Goal: Task Accomplishment & Management: Manage account settings

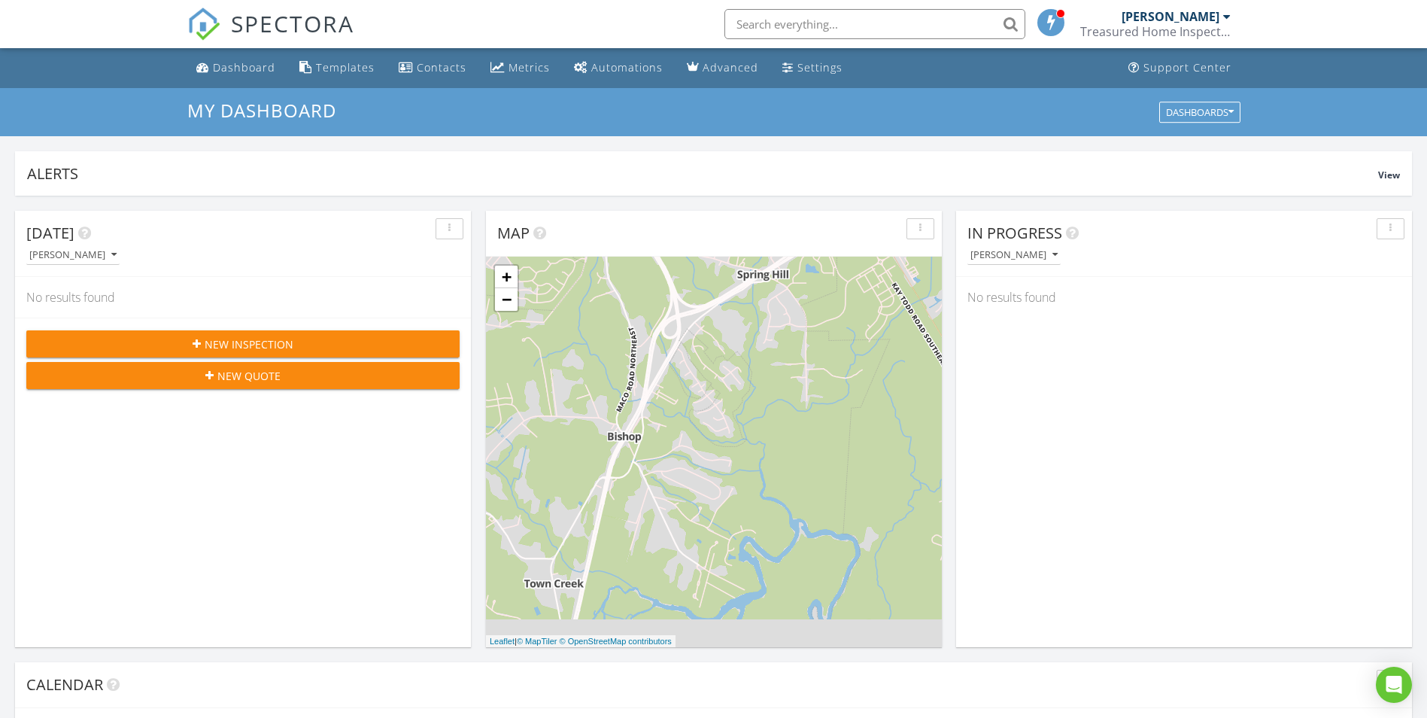
scroll to position [1393, 1451]
click at [798, 61] on div "Settings" at bounding box center [820, 67] width 45 height 14
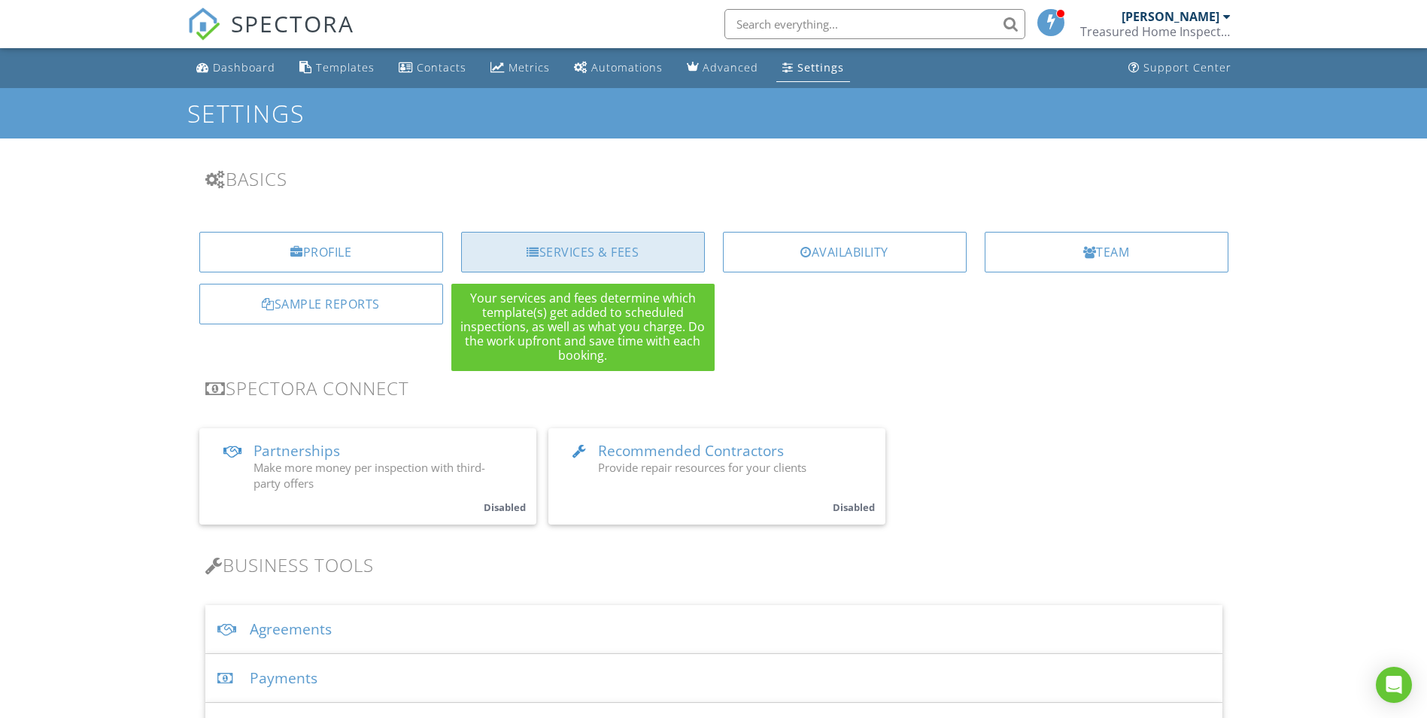
click at [571, 253] on div "Services & Fees" at bounding box center [583, 252] width 244 height 41
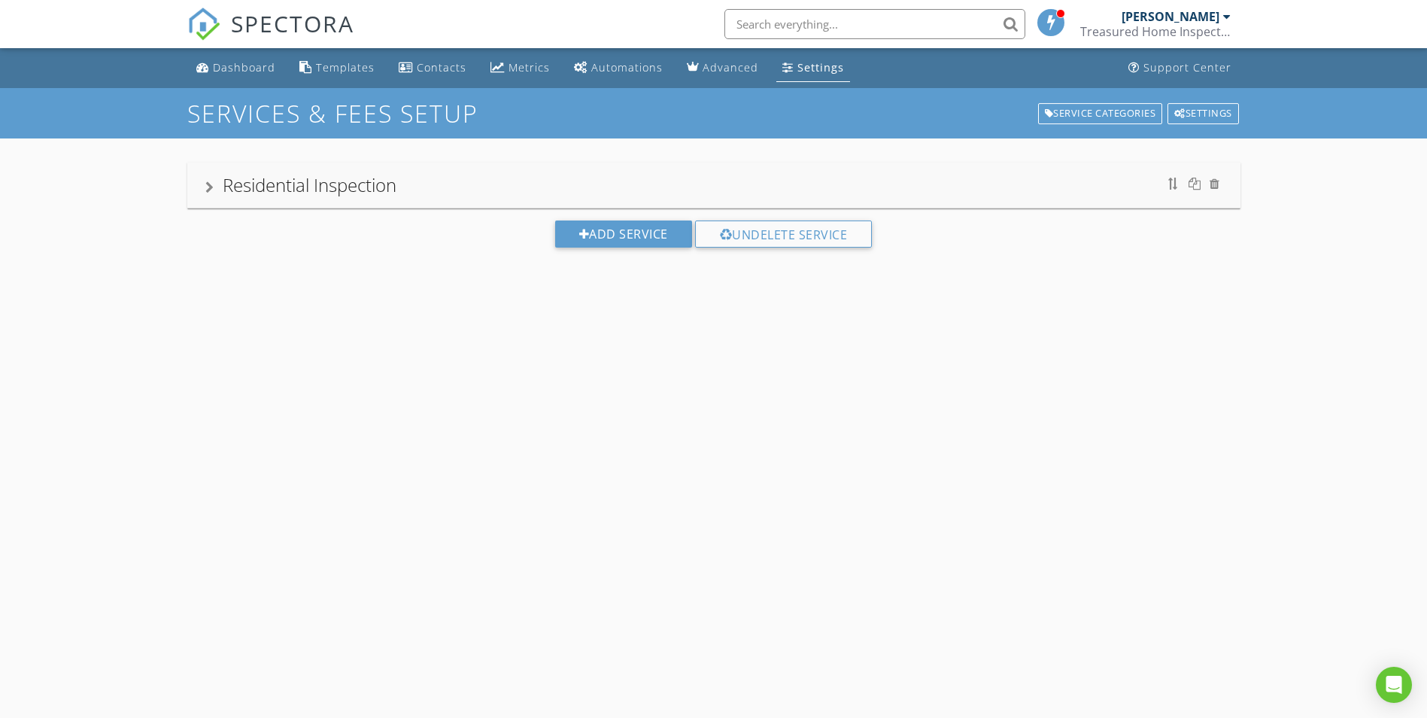
click at [470, 195] on div "Residential Inspection" at bounding box center [713, 185] width 1017 height 27
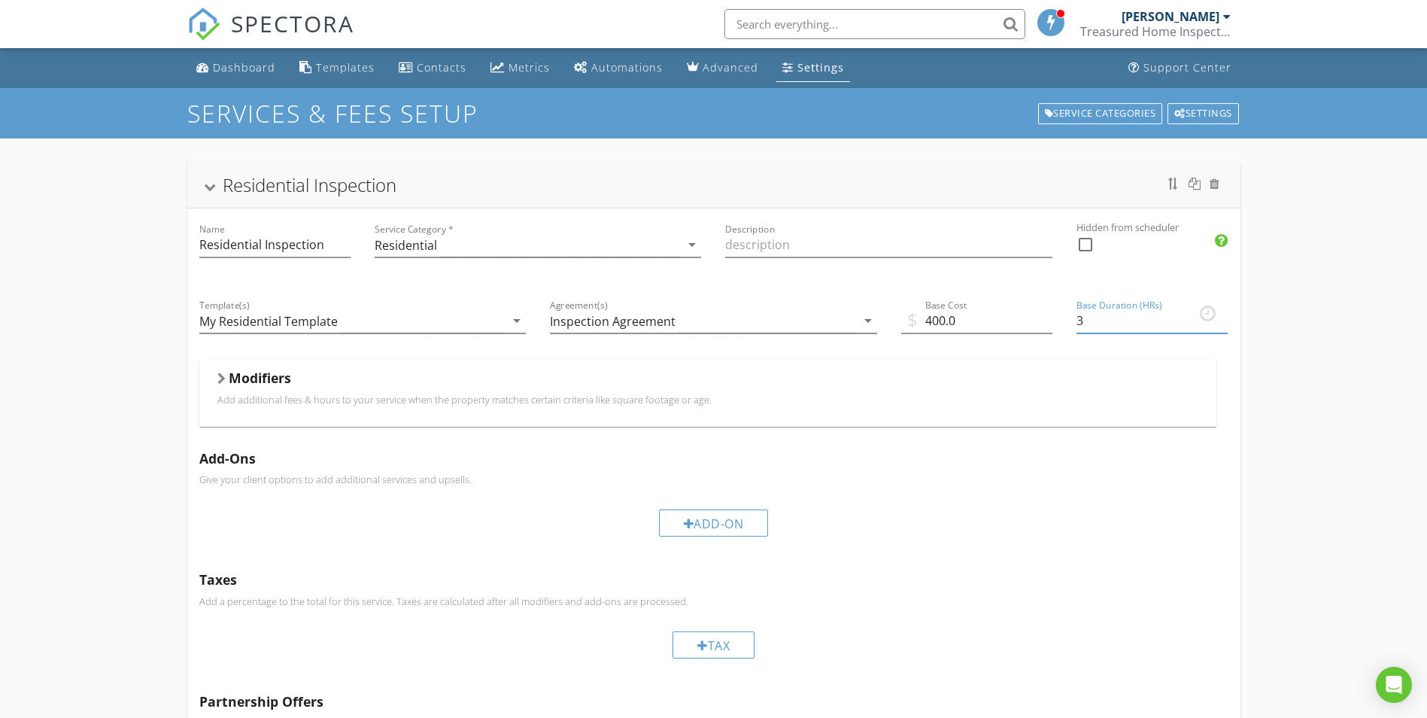
drag, startPoint x: 1101, startPoint y: 325, endPoint x: 1056, endPoint y: 327, distance: 44.4
click at [1056, 327] on div "Name Residential Inspection Service Category * Residential arrow_drop_down Desc…" at bounding box center [713, 486] width 1053 height 556
type input "4"
click at [1279, 420] on div "Residential Inspection Name Residential Inspection Service Category * Residenti…" at bounding box center [713, 494] width 1427 height 713
click at [759, 245] on input "Description" at bounding box center [888, 244] width 327 height 25
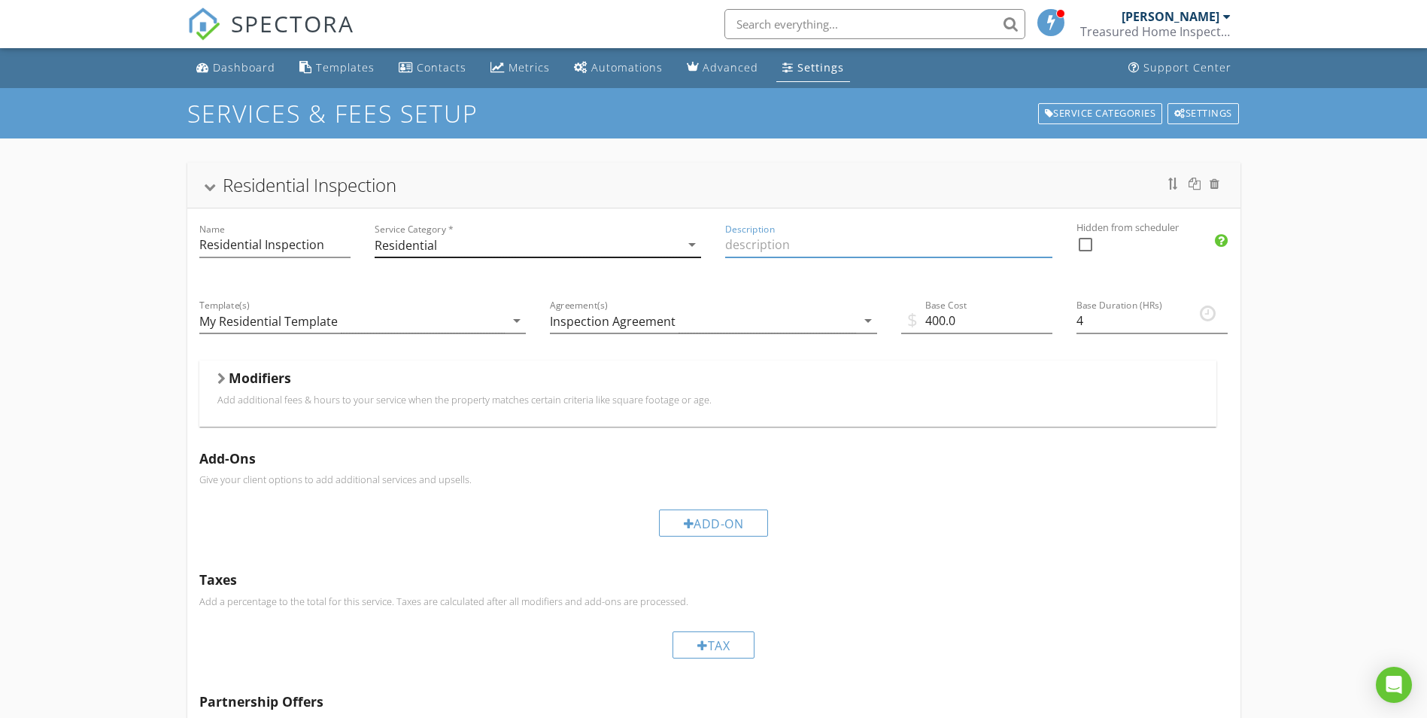
click at [449, 249] on div "Residential" at bounding box center [528, 244] width 306 height 25
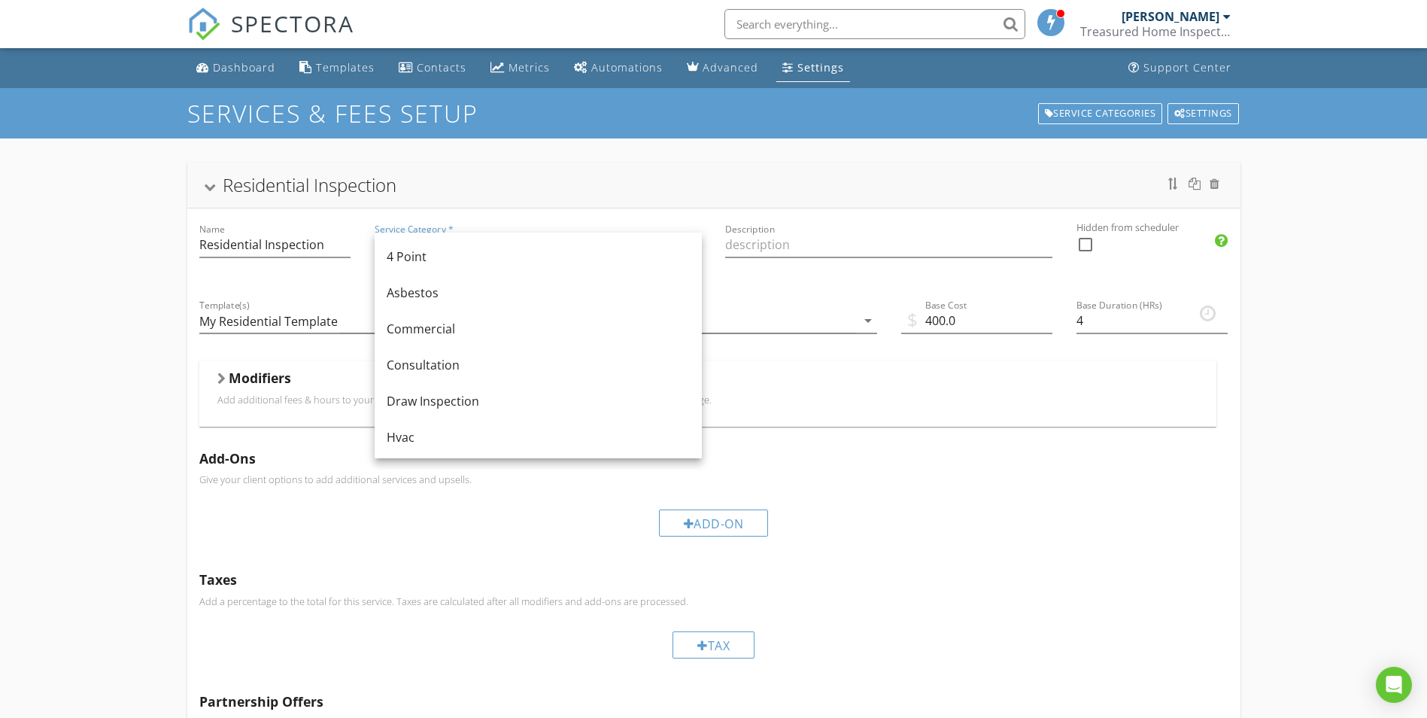
click at [910, 399] on p "Add additional fees & hours to your service when the property matches certain c…" at bounding box center [707, 400] width 981 height 12
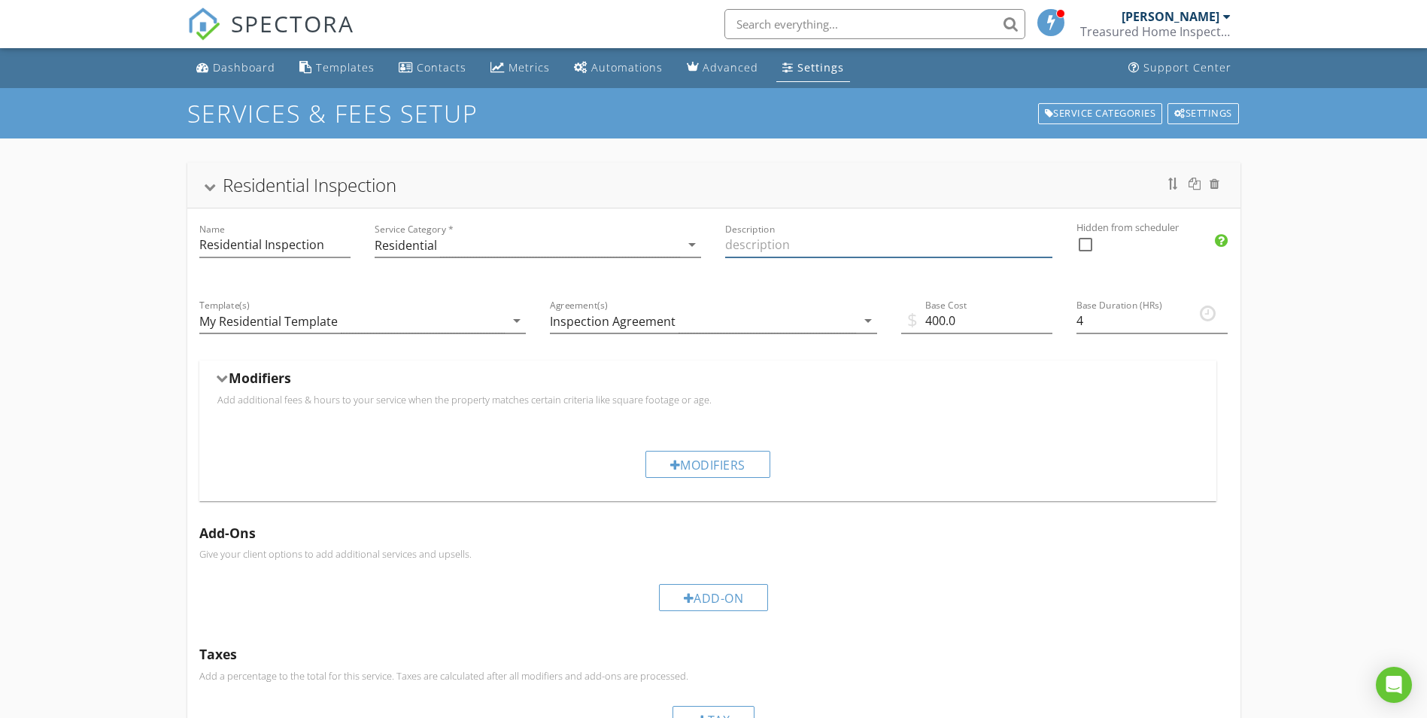
click at [804, 251] on input "Description" at bounding box center [888, 244] width 327 height 25
click at [674, 321] on div "Inspection Agreement" at bounding box center [703, 320] width 306 height 25
click at [1012, 404] on p "Add additional fees & hours to your service when the property matches certain c…" at bounding box center [707, 400] width 981 height 12
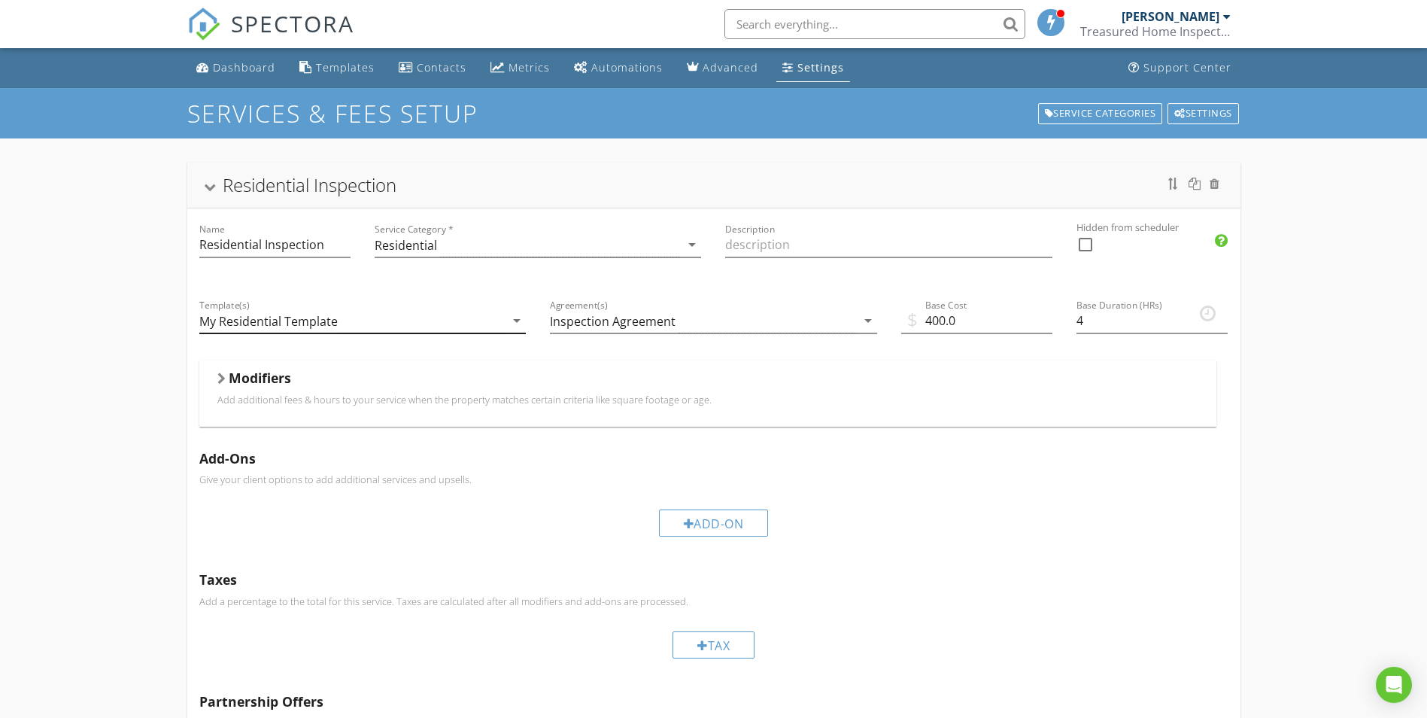
click at [421, 327] on div "My Residential Template" at bounding box center [352, 320] width 306 height 25
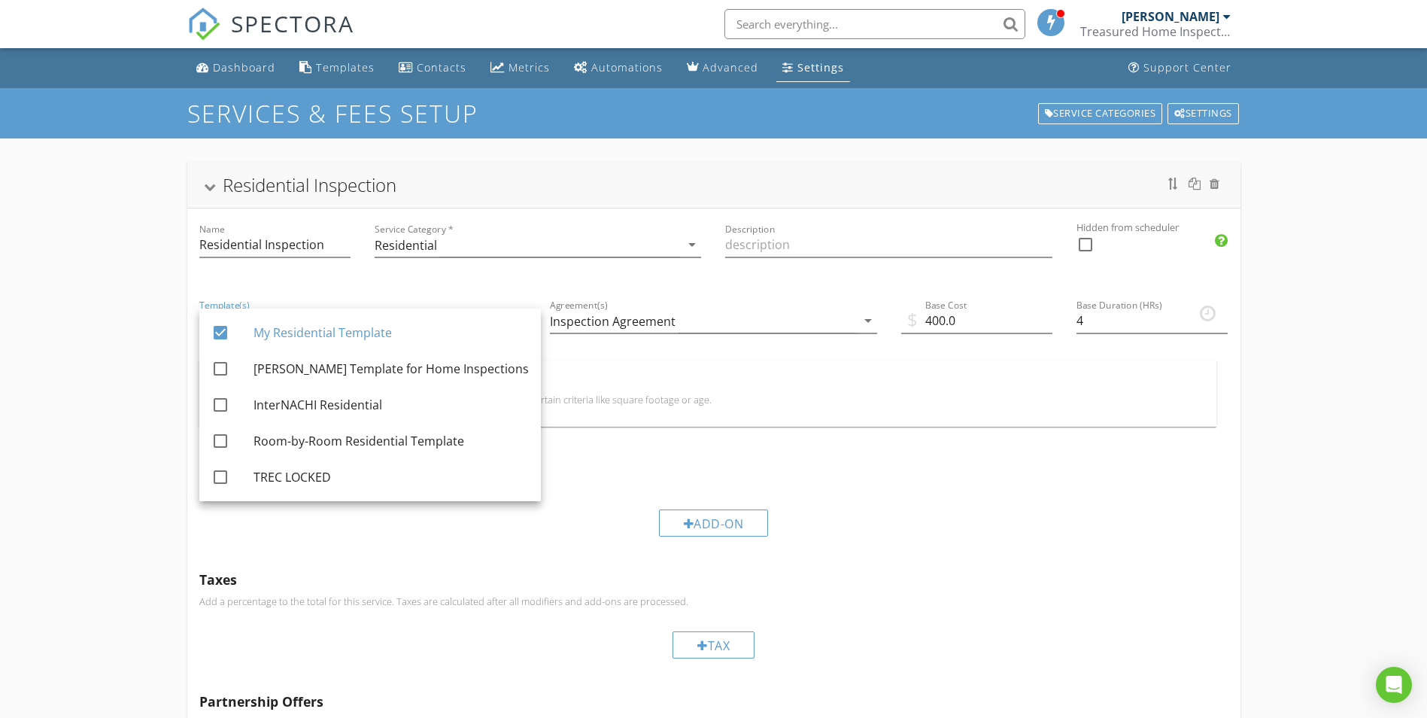
click at [937, 403] on p "Add additional fees & hours to your service when the property matches certain c…" at bounding box center [707, 400] width 981 height 12
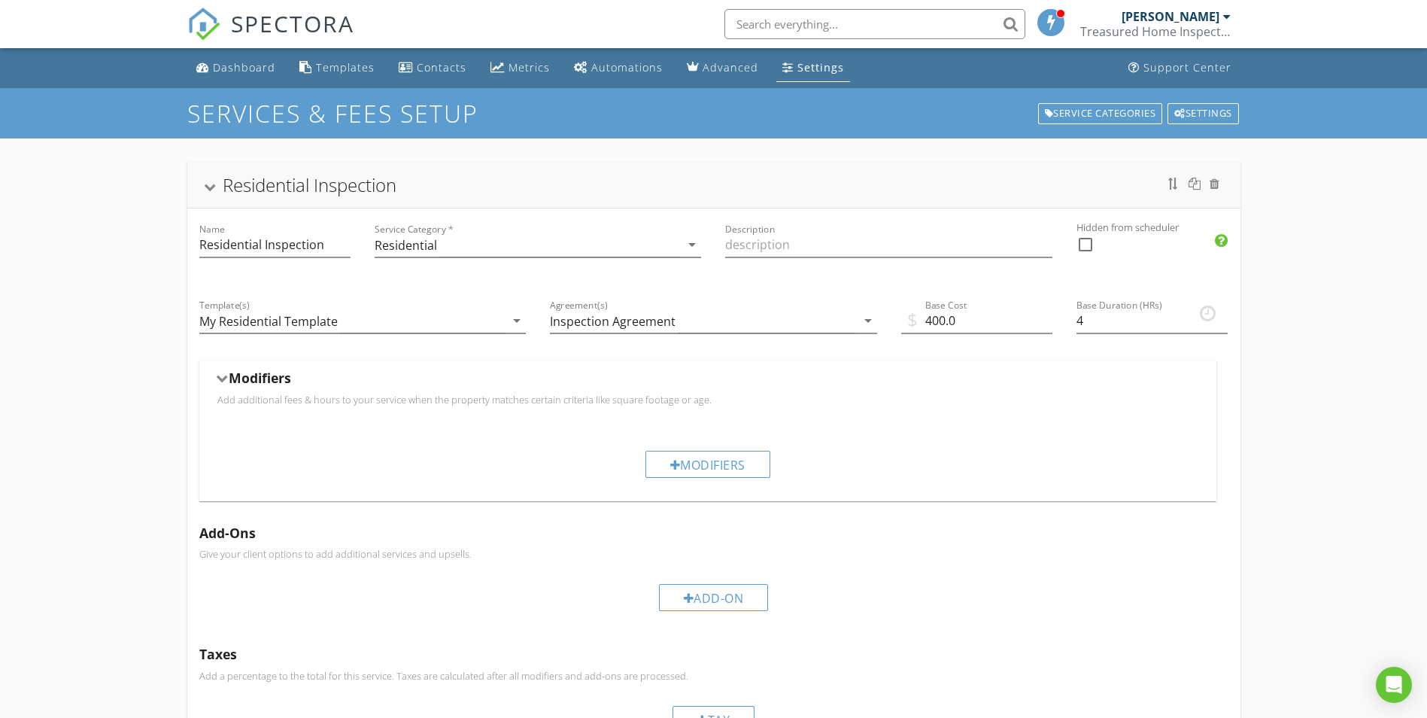
click at [238, 384] on h5 "Modifiers" at bounding box center [260, 377] width 62 height 15
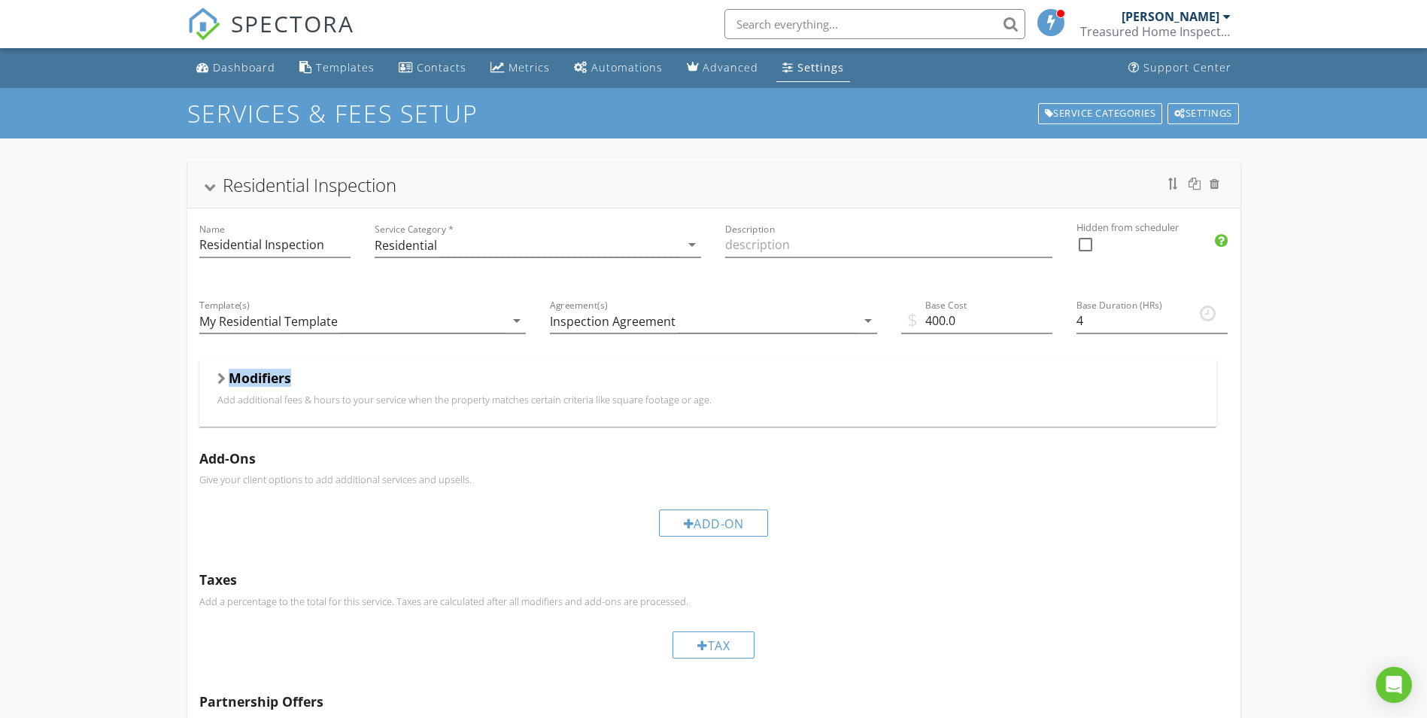
click at [238, 384] on h5 "Modifiers" at bounding box center [260, 377] width 62 height 15
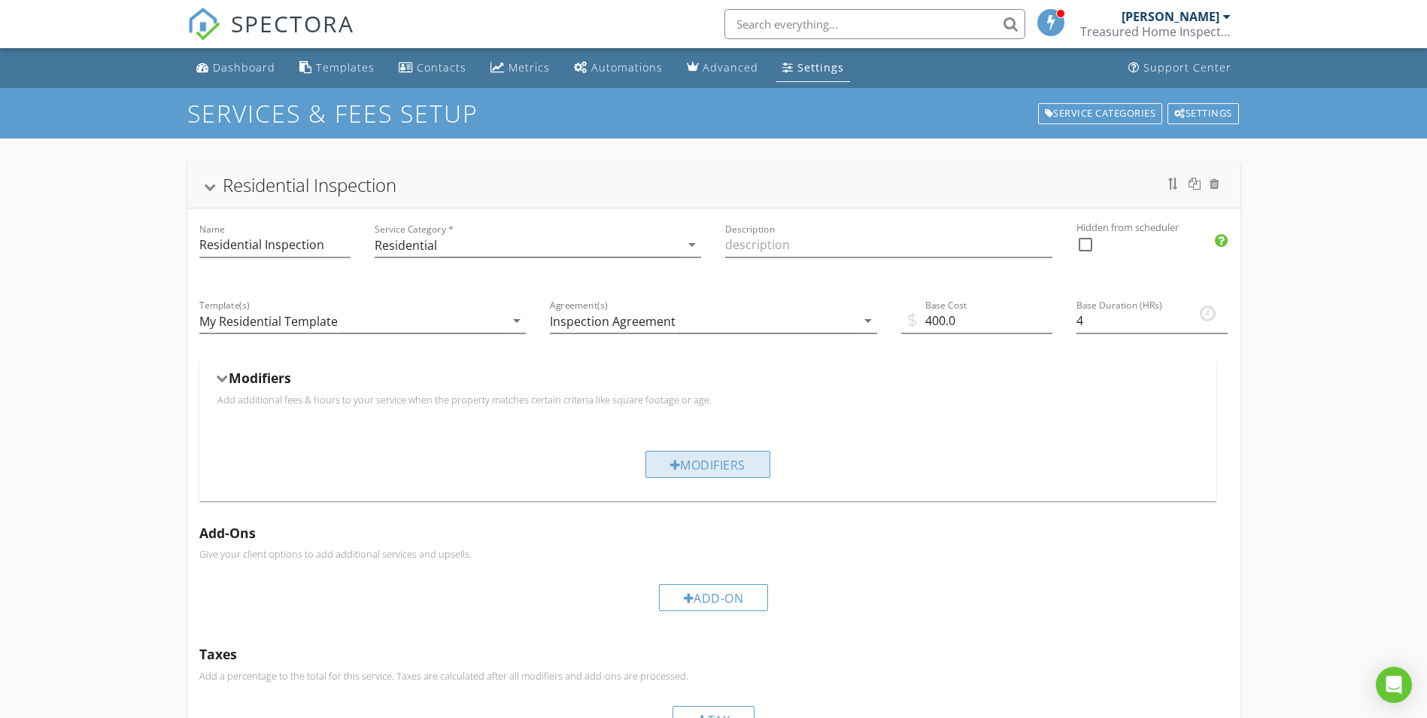
click at [695, 463] on div "Modifiers" at bounding box center [708, 464] width 125 height 27
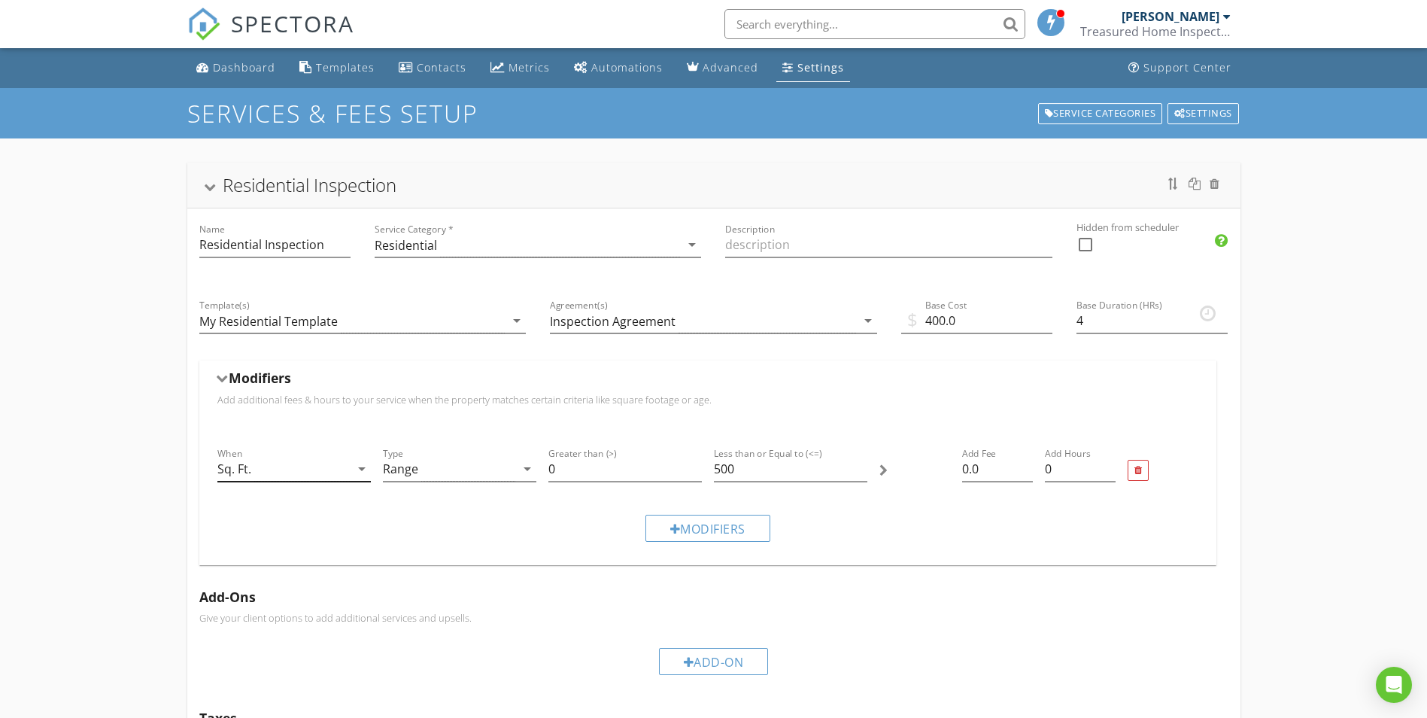
click at [348, 469] on div "Sq. Ft." at bounding box center [283, 469] width 132 height 25
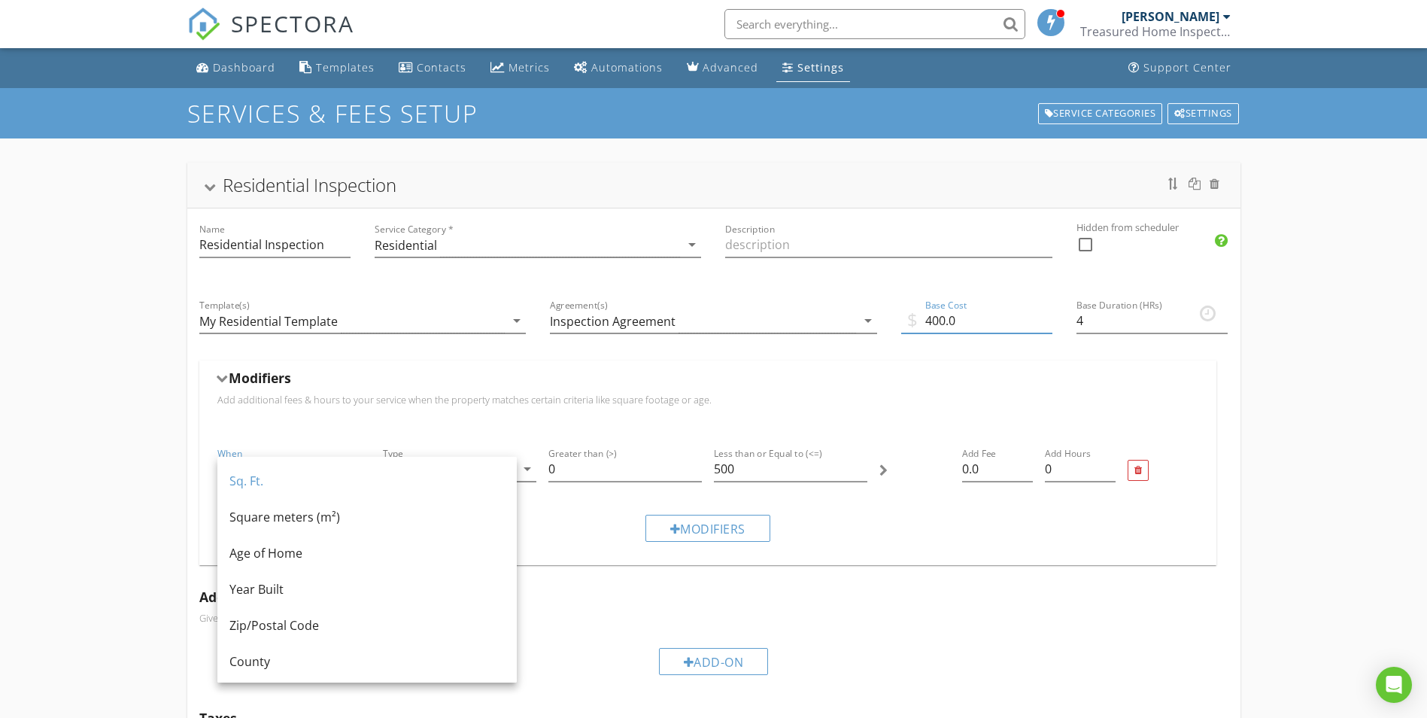
drag, startPoint x: 956, startPoint y: 321, endPoint x: 898, endPoint y: 321, distance: 57.9
click at [898, 321] on div "$ Base Cost 400.0" at bounding box center [976, 322] width 175 height 76
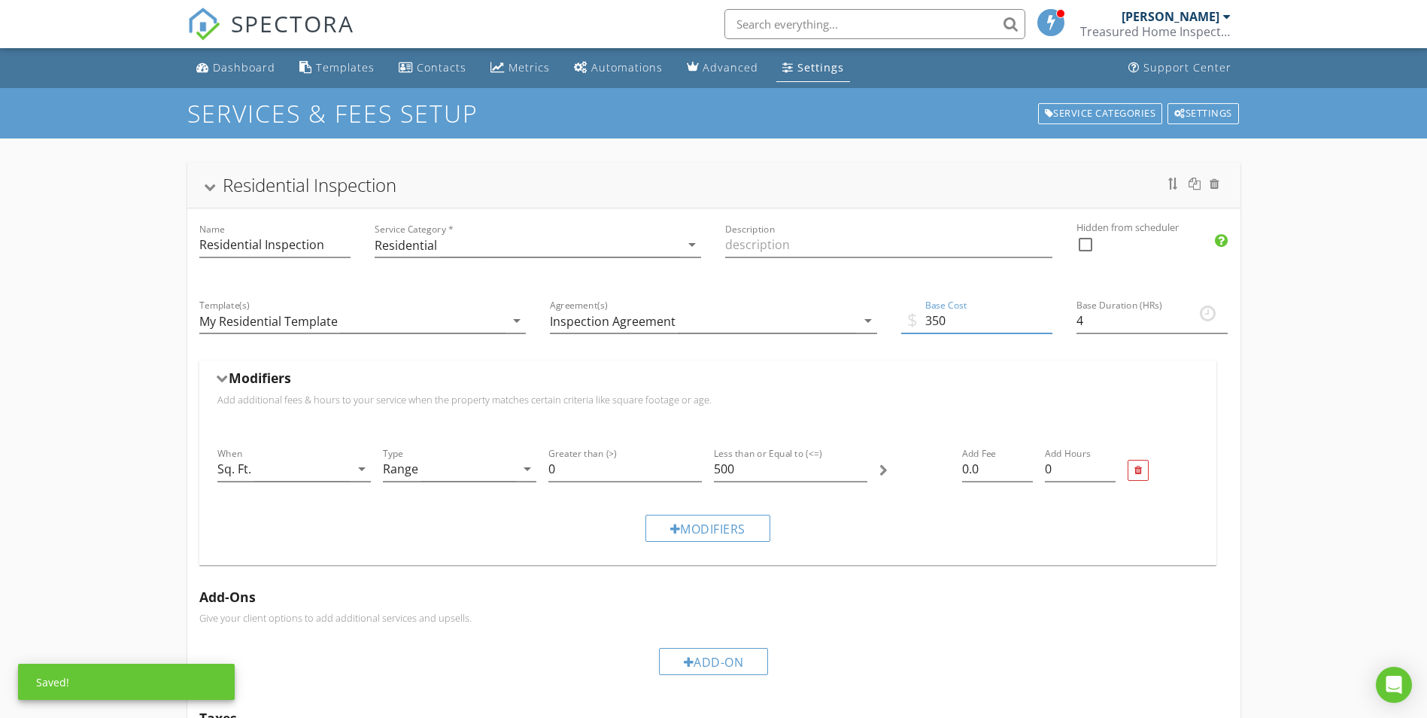
click at [913, 370] on div "Modifiers Add additional fees & hours to your service when the property matches…" at bounding box center [707, 392] width 1017 height 65
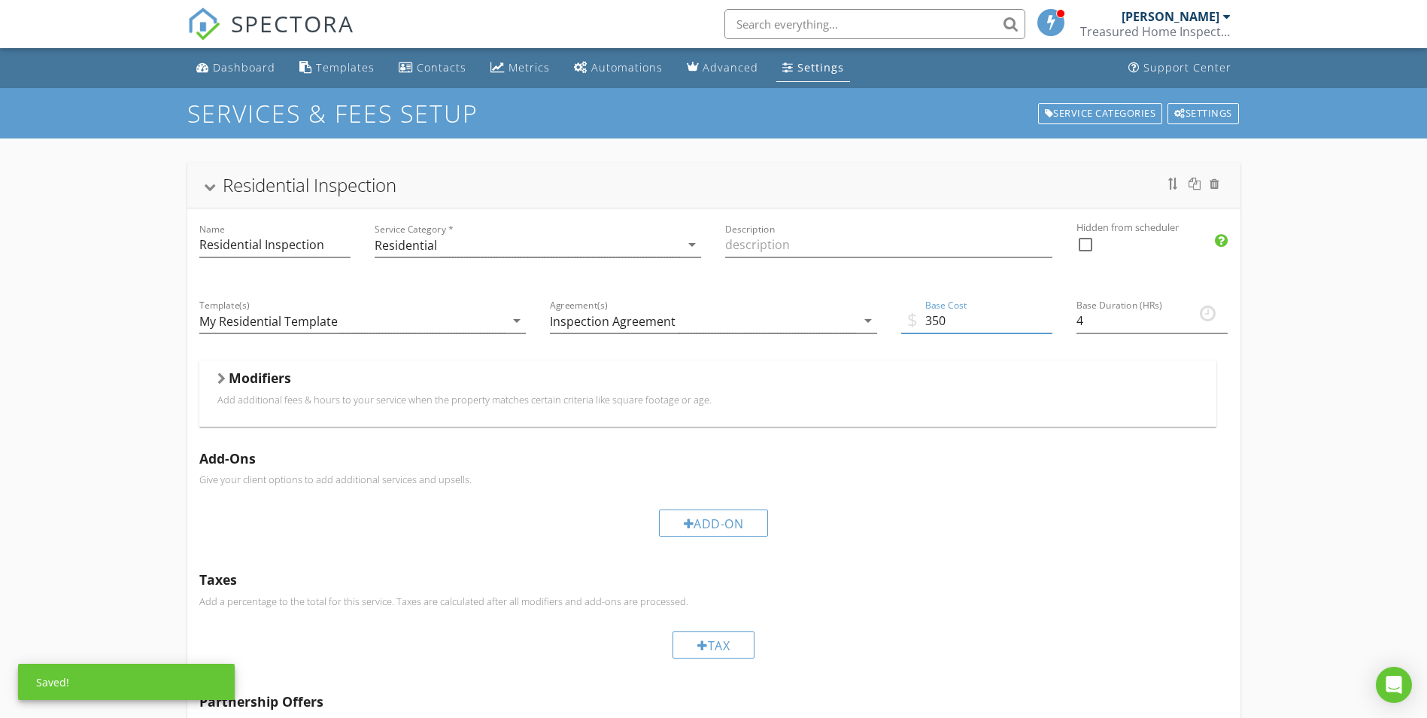
click at [985, 322] on input "350" at bounding box center [976, 320] width 151 height 25
type input "350.00"
click at [1319, 369] on div "Residential Inspection Name Residential Inspection Service Category * Residenti…" at bounding box center [713, 494] width 1427 height 713
click at [316, 390] on div "Modifiers" at bounding box center [707, 380] width 981 height 23
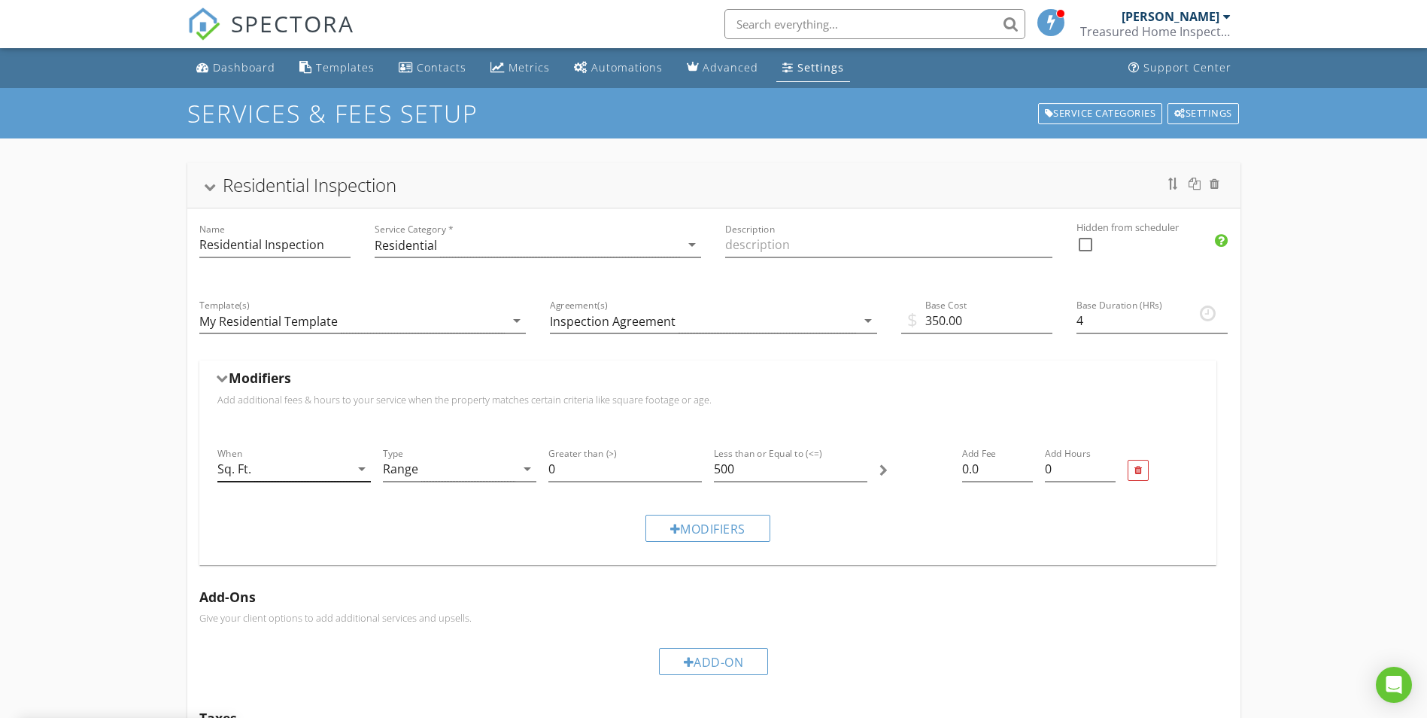
click at [355, 469] on icon "arrow_drop_down" at bounding box center [362, 469] width 18 height 18
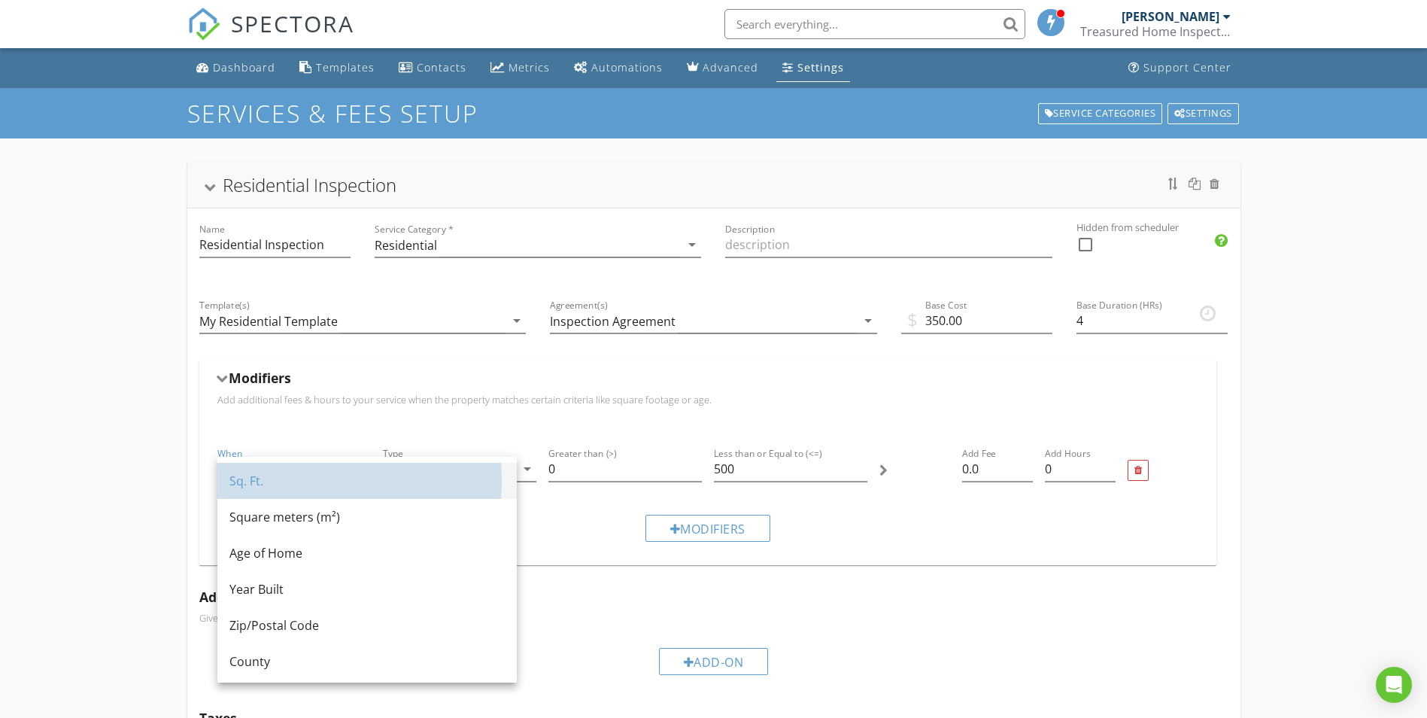
click at [343, 487] on div "Sq. Ft." at bounding box center [366, 481] width 275 height 18
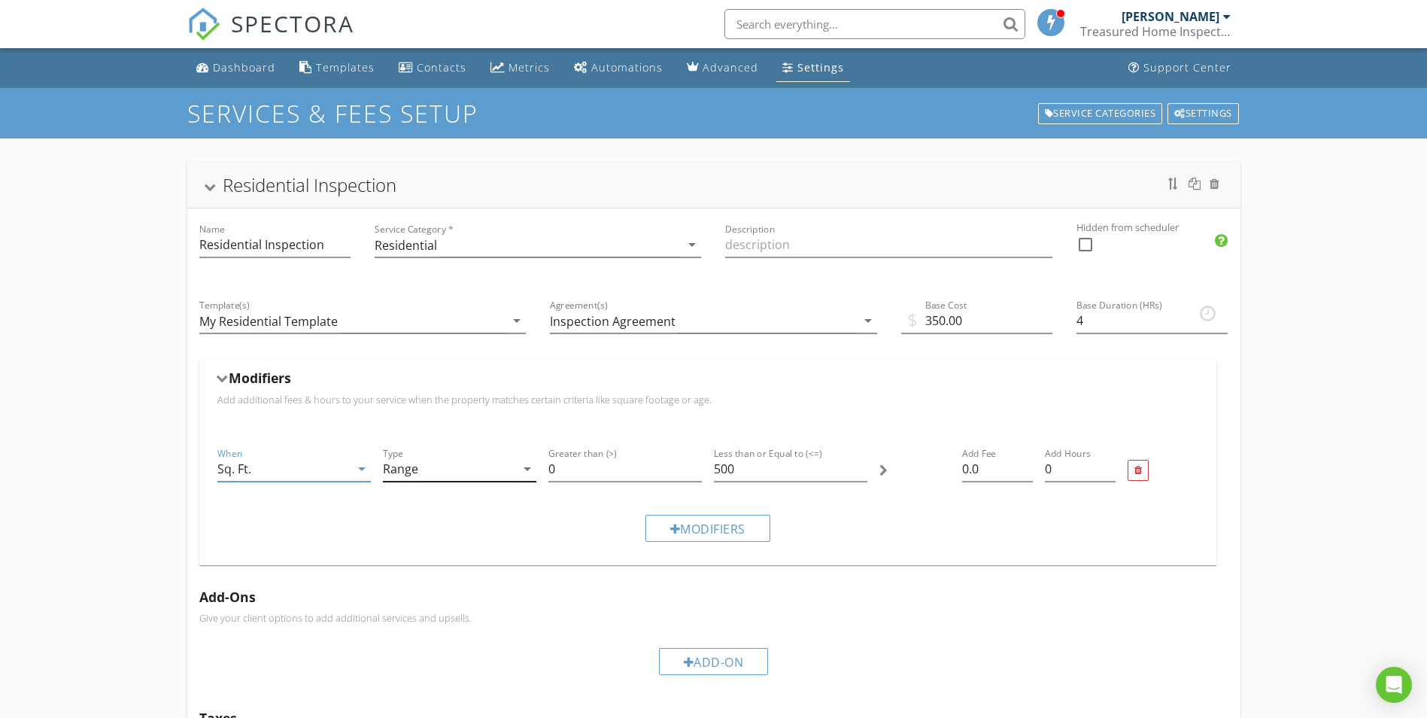
click at [436, 469] on div "Range" at bounding box center [449, 469] width 132 height 25
click at [565, 470] on input "0" at bounding box center [625, 469] width 153 height 25
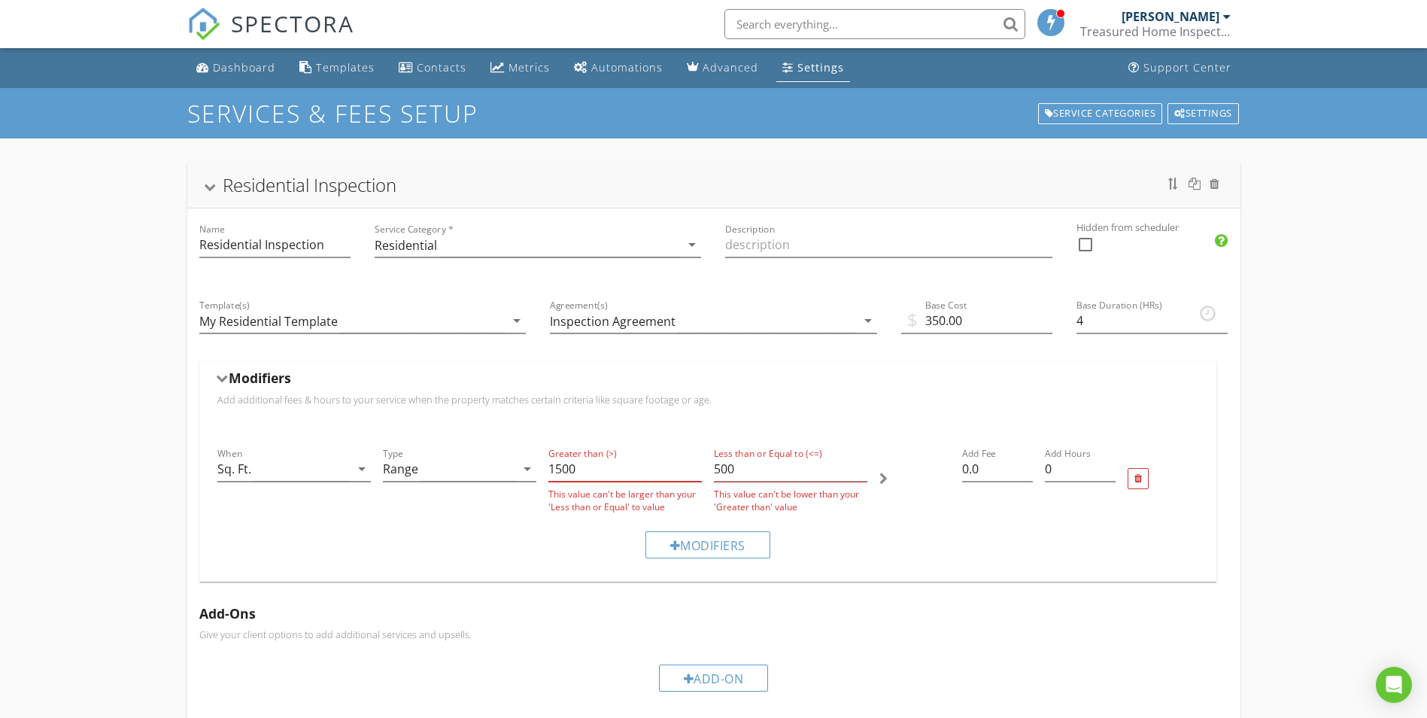
type input "1500"
drag, startPoint x: 757, startPoint y: 471, endPoint x: 697, endPoint y: 463, distance: 60.8
click at [713, 470] on div "Less than or Equal to (<=) 500 This value can't be lower than your 'Greater tha…" at bounding box center [791, 479] width 166 height 81
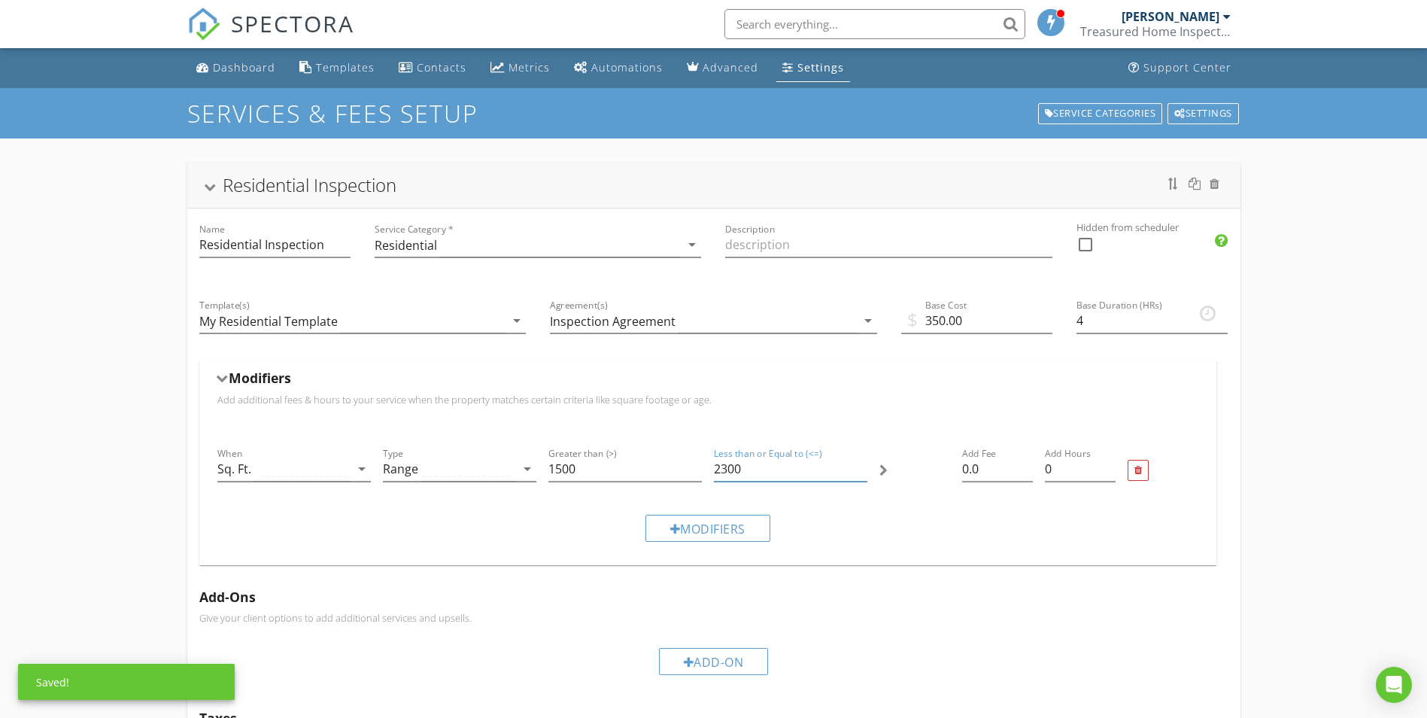
type input "2300"
click at [1037, 533] on div "Modifiers" at bounding box center [707, 528] width 993 height 50
drag, startPoint x: 969, startPoint y: 466, endPoint x: 926, endPoint y: 466, distance: 42.9
click at [929, 466] on div "When Sq. Ft. arrow_drop_down Type Range arrow_drop_down Greater than (>) 1500 L…" at bounding box center [707, 471] width 993 height 64
type input "75.00"
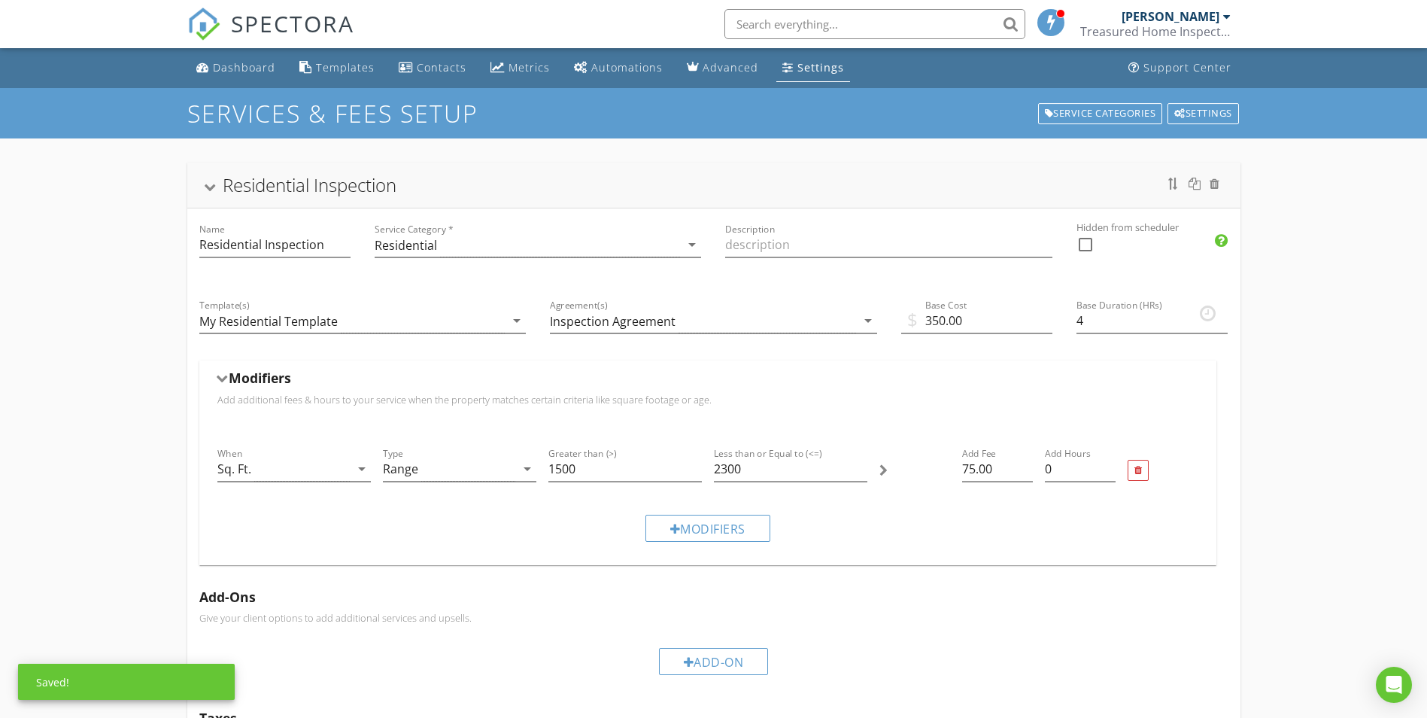
click at [1032, 539] on div "Modifiers" at bounding box center [707, 528] width 993 height 50
click at [719, 522] on div "Modifiers" at bounding box center [708, 528] width 125 height 27
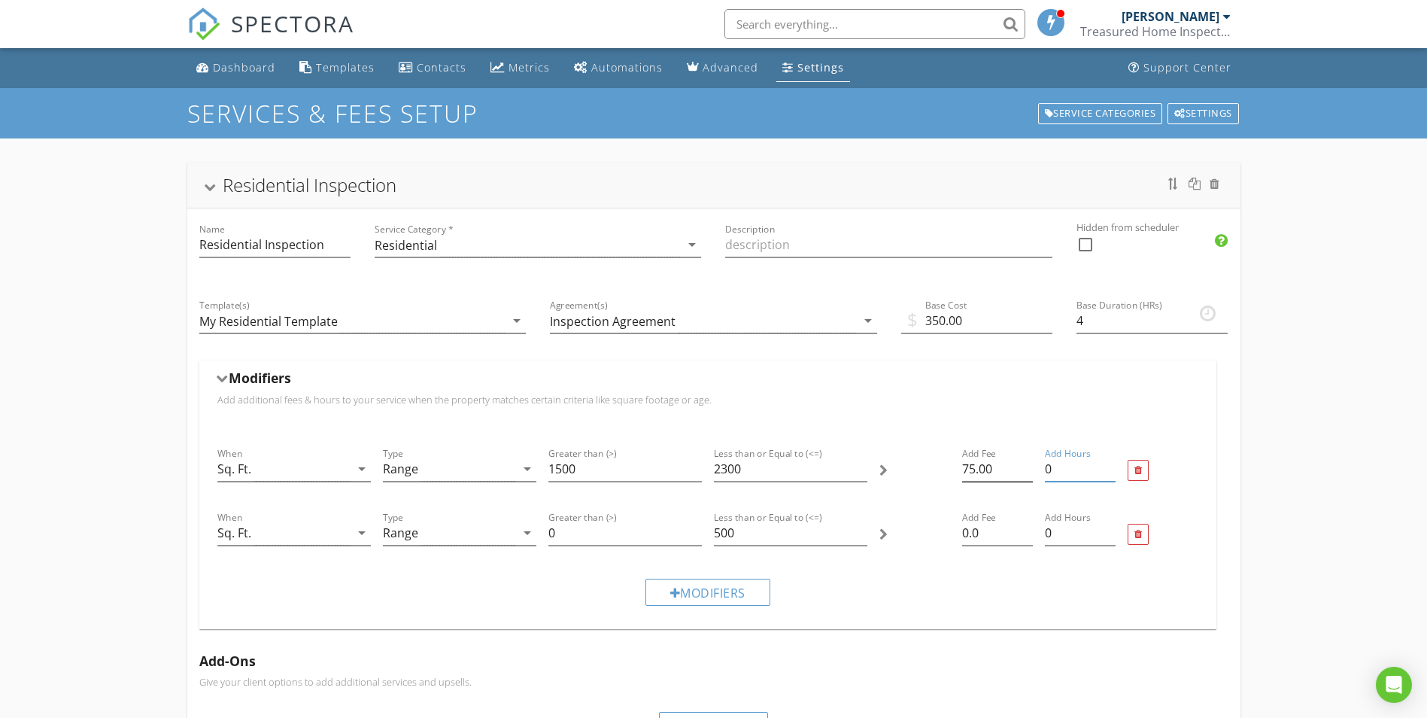
drag, startPoint x: 1038, startPoint y: 473, endPoint x: 1009, endPoint y: 473, distance: 28.6
click at [1009, 473] on div "When Sq. Ft. arrow_drop_down Type Range arrow_drop_down Greater than (>) 1500 L…" at bounding box center [707, 471] width 993 height 64
click at [1062, 473] on input "0" at bounding box center [1080, 469] width 71 height 25
click at [1116, 463] on div "Add Hours 0" at bounding box center [1080, 471] width 83 height 64
click at [1108, 465] on input "0.25" at bounding box center [1080, 469] width 71 height 25
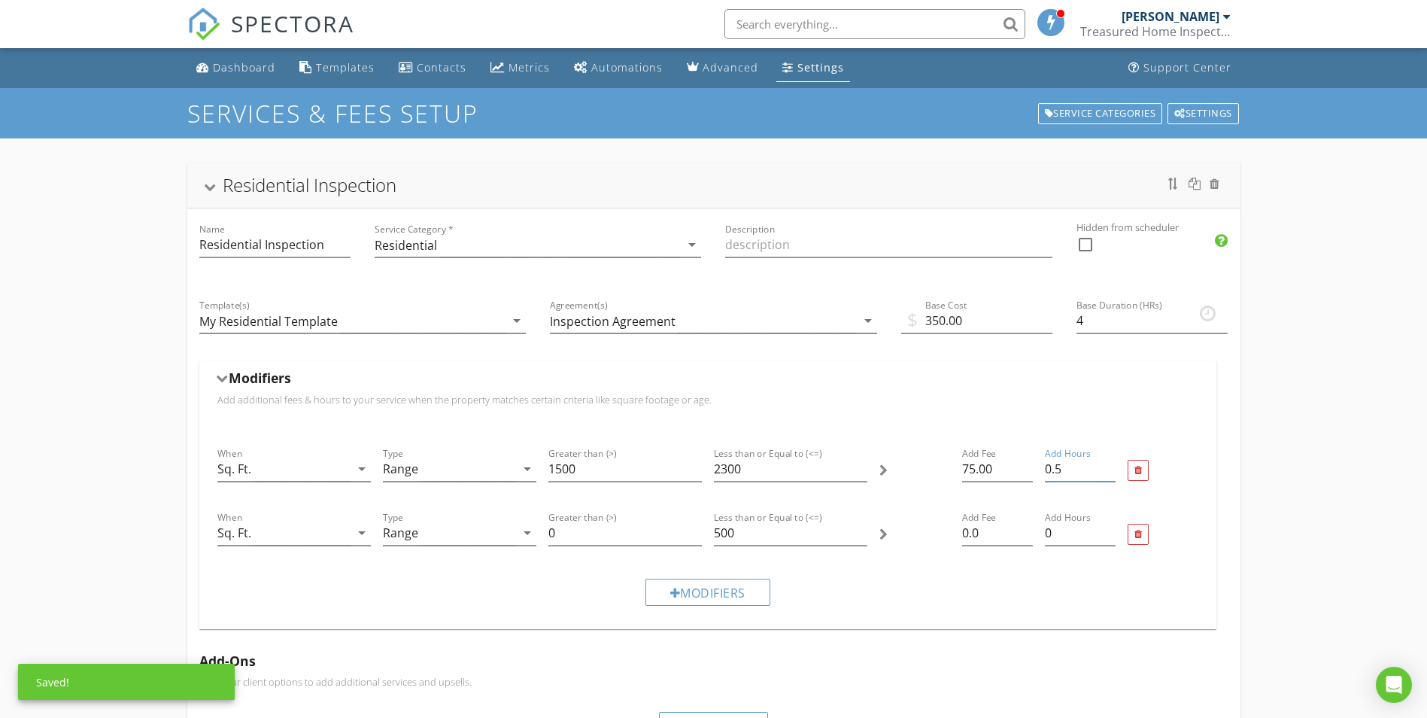
click at [1106, 464] on input "0.5" at bounding box center [1080, 469] width 71 height 25
click at [1108, 464] on input "0.75" at bounding box center [1080, 469] width 71 height 25
type input "1"
click at [1110, 463] on input "1" at bounding box center [1080, 469] width 71 height 25
click at [1109, 532] on input "0.25" at bounding box center [1080, 533] width 71 height 25
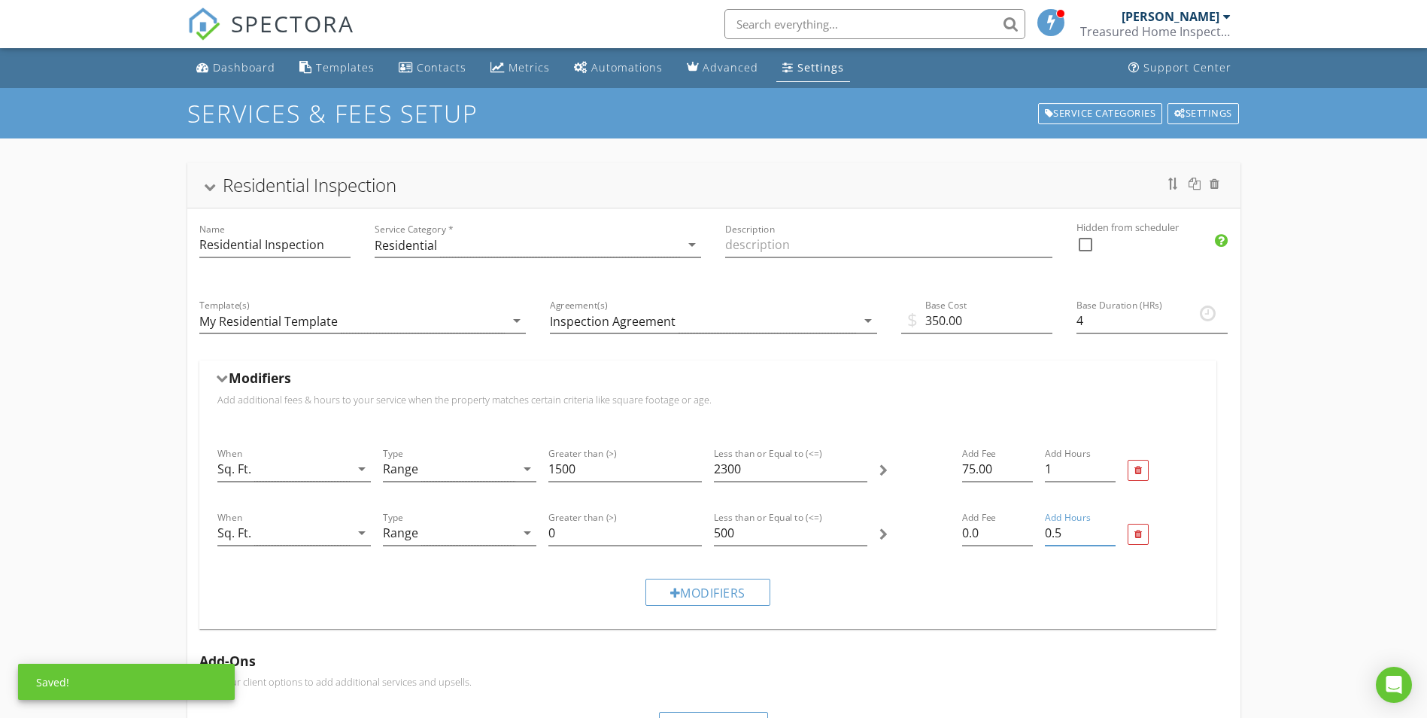
click at [1111, 531] on input "0.5" at bounding box center [1080, 533] width 71 height 25
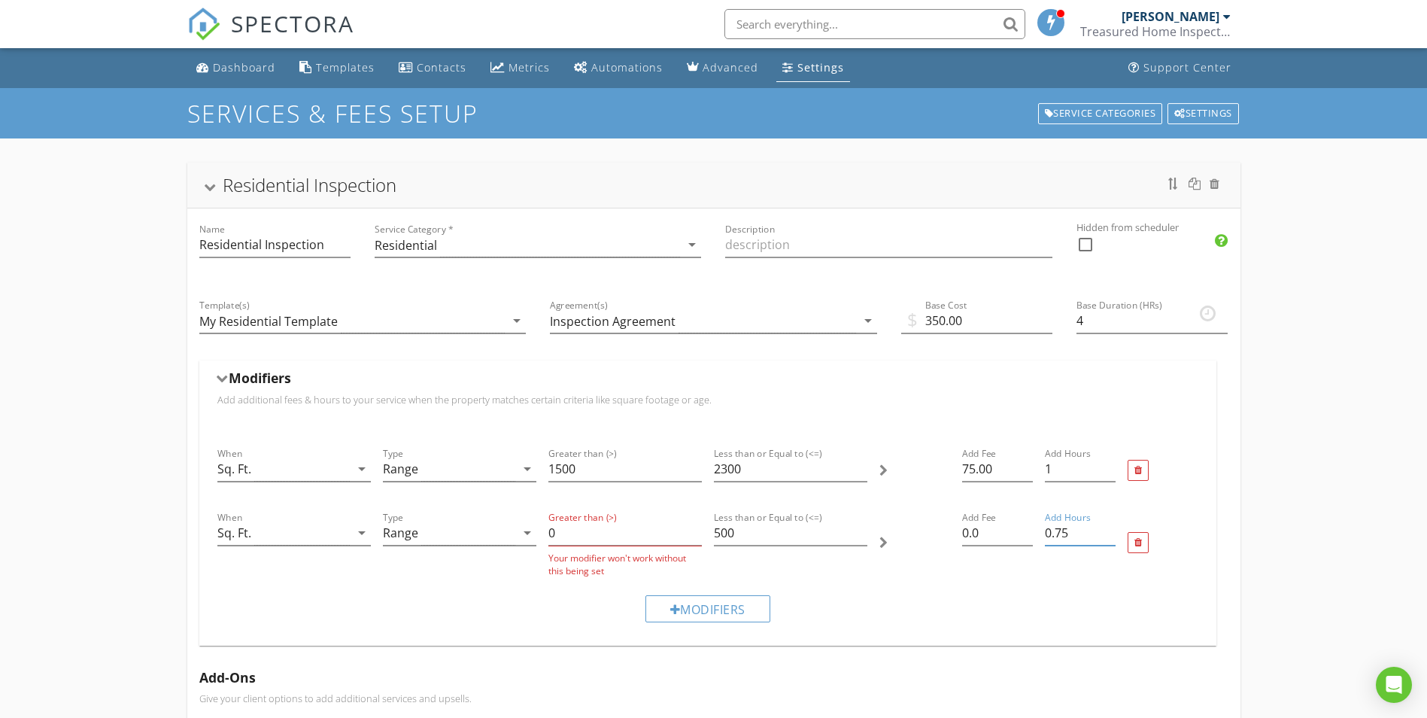
click at [1111, 529] on input "0.75" at bounding box center [1080, 533] width 71 height 25
click at [1110, 530] on input "1" at bounding box center [1080, 533] width 71 height 25
click at [1109, 530] on input "1.25" at bounding box center [1080, 533] width 71 height 25
click at [1108, 530] on input "1.5" at bounding box center [1080, 533] width 71 height 25
click at [1108, 530] on input "1.75" at bounding box center [1080, 533] width 71 height 25
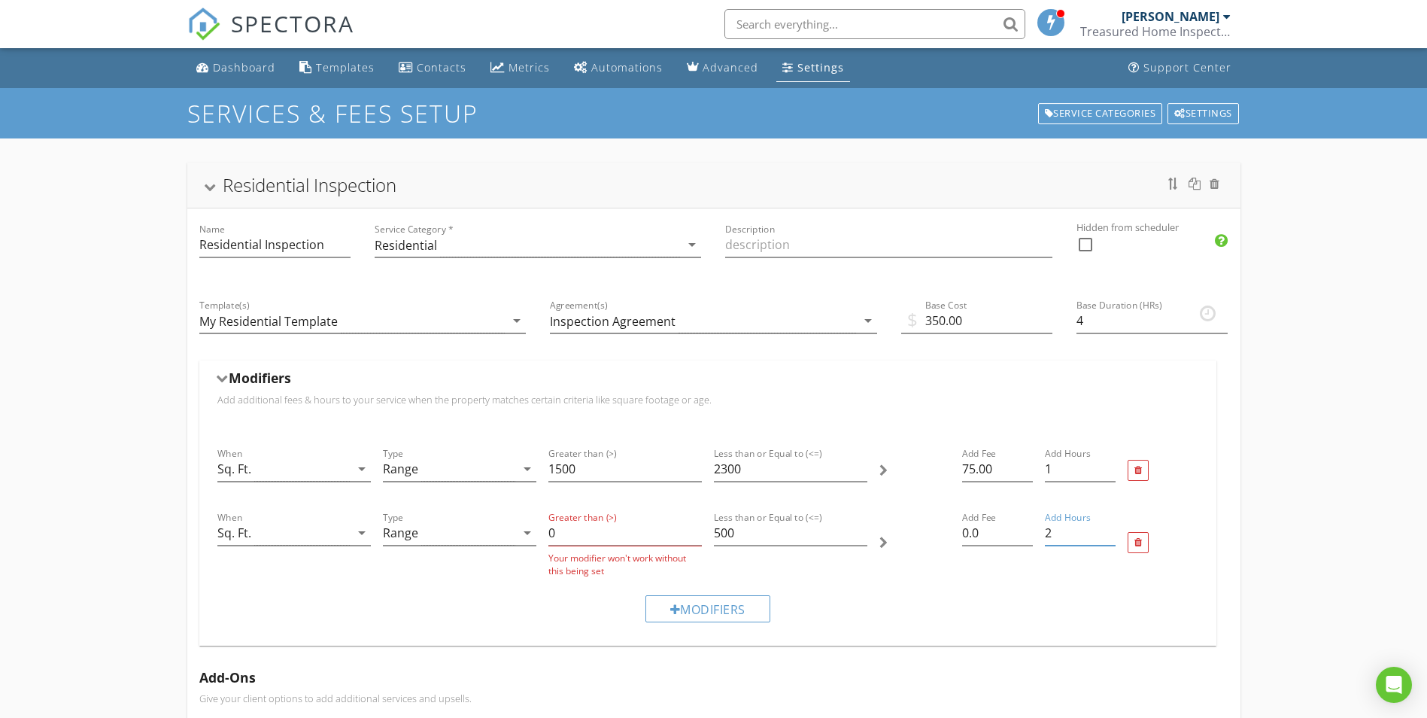
type input "2"
click at [1108, 530] on input "2" at bounding box center [1080, 533] width 71 height 25
drag, startPoint x: 595, startPoint y: 530, endPoint x: 515, endPoint y: 539, distance: 80.4
click at [515, 539] on div "When Sq. Ft. arrow_drop_down Type Range arrow_drop_down Greater than (>) 0 Your…" at bounding box center [707, 543] width 993 height 81
type input "2301"
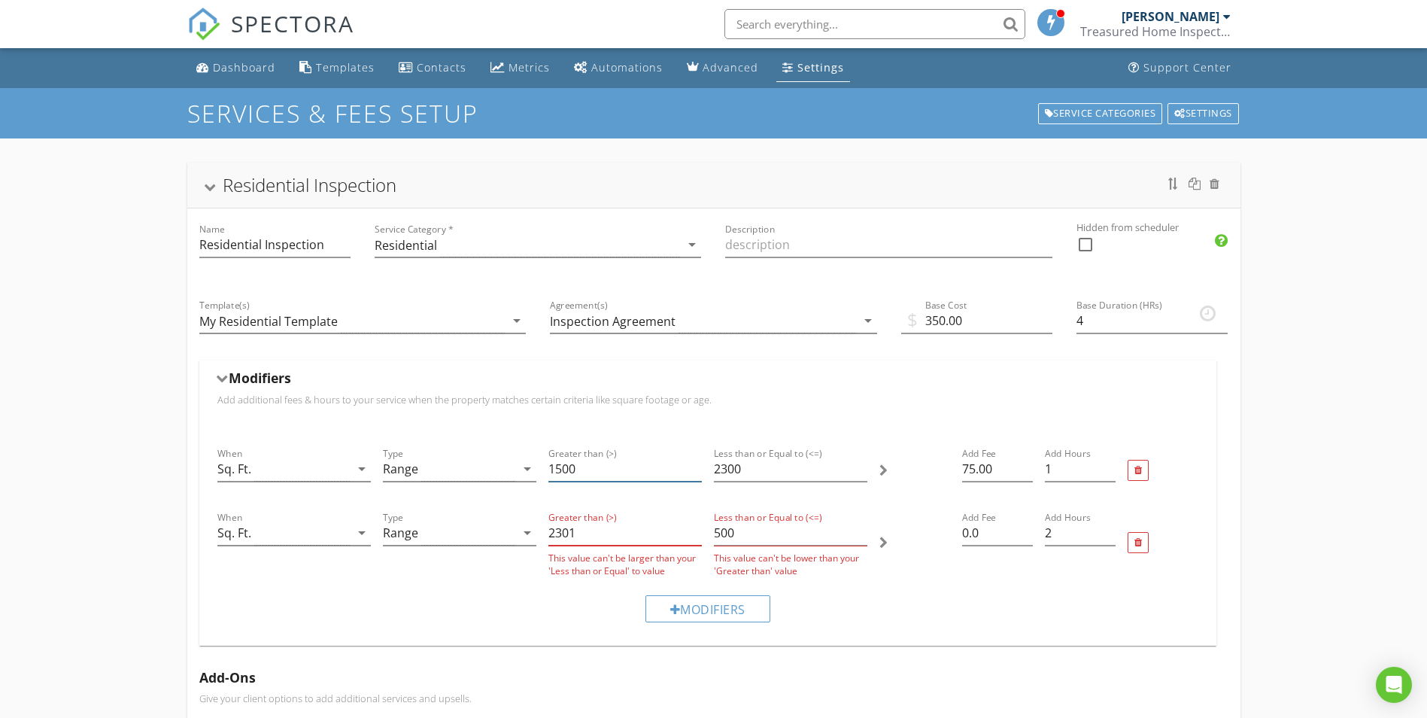
click at [578, 475] on input "1500" at bounding box center [625, 469] width 153 height 25
type input "1501"
drag, startPoint x: 740, startPoint y: 532, endPoint x: 682, endPoint y: 521, distance: 59.6
click at [683, 521] on div "When Sq. Ft. arrow_drop_down Type Range arrow_drop_down Greater than (>) 2301 T…" at bounding box center [707, 543] width 993 height 81
type input "2301"
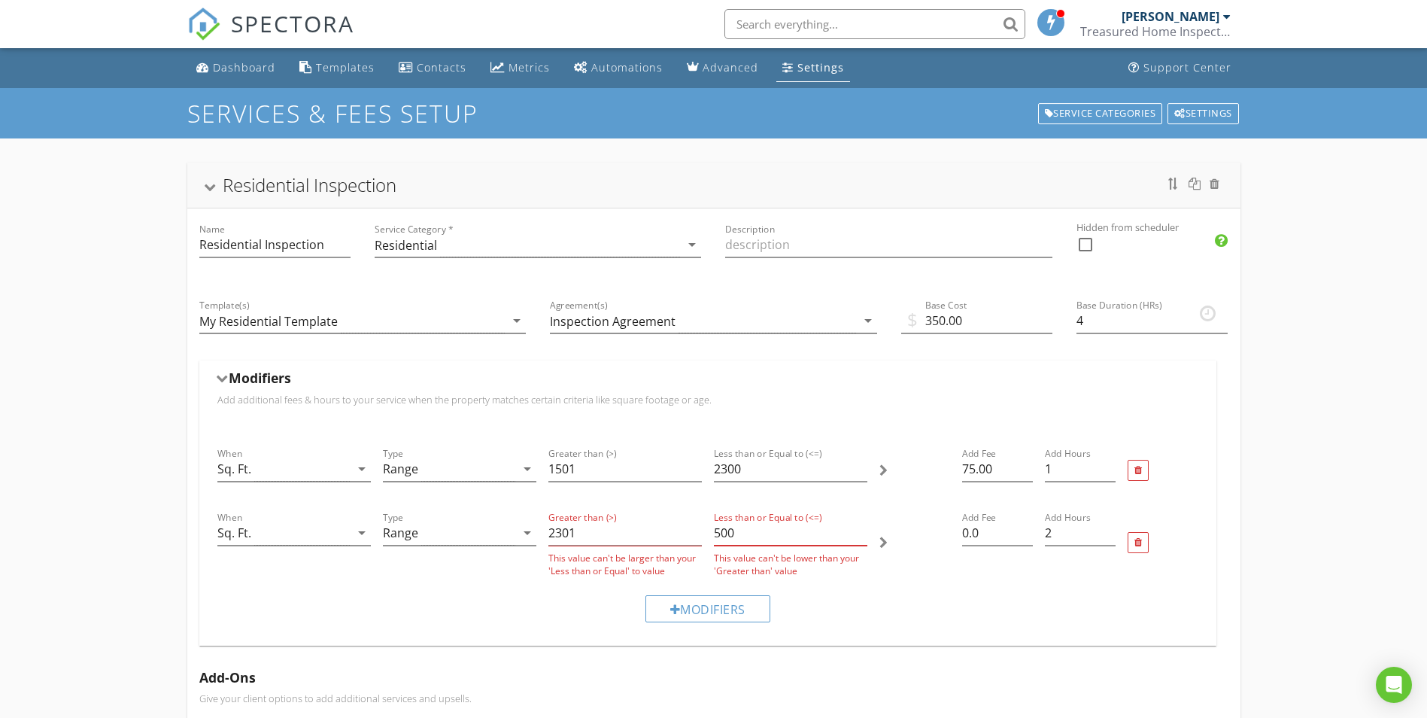
drag, startPoint x: 700, startPoint y: 524, endPoint x: 679, endPoint y: 524, distance: 21.1
click at [680, 523] on div "When Sq. Ft. arrow_drop_down Type Range arrow_drop_down Greater than (>) 2301 T…" at bounding box center [707, 543] width 993 height 81
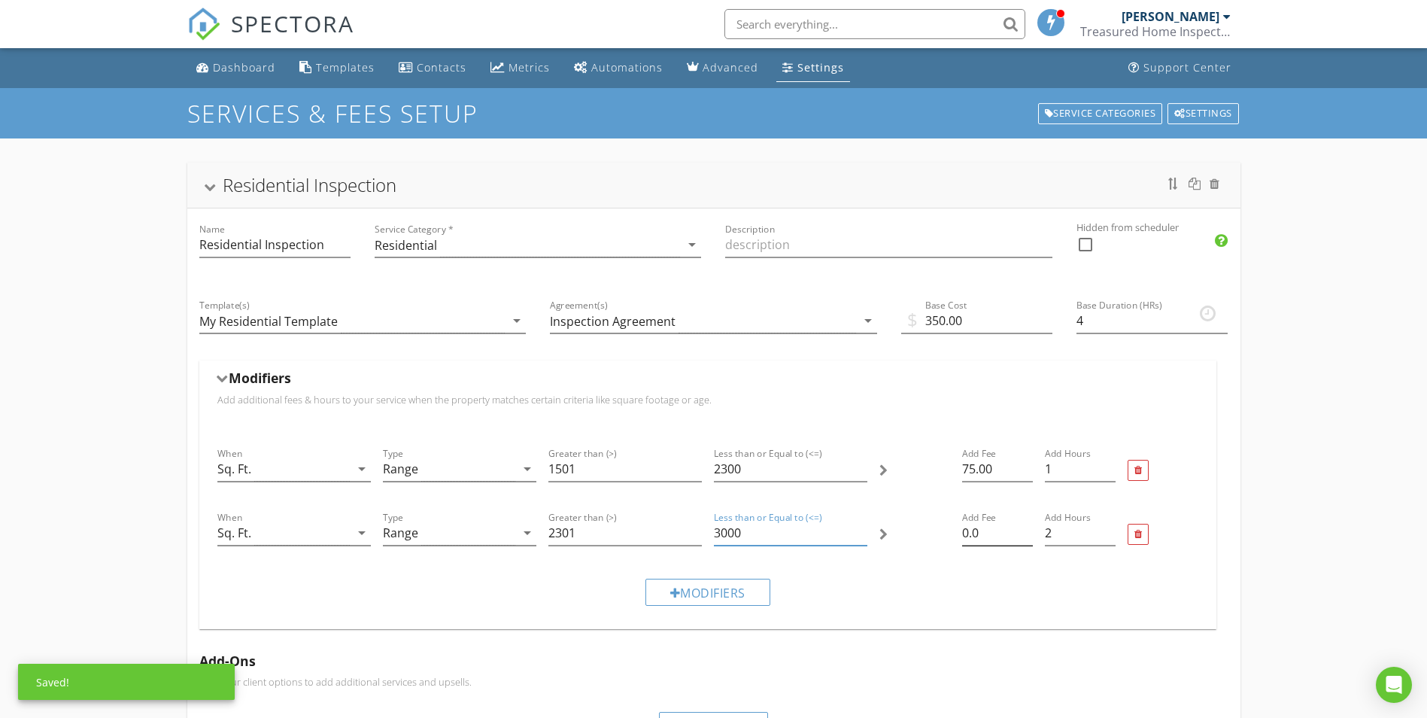
type input "3000"
drag, startPoint x: 984, startPoint y: 538, endPoint x: 913, endPoint y: 536, distance: 70.8
click at [914, 536] on div "When Sq. Ft. arrow_drop_down Type Range arrow_drop_down Greater than (>) 2301 L…" at bounding box center [707, 535] width 993 height 64
click at [919, 591] on div "Modifiers" at bounding box center [707, 592] width 993 height 50
click at [981, 539] on input "150" at bounding box center [997, 533] width 71 height 25
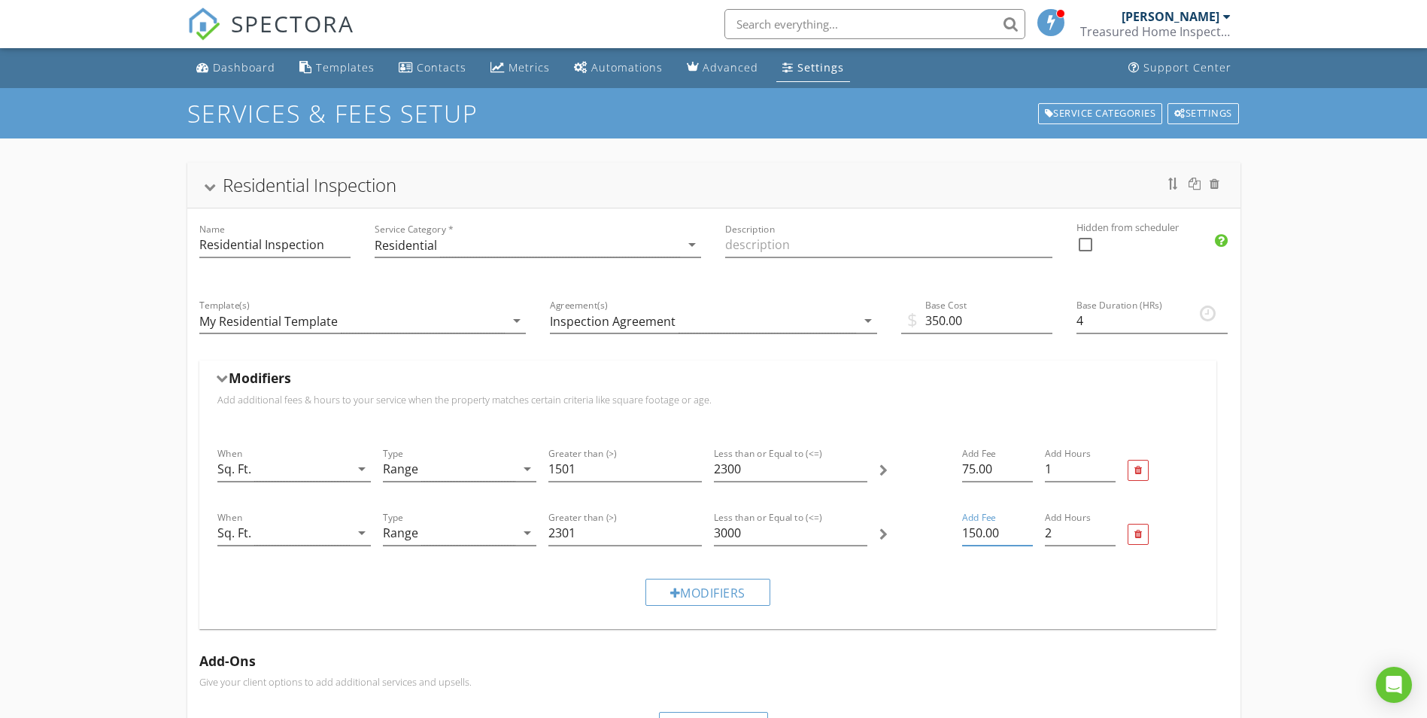
type input "150.00"
click at [944, 585] on div "Modifiers" at bounding box center [707, 592] width 993 height 50
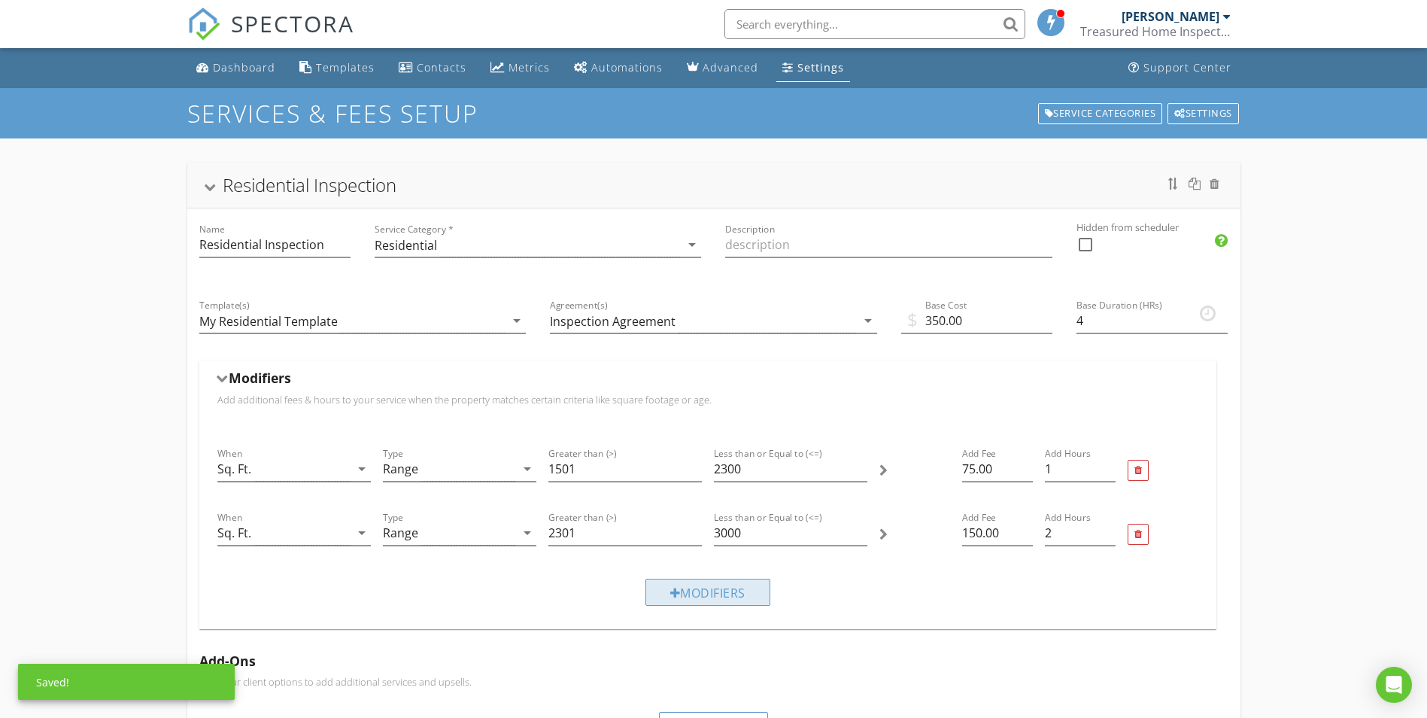
click at [688, 596] on div "Modifiers" at bounding box center [708, 592] width 125 height 27
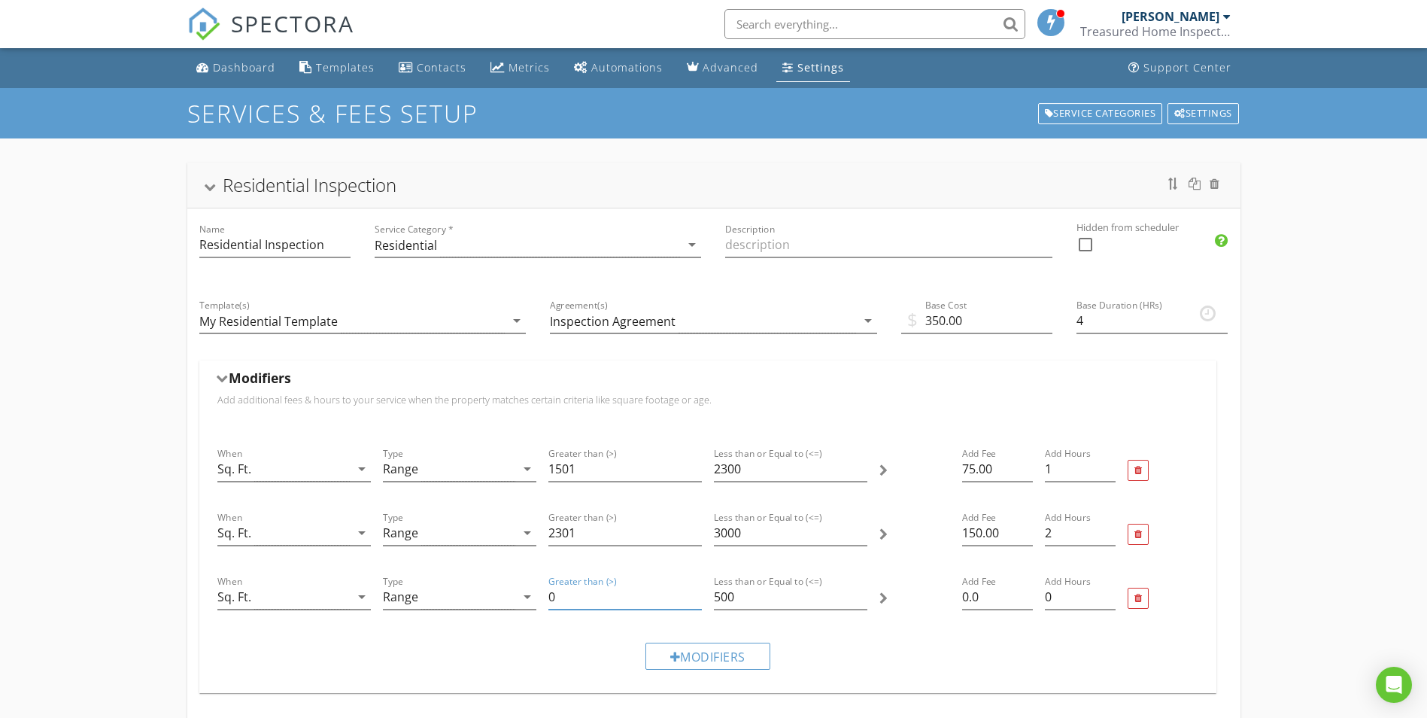
click at [606, 601] on input "0" at bounding box center [625, 597] width 153 height 25
drag, startPoint x: 561, startPoint y: 601, endPoint x: 517, endPoint y: 601, distance: 43.6
click at [517, 601] on div "When Sq. Ft. arrow_drop_down Type Range arrow_drop_down Greater than (>) 0 Less…" at bounding box center [707, 599] width 993 height 64
type input "3001"
click at [754, 603] on input "500" at bounding box center [790, 597] width 153 height 25
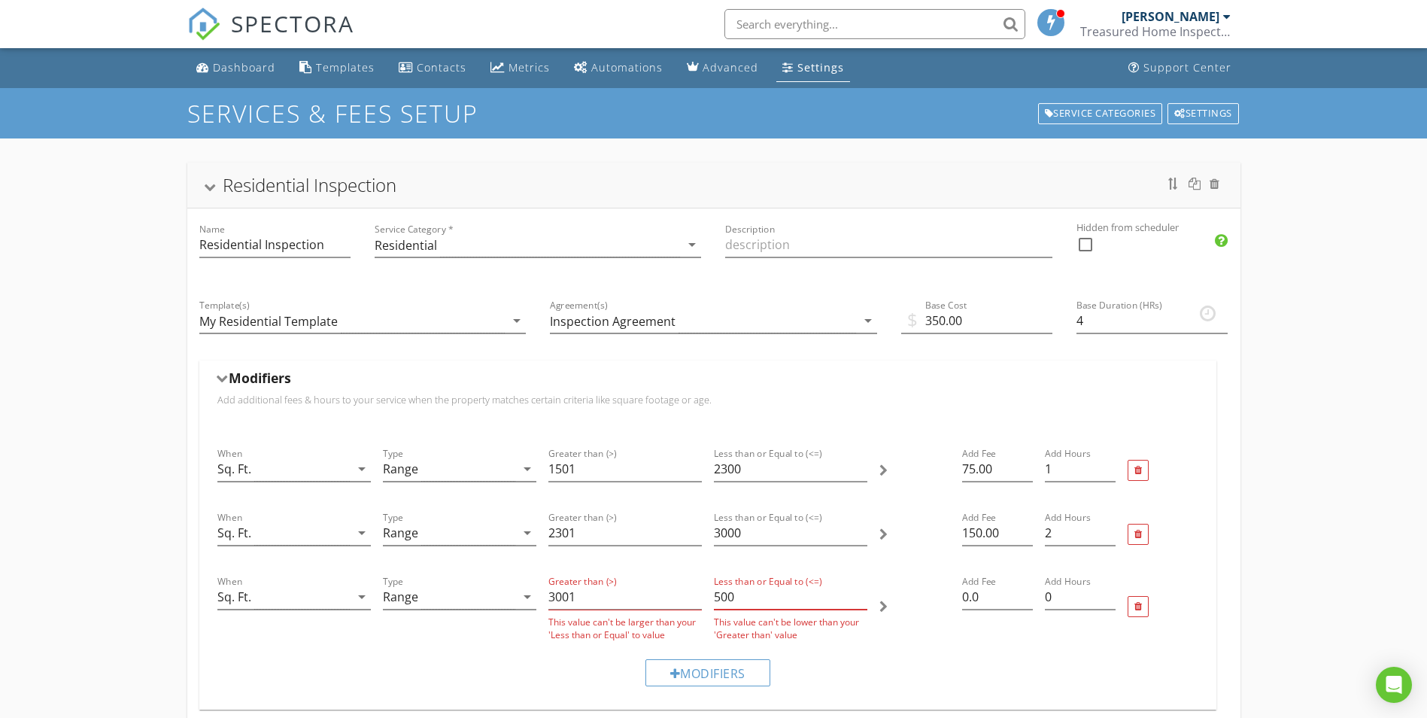
click at [855, 590] on input "500" at bounding box center [790, 597] width 153 height 25
type input "501"
click at [859, 591] on input "501" at bounding box center [790, 597] width 153 height 25
drag, startPoint x: 682, startPoint y: 595, endPoint x: 661, endPoint y: 595, distance: 21.1
click at [661, 595] on div "When Sq. Ft. arrow_drop_down Type Range arrow_drop_down Greater than (>) 3001 T…" at bounding box center [707, 607] width 993 height 81
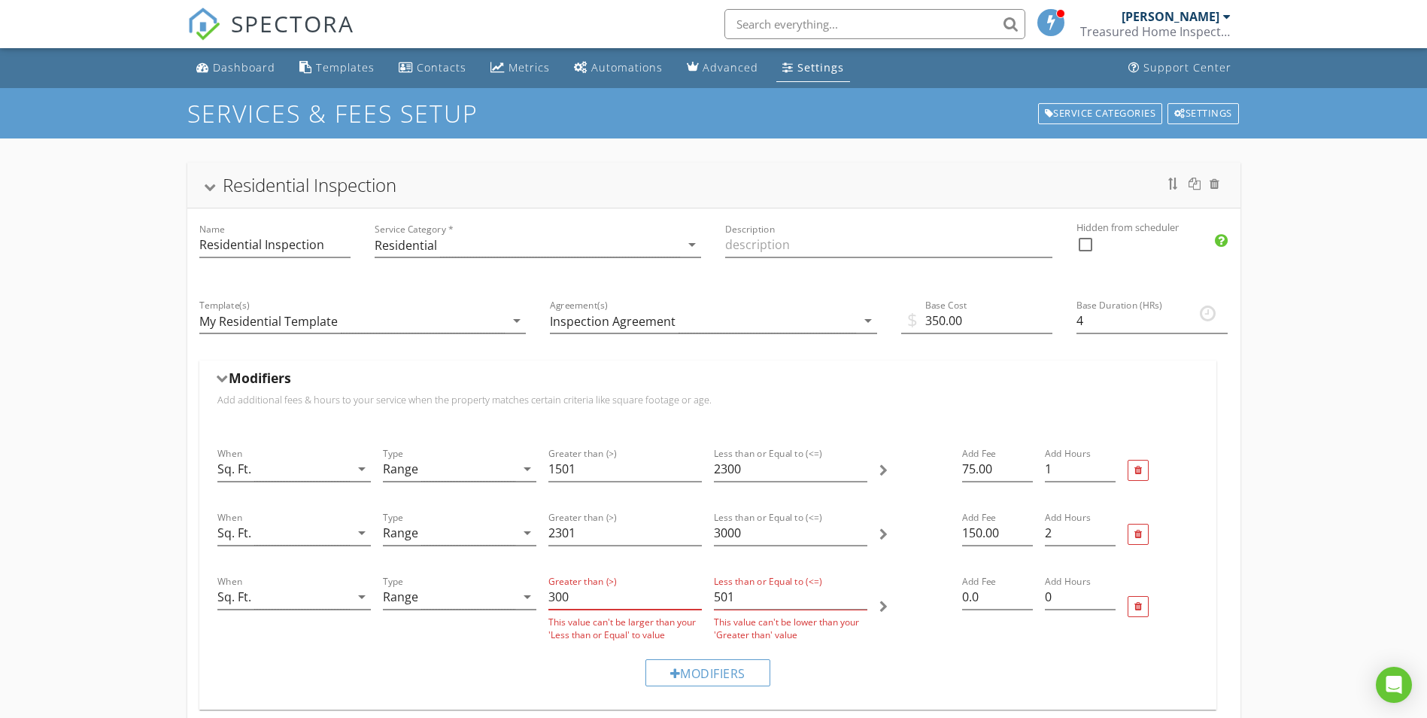
type input "300"
click at [883, 648] on div "Modifiers" at bounding box center [707, 672] width 993 height 50
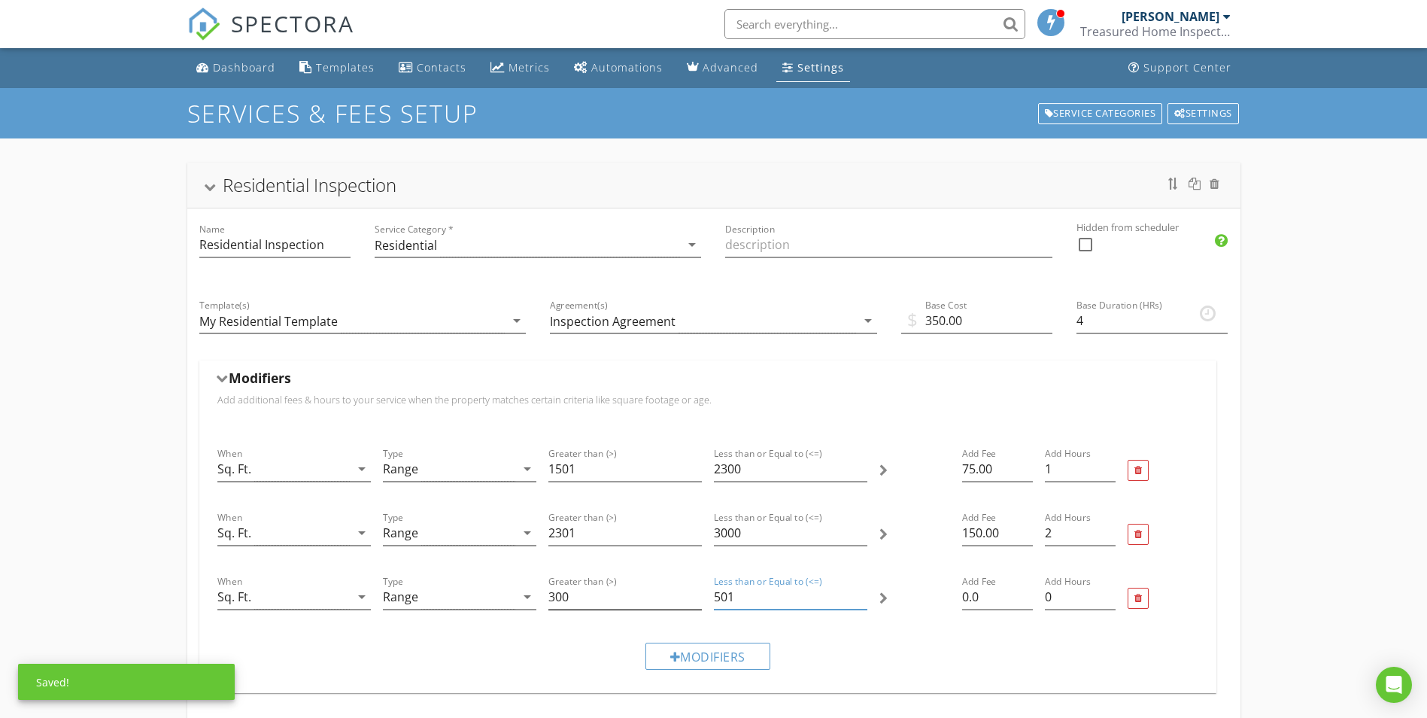
drag, startPoint x: 756, startPoint y: 597, endPoint x: 690, endPoint y: 594, distance: 66.3
click at [690, 594] on div "When Sq. Ft. arrow_drop_down Type Range arrow_drop_down Greater than (>) 300 Le…" at bounding box center [707, 599] width 993 height 64
drag, startPoint x: 821, startPoint y: 634, endPoint x: 836, endPoint y: 638, distance: 15.5
click at [822, 636] on div "Modifiers" at bounding box center [707, 656] width 993 height 50
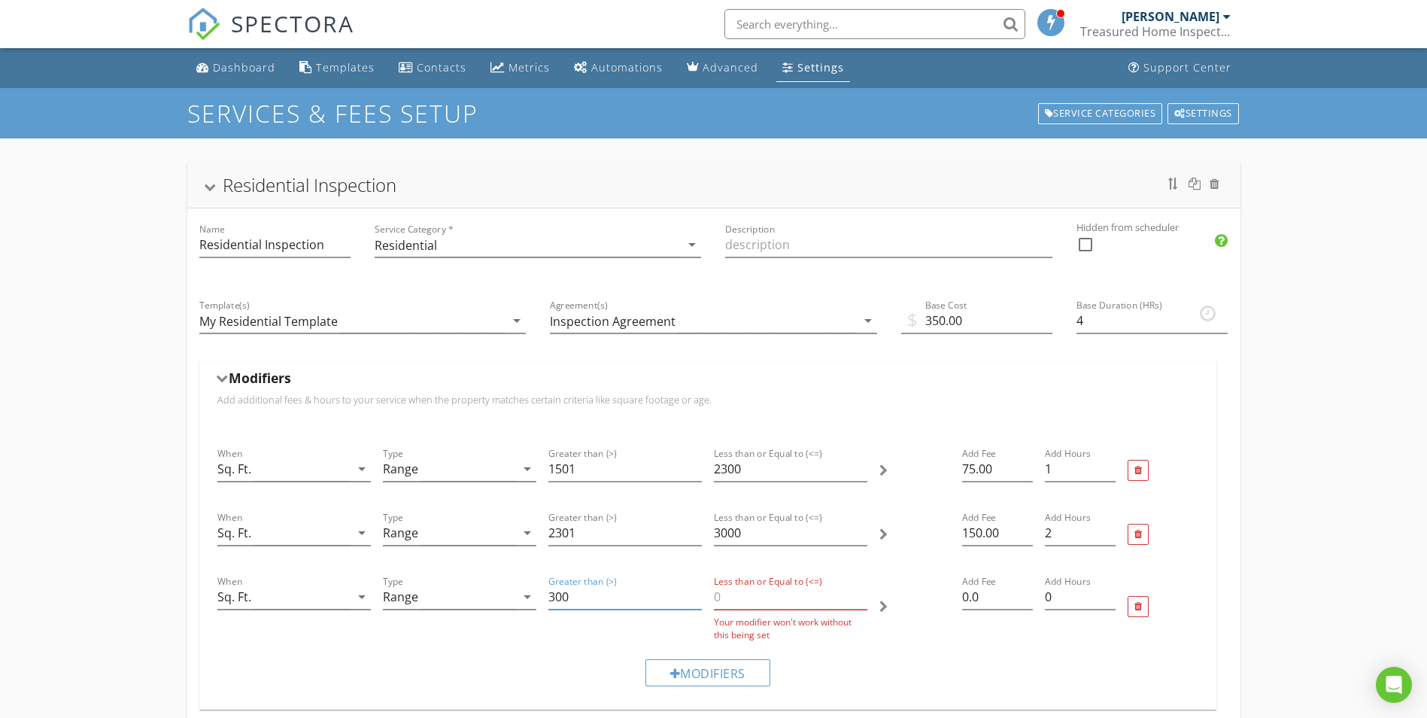
click at [589, 598] on input "300" at bounding box center [625, 597] width 153 height 25
type input "3001"
click at [874, 662] on div "Modifiers" at bounding box center [707, 672] width 993 height 50
click at [805, 608] on input "Less than or Equal to (<=)" at bounding box center [790, 597] width 153 height 25
click at [877, 606] on div at bounding box center [915, 607] width 83 height 81
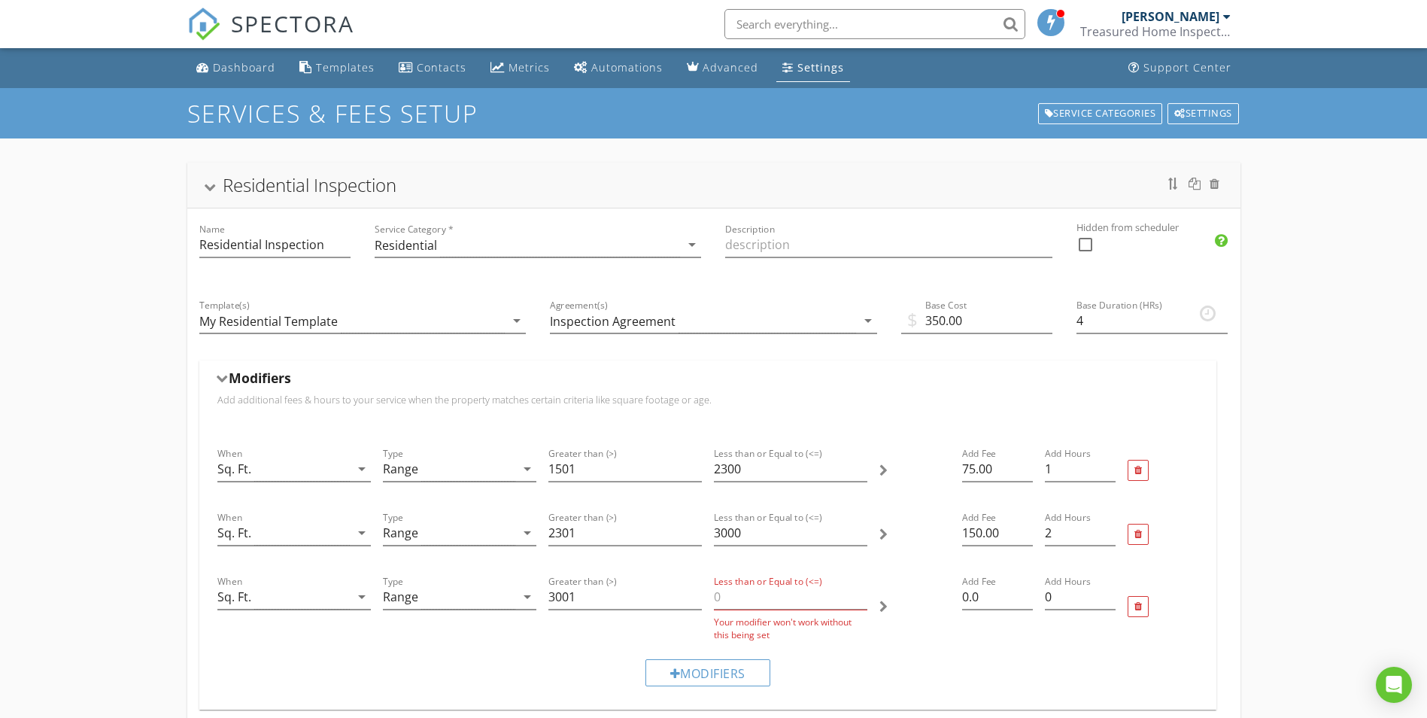
click at [431, 601] on div "Range" at bounding box center [449, 597] width 132 height 25
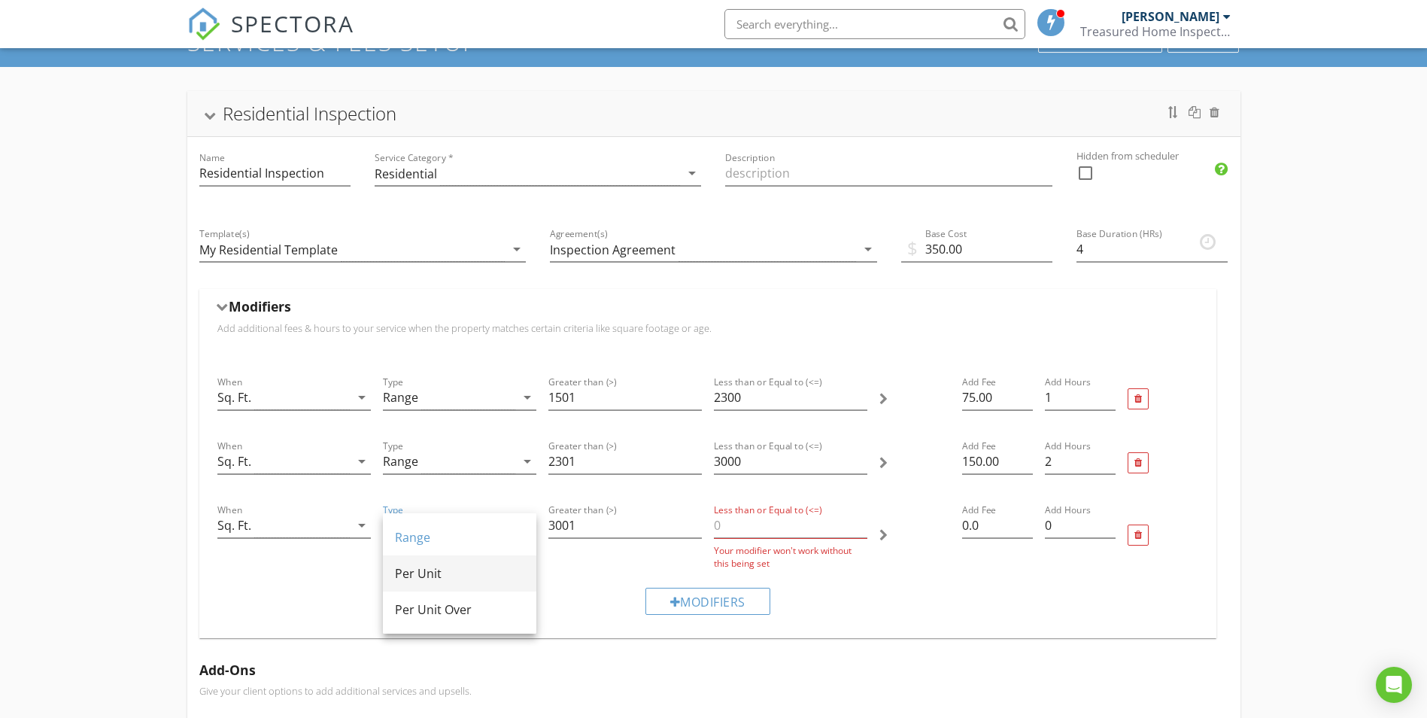
scroll to position [75, 0]
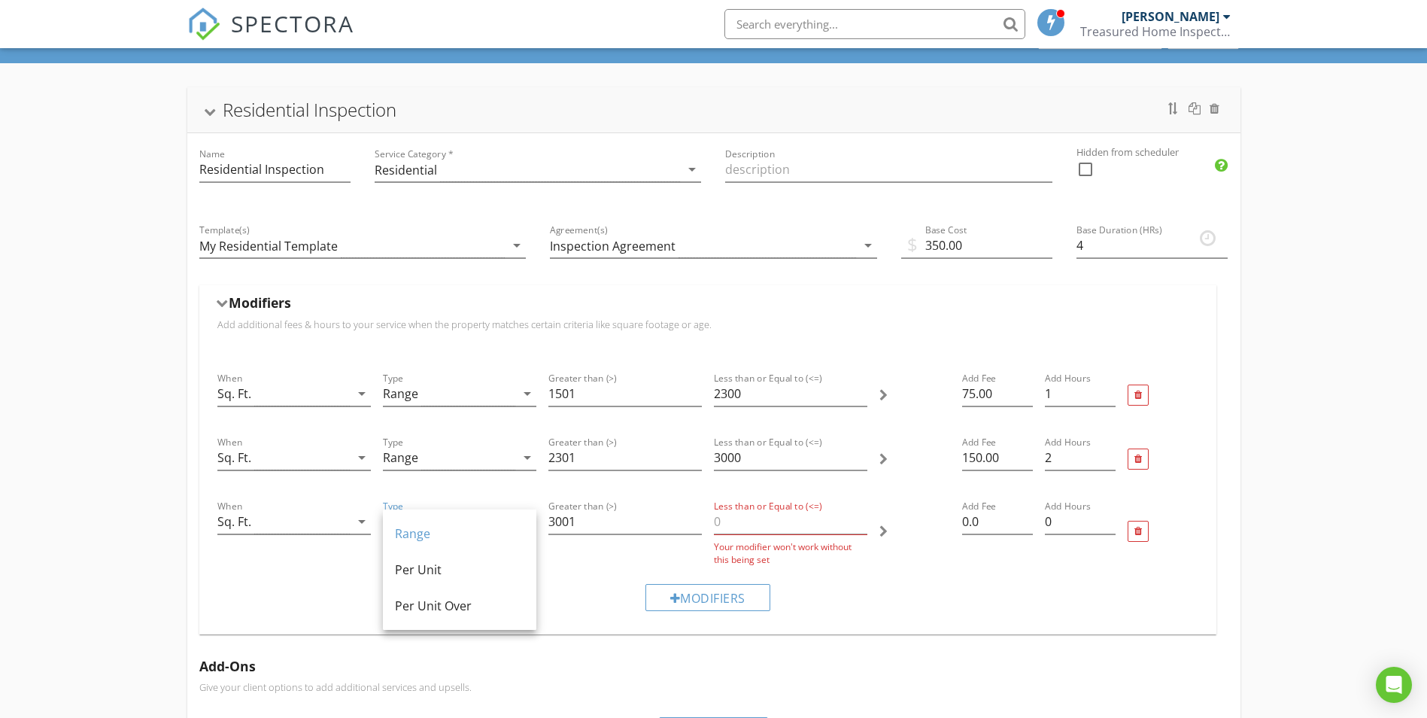
click at [892, 569] on div at bounding box center [915, 531] width 83 height 81
click at [725, 521] on input "Less than or Equal to (<=)" at bounding box center [790, 521] width 153 height 25
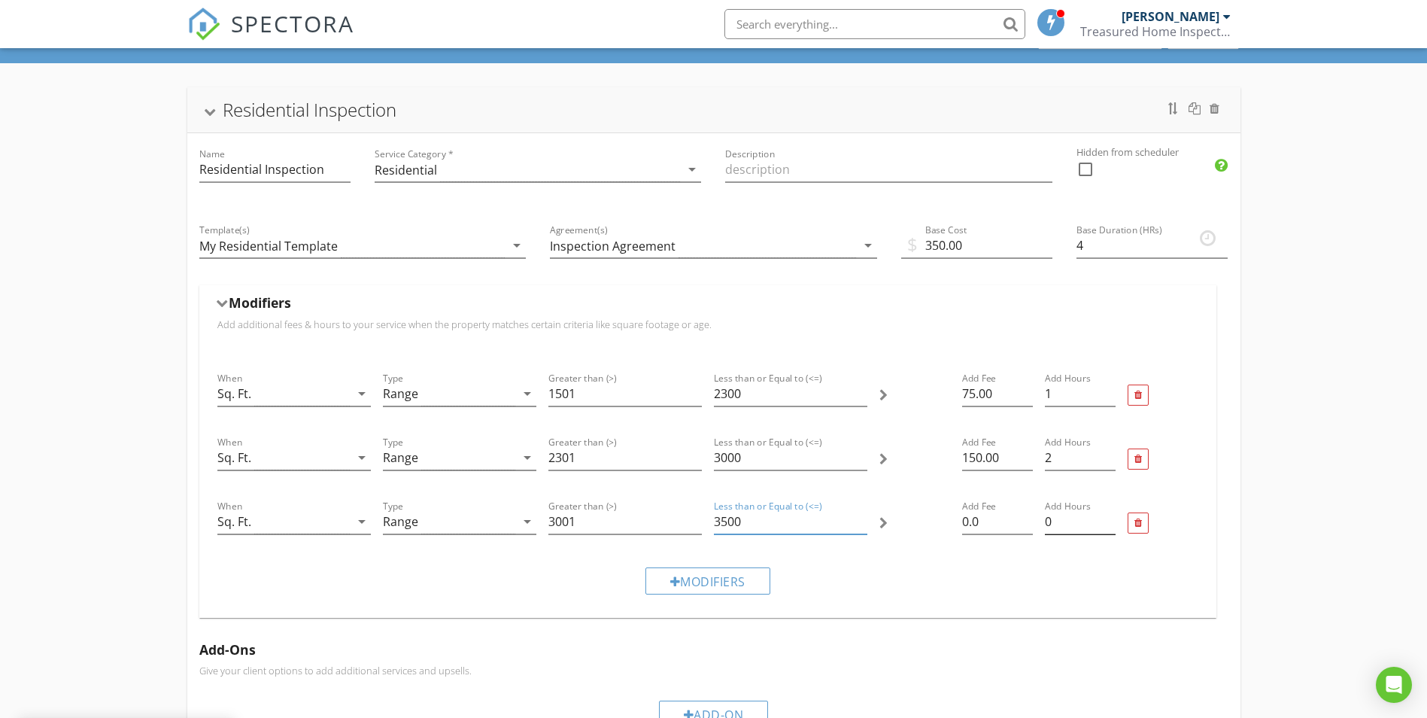
type input "3500"
click at [1113, 516] on input "0.25" at bounding box center [1080, 521] width 71 height 25
click at [1113, 516] on input "0.5" at bounding box center [1080, 521] width 71 height 25
click at [1113, 516] on input "0.75" at bounding box center [1080, 521] width 71 height 25
click at [1113, 516] on input "1" at bounding box center [1080, 521] width 71 height 25
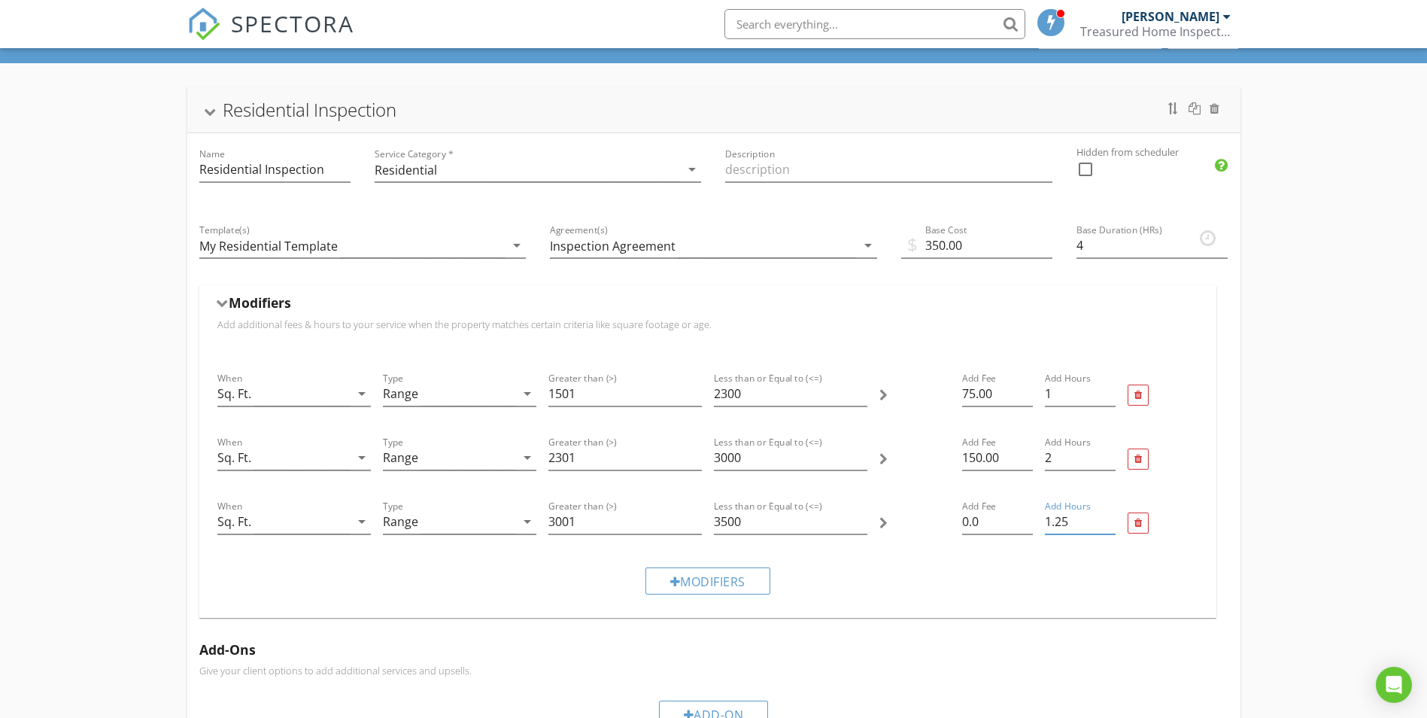
click at [1113, 516] on input "1.25" at bounding box center [1080, 521] width 71 height 25
click at [1113, 516] on input "1.5" at bounding box center [1080, 521] width 71 height 25
click at [1113, 516] on input "1.75" at bounding box center [1080, 521] width 71 height 25
type input "2"
click at [1113, 516] on input "2" at bounding box center [1080, 521] width 71 height 25
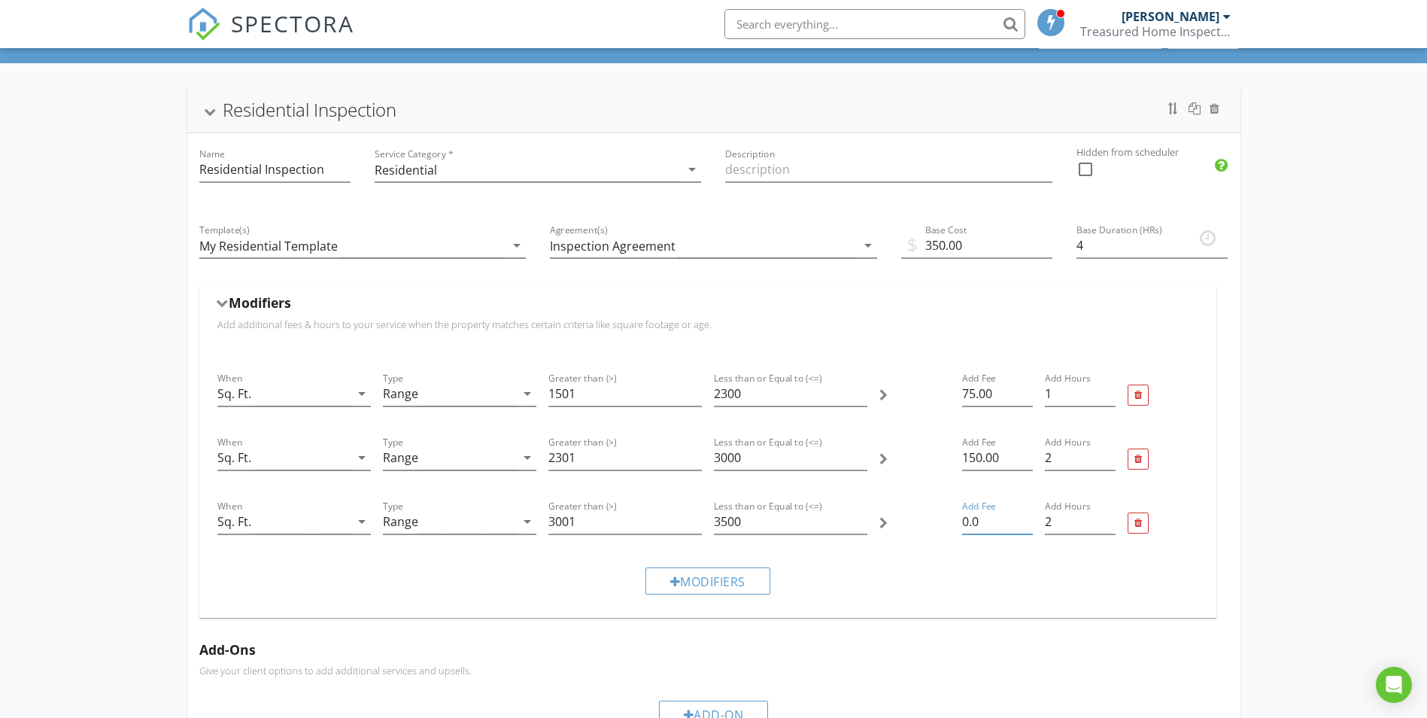
drag, startPoint x: 963, startPoint y: 521, endPoint x: 918, endPoint y: 521, distance: 45.2
click at [918, 521] on div "When Sq. Ft. arrow_drop_down Type Range arrow_drop_down Greater than (>) 3001 L…" at bounding box center [707, 523] width 993 height 64
click at [921, 581] on div "Modifiers" at bounding box center [707, 580] width 993 height 50
click at [977, 516] on input "200" at bounding box center [997, 521] width 71 height 25
click at [986, 517] on input "200" at bounding box center [997, 521] width 71 height 25
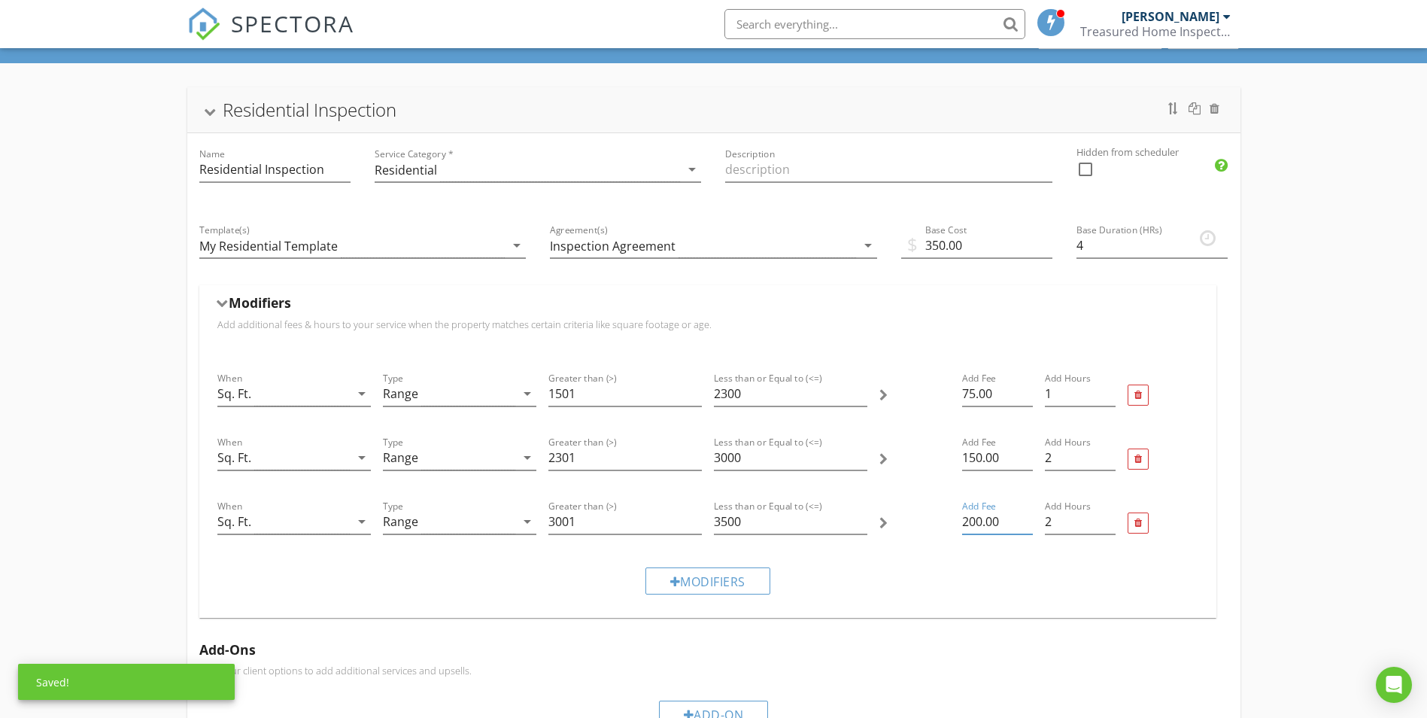
type input "200.00"
click at [916, 607] on div "When Sq. Ft. arrow_drop_down Type Range arrow_drop_down Greater than (>) 1501 L…" at bounding box center [707, 484] width 1017 height 266
click at [746, 575] on div "Modifiers" at bounding box center [708, 580] width 125 height 27
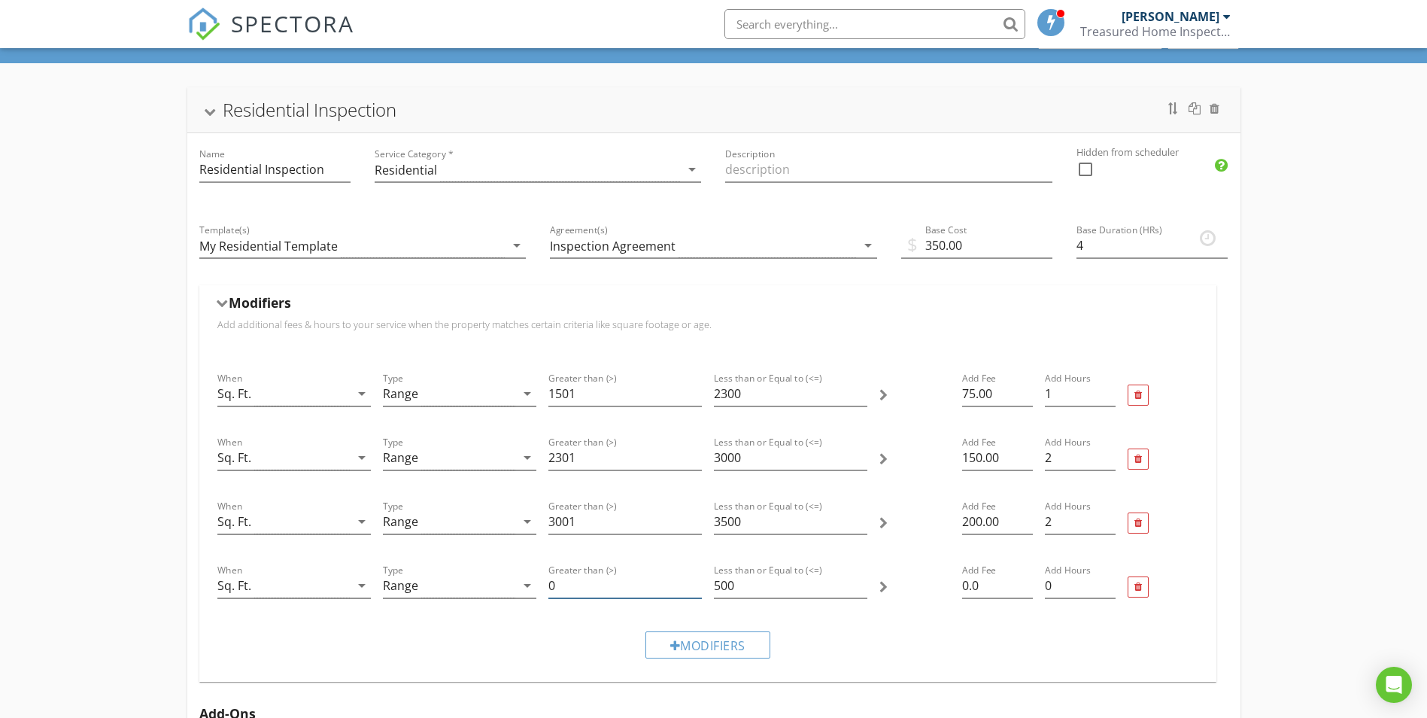
click at [591, 580] on input "0" at bounding box center [625, 585] width 153 height 25
type input "3501"
drag, startPoint x: 728, startPoint y: 590, endPoint x: 691, endPoint y: 590, distance: 36.9
click at [691, 590] on div "When Sq. Ft. arrow_drop_down Type Range arrow_drop_down Greater than (>) 3501 T…" at bounding box center [707, 595] width 993 height 81
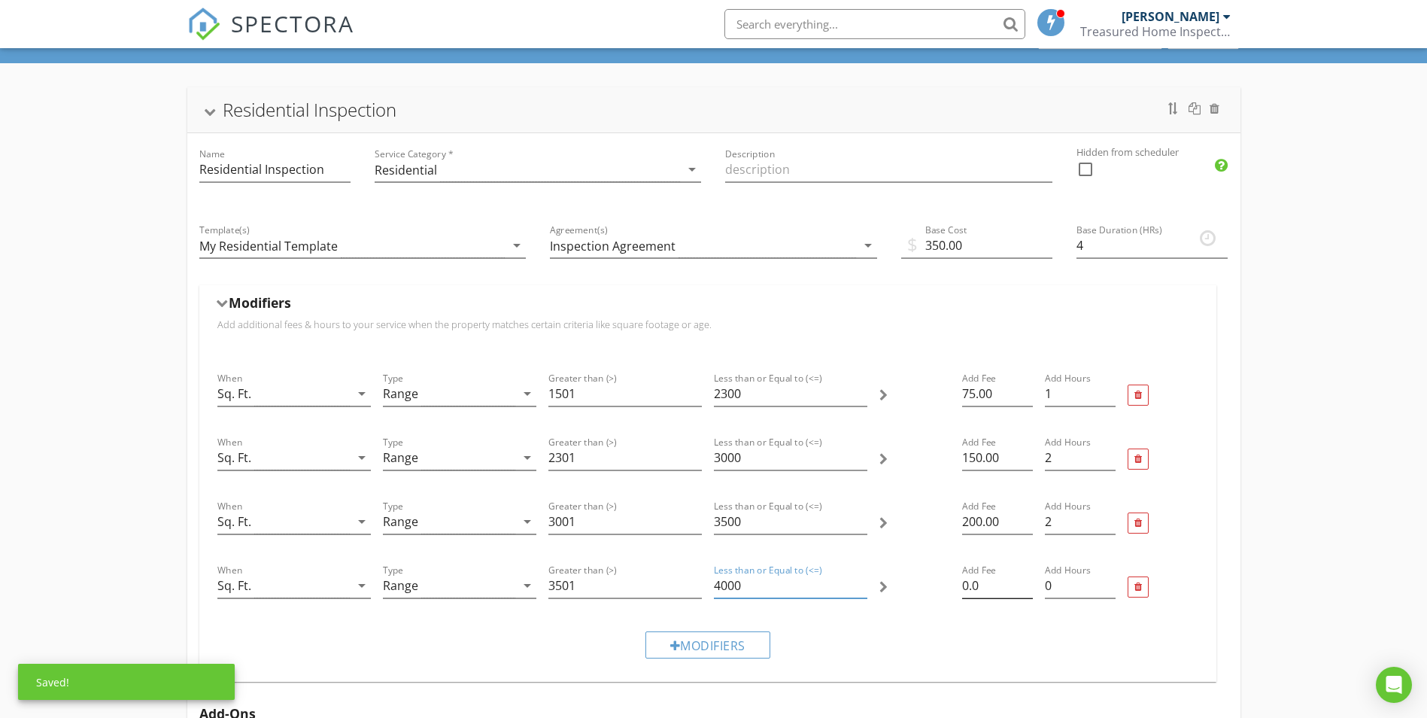
type input "4000"
drag, startPoint x: 977, startPoint y: 588, endPoint x: 916, endPoint y: 581, distance: 60.6
click at [917, 582] on div "When Sq. Ft. arrow_drop_down Type Range arrow_drop_down Greater than (>) 3501 L…" at bounding box center [707, 587] width 993 height 64
type input "250.00"
click at [1032, 587] on div "Add Fee 250.00" at bounding box center [997, 587] width 83 height 64
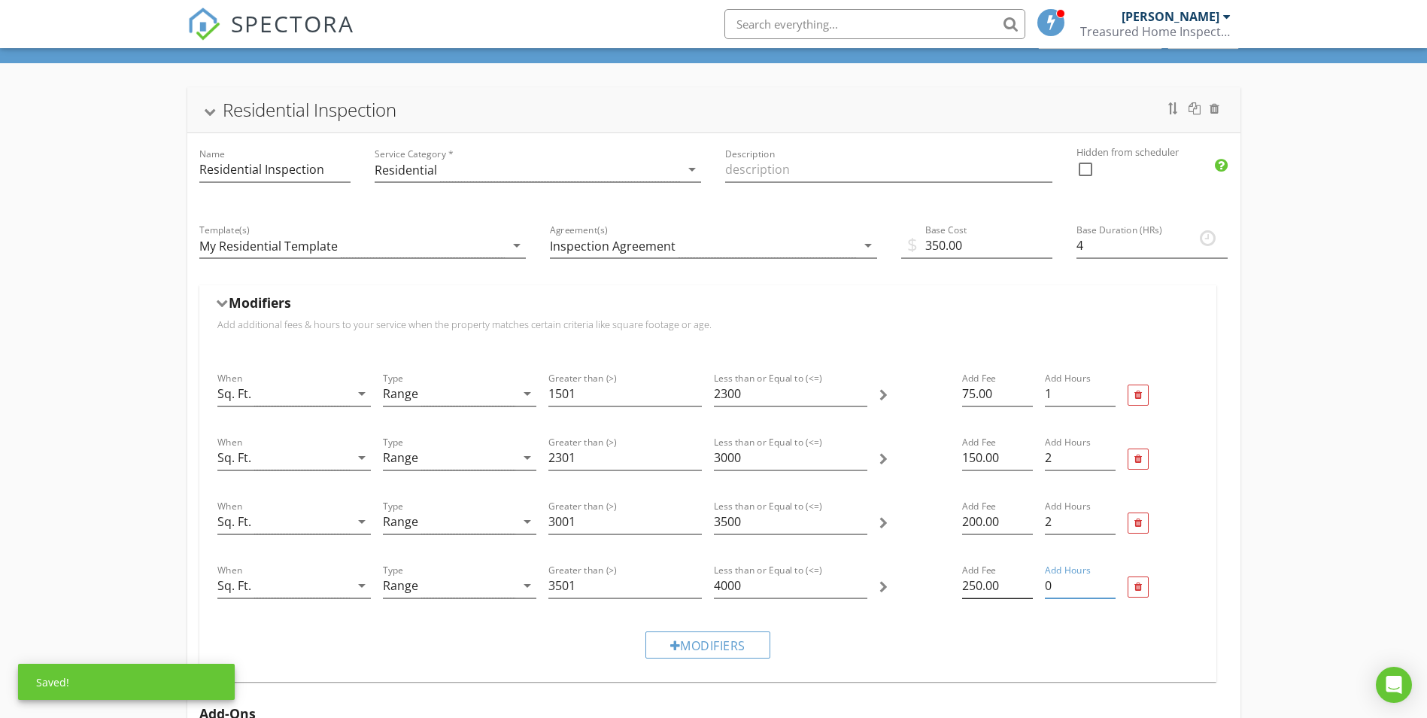
drag, startPoint x: 1055, startPoint y: 586, endPoint x: 1007, endPoint y: 592, distance: 48.5
click at [1007, 592] on div "When Sq. Ft. arrow_drop_down Type Range arrow_drop_down Greater than (>) 3501 L…" at bounding box center [707, 587] width 993 height 64
type input "2"
click at [918, 635] on div "Modifiers" at bounding box center [707, 644] width 993 height 50
click at [743, 640] on div "Modifiers" at bounding box center [708, 644] width 125 height 27
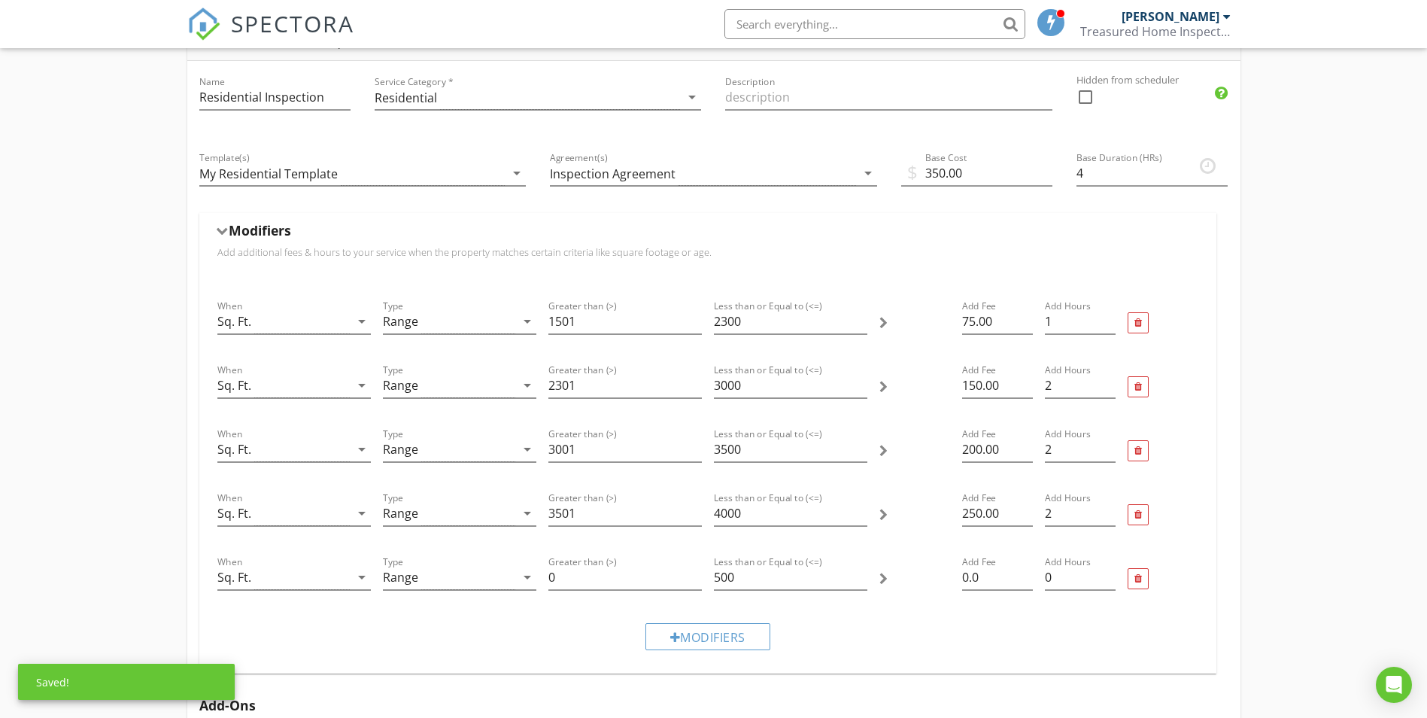
scroll to position [150, 0]
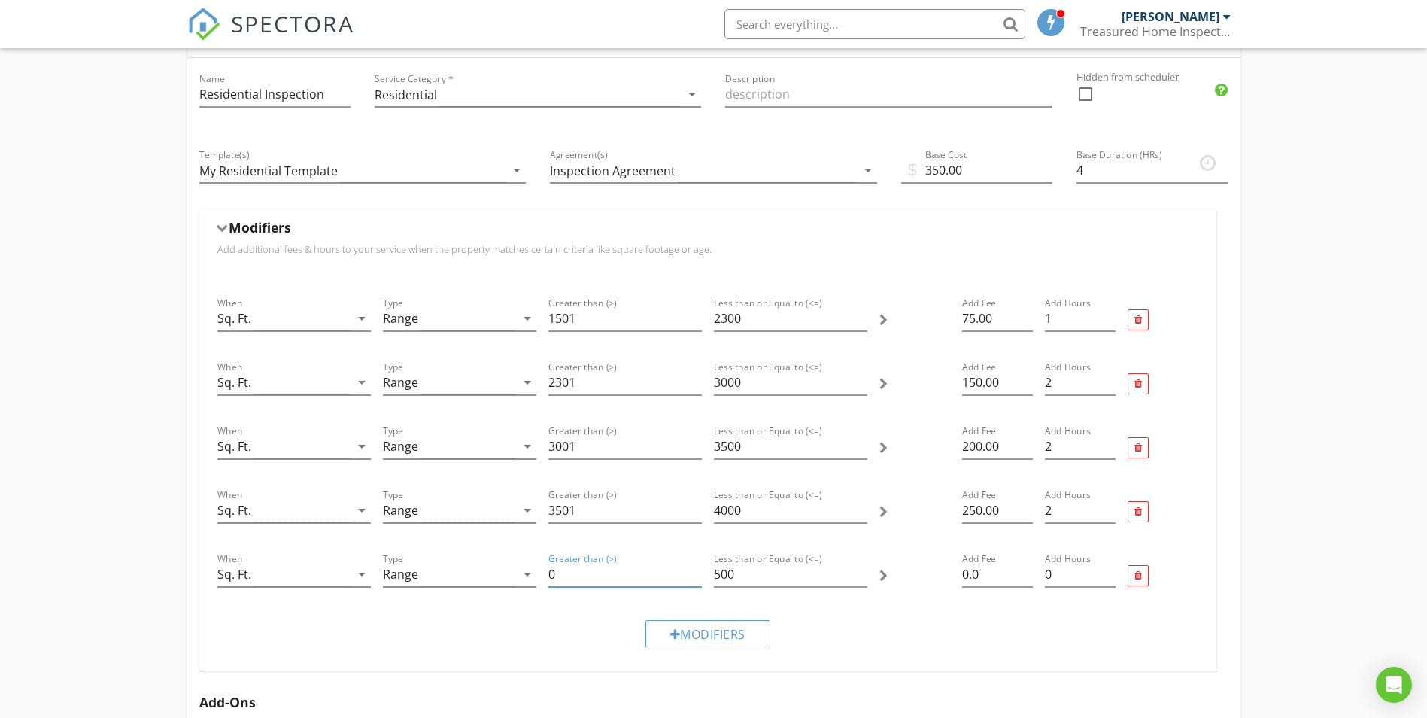
click at [658, 578] on input "0" at bounding box center [625, 574] width 153 height 25
drag, startPoint x: 534, startPoint y: 573, endPoint x: 512, endPoint y: 573, distance: 21.8
click at [518, 573] on div "When Sq. Ft. arrow_drop_down Type Range arrow_drop_down Greater than (>) 04 Les…" at bounding box center [707, 576] width 993 height 64
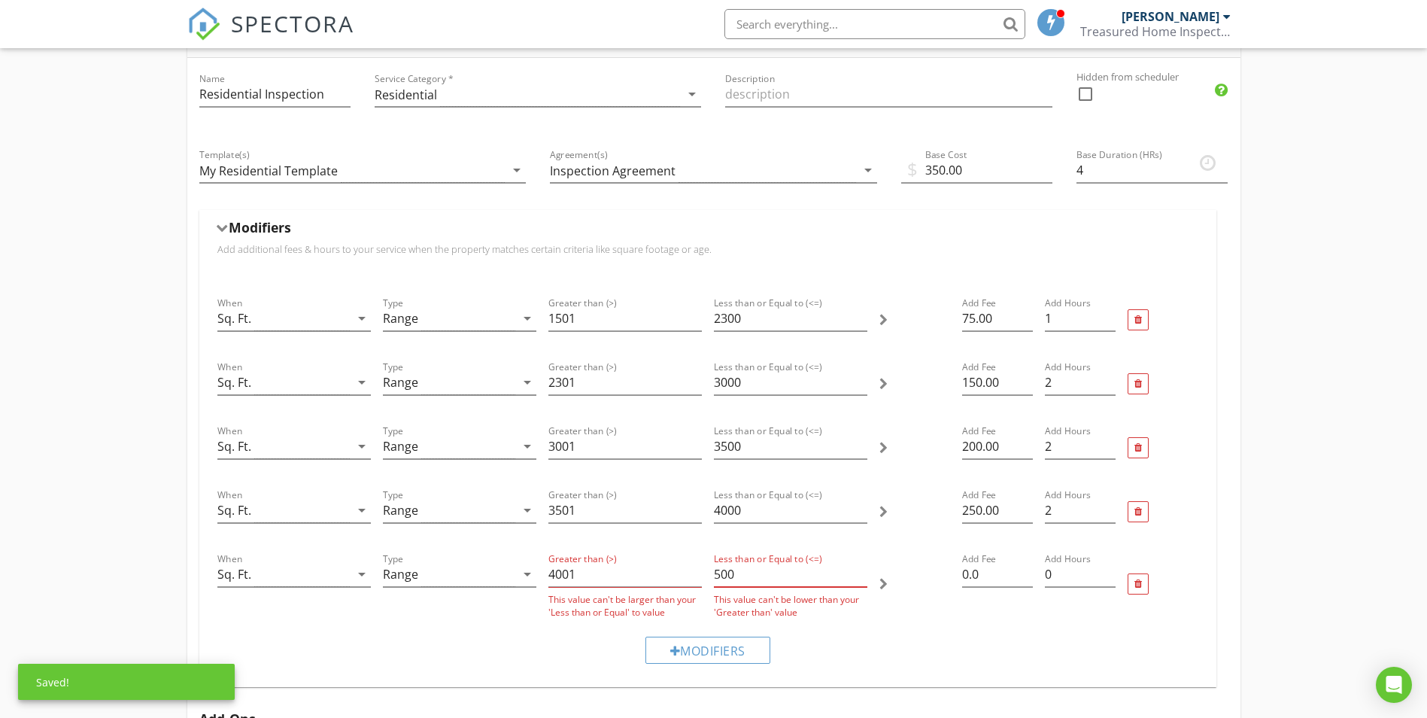
drag, startPoint x: 761, startPoint y: 577, endPoint x: 653, endPoint y: 576, distance: 108.4
click at [673, 577] on div "When Sq. Ft. arrow_drop_down Type Range arrow_drop_down Greater than (>) 4001 T…" at bounding box center [707, 584] width 993 height 81
drag, startPoint x: 627, startPoint y: 573, endPoint x: 601, endPoint y: 578, distance: 26.0
click at [601, 578] on input "40014500" at bounding box center [625, 574] width 153 height 25
type input "4001"
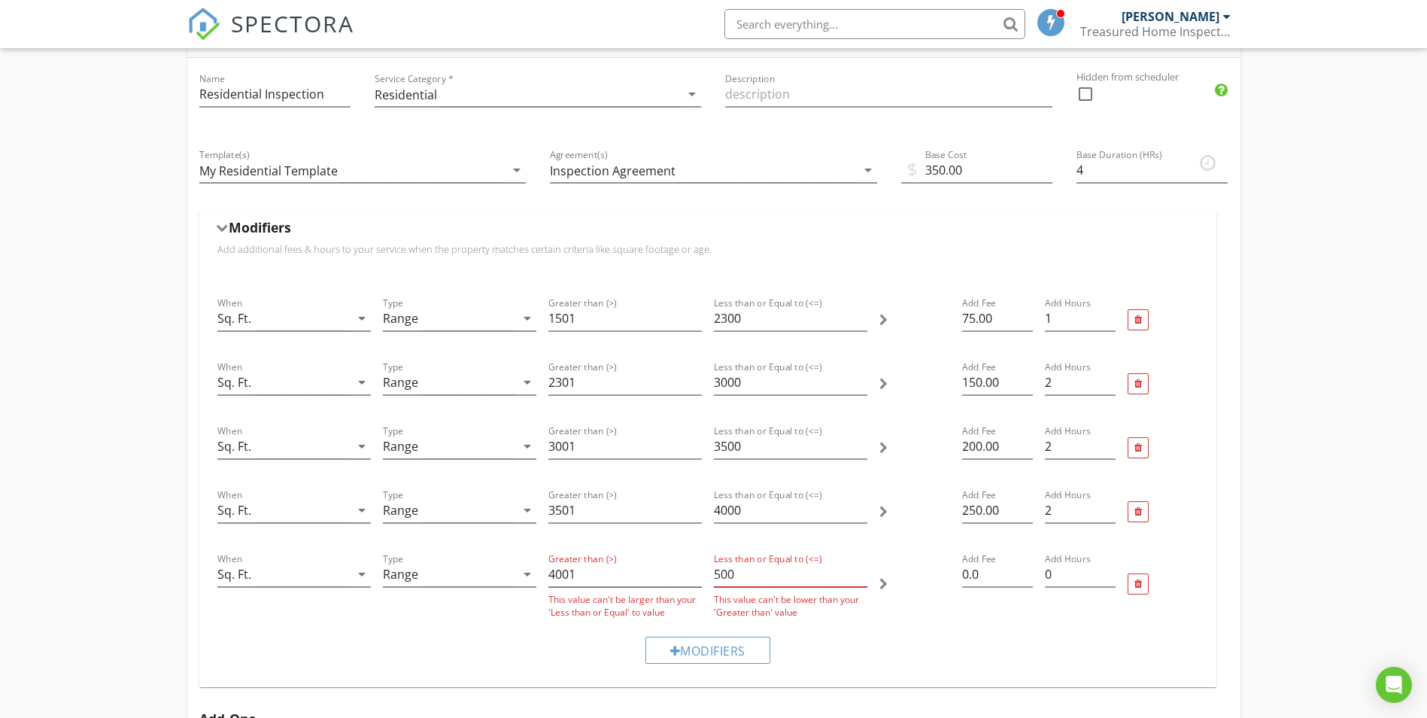
drag, startPoint x: 751, startPoint y: 573, endPoint x: 668, endPoint y: 567, distance: 83.0
click at [668, 567] on div "When Sq. Ft. arrow_drop_down Type Range arrow_drop_down Greater than (>) 4001 T…" at bounding box center [707, 584] width 993 height 81
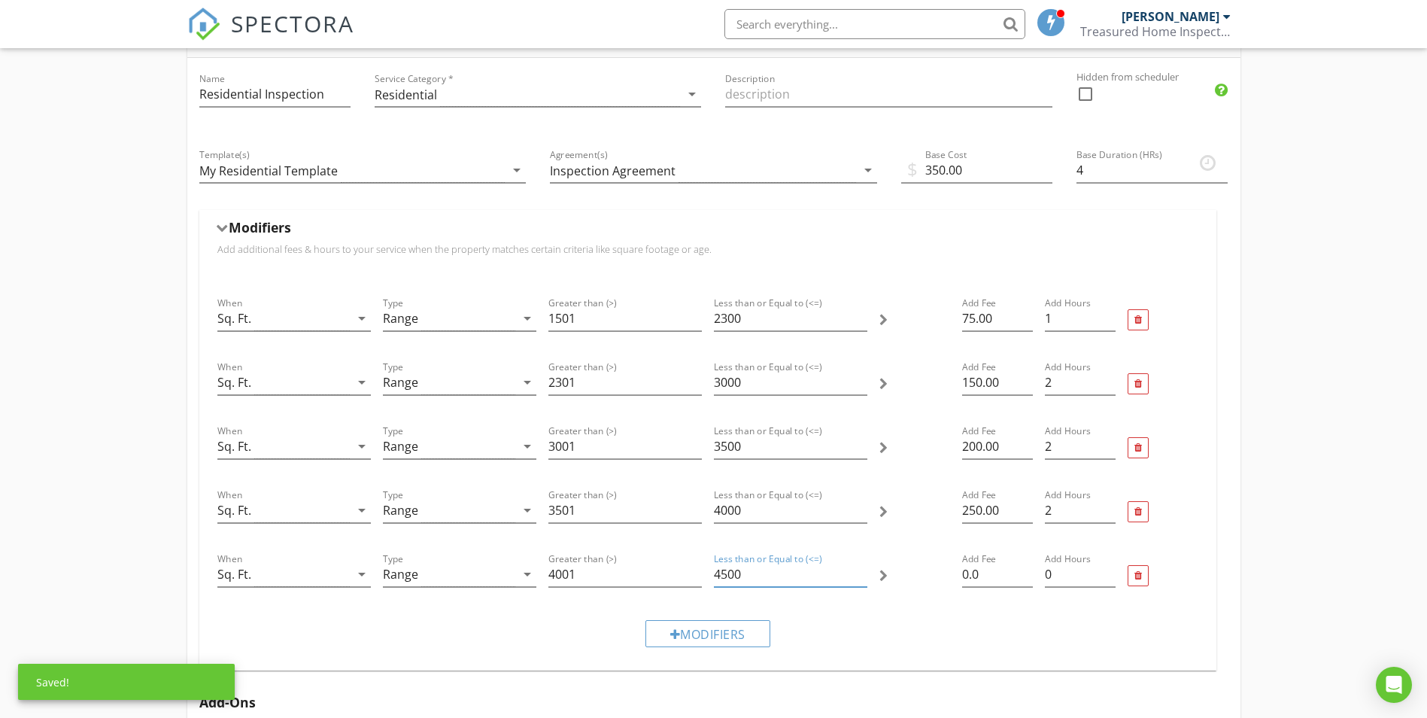
type input "4500"
click at [945, 631] on div "Modifiers" at bounding box center [707, 633] width 993 height 50
drag, startPoint x: 938, startPoint y: 578, endPoint x: 916, endPoint y: 578, distance: 21.8
click at [919, 578] on div "When Sq. Ft. arrow_drop_down Type Range arrow_drop_down Greater than (>) 4001 L…" at bounding box center [707, 576] width 993 height 64
drag, startPoint x: 1031, startPoint y: 579, endPoint x: 1020, endPoint y: 579, distance: 10.5
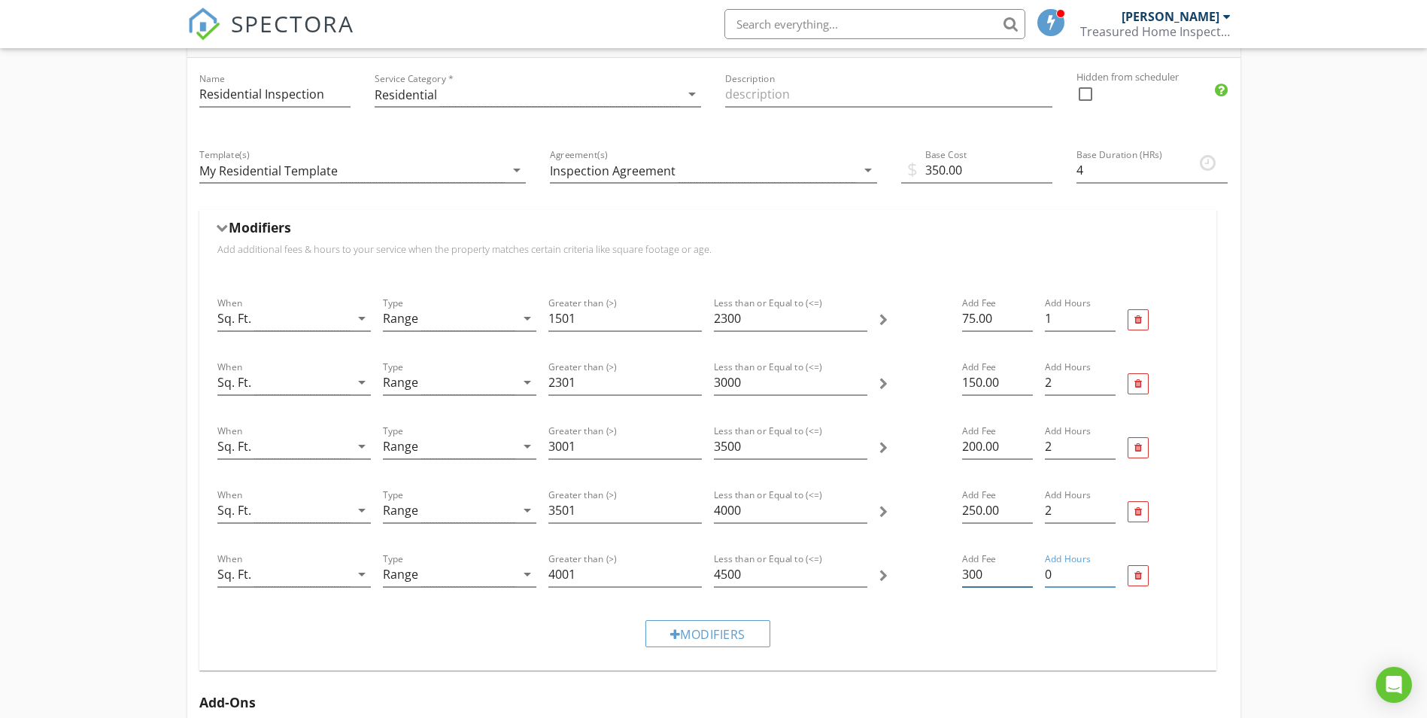
click at [1026, 579] on div "When Sq. Ft. arrow_drop_down Type Range arrow_drop_down Greater than (>) 4001 L…" at bounding box center [707, 576] width 993 height 64
type input "300.00"
drag, startPoint x: 1056, startPoint y: 577, endPoint x: 1023, endPoint y: 577, distance: 33.1
click at [1023, 577] on div "When Sq. Ft. arrow_drop_down Type Range arrow_drop_down Greater than (>) 4001 L…" at bounding box center [707, 576] width 993 height 64
type input "2"
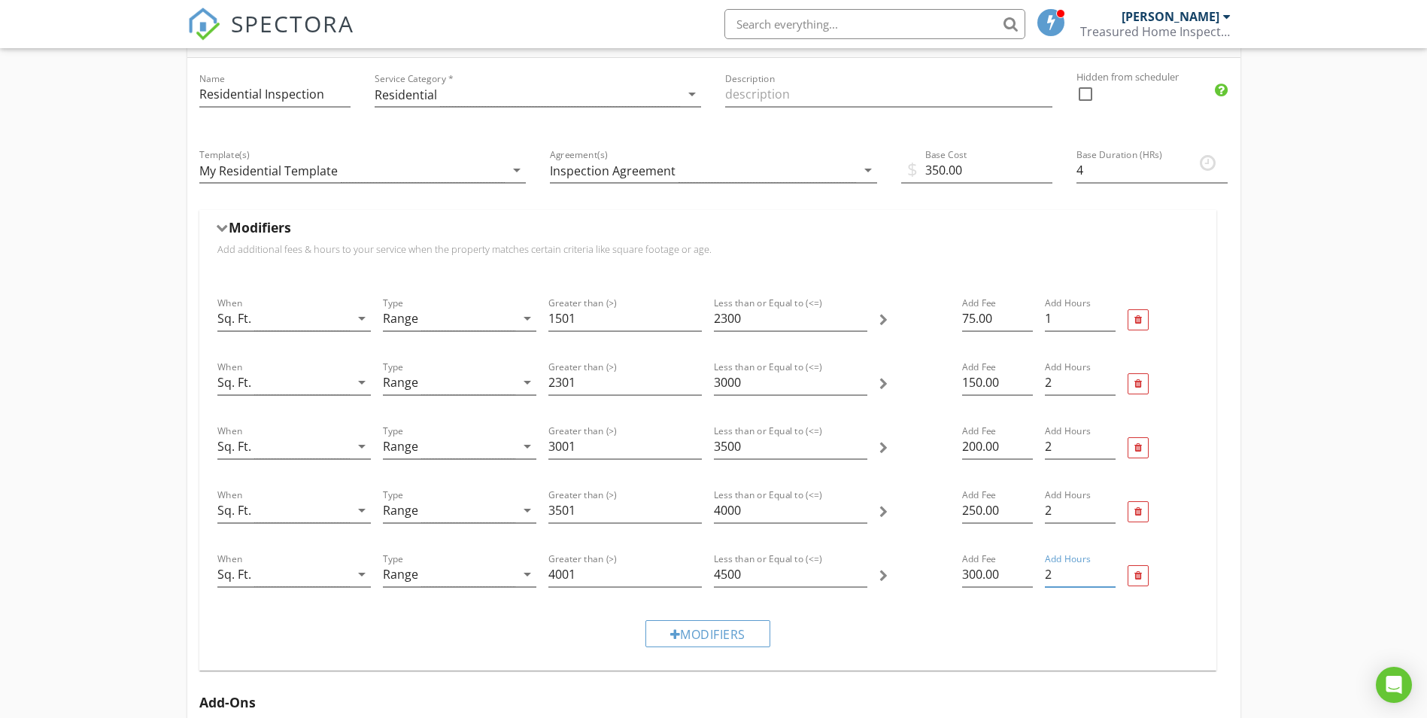
click at [1021, 639] on div "Modifiers" at bounding box center [707, 633] width 993 height 50
click at [972, 634] on div "Modifiers" at bounding box center [707, 633] width 993 height 50
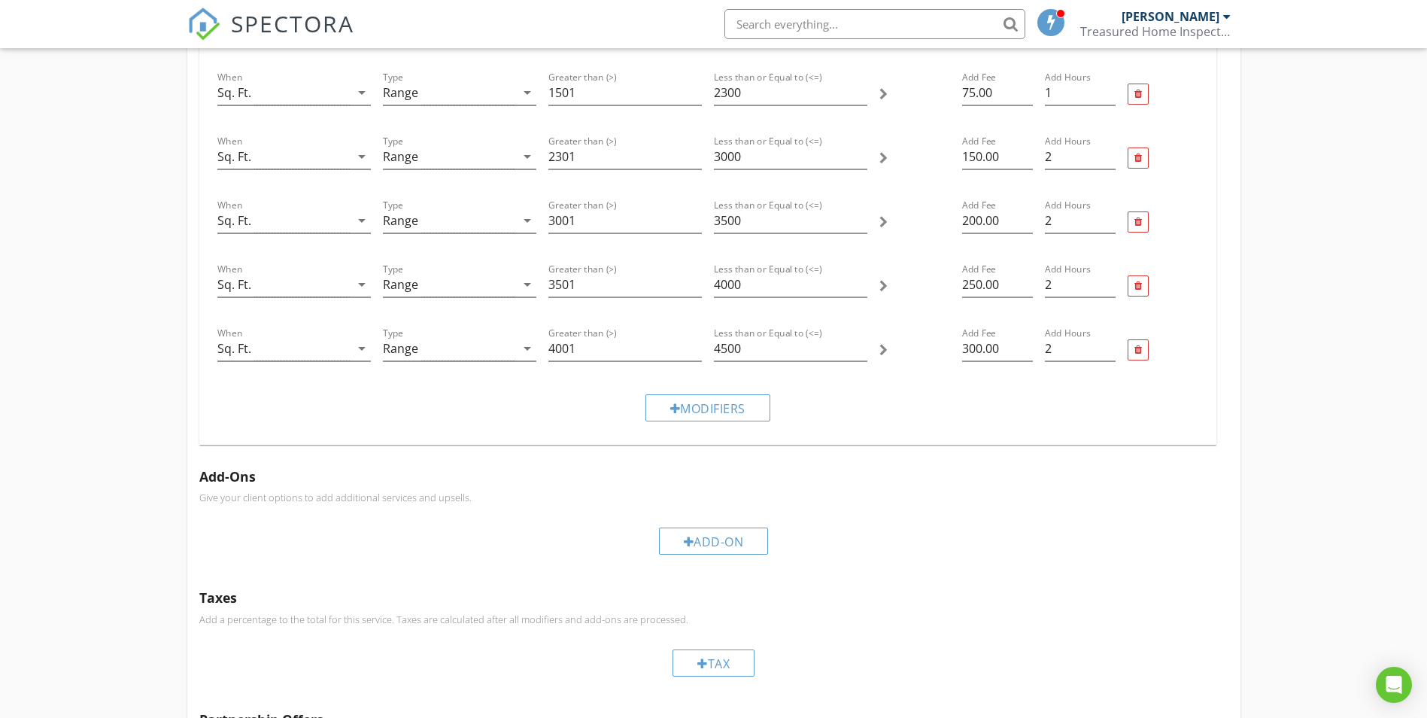
scroll to position [0, 0]
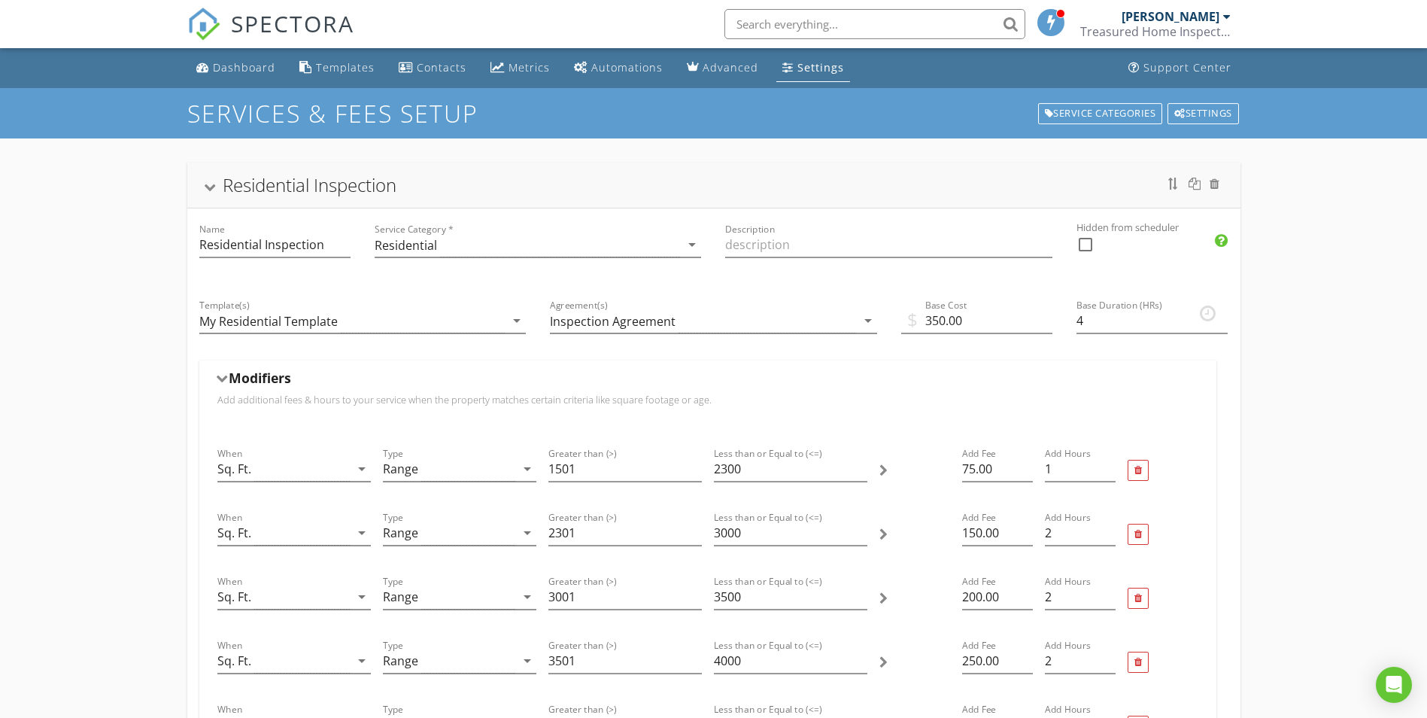
click at [315, 166] on div "Residential Inspection" at bounding box center [713, 185] width 1053 height 45
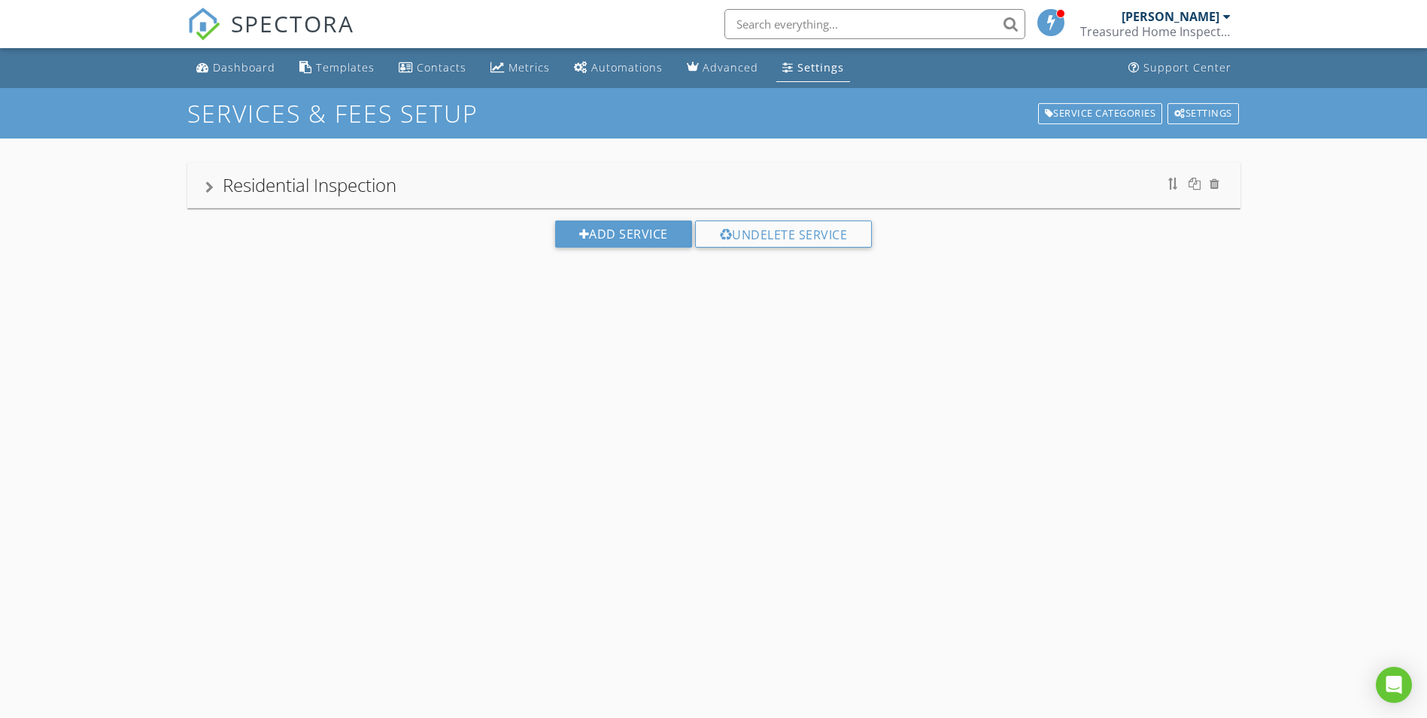
click at [302, 179] on div "Residential Inspection" at bounding box center [310, 184] width 174 height 25
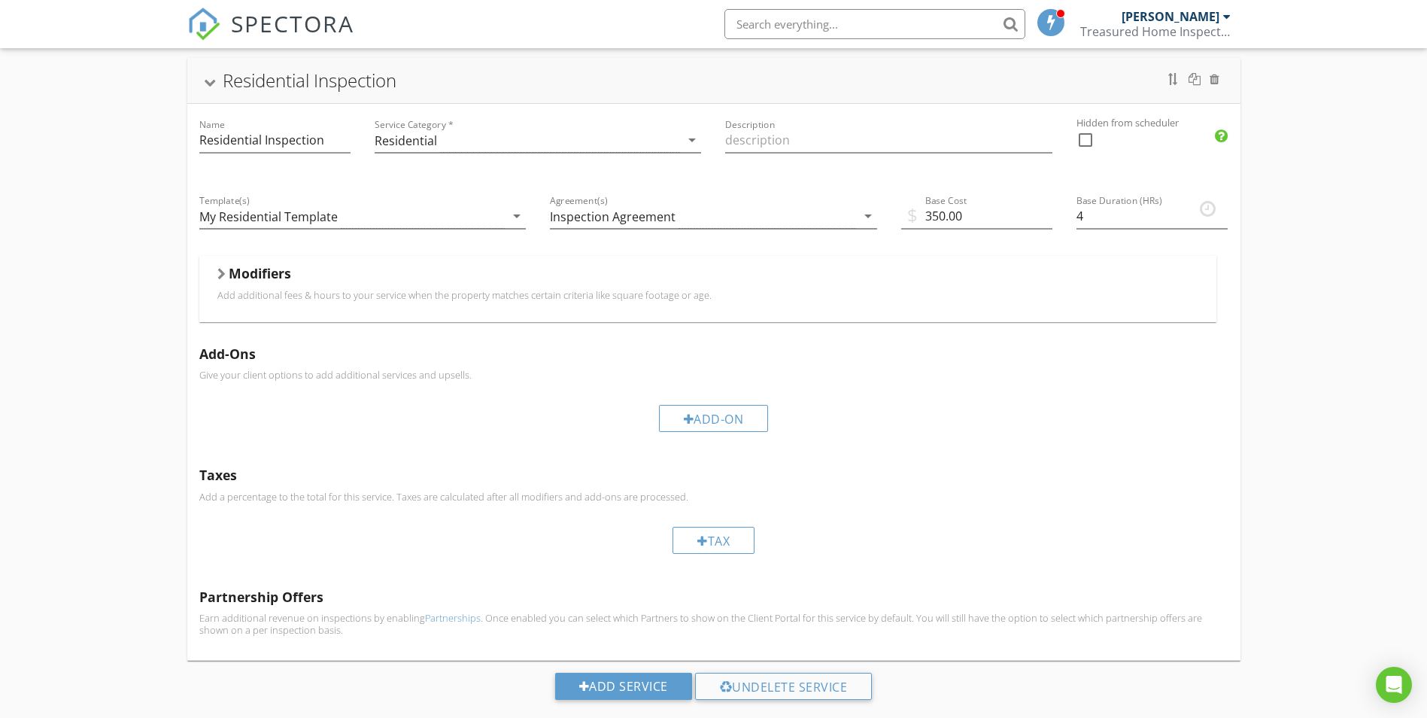
scroll to position [134, 0]
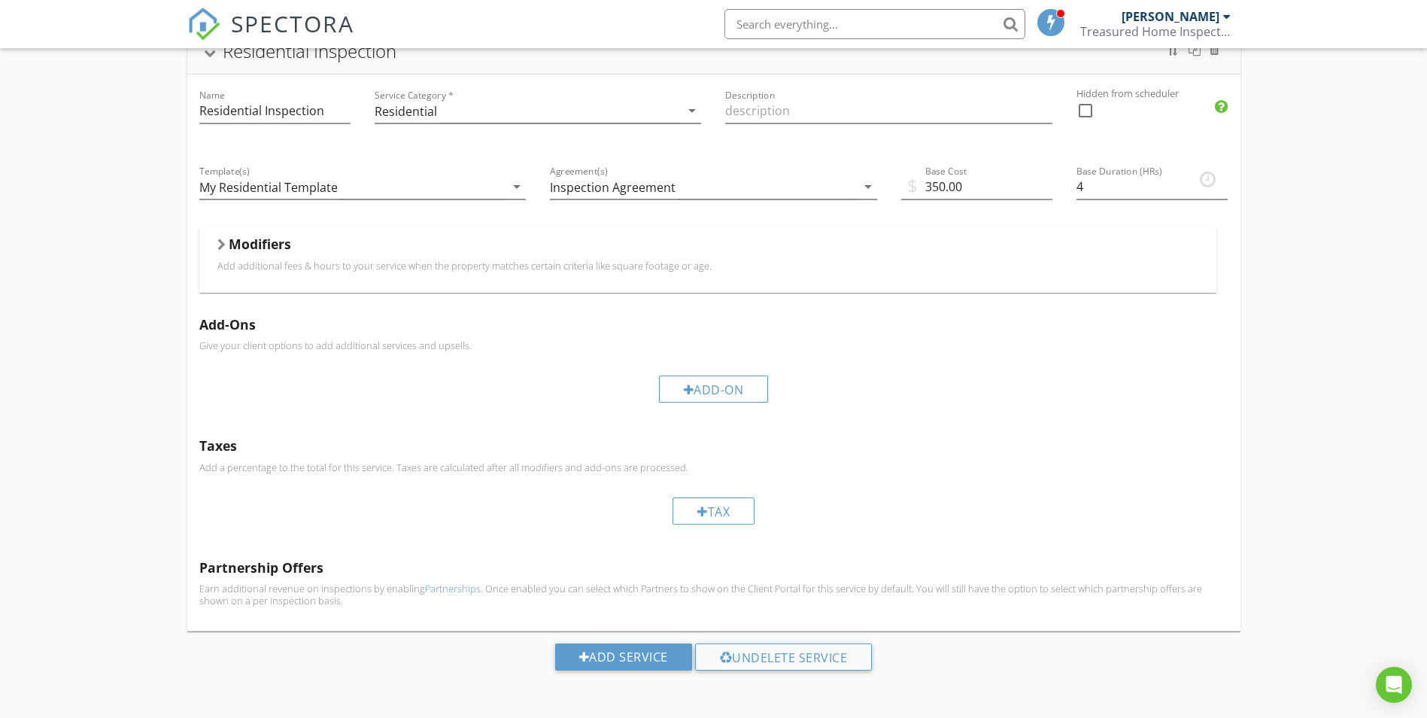
click at [269, 236] on h5 "Modifiers" at bounding box center [260, 243] width 62 height 15
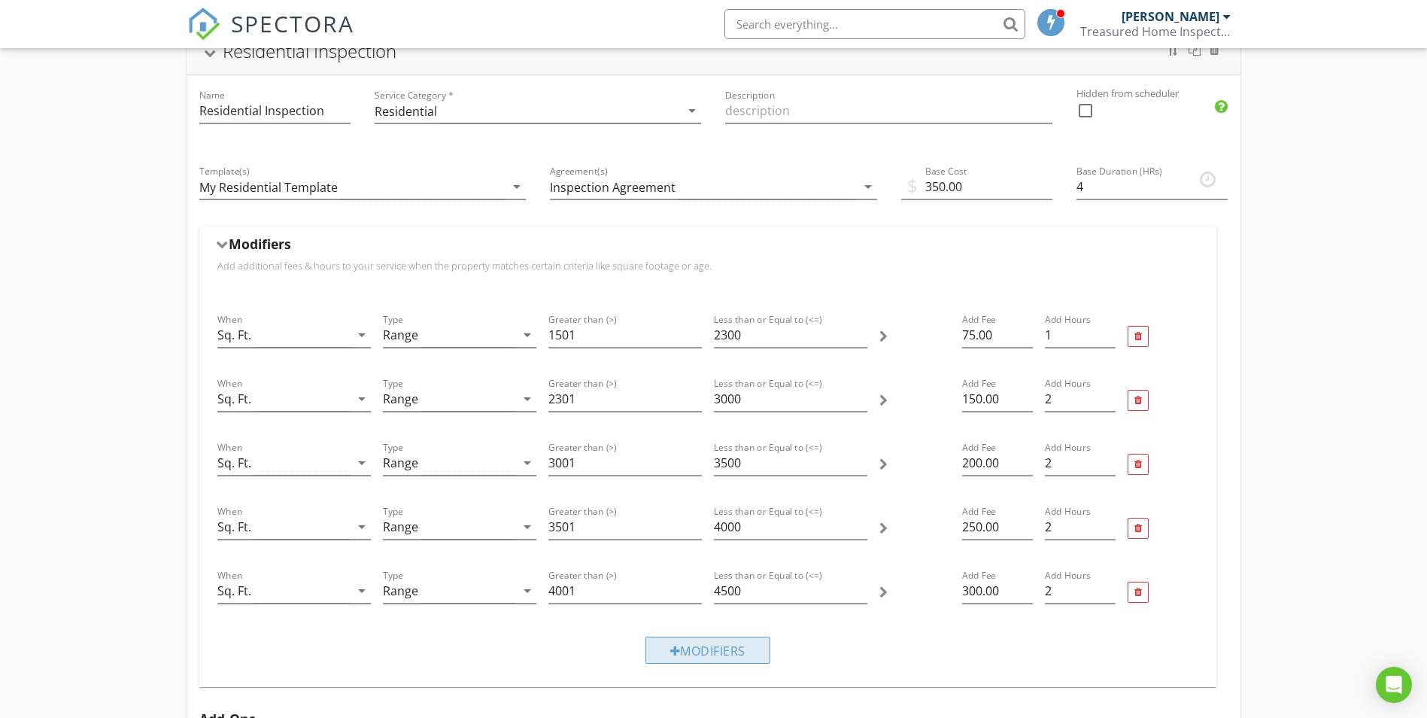
click at [740, 653] on div "Modifiers" at bounding box center [708, 650] width 125 height 27
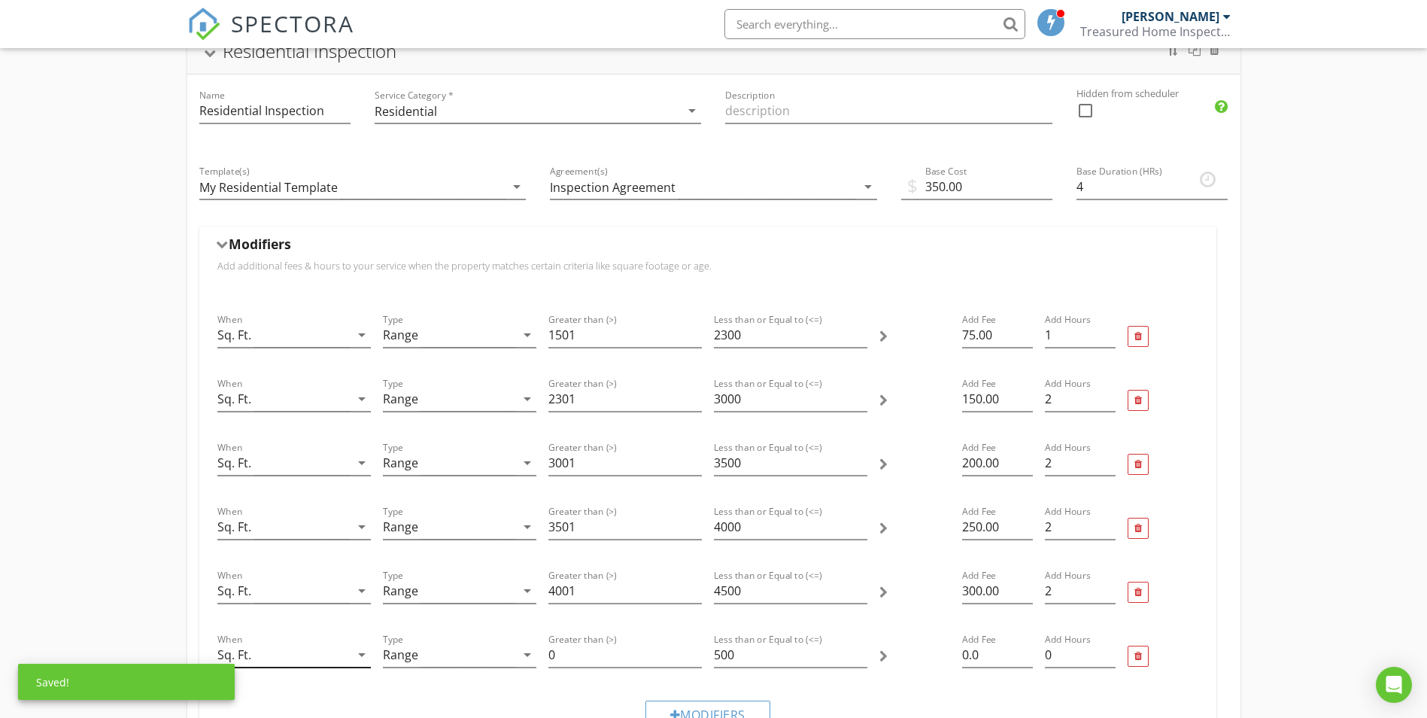
click at [355, 655] on icon "arrow_drop_down" at bounding box center [362, 655] width 18 height 18
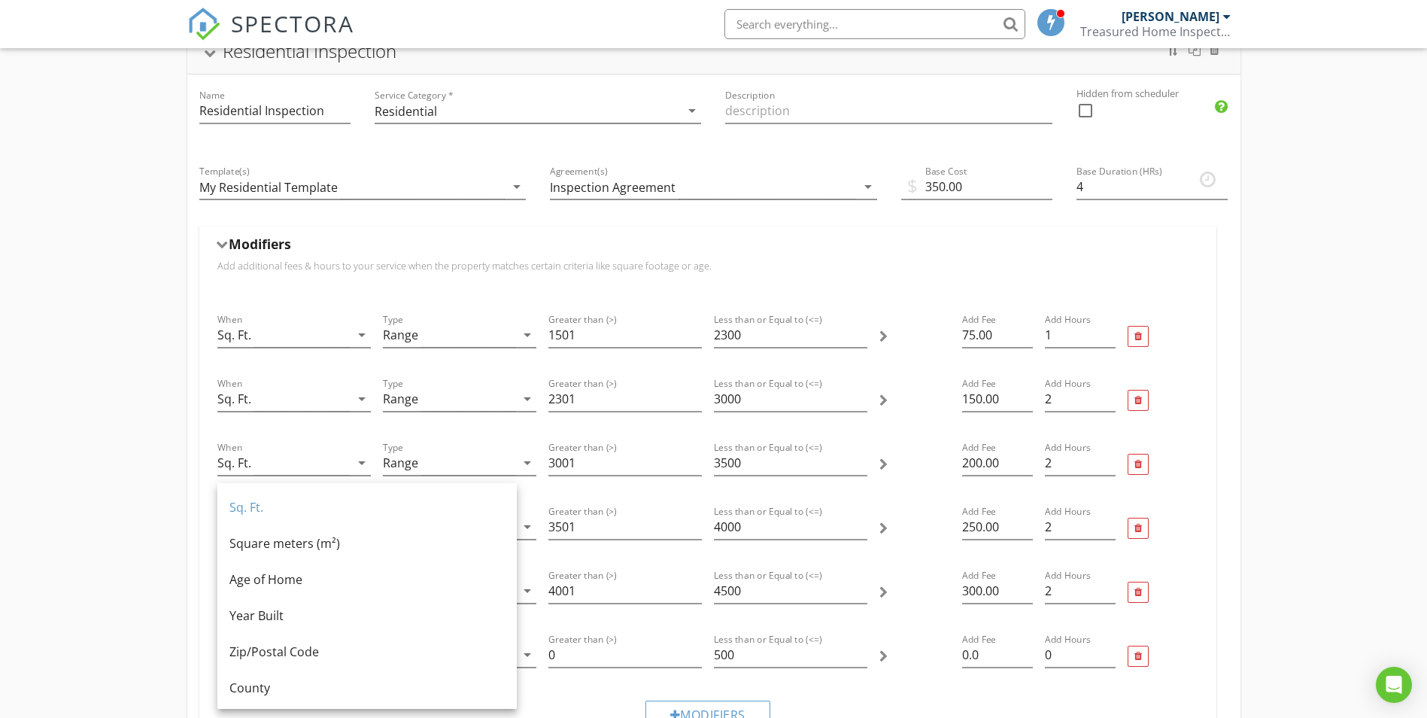
click at [140, 567] on div "Residential Inspection Name Residential Inspection Service Category * Residenti…" at bounding box center [713, 590] width 1427 height 1171
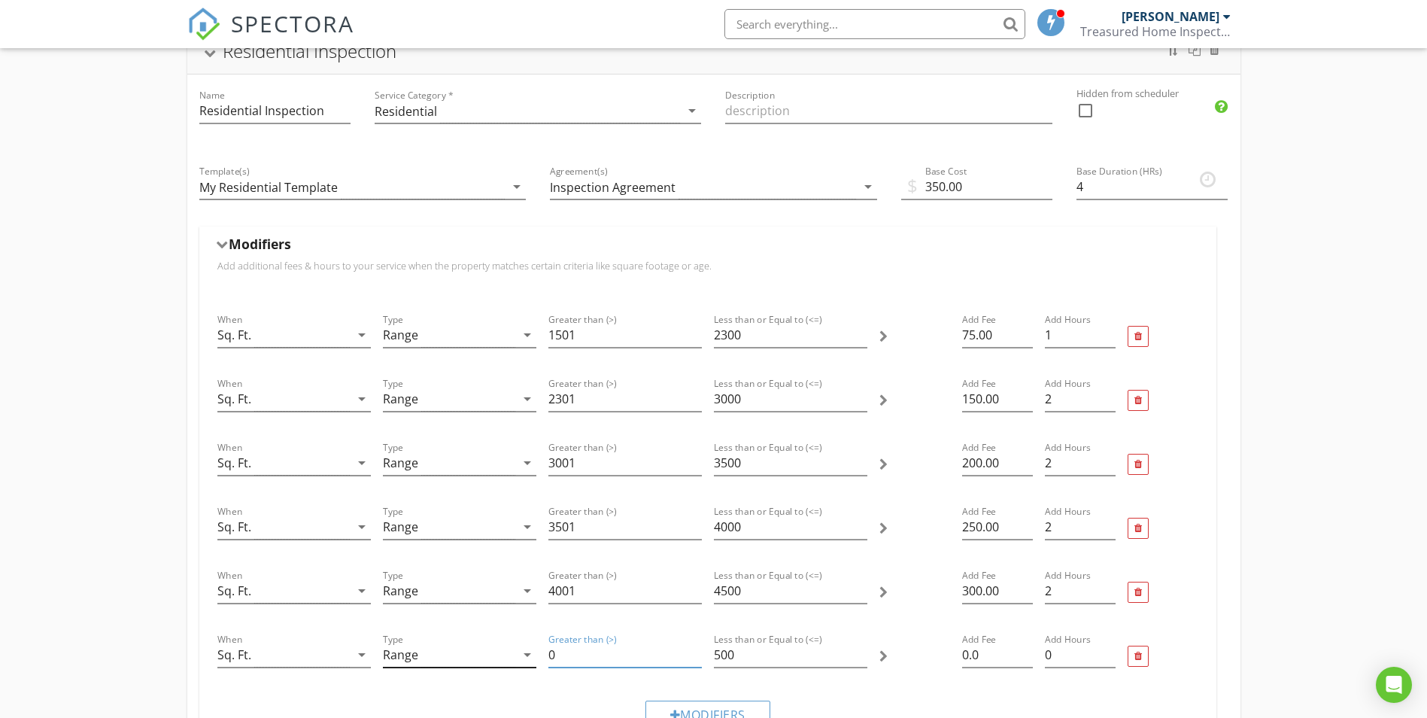
drag, startPoint x: 523, startPoint y: 649, endPoint x: 466, endPoint y: 649, distance: 56.4
click at [469, 649] on div "When Sq. Ft. arrow_drop_down Type Range arrow_drop_down Greater than (>) 0 Less…" at bounding box center [707, 656] width 993 height 64
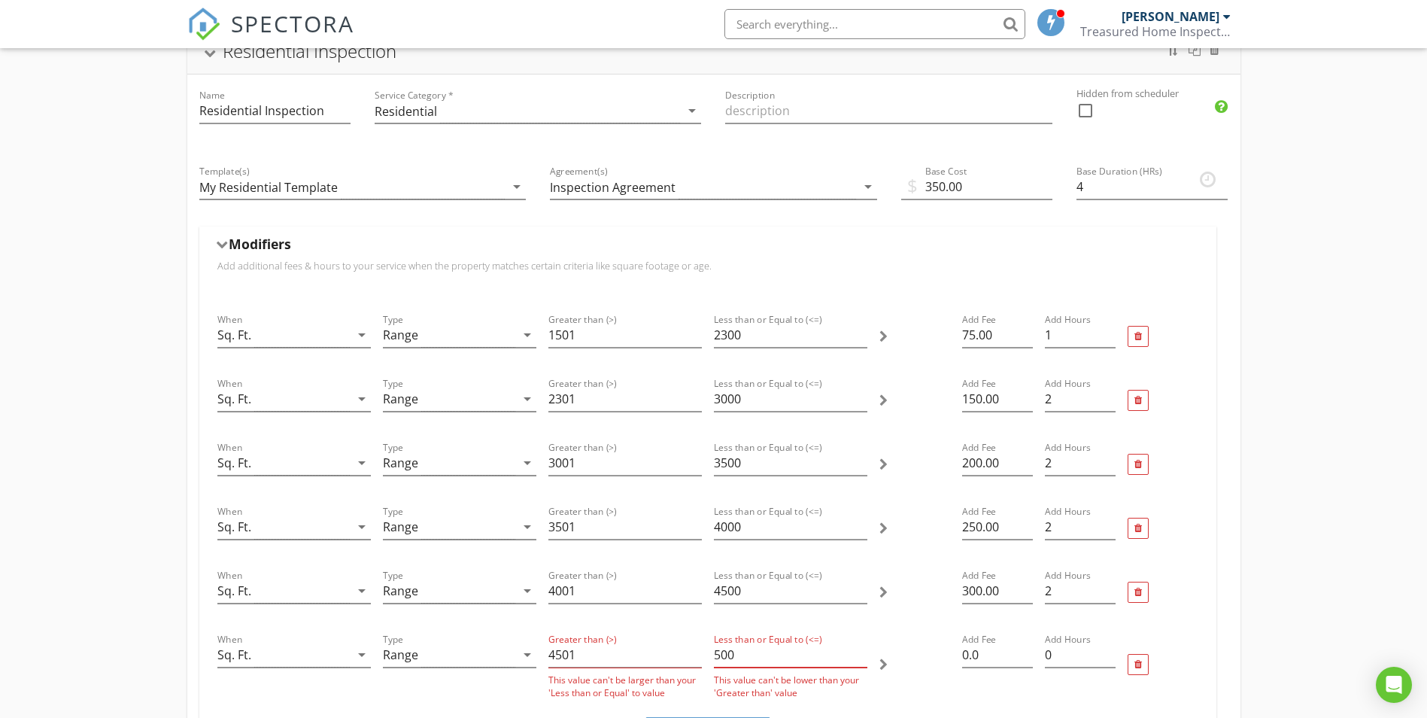
drag, startPoint x: 755, startPoint y: 658, endPoint x: 676, endPoint y: 655, distance: 78.3
click at [677, 655] on div "When Sq. Ft. arrow_drop_down Type Range arrow_drop_down Greater than (>) 4501 T…" at bounding box center [707, 664] width 993 height 81
type input "4501"
click at [749, 661] on input "500" at bounding box center [790, 655] width 153 height 25
type input "5000"
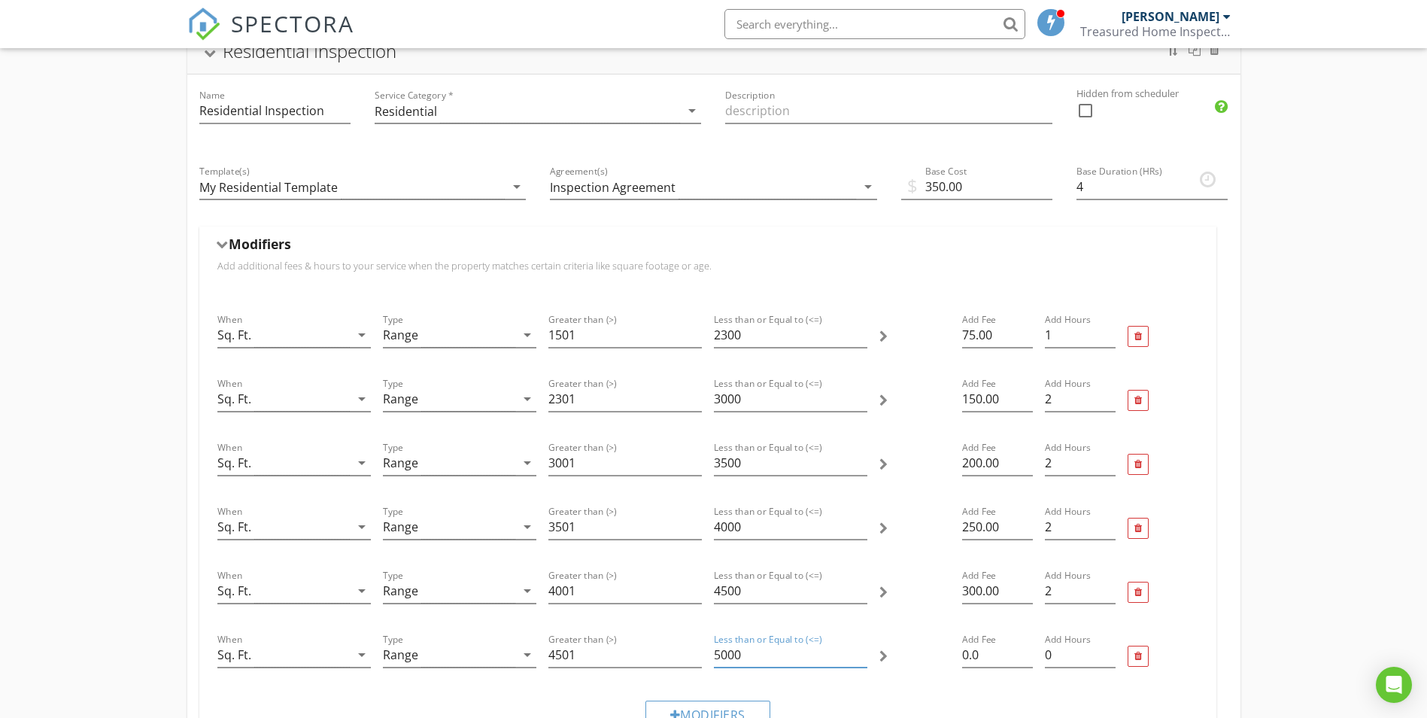
click at [917, 690] on div "Modifiers" at bounding box center [707, 713] width 993 height 50
drag, startPoint x: 997, startPoint y: 659, endPoint x: 910, endPoint y: 656, distance: 87.3
click at [911, 657] on div "When Sq. Ft. arrow_drop_down Type Range arrow_drop_down Greater than (>) 4501 L…" at bounding box center [707, 656] width 993 height 64
type input "350"
click at [917, 682] on div at bounding box center [915, 656] width 83 height 64
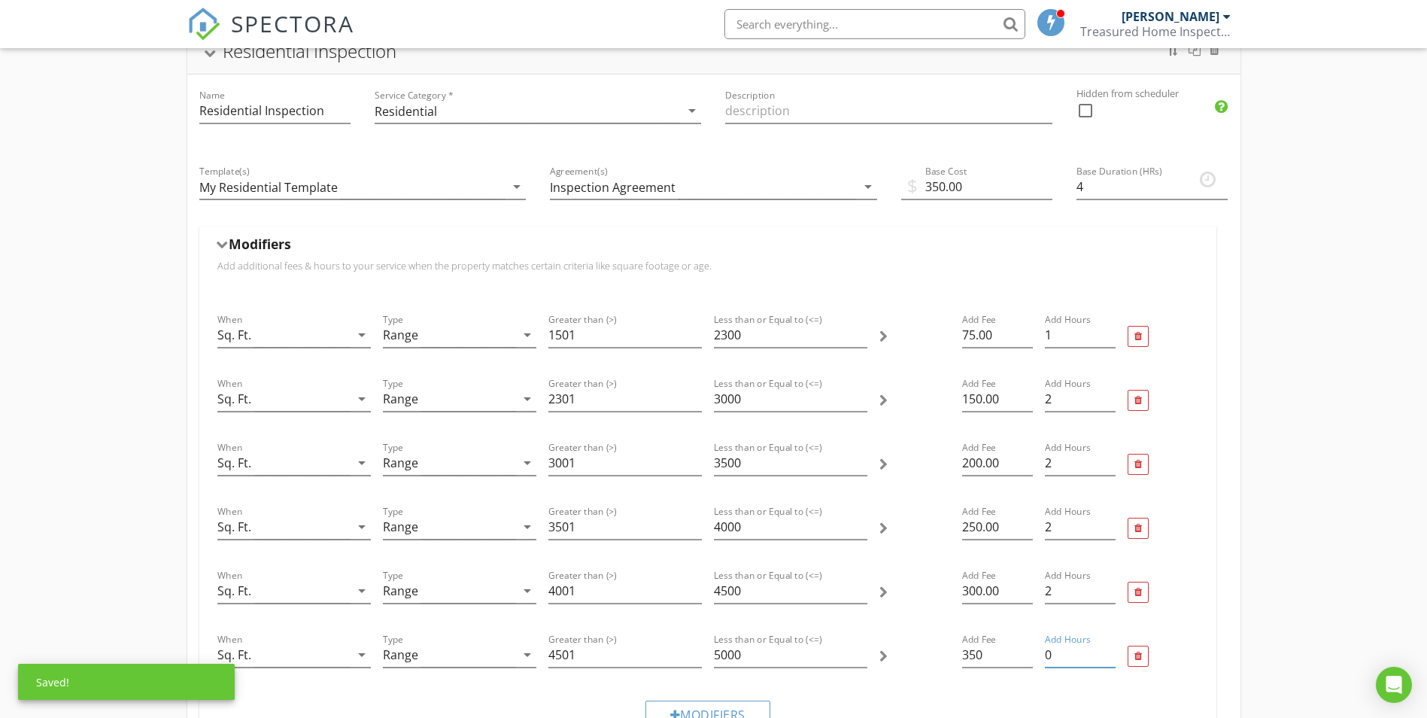
drag, startPoint x: 1056, startPoint y: 663, endPoint x: 1037, endPoint y: 660, distance: 19.8
click at [1039, 661] on div "Add Hours 0" at bounding box center [1080, 656] width 83 height 64
type input "2"
click at [912, 682] on div at bounding box center [915, 656] width 83 height 64
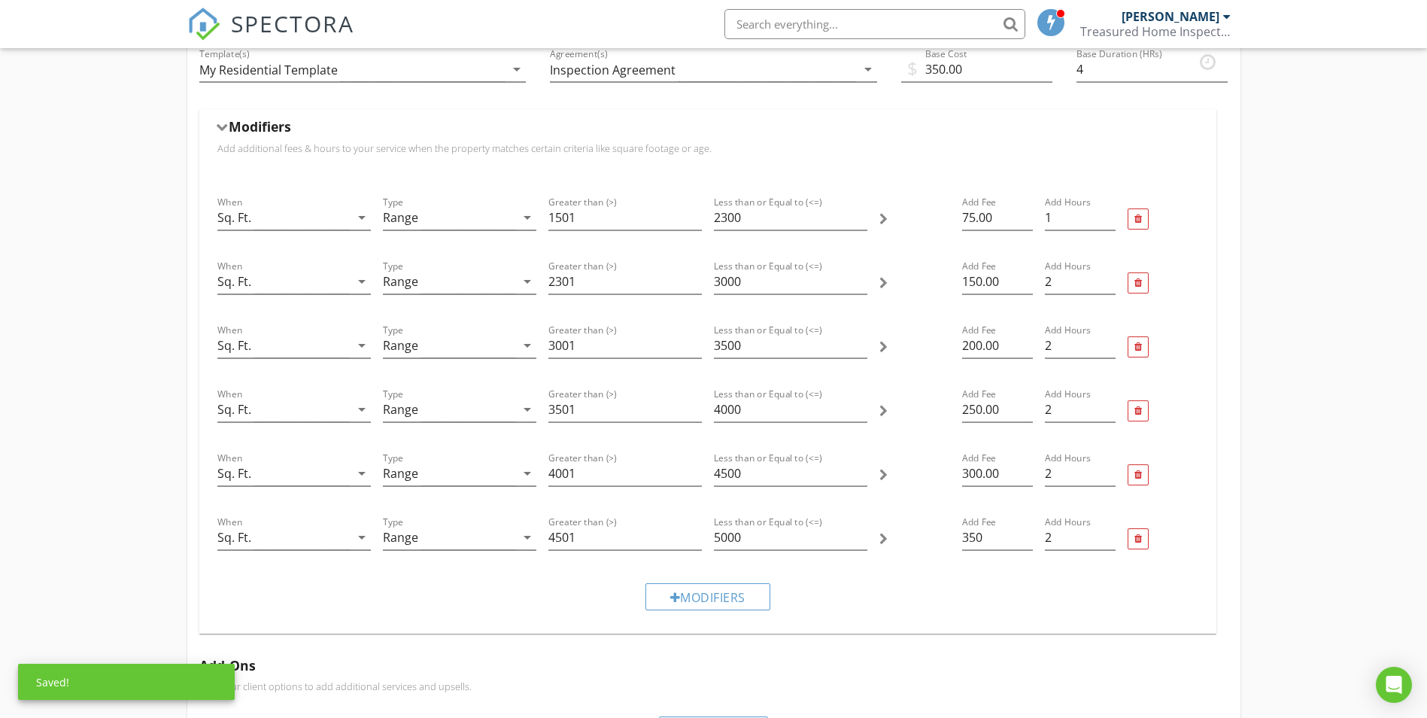
scroll to position [284, 0]
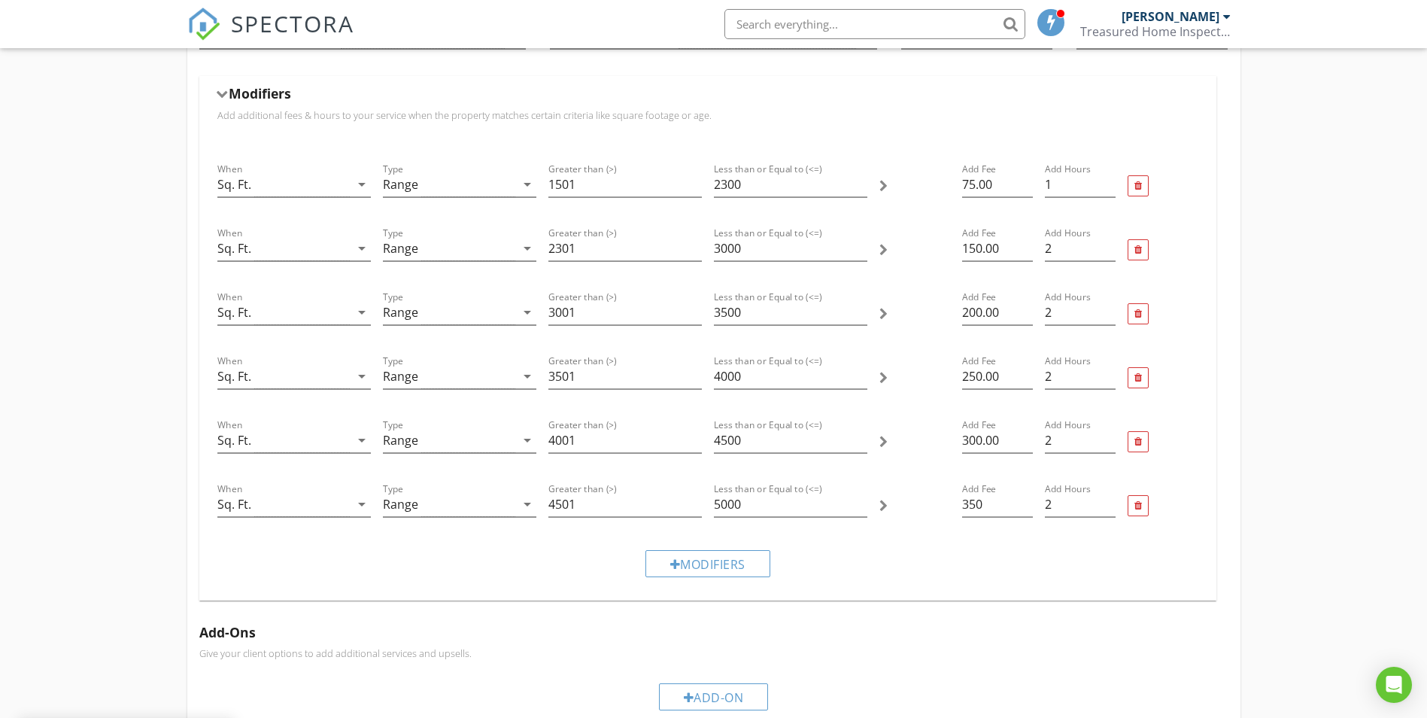
click at [924, 555] on div "Modifiers" at bounding box center [707, 563] width 993 height 50
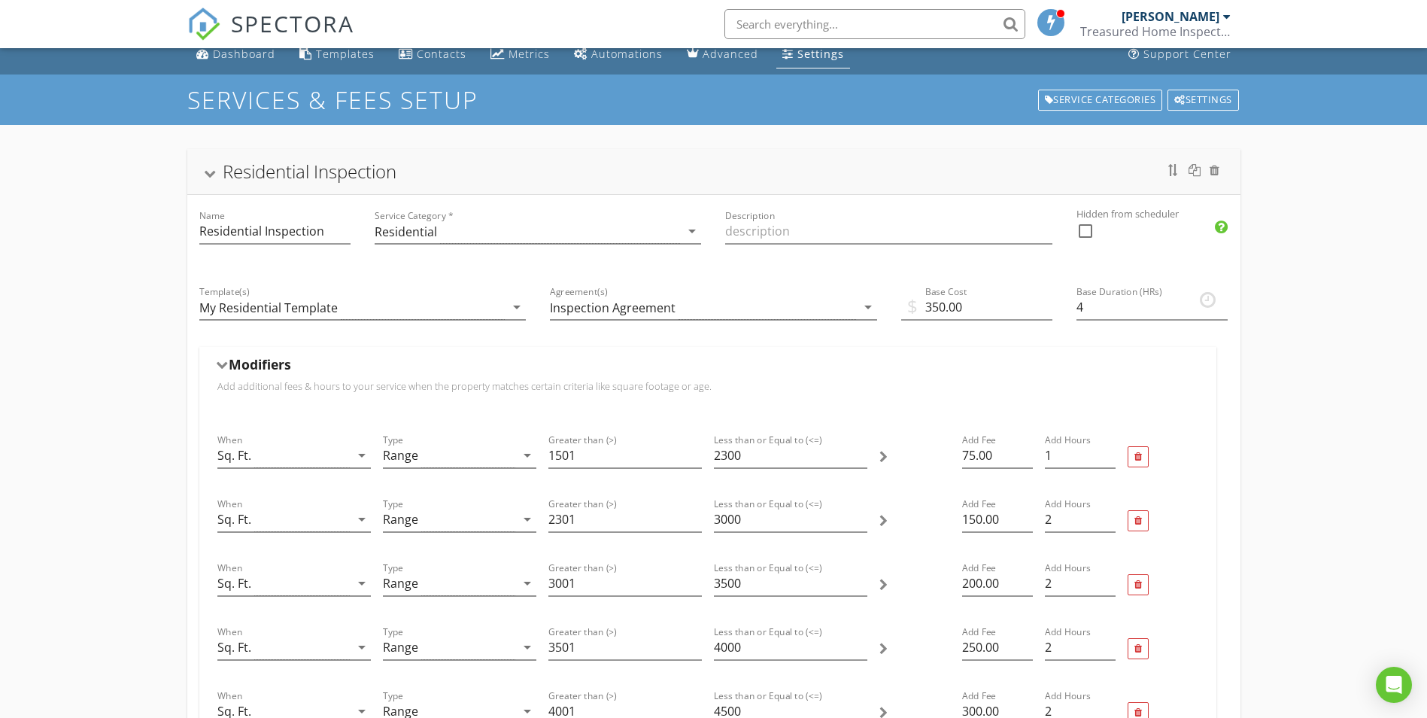
scroll to position [0, 0]
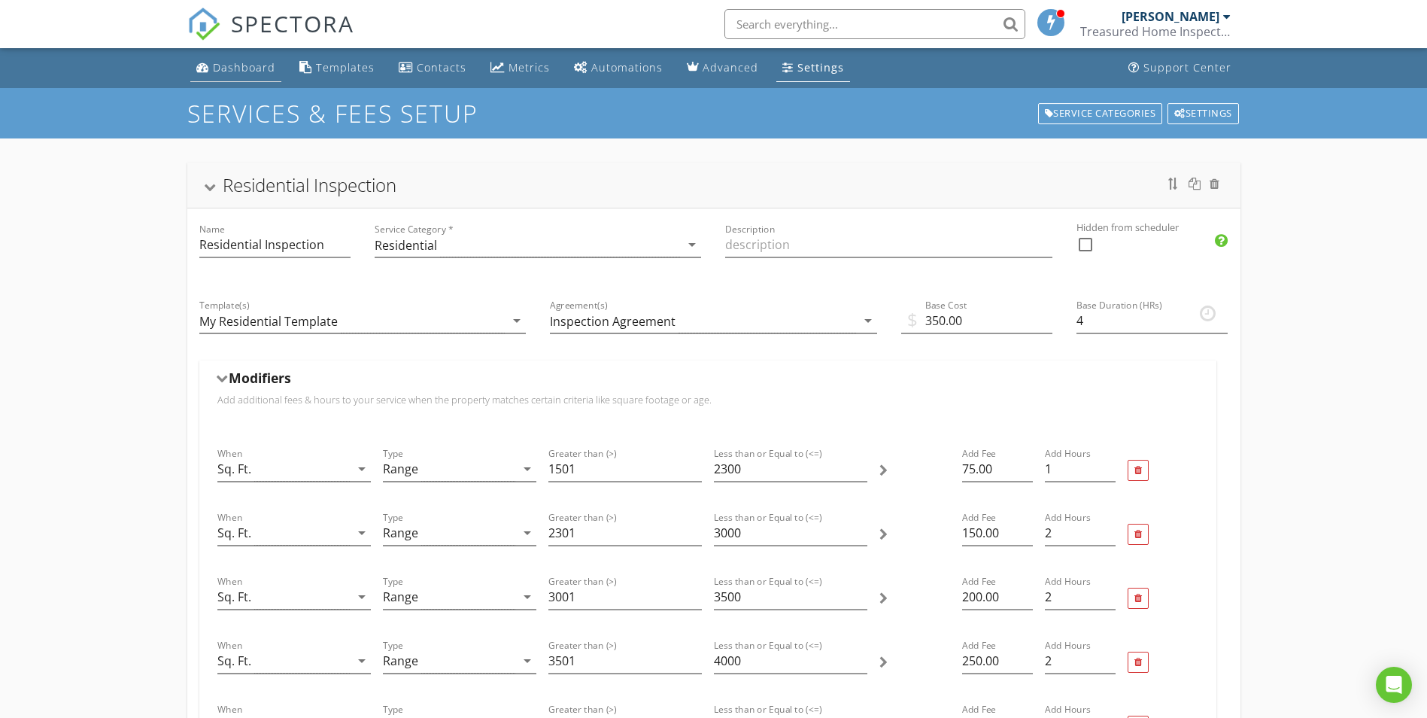
click at [253, 65] on div "Dashboard" at bounding box center [244, 67] width 62 height 14
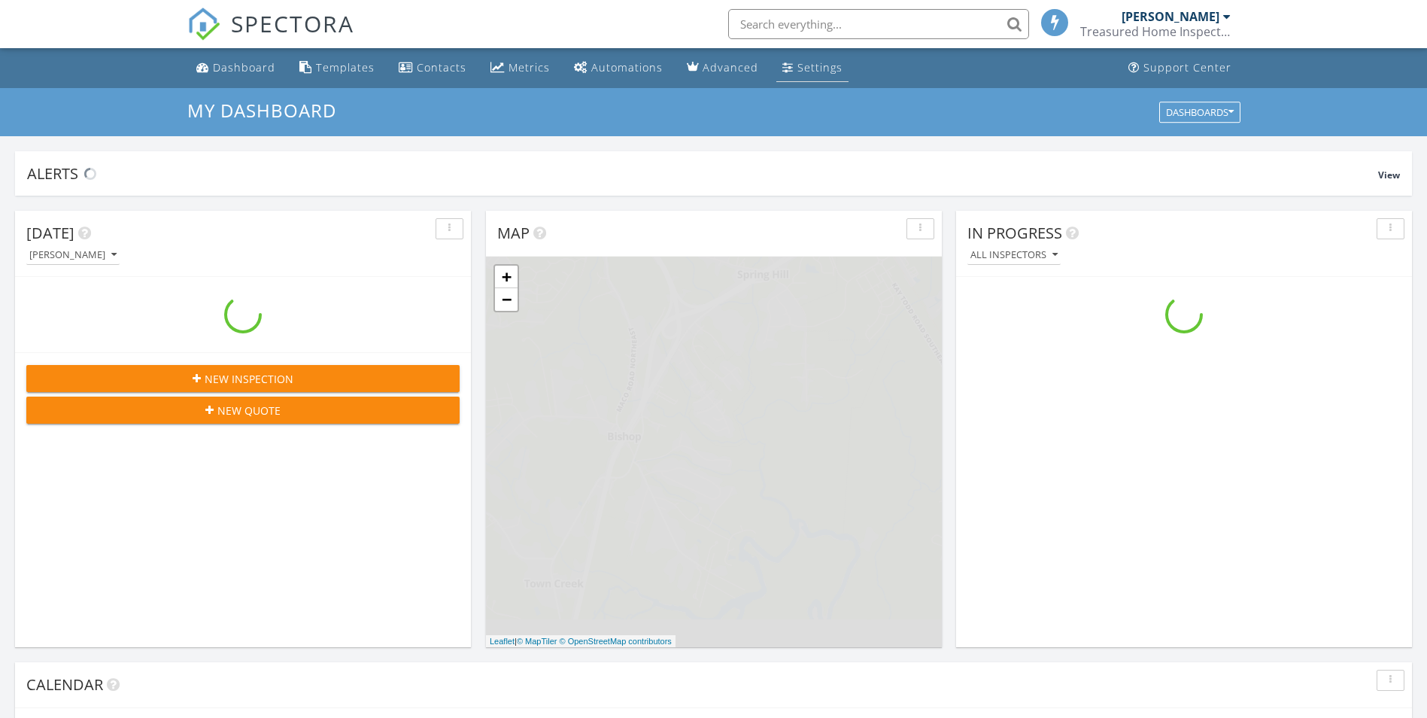
scroll to position [1393, 1451]
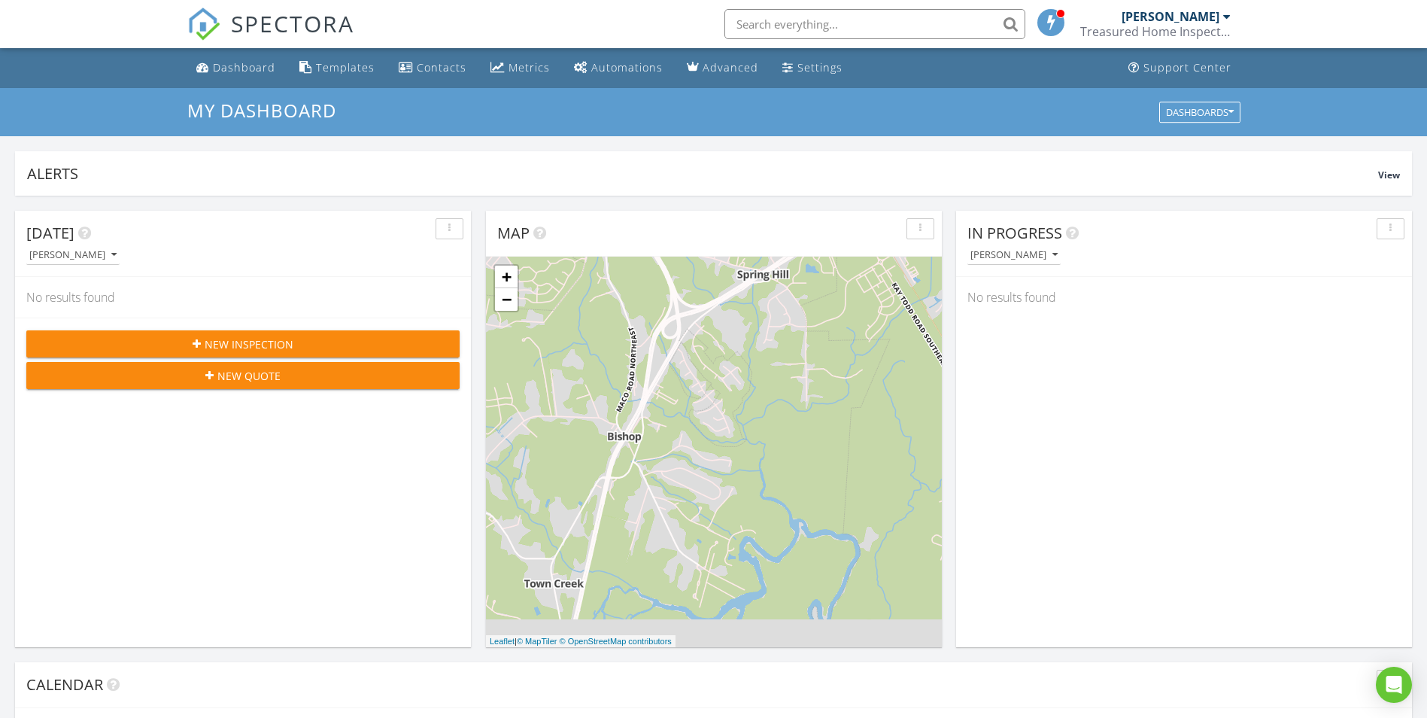
click at [296, 337] on div "New Inspection" at bounding box center [242, 344] width 409 height 16
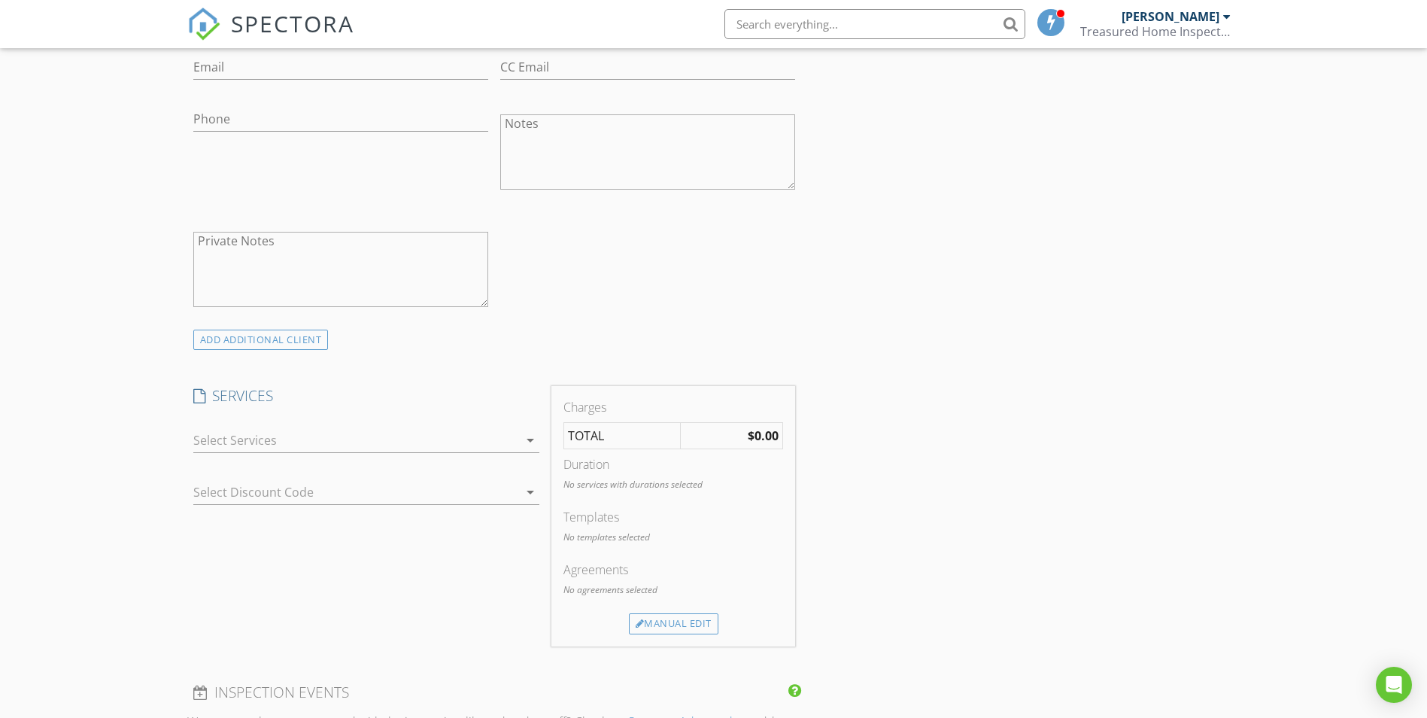
scroll to position [602, 0]
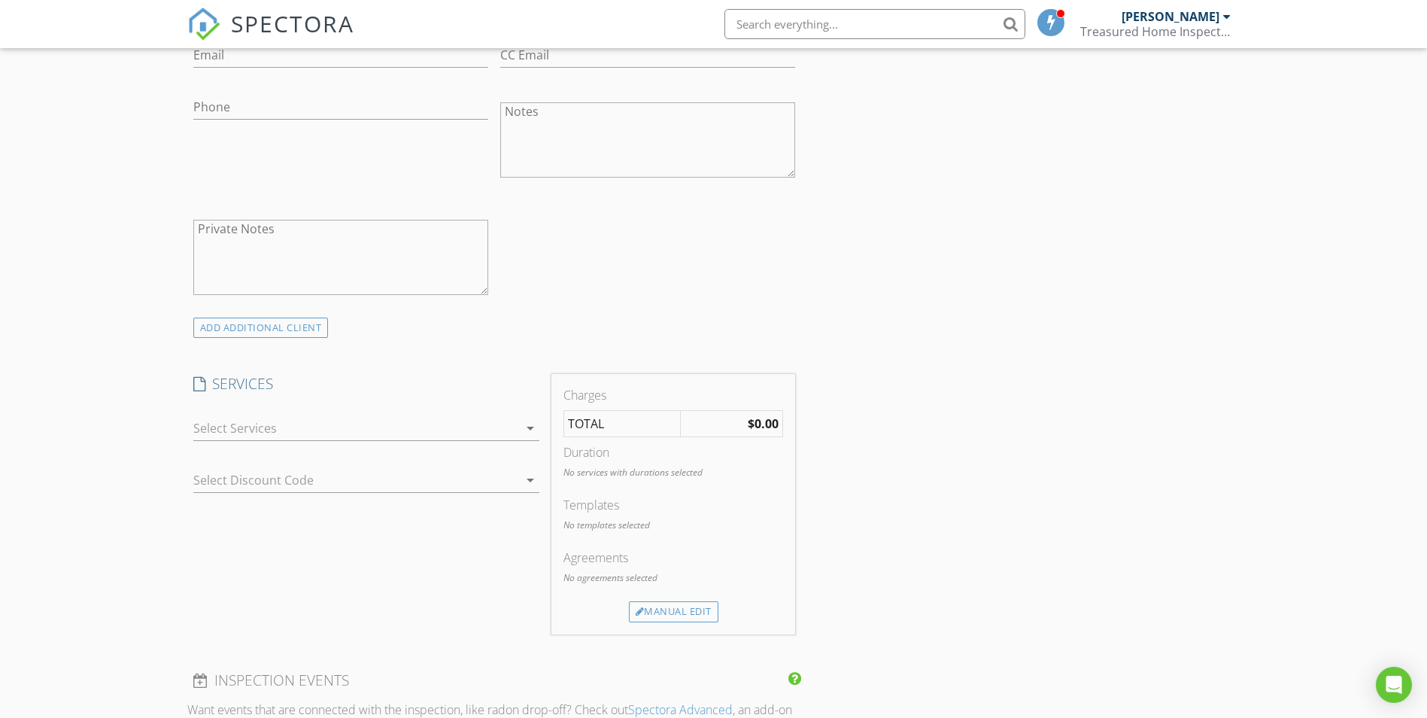
click at [423, 433] on div at bounding box center [355, 428] width 325 height 24
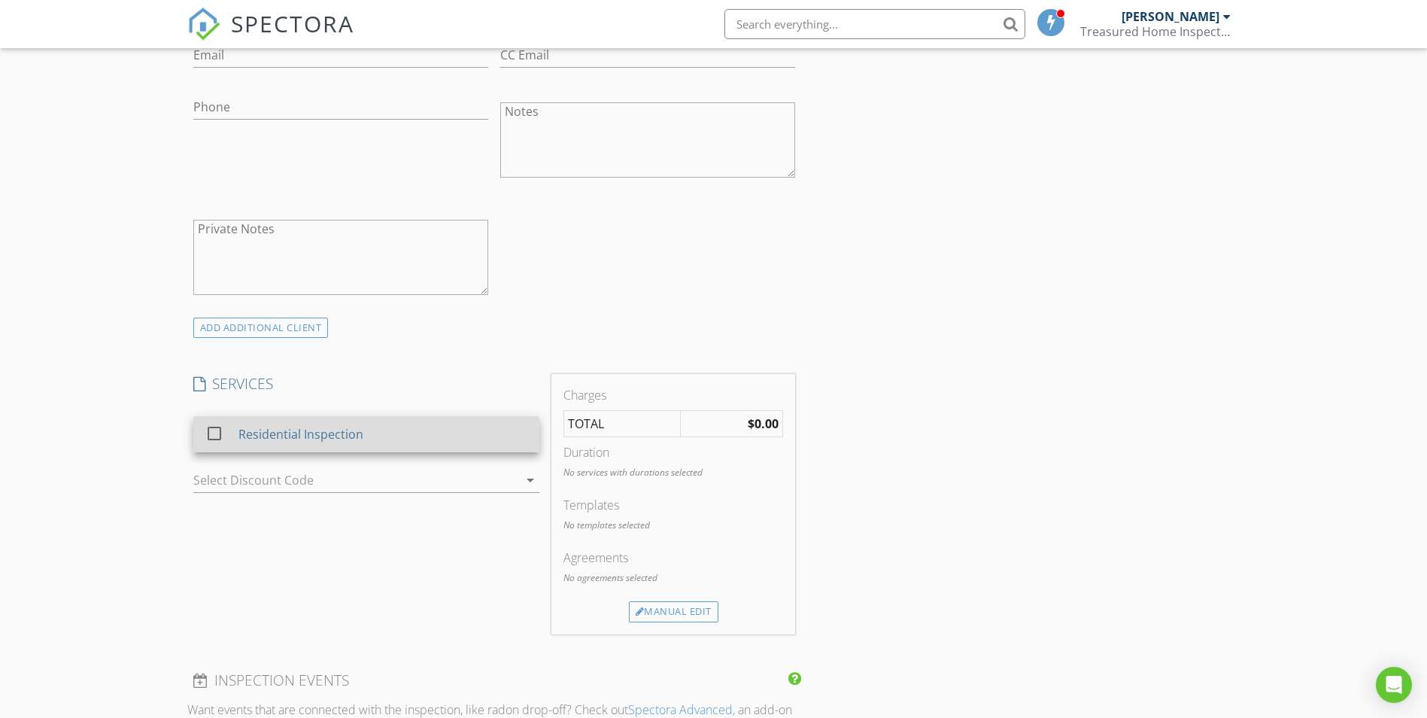
click at [350, 433] on div "Residential Inspection" at bounding box center [300, 434] width 125 height 18
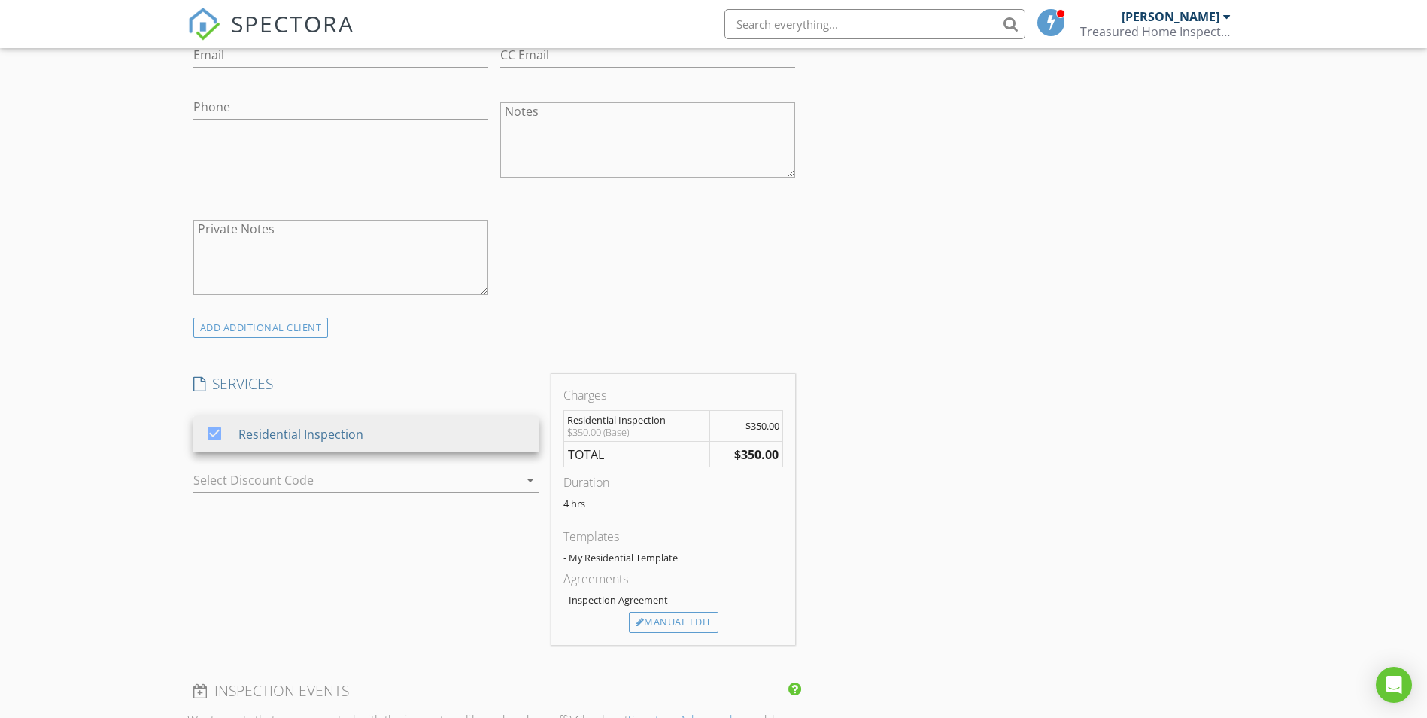
click at [455, 482] on div at bounding box center [345, 480] width 304 height 24
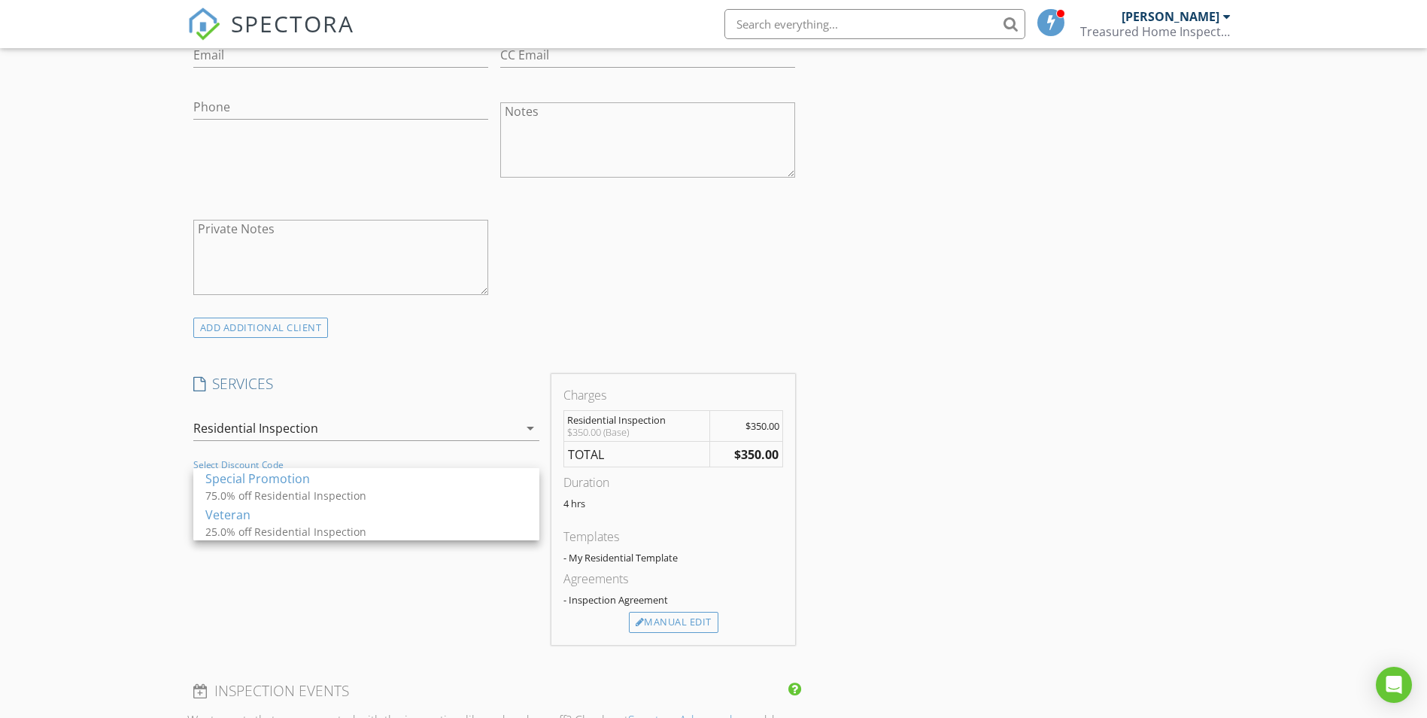
click at [105, 469] on div "New Inspection Click here to use the New Order Form INSPECTOR(S) check_box [PER…" at bounding box center [713, 632] width 1427 height 2293
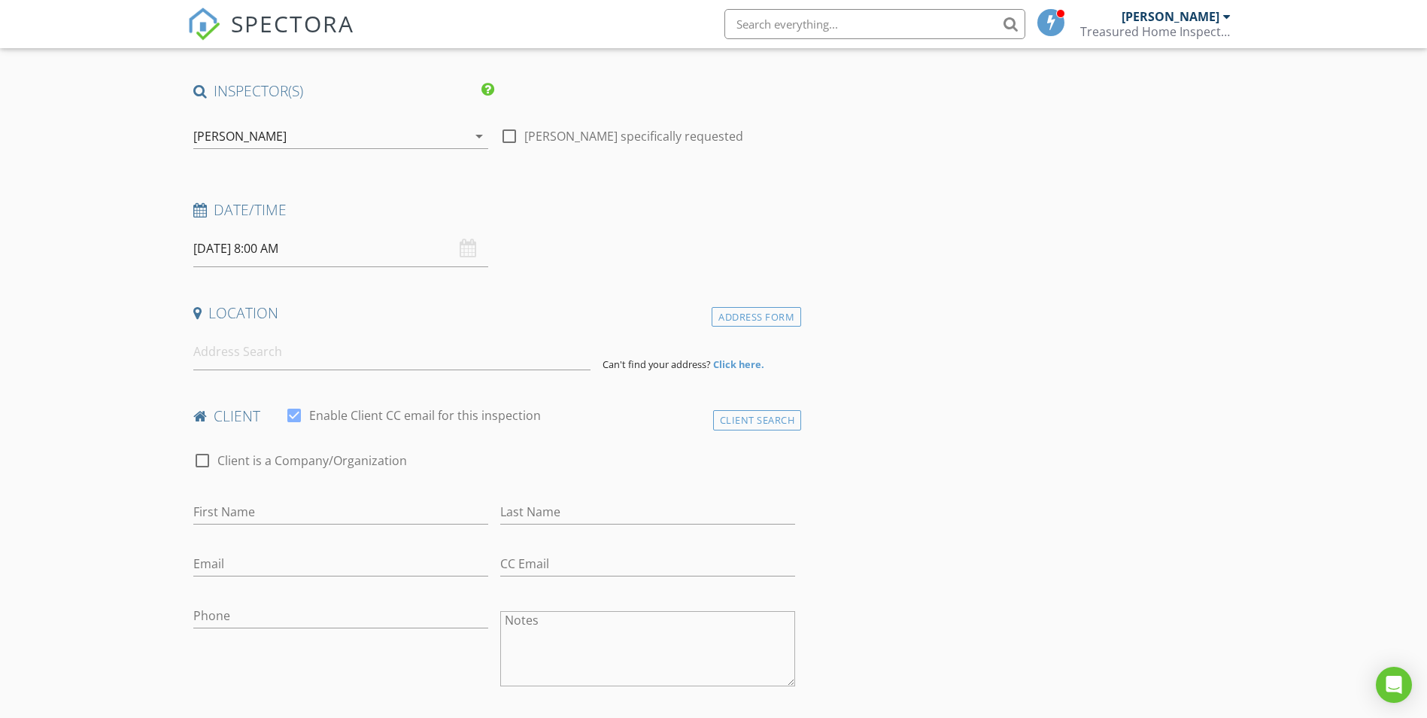
scroll to position [75, 0]
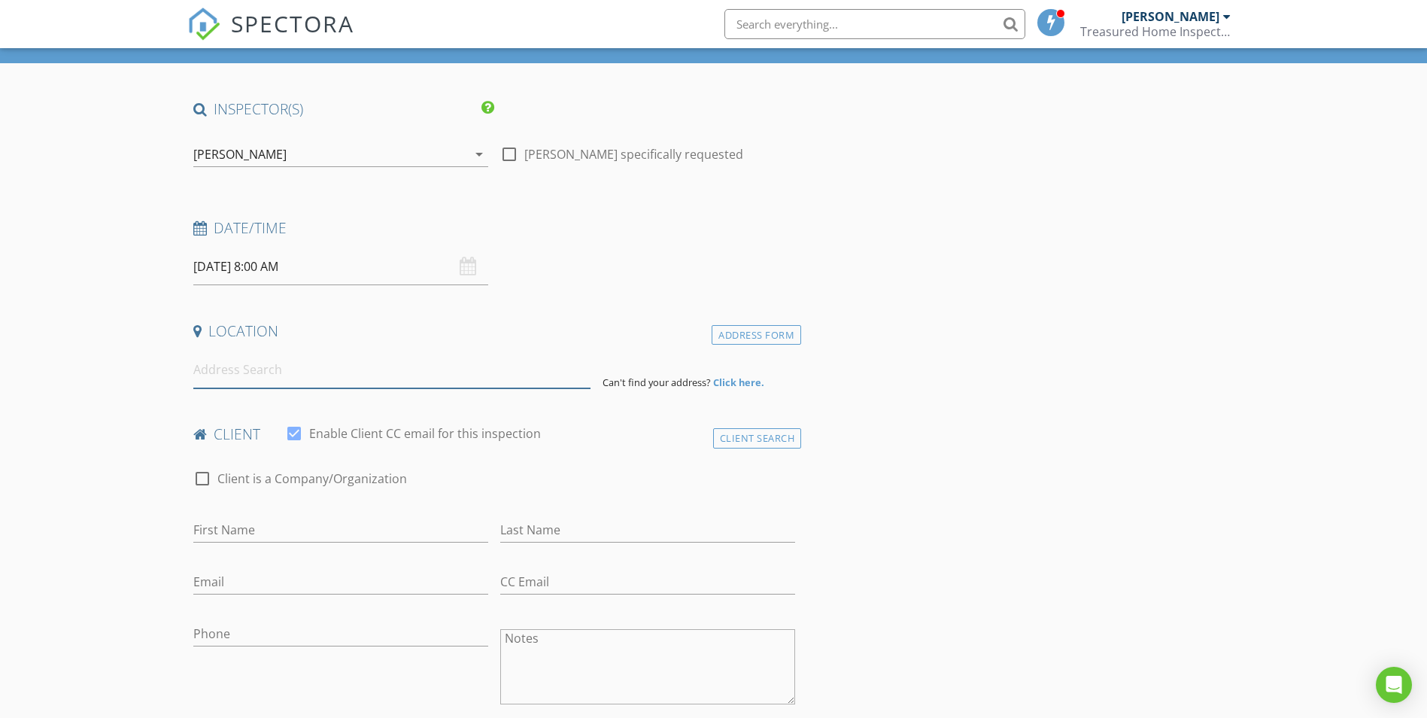
click at [331, 372] on input at bounding box center [391, 369] width 397 height 37
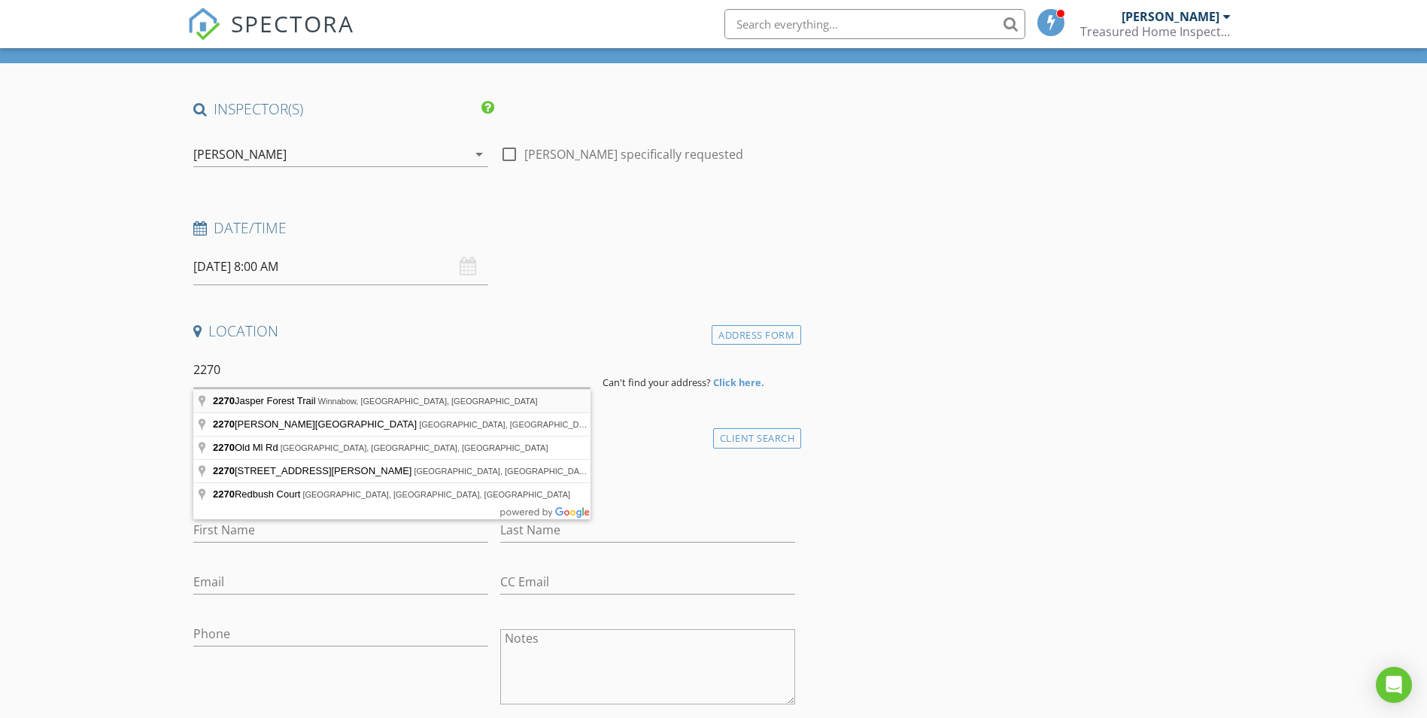
type input "[STREET_ADDRESS]"
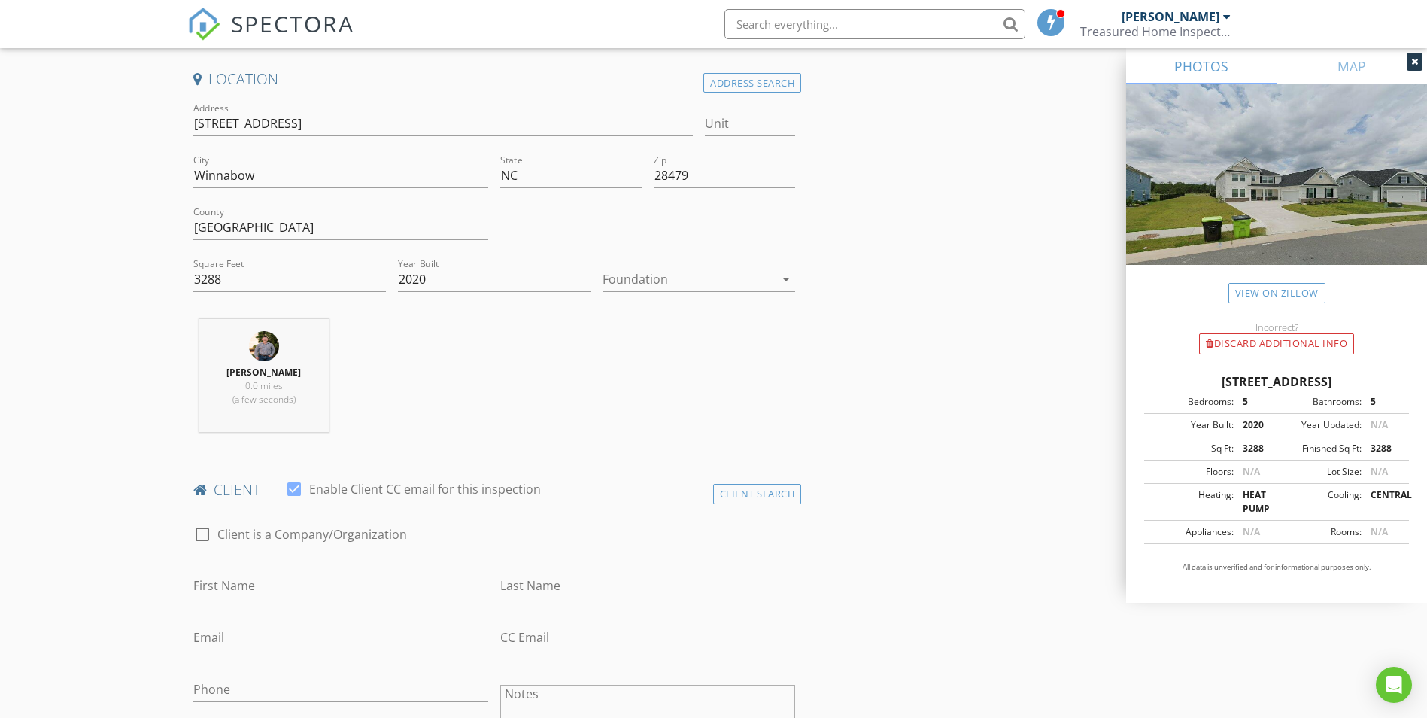
scroll to position [301, 0]
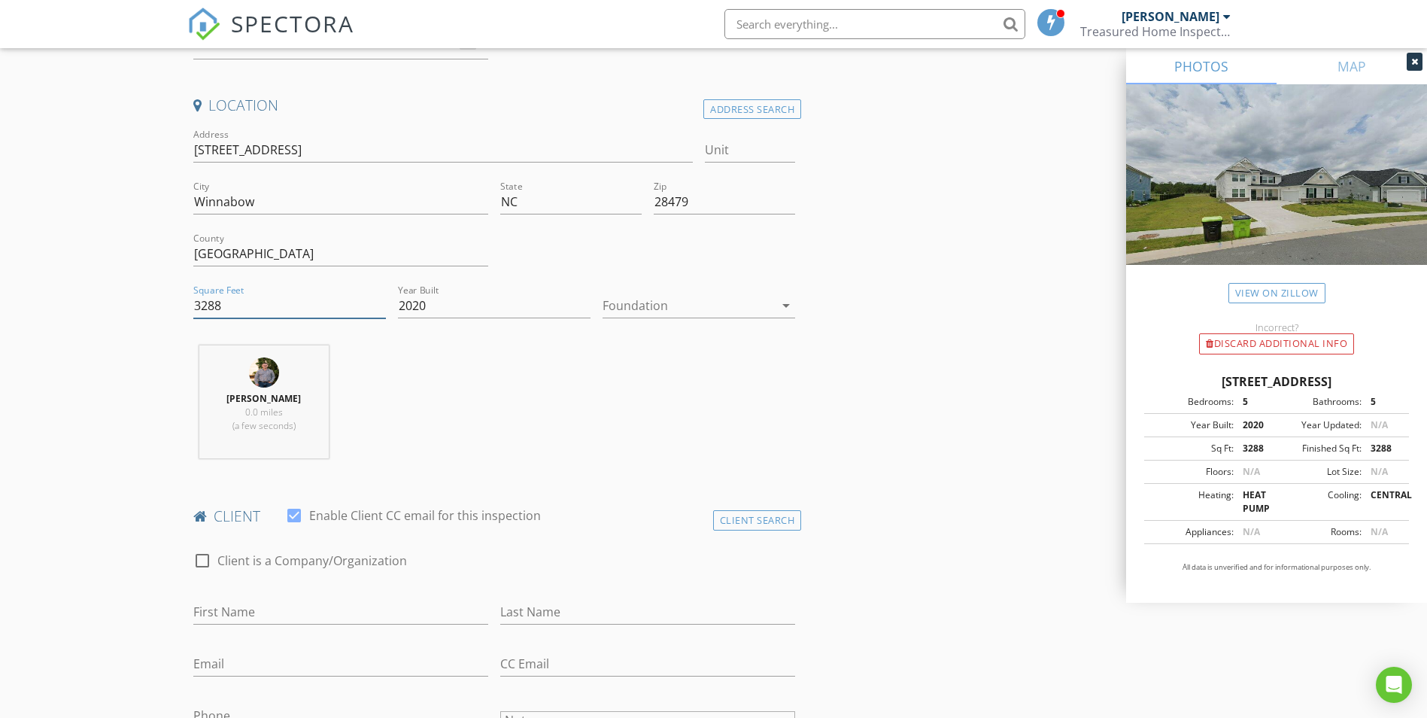
drag, startPoint x: 199, startPoint y: 310, endPoint x: 147, endPoint y: 300, distance: 52.8
click at [515, 412] on div "[PERSON_NAME] 0.0 miles (a few seconds)" at bounding box center [494, 407] width 615 height 125
click at [529, 414] on div "[PERSON_NAME] 0.0 miles (a few seconds)" at bounding box center [494, 407] width 615 height 125
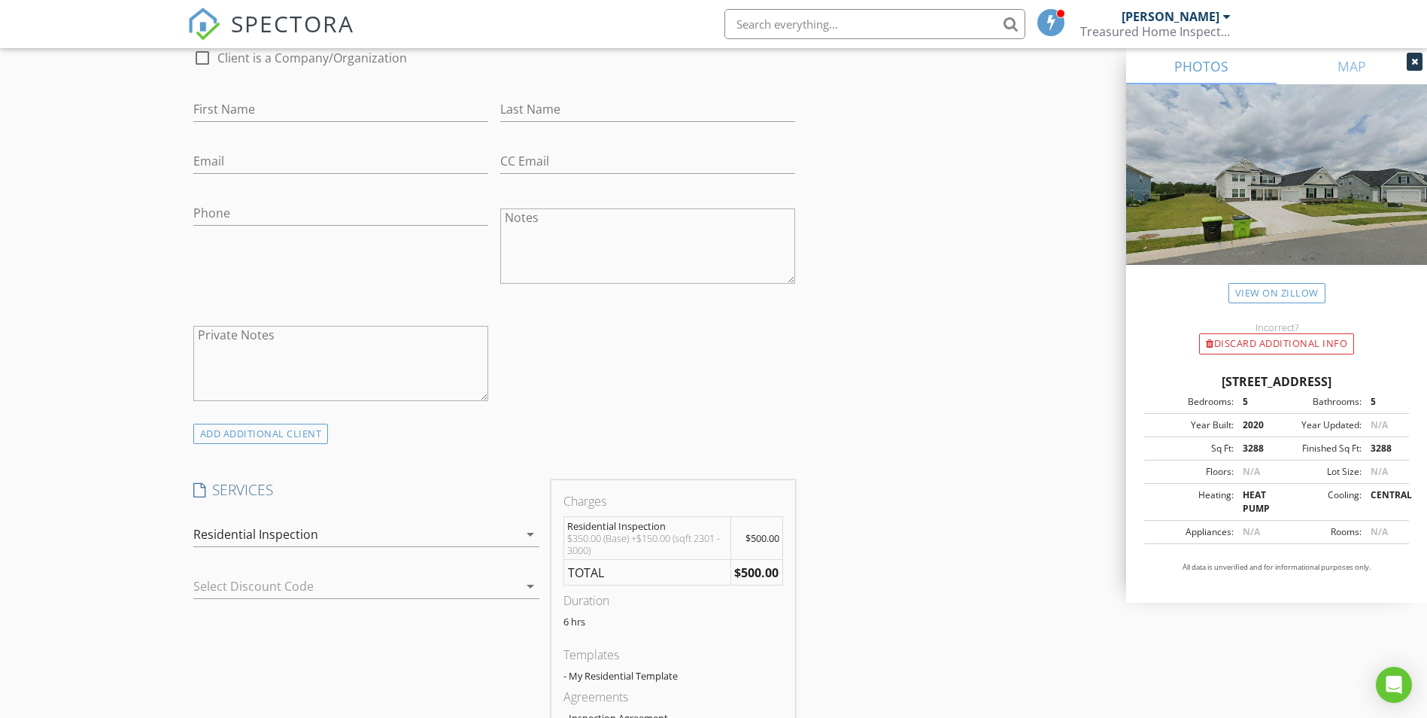
scroll to position [451, 0]
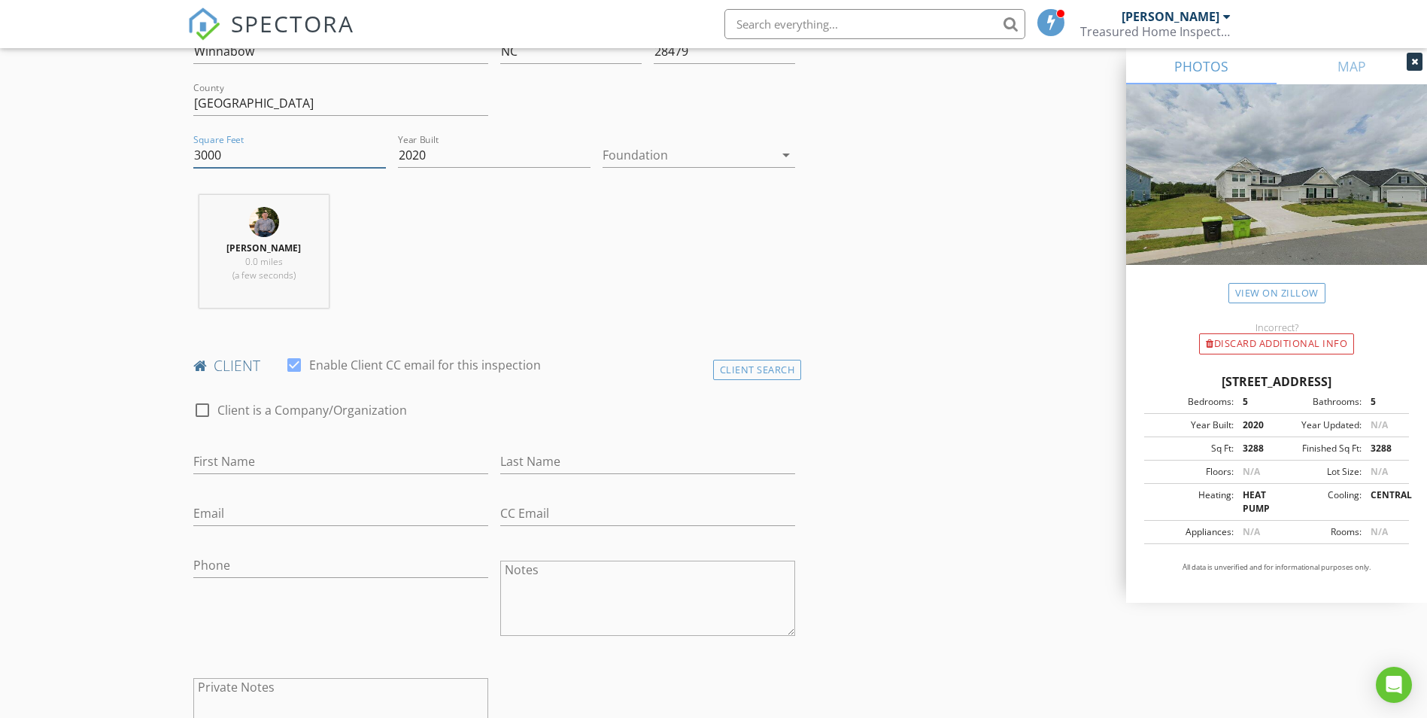
drag, startPoint x: 269, startPoint y: 153, endPoint x: 158, endPoint y: 158, distance: 110.7
drag, startPoint x: 594, startPoint y: 304, endPoint x: 606, endPoint y: 303, distance: 11.3
click at [596, 303] on div "Chris Treasure 0.0 miles (a few seconds)" at bounding box center [494, 257] width 615 height 125
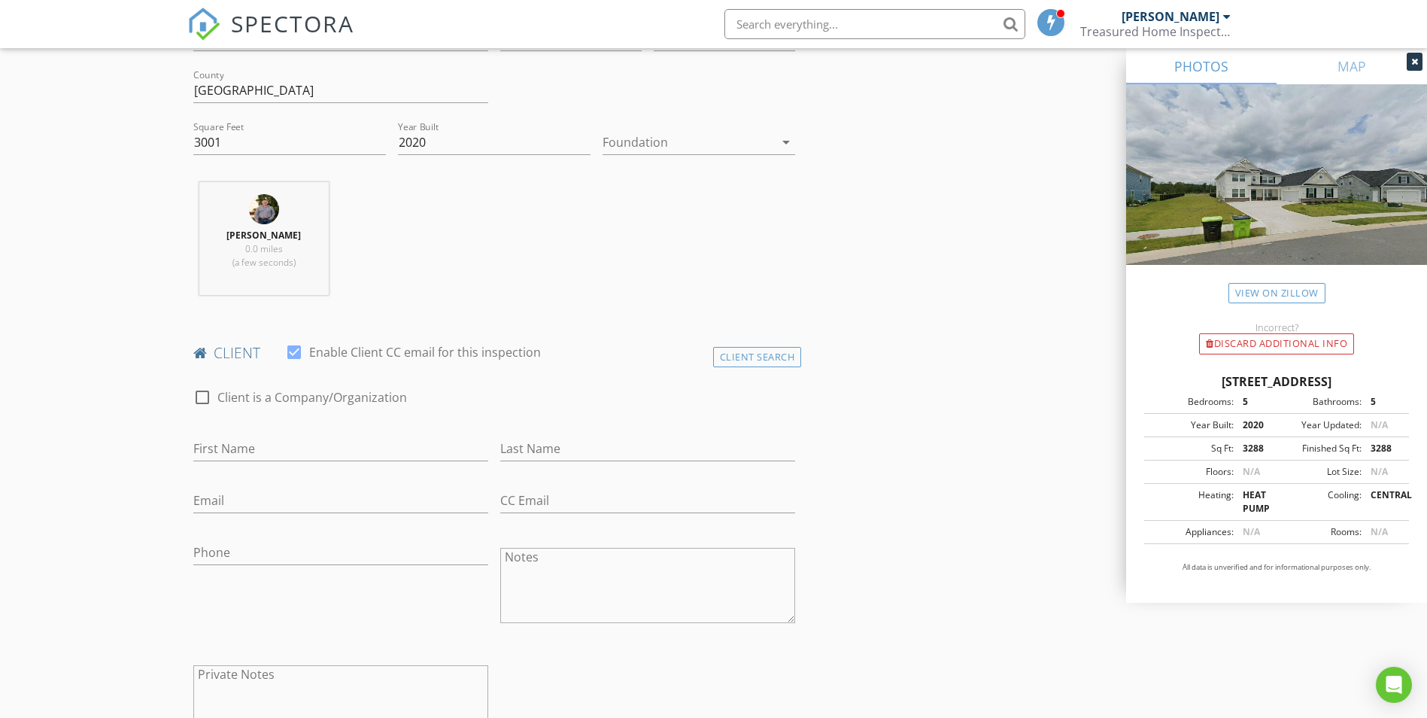
scroll to position [376, 0]
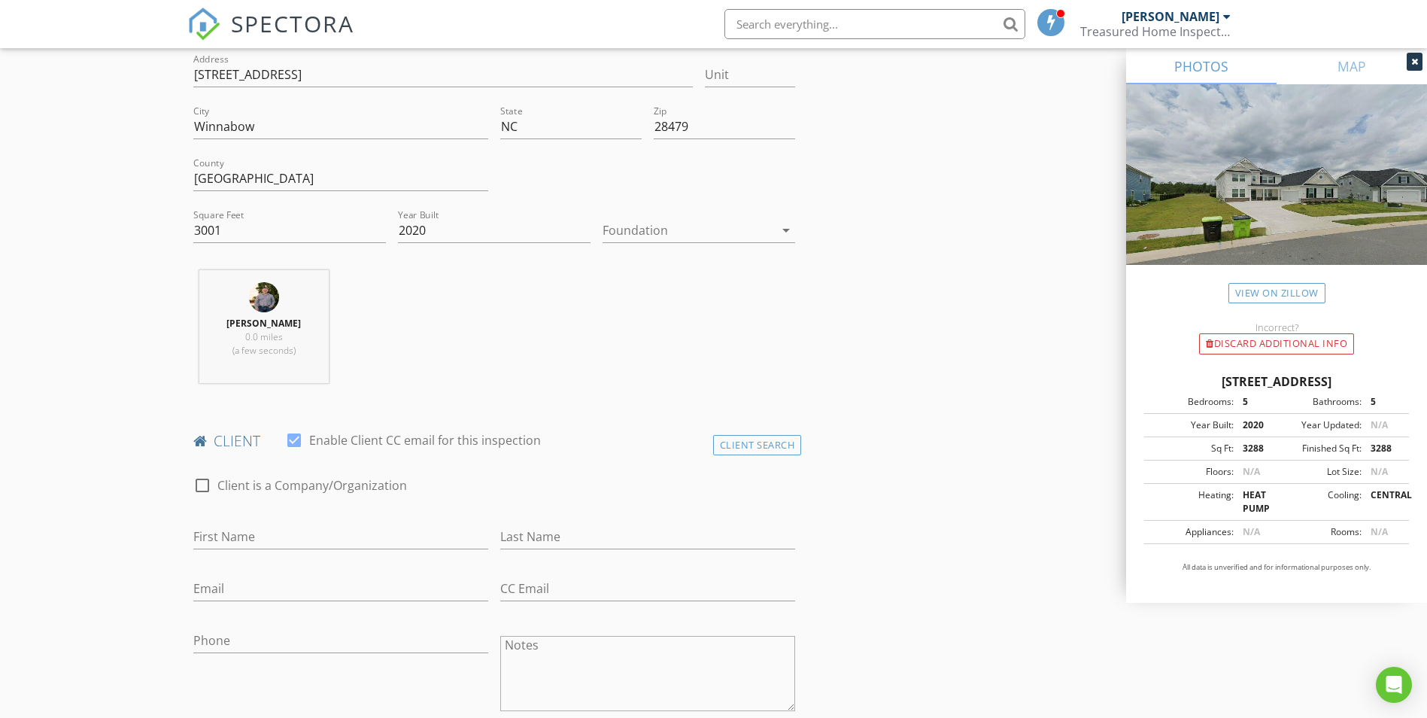
click at [560, 306] on div "Chris Treasure 0.0 miles (a few seconds)" at bounding box center [494, 332] width 615 height 125
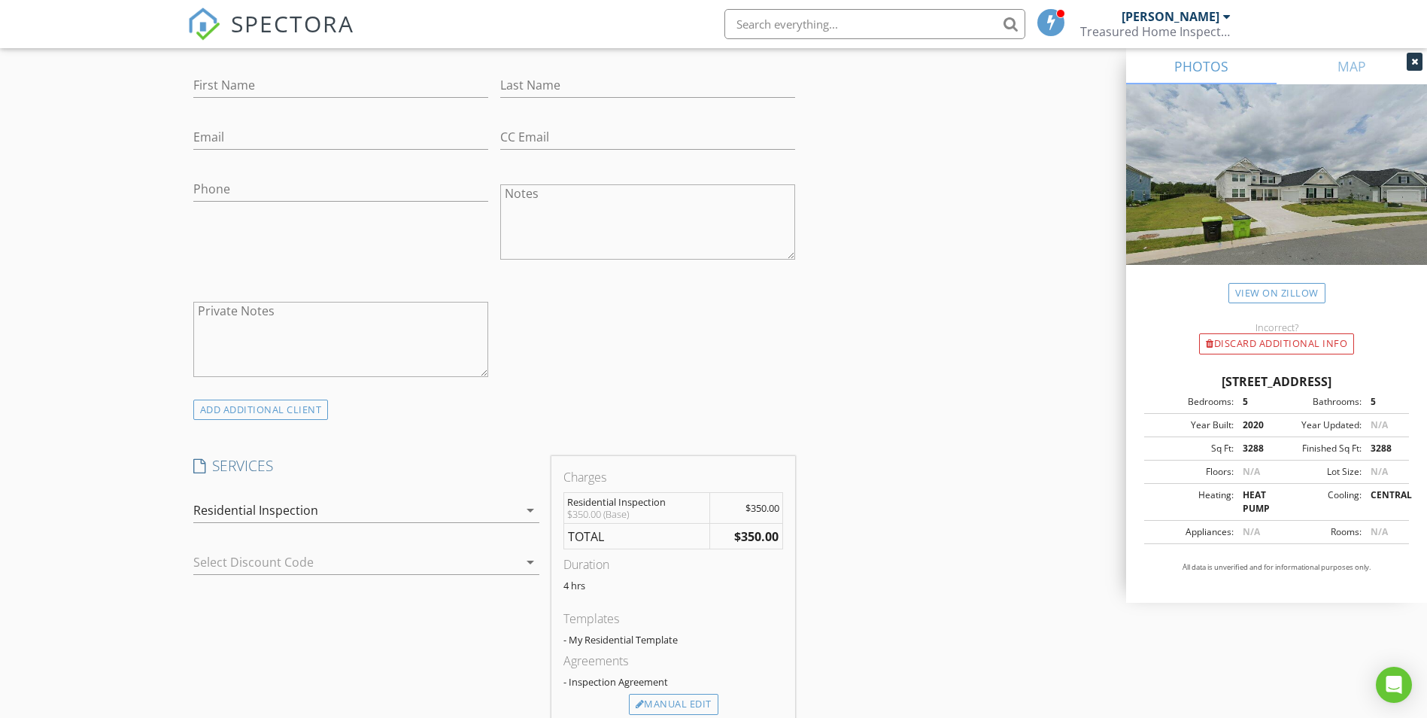
click at [886, 485] on div "INSPECTOR(S) check_box Chris Treasure PRIMARY Chris Treasure arrow_drop_down ch…" at bounding box center [713, 586] width 1053 height 2478
click at [310, 322] on textarea "Private Notes" at bounding box center [340, 339] width 295 height 75
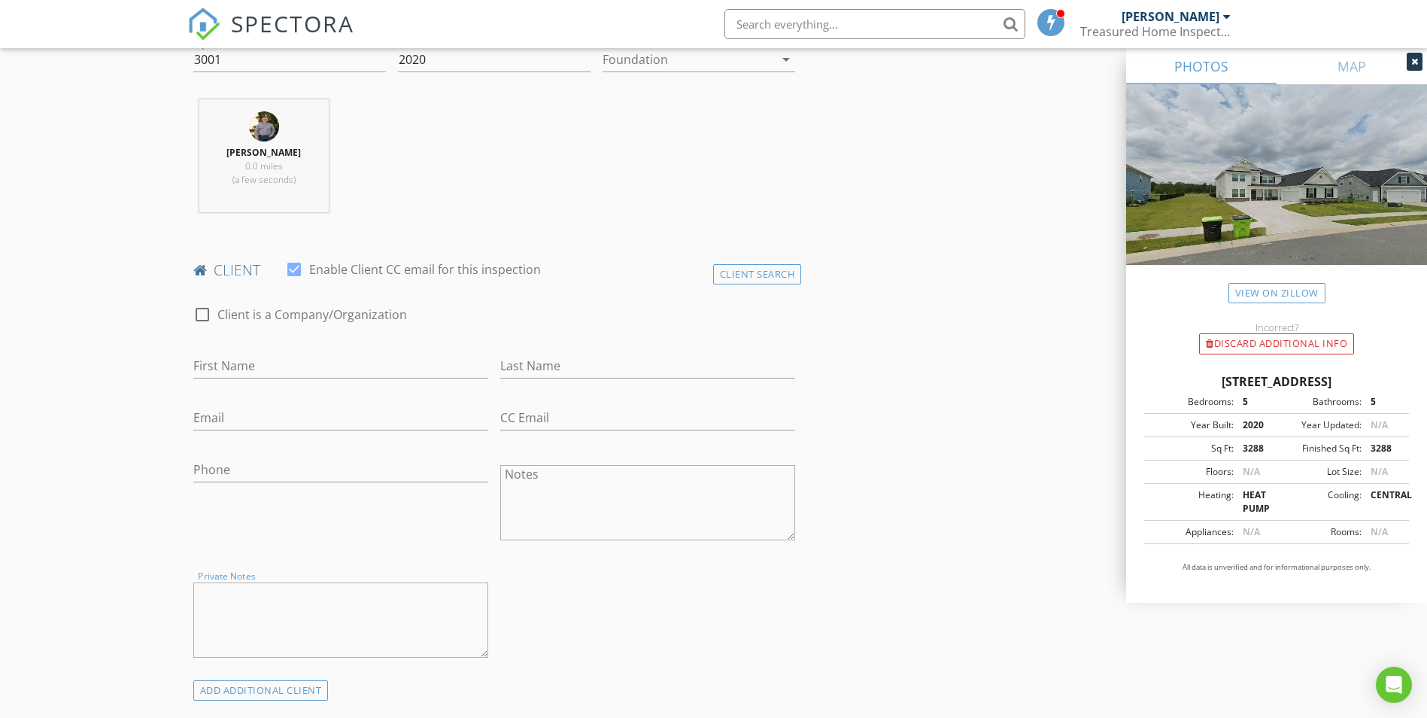
scroll to position [376, 0]
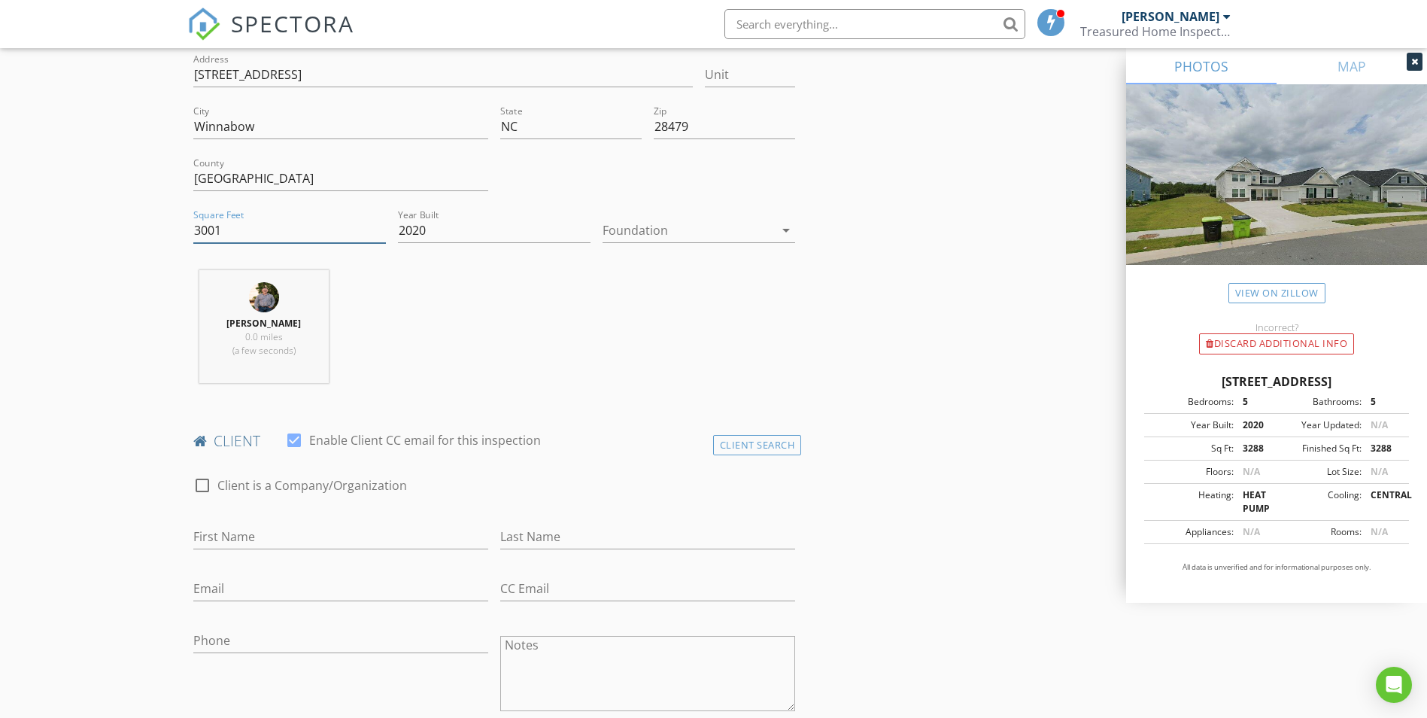
click at [263, 231] on input "3001" at bounding box center [289, 230] width 193 height 25
click at [461, 239] on input "2020" at bounding box center [494, 230] width 193 height 25
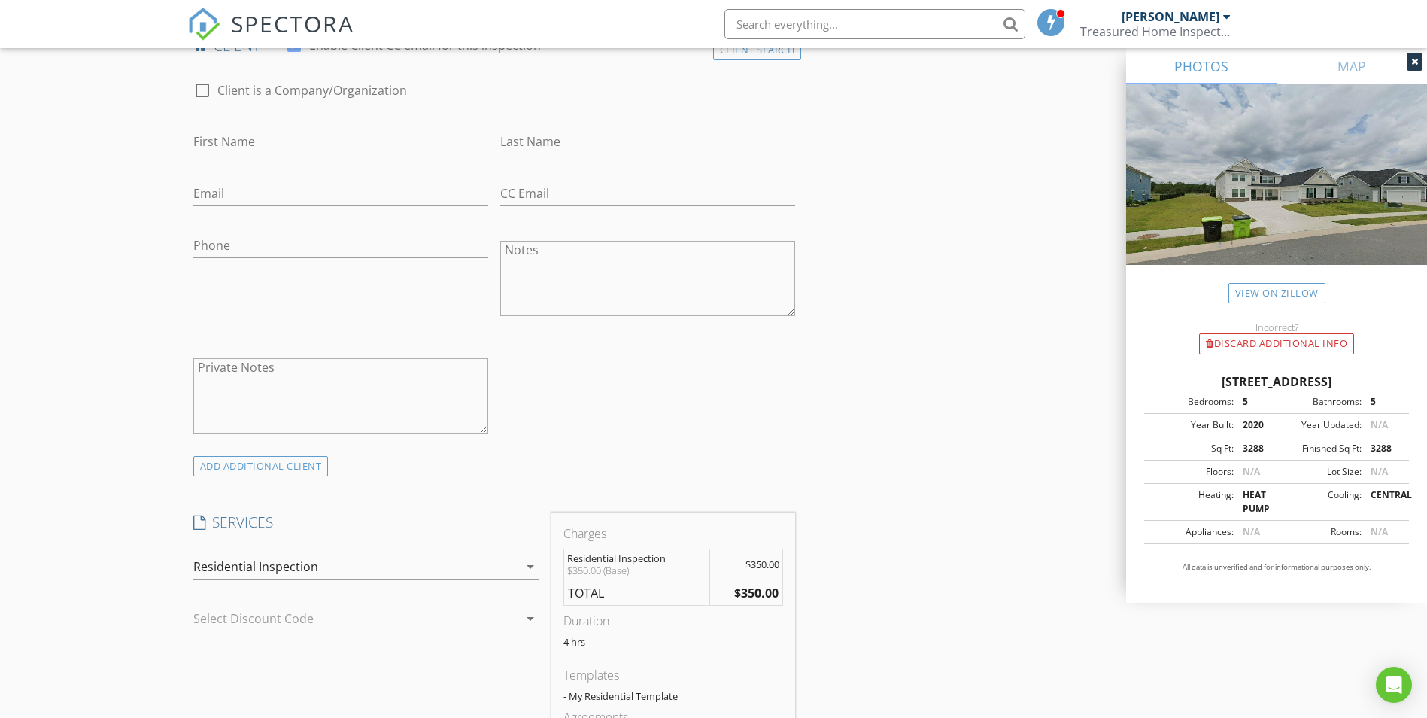
scroll to position [451, 0]
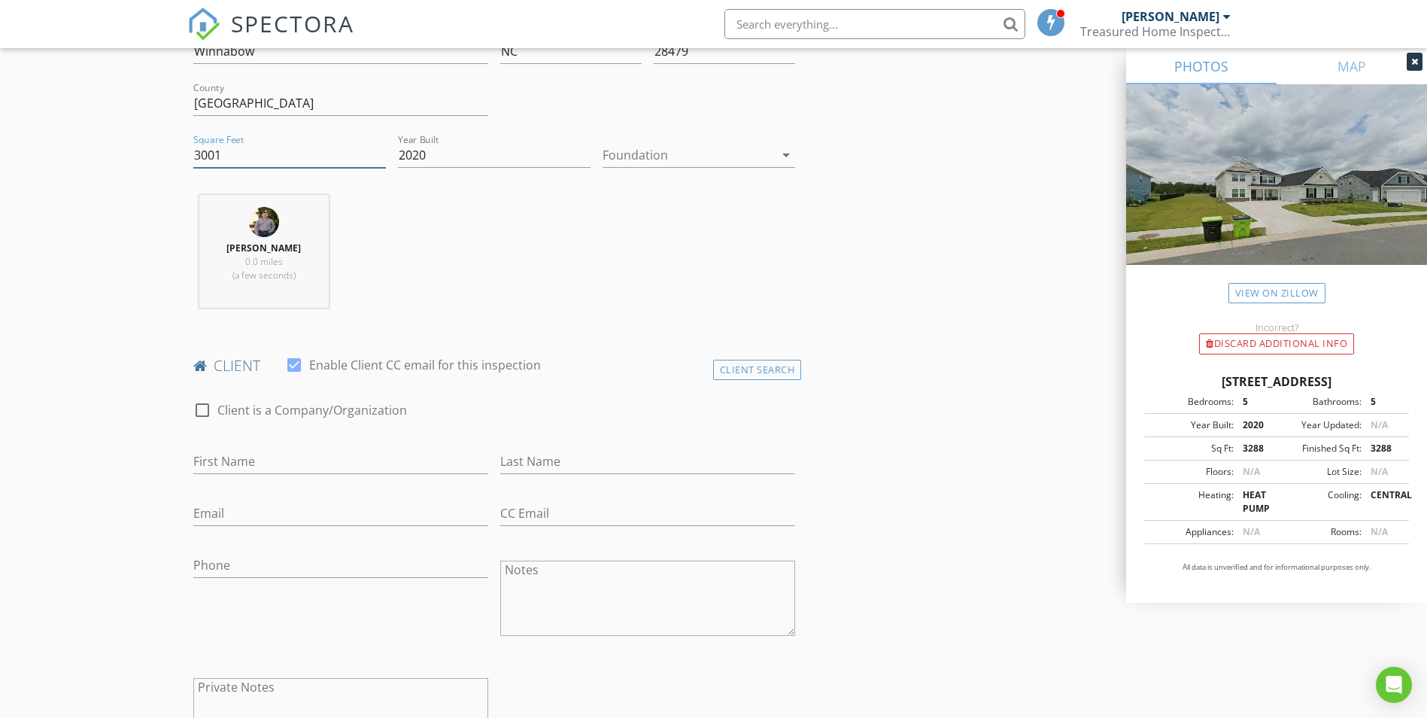
click at [245, 164] on input "3001" at bounding box center [289, 155] width 193 height 25
click at [466, 240] on div "Chris Treasure 0.0 miles (a few seconds)" at bounding box center [494, 257] width 615 height 125
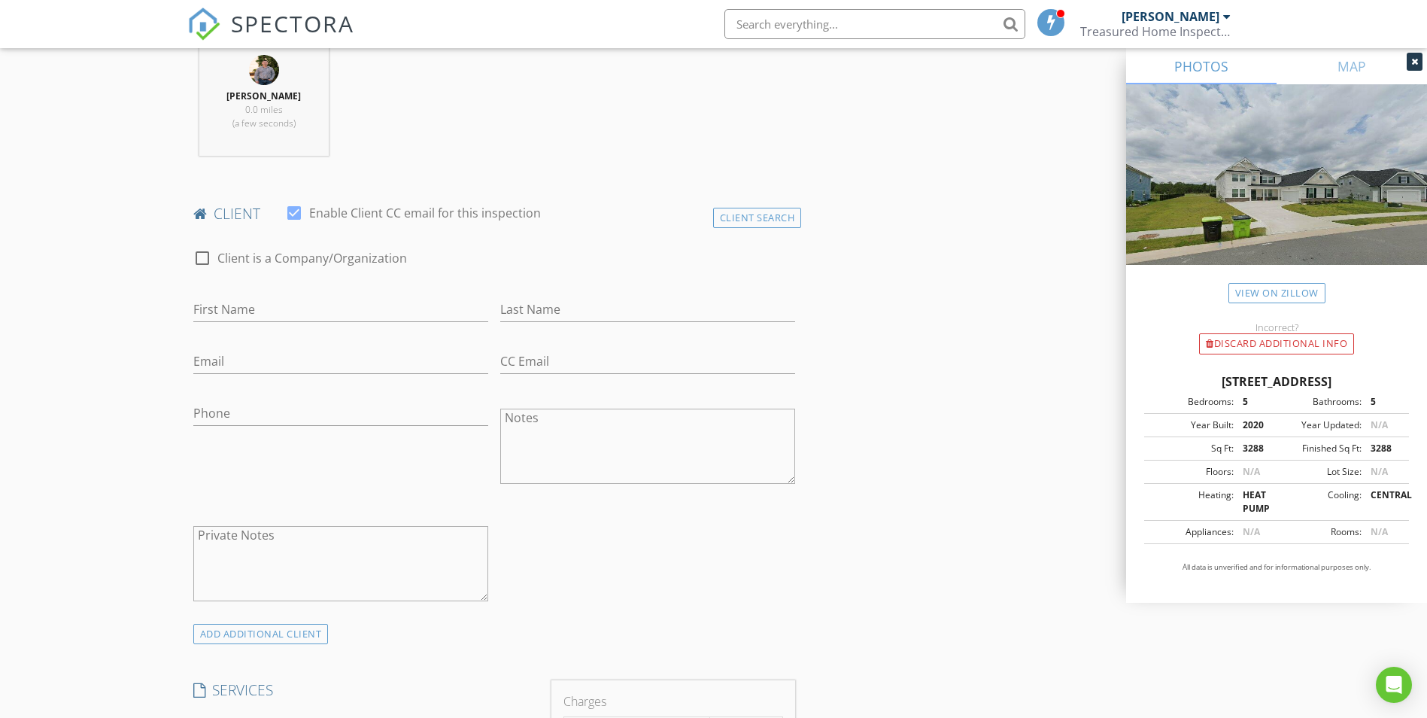
scroll to position [828, 0]
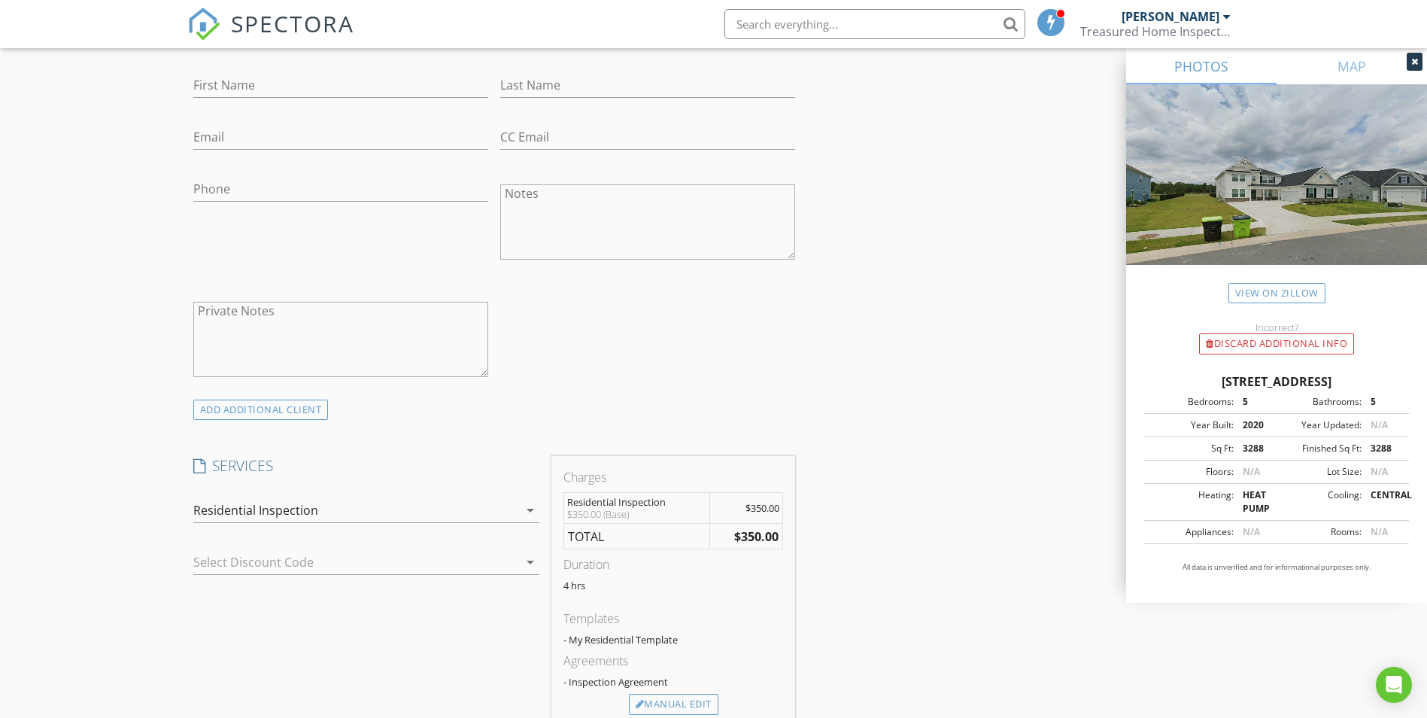
click at [343, 494] on div "check_box Residential Inspection Residential Inspection arrow_drop_down" at bounding box center [366, 513] width 346 height 49
click at [340, 517] on div "Residential Inspection" at bounding box center [355, 510] width 325 height 24
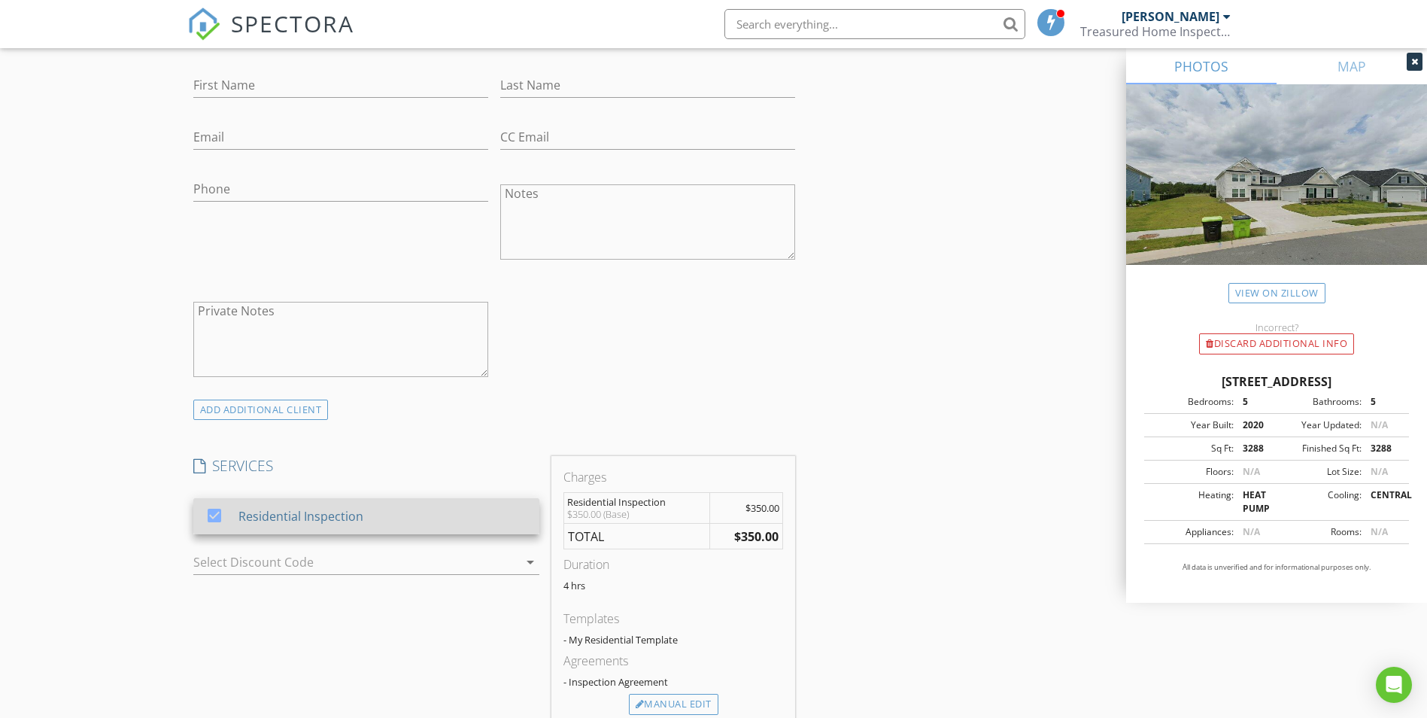
click at [341, 517] on div "Residential Inspection" at bounding box center [300, 516] width 125 height 18
click at [427, 519] on div "Residential Inspection" at bounding box center [382, 516] width 289 height 30
click at [863, 479] on div "INSPECTOR(S) check_box Chris Treasure PRIMARY Chris Treasure arrow_drop_down ch…" at bounding box center [713, 586] width 1053 height 2478
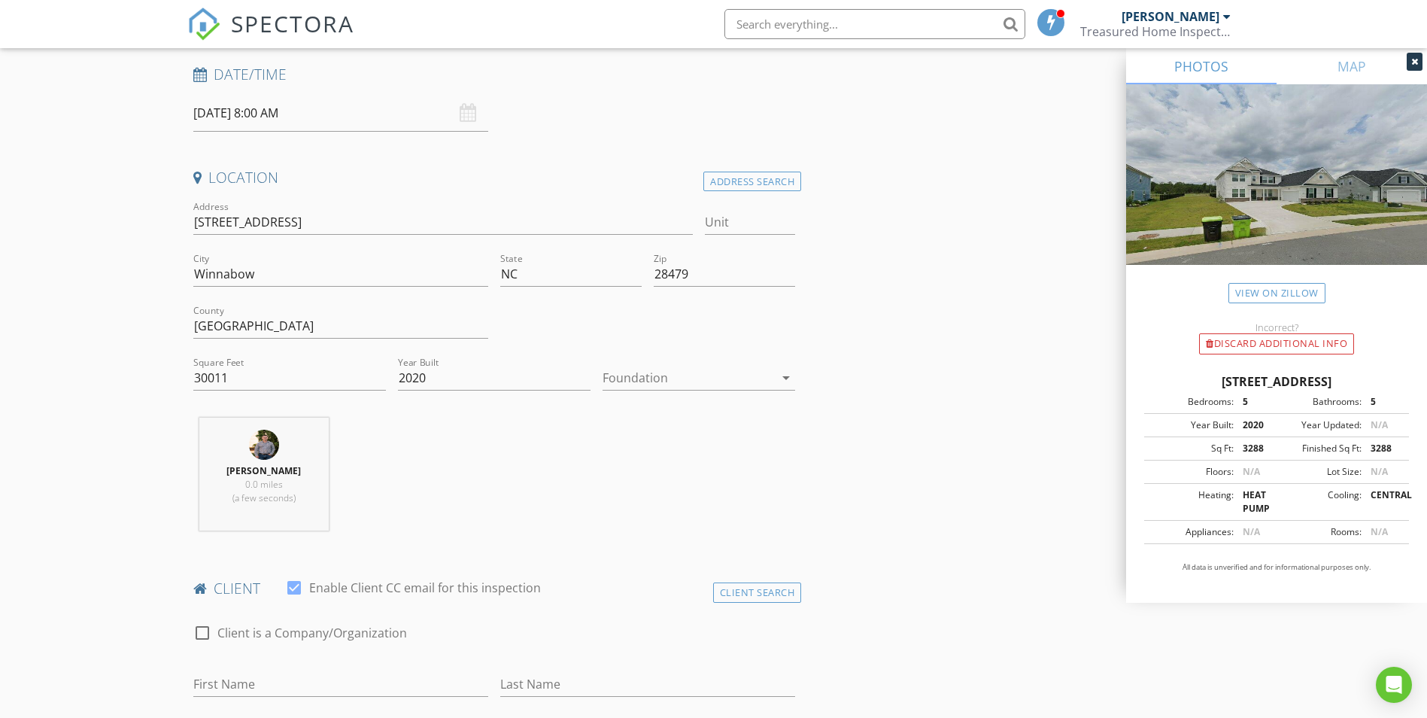
scroll to position [150, 0]
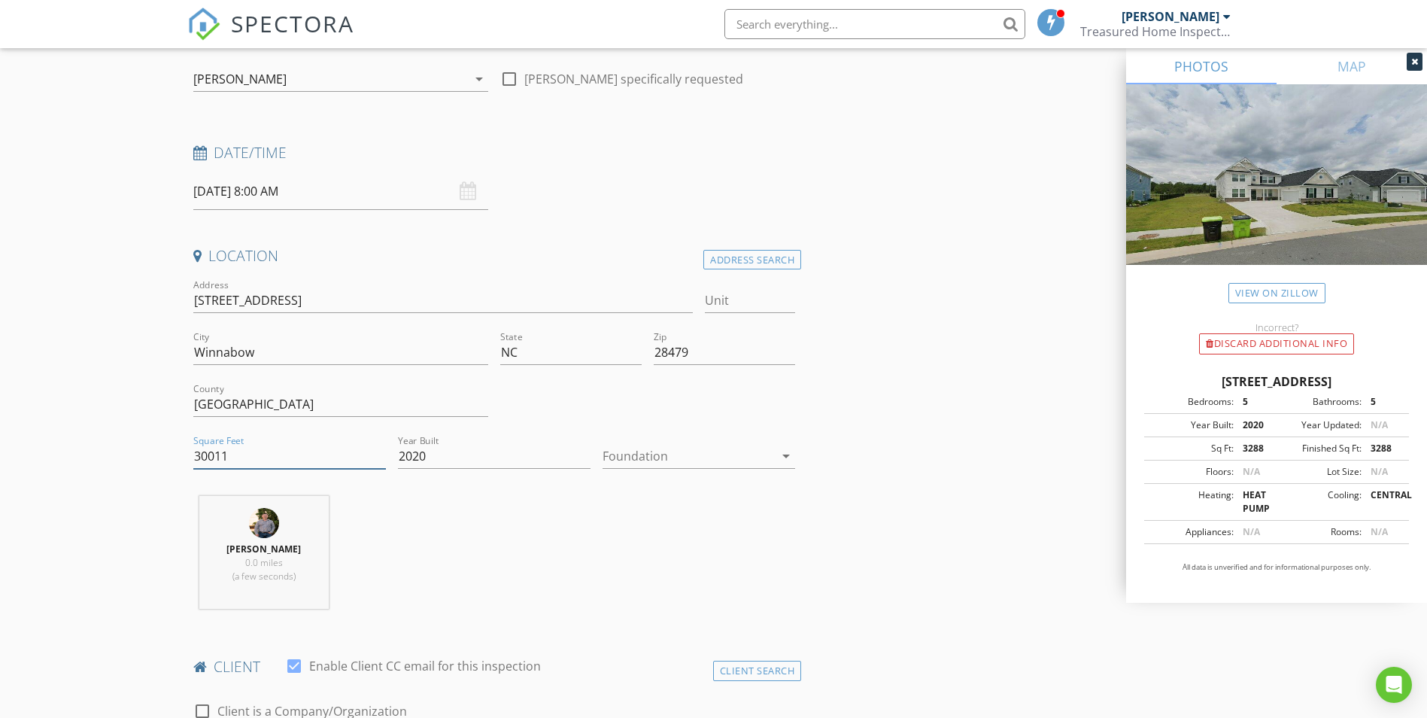
drag, startPoint x: 236, startPoint y: 453, endPoint x: 126, endPoint y: 450, distance: 109.9
click at [488, 573] on div "Chris Treasure 0.0 miles (a few seconds)" at bounding box center [494, 558] width 615 height 125
drag, startPoint x: 294, startPoint y: 460, endPoint x: 119, endPoint y: 448, distance: 175.7
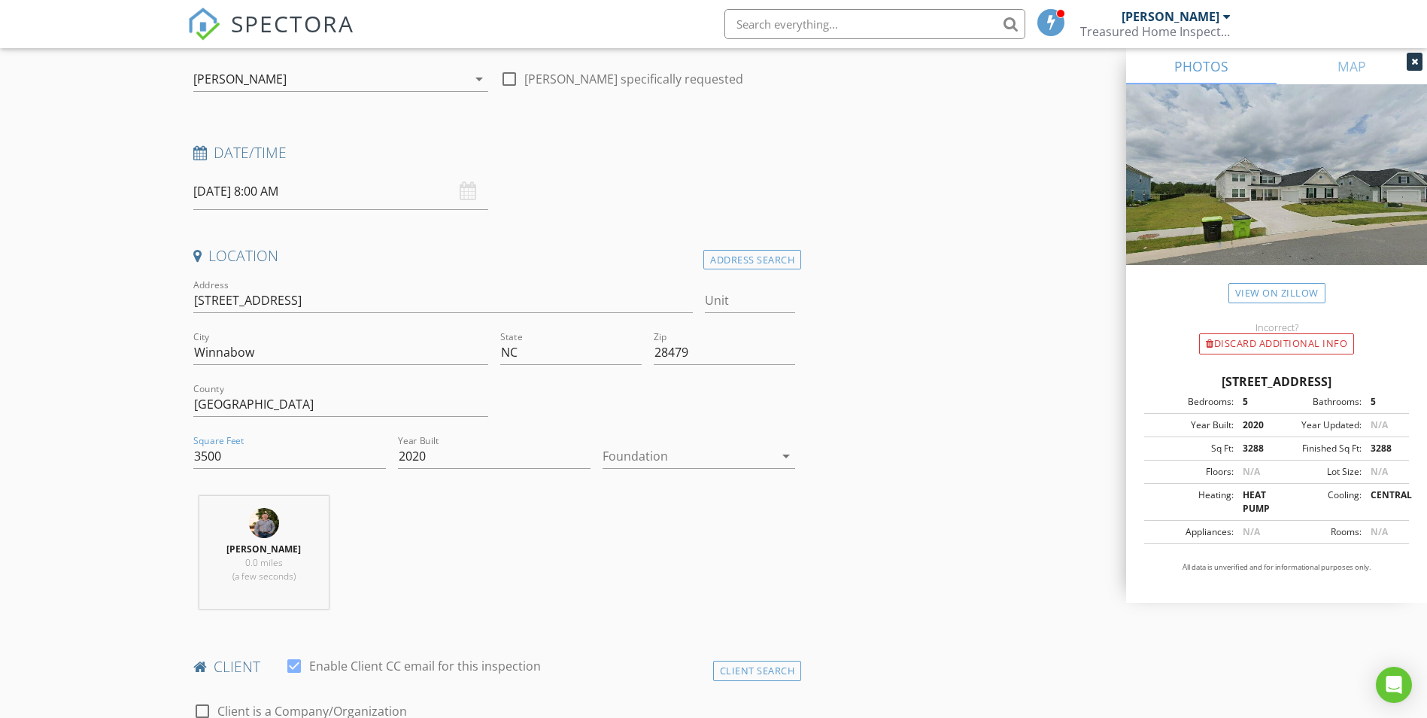
click at [500, 540] on div "Chris Treasure 0.0 miles (a few seconds)" at bounding box center [494, 558] width 615 height 125
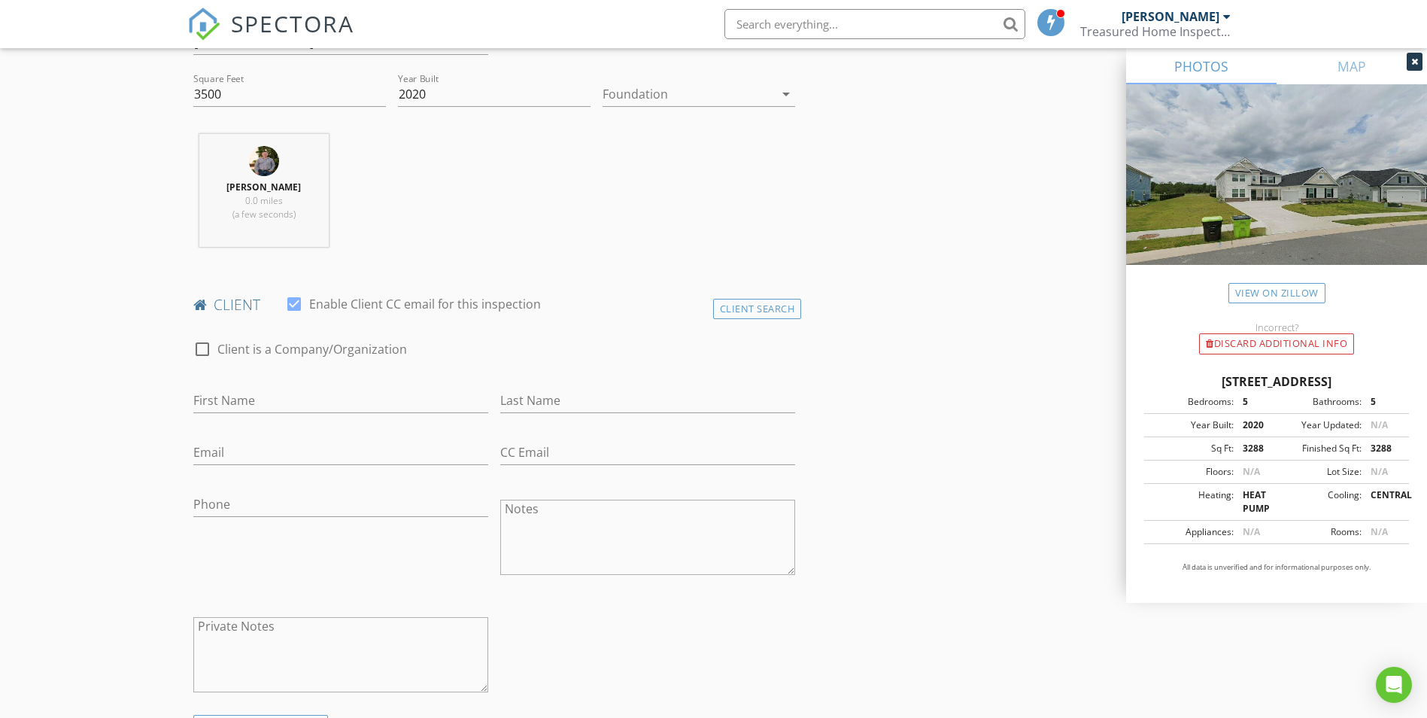
scroll to position [451, 0]
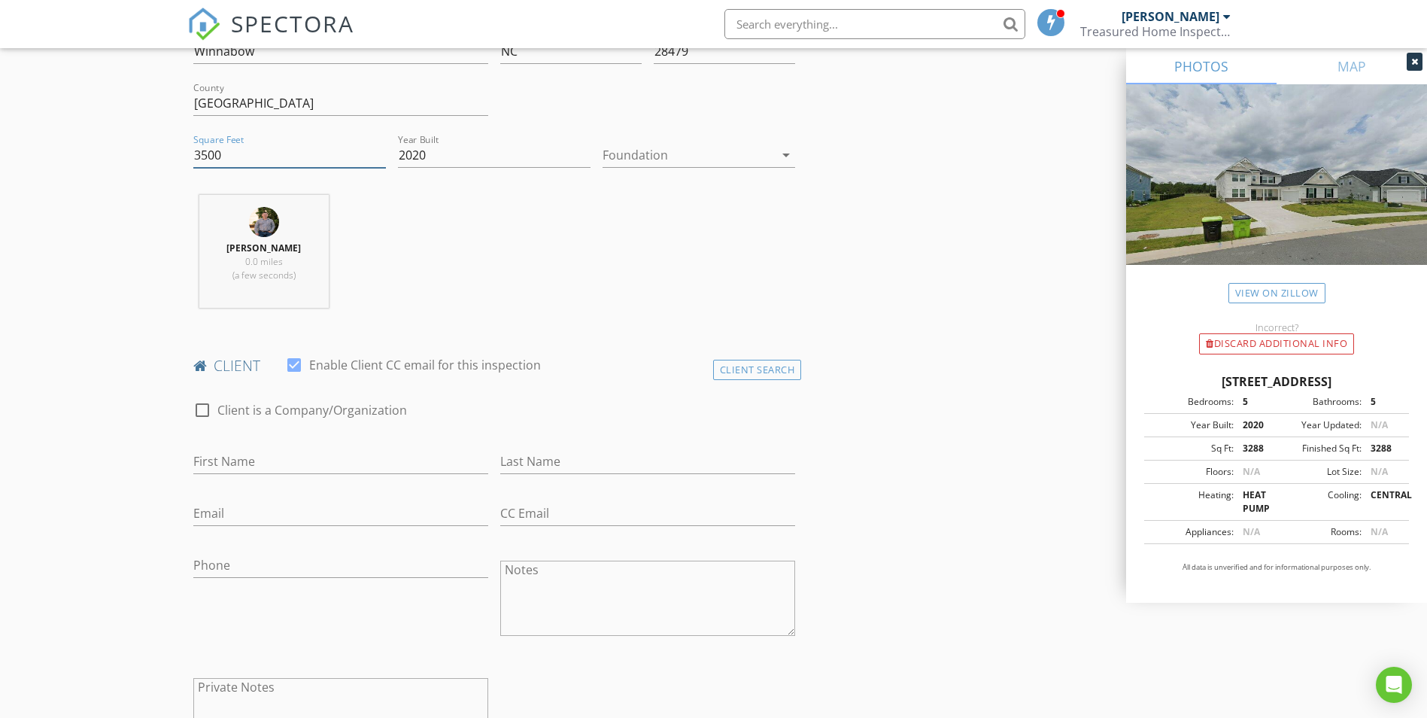
drag, startPoint x: 239, startPoint y: 160, endPoint x: 152, endPoint y: 159, distance: 86.5
click at [556, 270] on div "Chris Treasure 0.0 miles (a few seconds)" at bounding box center [494, 257] width 615 height 125
drag, startPoint x: 234, startPoint y: 151, endPoint x: 139, endPoint y: 152, distance: 94.8
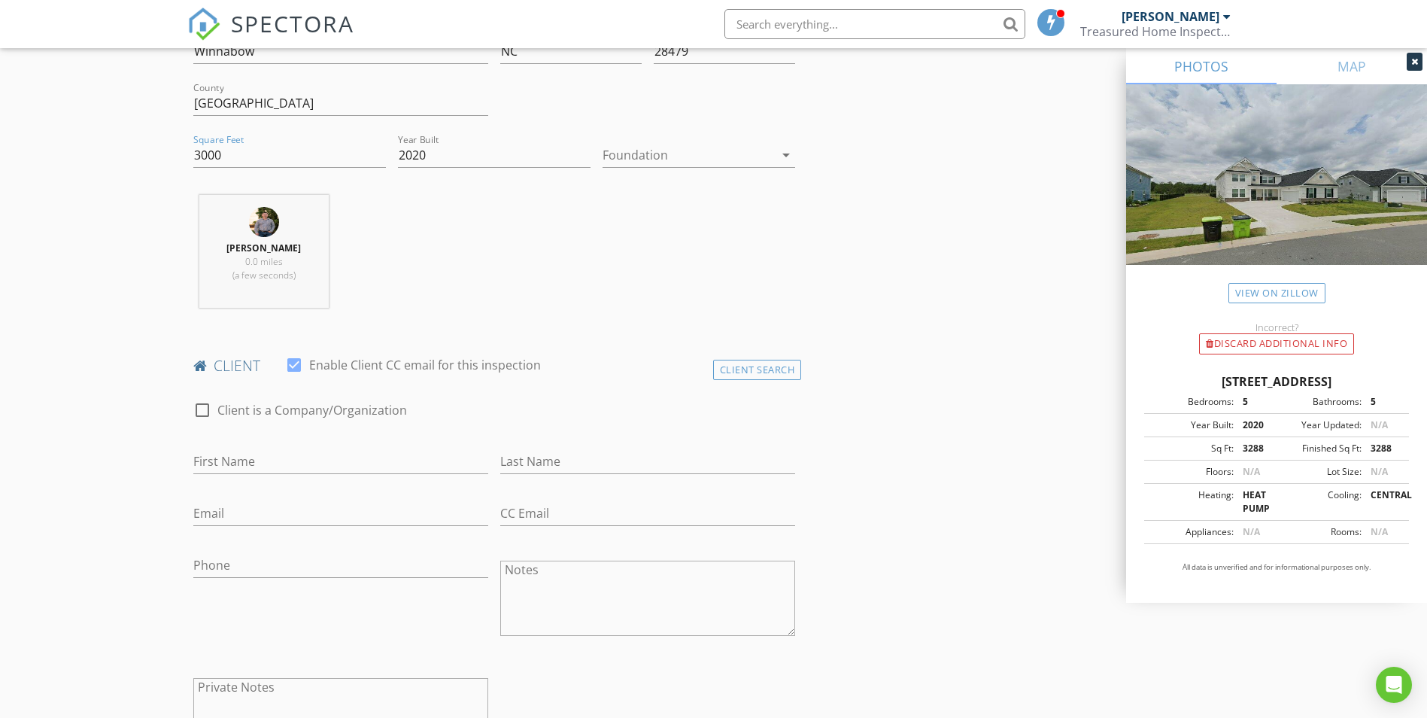
click at [527, 272] on div "Chris Treasure 0.0 miles (a few seconds)" at bounding box center [494, 257] width 615 height 125
drag, startPoint x: 163, startPoint y: 152, endPoint x: 132, endPoint y: 150, distance: 30.1
drag, startPoint x: 521, startPoint y: 255, endPoint x: 532, endPoint y: 259, distance: 11.2
click at [522, 256] on div "Chris Treasure 0.0 miles (a few seconds)" at bounding box center [494, 257] width 615 height 125
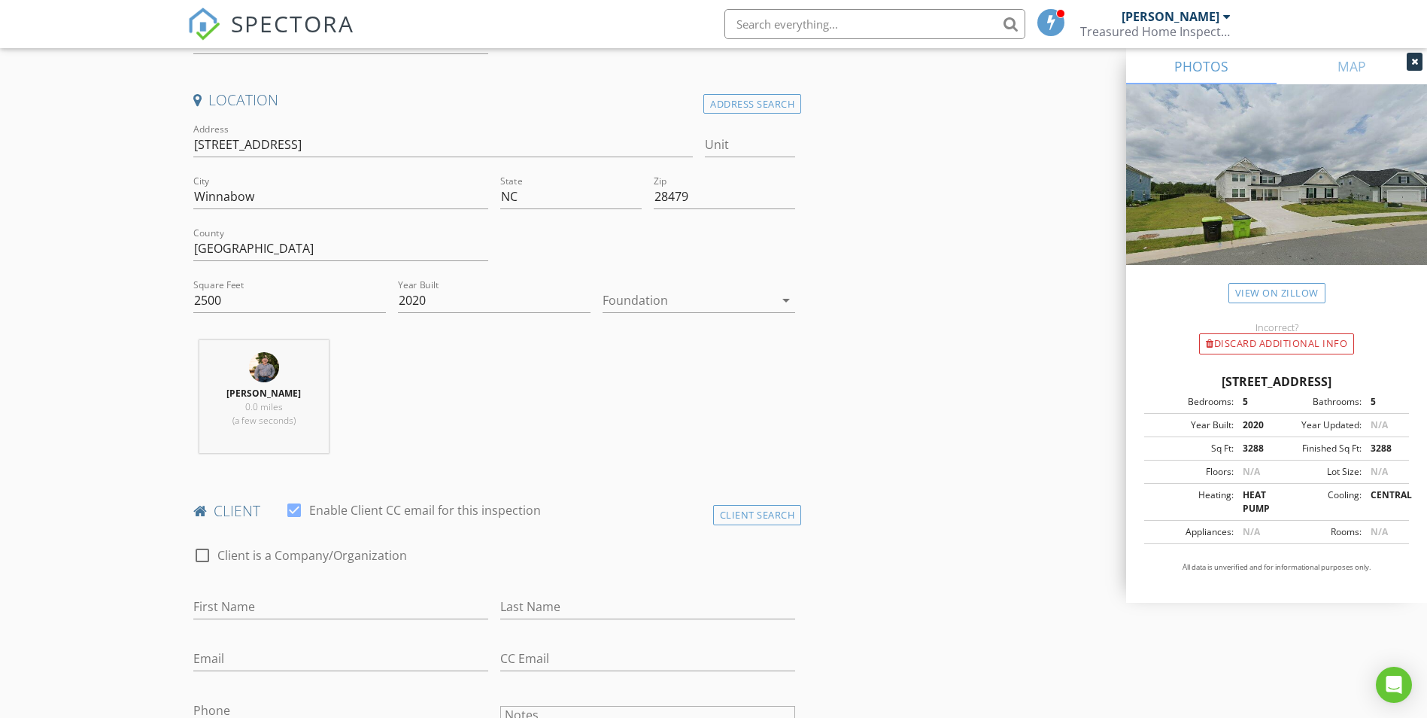
scroll to position [301, 0]
drag, startPoint x: 190, startPoint y: 304, endPoint x: 138, endPoint y: 302, distance: 51.2
type input "2000"
click at [506, 407] on div "Chris Treasure 0.0 miles (a few seconds)" at bounding box center [494, 407] width 615 height 125
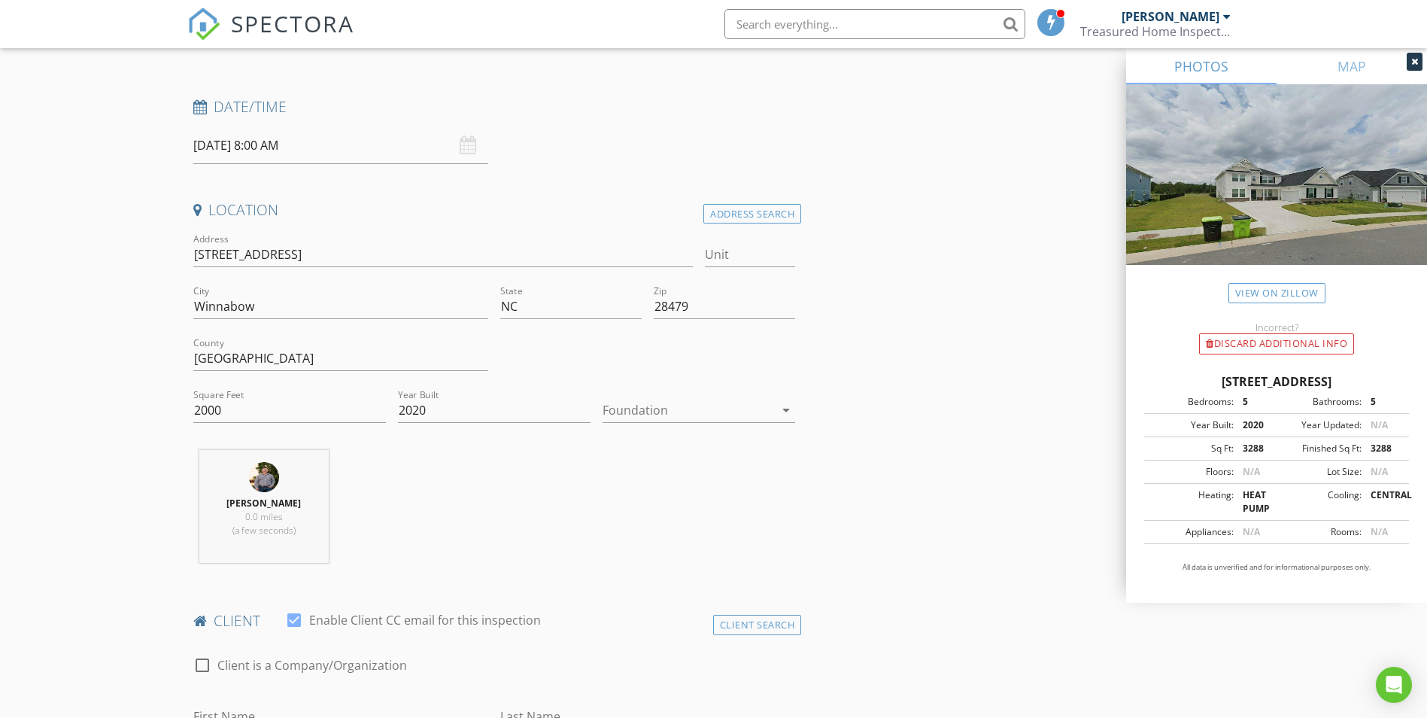
scroll to position [0, 0]
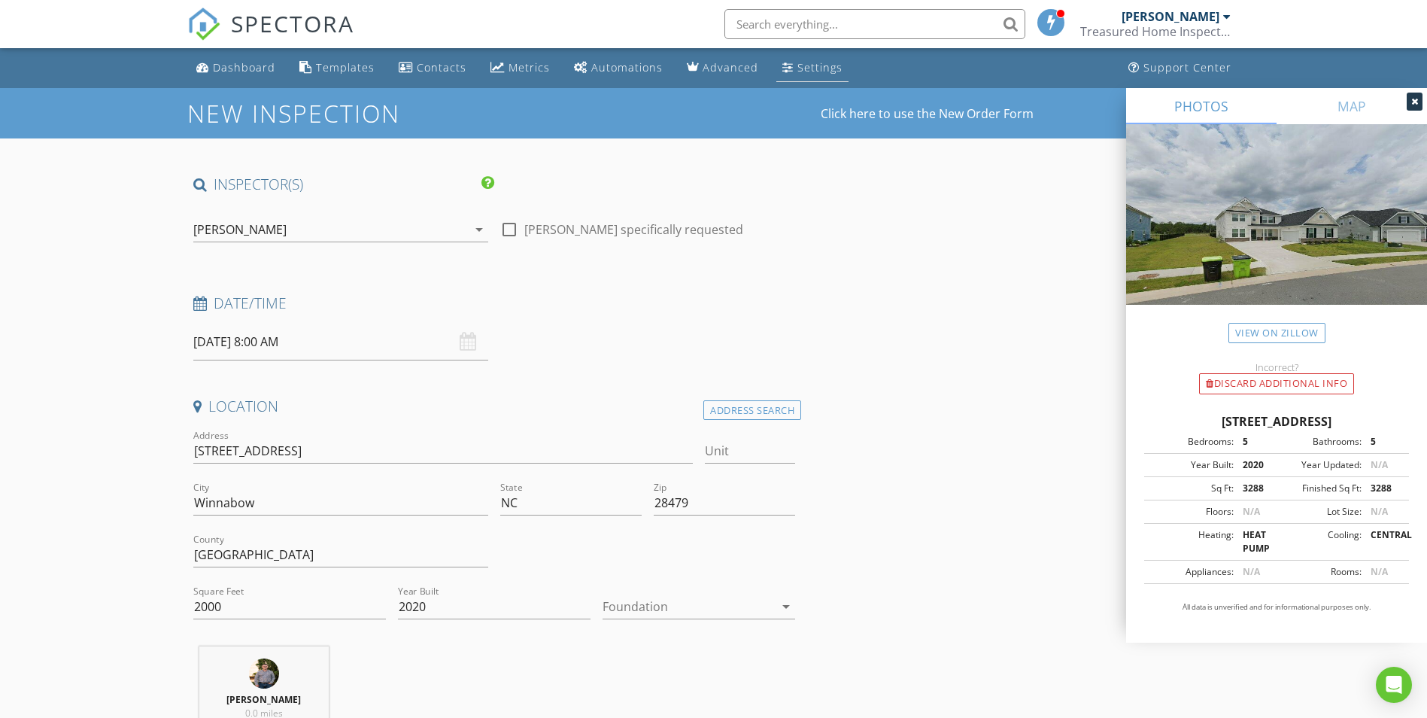
click at [819, 63] on div "Settings" at bounding box center [820, 67] width 45 height 14
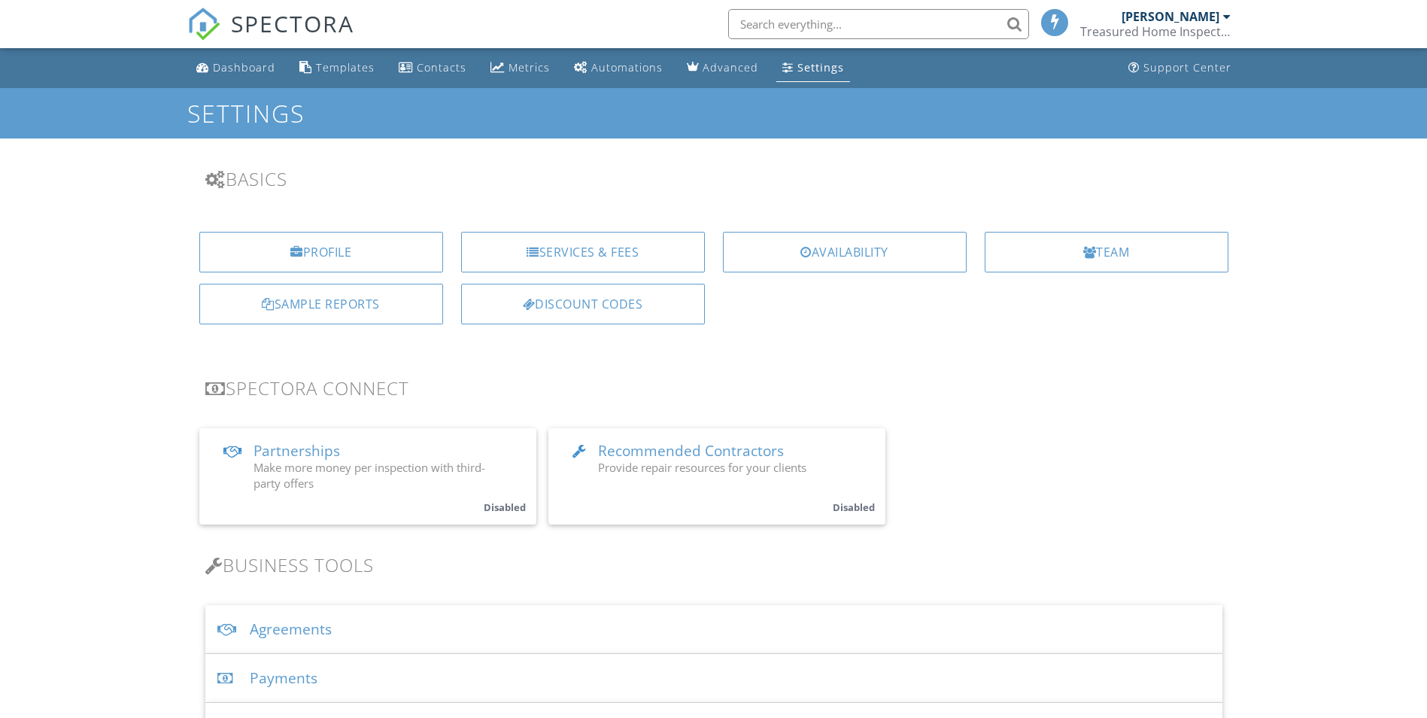
click at [222, 48] on div "SPECTORA" at bounding box center [270, 24] width 167 height 48
click at [233, 74] on div "Dashboard" at bounding box center [244, 67] width 62 height 14
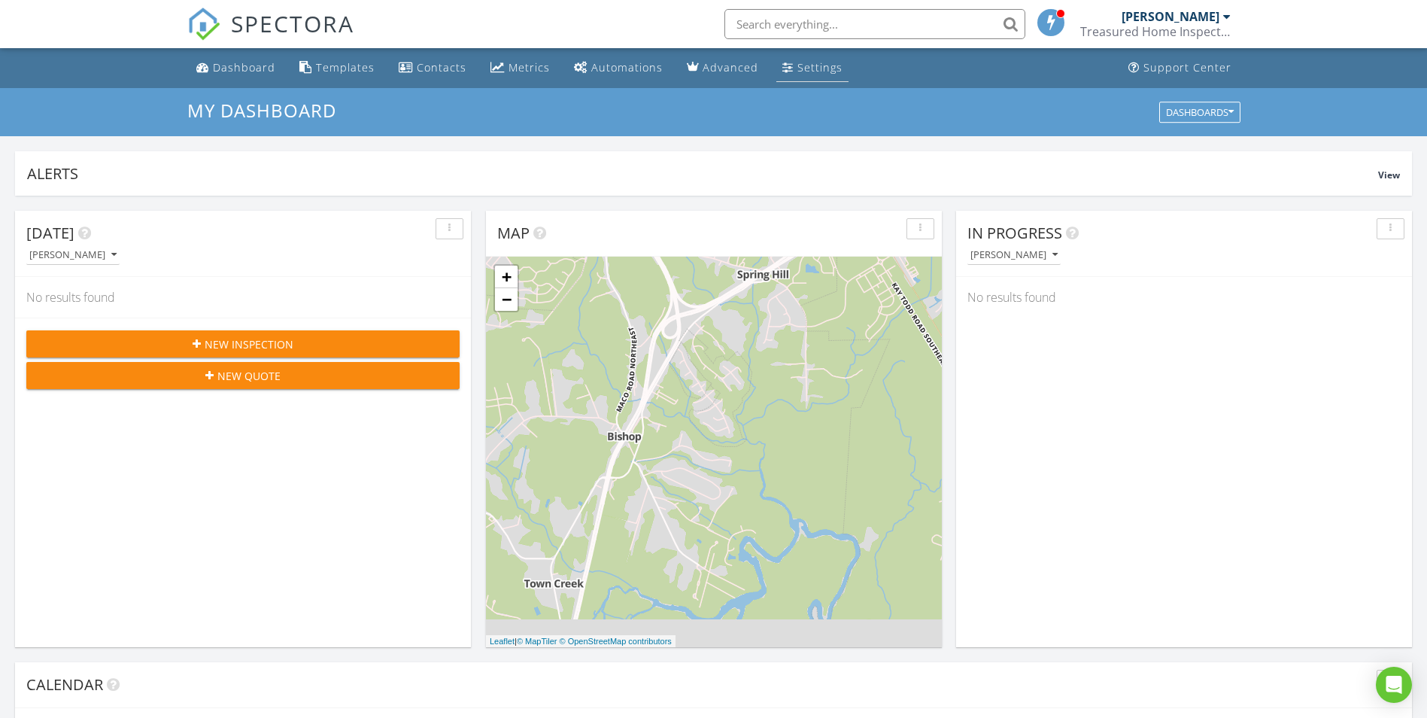
click at [807, 74] on link "Settings" at bounding box center [812, 68] width 72 height 28
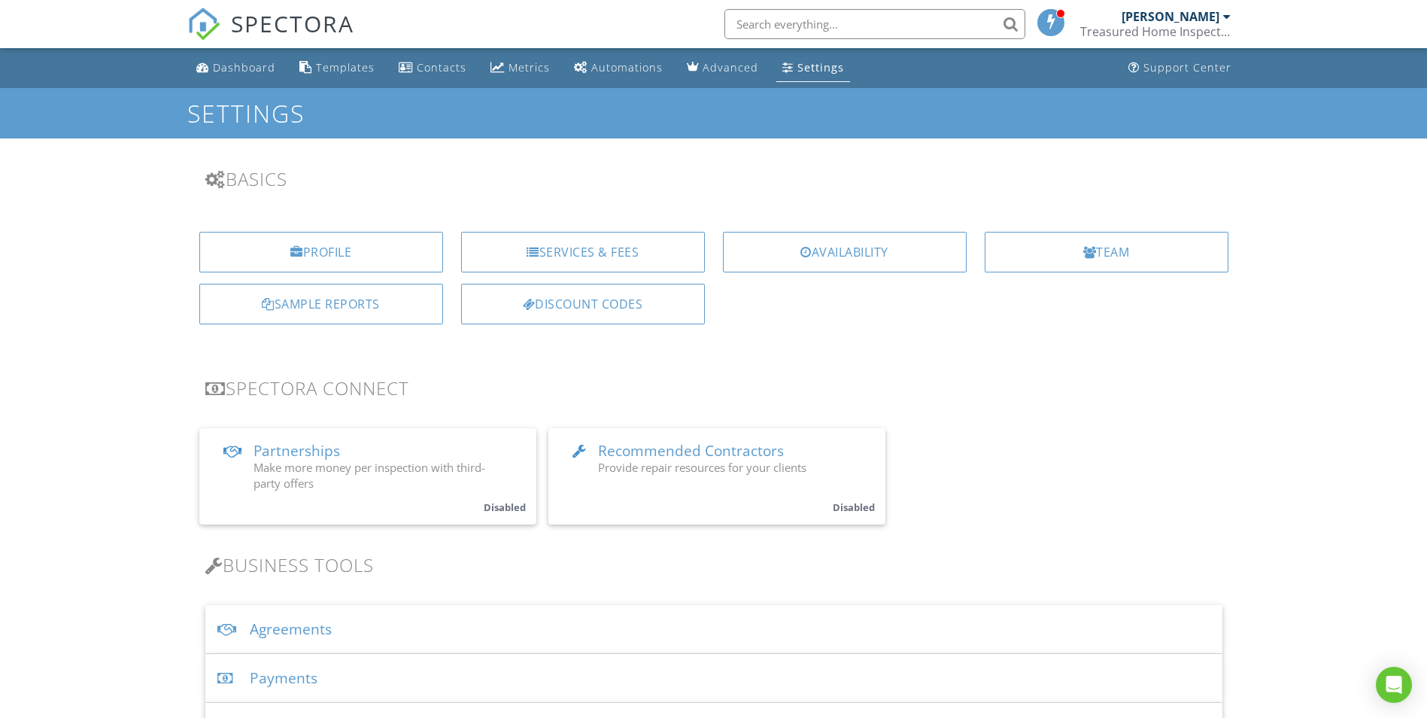
click at [421, 474] on span "Make more money per inspection with third-party offers" at bounding box center [370, 475] width 232 height 31
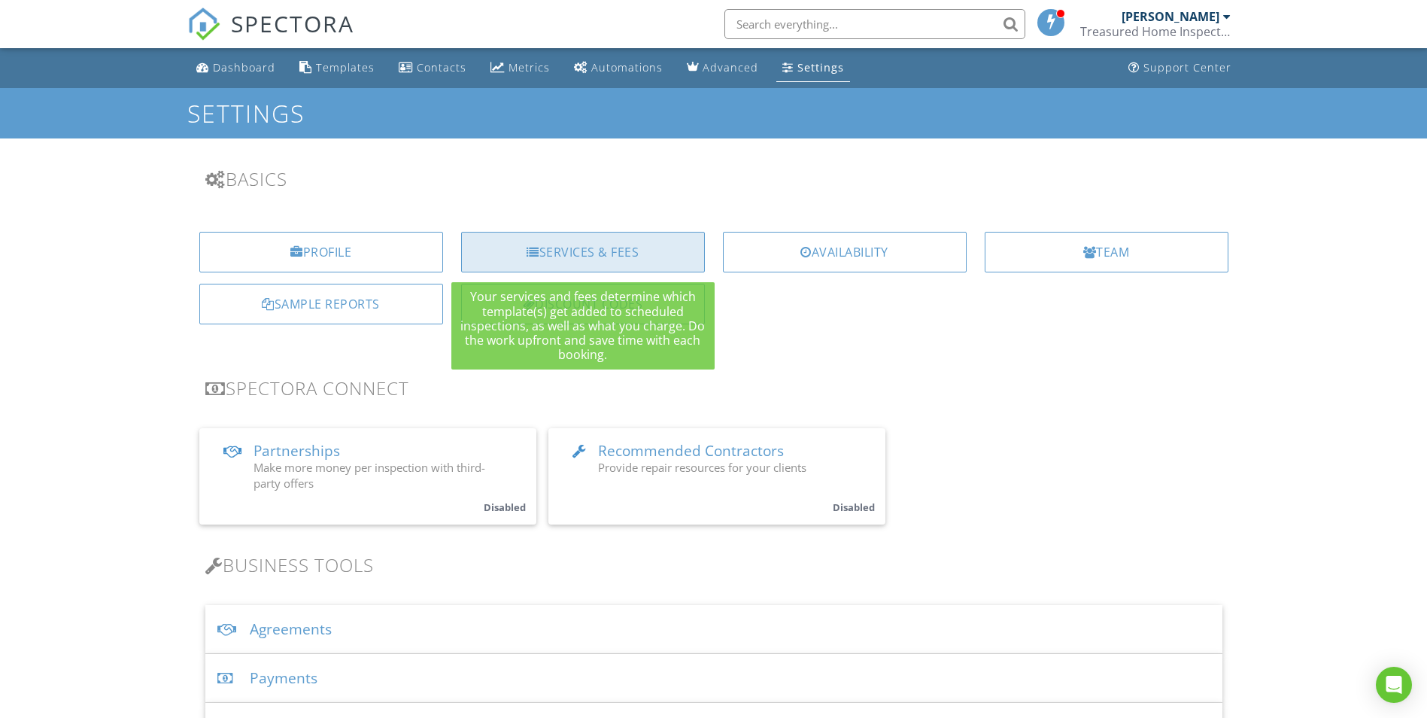
click at [582, 257] on div "Services & Fees" at bounding box center [583, 252] width 244 height 41
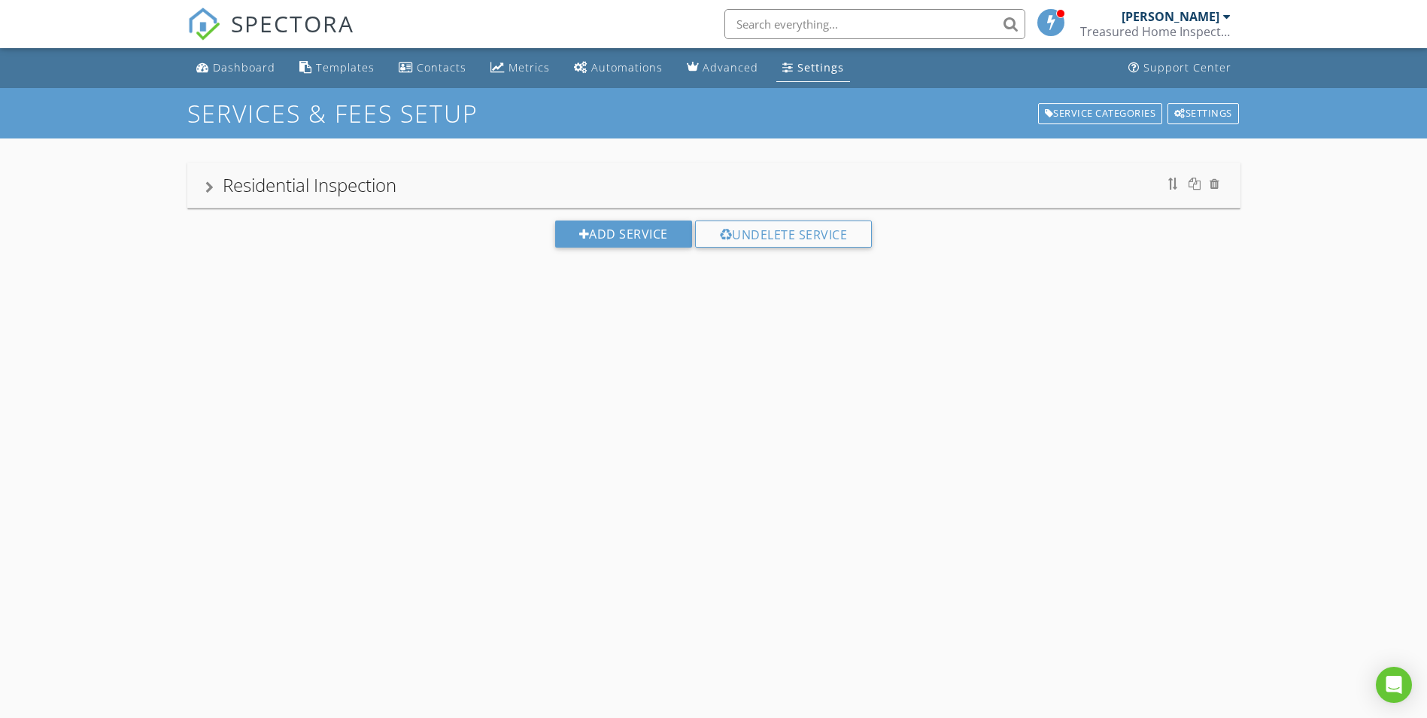
click at [597, 196] on div "Residential Inspection" at bounding box center [713, 185] width 1017 height 27
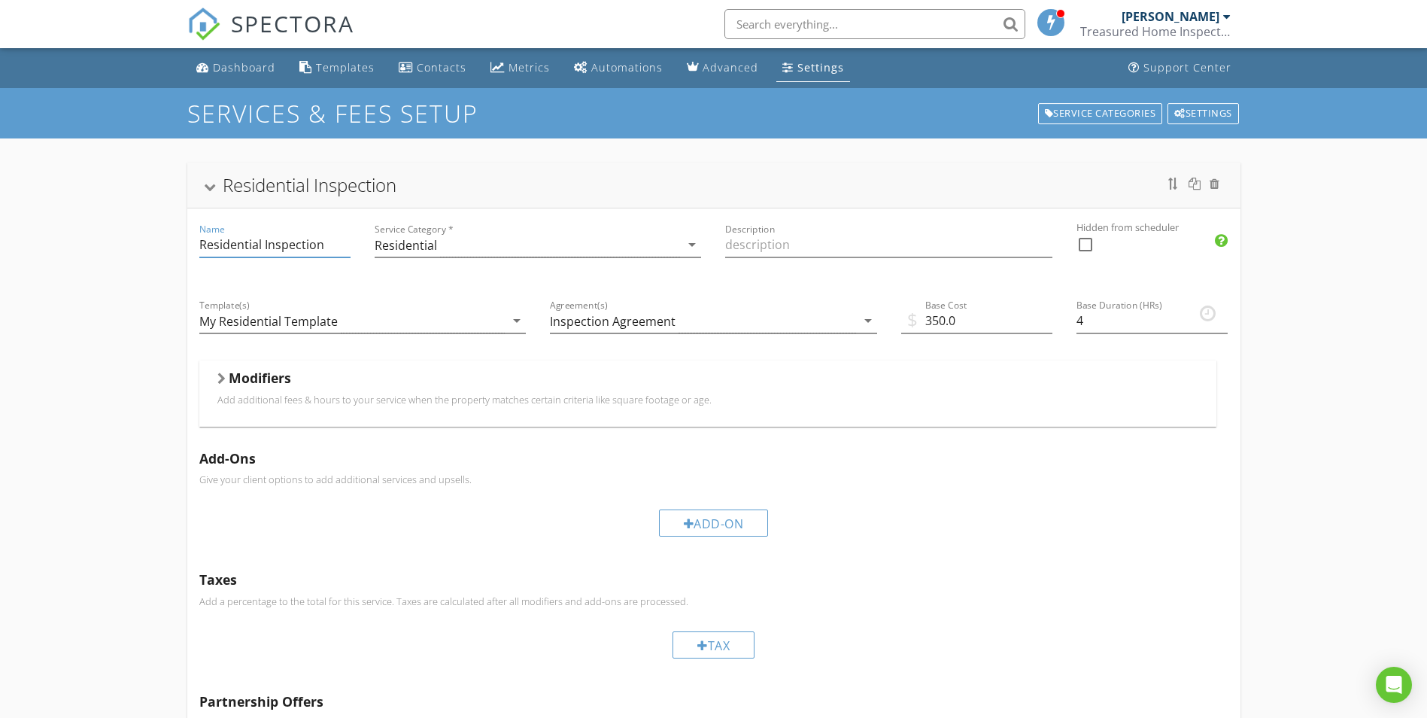
drag, startPoint x: 260, startPoint y: 247, endPoint x: 167, endPoint y: 252, distance: 93.4
click at [167, 252] on div "Residential Inspection Name Residential Inspection Service Category * Residenti…" at bounding box center [713, 494] width 1427 height 713
click at [497, 245] on div "Residential" at bounding box center [528, 244] width 306 height 25
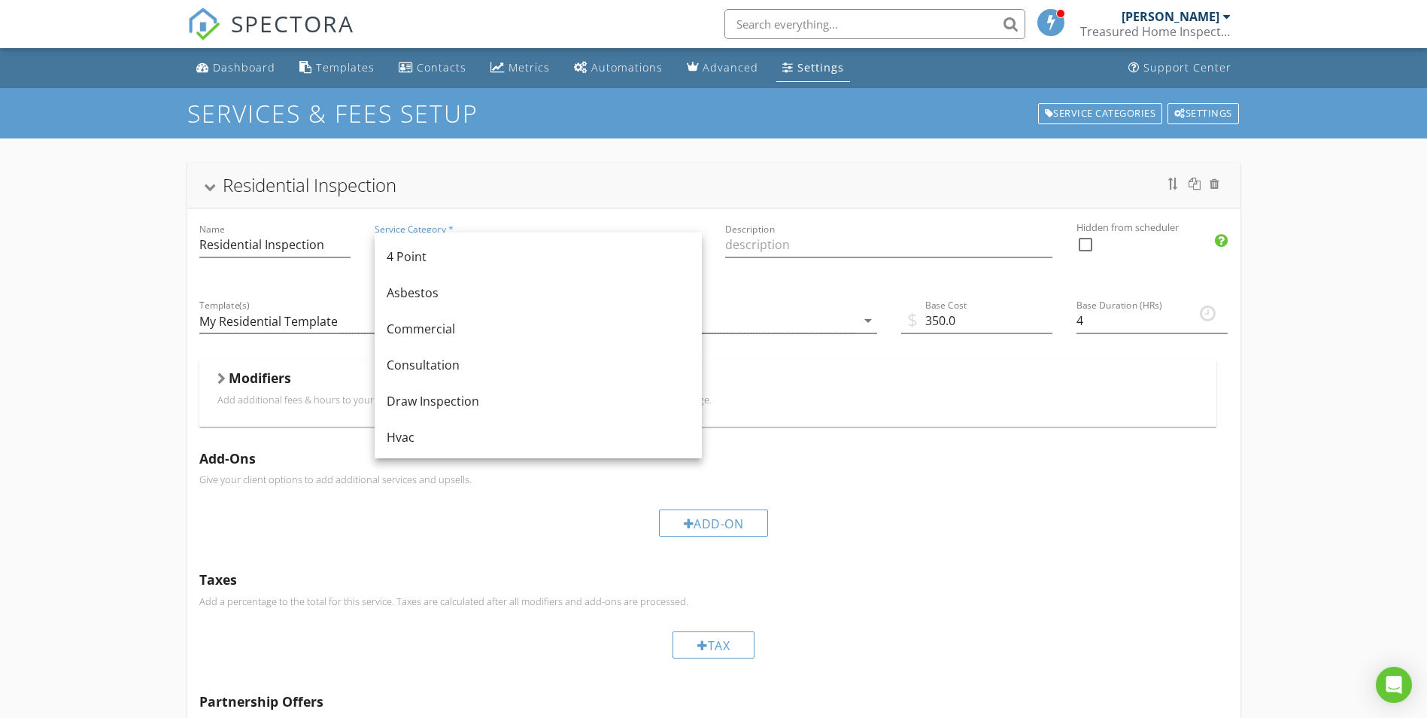
click at [342, 293] on div "Template(s) My Residential Template arrow_drop_down" at bounding box center [362, 322] width 351 height 76
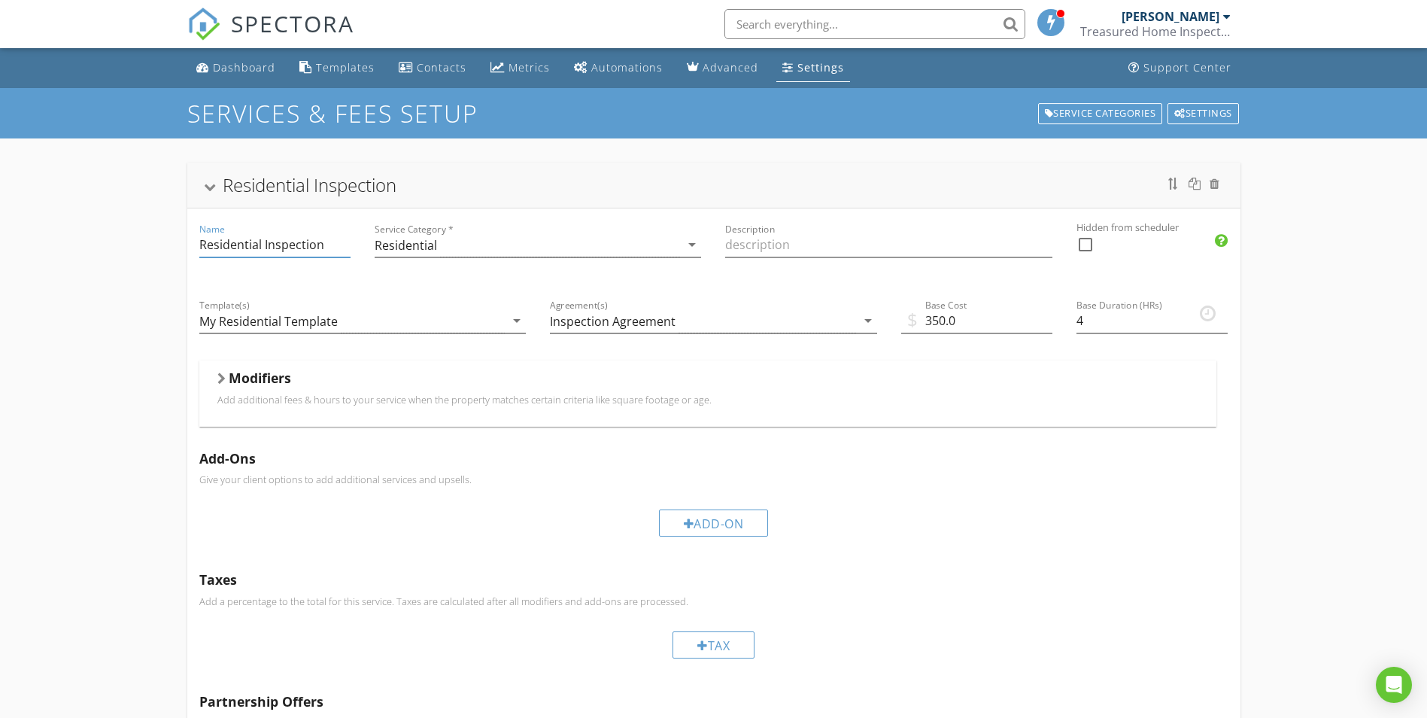
drag, startPoint x: 260, startPoint y: 242, endPoint x: 149, endPoint y: 236, distance: 111.5
click at [150, 239] on div "Residential Inspection Name Residential Inspection Service Category * Residenti…" at bounding box center [713, 494] width 1427 height 713
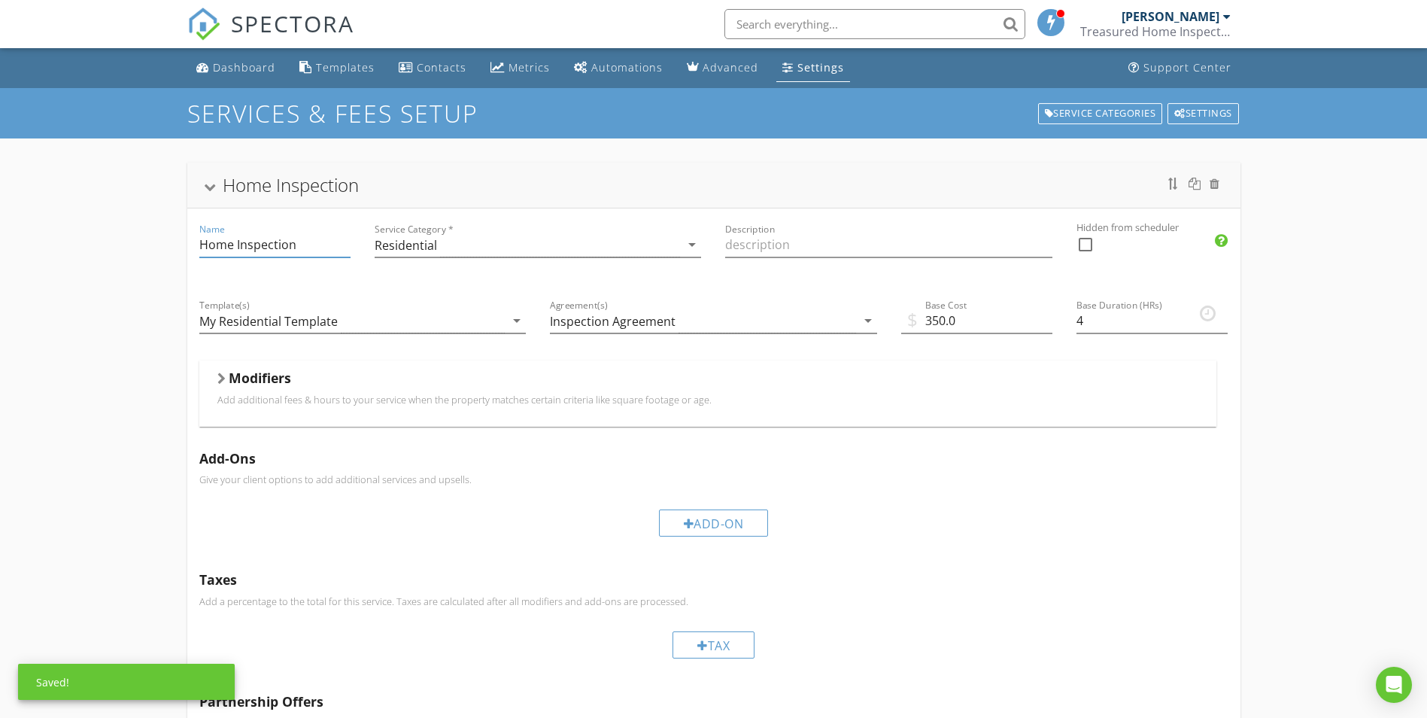
type input "Home Inspection"
click at [1135, 536] on div "Add-On" at bounding box center [713, 522] width 1029 height 50
click at [308, 193] on div "Home Inspection" at bounding box center [291, 184] width 136 height 25
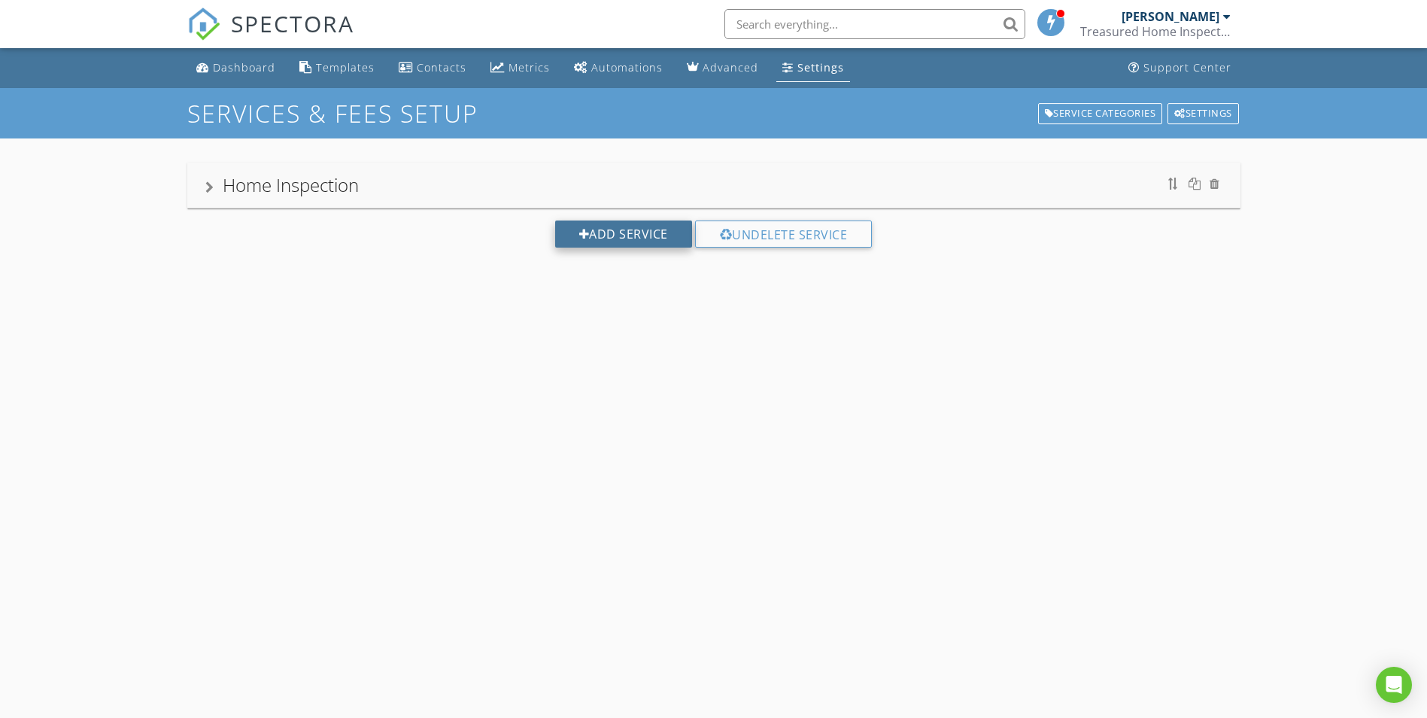
click at [634, 238] on div "Add Service" at bounding box center [623, 233] width 137 height 27
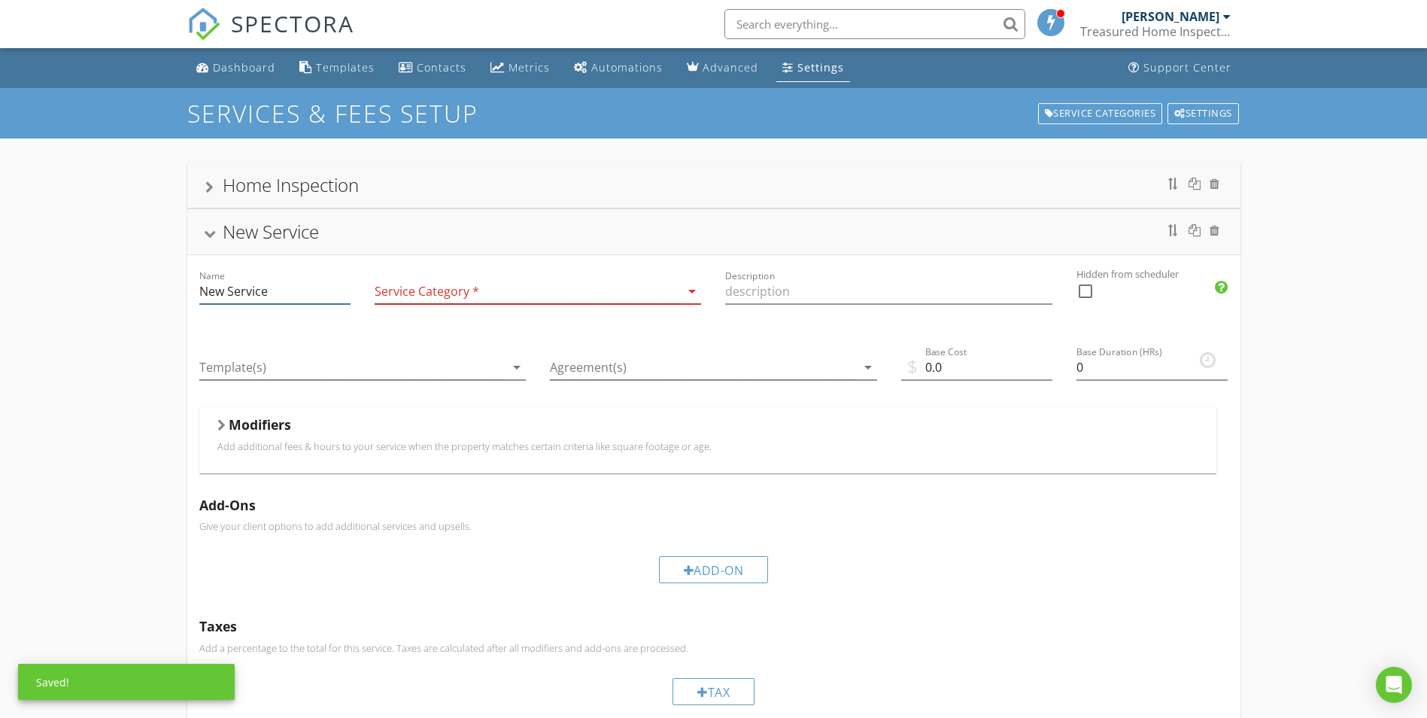
click at [317, 302] on input "New Service" at bounding box center [274, 291] width 151 height 25
click at [472, 282] on div at bounding box center [528, 291] width 306 height 25
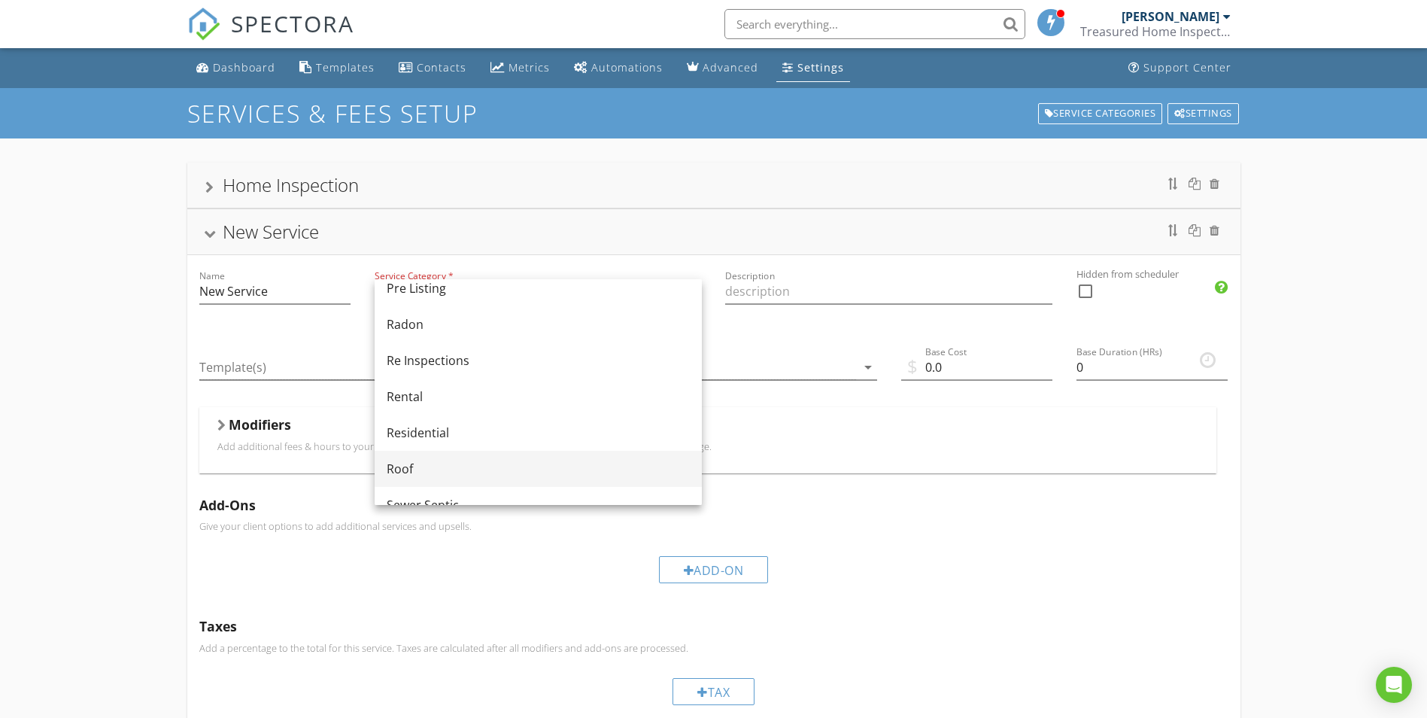
scroll to position [677, 0]
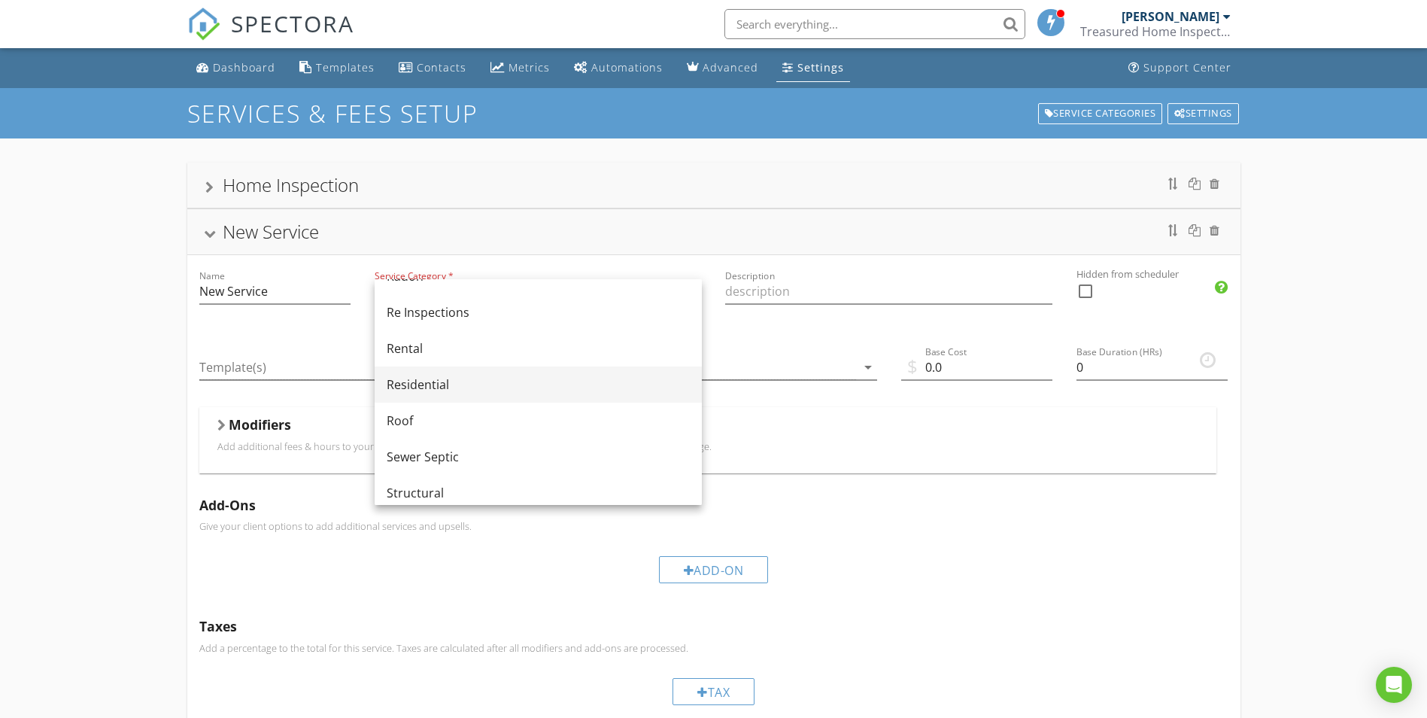
click at [477, 384] on div "Residential" at bounding box center [538, 384] width 303 height 18
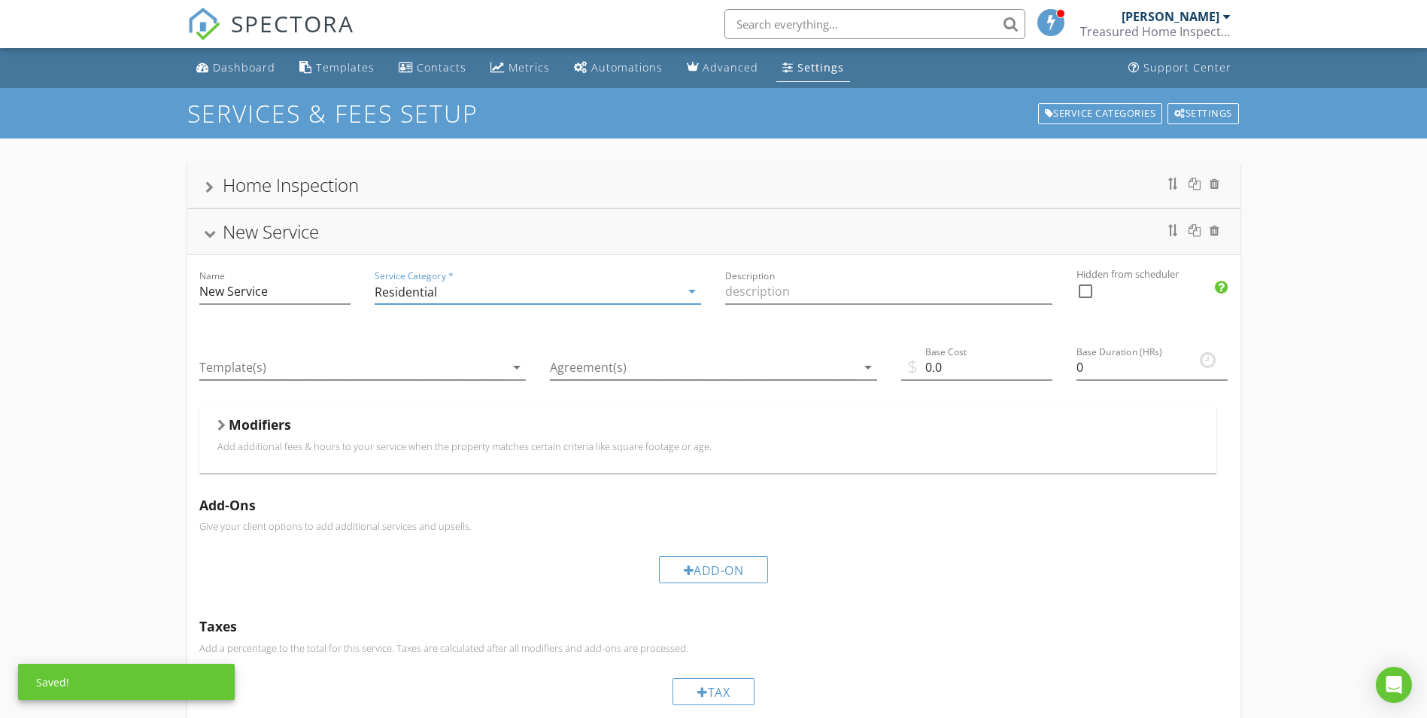
click at [403, 289] on div "Residential" at bounding box center [406, 292] width 62 height 14
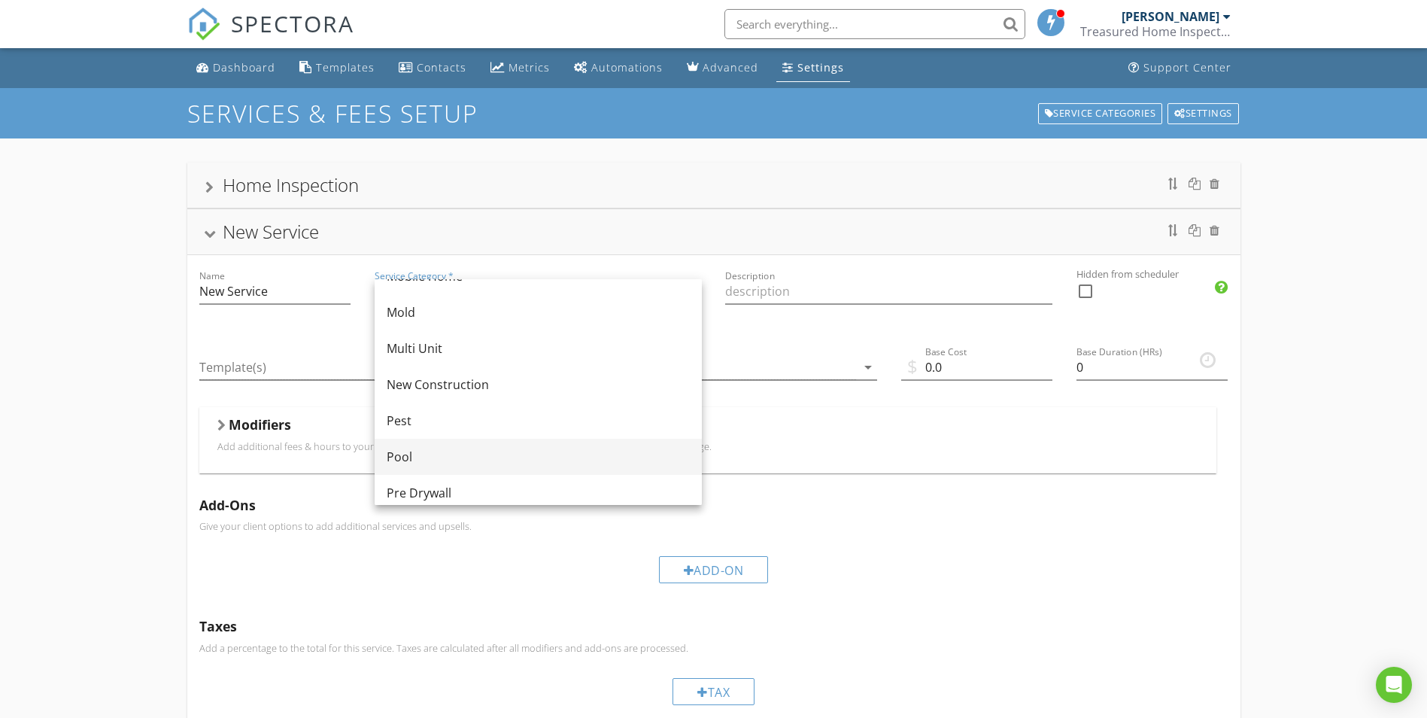
scroll to position [379, 0]
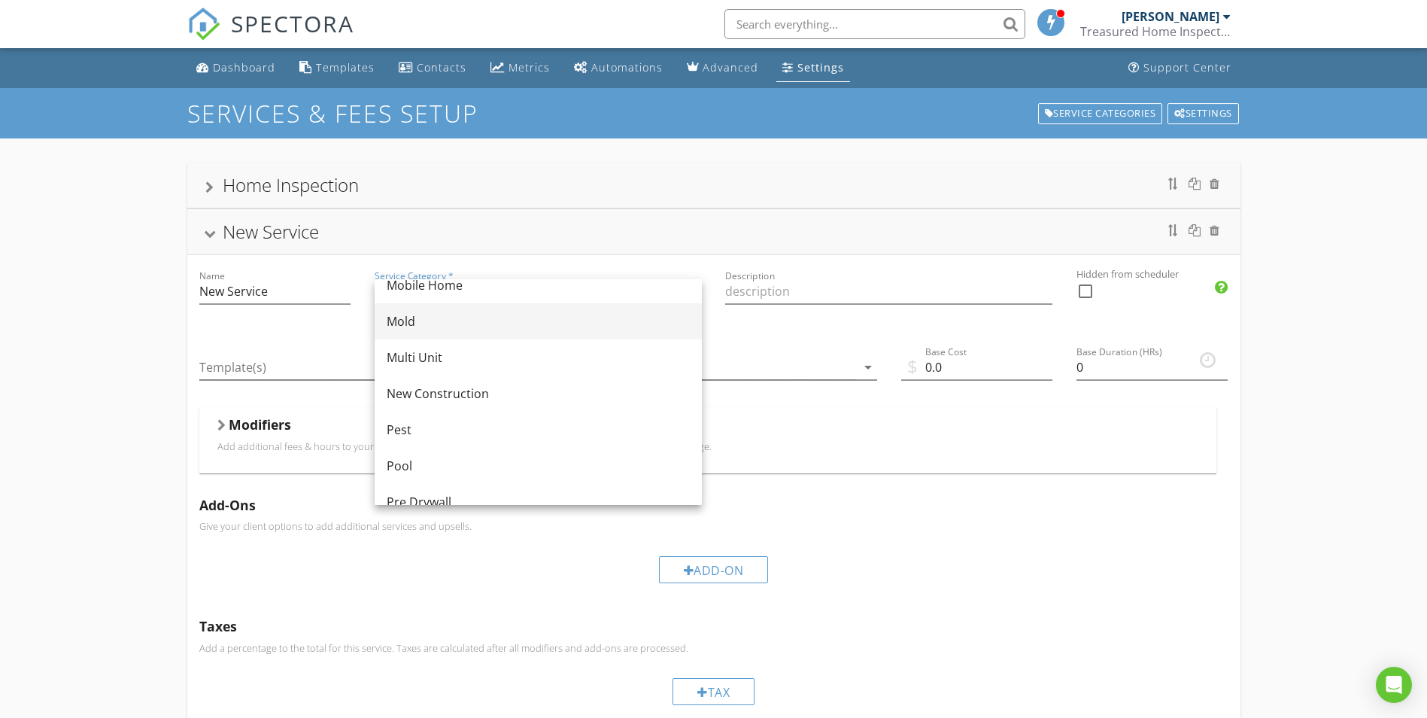
click at [418, 327] on div "Mold" at bounding box center [538, 321] width 303 height 18
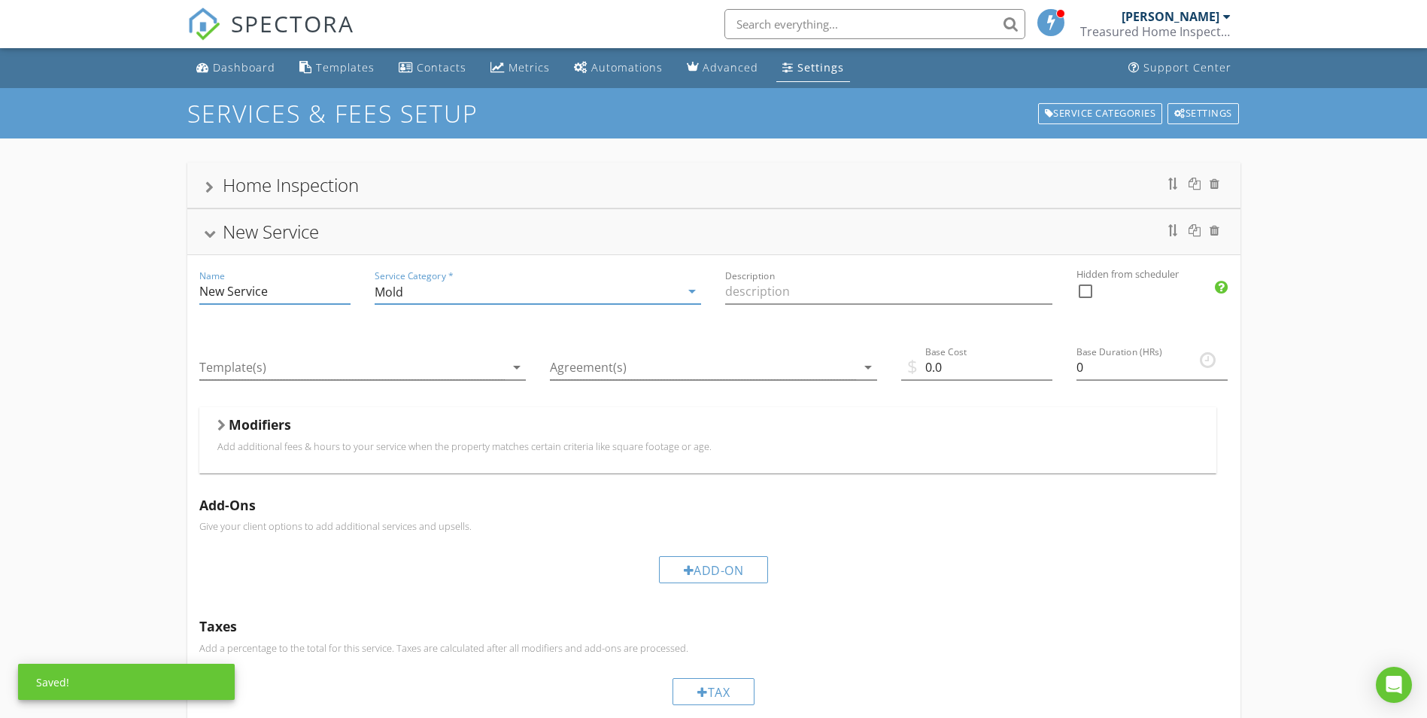
drag, startPoint x: 211, startPoint y: 289, endPoint x: 129, endPoint y: 276, distance: 83.0
click at [135, 281] on div "Home Inspection Name Home Inspection Service Category * Residential arrow_drop_…" at bounding box center [713, 518] width 1427 height 760
type input "Mold Testing"
drag, startPoint x: 794, startPoint y: 327, endPoint x: 803, endPoint y: 315, distance: 15.0
click at [795, 328] on div "Description" at bounding box center [888, 293] width 351 height 76
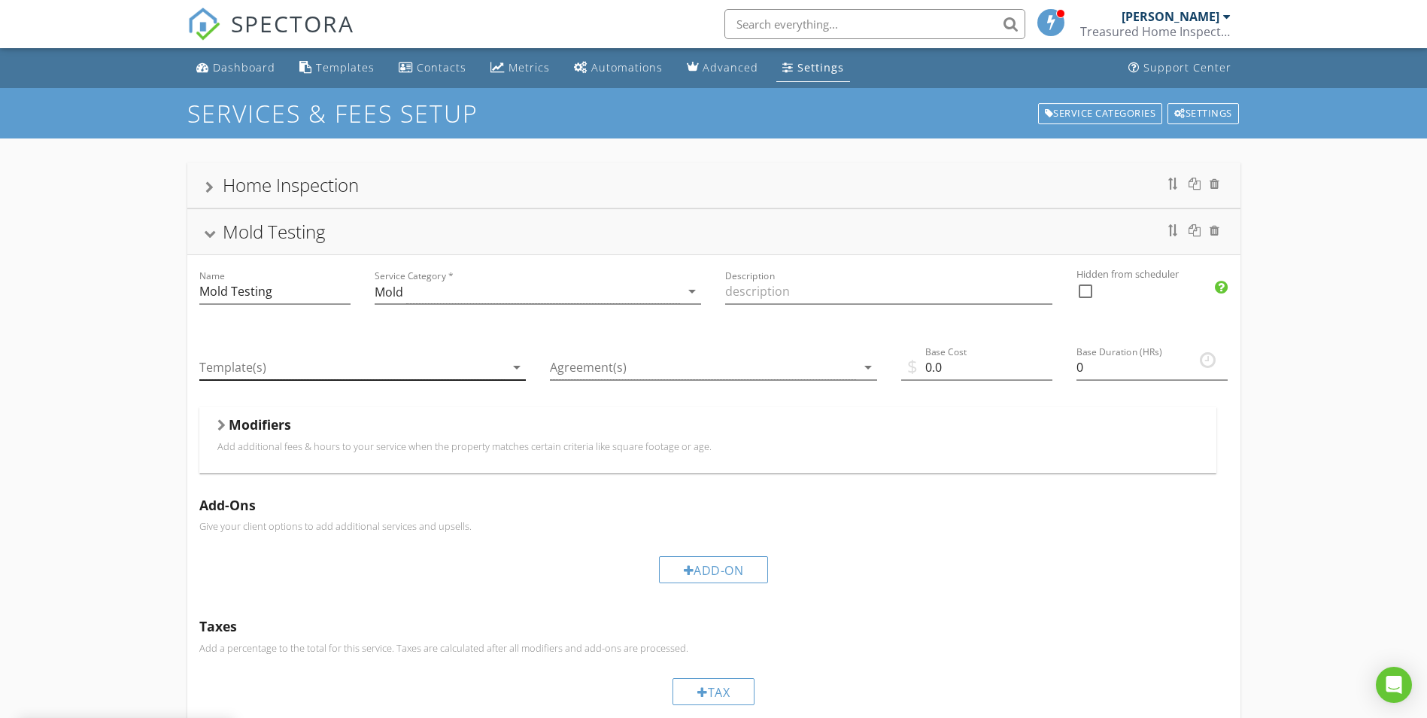
click at [269, 363] on div at bounding box center [352, 367] width 306 height 25
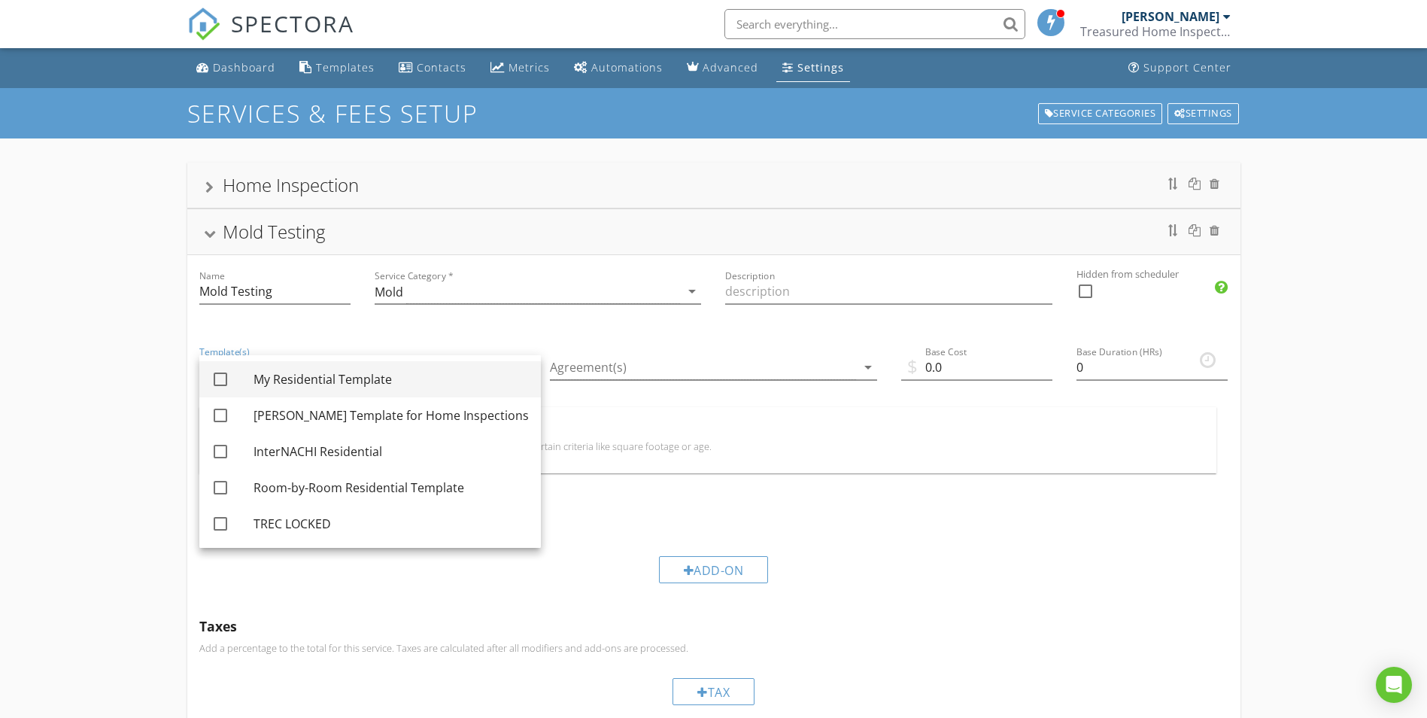
click at [369, 373] on div "My Residential Template" at bounding box center [391, 379] width 275 height 18
checkbox input "true"
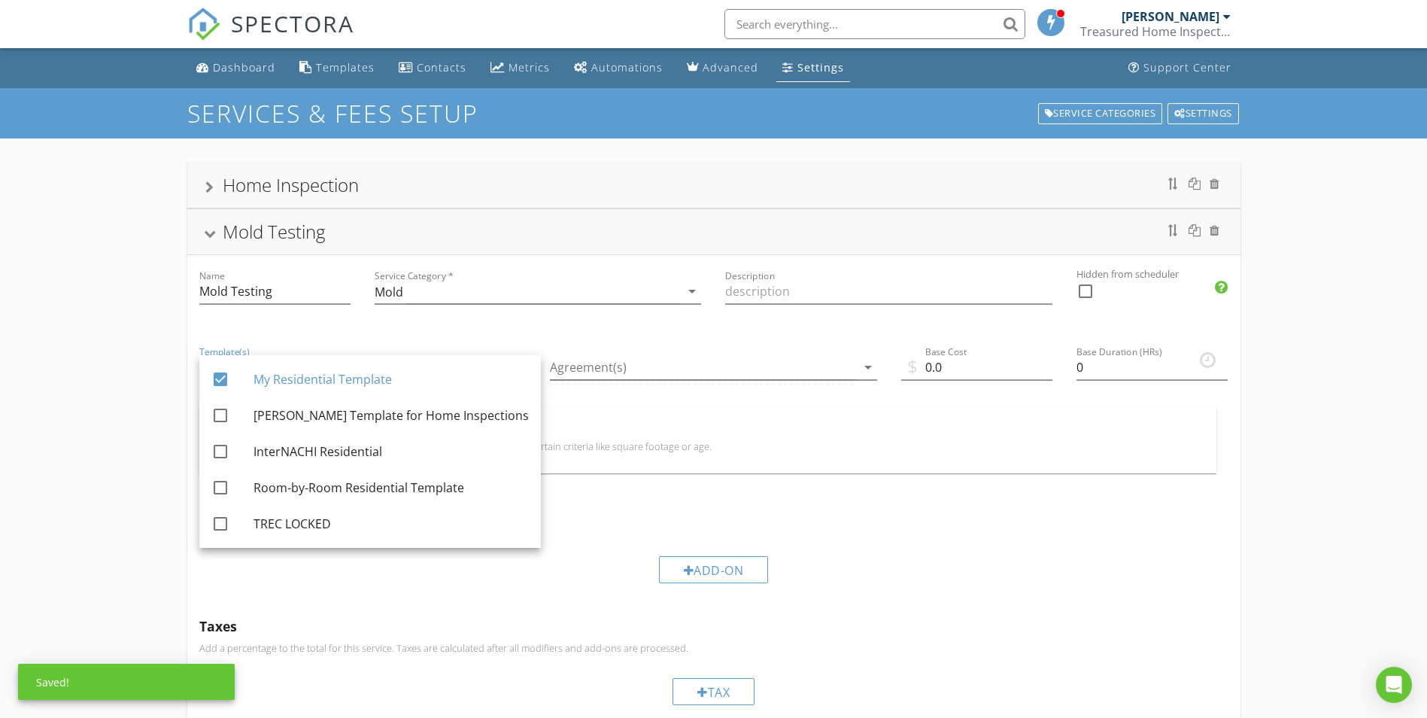
click at [958, 421] on div "Modifiers" at bounding box center [707, 427] width 981 height 23
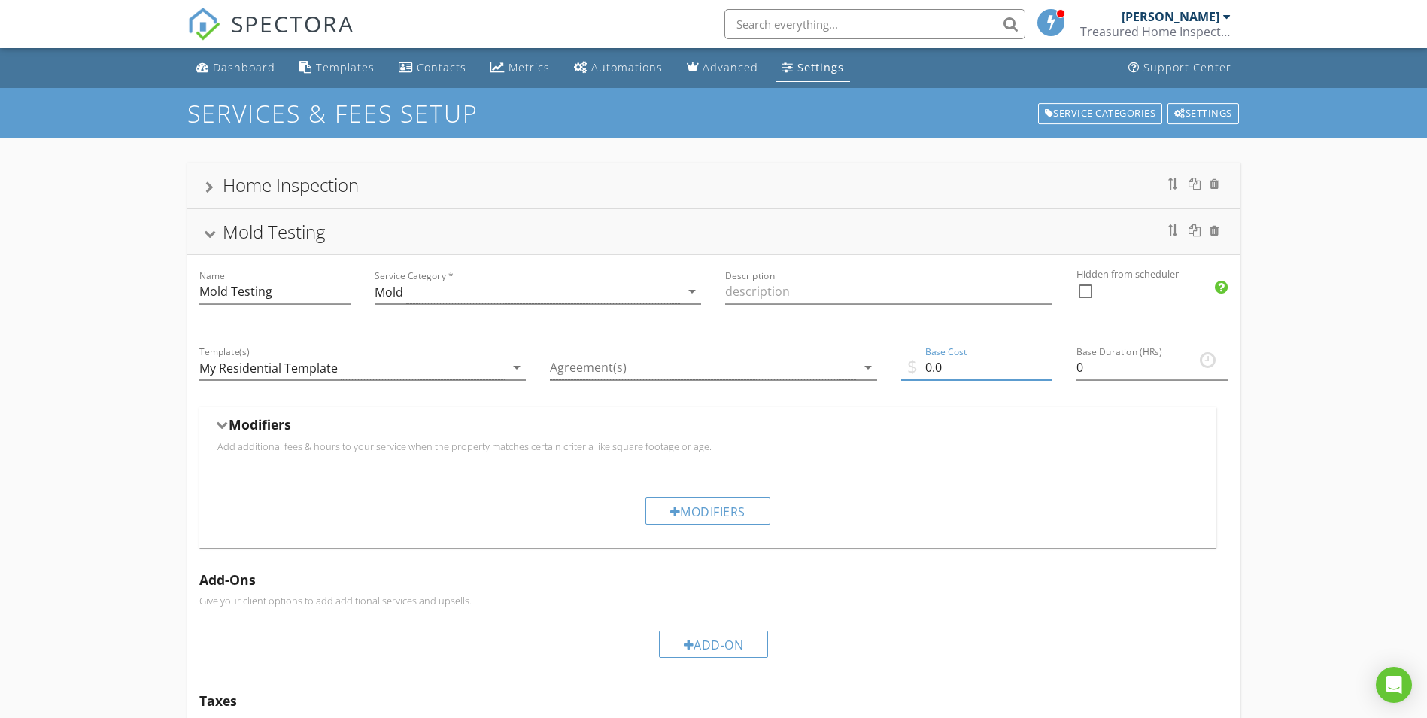
drag, startPoint x: 936, startPoint y: 363, endPoint x: 896, endPoint y: 360, distance: 39.9
click at [900, 361] on div "$ Base Cost 0.0" at bounding box center [976, 369] width 175 height 76
type input "250"
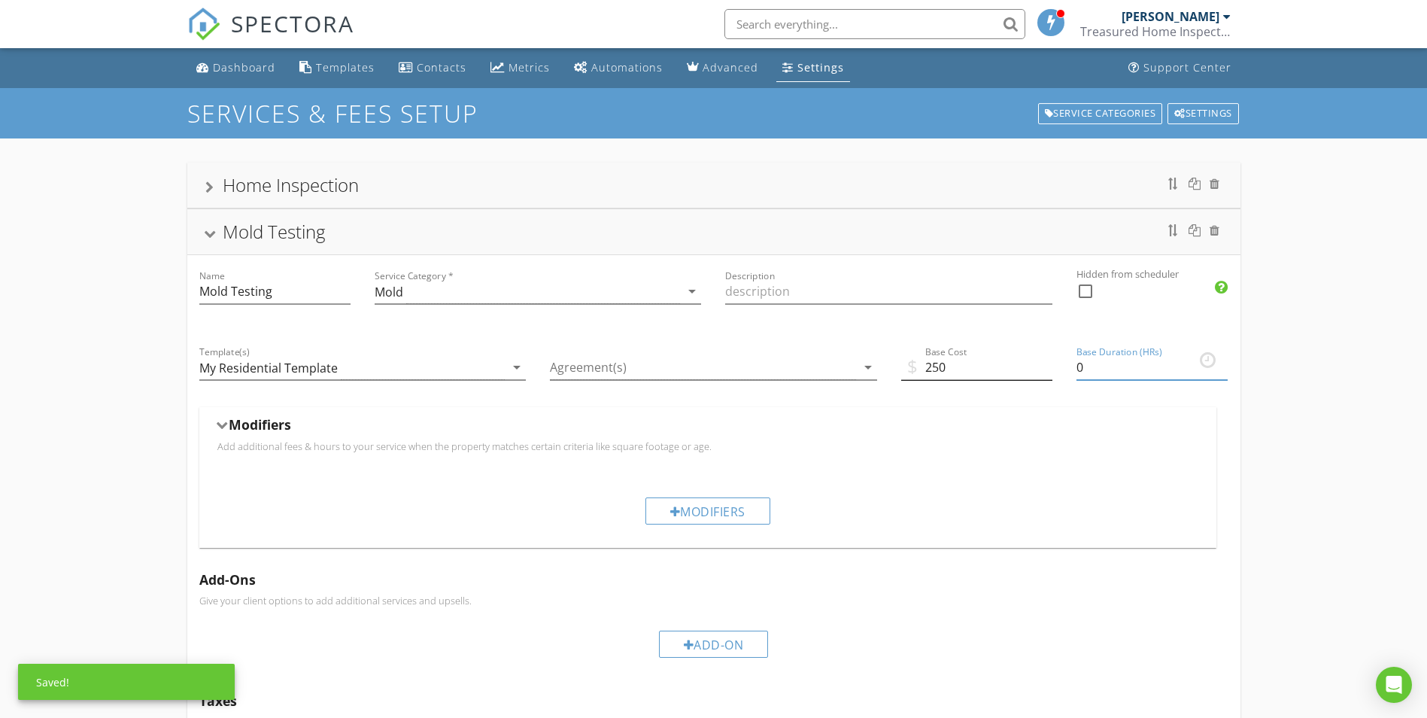
drag, startPoint x: 1122, startPoint y: 369, endPoint x: 1048, endPoint y: 363, distance: 74.0
click at [1048, 363] on div "Name Mold Testing Service Category * Mold arrow_drop_down Description Hidden fr…" at bounding box center [713, 570] width 1053 height 631
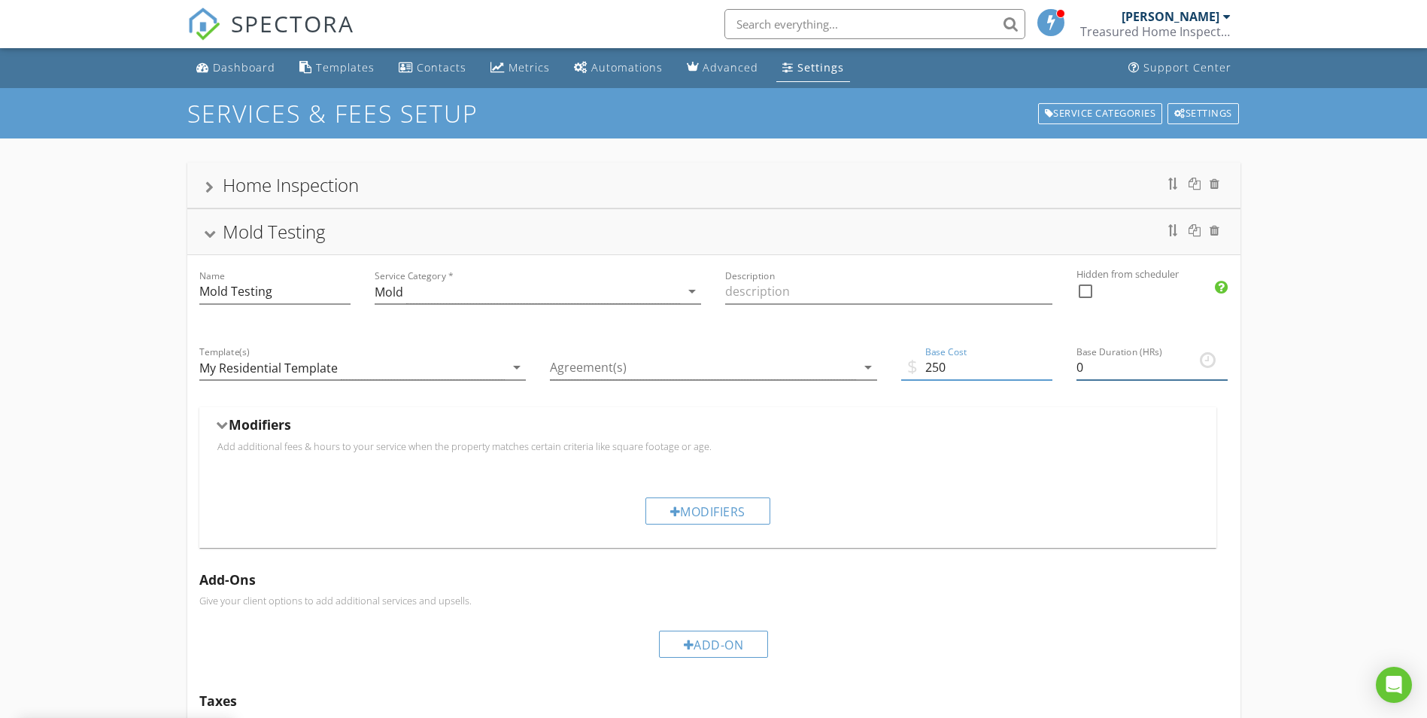
drag, startPoint x: 1084, startPoint y: 370, endPoint x: 1074, endPoint y: 369, distance: 9.8
click at [1080, 369] on input "0" at bounding box center [1152, 367] width 151 height 25
click at [1034, 480] on div "Modifiers" at bounding box center [707, 510] width 1017 height 74
click at [1053, 632] on div "Add-On" at bounding box center [713, 643] width 1029 height 50
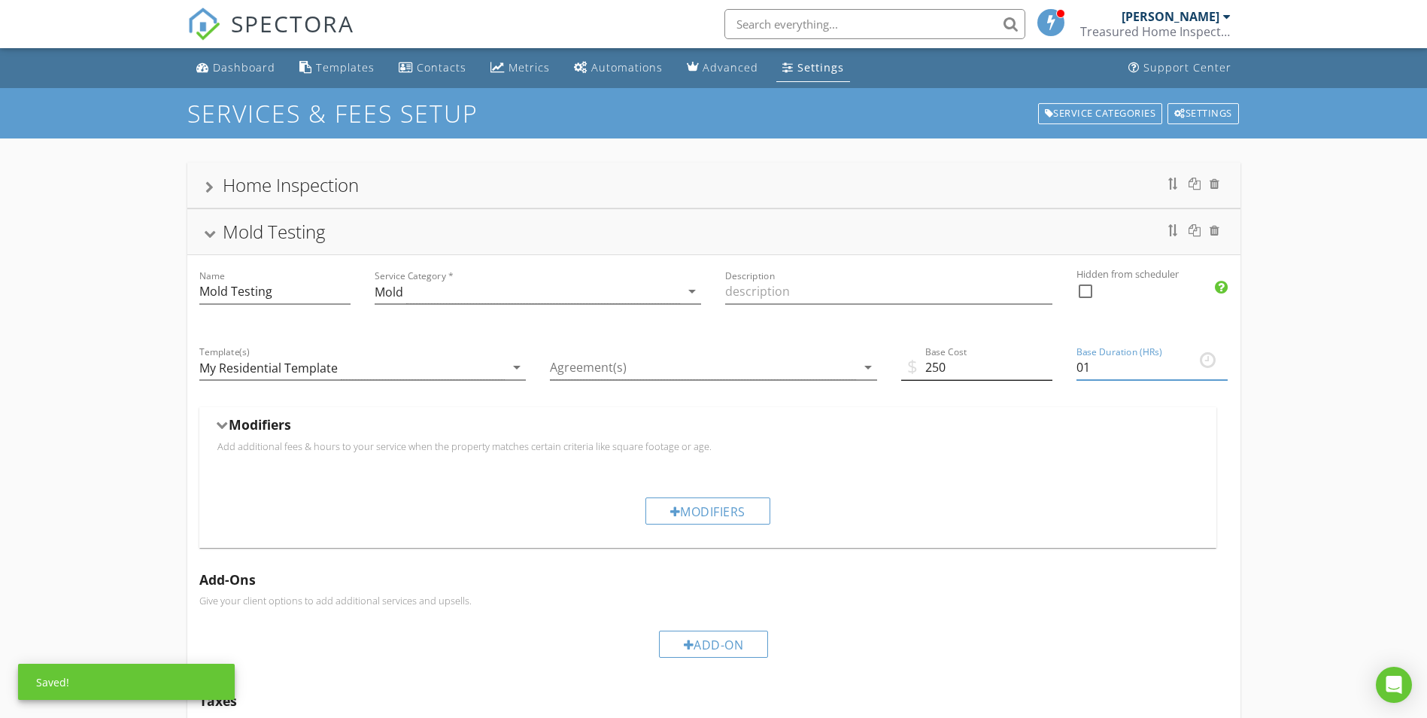
drag, startPoint x: 1077, startPoint y: 360, endPoint x: 1044, endPoint y: 365, distance: 33.4
click at [1046, 365] on div "Name Mold Testing Service Category * Mold arrow_drop_down Description Hidden fr…" at bounding box center [713, 570] width 1053 height 631
drag, startPoint x: 1085, startPoint y: 372, endPoint x: 1057, endPoint y: 381, distance: 29.3
click at [1057, 381] on div "Name Mold Testing Service Category * Mold arrow_drop_down Description Hidden fr…" at bounding box center [713, 570] width 1053 height 631
type input "1"
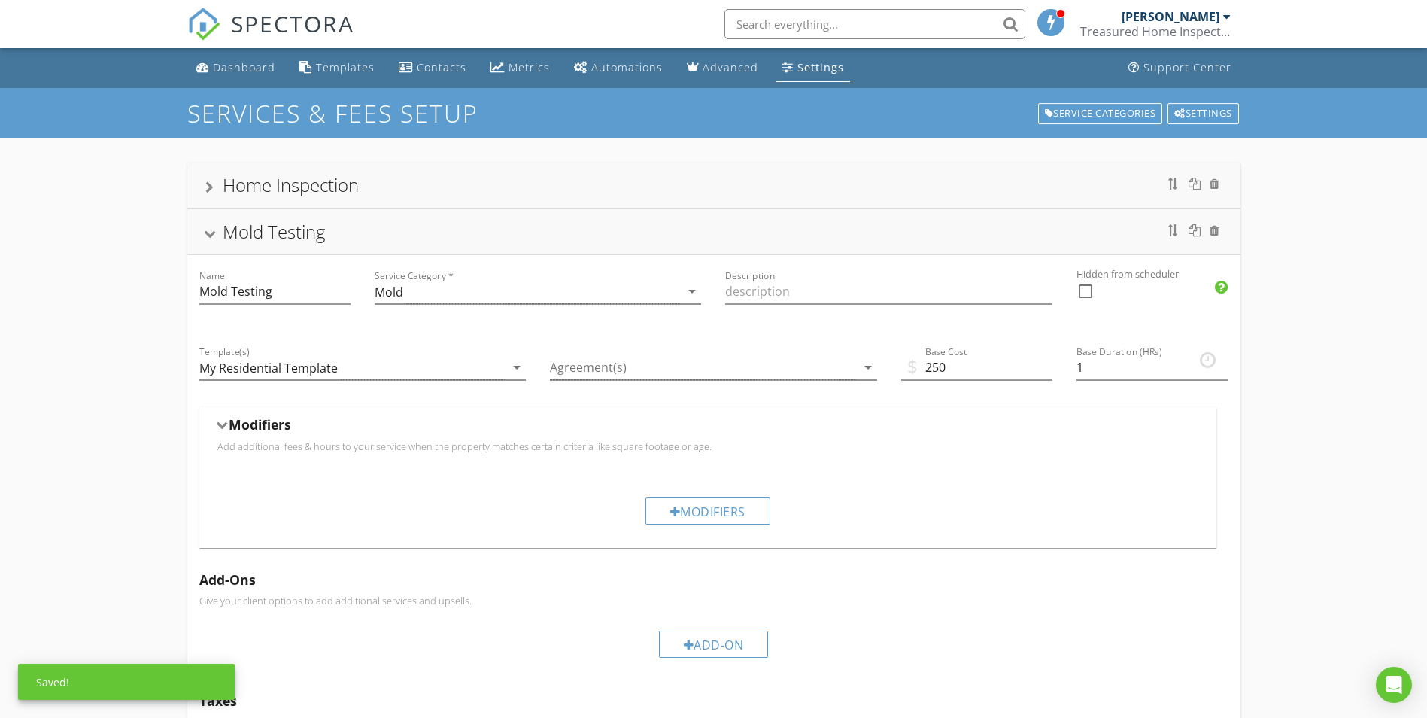
drag, startPoint x: 1138, startPoint y: 602, endPoint x: 1109, endPoint y: 597, distance: 29.7
click at [1137, 602] on p "Give your client options to add additional services and upsells." at bounding box center [713, 600] width 1029 height 12
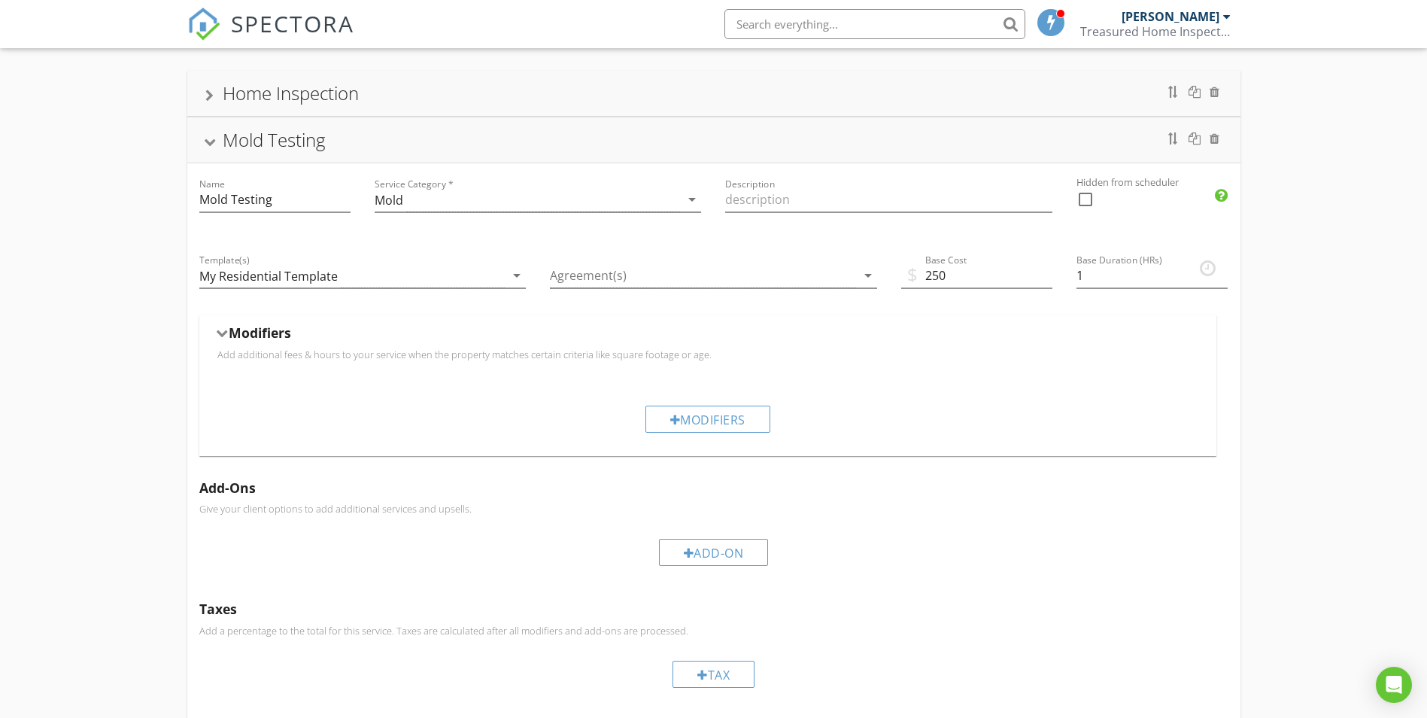
scroll to position [75, 0]
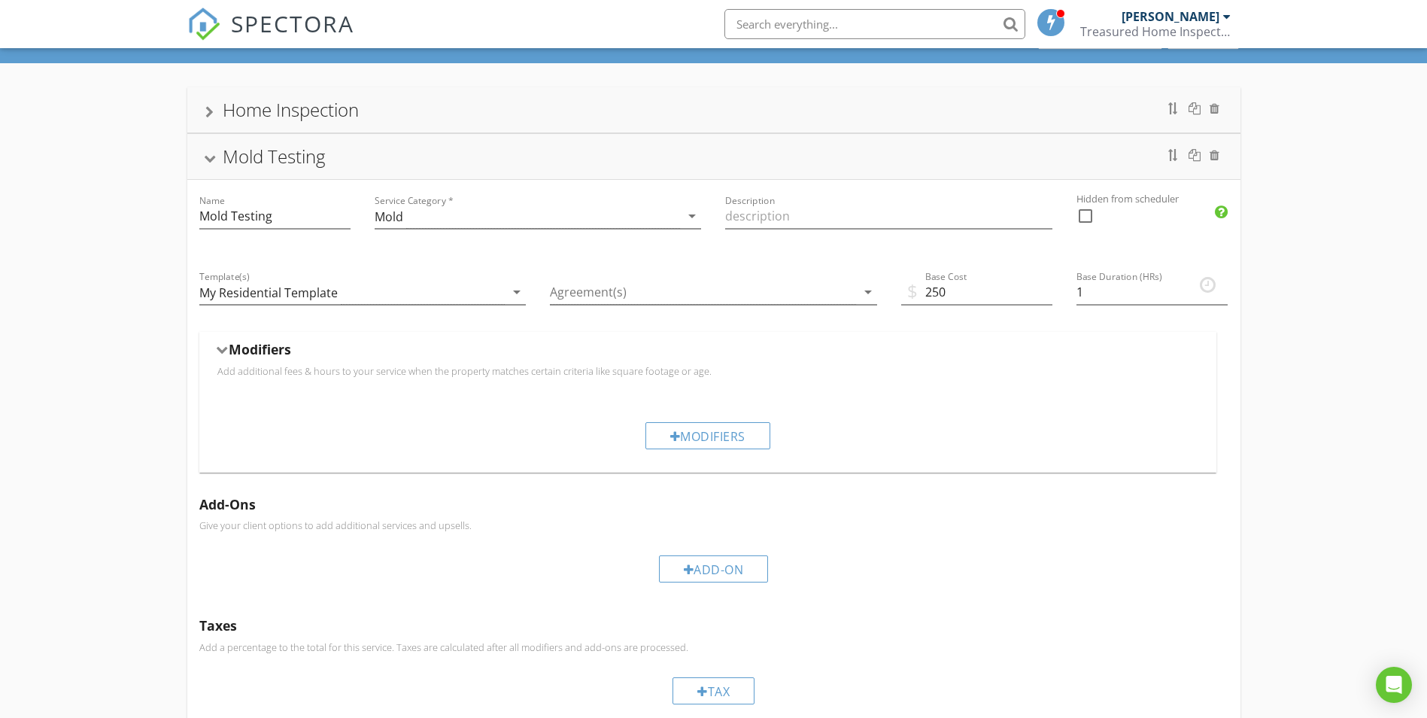
click at [331, 120] on div "Home Inspection" at bounding box center [291, 109] width 136 height 25
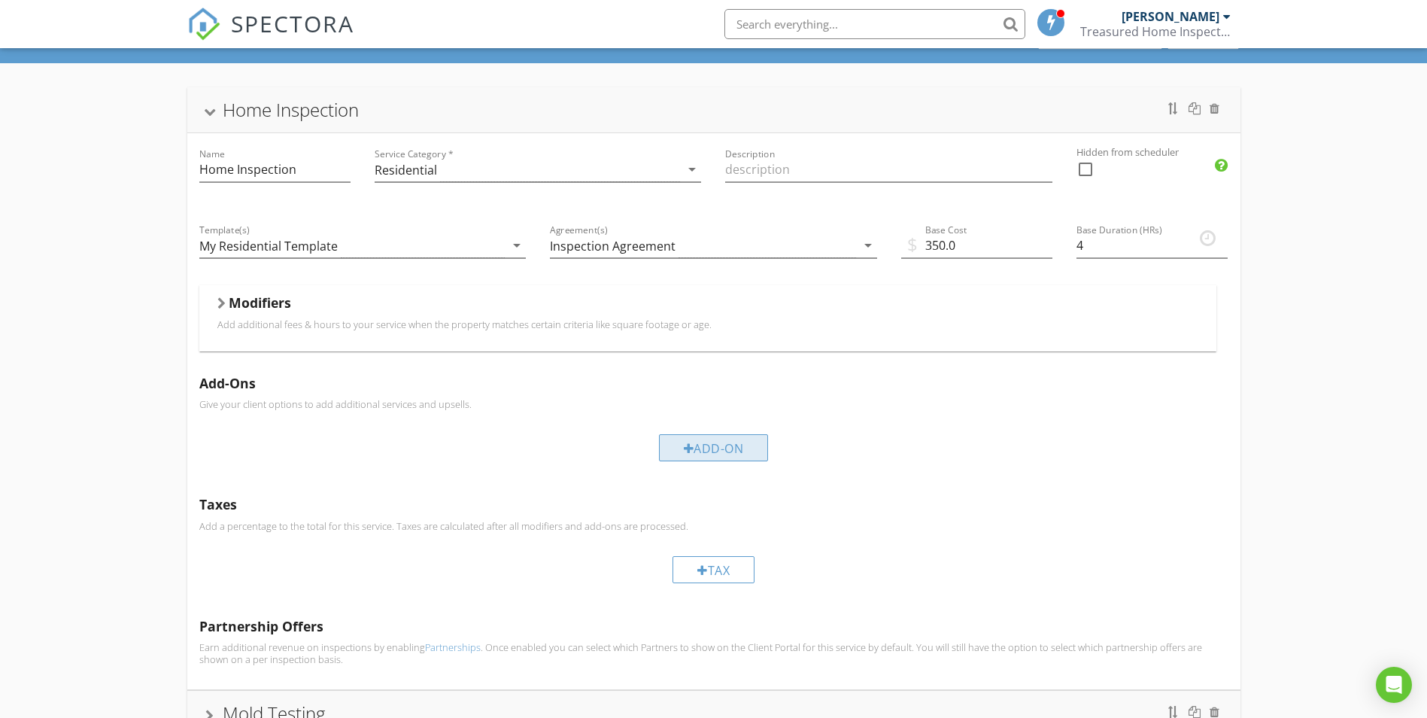
click at [714, 455] on div "Add-On" at bounding box center [714, 447] width 110 height 27
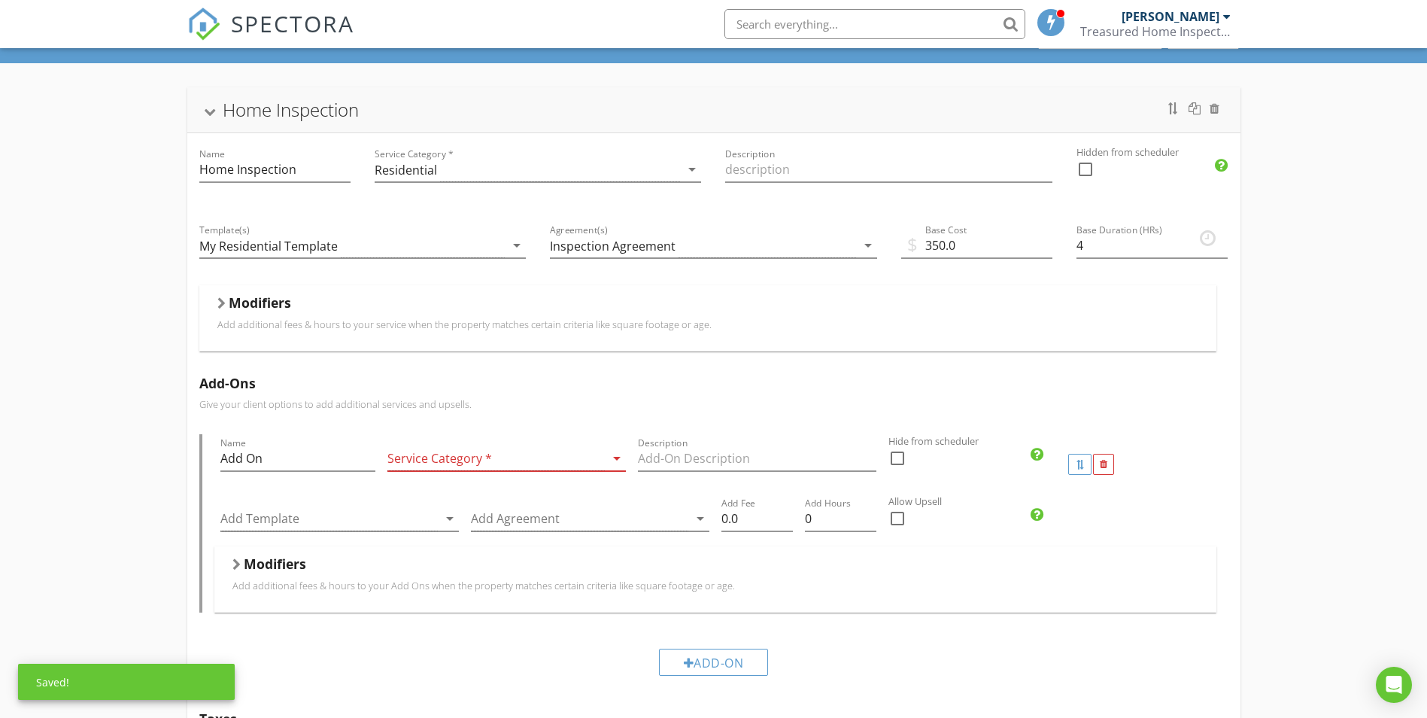
click at [443, 462] on div at bounding box center [495, 458] width 217 height 25
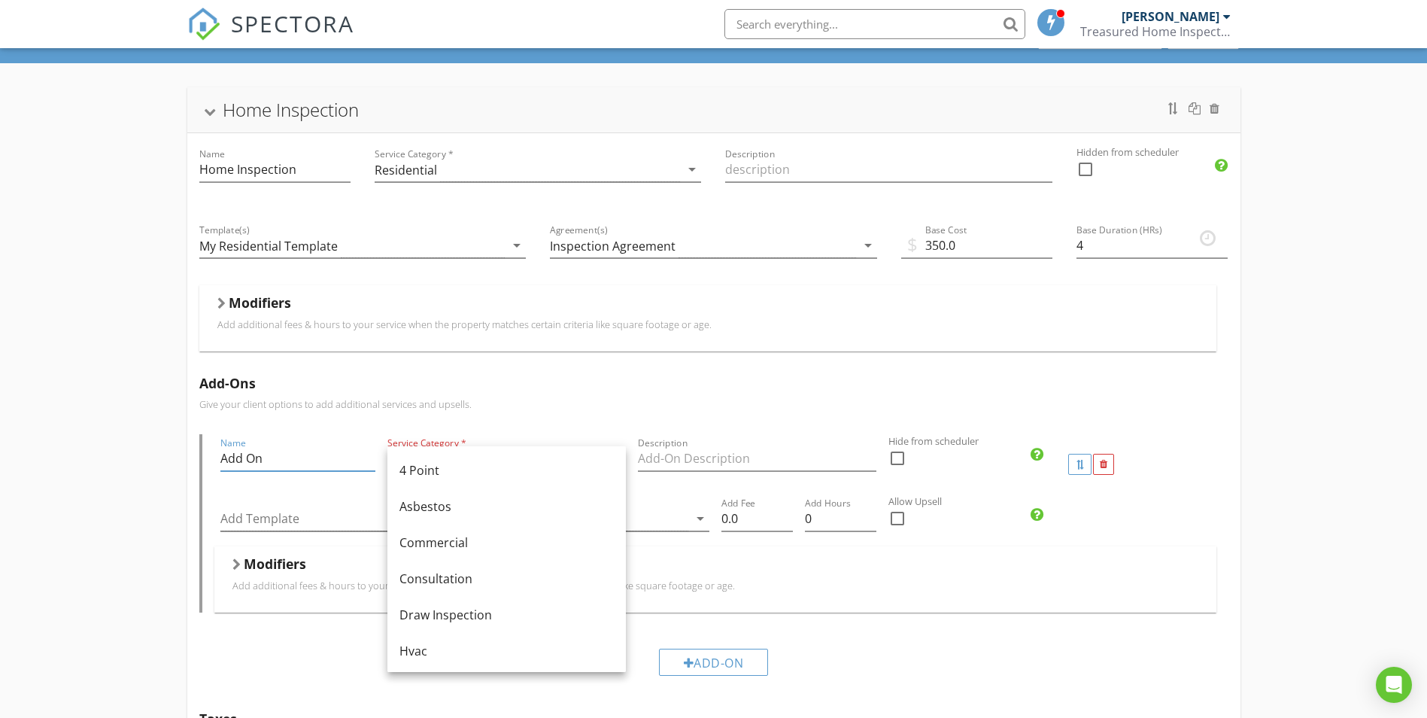
click at [320, 458] on input "Add On" at bounding box center [297, 458] width 155 height 25
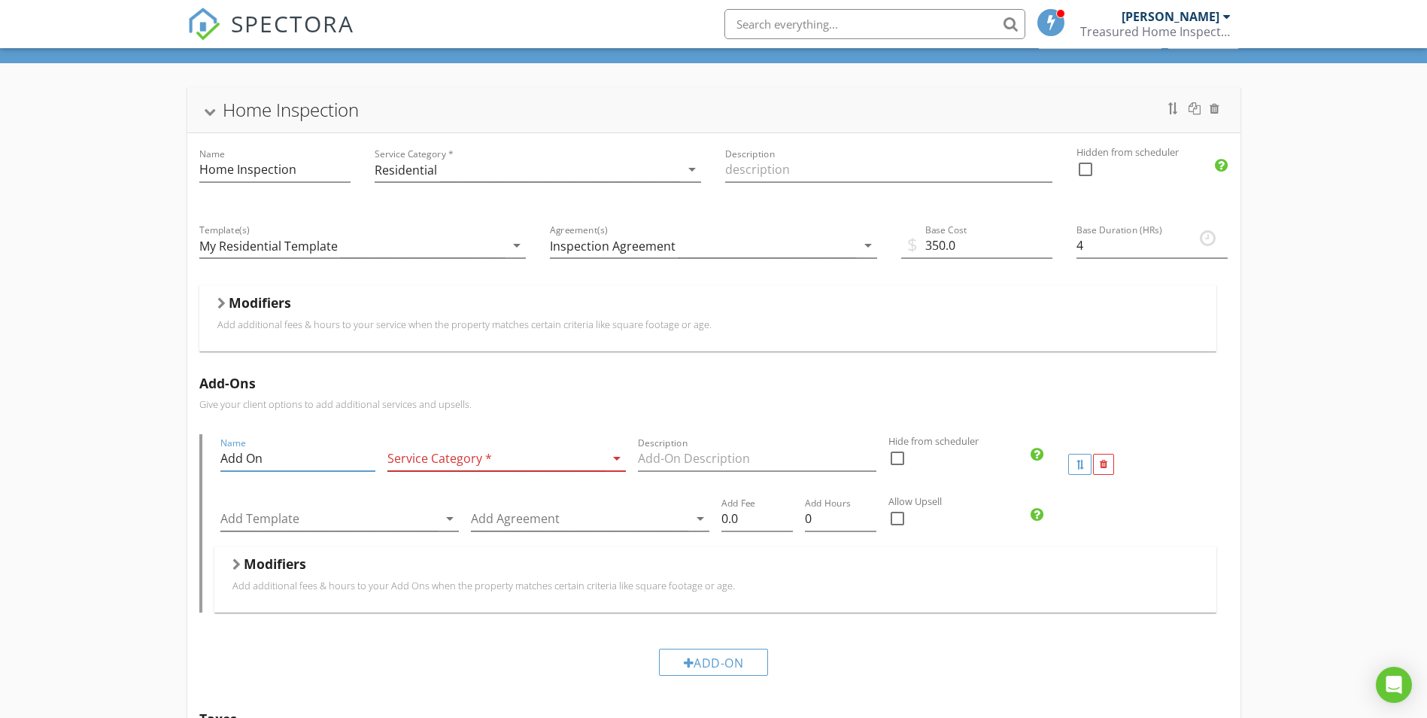
drag, startPoint x: 229, startPoint y: 460, endPoint x: 151, endPoint y: 459, distance: 77.5
click at [152, 460] on div "Home Inspection Name Home Inspection Service Category * Residential arrow_drop_…" at bounding box center [713, 550] width 1427 height 974
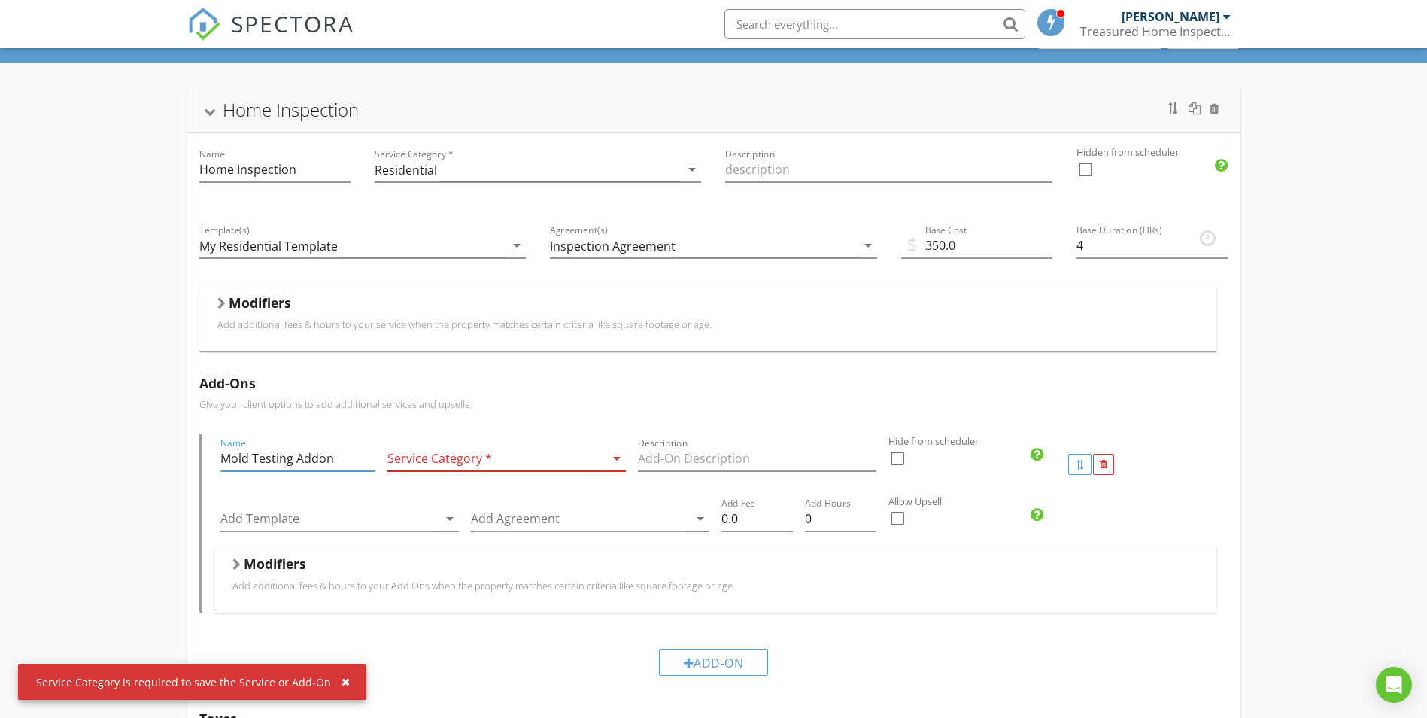
type input "Mold Testing Addon"
click at [597, 459] on div at bounding box center [495, 458] width 217 height 25
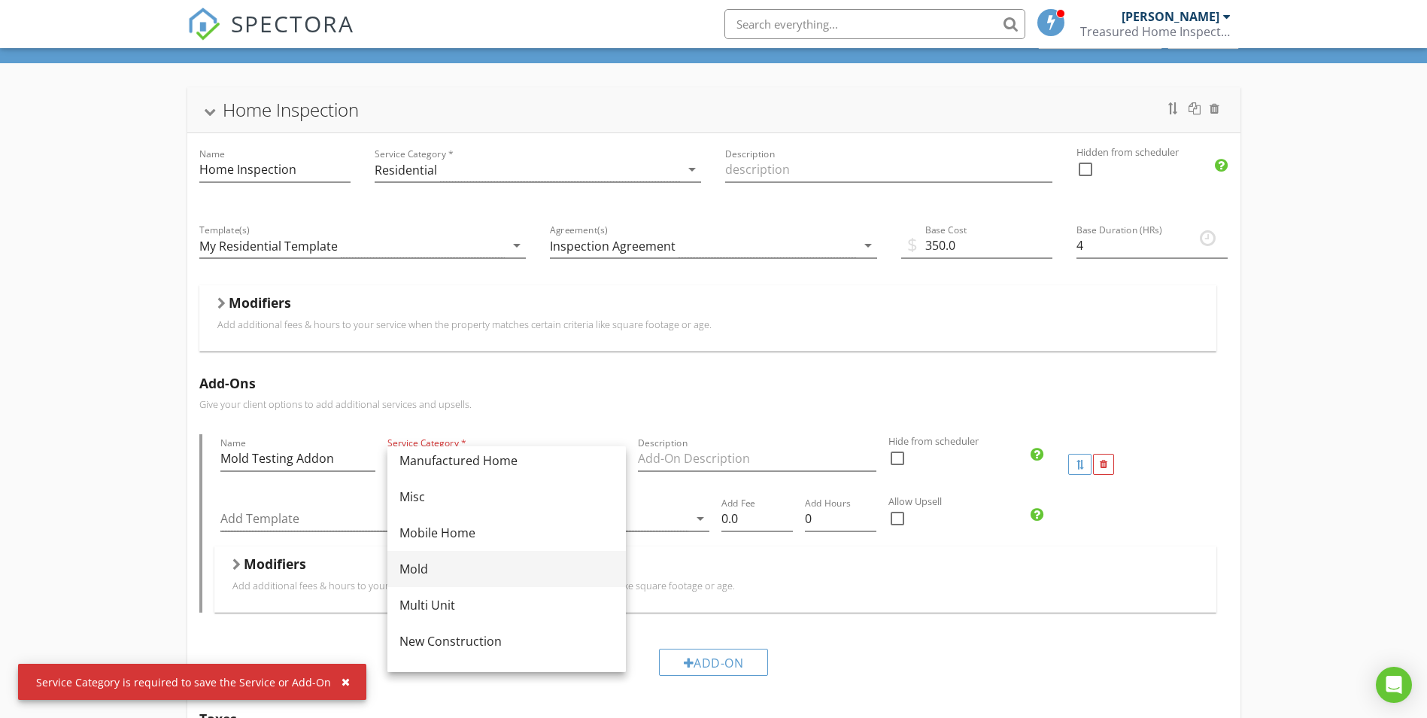
scroll to position [301, 0]
click at [438, 567] on div "Mold" at bounding box center [507, 567] width 214 height 18
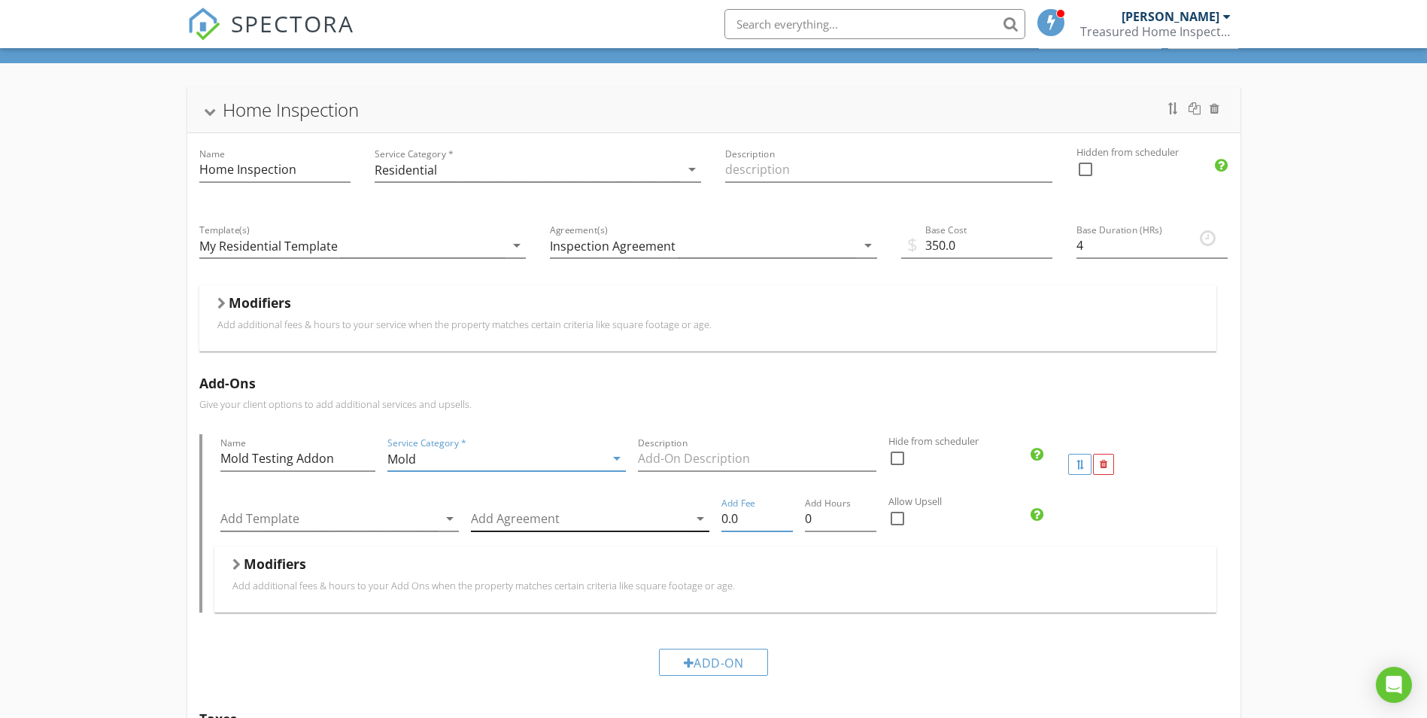
drag, startPoint x: 733, startPoint y: 521, endPoint x: 703, endPoint y: 518, distance: 30.2
click at [703, 518] on div "Add Template arrow_drop_down Add Agreement arrow_drop_down Add Fee 0.0 Add Hour…" at bounding box center [715, 520] width 1002 height 52
click at [944, 538] on div "check_box_outline_blank" at bounding box center [966, 525] width 155 height 39
click at [968, 532] on div "check_box_outline_blank" at bounding box center [966, 525] width 155 height 39
drag, startPoint x: 763, startPoint y: 519, endPoint x: 755, endPoint y: 518, distance: 7.6
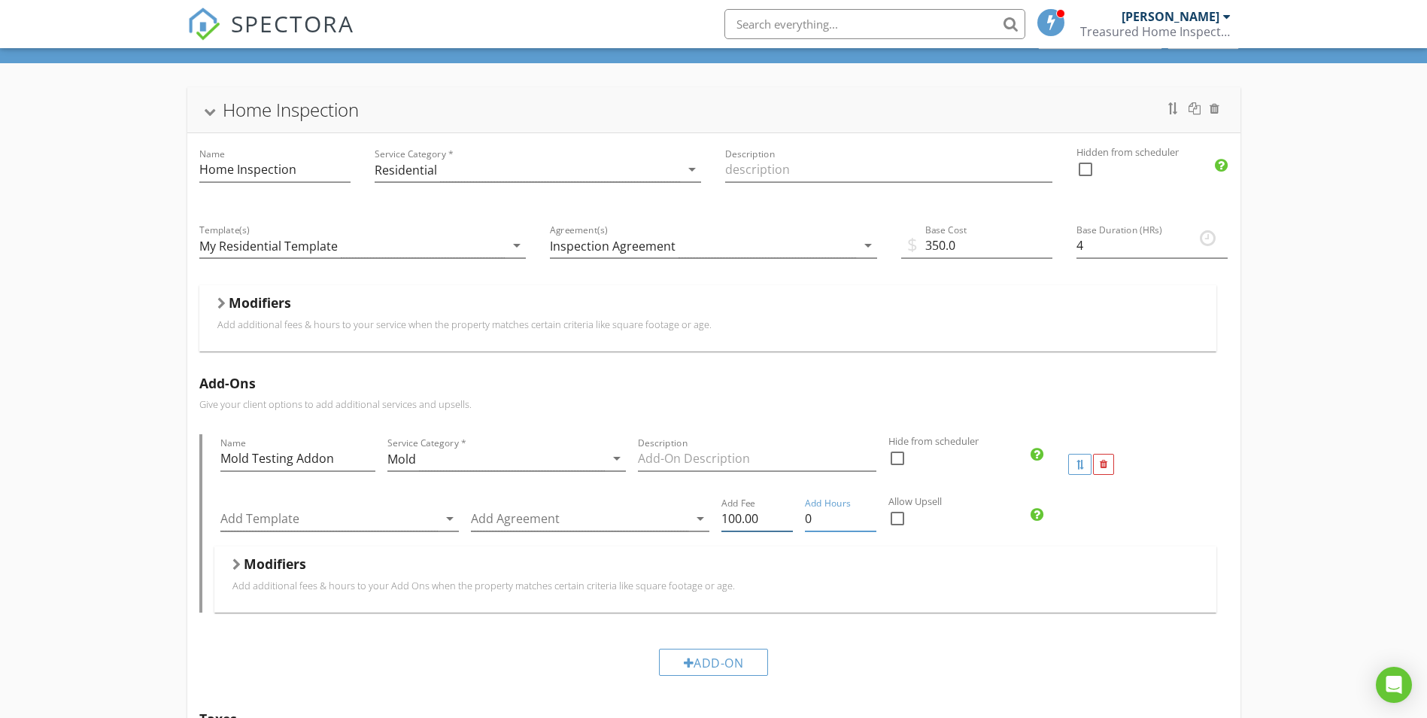
click at [758, 519] on div "Add Template arrow_drop_down Add Agreement arrow_drop_down Add Fee 100.00 Add H…" at bounding box center [715, 520] width 1002 height 52
type input "100.00"
click at [816, 524] on input "0" at bounding box center [840, 518] width 71 height 25
type input "1"
click at [977, 560] on div "Modifiers" at bounding box center [715, 566] width 966 height 23
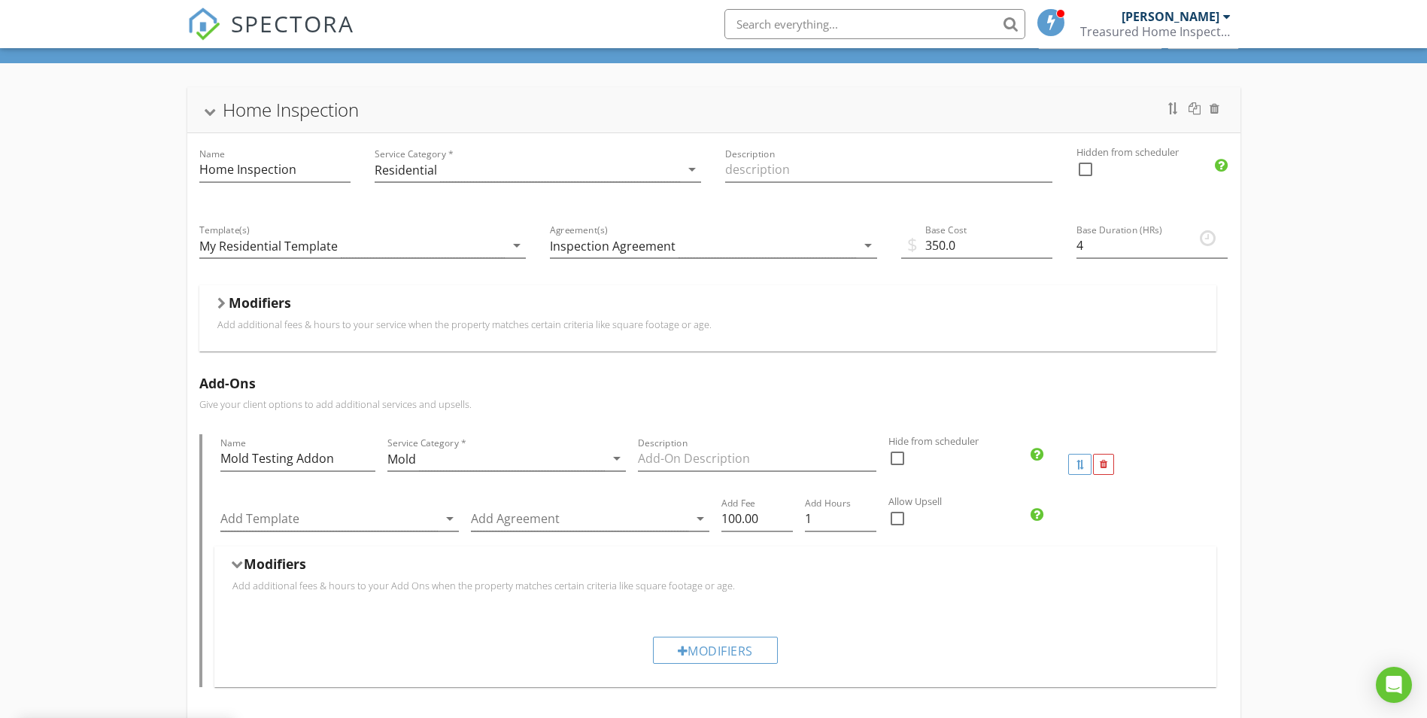
click at [982, 524] on div "check_box_outline_blank" at bounding box center [966, 525] width 155 height 39
click at [1035, 518] on icon at bounding box center [1037, 514] width 13 height 15
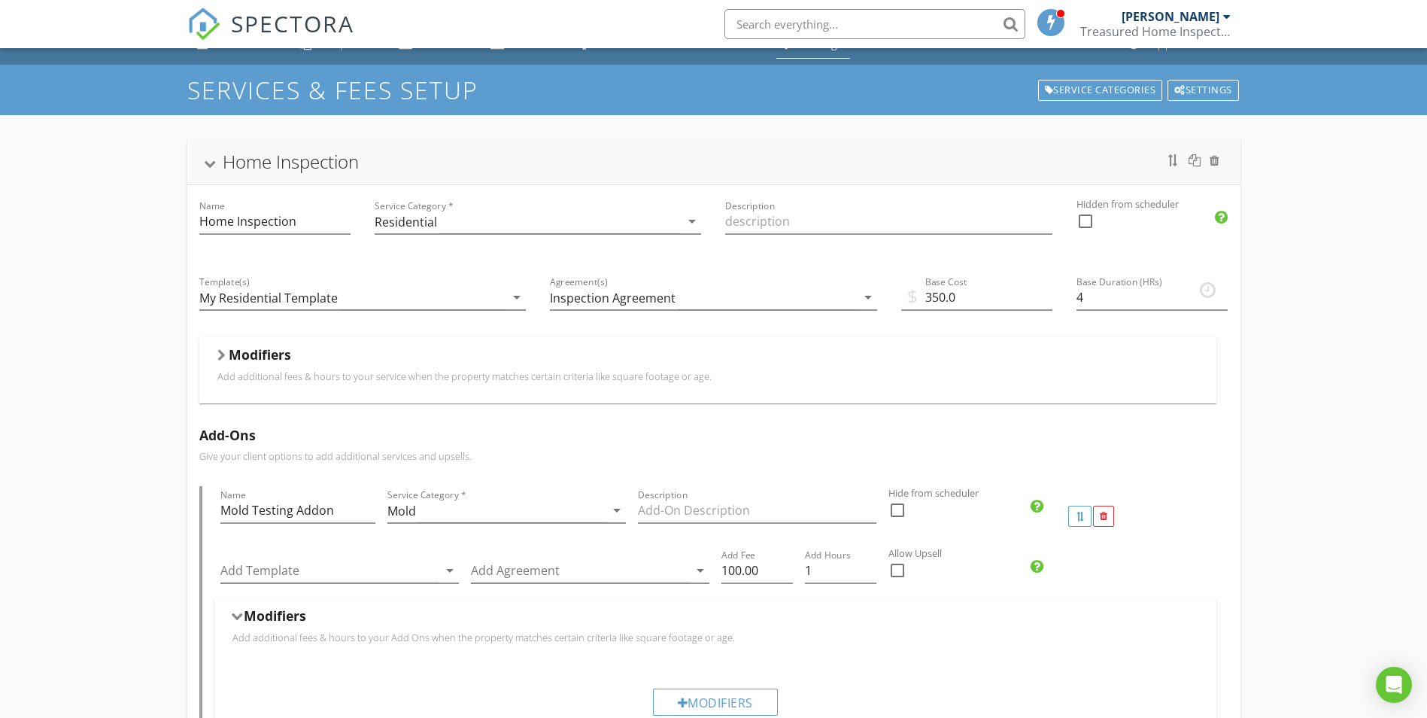
scroll to position [0, 0]
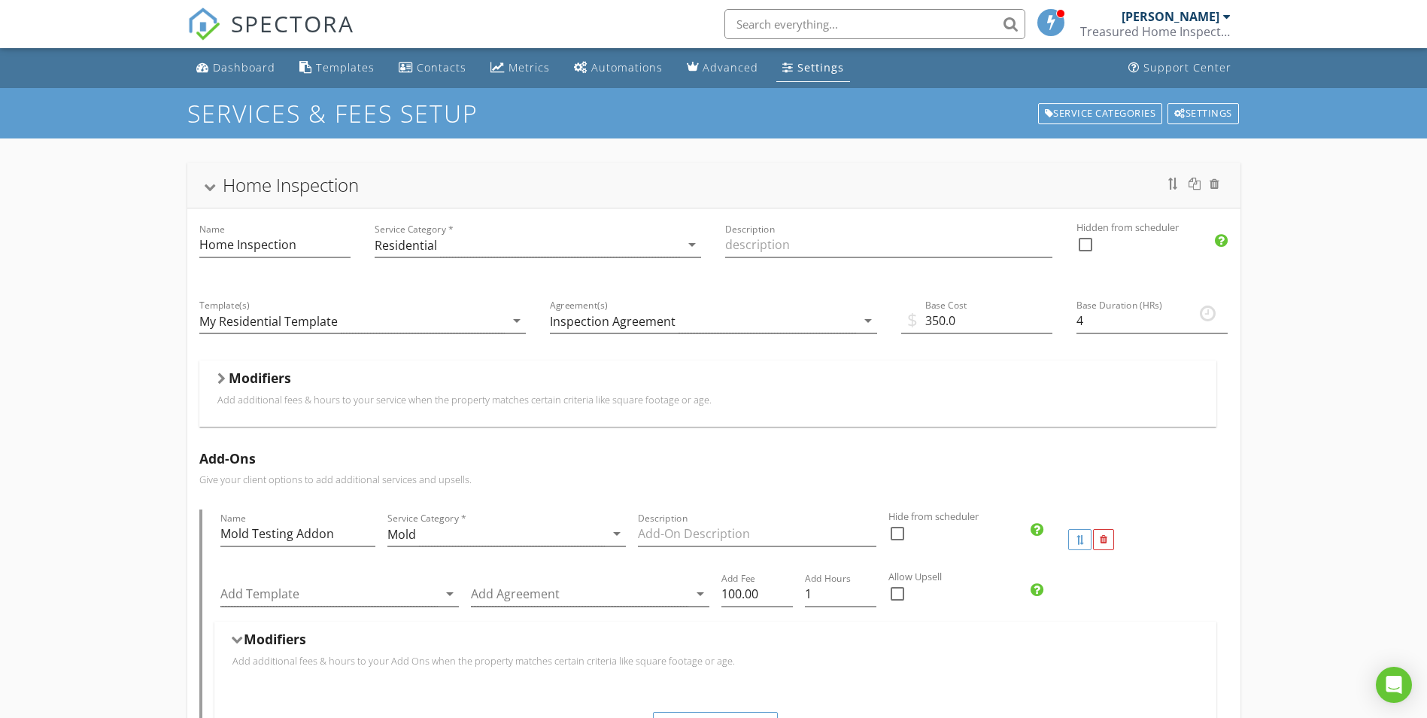
click at [150, 536] on div "Home Inspection Name Home Inspection Service Category * Residential arrow_drop_…" at bounding box center [713, 662] width 1427 height 1048
click at [1335, 407] on div "Home Inspection Name Home Inspection Service Category * Residential arrow_drop_…" at bounding box center [713, 662] width 1427 height 1048
click at [1296, 481] on div "Home Inspection Name Home Inspection Service Category * Residential arrow_drop_…" at bounding box center [713, 662] width 1427 height 1048
click at [1305, 535] on div "Home Inspection Name Home Inspection Service Category * Residential arrow_drop_…" at bounding box center [713, 662] width 1427 height 1048
click at [1322, 466] on div "Home Inspection Name Home Inspection Service Category * Residential arrow_drop_…" at bounding box center [713, 662] width 1427 height 1048
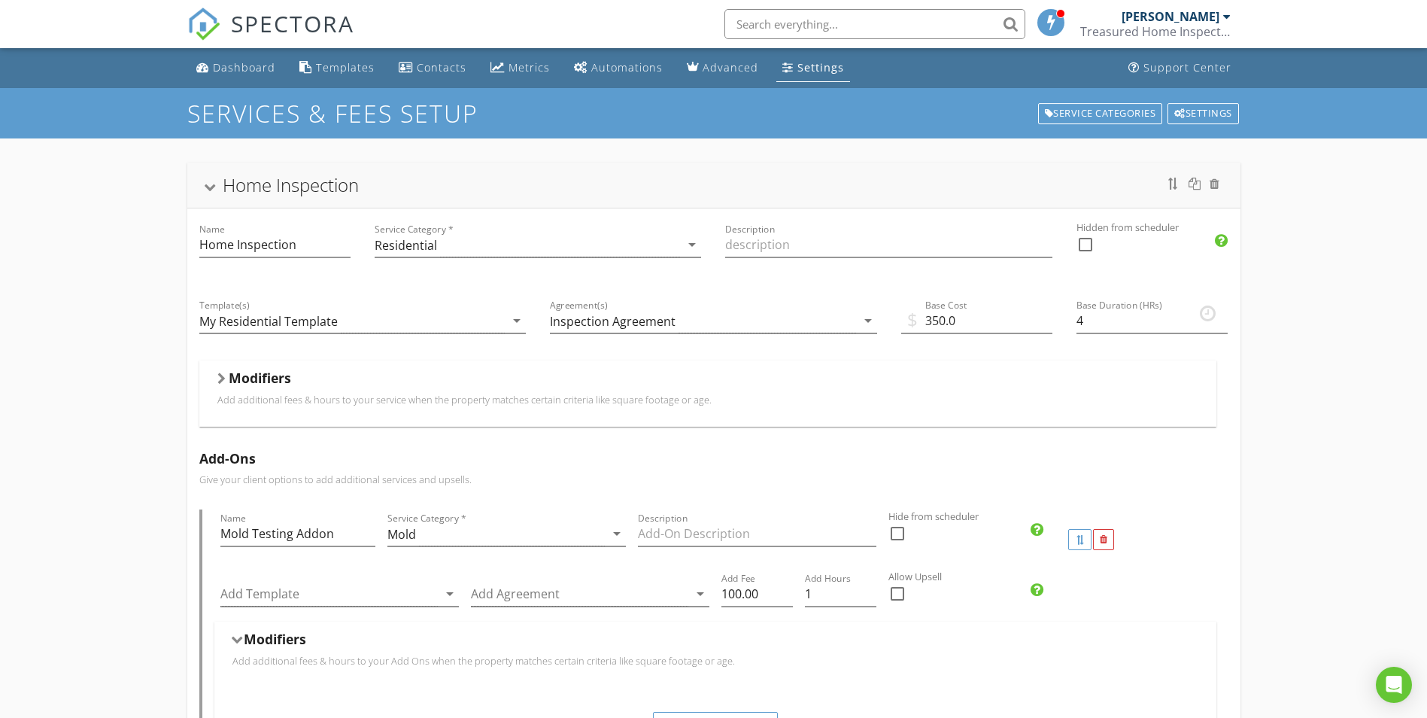
click at [149, 382] on div "Home Inspection Name Home Inspection Service Category * Residential arrow_drop_…" at bounding box center [713, 662] width 1427 height 1048
click at [231, 190] on div "Home Inspection" at bounding box center [291, 184] width 136 height 25
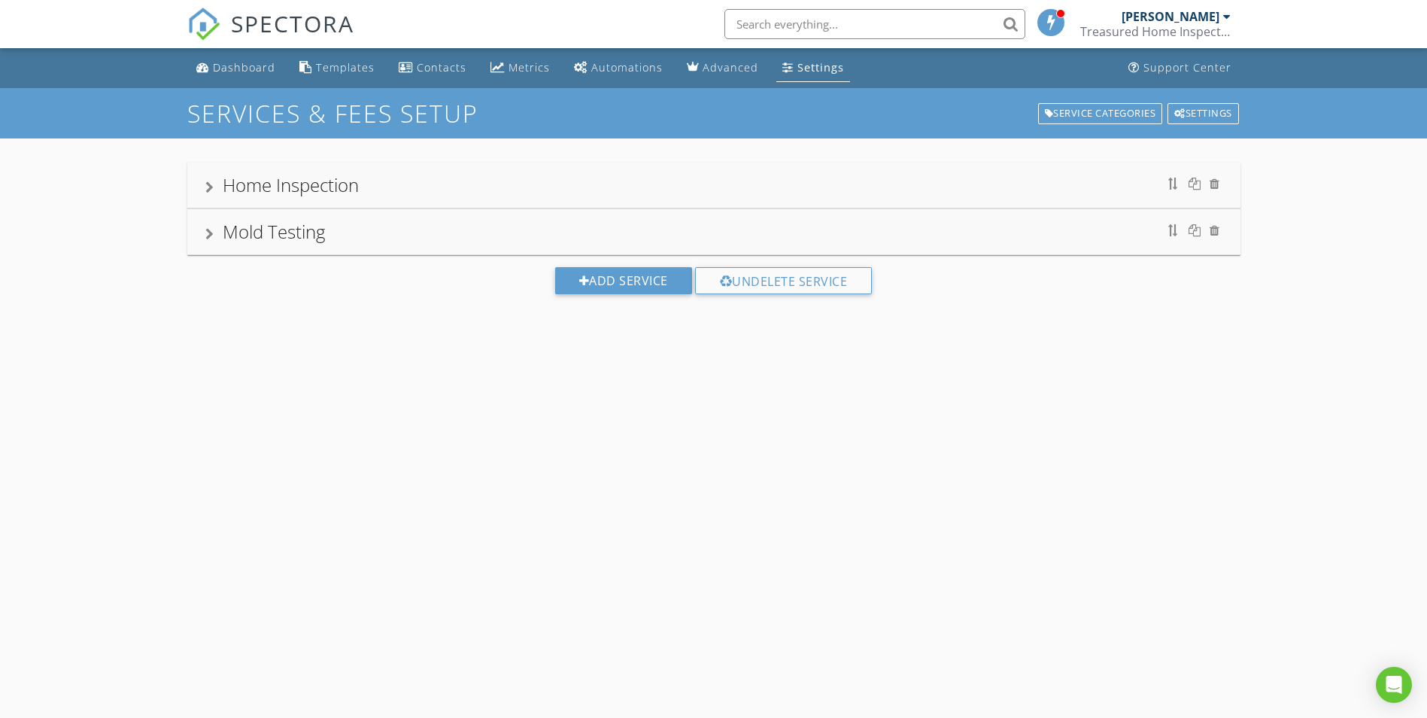
click at [798, 73] on div "Settings" at bounding box center [821, 67] width 47 height 14
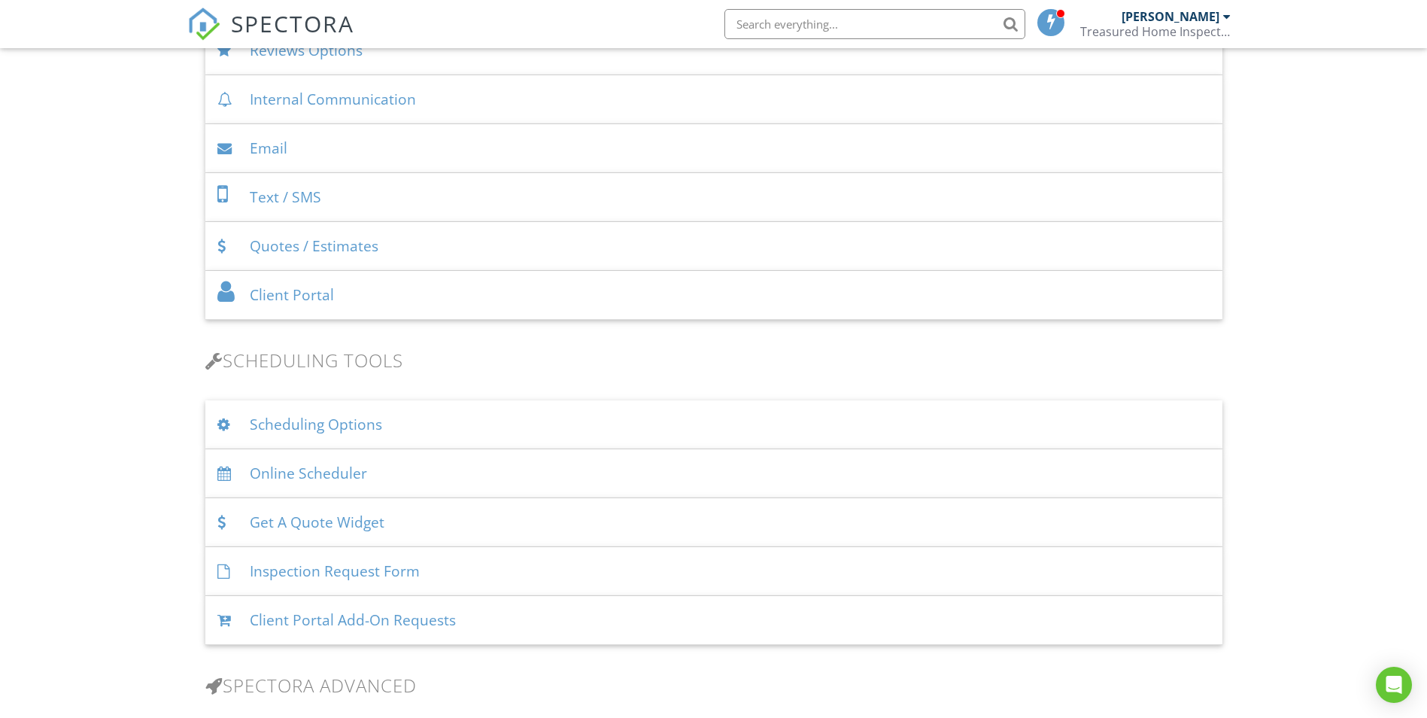
scroll to position [677, 0]
click at [294, 475] on div "Online Scheduler" at bounding box center [713, 472] width 1017 height 49
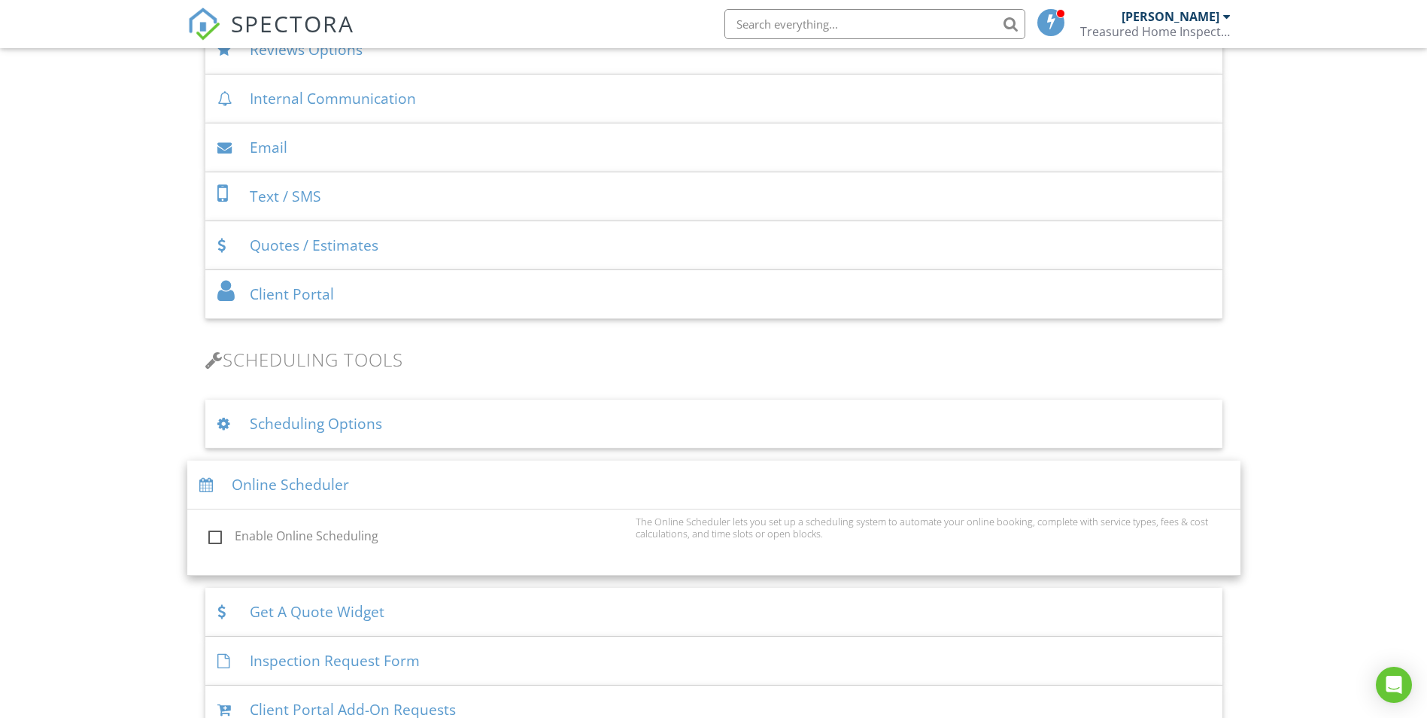
click at [302, 532] on label "Enable Online Scheduling" at bounding box center [417, 538] width 418 height 19
click at [209, 533] on input "Enable Online Scheduling" at bounding box center [204, 538] width 10 height 10
checkbox input "true"
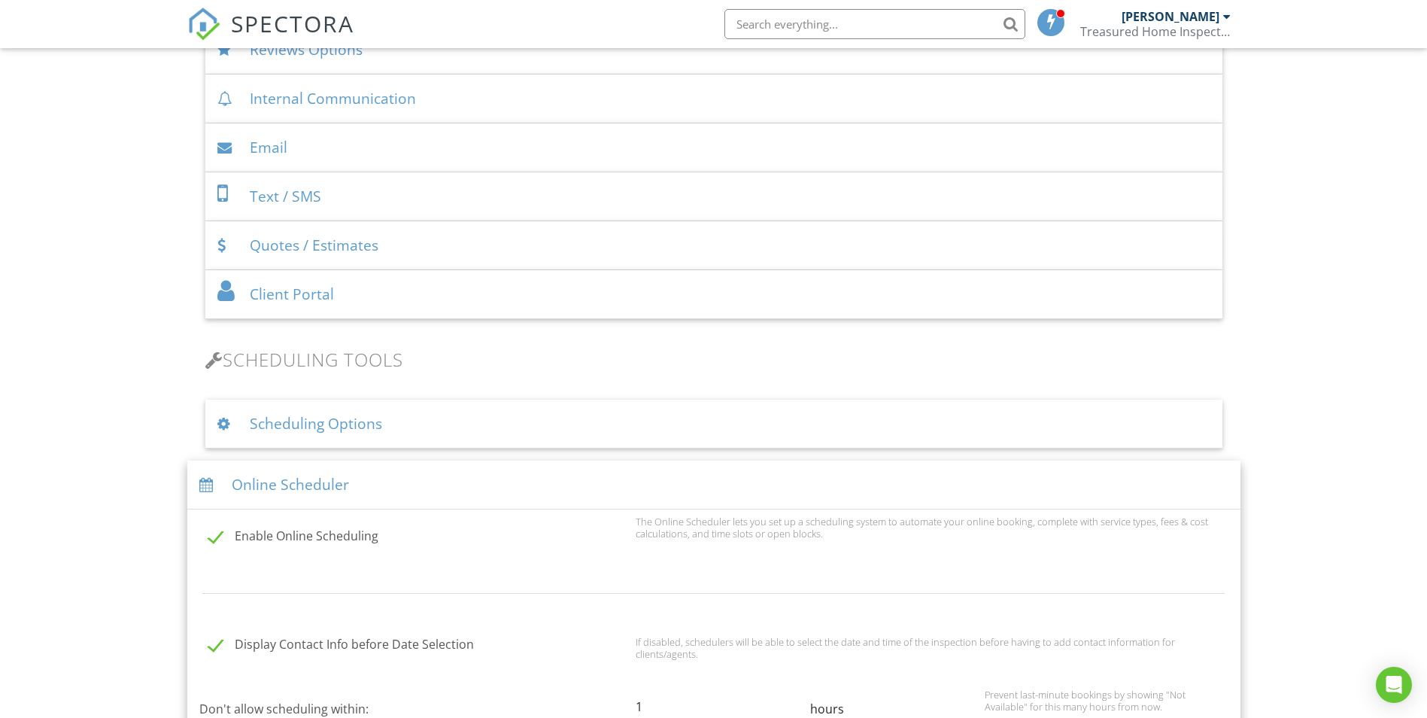
click at [326, 494] on div "Online Scheduler" at bounding box center [713, 484] width 1053 height 49
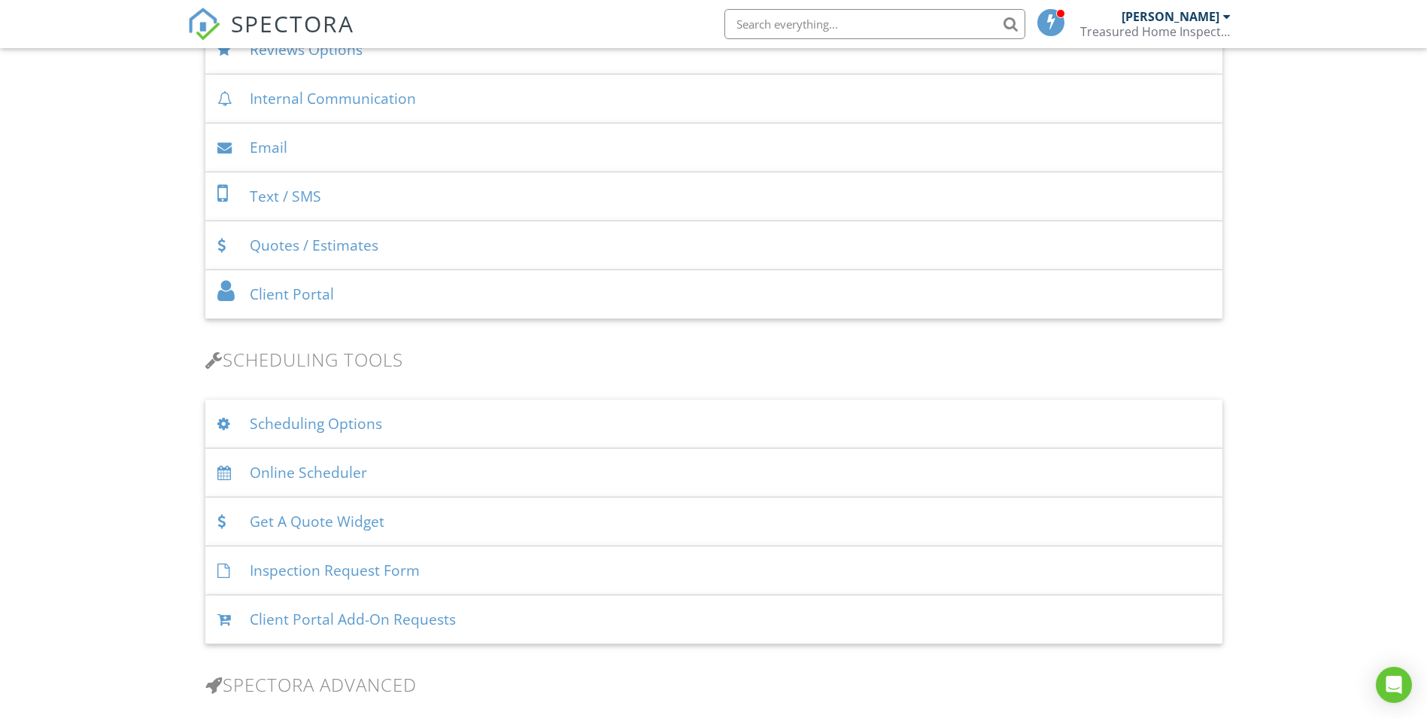
click at [344, 478] on div "Online Scheduler" at bounding box center [713, 472] width 1017 height 49
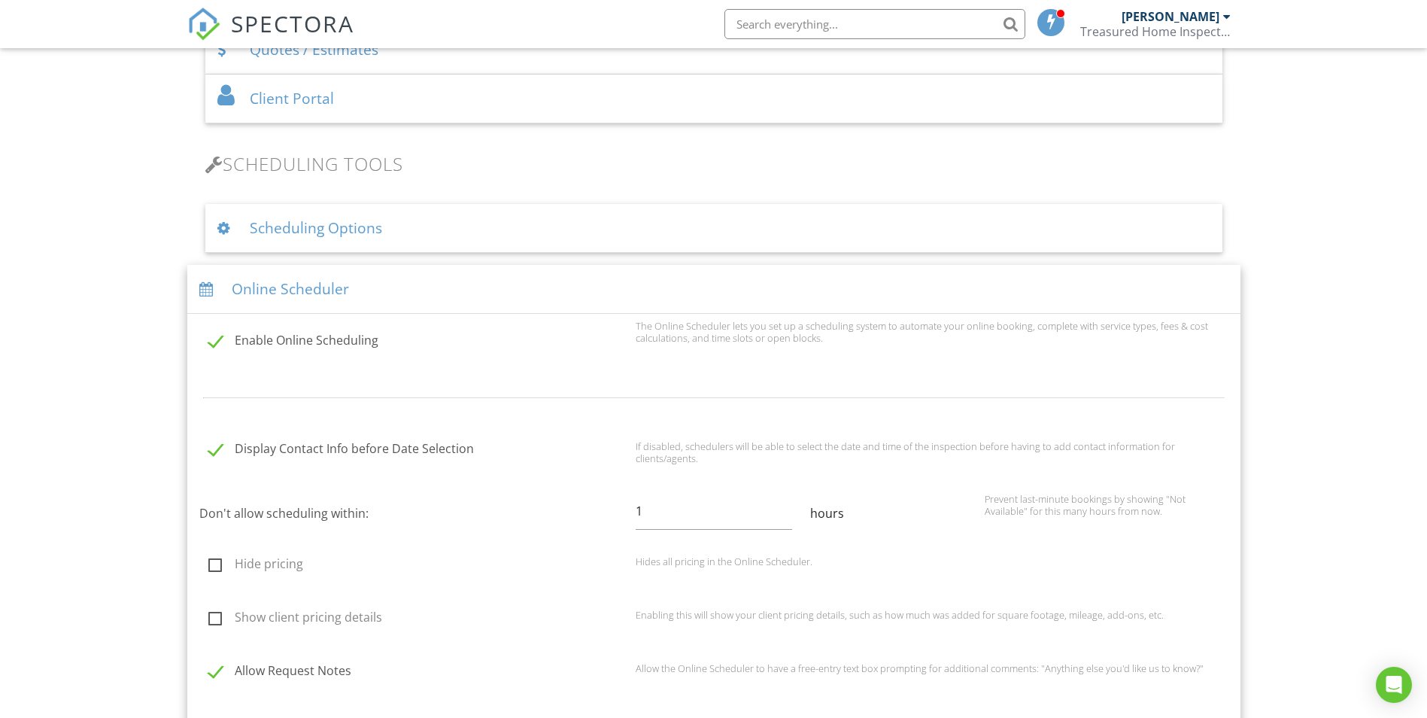
scroll to position [828, 0]
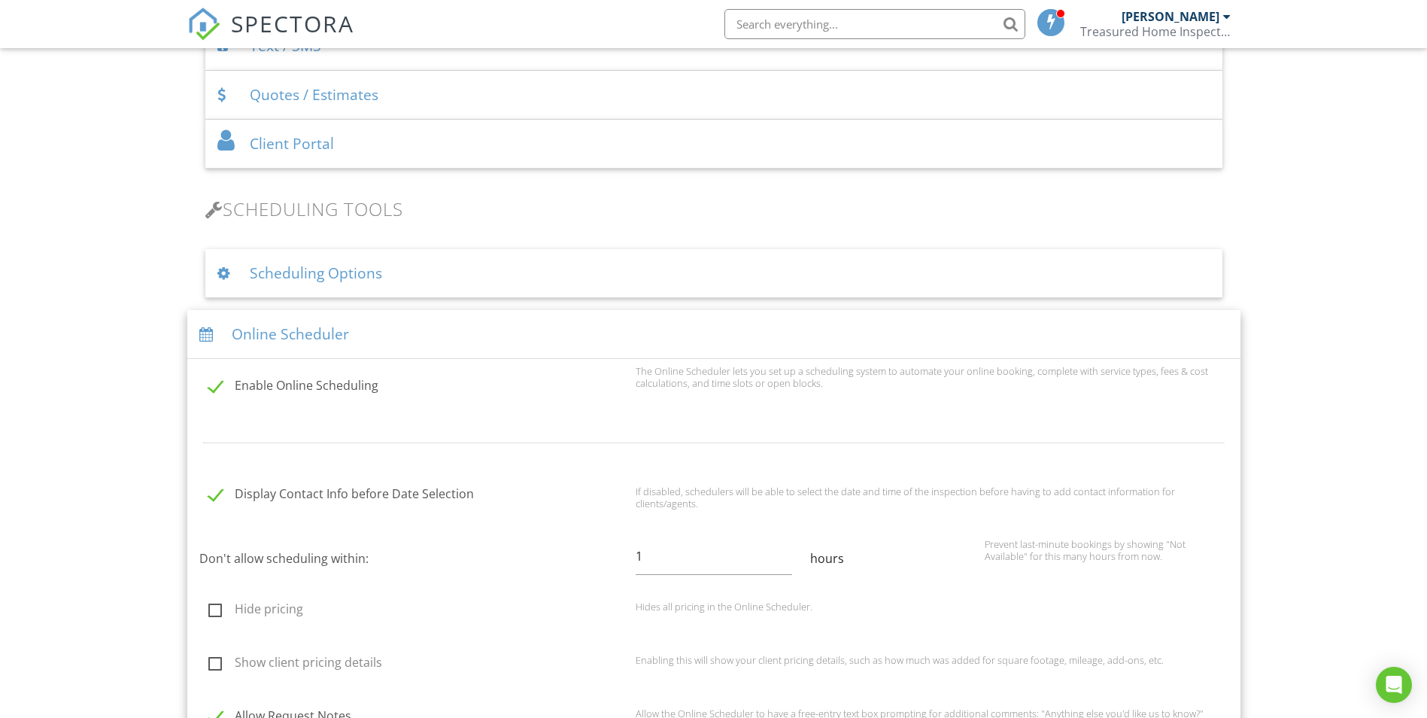
click at [430, 275] on div "Scheduling Options" at bounding box center [713, 273] width 1017 height 49
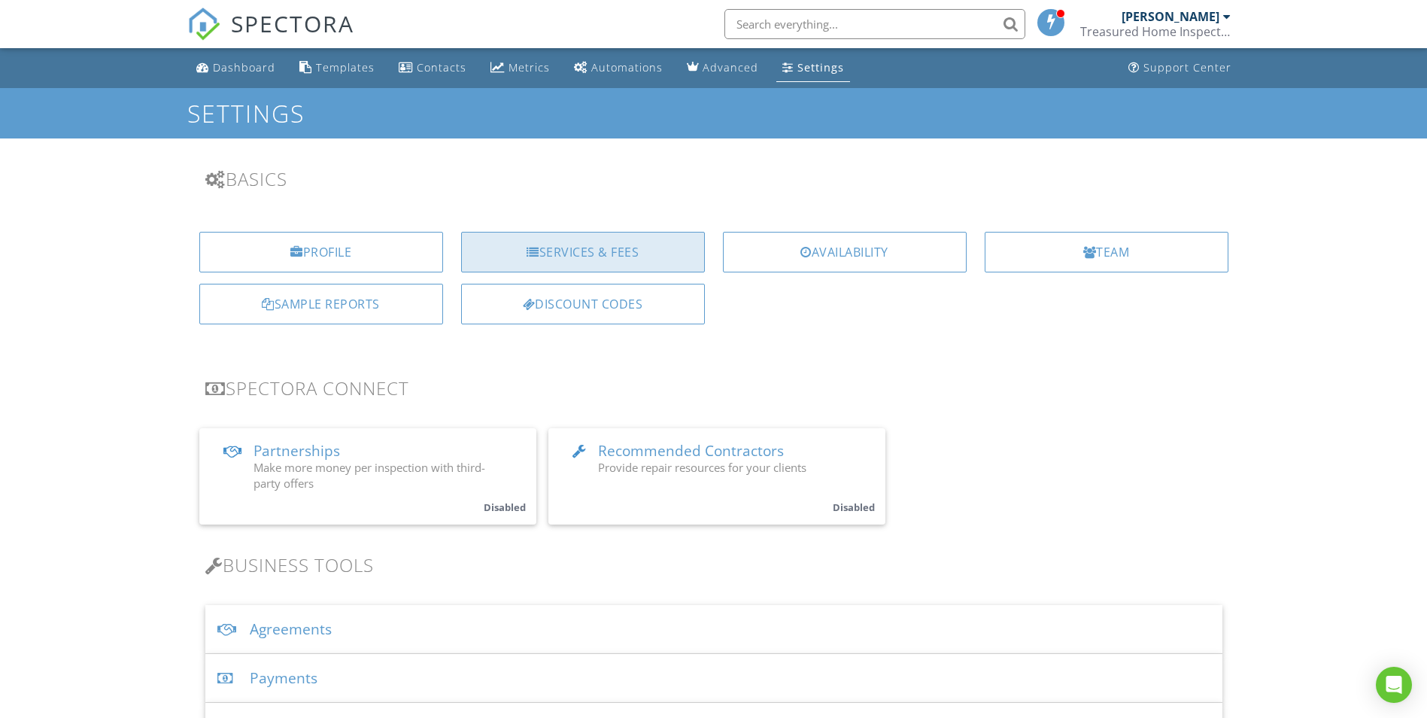
click at [618, 256] on div "Services & Fees" at bounding box center [583, 252] width 244 height 41
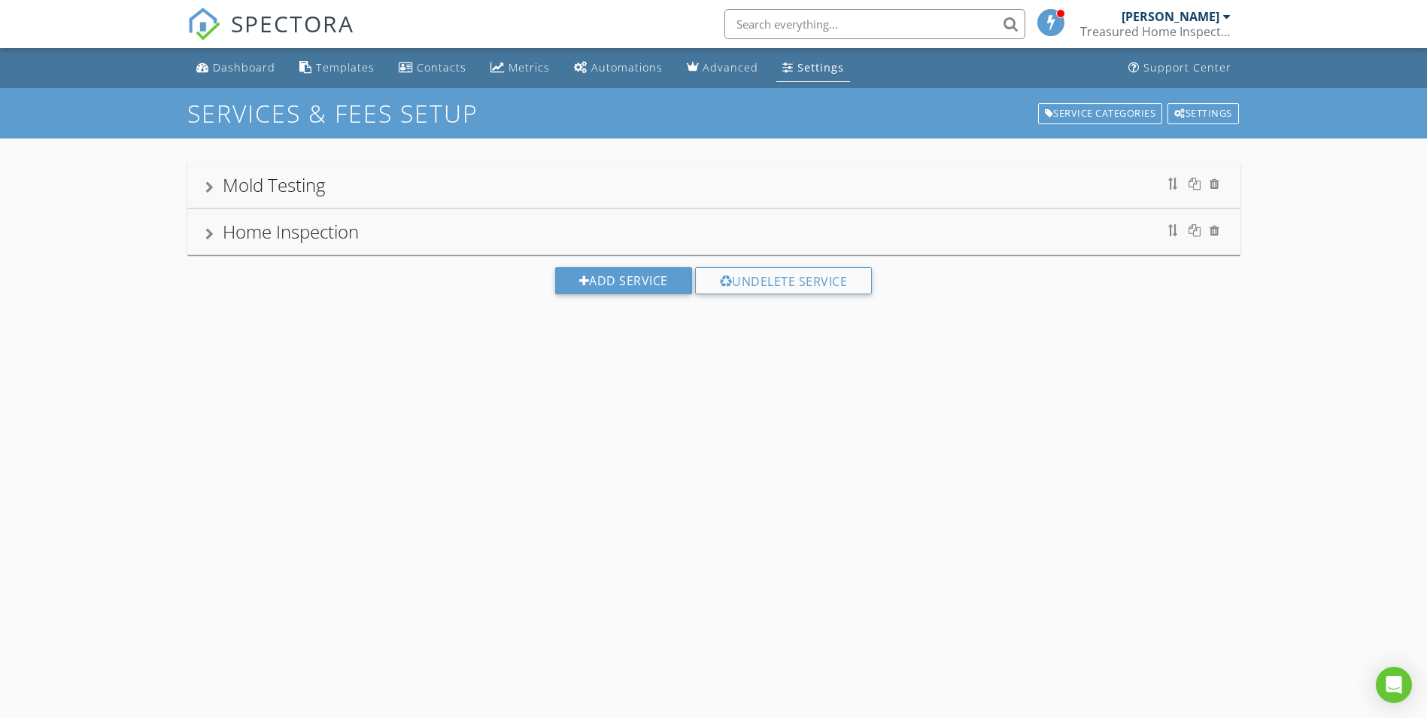
click at [213, 234] on div at bounding box center [209, 234] width 8 height 12
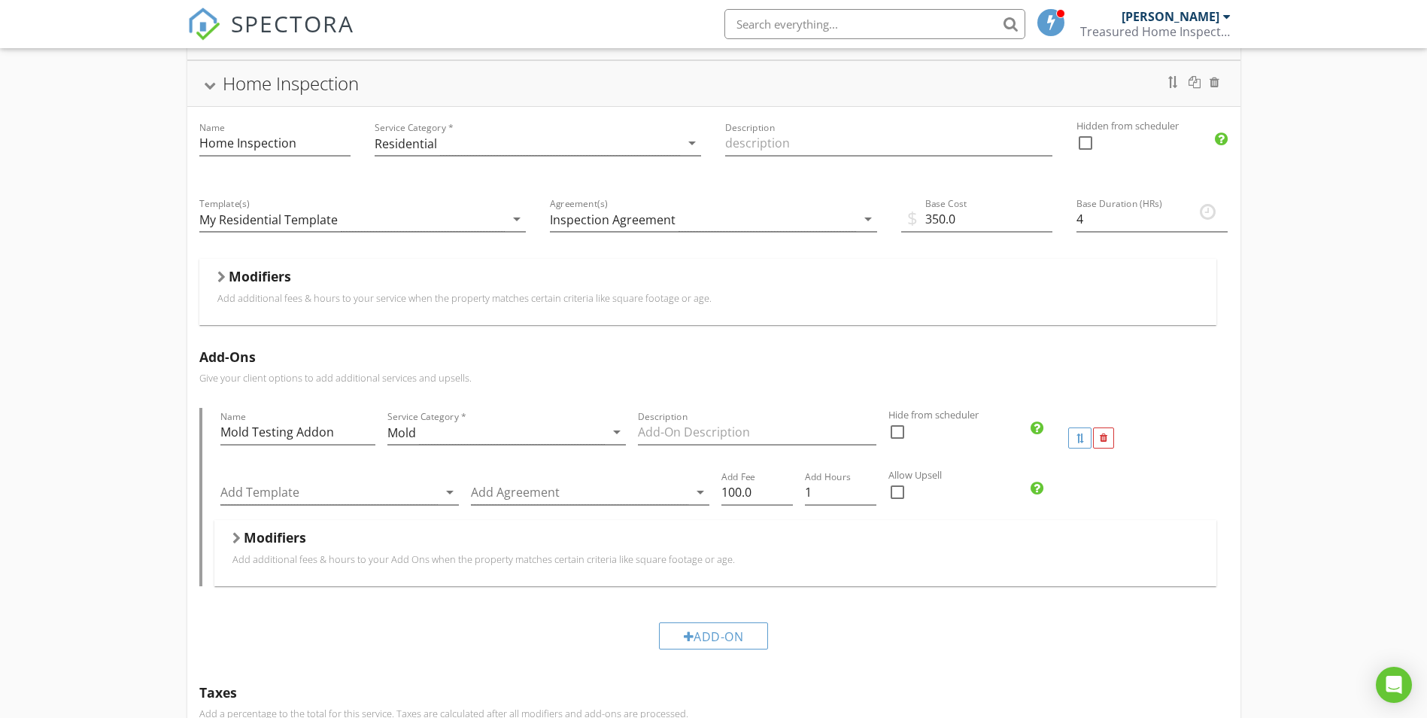
scroll to position [150, 0]
click at [263, 79] on div "Home Inspection" at bounding box center [291, 80] width 136 height 25
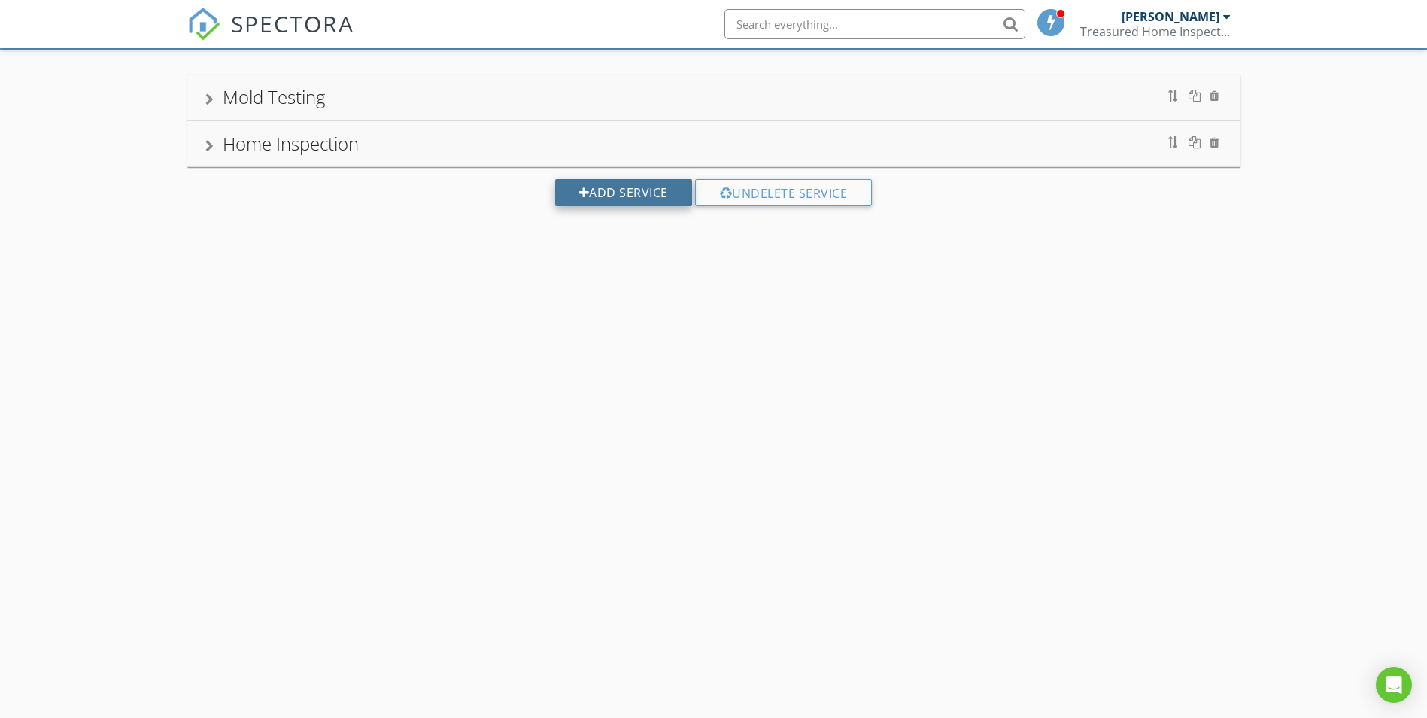
click at [588, 199] on div "Add Service" at bounding box center [623, 192] width 137 height 27
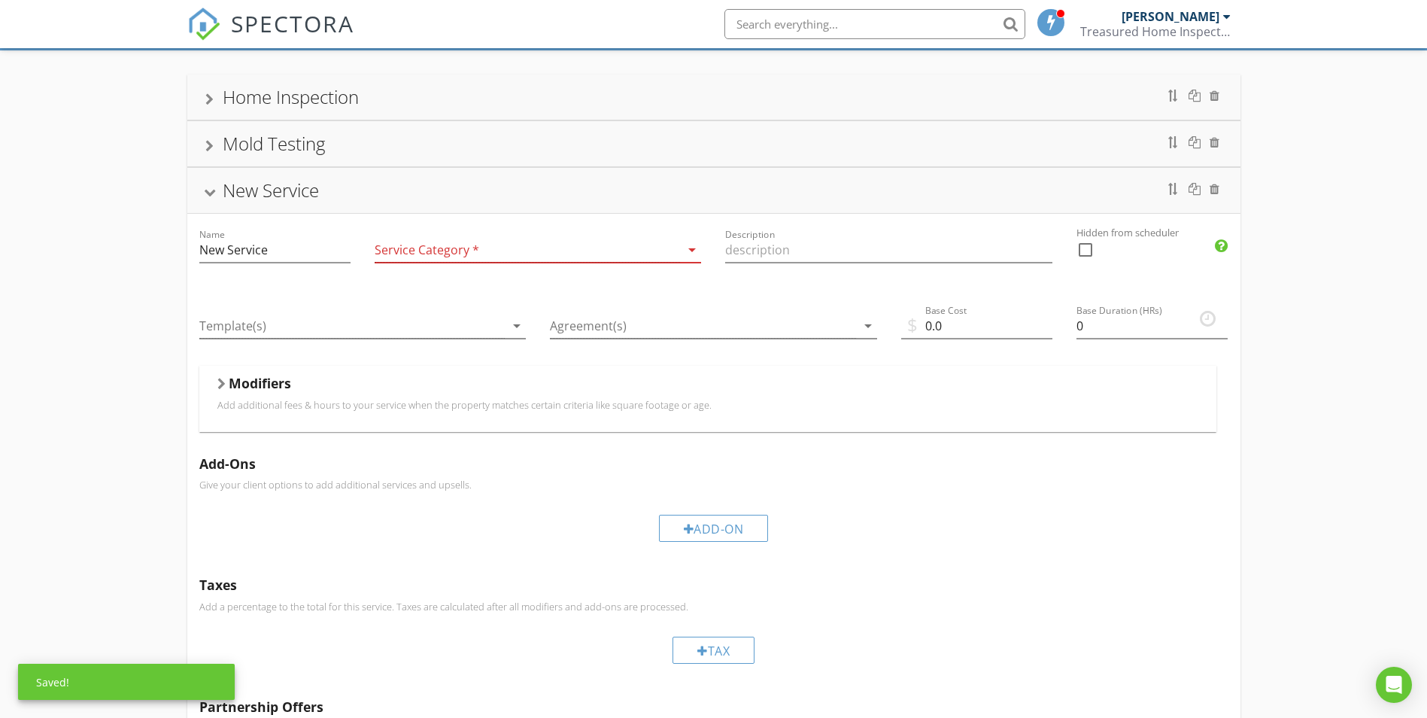
click at [463, 251] on div at bounding box center [528, 250] width 306 height 25
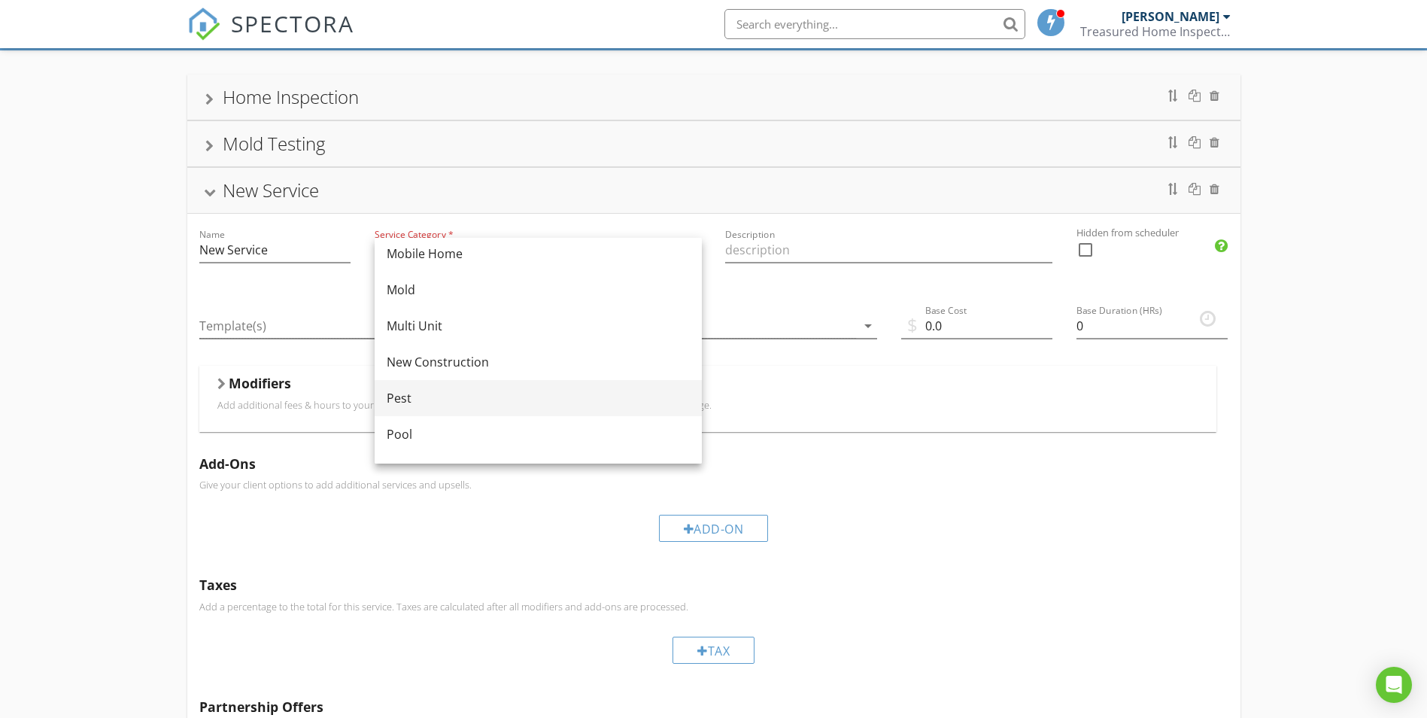
scroll to position [376, 0]
click at [431, 355] on div "New Construction" at bounding box center [538, 355] width 303 height 18
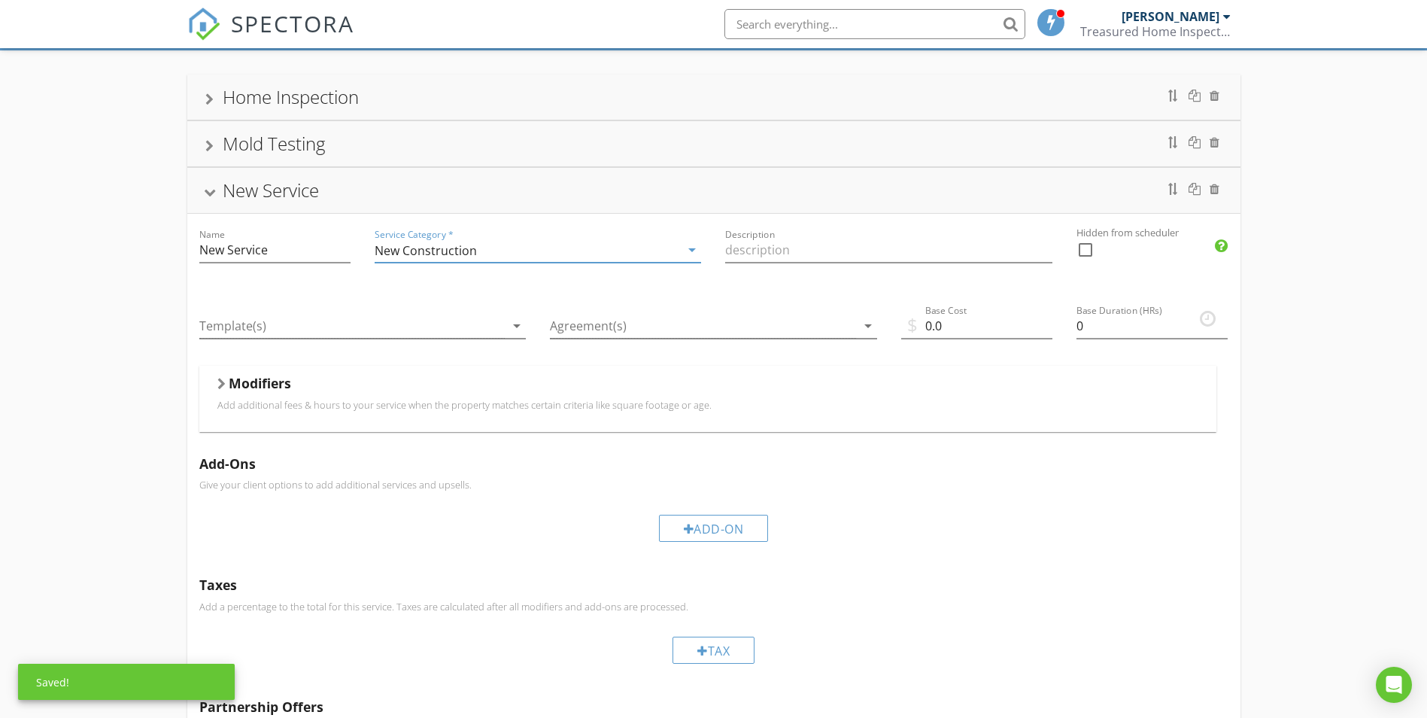
click at [529, 257] on div "New Construction" at bounding box center [528, 250] width 306 height 25
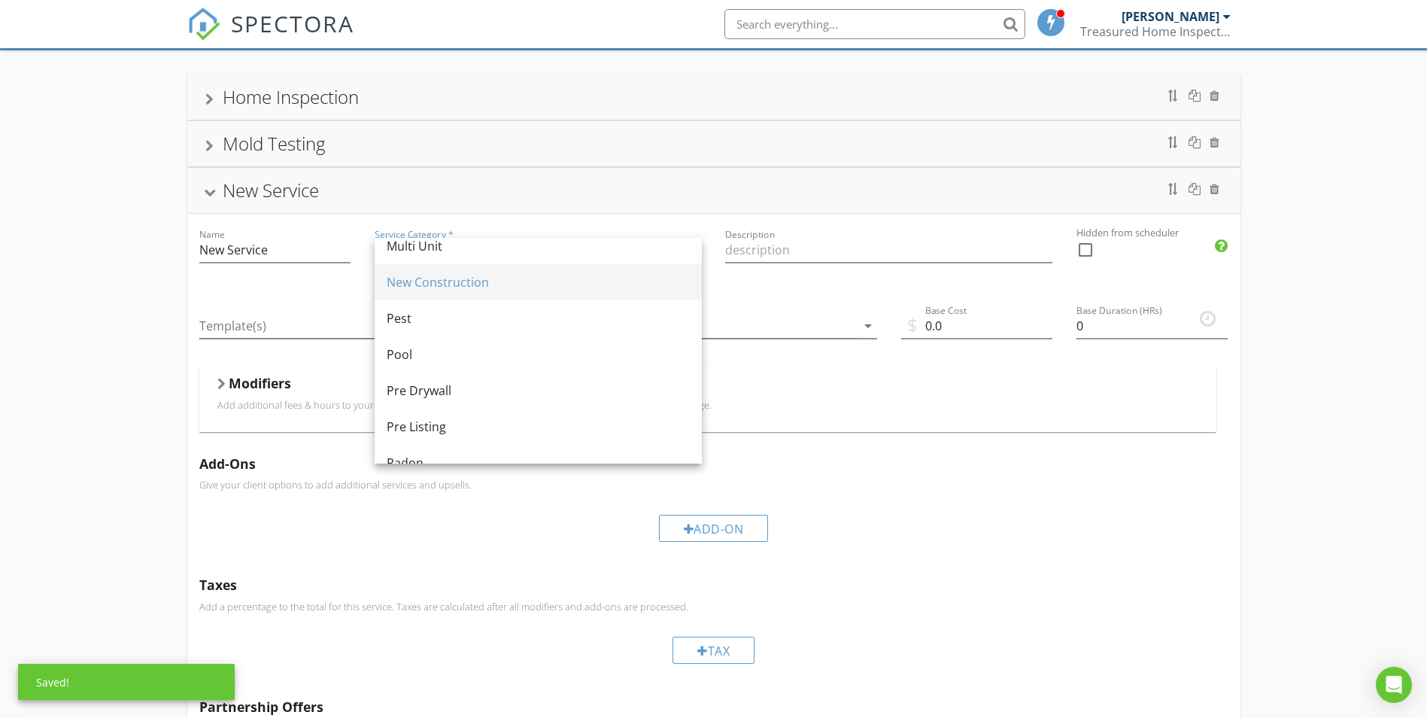
scroll to position [451, 0]
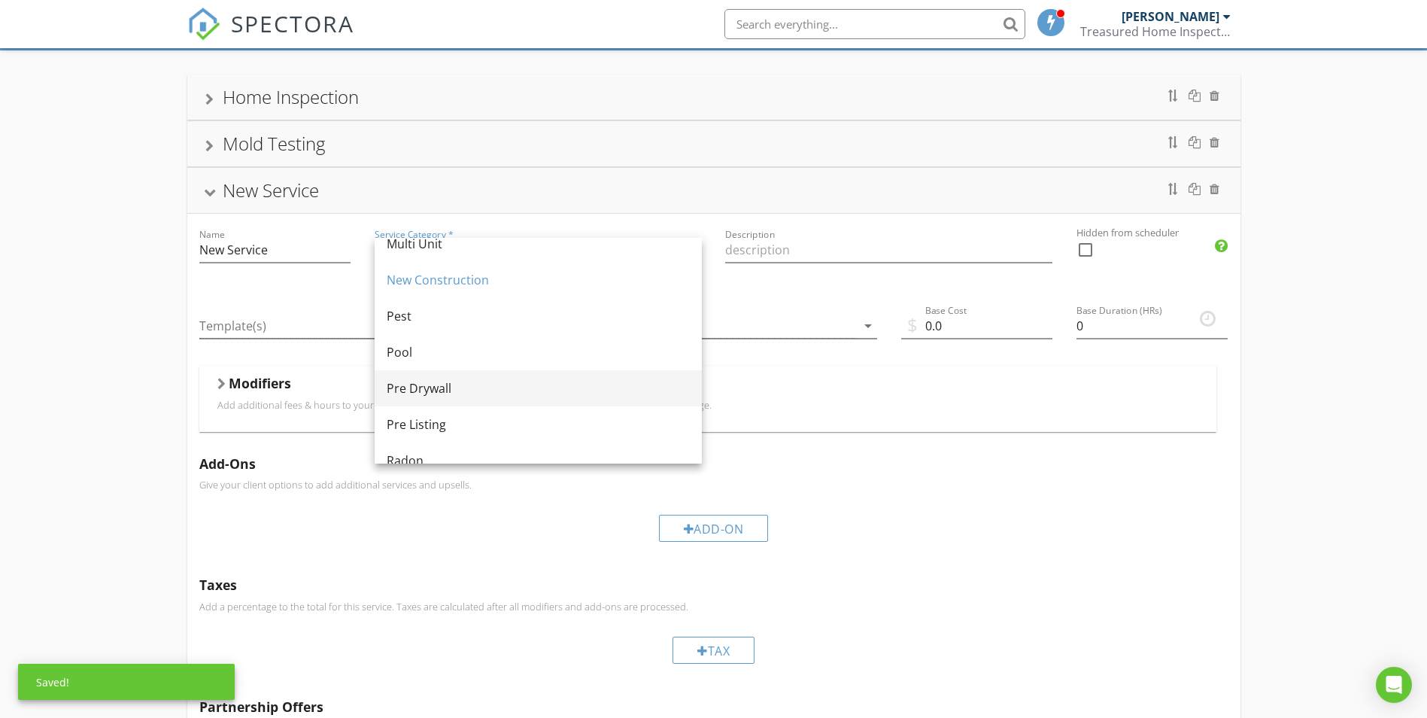
click at [436, 387] on div "Pre Drywall" at bounding box center [538, 388] width 303 height 18
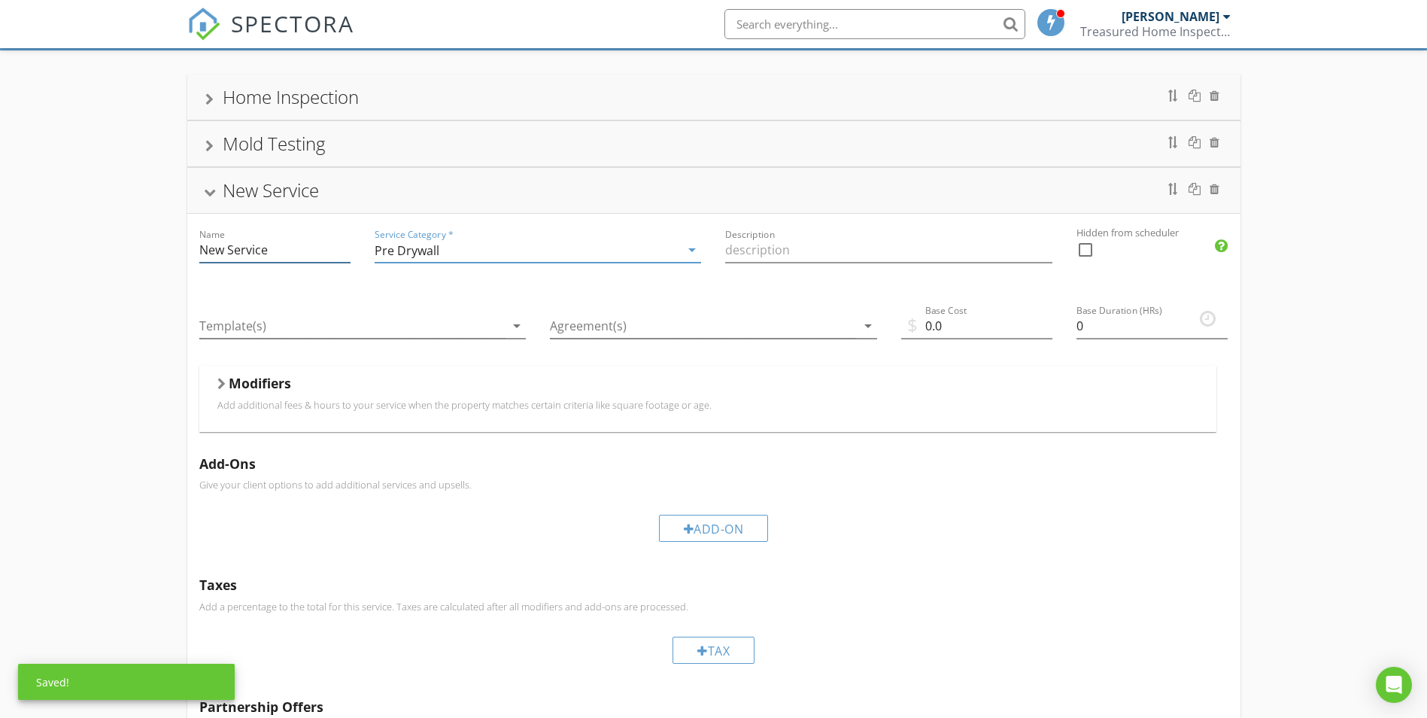
click at [296, 257] on input "New Service" at bounding box center [274, 250] width 151 height 25
drag, startPoint x: 269, startPoint y: 248, endPoint x: 104, endPoint y: 245, distance: 165.6
click at [108, 247] on div "Home Inspection Name Home Inspection Service Category * Residential arrow_drop_…" at bounding box center [713, 453] width 1427 height 807
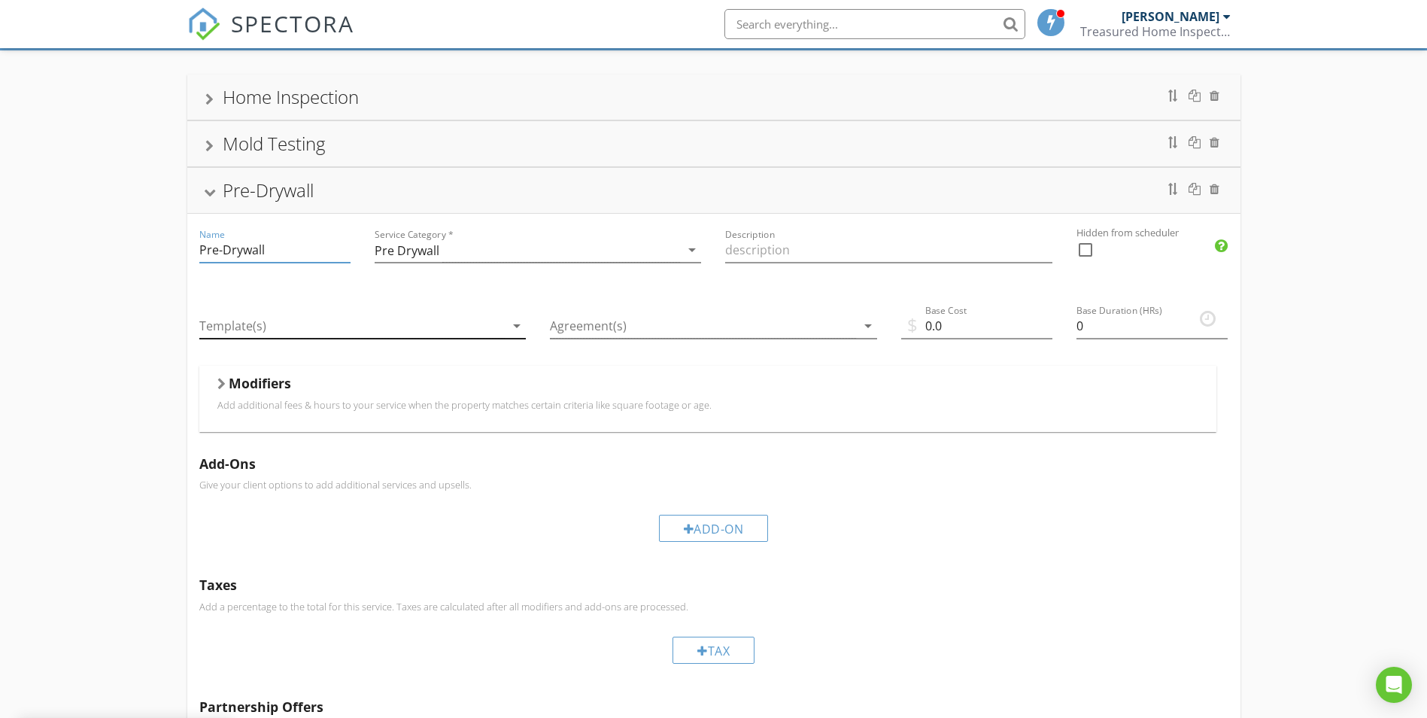
type input "Pre-Drywall"
click at [516, 327] on icon "arrow_drop_down" at bounding box center [517, 326] width 18 height 18
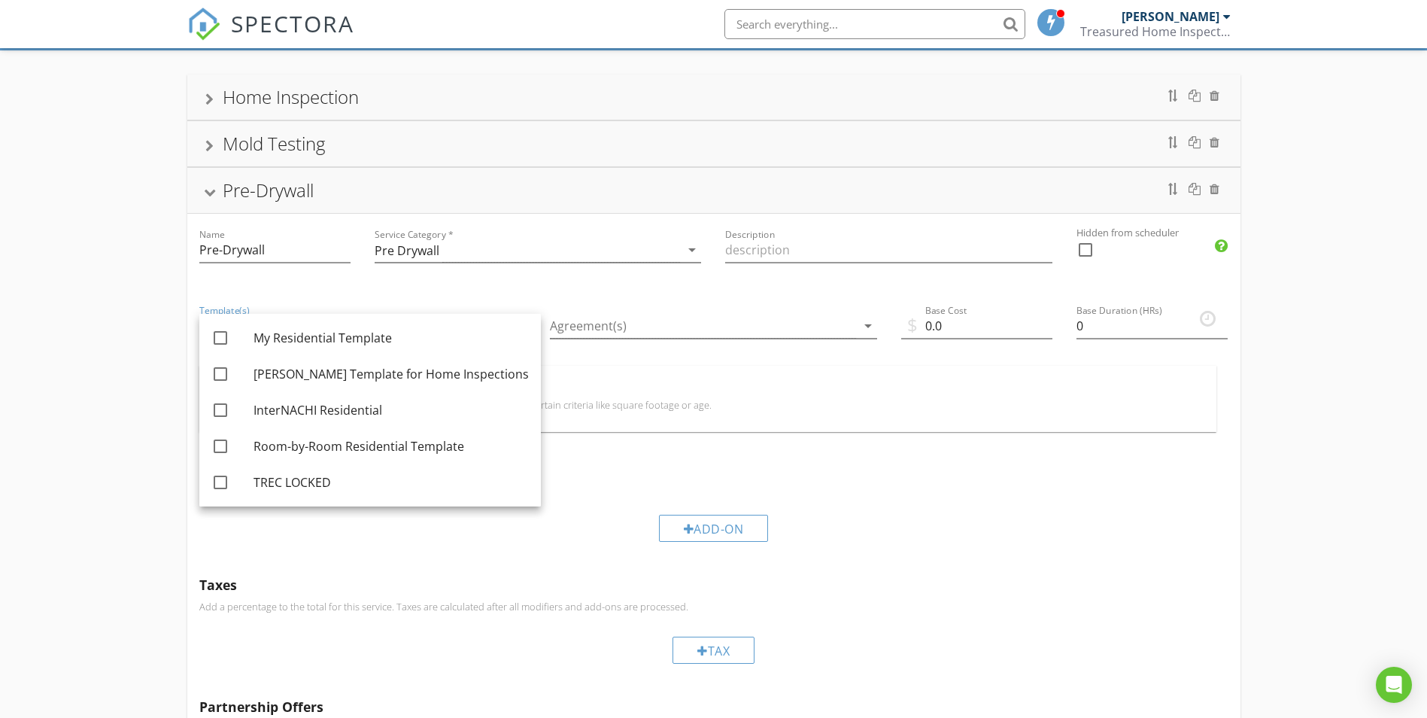
click at [628, 304] on div "Agreement(s) arrow_drop_down" at bounding box center [713, 328] width 351 height 76
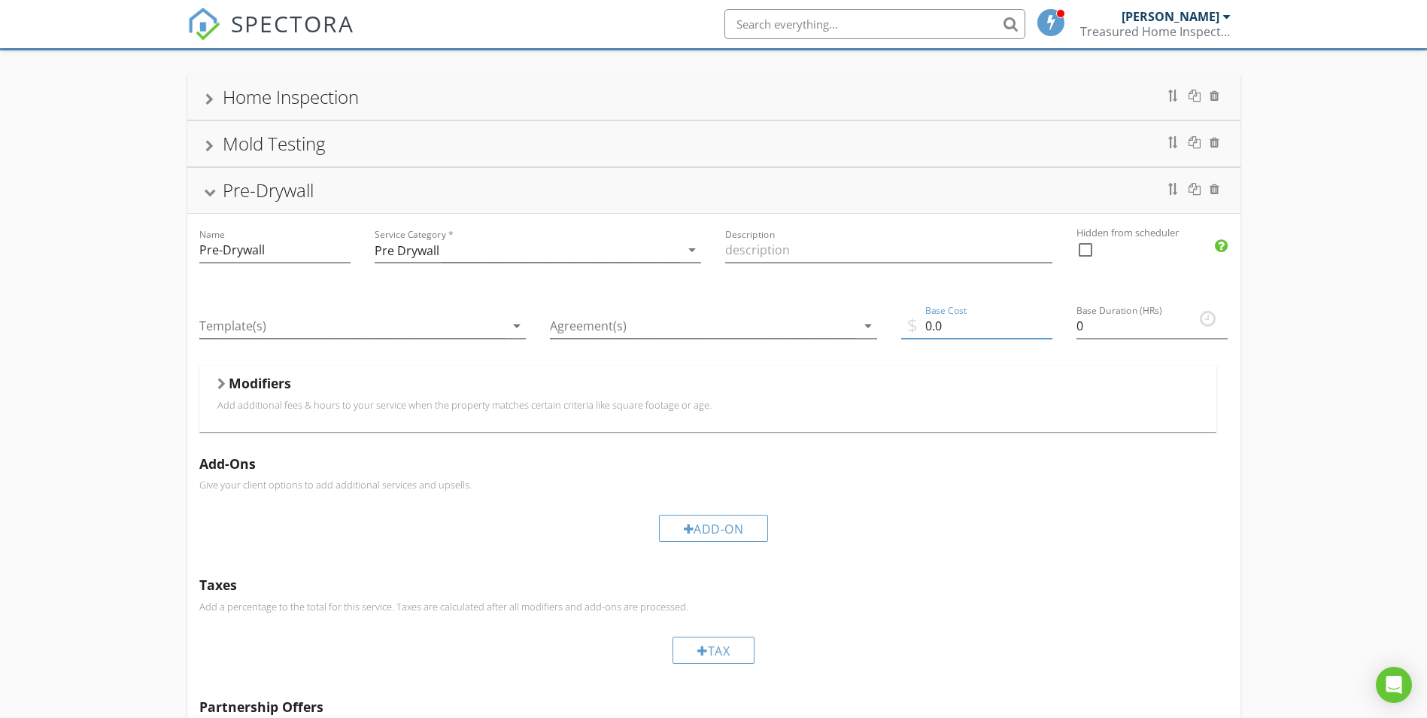
drag, startPoint x: 947, startPoint y: 321, endPoint x: 898, endPoint y: 322, distance: 48.2
click at [901, 321] on input "0.0" at bounding box center [976, 326] width 151 height 25
type input "200.00"
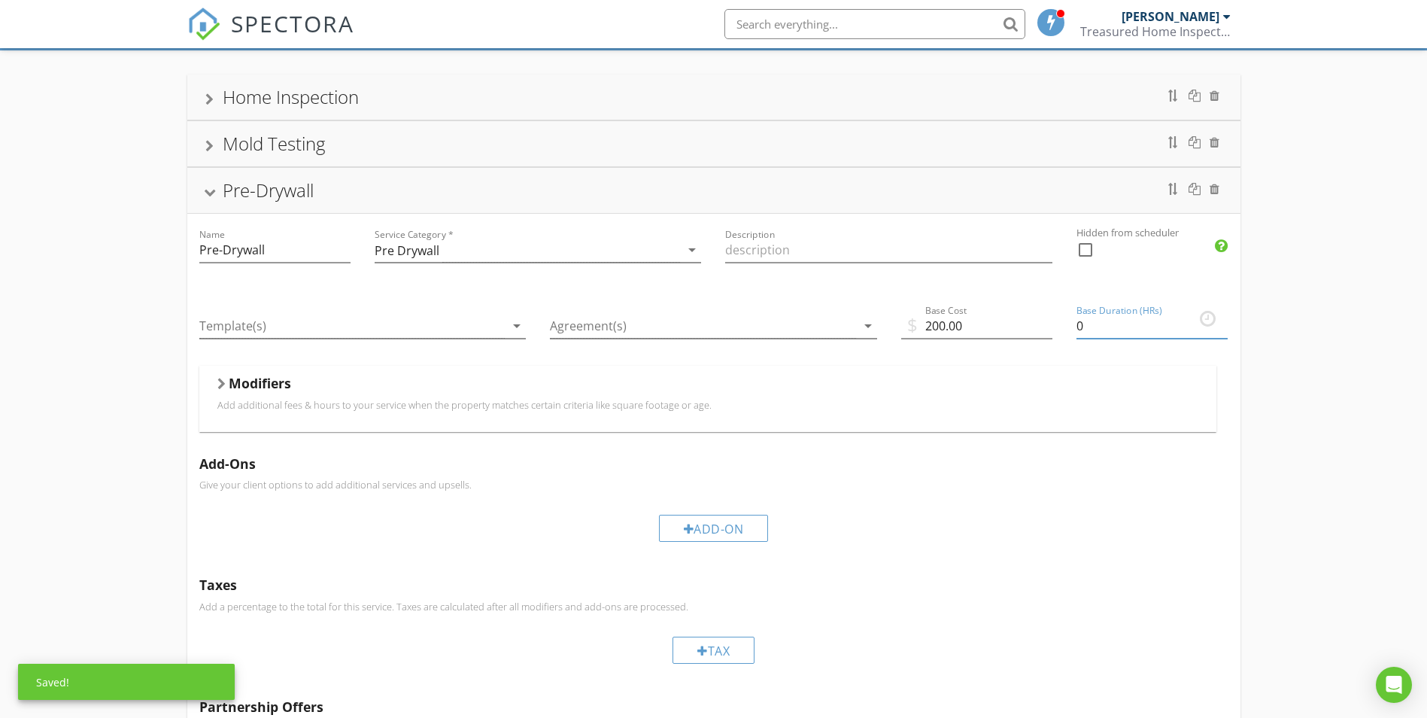
drag, startPoint x: 1089, startPoint y: 331, endPoint x: 1059, endPoint y: 331, distance: 30.1
click at [1059, 331] on div "Name Pre-Drywall Service Category * Pre Drywall arrow_drop_down Description Hid…" at bounding box center [713, 492] width 1053 height 556
type input "2.0"
click at [1077, 541] on div "Add-On" at bounding box center [713, 528] width 1029 height 50
click at [354, 403] on p "Add additional fees & hours to your service when the property matches certain c…" at bounding box center [707, 405] width 981 height 12
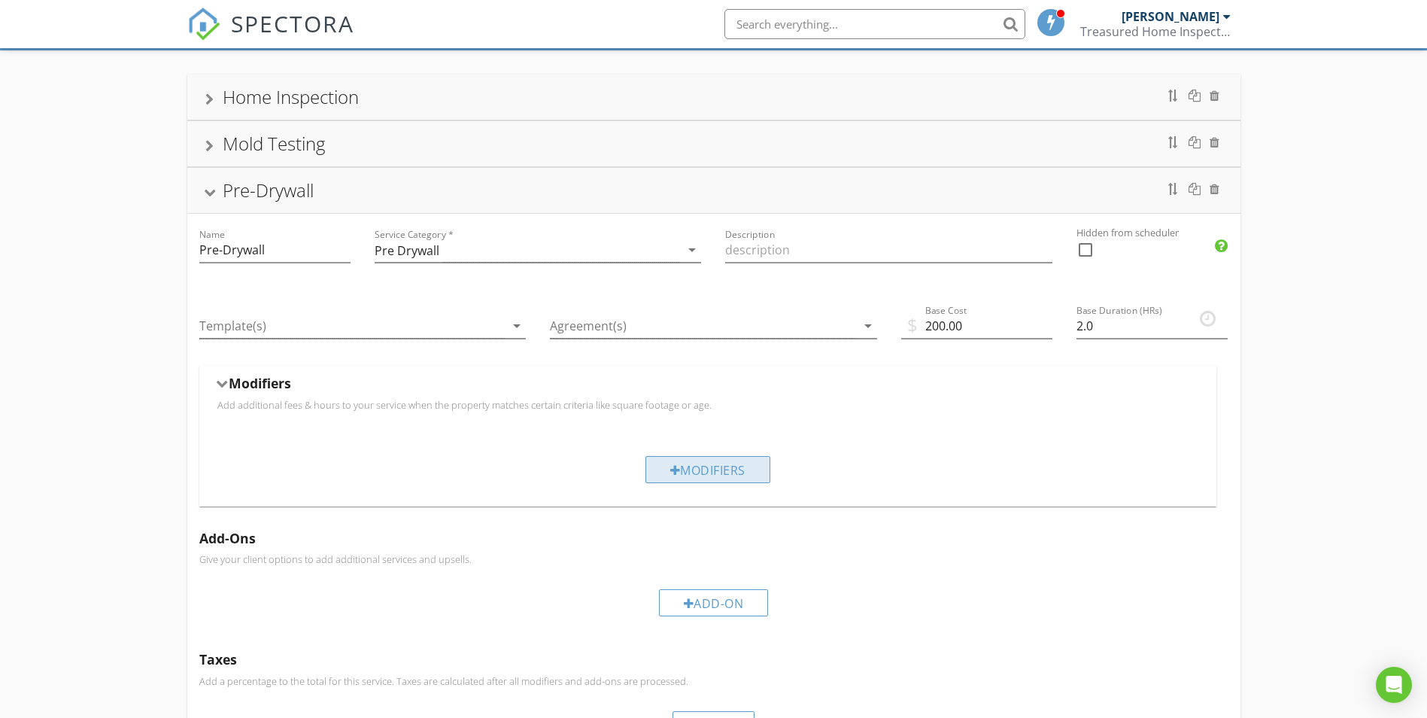
click at [679, 461] on div "Modifiers" at bounding box center [708, 469] width 125 height 27
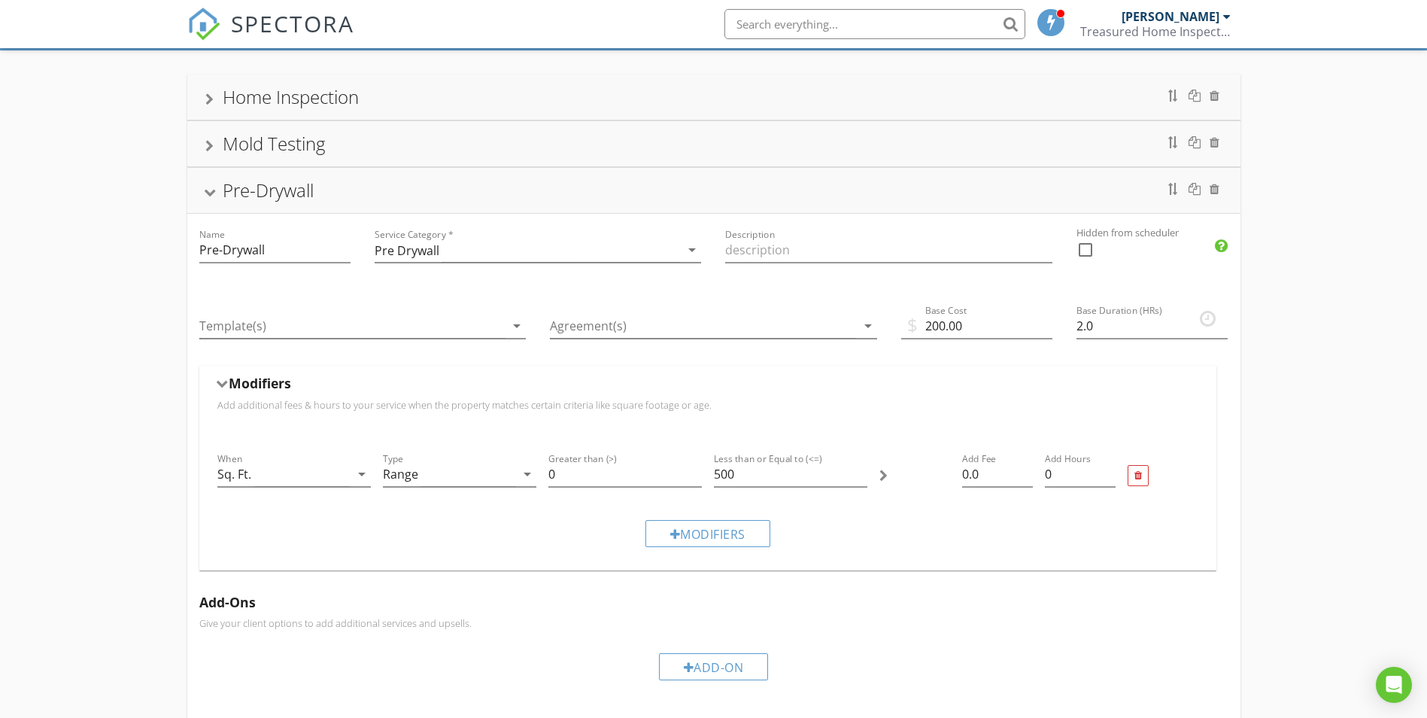
click at [439, 478] on div "Range" at bounding box center [449, 474] width 132 height 25
click at [910, 545] on div "Modifiers" at bounding box center [707, 533] width 993 height 50
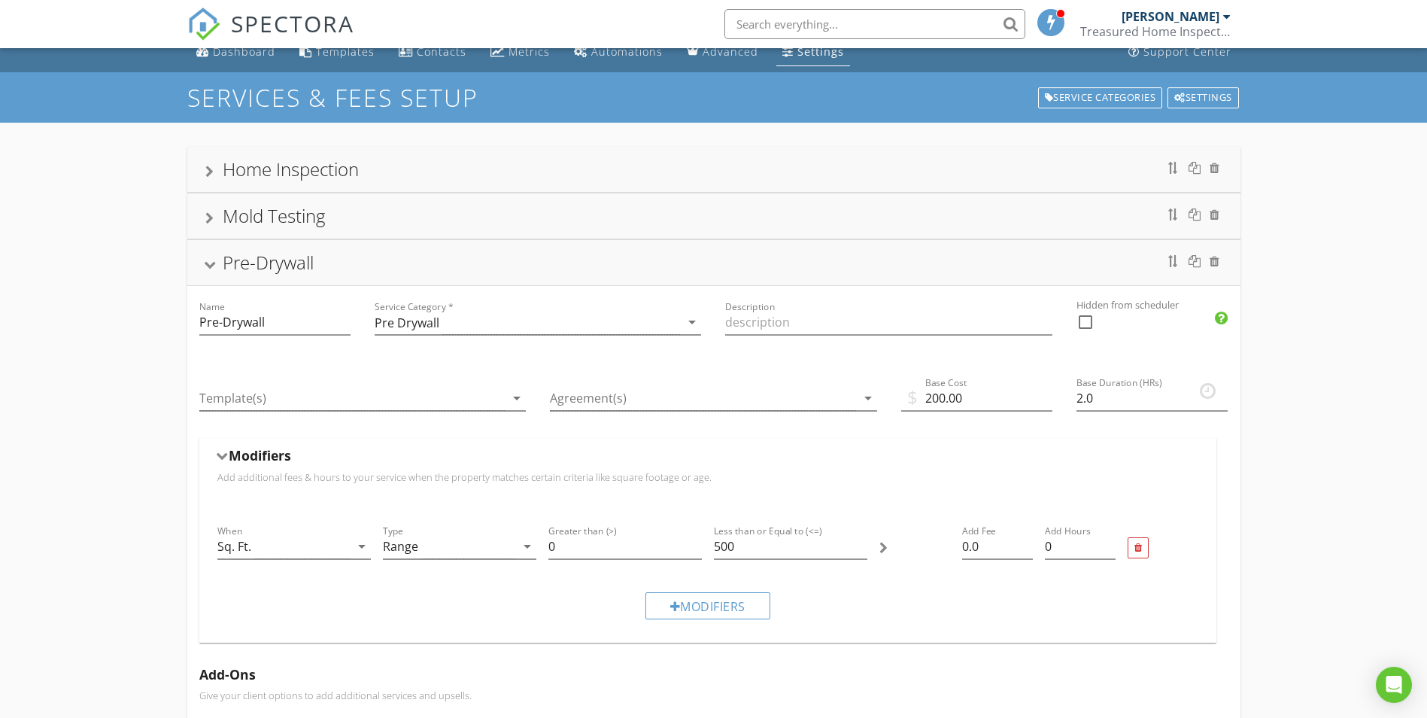
scroll to position [13, 0]
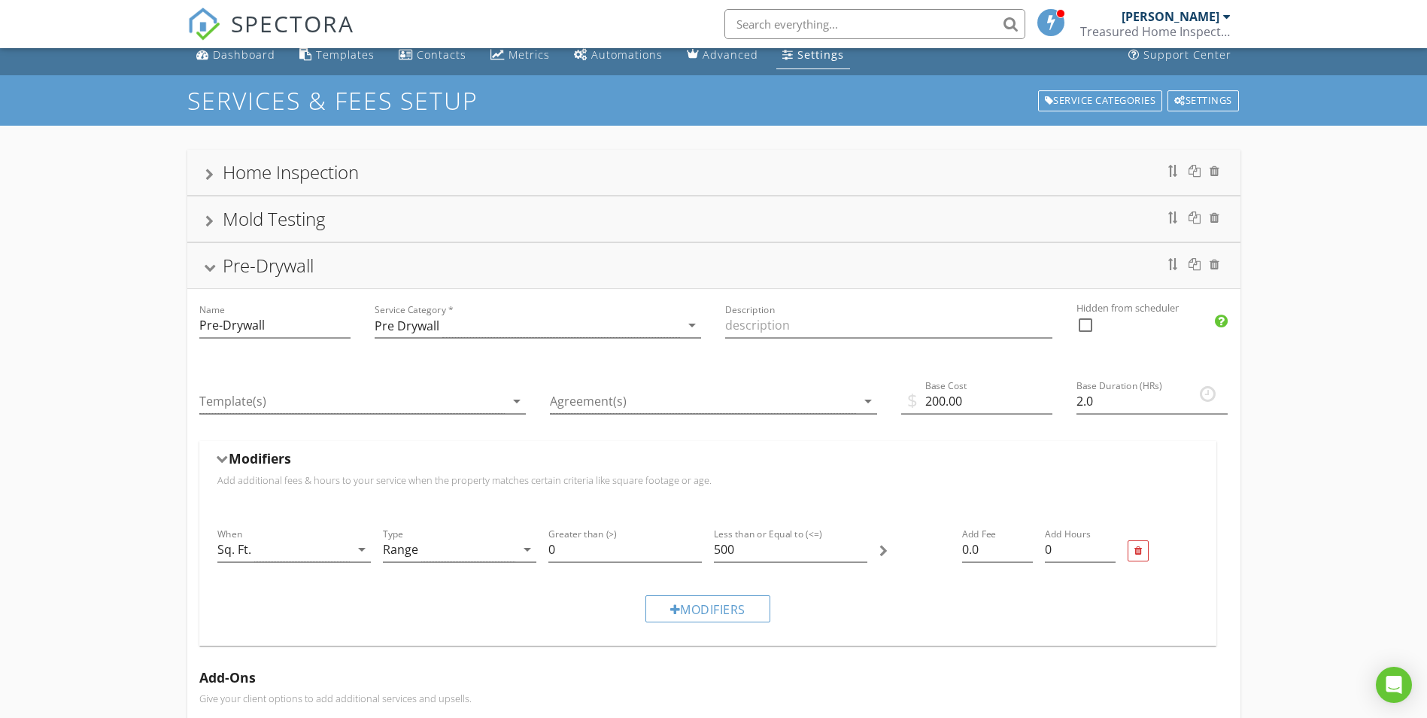
click at [311, 177] on div "Home Inspection" at bounding box center [291, 172] width 136 height 25
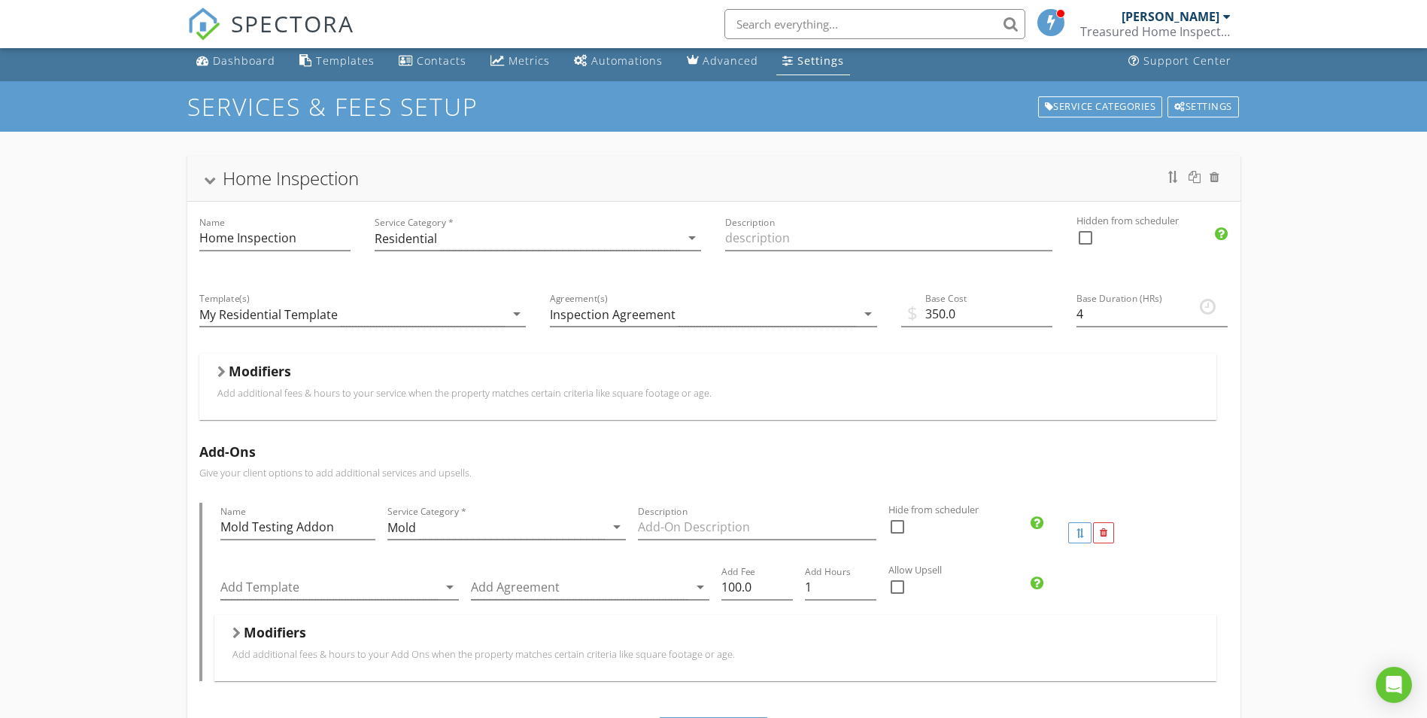
scroll to position [0, 0]
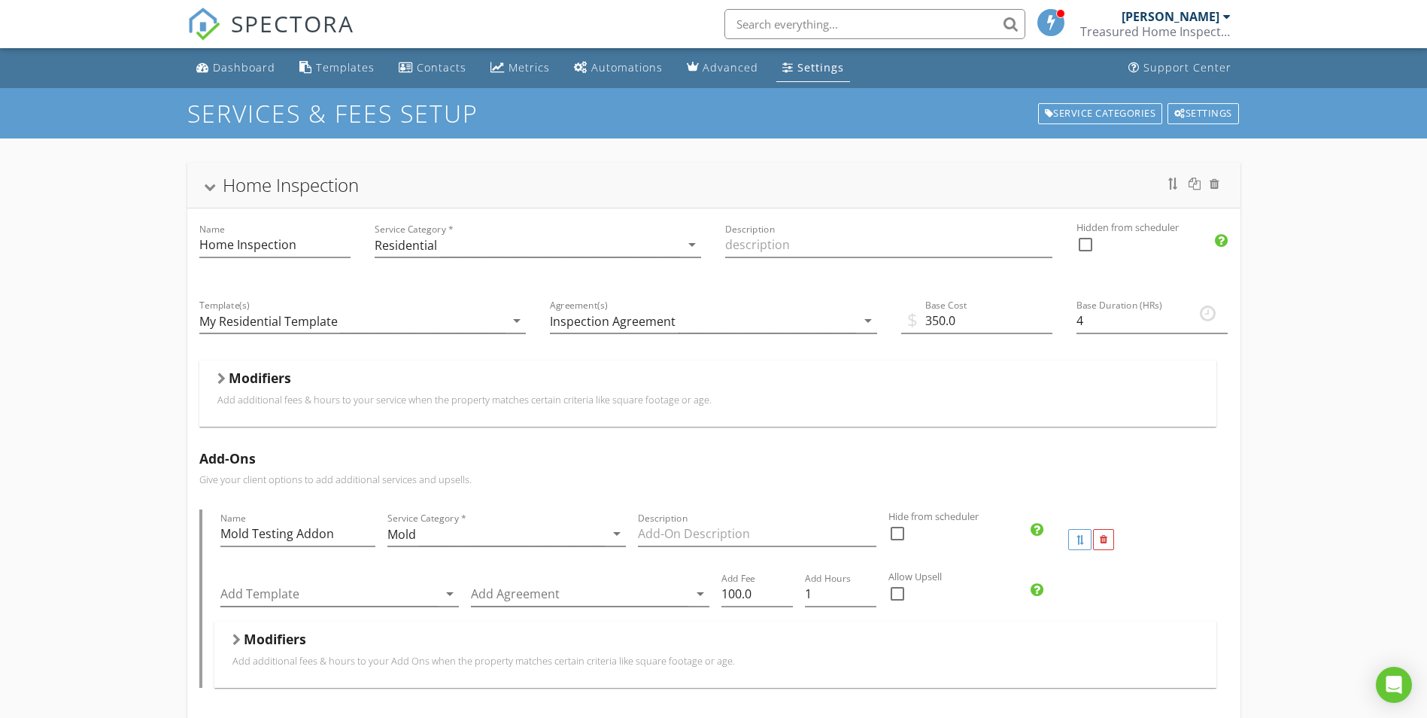
click at [88, 485] on div "Home Inspection Name Home Inspection Service Category * Residential arrow_drop_…" at bounding box center [713, 648] width 1427 height 1020
click at [313, 180] on div "Home Inspection" at bounding box center [291, 184] width 136 height 25
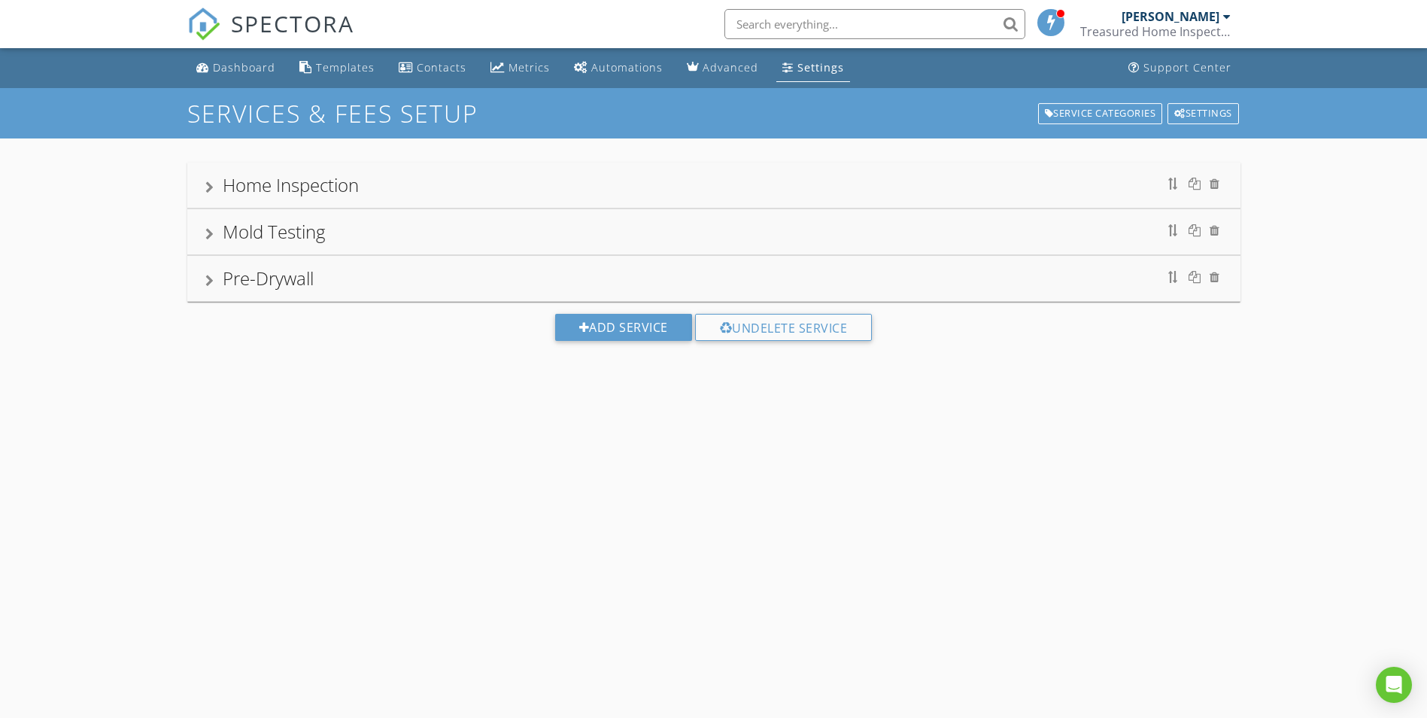
click at [322, 239] on div "Mold Testing" at bounding box center [274, 231] width 102 height 25
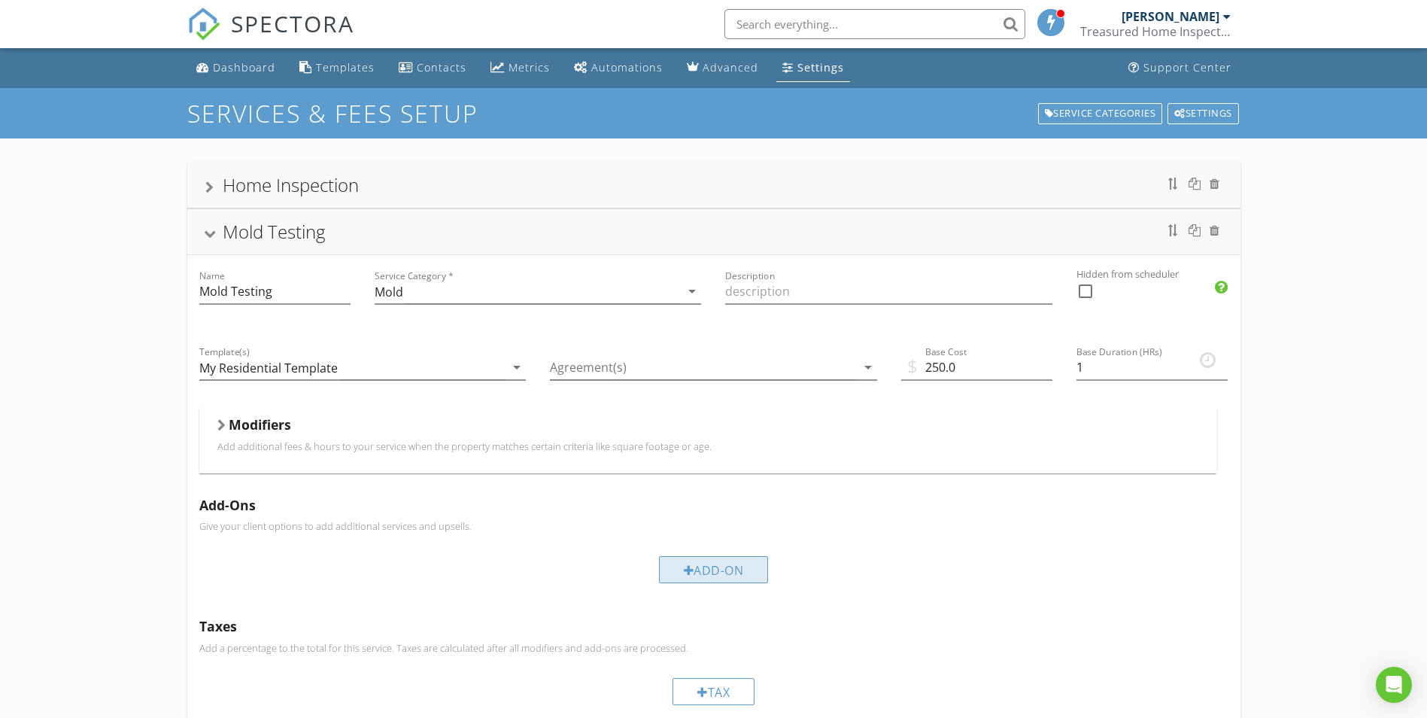
click at [703, 573] on div "Add-On" at bounding box center [714, 569] width 110 height 27
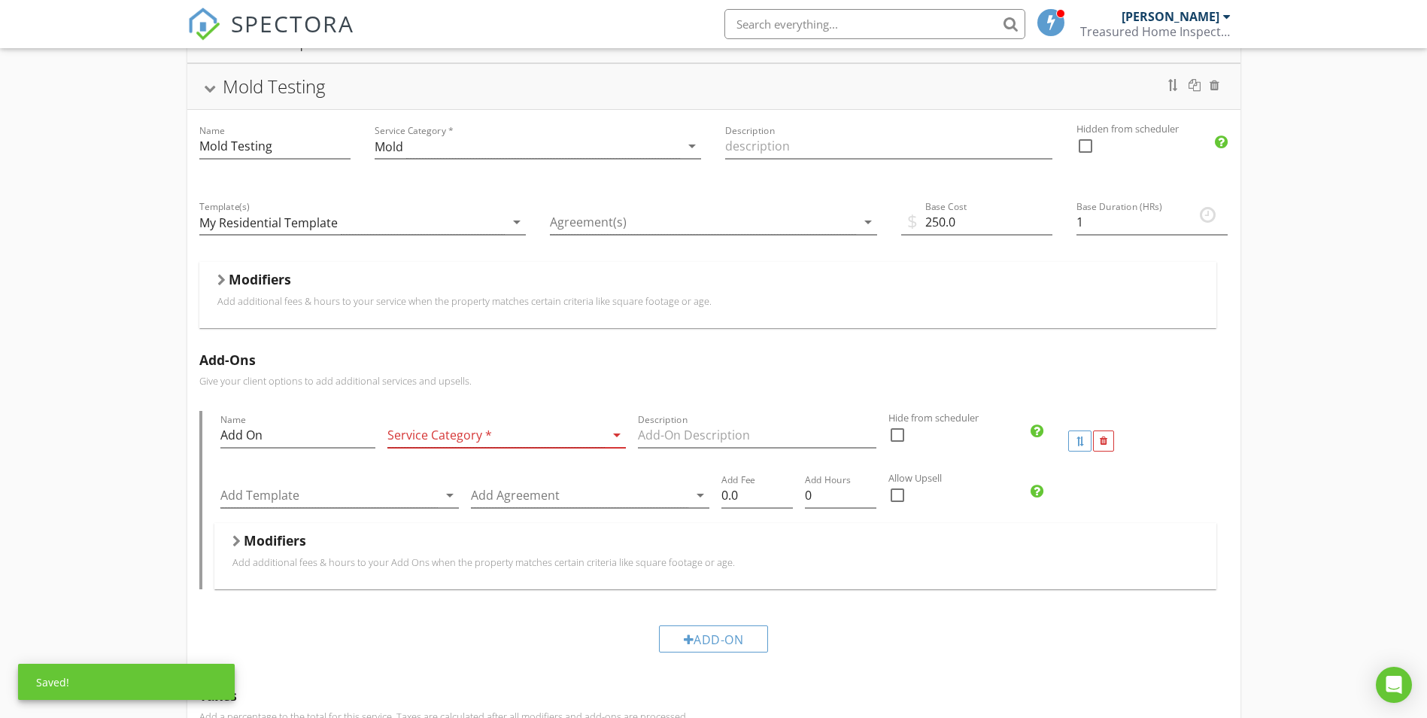
scroll to position [150, 0]
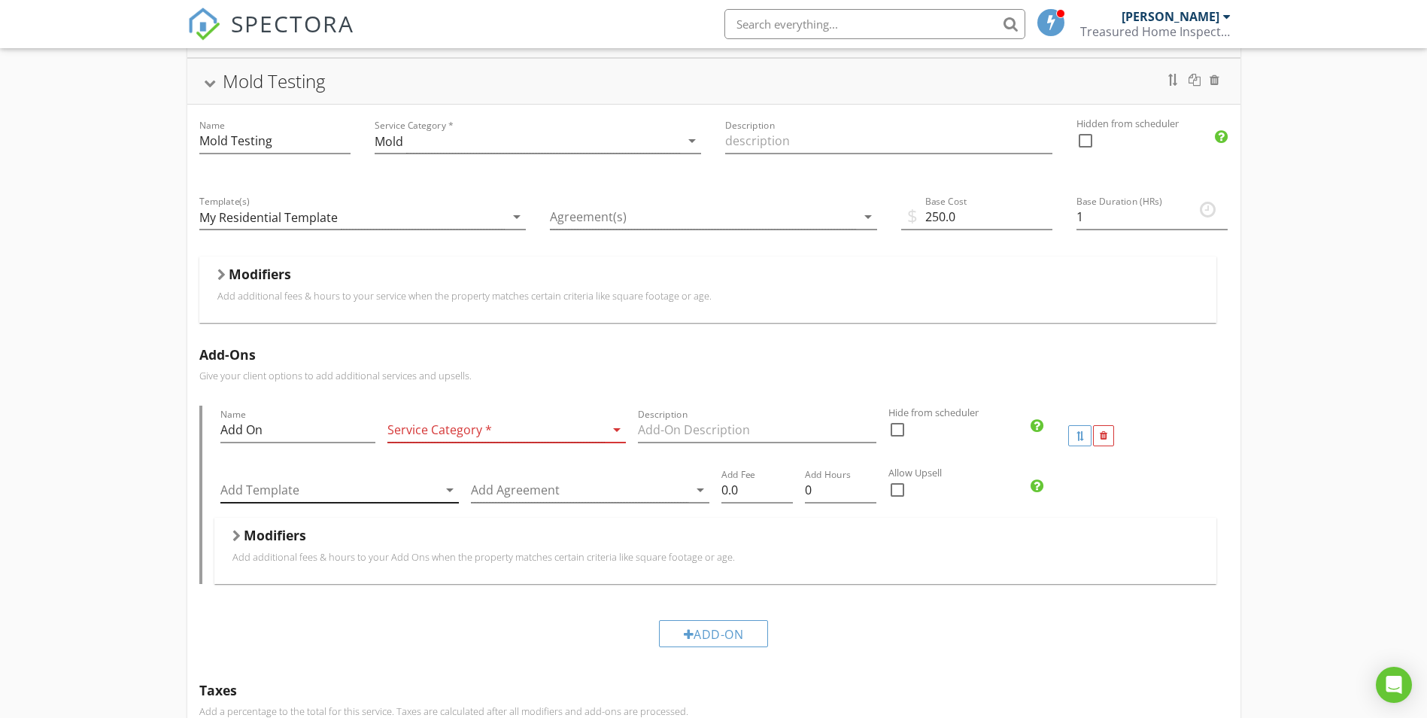
click at [437, 496] on div "Add Template arrow_drop_down" at bounding box center [339, 490] width 239 height 25
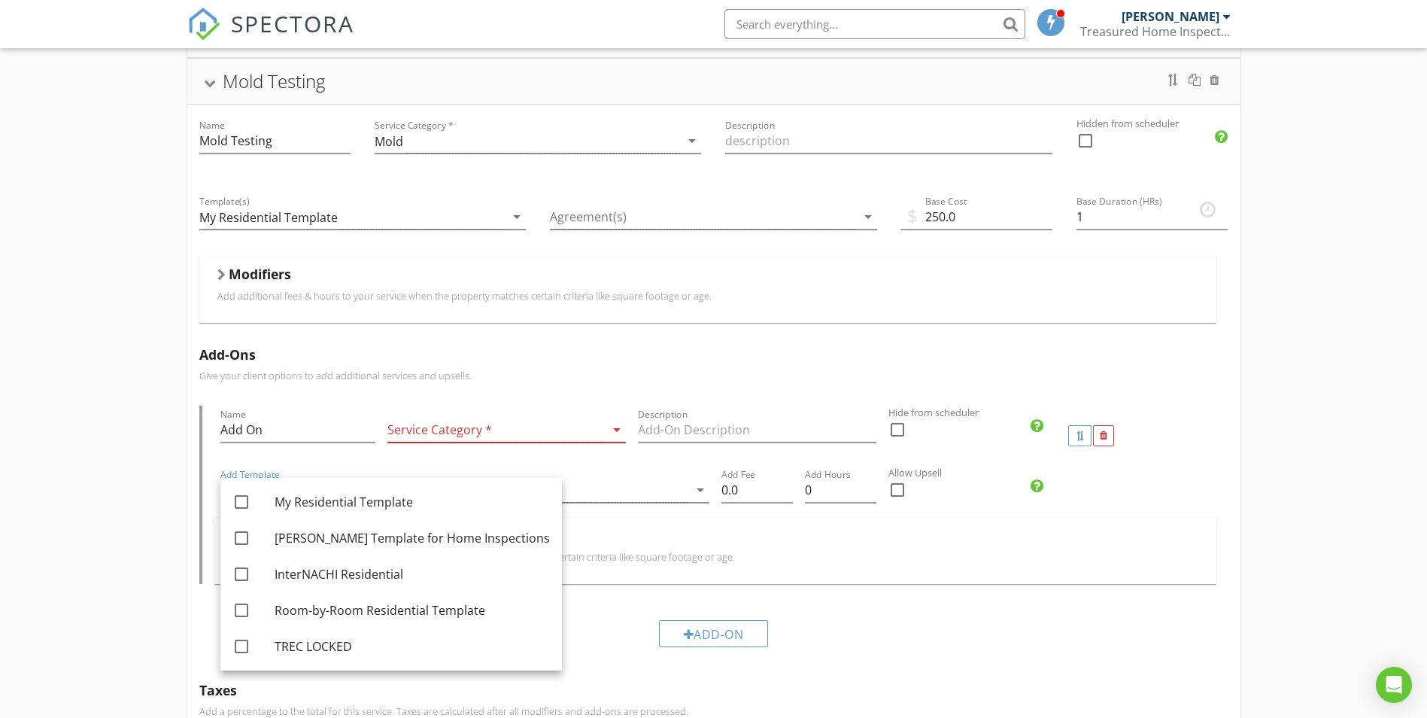
click at [316, 406] on div "Name Add On" at bounding box center [297, 436] width 167 height 60
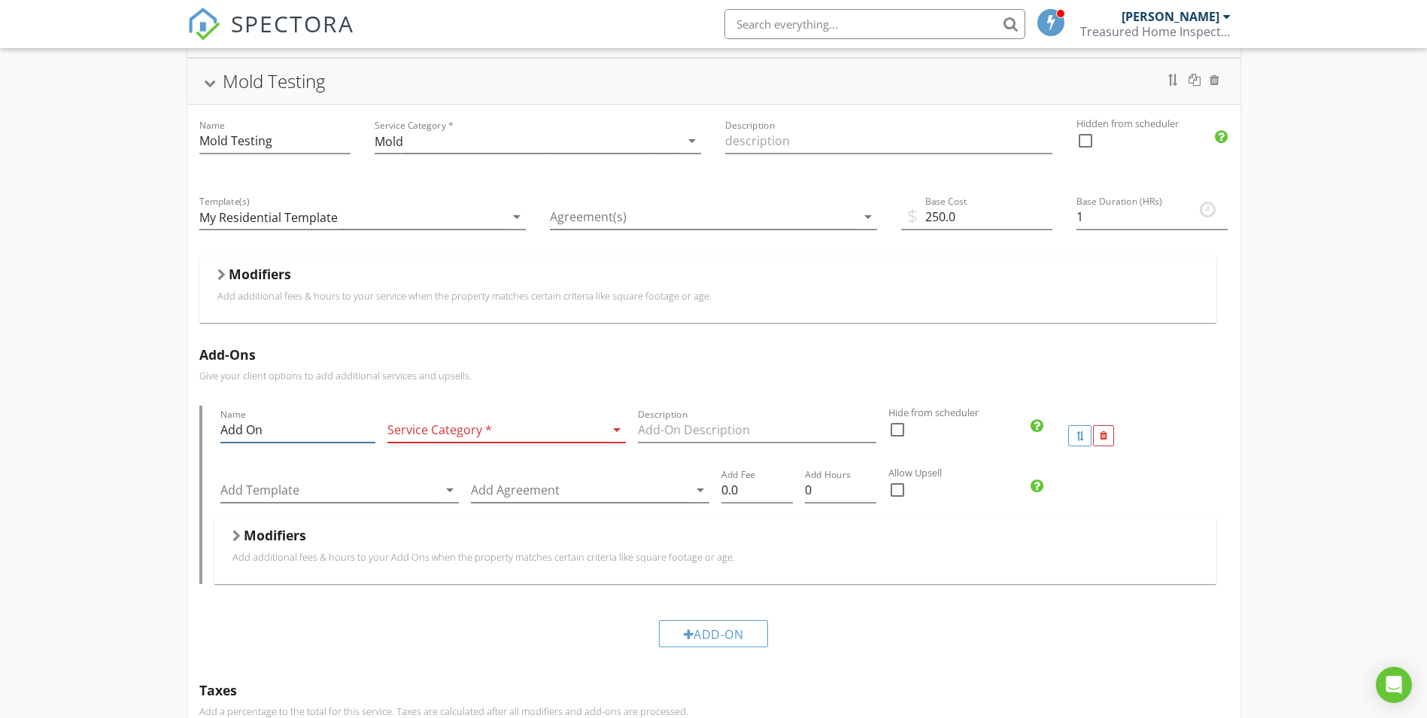
click at [324, 423] on input "Add On" at bounding box center [297, 430] width 155 height 25
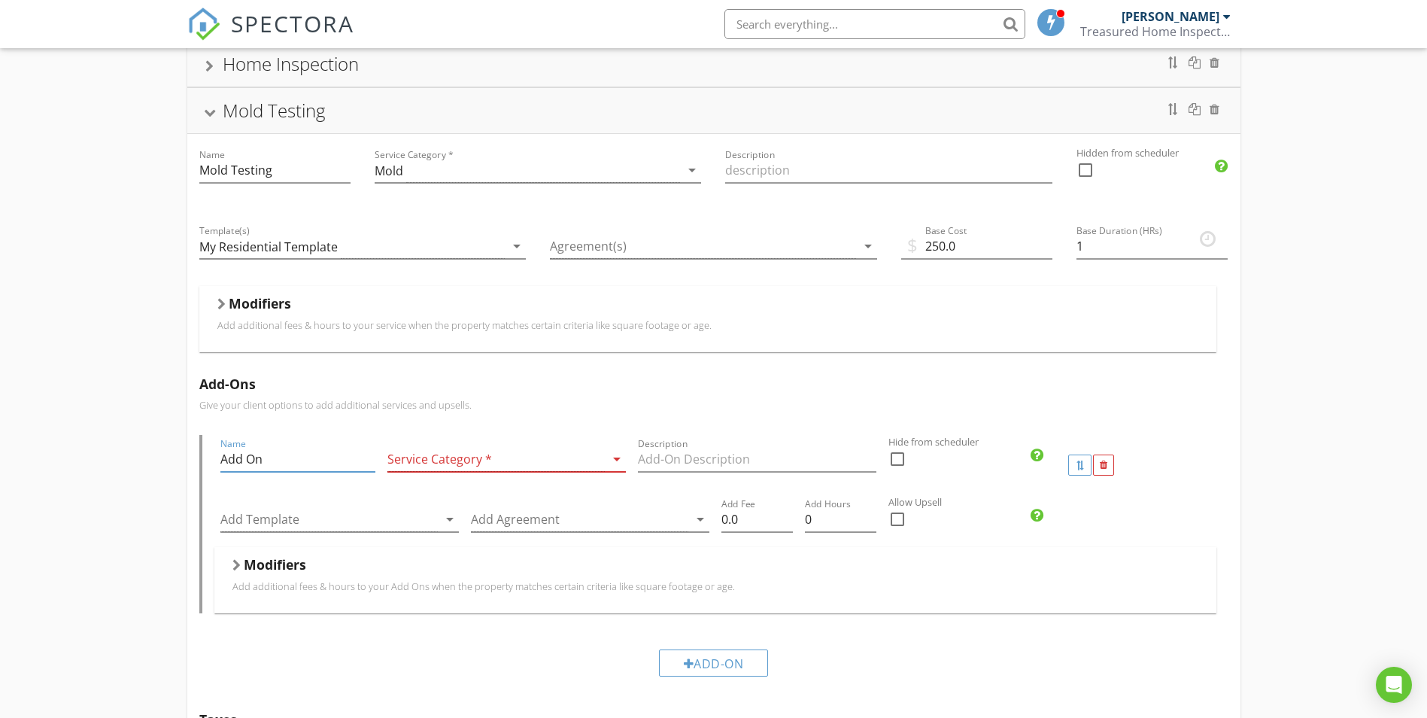
scroll to position [0, 0]
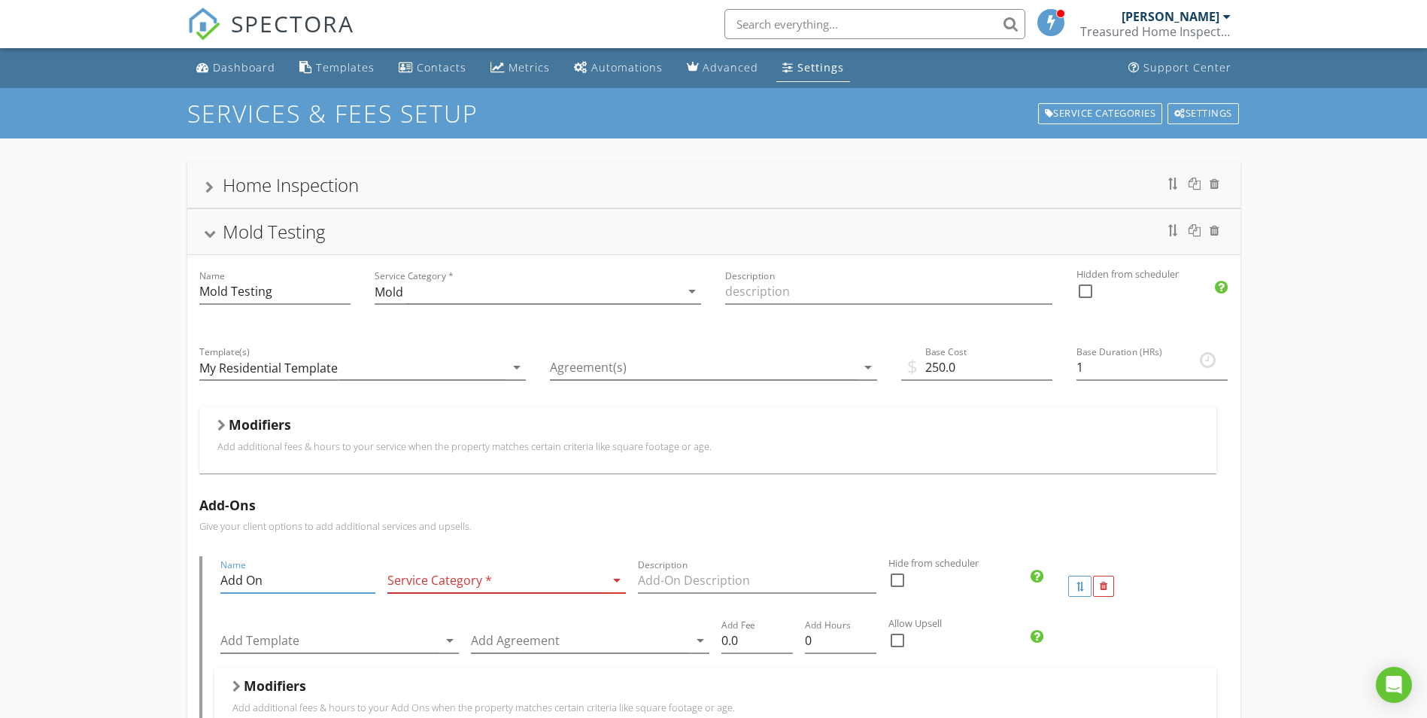
click at [393, 440] on p "Add additional fees & hours to your service when the property matches certain c…" at bounding box center [707, 446] width 981 height 12
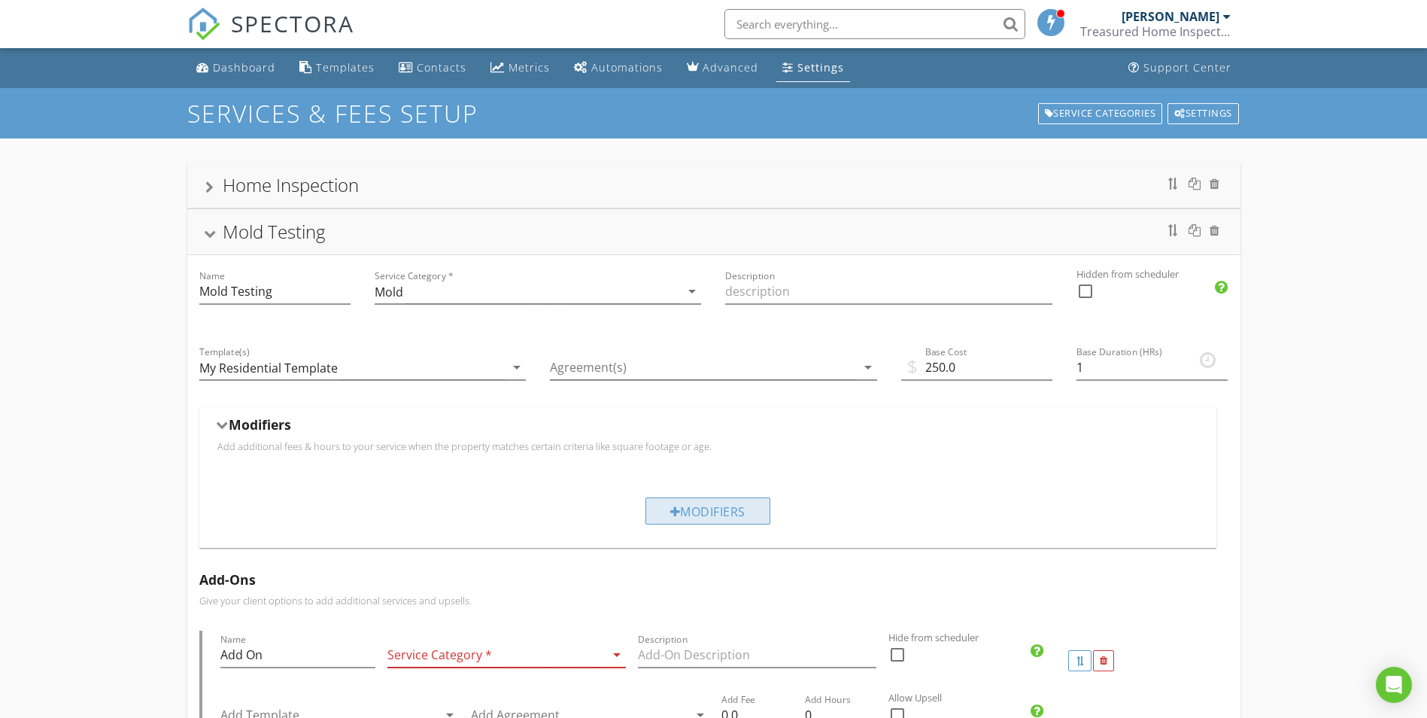
click at [700, 511] on div "Modifiers" at bounding box center [708, 510] width 125 height 27
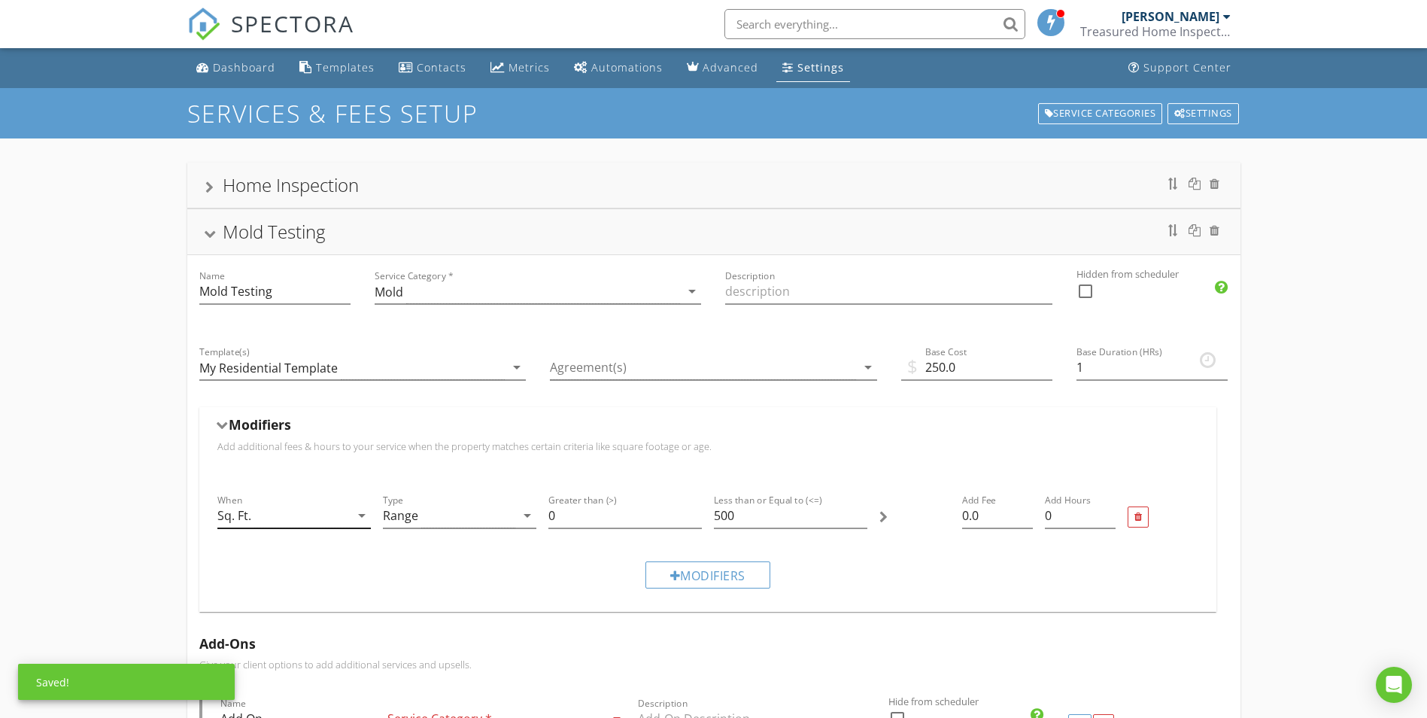
click at [343, 515] on div "Sq. Ft." at bounding box center [283, 515] width 132 height 25
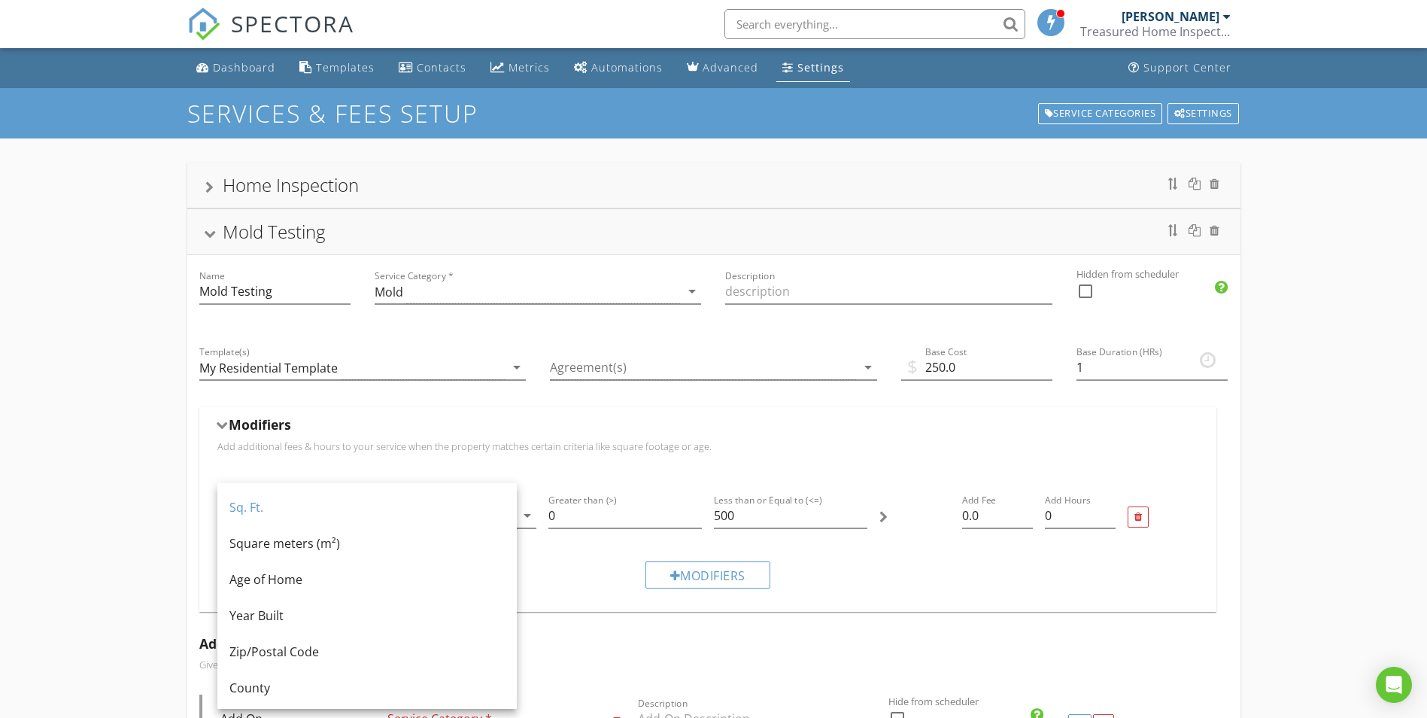
click at [603, 433] on div "Modifiers" at bounding box center [707, 427] width 981 height 23
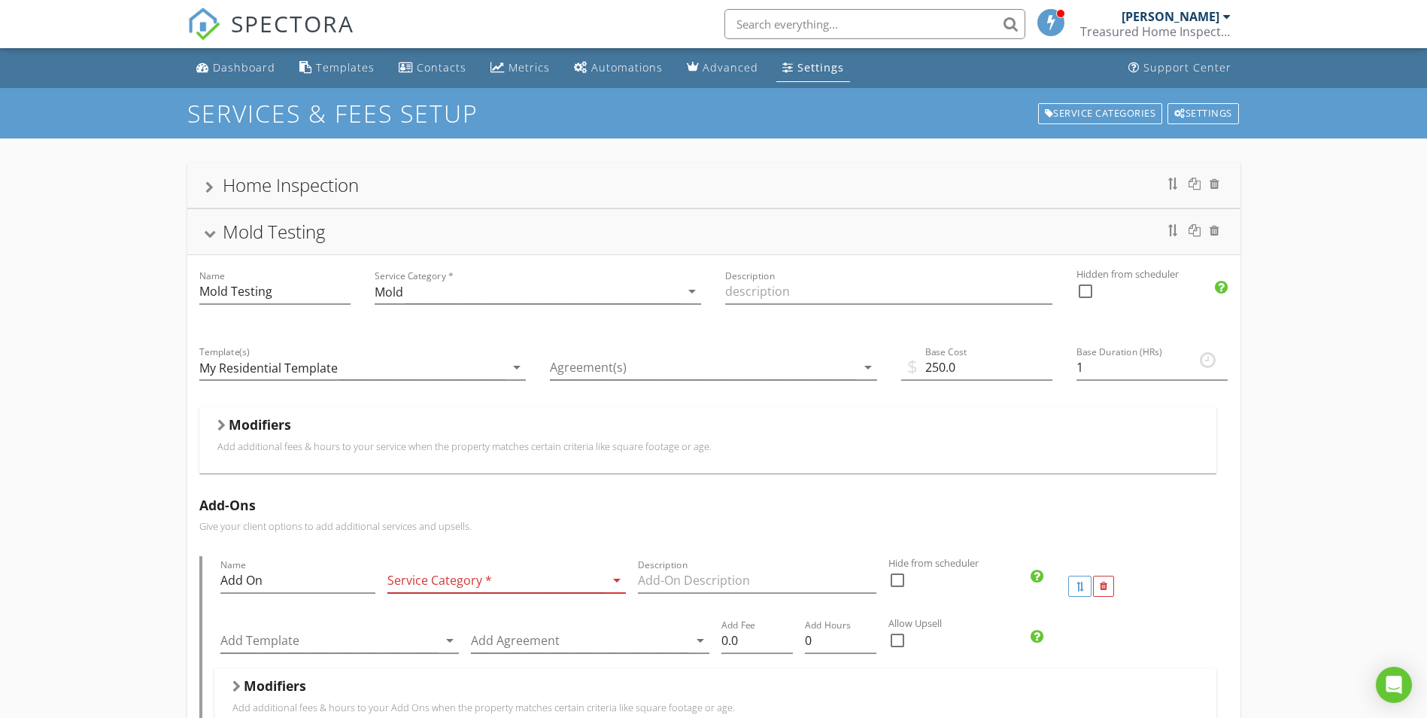
click at [452, 451] on p "Add additional fees & hours to your service when the property matches certain c…" at bounding box center [707, 446] width 981 height 12
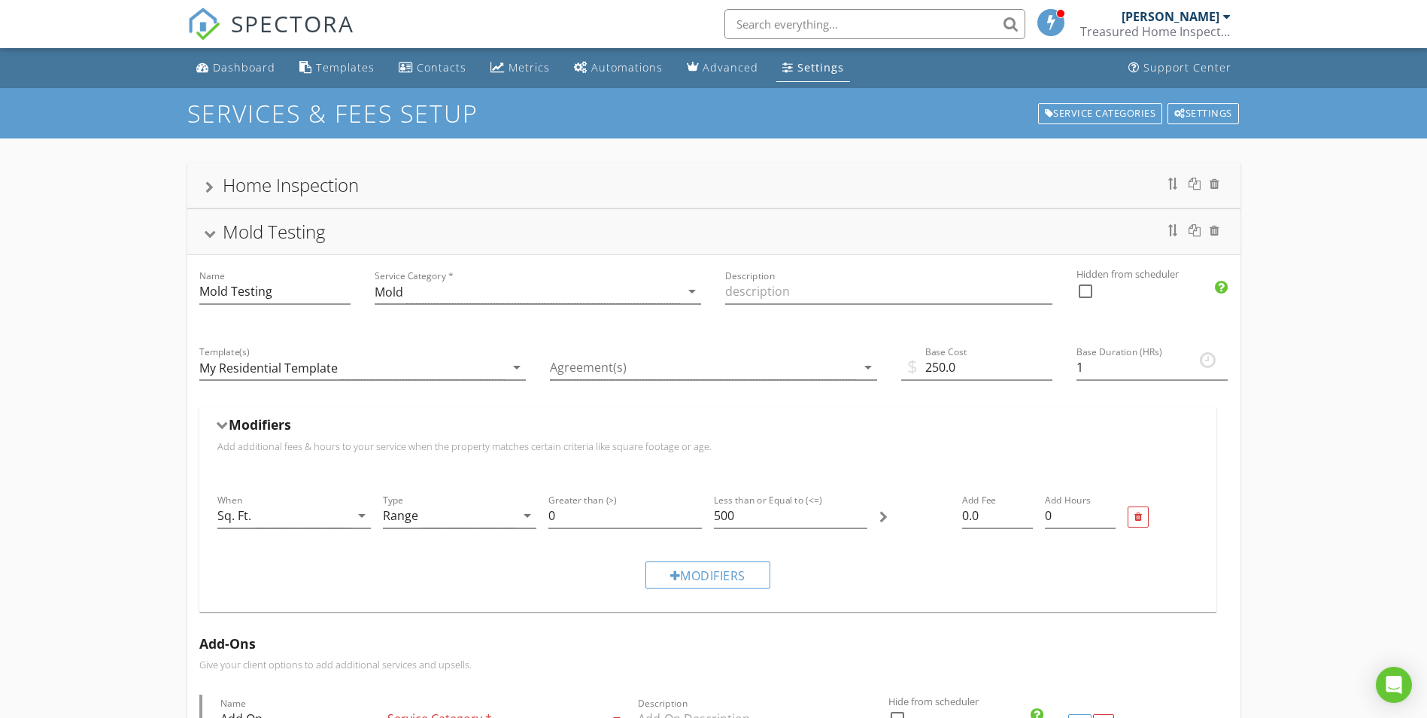
drag, startPoint x: 511, startPoint y: 512, endPoint x: 519, endPoint y: 514, distance: 8.6
click at [513, 512] on div "Range" at bounding box center [449, 515] width 132 height 25
click at [486, 454] on div "Modifiers Add additional fees & hours to your service when the property matches…" at bounding box center [707, 439] width 981 height 47
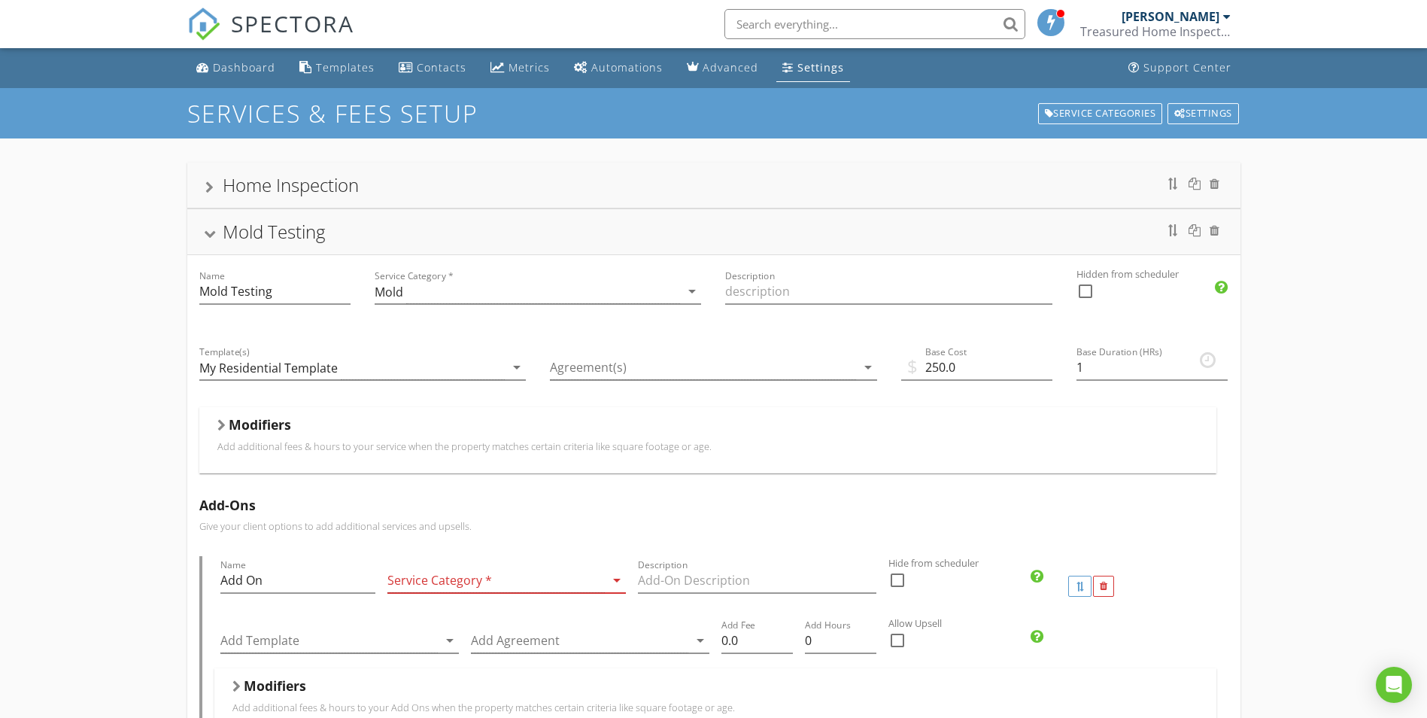
click at [416, 456] on div "Modifiers Add additional fees & hours to your service when the property matches…" at bounding box center [707, 439] width 981 height 47
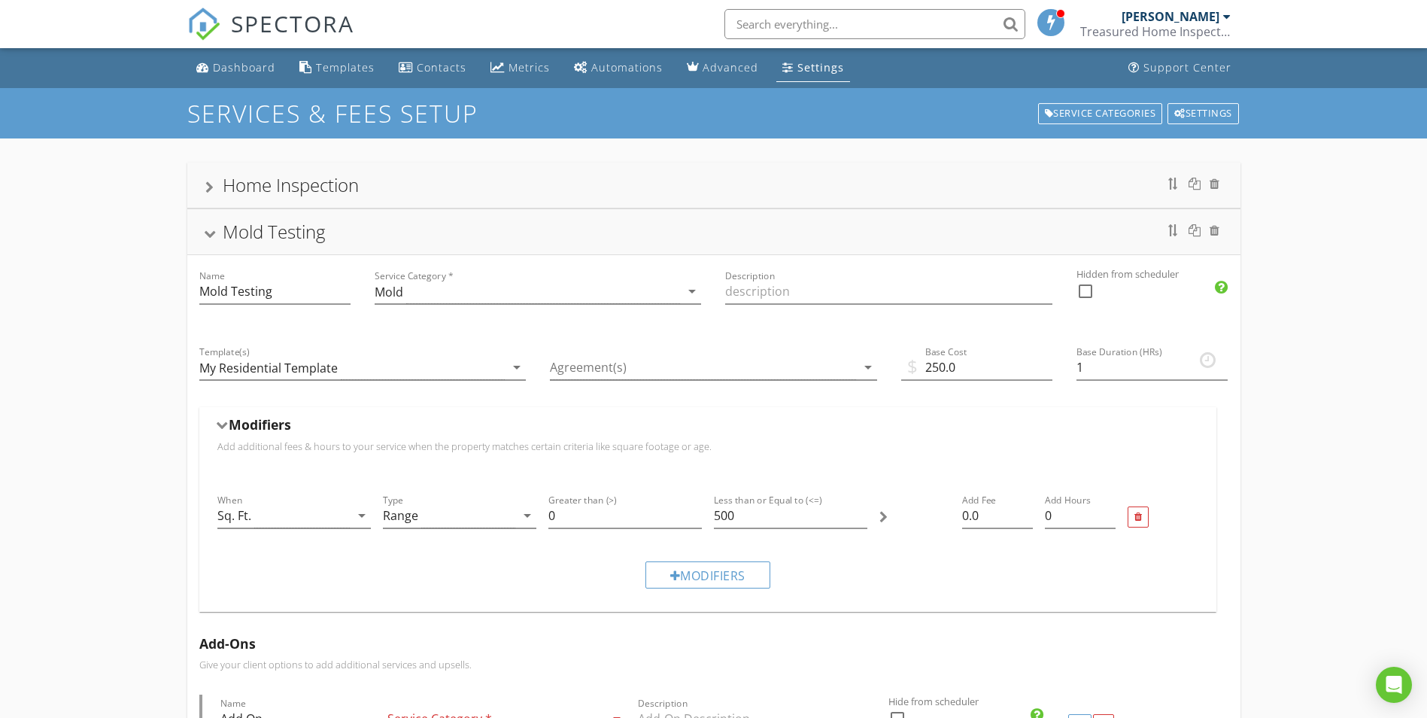
drag, startPoint x: 418, startPoint y: 456, endPoint x: 369, endPoint y: 535, distance: 93.3
click at [366, 541] on div at bounding box center [293, 538] width 153 height 9
click at [369, 521] on icon "arrow_drop_down" at bounding box center [362, 515] width 18 height 18
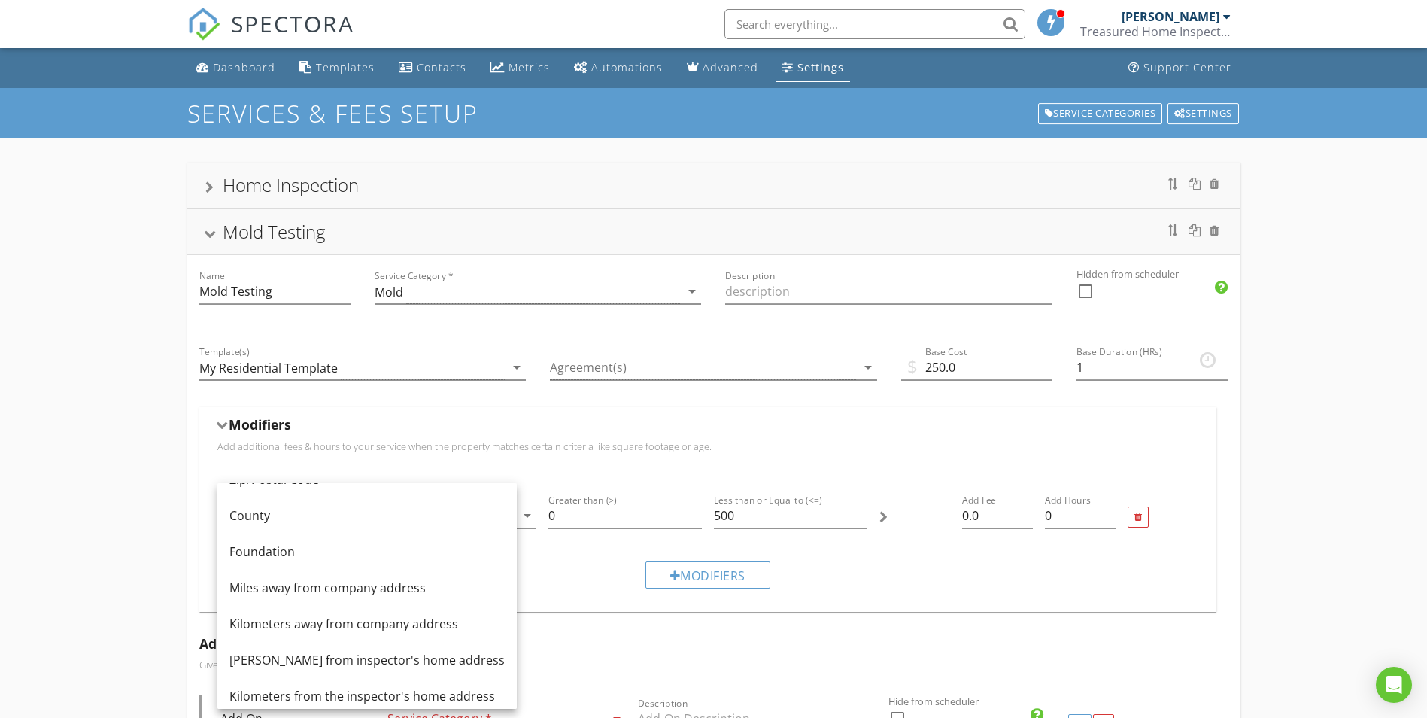
scroll to position [184, 0]
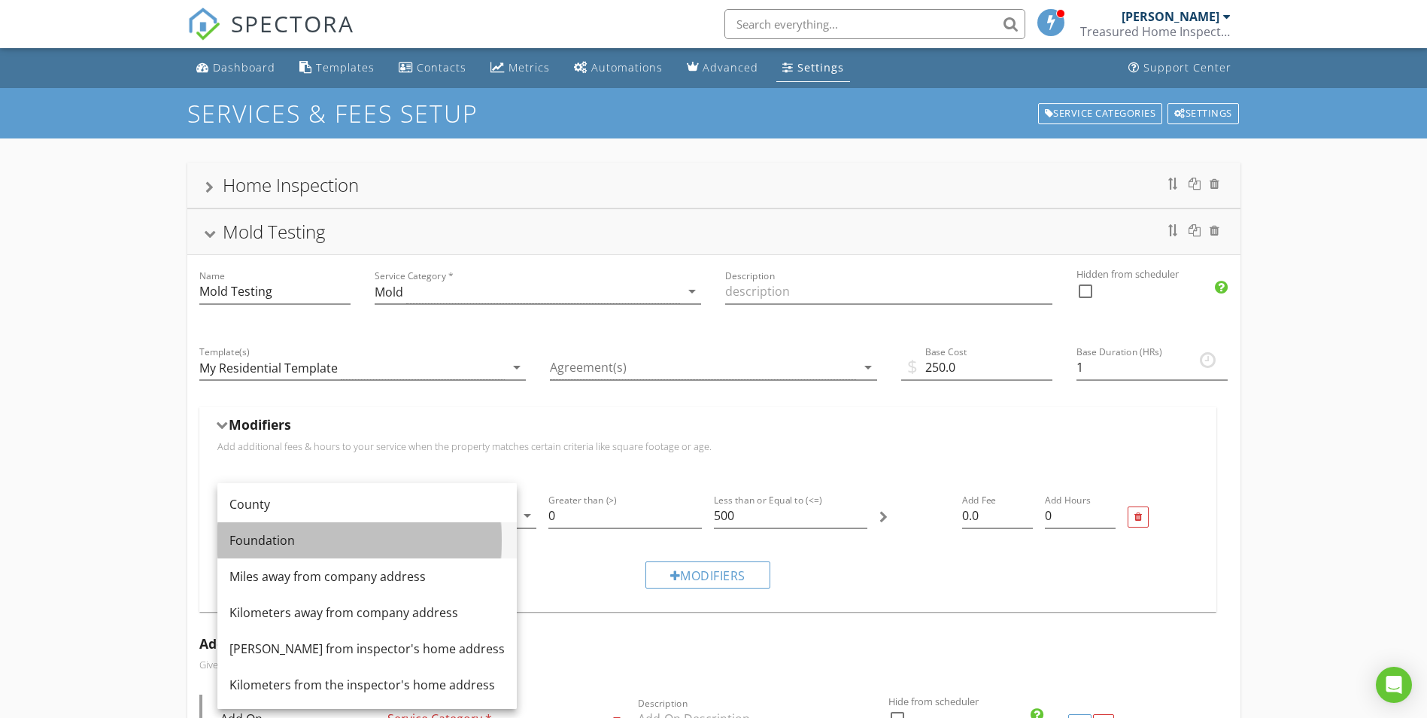
click at [345, 551] on div "Foundation" at bounding box center [366, 540] width 275 height 36
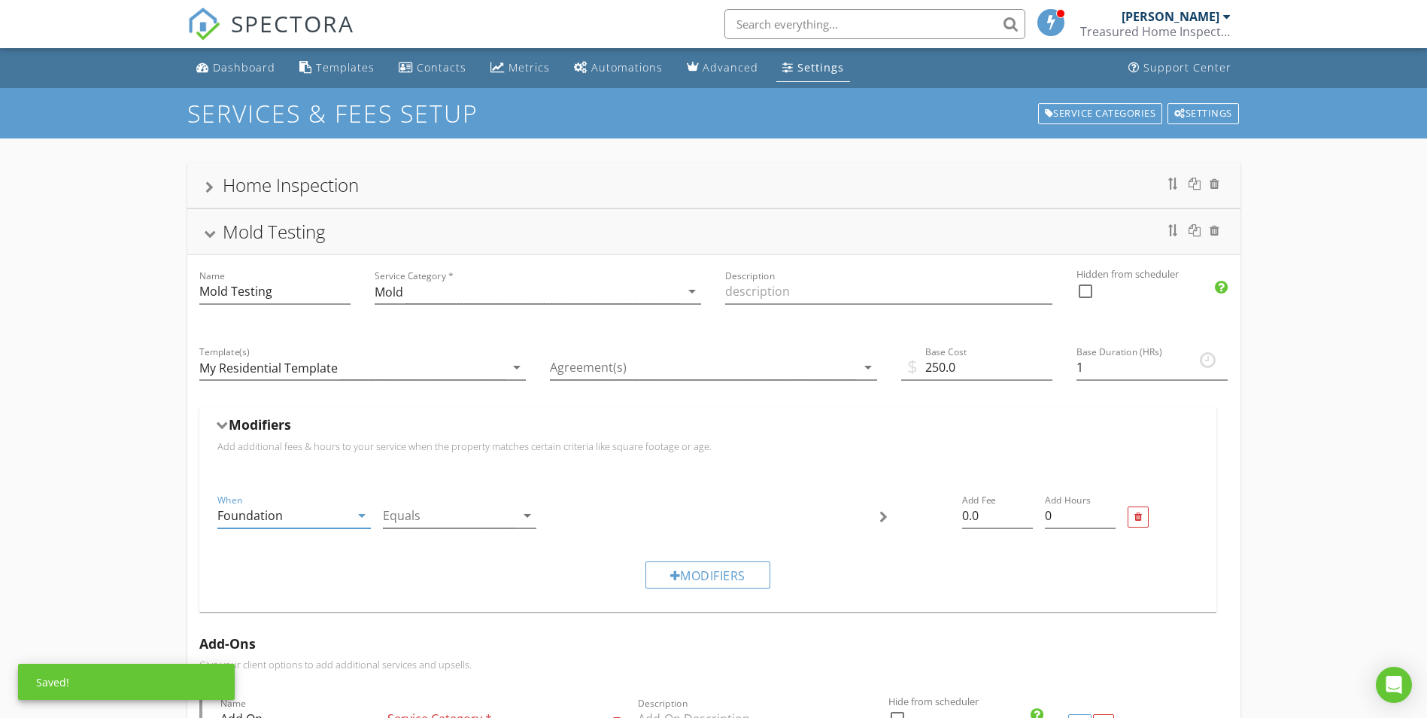
click at [466, 519] on div at bounding box center [449, 515] width 132 height 25
click at [488, 464] on div "Modifiers Add additional fees & hours to your service when the property matches…" at bounding box center [707, 439] width 1017 height 65
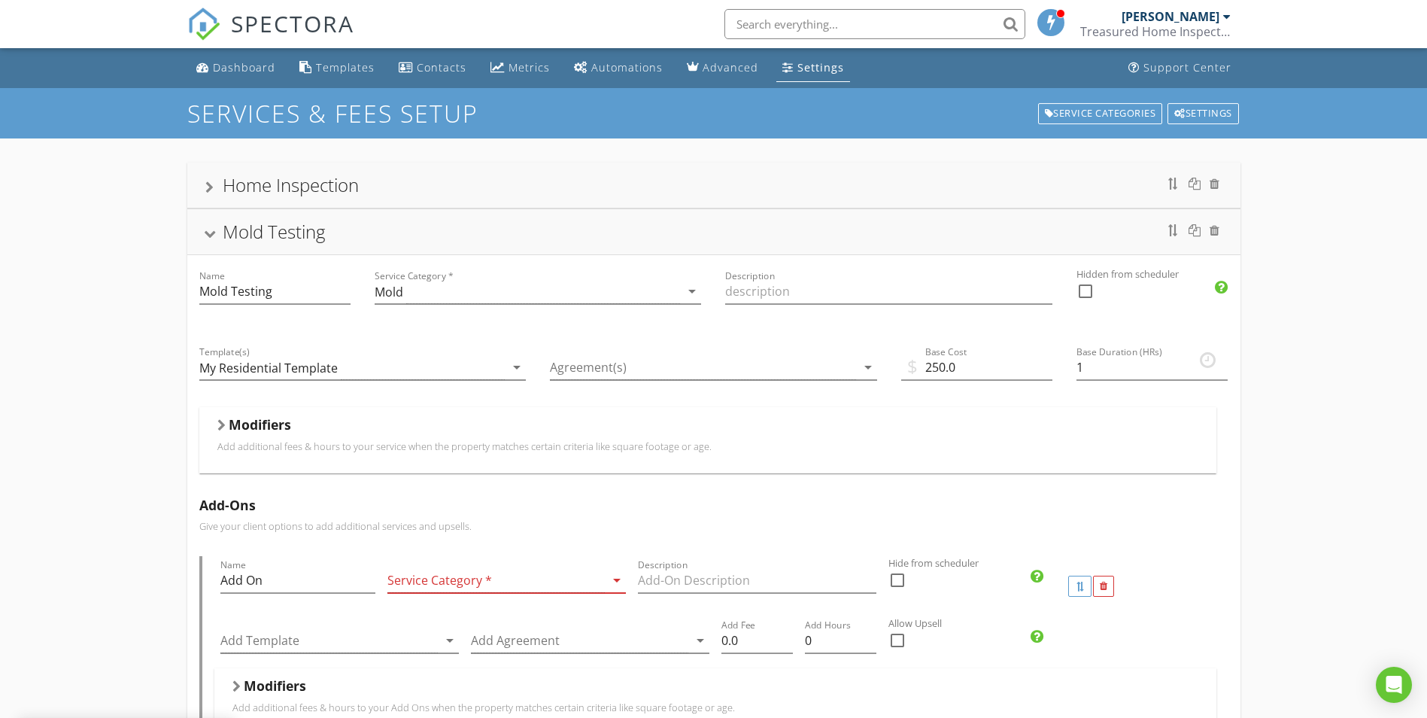
click at [360, 446] on p "Add additional fees & hours to your service when the property matches certain c…" at bounding box center [707, 446] width 981 height 12
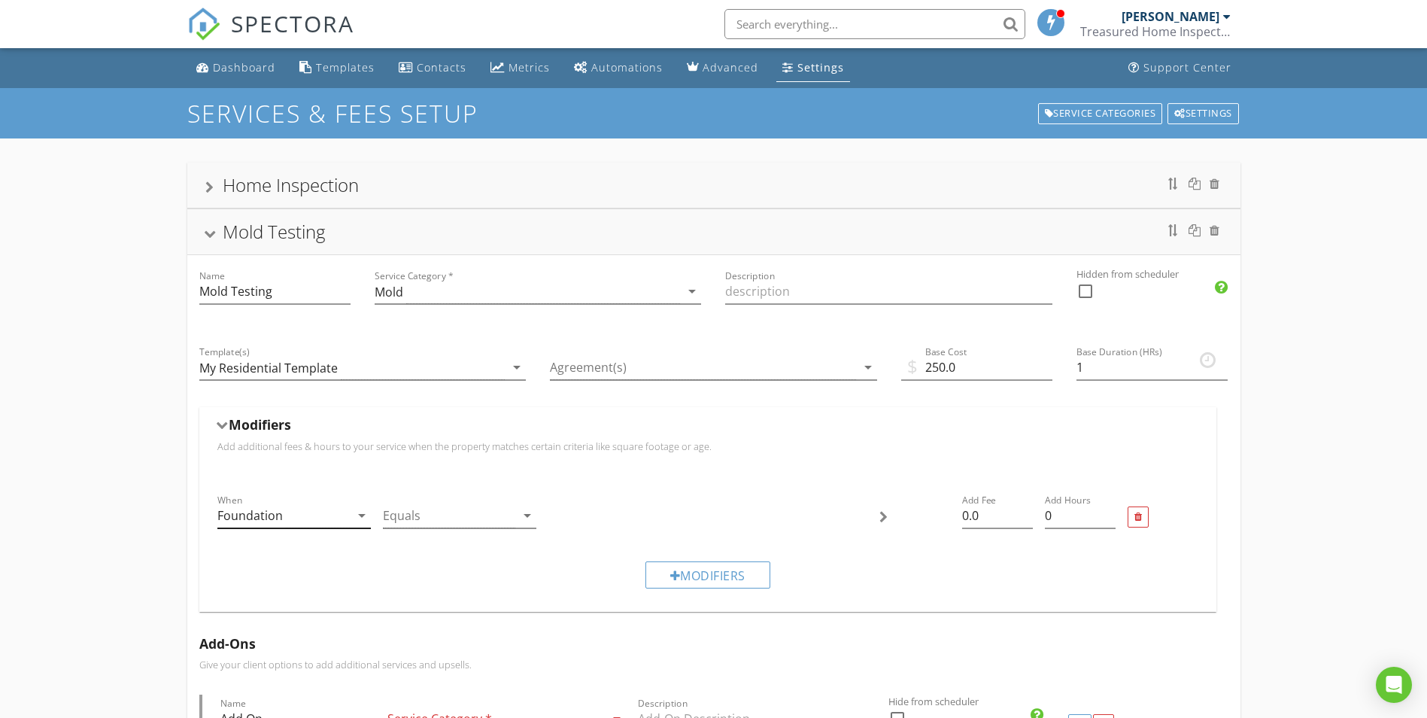
click at [356, 517] on icon "arrow_drop_down" at bounding box center [362, 515] width 18 height 18
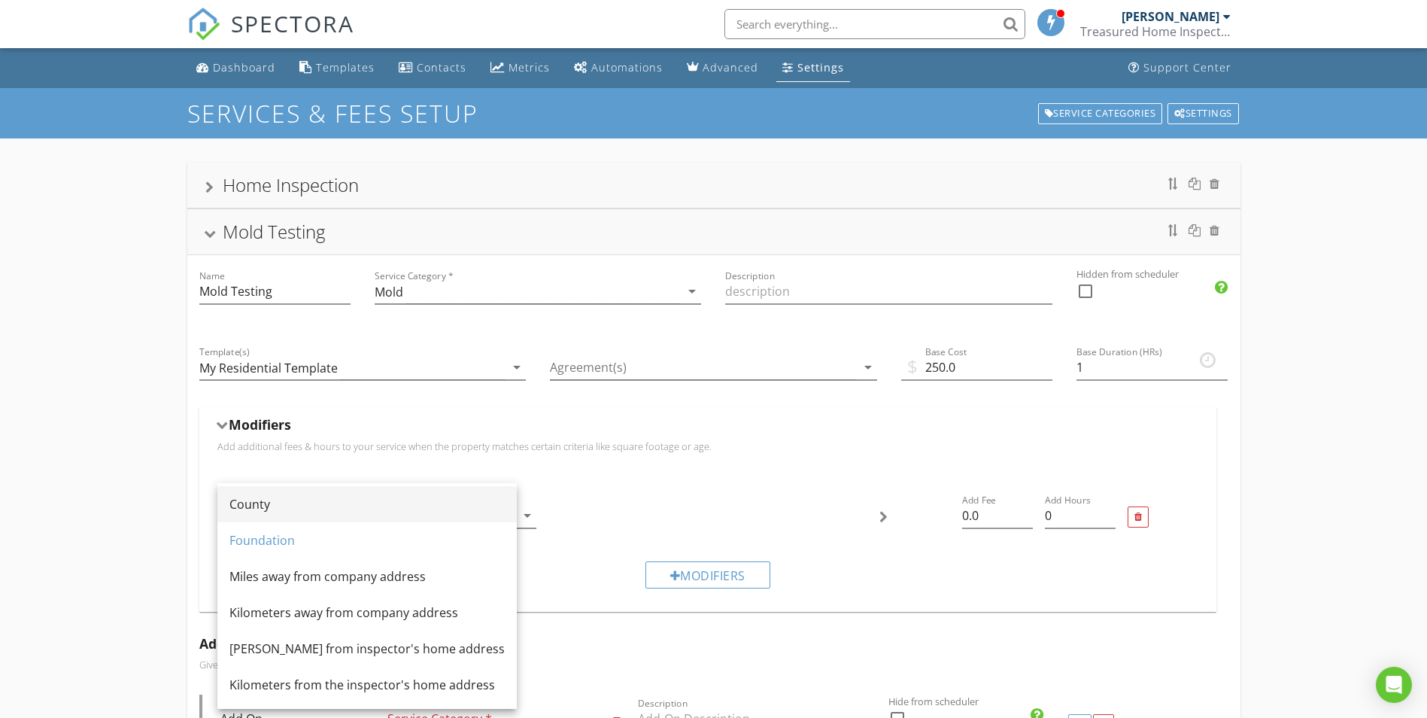
click at [342, 512] on div "County" at bounding box center [366, 504] width 275 height 18
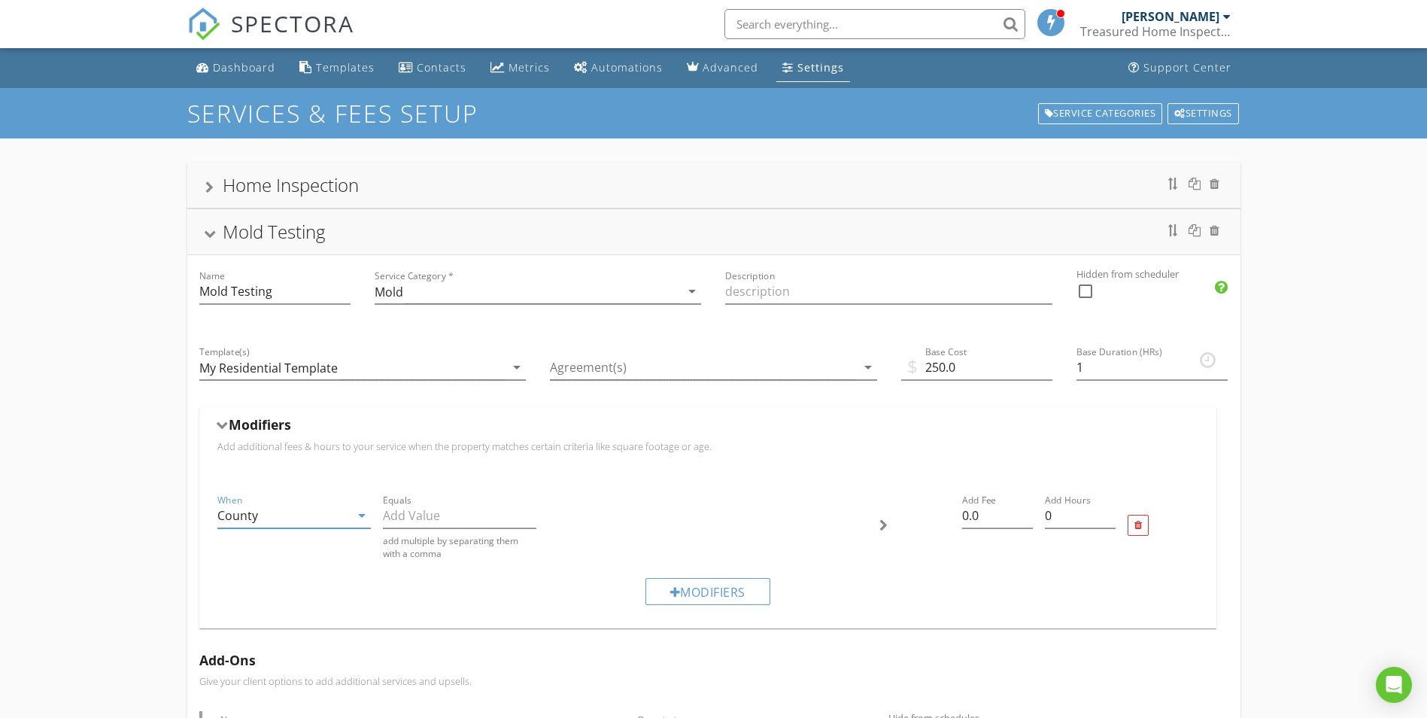
click at [351, 516] on div "arrow_drop_down" at bounding box center [360, 515] width 21 height 18
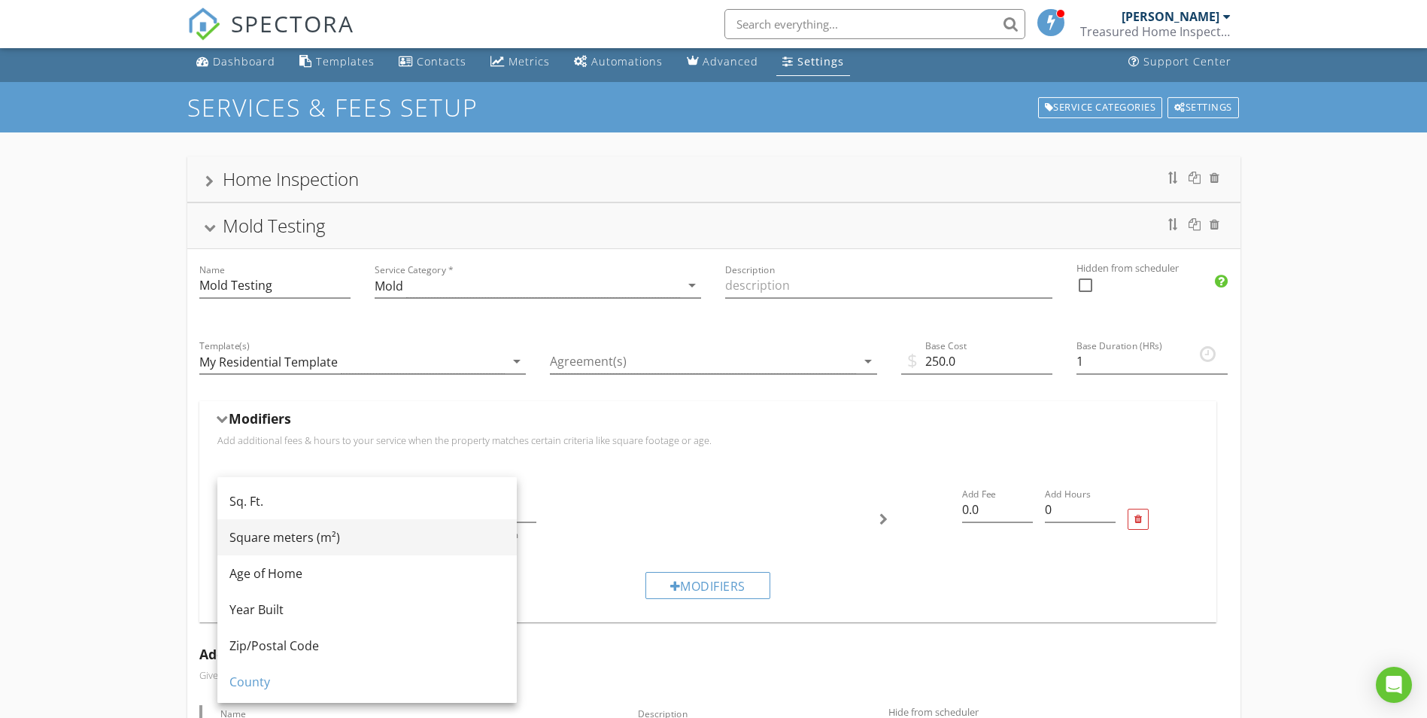
scroll to position [0, 0]
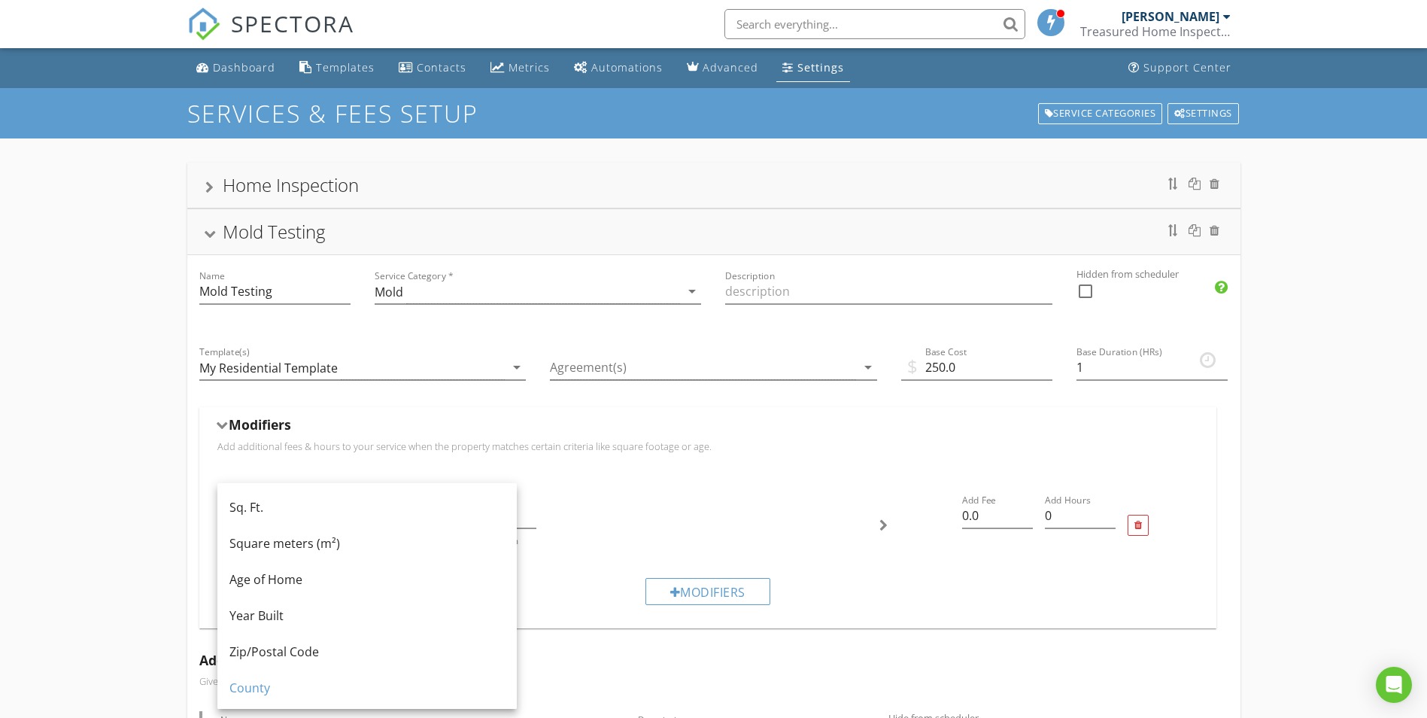
click at [602, 489] on div at bounding box center [707, 525] width 331 height 81
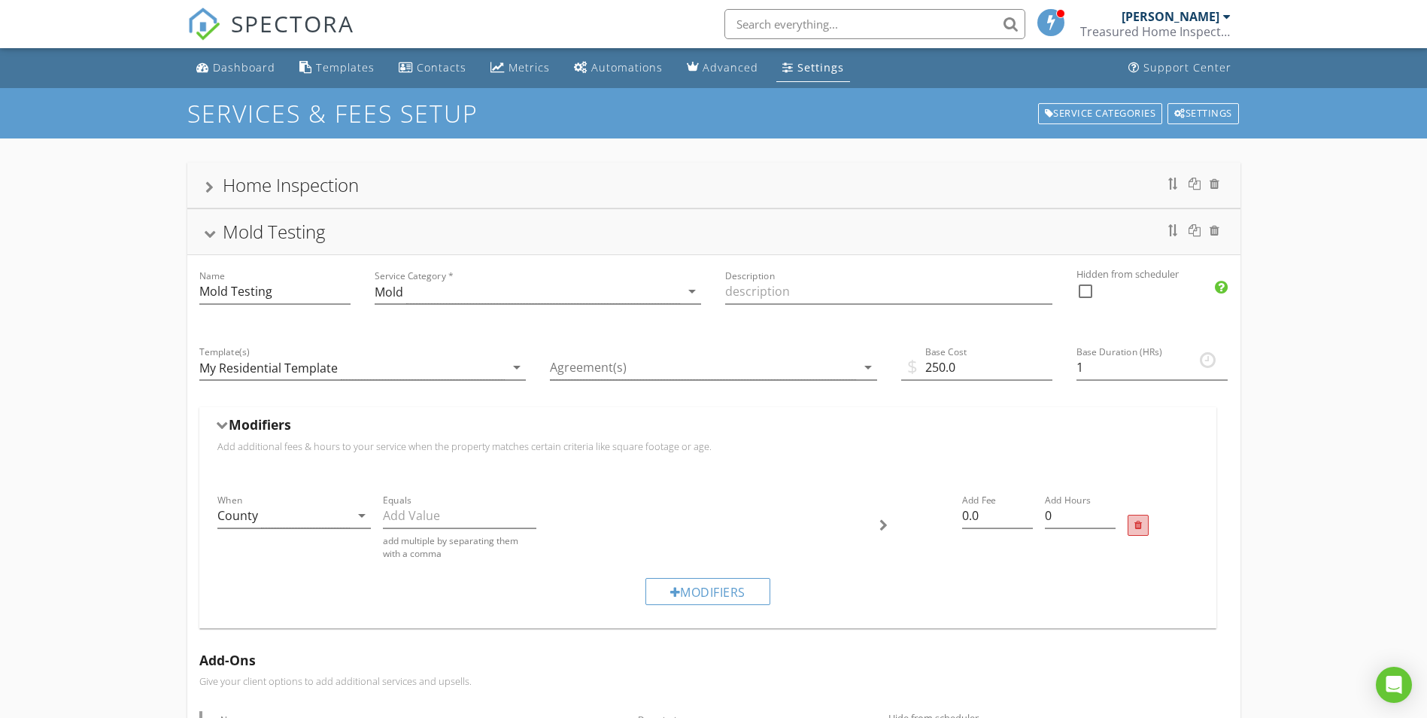
click at [1144, 524] on div at bounding box center [1138, 525] width 21 height 21
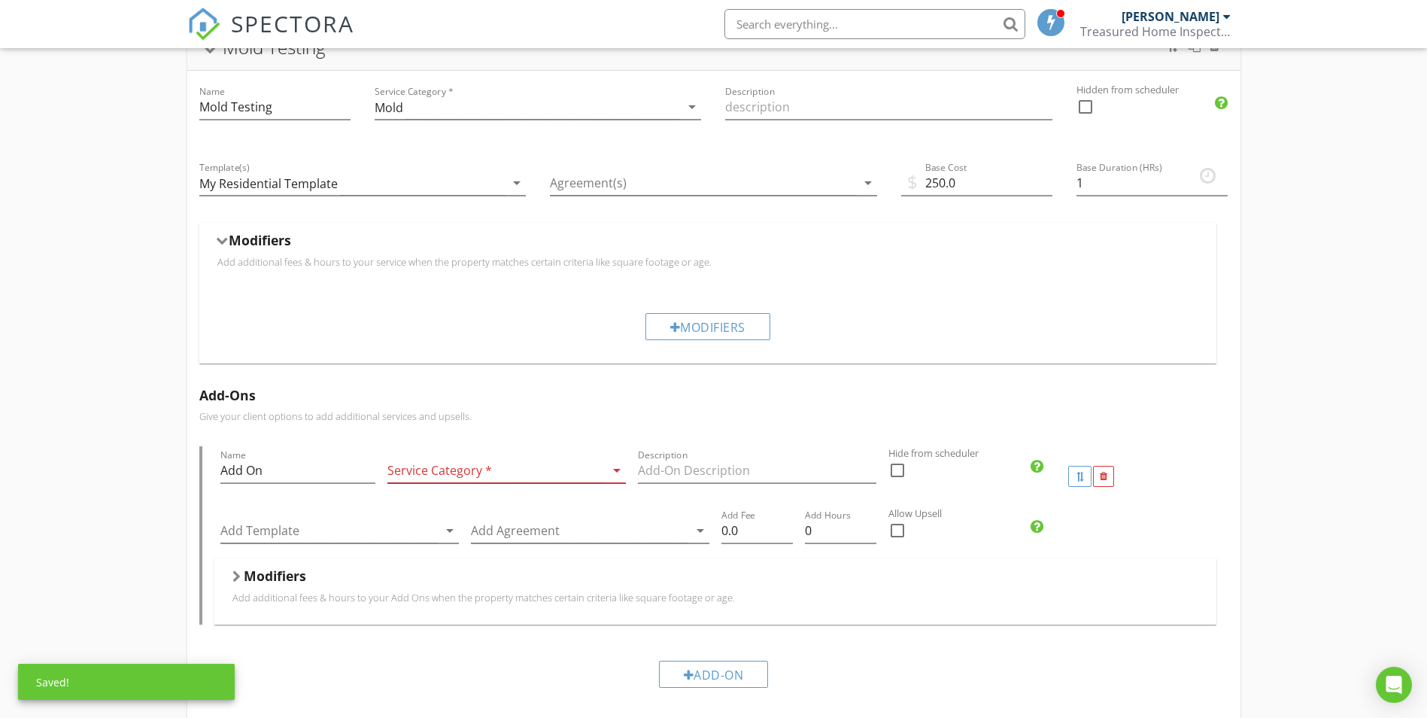
scroll to position [226, 0]
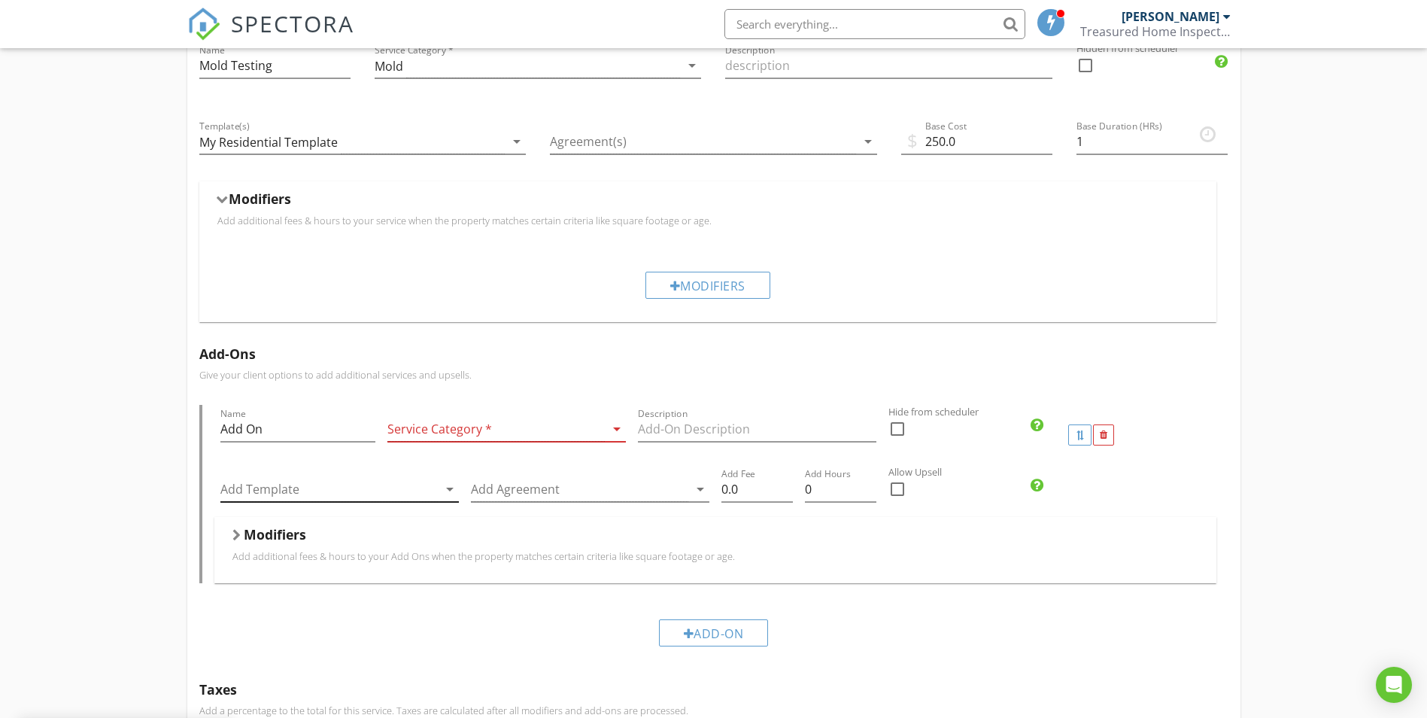
click at [427, 494] on div at bounding box center [328, 489] width 217 height 25
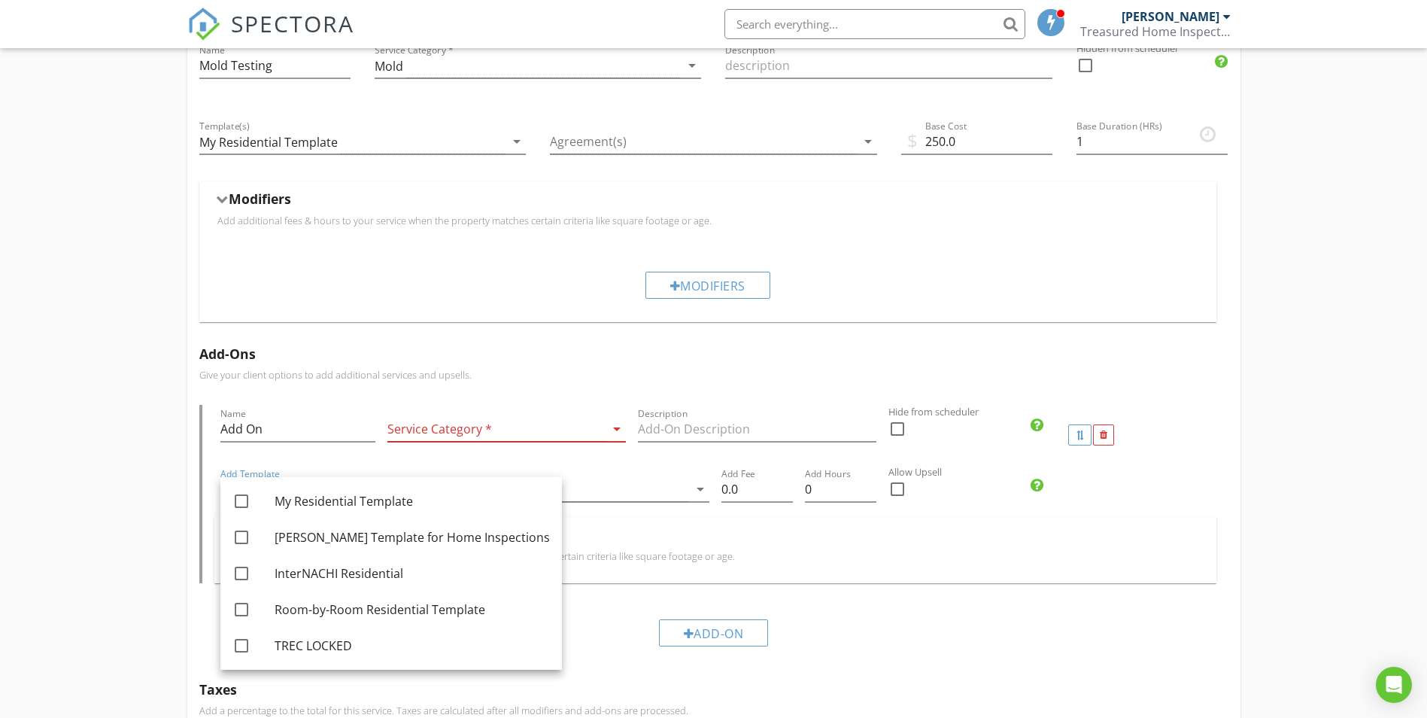
click at [852, 539] on div "Modifiers" at bounding box center [715, 537] width 966 height 23
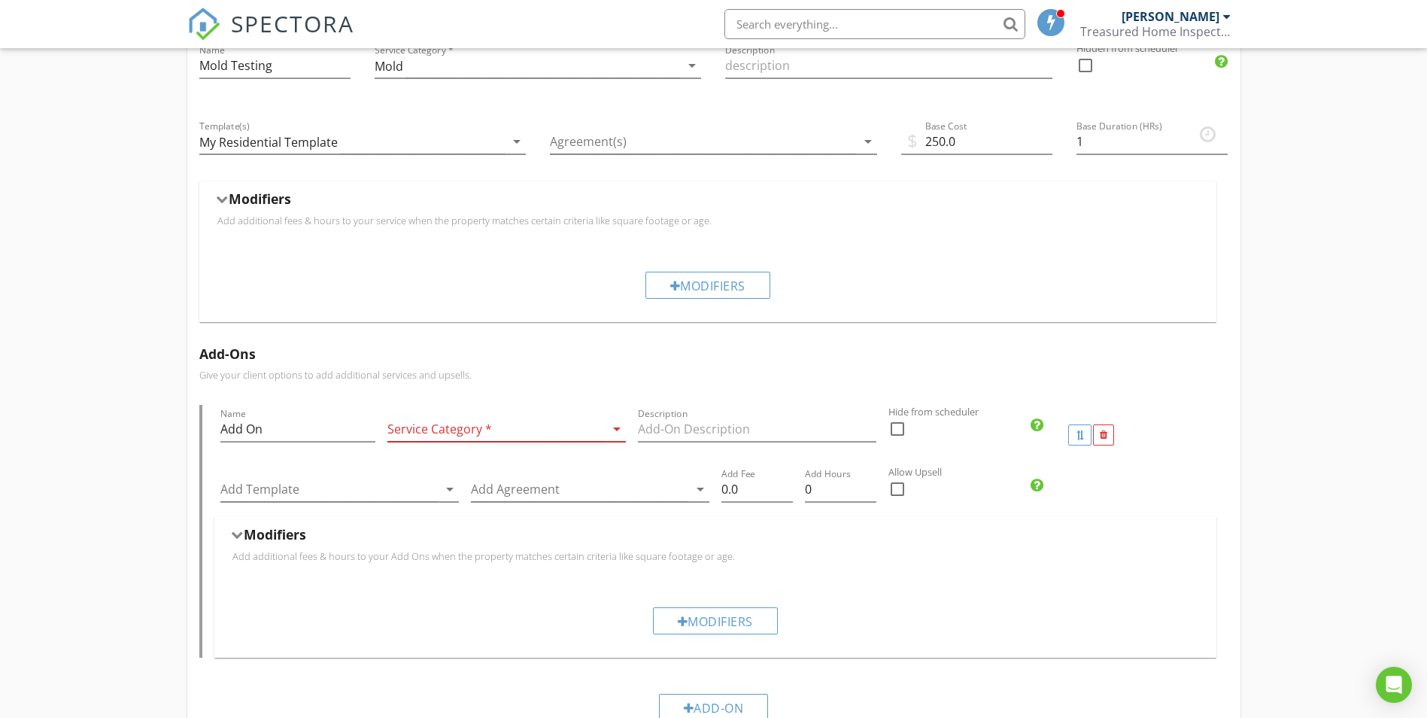
click at [607, 495] on div at bounding box center [579, 489] width 217 height 25
click at [959, 564] on div "Modifiers Add additional fees & hours to your Add Ons when the property matches…" at bounding box center [715, 549] width 966 height 47
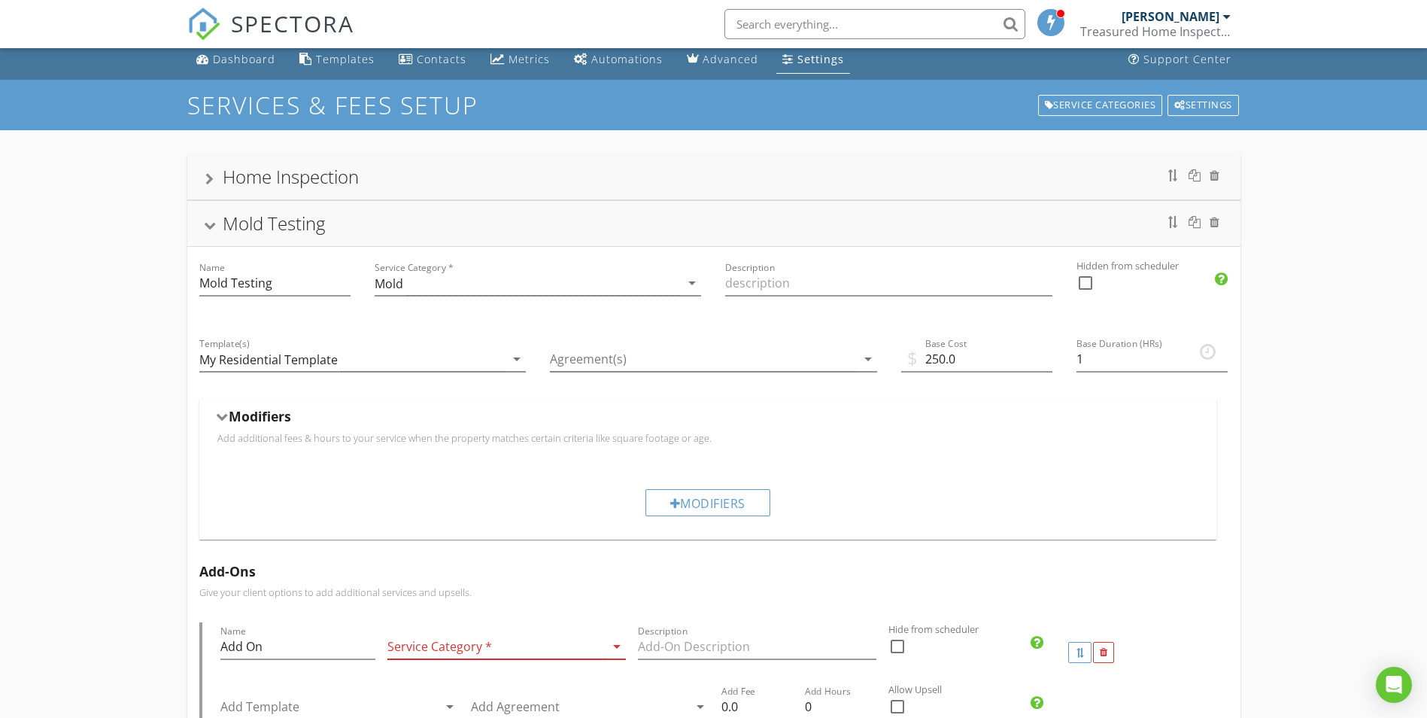
scroll to position [0, 0]
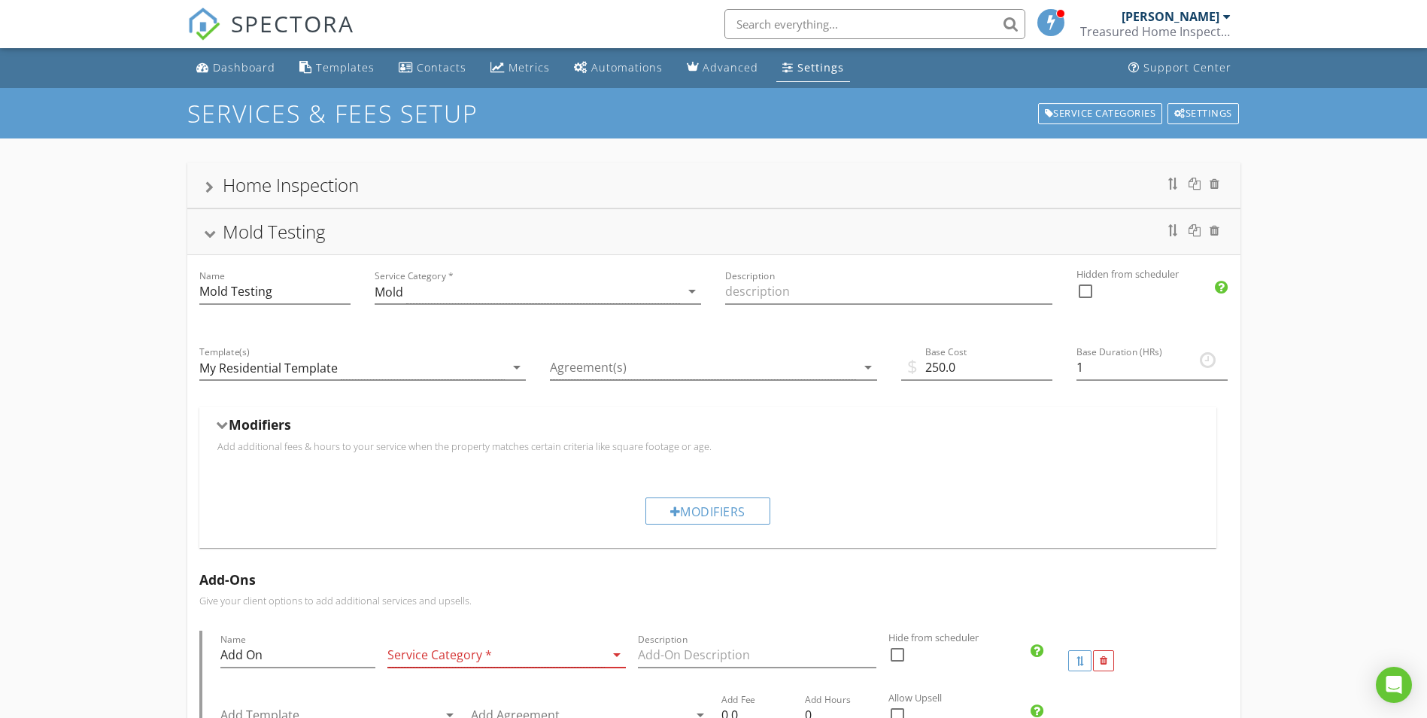
click at [271, 232] on div "Mold Testing" at bounding box center [274, 231] width 102 height 25
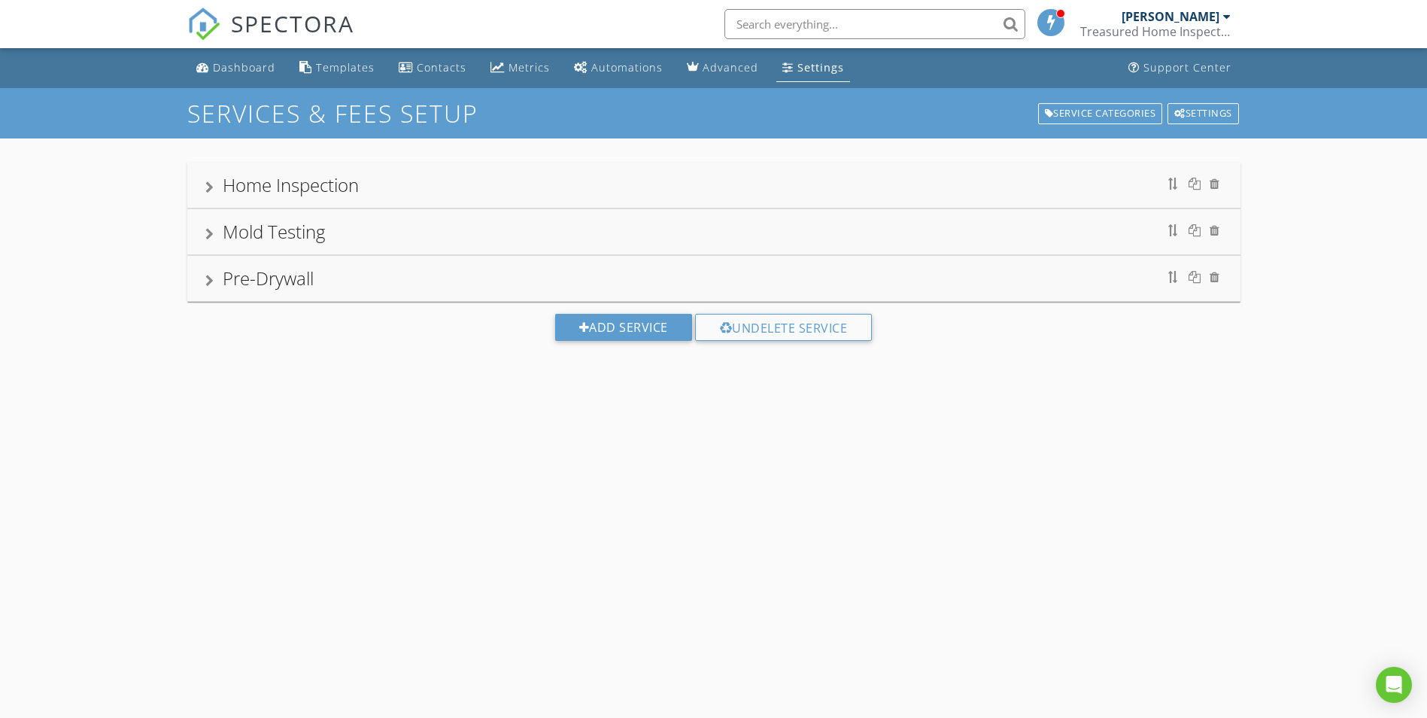
click at [310, 292] on div "Pre-Drywall" at bounding box center [713, 278] width 1017 height 27
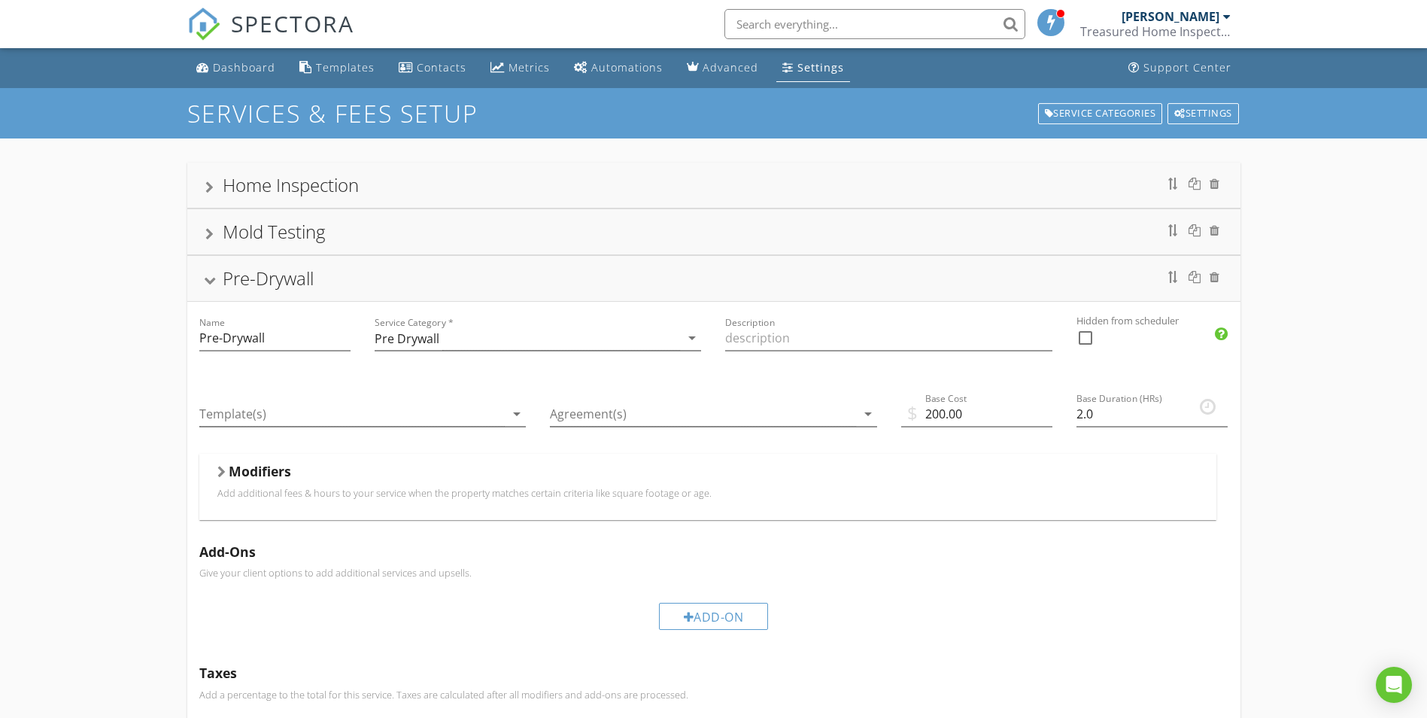
click at [332, 487] on p "Add additional fees & hours to your service when the property matches certain c…" at bounding box center [707, 493] width 981 height 12
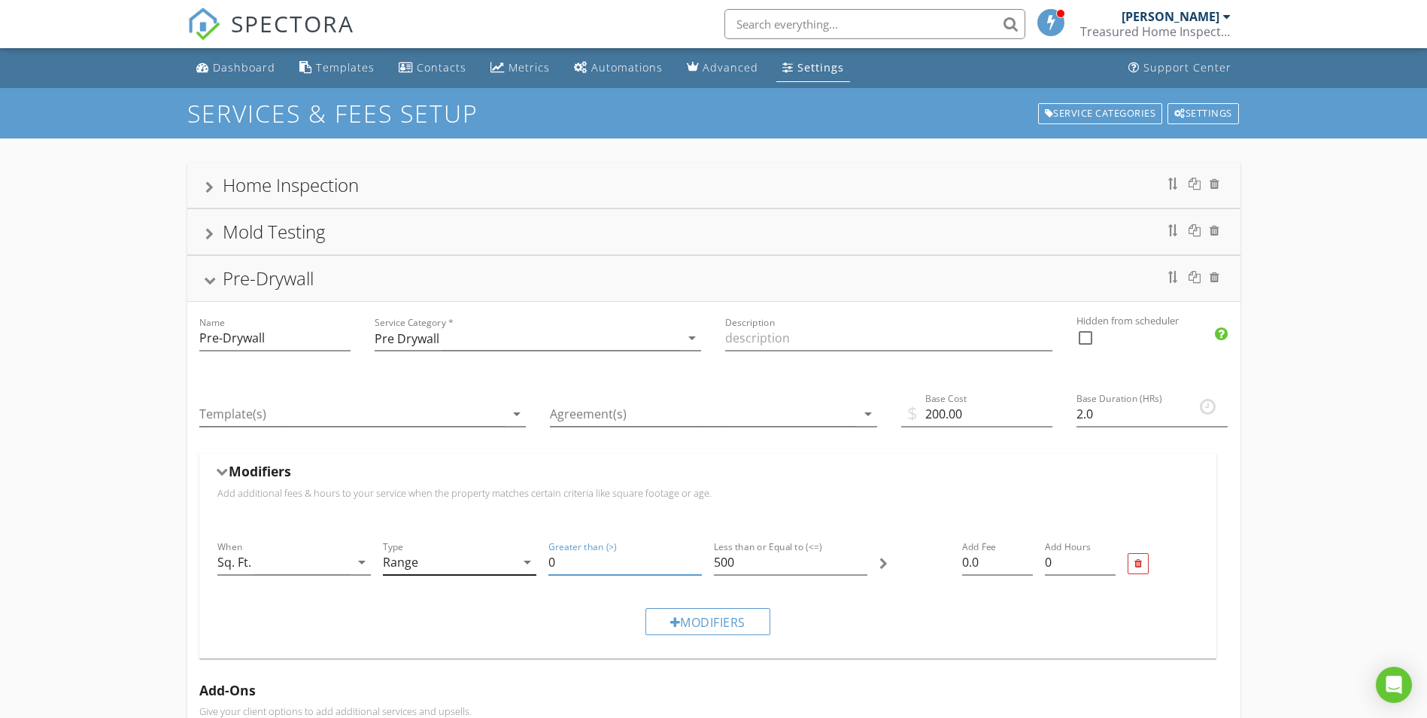
drag, startPoint x: 579, startPoint y: 559, endPoint x: 481, endPoint y: 563, distance: 98.6
click at [485, 564] on div "When Sq. Ft. arrow_drop_down Type Range arrow_drop_down Greater than (>) 0 Less…" at bounding box center [707, 564] width 993 height 64
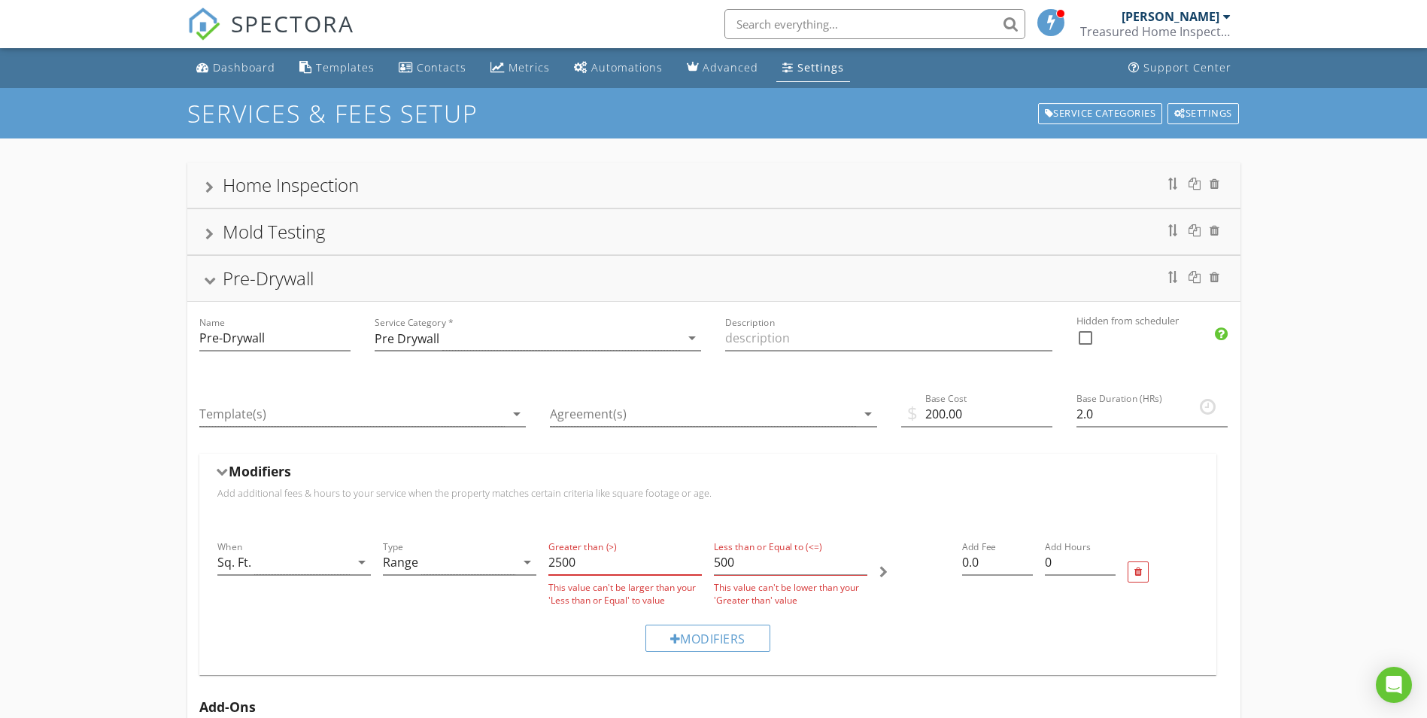
type input "2500"
drag, startPoint x: 737, startPoint y: 561, endPoint x: 648, endPoint y: 561, distance: 89.5
click at [649, 561] on div "When Sq. Ft. arrow_drop_down Type Range arrow_drop_down Greater than (>) 2500 T…" at bounding box center [707, 572] width 993 height 81
drag, startPoint x: 747, startPoint y: 564, endPoint x: 703, endPoint y: 565, distance: 43.6
click at [705, 565] on div "When Sq. Ft. arrow_drop_down Type Range arrow_drop_down Greater than (>) 2500 T…" at bounding box center [707, 572] width 993 height 81
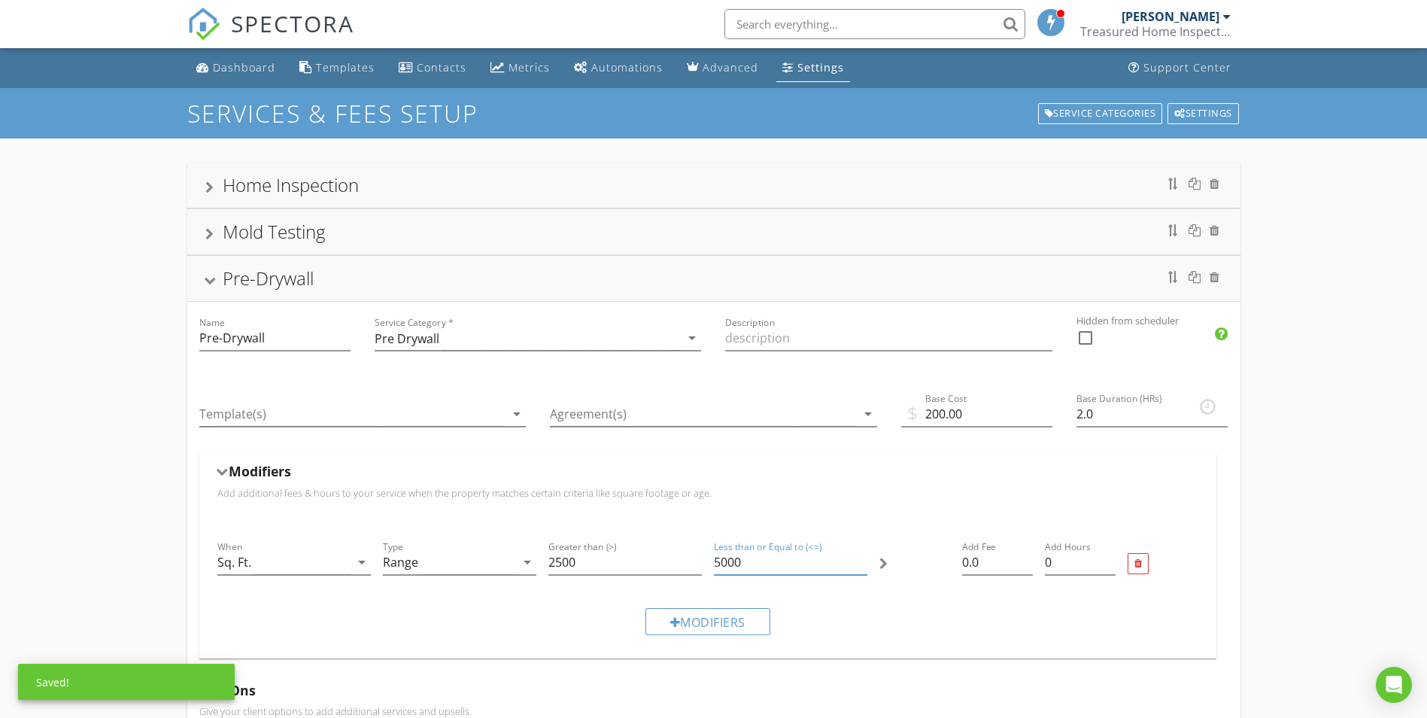
type input "5000"
click at [884, 621] on div "Modifiers" at bounding box center [707, 621] width 993 height 50
drag, startPoint x: 963, startPoint y: 563, endPoint x: 904, endPoint y: 561, distance: 59.5
click at [904, 561] on div "When Sq. Ft. arrow_drop_down Type Range arrow_drop_down Greater than (>) 2500 L…" at bounding box center [707, 564] width 993 height 64
click at [1029, 615] on div "Modifiers" at bounding box center [707, 621] width 993 height 50
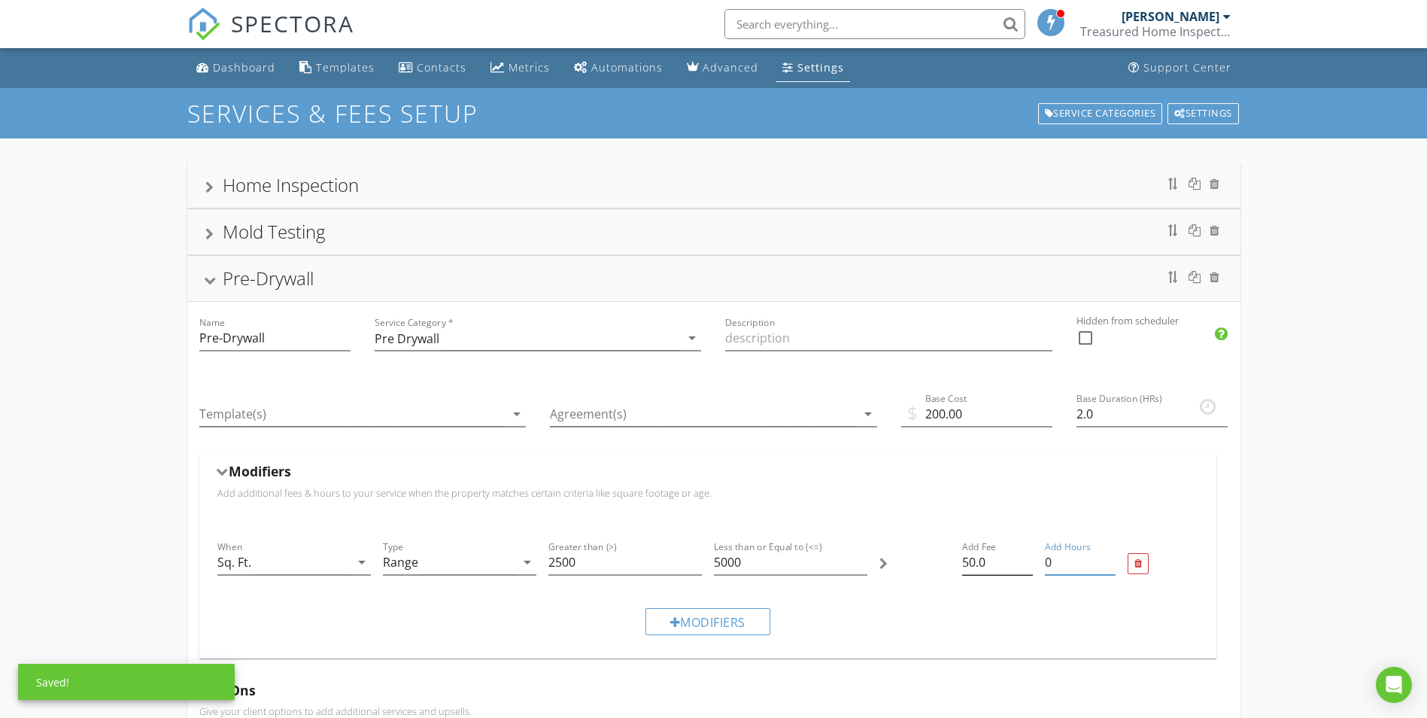
drag, startPoint x: 1047, startPoint y: 563, endPoint x: 1016, endPoint y: 563, distance: 31.6
click at [1016, 563] on div "When Sq. Ft. arrow_drop_down Type Range arrow_drop_down Greater than (>) 2500 L…" at bounding box center [707, 564] width 993 height 64
type input "50.0"
drag, startPoint x: 1052, startPoint y: 566, endPoint x: 1031, endPoint y: 566, distance: 21.1
click at [1031, 566] on div "When Sq. Ft. arrow_drop_down Type Range arrow_drop_down Greater than (>) 2500 L…" at bounding box center [707, 564] width 993 height 64
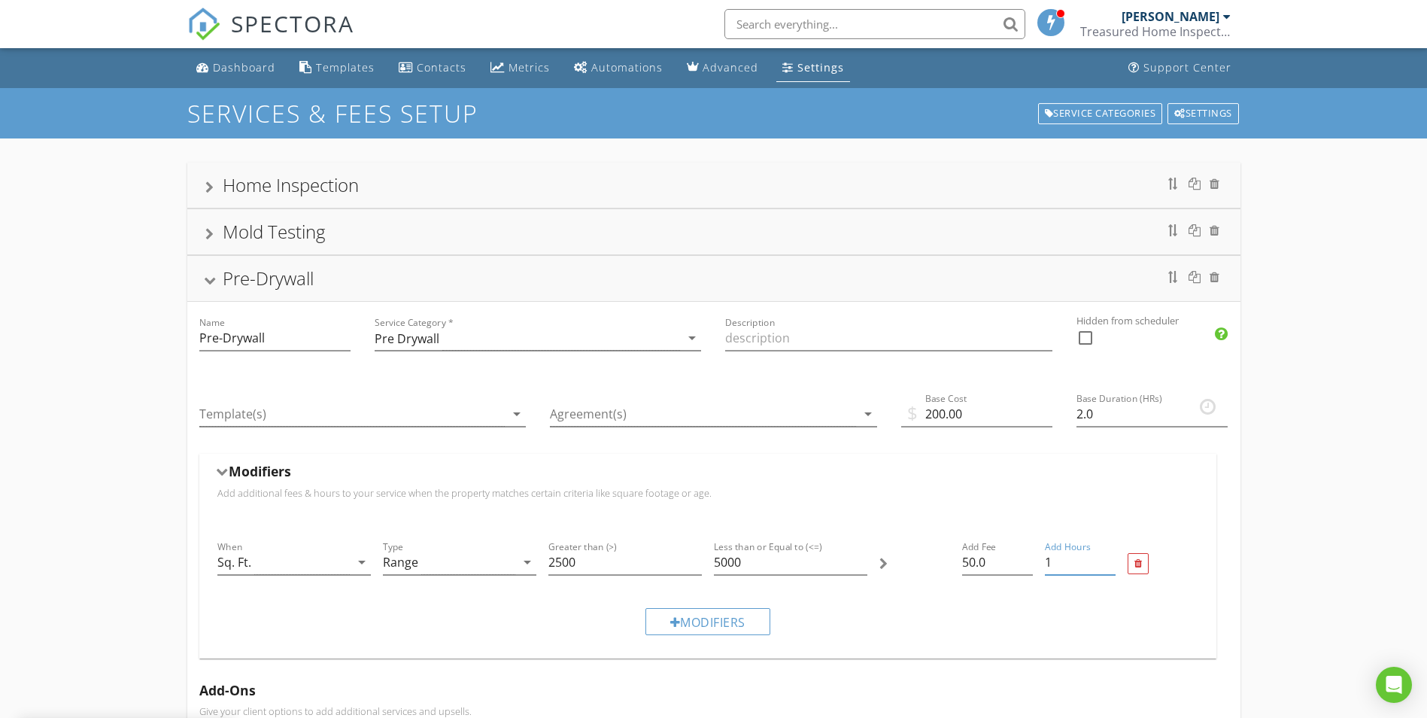
type input "1"
click at [1053, 591] on div "Add Hours 1" at bounding box center [1080, 564] width 83 height 64
click at [387, 283] on div "Pre-Drywall" at bounding box center [713, 278] width 1017 height 27
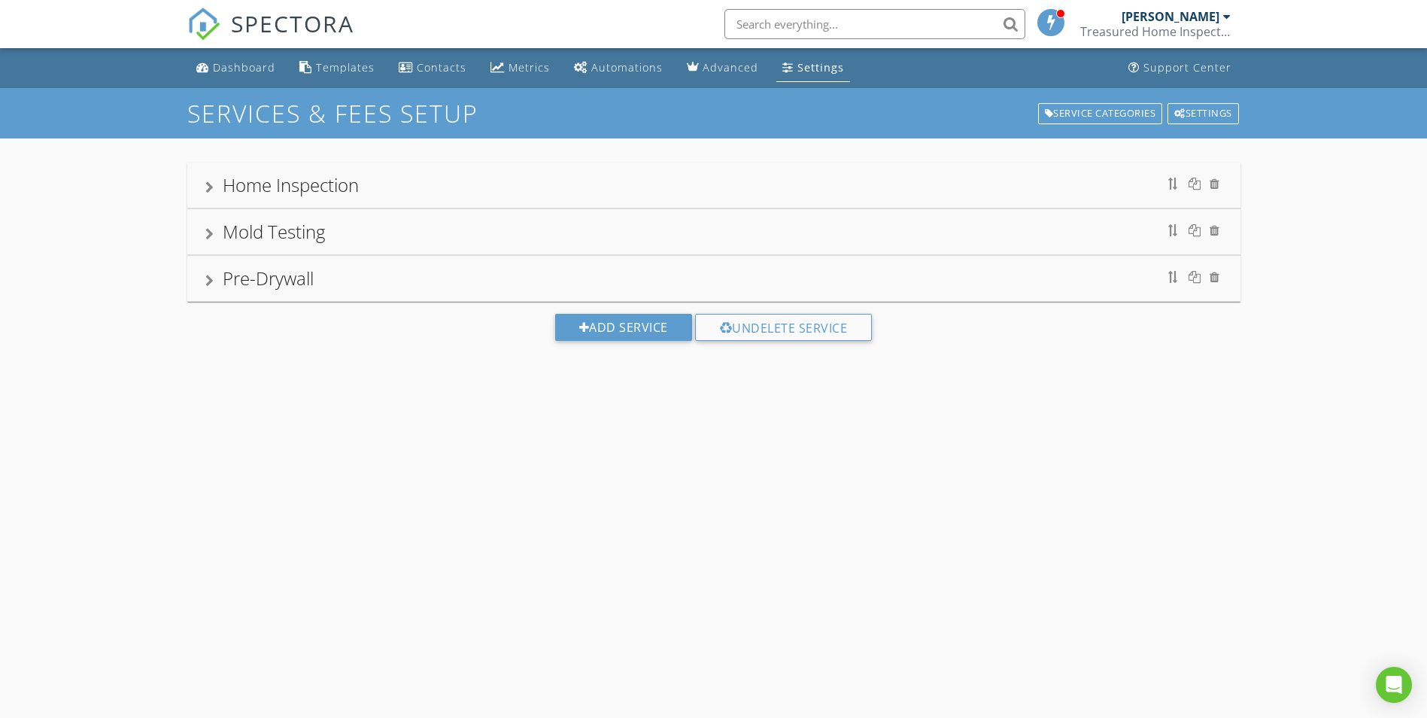
click at [425, 196] on div "Home Inspection" at bounding box center [713, 185] width 1017 height 27
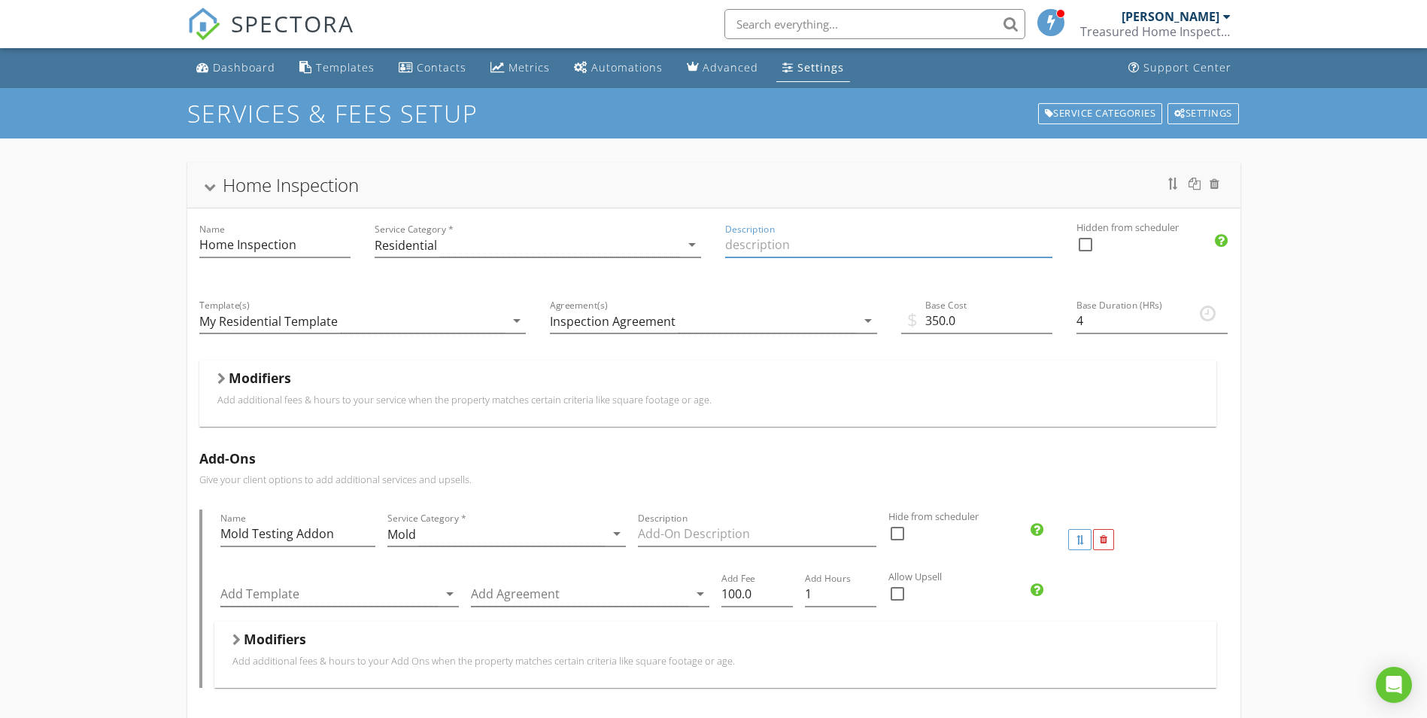
click at [753, 246] on input "Description" at bounding box center [888, 244] width 327 height 25
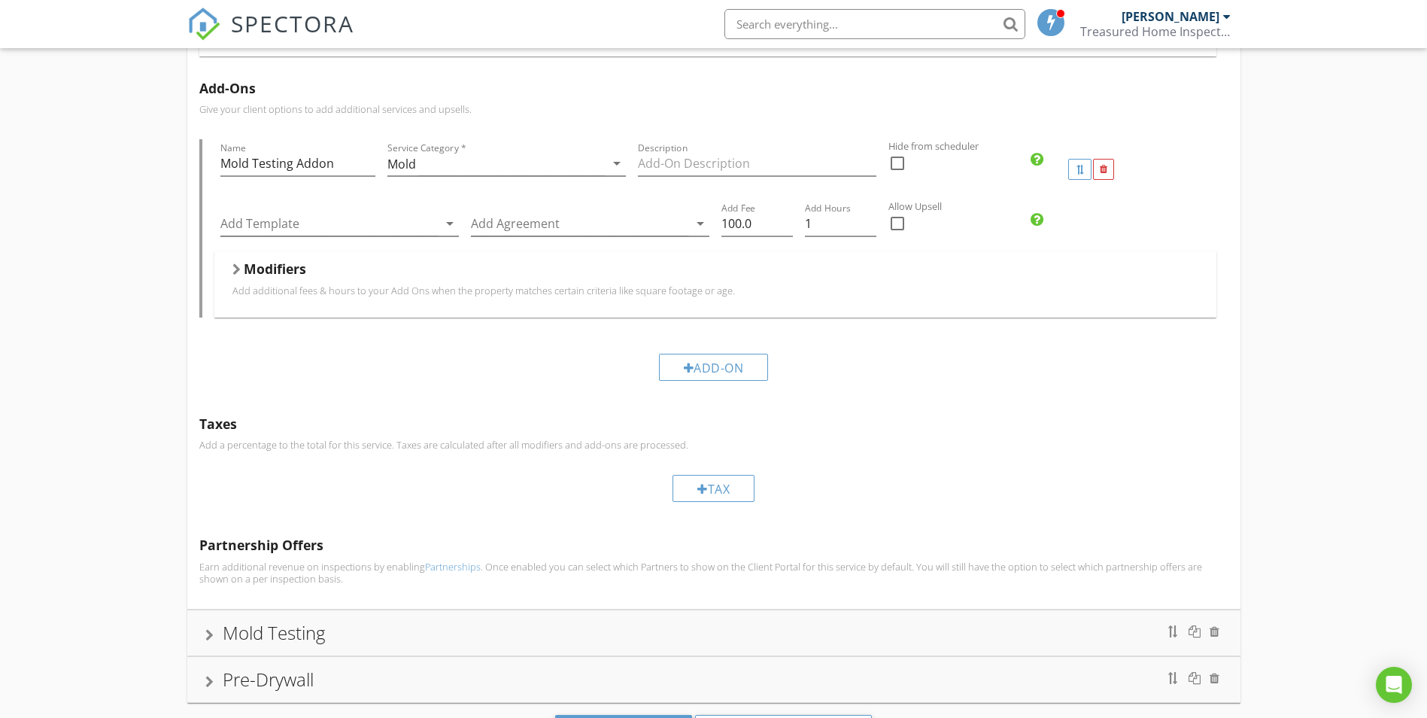
scroll to position [442, 0]
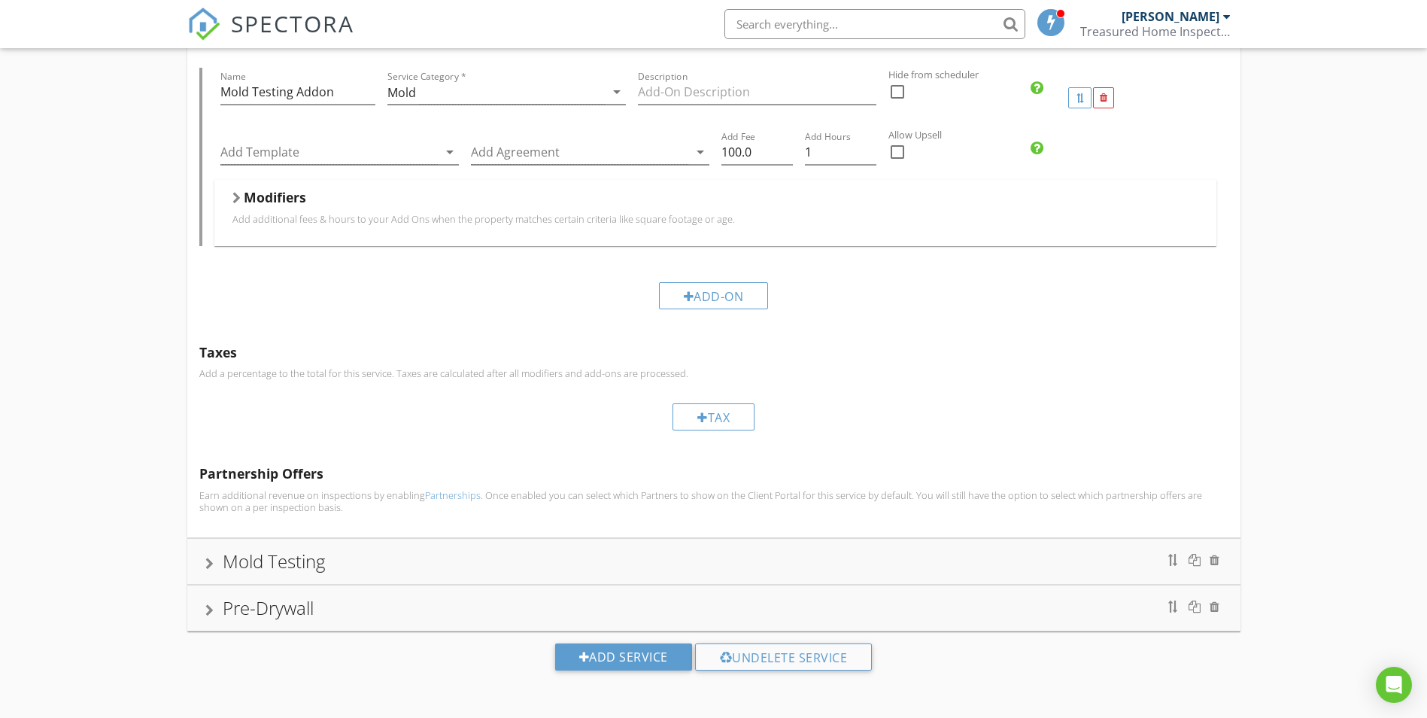
click at [477, 564] on div "Mold Testing" at bounding box center [713, 561] width 1017 height 27
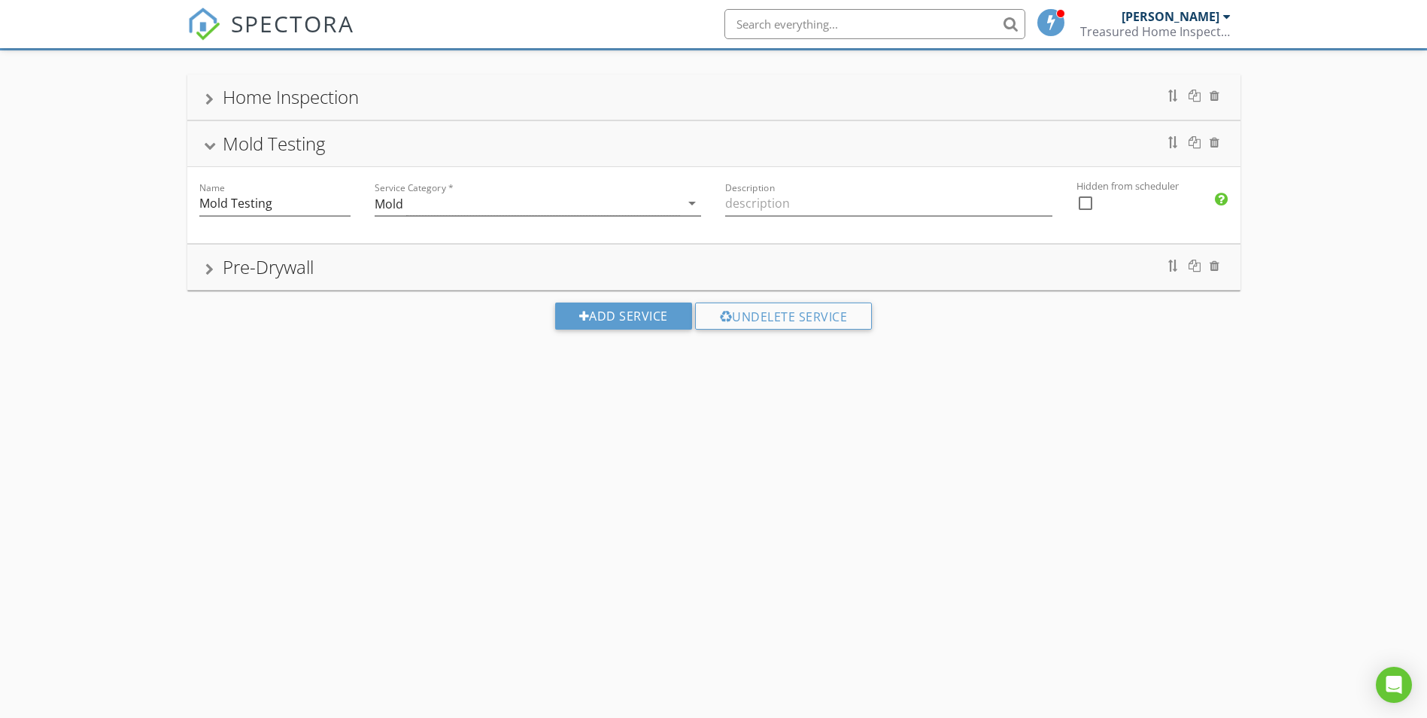
scroll to position [199, 0]
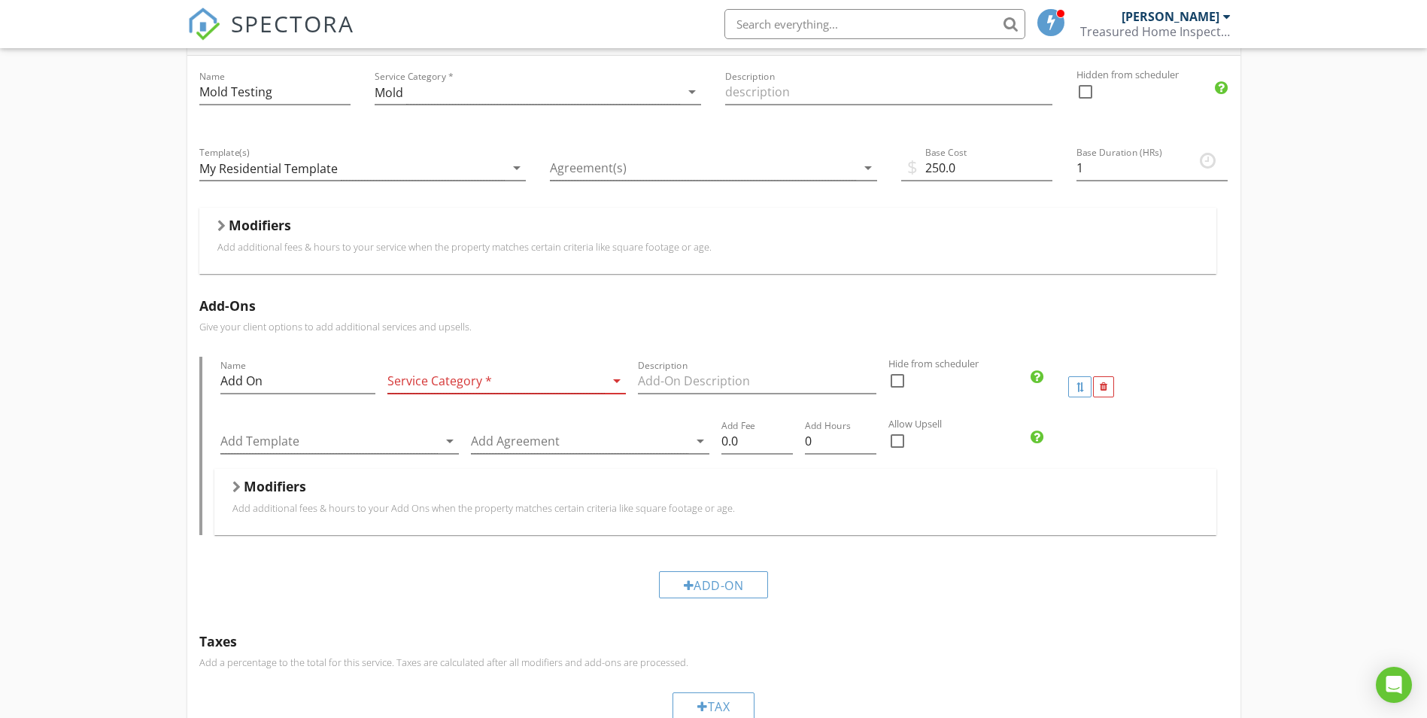
click at [592, 384] on div at bounding box center [495, 381] width 217 height 25
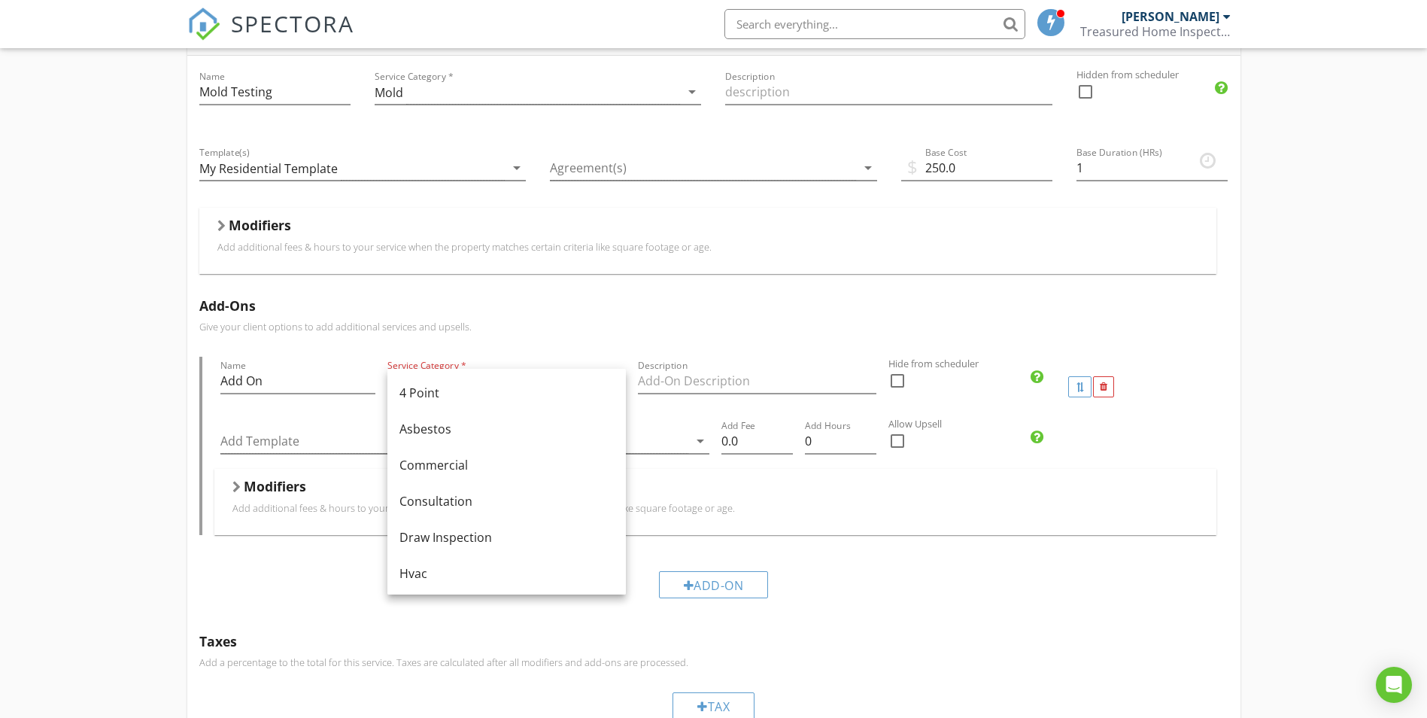
click at [867, 482] on div "Modifiers" at bounding box center [715, 489] width 966 height 23
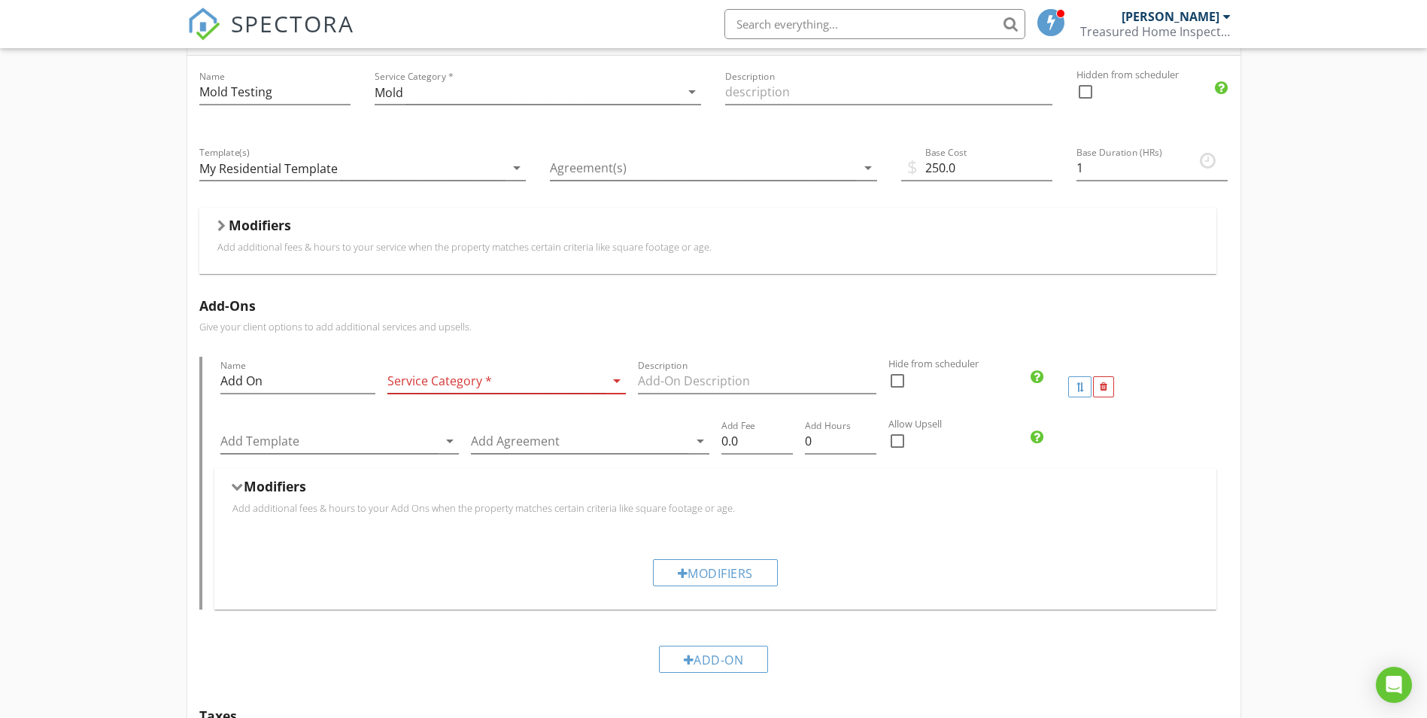
click at [1116, 396] on div at bounding box center [1092, 387] width 84 height 60
click at [1102, 389] on div at bounding box center [1103, 386] width 21 height 21
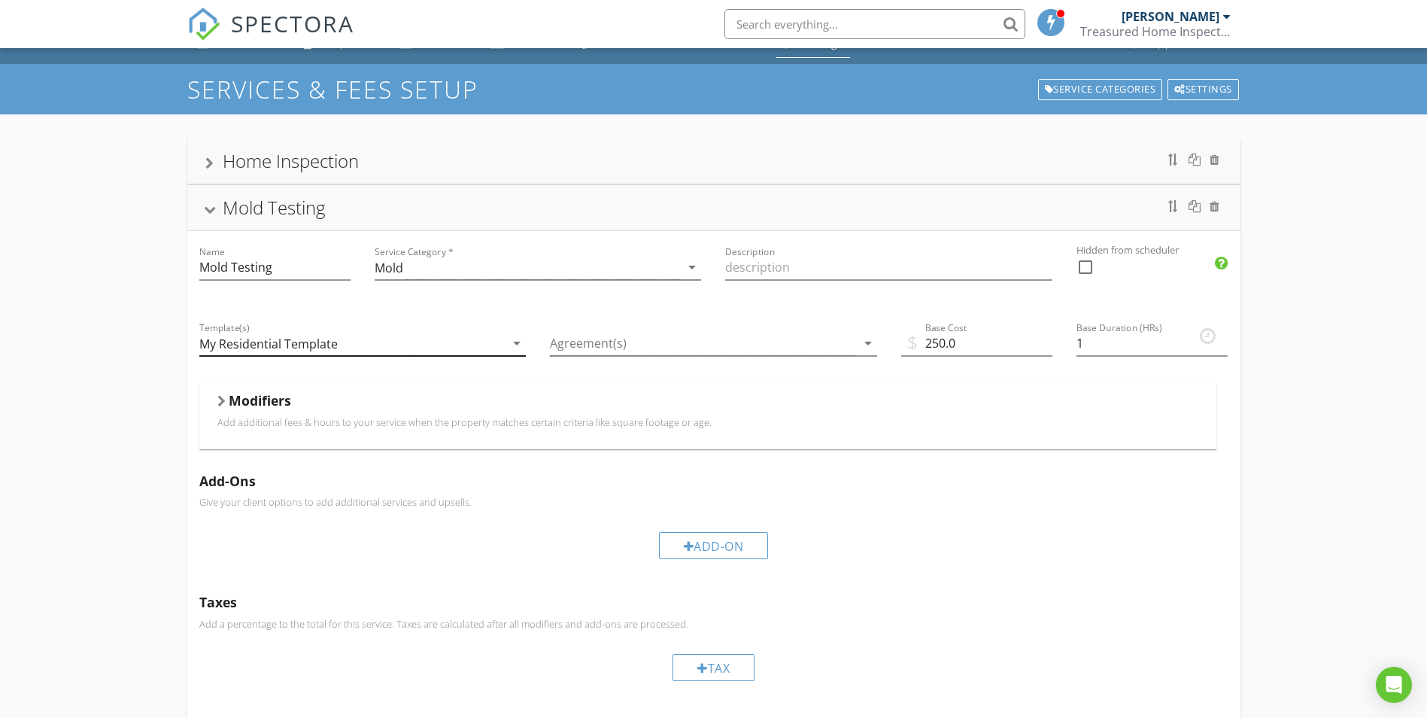
scroll to position [0, 0]
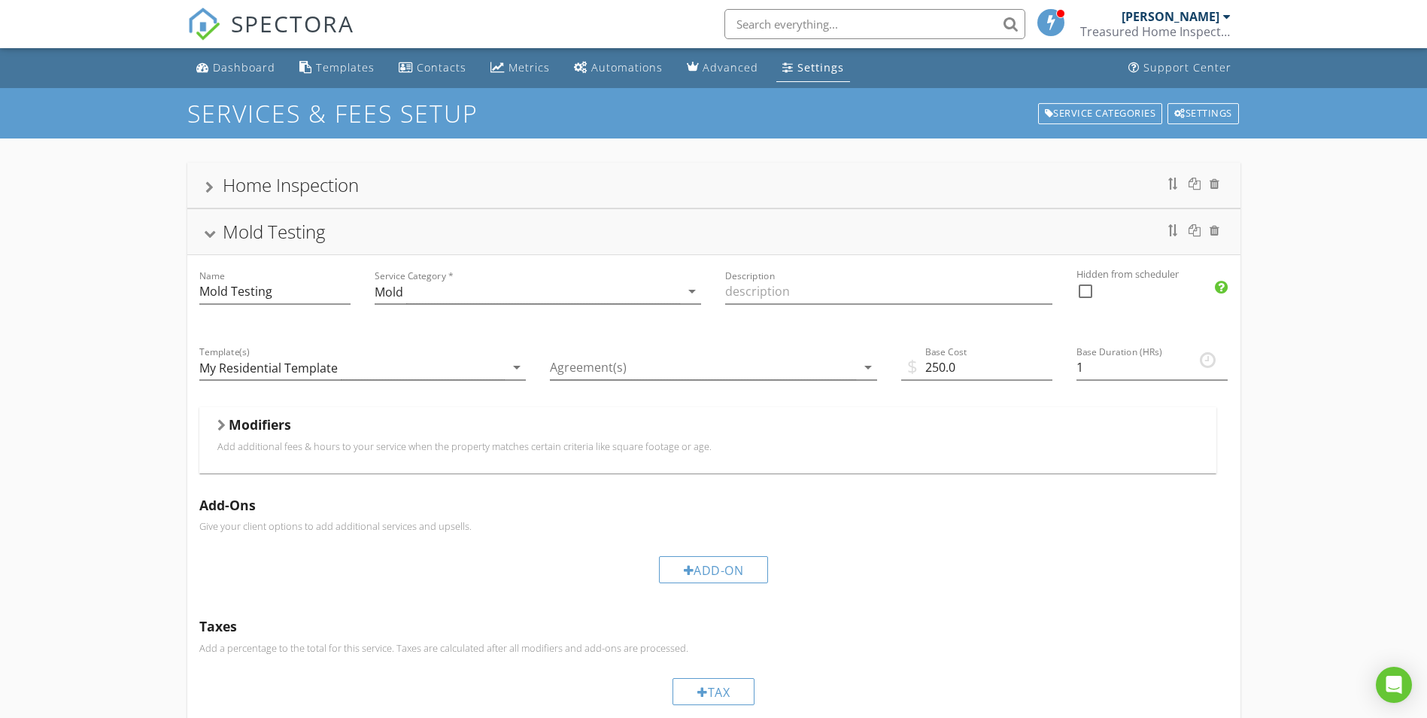
click at [308, 226] on div "Mold Testing" at bounding box center [274, 231] width 102 height 25
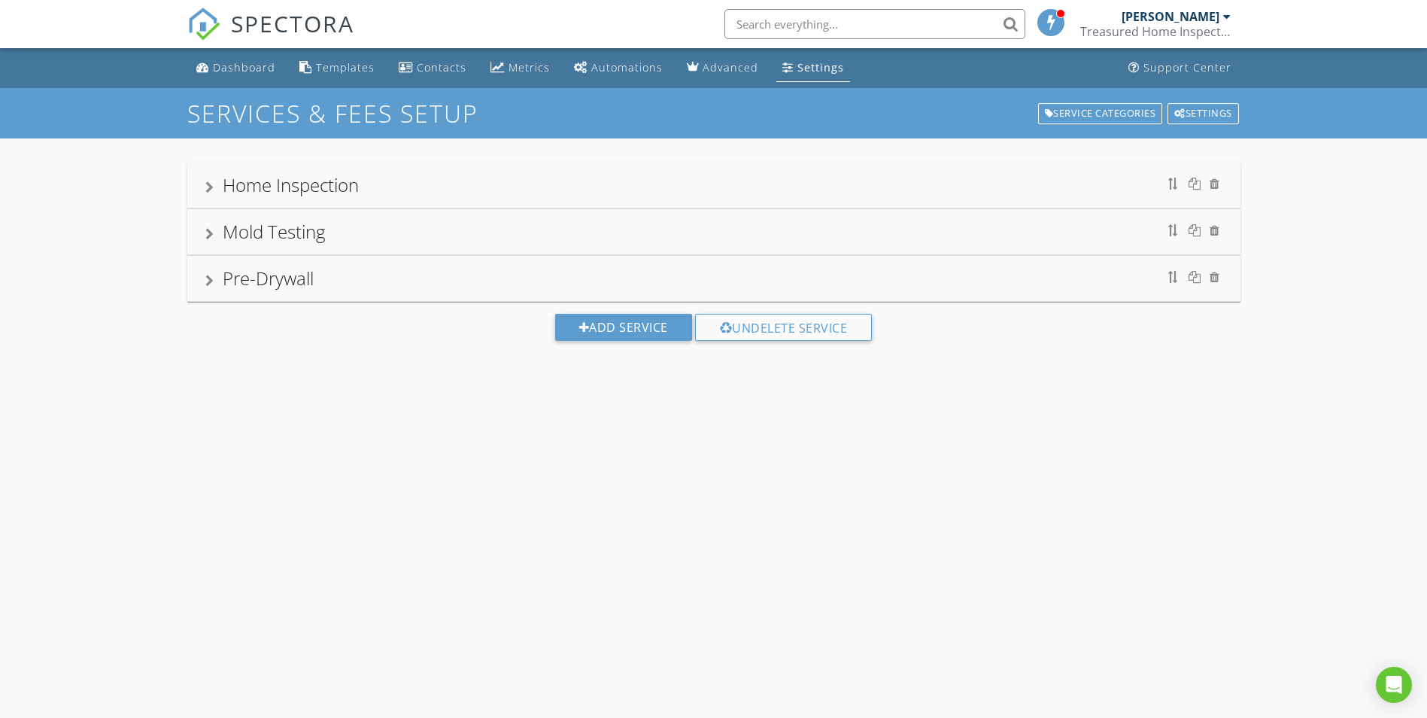
click at [305, 191] on div "Home Inspection" at bounding box center [291, 184] width 136 height 25
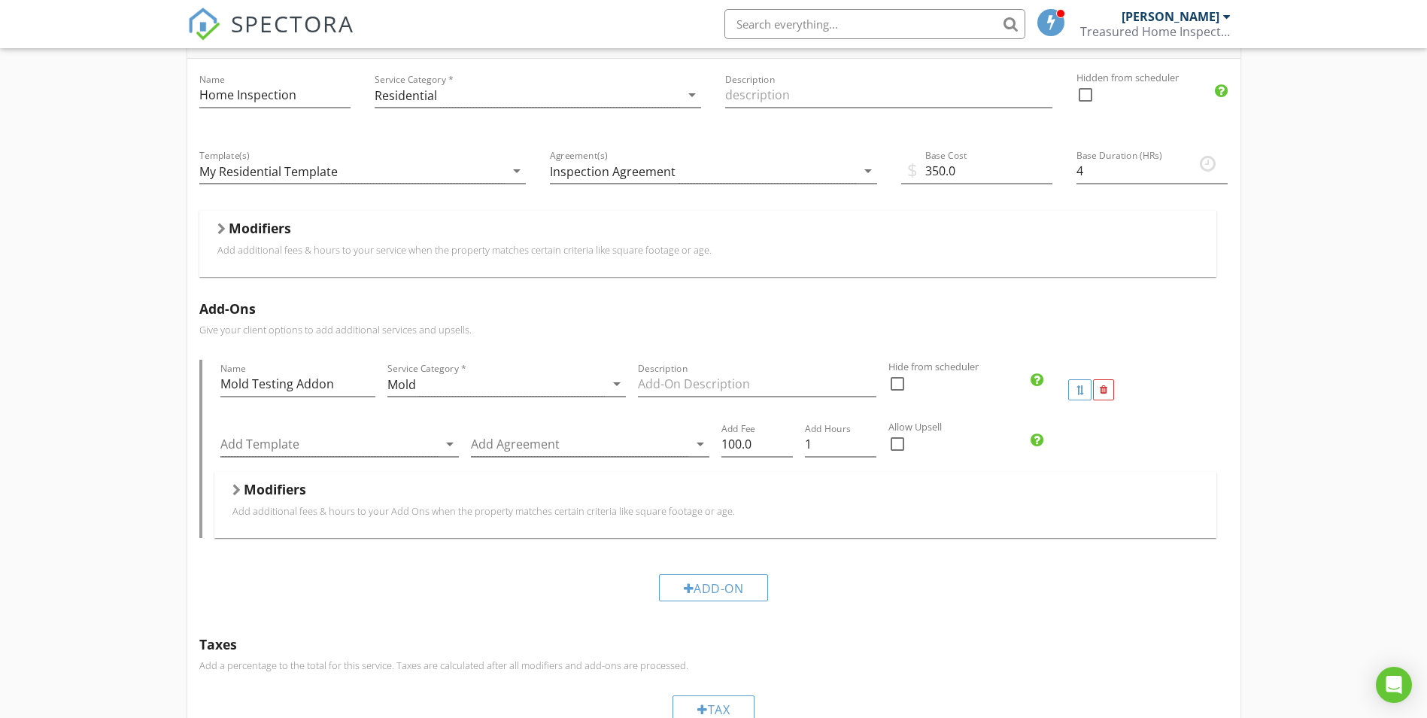
scroll to position [150, 0]
click at [261, 240] on div "Modifiers" at bounding box center [707, 230] width 981 height 23
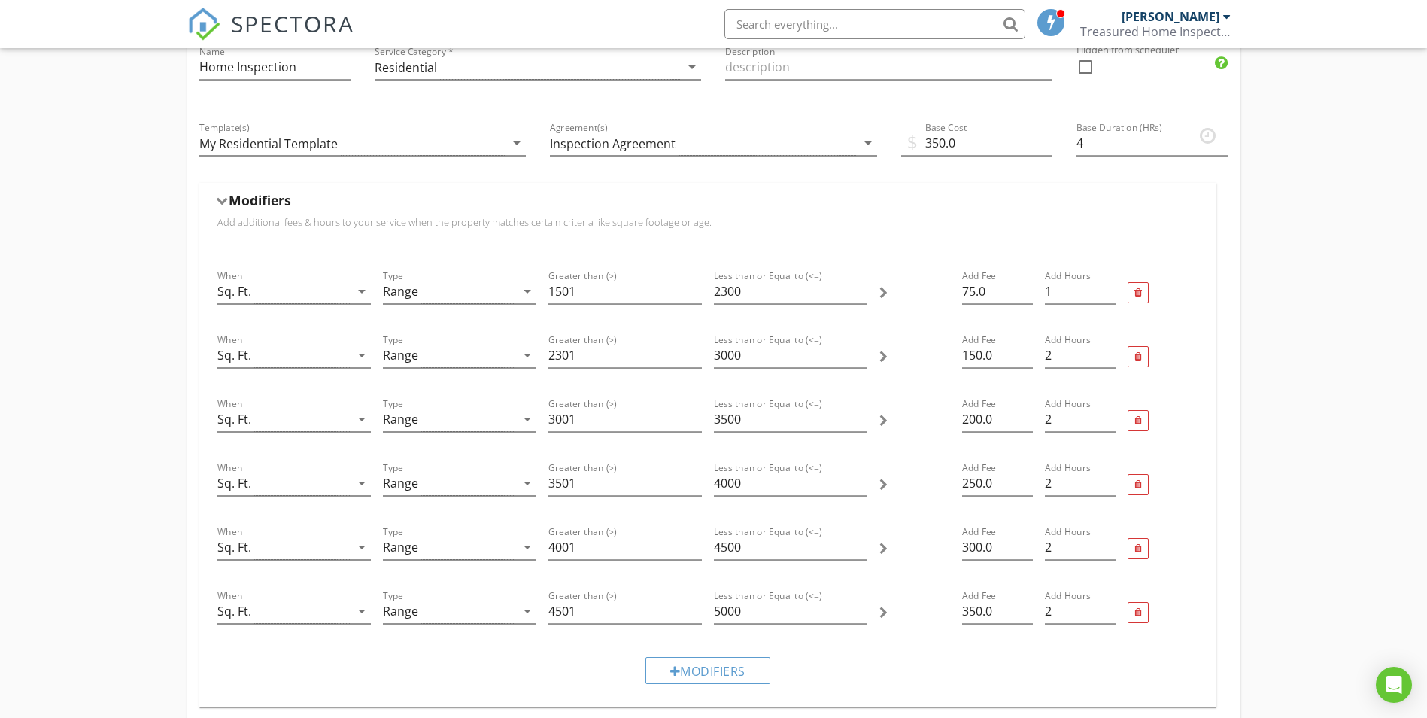
scroll to position [226, 0]
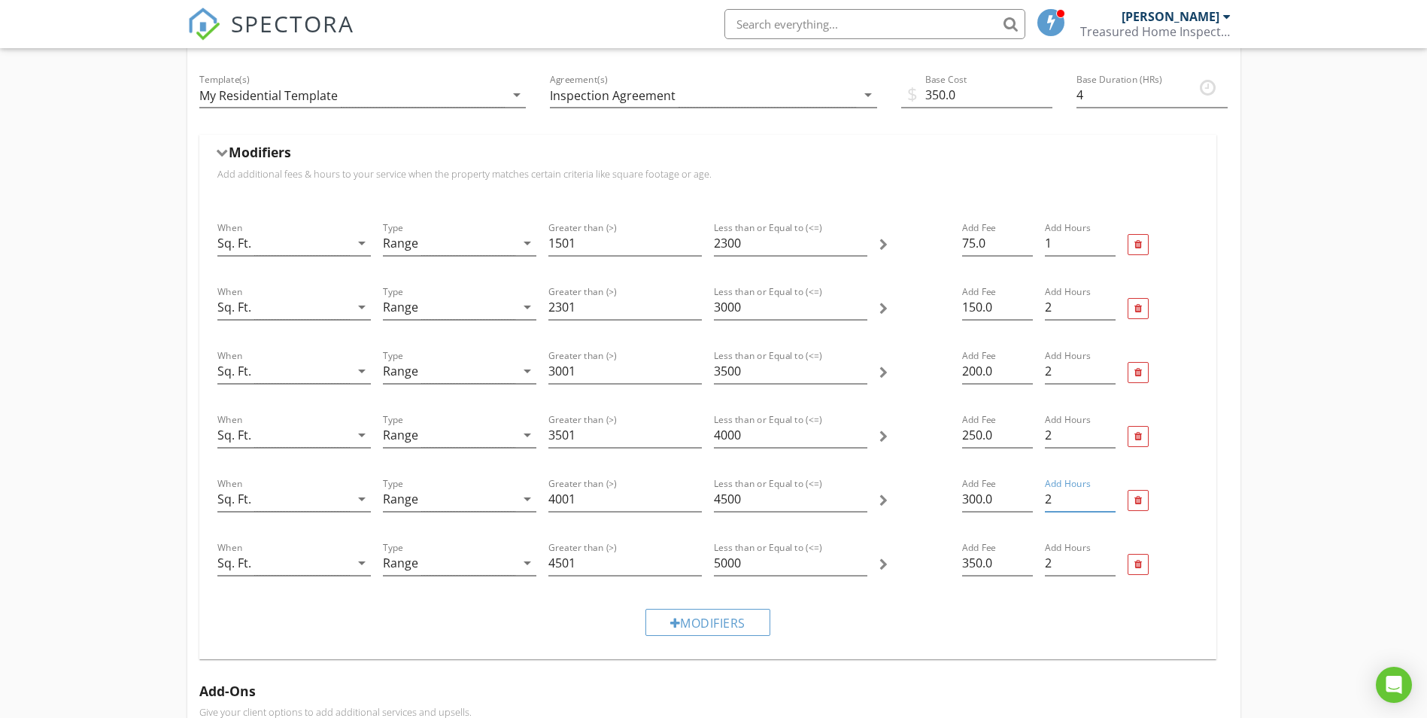
click at [1045, 499] on input "2" at bounding box center [1080, 499] width 71 height 25
type input "3"
click at [1028, 569] on div "When Sq. Ft. arrow_drop_down Type Range arrow_drop_down Greater than (>) 4501 L…" at bounding box center [707, 565] width 993 height 64
type input "3"
click at [1043, 611] on div "Modifiers" at bounding box center [707, 622] width 993 height 50
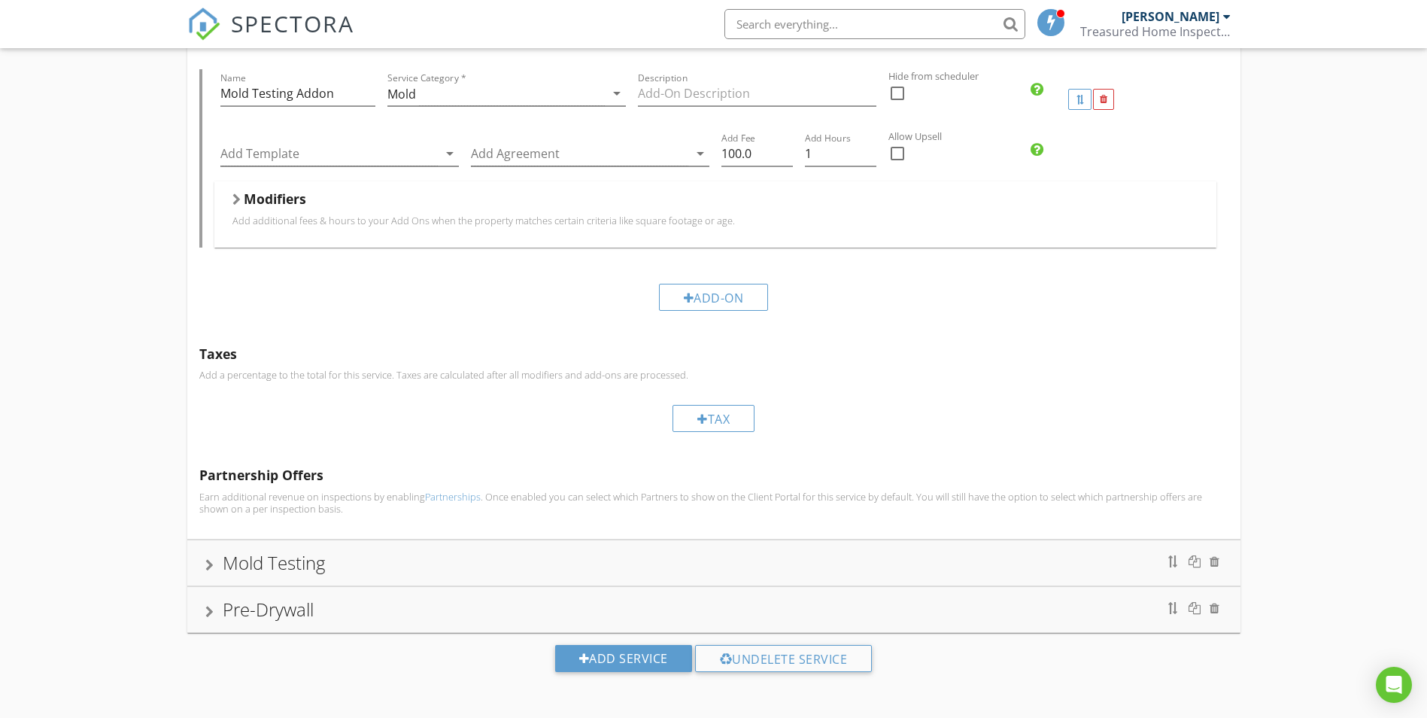
scroll to position [900, 0]
click at [427, 564] on div "Mold Testing" at bounding box center [713, 561] width 1017 height 27
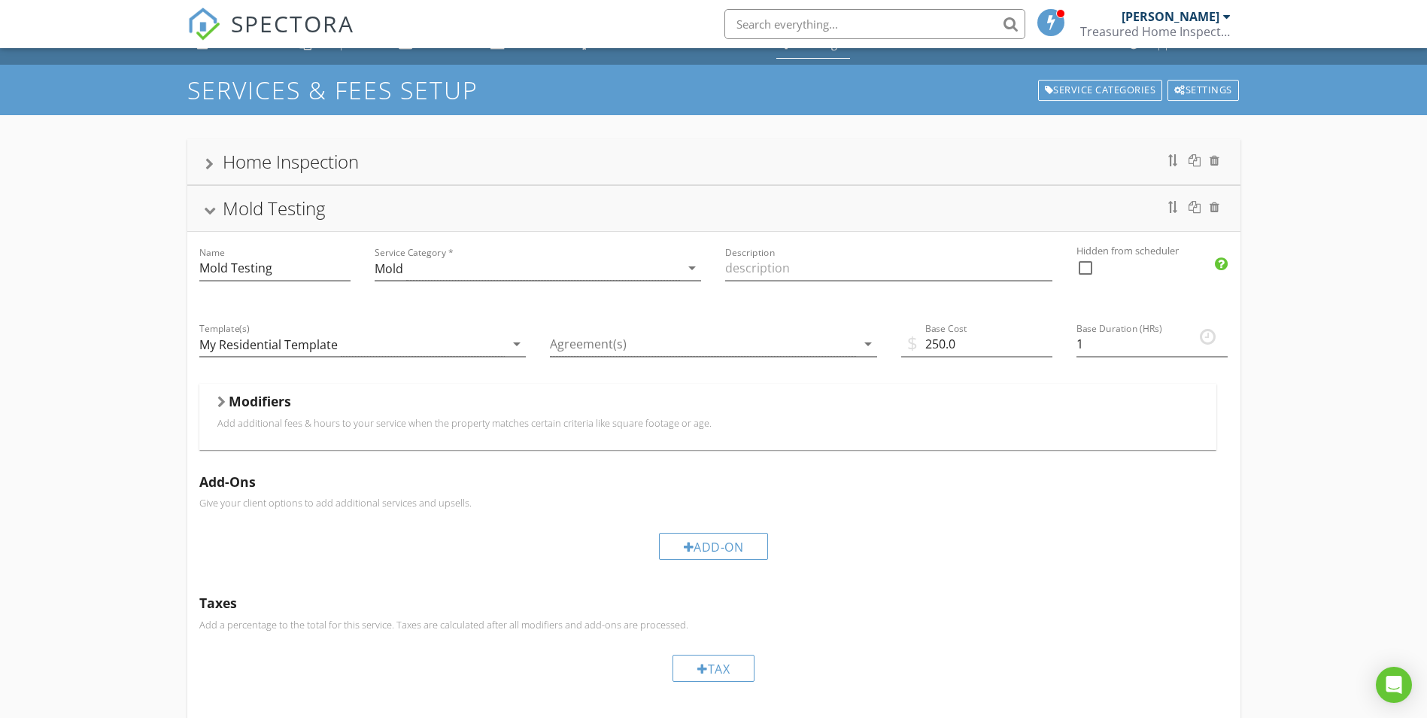
scroll to position [0, 0]
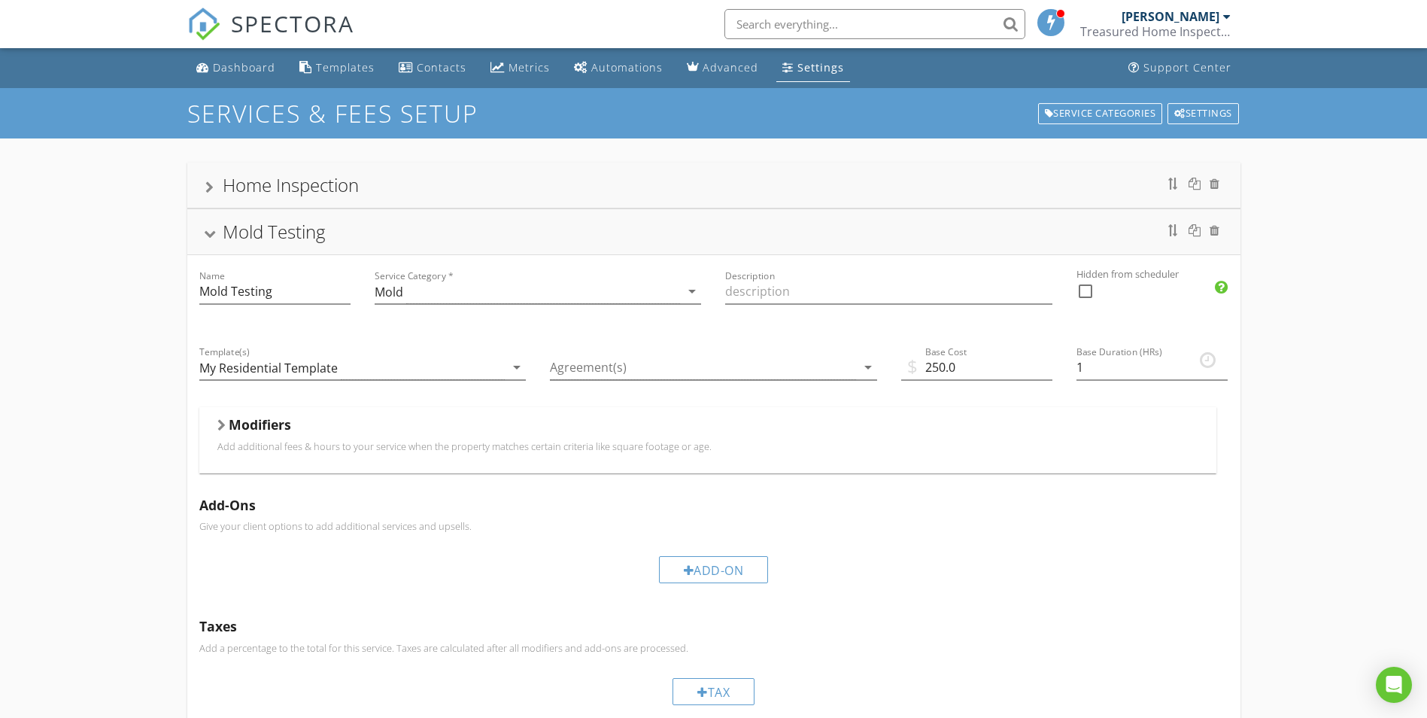
click at [391, 179] on div "Home Inspection" at bounding box center [713, 185] width 1017 height 27
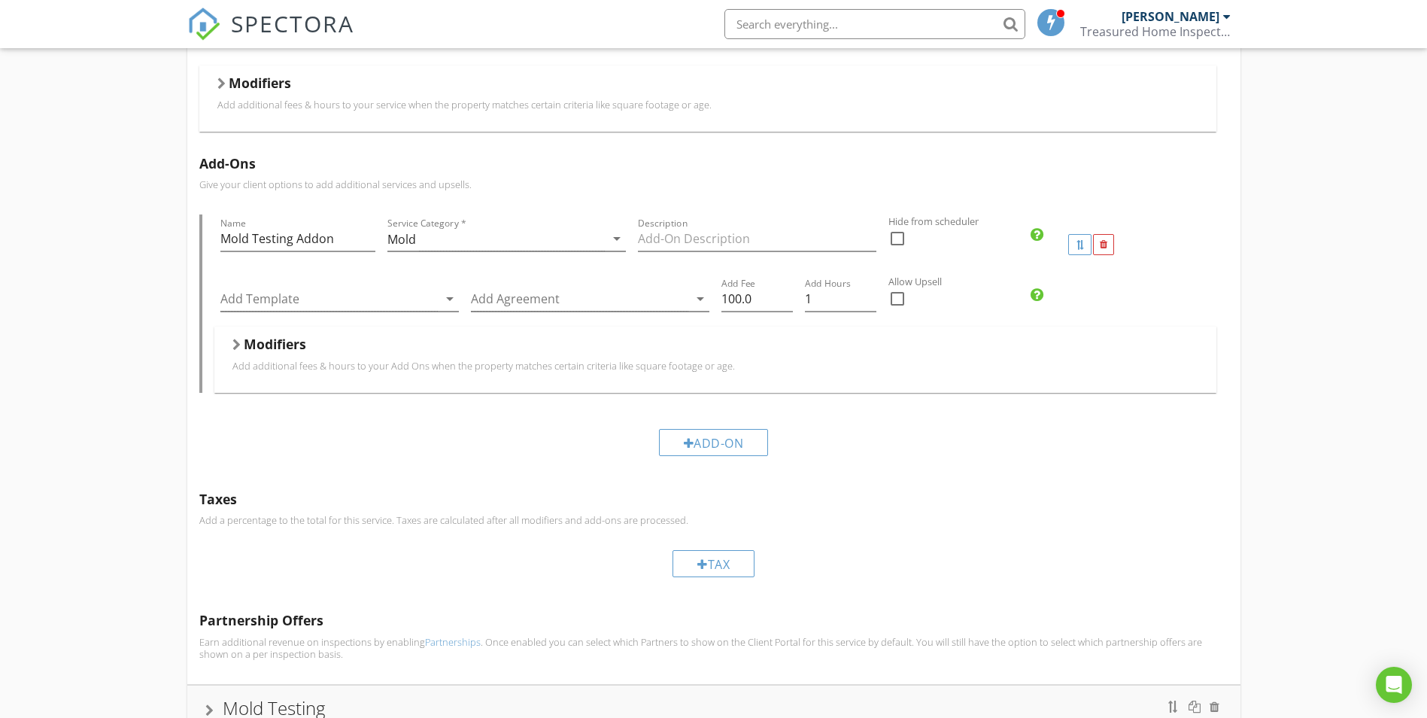
scroll to position [301, 0]
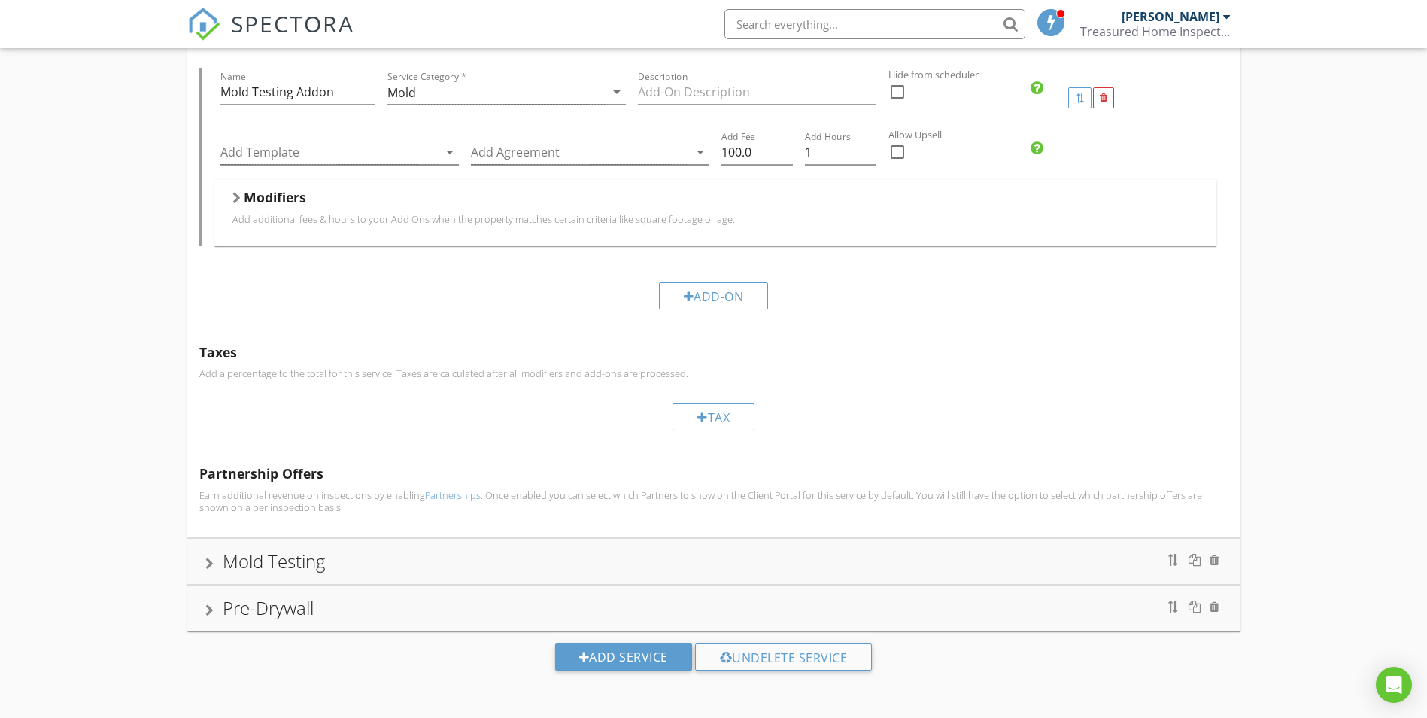
click at [451, 619] on div "Pre-Drywall" at bounding box center [713, 607] width 1017 height 27
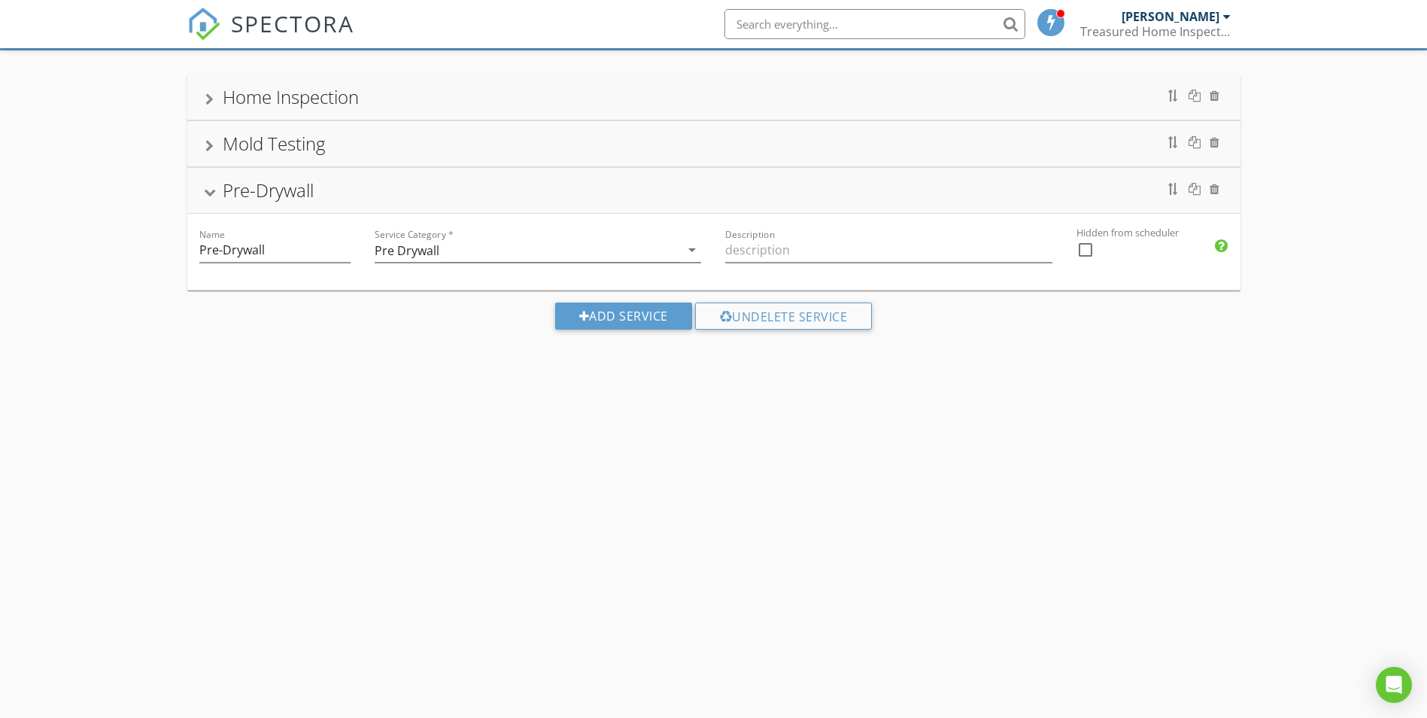
scroll to position [178, 0]
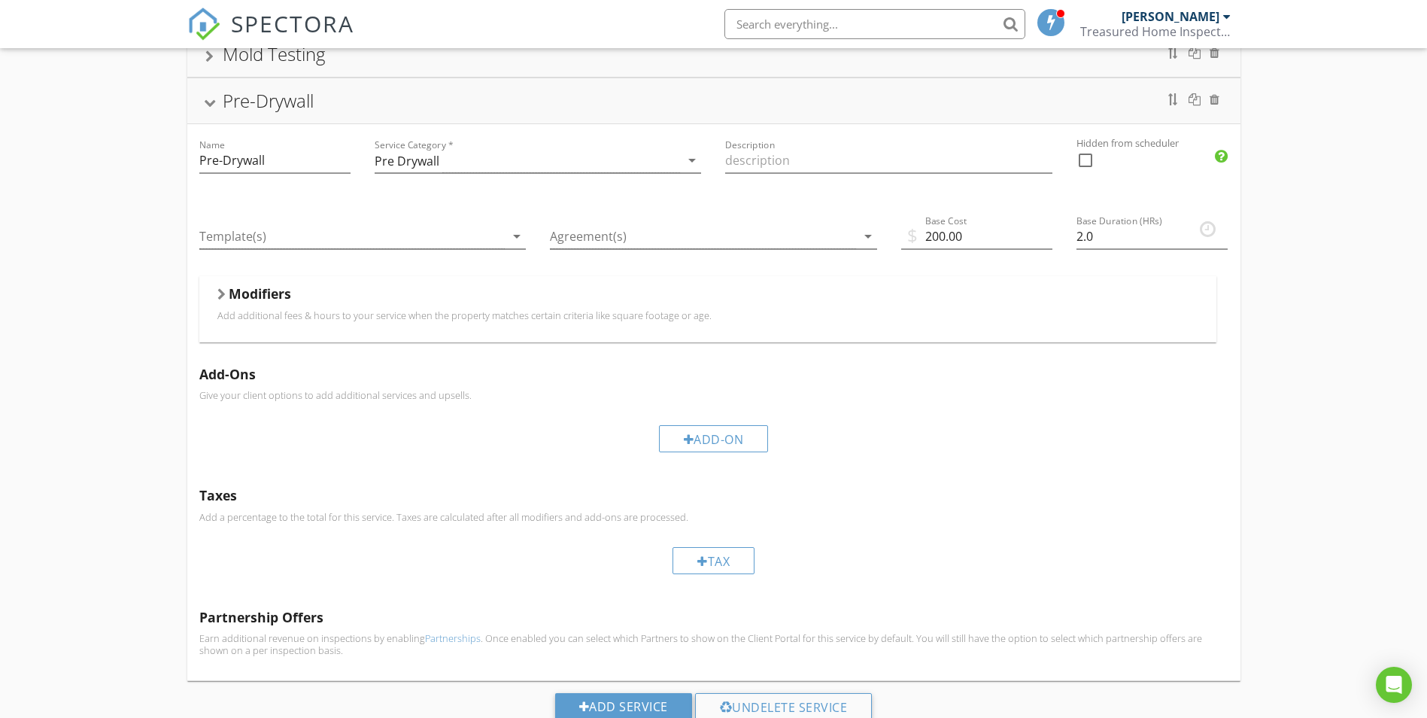
click at [595, 311] on p "Add additional fees & hours to your service when the property matches certain c…" at bounding box center [707, 315] width 981 height 12
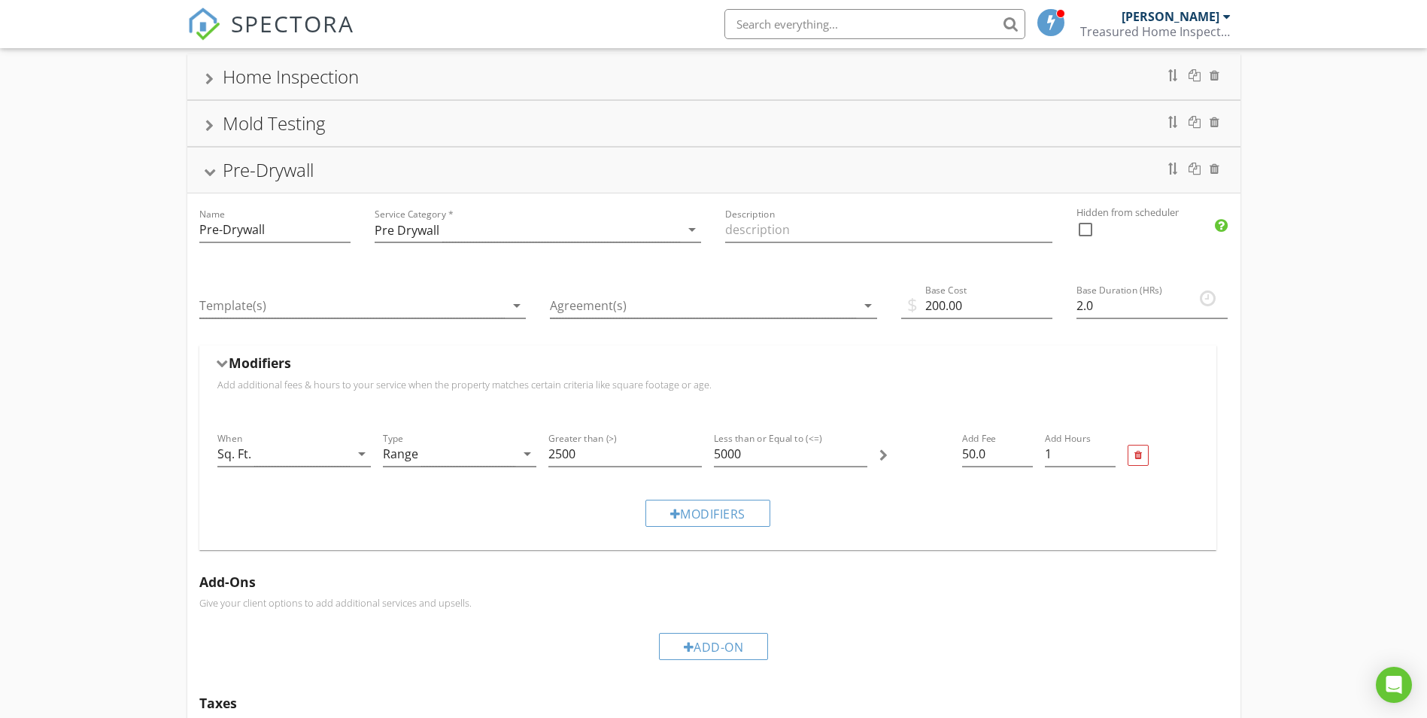
scroll to position [102, 0]
click at [236, 161] on div "Pre-Drywall" at bounding box center [713, 175] width 1053 height 45
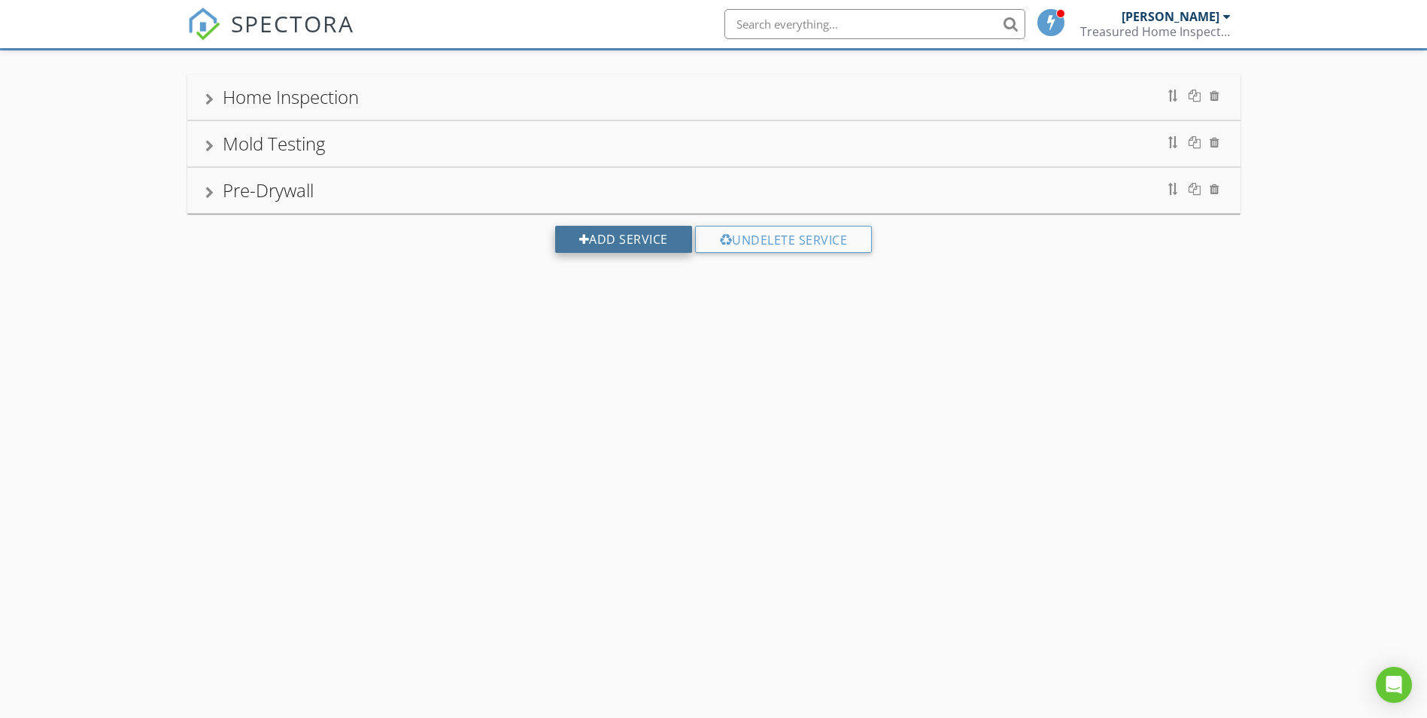
click at [618, 232] on div "Add Service" at bounding box center [623, 239] width 137 height 27
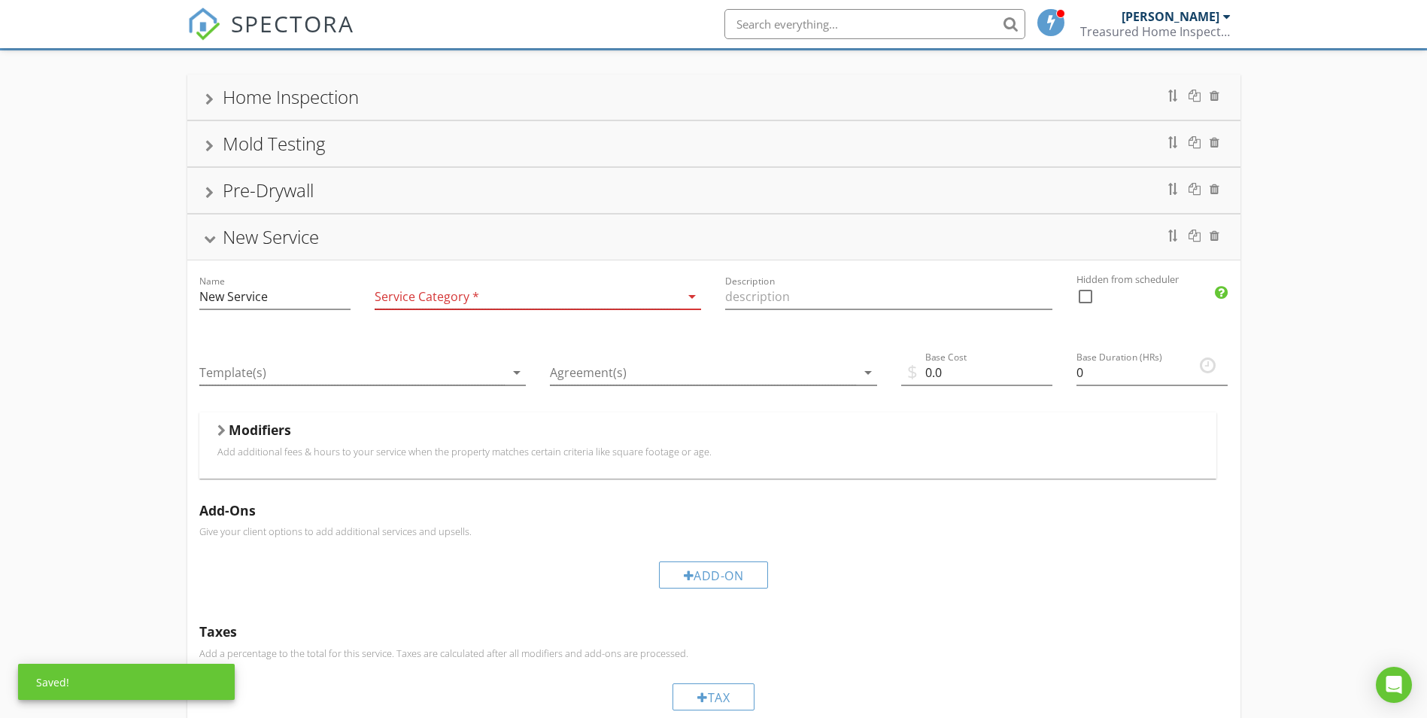
click at [442, 303] on div at bounding box center [528, 296] width 306 height 25
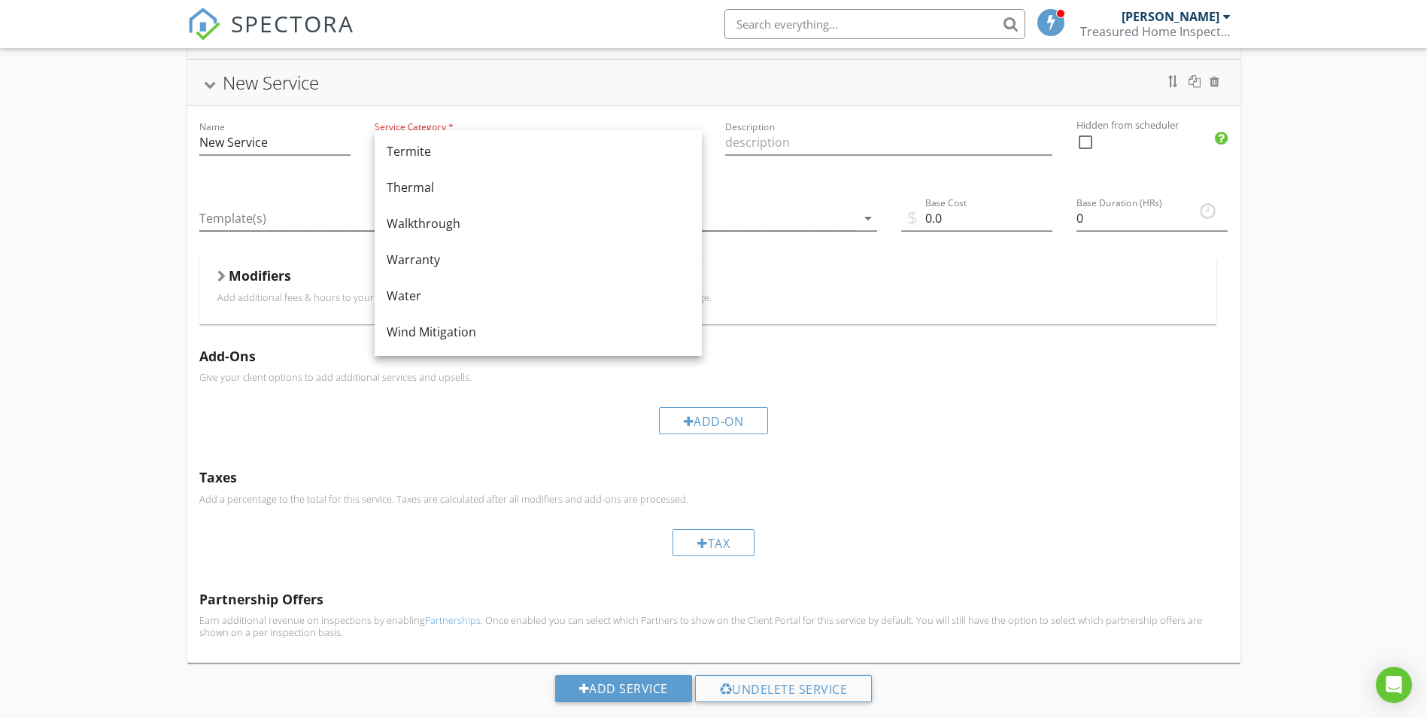
scroll to position [274, 0]
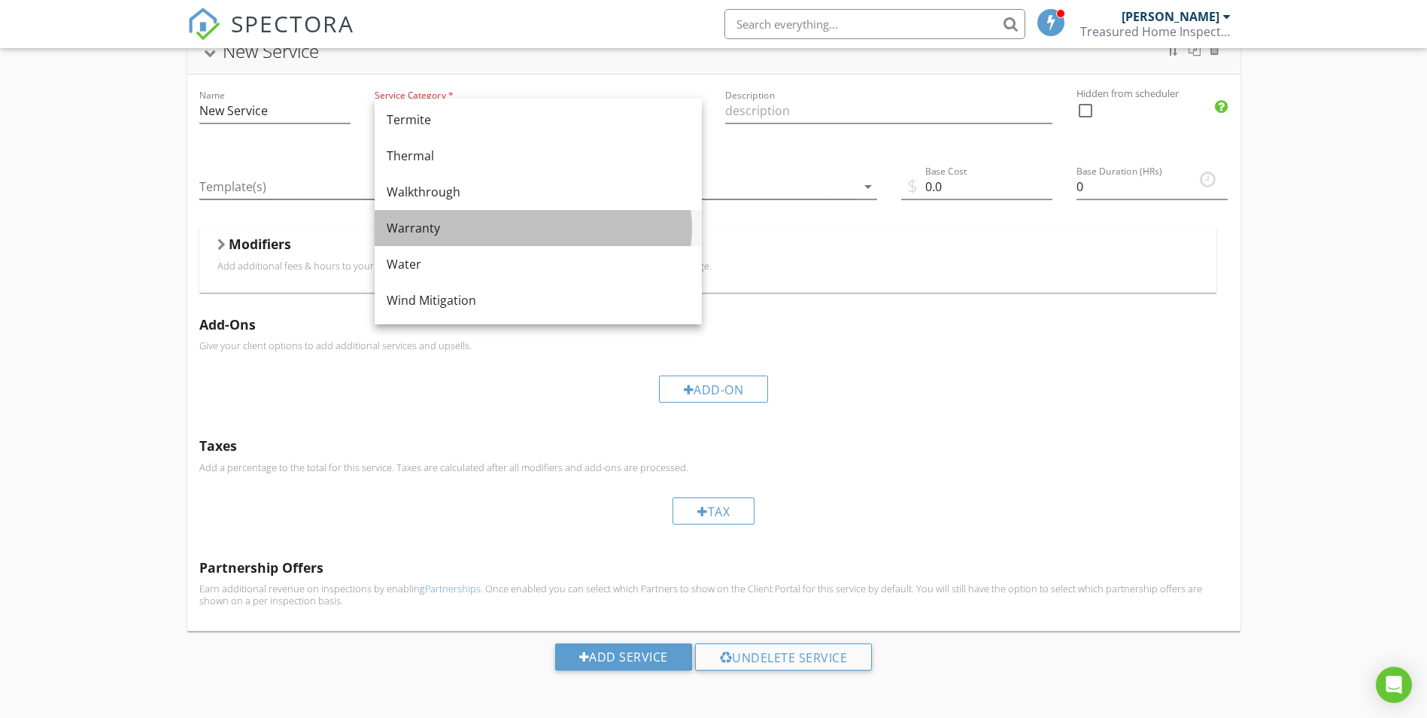
click at [483, 232] on div "Warranty" at bounding box center [538, 228] width 303 height 18
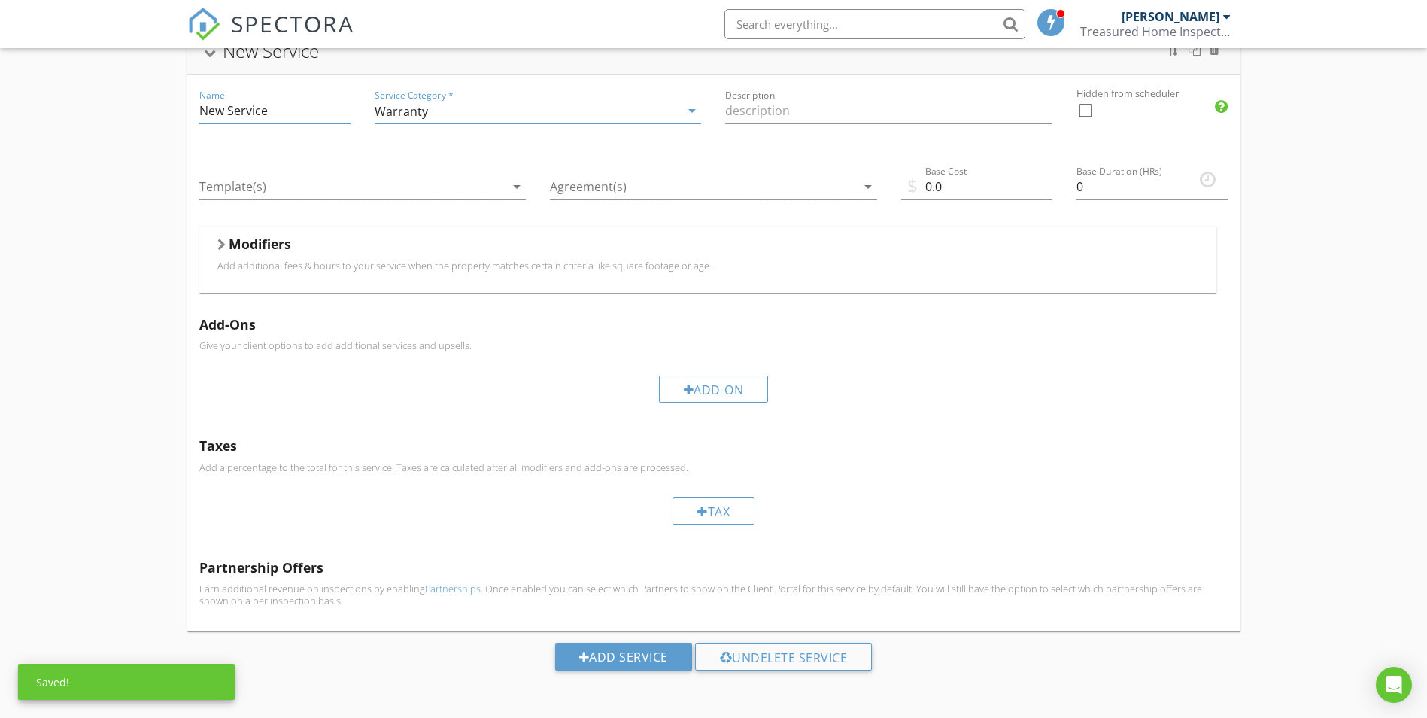
drag, startPoint x: 278, startPoint y: 114, endPoint x: 154, endPoint y: 96, distance: 125.5
click at [154, 96] on div "Home Inspection Name Home Inspection Service Category * Residential arrow_drop_…" at bounding box center [713, 291] width 1427 height 853
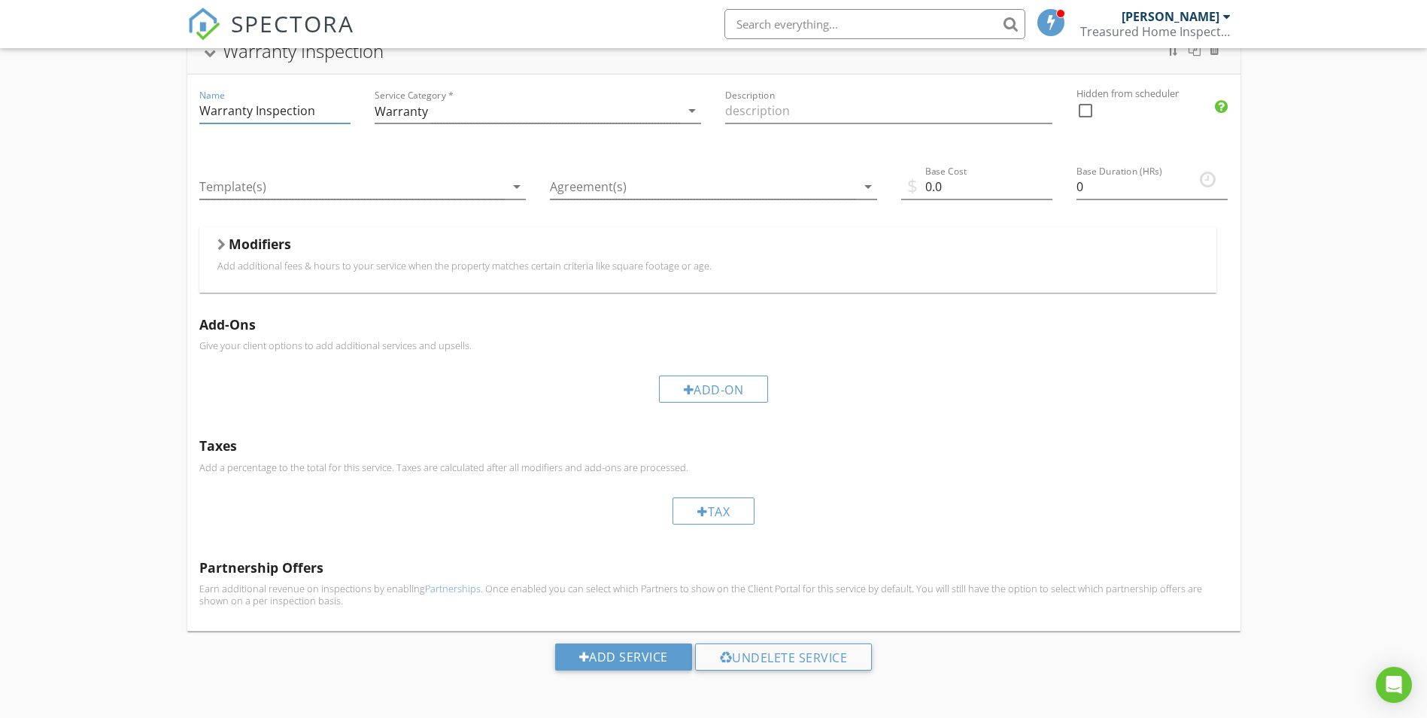
type input "Warranty Inspection"
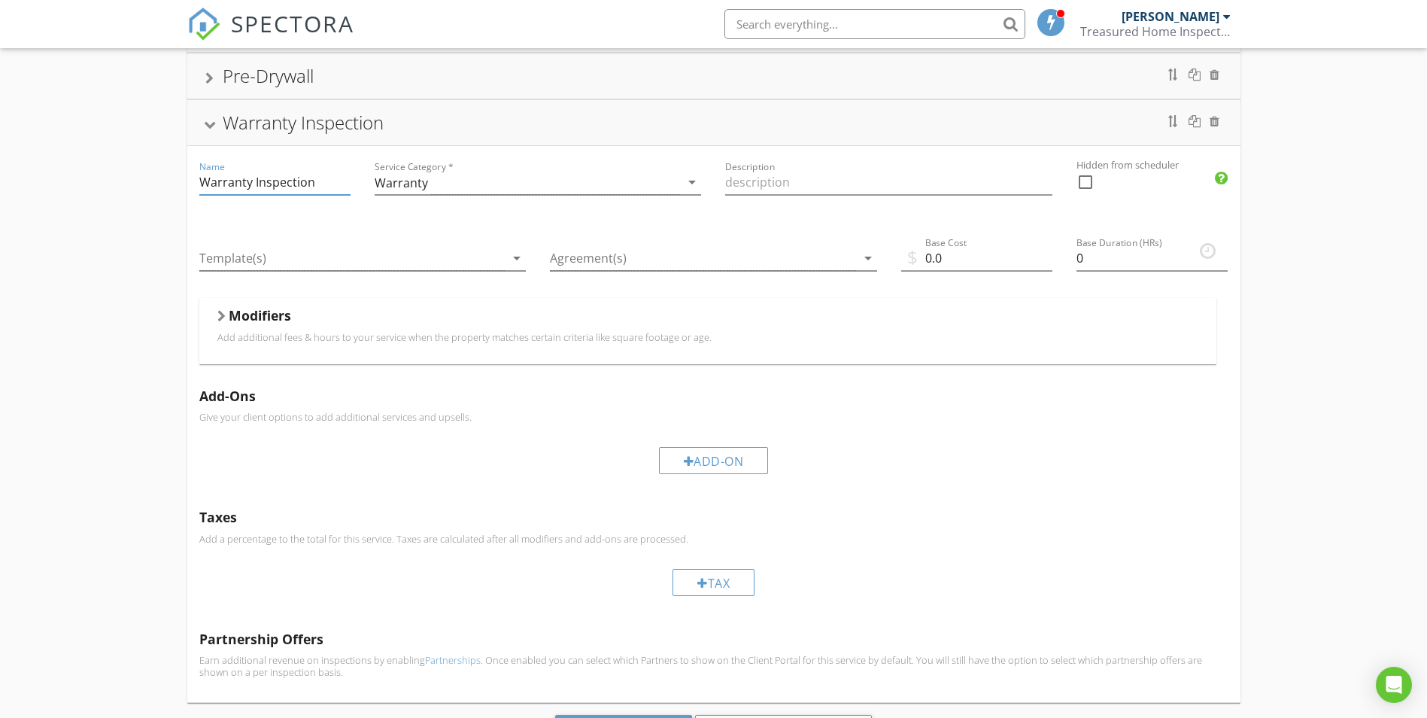
scroll to position [199, 0]
drag, startPoint x: 936, startPoint y: 258, endPoint x: 911, endPoint y: 257, distance: 24.8
click at [911, 257] on div "$ Base Cost 0.0" at bounding box center [976, 265] width 151 height 49
drag, startPoint x: 970, startPoint y: 258, endPoint x: 907, endPoint y: 258, distance: 62.4
click at [907, 258] on div "$ Base Cost 0.0" at bounding box center [976, 265] width 151 height 49
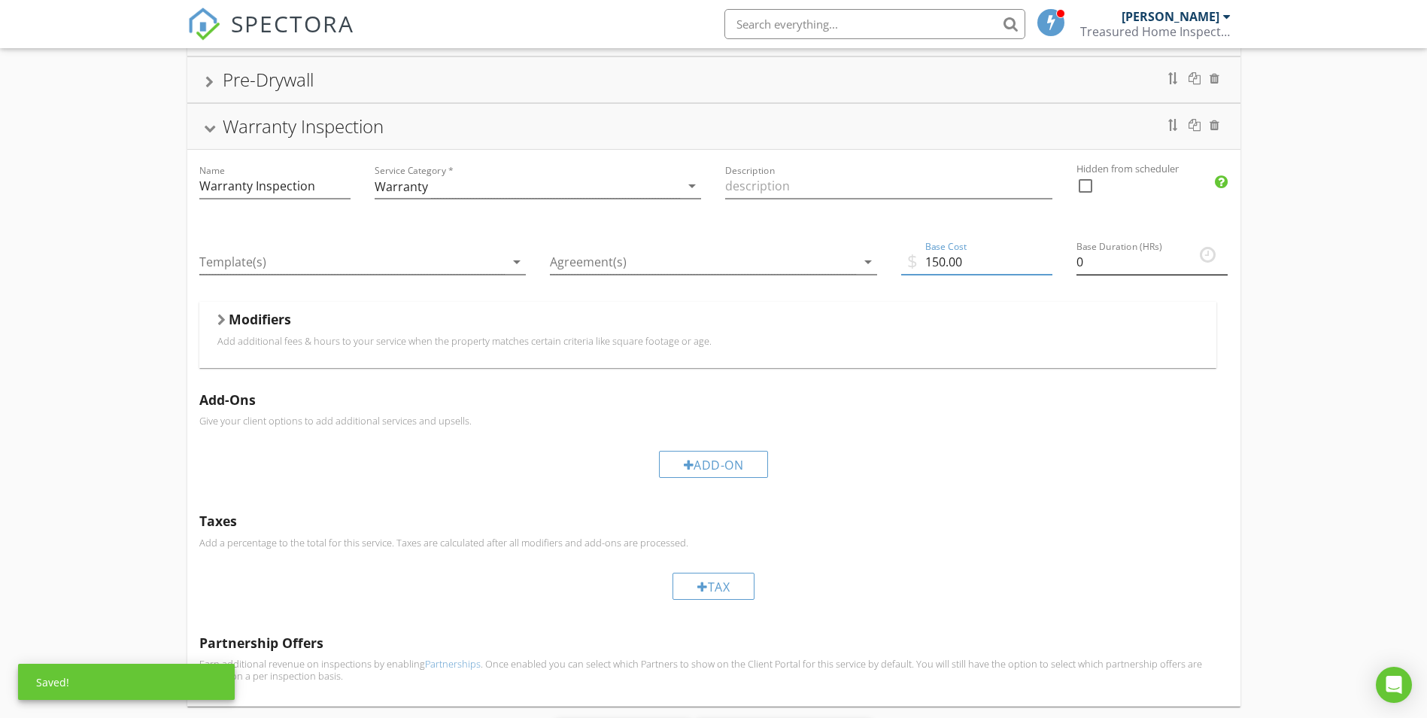
type input "150.00"
drag, startPoint x: 1095, startPoint y: 265, endPoint x: 1054, endPoint y: 265, distance: 40.6
click at [1055, 265] on div "Name Warranty Inspection Service Category * Warranty arrow_drop_down Descriptio…" at bounding box center [713, 428] width 1053 height 556
drag, startPoint x: 1056, startPoint y: 259, endPoint x: 1049, endPoint y: 252, distance: 9.6
click at [1053, 259] on div "Name Warranty Inspection Service Category * Warranty arrow_drop_down Descriptio…" at bounding box center [713, 428] width 1053 height 556
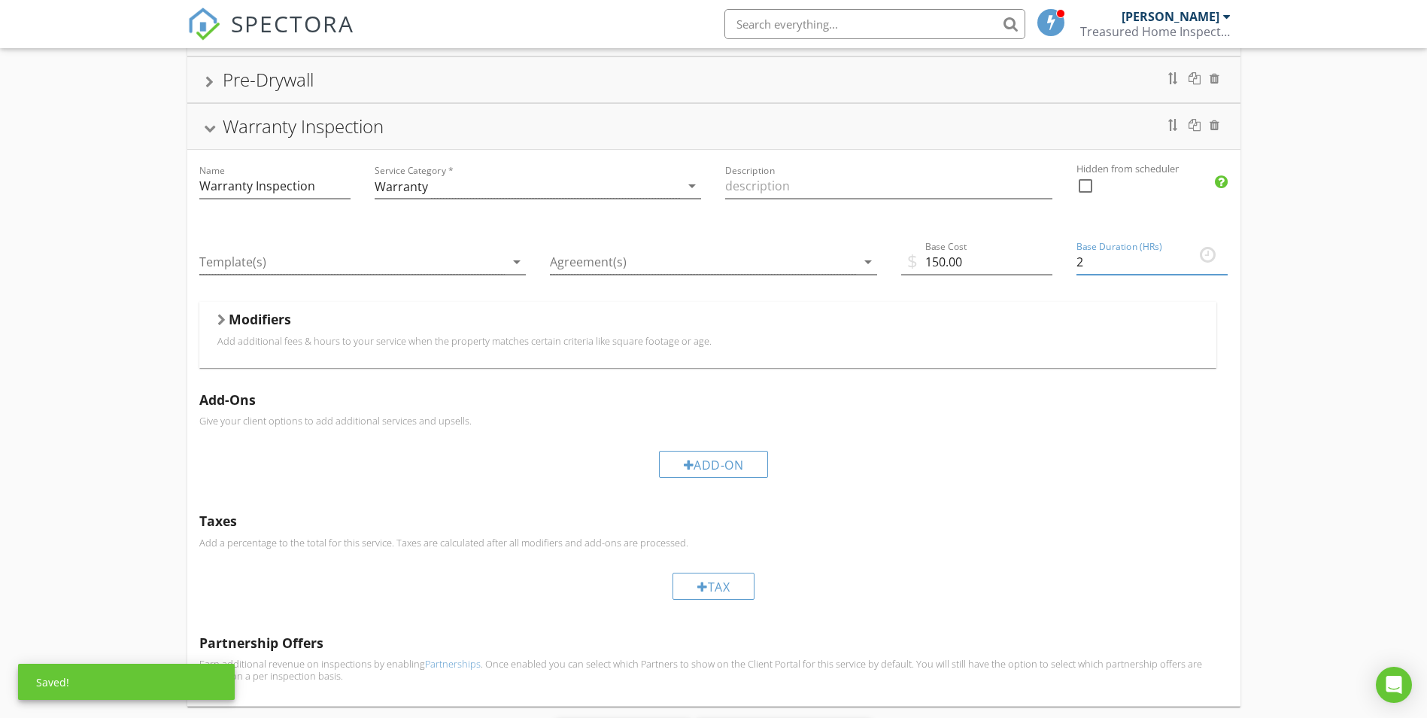
type input "2"
click at [1330, 253] on div "Home Inspection Name Home Inspection Service Category * Residential arrow_drop_…" at bounding box center [713, 366] width 1427 height 853
click at [276, 138] on div "Warranty Inspection" at bounding box center [303, 126] width 161 height 25
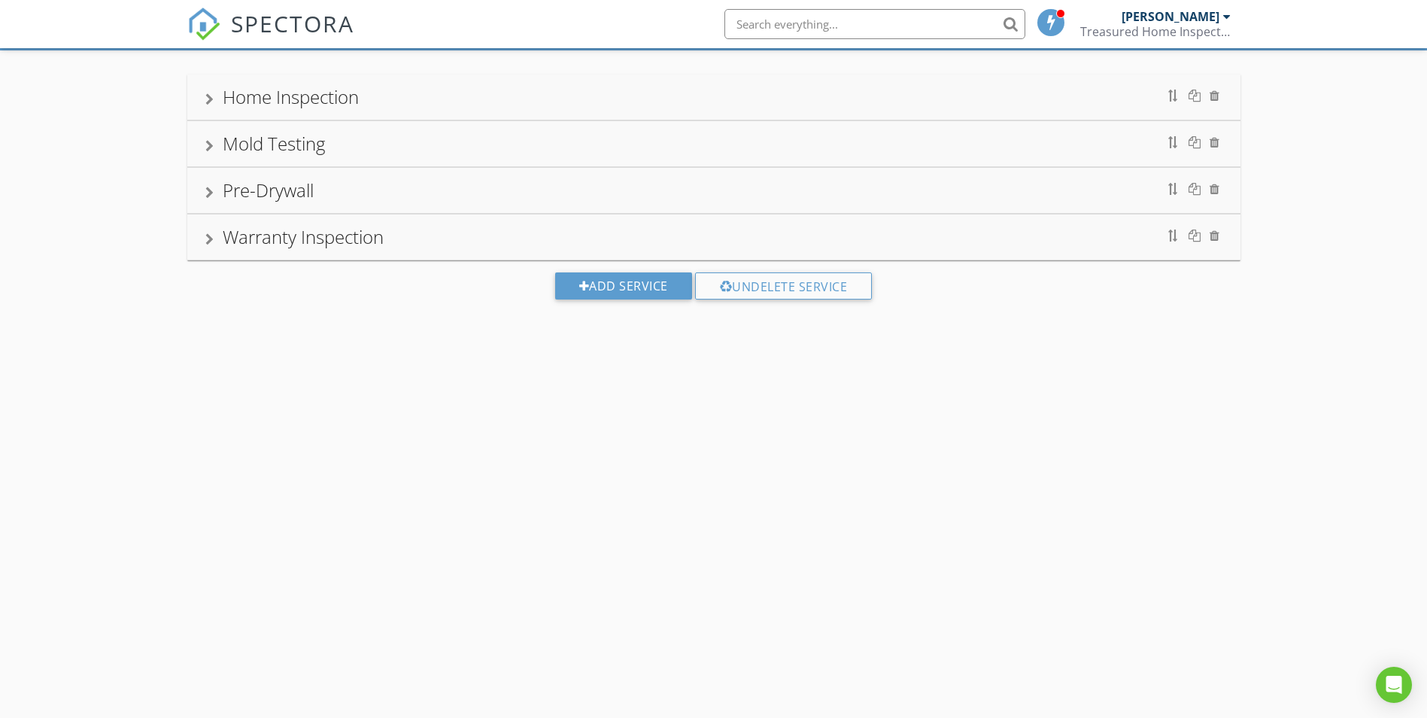
click at [269, 96] on div "Home Inspection" at bounding box center [291, 96] width 136 height 25
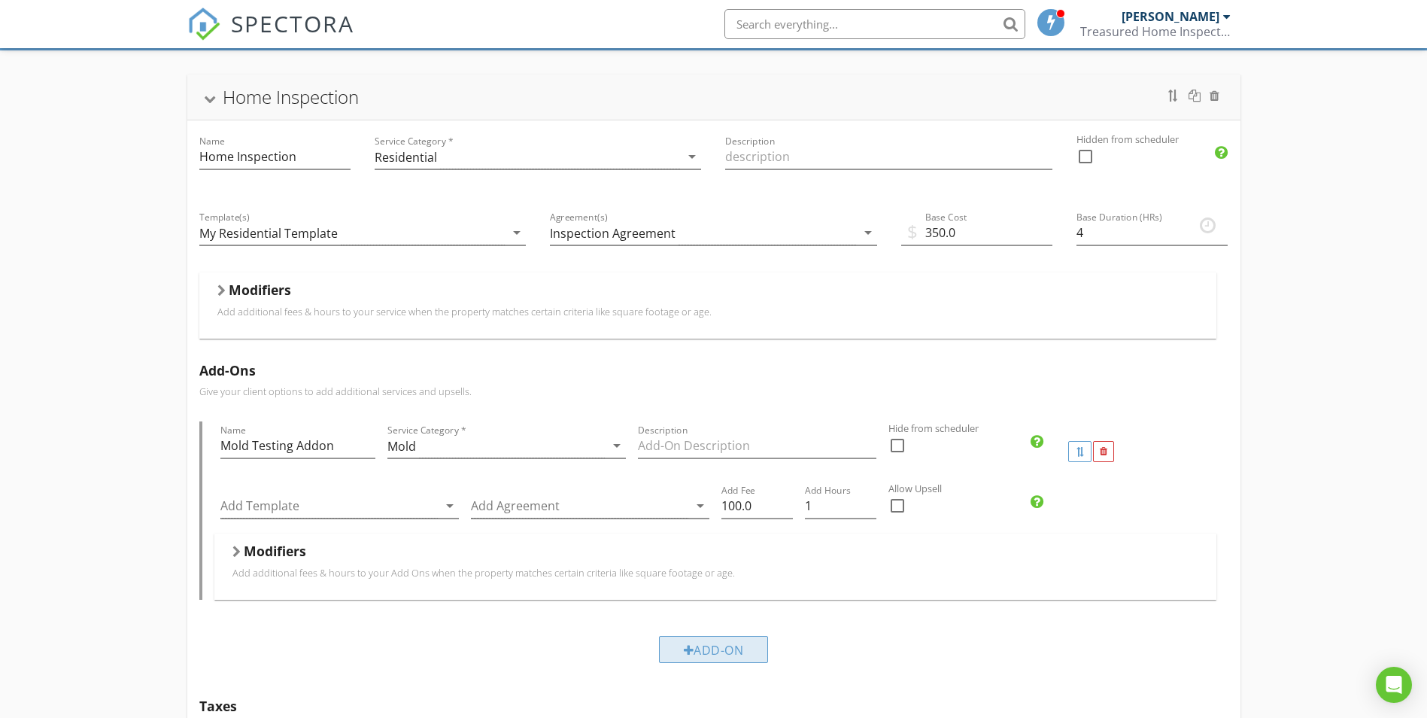
click at [703, 658] on div "Add-On" at bounding box center [714, 649] width 110 height 27
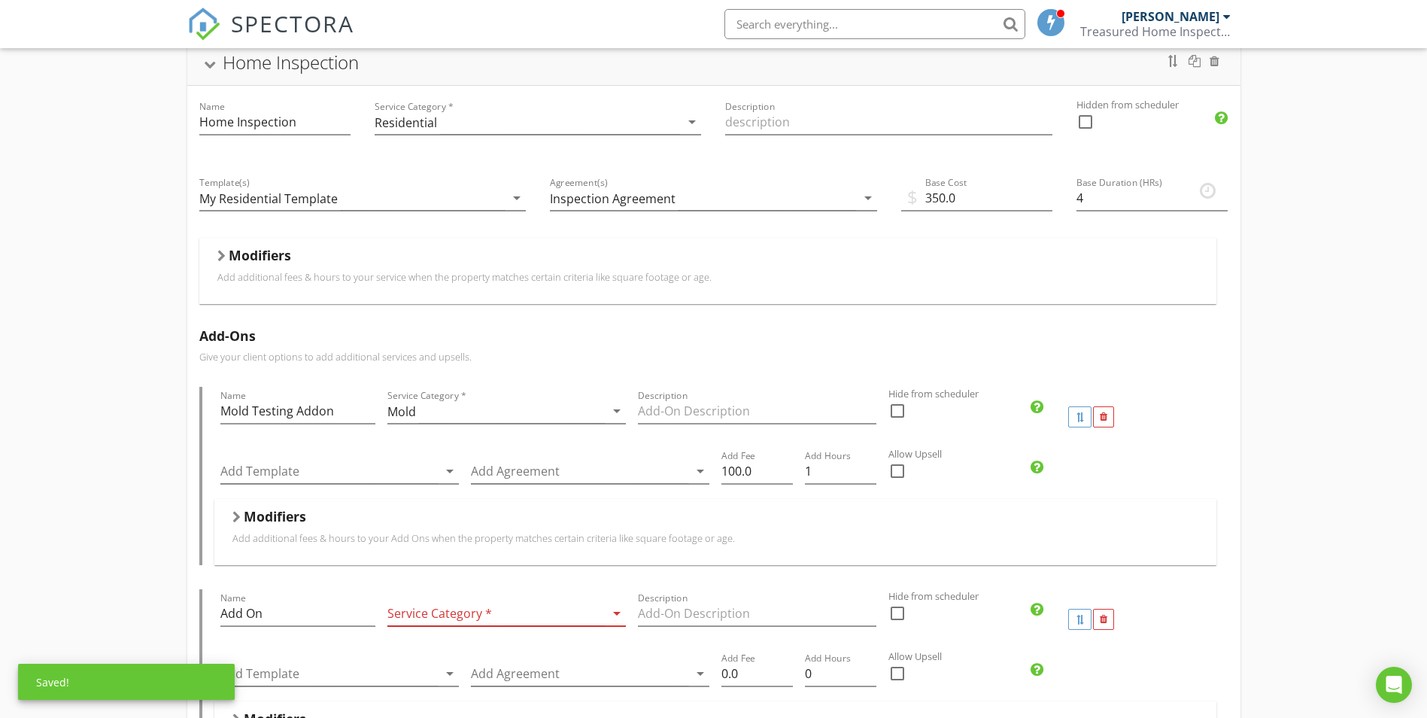
scroll to position [239, 0]
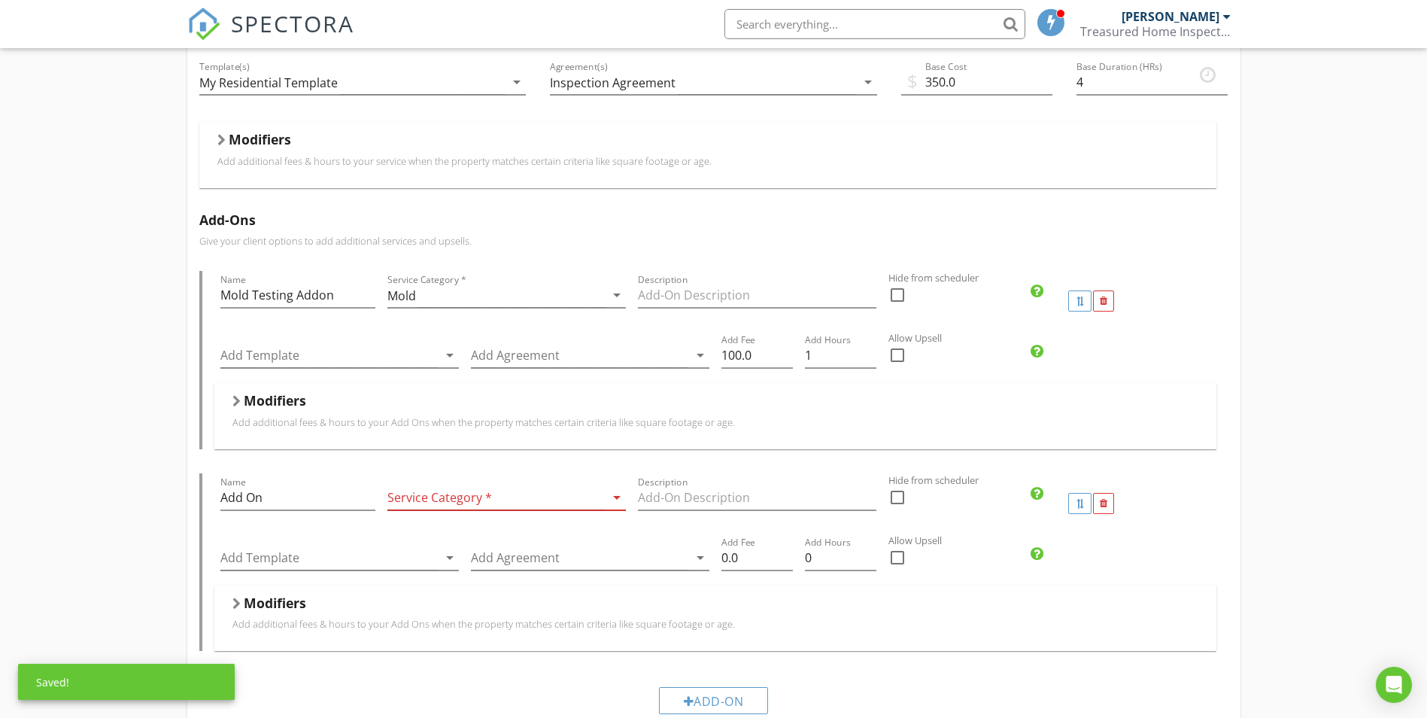
click at [560, 502] on div at bounding box center [495, 497] width 217 height 25
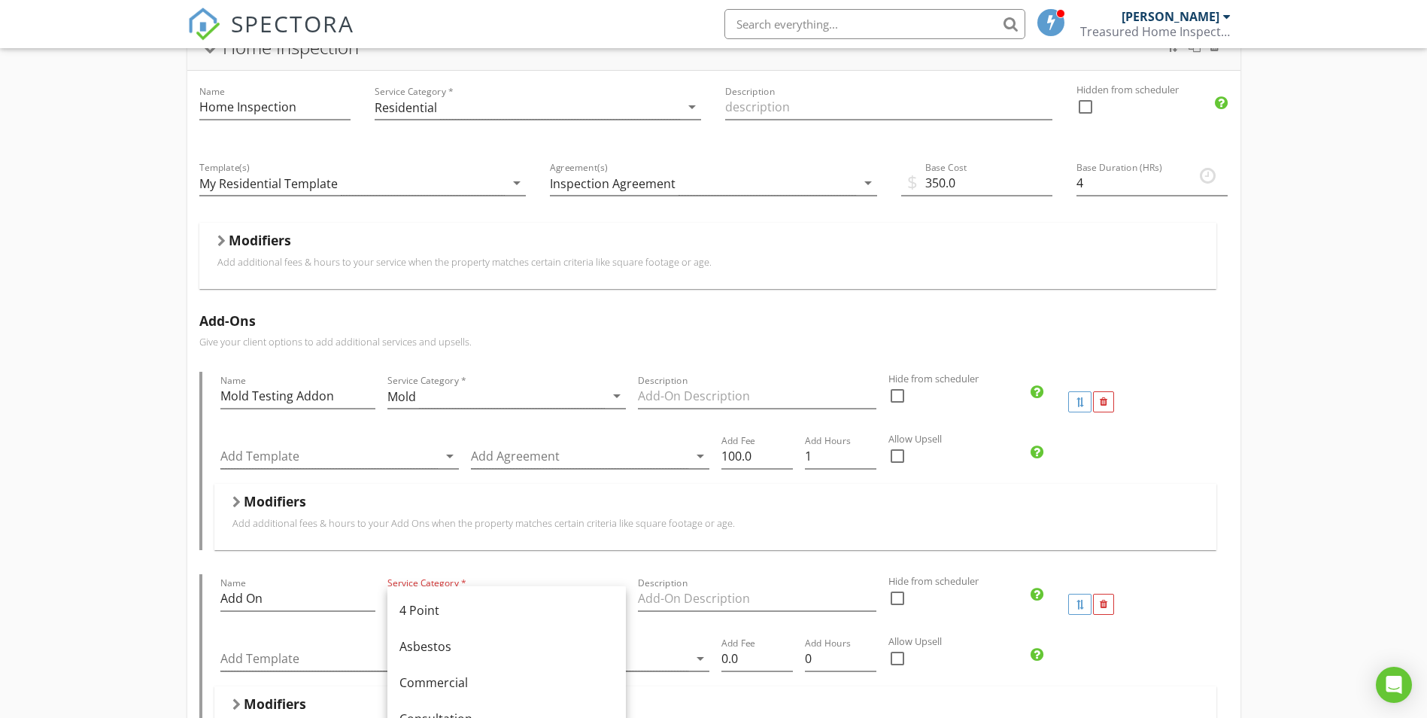
scroll to position [150, 0]
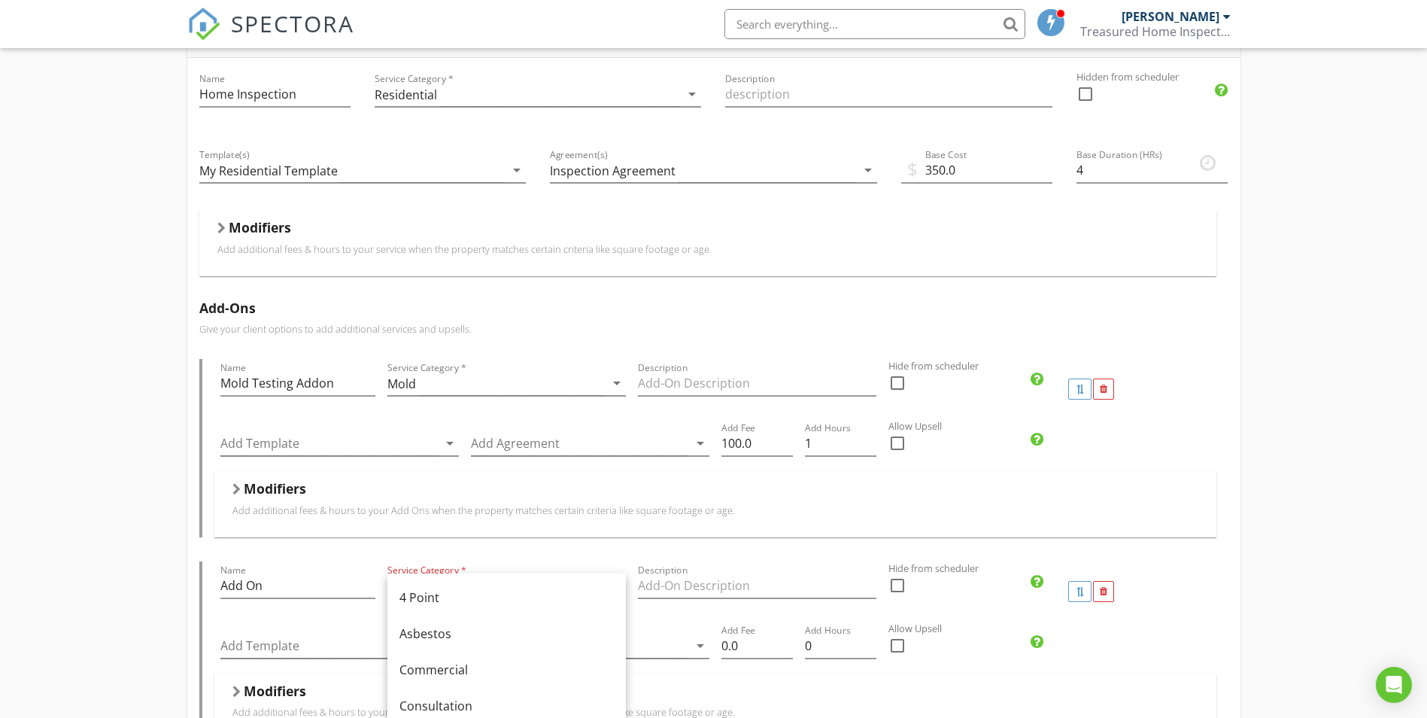
click at [123, 456] on div "Home Inspection Name Home Inspection Service Category * Residential arrow_drop_…" at bounding box center [713, 622] width 1427 height 1269
click at [473, 588] on div at bounding box center [495, 585] width 217 height 25
drag, startPoint x: 442, startPoint y: 615, endPoint x: 451, endPoint y: 615, distance: 9.0
click at [445, 615] on div "Warranty" at bounding box center [507, 612] width 214 height 18
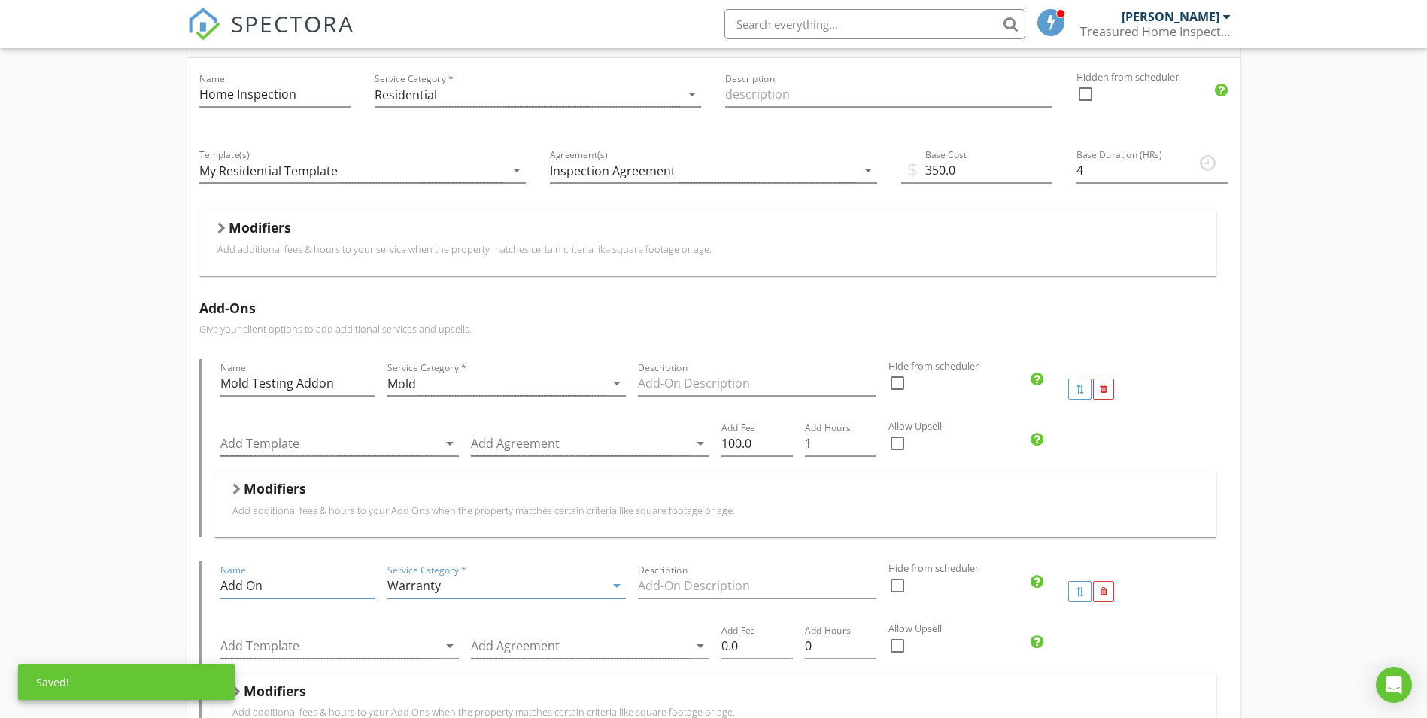
click at [327, 585] on input "Add On" at bounding box center [297, 585] width 155 height 25
drag, startPoint x: 287, startPoint y: 582, endPoint x: 187, endPoint y: 575, distance: 100.3
click at [187, 575] on div "Add-Ons Give your client options to add additional services and upsells. Name M…" at bounding box center [713, 556] width 1053 height 537
type input "W"
type input "f"
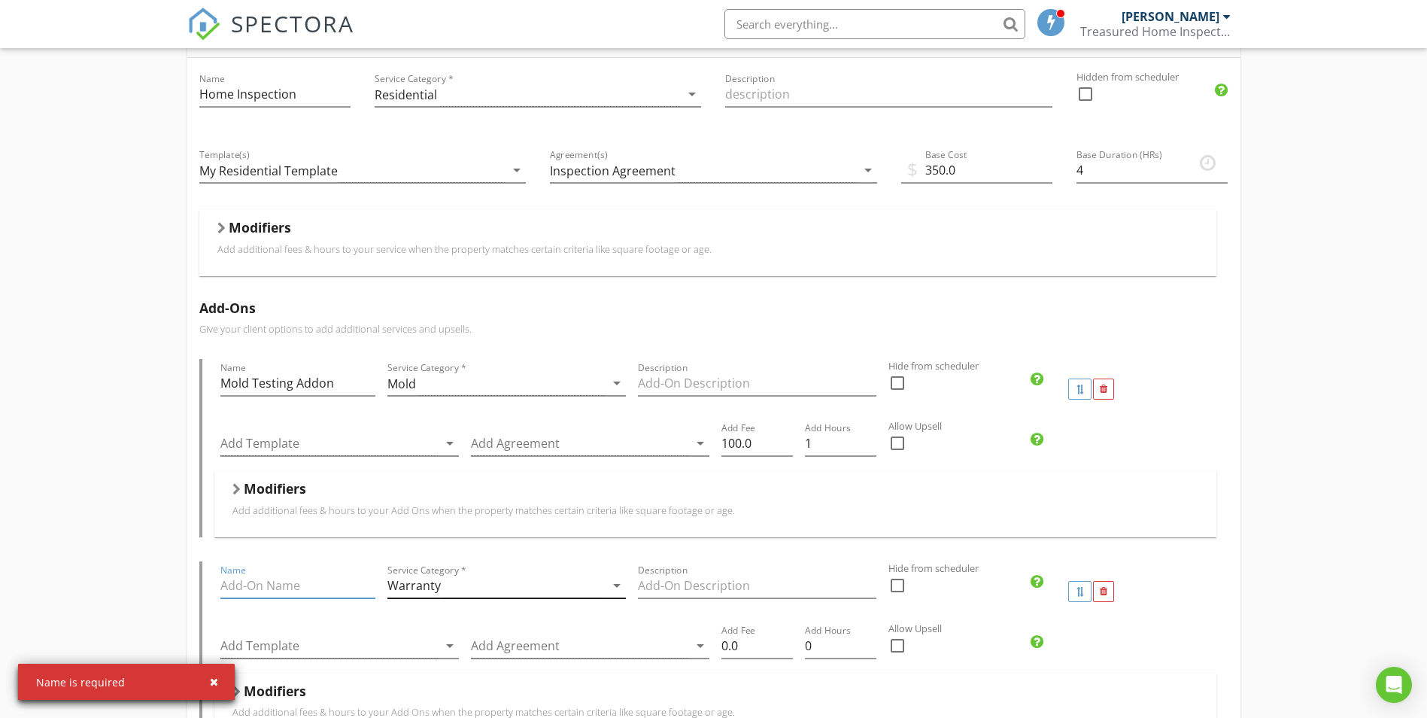
click at [592, 585] on div "Warranty" at bounding box center [495, 585] width 217 height 25
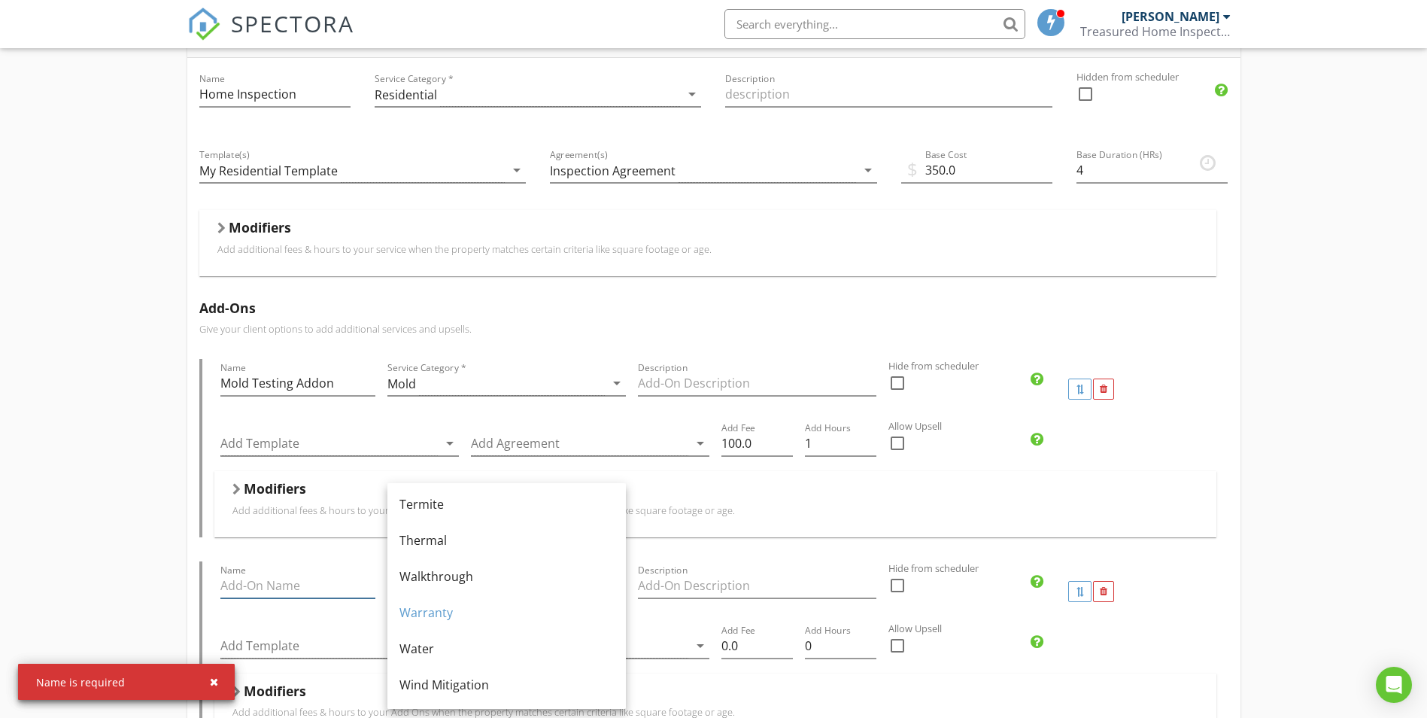
click at [311, 576] on input "Name" at bounding box center [297, 585] width 155 height 25
click at [1102, 592] on div at bounding box center [1104, 592] width 8 height 10
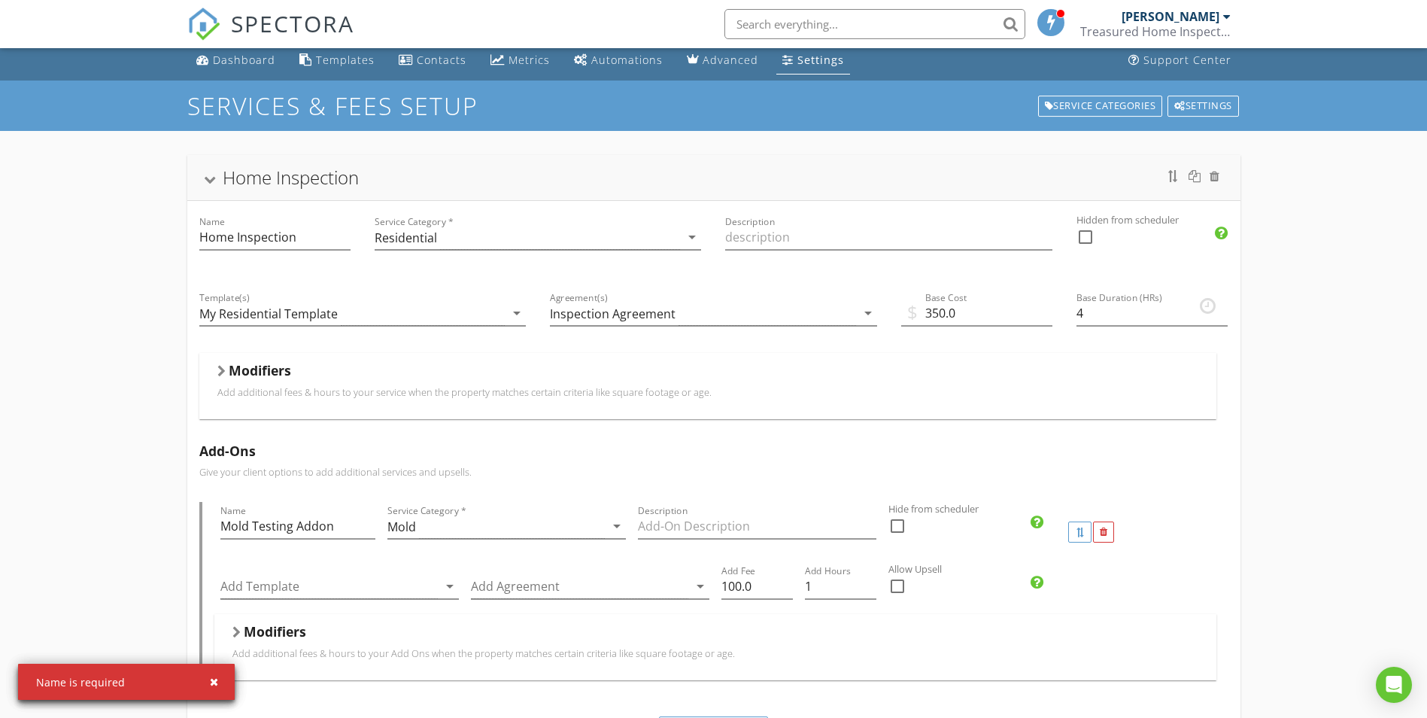
scroll to position [0, 0]
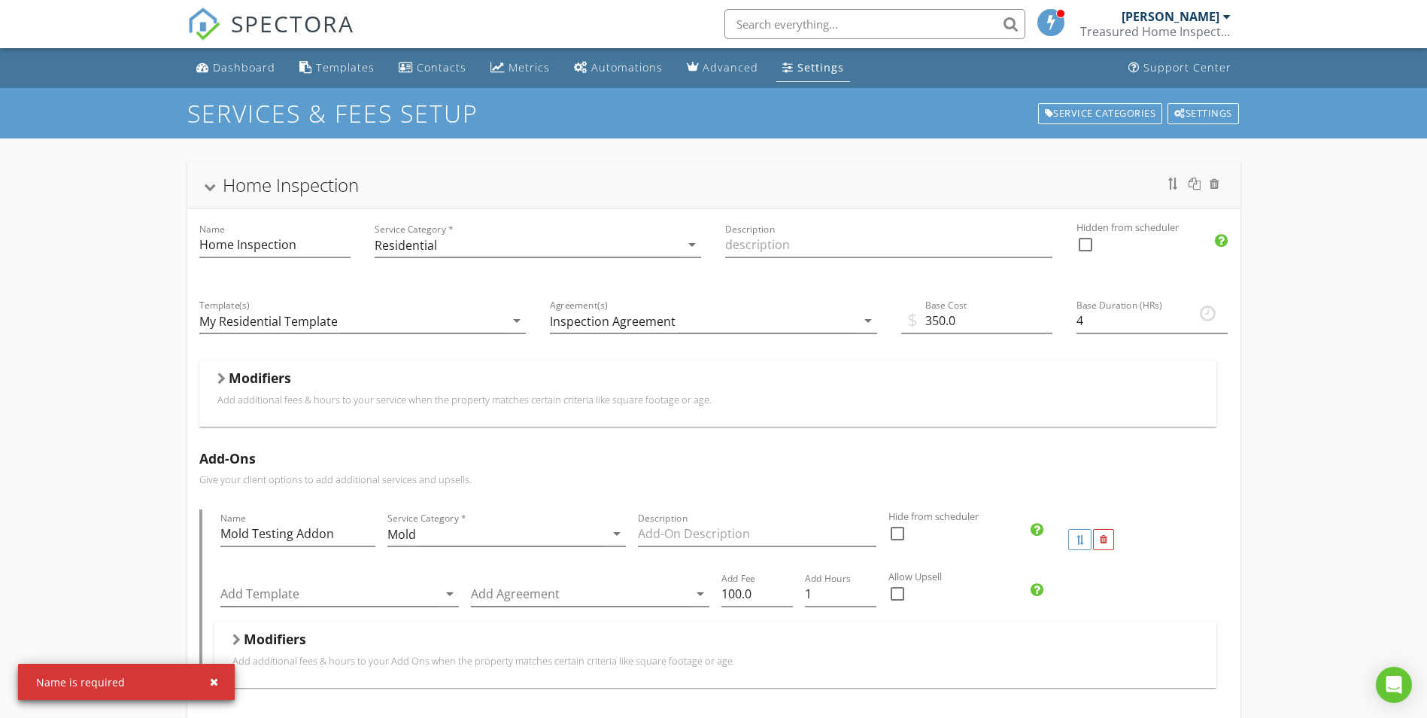
click at [239, 181] on div "Home Inspection" at bounding box center [291, 184] width 136 height 25
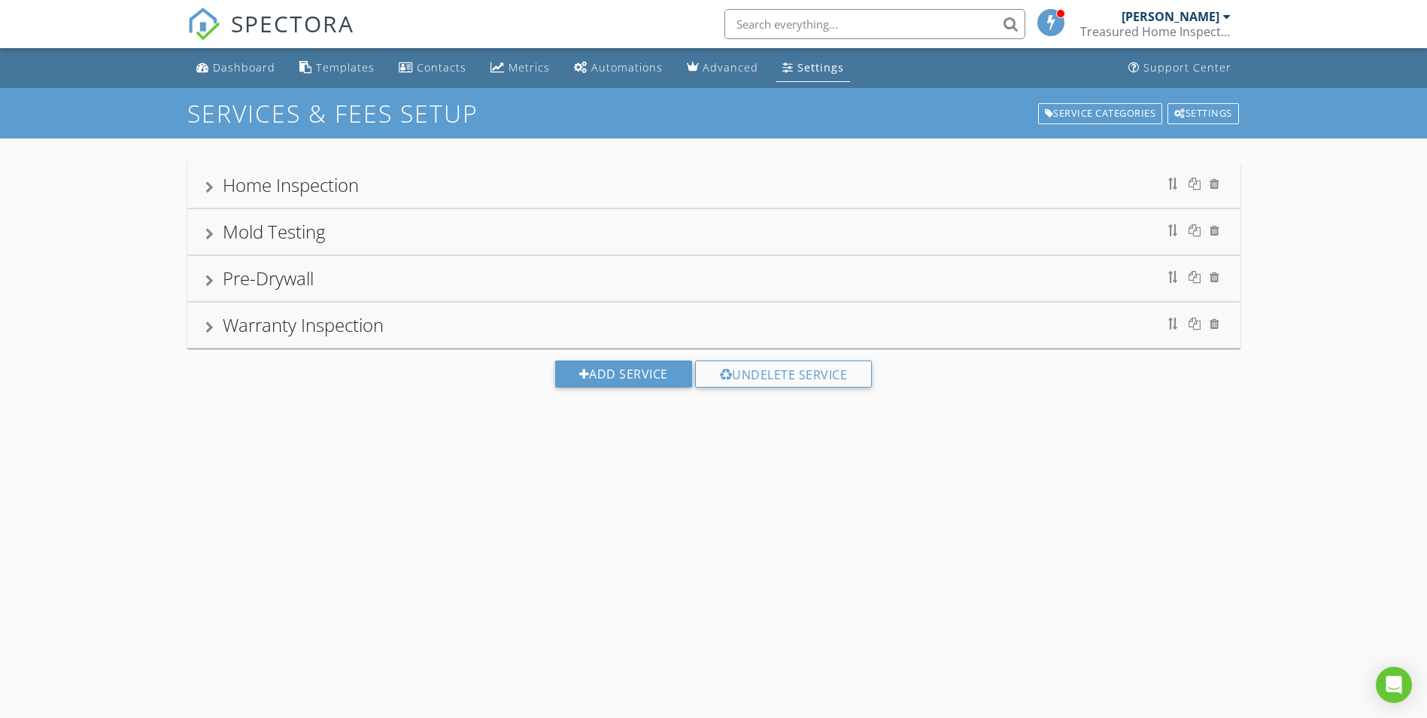
click at [326, 340] on div "Warranty Inspection" at bounding box center [713, 324] width 1053 height 45
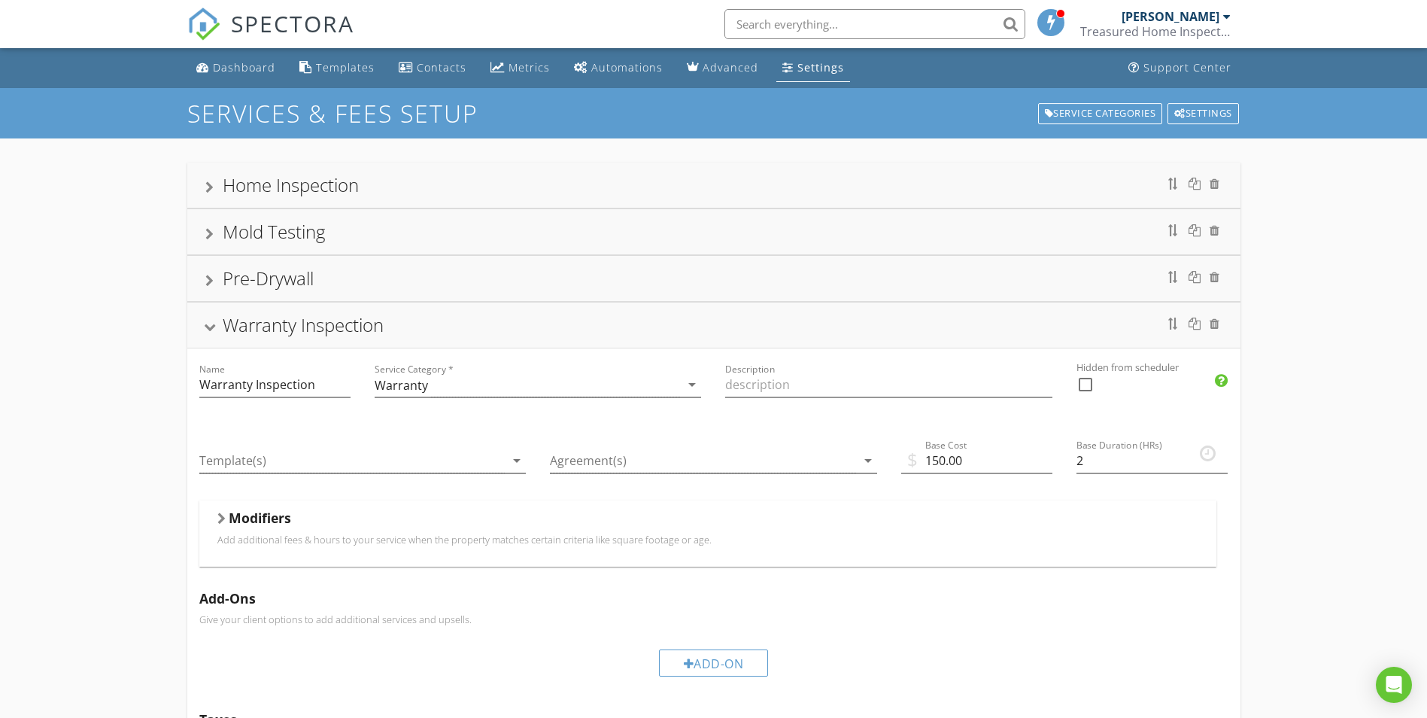
click at [312, 524] on div "Modifiers" at bounding box center [707, 520] width 981 height 23
click at [318, 525] on div "Modifiers" at bounding box center [707, 520] width 981 height 23
click at [273, 182] on div "Home Inspection" at bounding box center [291, 184] width 136 height 25
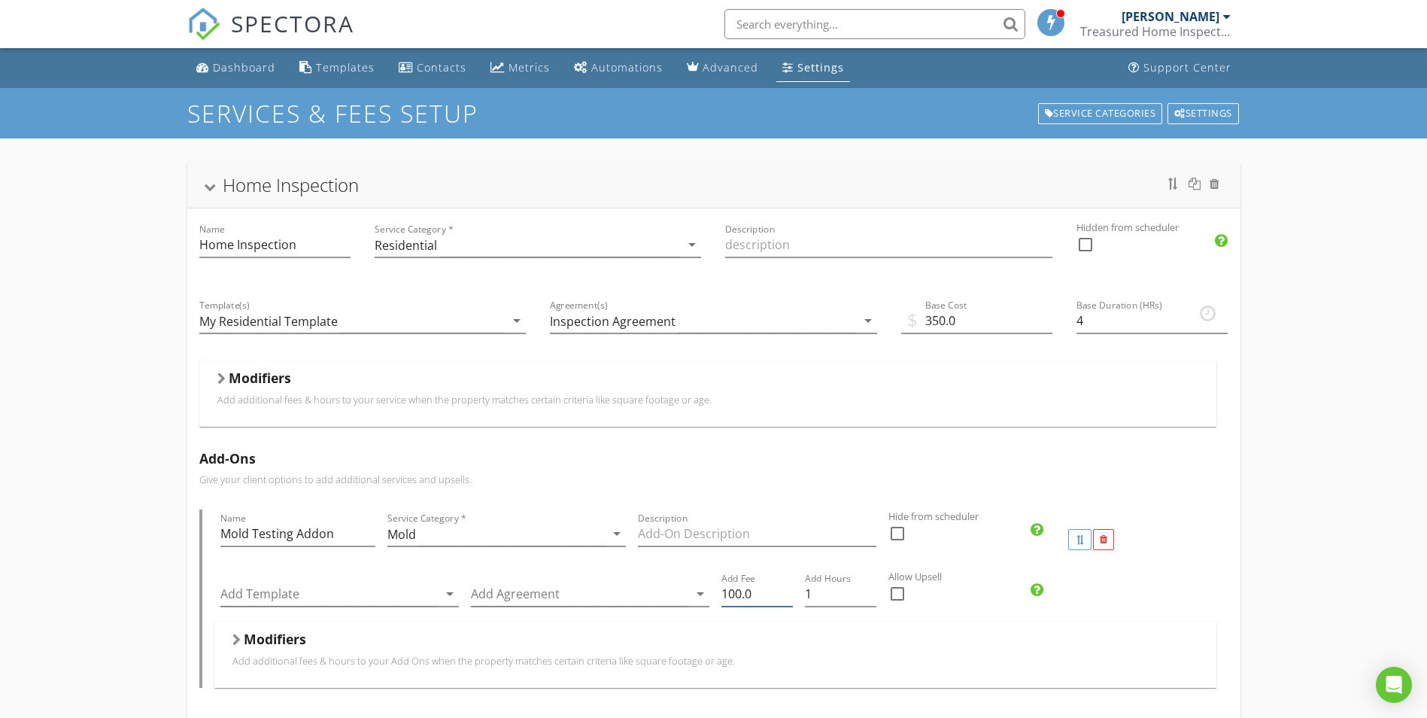
click at [733, 594] on input "100.0" at bounding box center [757, 594] width 71 height 25
type input "150.0"
click at [1147, 590] on div "Add Template arrow_drop_down Add Agreement arrow_drop_down Add Fee 150.0 Add Ho…" at bounding box center [715, 596] width 1002 height 52
click at [304, 190] on div "Home Inspection" at bounding box center [291, 184] width 136 height 25
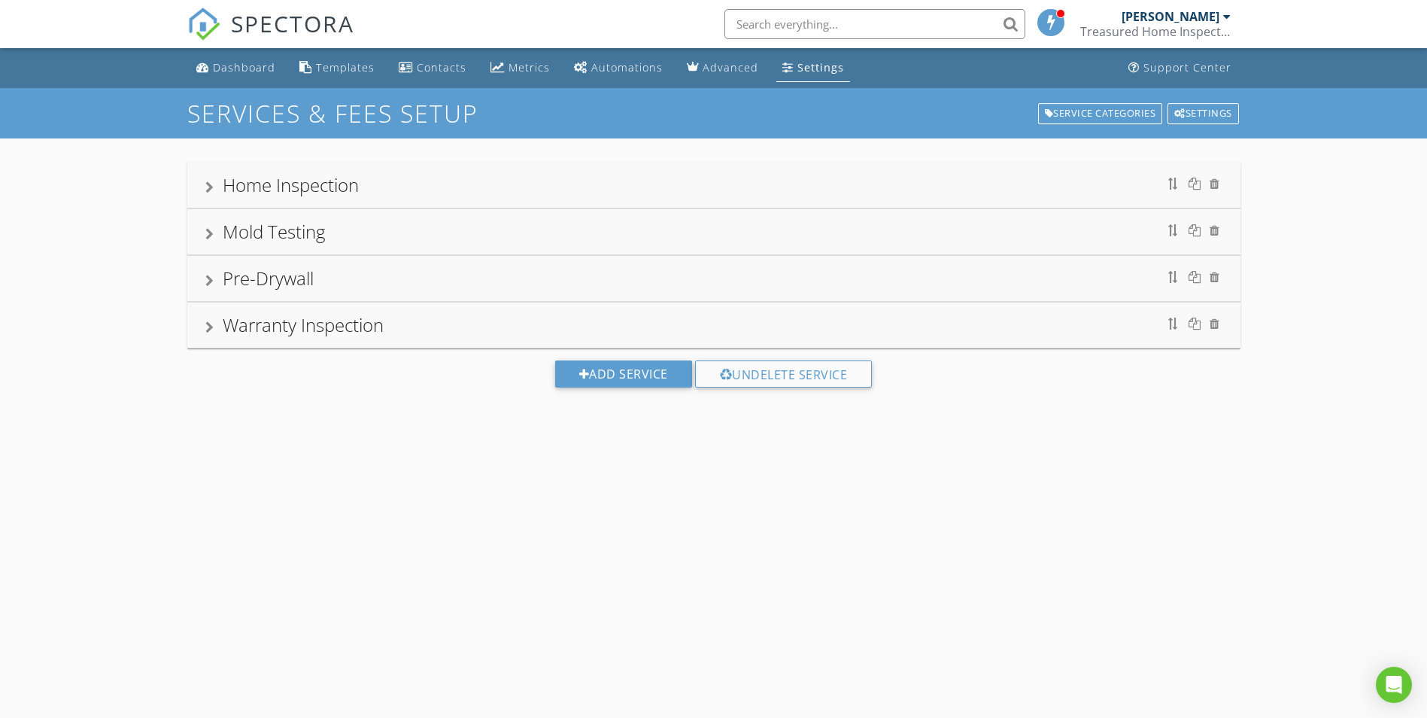
click at [223, 231] on div "Mold Testing" at bounding box center [274, 231] width 102 height 25
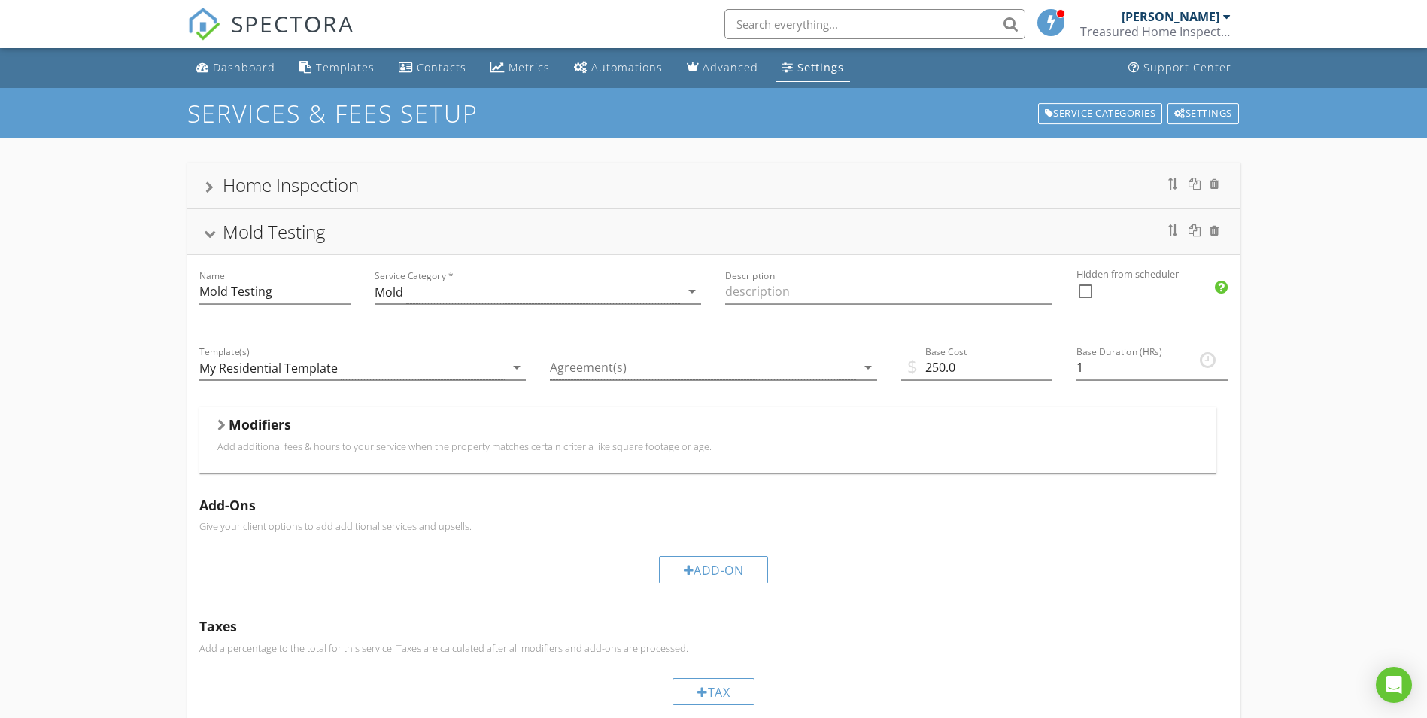
click at [1305, 462] on div "Home Inspection Name Home Inspection Service Category * Residential arrow_drop_…" at bounding box center [713, 564] width 1427 height 853
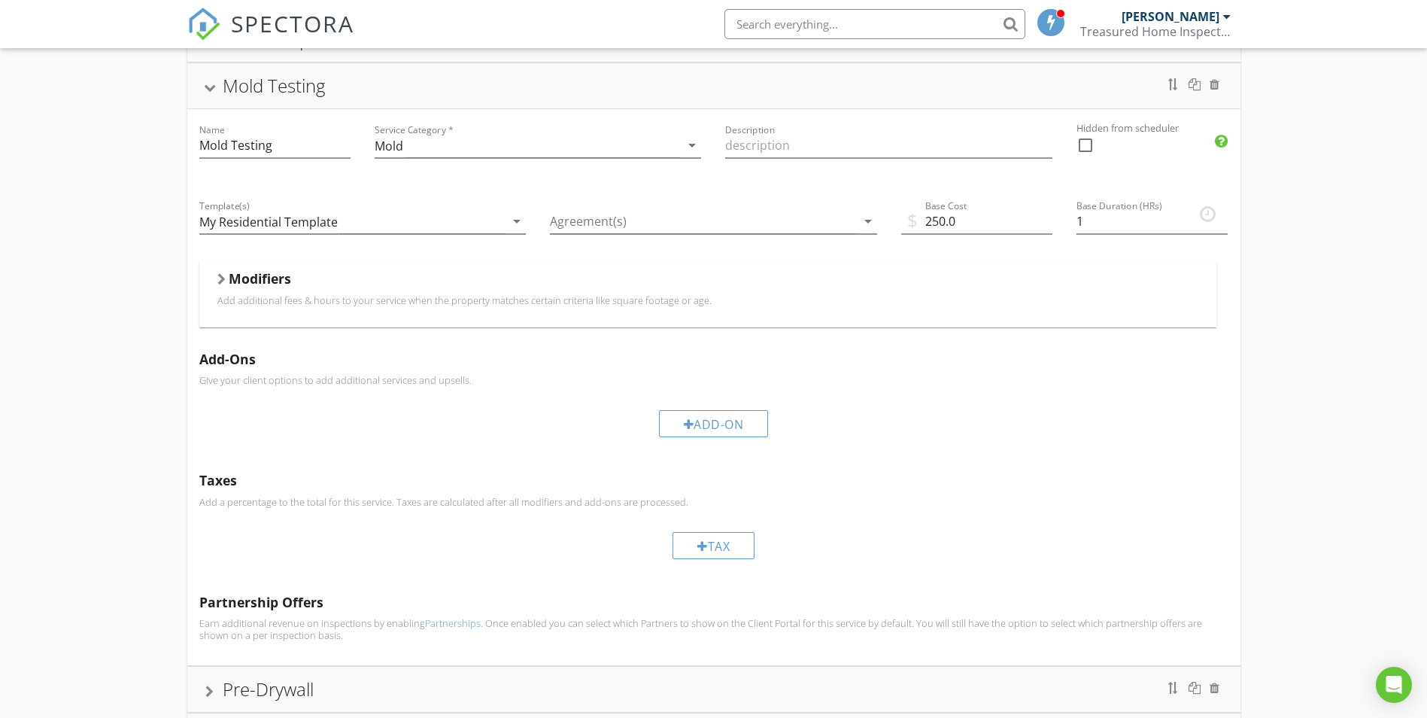
scroll to position [150, 0]
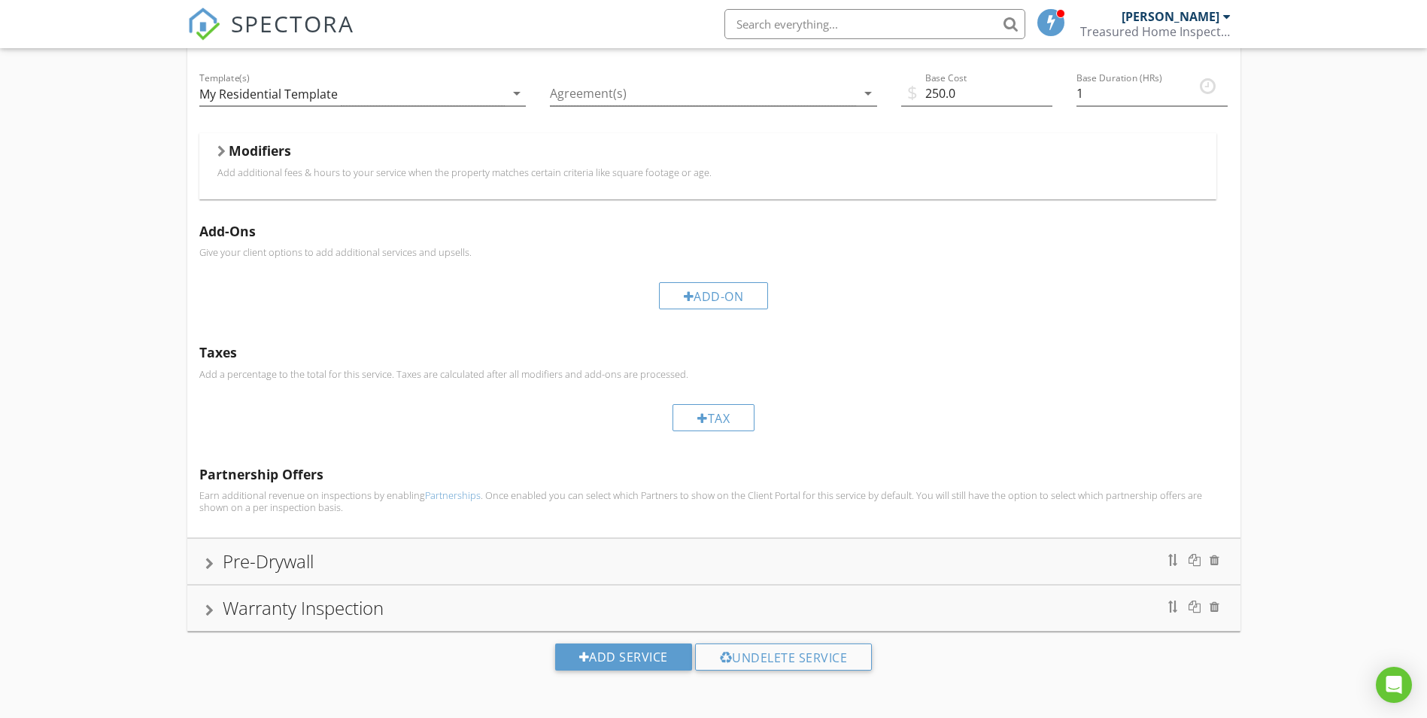
click at [311, 610] on div "Warranty Inspection" at bounding box center [303, 607] width 161 height 25
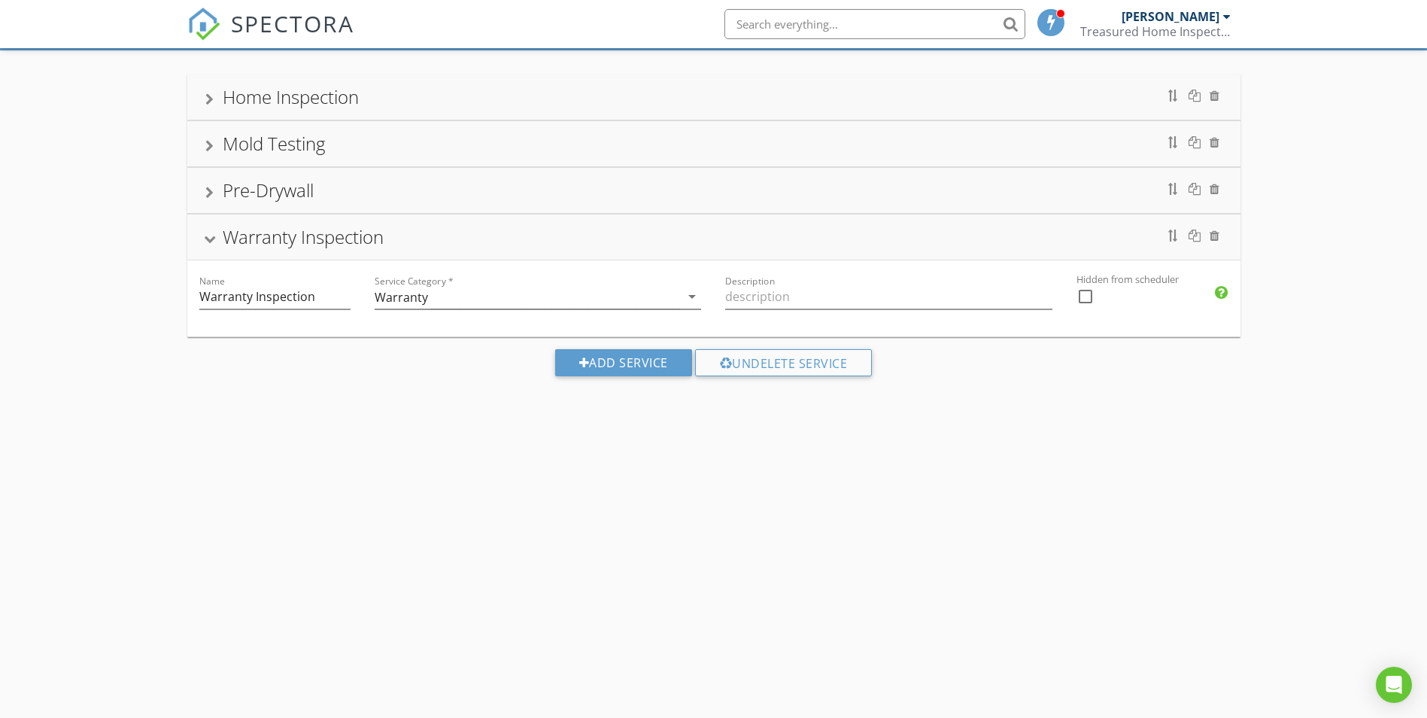
scroll to position [234, 0]
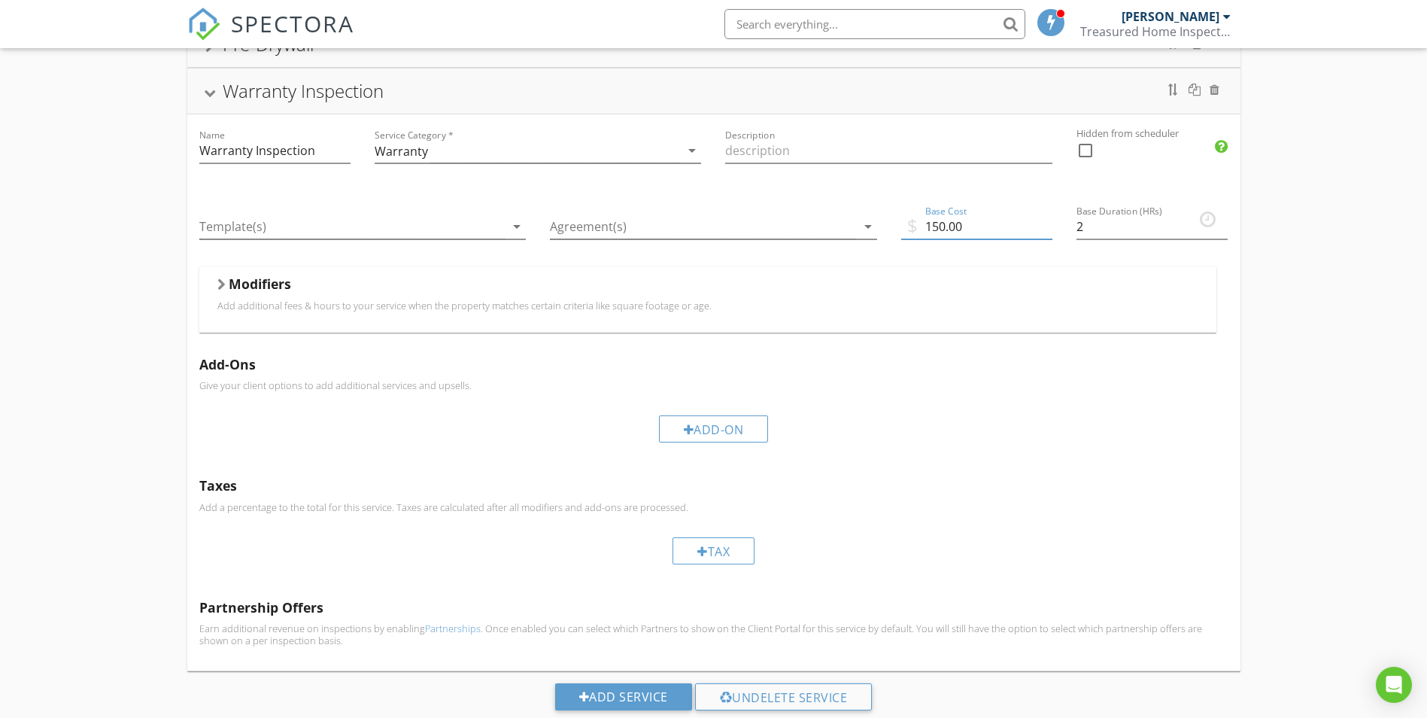
drag, startPoint x: 917, startPoint y: 226, endPoint x: 898, endPoint y: 227, distance: 18.8
click at [902, 227] on input "150.00" at bounding box center [976, 226] width 151 height 25
click at [1304, 299] on div "Home Inspection Name Home Inspection Service Category * Residential arrow_drop_…" at bounding box center [713, 330] width 1427 height 853
click at [310, 100] on div "Warranty Inspection" at bounding box center [303, 90] width 161 height 25
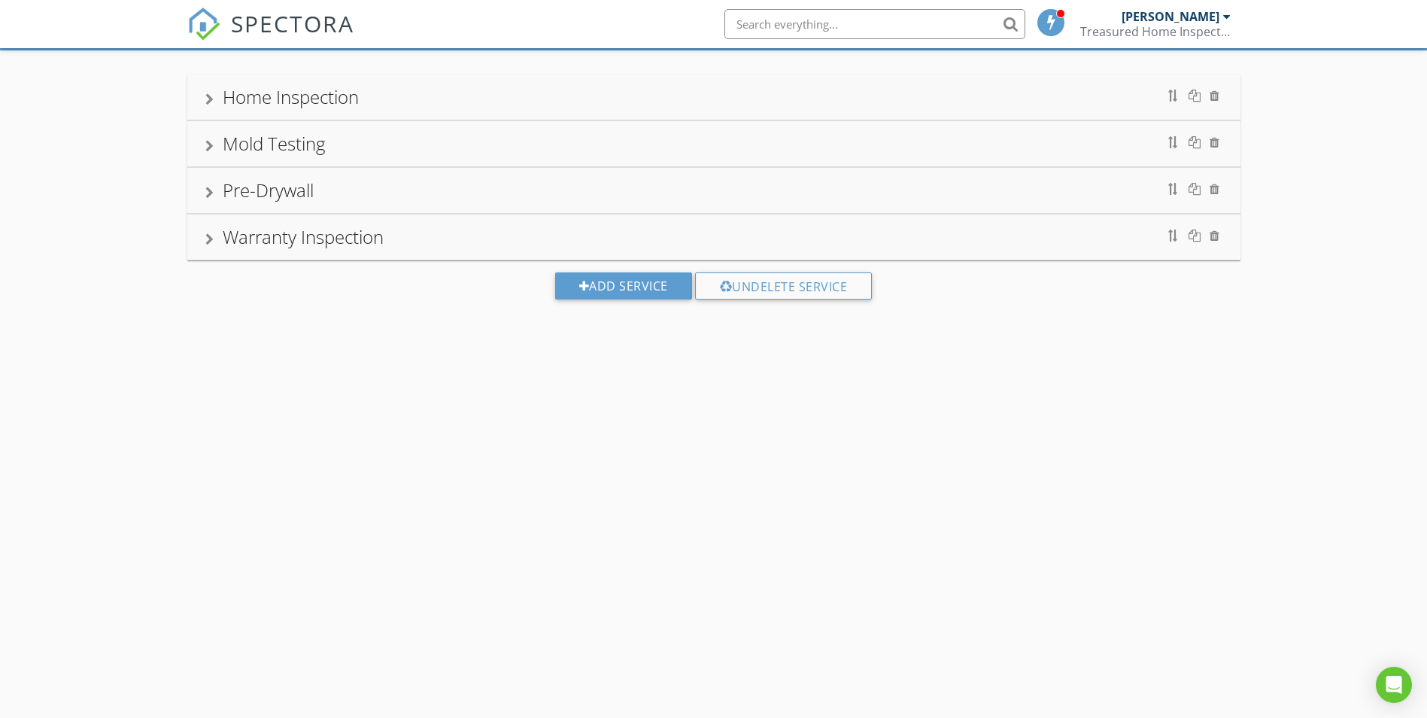
scroll to position [88, 0]
click at [588, 282] on div "Add Service" at bounding box center [623, 285] width 137 height 27
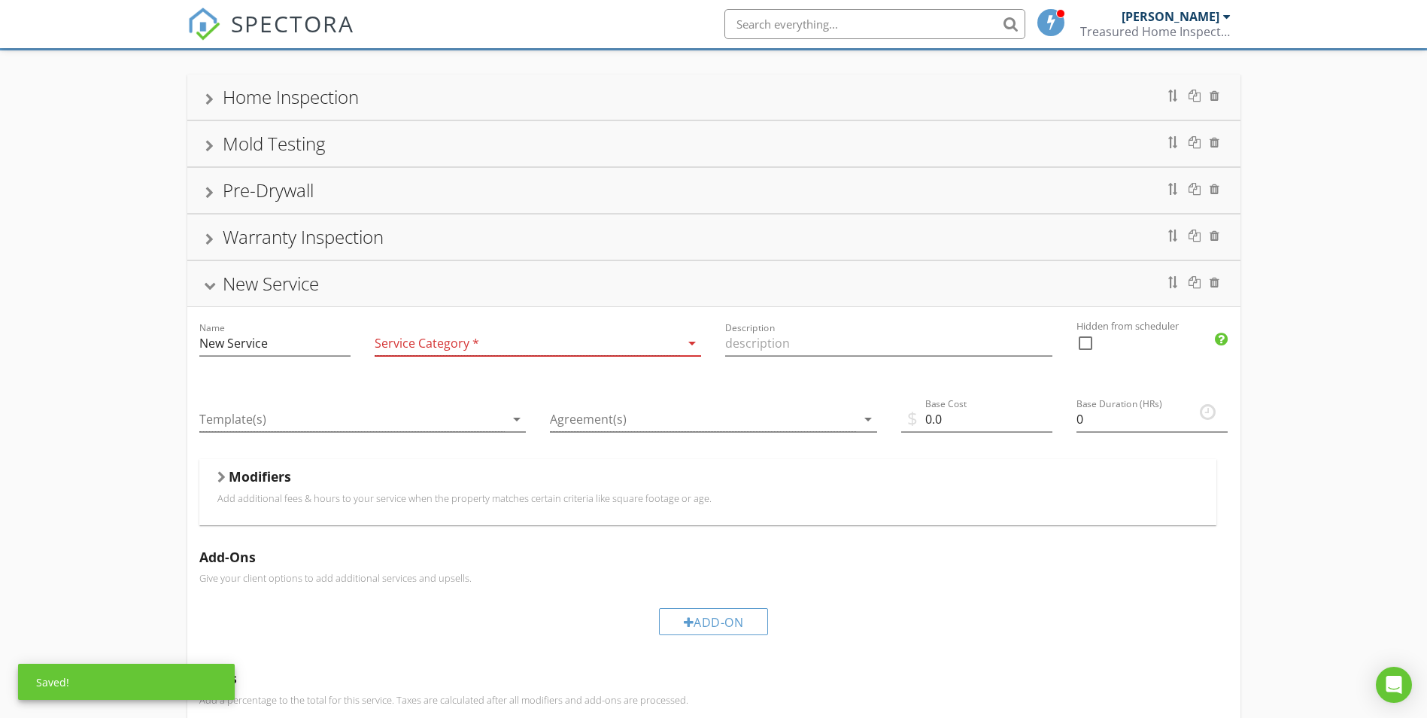
click at [471, 352] on div at bounding box center [528, 343] width 306 height 25
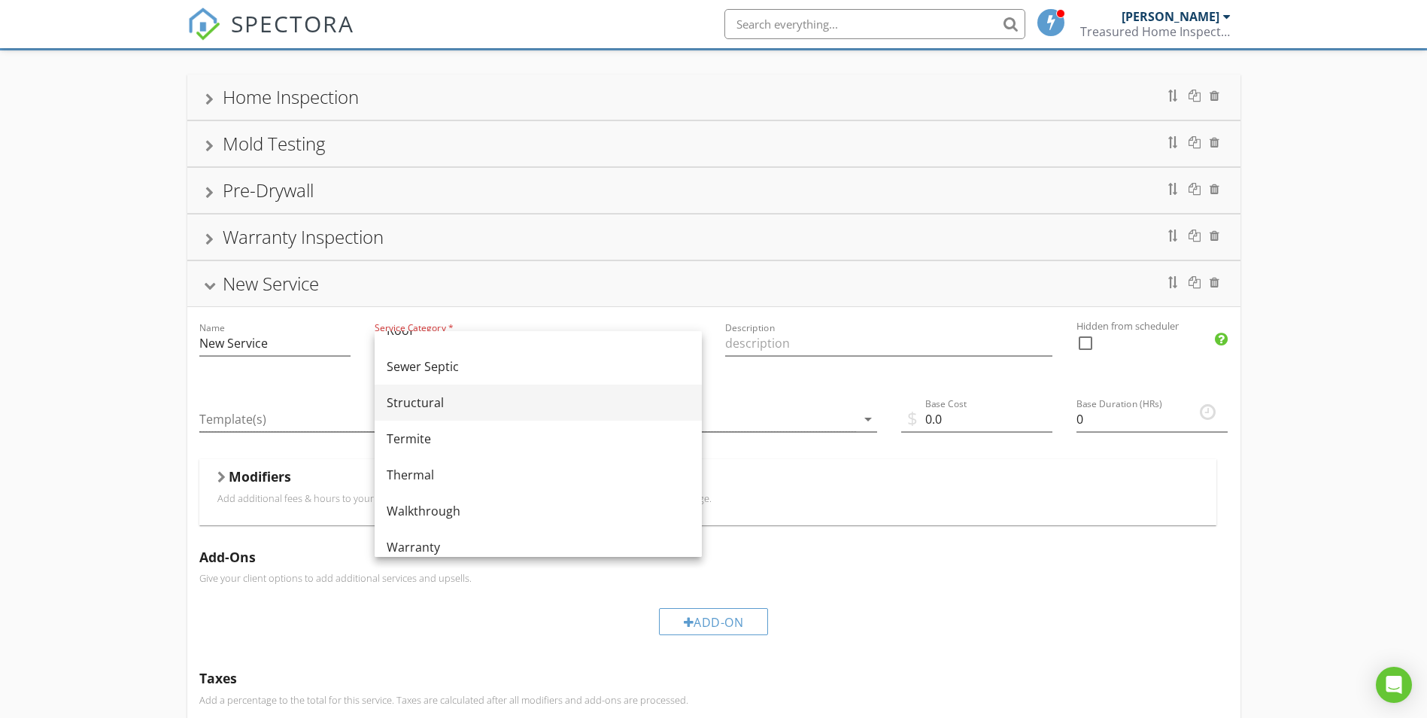
scroll to position [828, 0]
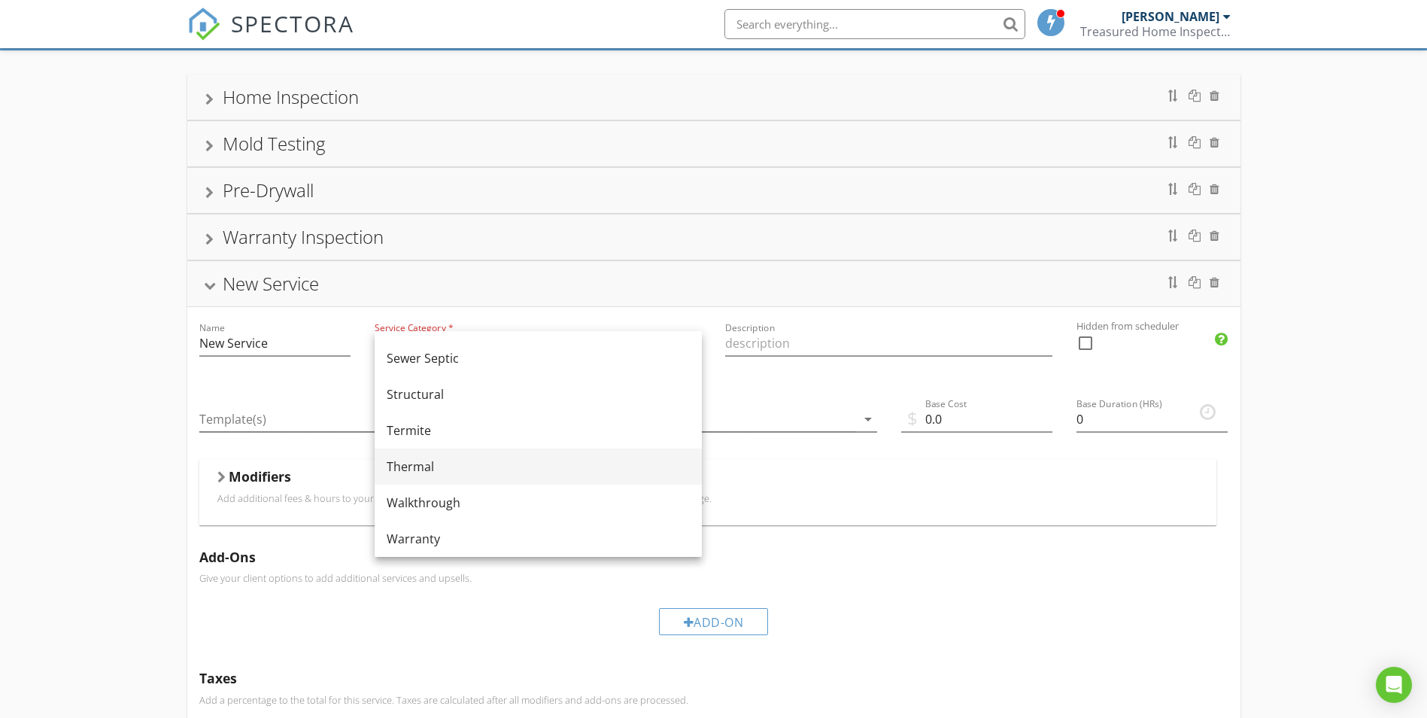
click at [454, 466] on div "Thermal" at bounding box center [538, 466] width 303 height 18
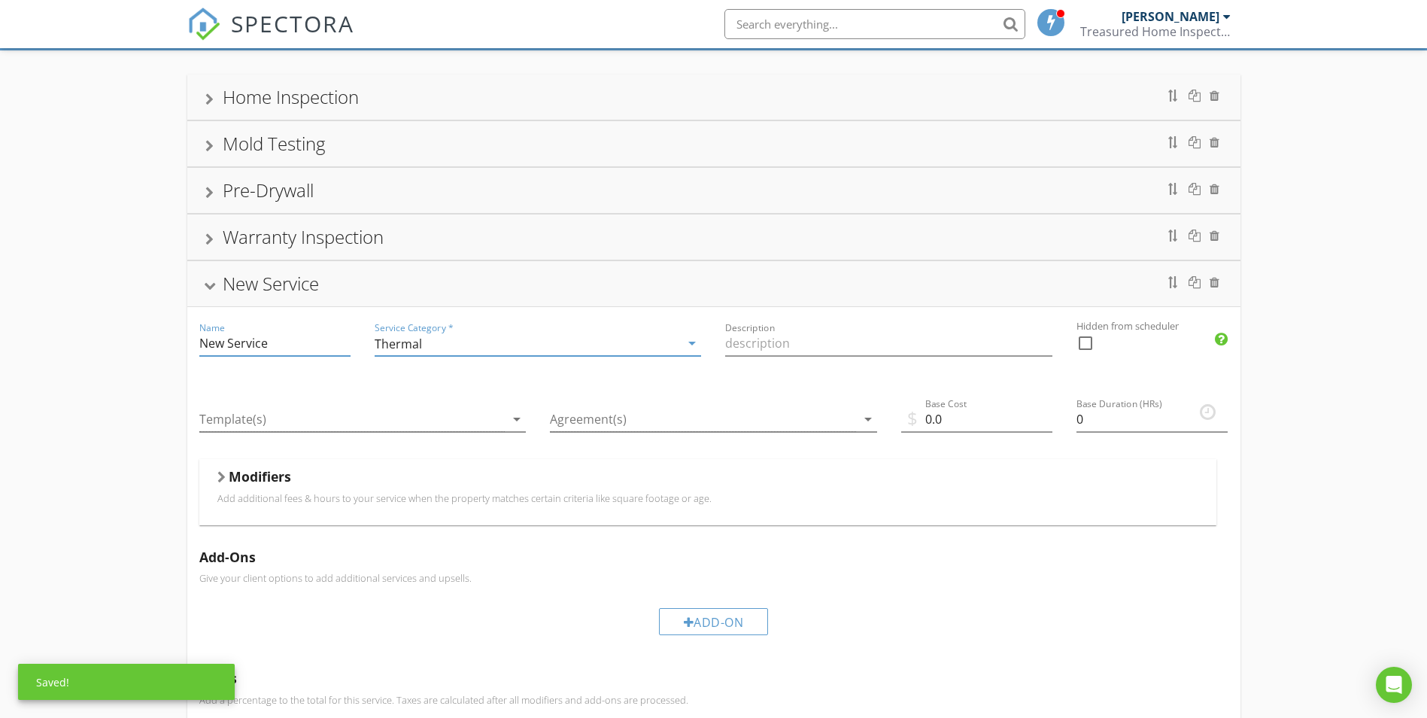
drag, startPoint x: 286, startPoint y: 343, endPoint x: 128, endPoint y: 339, distance: 158.0
click at [128, 339] on div "Home Inspection Name Home Inspection Service Category * Residential arrow_drop_…" at bounding box center [713, 500] width 1427 height 900
drag, startPoint x: 948, startPoint y: 421, endPoint x: 883, endPoint y: 417, distance: 64.8
click at [889, 417] on div "$ Base Cost 0.0" at bounding box center [976, 421] width 175 height 76
type input "1500"
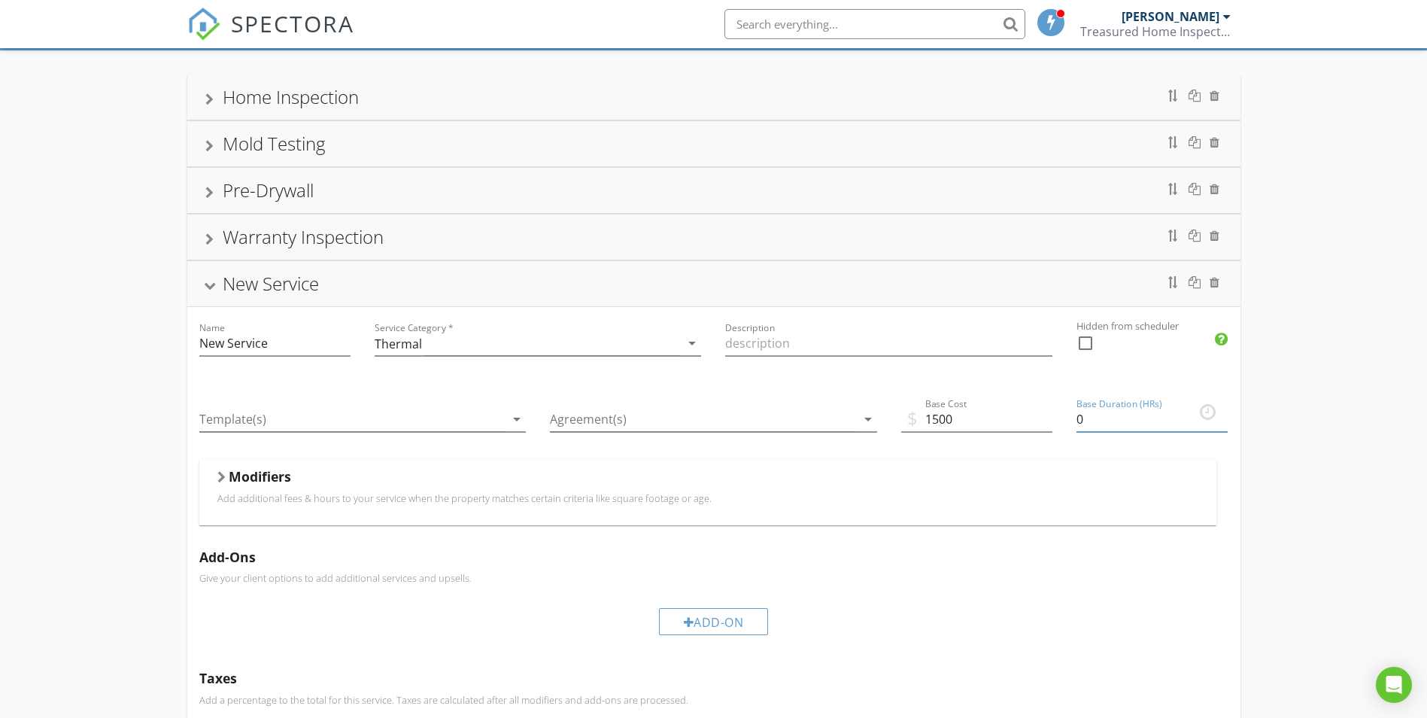
drag, startPoint x: 1095, startPoint y: 424, endPoint x: 1060, endPoint y: 421, distance: 34.7
click at [1069, 422] on div "Base Duration (HRs) 0" at bounding box center [1152, 421] width 175 height 76
type input "2"
click at [1085, 471] on div "Modifiers" at bounding box center [707, 479] width 981 height 23
drag, startPoint x: 163, startPoint y: 340, endPoint x: 123, endPoint y: 339, distance: 39.9
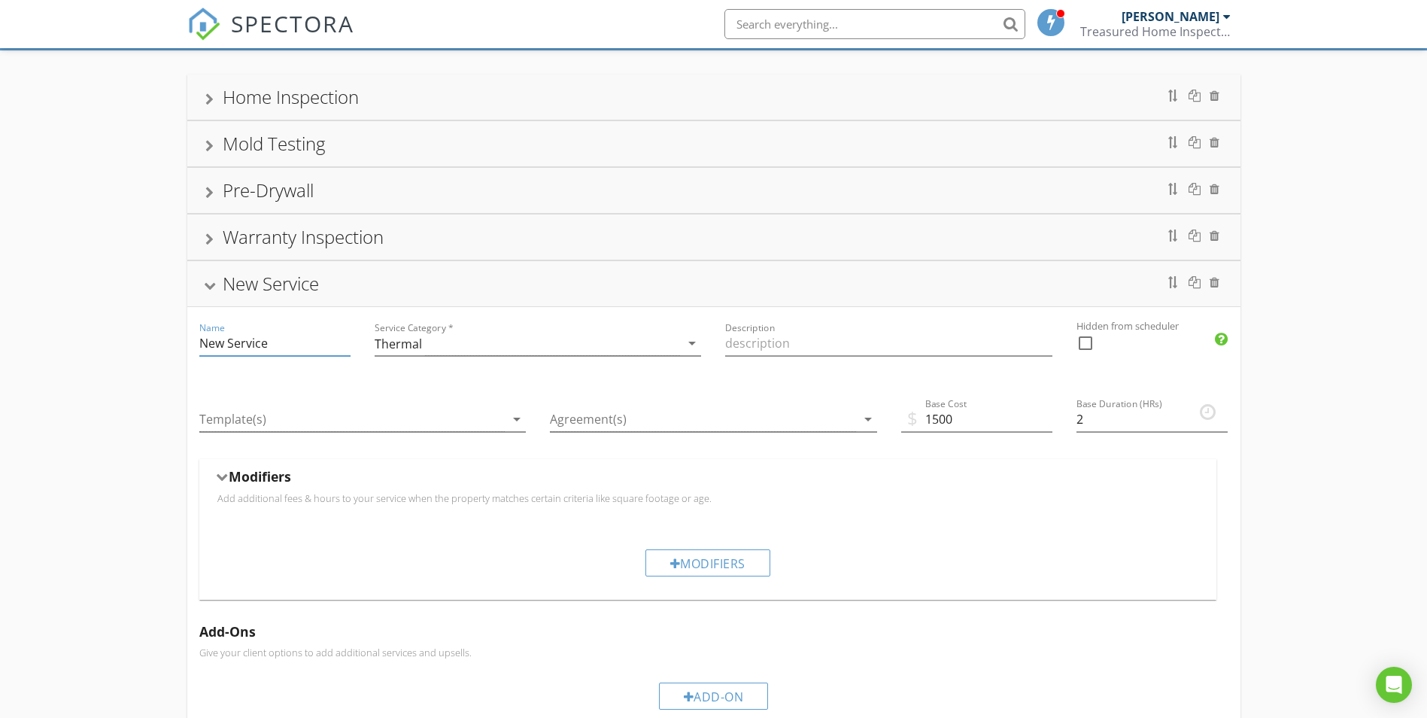
click at [126, 340] on div "Home Inspection Name Home Inspection Service Category * Residential arrow_drop_…" at bounding box center [713, 537] width 1427 height 974
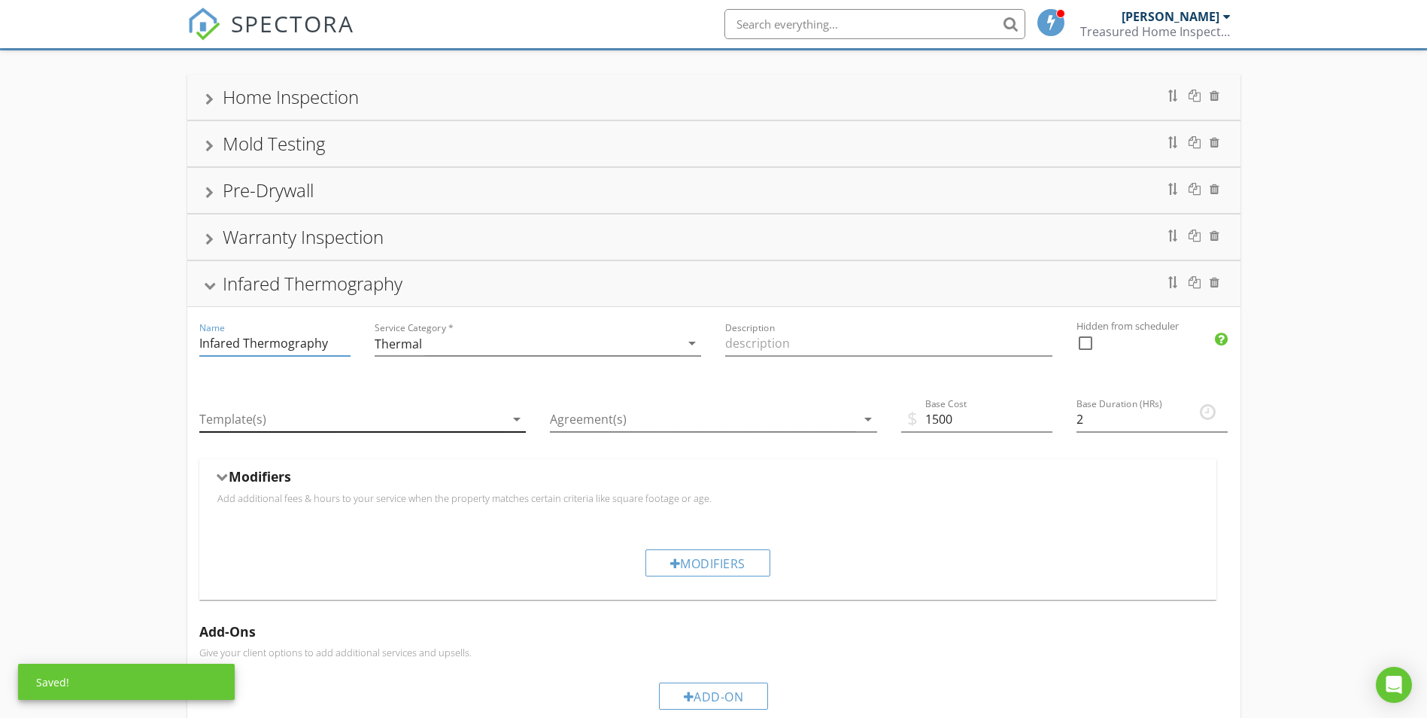
type input "Infared Thermography"
click at [339, 411] on div at bounding box center [352, 419] width 306 height 25
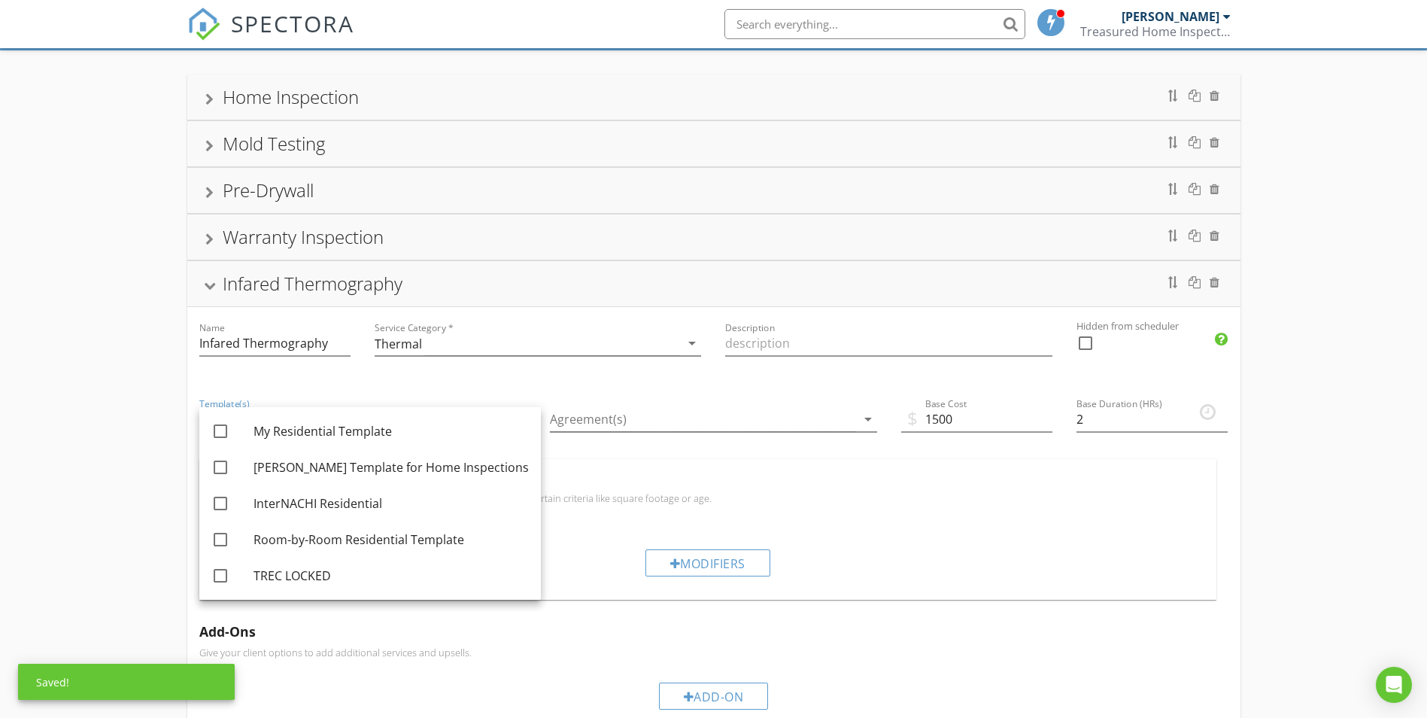
click at [419, 385] on div "Template(s) arrow_drop_down" at bounding box center [362, 421] width 351 height 76
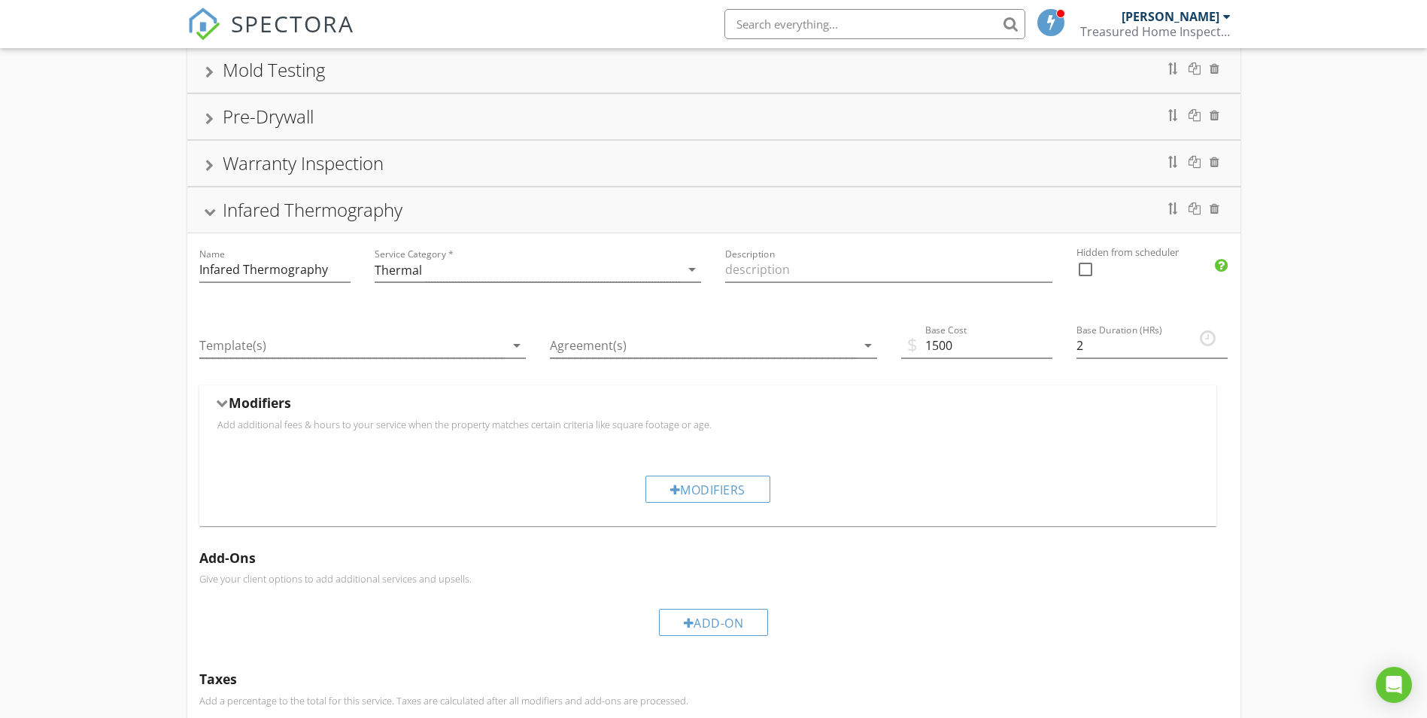
scroll to position [163, 0]
click at [319, 217] on div "Infared Thermography" at bounding box center [313, 208] width 180 height 25
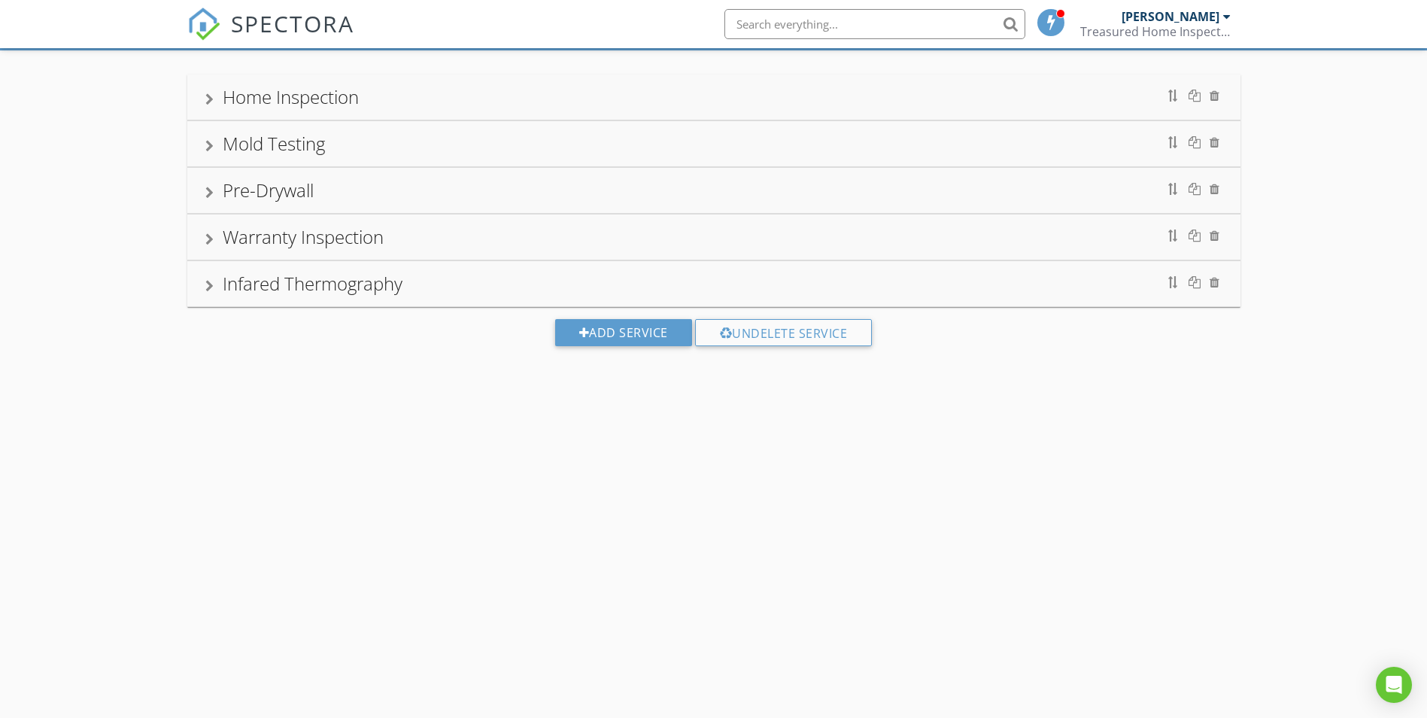
scroll to position [88, 0]
click at [585, 292] on div "Infared Thermography" at bounding box center [713, 283] width 1017 height 27
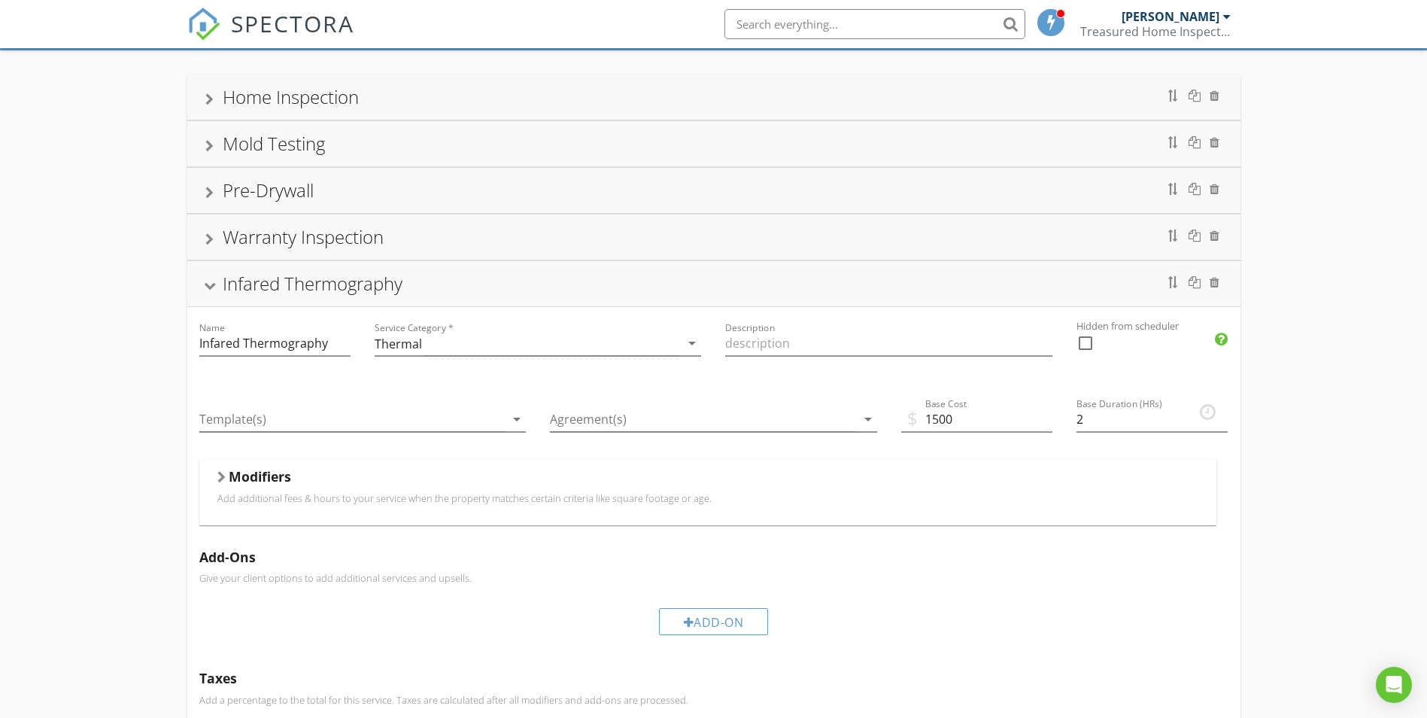
scroll to position [163, 0]
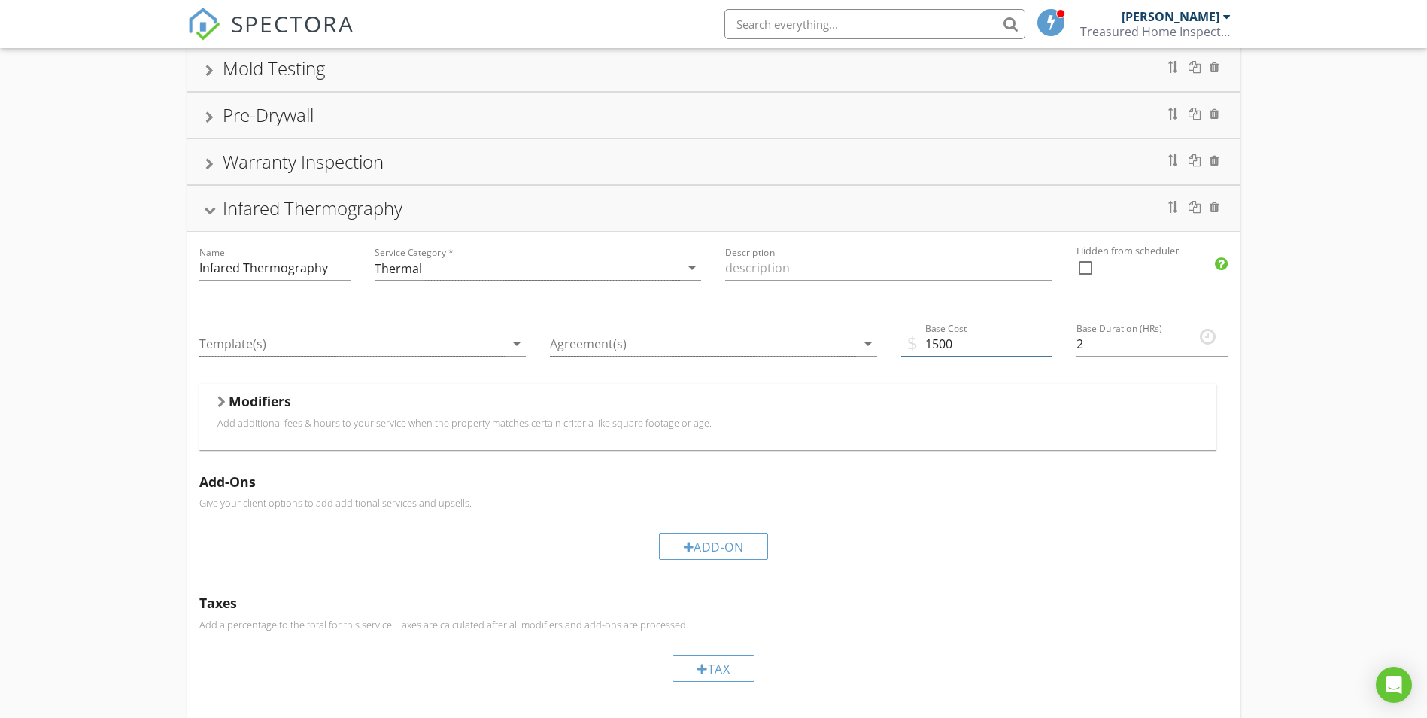
click at [952, 344] on input "1500" at bounding box center [976, 344] width 151 height 25
type input "150.00"
click at [1243, 504] on div "Home Inspection Name Home Inspection Service Category * Residential arrow_drop_…" at bounding box center [713, 425] width 1427 height 900
click at [313, 206] on div "Infared Thermography" at bounding box center [313, 208] width 180 height 25
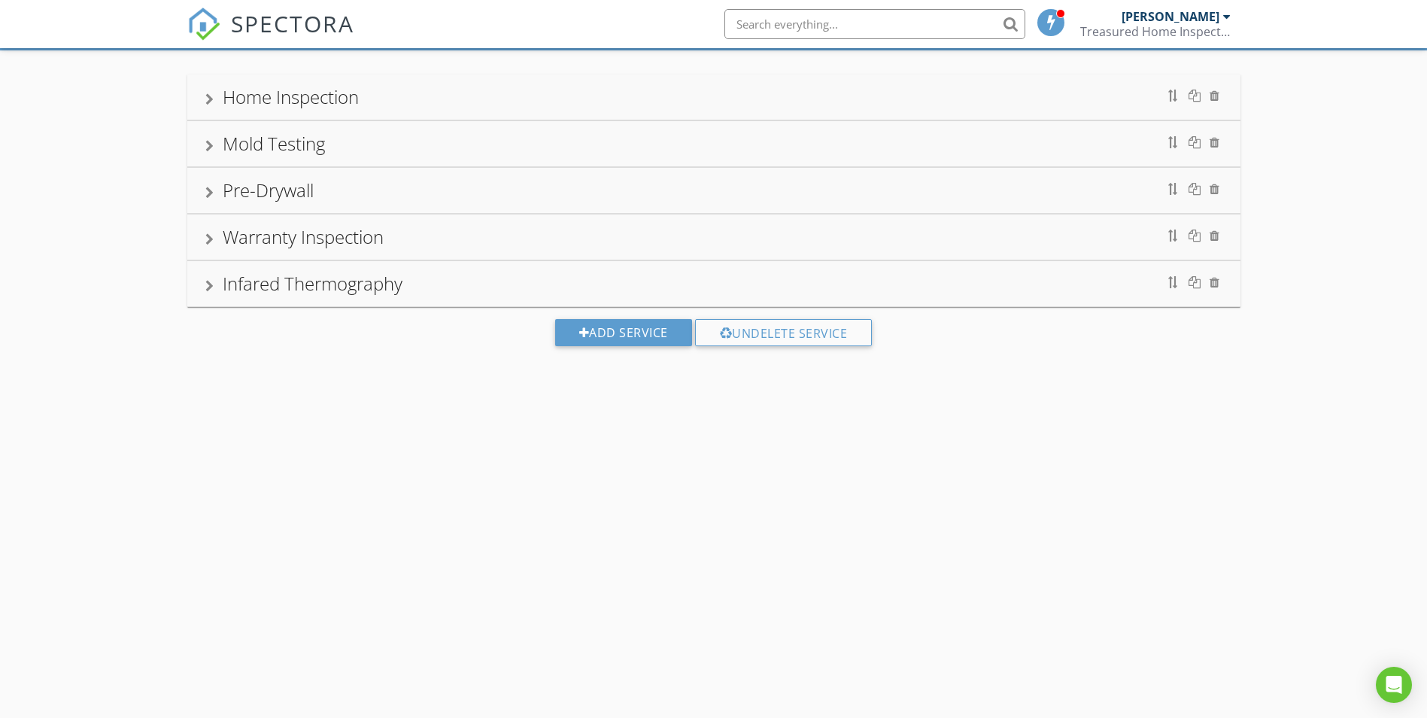
scroll to position [88, 0]
click at [637, 340] on div "Add Service" at bounding box center [623, 332] width 137 height 27
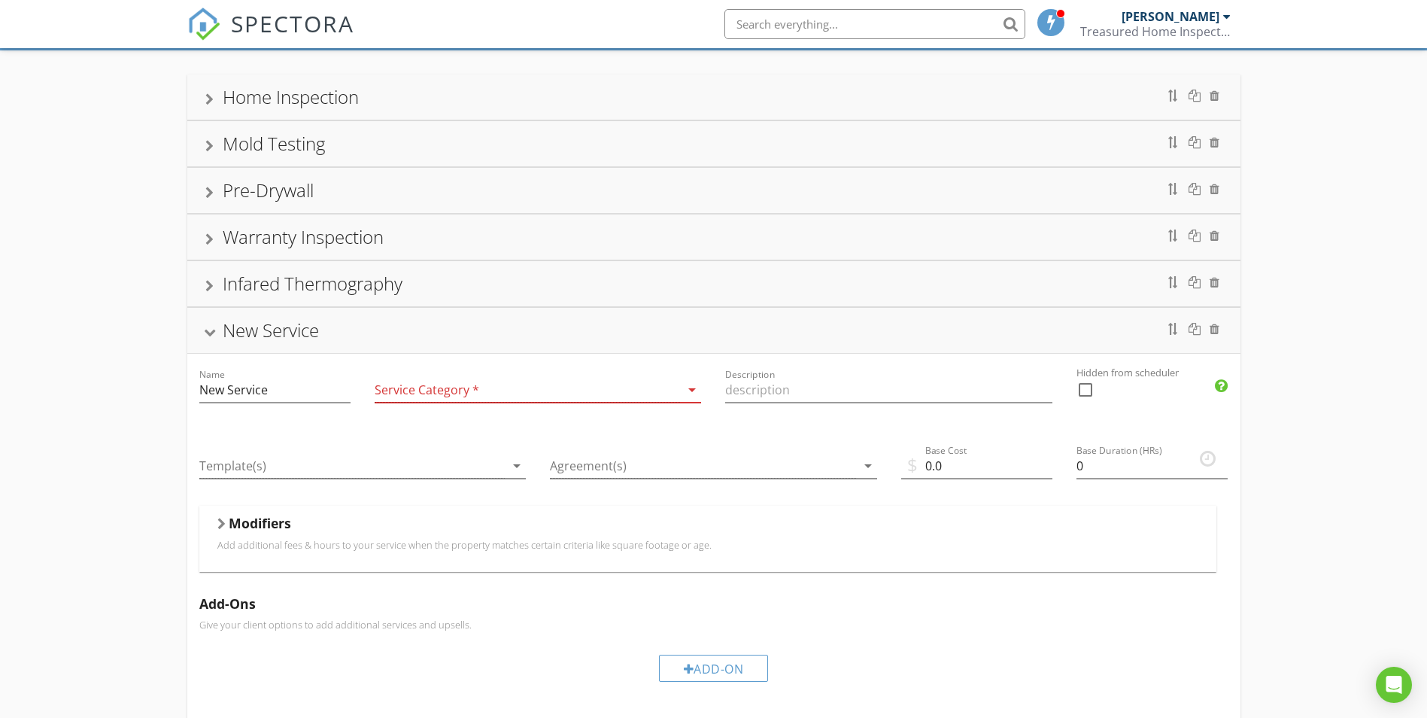
click at [515, 393] on div at bounding box center [528, 390] width 306 height 25
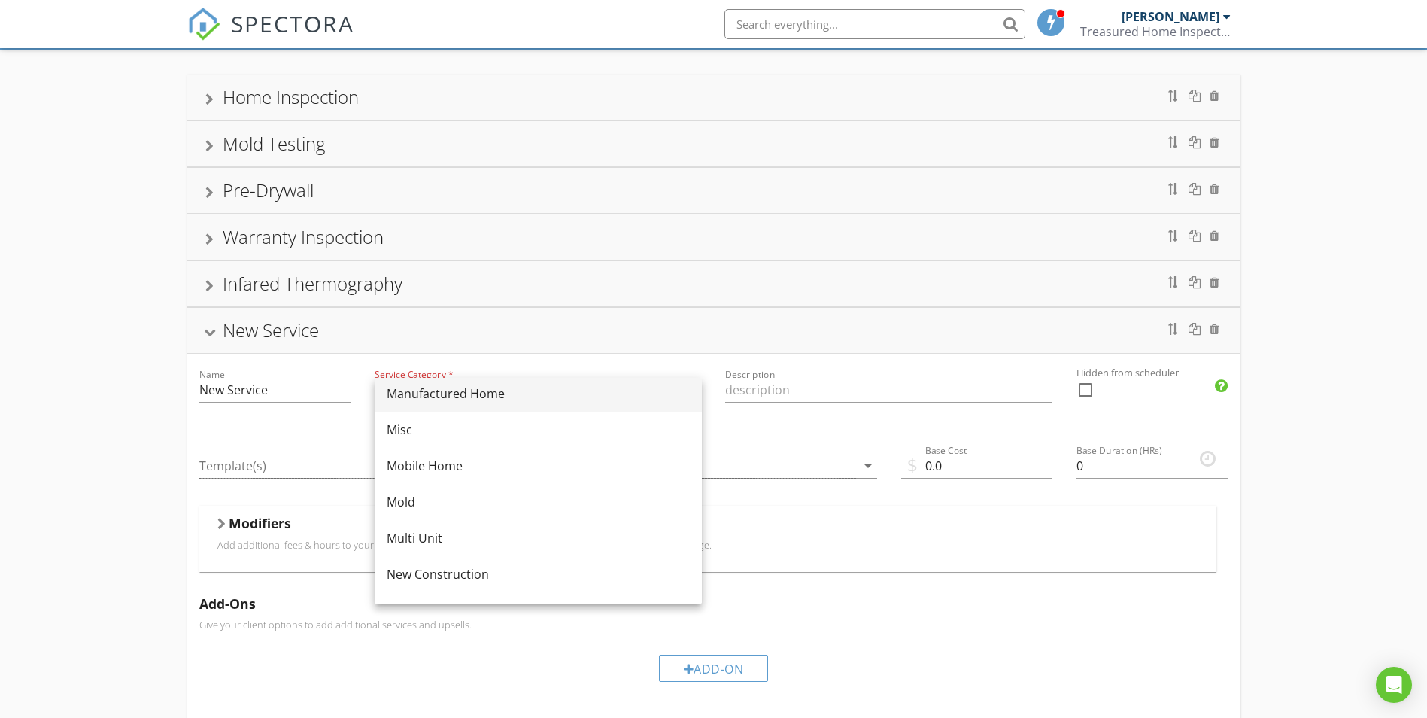
scroll to position [301, 0]
click at [473, 384] on div "Manufactured Home" at bounding box center [538, 390] width 303 height 18
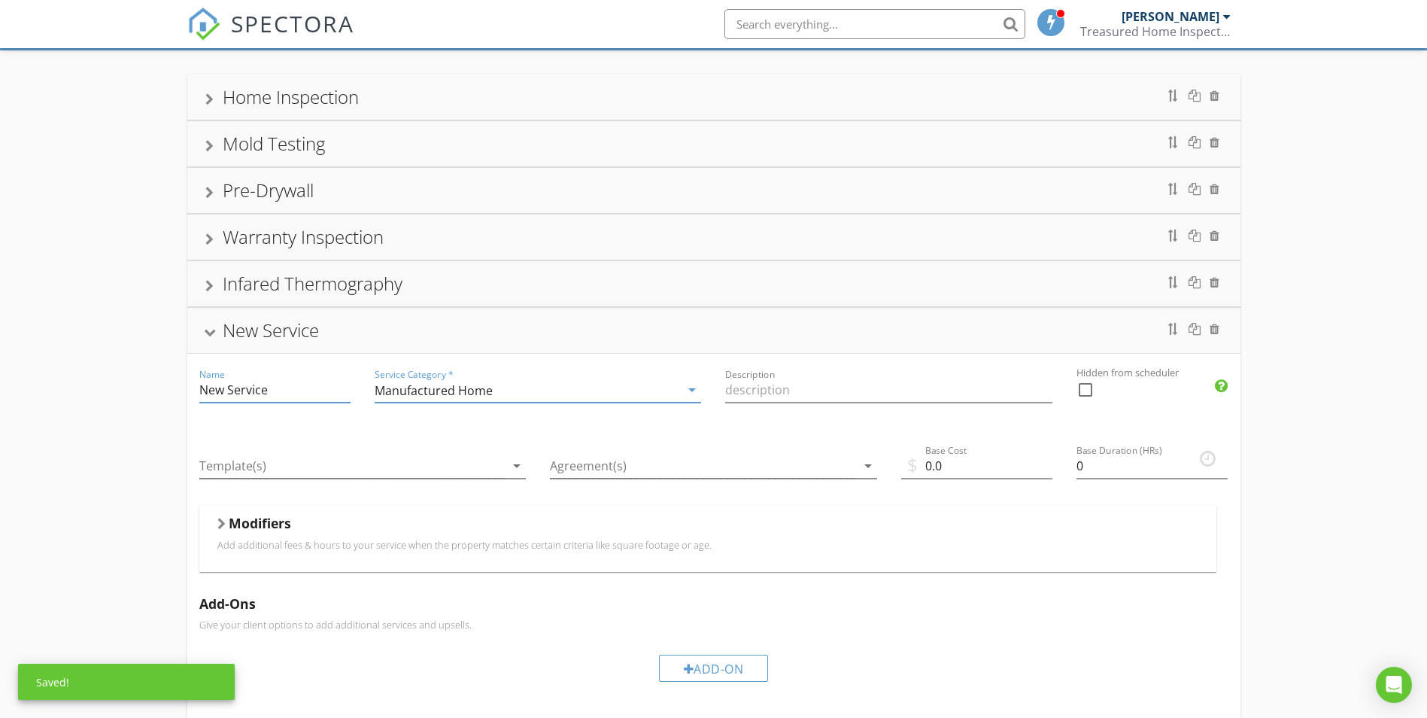
drag, startPoint x: 263, startPoint y: 388, endPoint x: 176, endPoint y: 385, distance: 86.6
click at [176, 385] on div "Home Inspection Name Home Inspection Service Category * Residential arrow_drop_…" at bounding box center [713, 523] width 1427 height 947
type input "Manufactured Home Inspection"
click at [760, 435] on div "Agreement(s) arrow_drop_down" at bounding box center [713, 468] width 351 height 76
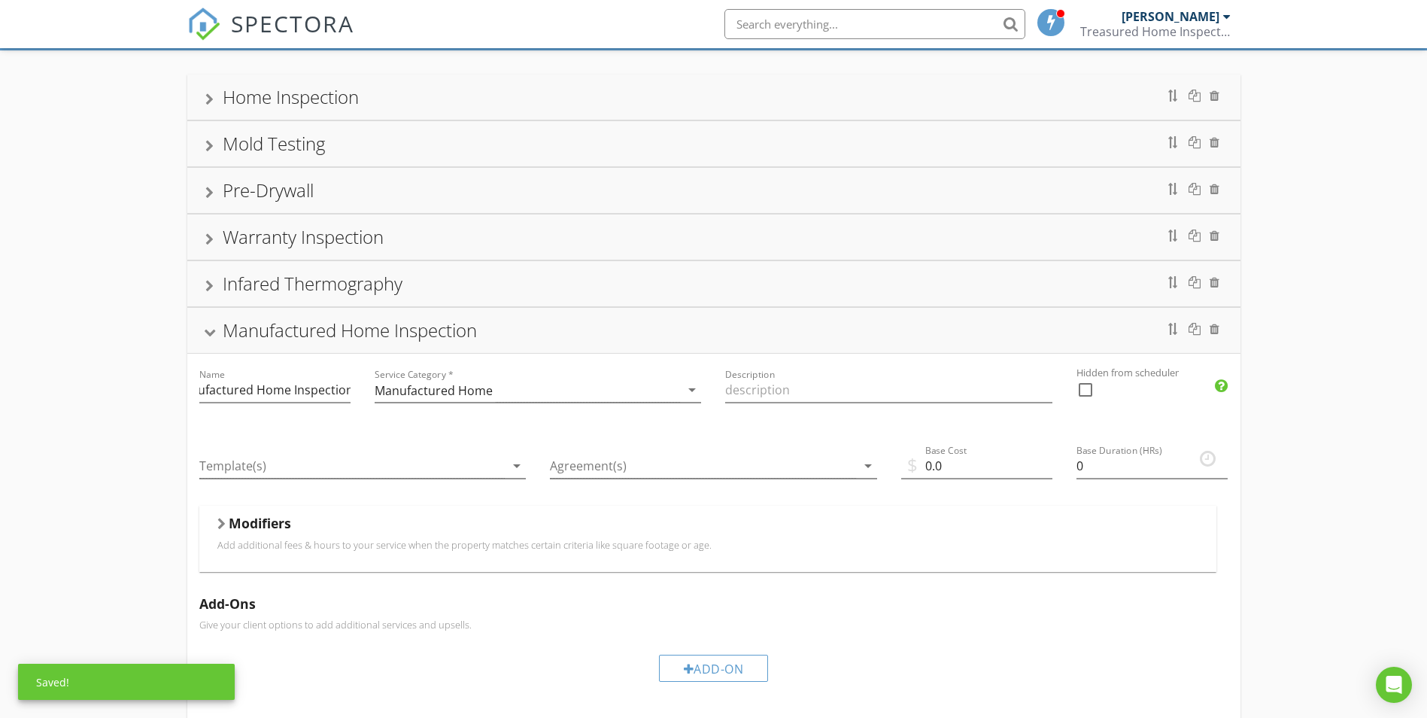
scroll to position [0, 0]
click at [476, 469] on div at bounding box center [352, 466] width 306 height 25
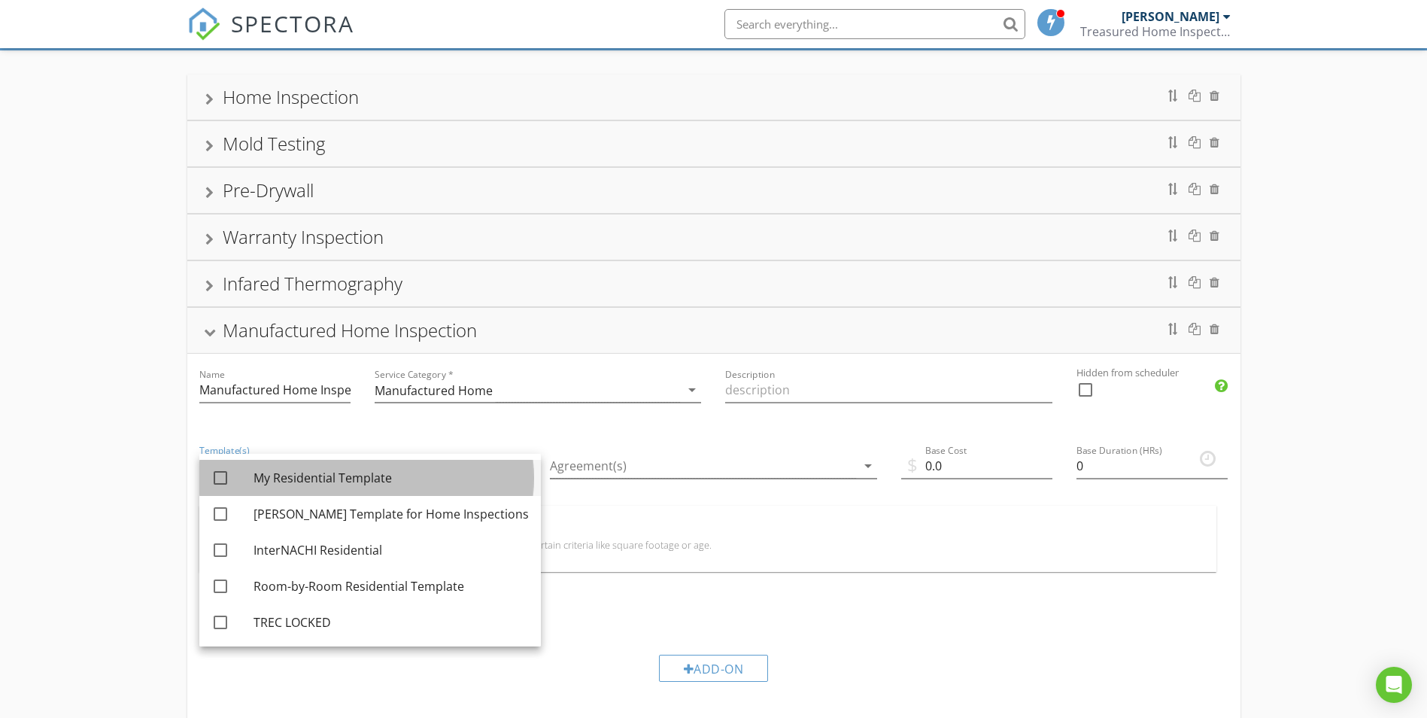
click at [337, 468] on div "My Residential Template" at bounding box center [391, 478] width 275 height 36
checkbox input "true"
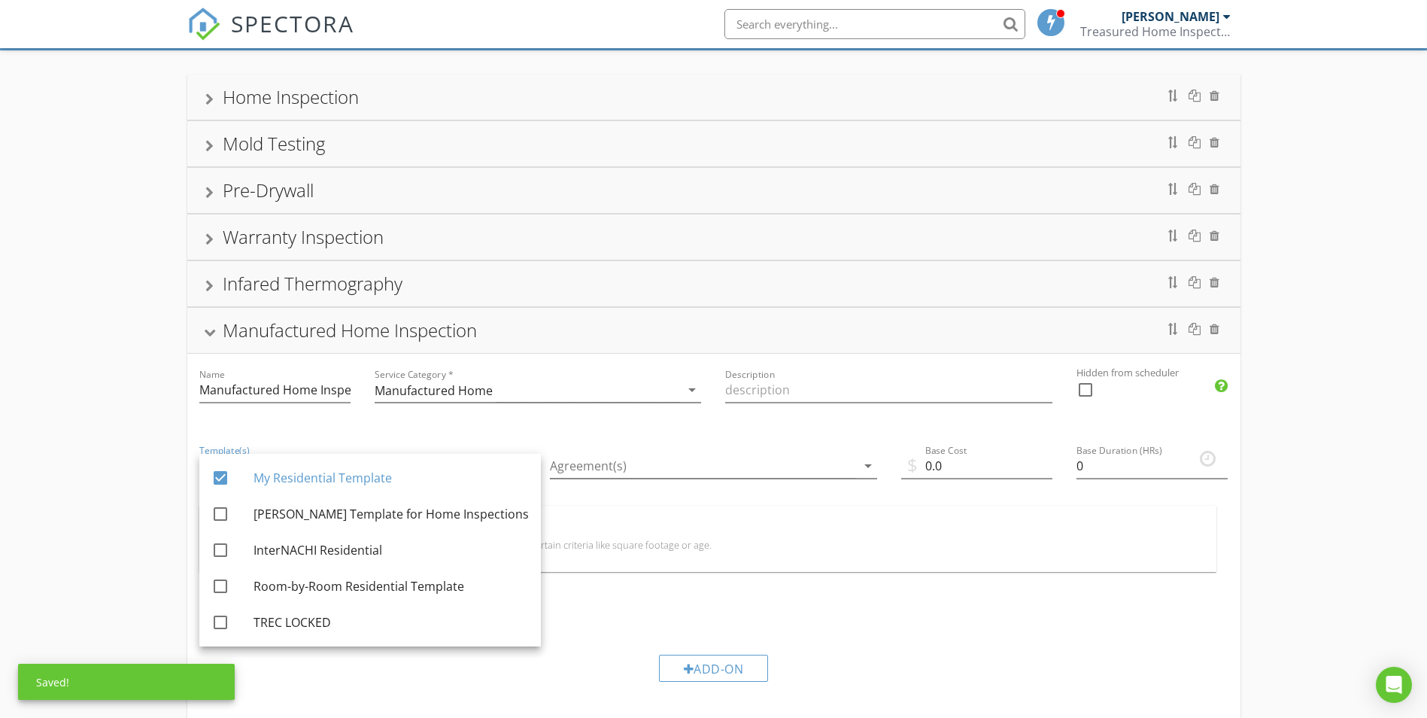
click at [684, 482] on div "Agreement(s) arrow_drop_down" at bounding box center [713, 474] width 327 height 40
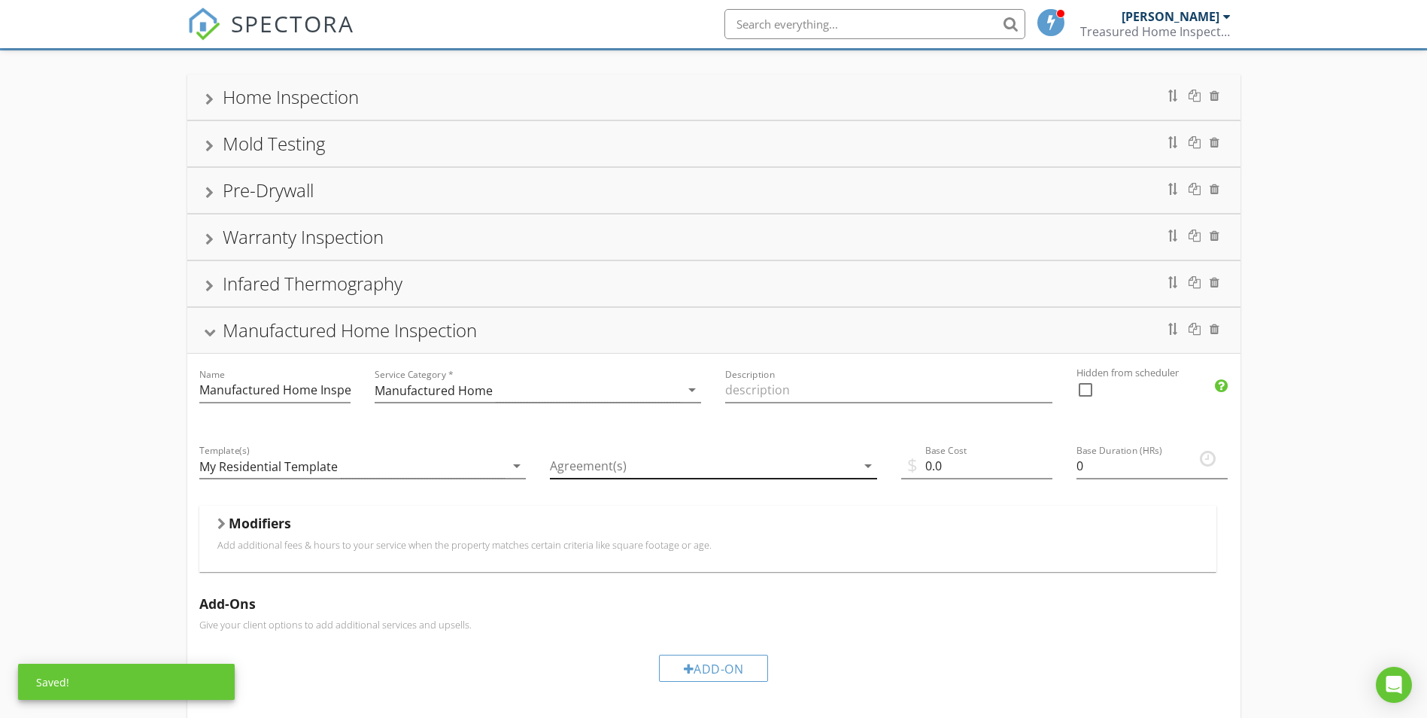
click at [709, 473] on div at bounding box center [703, 466] width 306 height 25
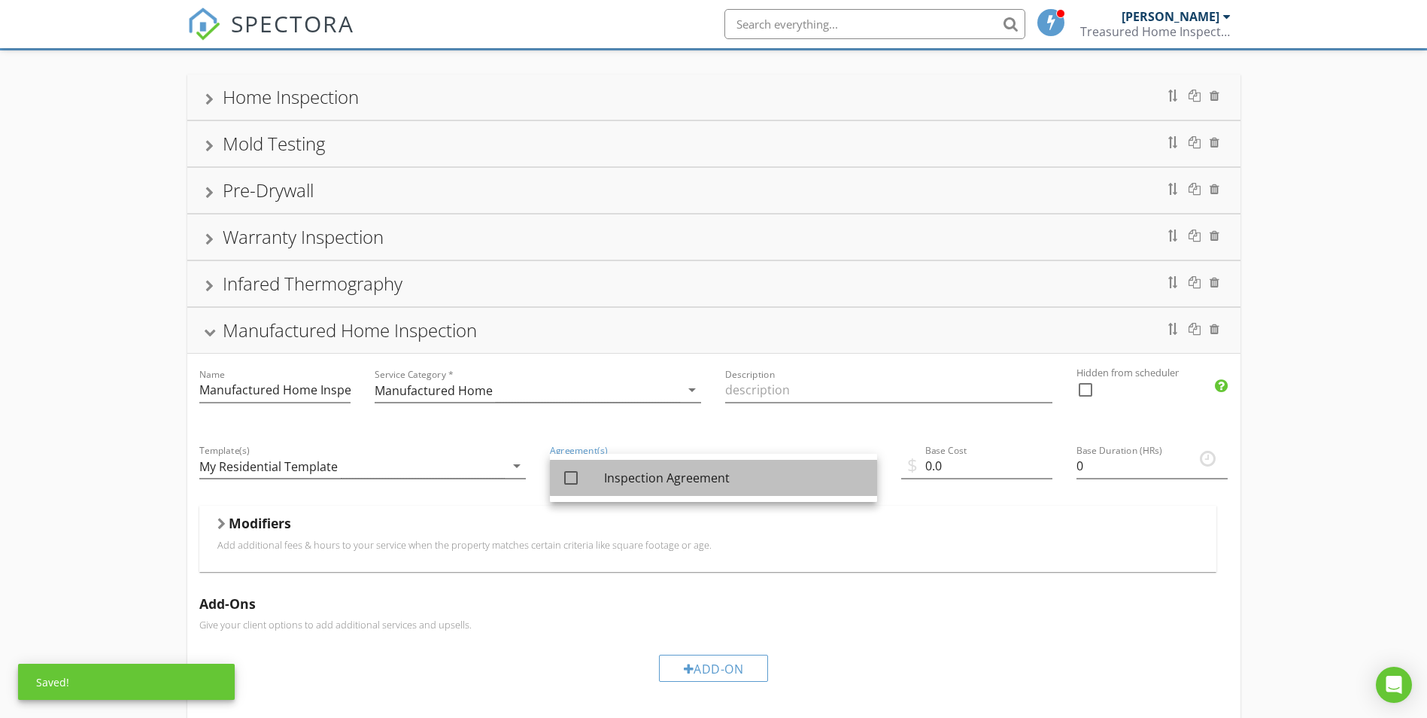
click at [666, 475] on div "Inspection Agreement" at bounding box center [734, 478] width 261 height 18
checkbox input "true"
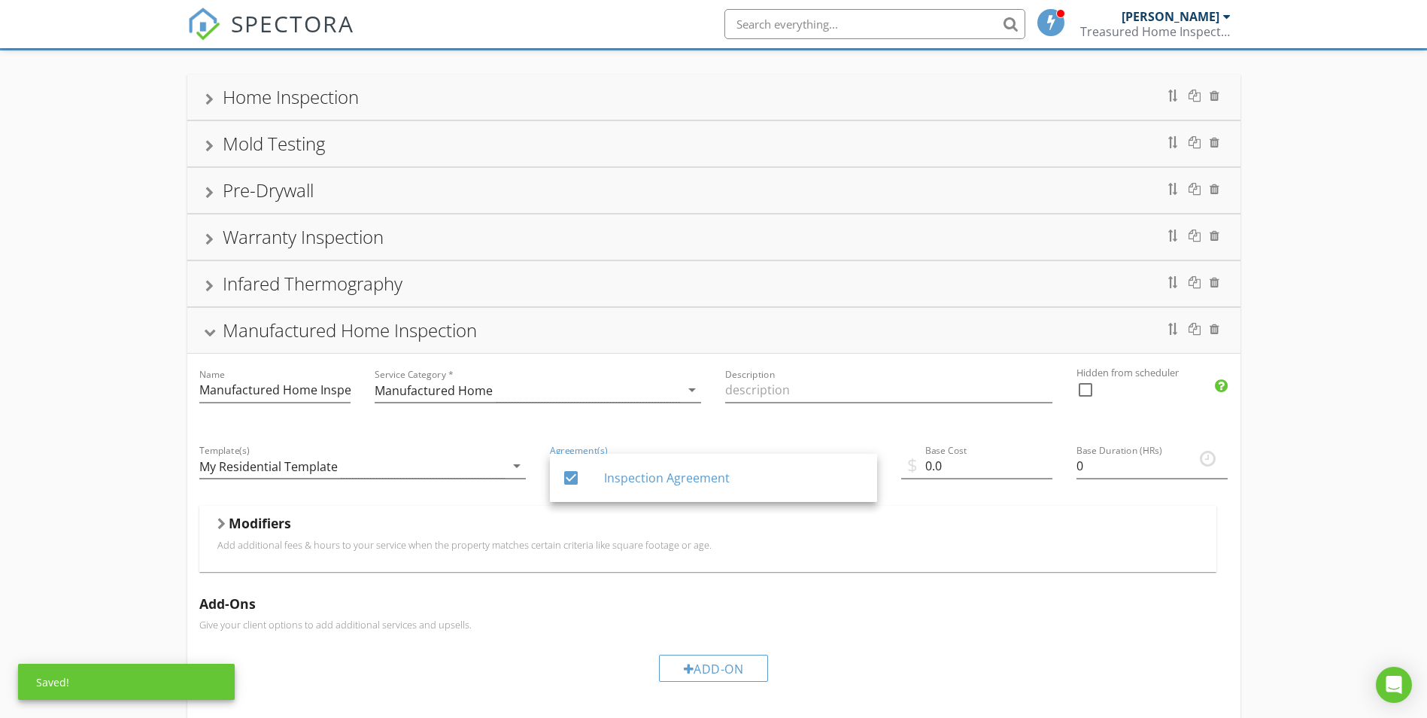
click at [944, 517] on div "Modifiers" at bounding box center [707, 526] width 981 height 23
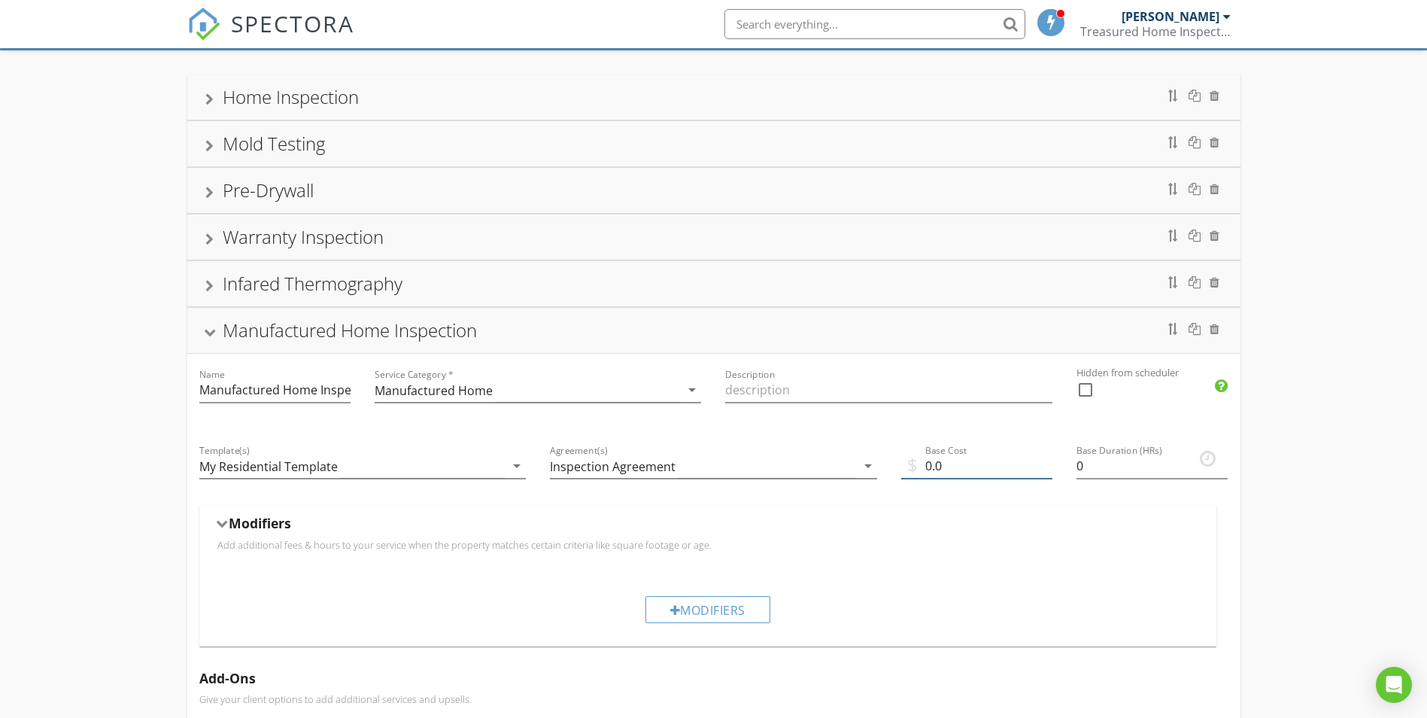
drag, startPoint x: 946, startPoint y: 467, endPoint x: 908, endPoint y: 466, distance: 37.6
click at [913, 465] on div "$ Base Cost 0.0" at bounding box center [976, 469] width 151 height 49
type input "300"
drag, startPoint x: 1083, startPoint y: 466, endPoint x: 1057, endPoint y: 466, distance: 25.6
click at [1061, 466] on div "Name Manufactured Home Inspection Service Category * Manufactured Home arrow_dr…" at bounding box center [713, 669] width 1053 height 631
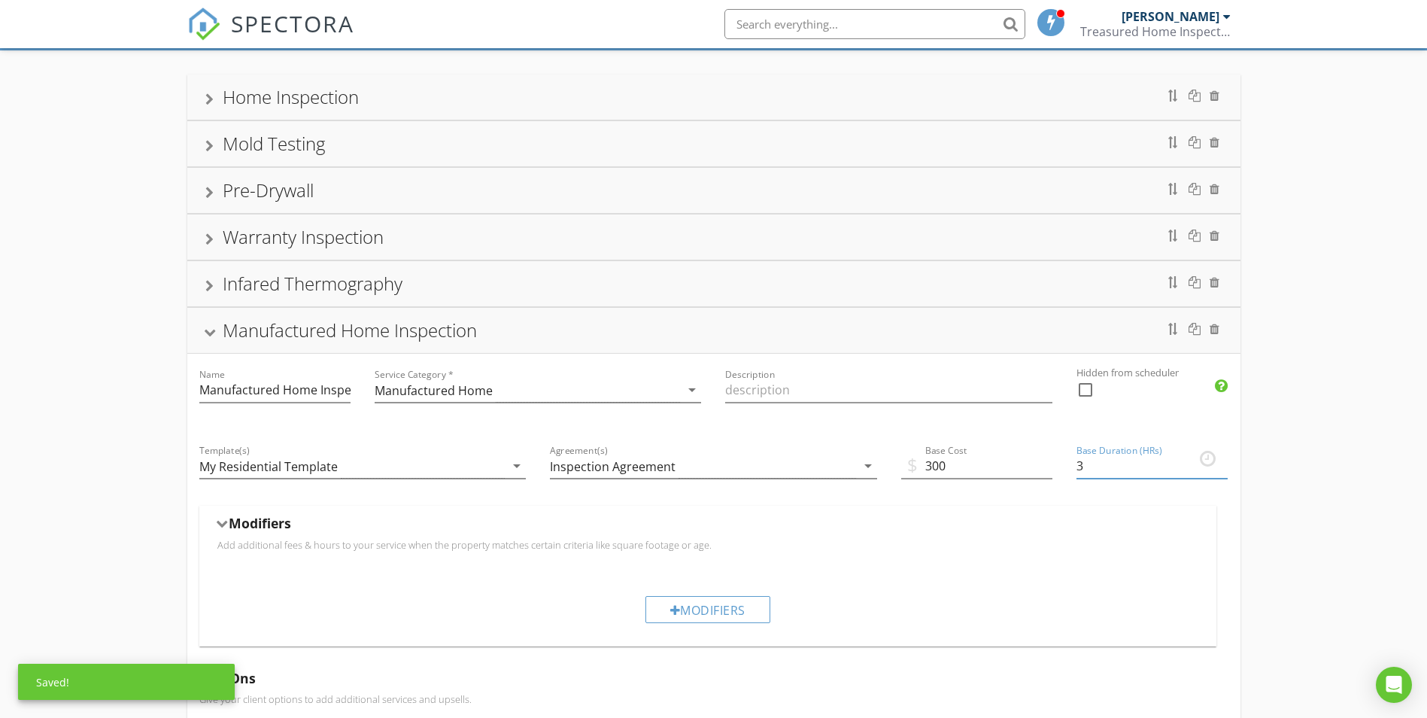
type input "3"
click at [1081, 509] on div "Modifiers Add additional fees & hours to your service when the property matches…" at bounding box center [707, 538] width 1017 height 65
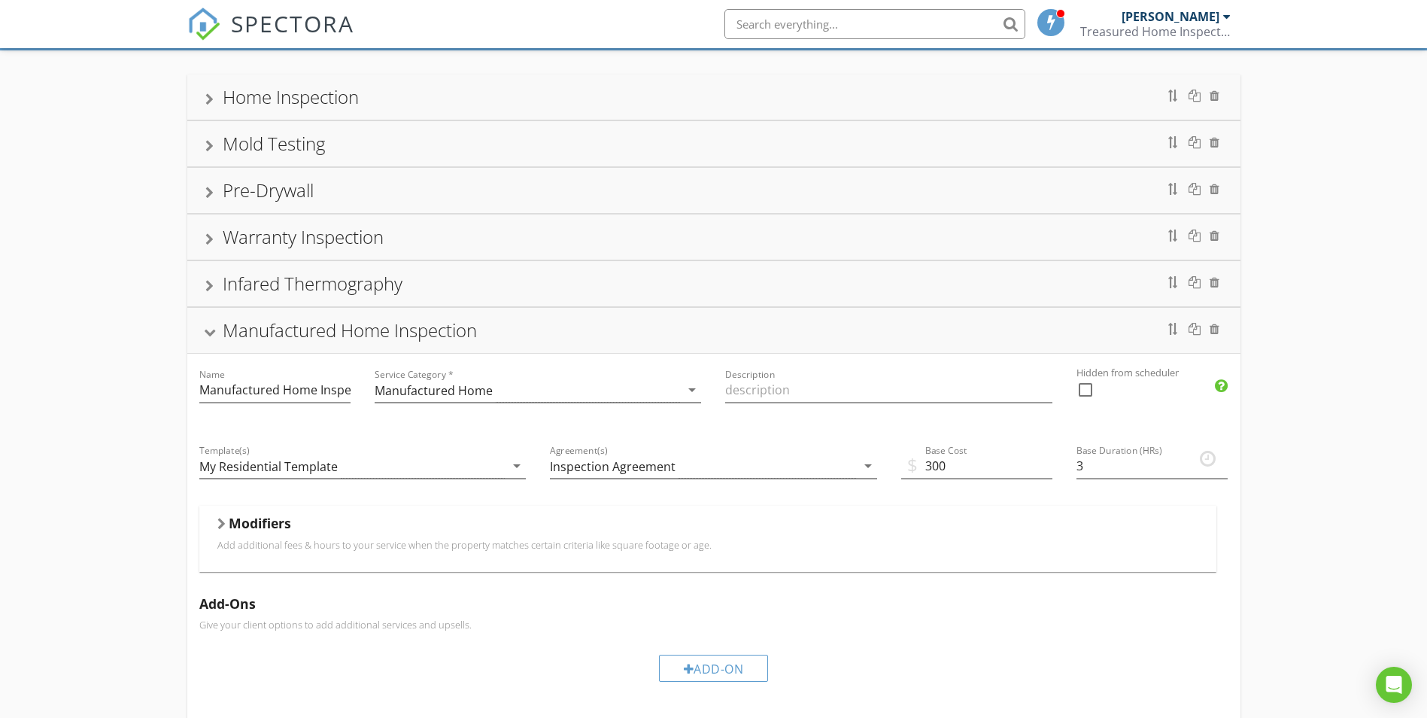
click at [623, 528] on div "Modifiers" at bounding box center [707, 526] width 981 height 23
click at [702, 613] on div "Modifiers" at bounding box center [708, 609] width 125 height 27
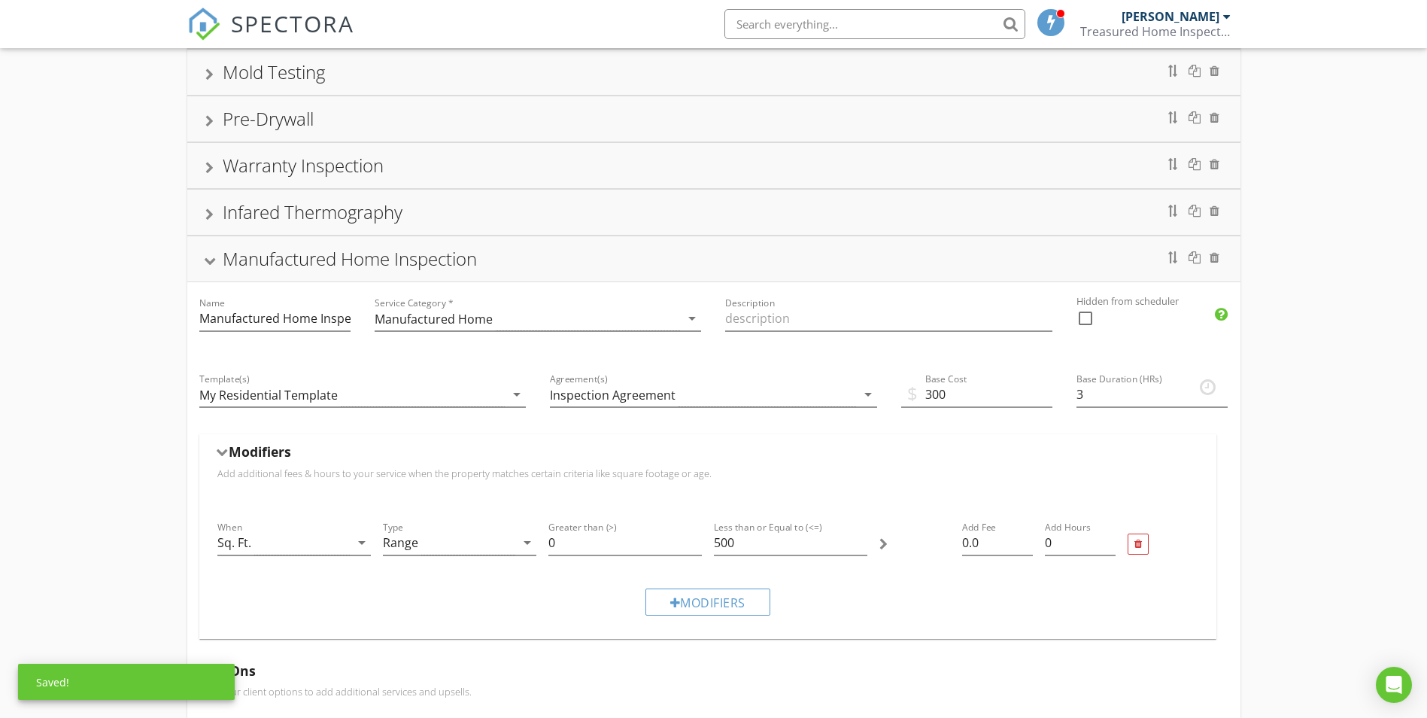
scroll to position [163, 0]
click at [506, 540] on div "When Sq. Ft. arrow_drop_down Type Range arrow_drop_down Greater than (>) 0 Less…" at bounding box center [707, 541] width 993 height 64
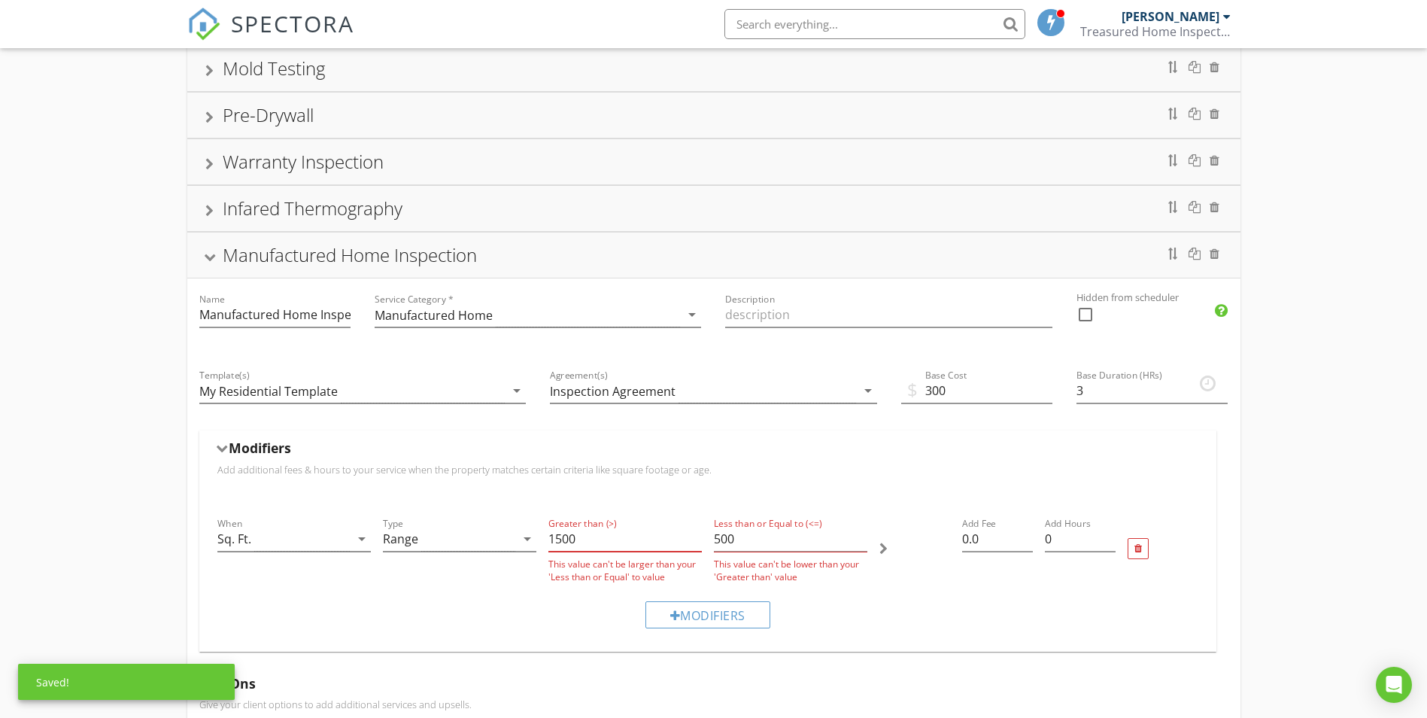
type input "1500"
drag, startPoint x: 728, startPoint y: 540, endPoint x: 666, endPoint y: 539, distance: 61.7
click at [666, 539] on div "When Sq. Ft. arrow_drop_down Type Range arrow_drop_down Greater than (>) 1500 T…" at bounding box center [707, 549] width 993 height 81
drag, startPoint x: 715, startPoint y: 537, endPoint x: 701, endPoint y: 537, distance: 13.5
click at [701, 537] on div "When Sq. Ft. arrow_drop_down Type Range arrow_drop_down Greater than (>) 1500 T…" at bounding box center [707, 549] width 993 height 81
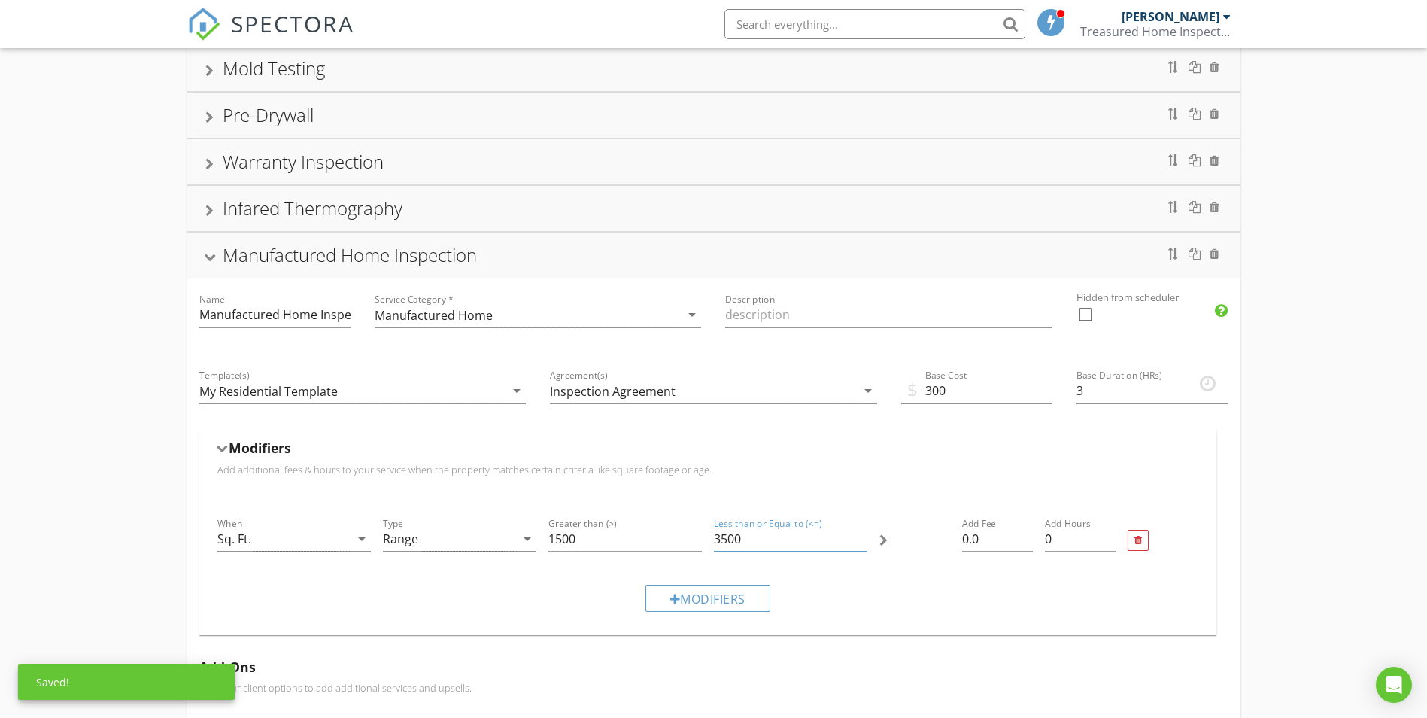
type input "3500"
click at [937, 585] on div "Modifiers" at bounding box center [707, 598] width 993 height 50
drag, startPoint x: 902, startPoint y: 536, endPoint x: 892, endPoint y: 536, distance: 9.8
click at [895, 536] on div "When Sq. Ft. arrow_drop_down Type Range arrow_drop_down Greater than (>) 1500 L…" at bounding box center [707, 541] width 993 height 64
click at [1020, 543] on div "When Sq. Ft. arrow_drop_down Type Range arrow_drop_down Greater than (>) 1500 L…" at bounding box center [707, 541] width 993 height 64
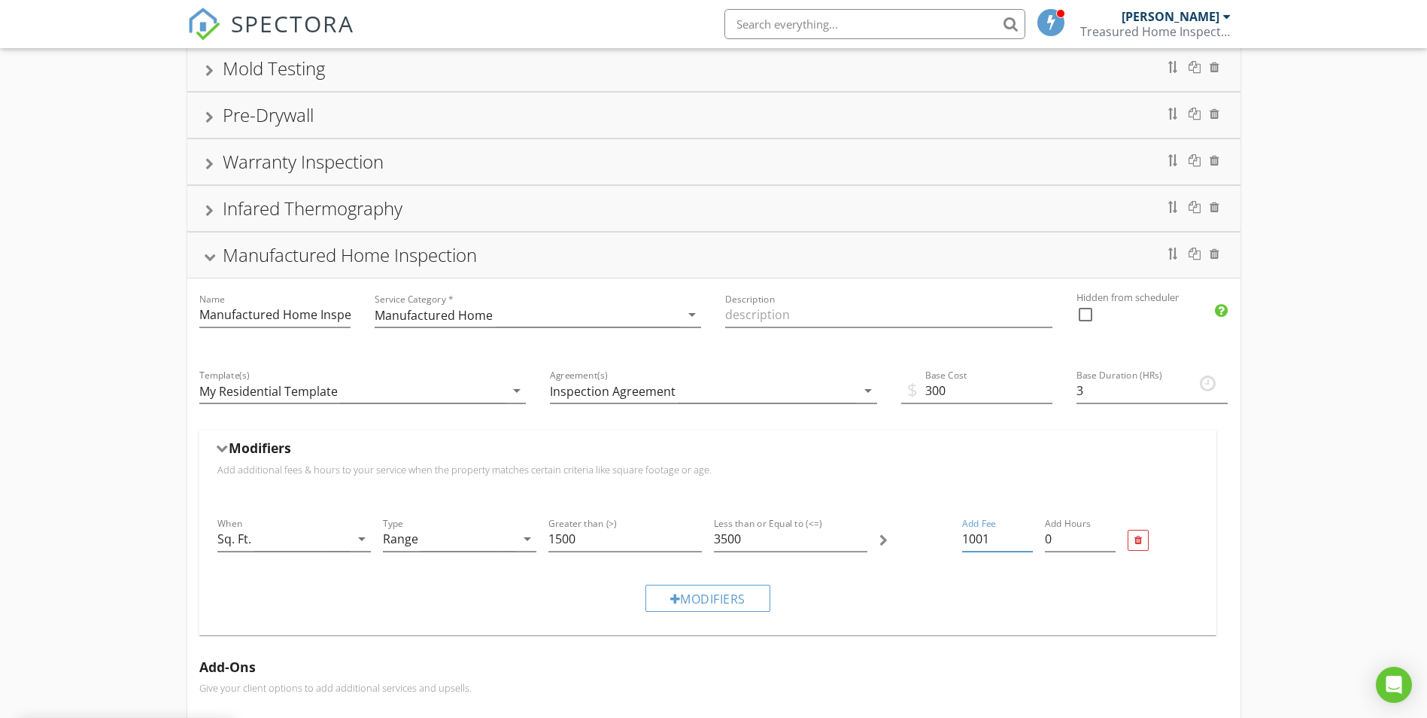
type input "100"
click at [1041, 582] on div "Modifiers" at bounding box center [707, 598] width 993 height 50
drag, startPoint x: 1071, startPoint y: 541, endPoint x: 1020, endPoint y: 538, distance: 52.0
click at [1020, 538] on div "When Sq. Ft. arrow_drop_down Type Range arrow_drop_down Greater than (>) 1500 L…" at bounding box center [707, 541] width 993 height 64
type input "1"
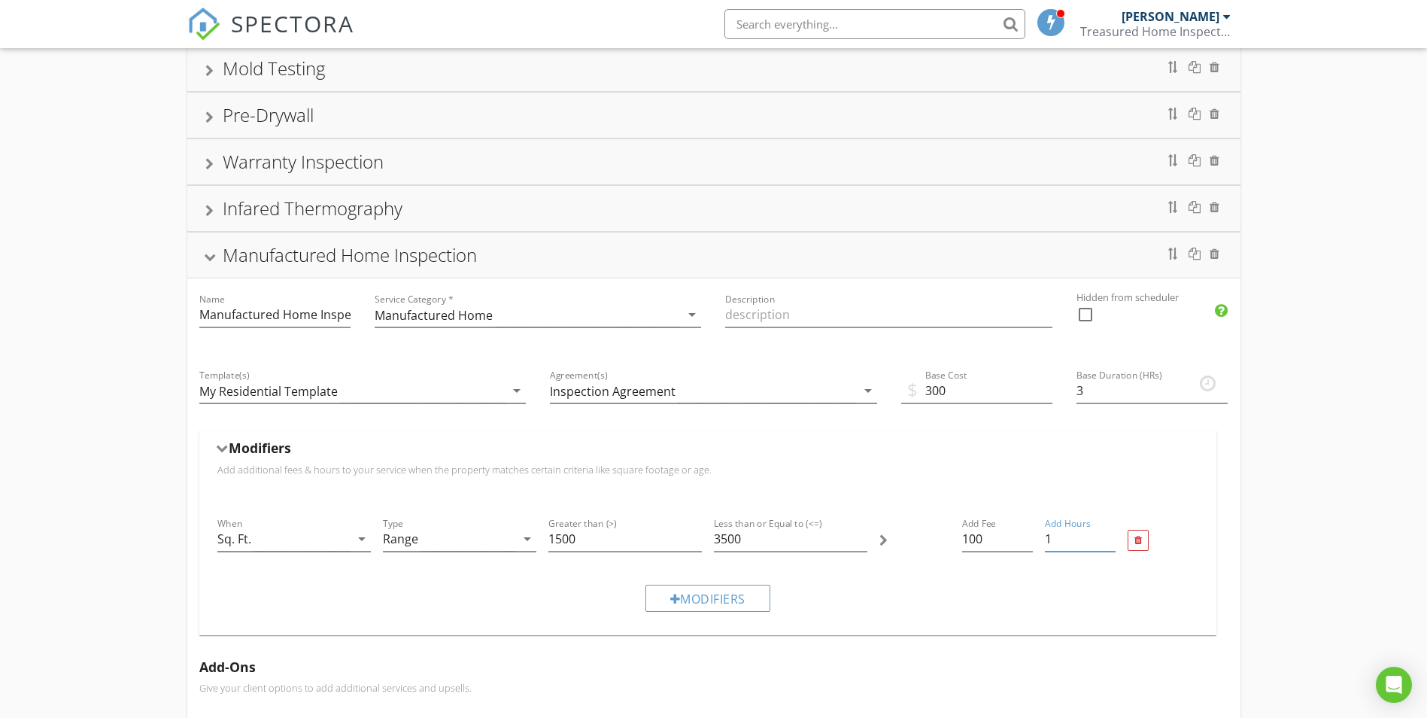
click at [1039, 582] on div "Modifiers" at bounding box center [707, 598] width 993 height 50
click at [330, 254] on div "Manufactured Home Inspection" at bounding box center [350, 254] width 254 height 25
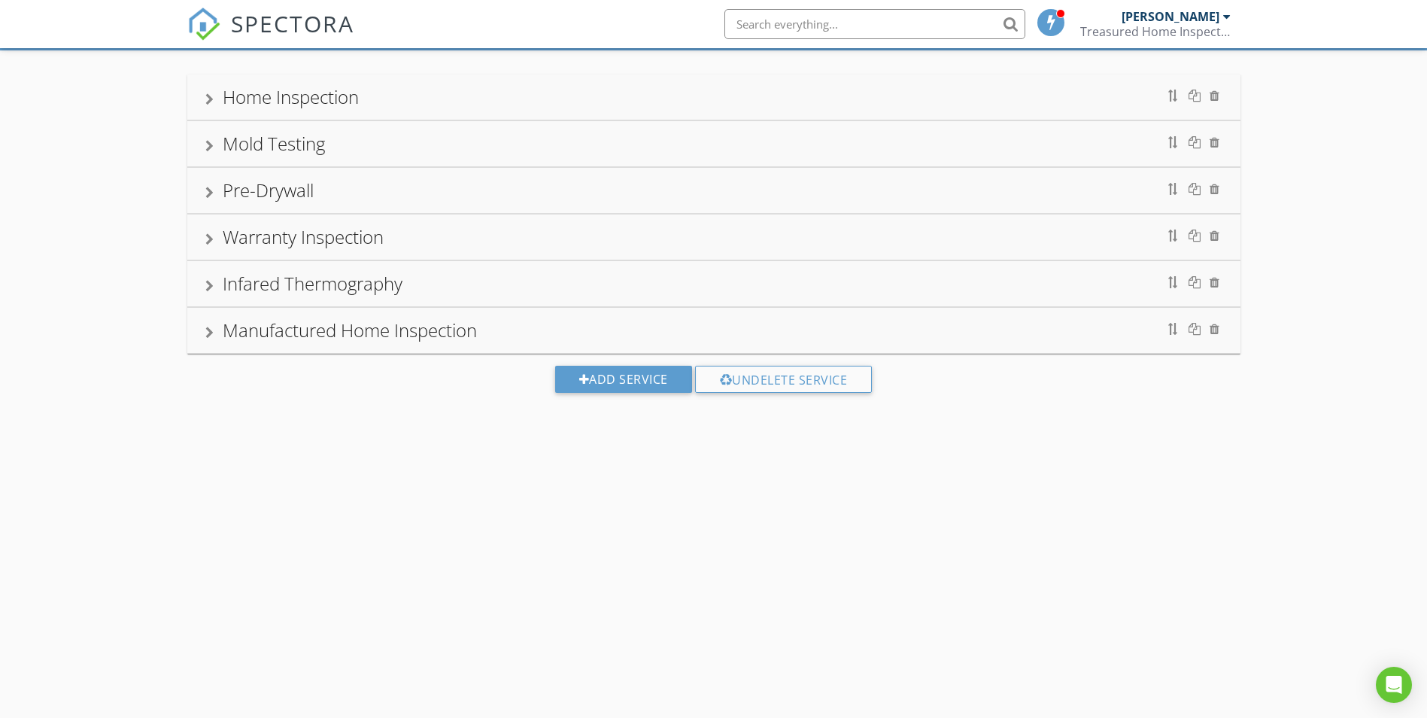
scroll to position [88, 0]
click at [595, 387] on div "Add Service" at bounding box center [623, 379] width 137 height 27
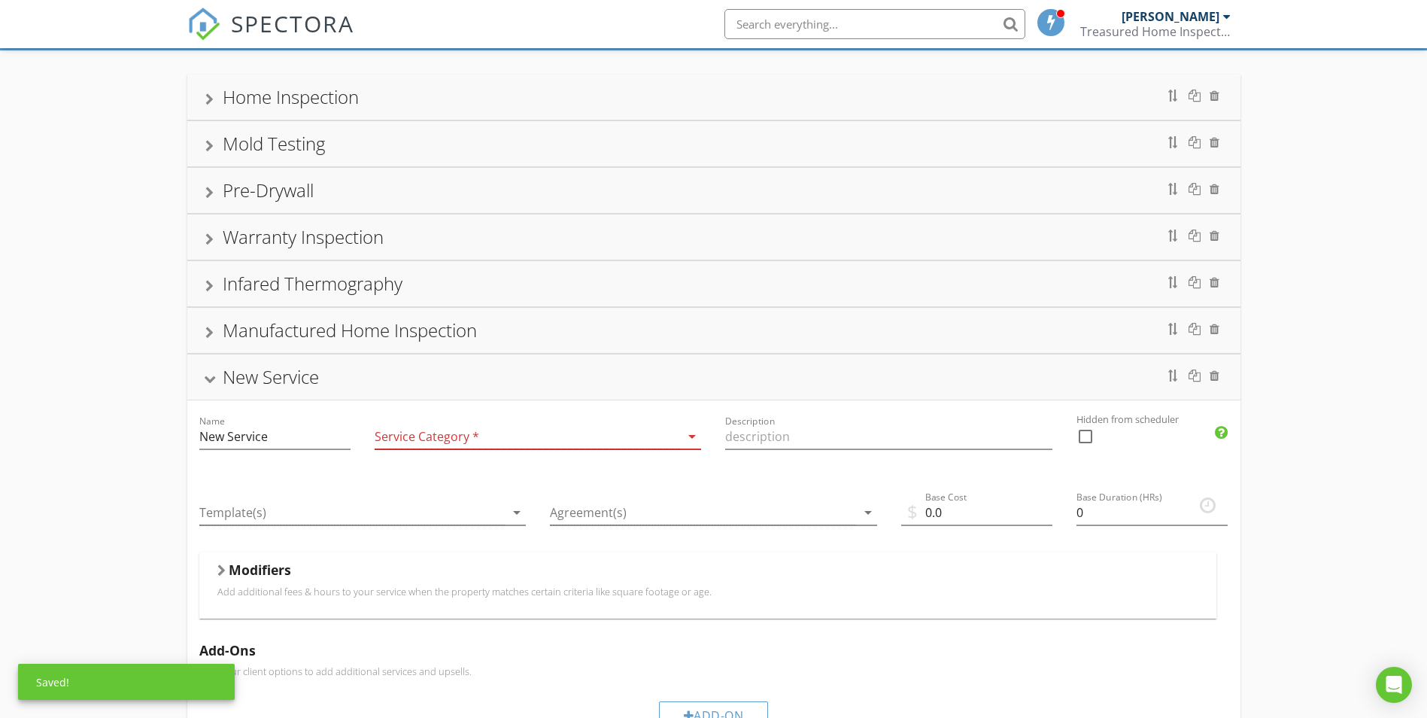
click at [449, 441] on div at bounding box center [528, 436] width 306 height 25
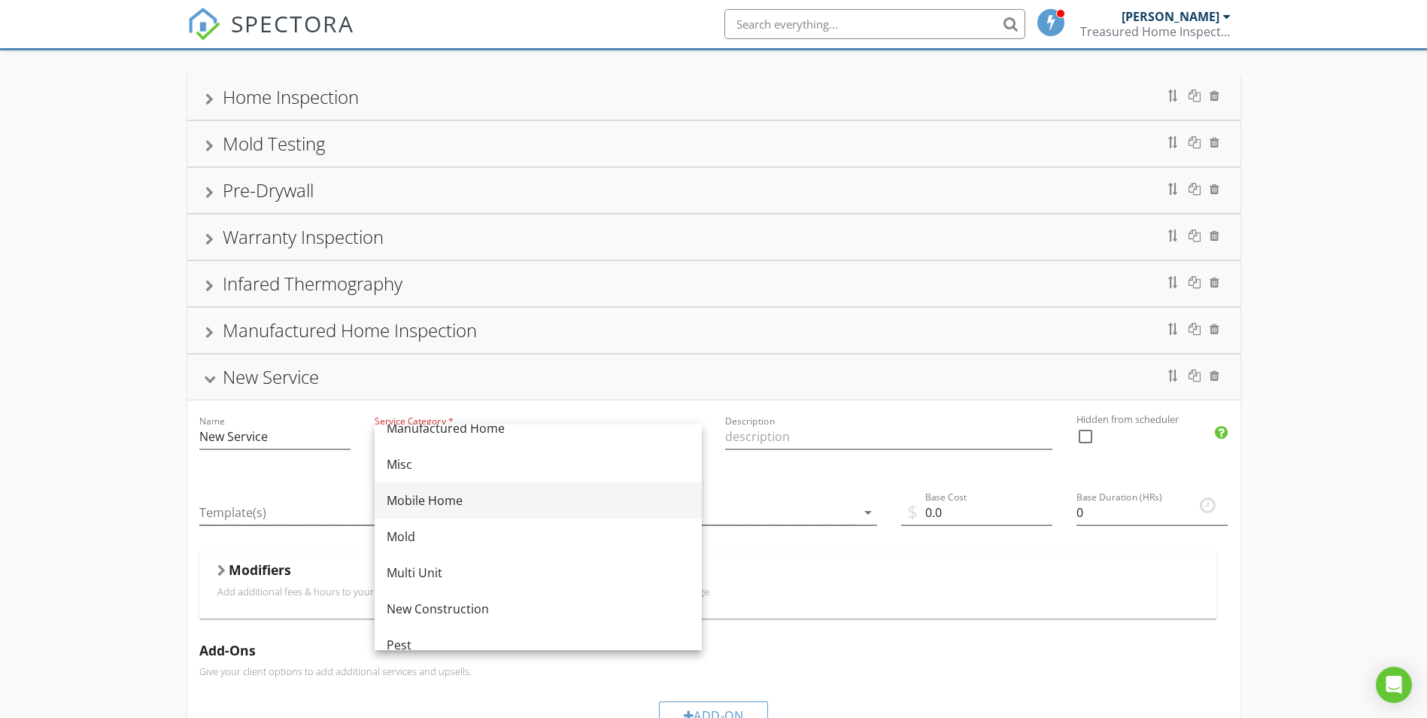
scroll to position [301, 0]
click at [451, 512] on div "Mobile Home" at bounding box center [538, 509] width 303 height 18
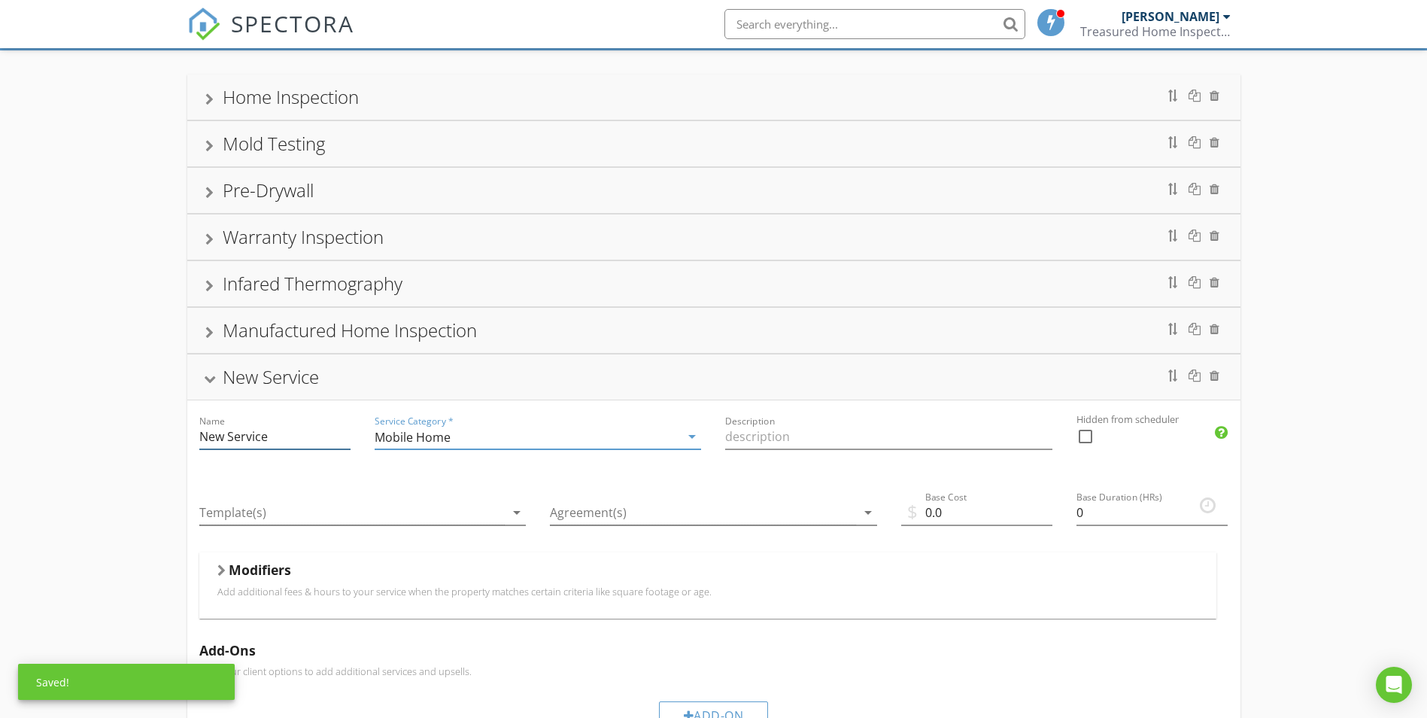
click at [282, 437] on input "New Service" at bounding box center [274, 436] width 151 height 25
drag, startPoint x: 254, startPoint y: 433, endPoint x: 101, endPoint y: 422, distance: 153.9
click at [111, 430] on div "Home Inspection Name Home Inspection Service Category * Residential arrow_drop_…" at bounding box center [713, 546] width 1427 height 993
type input "Mobile Home Inspection"
drag, startPoint x: 765, startPoint y: 472, endPoint x: 755, endPoint y: 476, distance: 10.5
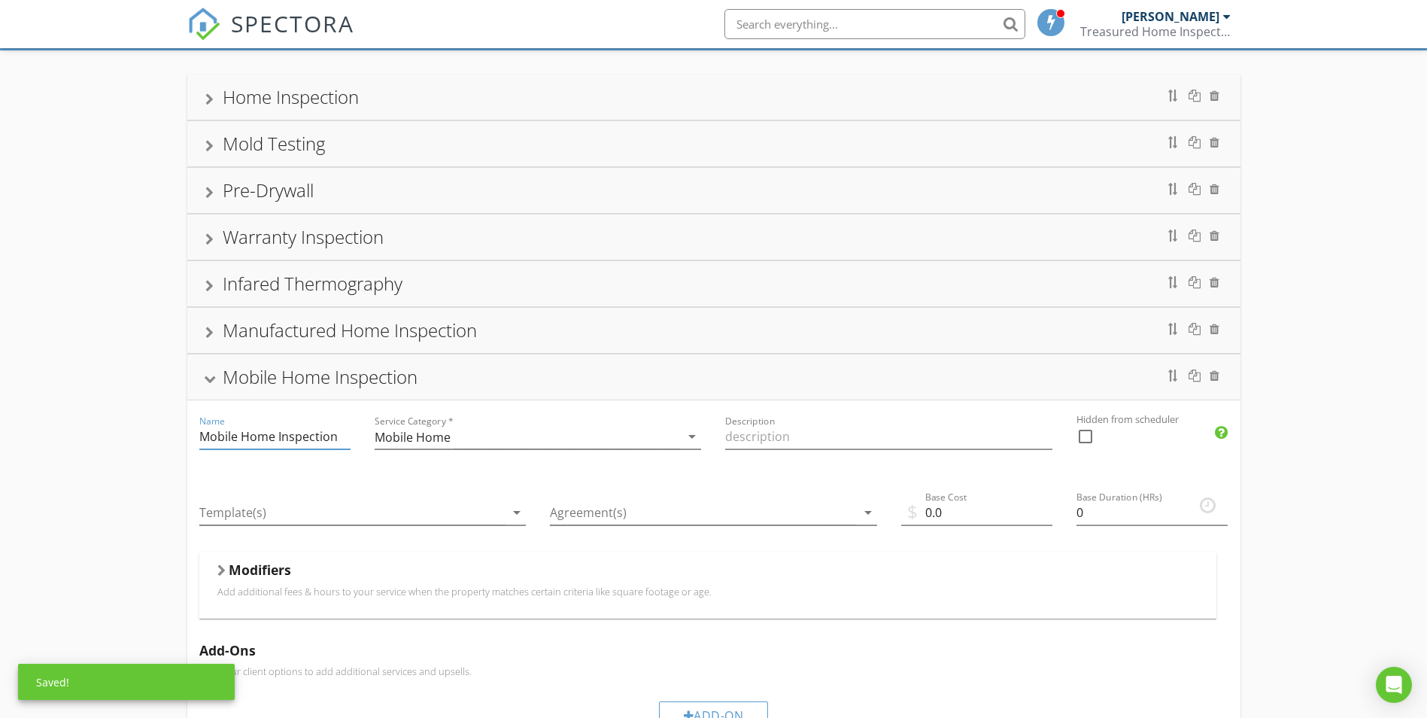
click at [764, 473] on div "Description" at bounding box center [888, 438] width 351 height 76
click at [477, 521] on div at bounding box center [352, 512] width 306 height 25
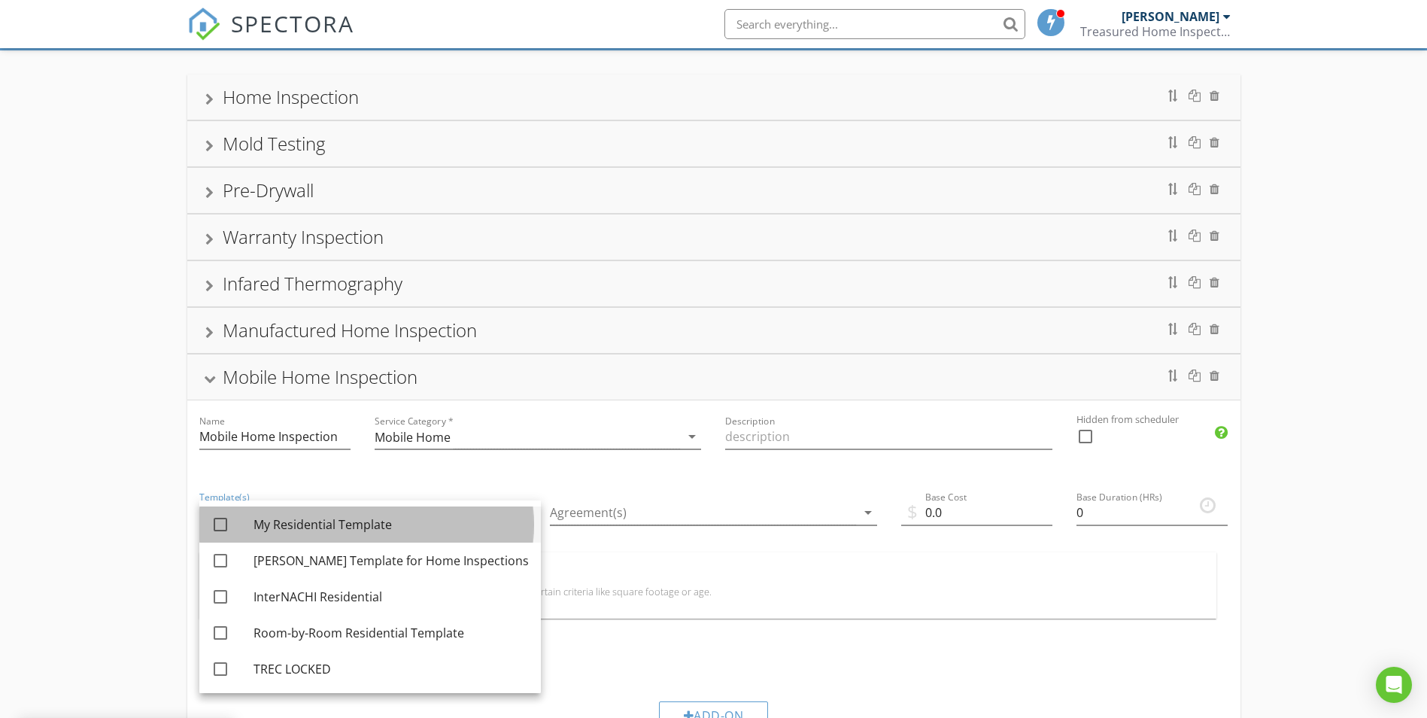
click at [421, 536] on div "My Residential Template" at bounding box center [391, 524] width 275 height 36
checkbox input "true"
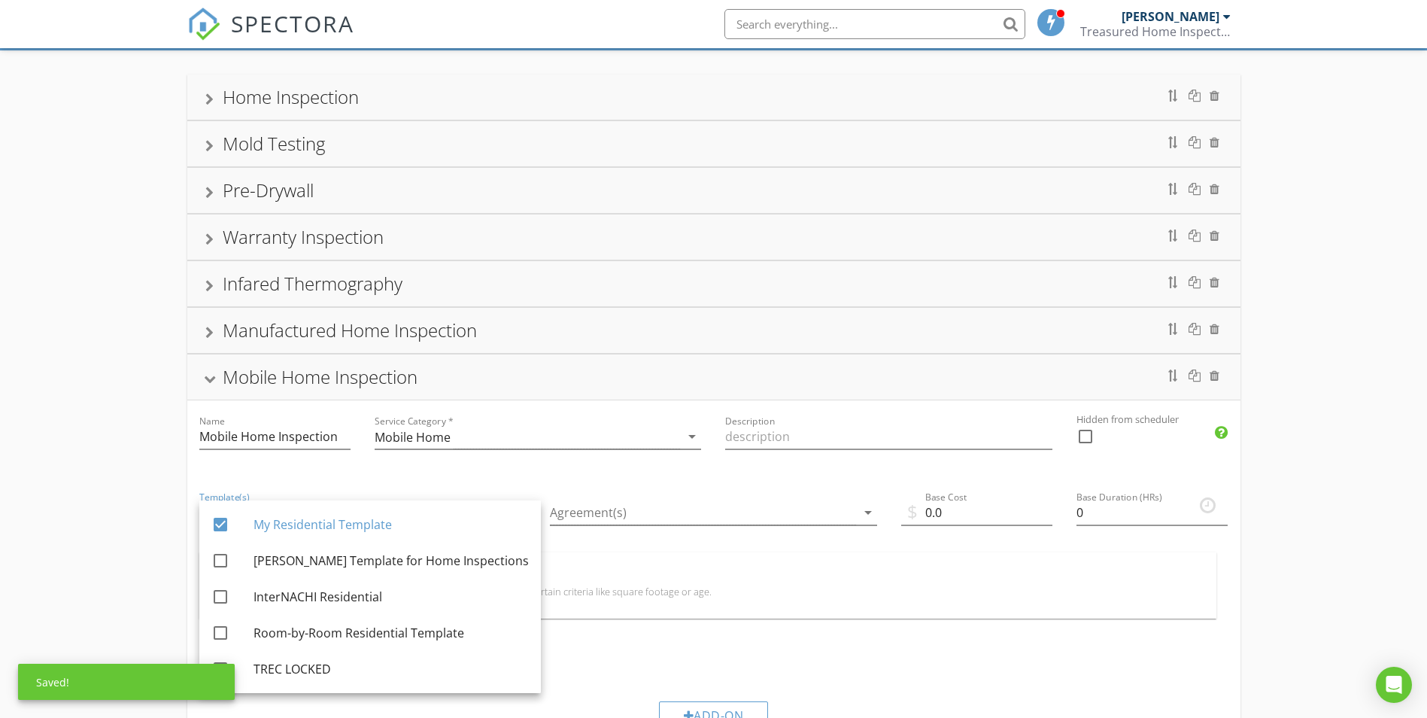
drag, startPoint x: 611, startPoint y: 511, endPoint x: 618, endPoint y: 515, distance: 8.1
click at [614, 515] on div at bounding box center [703, 512] width 306 height 25
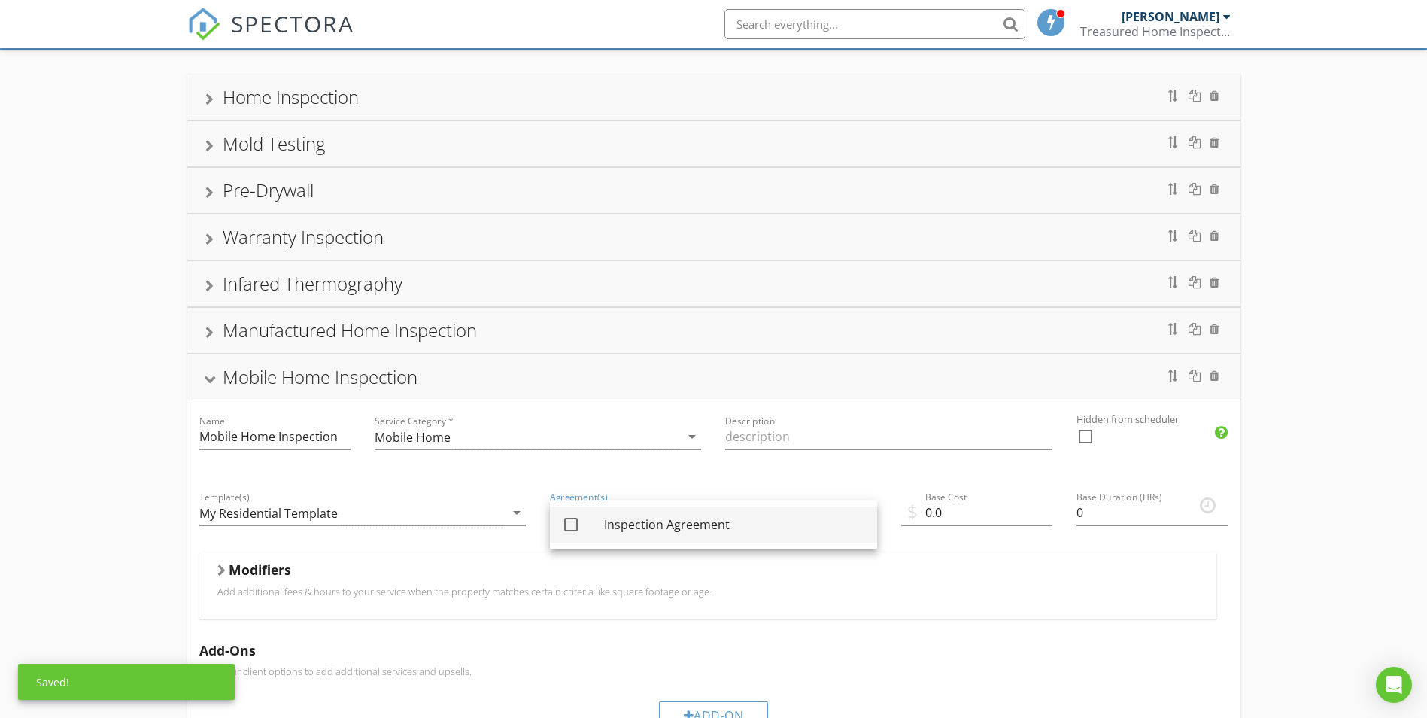
click at [671, 522] on div "Inspection Agreement" at bounding box center [734, 524] width 261 height 18
checkbox input "true"
drag, startPoint x: 970, startPoint y: 512, endPoint x: 890, endPoint y: 509, distance: 79.8
click at [890, 509] on div "$ Base Cost 0.0" at bounding box center [976, 514] width 175 height 76
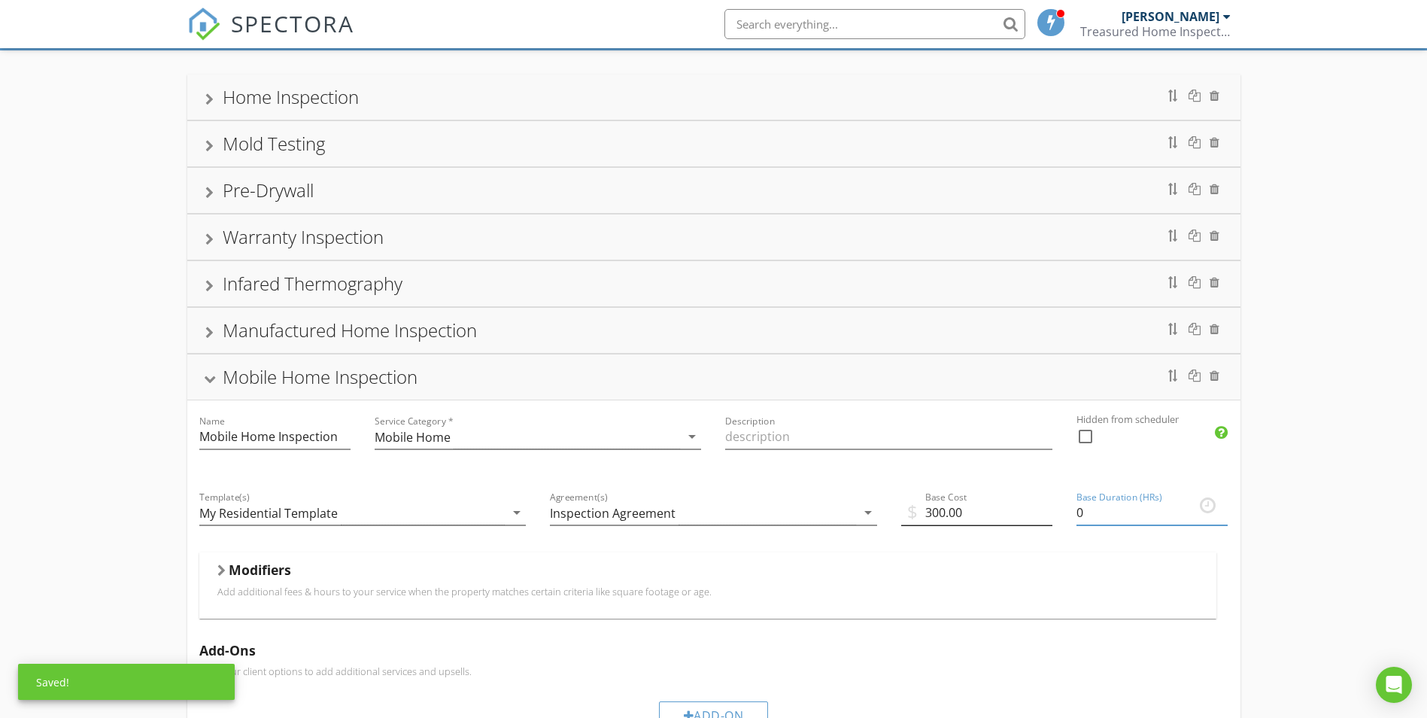
drag, startPoint x: 1114, startPoint y: 513, endPoint x: 1044, endPoint y: 514, distance: 70.0
click at [1050, 514] on div "Name Mobile Home Inspection Service Category * Mobile Home arrow_drop_down Desc…" at bounding box center [713, 678] width 1053 height 556
click at [1062, 550] on div "$ Base Cost 300.003" at bounding box center [976, 514] width 175 height 76
drag, startPoint x: 985, startPoint y: 514, endPoint x: 938, endPoint y: 514, distance: 46.6
click at [938, 514] on input "300.003" at bounding box center [976, 512] width 151 height 25
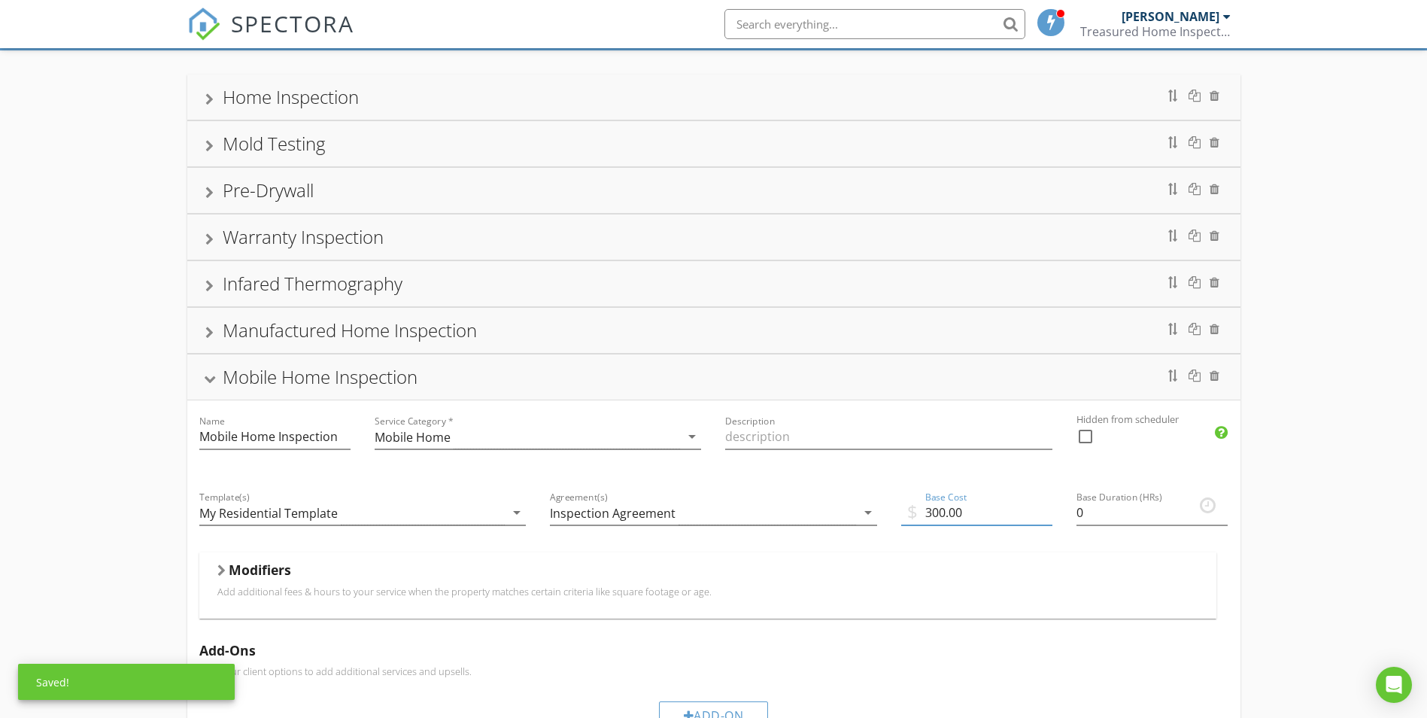
type input "300.00"
click at [1045, 508] on div "Name Mobile Home Inspection Service Category * Mobile Home arrow_drop_down Desc…" at bounding box center [713, 678] width 1053 height 556
type input "3.0"
click at [1062, 541] on div "$ Base Cost 300.00" at bounding box center [976, 514] width 175 height 76
click at [524, 570] on div "Modifiers" at bounding box center [707, 572] width 981 height 23
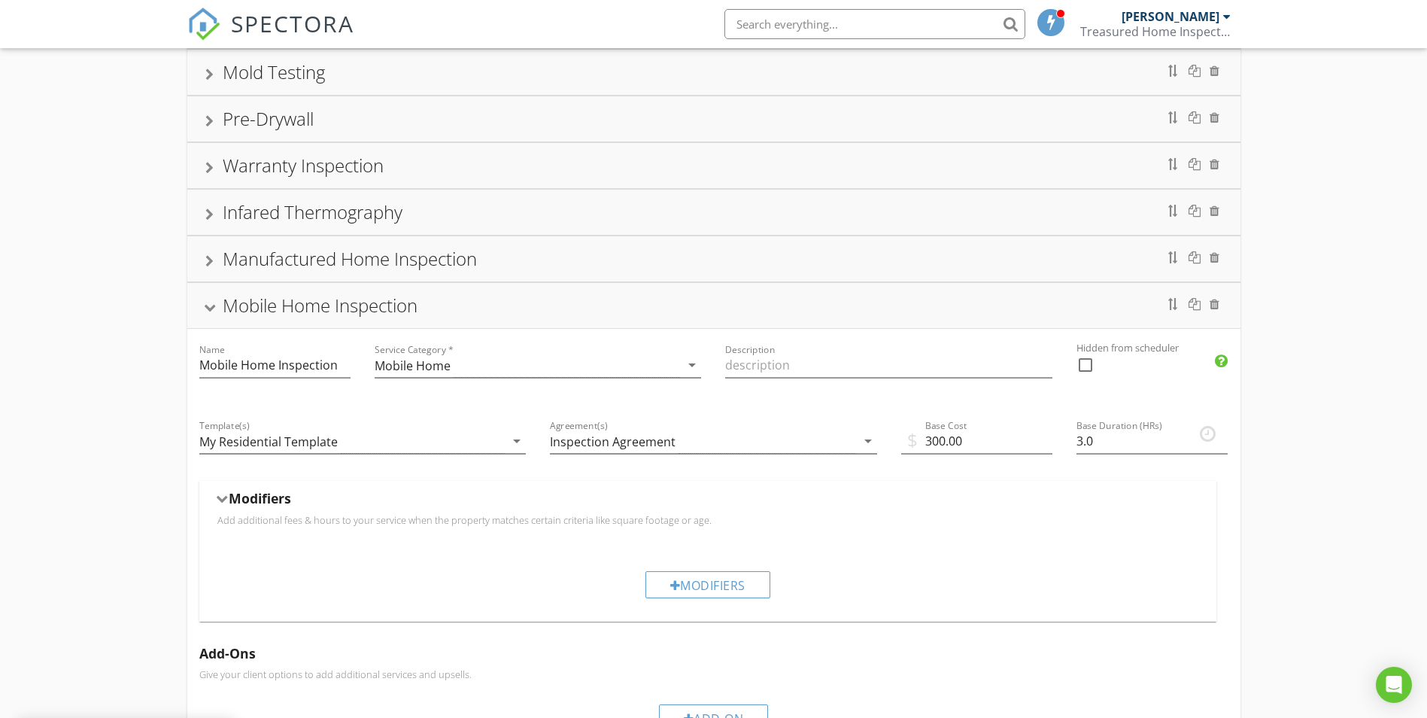
scroll to position [163, 0]
click at [713, 583] on div "Modifiers" at bounding box center [708, 580] width 125 height 27
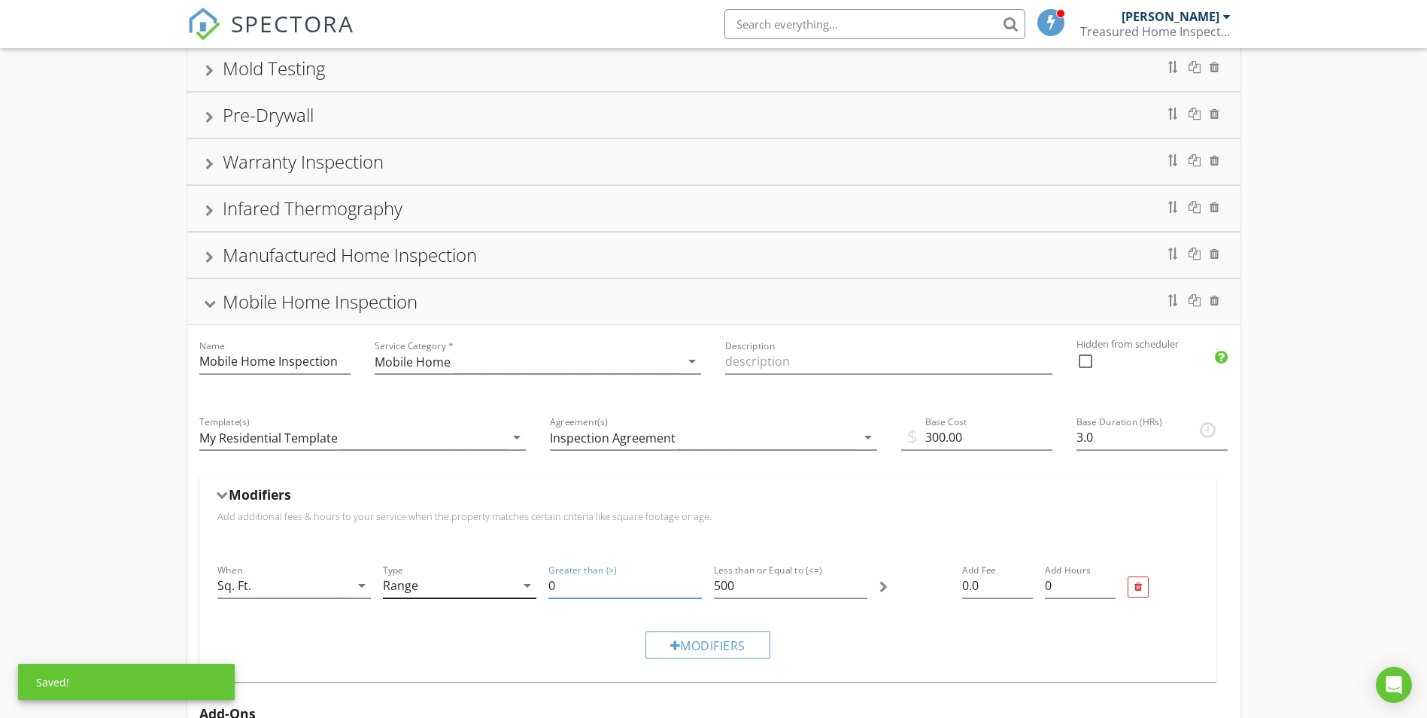
drag, startPoint x: 550, startPoint y: 581, endPoint x: 531, endPoint y: 581, distance: 18.8
click at [531, 581] on div "When Sq. Ft. arrow_drop_down Type Range arrow_drop_down Greater than (>) 0 Less…" at bounding box center [707, 587] width 993 height 64
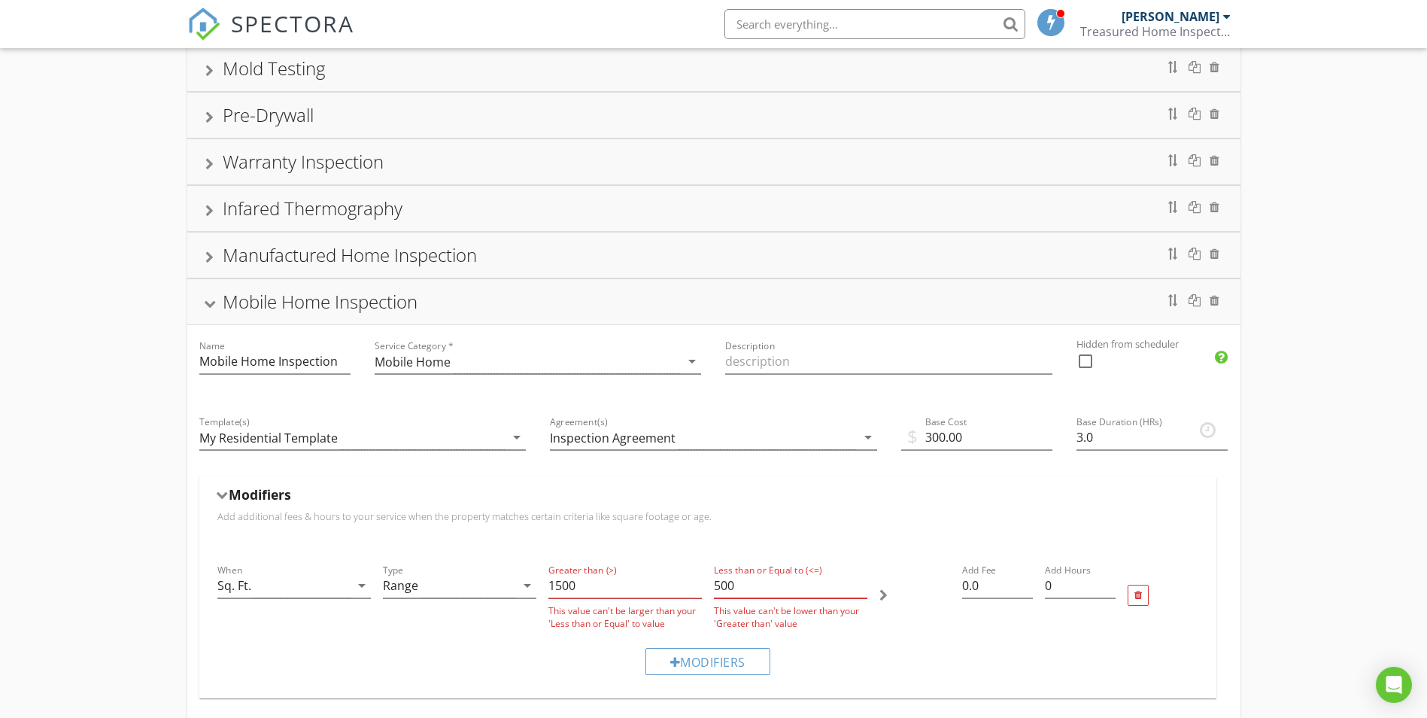
drag, startPoint x: 706, startPoint y: 583, endPoint x: 691, endPoint y: 583, distance: 15.0
click at [691, 583] on div "When Sq. Ft. arrow_drop_down Type Range arrow_drop_down Greater than (>) 1500 T…" at bounding box center [707, 595] width 993 height 81
type input "1500"
click at [744, 587] on input "500" at bounding box center [790, 585] width 153 height 25
type input "5"
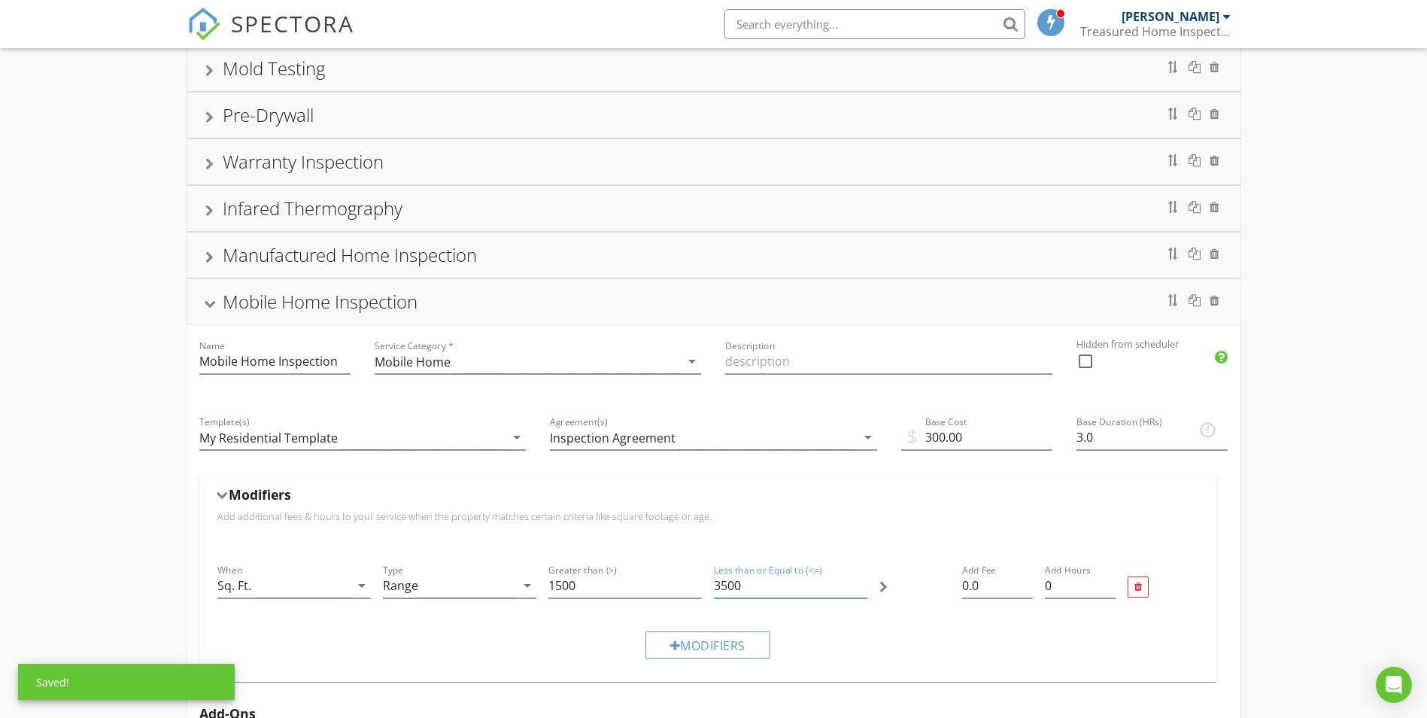
type input "3500"
click at [907, 586] on div "When Sq. Ft. arrow_drop_down Type Range arrow_drop_down Greater than (>) 1500 L…" at bounding box center [707, 587] width 993 height 64
type input "0"
click at [1073, 589] on input "0" at bounding box center [1080, 585] width 71 height 25
drag, startPoint x: 1064, startPoint y: 591, endPoint x: 1032, endPoint y: 591, distance: 32.4
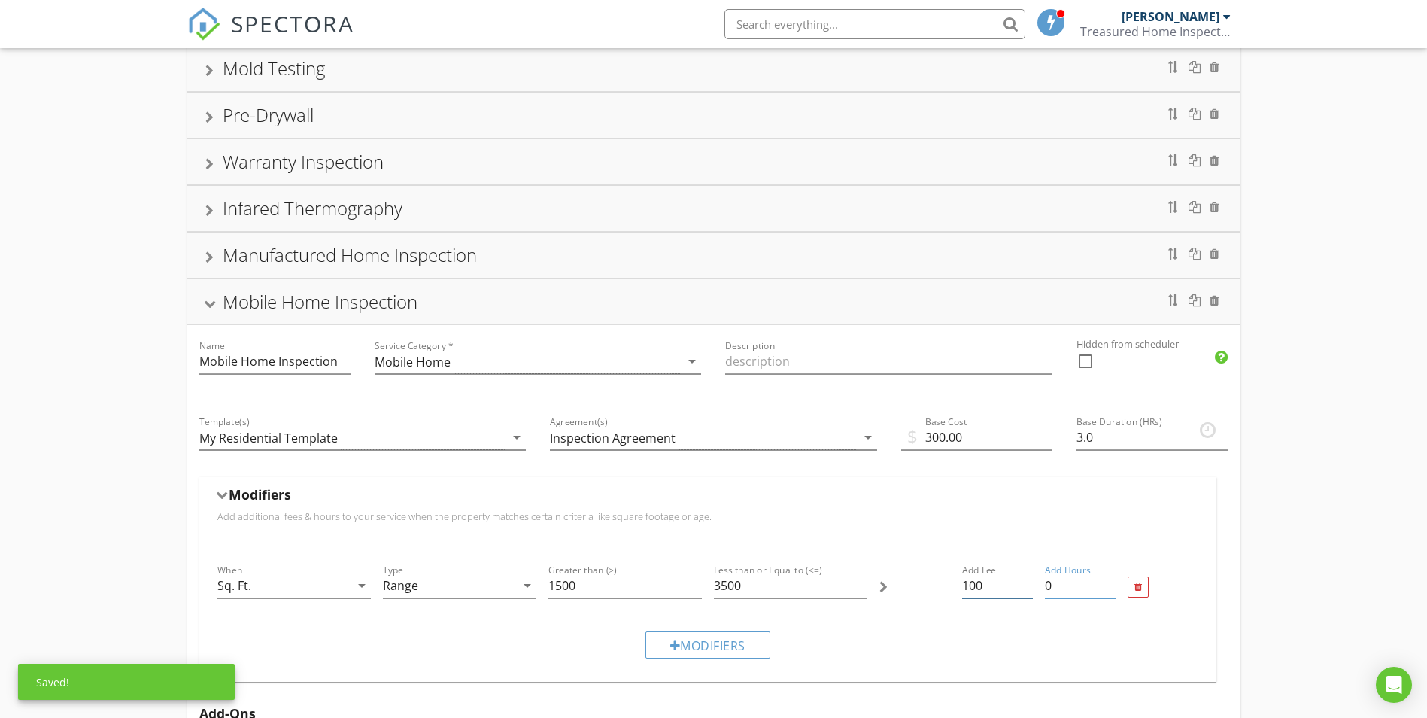
click at [1032, 591] on div "When Sq. Ft. arrow_drop_down Type Range arrow_drop_down Greater than (>) 1500 L…" at bounding box center [707, 587] width 993 height 64
type input "100.00"
click at [1056, 585] on input "0" at bounding box center [1080, 585] width 71 height 25
type input "1"
click at [1075, 643] on div "Modifiers" at bounding box center [707, 644] width 993 height 50
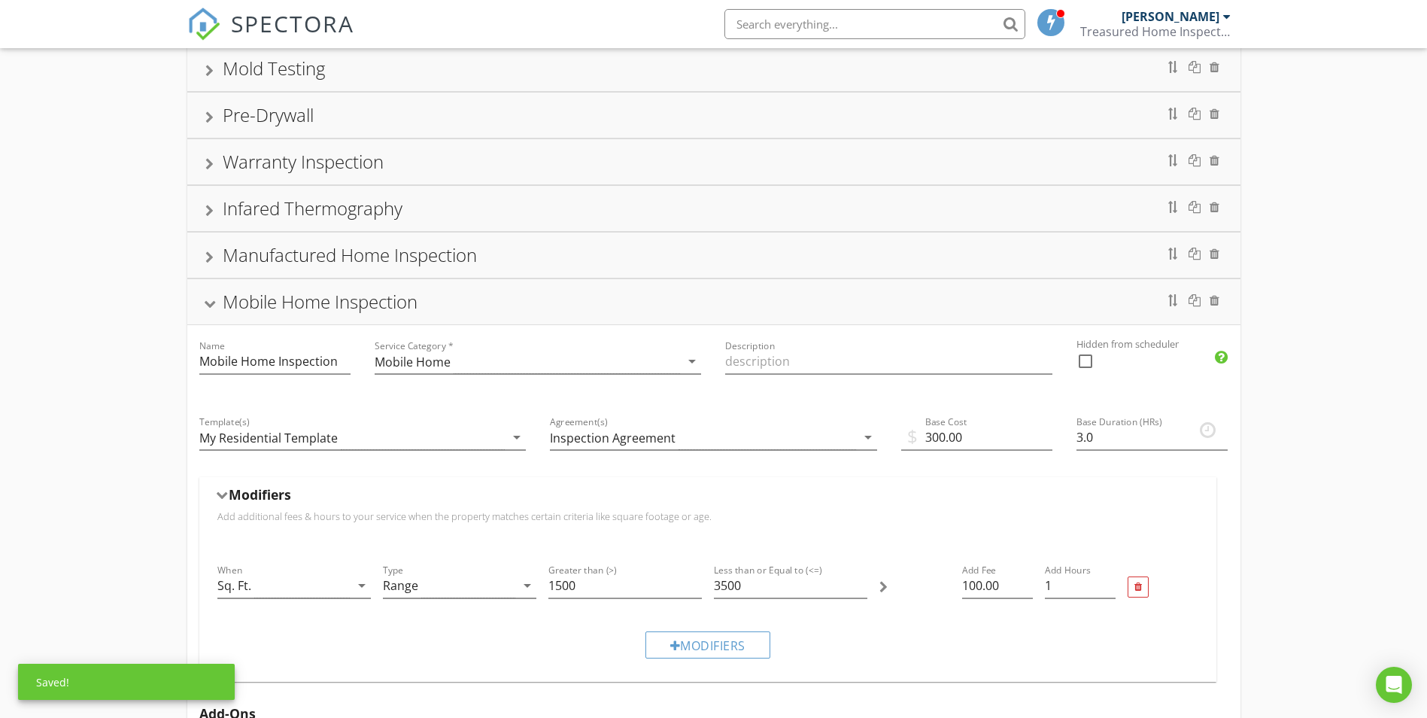
click at [259, 305] on div "Mobile Home Inspection" at bounding box center [320, 301] width 195 height 25
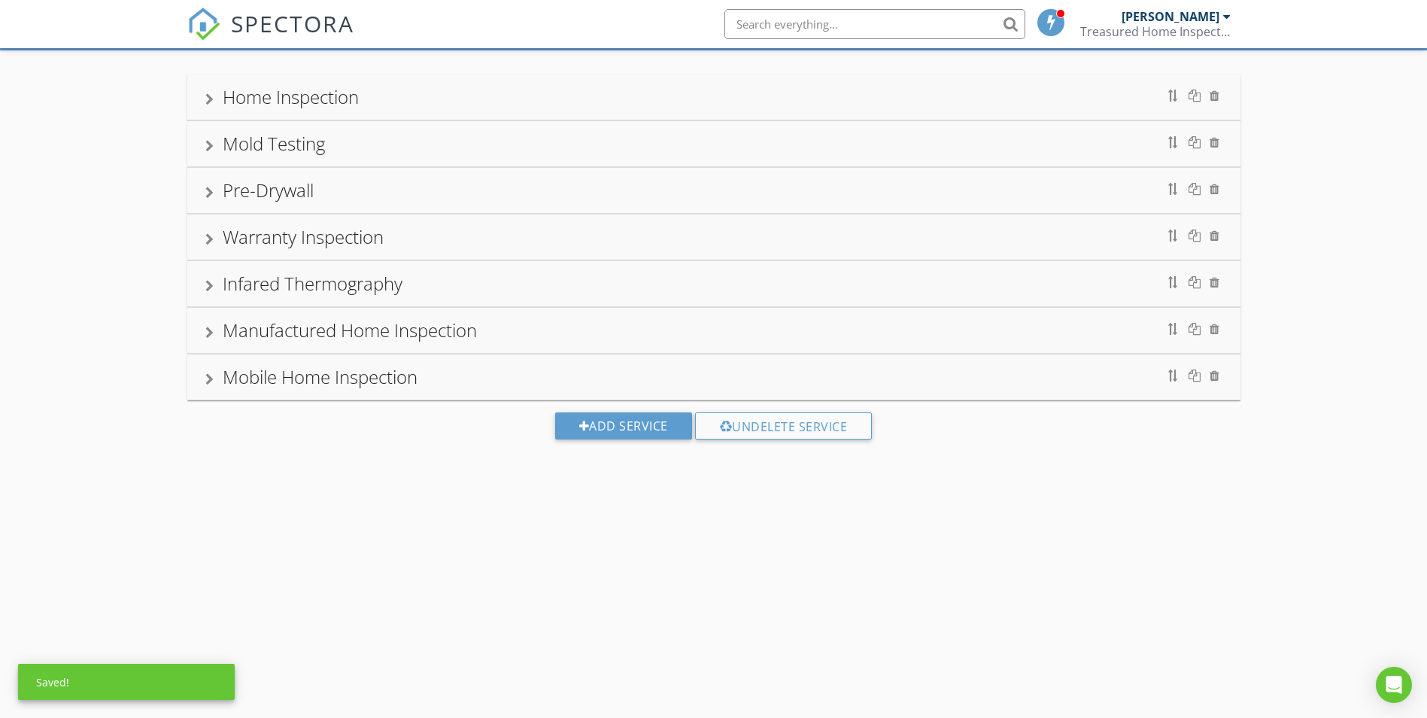
scroll to position [88, 0]
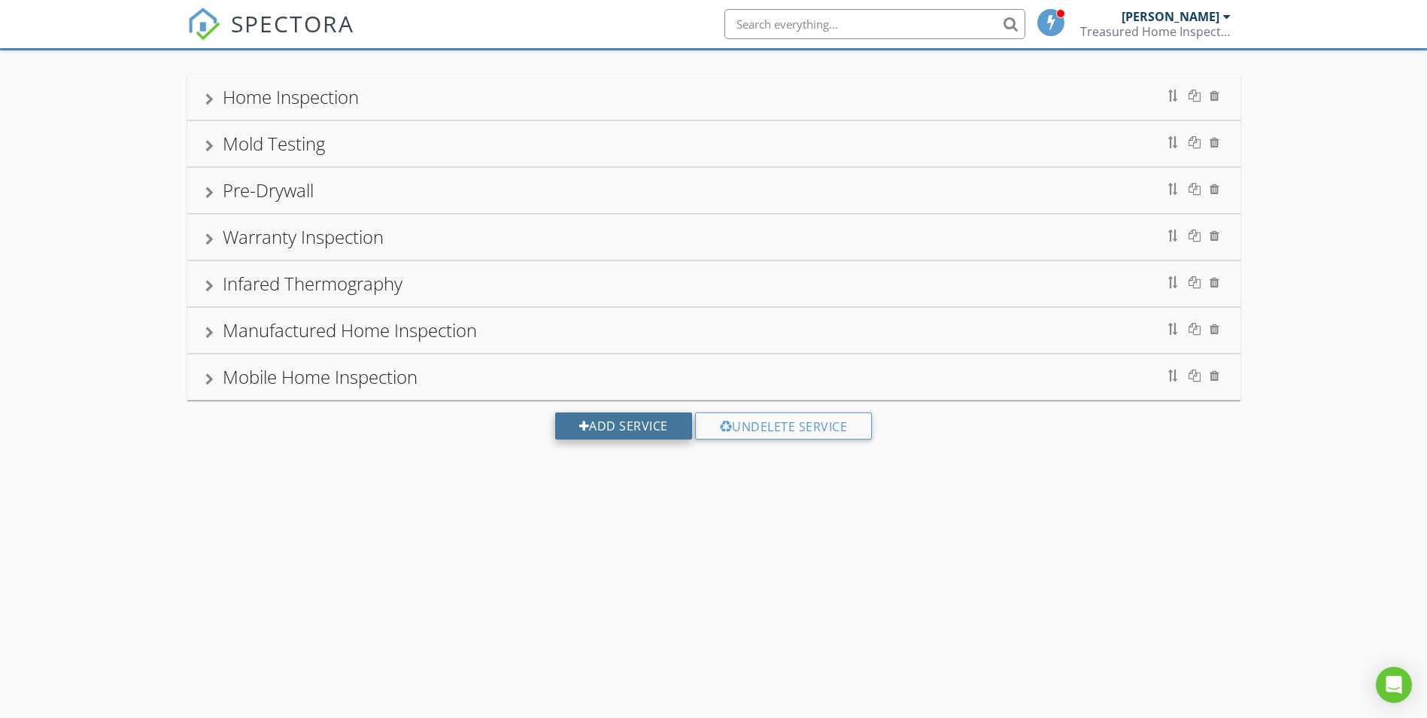
click at [604, 425] on div "Add Service" at bounding box center [623, 425] width 137 height 27
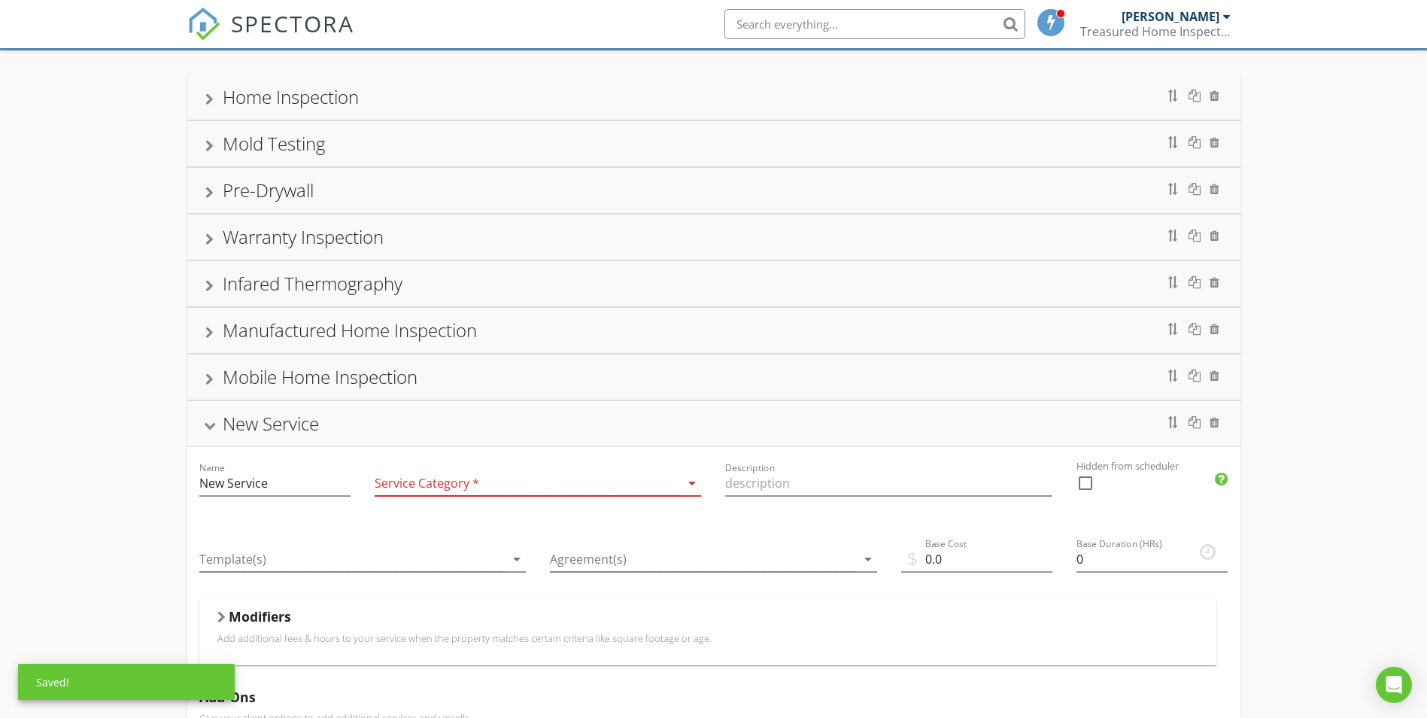
click at [478, 485] on div at bounding box center [528, 483] width 306 height 25
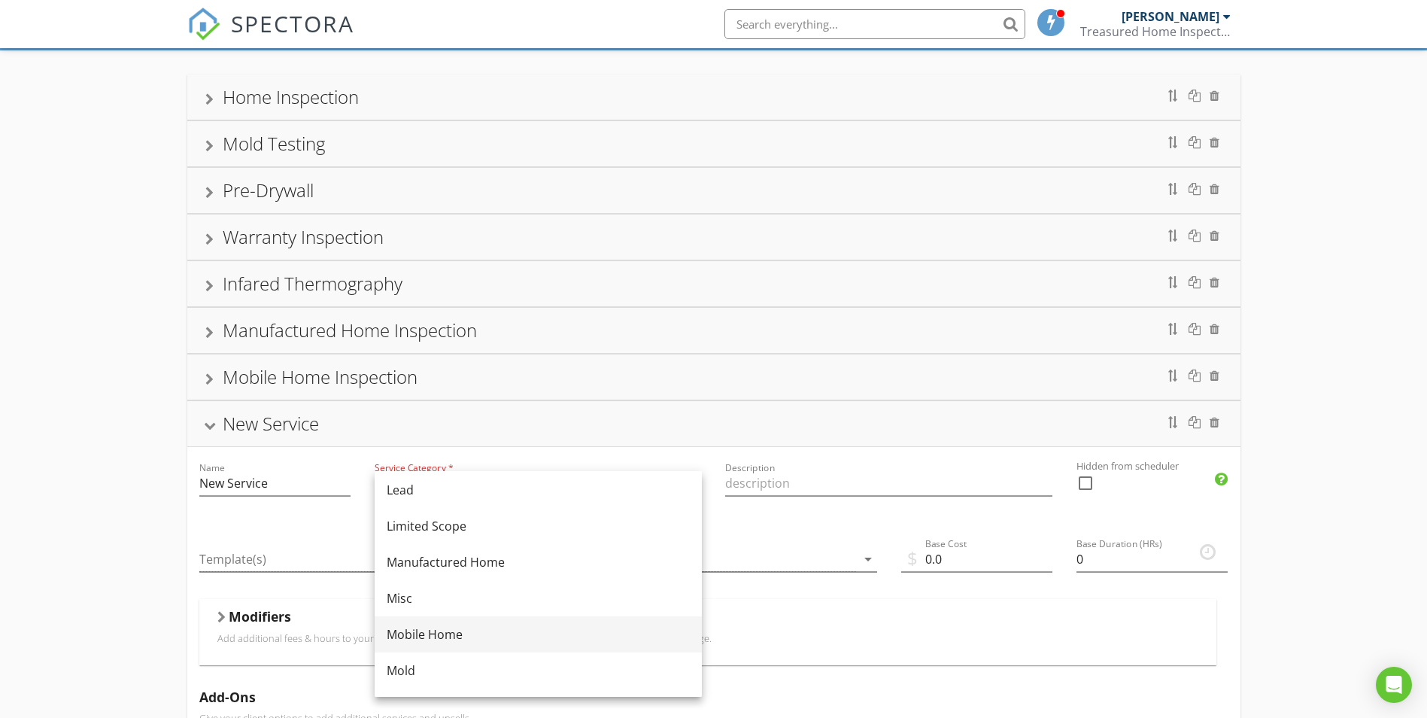
scroll to position [226, 0]
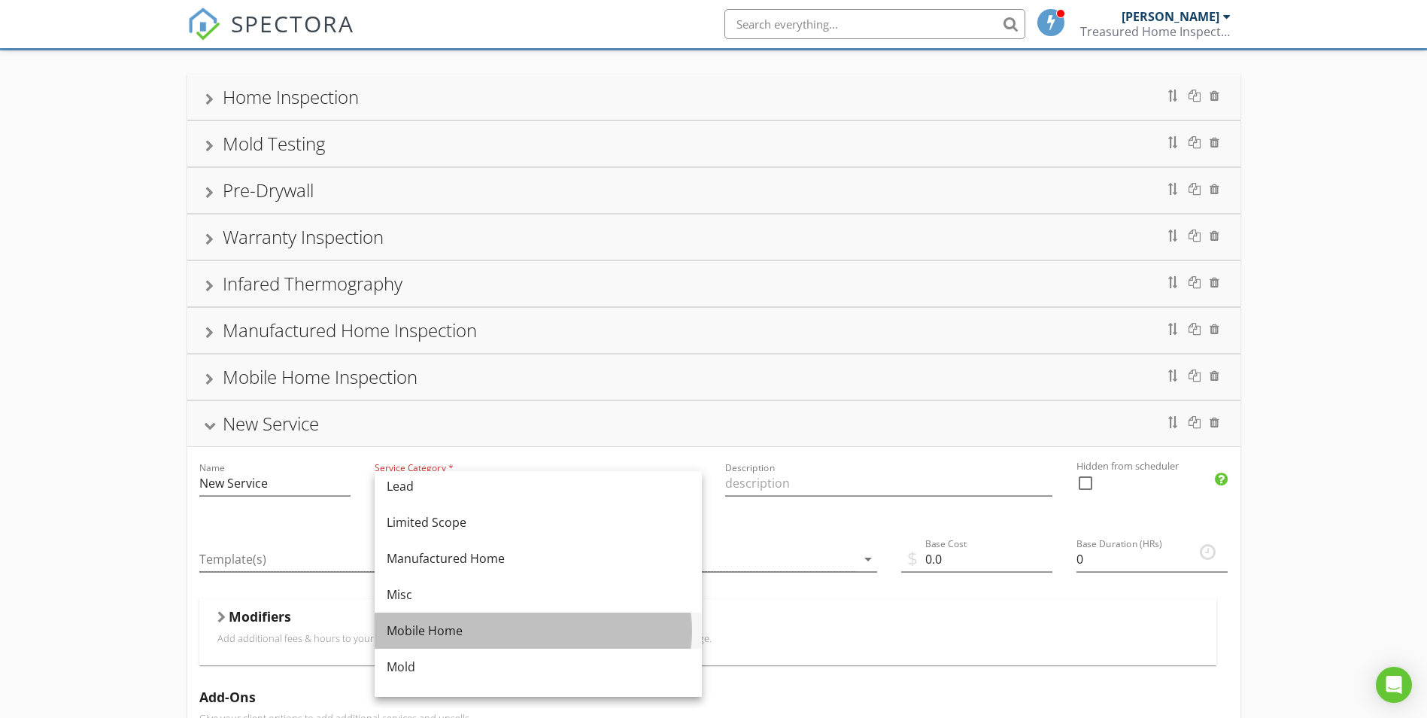
click at [460, 628] on div "Mobile Home" at bounding box center [538, 630] width 303 height 18
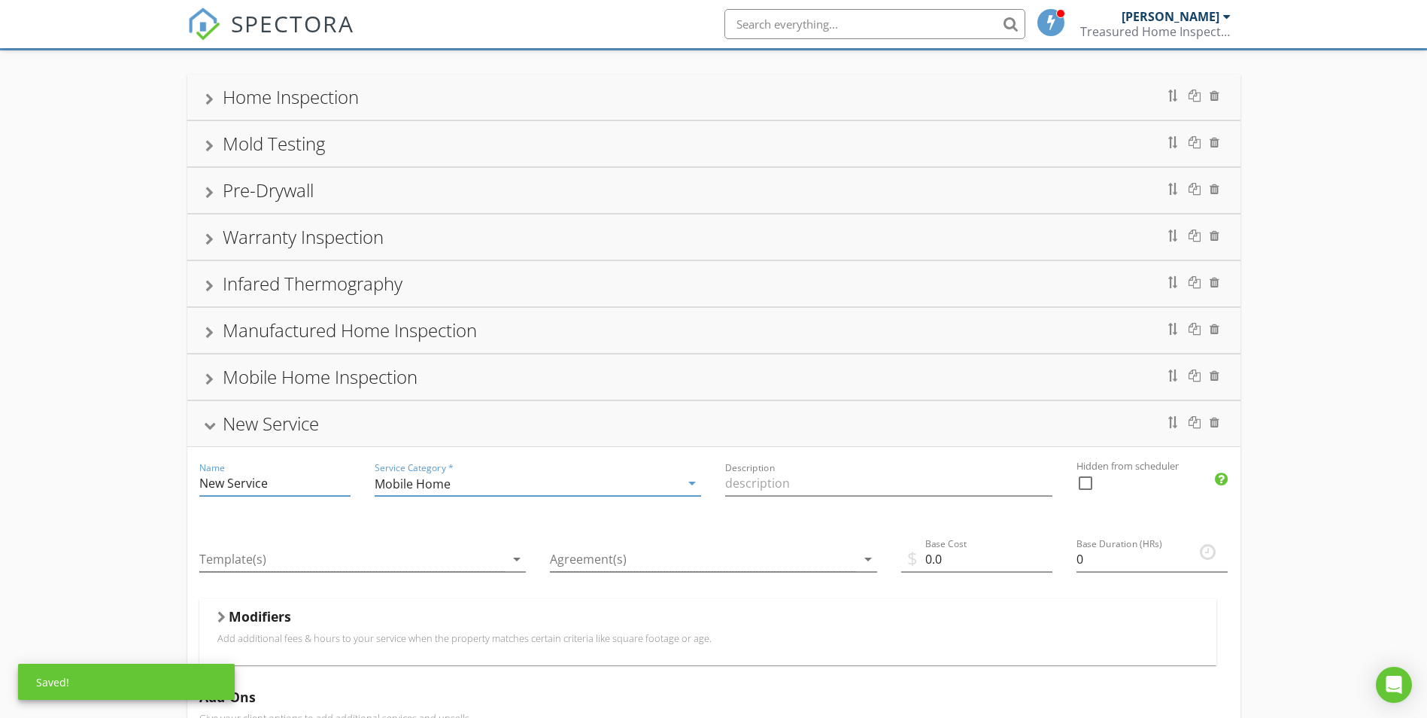
drag, startPoint x: 283, startPoint y: 484, endPoint x: 163, endPoint y: 481, distance: 119.7
click at [165, 482] on div "Home Inspection Name Home Inspection Service Category * Residential arrow_drop_…" at bounding box center [713, 570] width 1427 height 1040
type input "D"
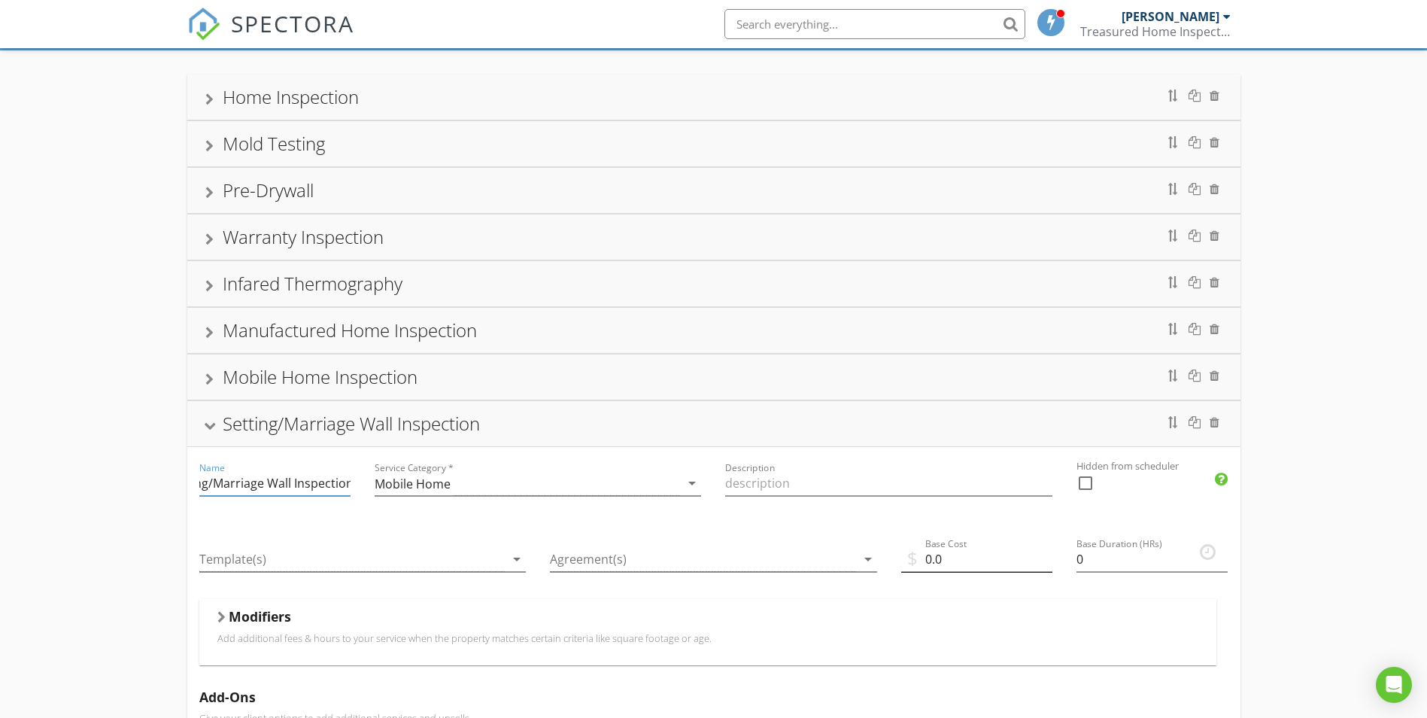
type input "Setting/Marriage Wall Inspection"
drag, startPoint x: 958, startPoint y: 557, endPoint x: 905, endPoint y: 557, distance: 52.7
click at [910, 557] on div "$ Base Cost 0.0" at bounding box center [976, 562] width 151 height 49
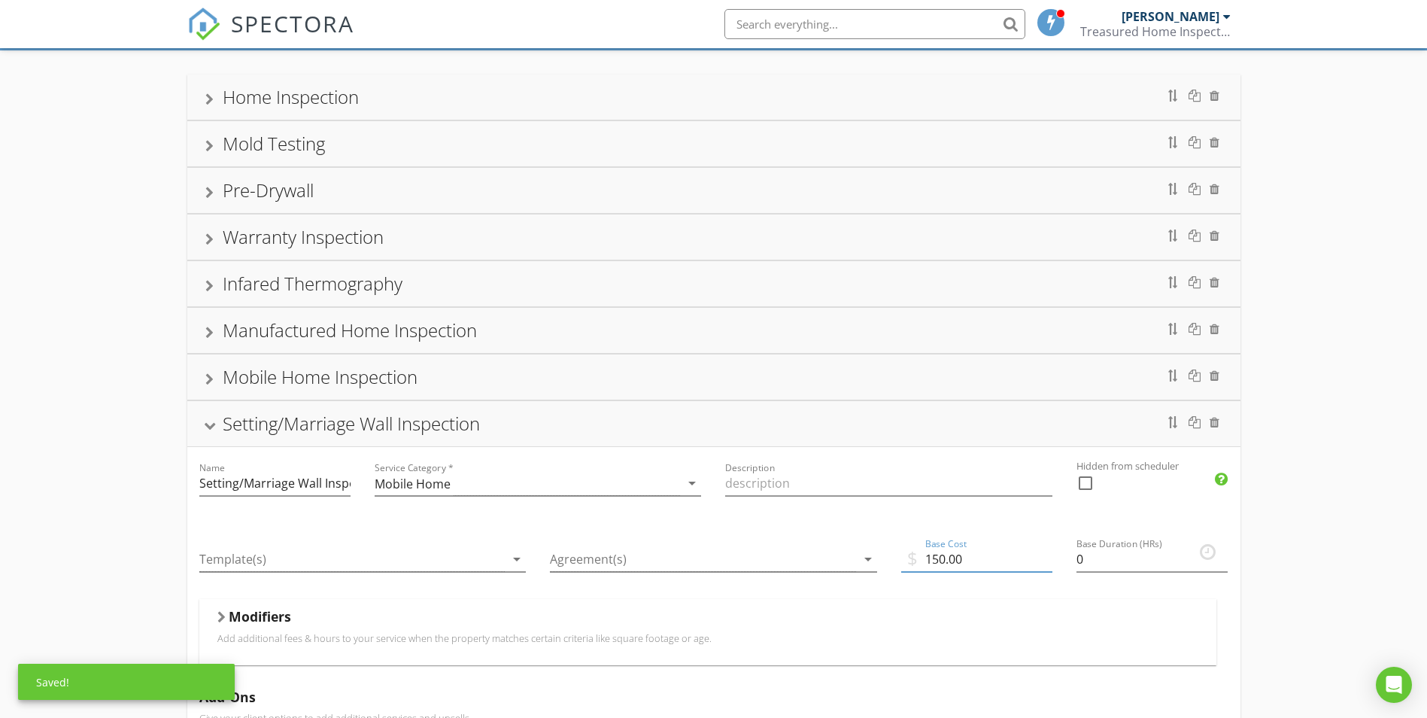
type input "150.00"
click at [1150, 587] on div at bounding box center [1152, 582] width 151 height 9
click at [1057, 562] on div "Name Setting/Marriage Wall Inspection Service Category * Mobile Home arrow_drop…" at bounding box center [713, 725] width 1053 height 556
type input "1"
click at [1105, 585] on div at bounding box center [1152, 582] width 151 height 9
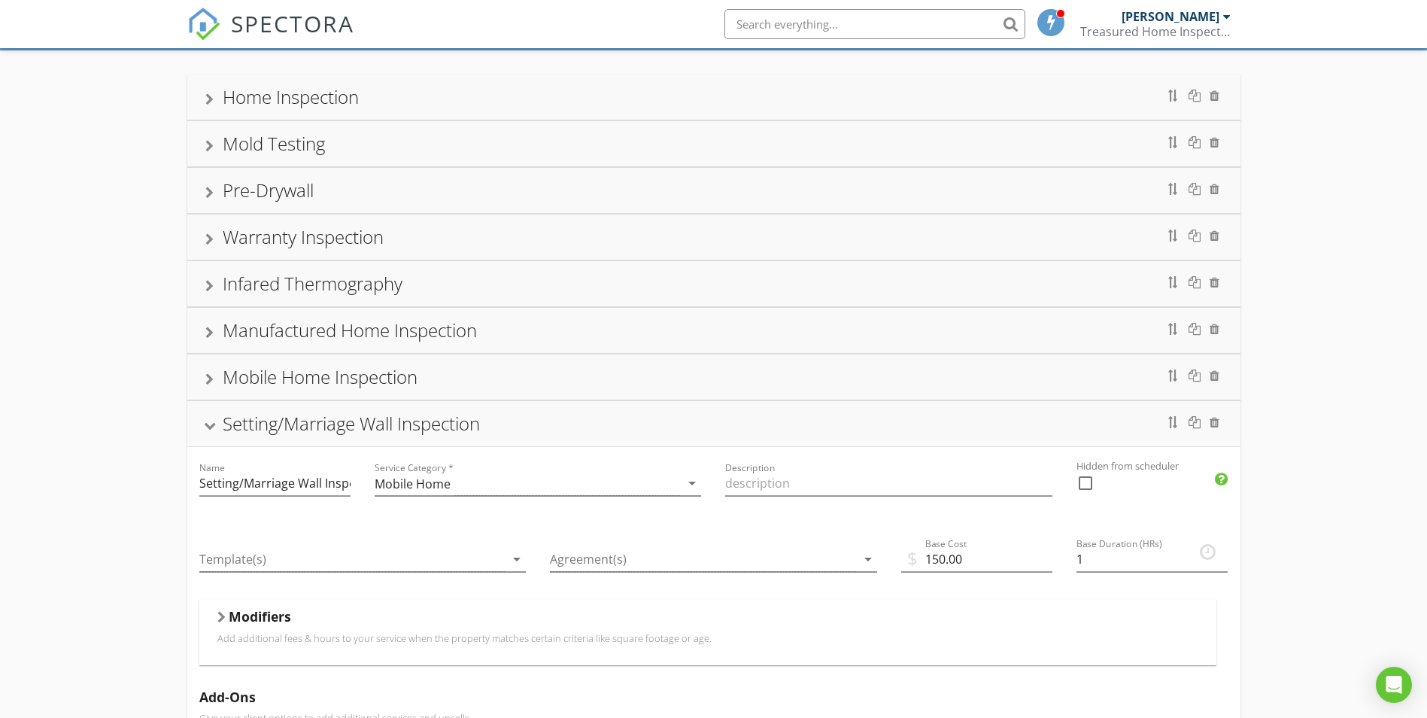
click at [366, 429] on div "Setting/Marriage Wall Inspection" at bounding box center [351, 423] width 257 height 25
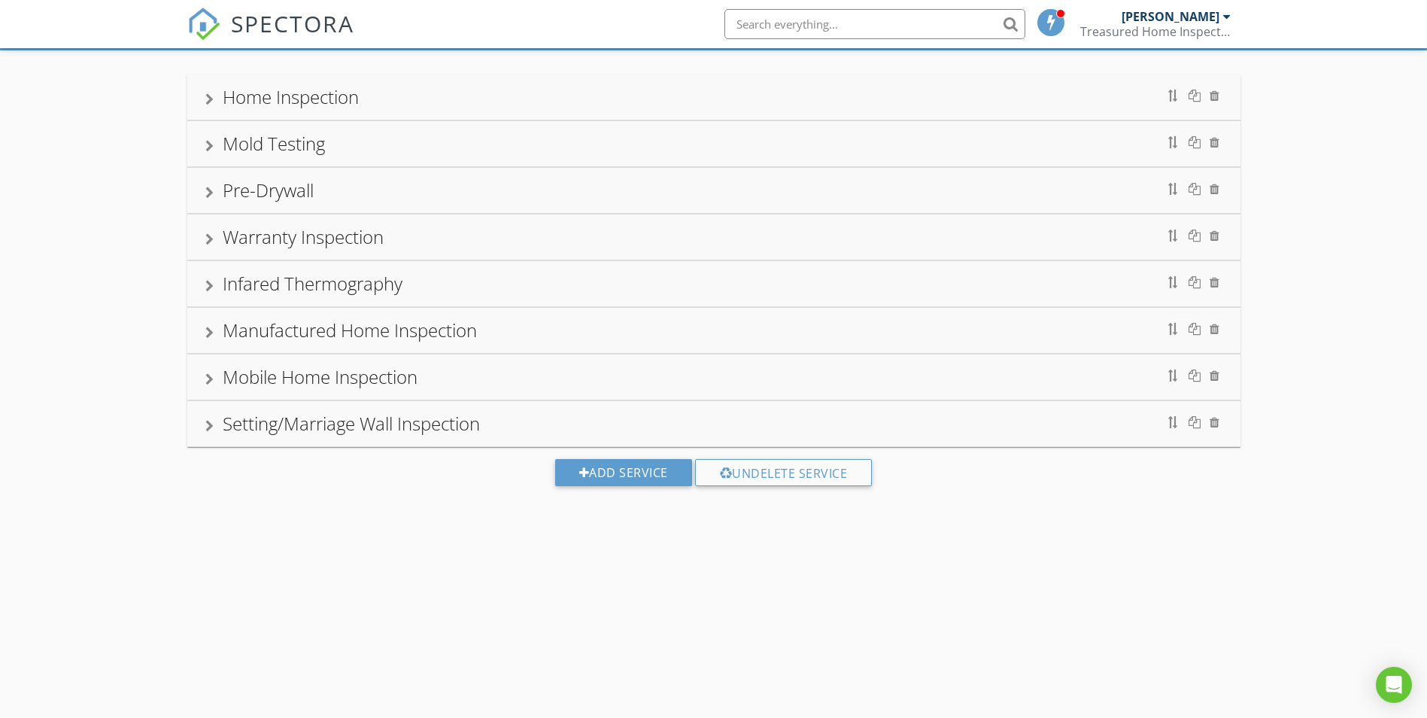
drag, startPoint x: 468, startPoint y: 495, endPoint x: 488, endPoint y: 496, distance: 19.6
click at [468, 497] on div "Add Service Undelete Service" at bounding box center [713, 478] width 1427 height 62
click at [321, 101] on div "Home Inspection" at bounding box center [291, 96] width 136 height 25
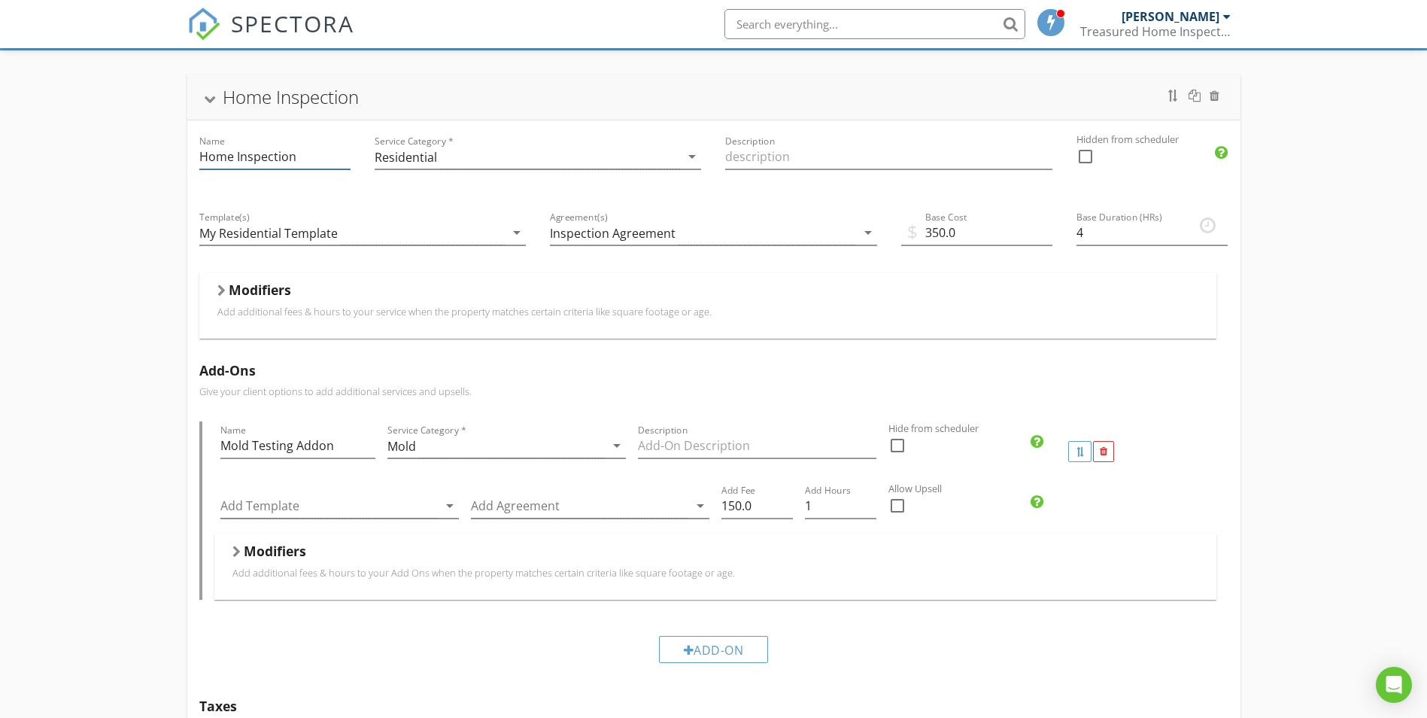
click at [305, 164] on input "Home Inspection" at bounding box center [274, 156] width 151 height 25
click at [233, 98] on div "Home Inspection" at bounding box center [291, 96] width 136 height 25
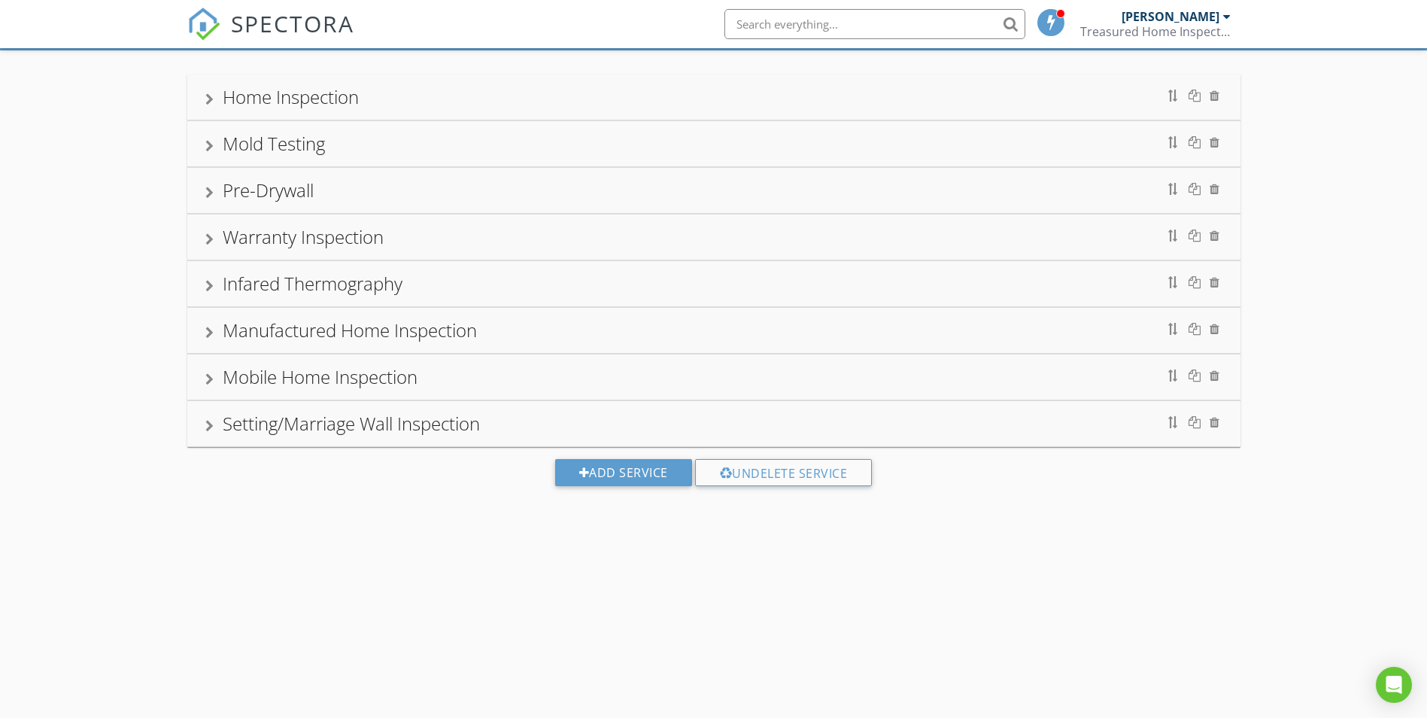
click at [352, 85] on div "Home Inspection" at bounding box center [291, 96] width 136 height 25
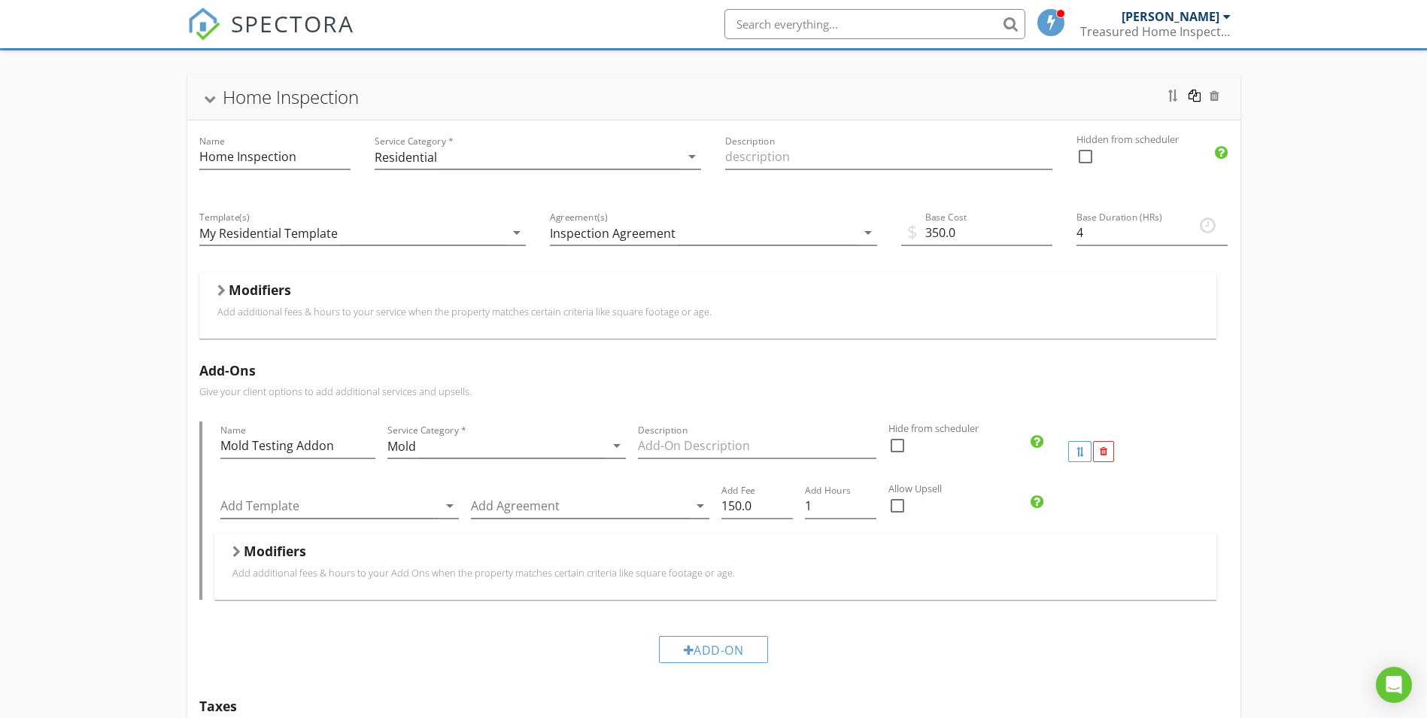
click at [1198, 97] on div at bounding box center [1195, 96] width 12 height 12
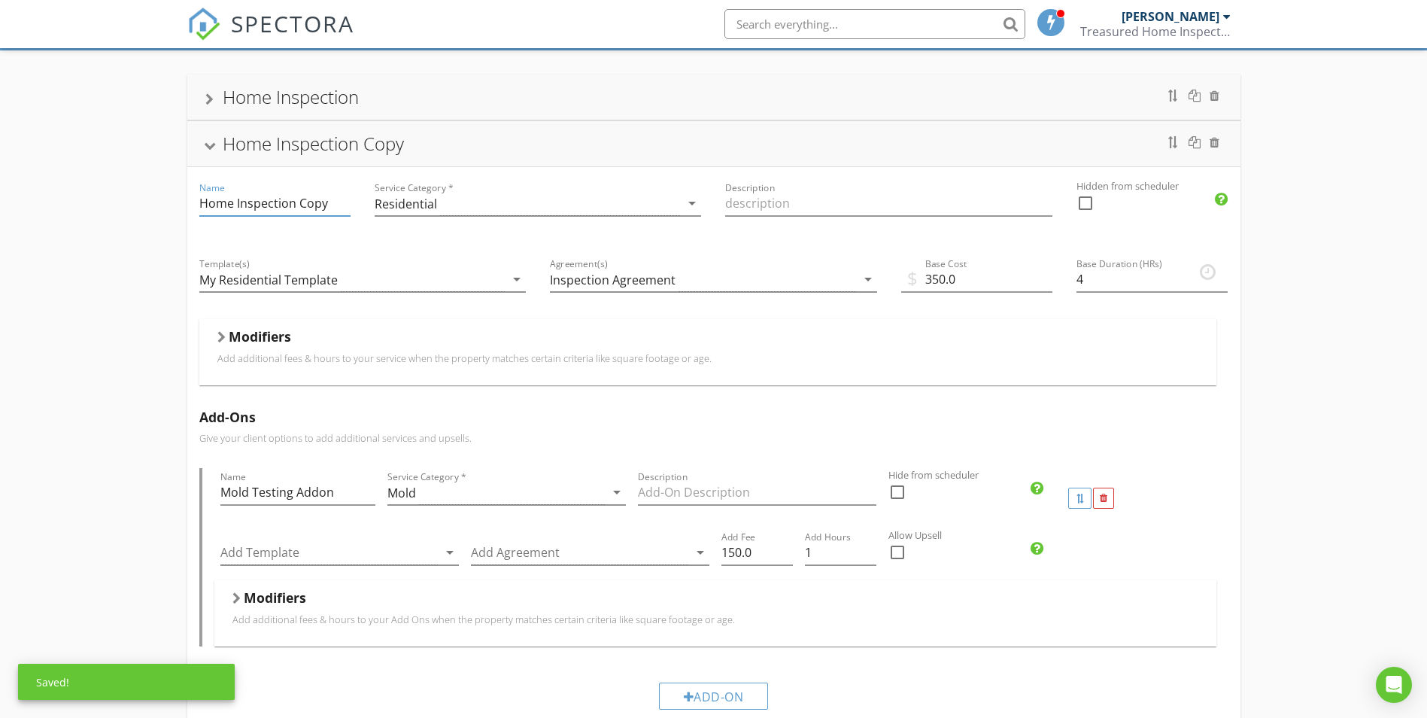
drag, startPoint x: 233, startPoint y: 200, endPoint x: 135, endPoint y: 205, distance: 98.7
click at [136, 205] on div "Home Inspection Name Home Inspection Service Category * Residential arrow_drop_…" at bounding box center [713, 700] width 1427 height 1300
type input "Pre-Listing Inspection"
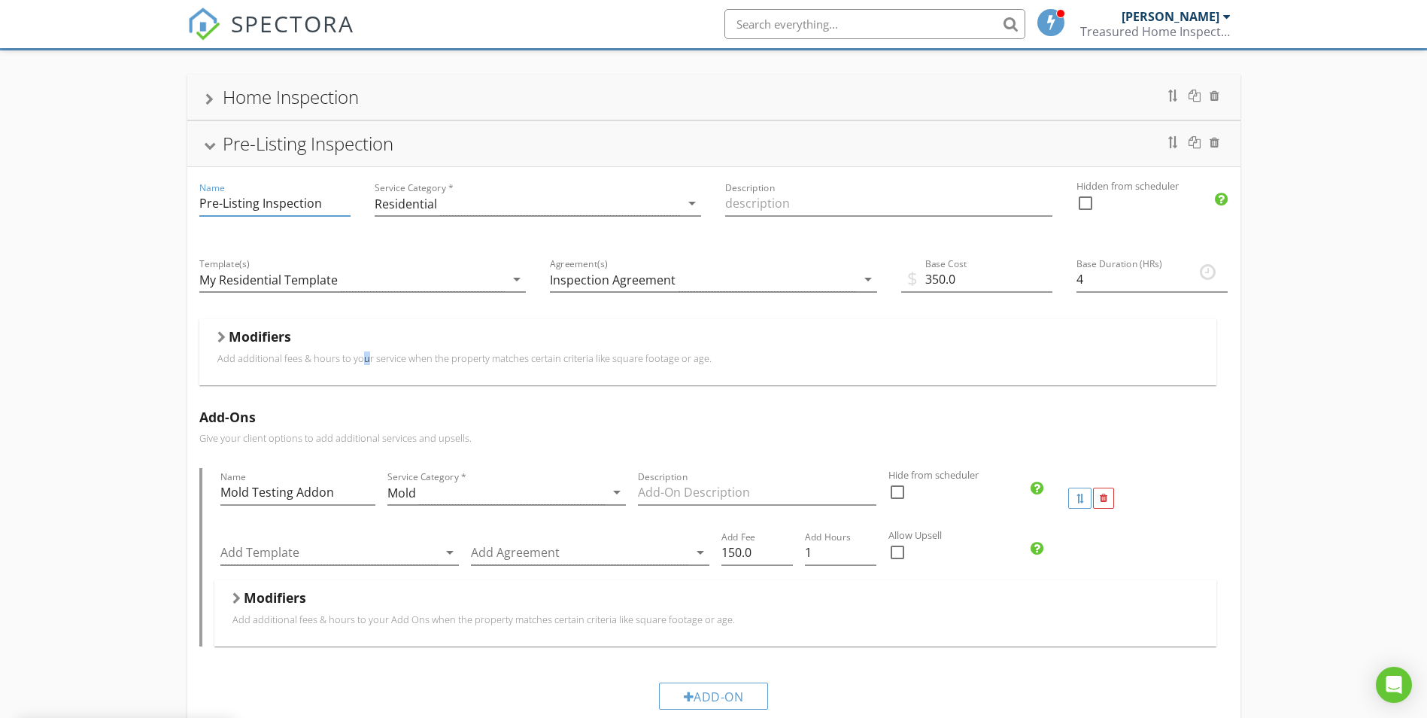
click at [288, 357] on p "Add additional fees & hours to your service when the property matches certain c…" at bounding box center [707, 358] width 981 height 12
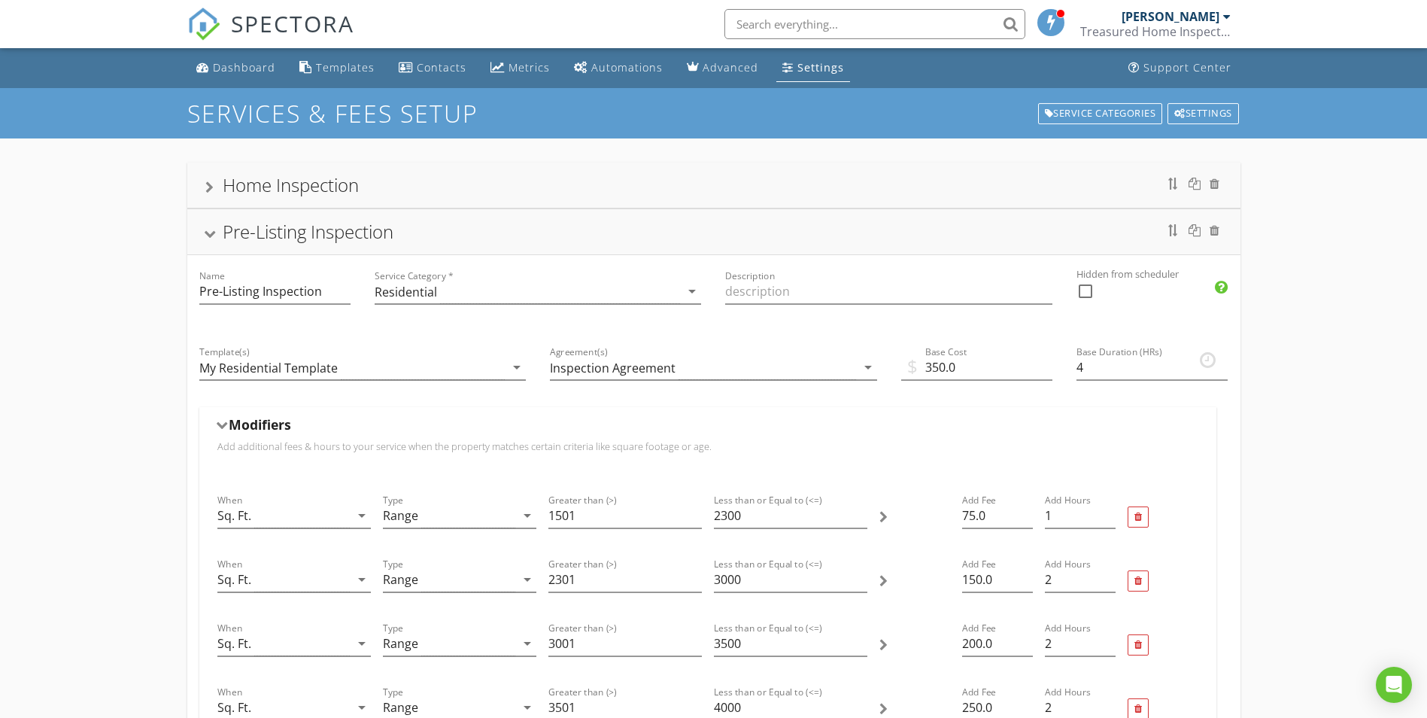
click at [307, 230] on div "Pre-Listing Inspection" at bounding box center [308, 231] width 171 height 25
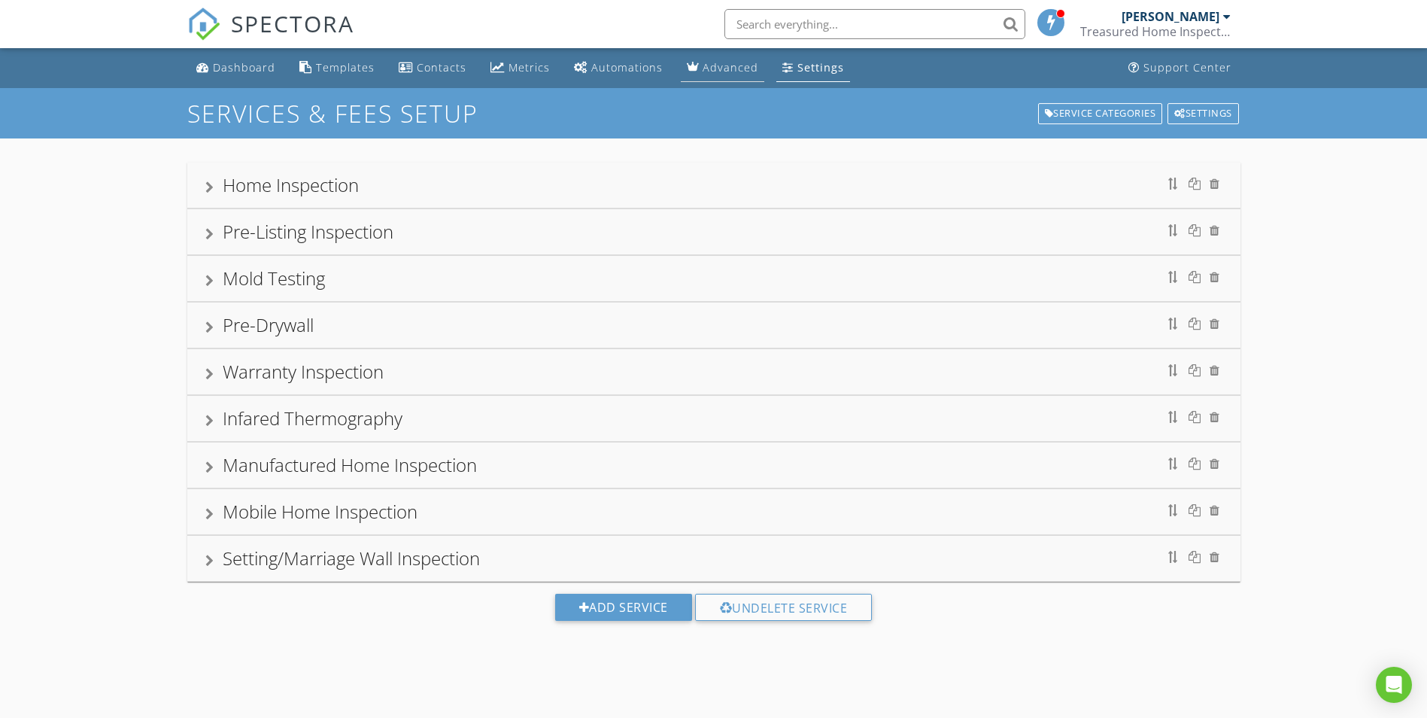
click at [681, 74] on link "Advanced" at bounding box center [723, 68] width 84 height 28
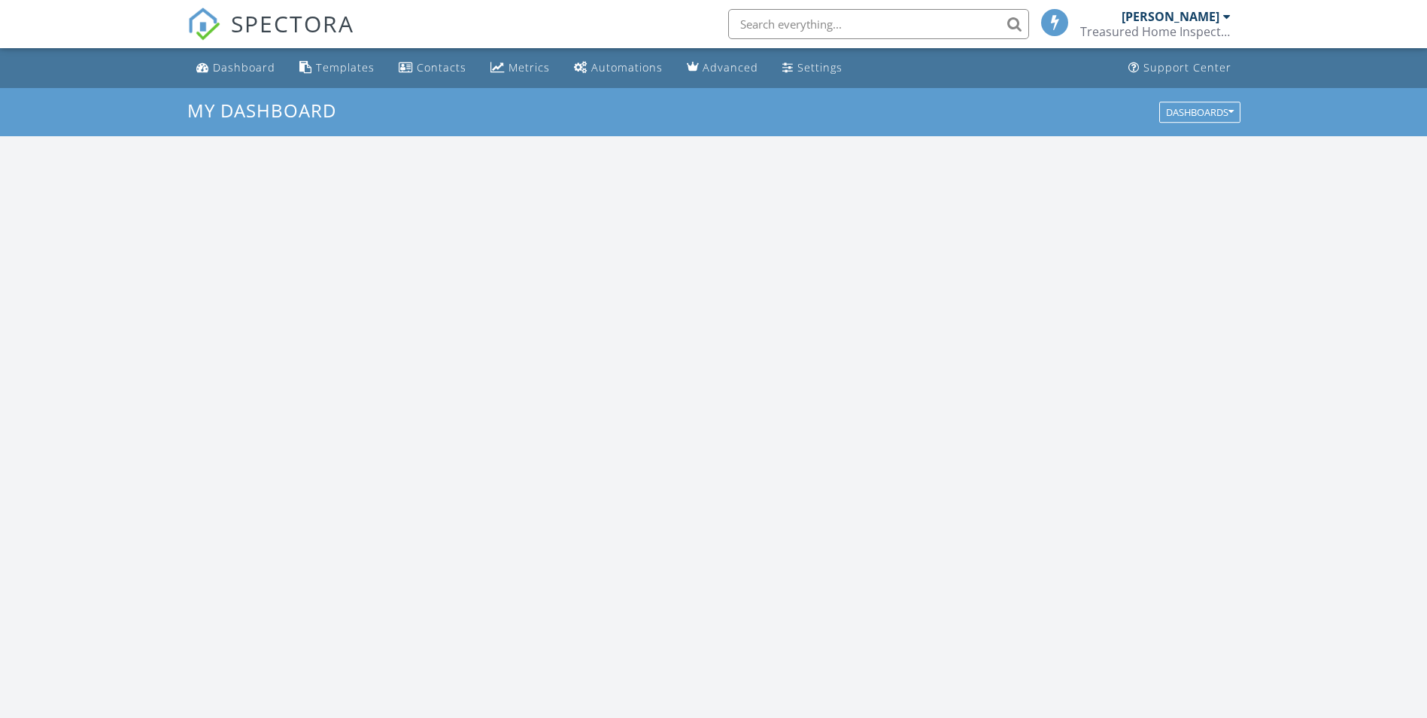
scroll to position [1393, 1451]
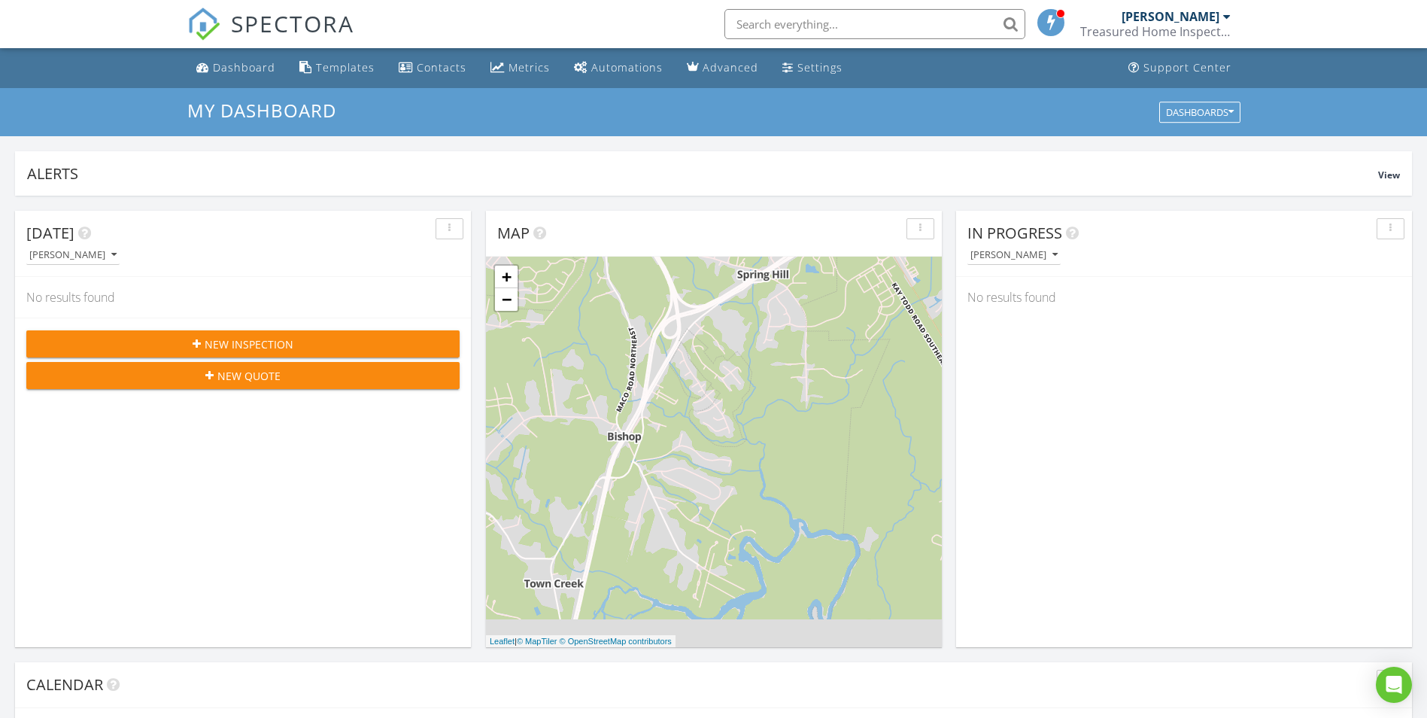
click at [236, 333] on button "New Inspection" at bounding box center [242, 343] width 433 height 27
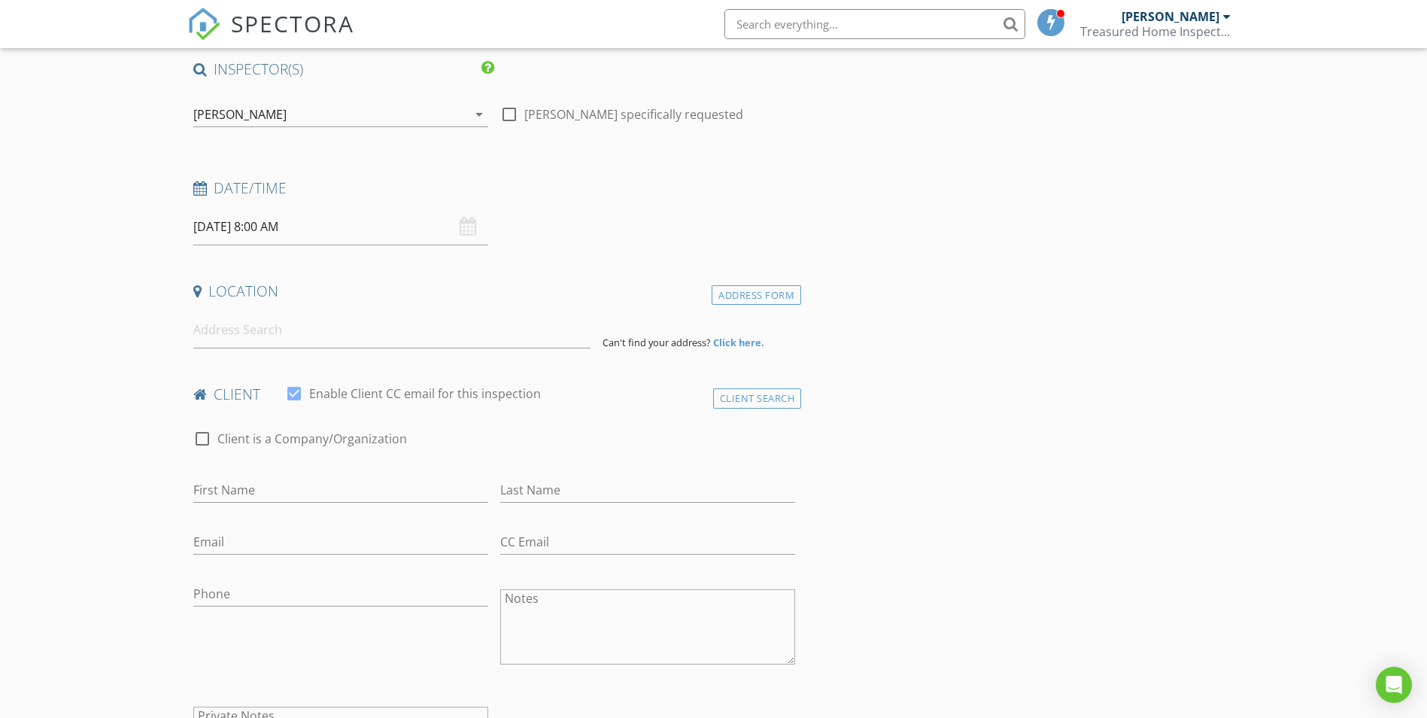
scroll to position [150, 0]
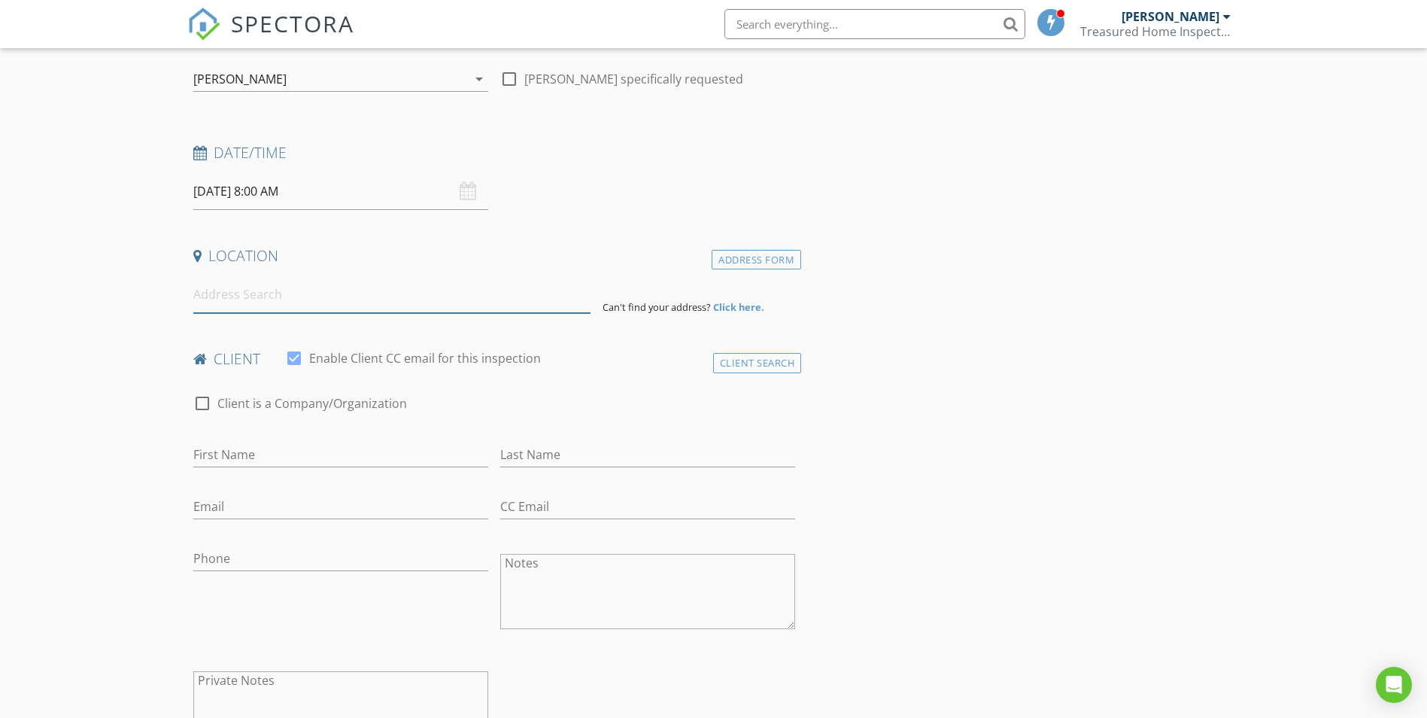
click at [263, 288] on input at bounding box center [391, 294] width 397 height 37
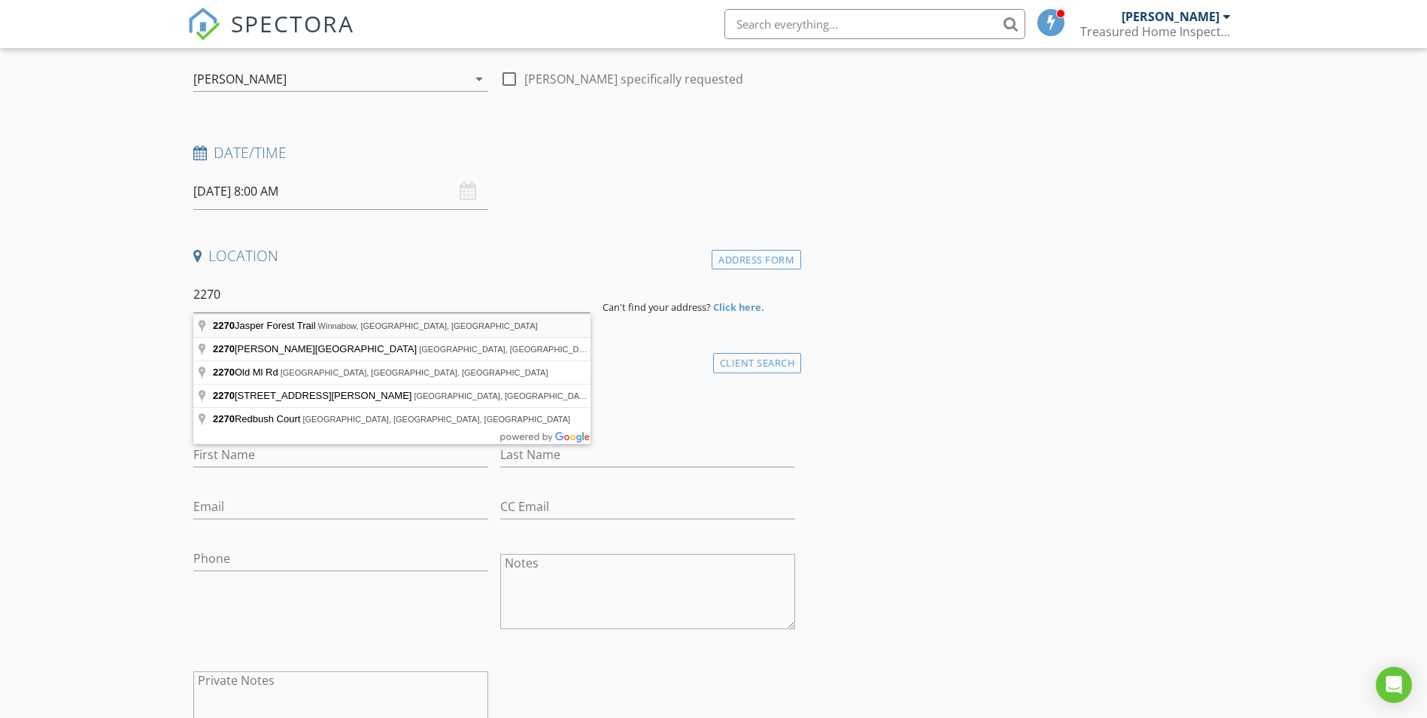
type input "[STREET_ADDRESS]"
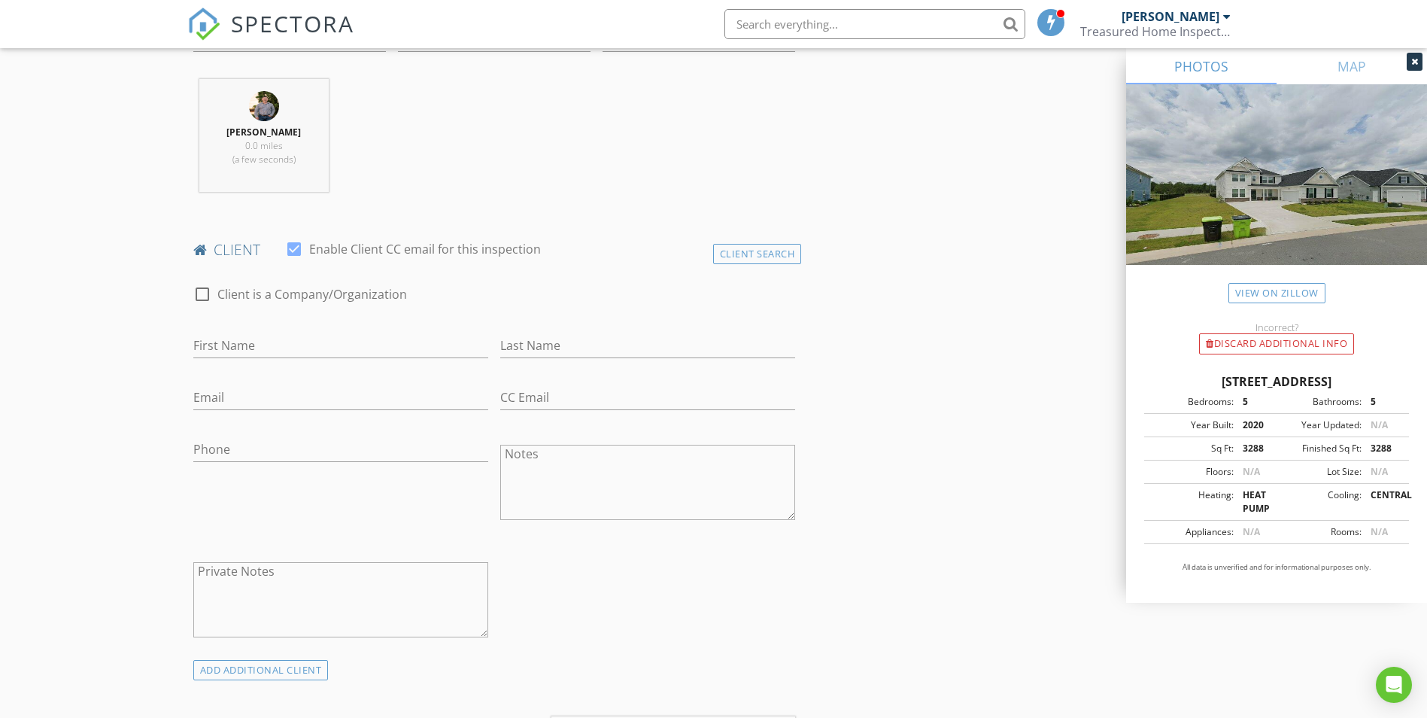
scroll to position [451, 0]
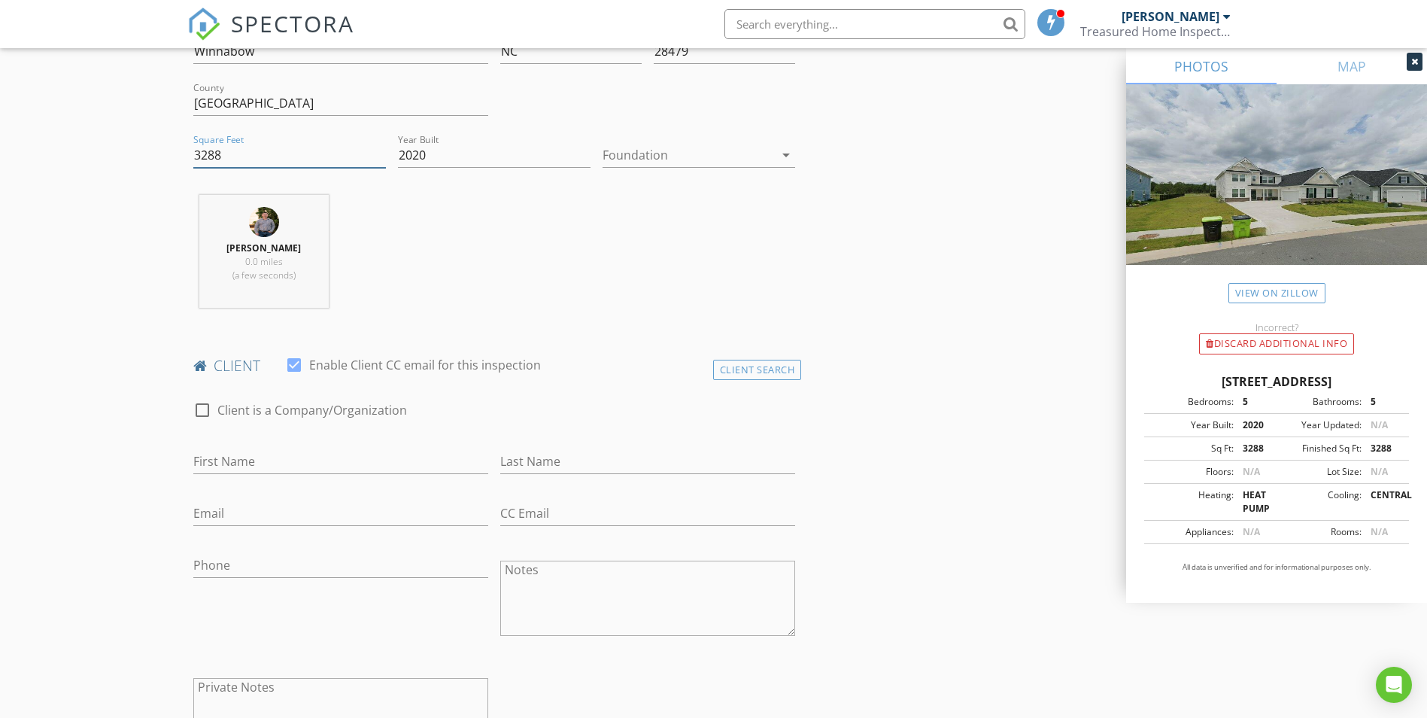
drag, startPoint x: 219, startPoint y: 158, endPoint x: 164, endPoint y: 158, distance: 54.9
click at [528, 278] on div "Chris Treasure 0.0 miles (a few seconds)" at bounding box center [494, 257] width 615 height 125
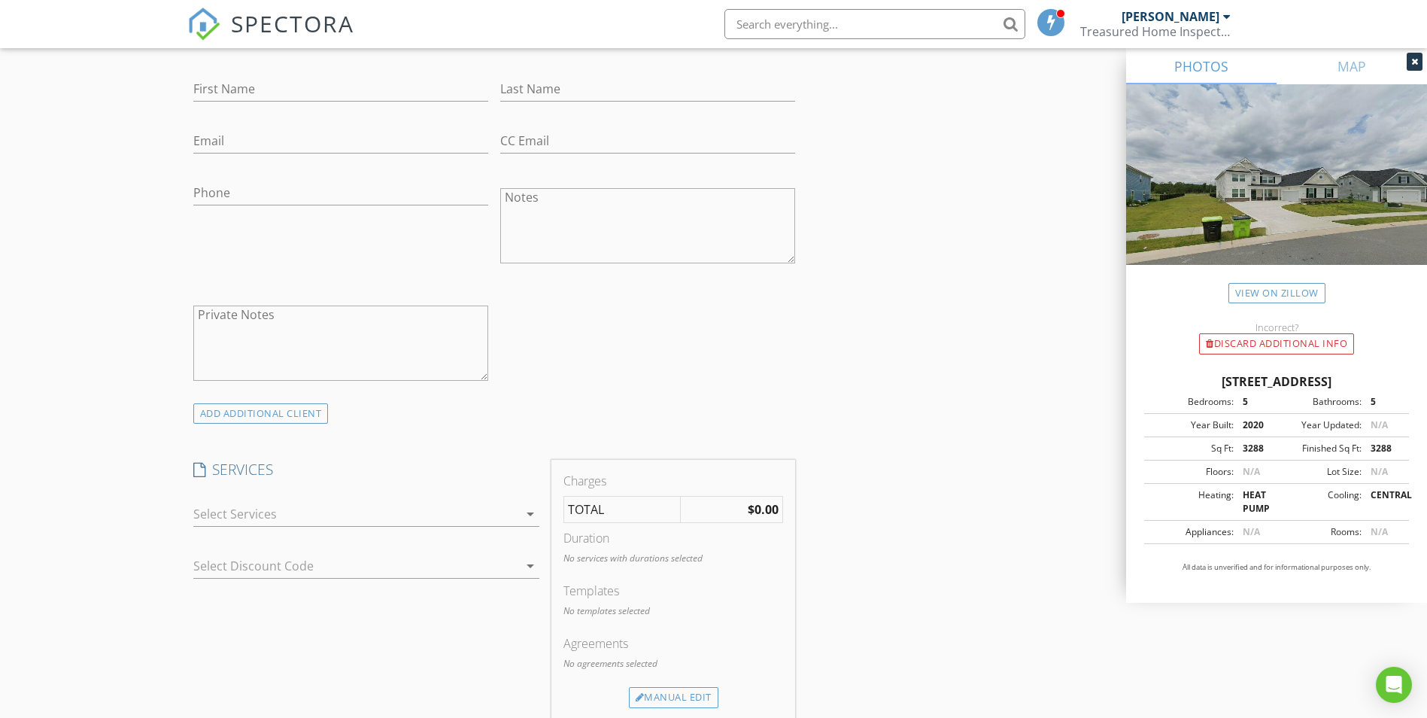
scroll to position [828, 0]
click at [332, 505] on div at bounding box center [355, 510] width 325 height 24
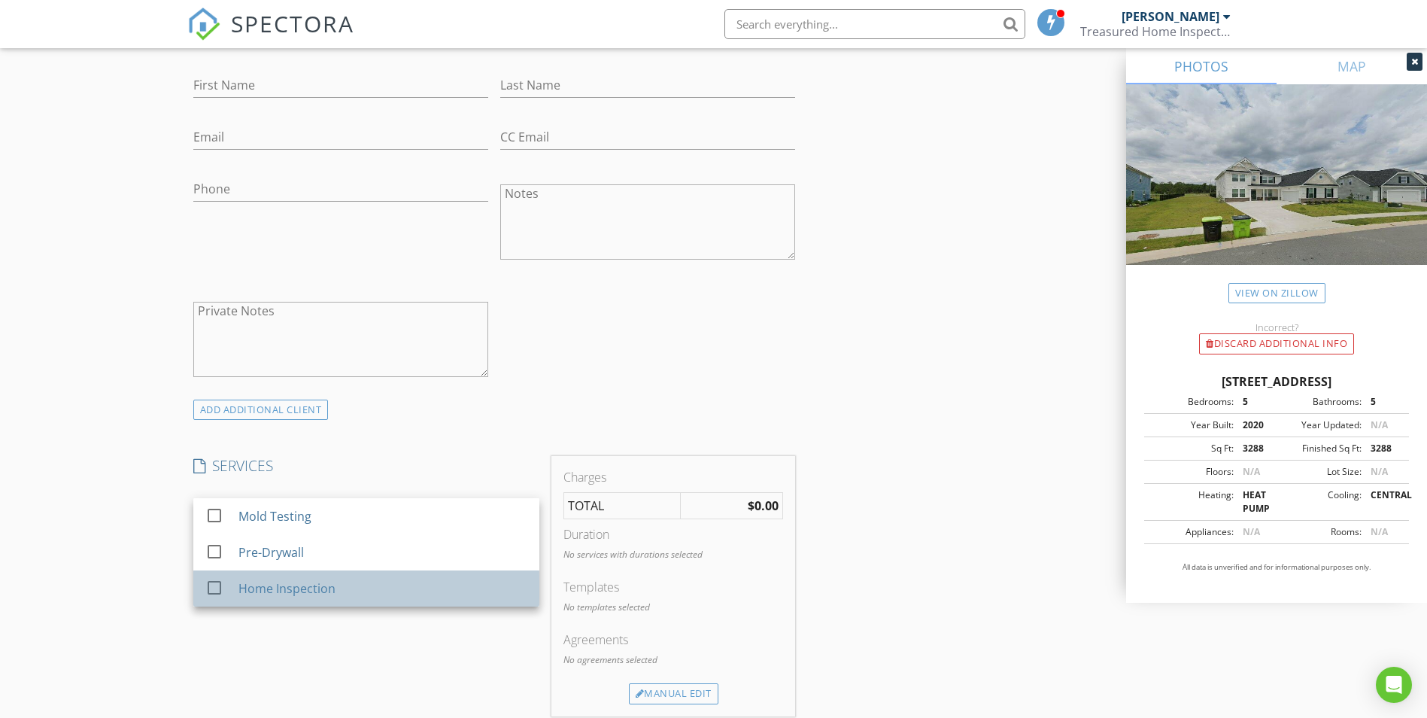
click at [284, 582] on div "Home Inspection" at bounding box center [286, 588] width 97 height 18
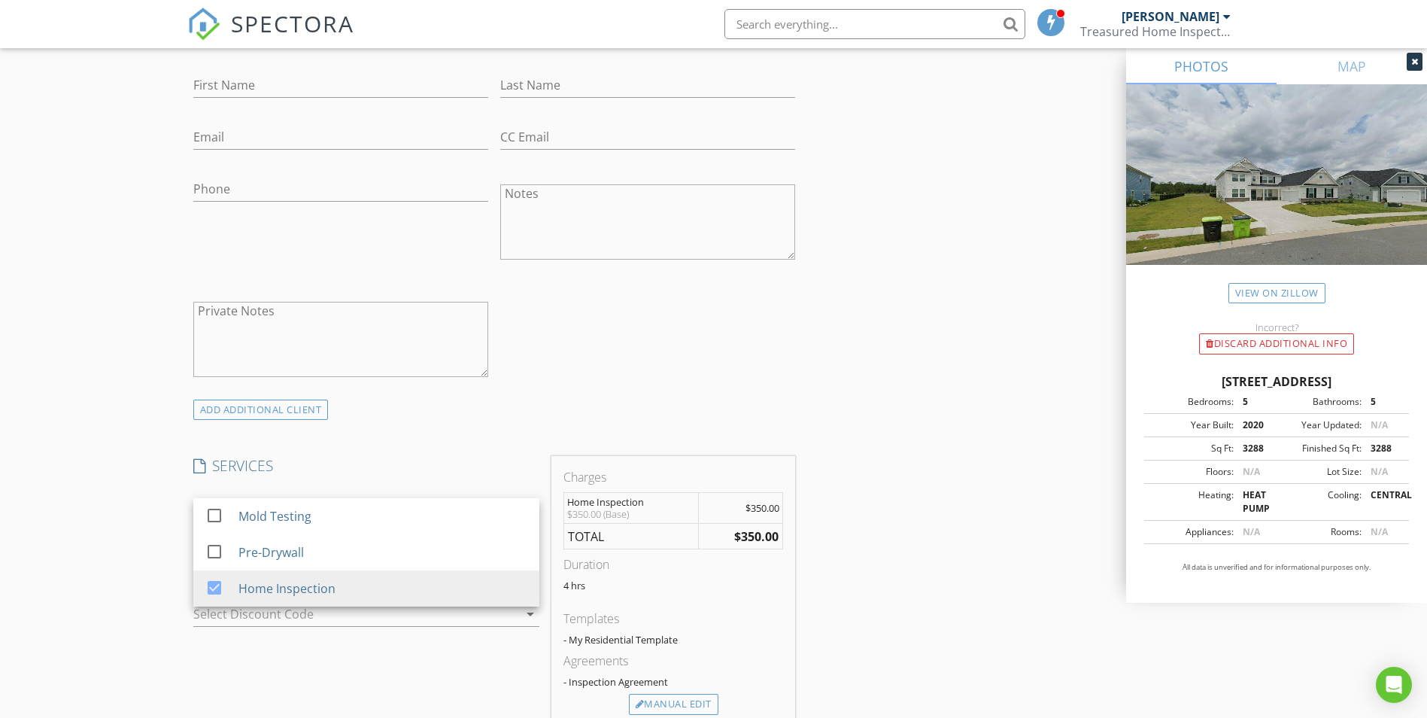
click at [699, 409] on div "ADD ADDITIONAL client" at bounding box center [494, 410] width 615 height 20
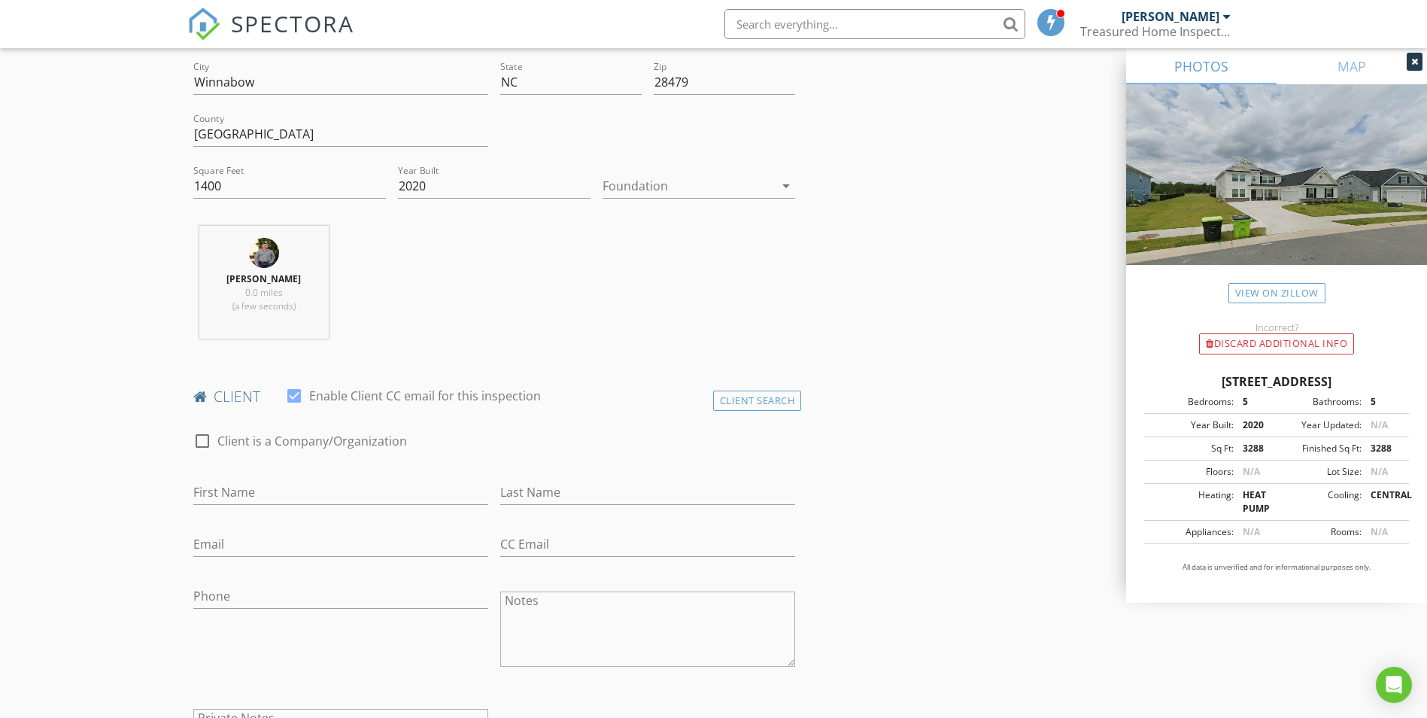
scroll to position [376, 0]
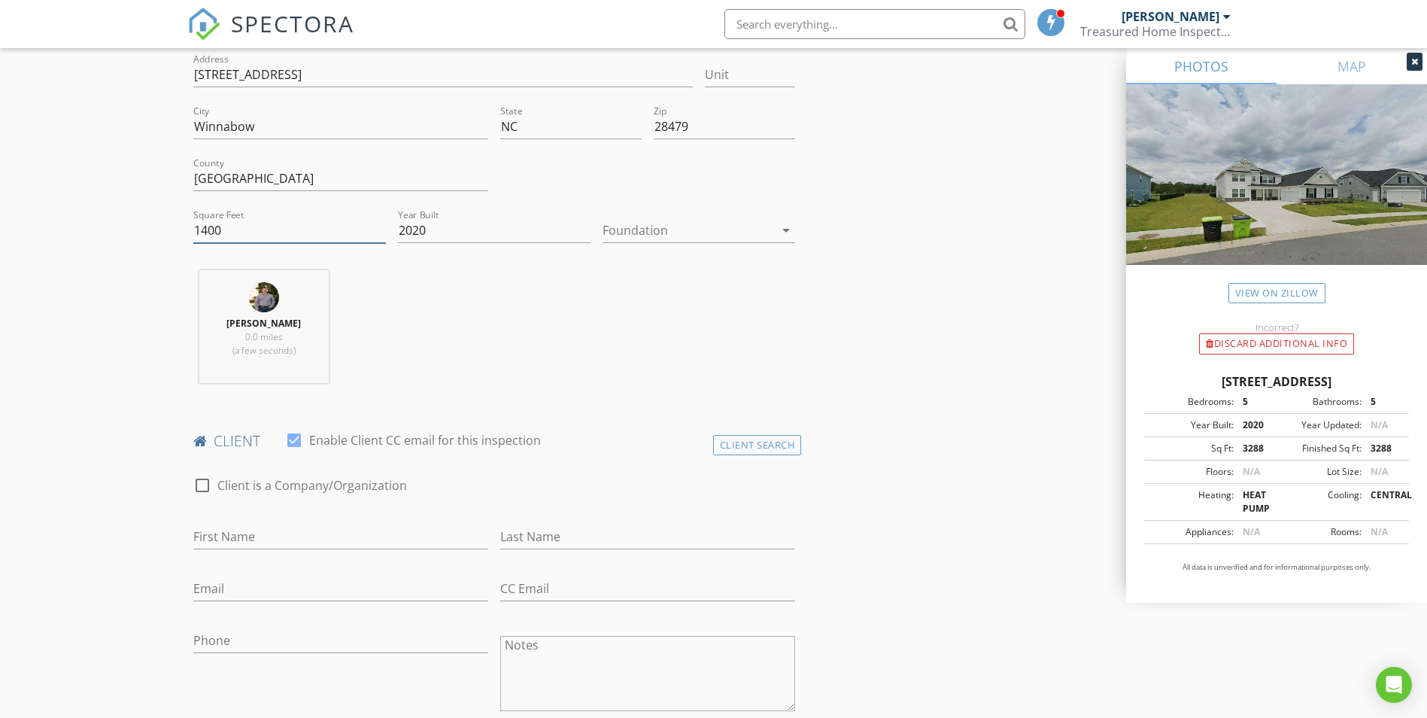
drag, startPoint x: 225, startPoint y: 227, endPoint x: 153, endPoint y: 226, distance: 71.5
click at [458, 304] on div "Chris Treasure 0.0 miles (a few seconds)" at bounding box center [494, 332] width 615 height 125
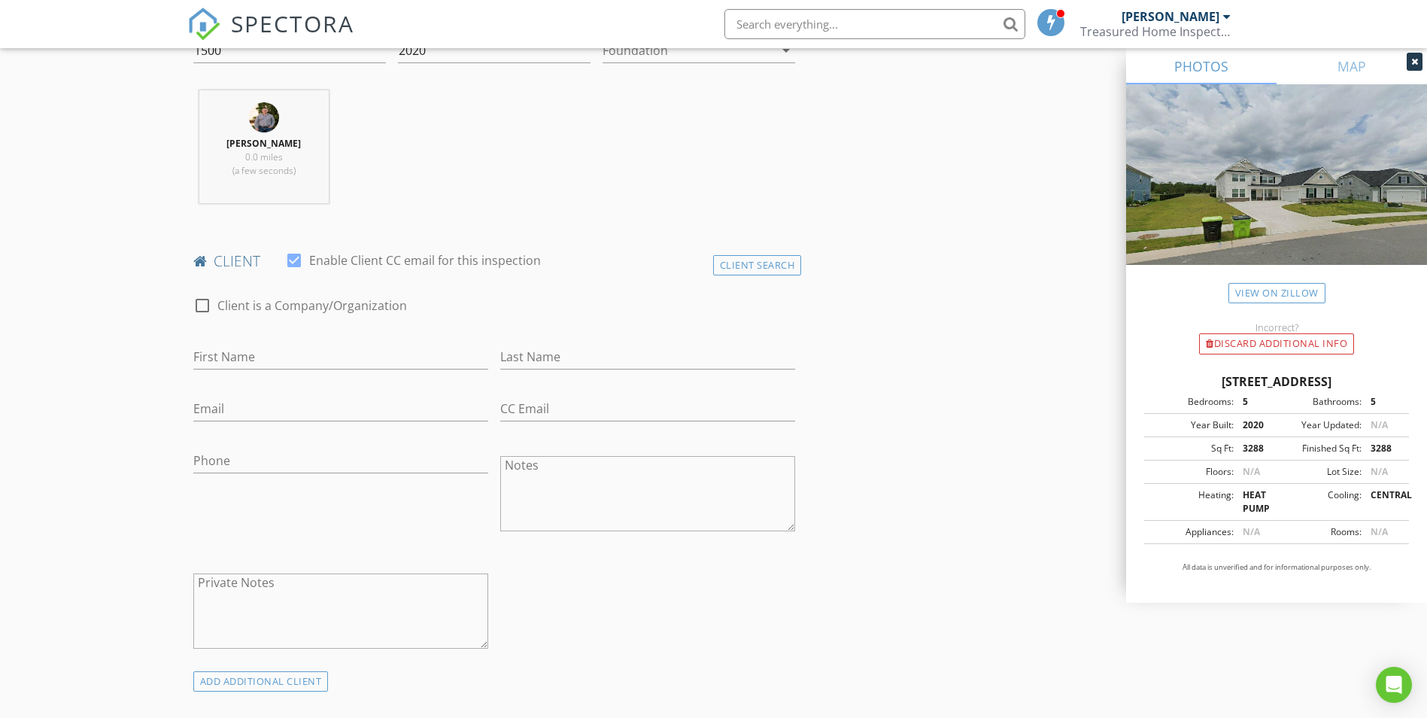
scroll to position [527, 0]
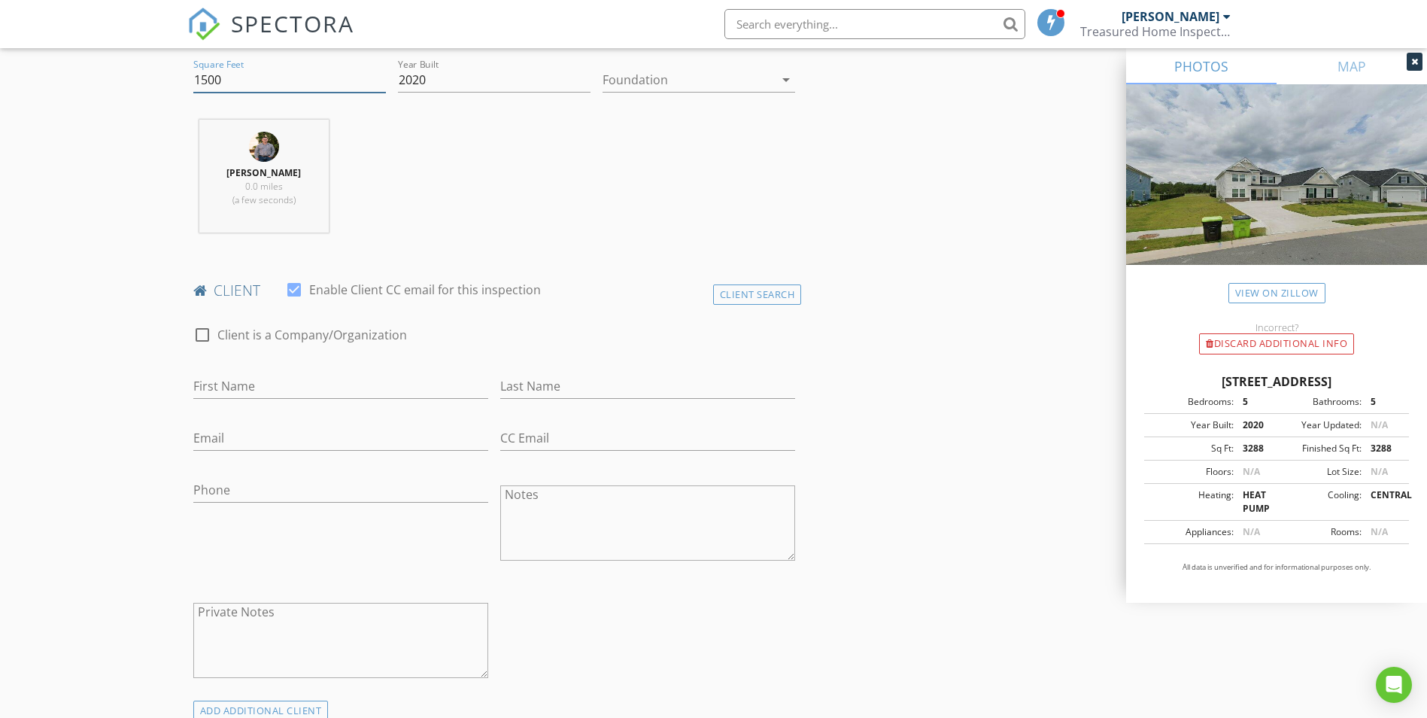
click at [247, 77] on input "1500" at bounding box center [289, 80] width 193 height 25
click at [527, 206] on div "Chris Treasure 0.0 miles (a few seconds)" at bounding box center [494, 182] width 615 height 125
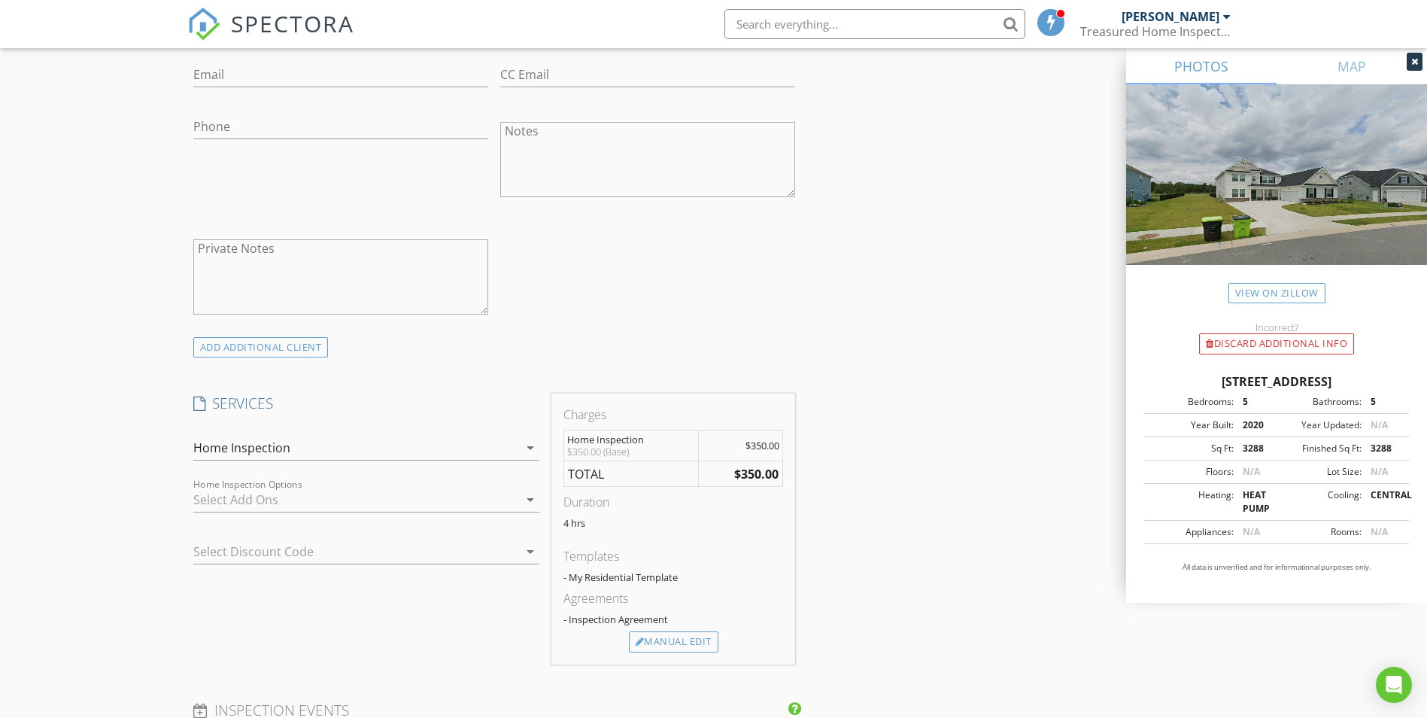
scroll to position [903, 0]
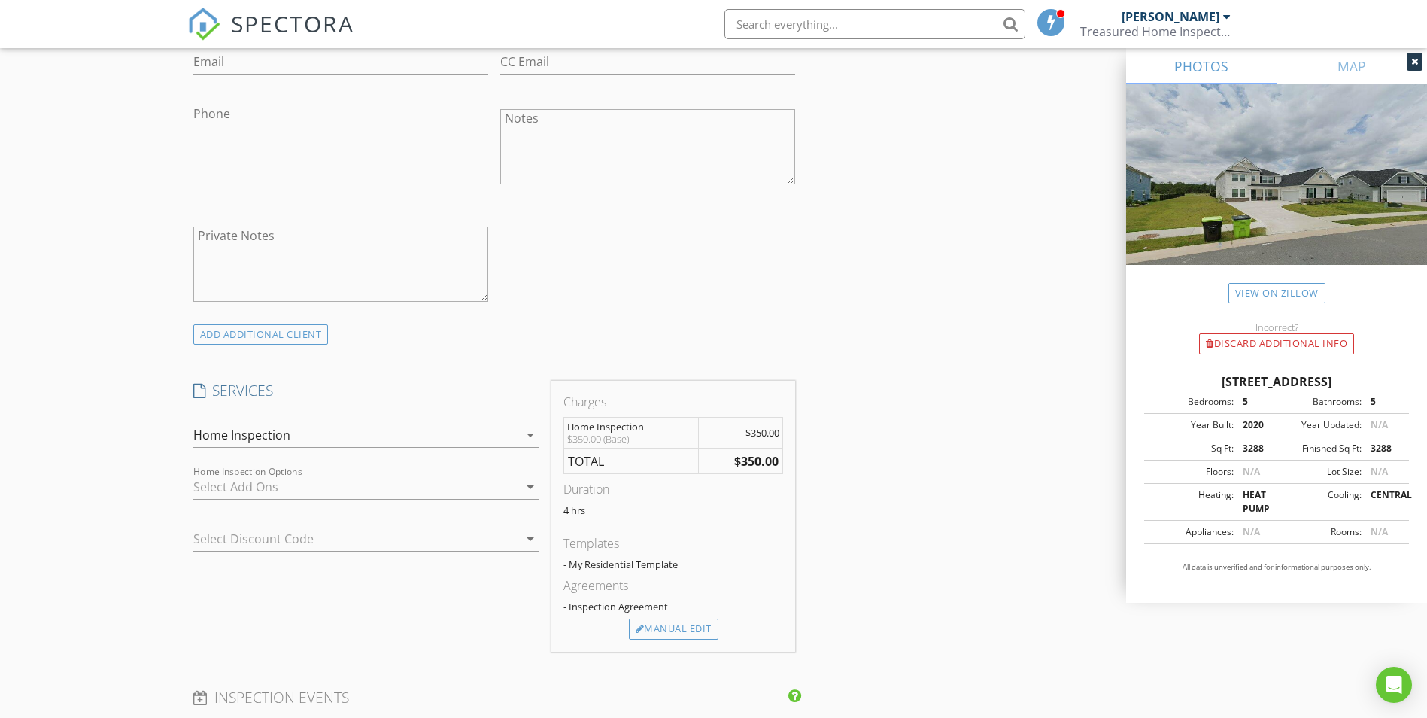
click at [390, 487] on div at bounding box center [355, 487] width 325 height 24
click at [378, 278] on textarea "Private Notes" at bounding box center [340, 263] width 295 height 75
click at [618, 143] on textarea "Notes" at bounding box center [647, 146] width 295 height 75
click at [309, 264] on textarea "Private Notes" at bounding box center [340, 263] width 295 height 75
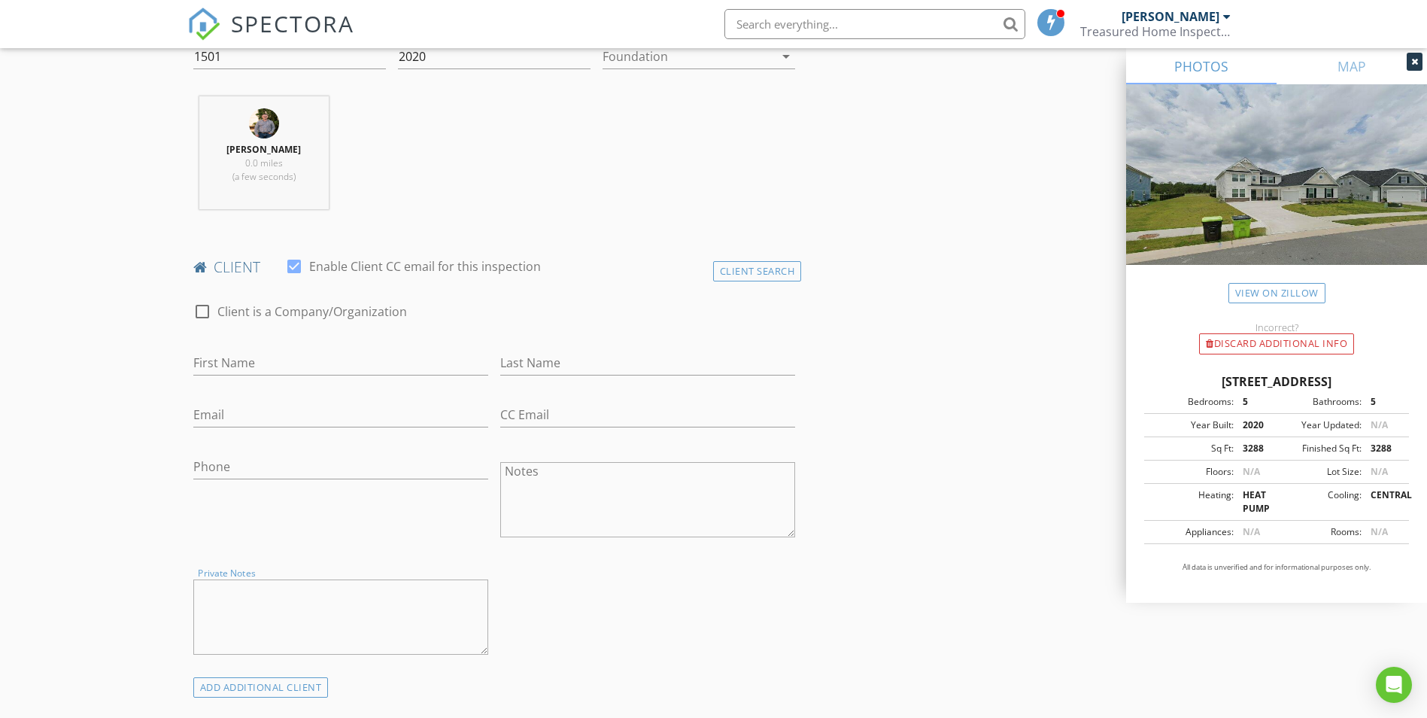
scroll to position [376, 0]
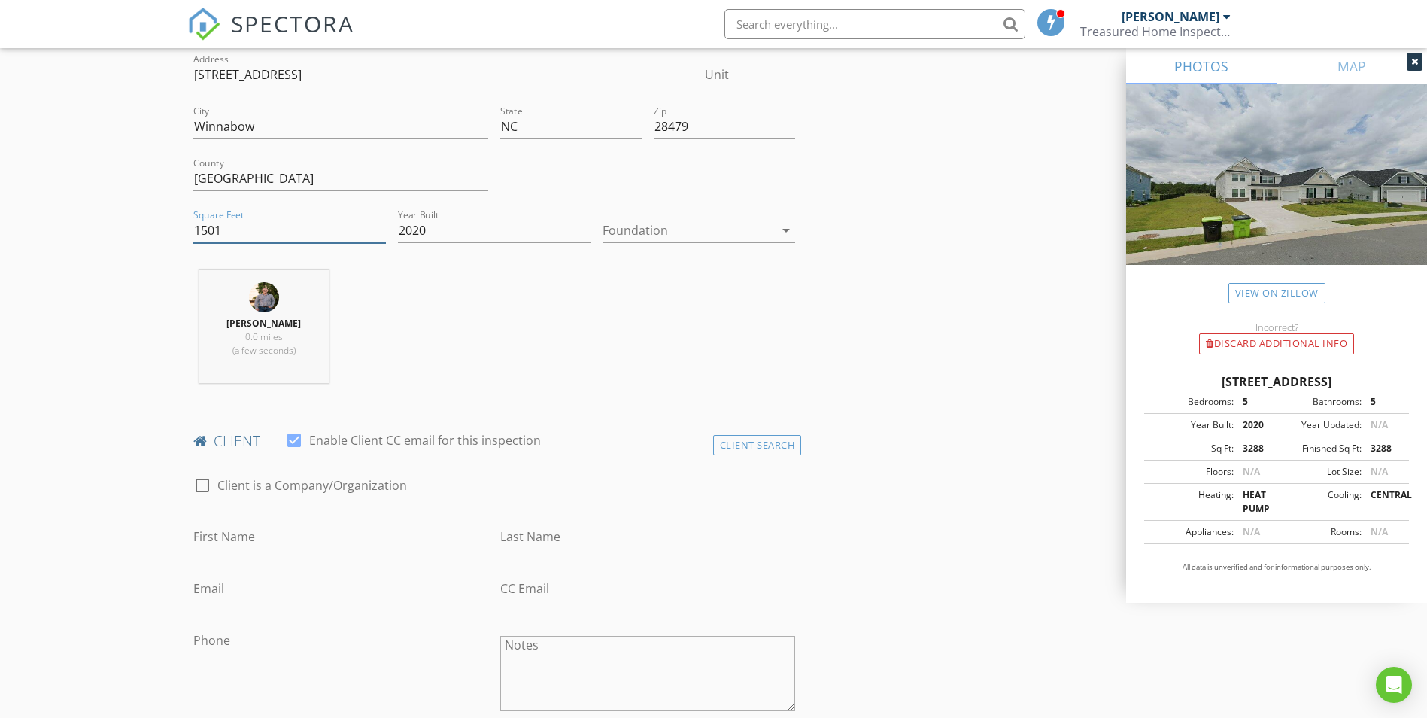
drag, startPoint x: 208, startPoint y: 232, endPoint x: 132, endPoint y: 232, distance: 76.7
click at [464, 240] on input "2020" at bounding box center [494, 230] width 193 height 25
drag, startPoint x: 169, startPoint y: 232, endPoint x: 131, endPoint y: 235, distance: 38.5
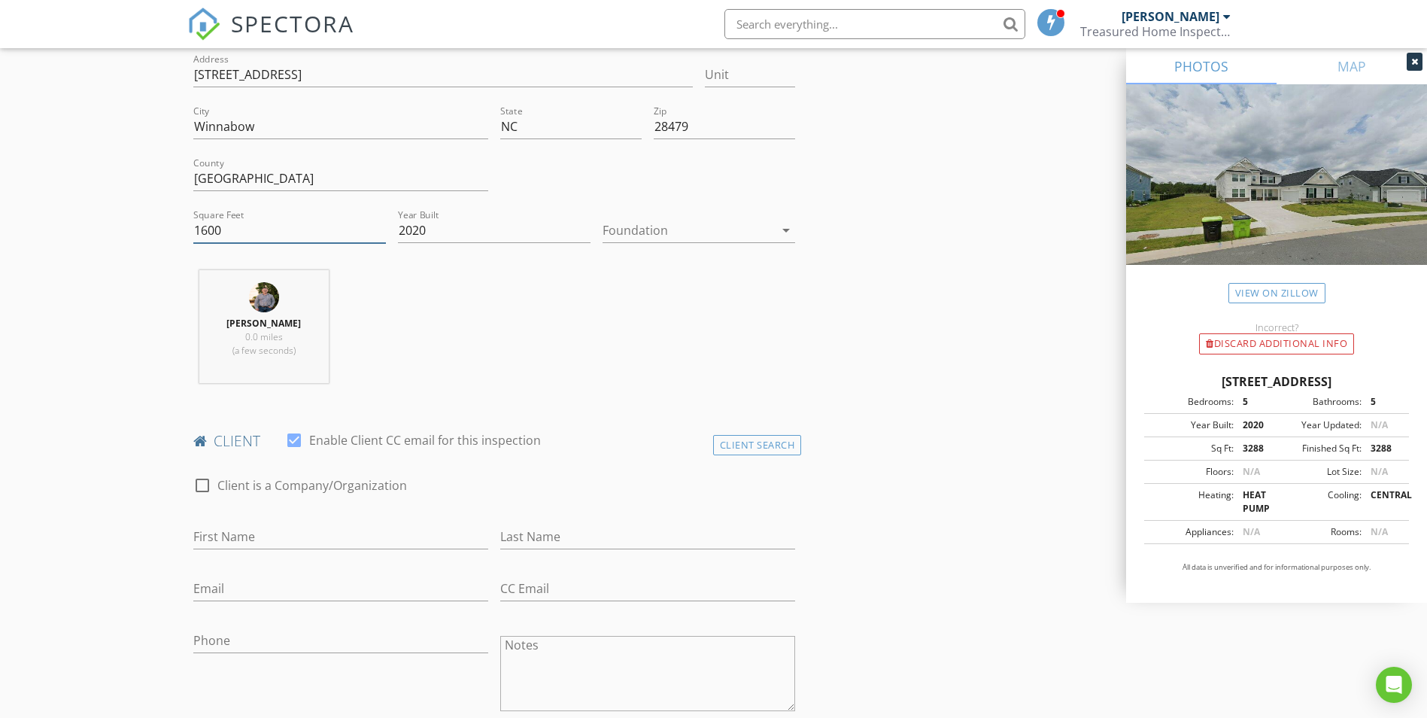
click at [438, 293] on div "Chris Treasure 0.0 miles (a few seconds)" at bounding box center [494, 332] width 615 height 125
click at [454, 245] on div "Year Built 2020" at bounding box center [494, 238] width 193 height 40
click at [508, 360] on div "Chris Treasure 0.0 miles (a few seconds)" at bounding box center [494, 332] width 615 height 125
drag, startPoint x: 188, startPoint y: 236, endPoint x: 160, endPoint y: 234, distance: 27.9
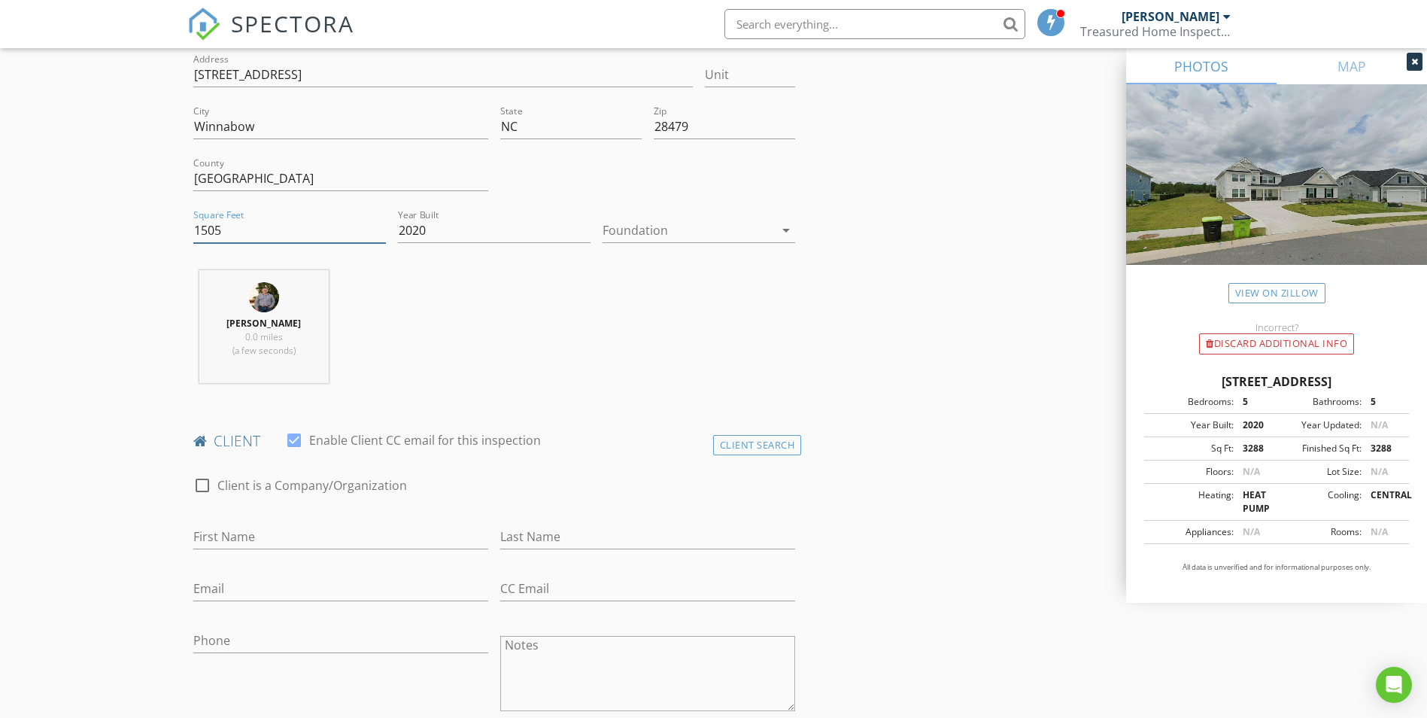
type input "1470"
click at [333, 179] on input "Brunswick" at bounding box center [340, 178] width 295 height 25
click at [536, 435] on label "Enable Client CC email for this inspection" at bounding box center [425, 440] width 232 height 15
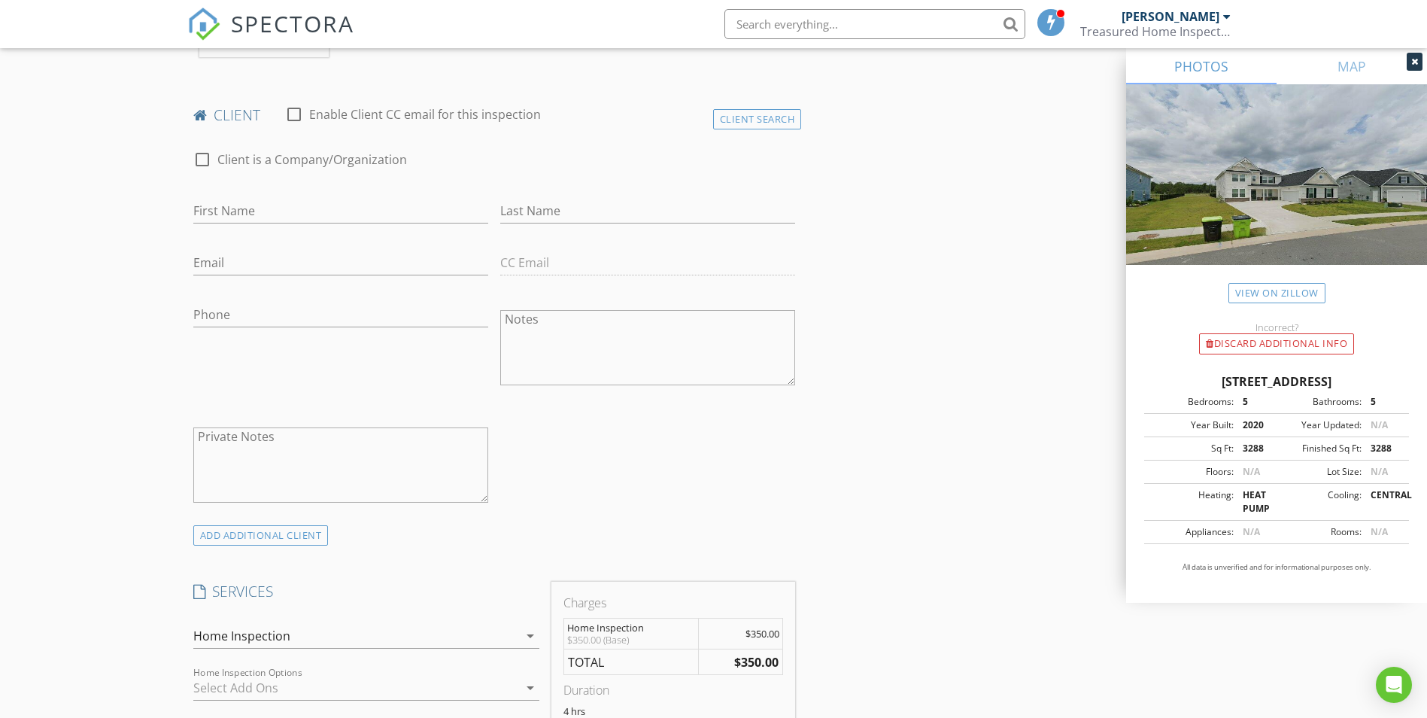
scroll to position [527, 0]
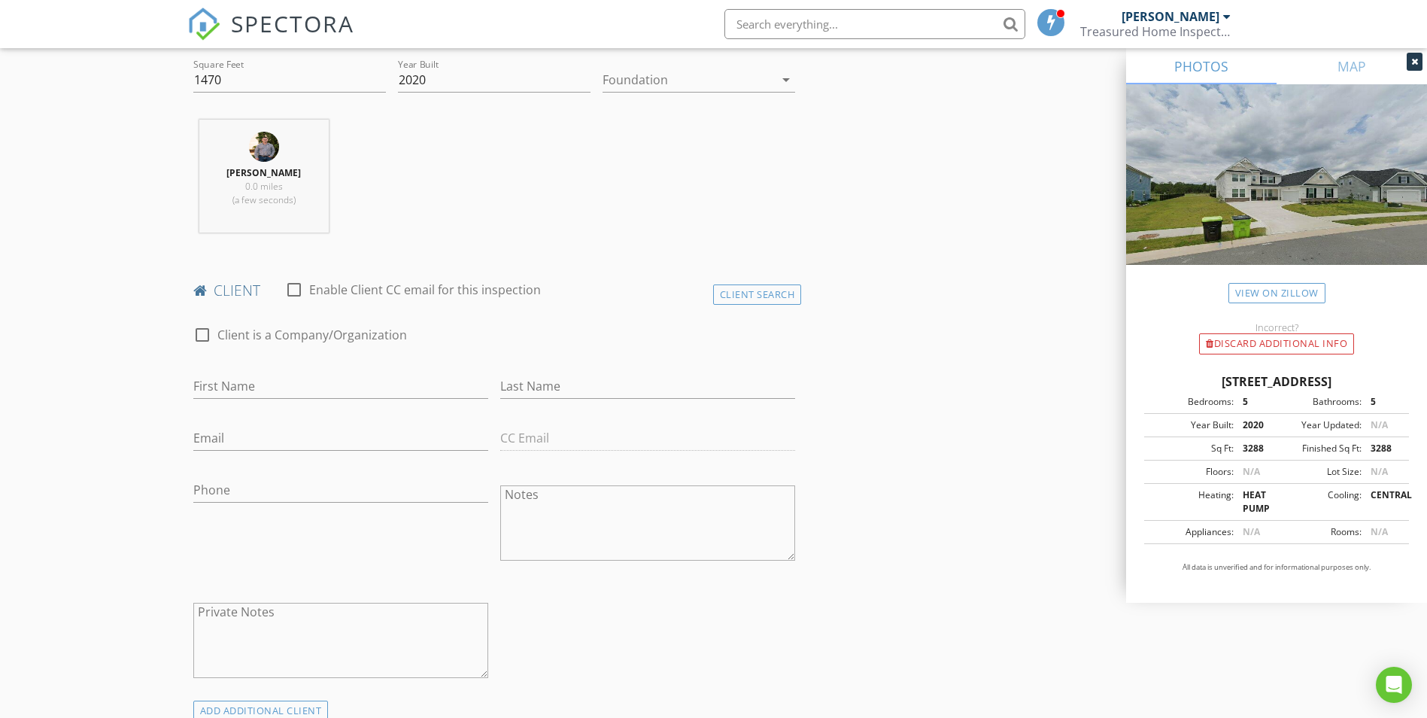
click at [427, 282] on label "Enable Client CC email for this inspection" at bounding box center [425, 289] width 232 height 15
checkbox input "true"
click at [635, 341] on div "check_box_outline_blank Client is a Company/Organization" at bounding box center [494, 342] width 603 height 39
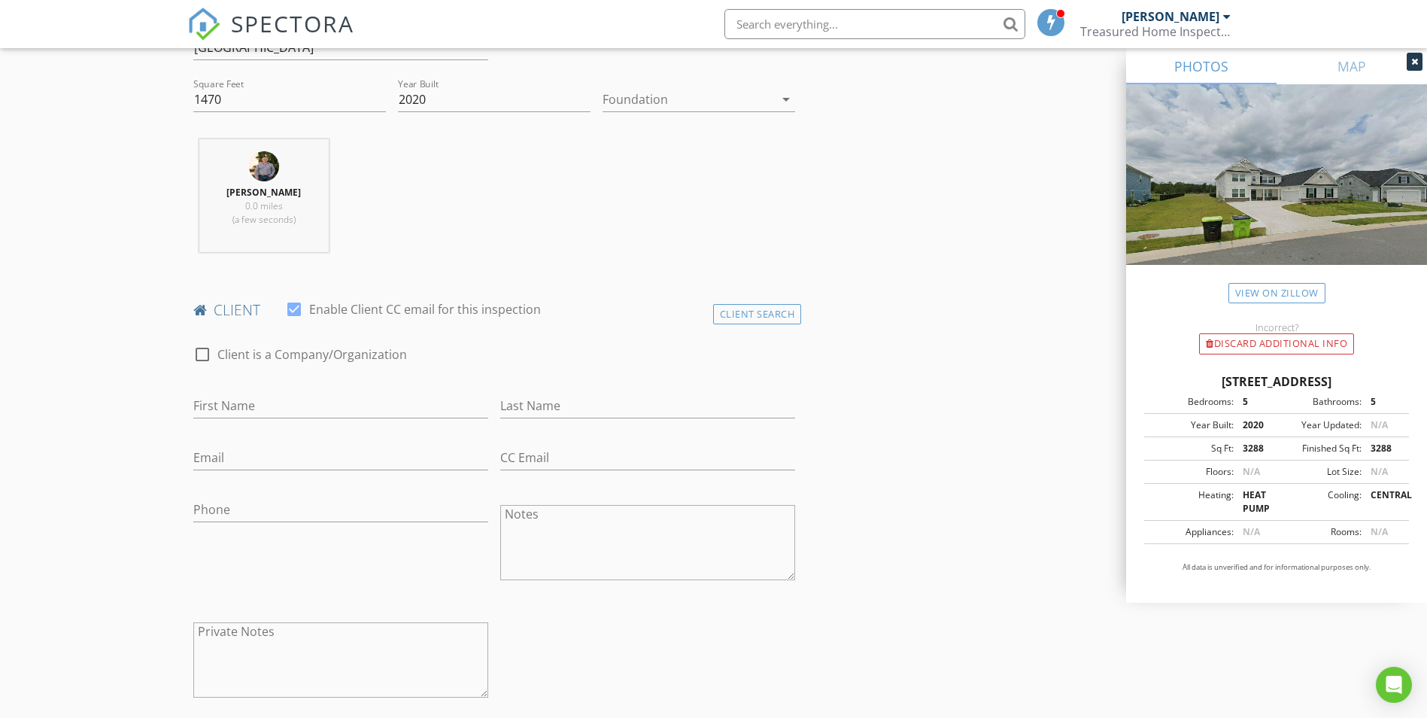
scroll to position [451, 0]
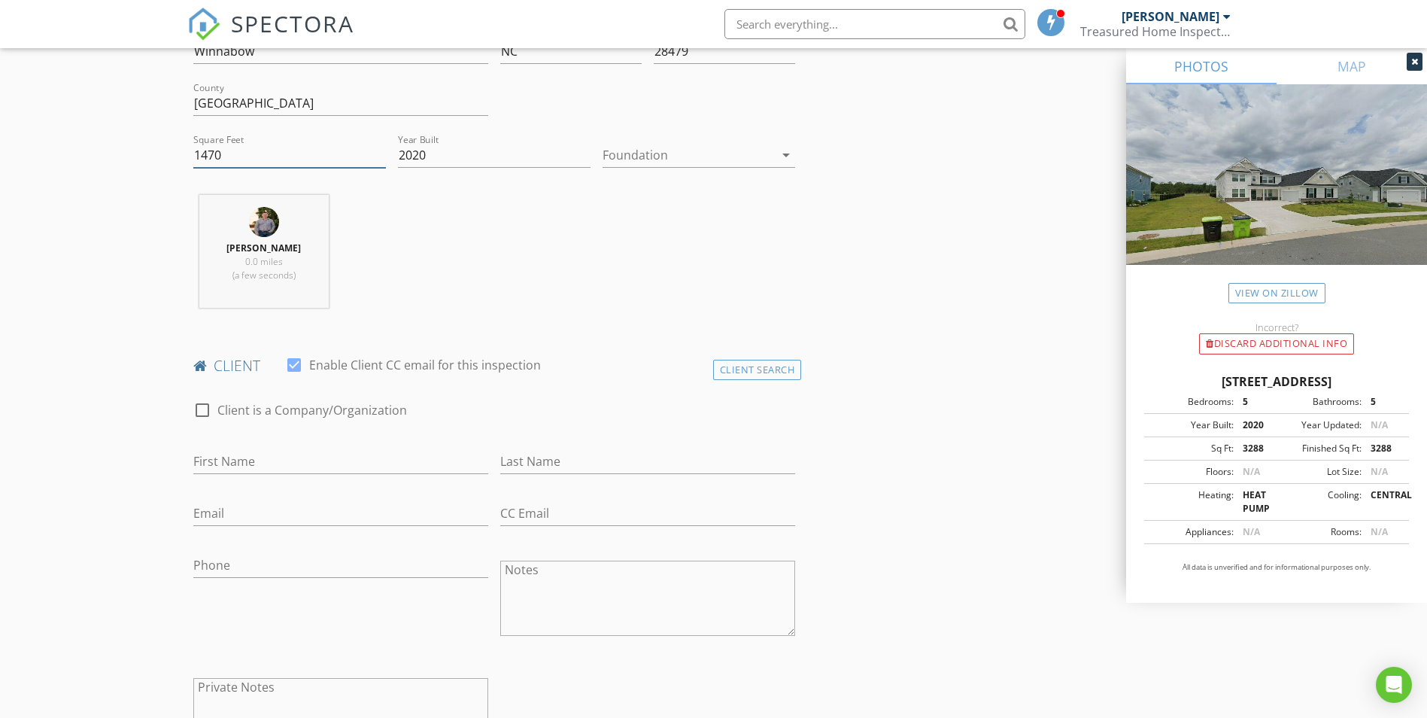
drag, startPoint x: 166, startPoint y: 157, endPoint x: 122, endPoint y: 157, distance: 43.6
click at [496, 232] on div "Chris Treasure 0.0 miles (a few seconds)" at bounding box center [494, 257] width 615 height 125
drag, startPoint x: 120, startPoint y: 152, endPoint x: 108, endPoint y: 151, distance: 11.3
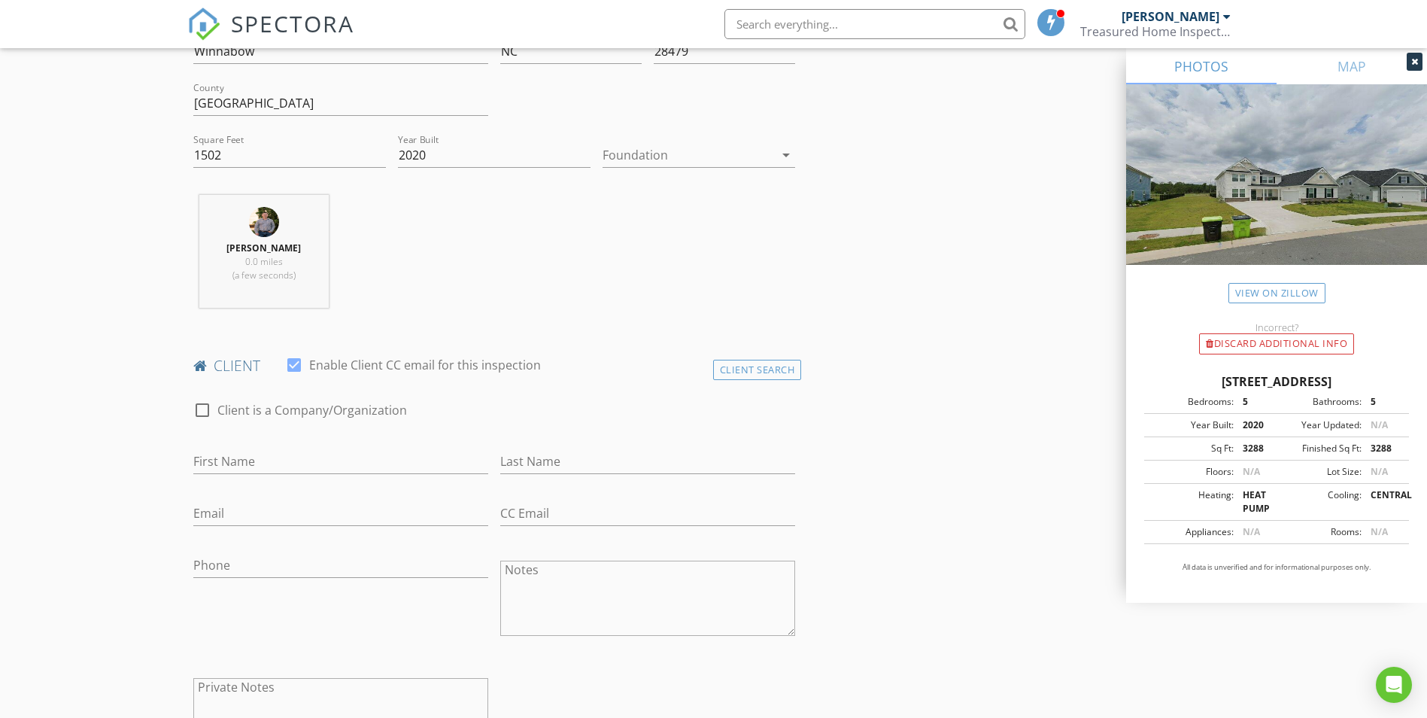
click at [440, 244] on div "Chris Treasure 0.0 miles (a few seconds)" at bounding box center [494, 257] width 615 height 125
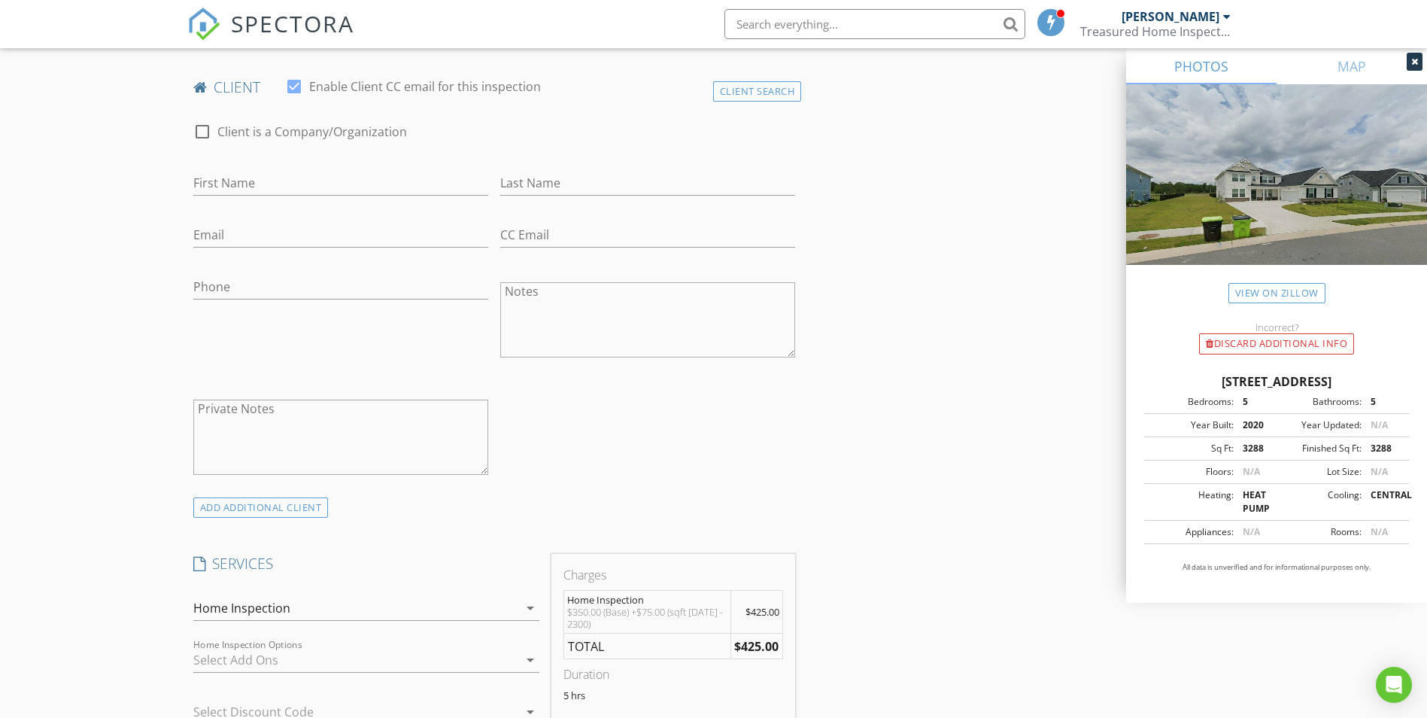
scroll to position [903, 0]
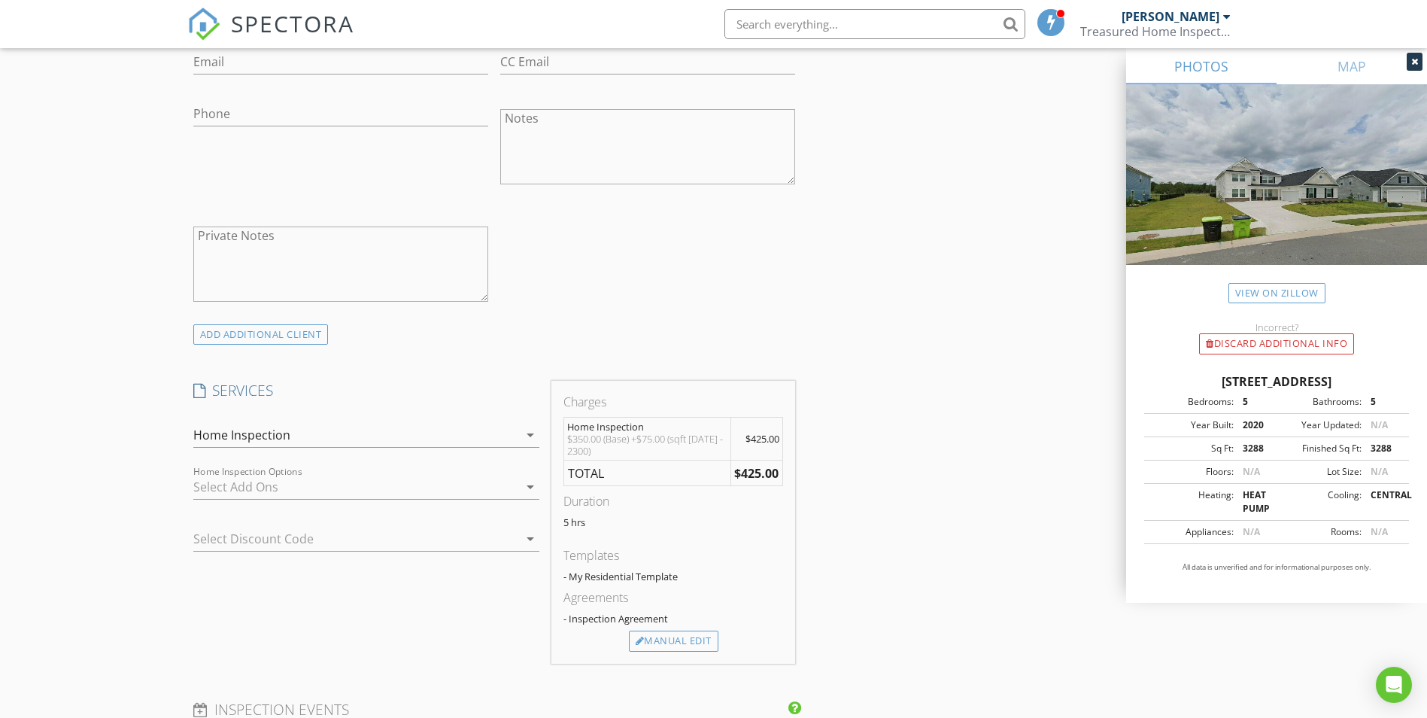
click at [485, 488] on div at bounding box center [355, 487] width 325 height 24
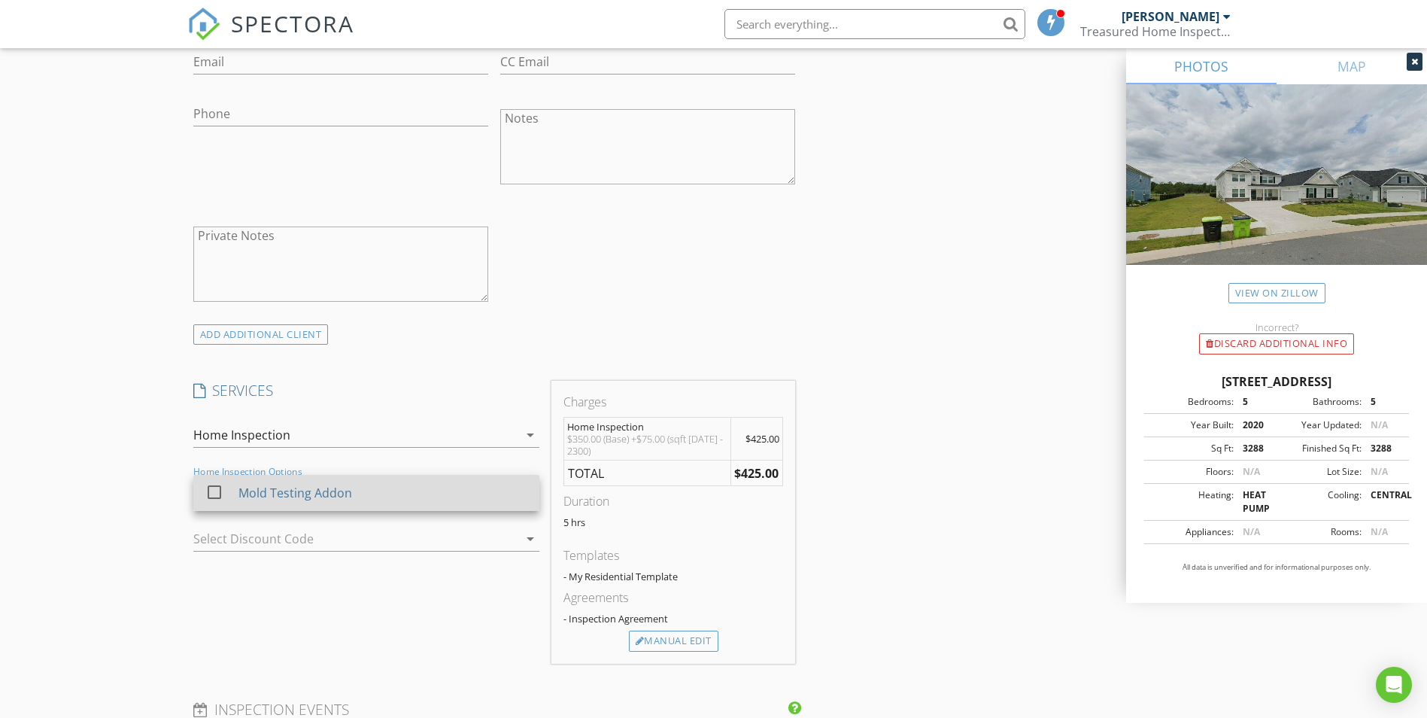
click at [352, 495] on div "Mold Testing Addon" at bounding box center [382, 493] width 289 height 30
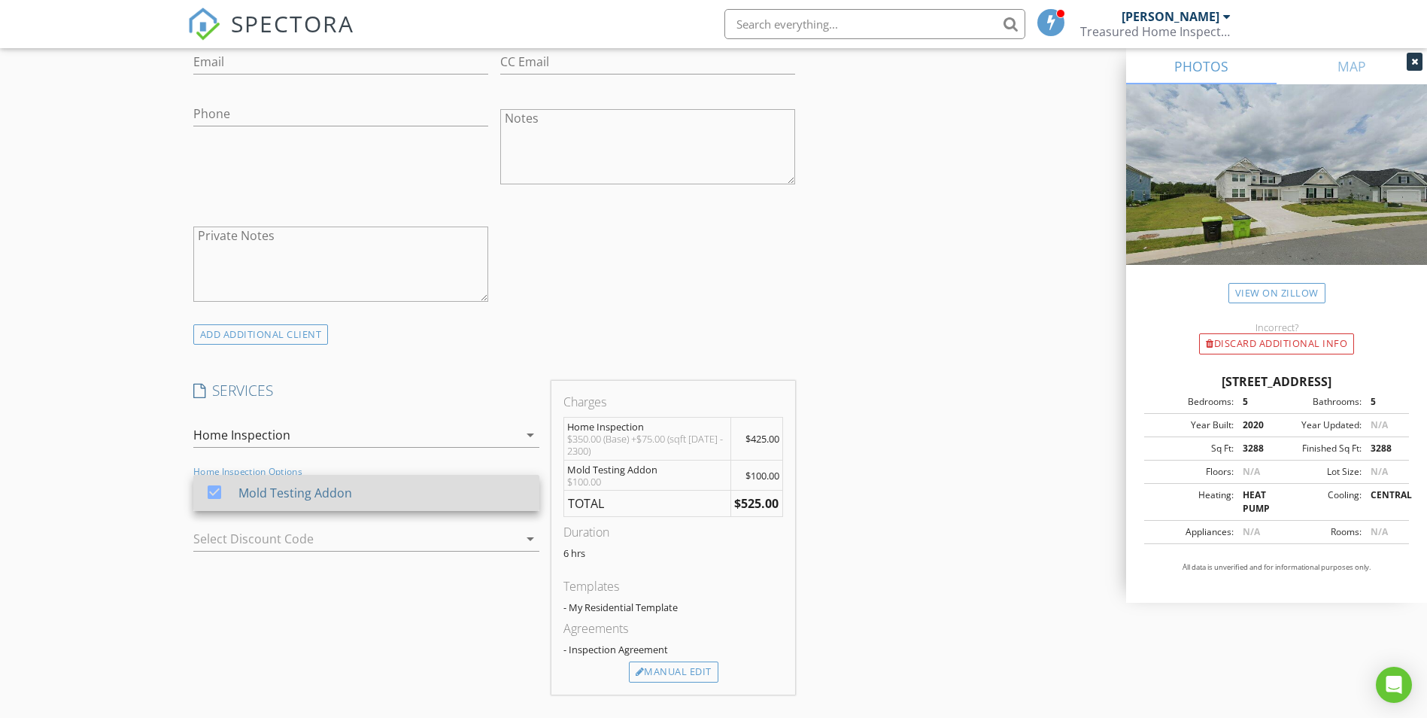
click at [410, 498] on div "Mold Testing Addon" at bounding box center [382, 493] width 289 height 30
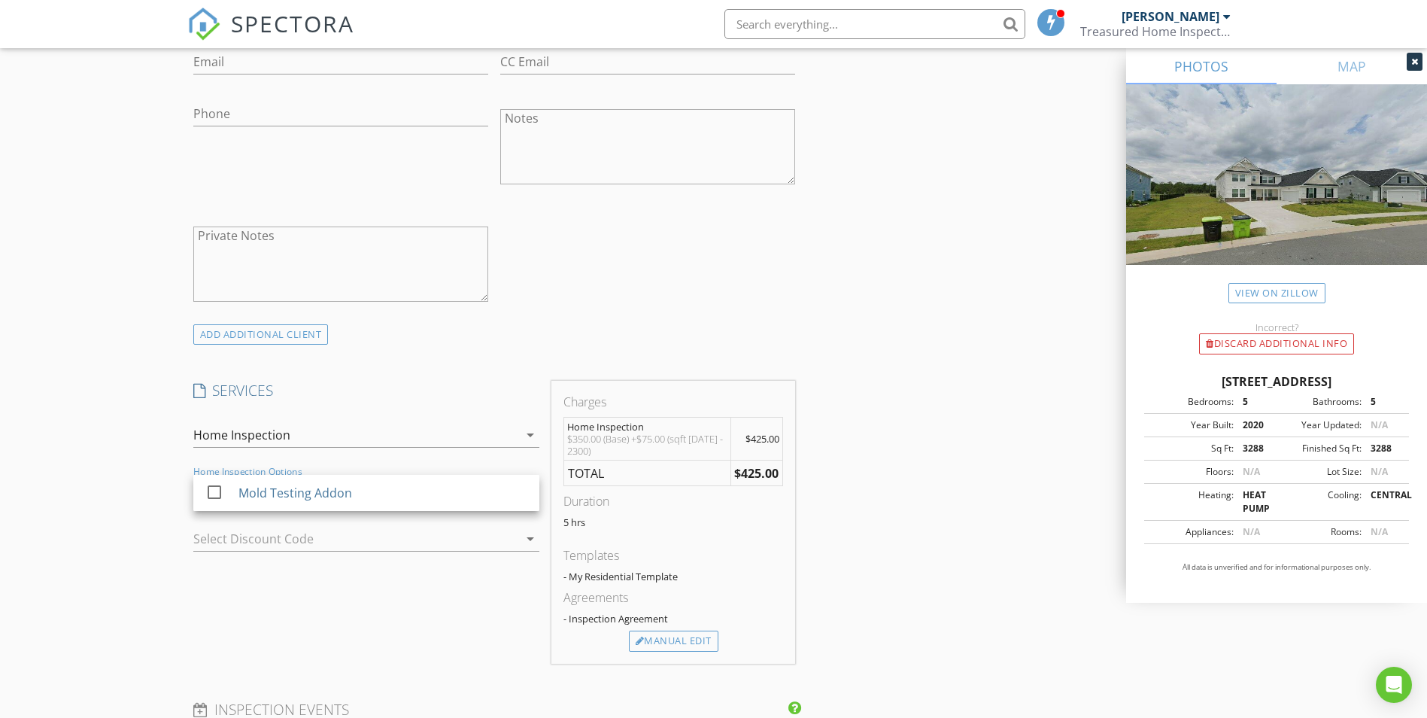
click at [443, 432] on div "Home Inspection" at bounding box center [355, 435] width 325 height 24
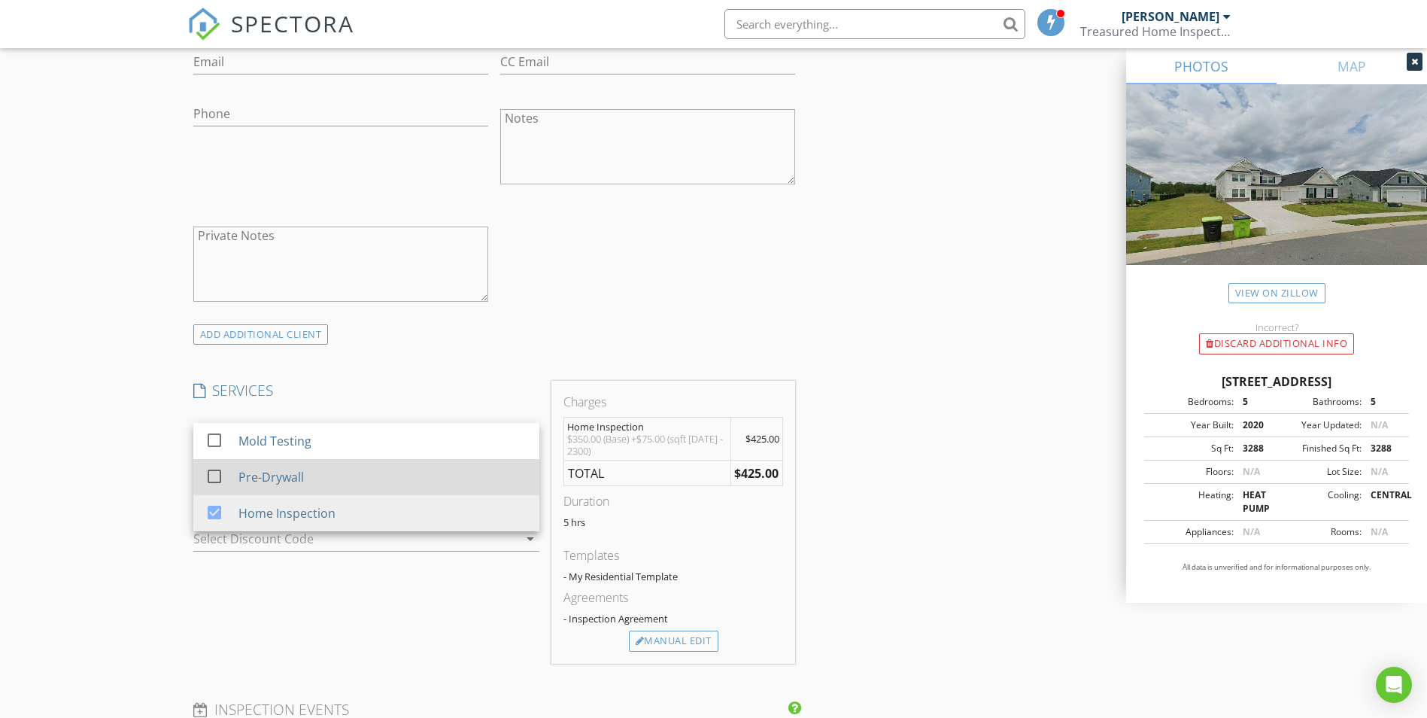
click at [410, 482] on div "Pre-Drywall" at bounding box center [382, 477] width 289 height 30
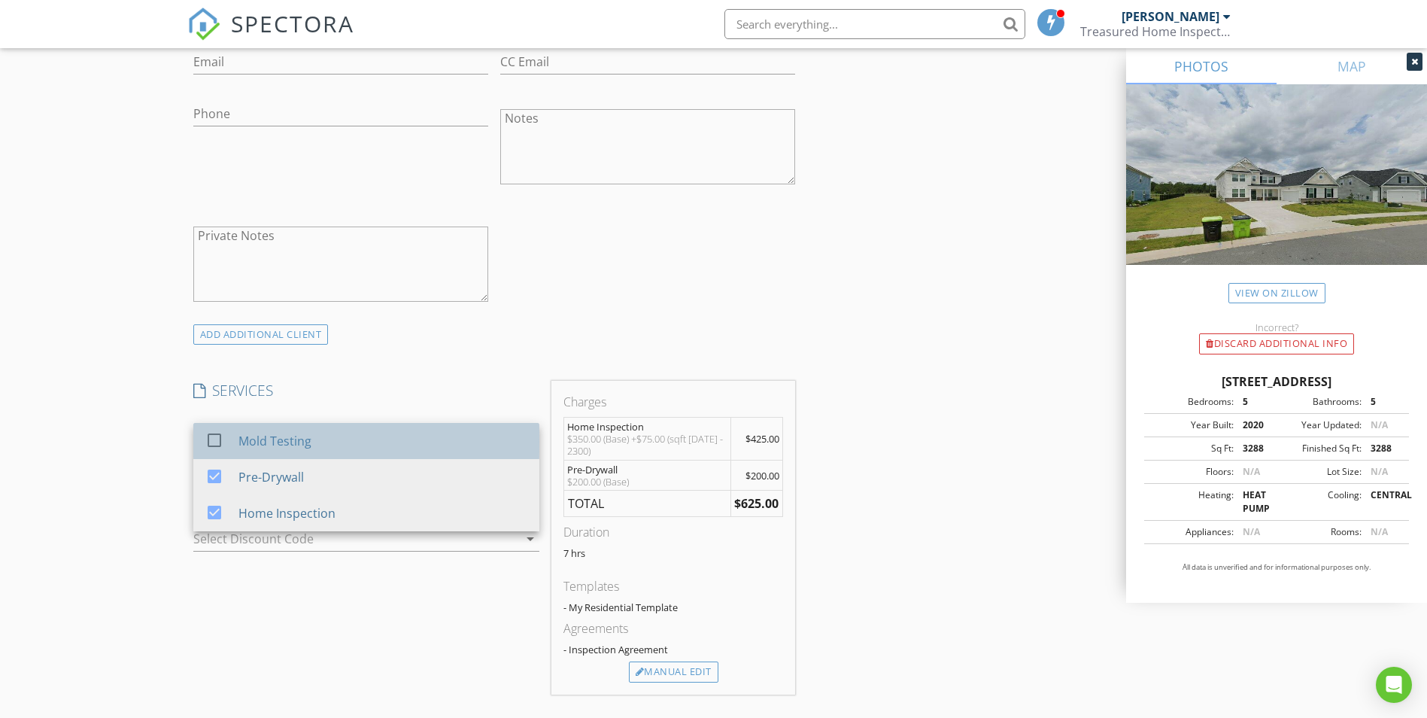
click at [374, 449] on div "Mold Testing" at bounding box center [382, 441] width 289 height 30
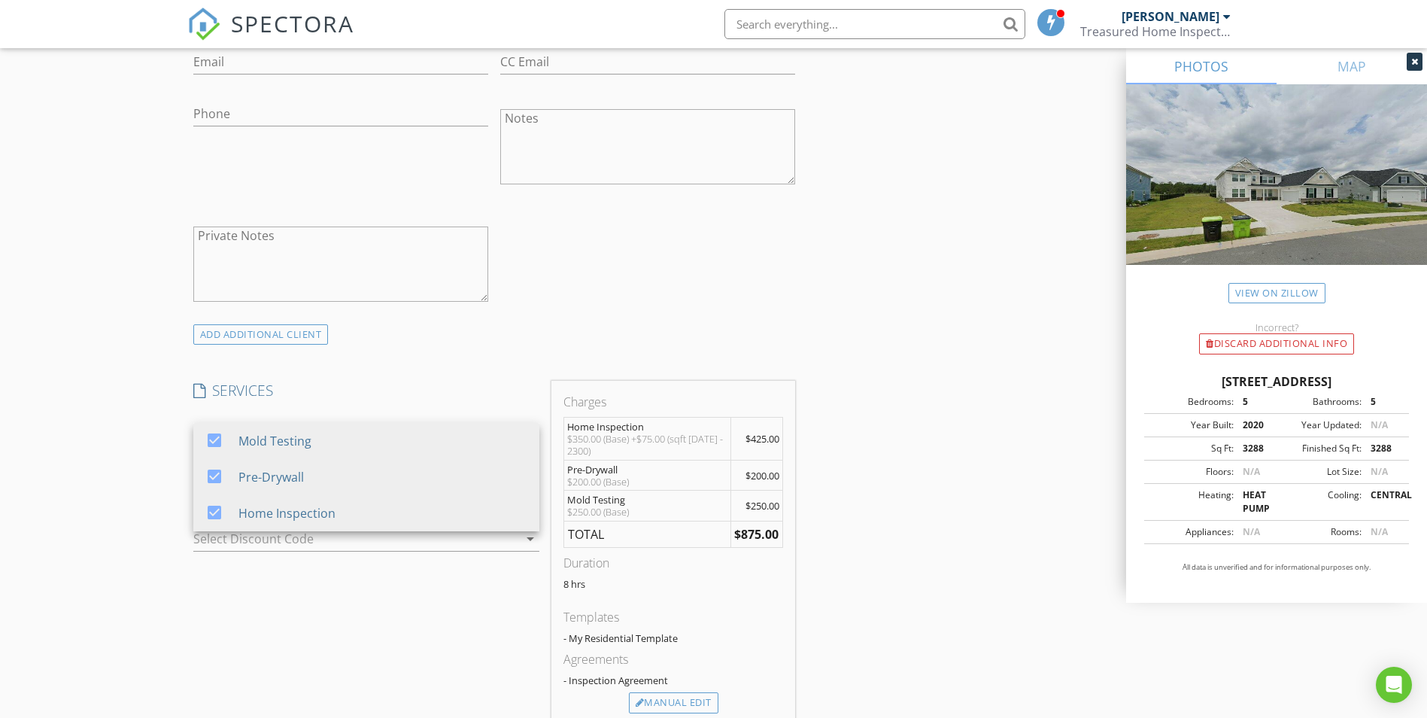
click at [400, 585] on div "SERVICES check_box Mold Testing check_box Pre-Drywall check_box Home Inspection…" at bounding box center [366, 553] width 358 height 344
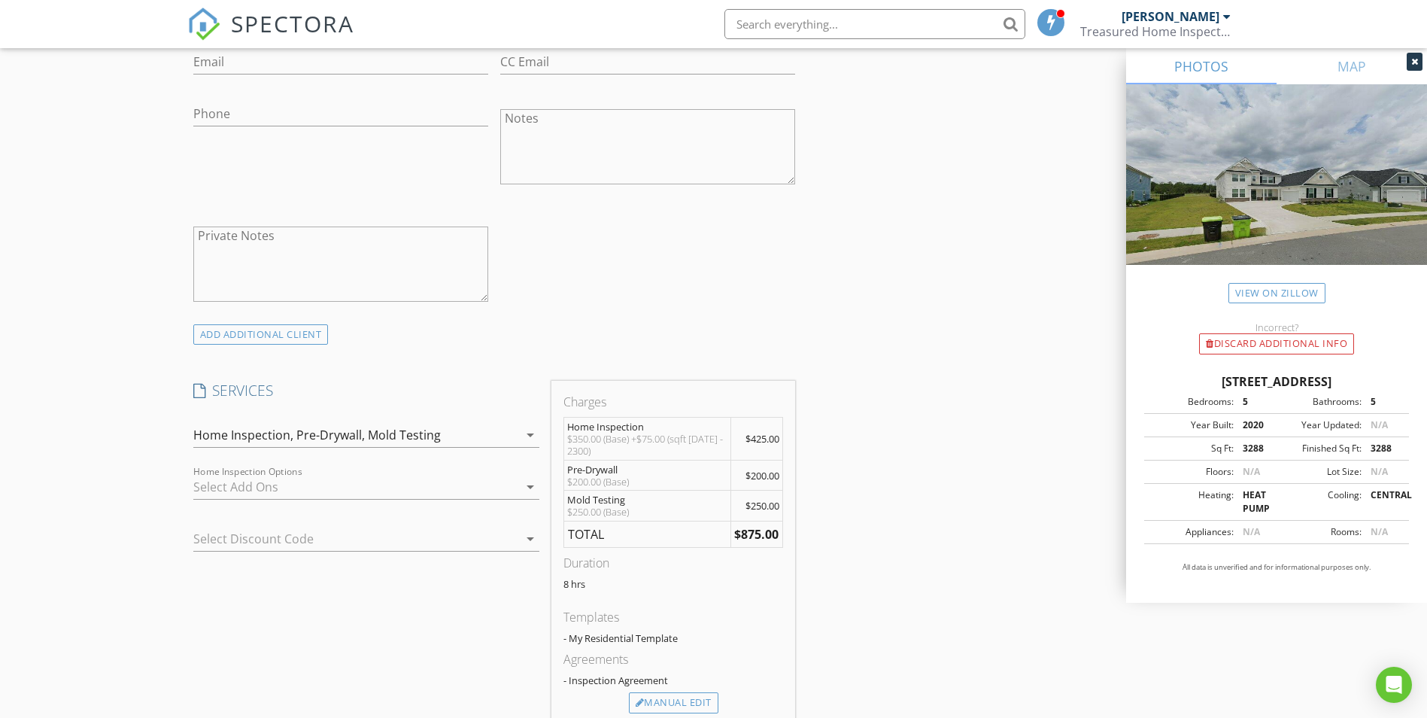
click at [468, 482] on div at bounding box center [355, 487] width 325 height 24
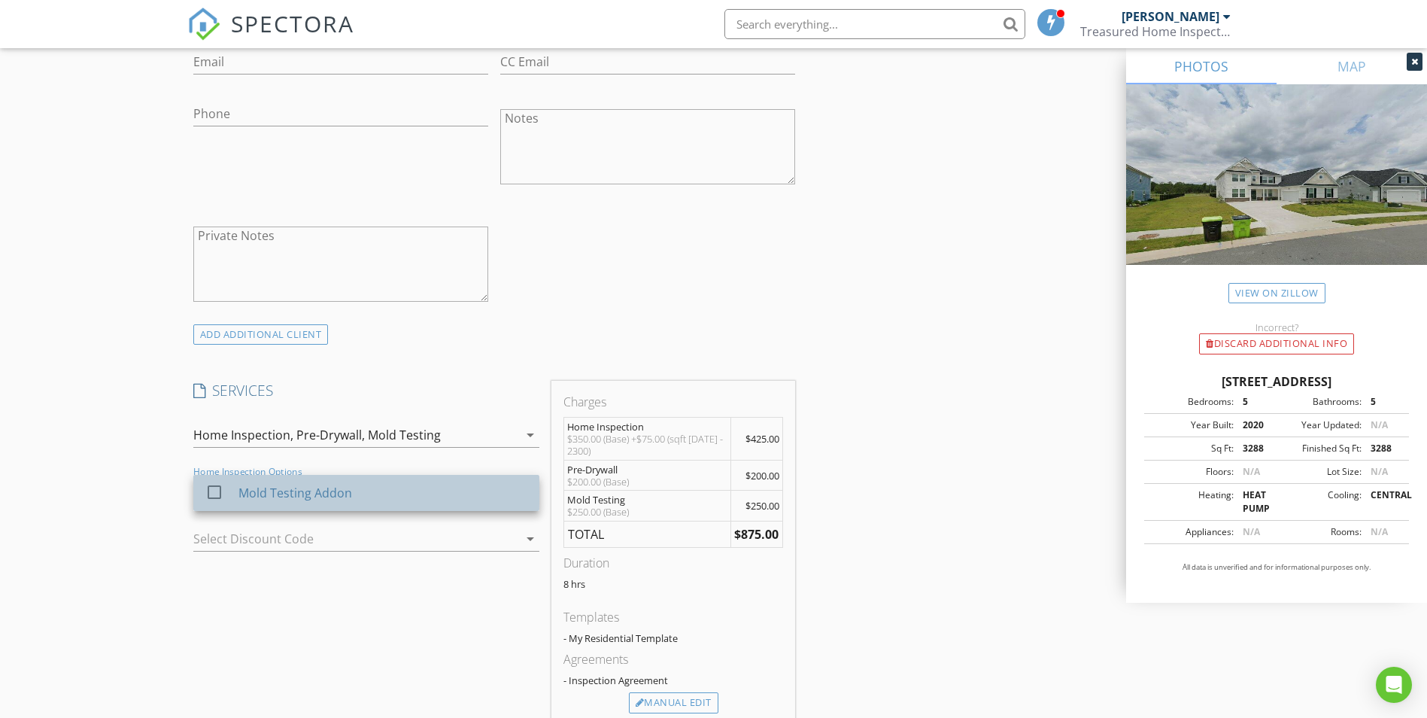
click at [296, 492] on div "Mold Testing Addon" at bounding box center [295, 493] width 114 height 18
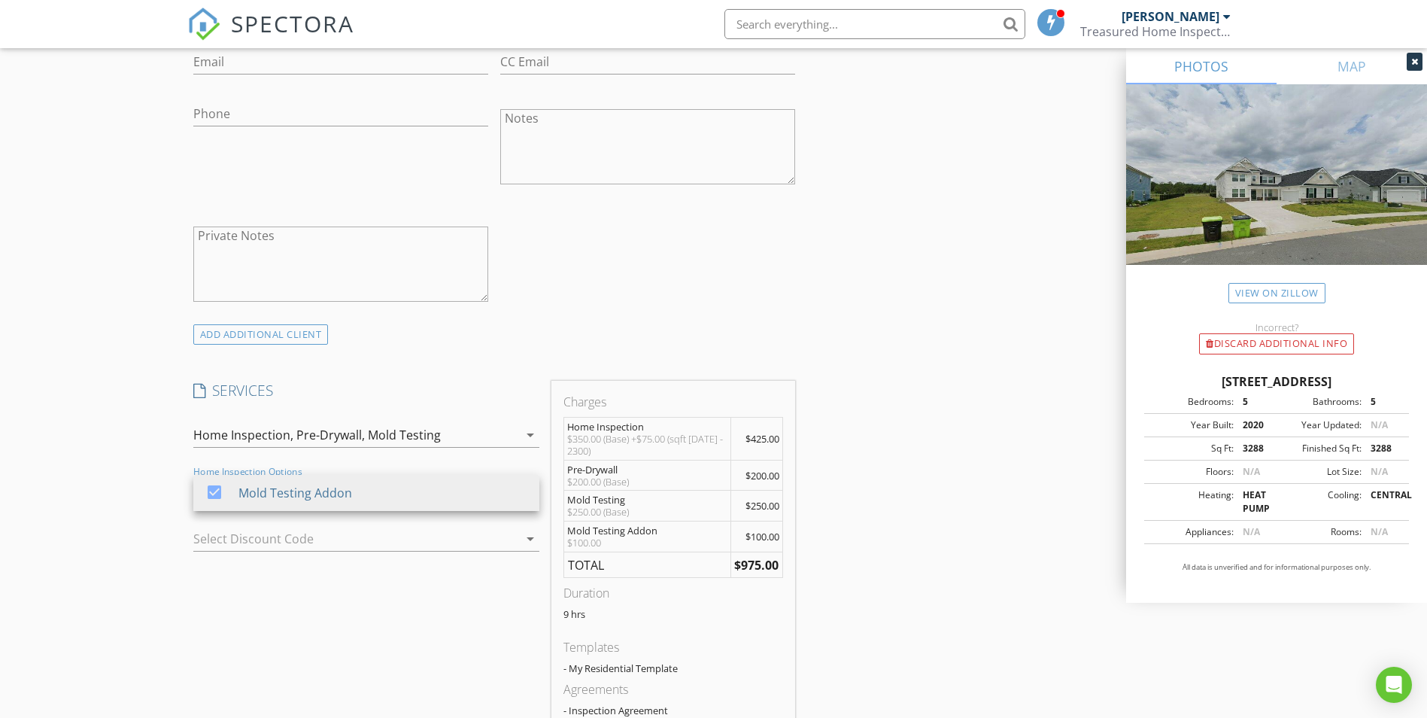
click at [895, 571] on div "INSPECTOR(S) check_box Chris Treasure PRIMARY Chris Treasure arrow_drop_down ch…" at bounding box center [713, 562] width 1053 height 2581
click at [508, 533] on div at bounding box center [509, 539] width 18 height 18
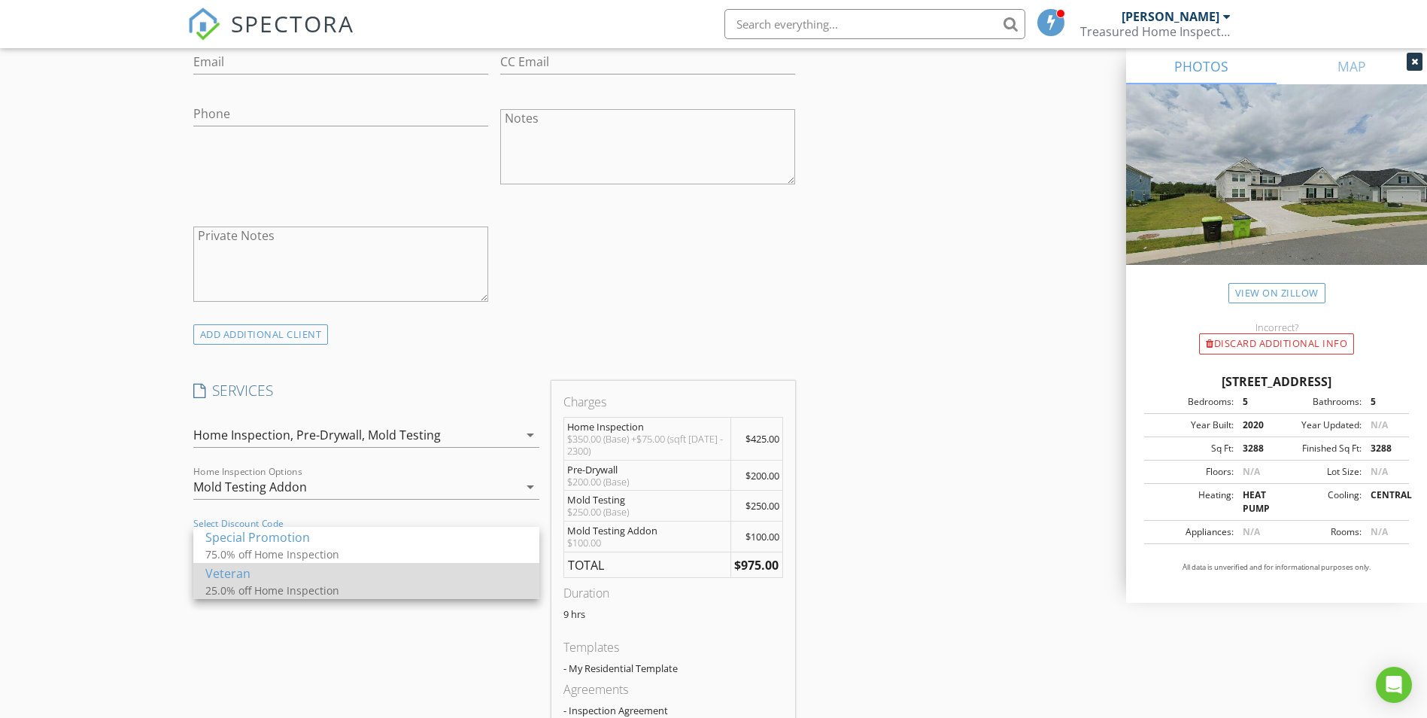
click at [284, 587] on div "25.0% off Home Inspection" at bounding box center [355, 590] width 301 height 16
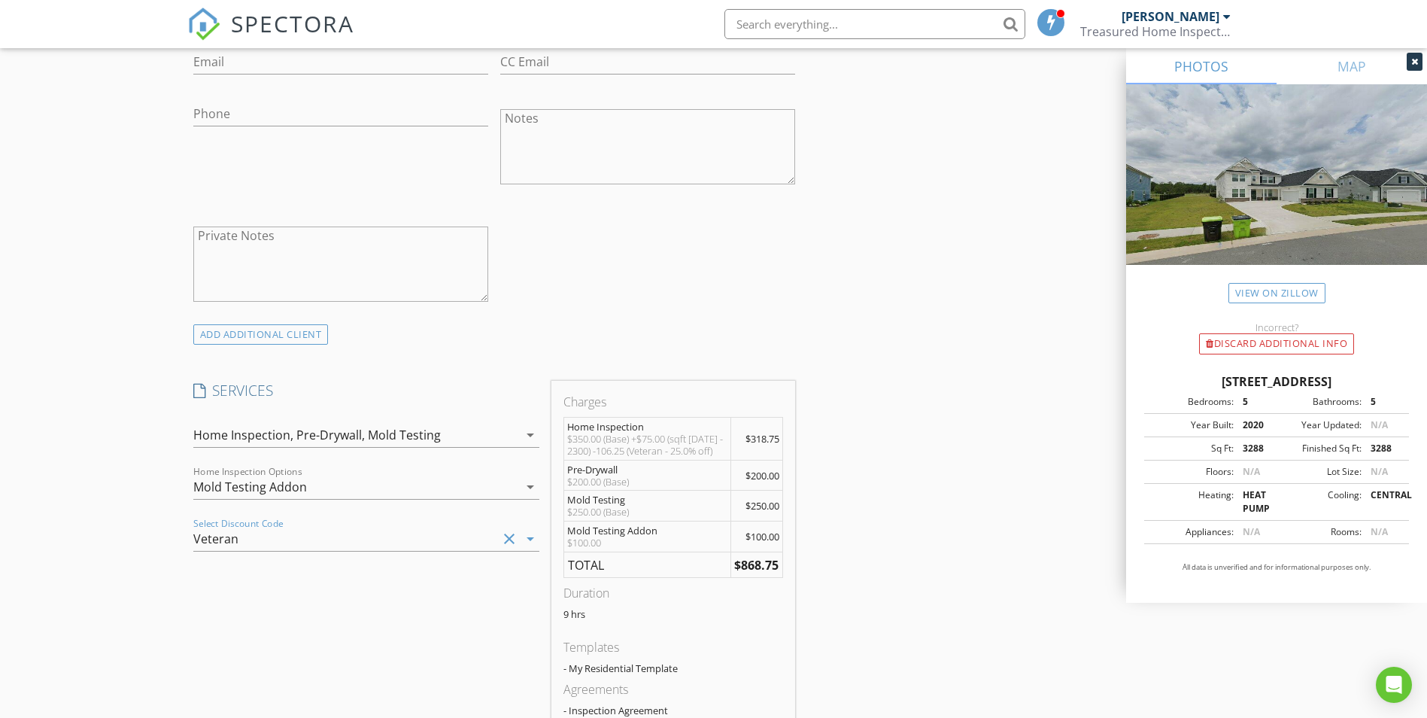
click at [463, 532] on div "Veteran" at bounding box center [345, 539] width 304 height 24
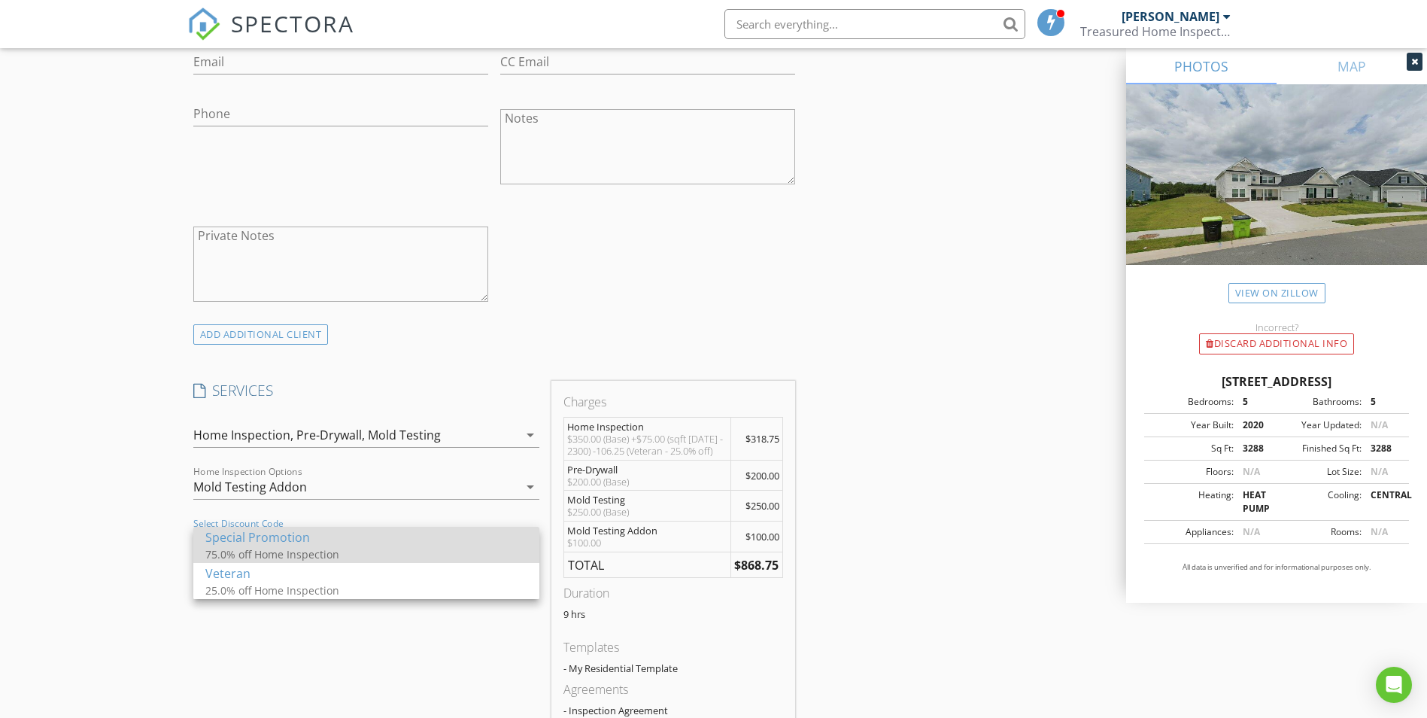
click at [292, 545] on div "Special Promotion" at bounding box center [366, 537] width 322 height 18
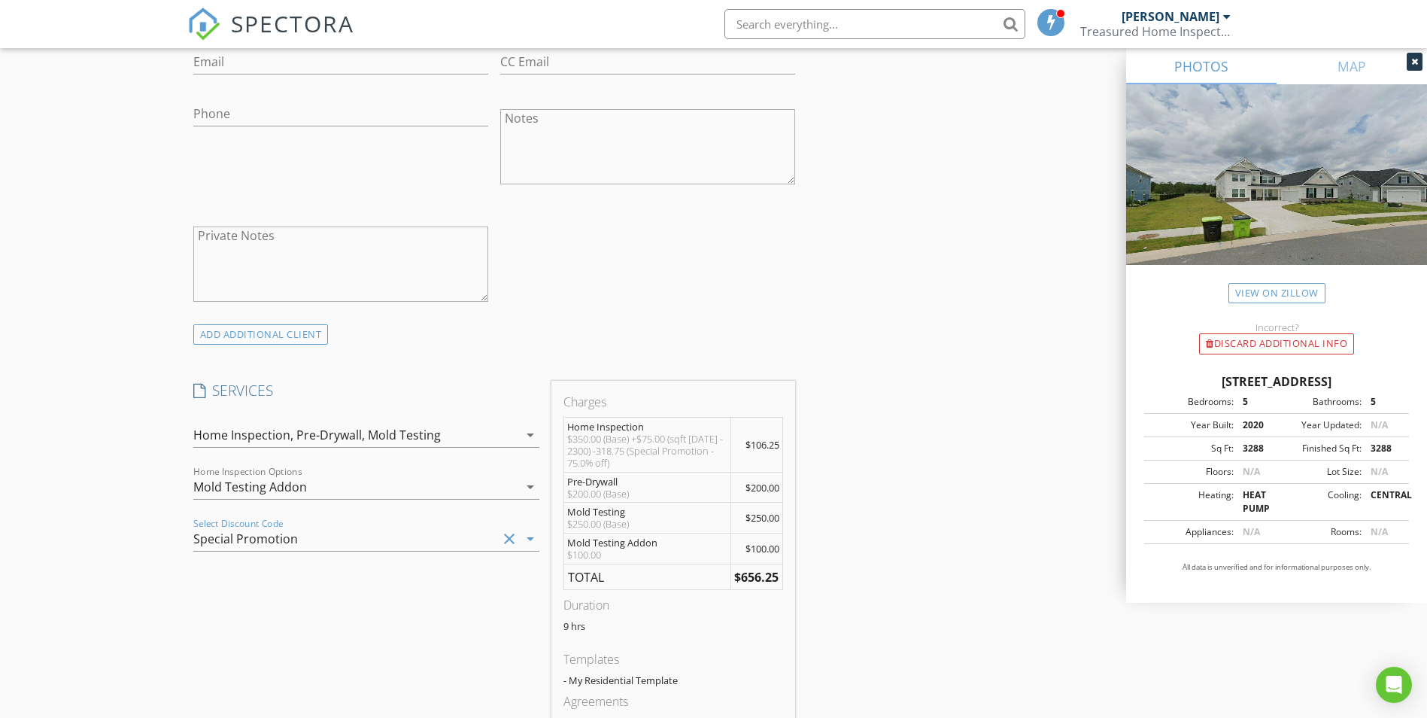
click at [871, 561] on div "INSPECTOR(S) check_box Chris Treasure PRIMARY Chris Treasure arrow_drop_down ch…" at bounding box center [713, 569] width 1053 height 2594
click at [387, 551] on div "Special Promotion" at bounding box center [345, 539] width 304 height 24
click at [378, 547] on div "75.0% off Home Inspection" at bounding box center [355, 554] width 301 height 16
click at [439, 610] on div "SERVICES check_box Mold Testing check_box Pre-Drywall check_box Home Inspection…" at bounding box center [366, 574] width 358 height 387
click at [508, 536] on icon "clear" at bounding box center [509, 539] width 18 height 18
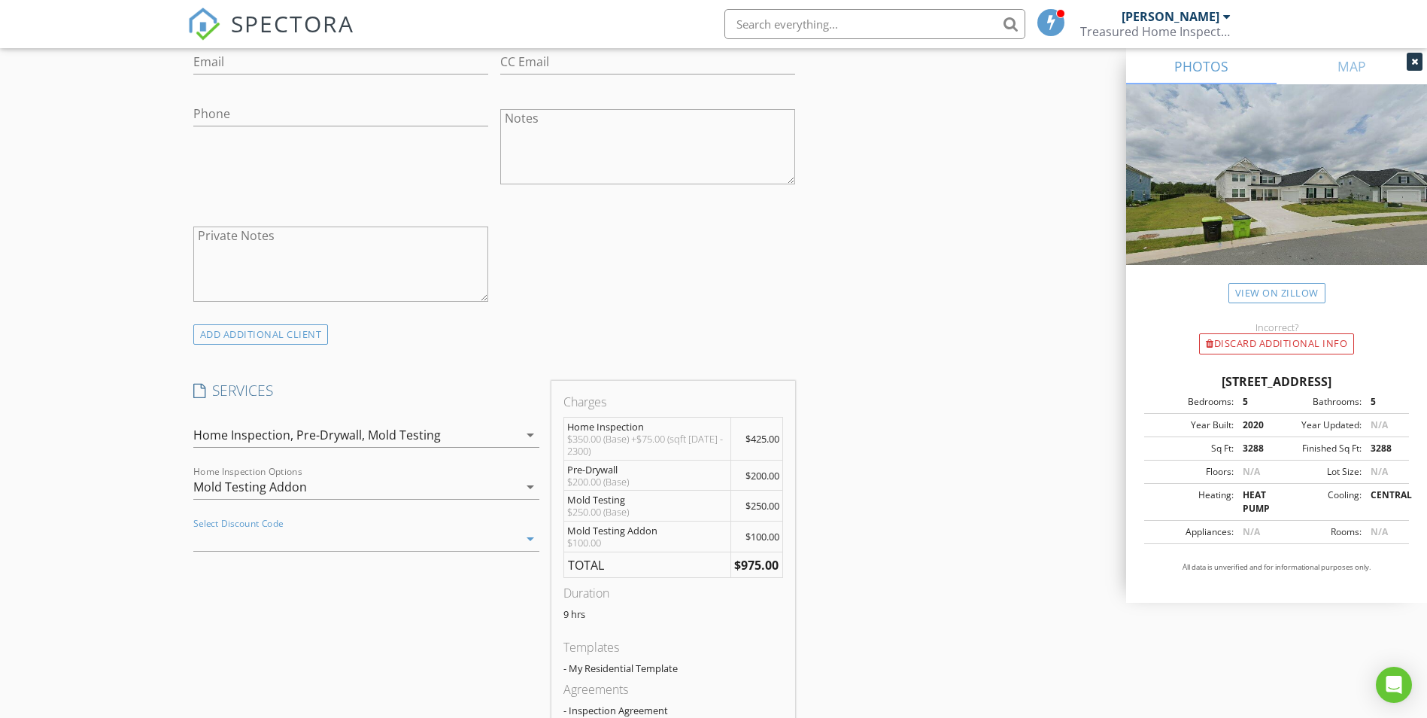
click at [408, 482] on div "Mold Testing Addon" at bounding box center [355, 487] width 325 height 24
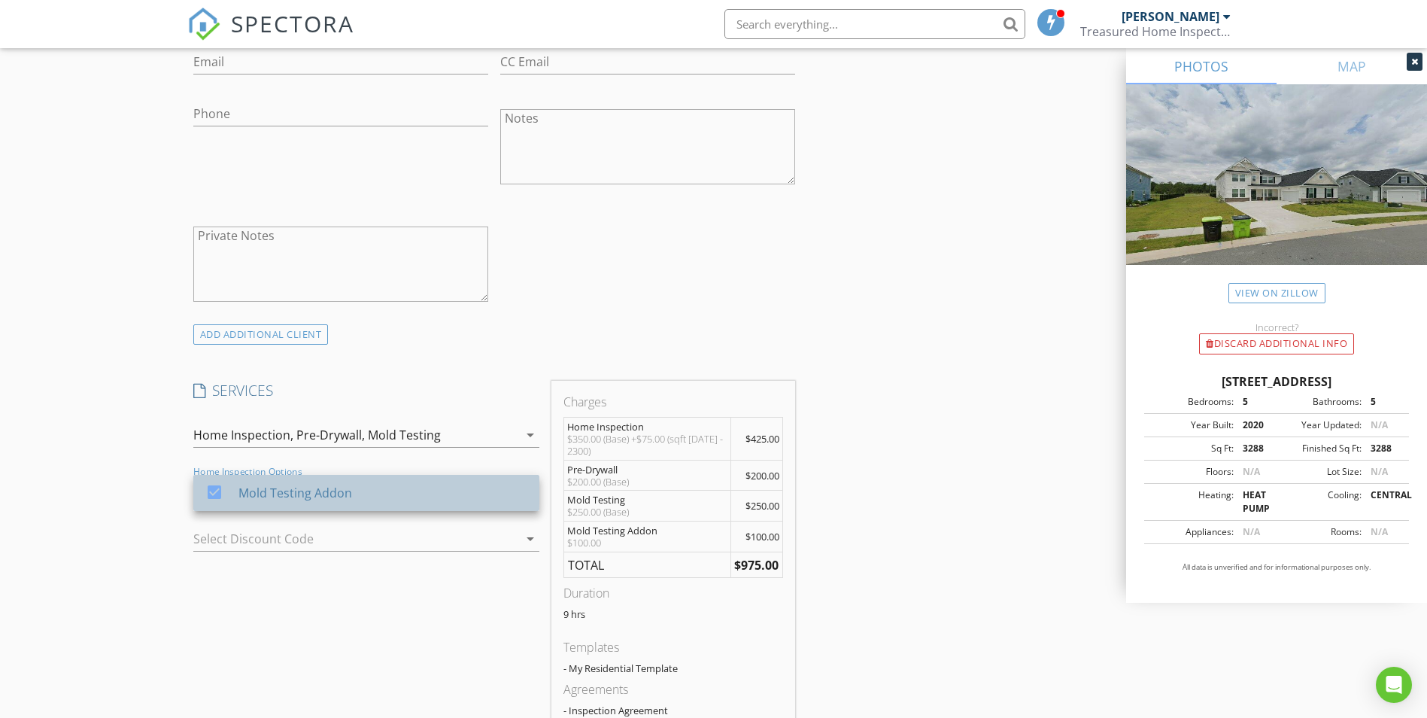
click at [306, 495] on div "Mold Testing Addon" at bounding box center [295, 493] width 114 height 18
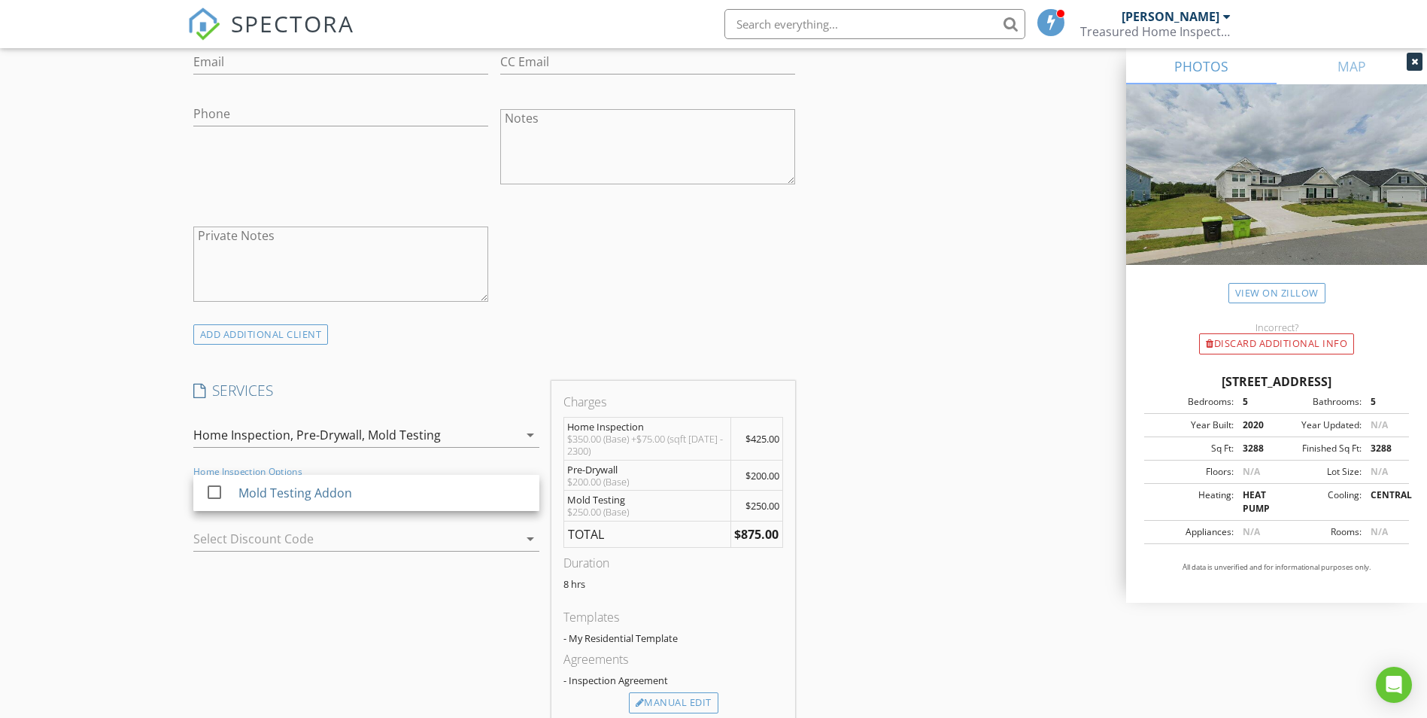
drag, startPoint x: 486, startPoint y: 414, endPoint x: 492, endPoint y: 422, distance: 10.2
click at [486, 415] on div "check_box Mold Testing check_box Pre-Drywall check_box Home Inspection Home Ins…" at bounding box center [366, 438] width 346 height 49
click at [451, 439] on div "Home Inspection, Pre-Drywall, Mold Testing" at bounding box center [355, 435] width 325 height 24
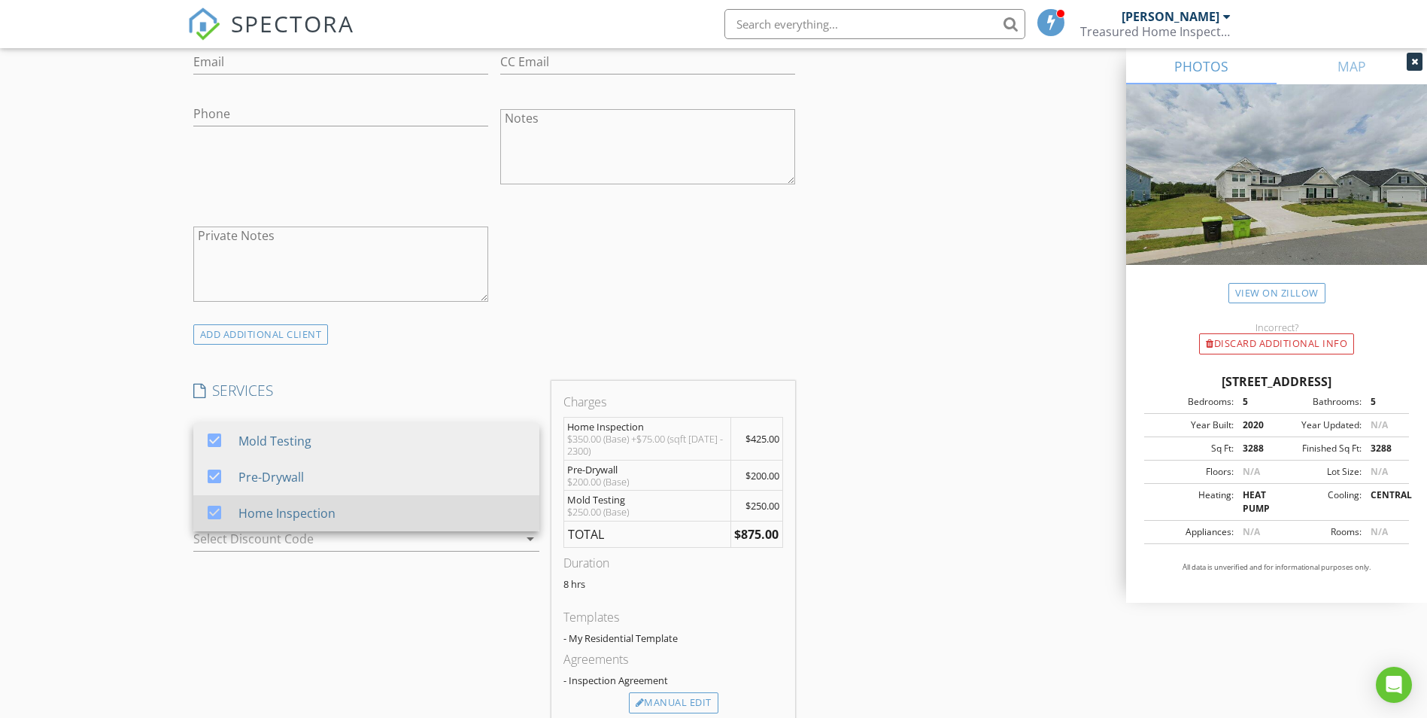
click at [272, 508] on div "Home Inspection" at bounding box center [286, 513] width 97 height 18
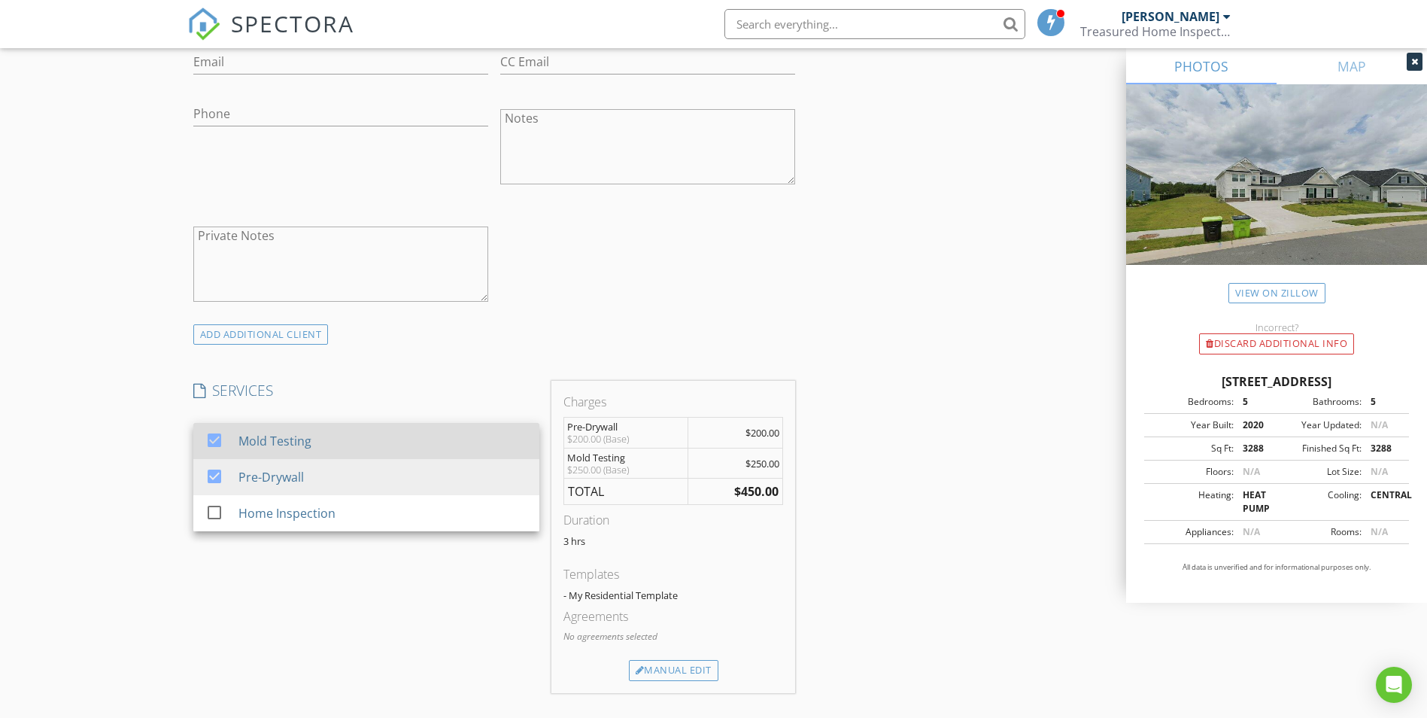
click at [293, 479] on div "Pre-Drywall" at bounding box center [270, 477] width 65 height 18
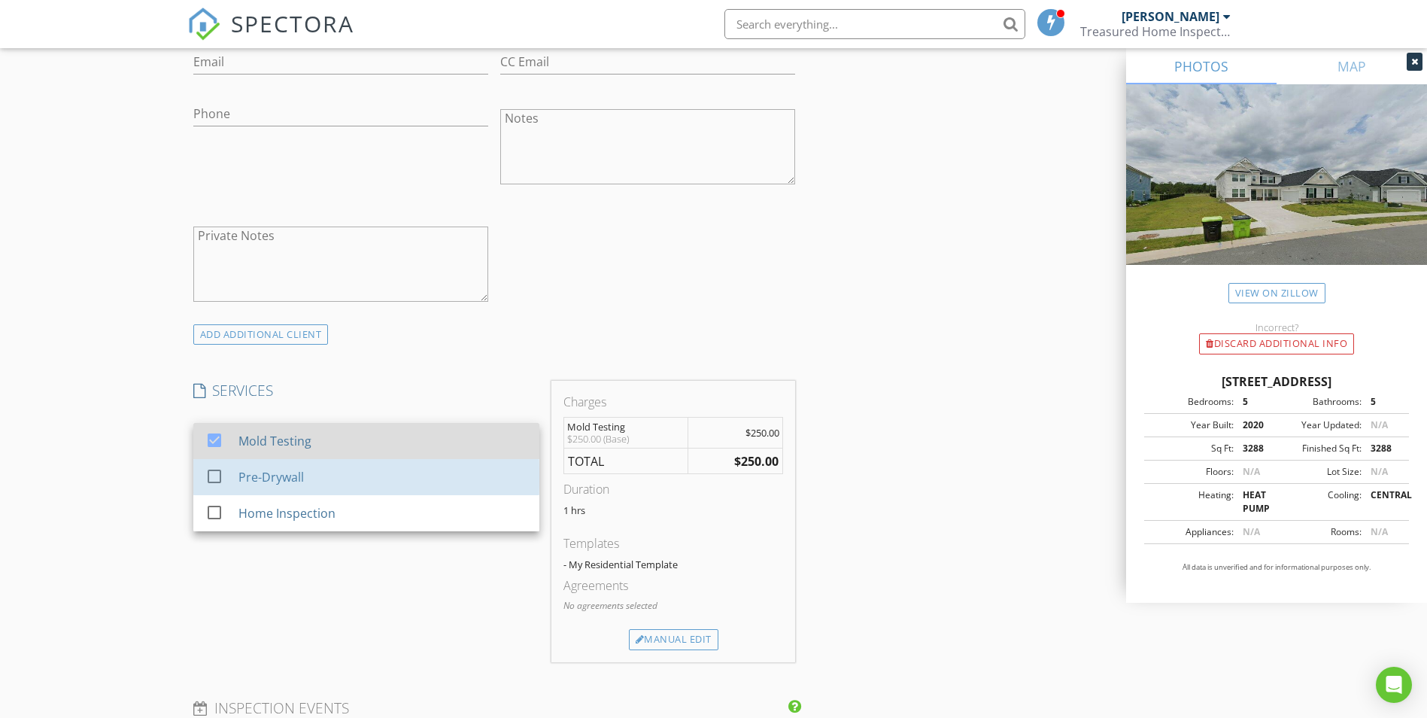
click at [296, 430] on div "Mold Testing" at bounding box center [382, 441] width 289 height 30
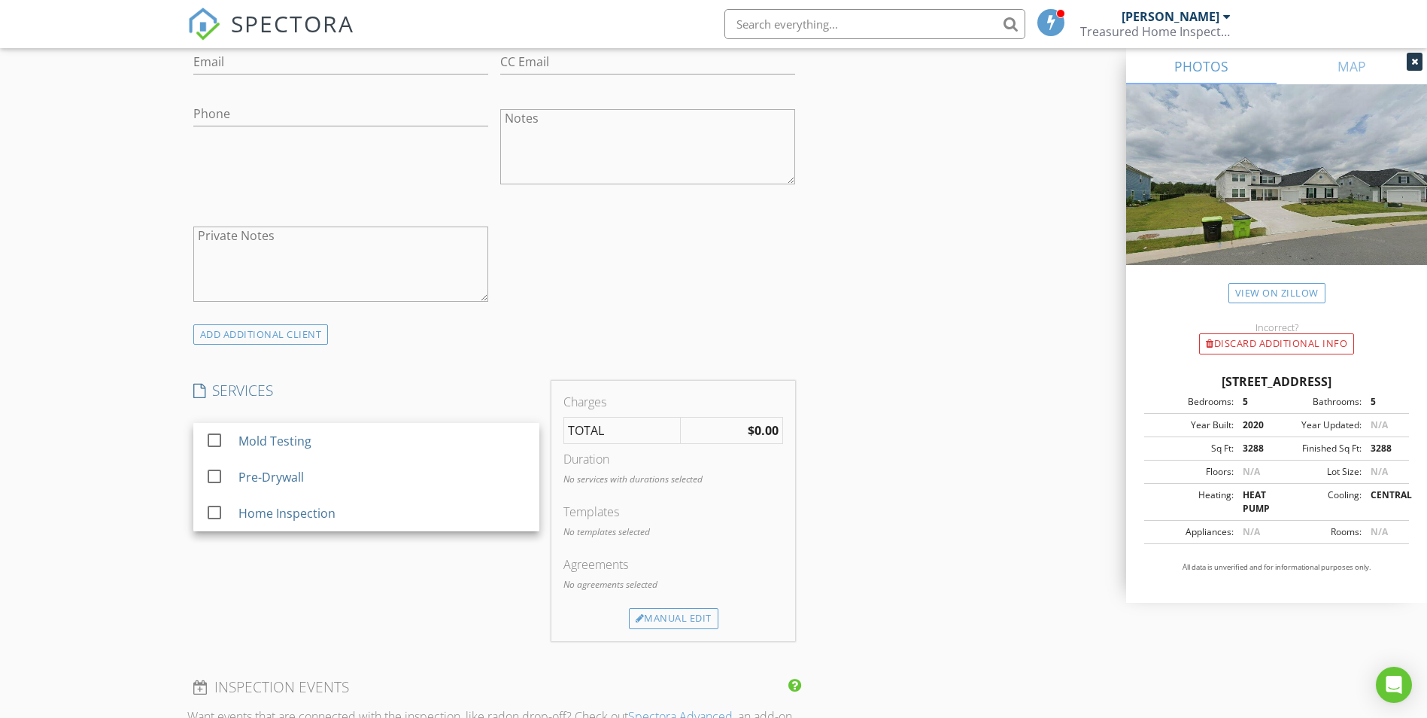
click at [447, 411] on div "check_box_outline_blank Mold Testing check_box_outline_blank Pre-Drywall check_…" at bounding box center [366, 437] width 358 height 52
click at [492, 415] on div "check_box_outline_blank Mold Testing check_box_outline_blank Pre-Drywall check_…" at bounding box center [366, 438] width 346 height 49
click at [505, 431] on div at bounding box center [355, 435] width 325 height 24
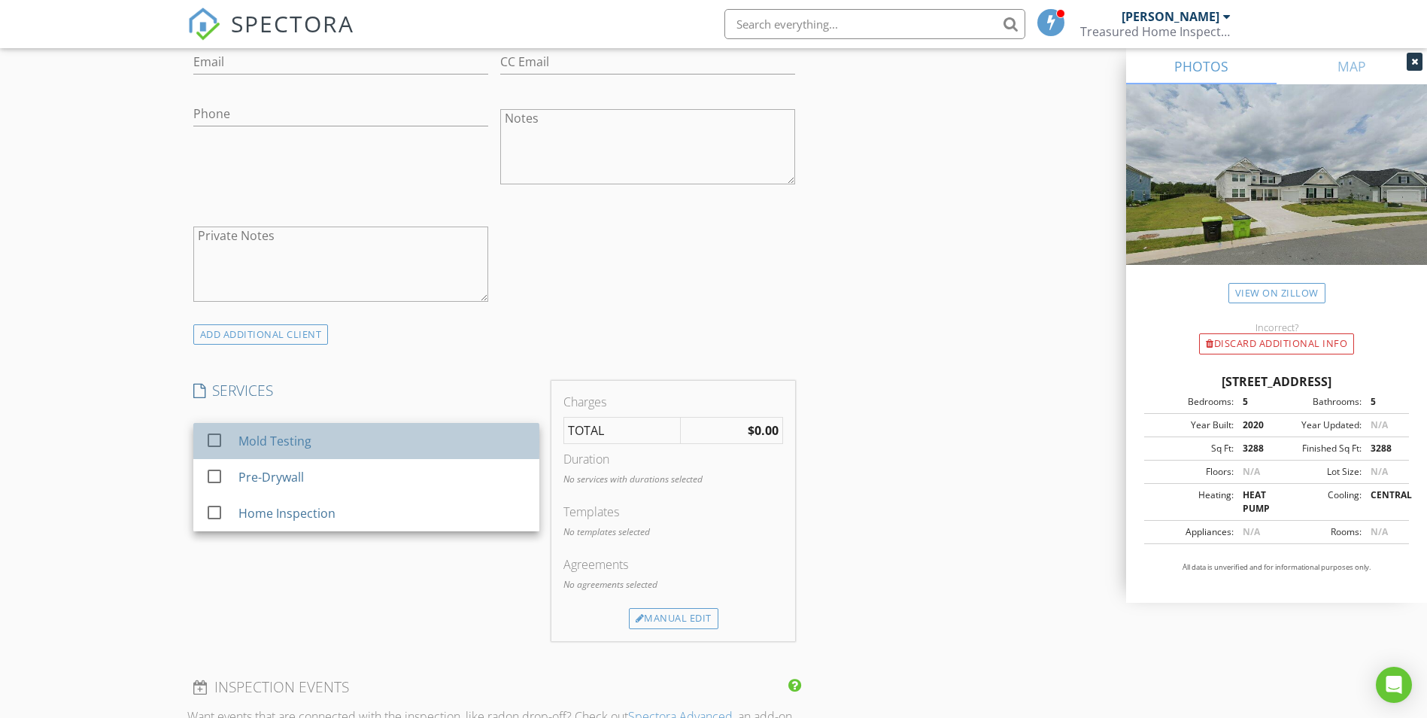
click at [373, 451] on div "Mold Testing" at bounding box center [382, 441] width 289 height 30
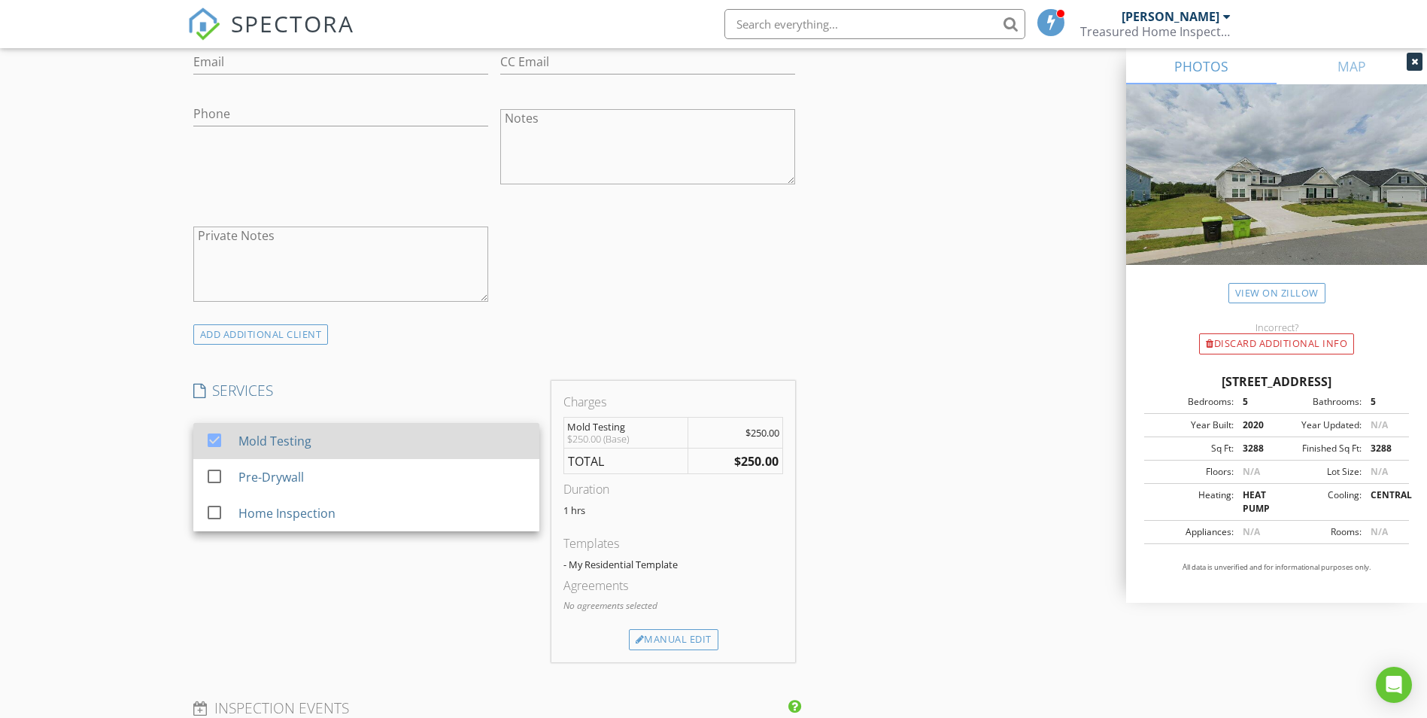
click at [369, 442] on div "Mold Testing" at bounding box center [382, 441] width 289 height 30
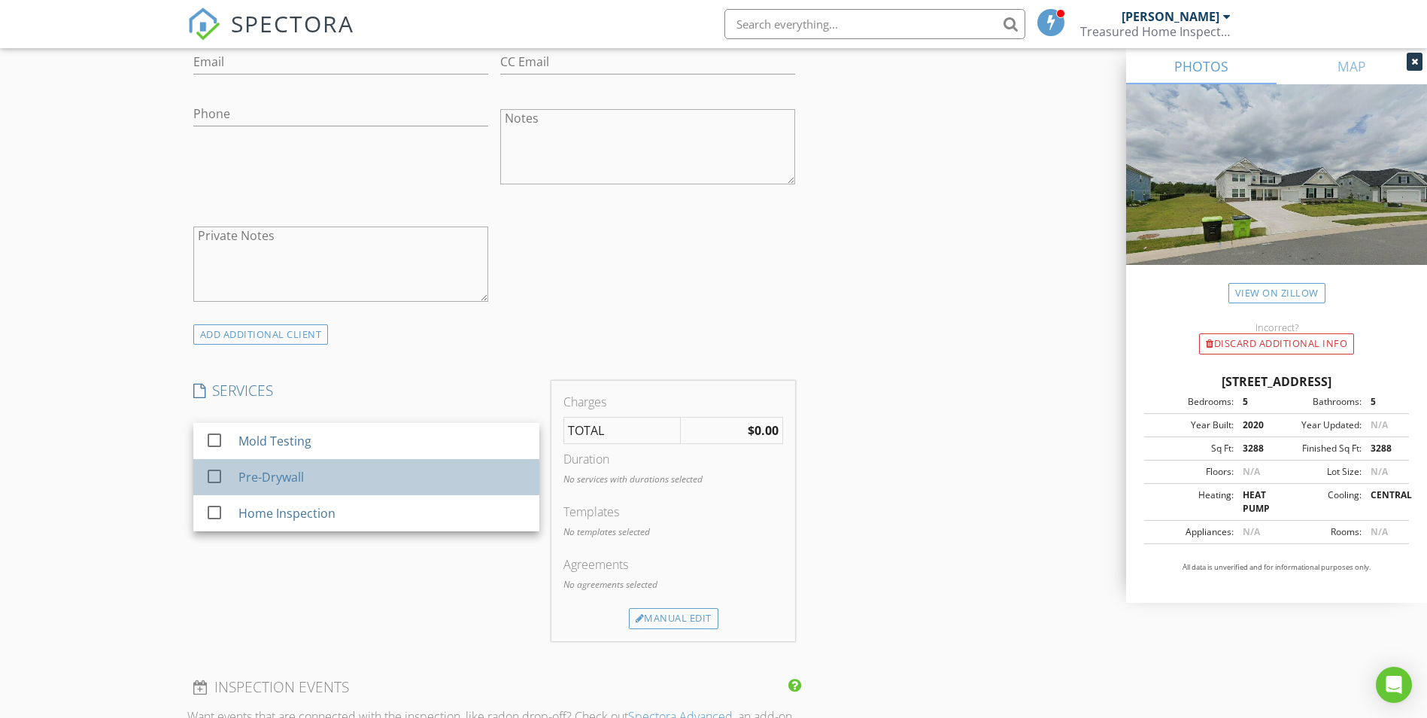
click at [367, 471] on div "Pre-Drywall" at bounding box center [382, 477] width 289 height 30
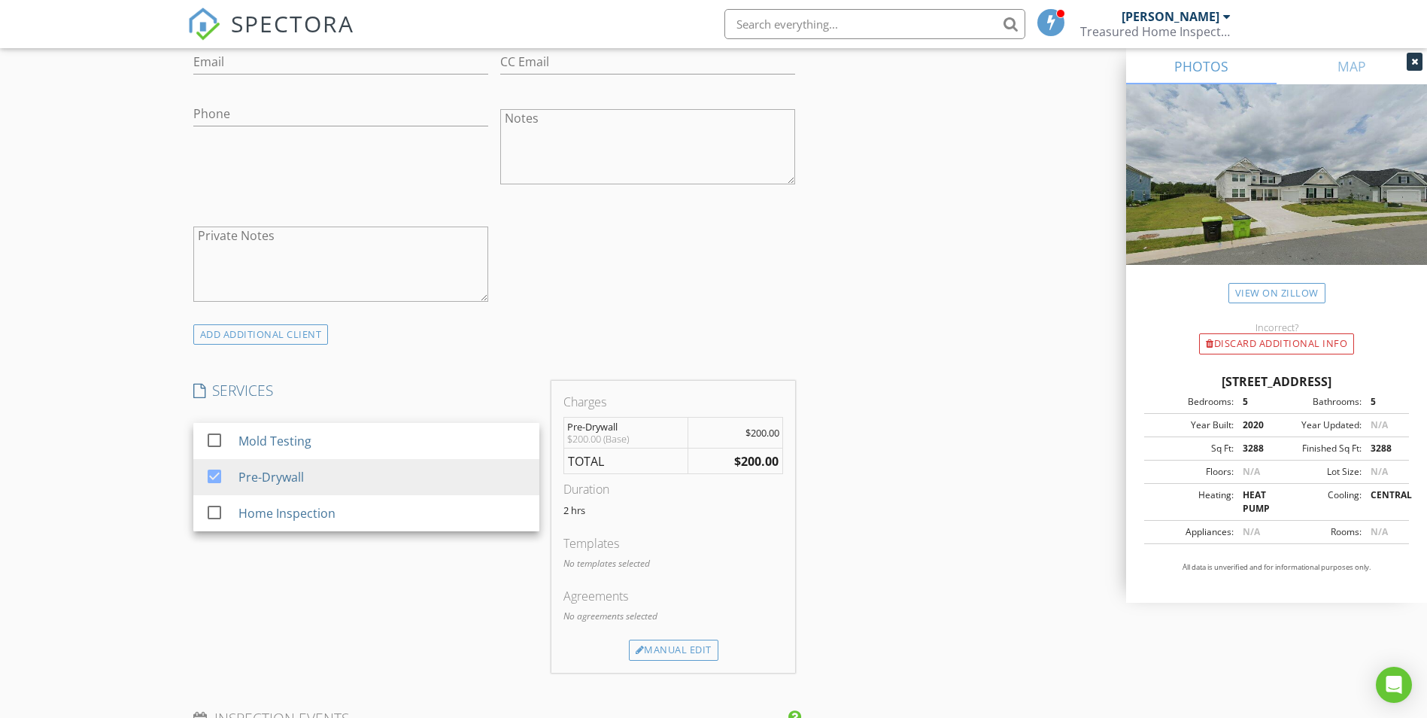
click at [398, 598] on div "SERVICES check_box_outline_blank Mold Testing check_box Pre-Drywall check_box_o…" at bounding box center [366, 527] width 358 height 292
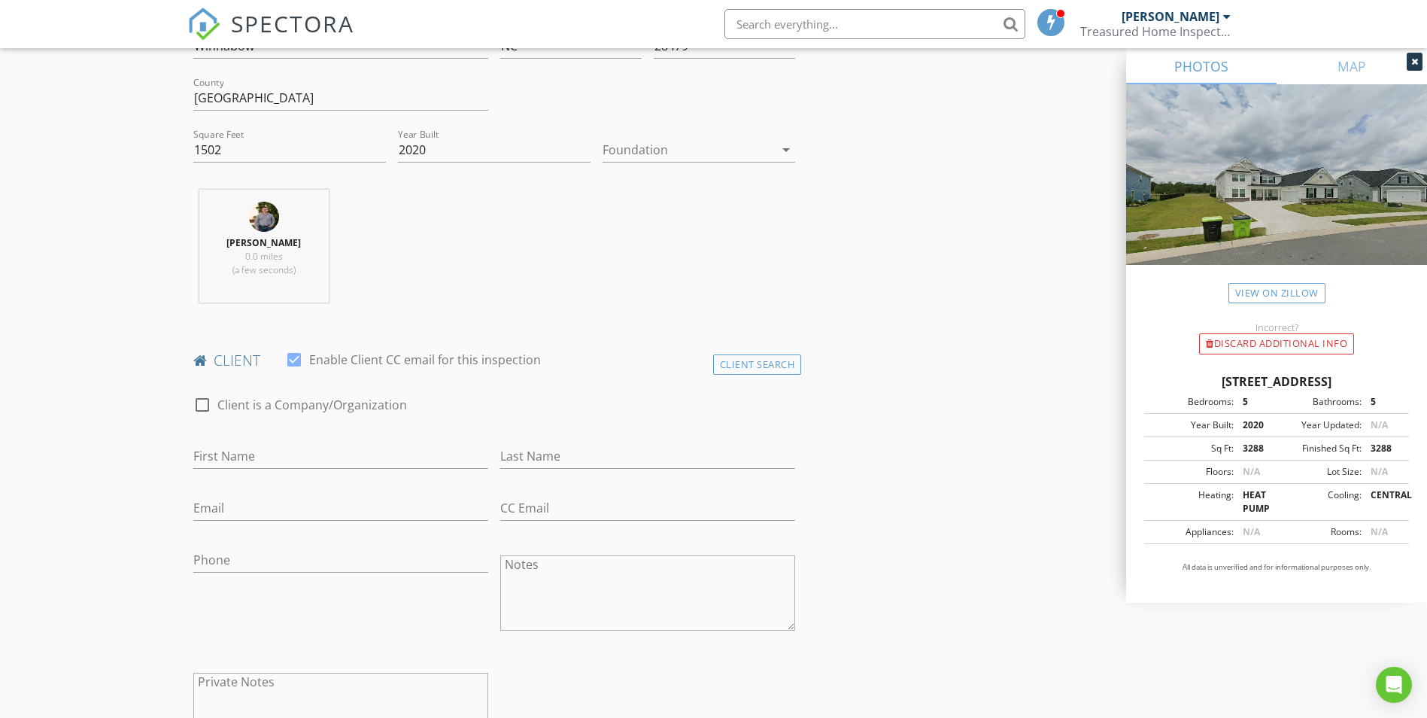
scroll to position [451, 0]
drag, startPoint x: 225, startPoint y: 153, endPoint x: 134, endPoint y: 148, distance: 91.2
click at [497, 297] on div "Chris Treasure 0.0 miles (a few seconds)" at bounding box center [494, 257] width 615 height 125
click at [245, 156] on input "300" at bounding box center [289, 155] width 193 height 25
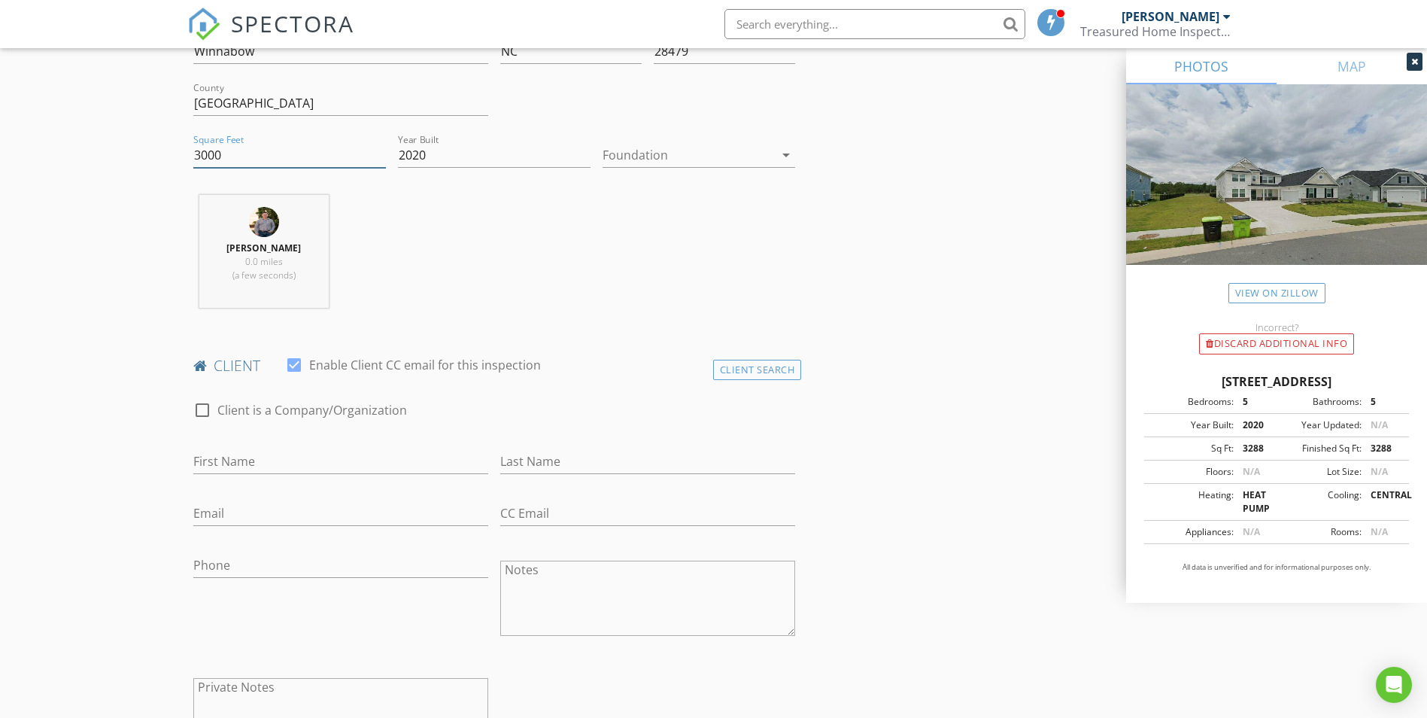
type input "3000"
click at [442, 250] on div "Chris Treasure 0.0 miles (a few seconds)" at bounding box center [494, 257] width 615 height 125
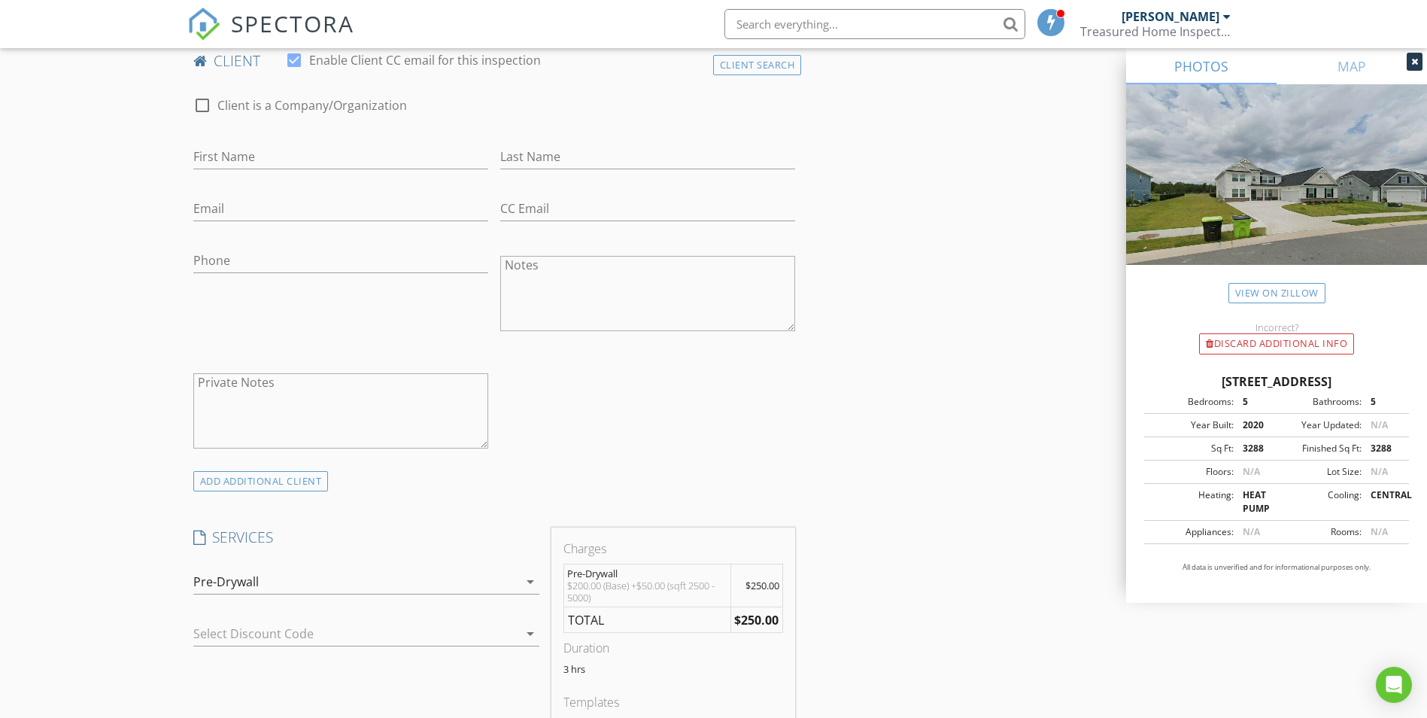
scroll to position [752, 0]
click at [493, 579] on div "Pre-Drywall" at bounding box center [355, 585] width 325 height 24
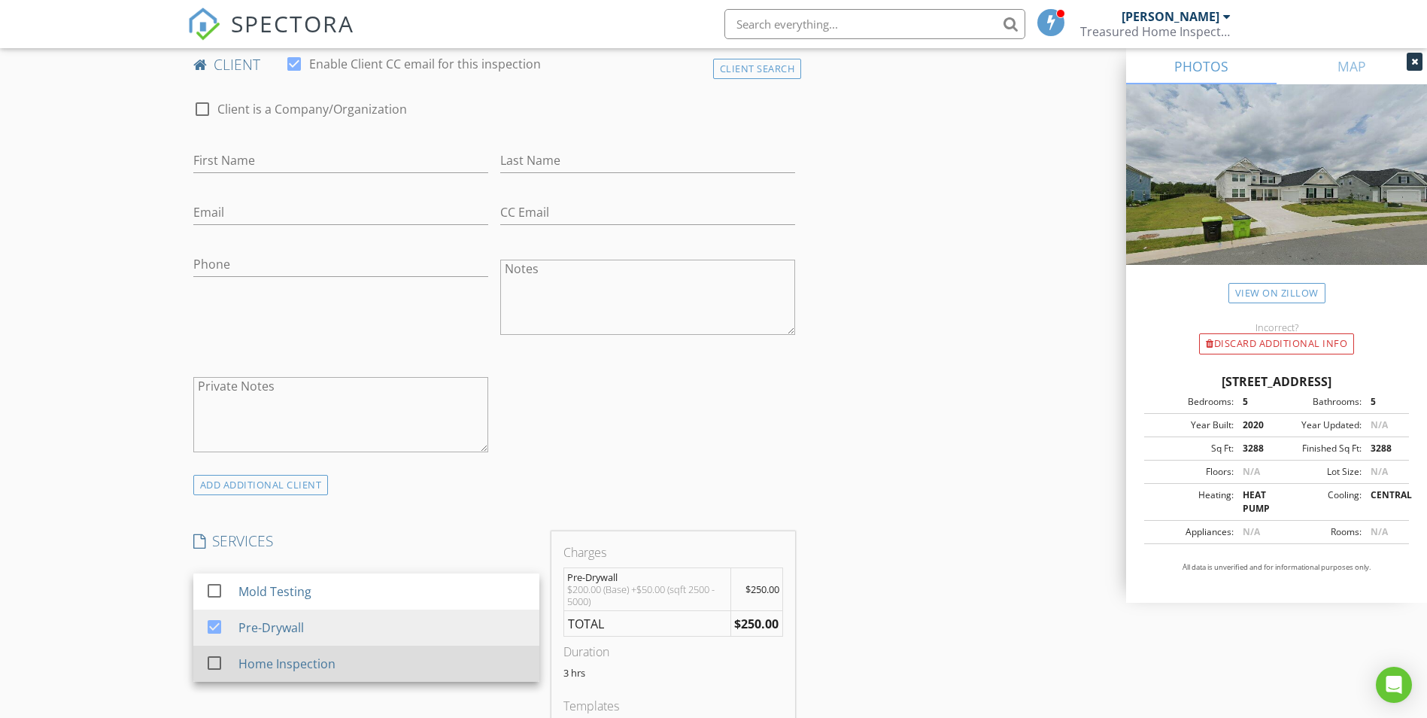
click at [439, 656] on div "Home Inspection" at bounding box center [382, 664] width 289 height 30
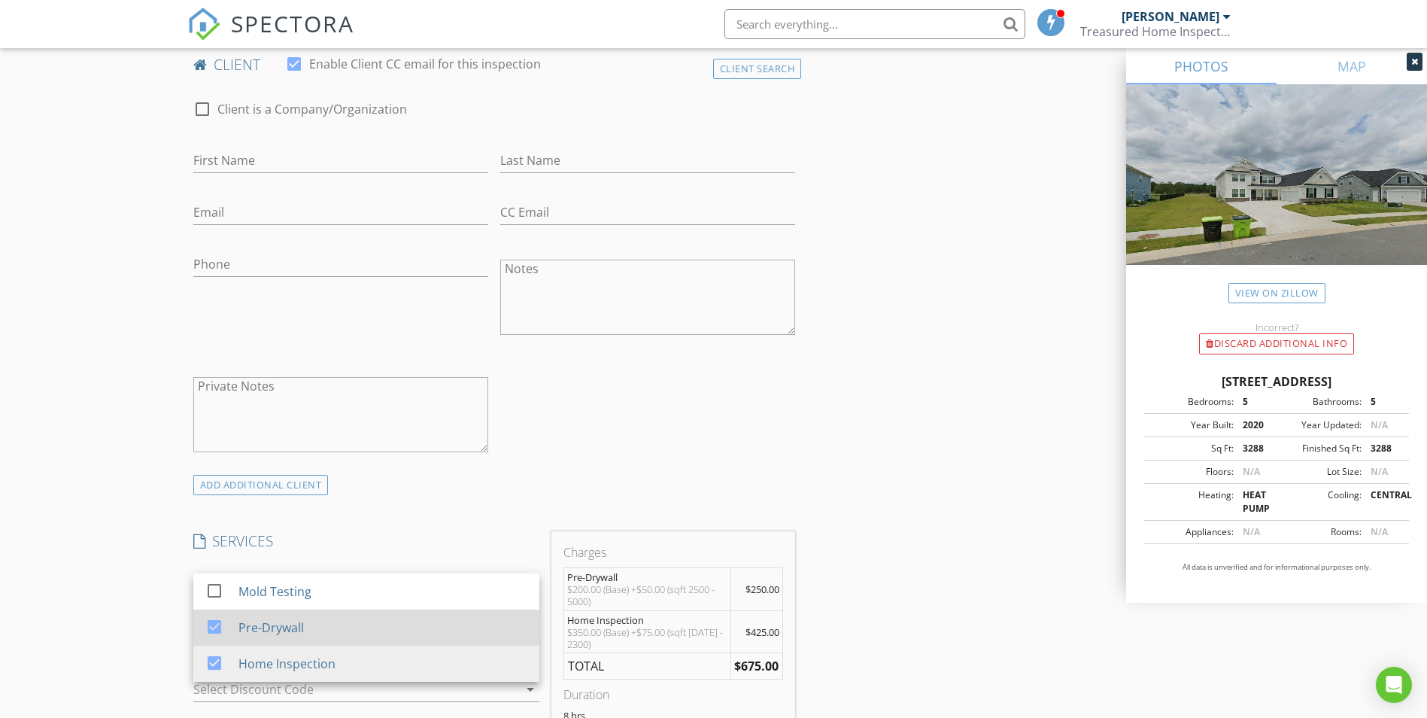
click at [466, 622] on div "Pre-Drywall" at bounding box center [382, 627] width 289 height 30
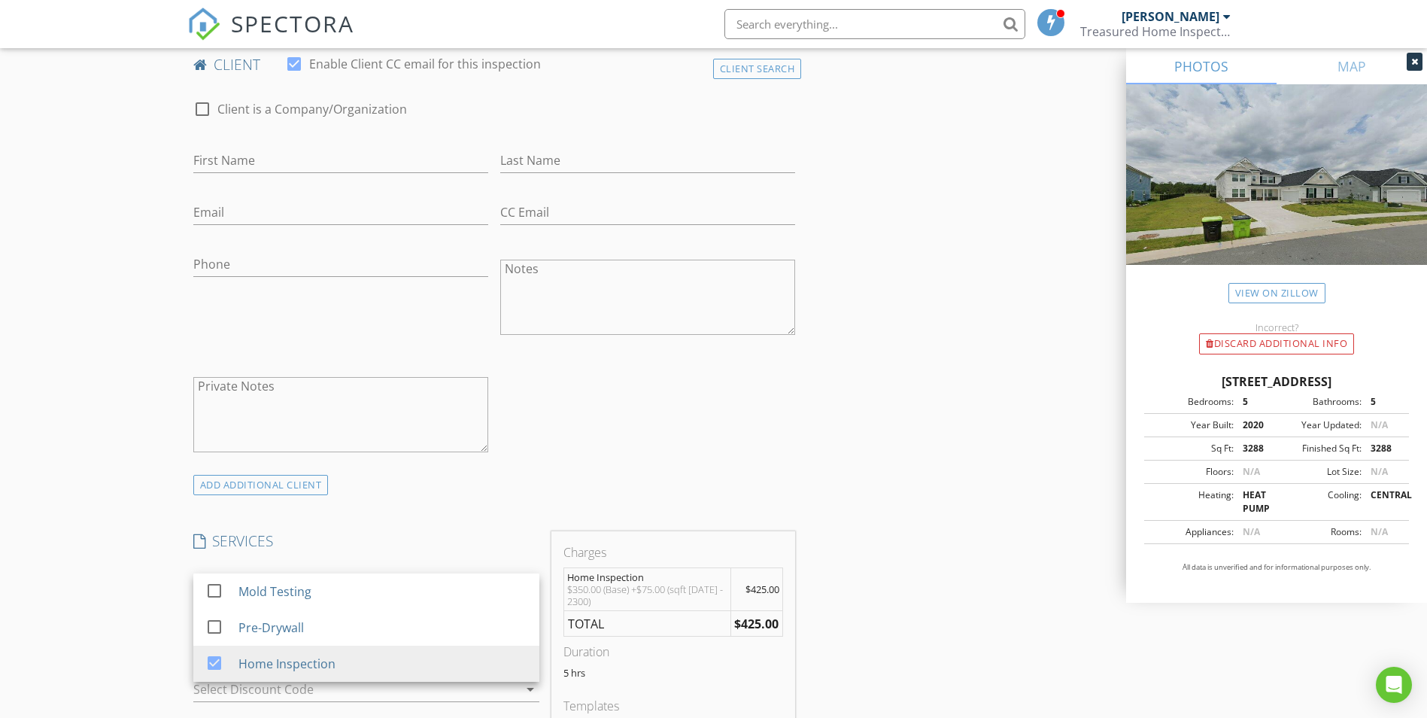
click at [539, 484] on div "ADD ADDITIONAL client" at bounding box center [494, 485] width 615 height 20
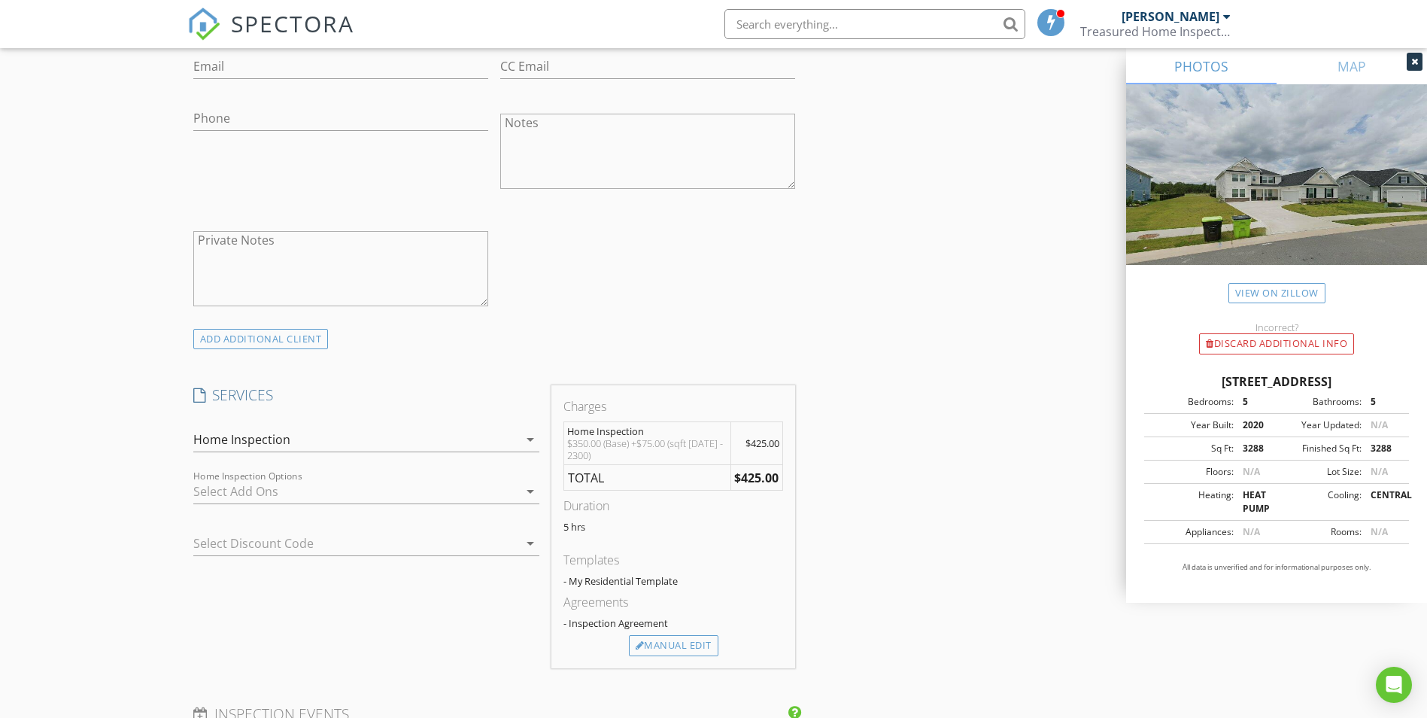
scroll to position [903, 0]
click at [508, 485] on div at bounding box center [355, 487] width 325 height 24
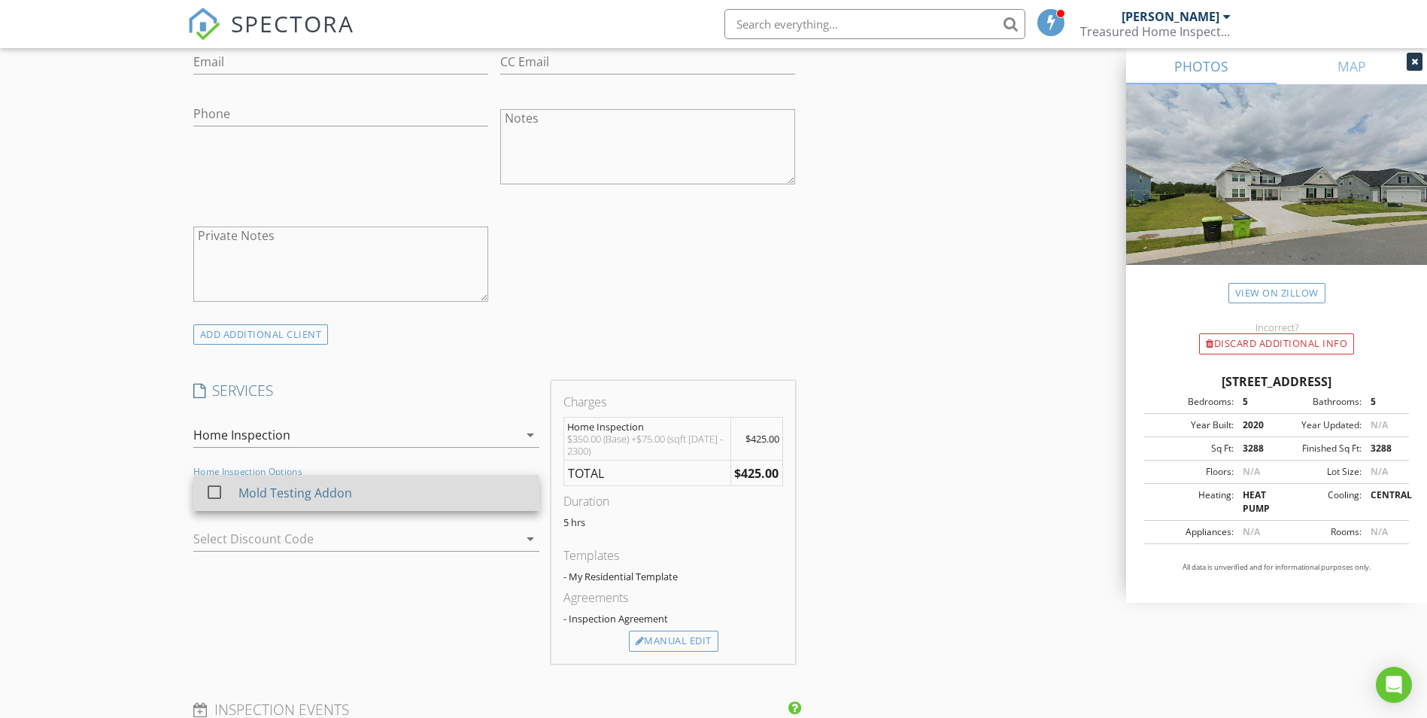
click at [511, 487] on div "Mold Testing Addon" at bounding box center [382, 493] width 289 height 30
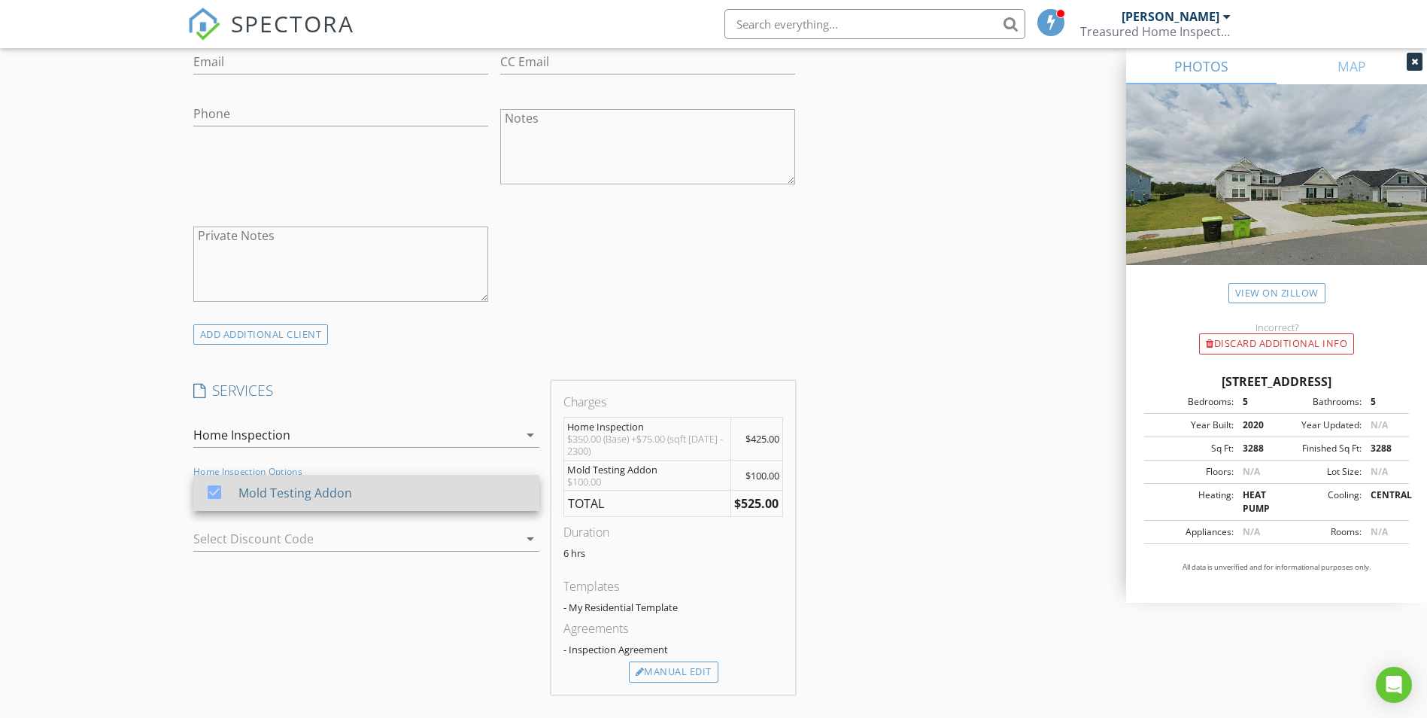
click at [510, 487] on div "Mold Testing Addon" at bounding box center [382, 493] width 289 height 30
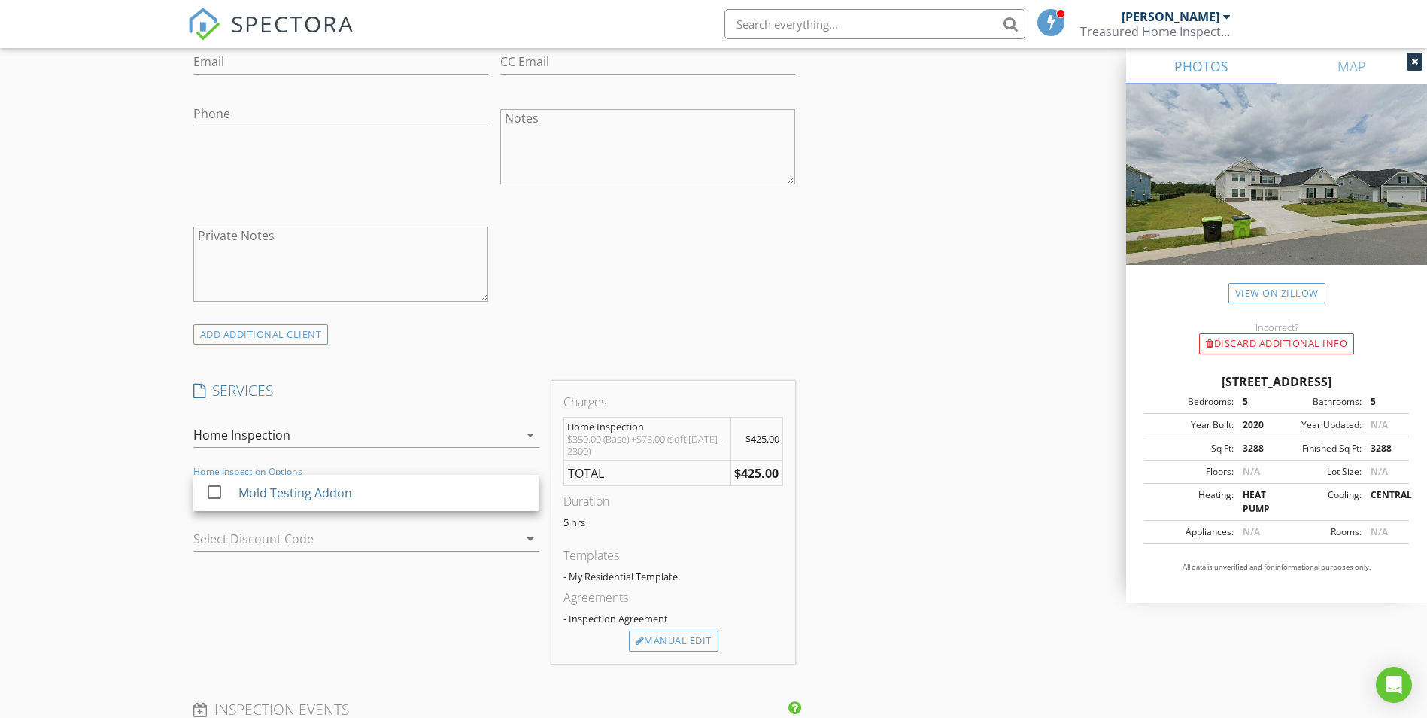
click at [495, 541] on div at bounding box center [345, 539] width 304 height 24
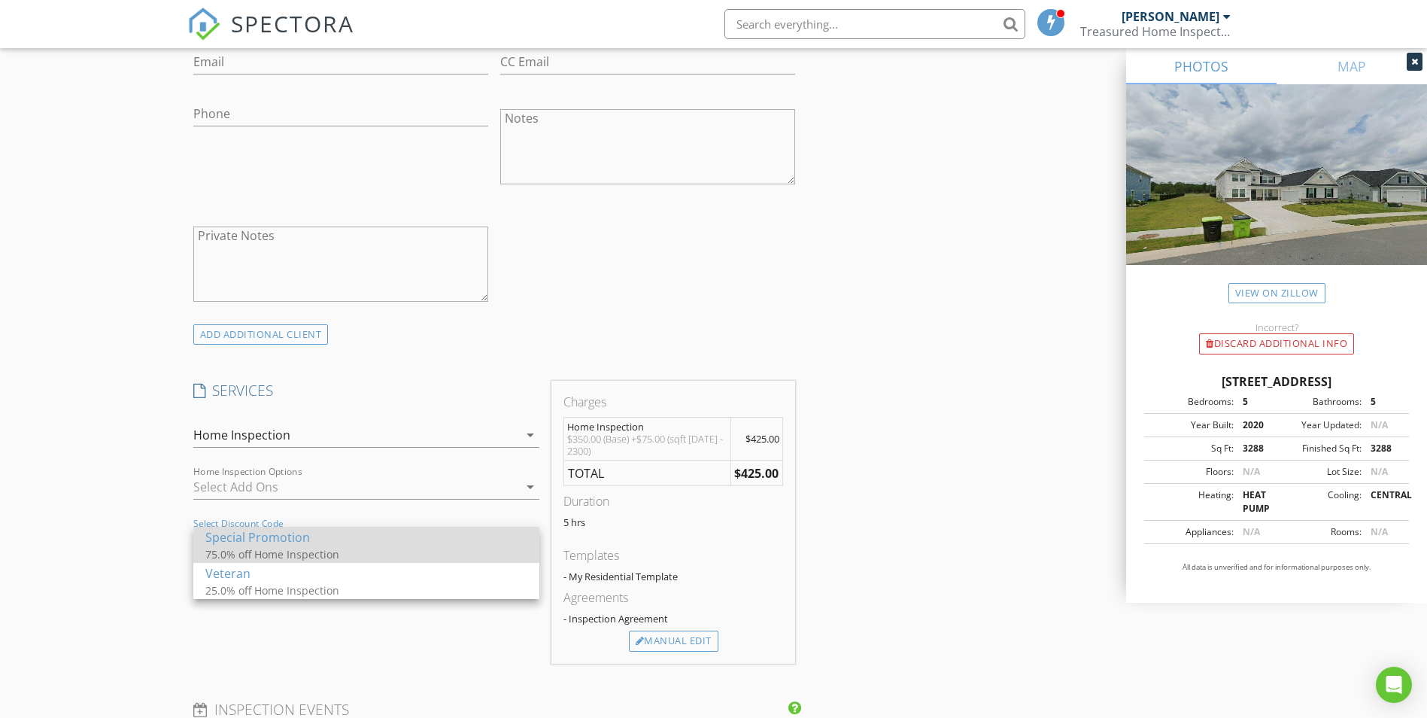
click at [410, 549] on div "75.0% off Home Inspection" at bounding box center [355, 554] width 301 height 16
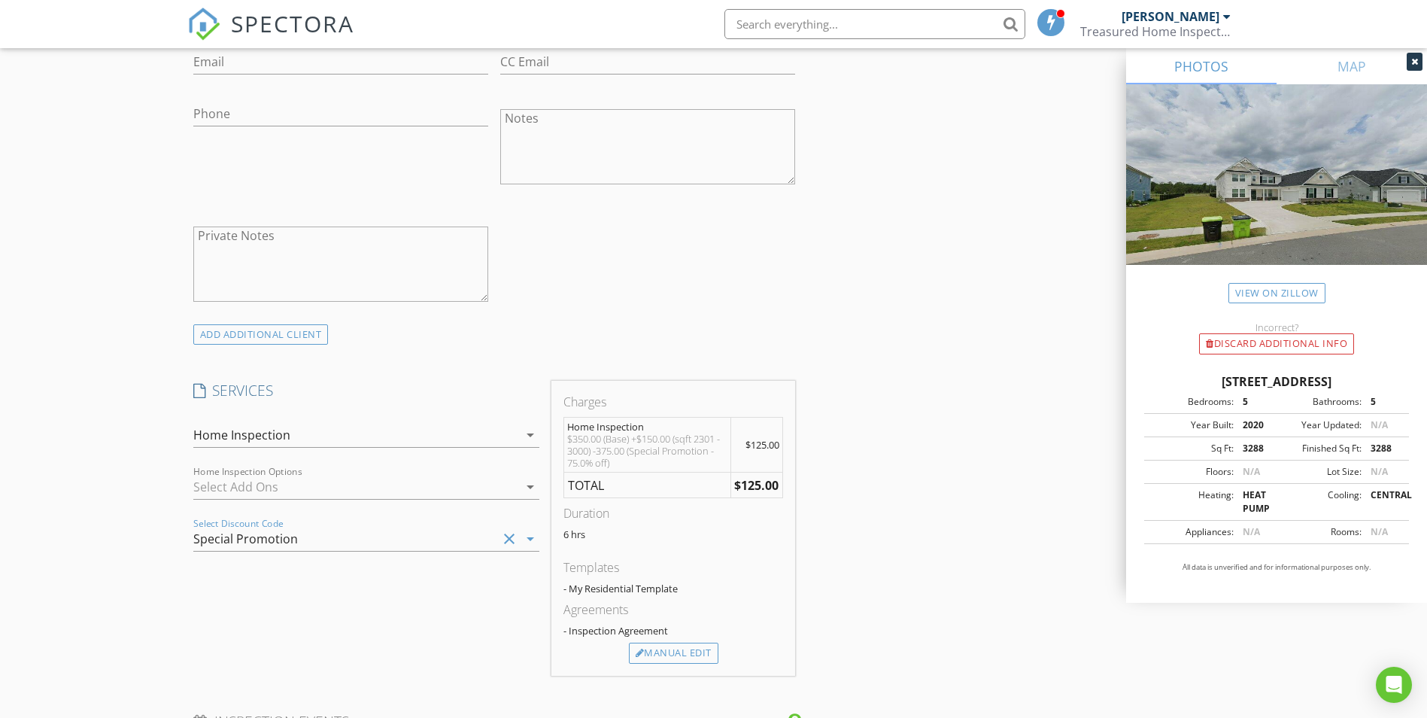
click at [502, 536] on icon "clear" at bounding box center [509, 539] width 18 height 18
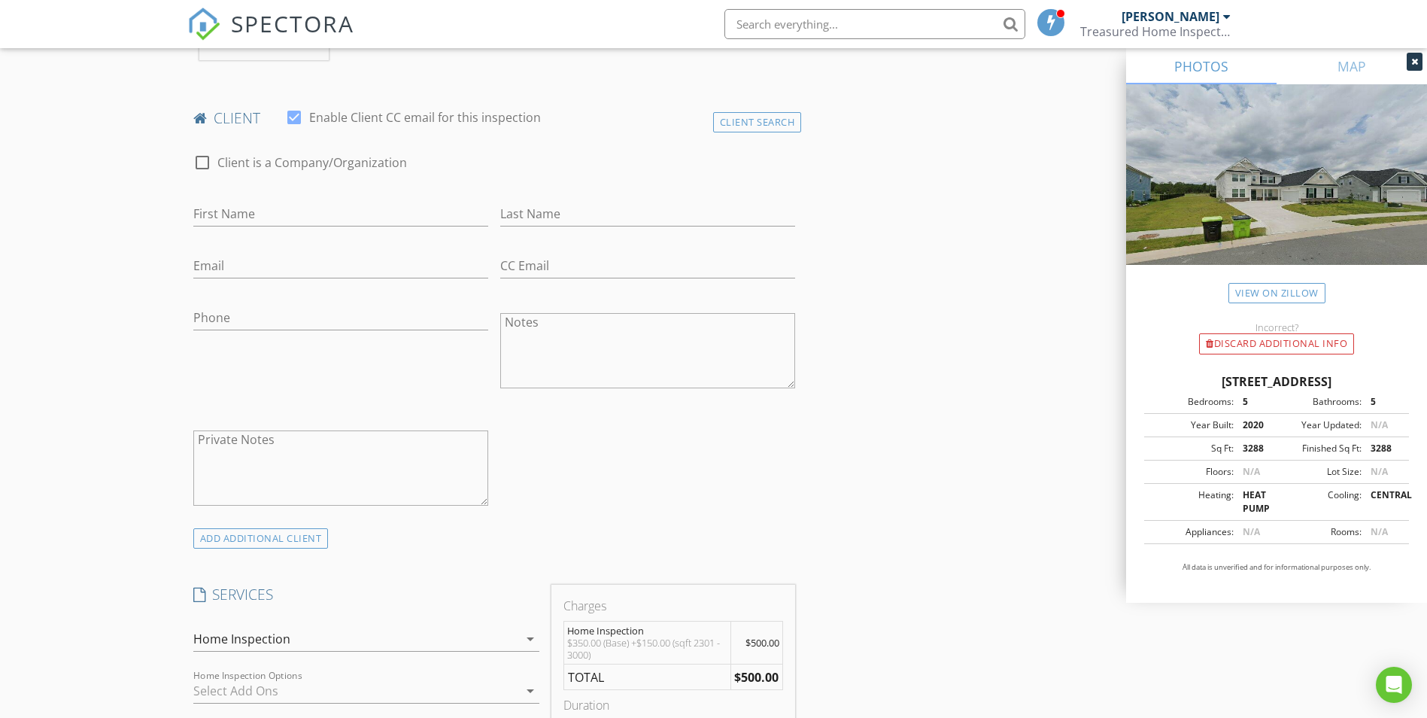
scroll to position [752, 0]
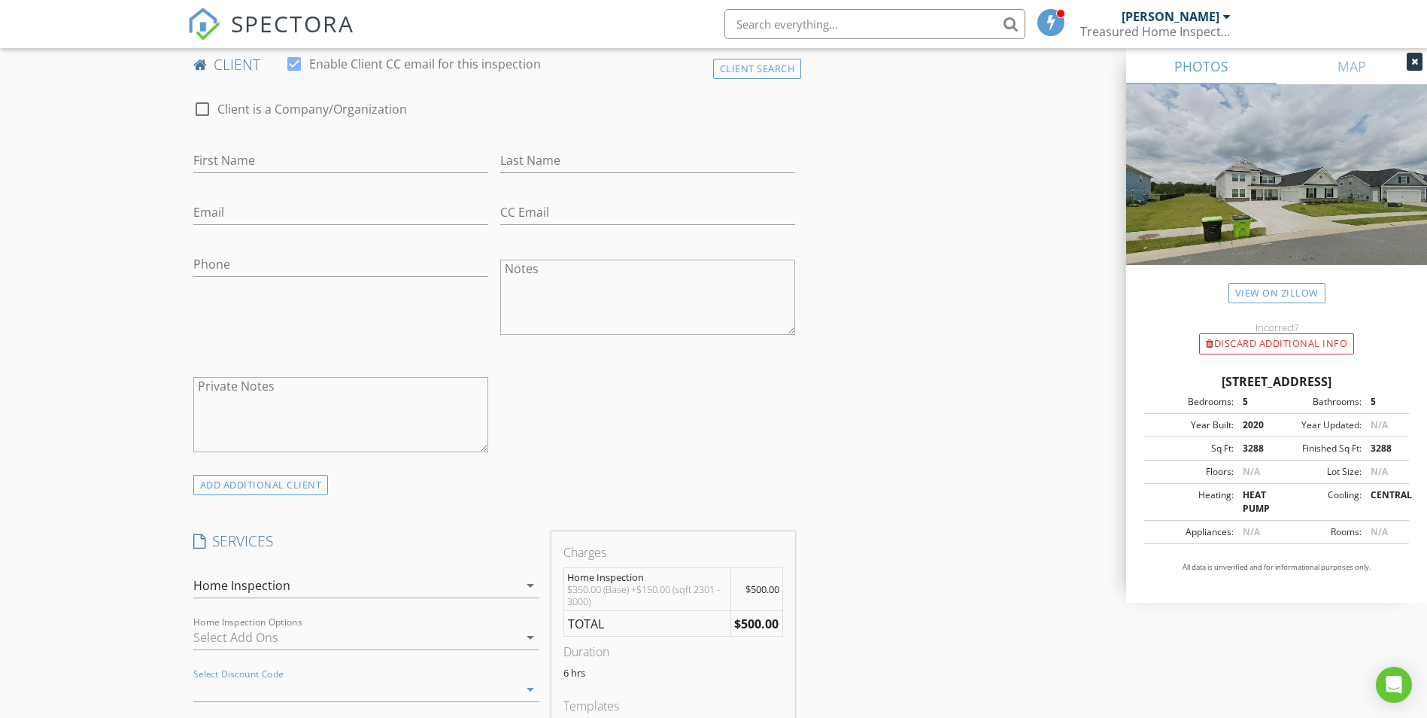
click at [491, 596] on div "Home Inspection" at bounding box center [355, 585] width 325 height 24
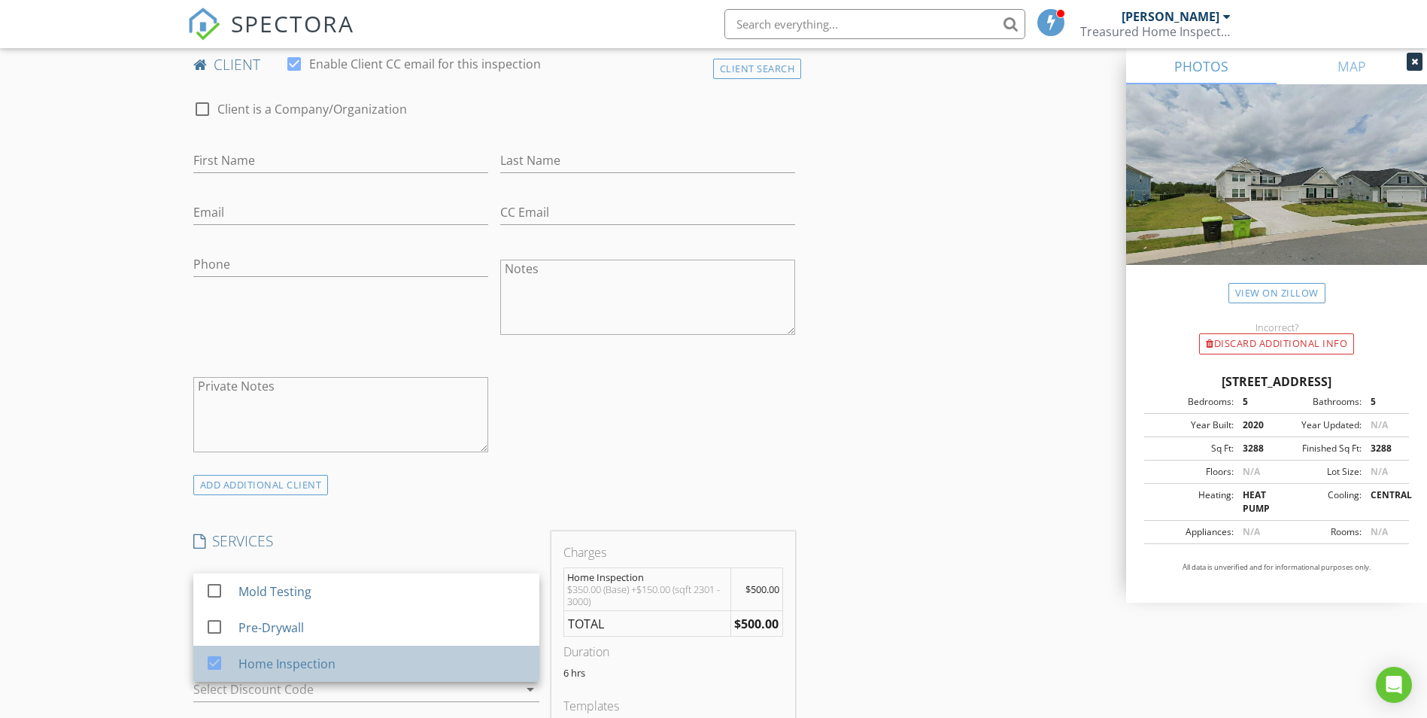
click at [311, 662] on div "Home Inspection" at bounding box center [286, 664] width 97 height 18
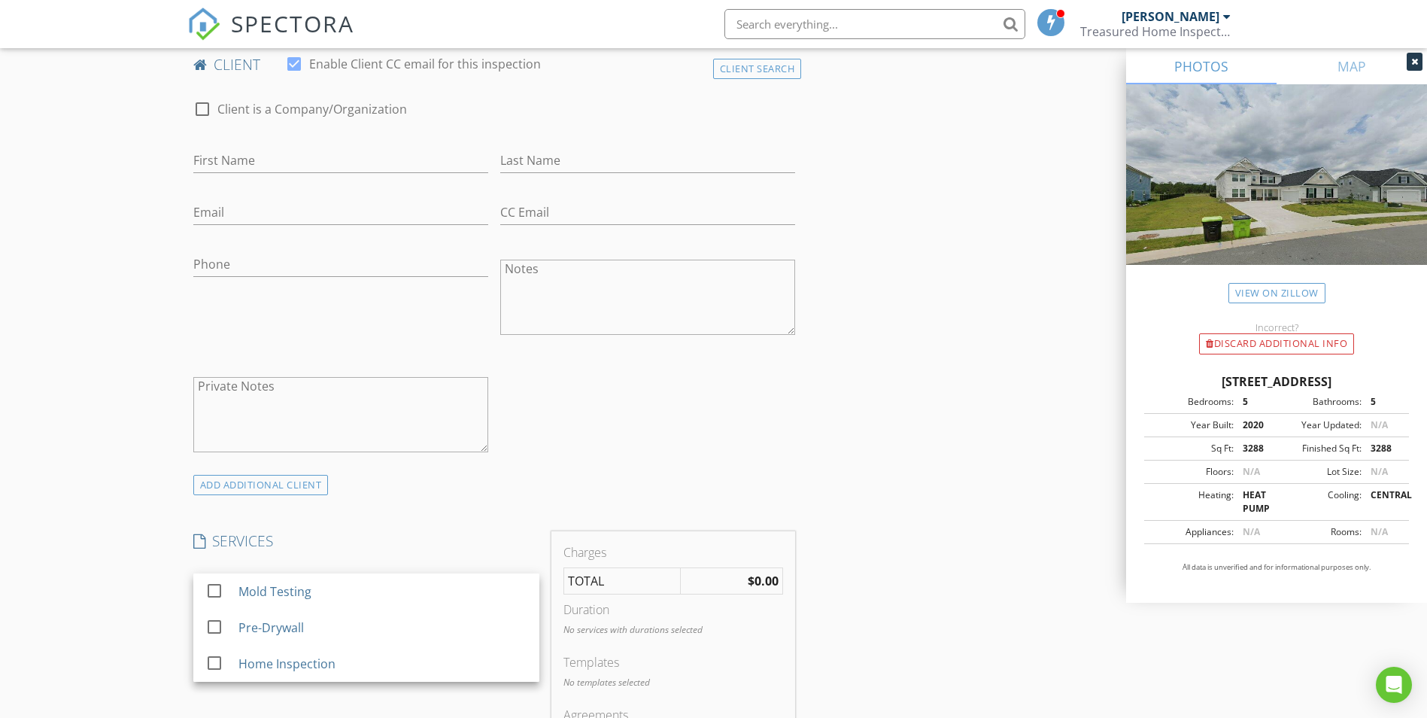
drag, startPoint x: 458, startPoint y: 512, endPoint x: 471, endPoint y: 516, distance: 13.3
click at [462, 512] on div "INSPECTOR(S) check_box Chris Treasure PRIMARY Chris Treasure arrow_drop_down ch…" at bounding box center [494, 611] width 615 height 2378
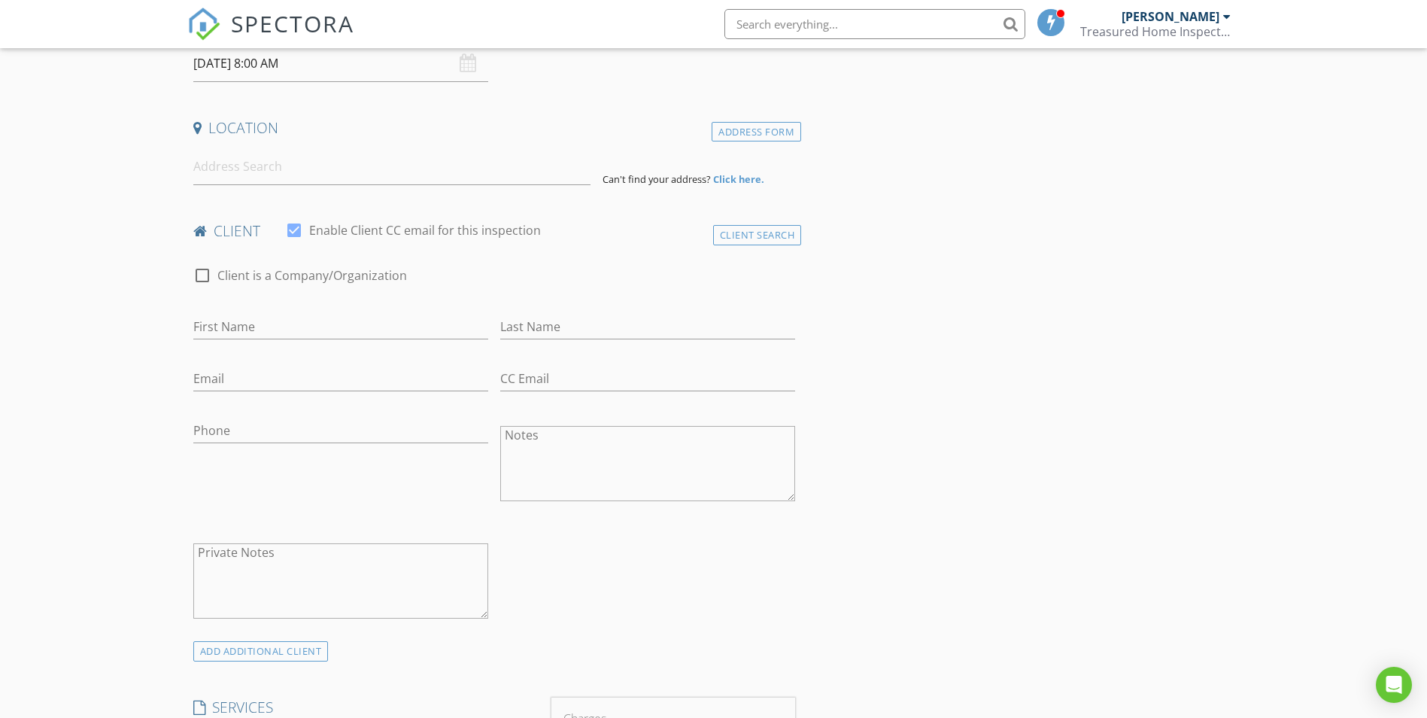
scroll to position [245, 0]
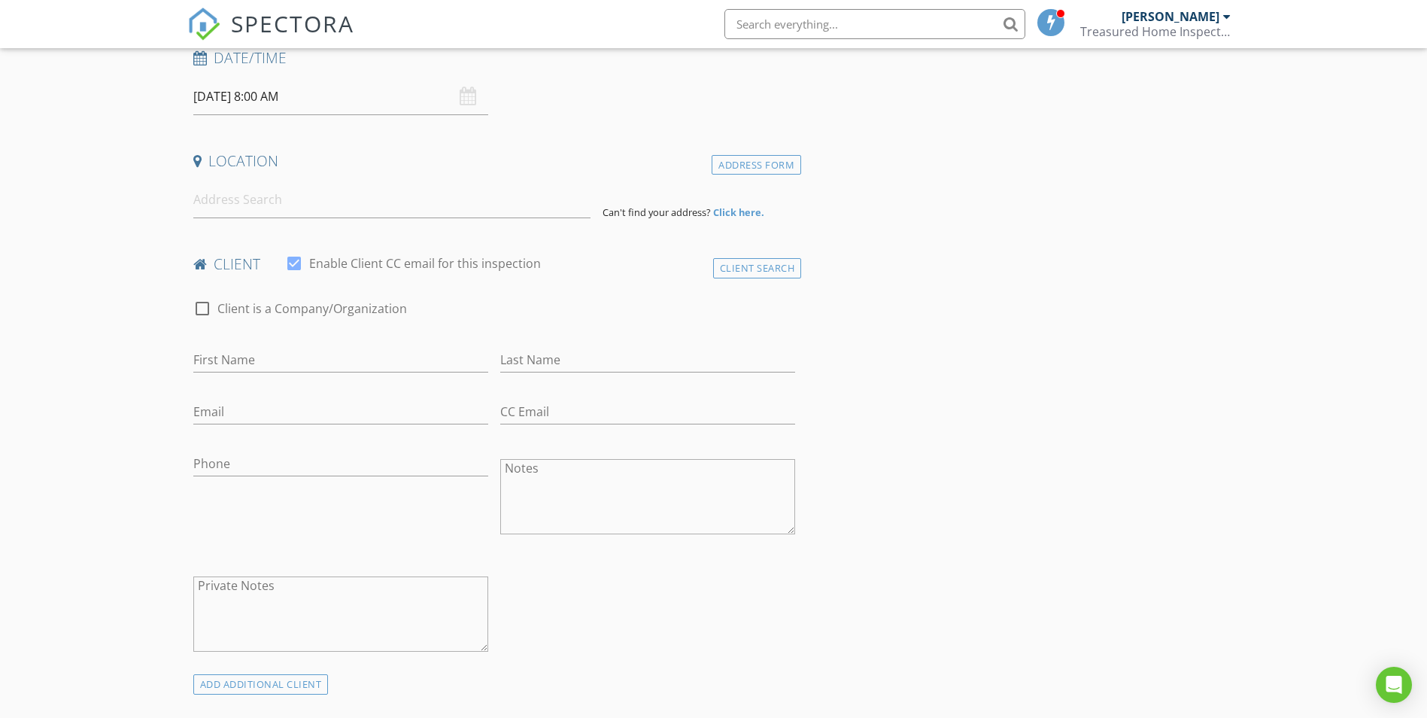
click at [298, 174] on div "Location" at bounding box center [494, 166] width 615 height 30
click at [299, 203] on input at bounding box center [391, 199] width 397 height 37
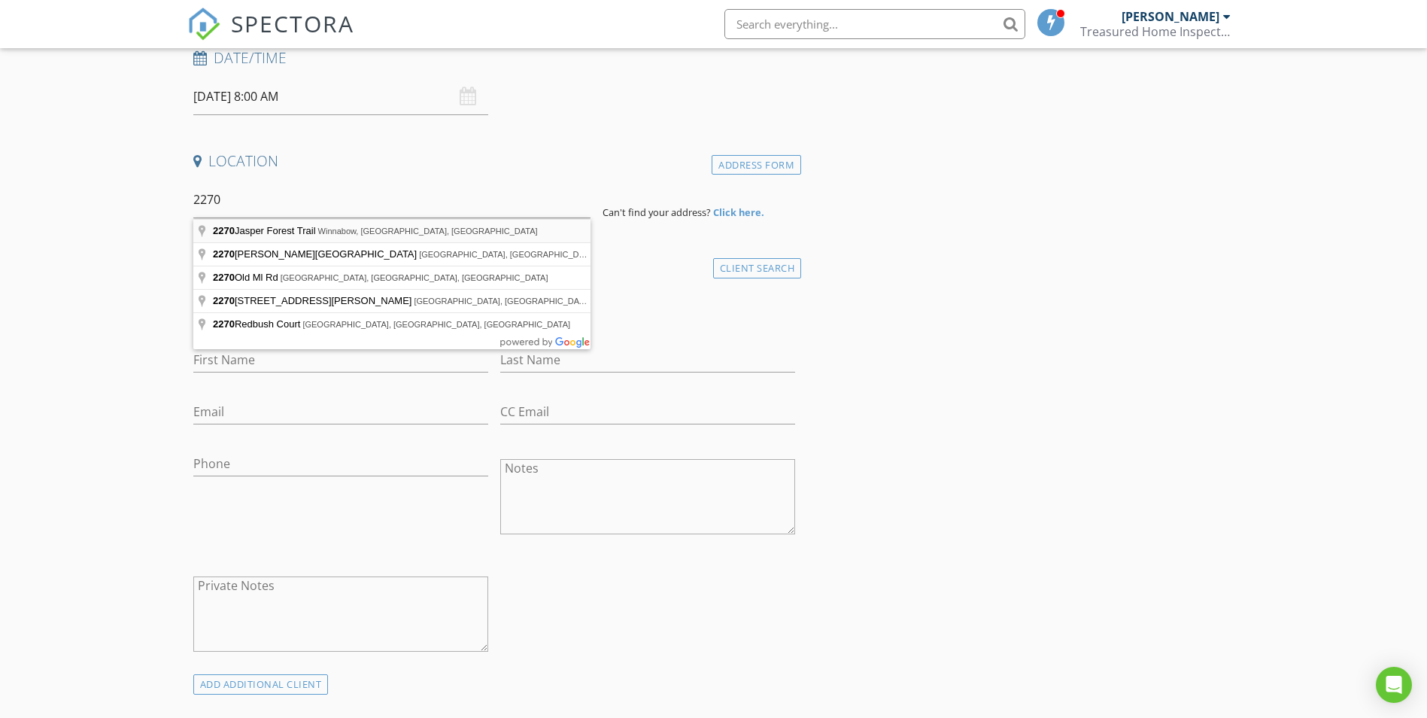
type input "[STREET_ADDRESS]"
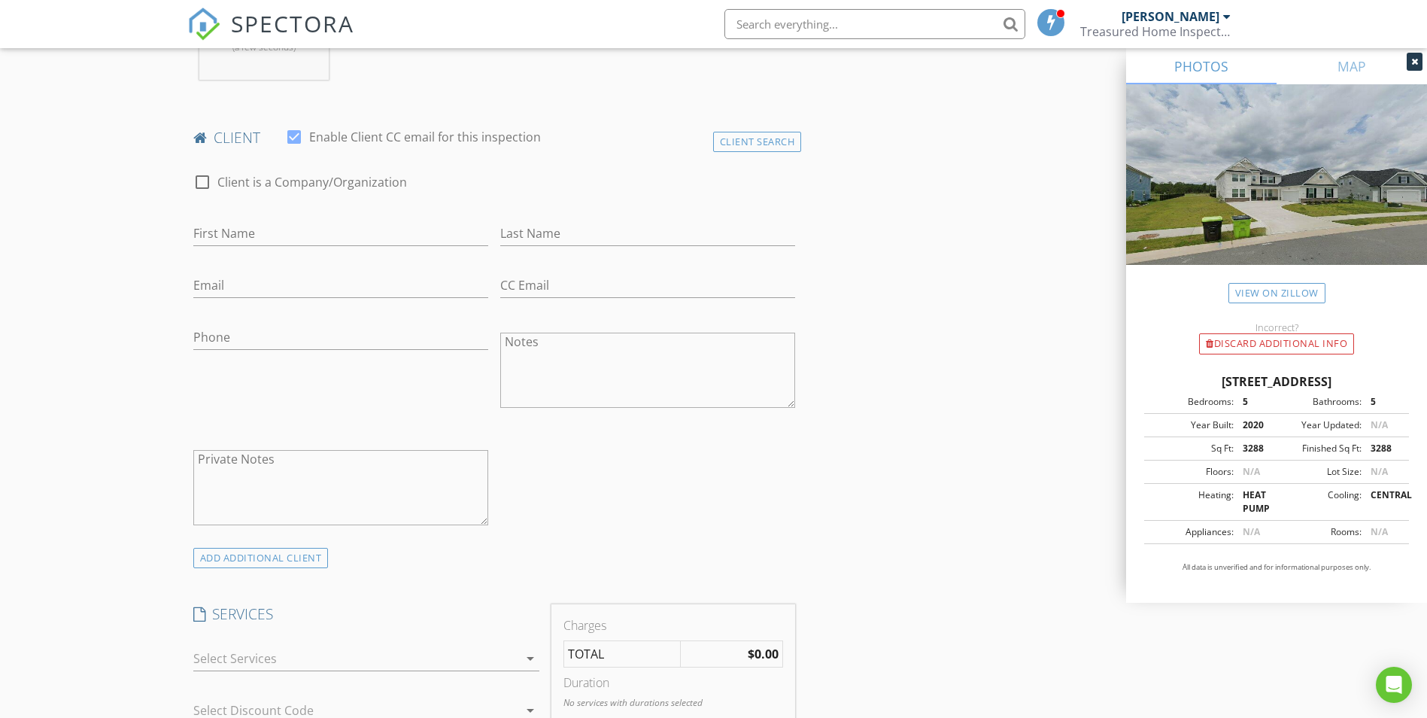
scroll to position [922, 0]
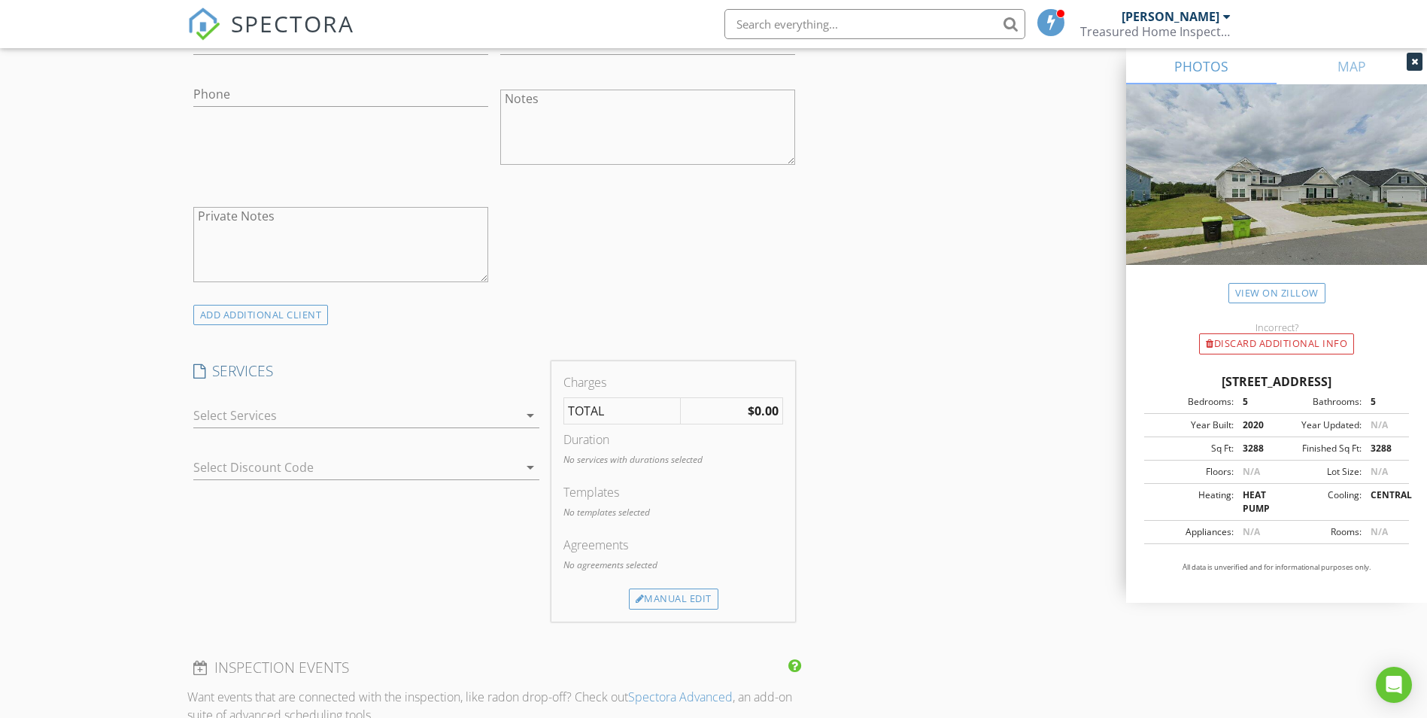
click at [532, 414] on icon "arrow_drop_down" at bounding box center [530, 415] width 18 height 18
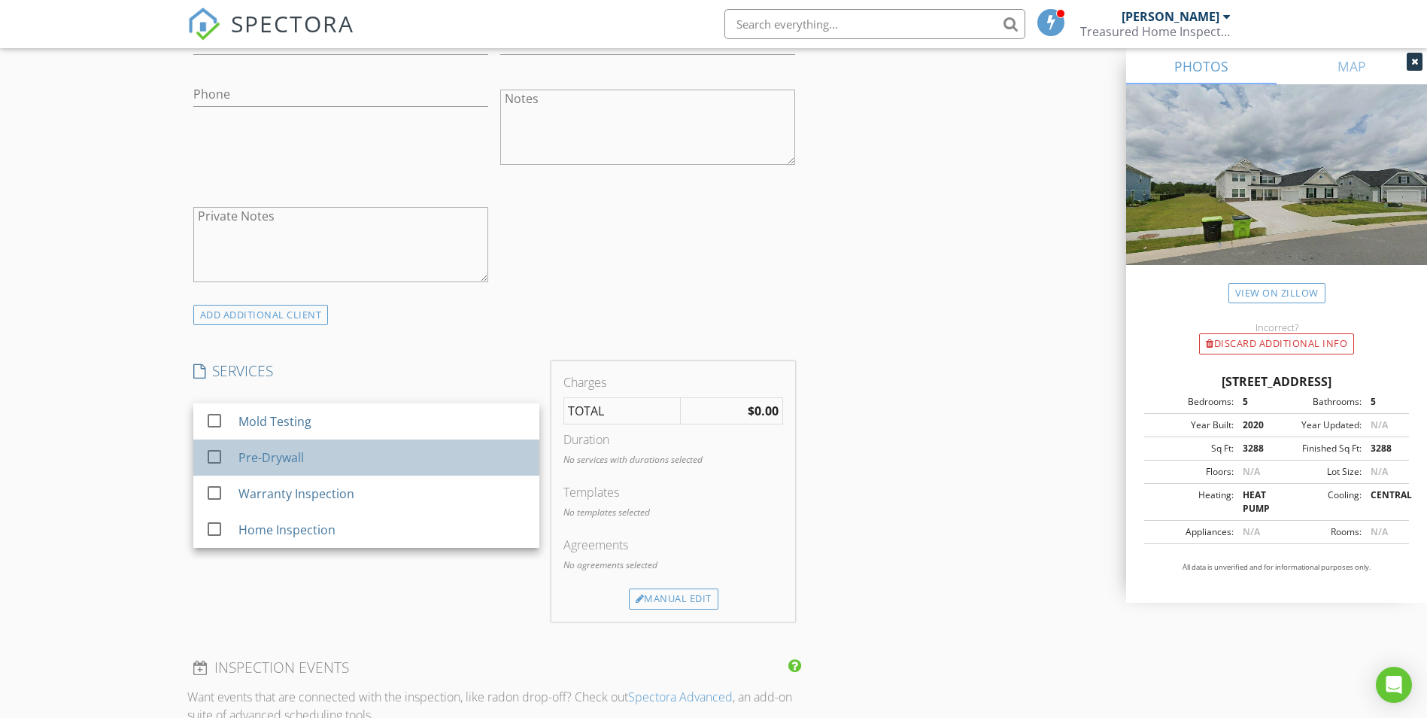
click at [329, 455] on div "Pre-Drywall" at bounding box center [382, 457] width 289 height 30
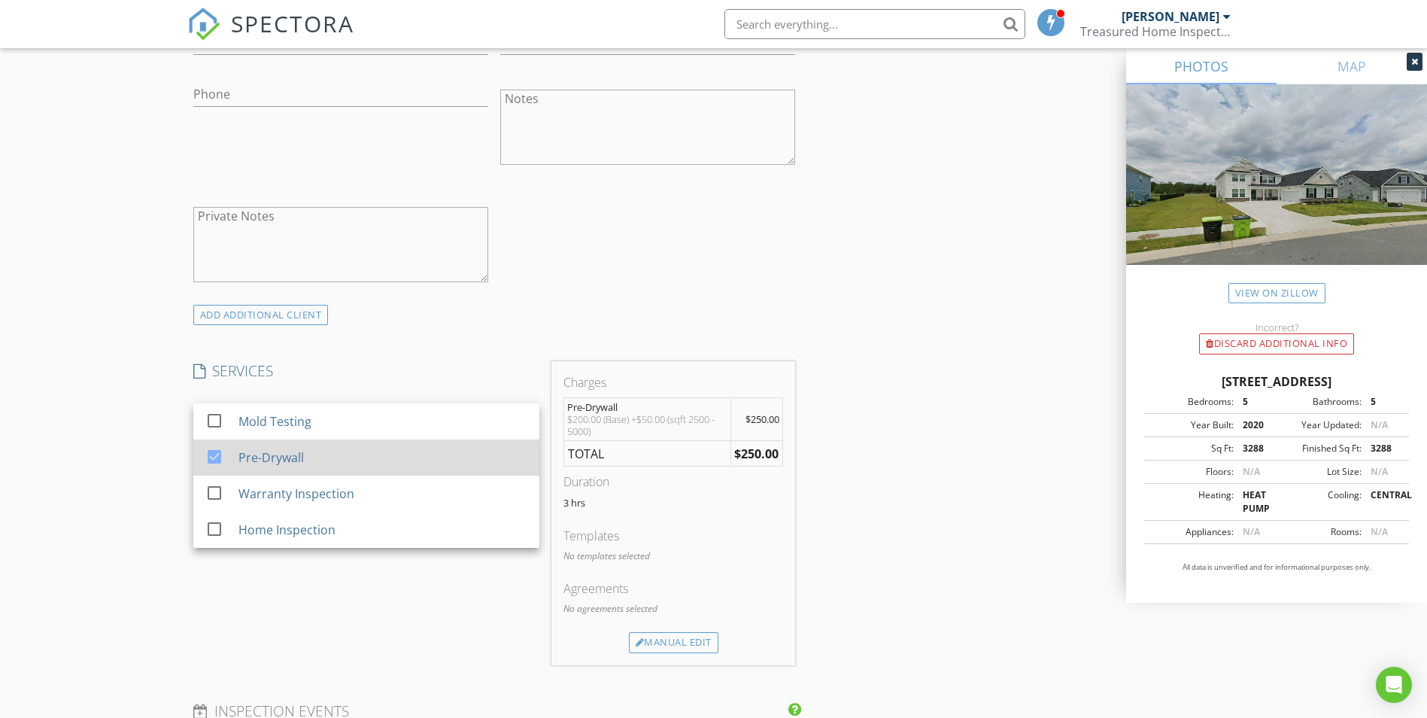
click at [383, 463] on div "Pre-Drywall" at bounding box center [382, 457] width 289 height 30
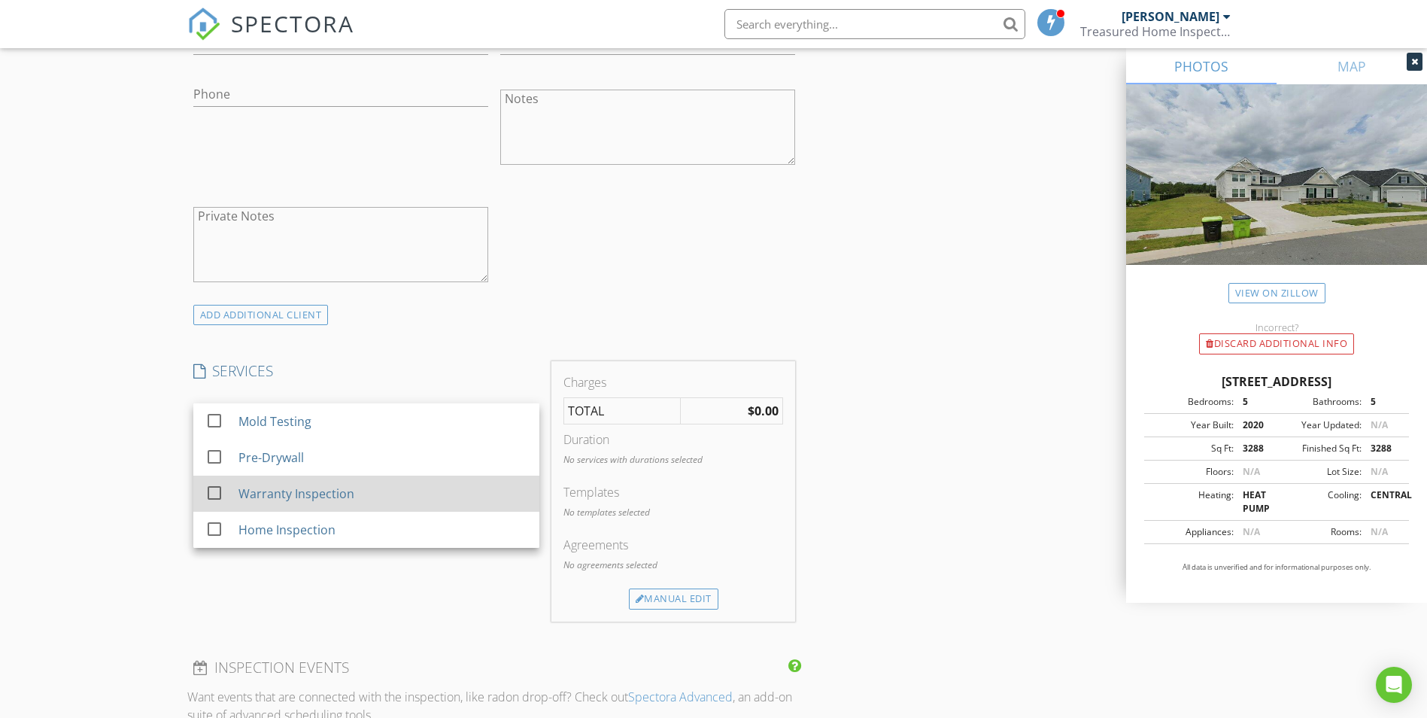
click at [326, 491] on div "Warranty Inspection" at bounding box center [296, 494] width 116 height 18
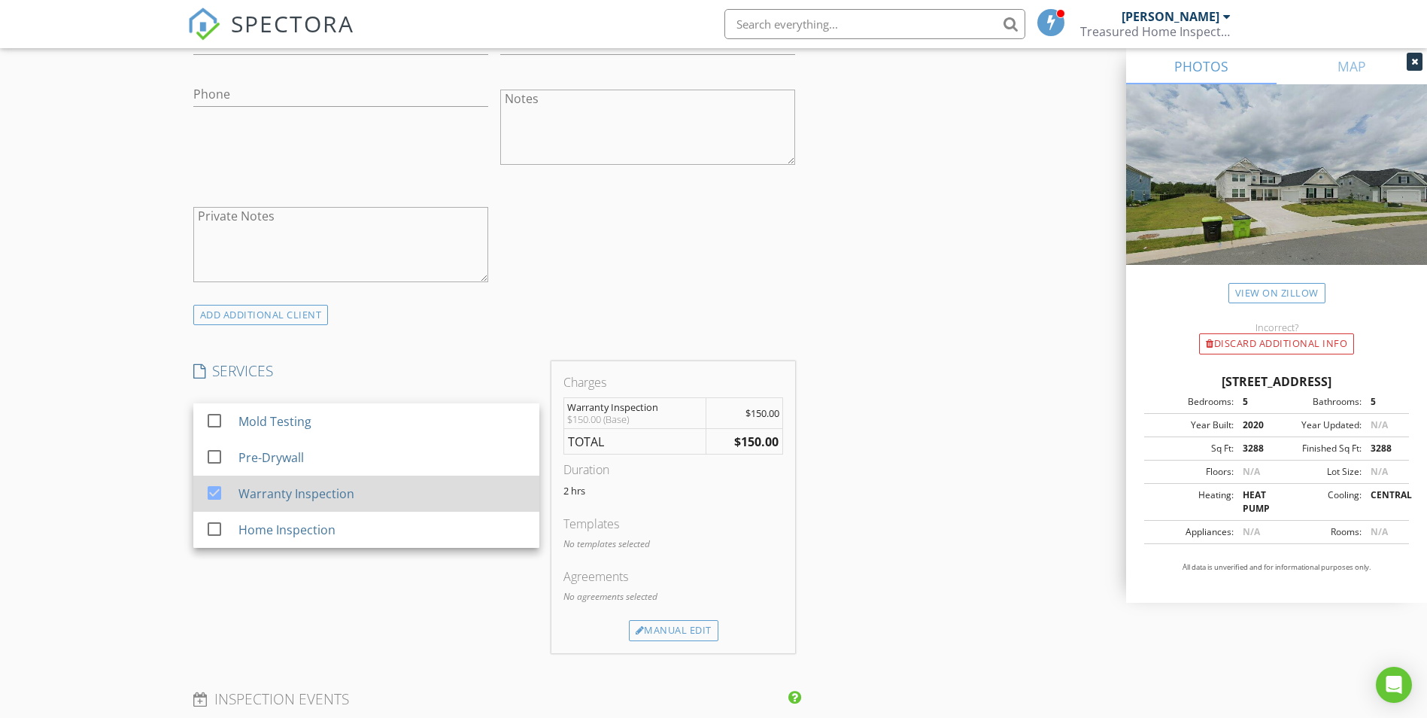
click at [325, 493] on div "Warranty Inspection" at bounding box center [296, 494] width 116 height 18
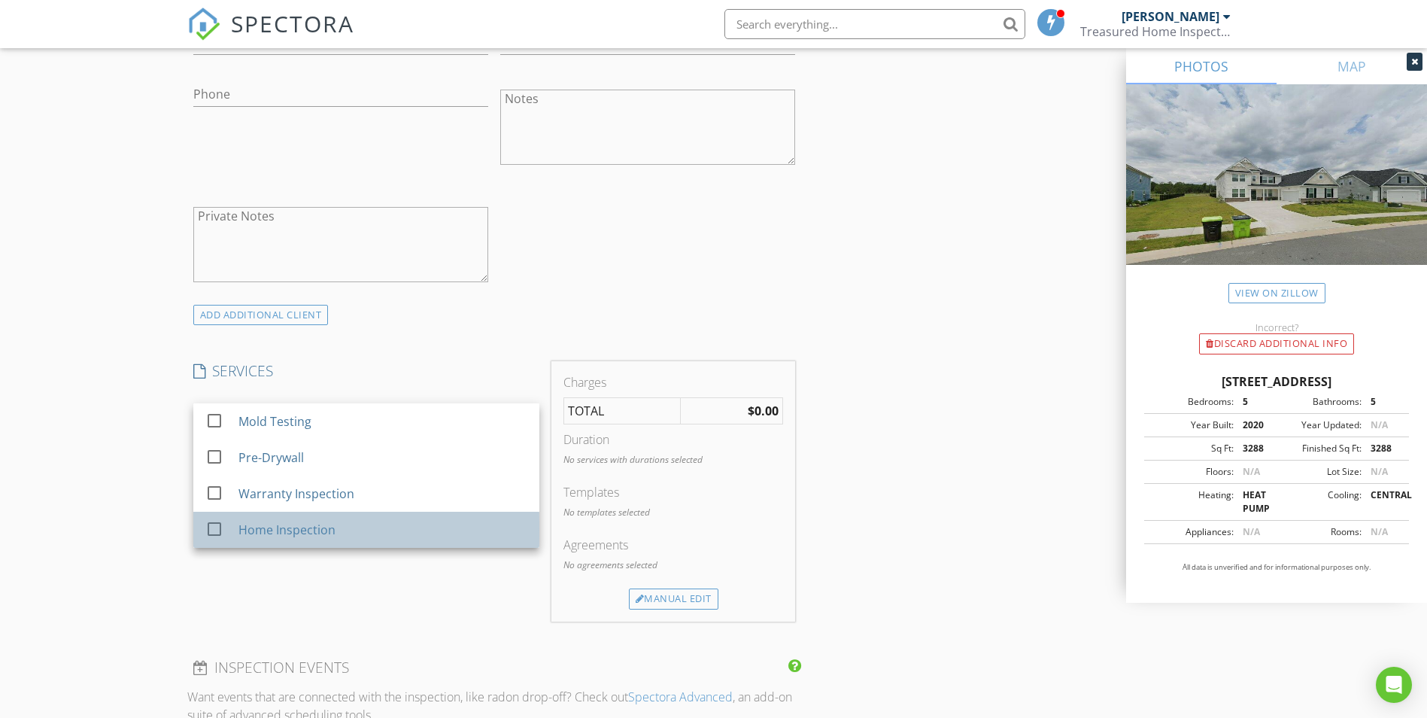
click at [307, 524] on div "Home Inspection" at bounding box center [286, 530] width 97 height 18
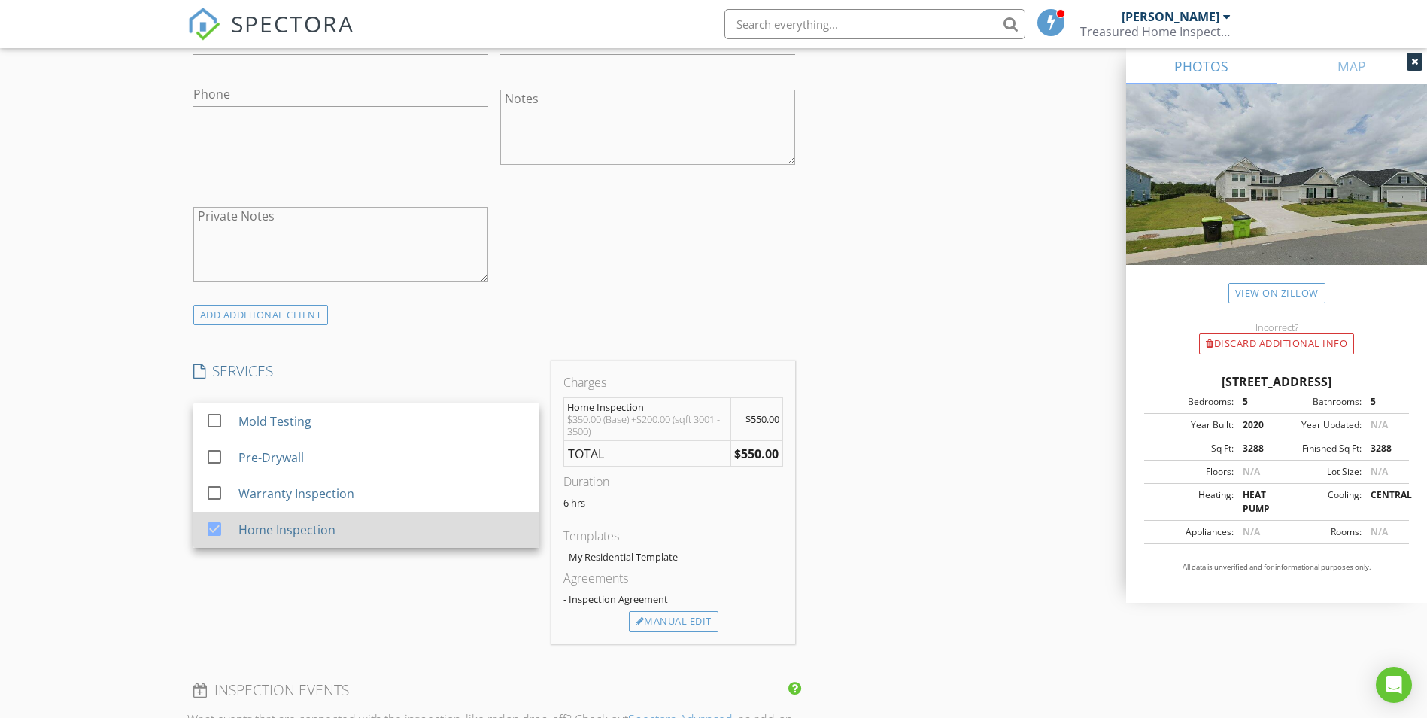
click at [307, 524] on div "Home Inspection" at bounding box center [286, 530] width 97 height 18
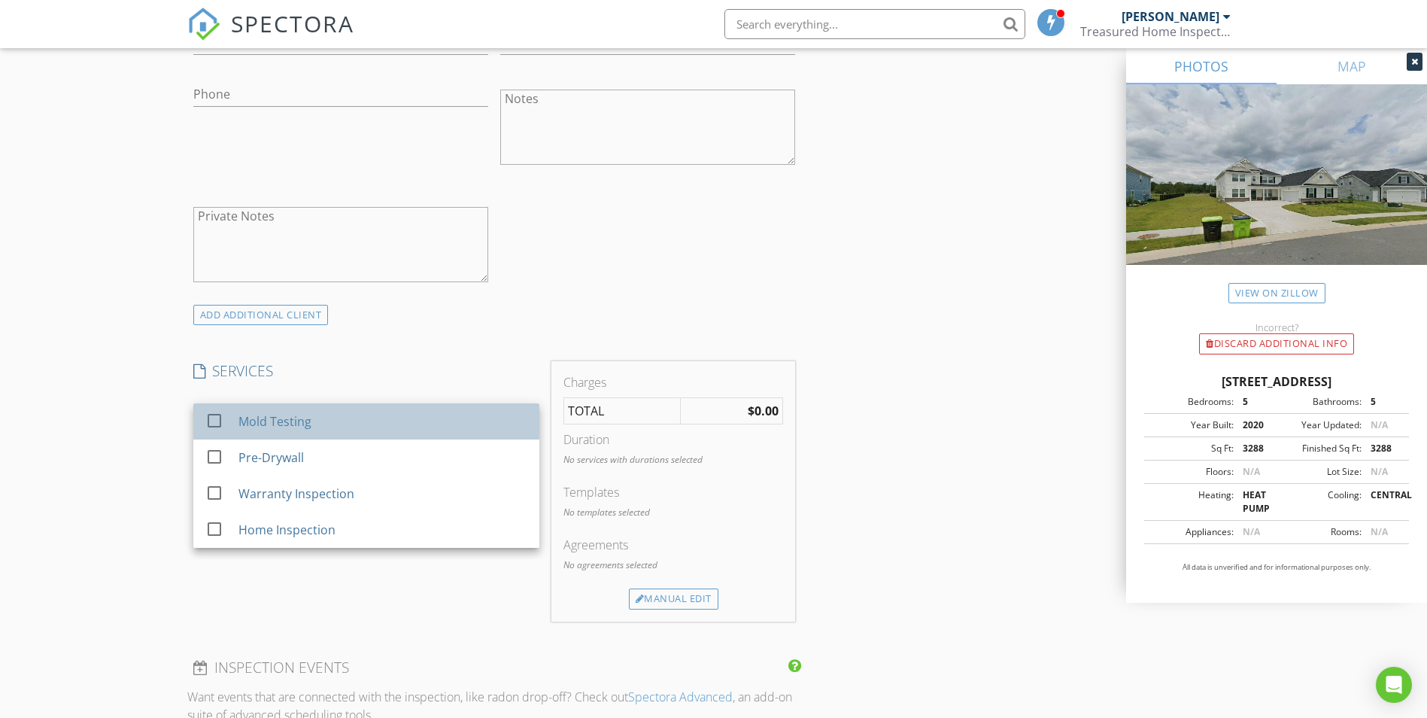
click at [290, 422] on div "Mold Testing" at bounding box center [274, 421] width 73 height 18
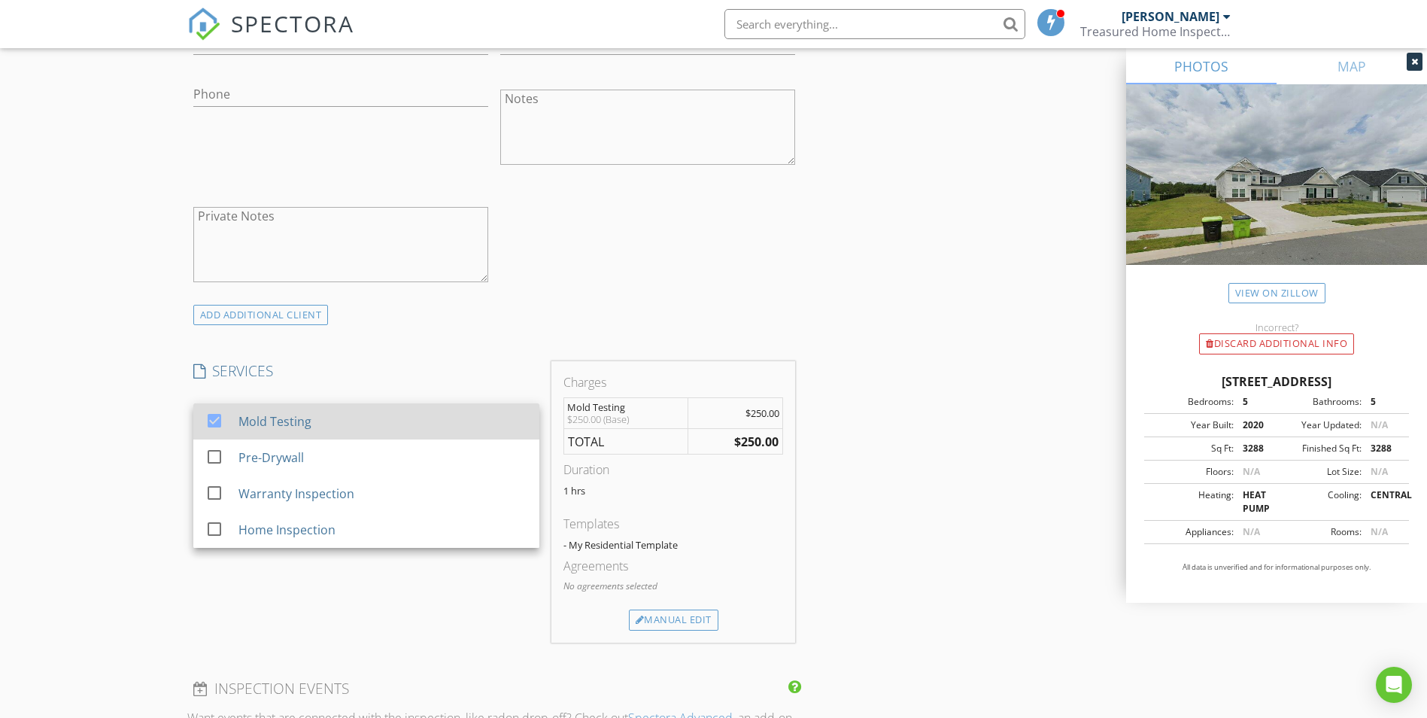
click at [292, 424] on div "Mold Testing" at bounding box center [274, 421] width 73 height 18
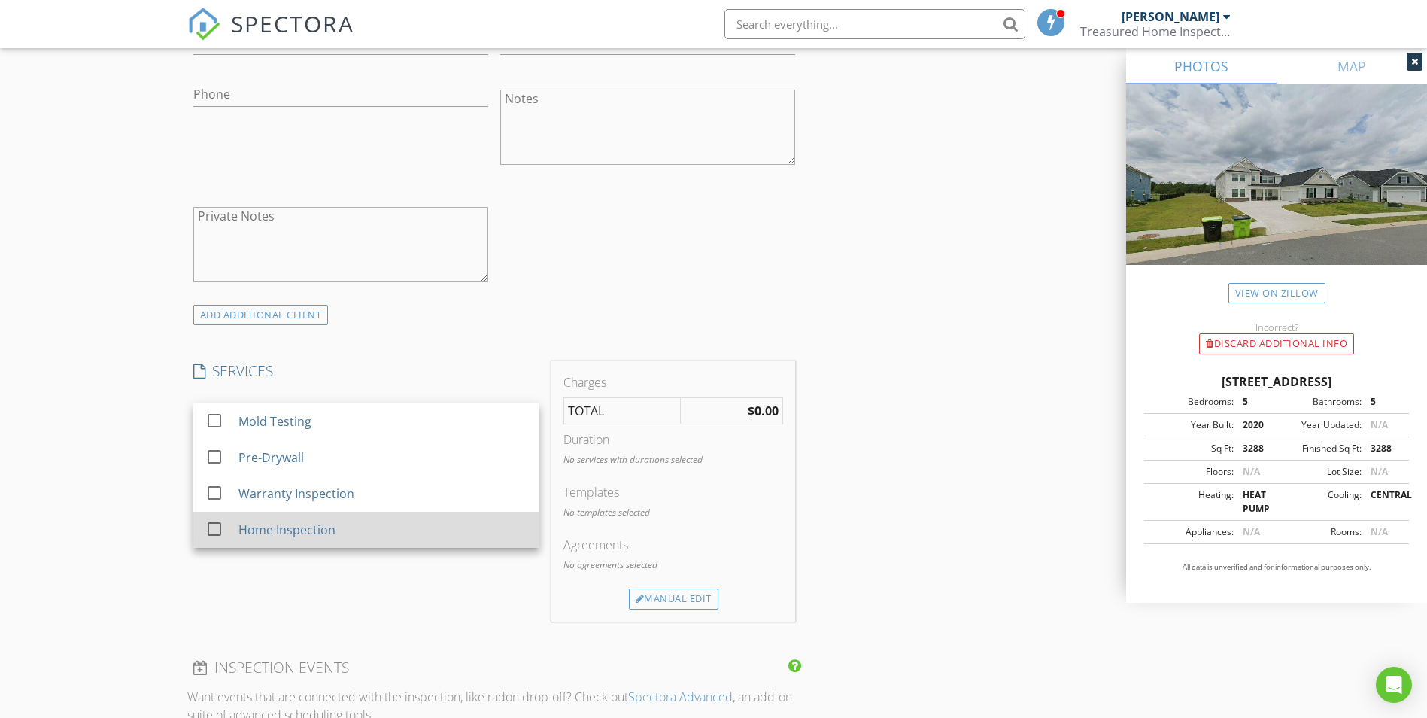
click at [311, 518] on div "Home Inspection" at bounding box center [382, 530] width 289 height 30
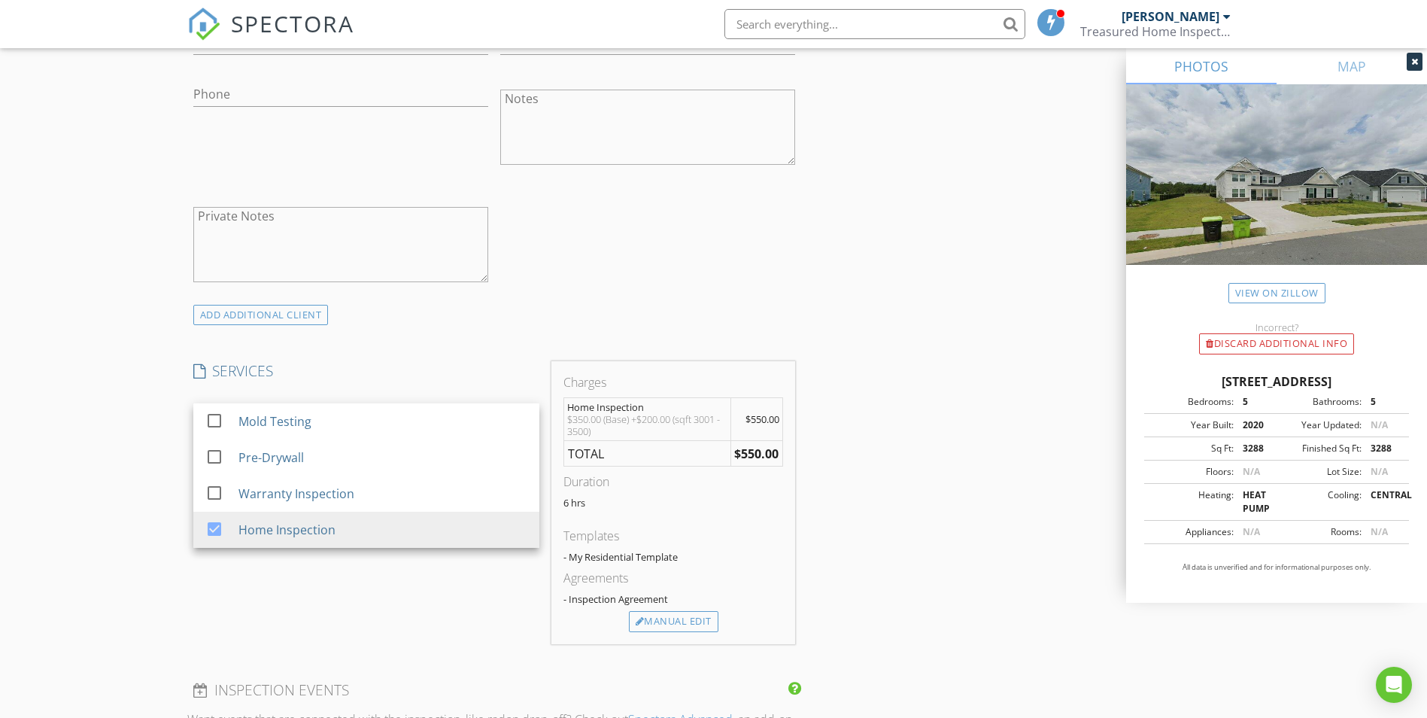
click at [296, 569] on div "SERVICES check_box_outline_blank Mold Testing check_box_outline_blank Pre-Drywa…" at bounding box center [366, 502] width 358 height 283
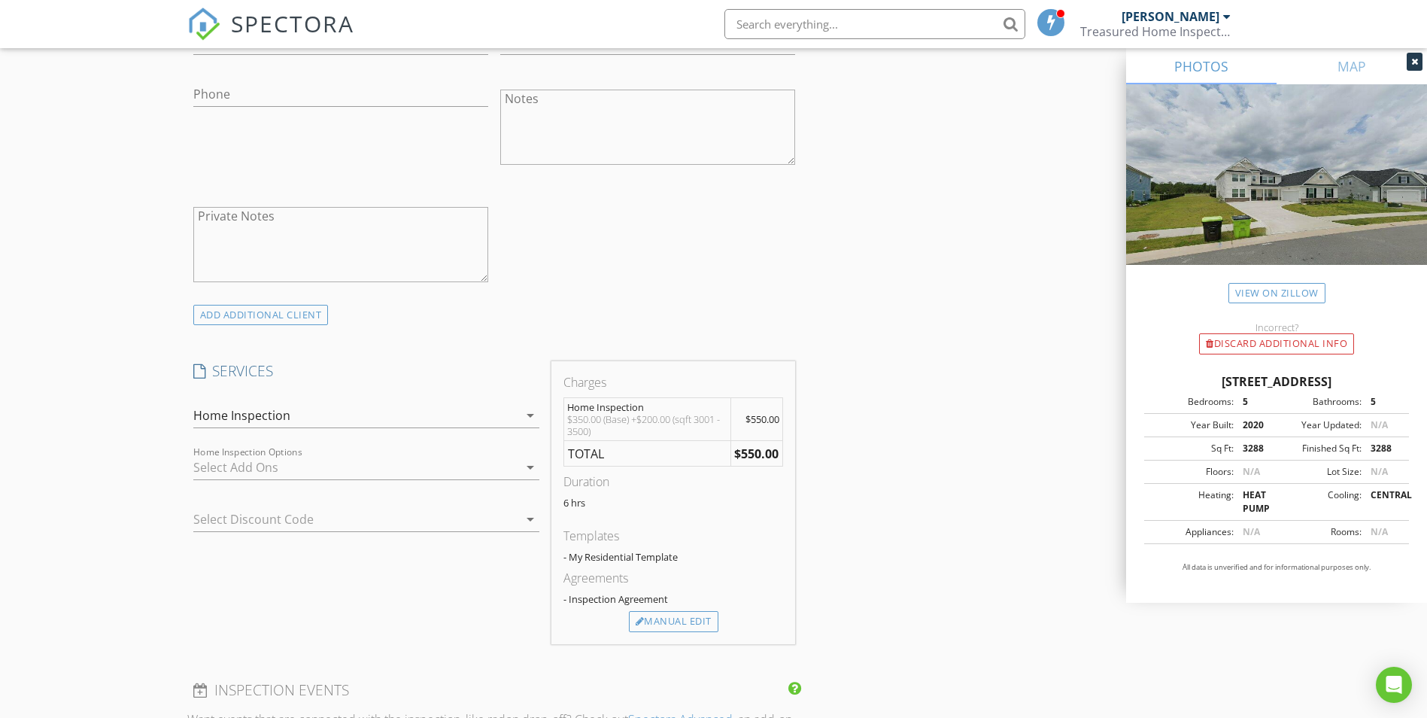
click at [320, 478] on div at bounding box center [355, 467] width 325 height 24
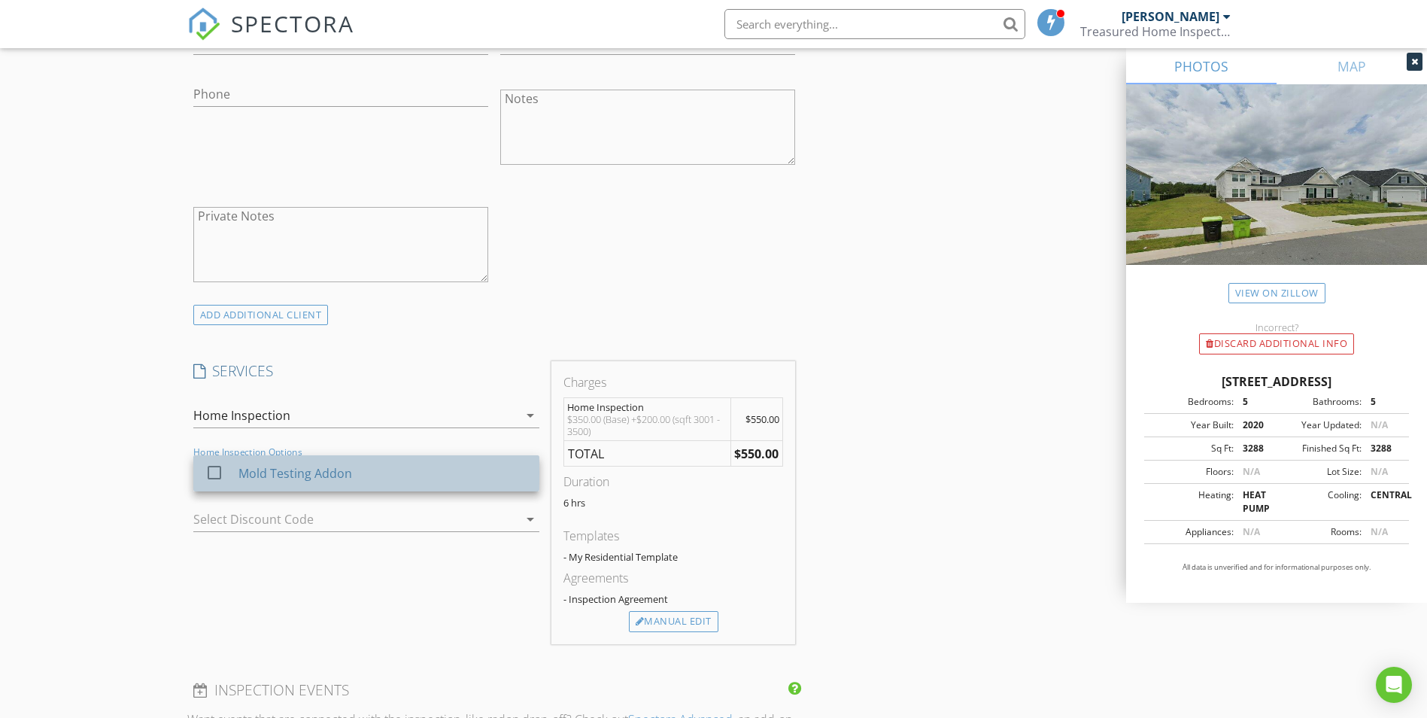
click at [302, 459] on div "Mold Testing Addon" at bounding box center [382, 473] width 289 height 30
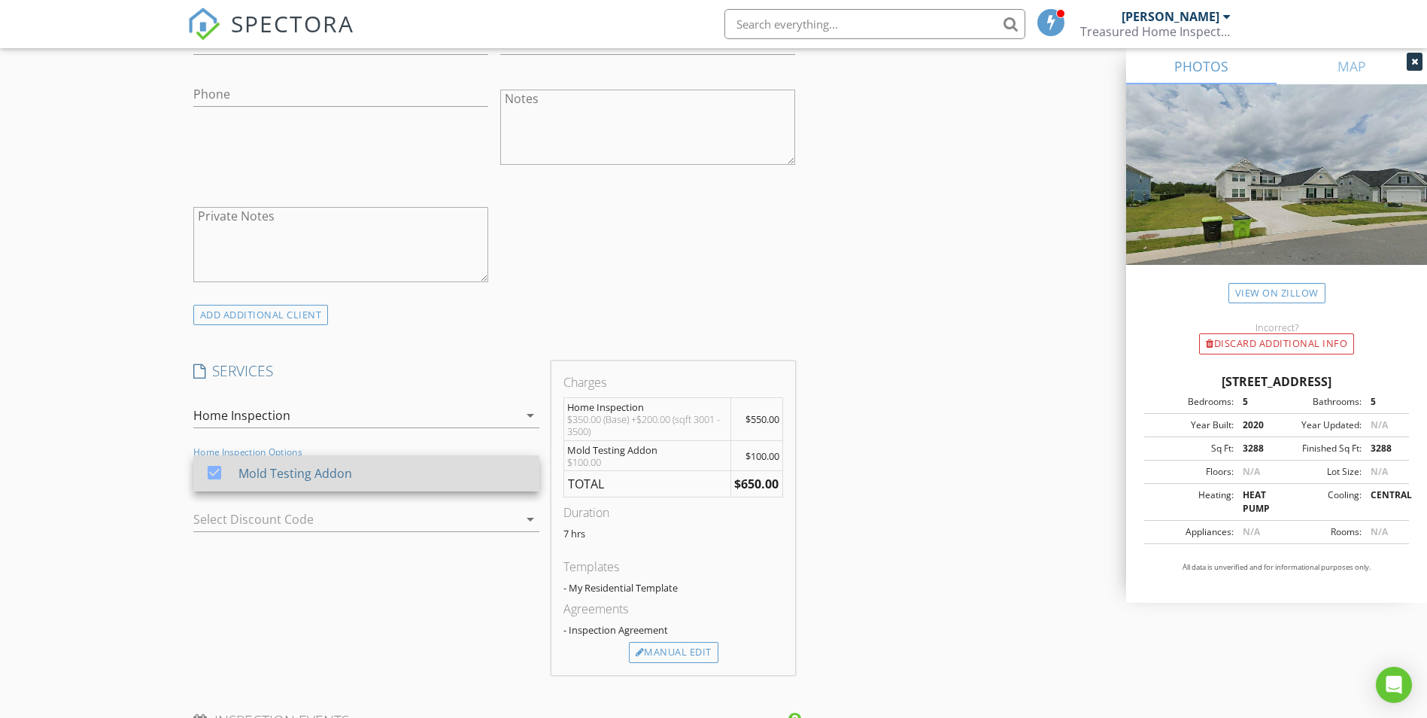
click at [325, 474] on div "Mold Testing Addon" at bounding box center [295, 473] width 114 height 18
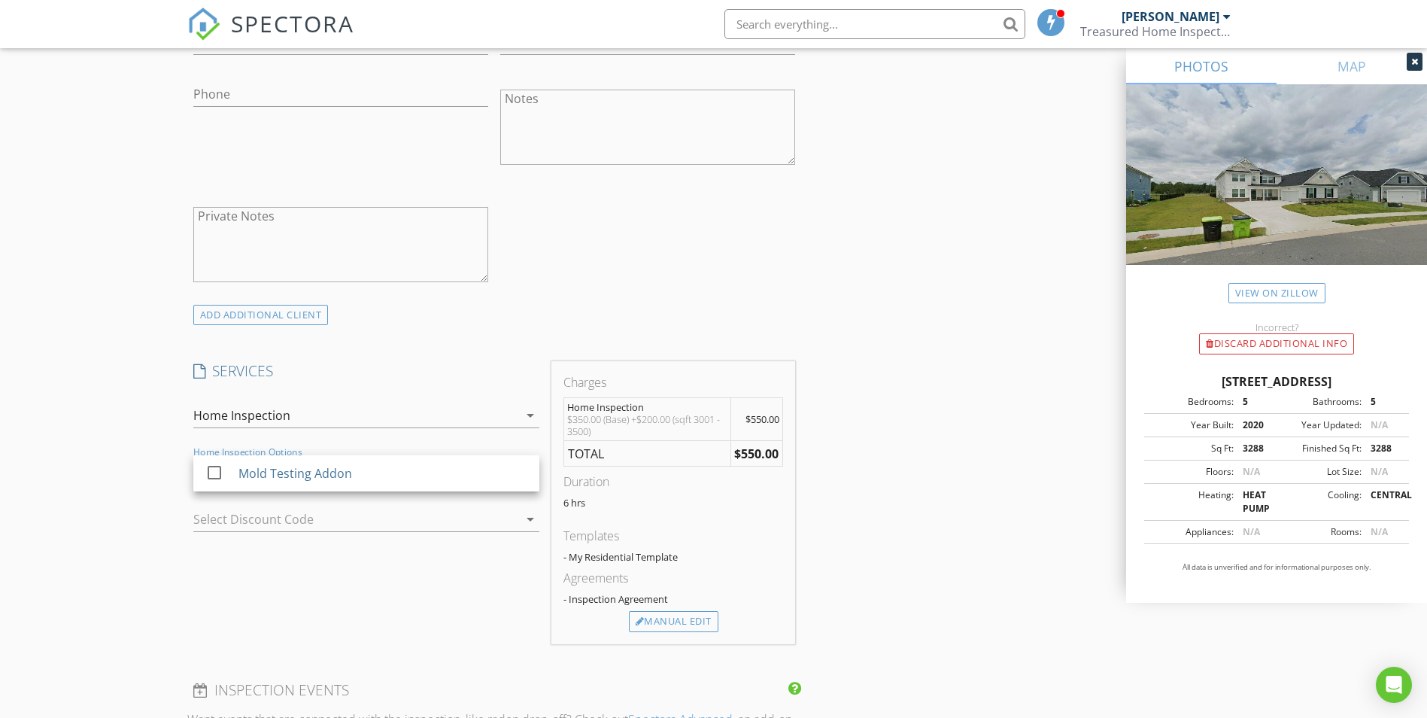
click at [306, 555] on div "SERVICES check_box_outline_blank Mold Testing check_box_outline_blank Pre-Drywa…" at bounding box center [366, 502] width 358 height 283
click at [515, 470] on div at bounding box center [355, 467] width 325 height 24
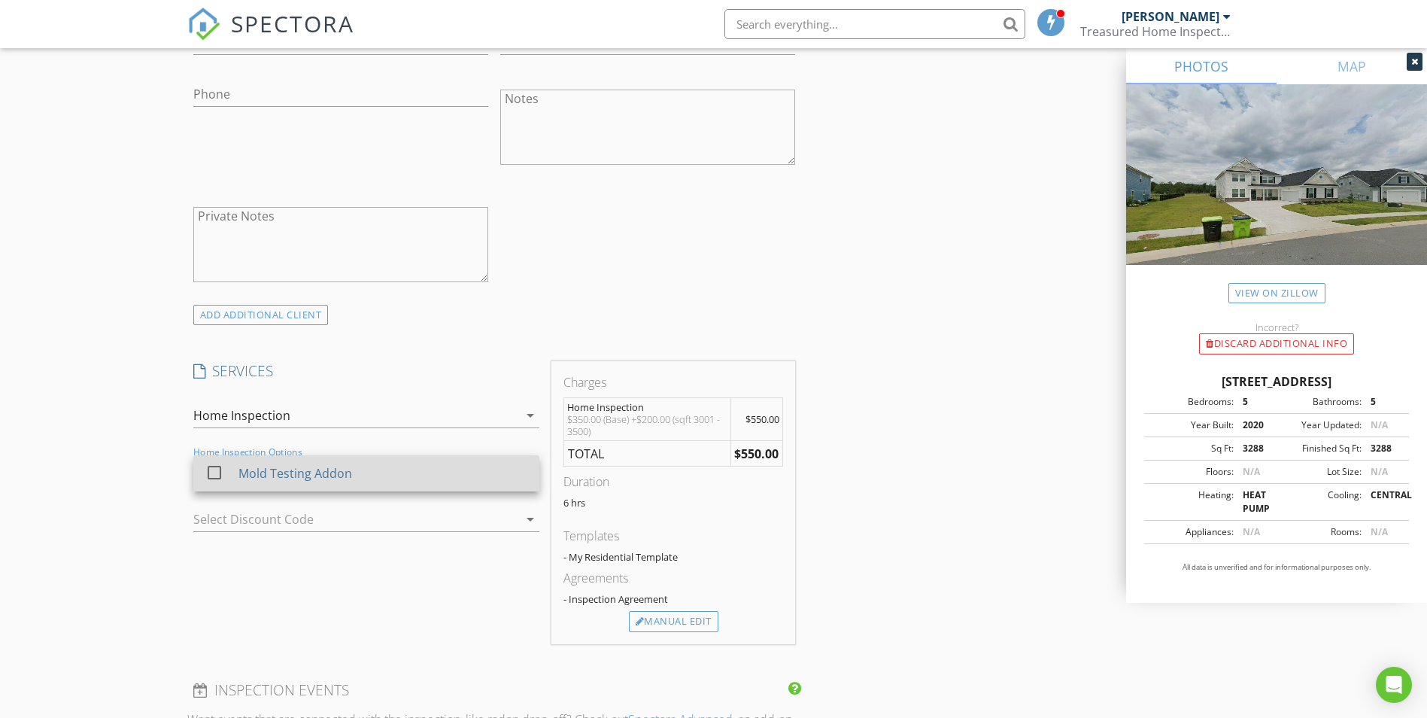
click at [399, 472] on div "Mold Testing Addon" at bounding box center [382, 473] width 289 height 30
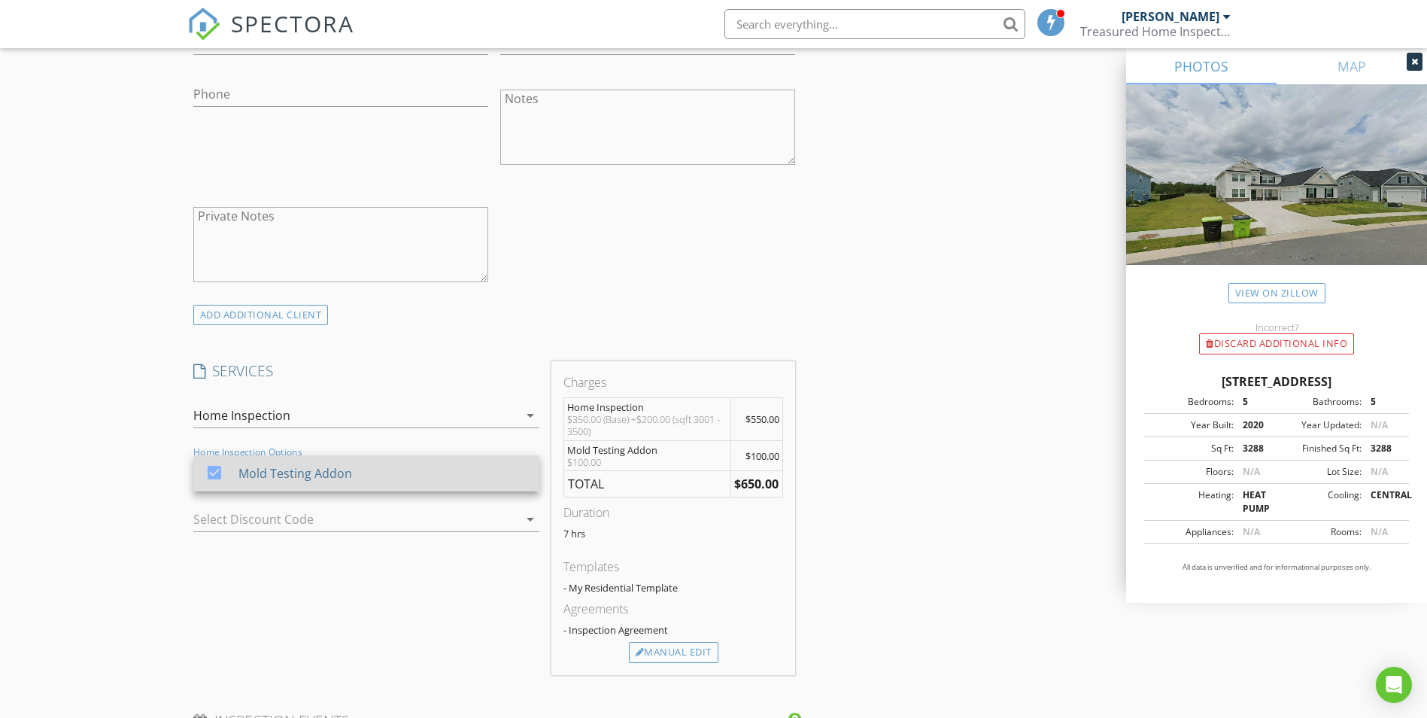
click at [512, 479] on div "Mold Testing Addon" at bounding box center [382, 473] width 289 height 30
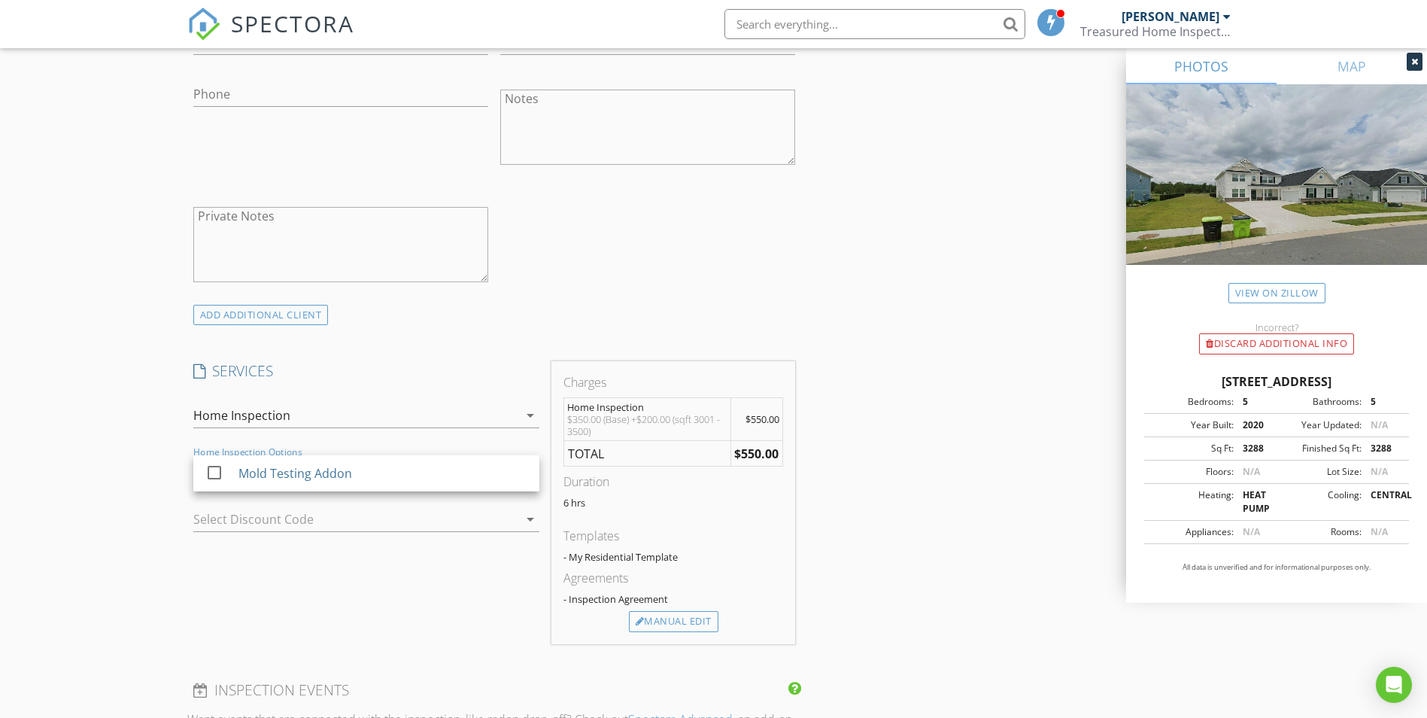
click at [490, 415] on div "Home Inspection" at bounding box center [355, 415] width 325 height 24
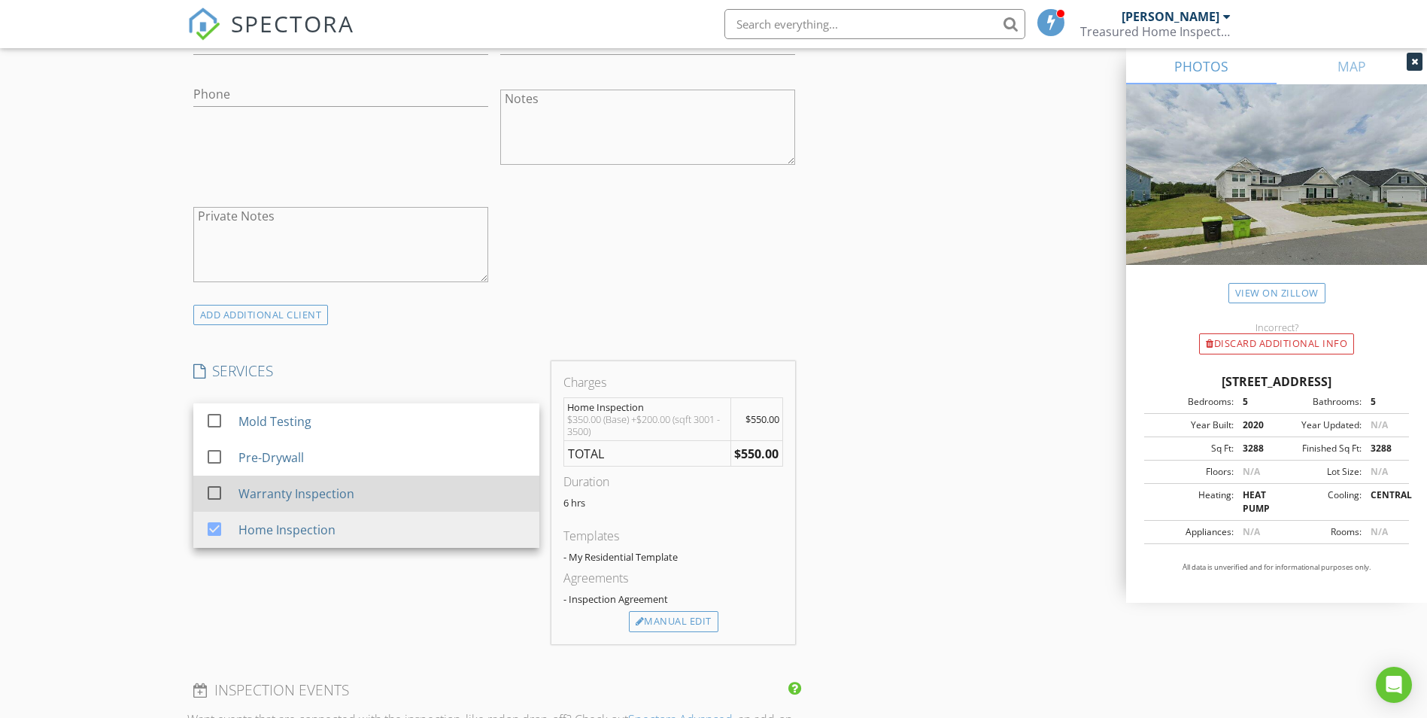
click at [338, 494] on div "Warranty Inspection" at bounding box center [296, 494] width 116 height 18
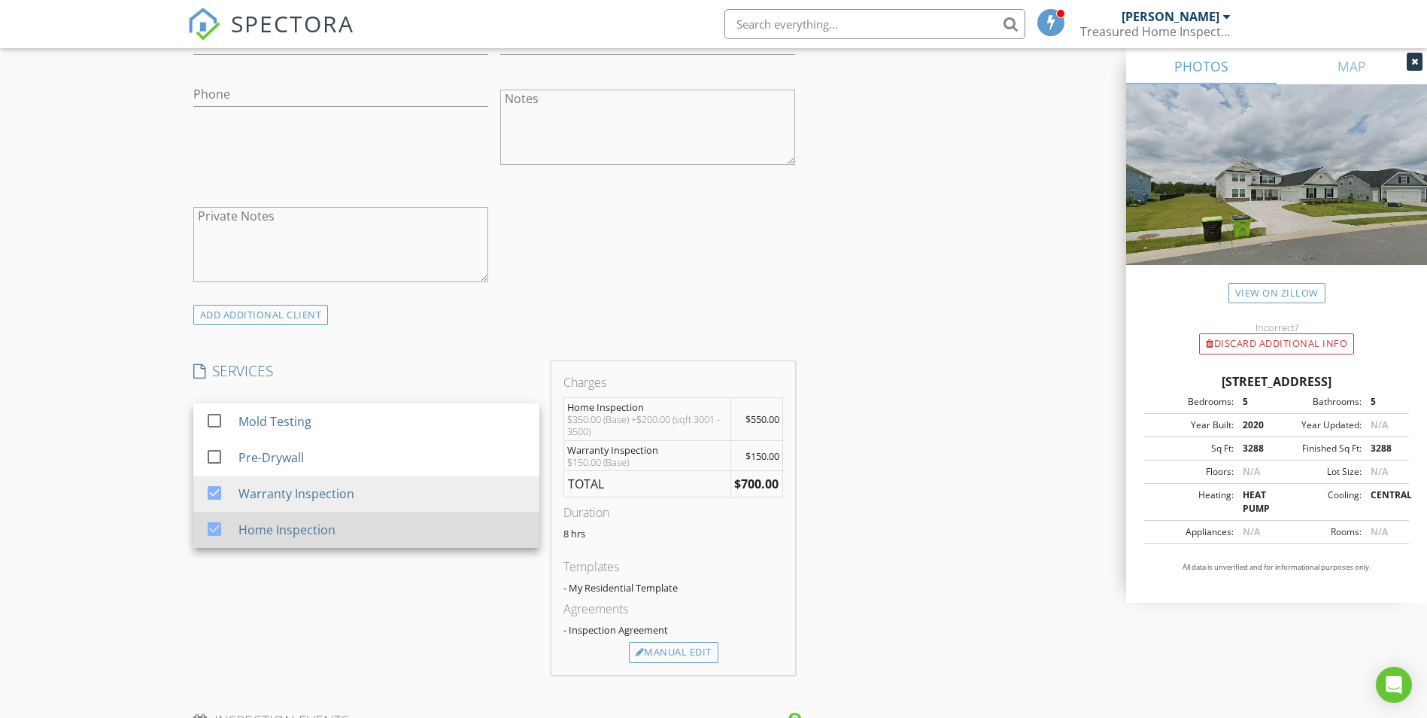
click at [318, 520] on div "Home Inspection" at bounding box center [382, 530] width 289 height 30
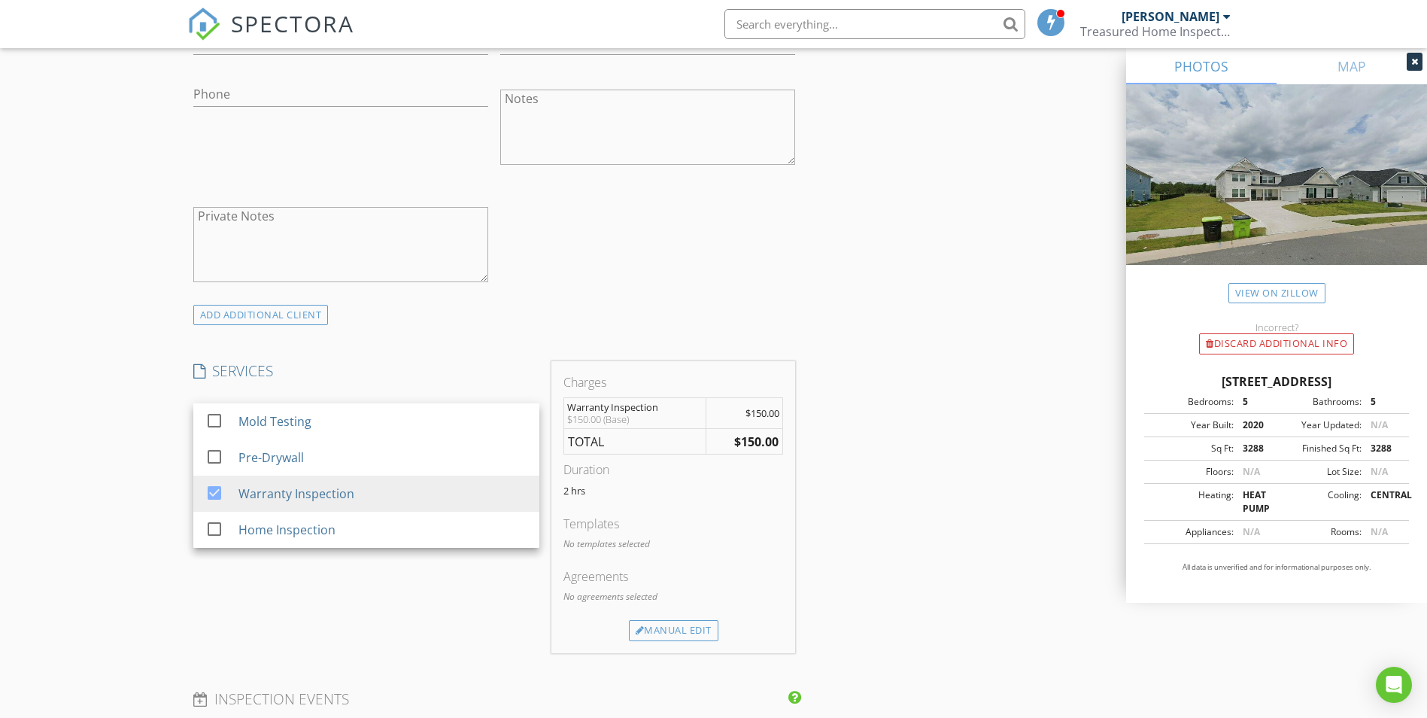
drag, startPoint x: 351, startPoint y: 597, endPoint x: 351, endPoint y: 518, distance: 79.0
click at [353, 597] on div "SERVICES check_box_outline_blank Mold Testing check_box_outline_blank Pre-Drywa…" at bounding box center [366, 507] width 358 height 292
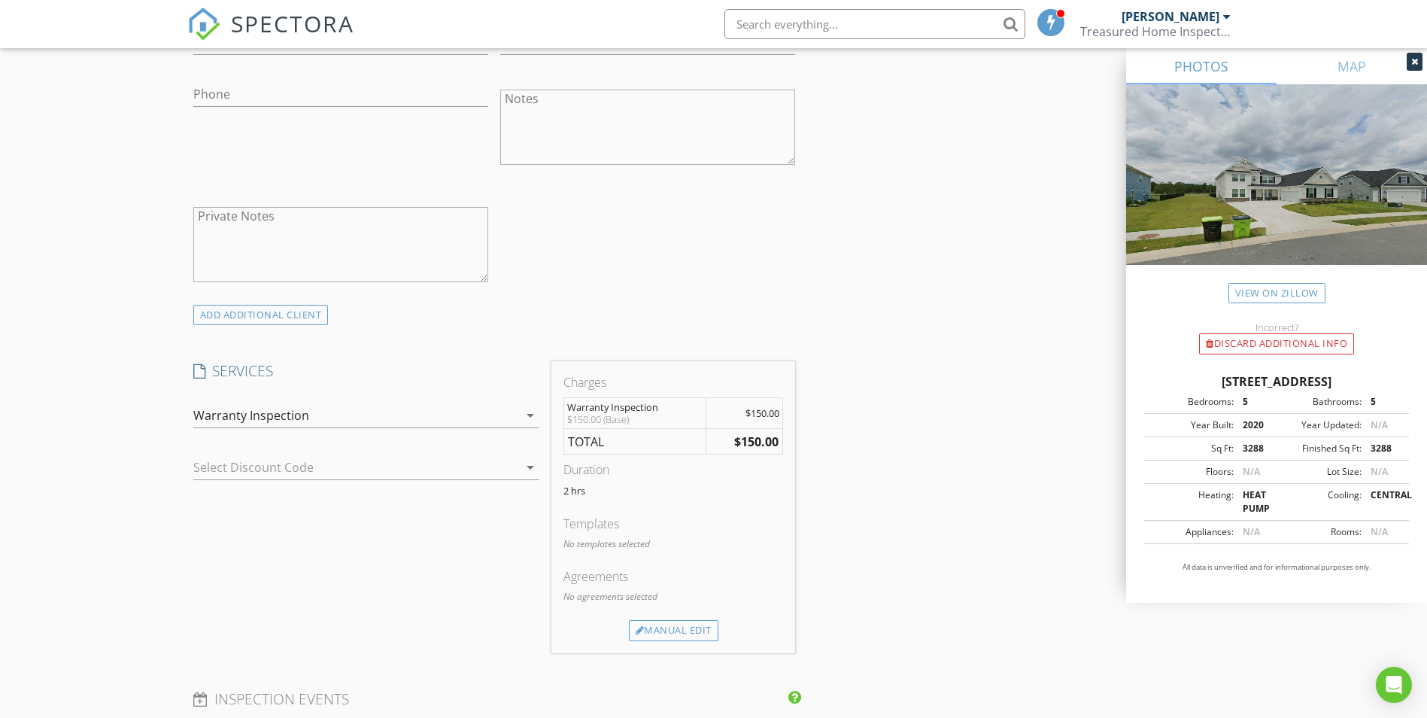
click at [411, 422] on div "Warranty Inspection" at bounding box center [355, 415] width 325 height 24
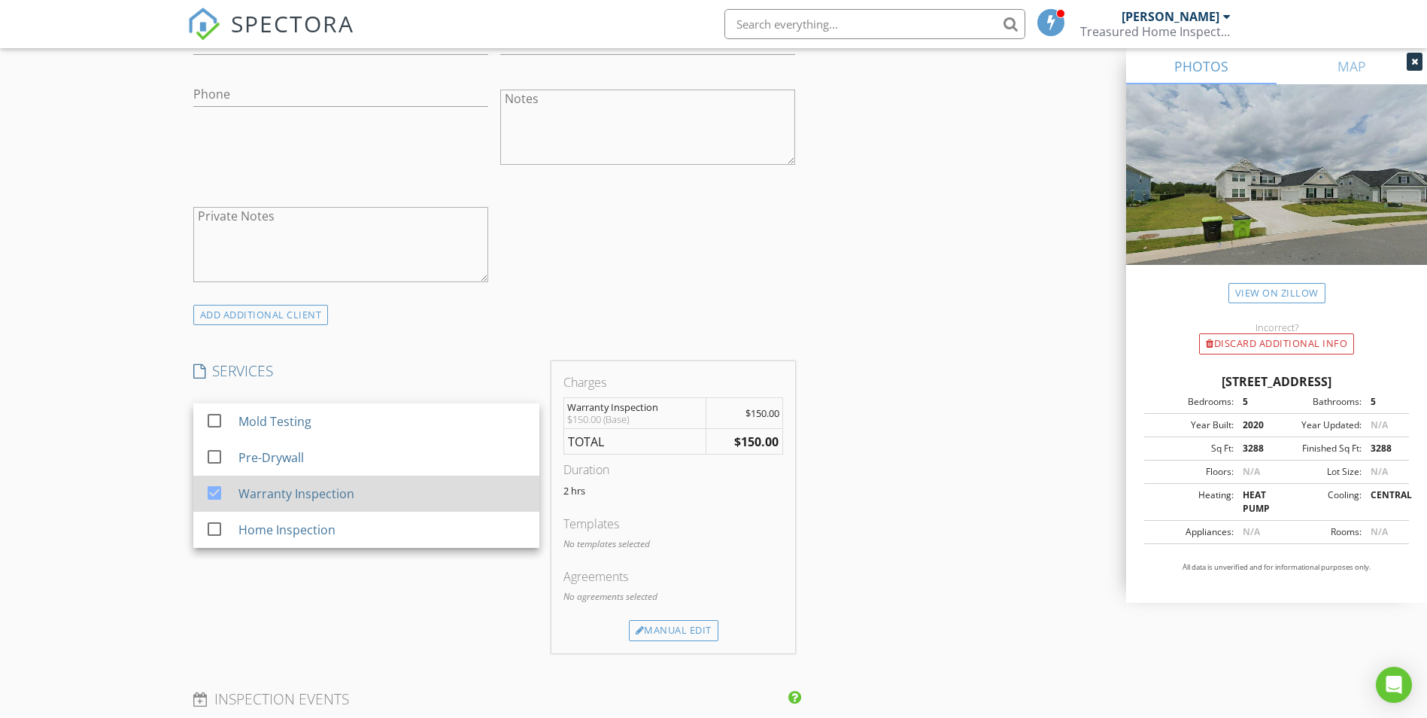
click at [323, 494] on div "Warranty Inspection" at bounding box center [296, 494] width 116 height 18
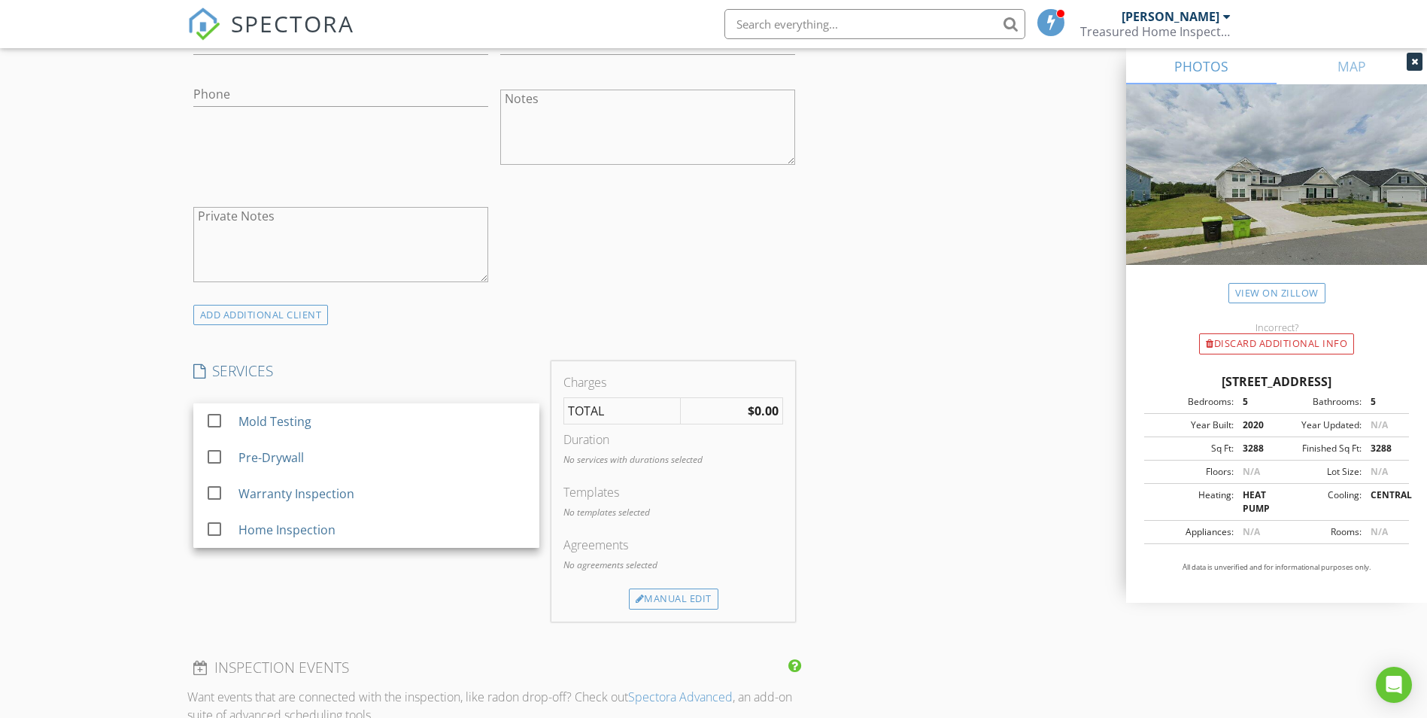
click at [418, 591] on div "SERVICES check_box_outline_blank Mold Testing check_box_outline_blank Pre-Drywa…" at bounding box center [366, 491] width 358 height 260
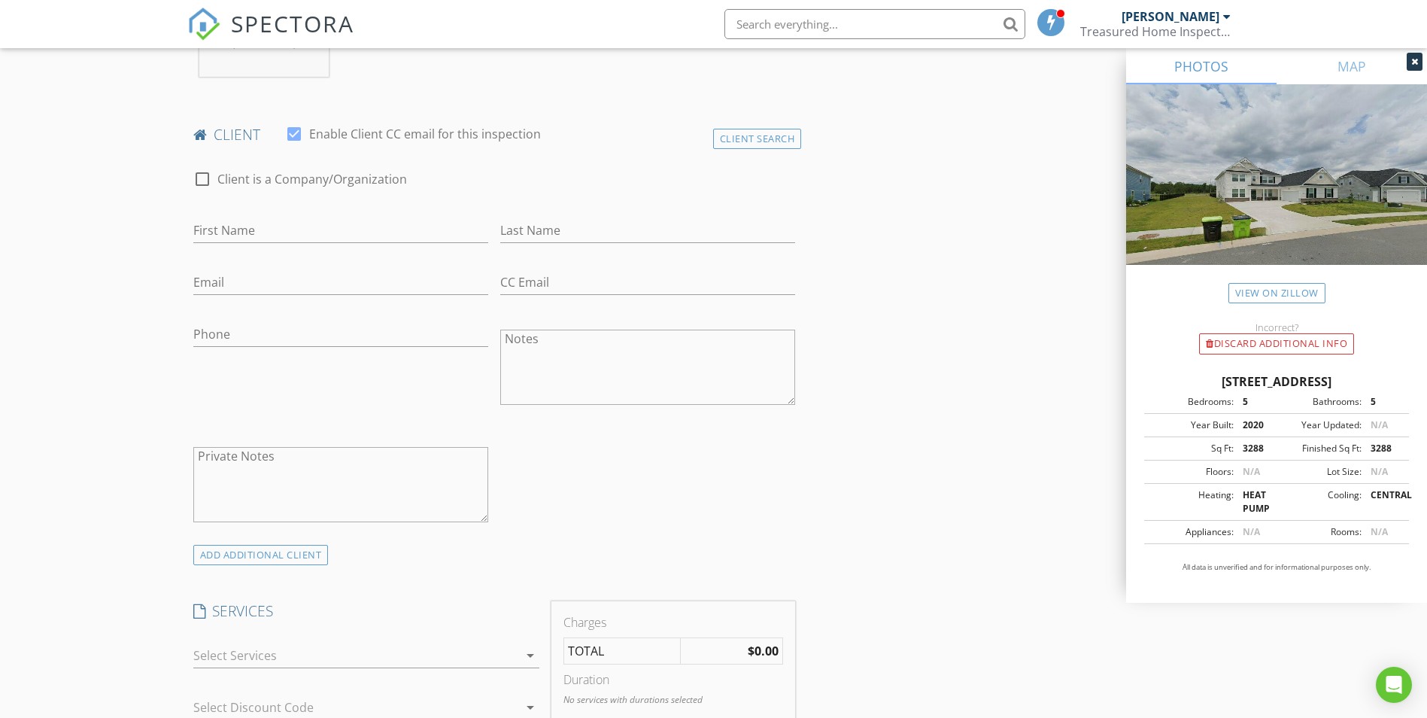
scroll to position [621, 0]
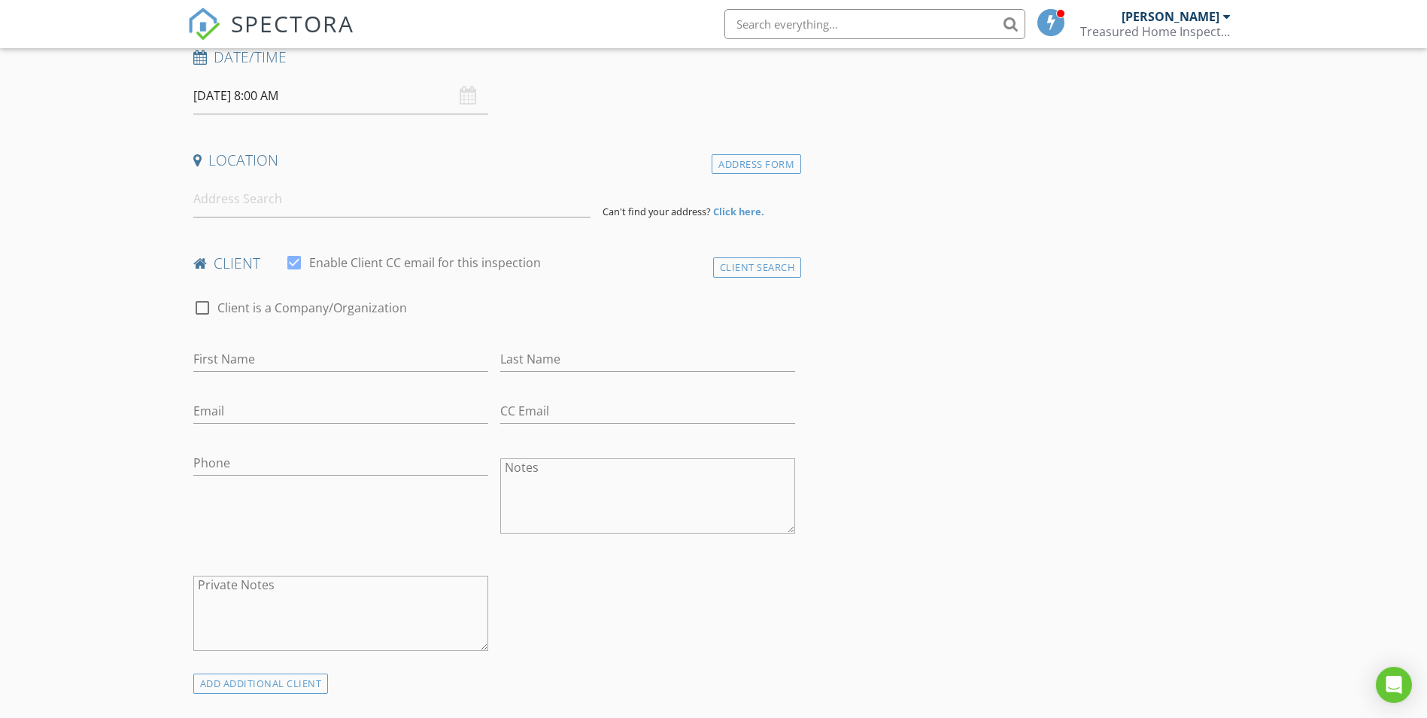
scroll to position [245, 0]
click at [273, 198] on input at bounding box center [391, 199] width 397 height 37
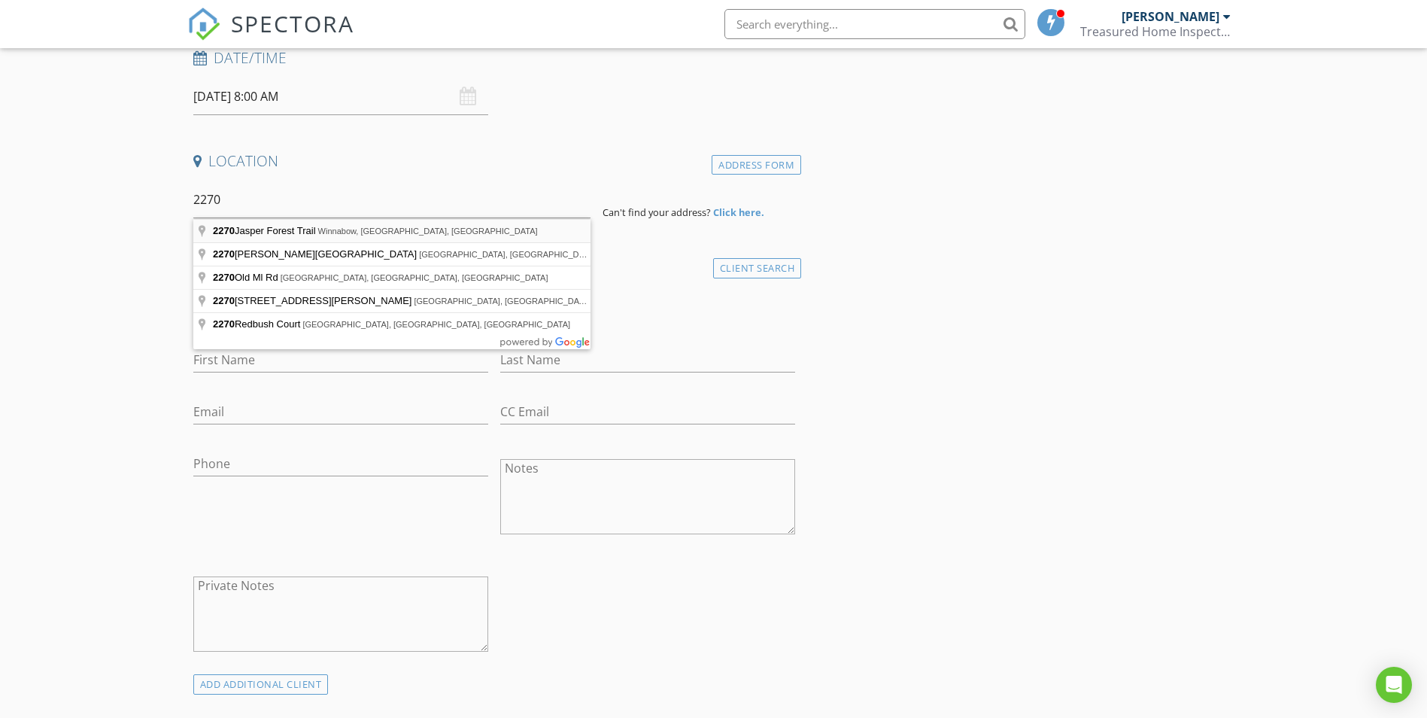
type input "2270 Jasper Forest Trail, Winnabow, NC, USA"
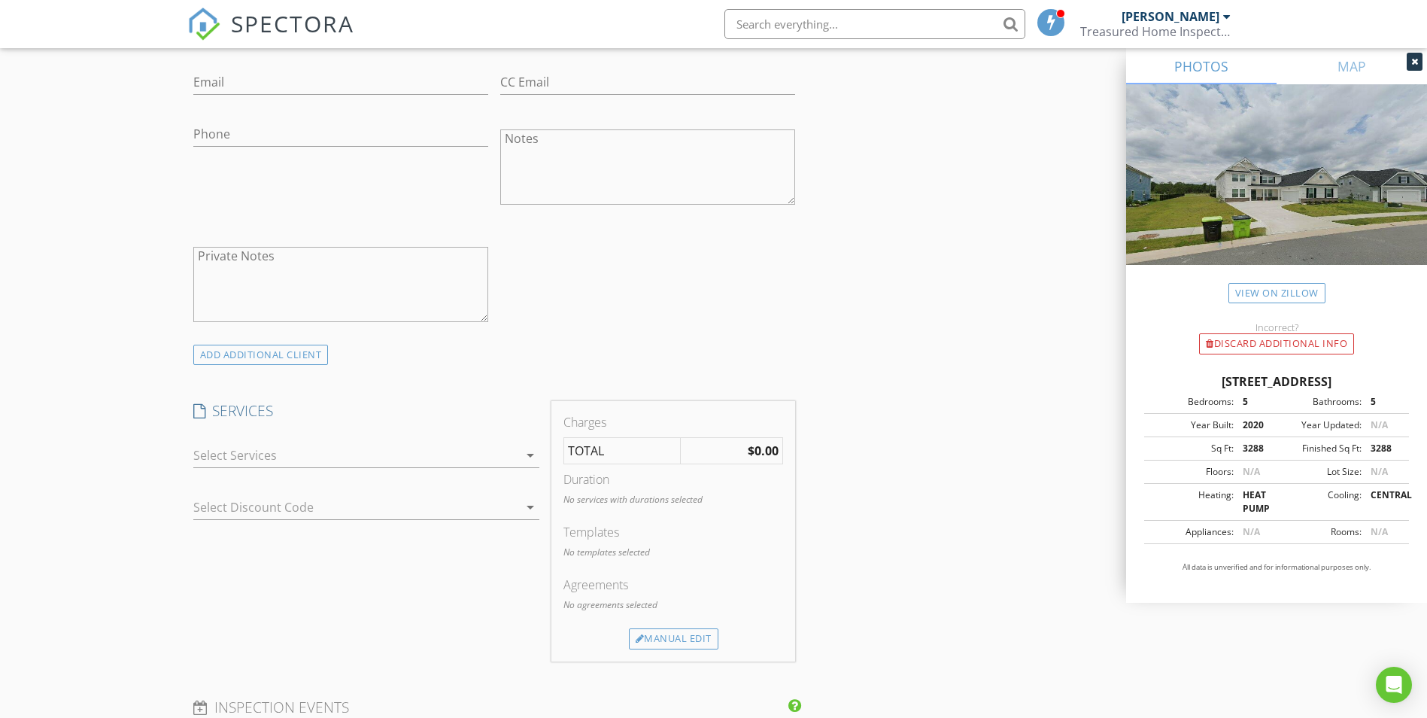
scroll to position [1073, 0]
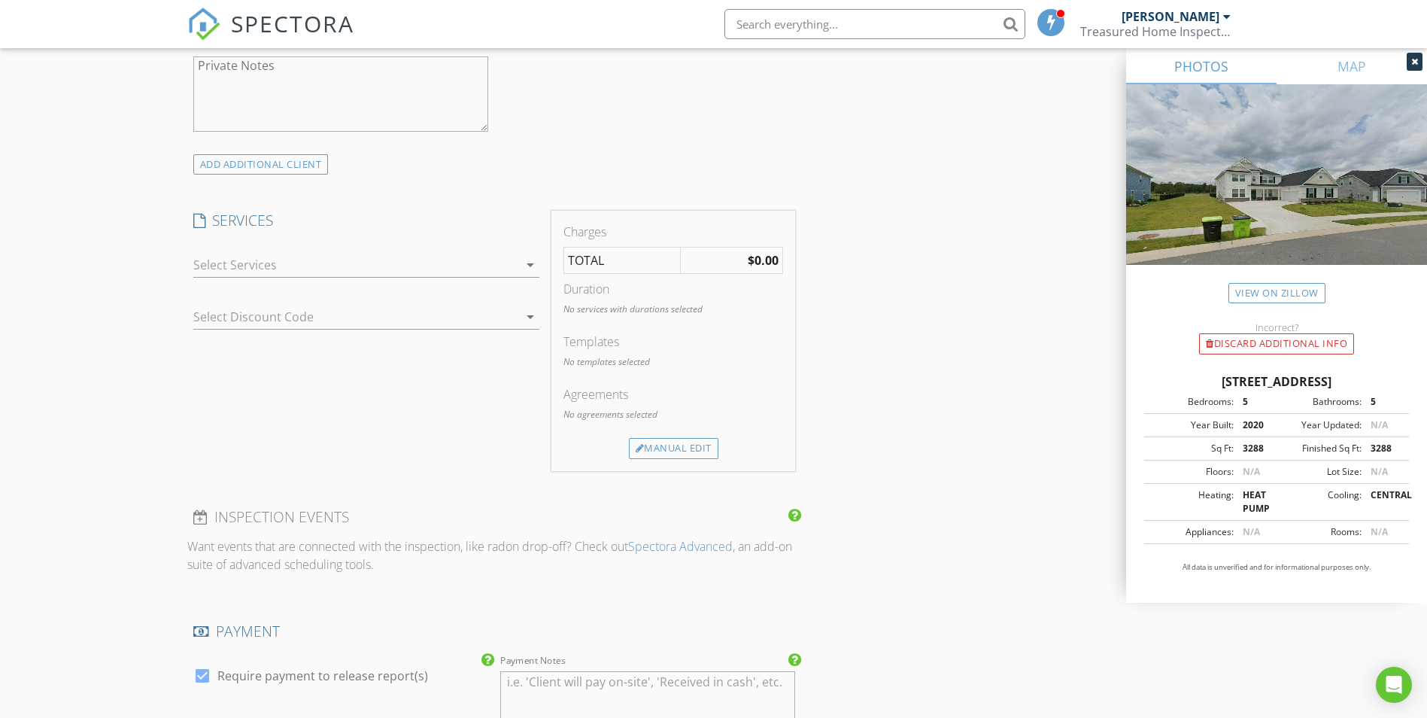
click at [521, 266] on icon "arrow_drop_down" at bounding box center [530, 265] width 18 height 18
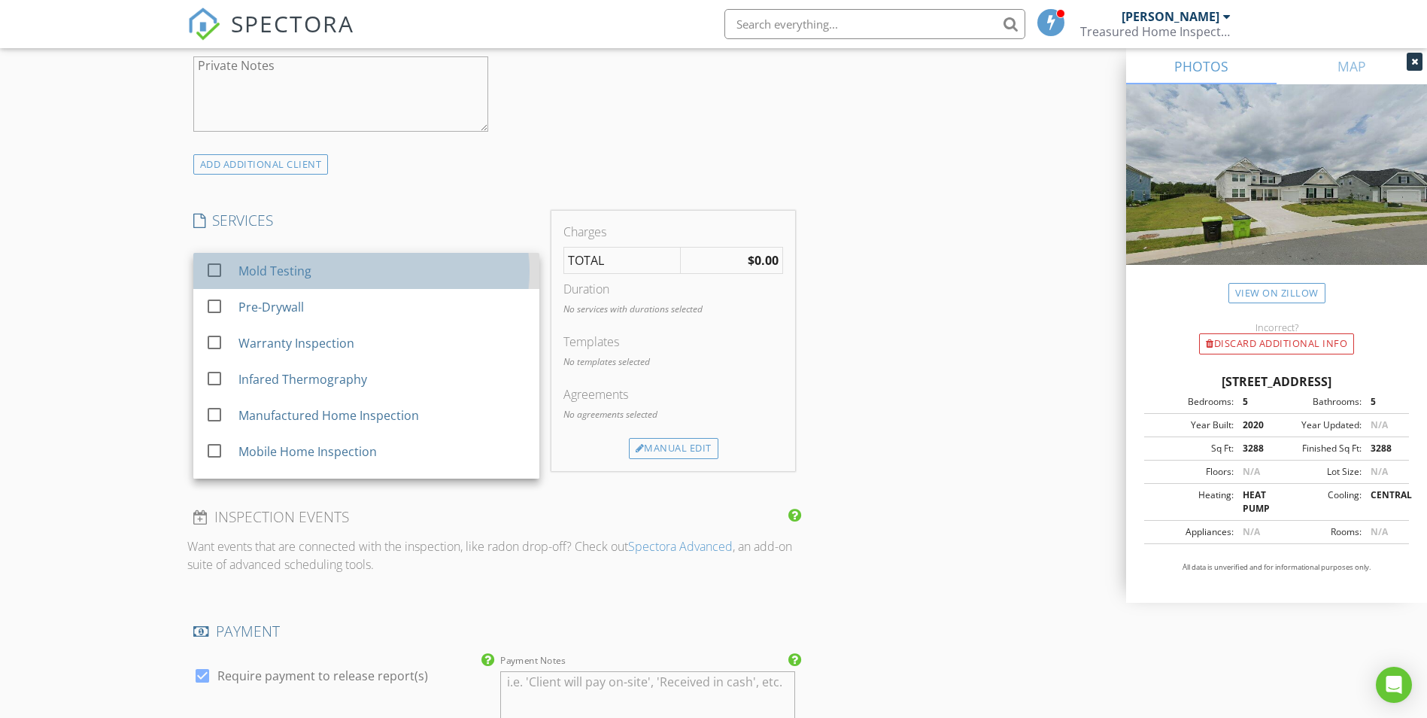
click at [331, 276] on div "Mold Testing" at bounding box center [382, 271] width 289 height 30
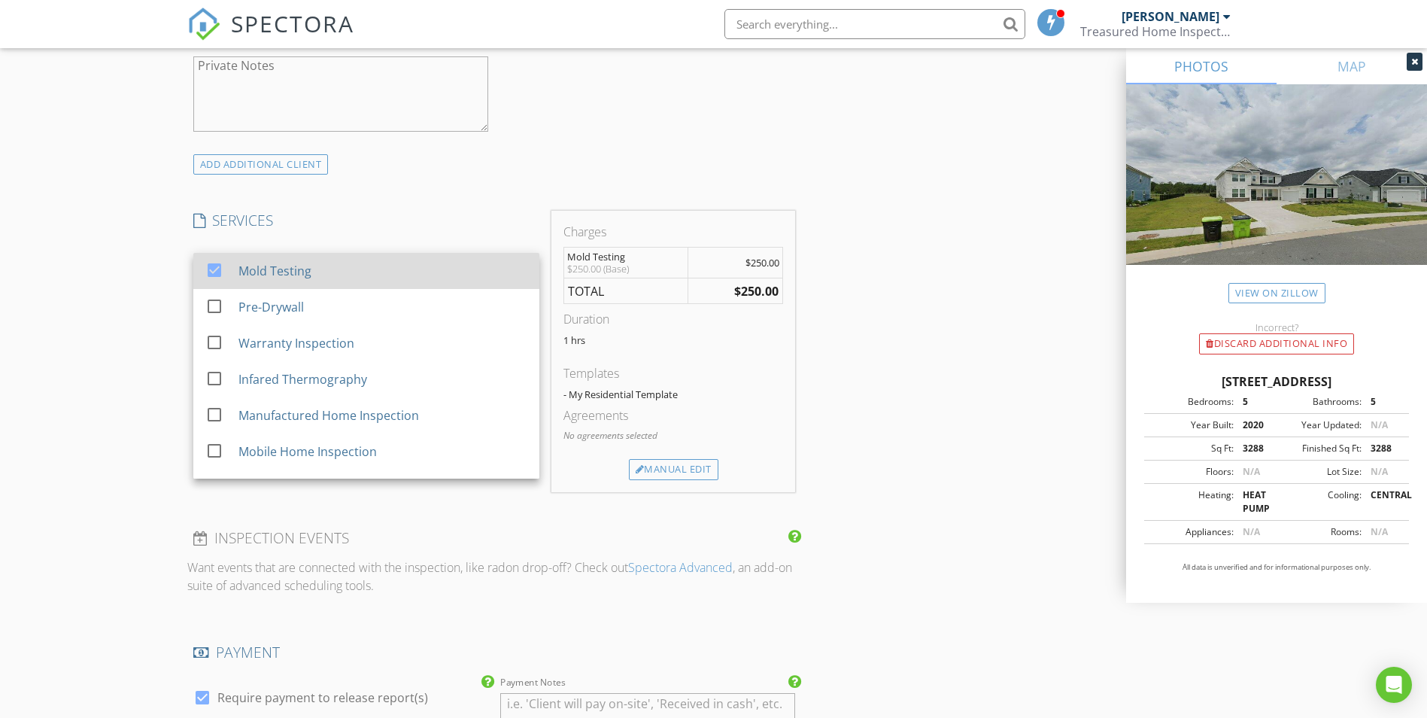
click at [339, 269] on div "Mold Testing" at bounding box center [382, 271] width 289 height 30
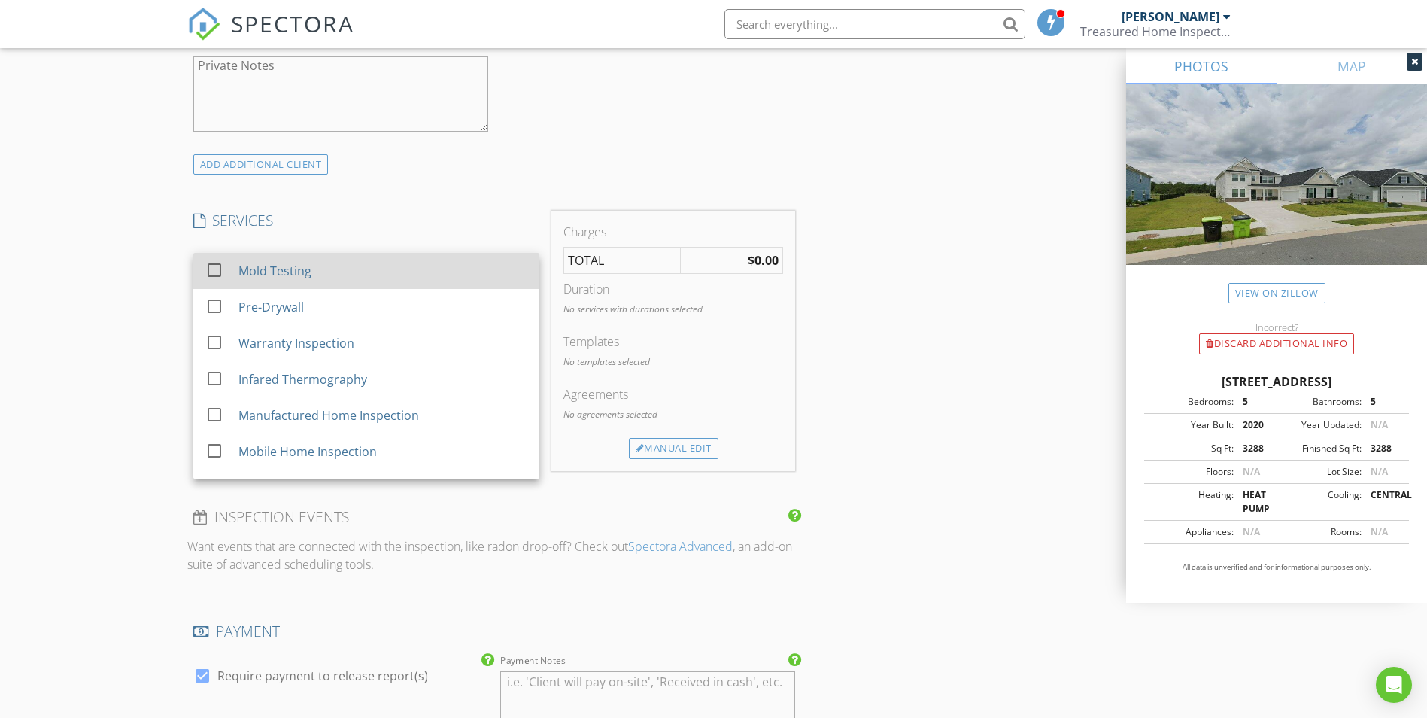
click at [315, 272] on div "Mold Testing" at bounding box center [382, 271] width 289 height 30
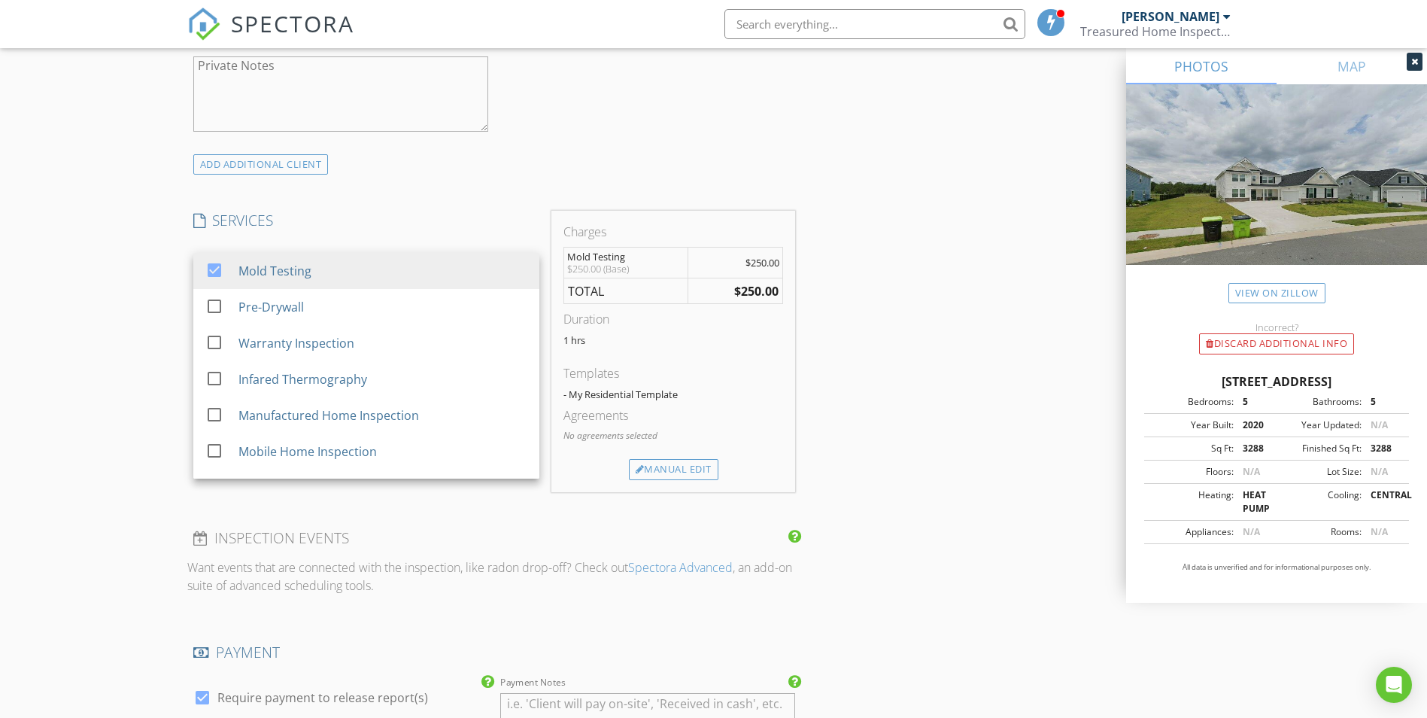
click at [148, 296] on div "New Inspection Click here to use the New Order Form INSPECTOR(S) check_box [PER…" at bounding box center [713, 320] width 1427 height 2611
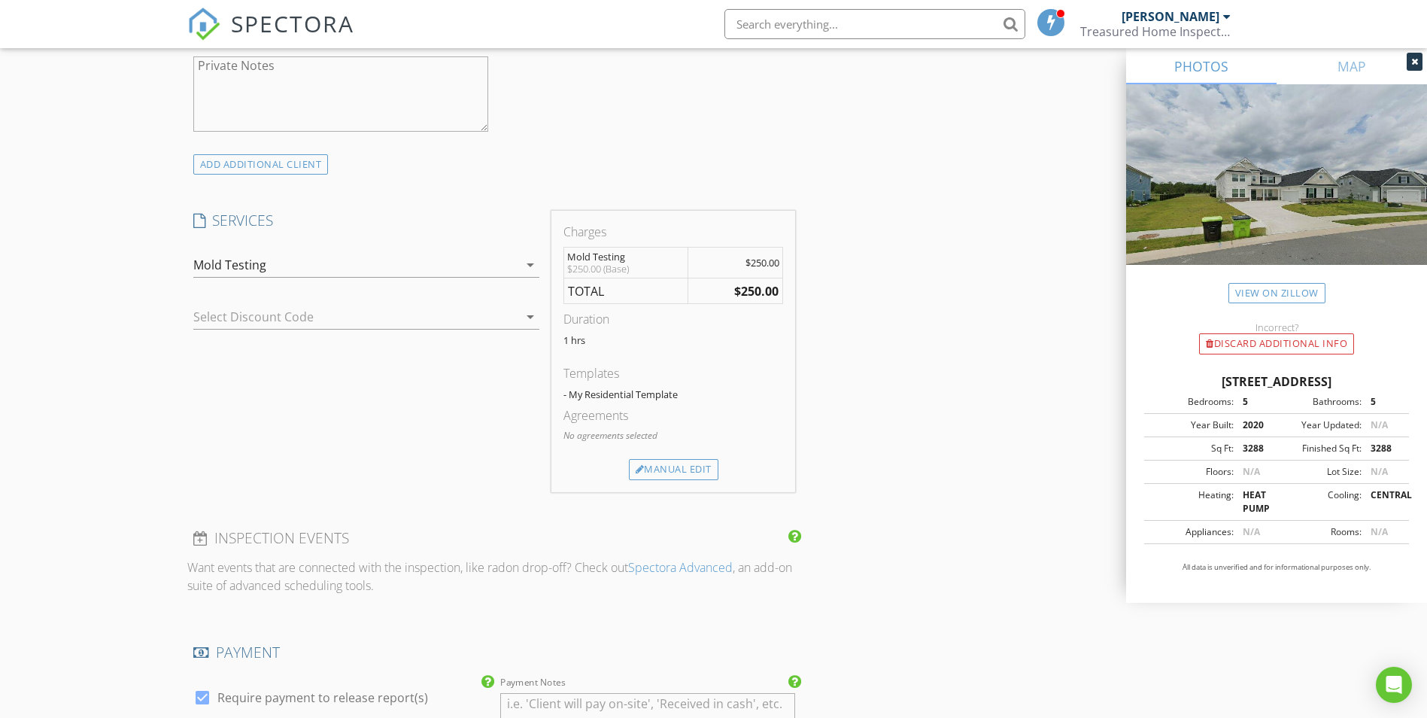
click at [278, 316] on div at bounding box center [345, 317] width 304 height 24
click at [147, 308] on div "New Inspection Click here to use the New Order Form INSPECTOR(S) check_box Chri…" at bounding box center [713, 320] width 1427 height 2611
click at [270, 266] on div "Mold Testing" at bounding box center [355, 265] width 325 height 24
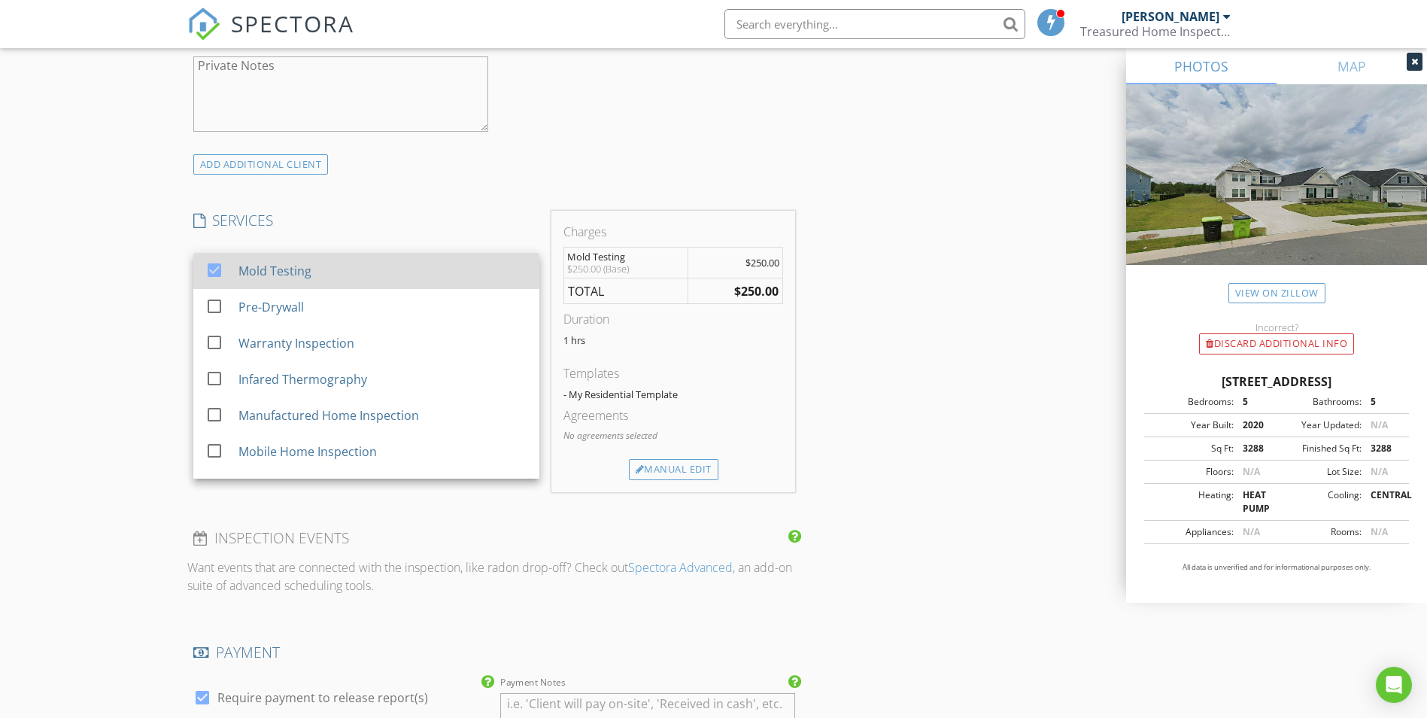
click at [272, 274] on div "Mold Testing" at bounding box center [274, 271] width 73 height 18
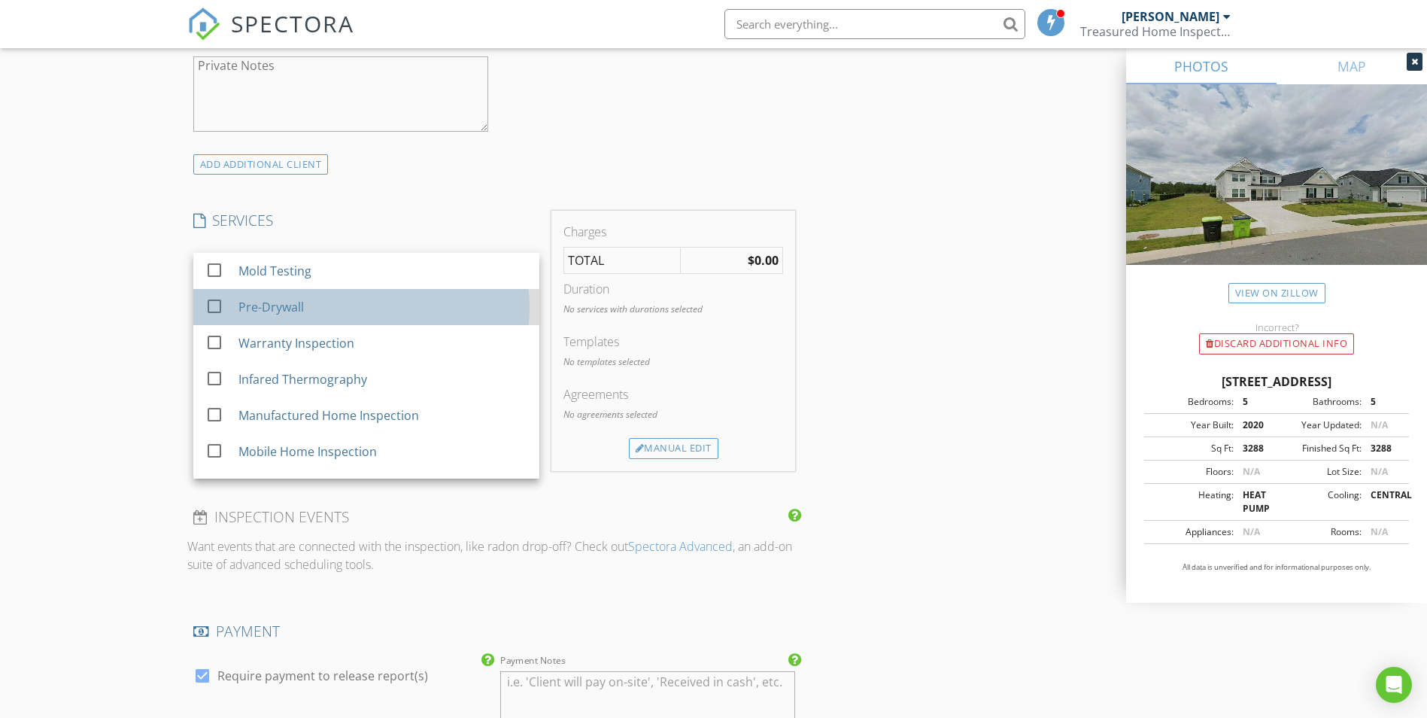
click at [272, 298] on div "Pre-Drywall" at bounding box center [382, 307] width 289 height 30
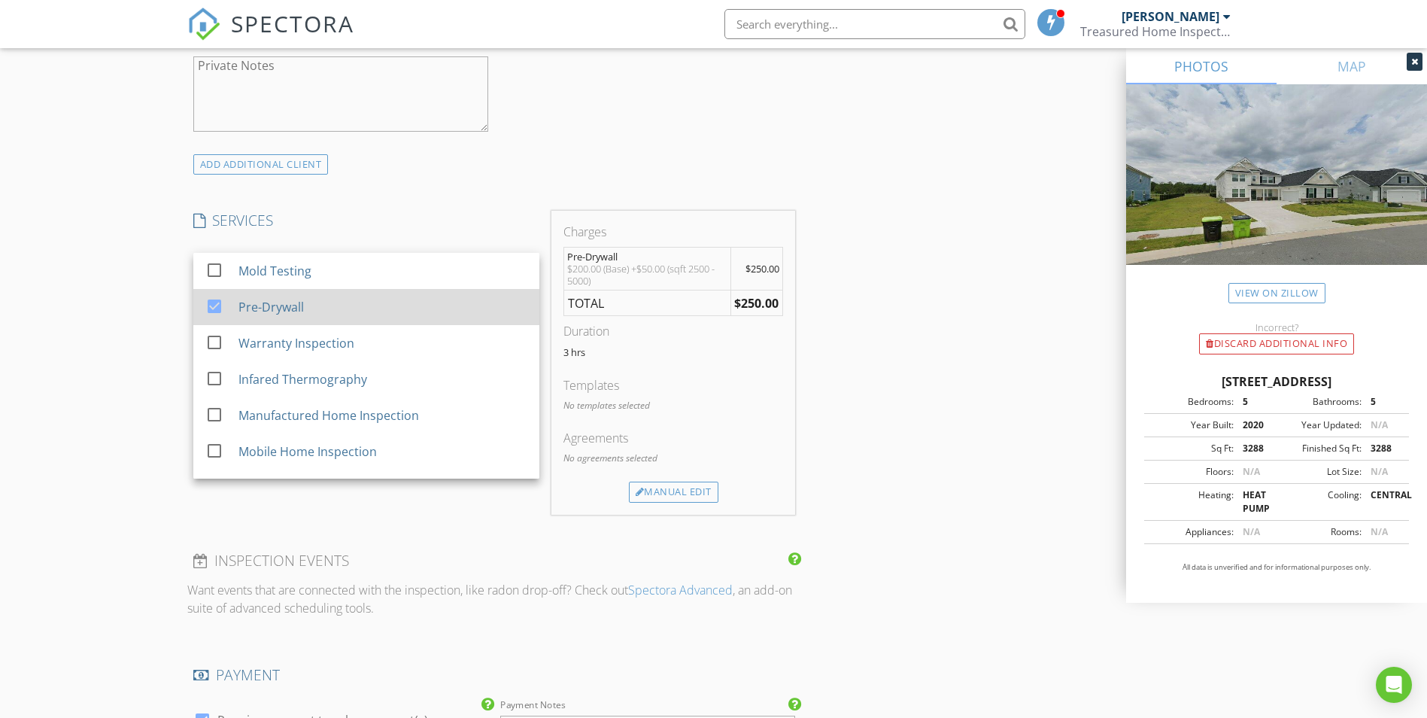
click at [272, 299] on div "Pre-Drywall" at bounding box center [270, 307] width 65 height 18
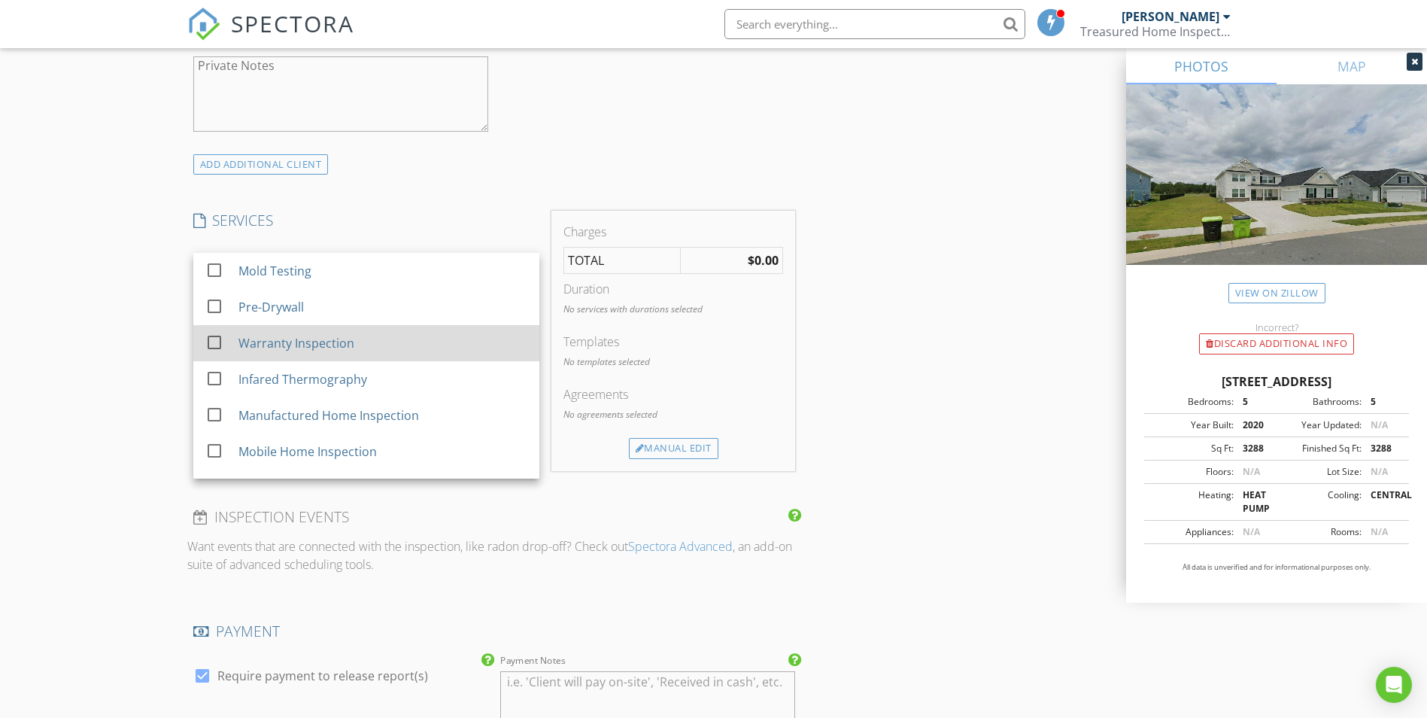
click at [290, 344] on div "Warranty Inspection" at bounding box center [296, 343] width 116 height 18
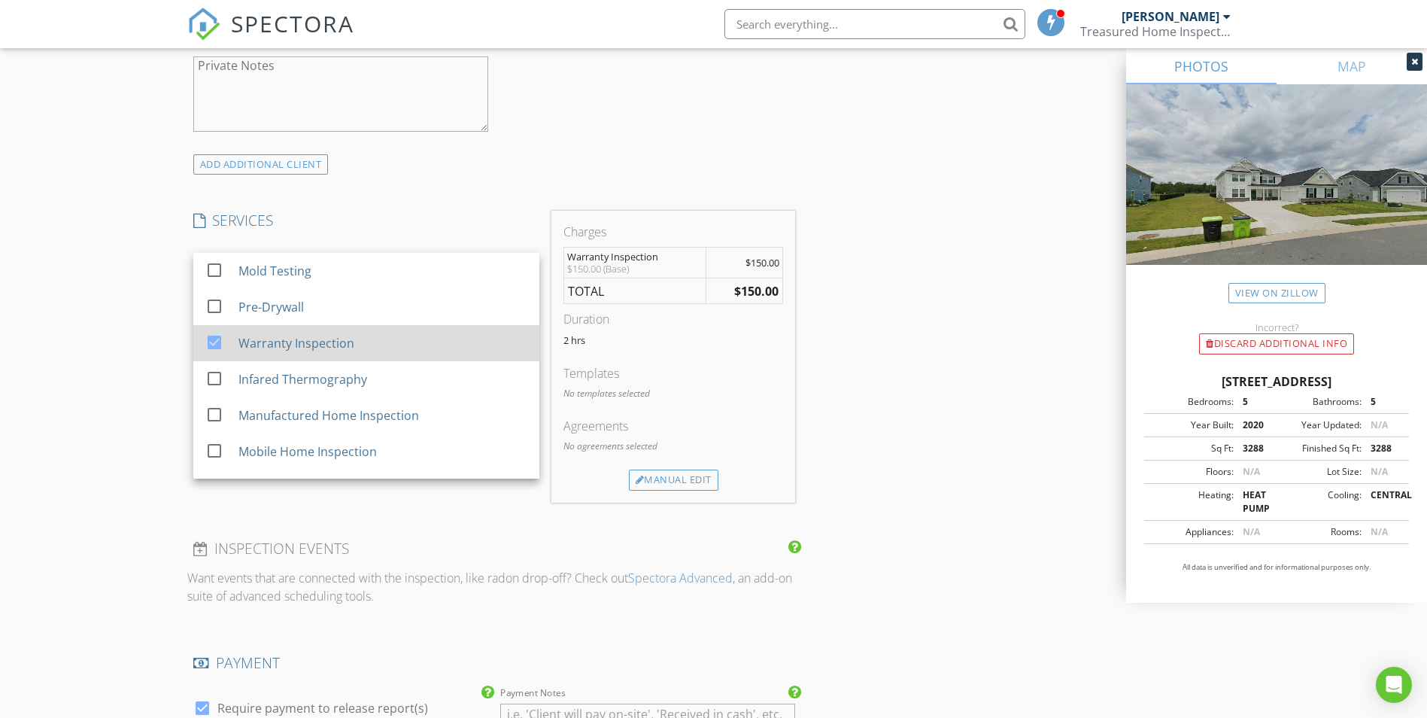
click at [290, 344] on div "Warranty Inspection" at bounding box center [296, 343] width 116 height 18
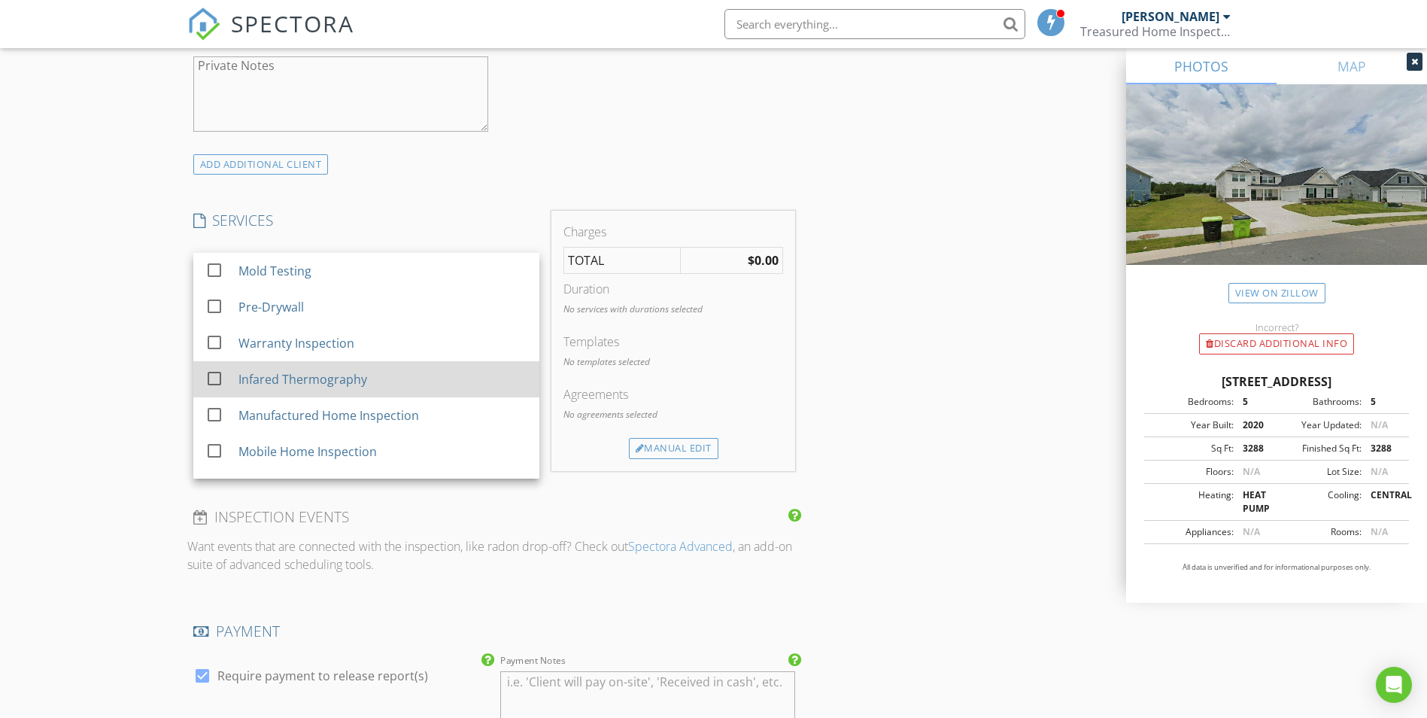
click at [299, 374] on div "Infared Thermography" at bounding box center [302, 379] width 129 height 18
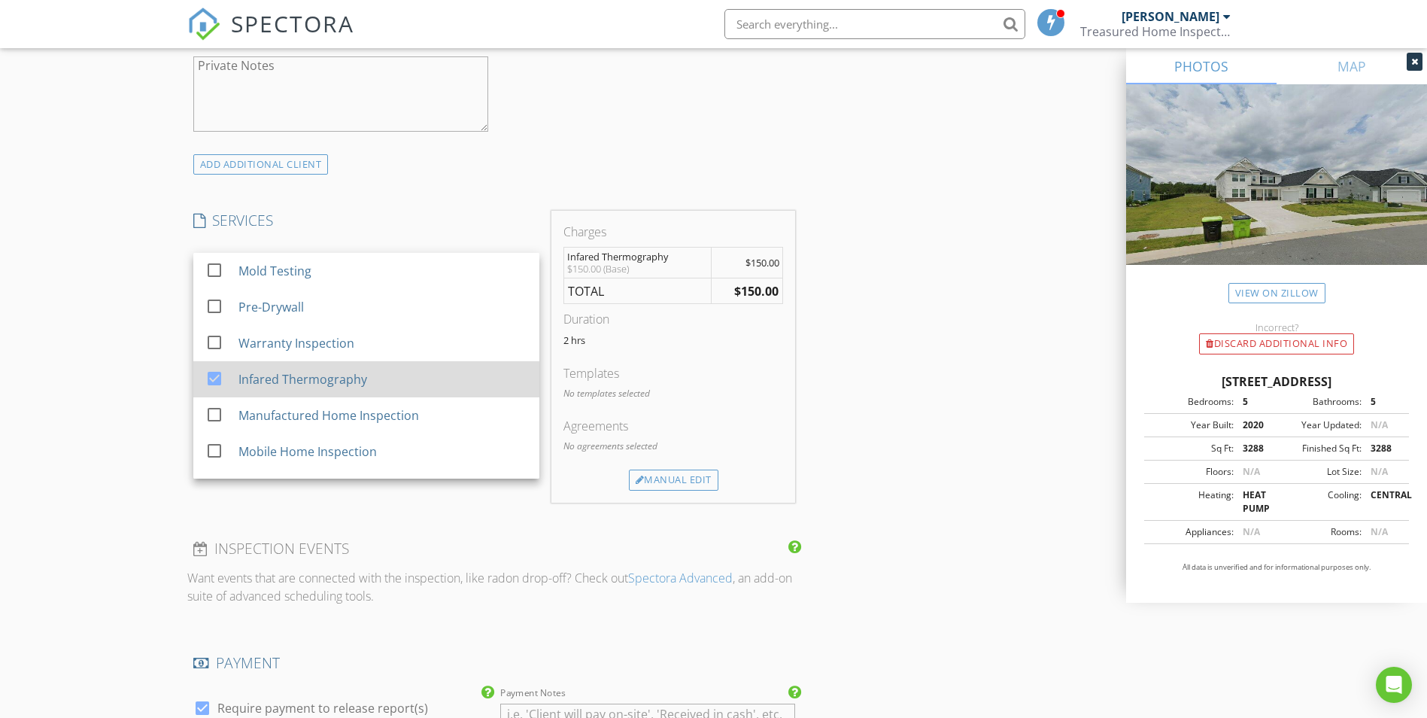
click at [299, 374] on div "Infared Thermography" at bounding box center [302, 379] width 129 height 18
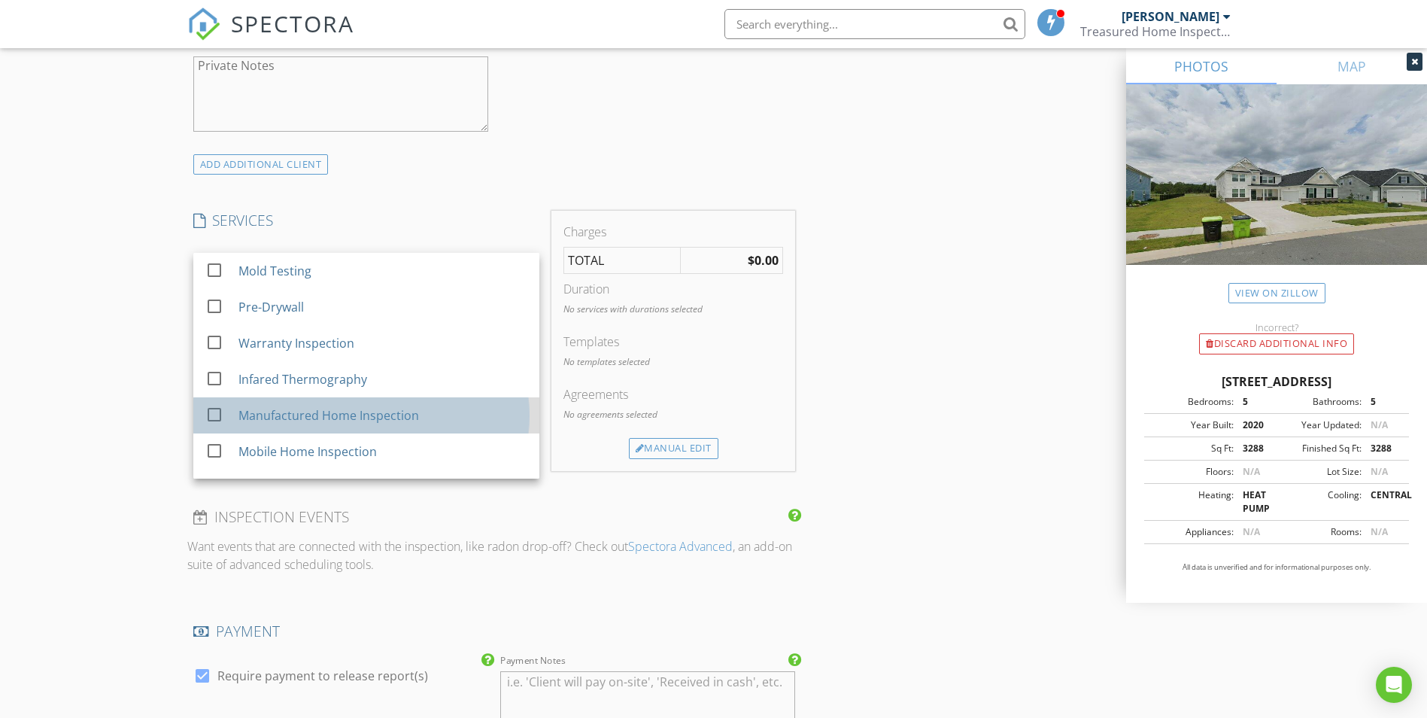
click at [309, 409] on div "Manufactured Home Inspection" at bounding box center [328, 415] width 181 height 18
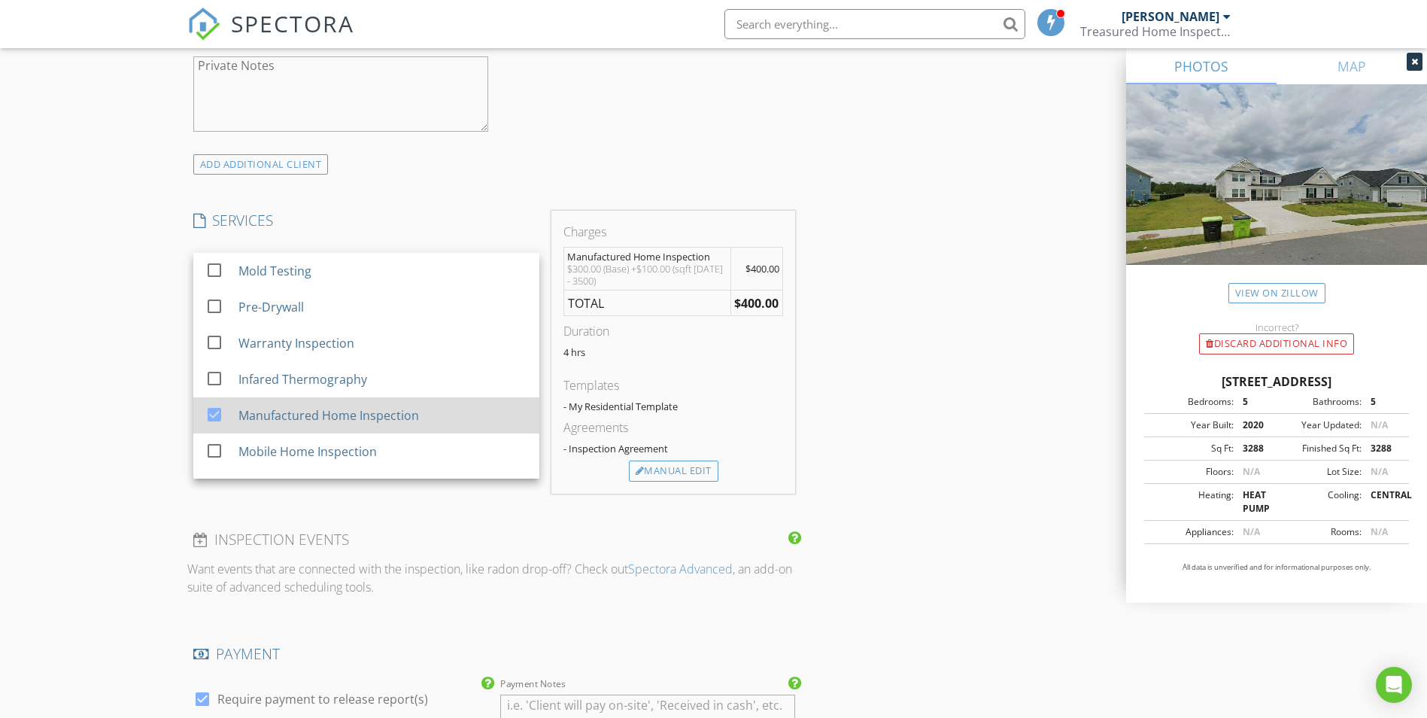
click at [302, 410] on div "Manufactured Home Inspection" at bounding box center [328, 415] width 181 height 18
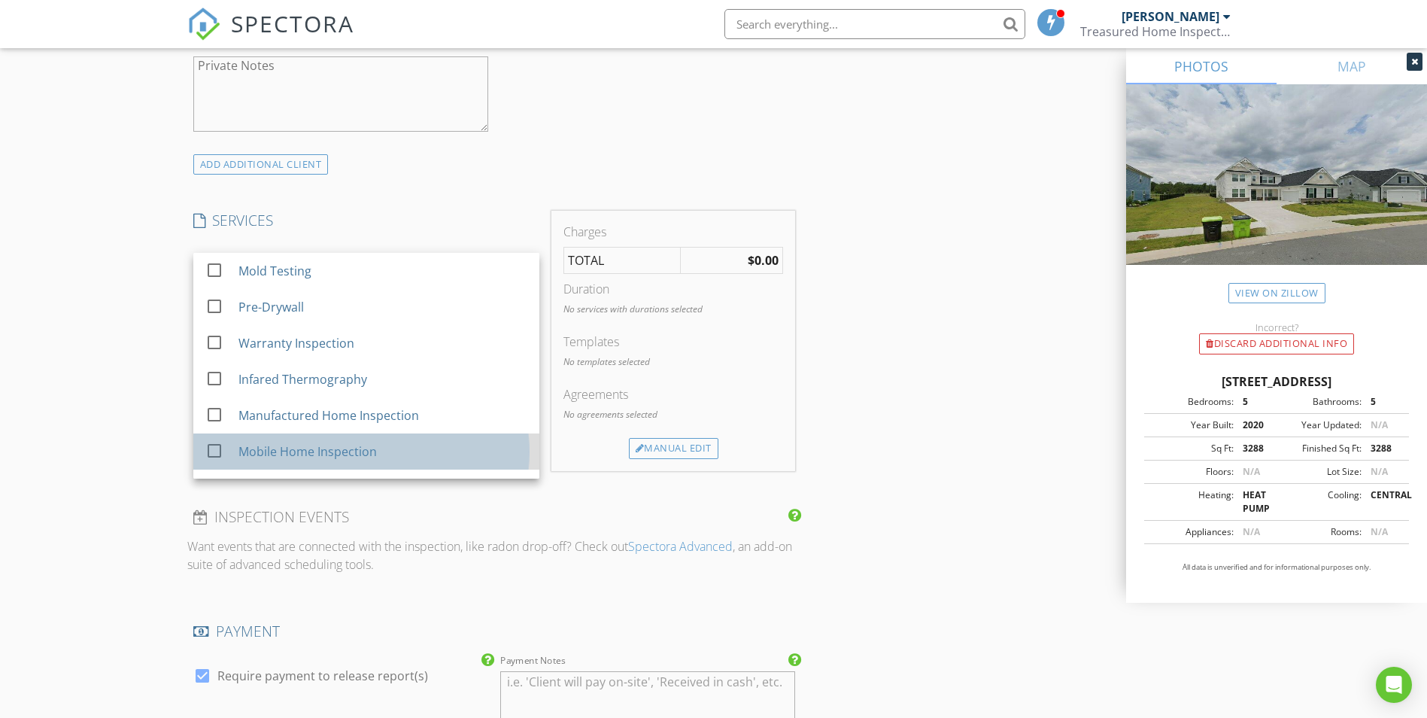
click at [307, 446] on div "Mobile Home Inspection" at bounding box center [307, 451] width 138 height 18
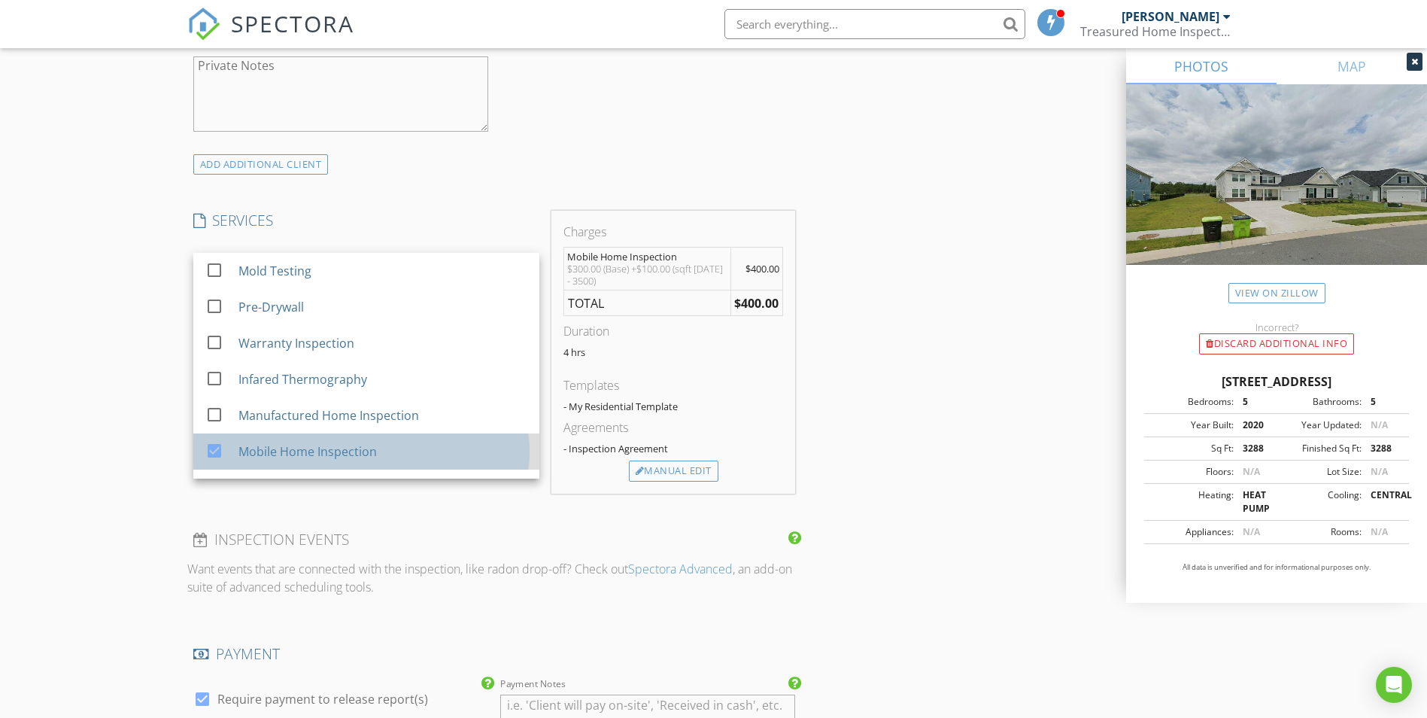
click at [308, 453] on div "Mobile Home Inspection" at bounding box center [307, 451] width 138 height 18
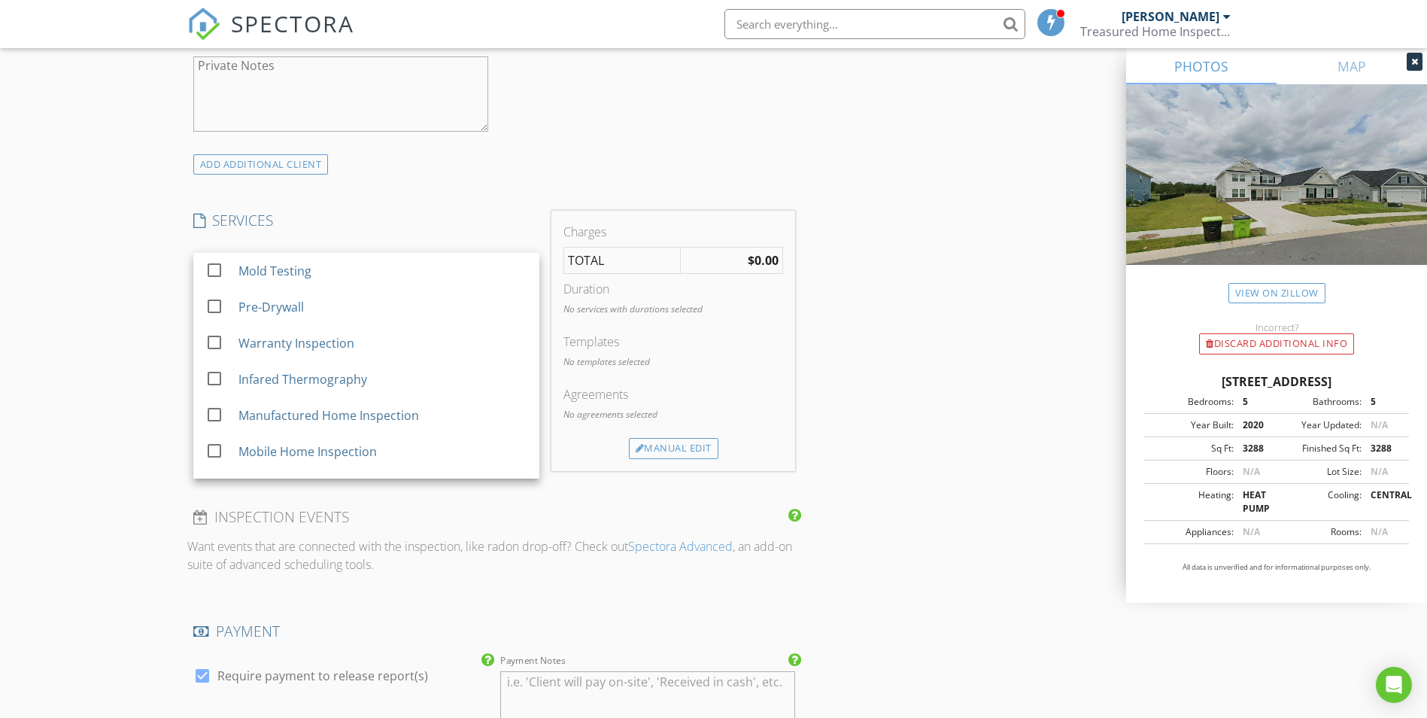
click at [126, 372] on div "New Inspection Click here to use the New Order Form INSPECTOR(S) check_box Chri…" at bounding box center [713, 310] width 1427 height 2590
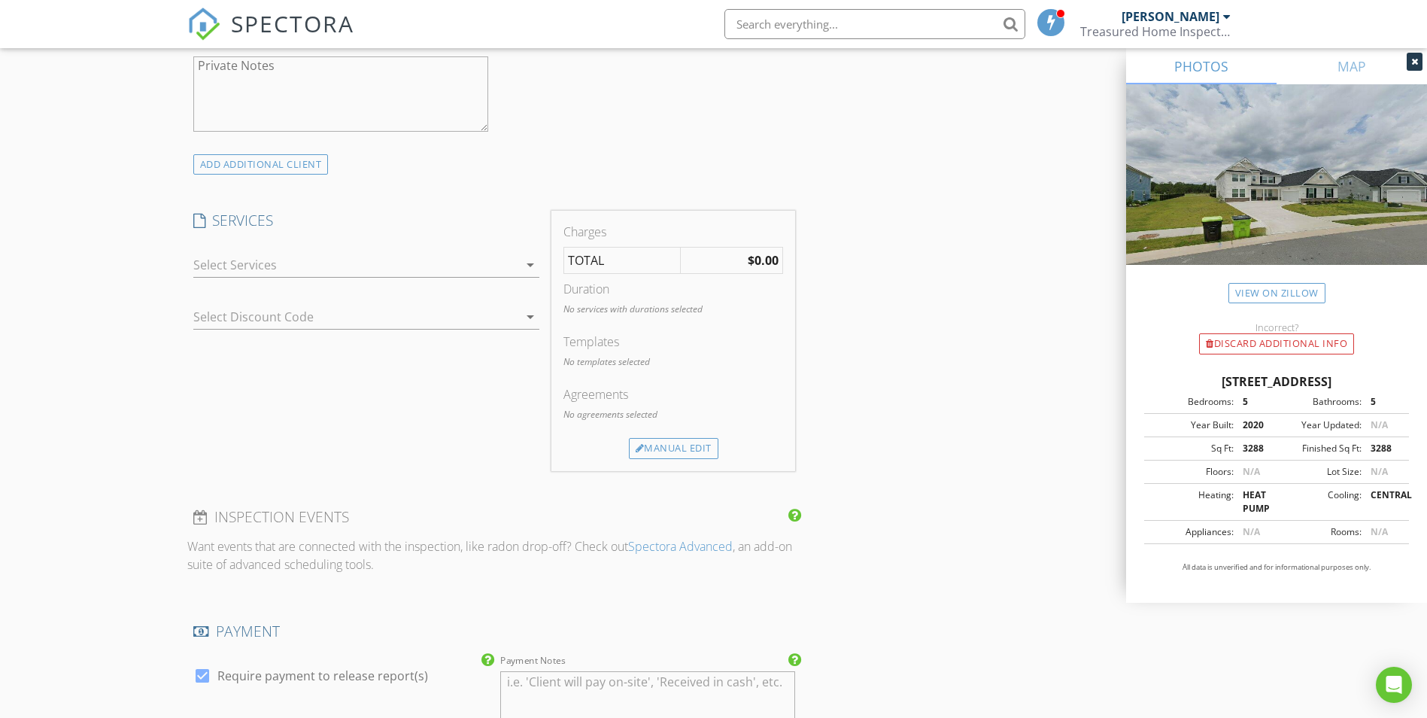
click at [527, 317] on icon "arrow_drop_down" at bounding box center [530, 317] width 18 height 18
click at [476, 423] on div "SERVICES check_box_outline_blank Mold Testing check_box_outline_blank Pre-Drywa…" at bounding box center [366, 341] width 358 height 260
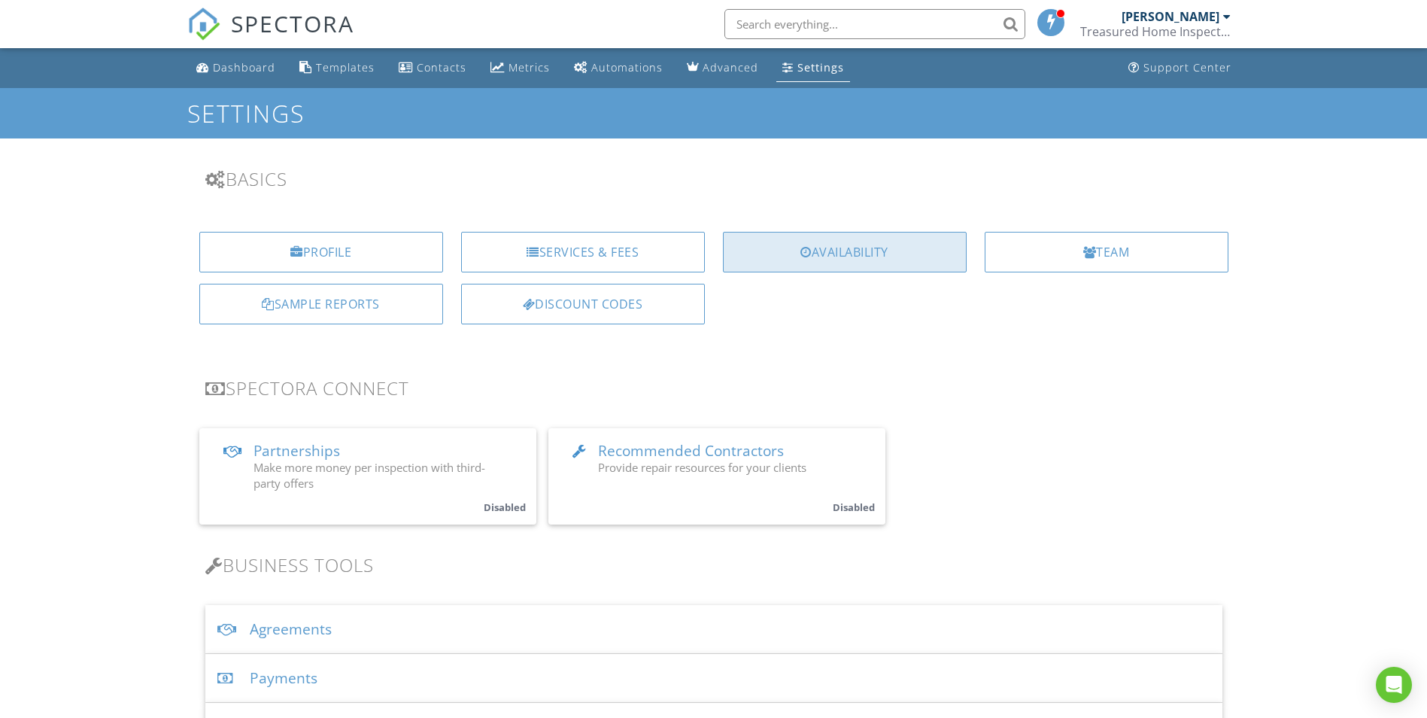
click at [876, 236] on div "Availability" at bounding box center [845, 252] width 244 height 41
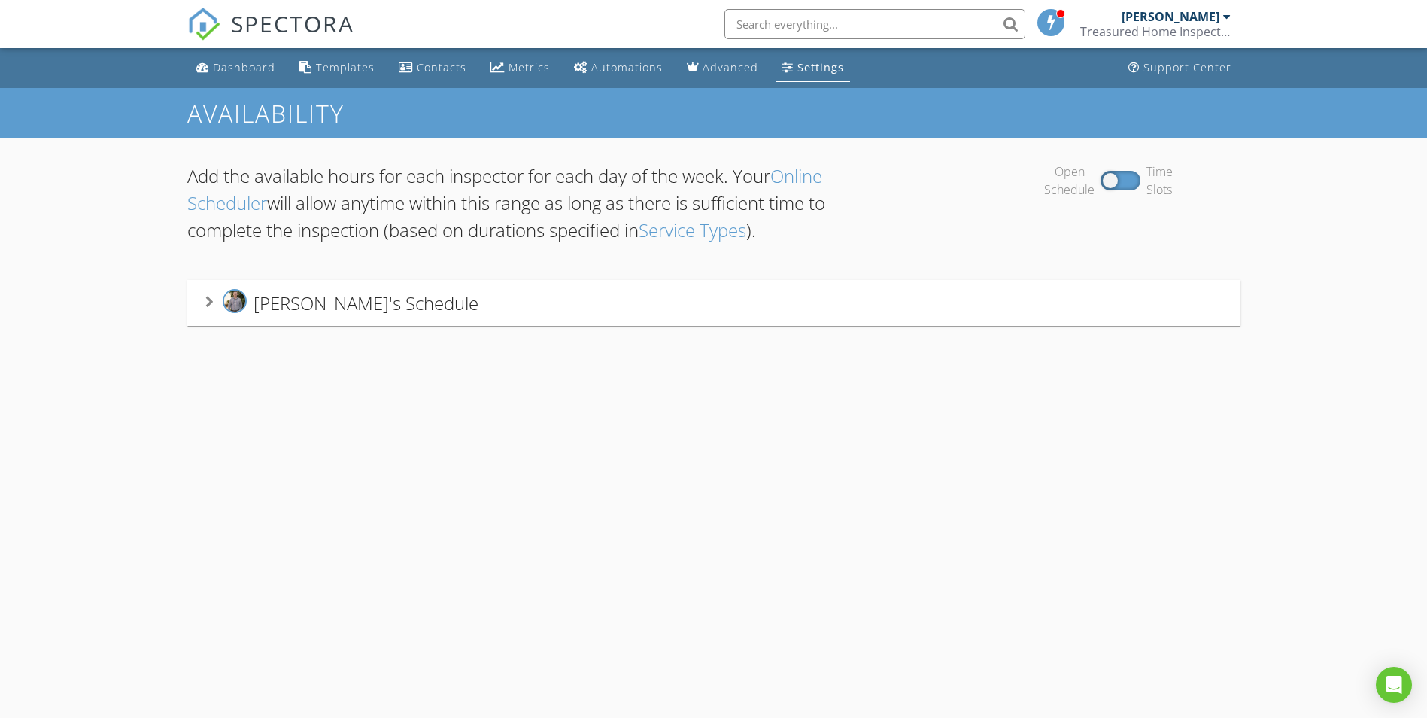
click at [502, 315] on div "[PERSON_NAME]'s Schedule" at bounding box center [713, 303] width 1017 height 28
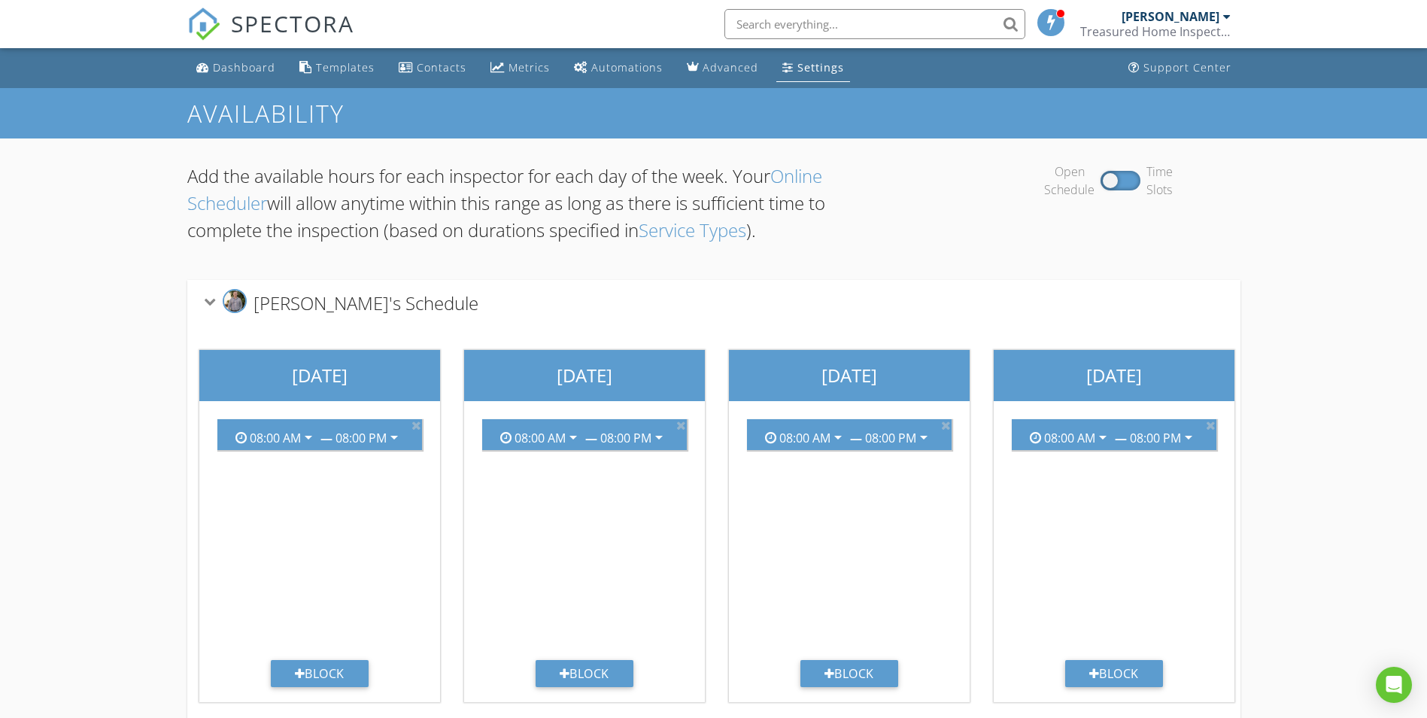
click at [798, 66] on div "Settings" at bounding box center [821, 67] width 47 height 14
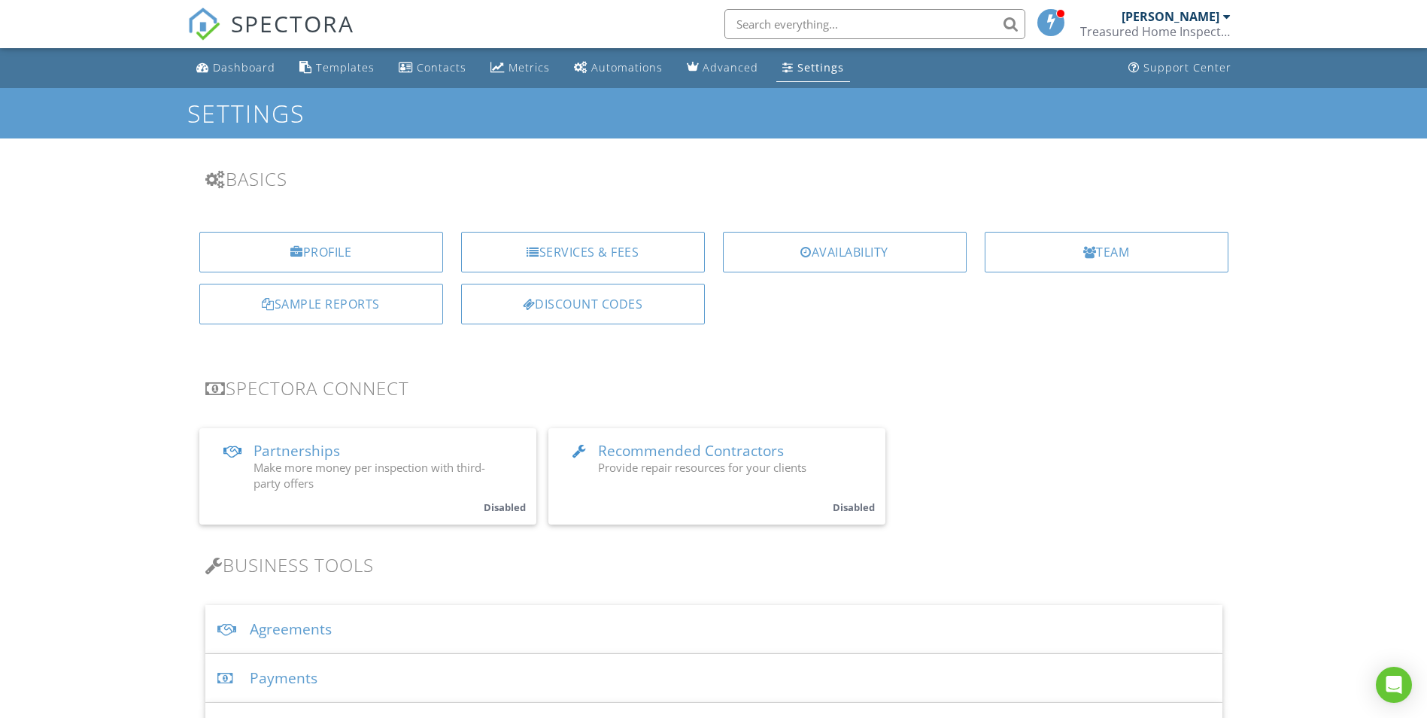
click at [537, 243] on div "Services & Fees" at bounding box center [583, 252] width 244 height 41
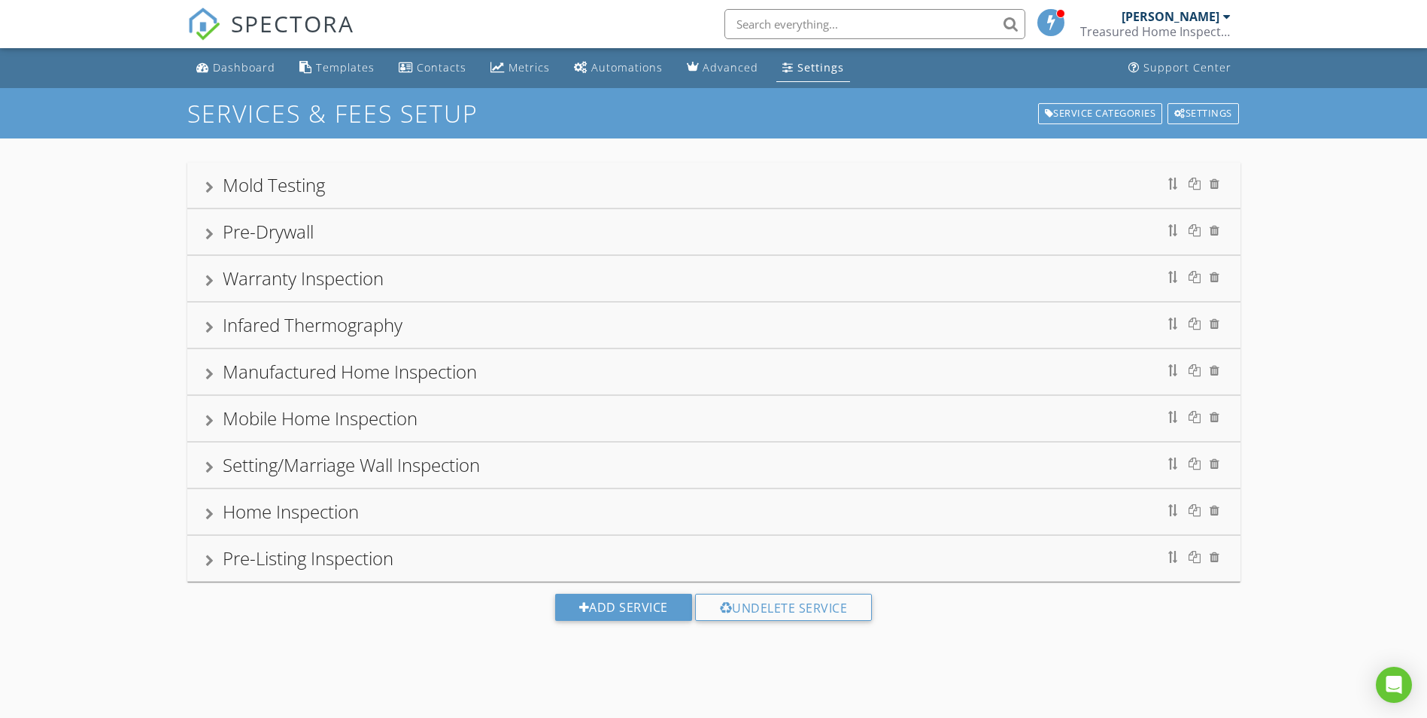
click at [438, 182] on div "Mold Testing" at bounding box center [713, 185] width 1017 height 27
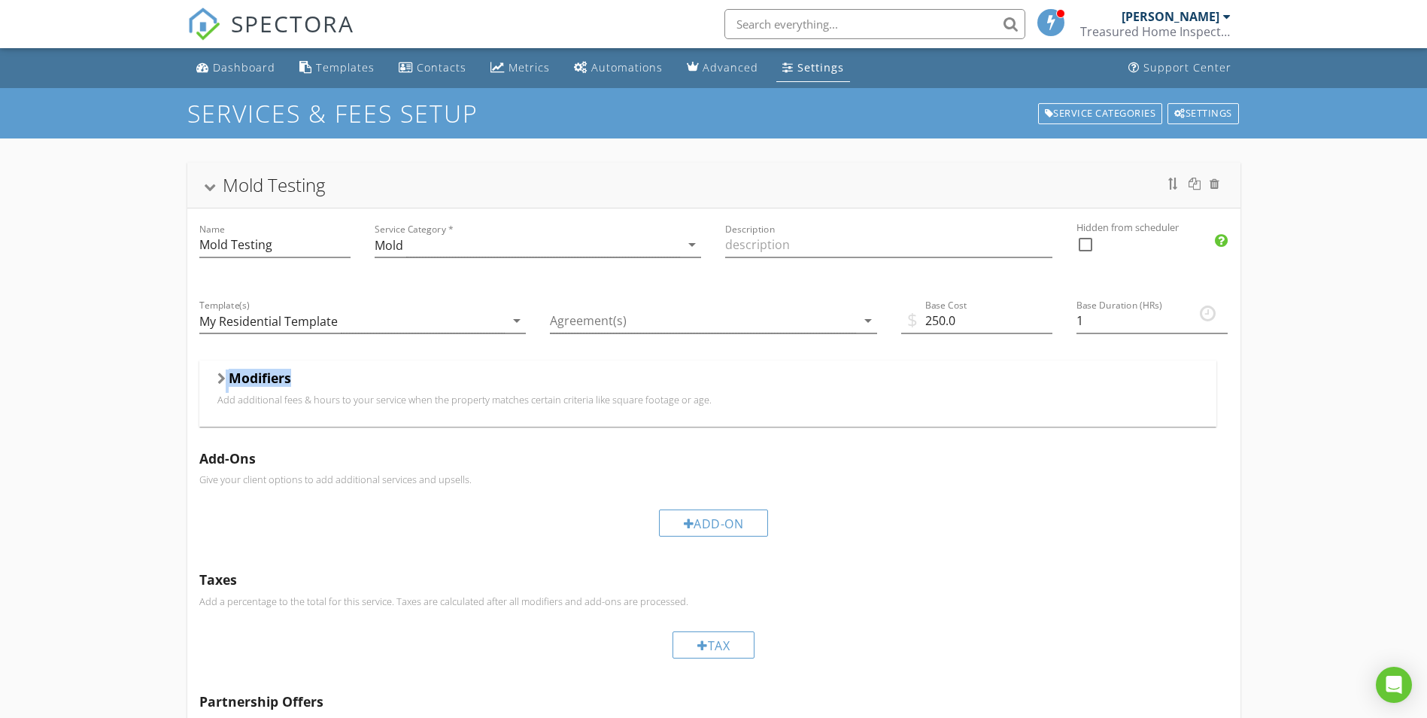
click at [133, 394] on div "Mold Testing Name Mold Testing Service Category * Mold arrow_drop_down Descript…" at bounding box center [713, 681] width 1427 height 1086
drag, startPoint x: 133, startPoint y: 394, endPoint x: 131, endPoint y: 493, distance: 99.3
click at [131, 491] on div "Mold Testing Name Mold Testing Service Category * Mold arrow_drop_down Descript…" at bounding box center [713, 681] width 1427 height 1086
click at [1071, 321] on div "Base Duration (HRs) 1" at bounding box center [1152, 322] width 175 height 76
type input "2"
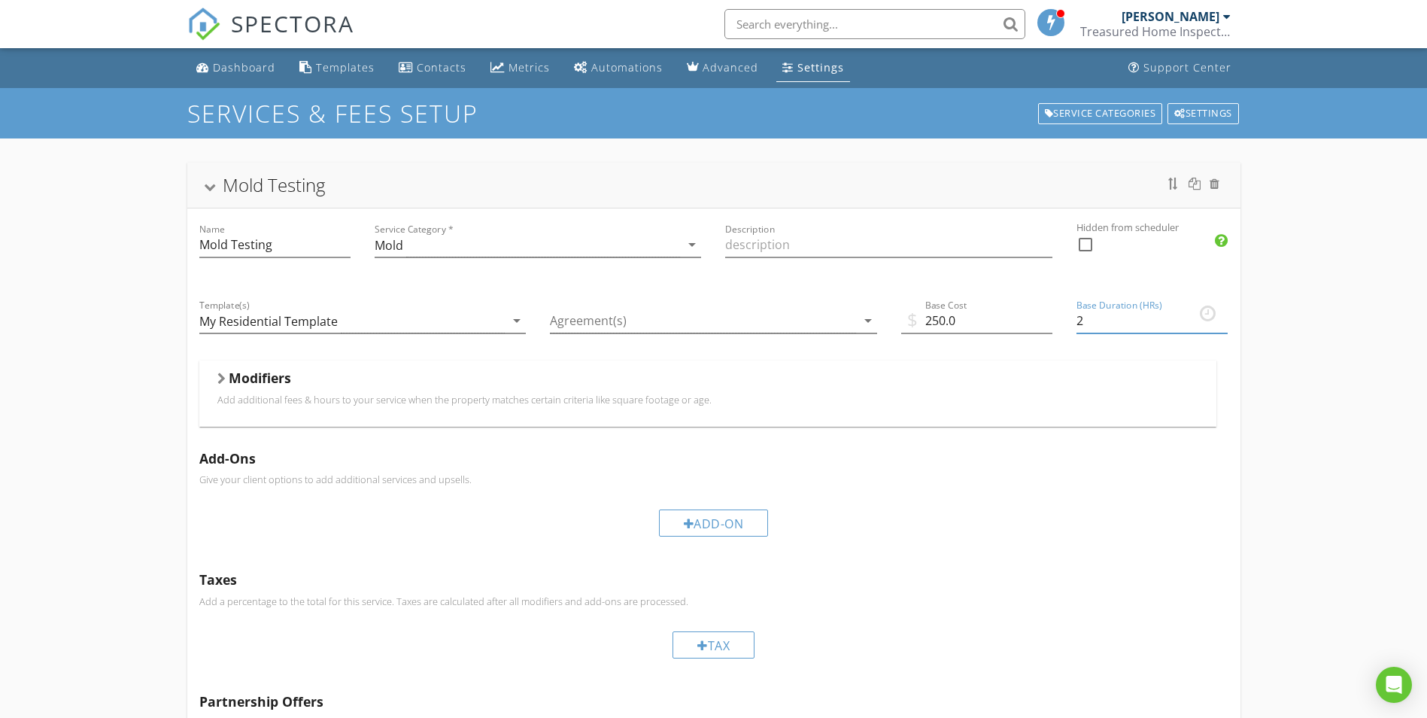
click at [1326, 394] on div "Mold Testing Name Mold Testing Service Category * Mold arrow_drop_down Descript…" at bounding box center [713, 681] width 1427 height 1086
click at [1154, 539] on div "Add-On" at bounding box center [713, 522] width 1029 height 50
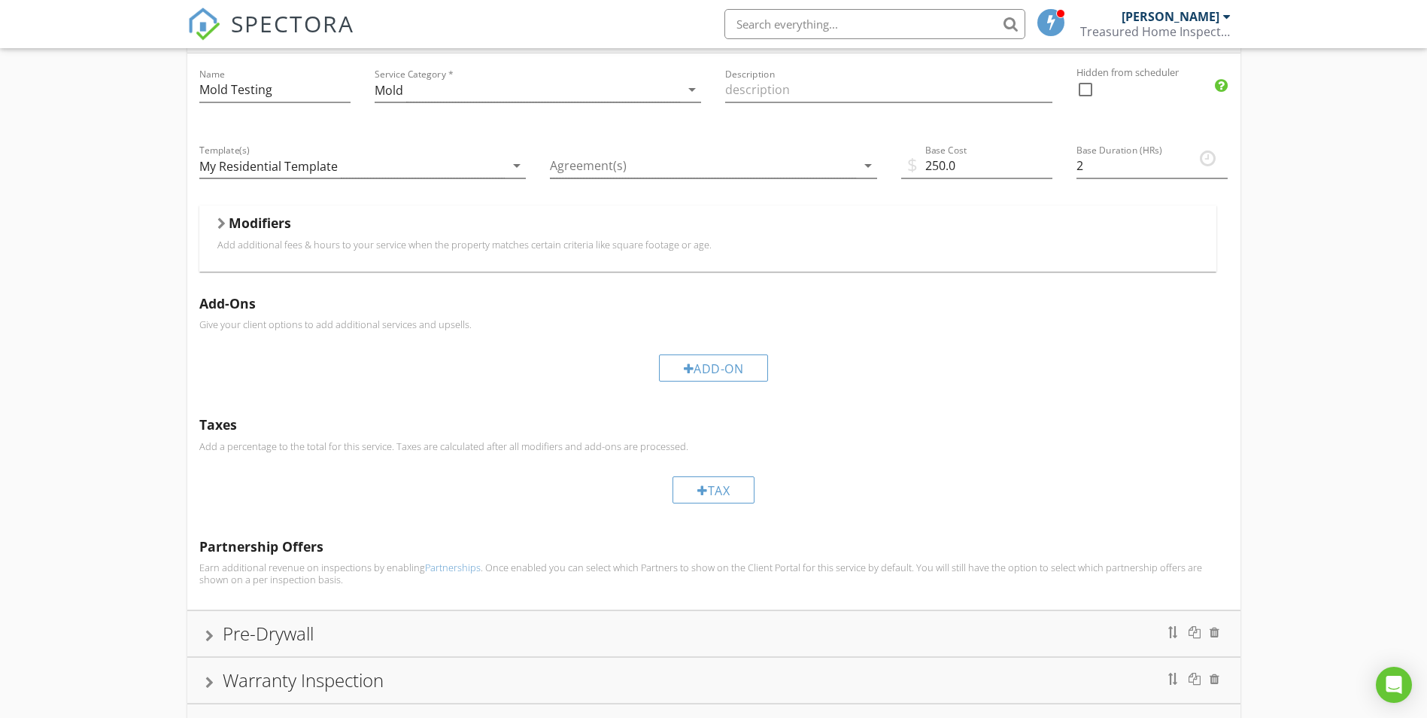
scroll to position [150, 0]
click at [753, 373] on div "Add-On" at bounding box center [714, 372] width 110 height 27
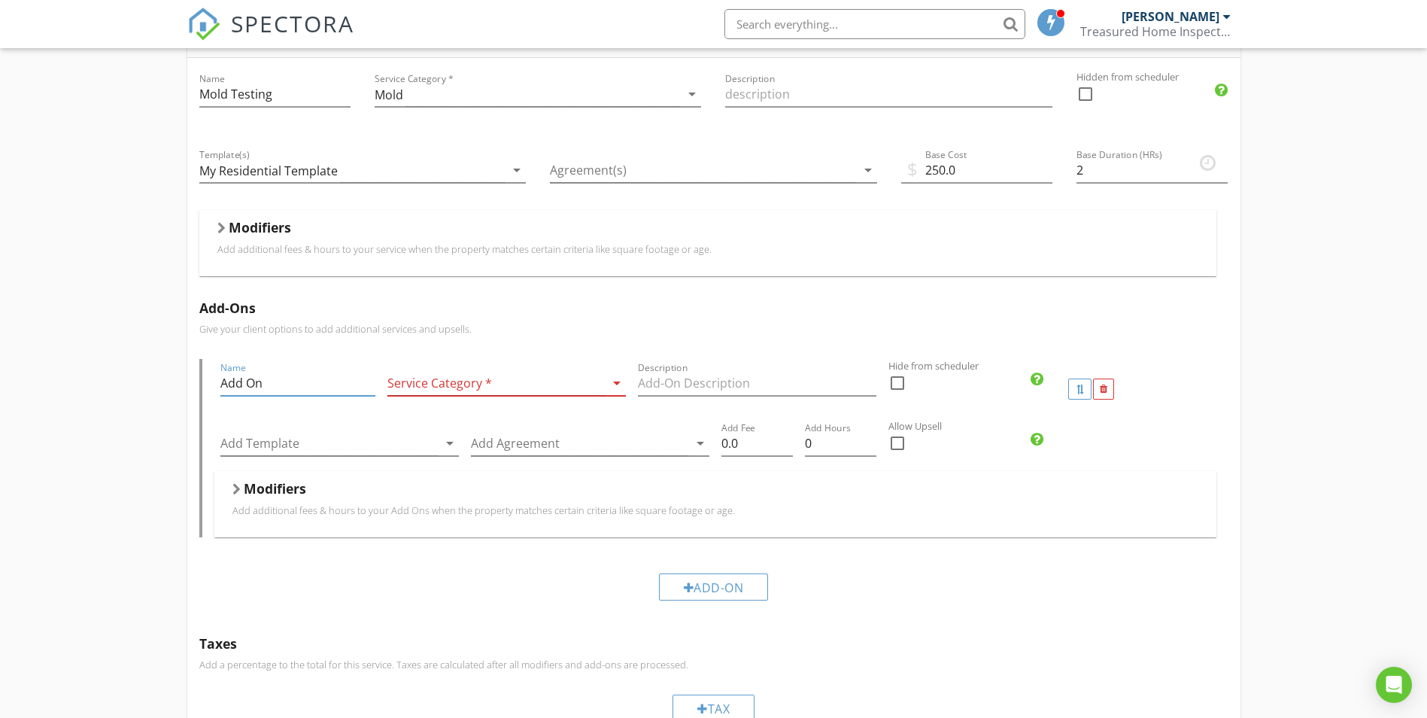
drag, startPoint x: 281, startPoint y: 387, endPoint x: 199, endPoint y: 386, distance: 82.0
click at [201, 386] on div "Name Add On Service Category * arrow_drop_down Description Hide from scheduler …" at bounding box center [713, 448] width 1029 height 178
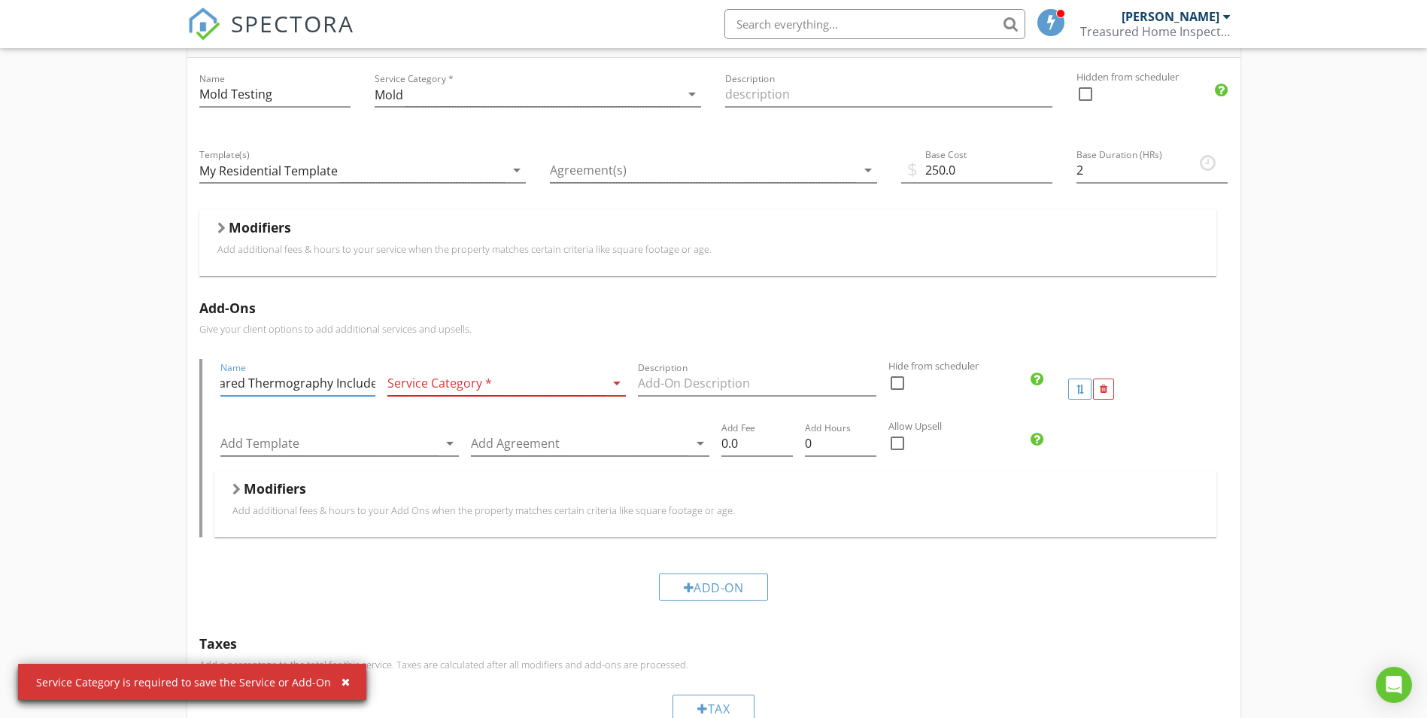
scroll to position [0, 23]
type input "Infared Thermography Included"
click at [517, 380] on div at bounding box center [495, 383] width 217 height 25
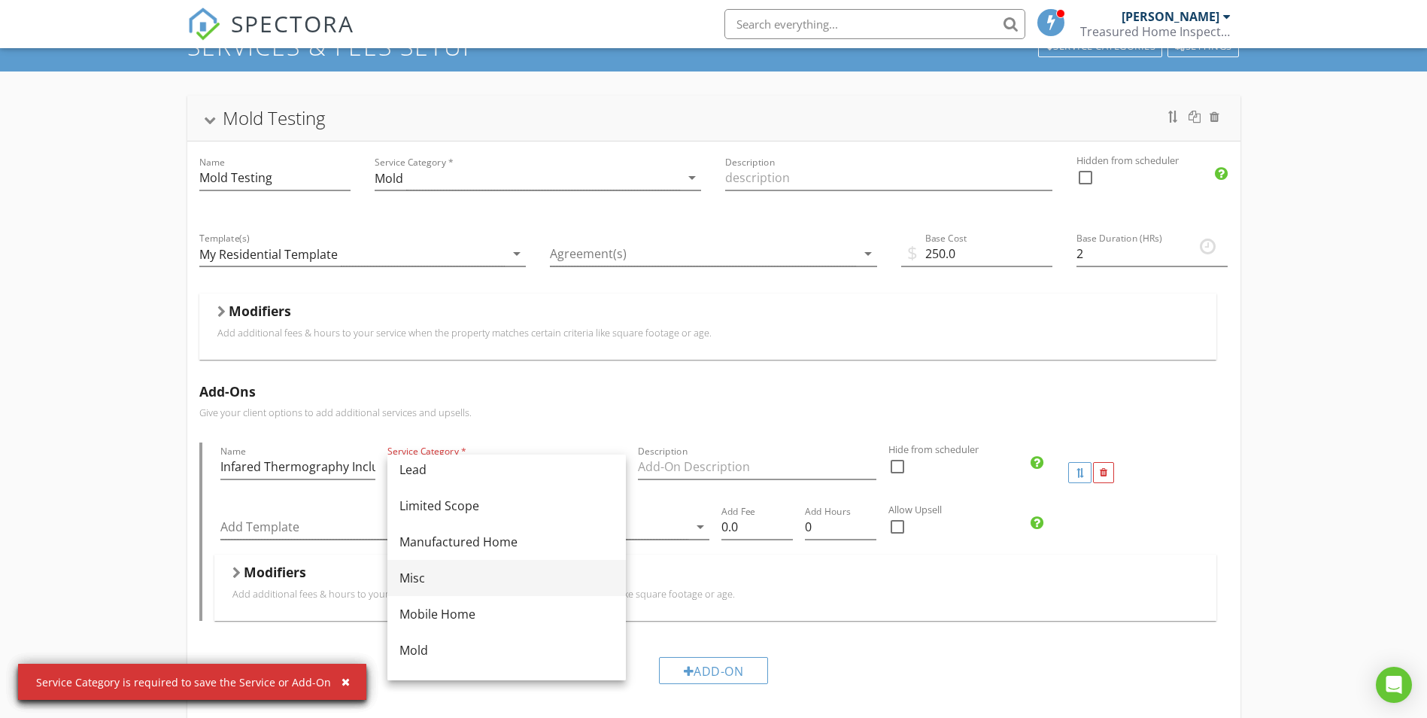
scroll to position [75, 0]
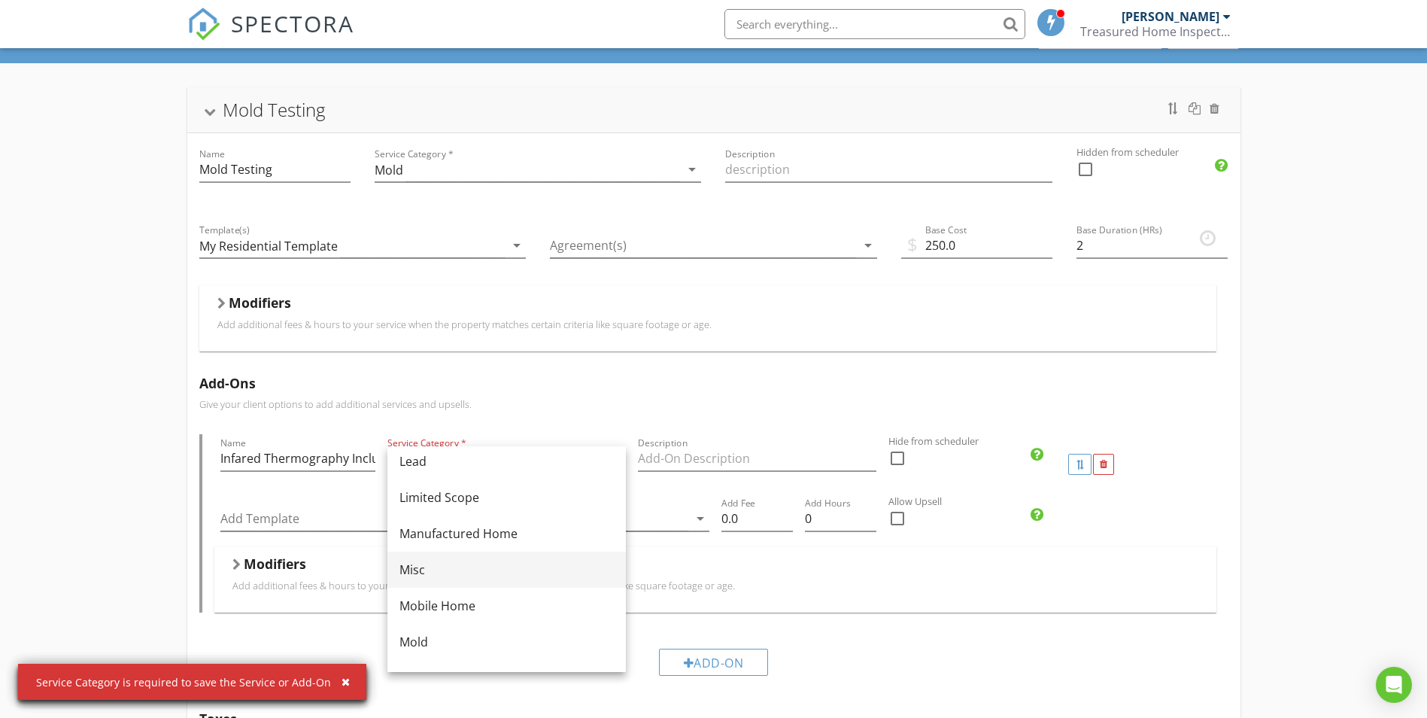
click at [546, 577] on div "Misc" at bounding box center [507, 570] width 214 height 18
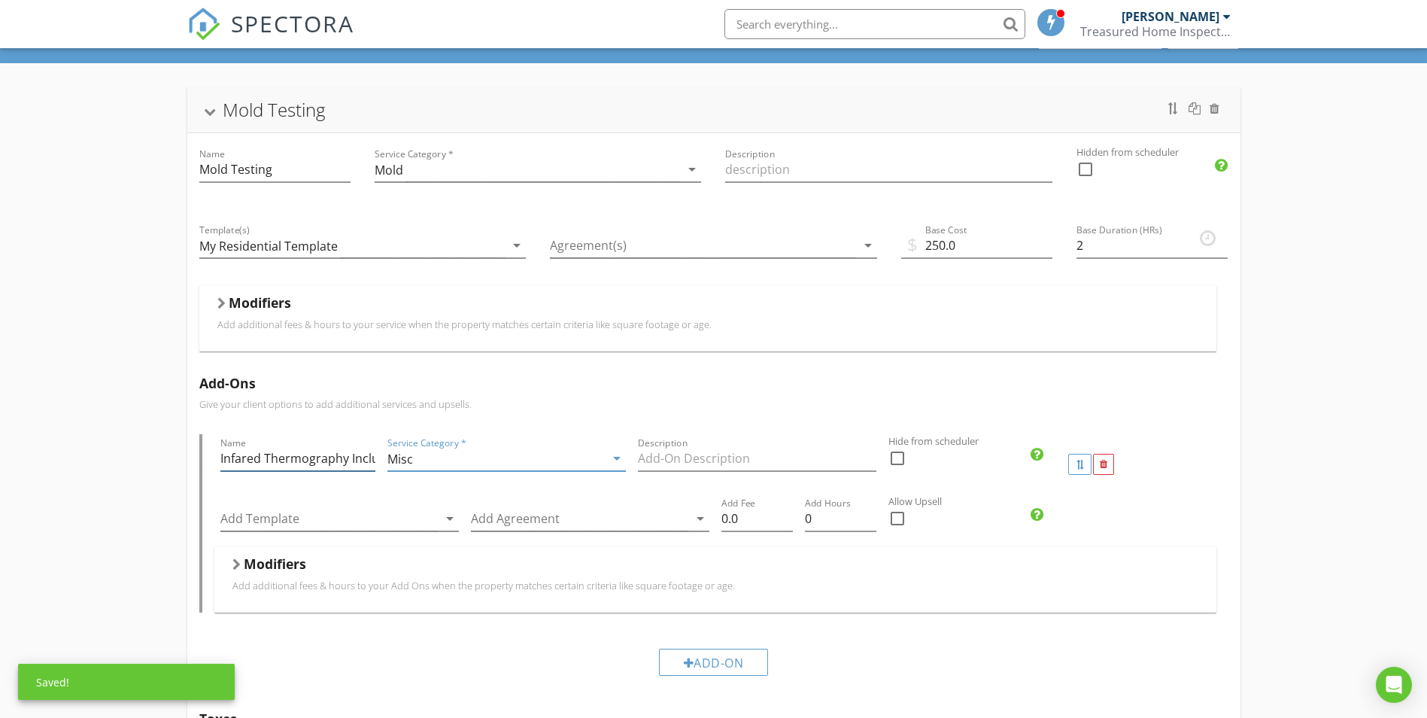
click at [311, 466] on input "Infared Thermography Included" at bounding box center [297, 458] width 155 height 25
drag, startPoint x: 813, startPoint y: 523, endPoint x: 801, endPoint y: 522, distance: 12.1
click at [801, 522] on div "Add Hours 0" at bounding box center [841, 520] width 84 height 52
click at [937, 528] on div "check_box_outline_blank" at bounding box center [966, 525] width 155 height 39
click at [322, 460] on input "Infared Thermography Included" at bounding box center [297, 458] width 155 height 25
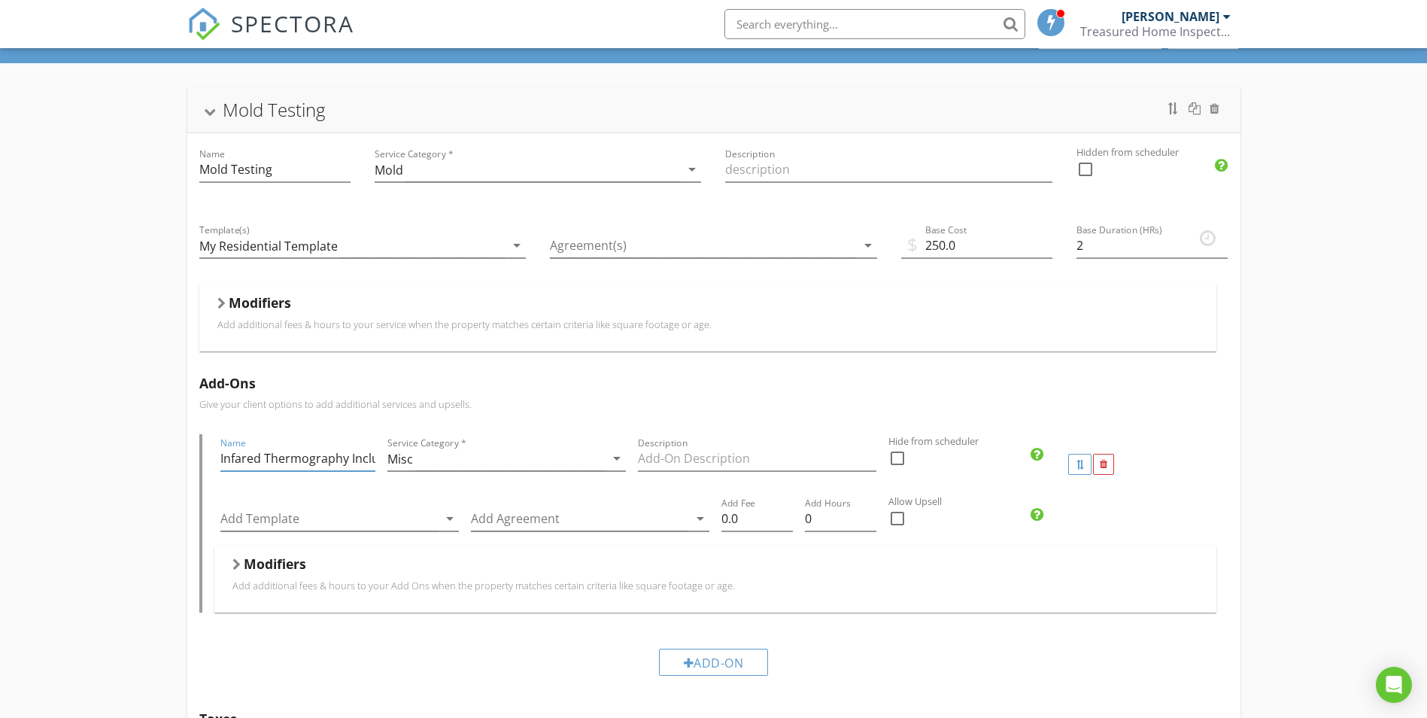
click at [265, 109] on div "Mold Testing" at bounding box center [274, 109] width 102 height 25
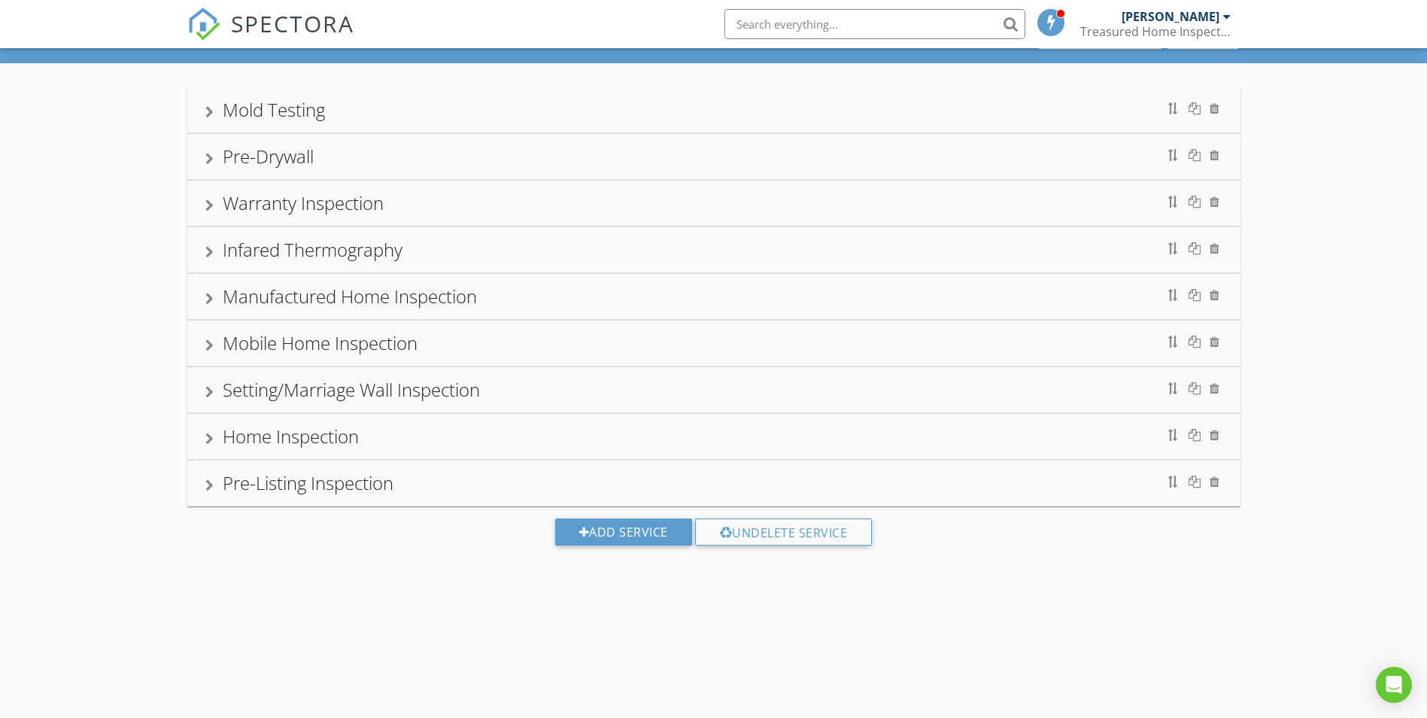
click at [263, 442] on div "Home Inspection" at bounding box center [291, 436] width 136 height 25
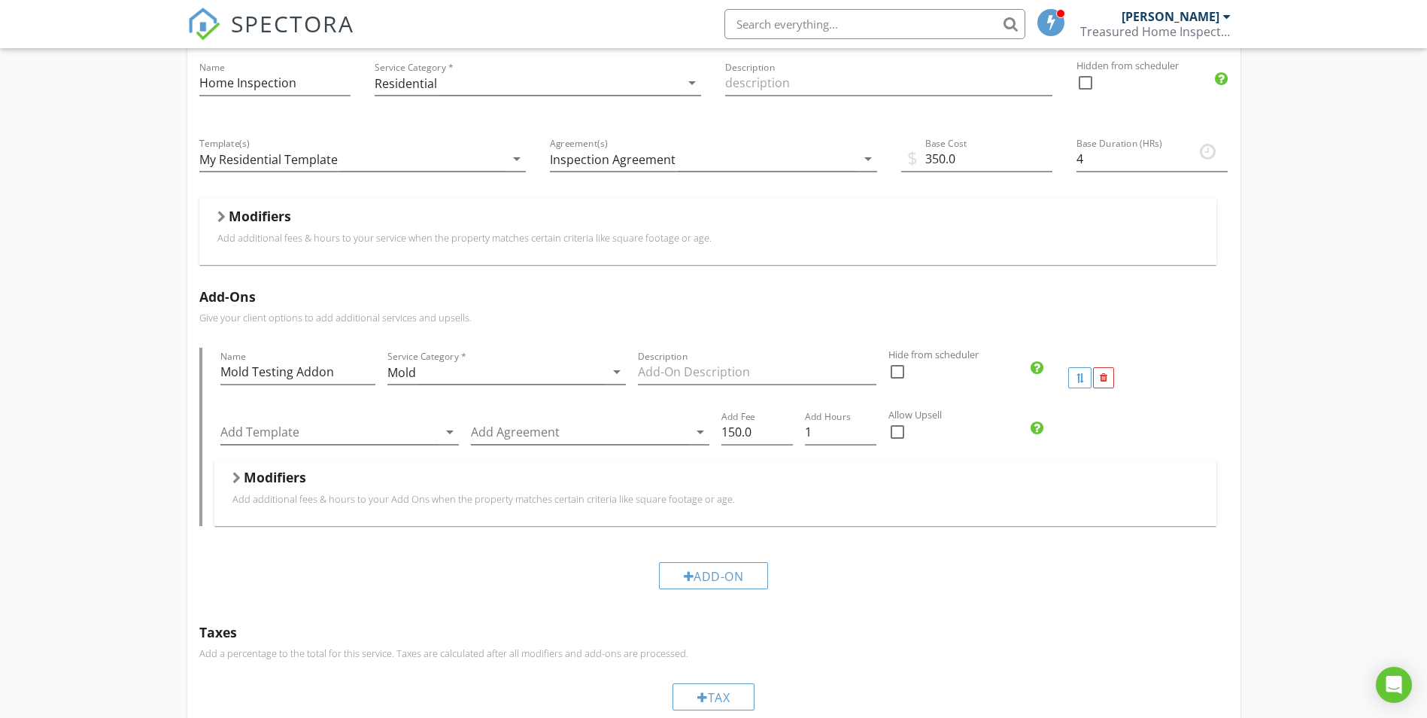
scroll to position [527, 0]
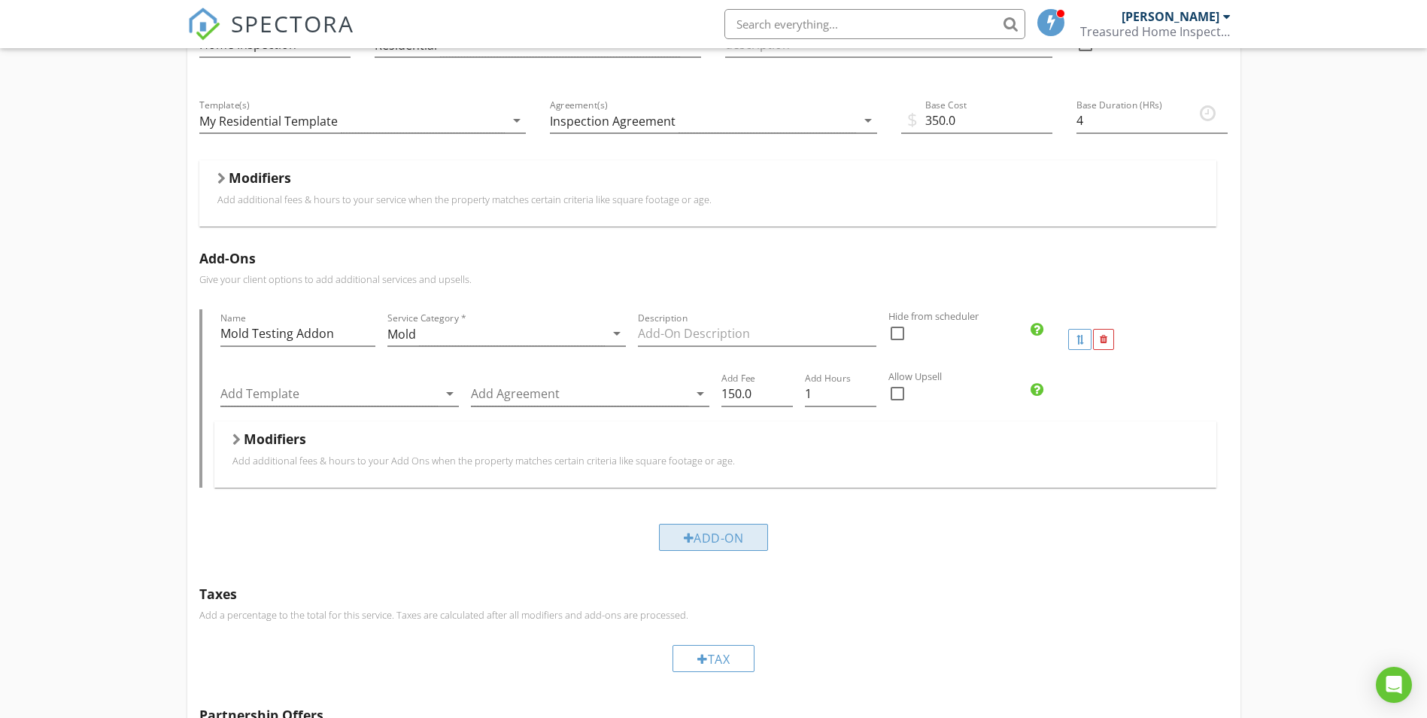
click at [698, 536] on div "Add-On" at bounding box center [714, 537] width 110 height 27
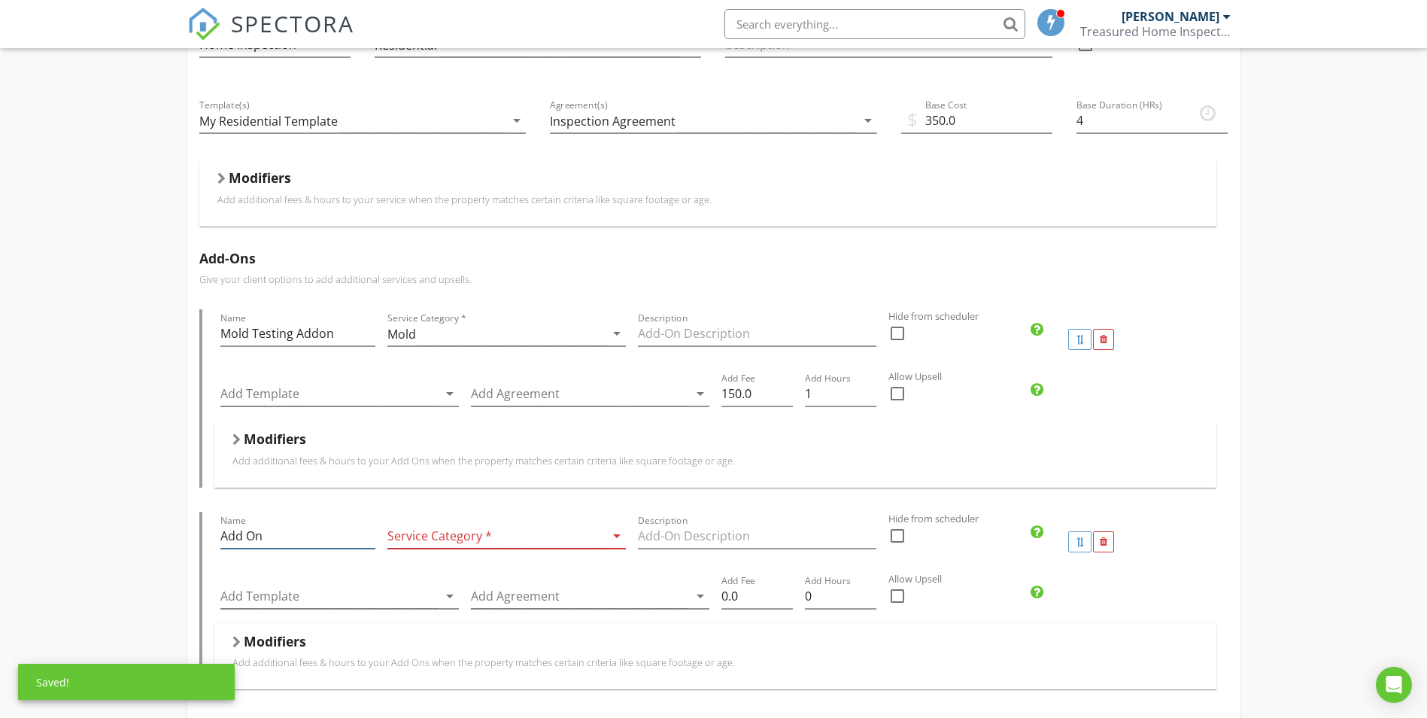
click at [290, 542] on input "Add On" at bounding box center [297, 536] width 155 height 25
drag, startPoint x: 238, startPoint y: 540, endPoint x: 211, endPoint y: 536, distance: 27.3
click at [213, 537] on div "Name Add On Service Category * arrow_drop_down Description Hide from scheduler …" at bounding box center [713, 601] width 1029 height 178
paste input "Infared Thermography Included"
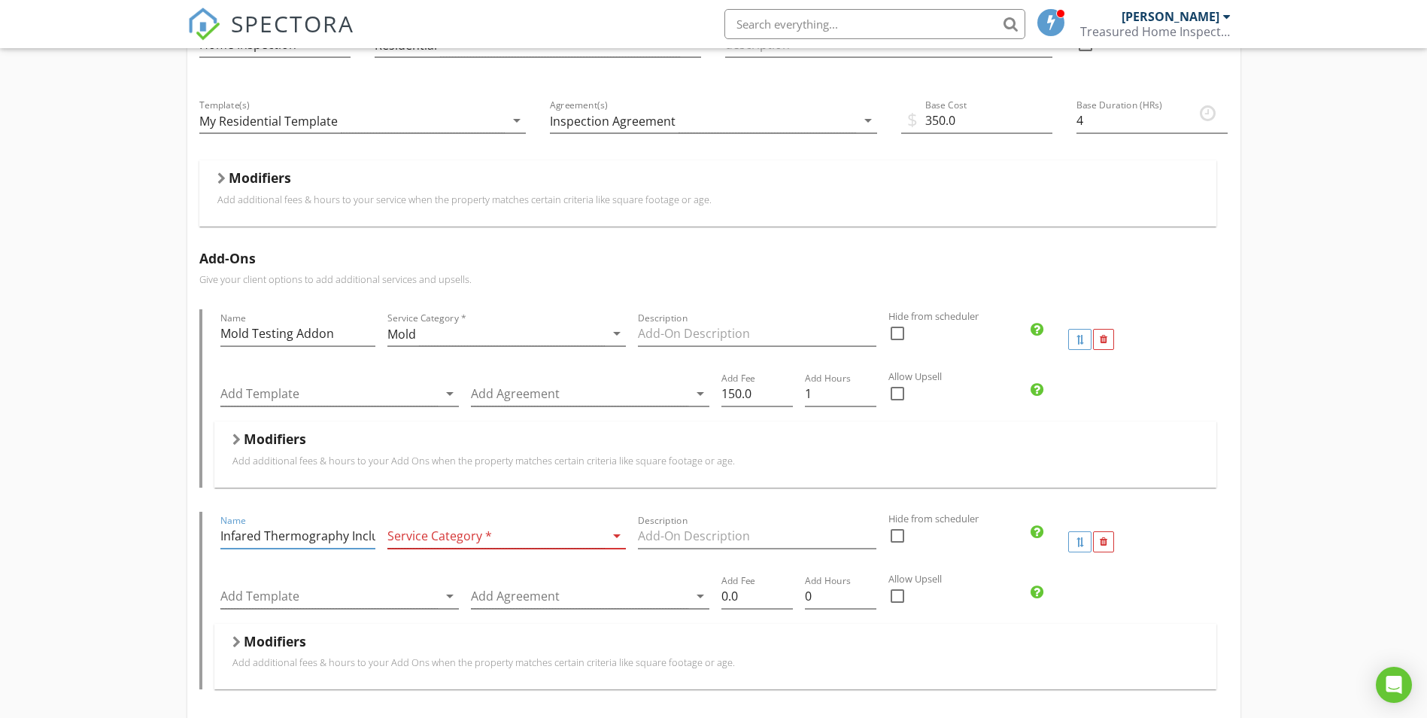
scroll to position [0, 23]
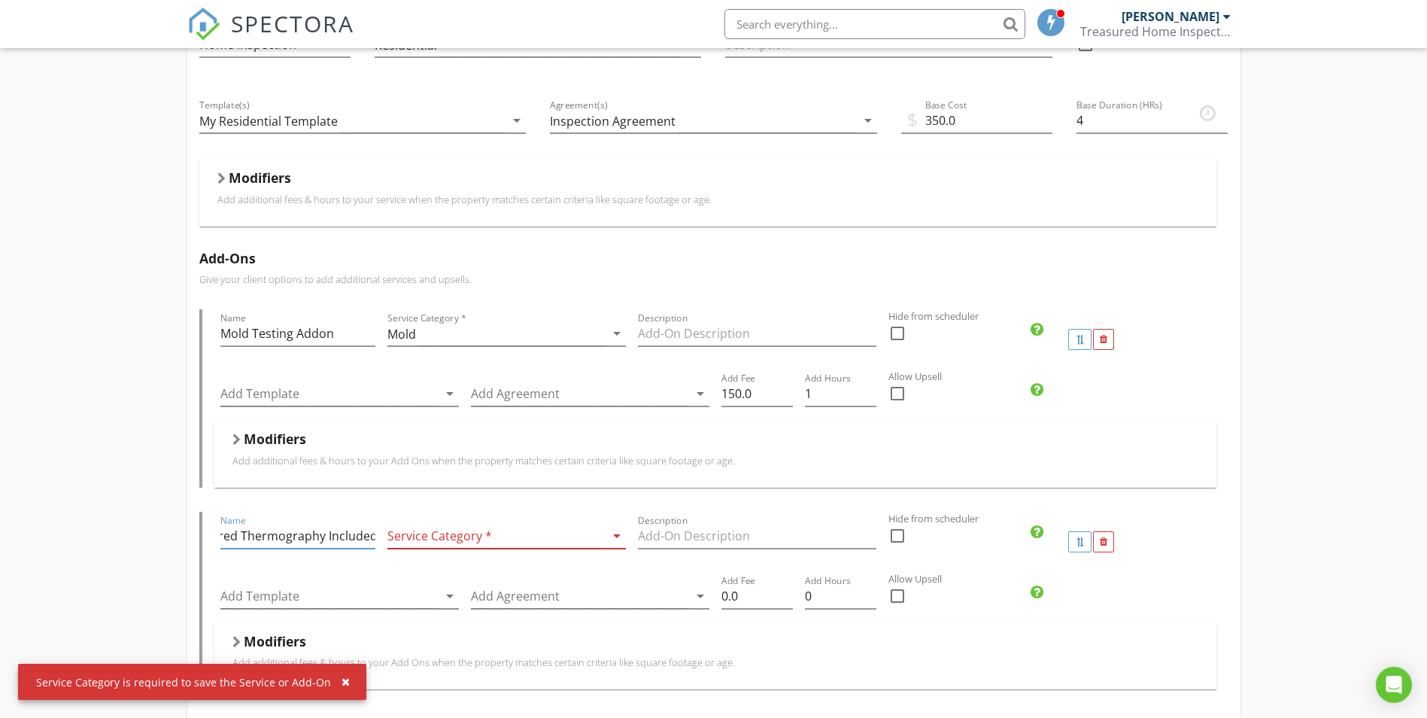
type input "Infared Thermography Included"
click at [495, 541] on div at bounding box center [495, 536] width 217 height 25
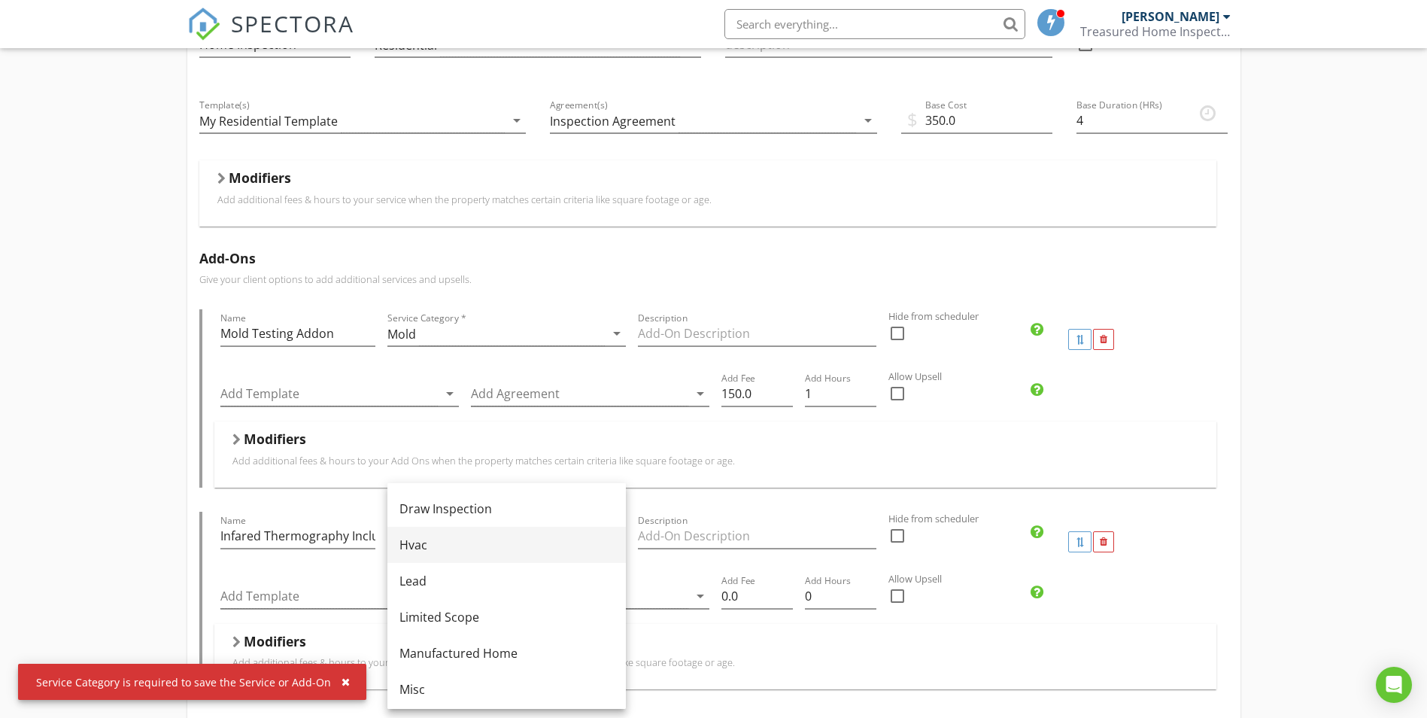
scroll to position [150, 0]
click at [466, 677] on div "Misc" at bounding box center [507, 682] width 214 height 18
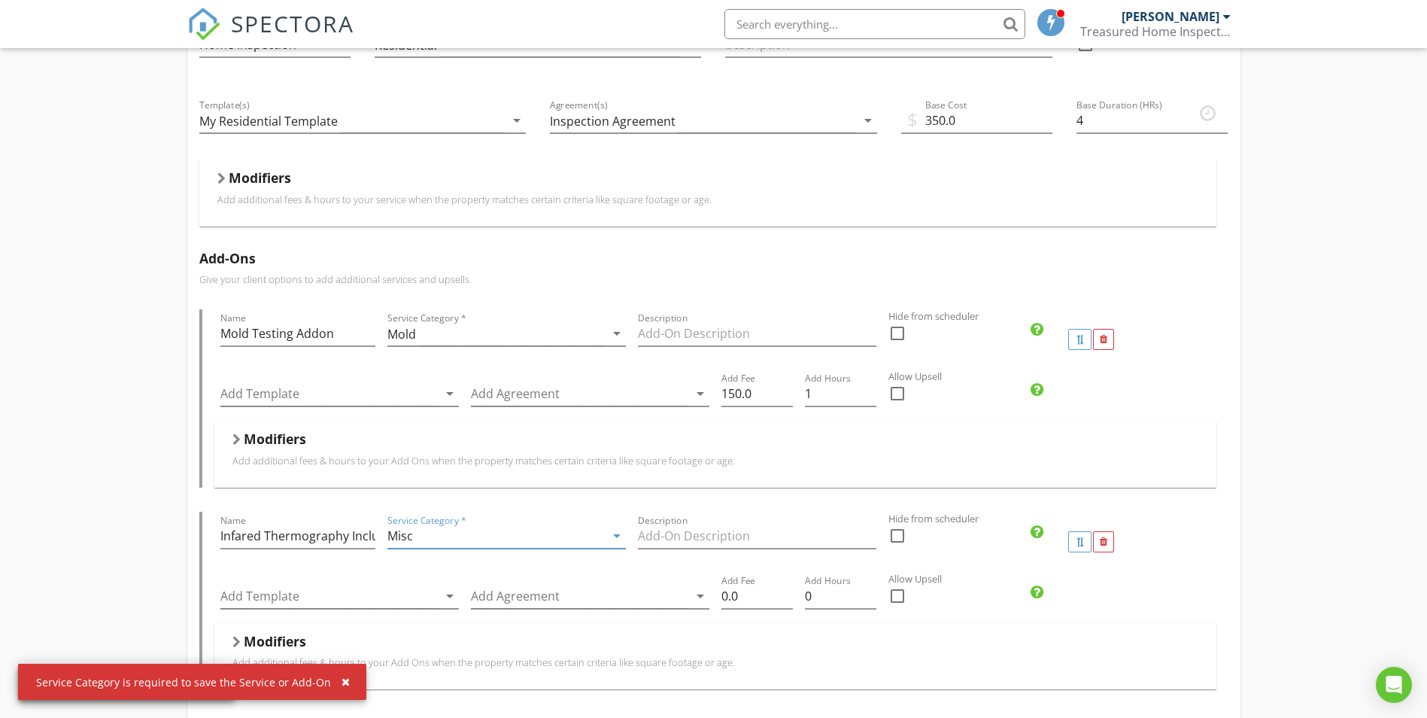
click at [977, 619] on div "check_box_outline_blank" at bounding box center [966, 603] width 155 height 39
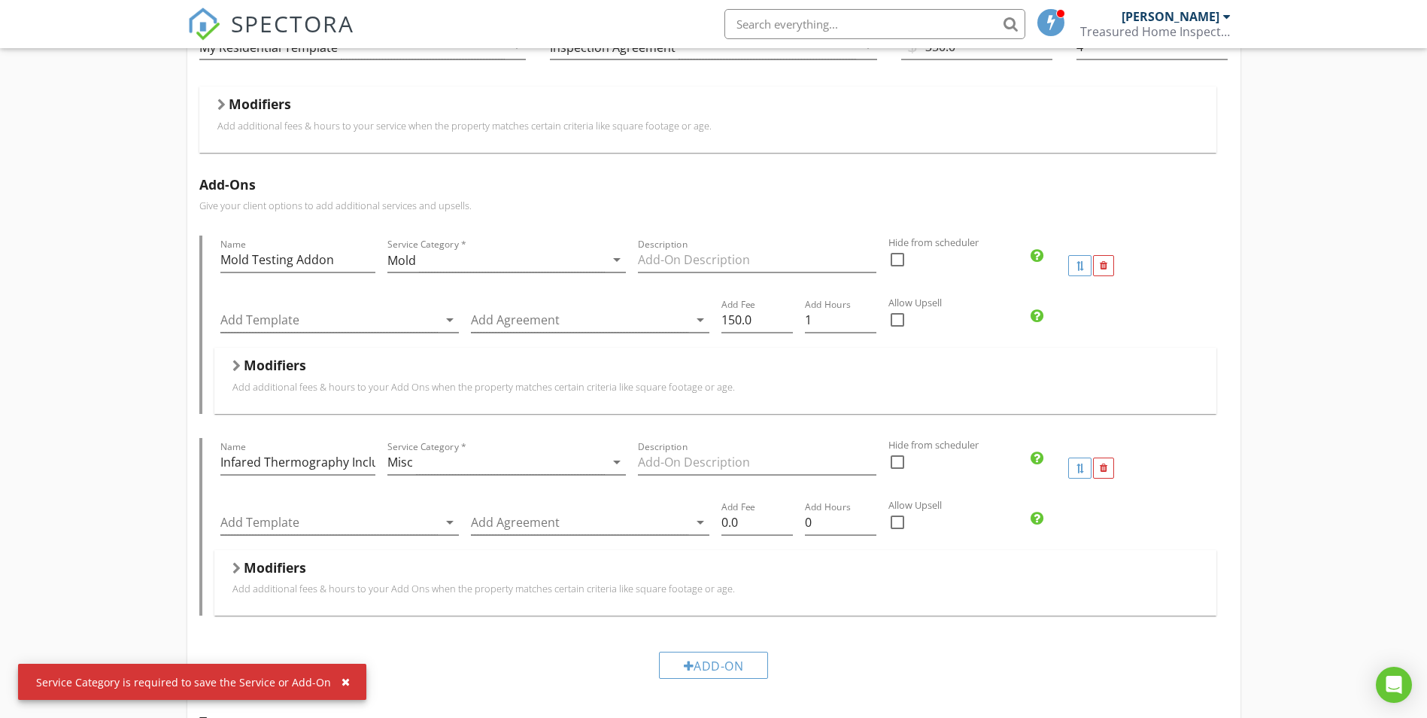
scroll to position [602, 0]
click at [702, 451] on input "Description" at bounding box center [757, 460] width 239 height 25
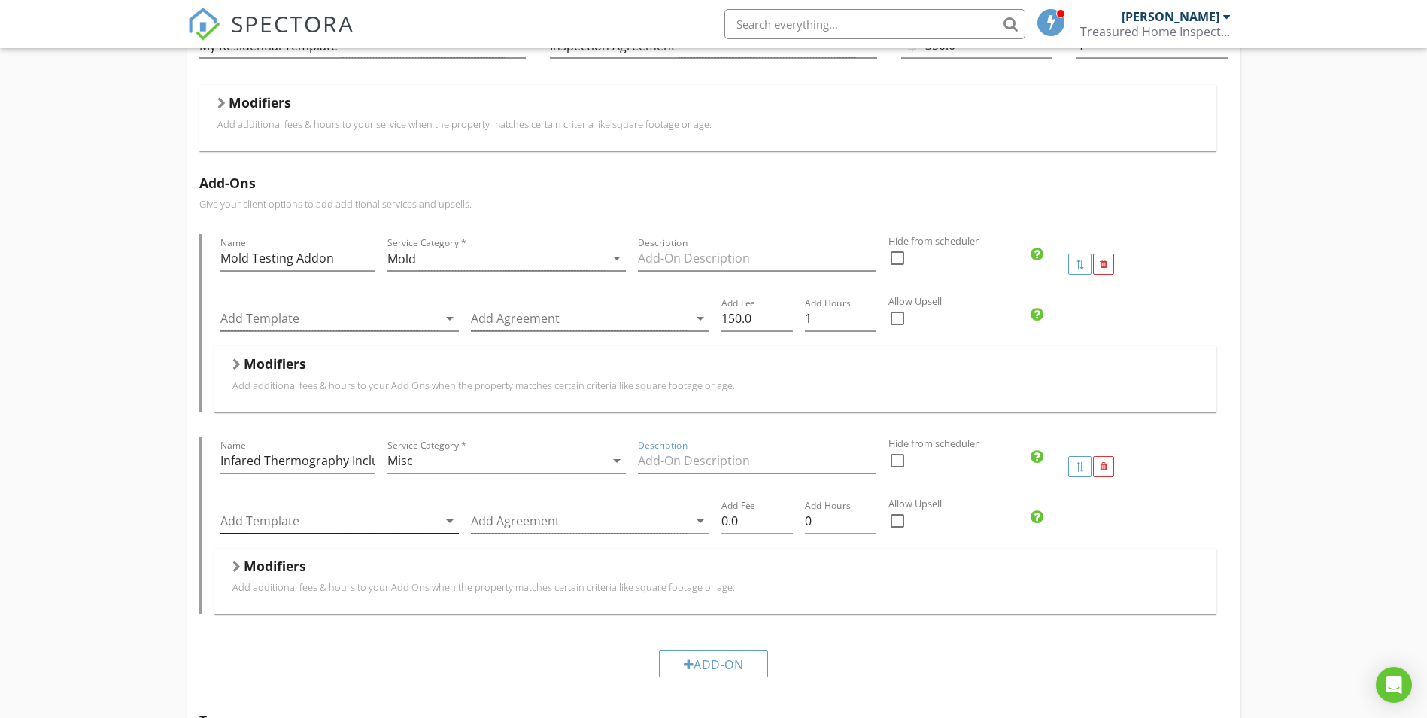
click at [304, 522] on div at bounding box center [328, 521] width 217 height 25
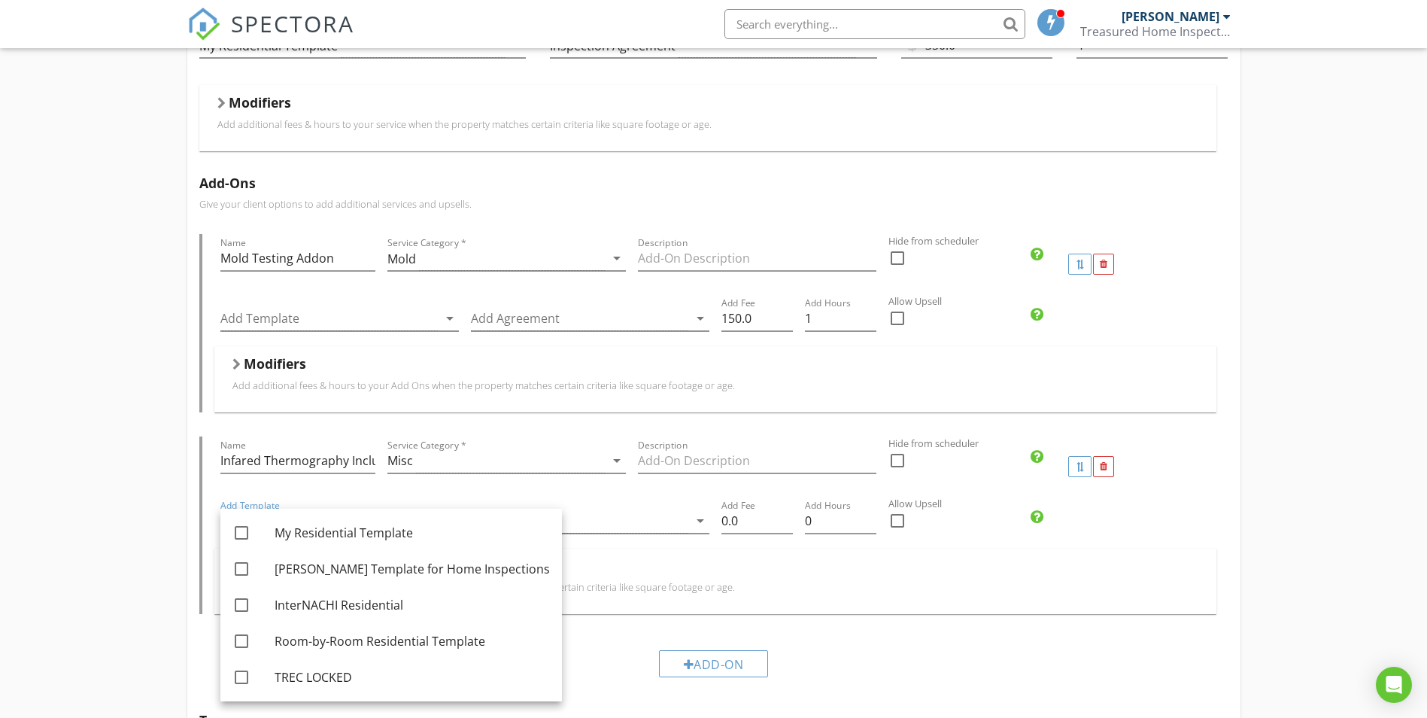
click at [193, 507] on div "Add-Ons Give your client options to add additional services and upsells. Name M…" at bounding box center [713, 431] width 1053 height 537
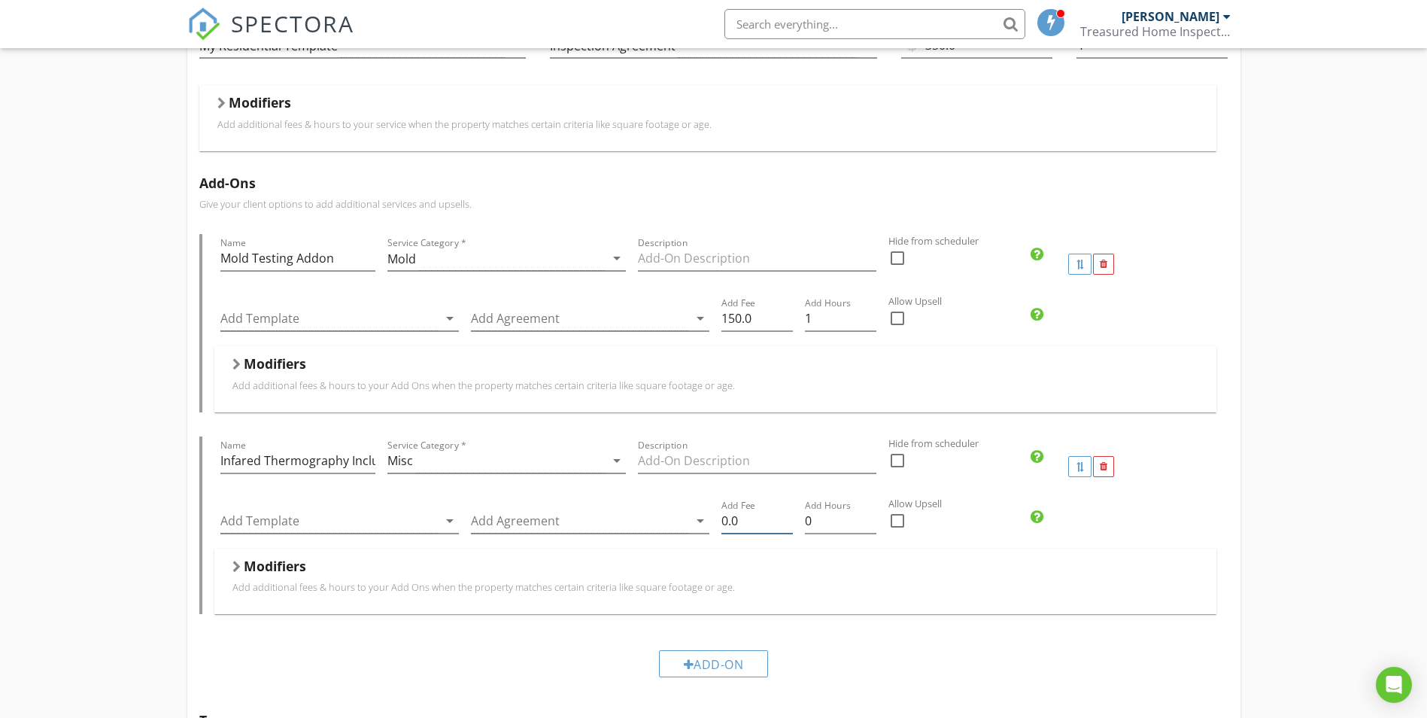
click at [740, 523] on input "0.0" at bounding box center [757, 521] width 71 height 25
click at [819, 565] on div "Modifiers" at bounding box center [715, 569] width 966 height 23
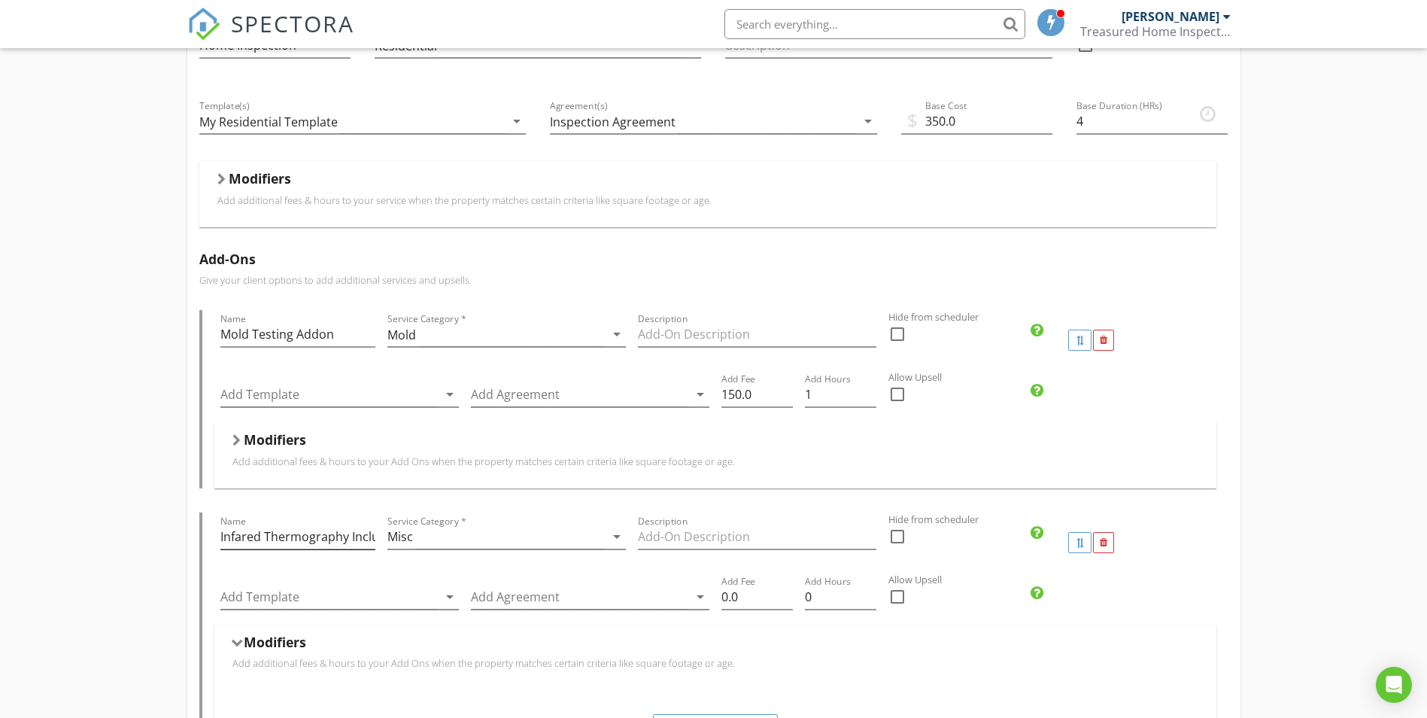
scroll to position [527, 0]
click at [1105, 542] on div at bounding box center [1104, 542] width 8 height 10
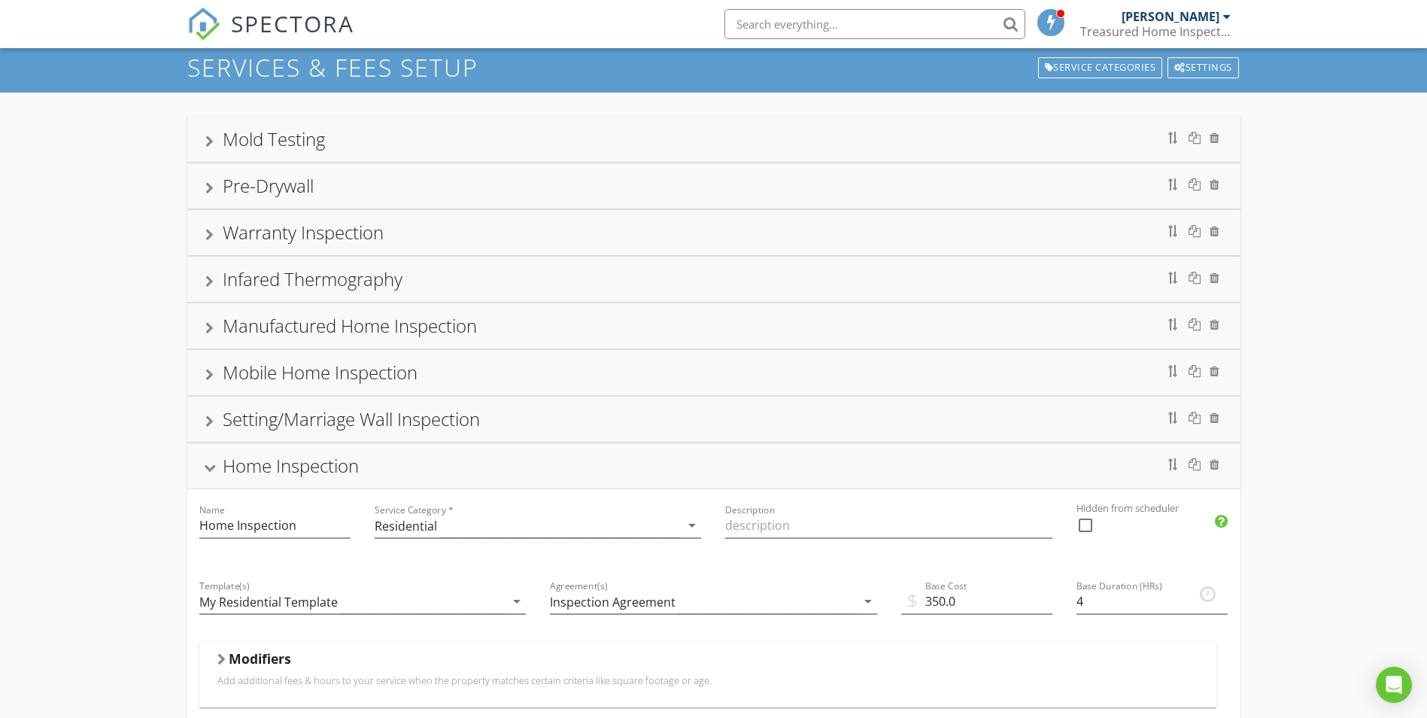
scroll to position [44, 0]
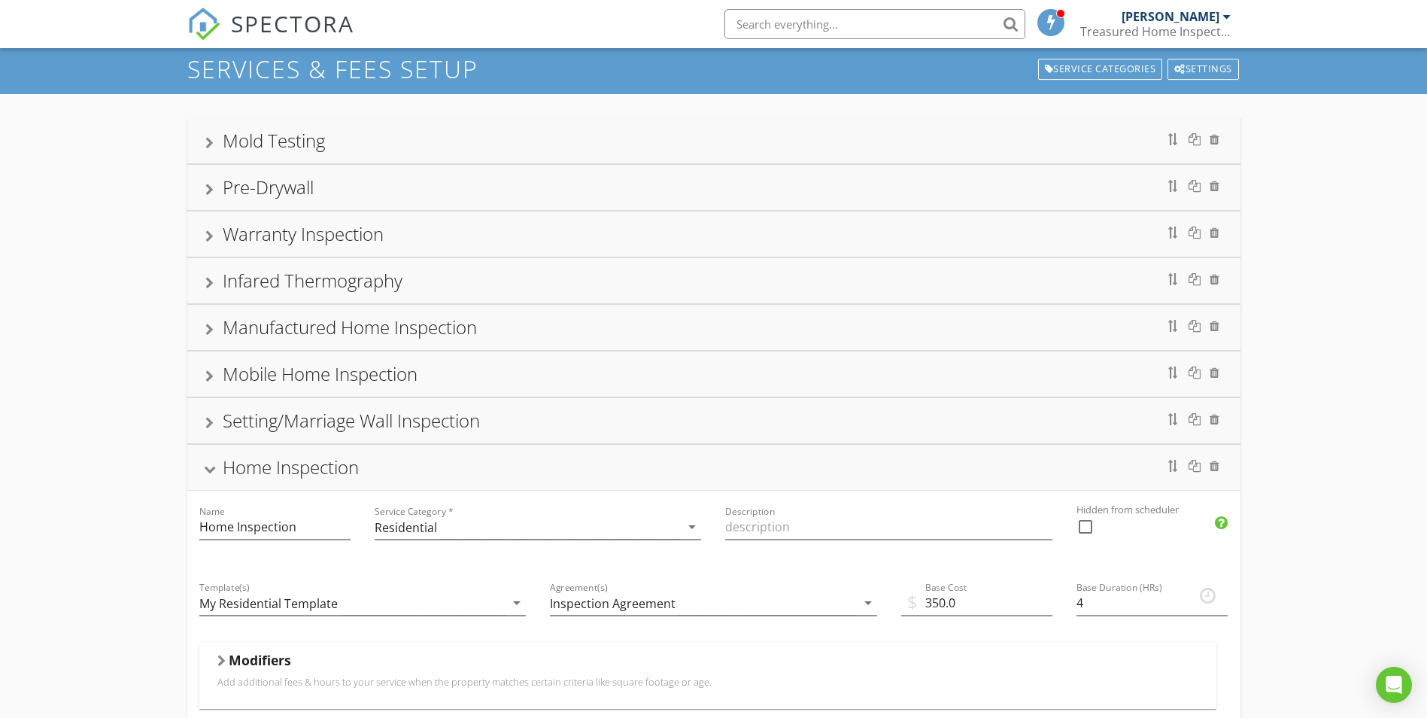
click at [288, 146] on div "Mold Testing" at bounding box center [274, 140] width 102 height 25
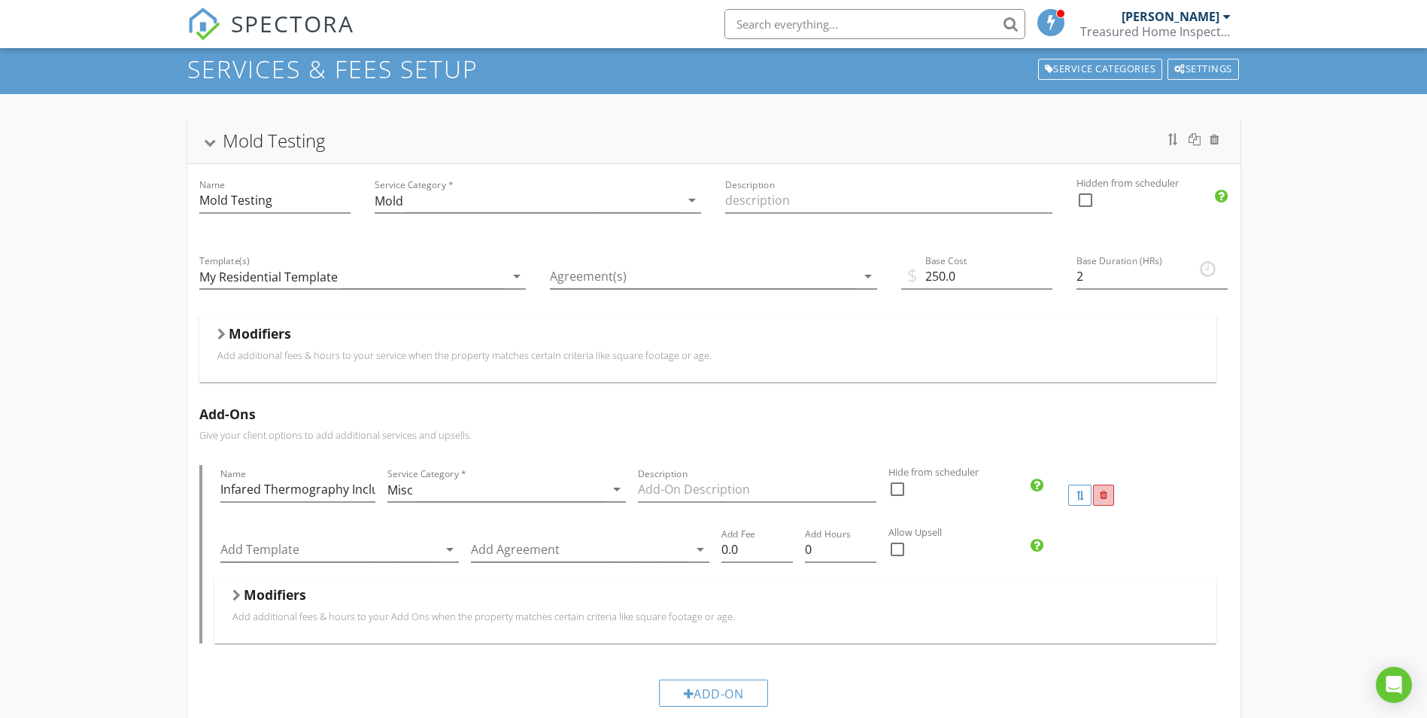
click at [1109, 496] on div at bounding box center [1103, 495] width 21 height 21
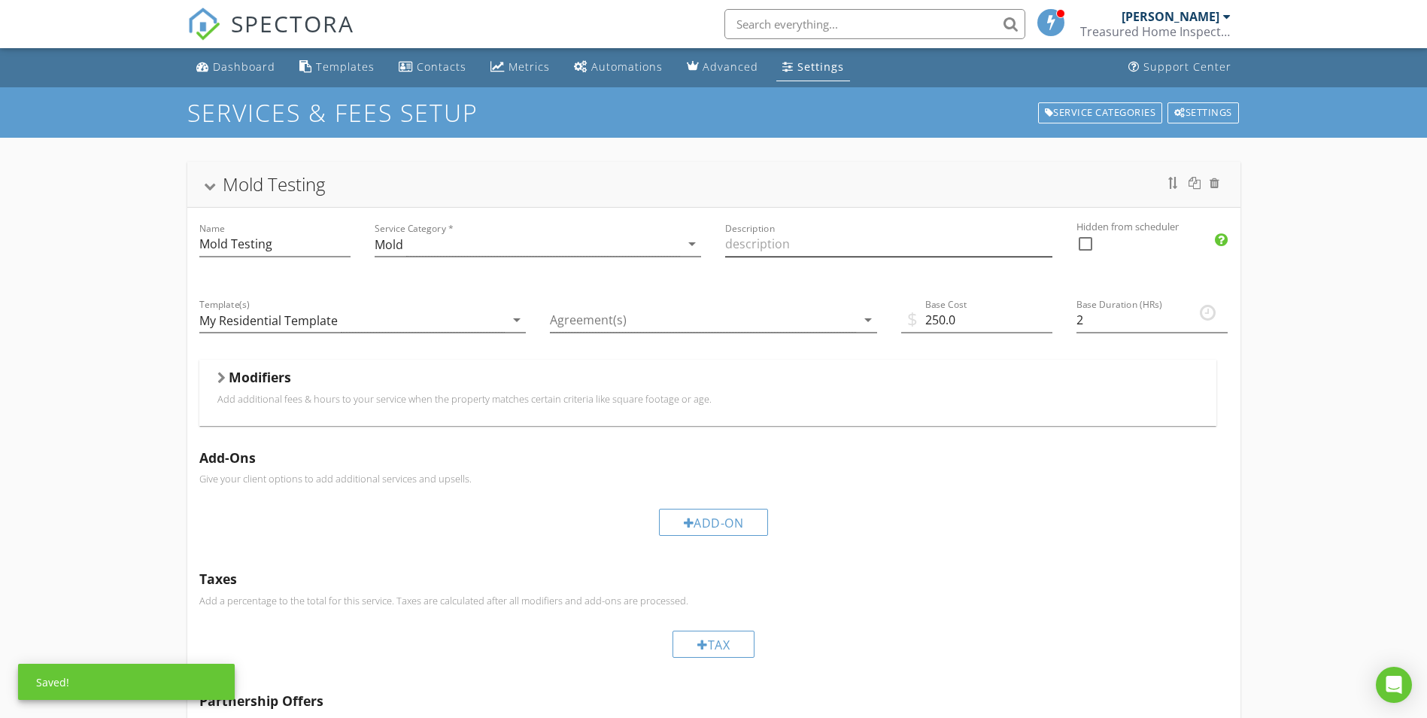
scroll to position [0, 0]
click at [826, 71] on div "Settings" at bounding box center [821, 67] width 47 height 14
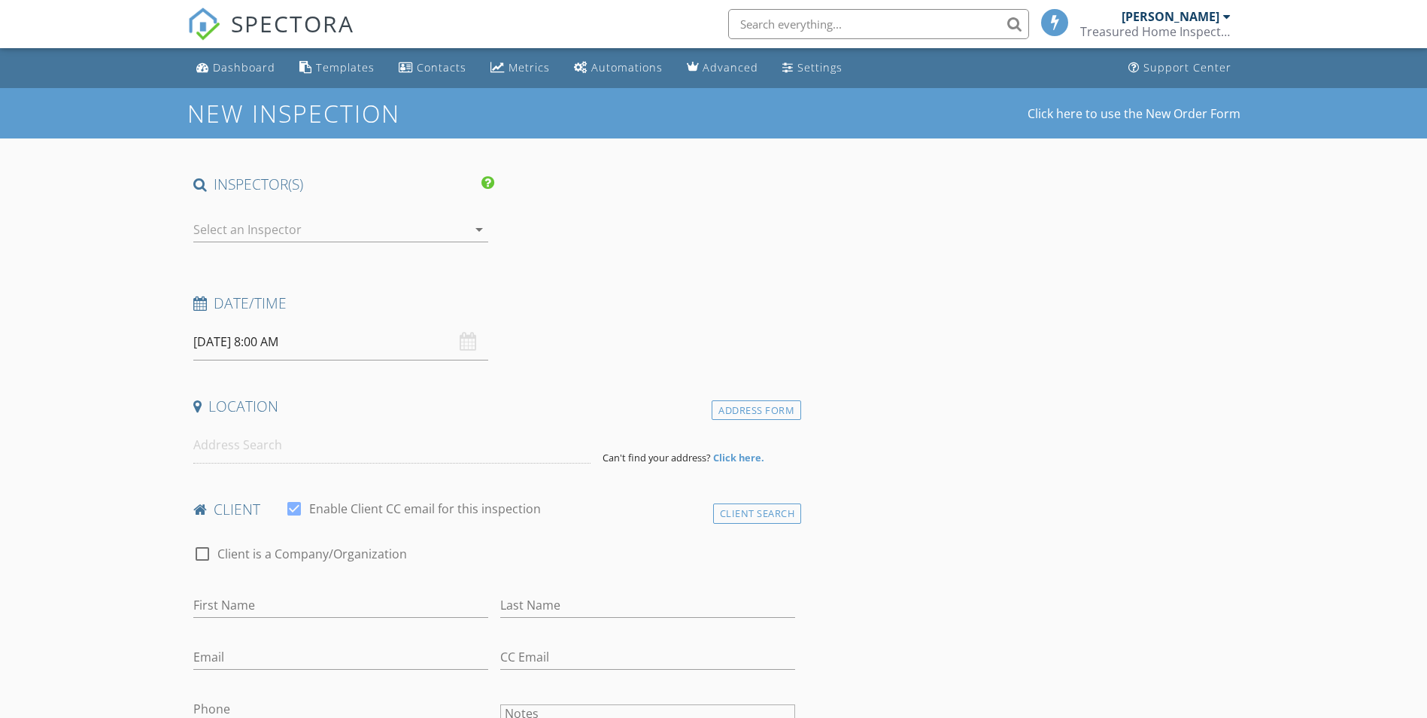
scroll to position [88, 0]
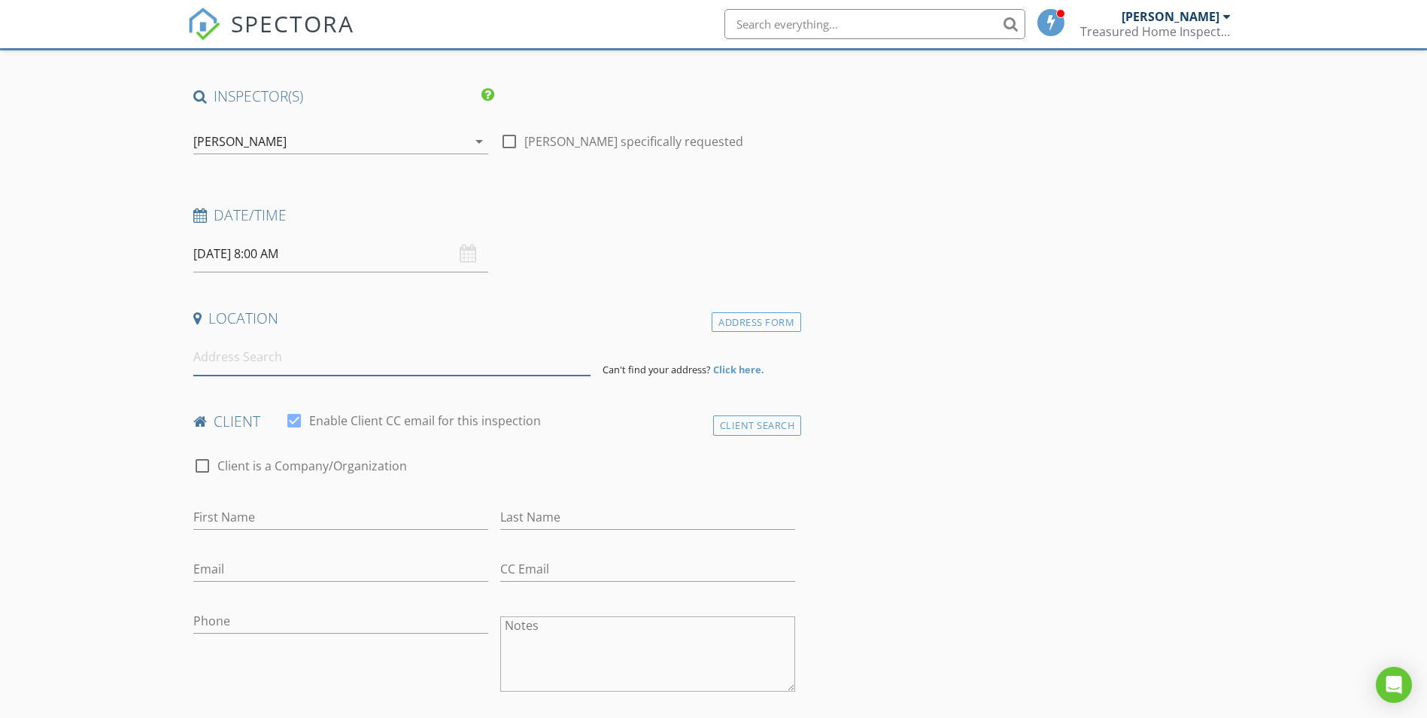
click at [319, 362] on input at bounding box center [391, 357] width 397 height 37
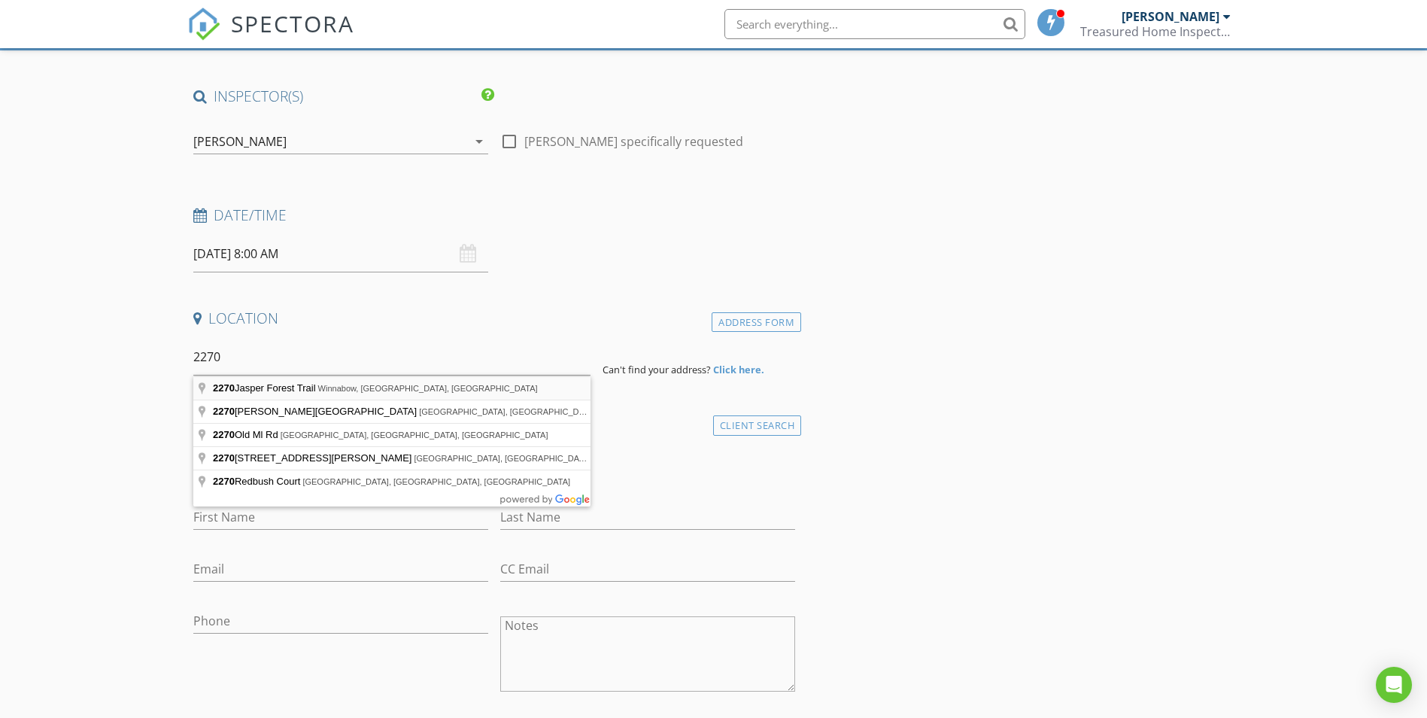
type input "[STREET_ADDRESS]"
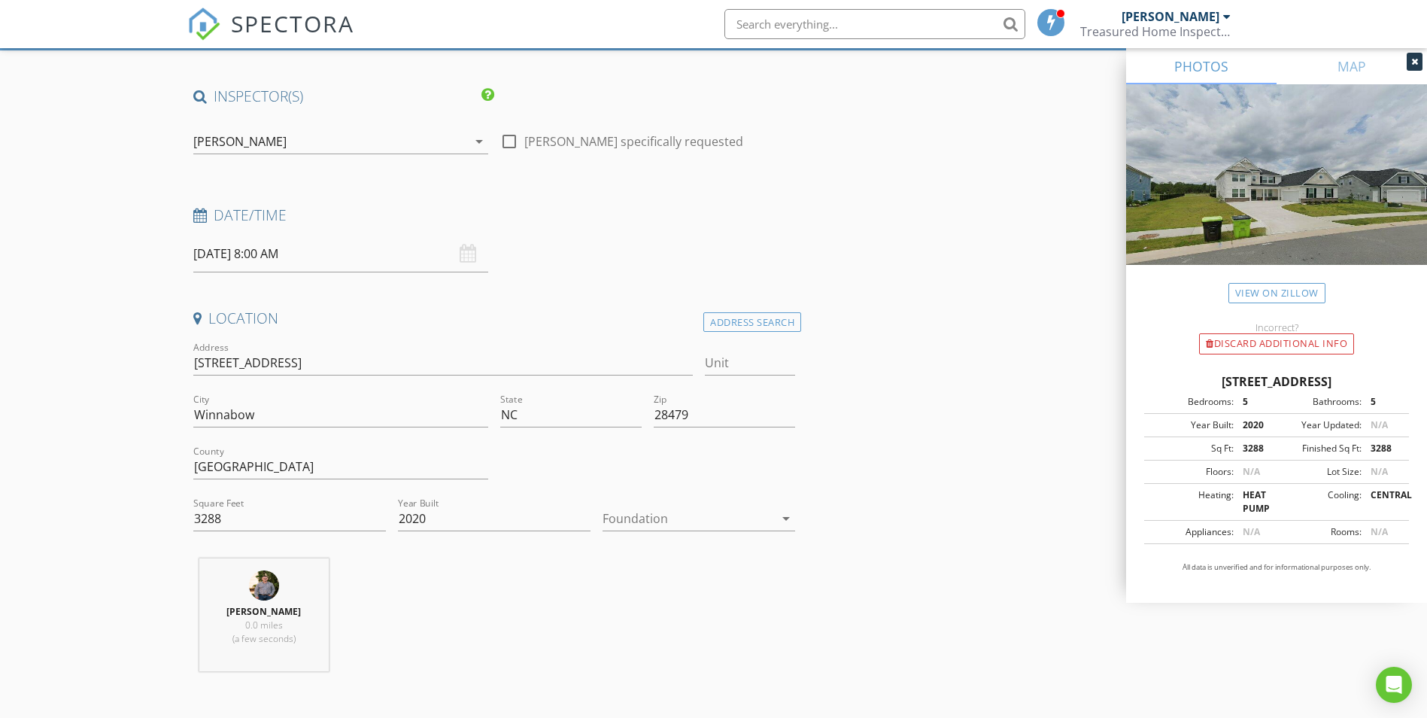
drag, startPoint x: 903, startPoint y: 498, endPoint x: 1020, endPoint y: 464, distance: 122.2
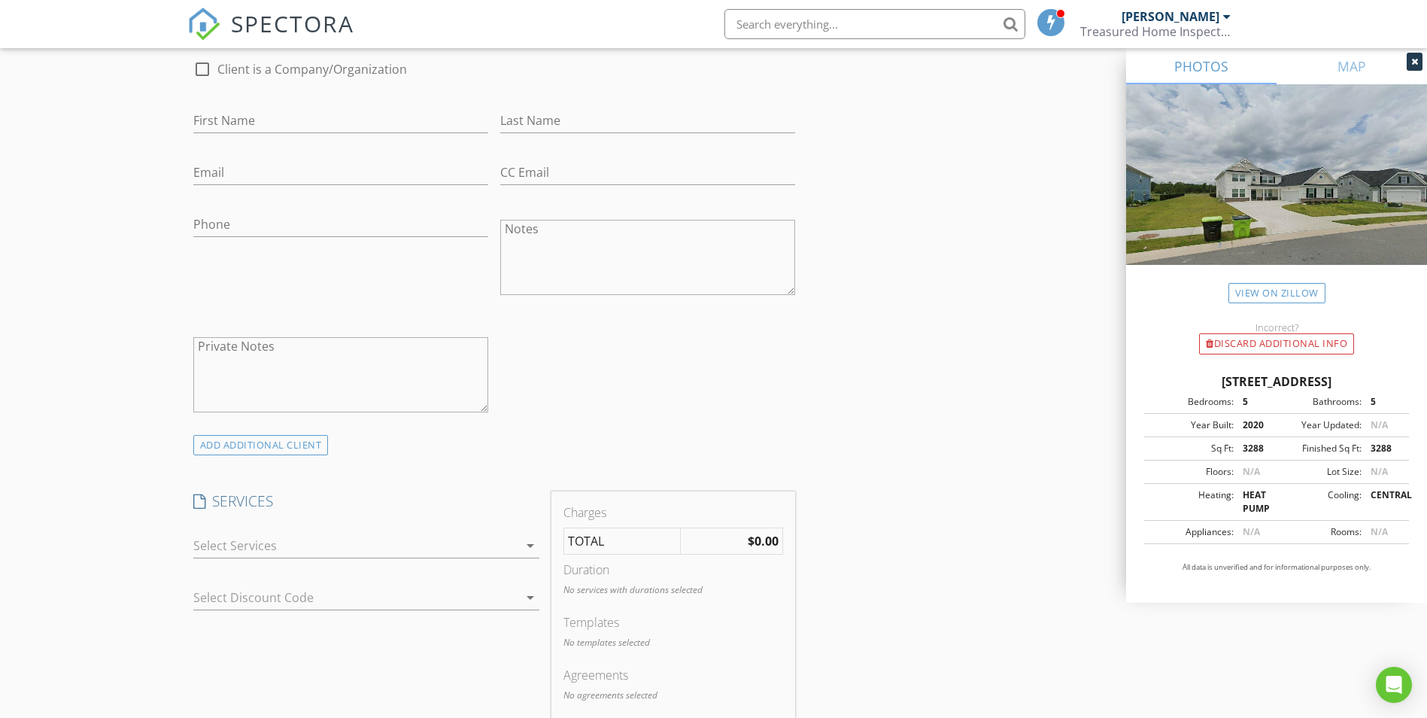
scroll to position [916, 0]
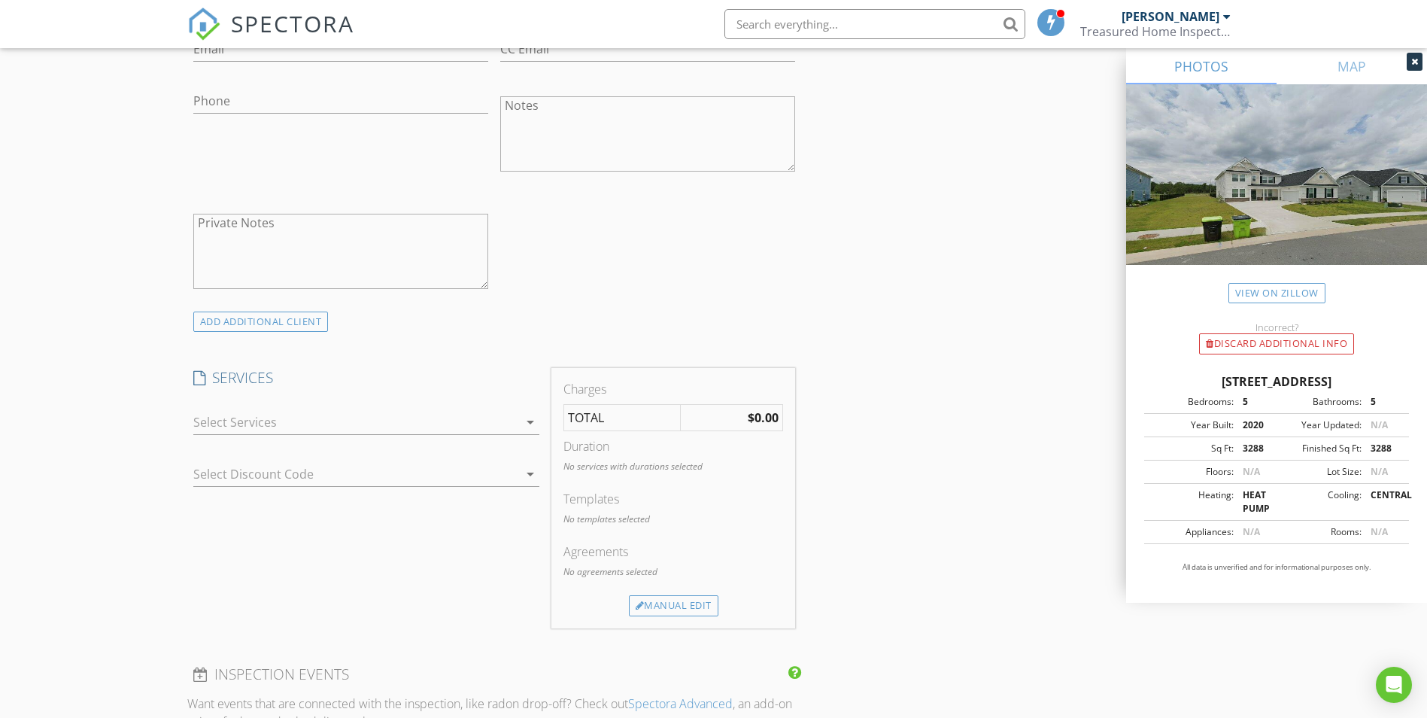
click at [511, 423] on div at bounding box center [355, 422] width 325 height 24
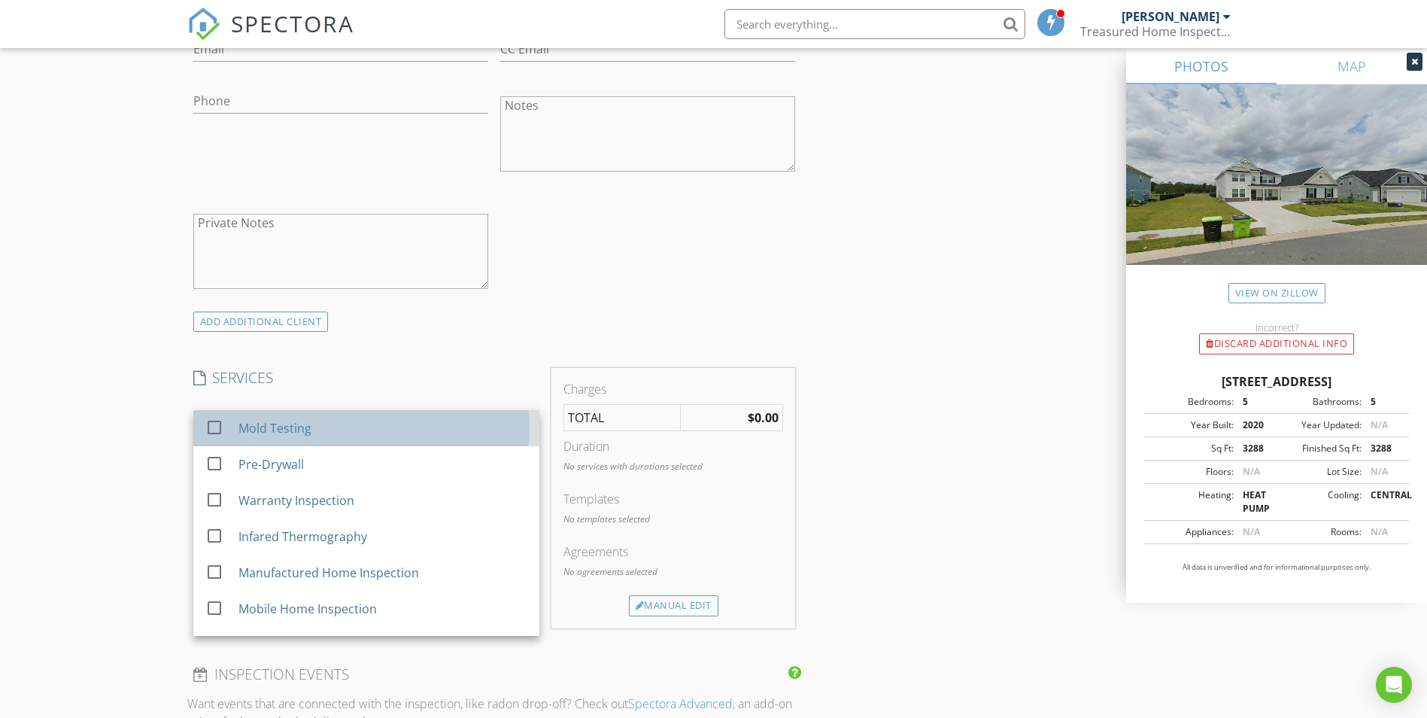
click at [394, 434] on div "Mold Testing" at bounding box center [382, 428] width 289 height 30
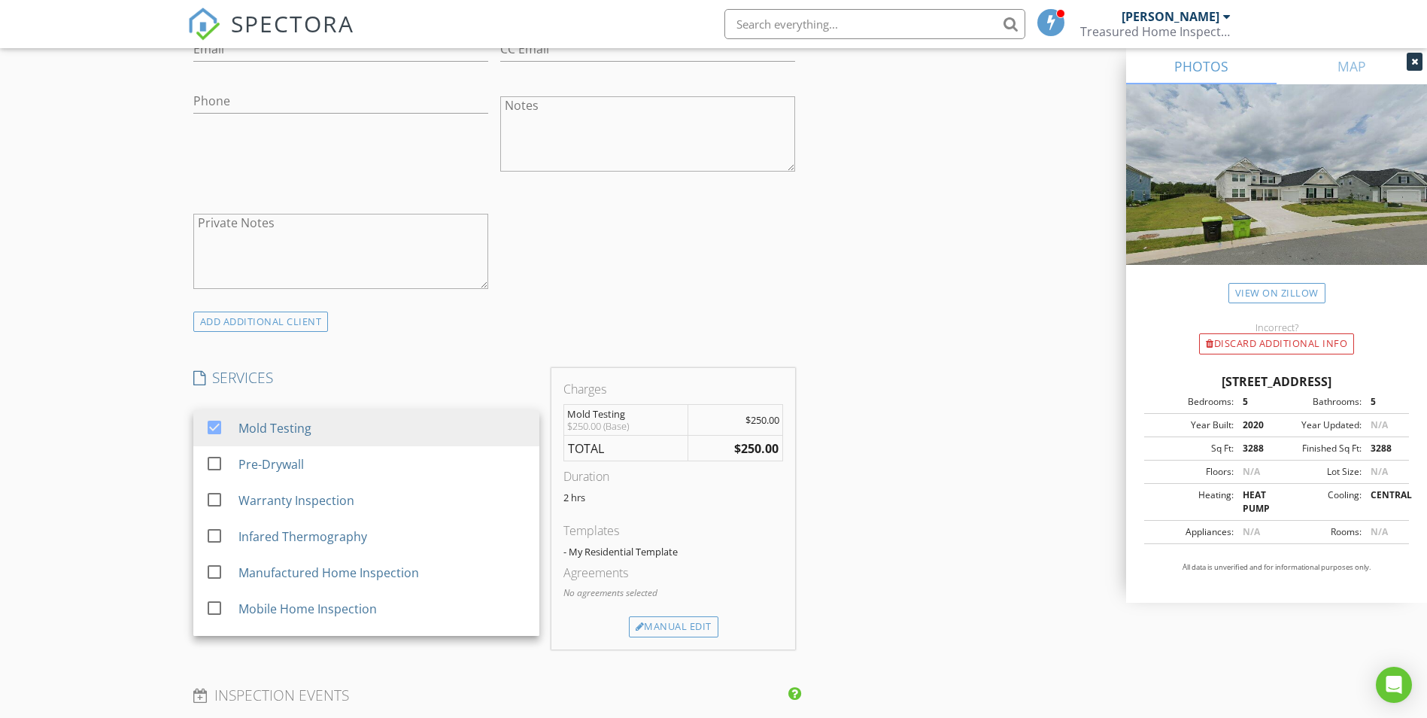
click at [126, 463] on div "New Inspection Click here to use the New Order Form INSPECTOR(S) check_box [PER…" at bounding box center [713, 477] width 1427 height 2611
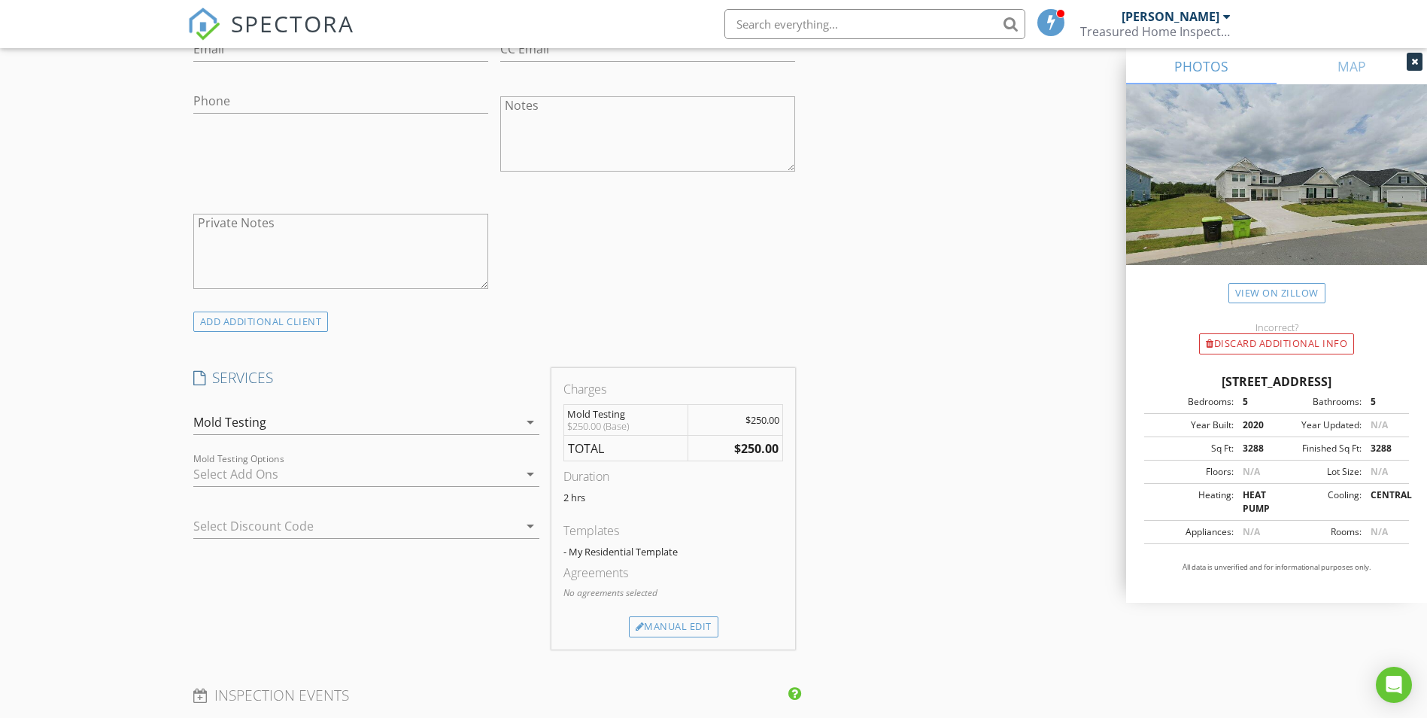
click at [337, 475] on div at bounding box center [355, 474] width 325 height 24
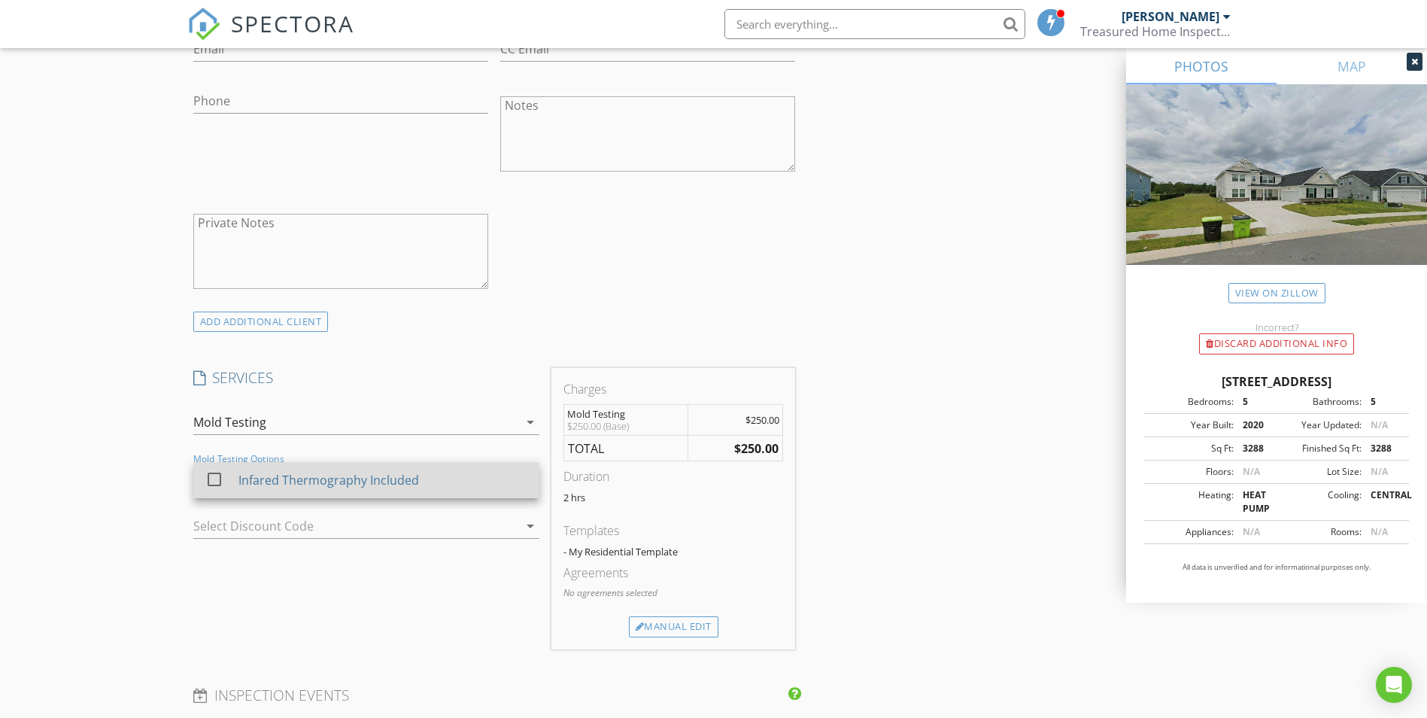
click at [318, 482] on div "Infared Thermography Included" at bounding box center [328, 480] width 181 height 18
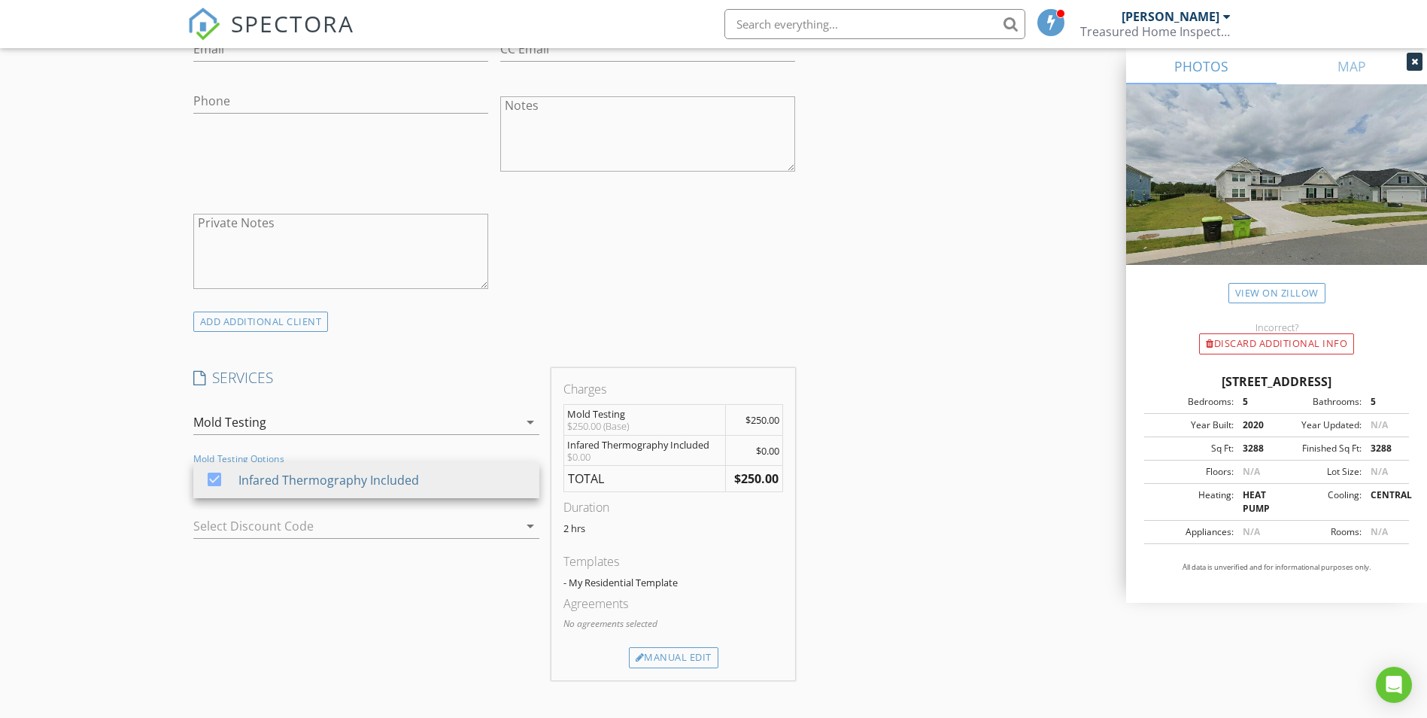
click at [81, 498] on div "New Inspection Click here to use the New Order Form INSPECTOR(S) check_box [PER…" at bounding box center [713, 493] width 1427 height 2642
click at [333, 420] on div "Mold Testing" at bounding box center [355, 422] width 325 height 24
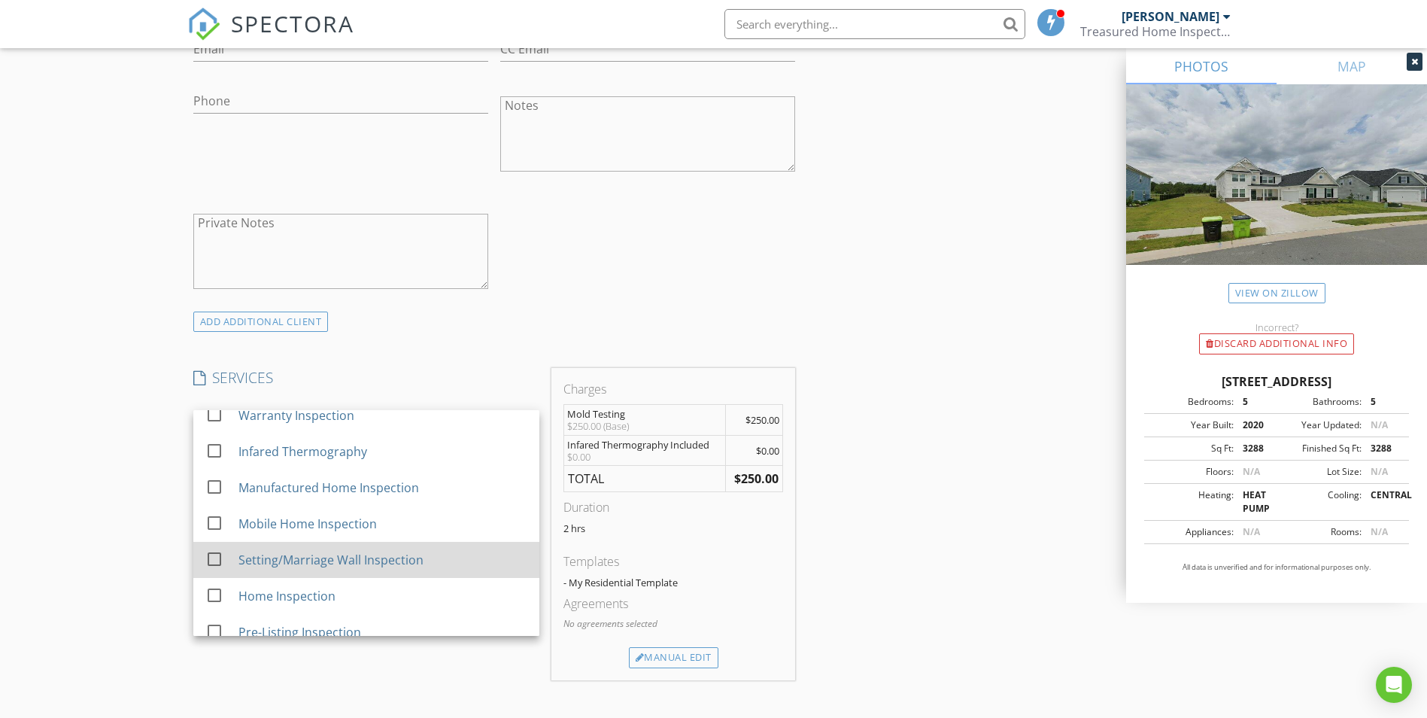
scroll to position [99, 0]
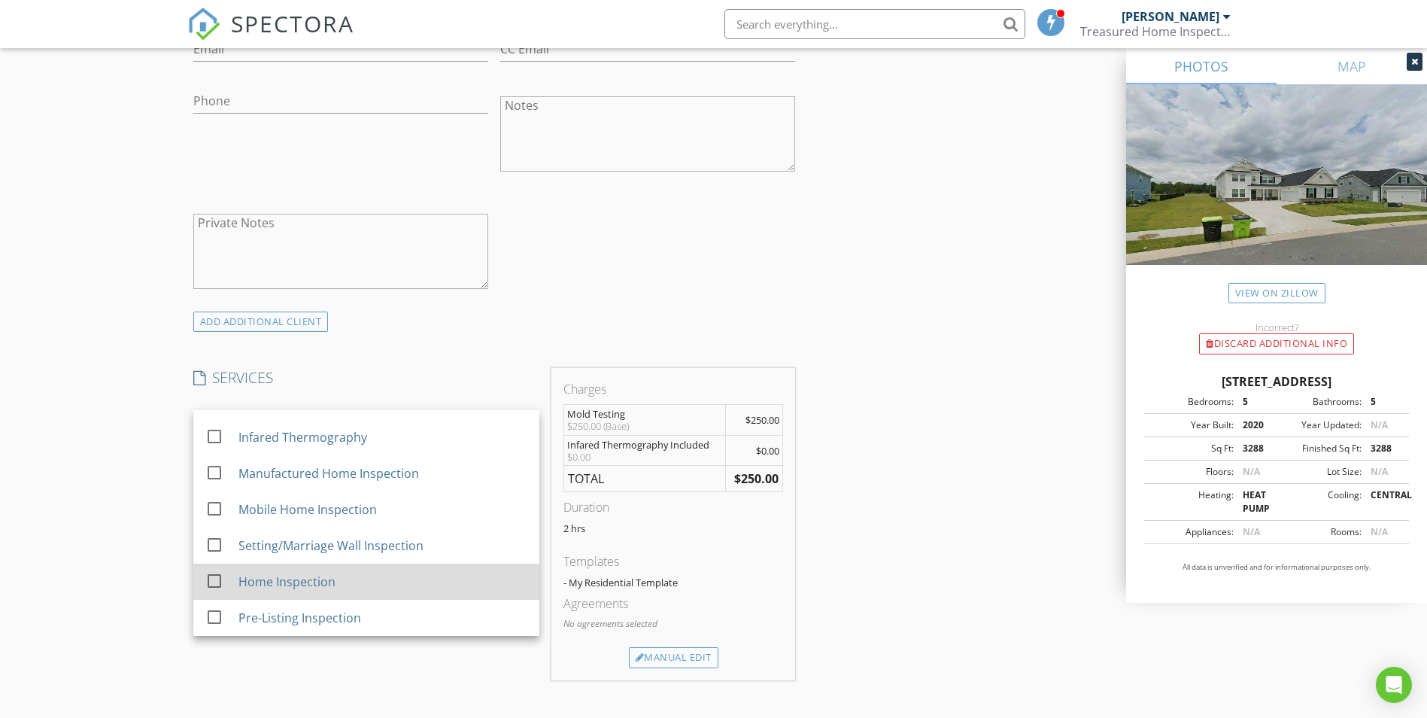
click at [321, 585] on div "Home Inspection" at bounding box center [286, 582] width 97 height 18
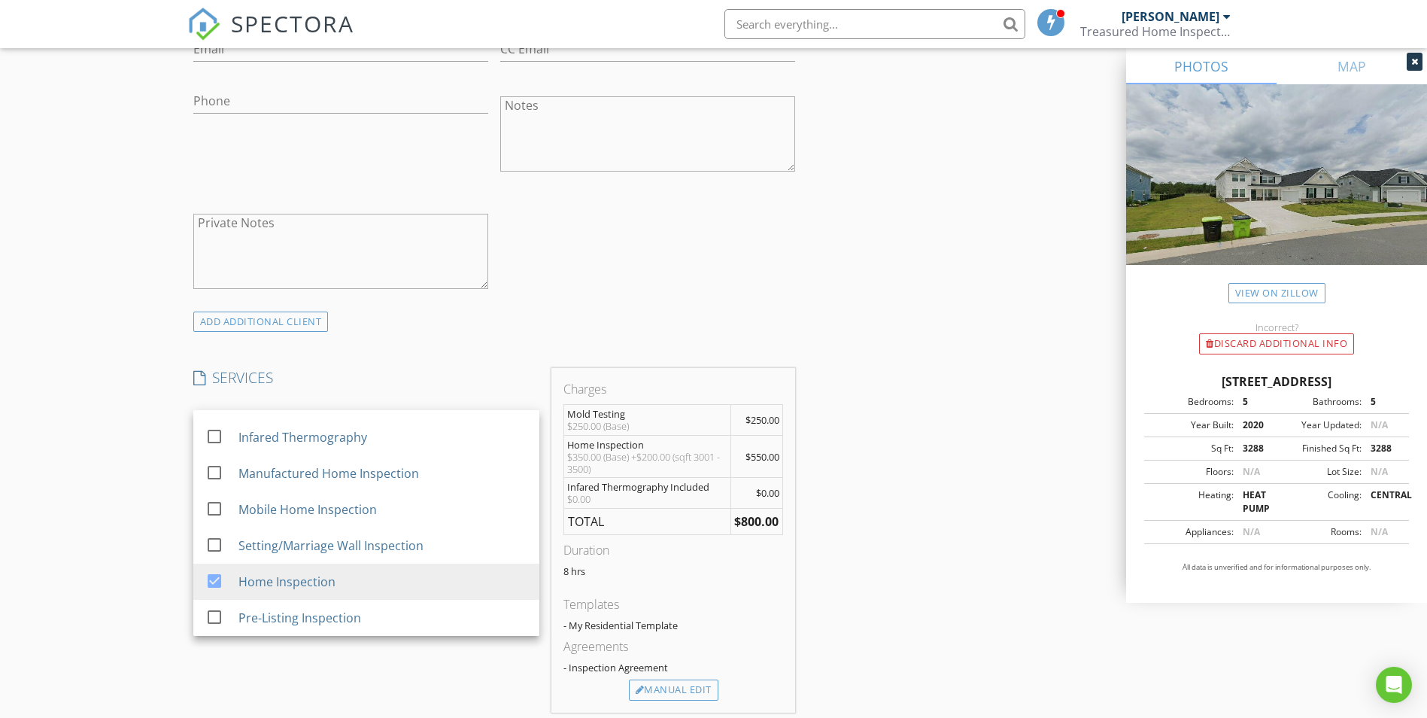
click at [126, 469] on div "New Inspection Click here to use the New Order Form INSPECTOR(S) check_box [PER…" at bounding box center [713, 509] width 1427 height 2674
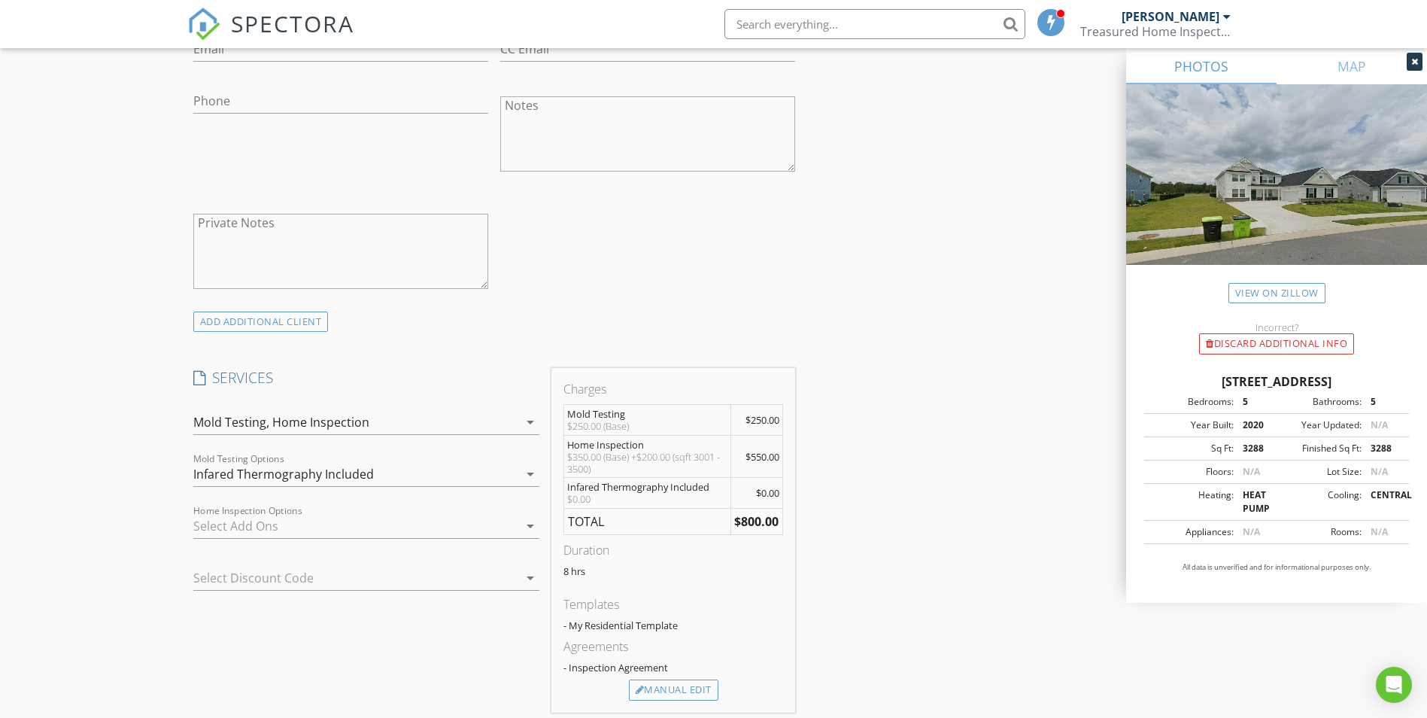
click at [402, 474] on div "Infared Thermography Included" at bounding box center [355, 474] width 325 height 24
click at [402, 474] on div "Infared Thermography Included" at bounding box center [328, 480] width 181 height 18
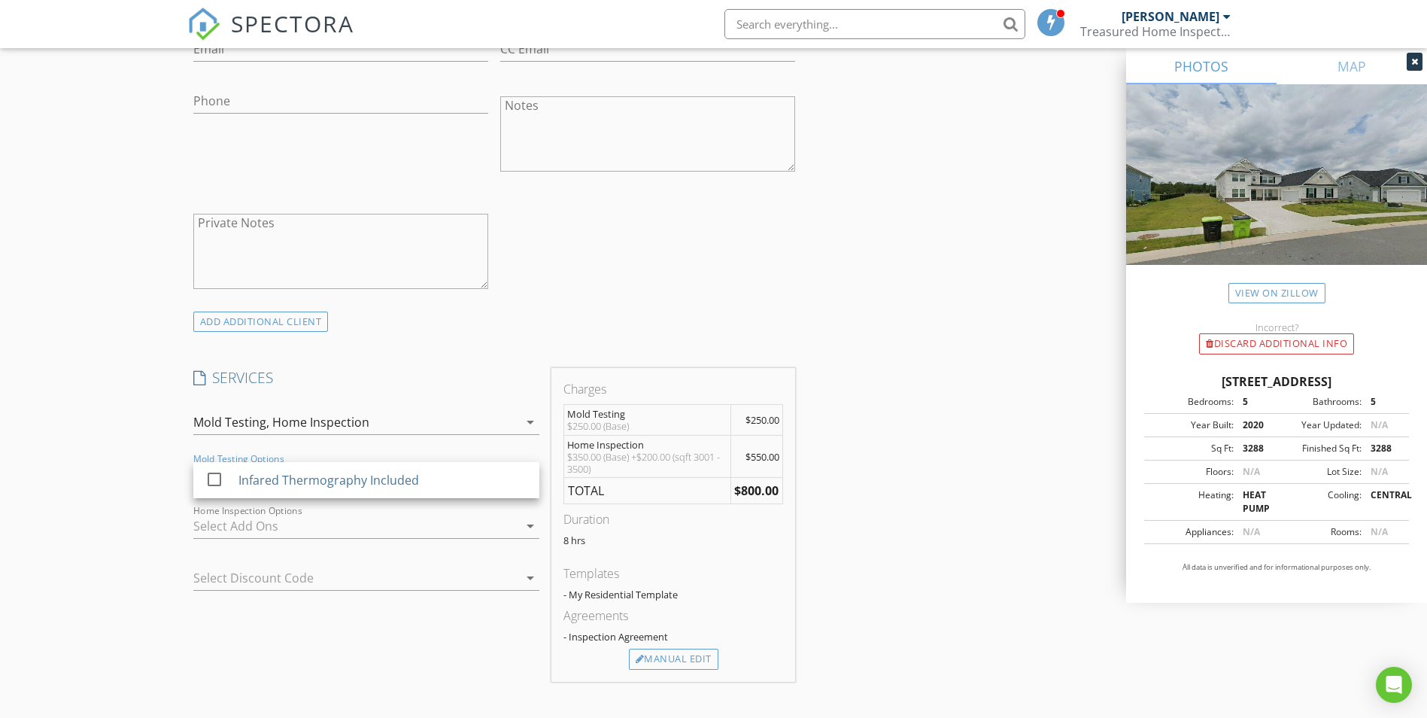
click at [151, 498] on div "New Inspection Click here to use the New Order Form INSPECTOR(S) check_box [PER…" at bounding box center [713, 493] width 1427 height 2643
click at [290, 533] on div at bounding box center [355, 526] width 325 height 24
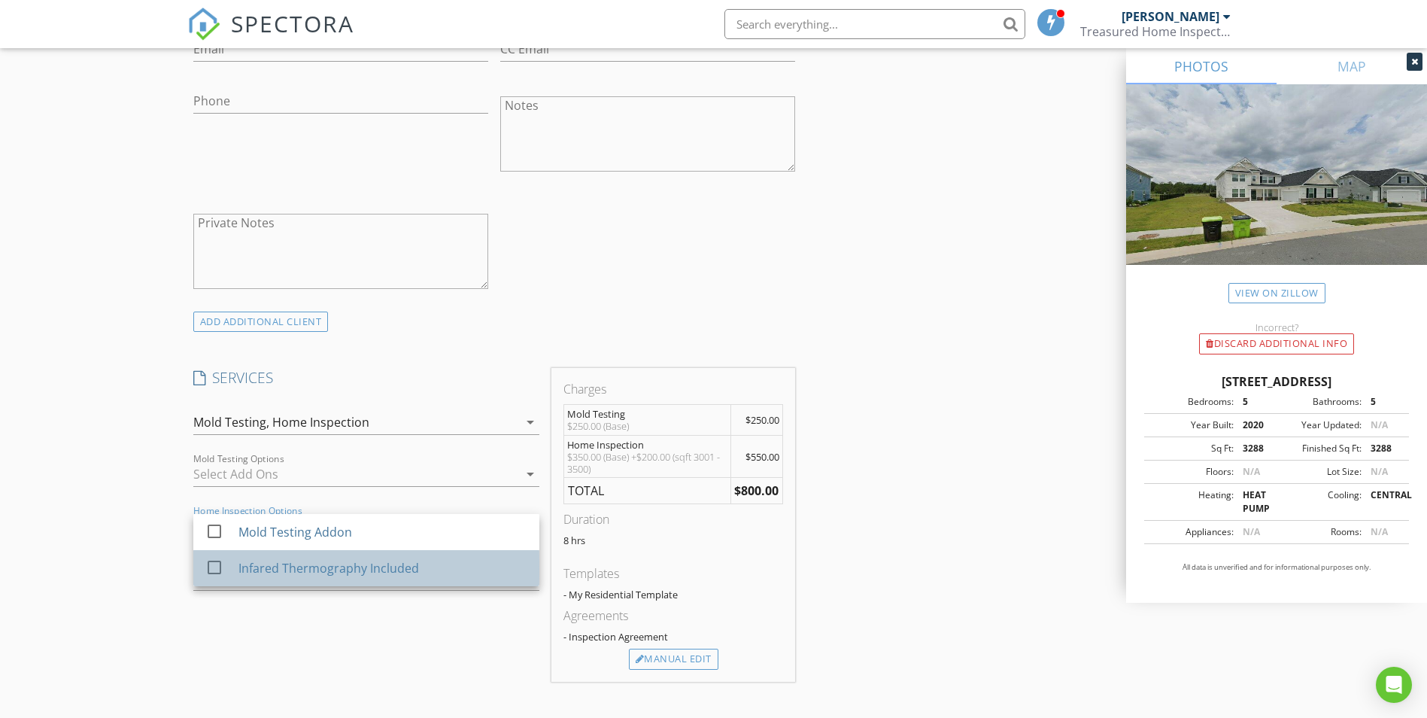
click at [336, 573] on div "Infared Thermography Included" at bounding box center [328, 568] width 181 height 18
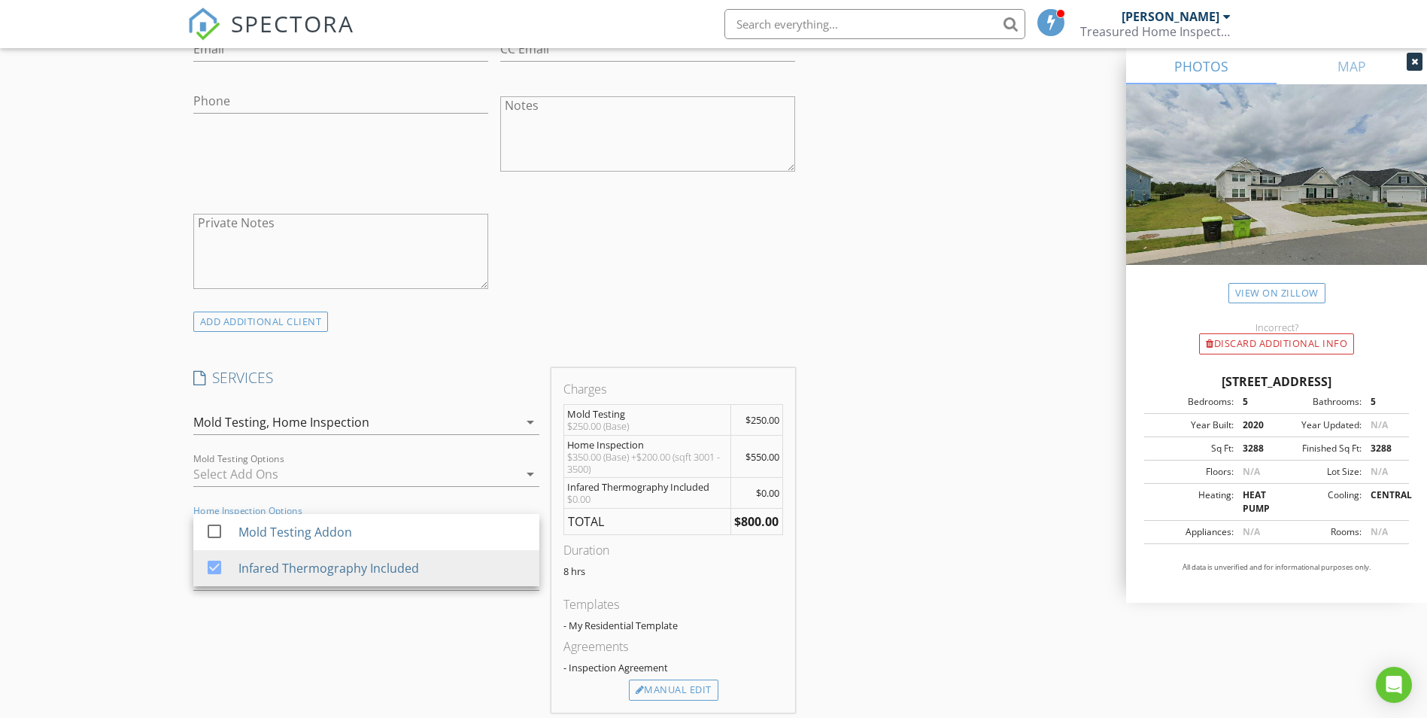
click at [948, 430] on div "INSPECTOR(S) check_box [PERSON_NAME] Treasure PRIMARY [PERSON_NAME] Treasure ar…" at bounding box center [713, 534] width 1053 height 2551
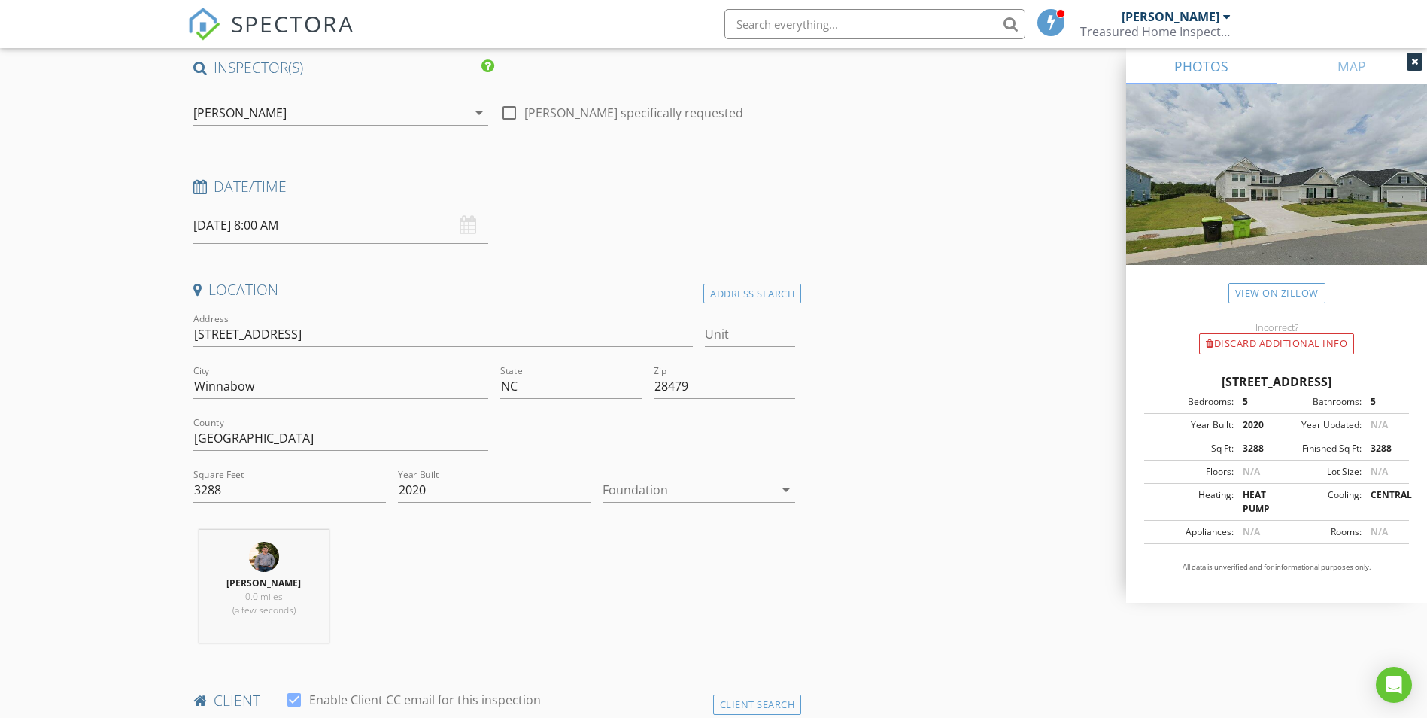
scroll to position [0, 0]
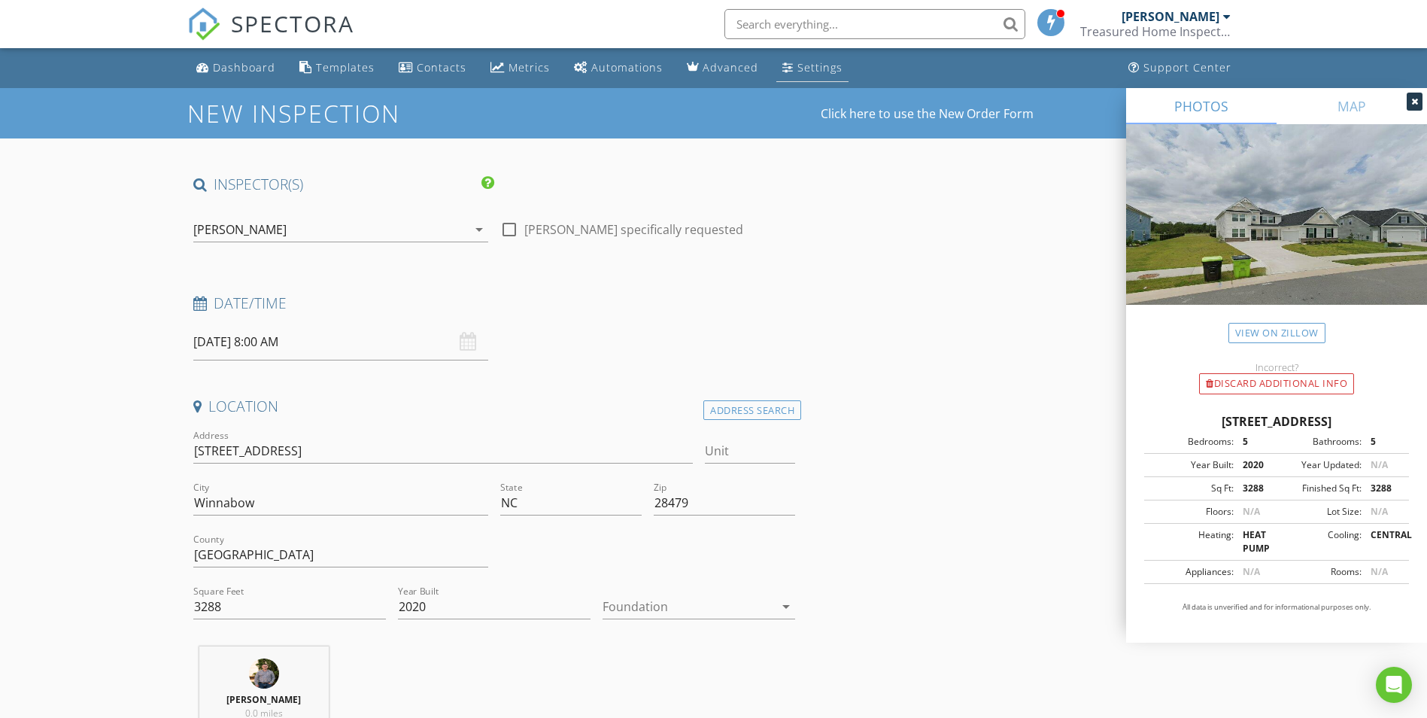
click at [798, 74] on div "Settings" at bounding box center [820, 67] width 45 height 14
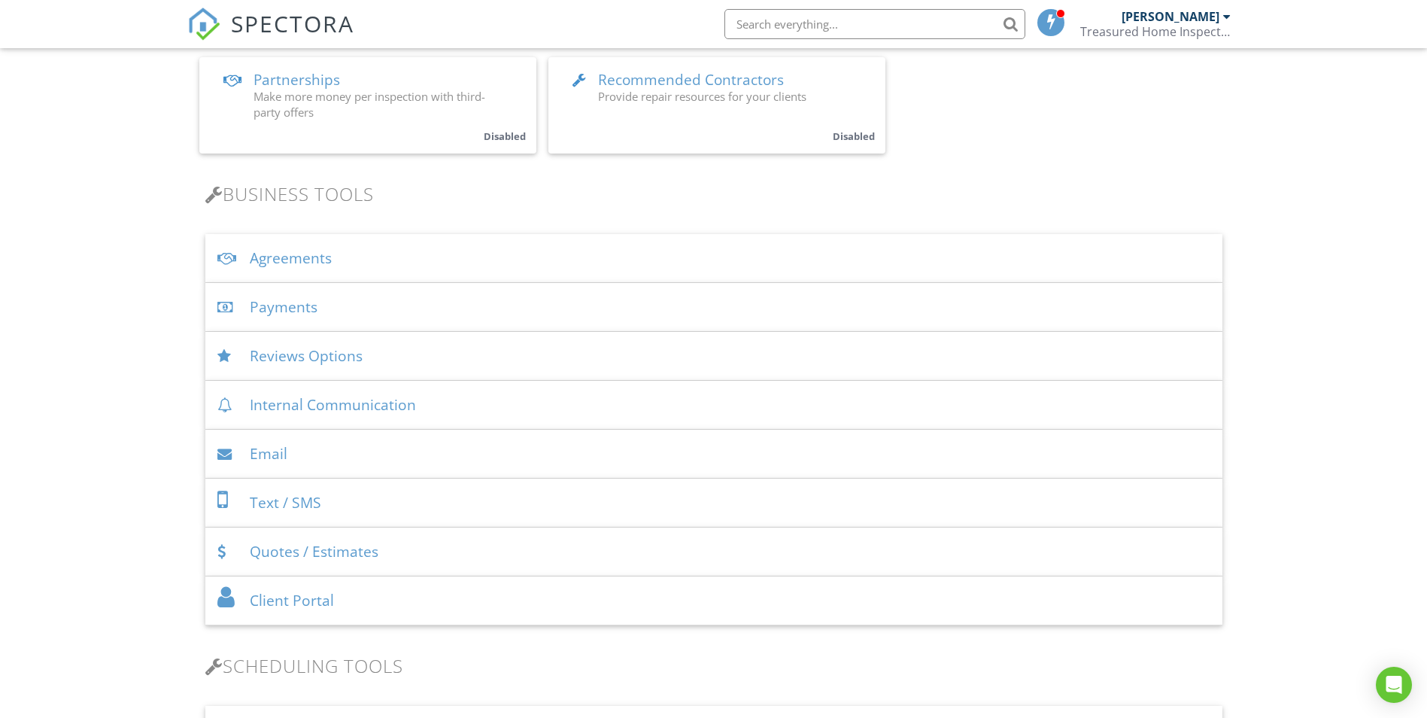
scroll to position [376, 0]
click at [324, 350] on div "Reviews Options" at bounding box center [713, 351] width 1017 height 49
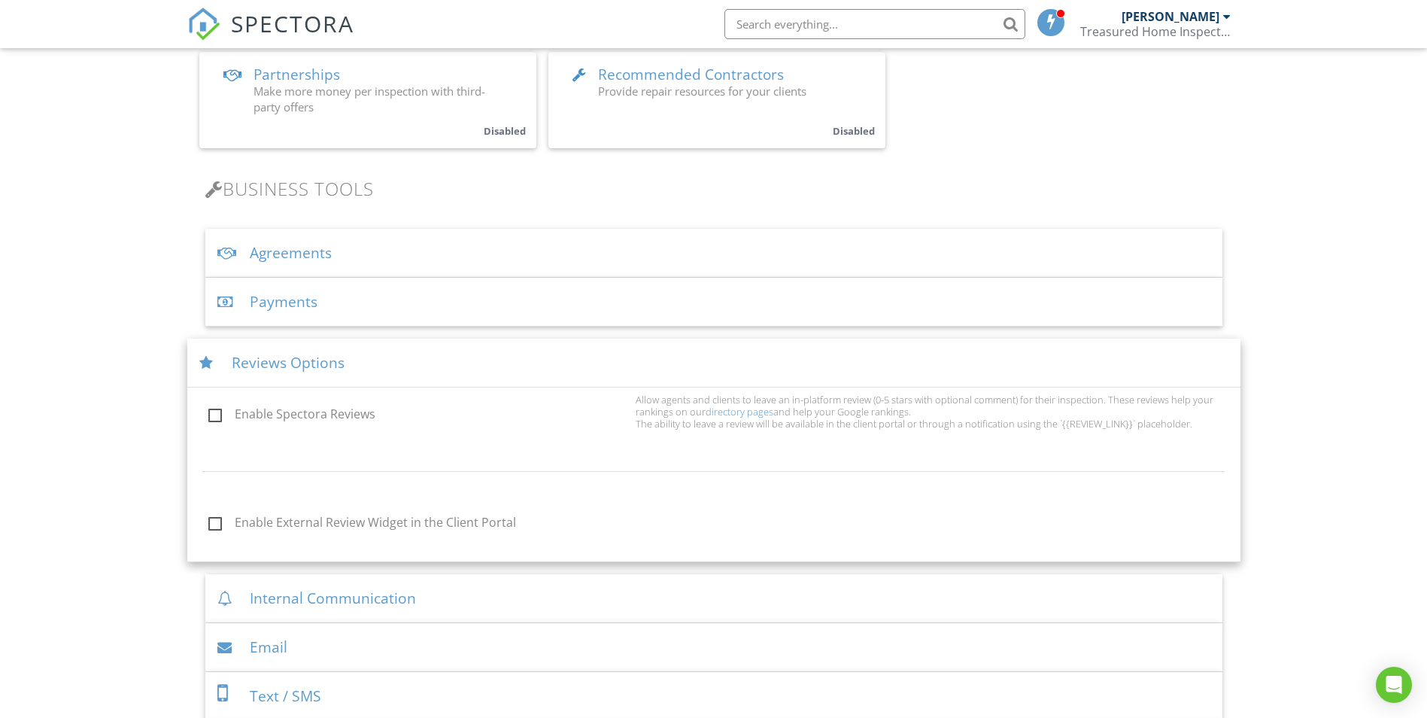
click at [265, 415] on label "Enable Spectora Reviews" at bounding box center [417, 416] width 418 height 19
click at [209, 415] on input "Enable Spectora Reviews" at bounding box center [204, 417] width 10 height 10
checkbox input "true"
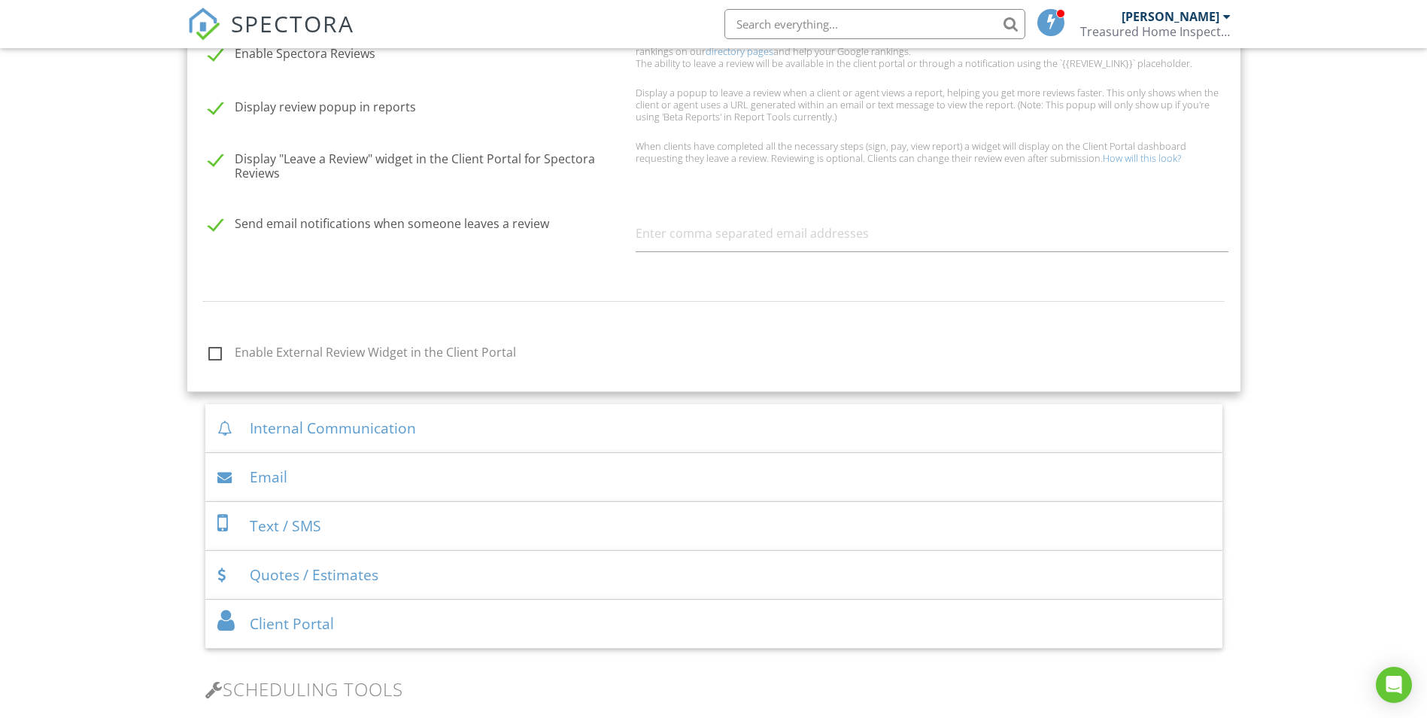
scroll to position [752, 0]
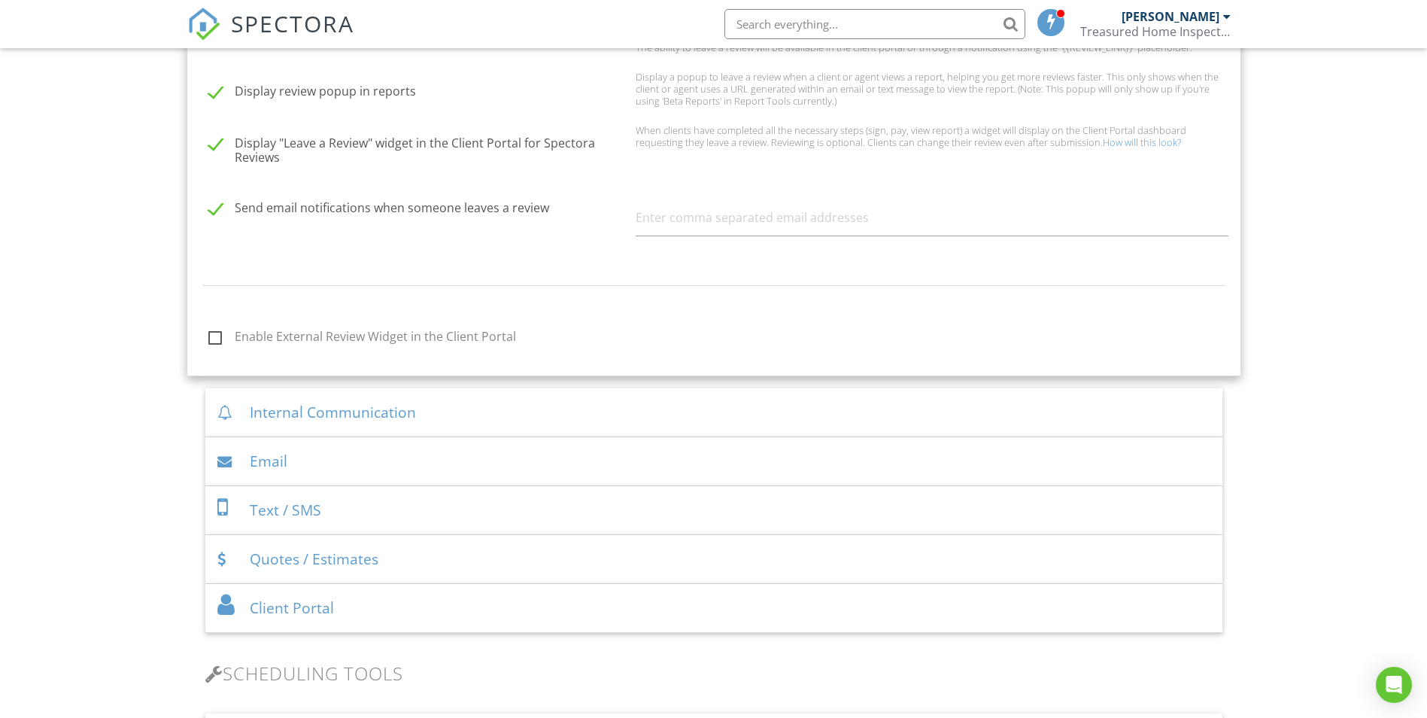
click at [441, 422] on div "Internal Communication" at bounding box center [713, 412] width 1017 height 49
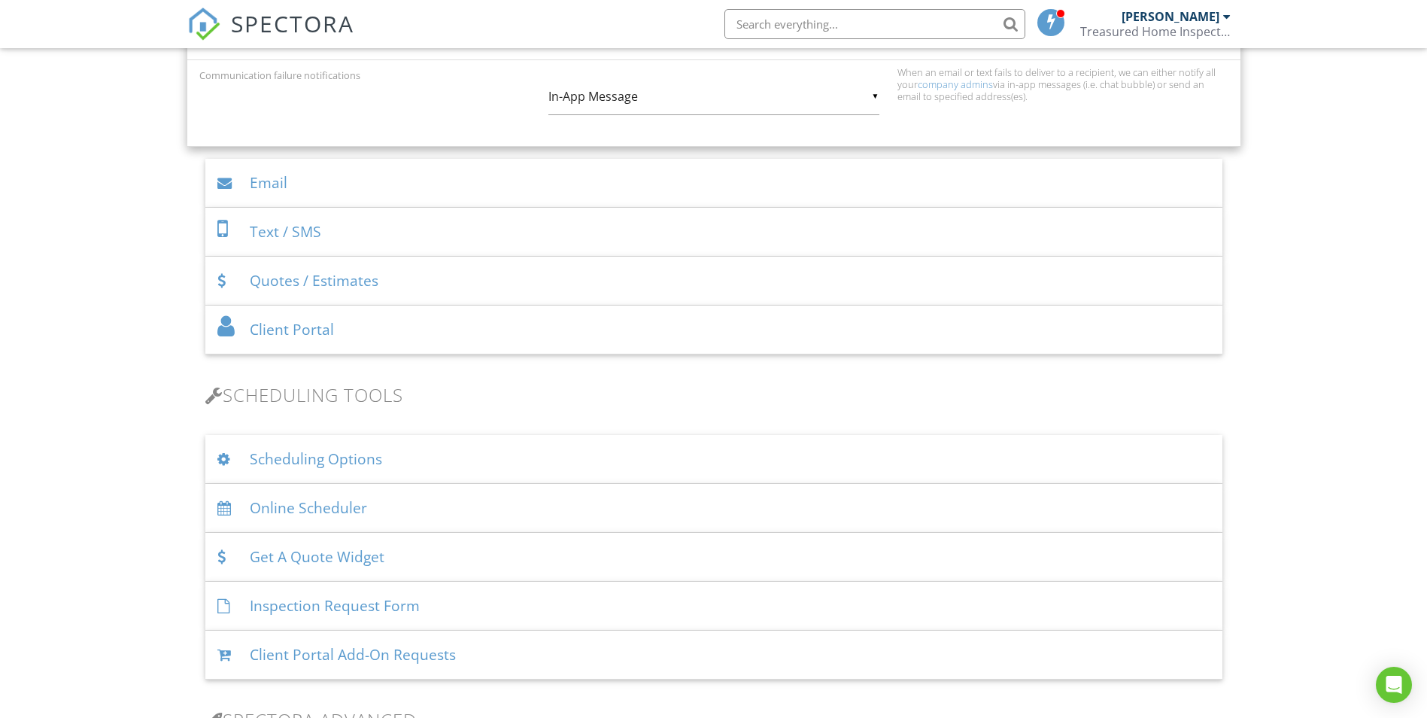
scroll to position [752, 0]
click at [430, 192] on div "Email" at bounding box center [713, 184] width 1017 height 49
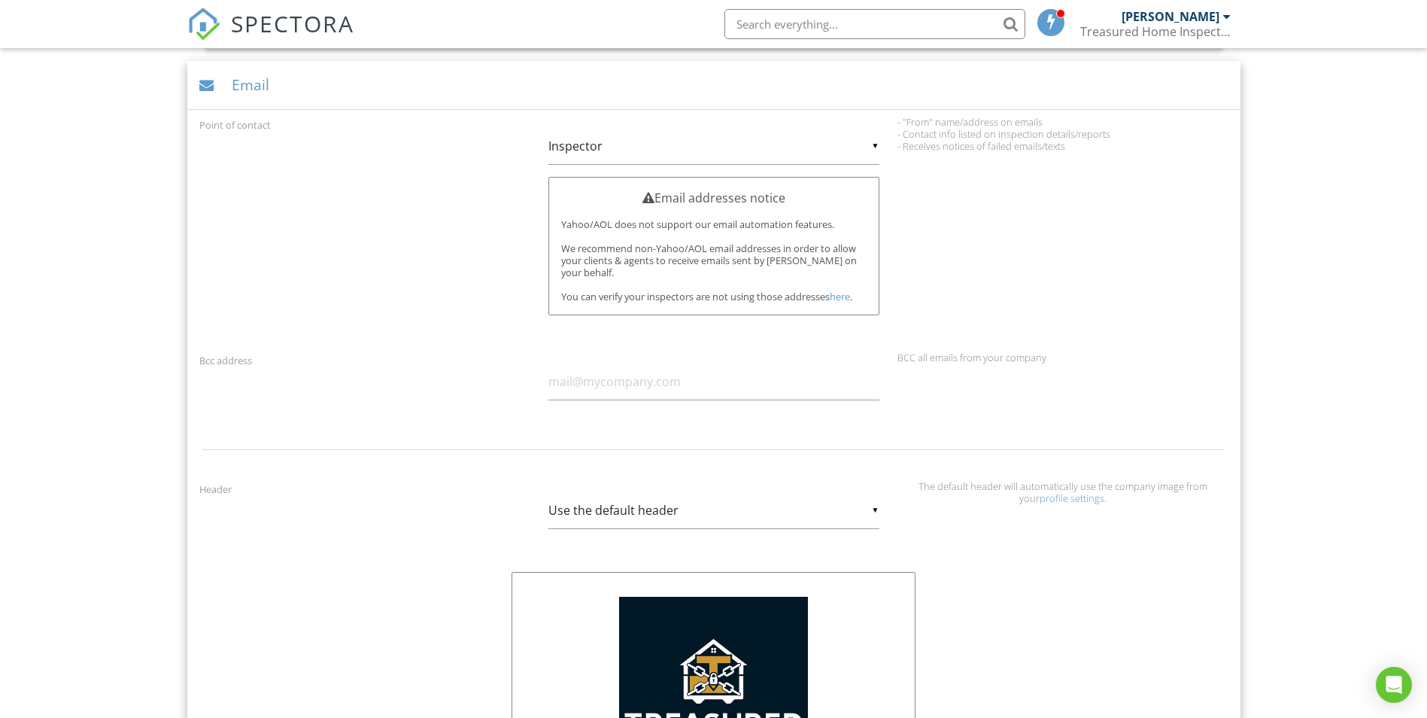
click at [830, 151] on div "▼ Inspector Inspector Company Inspector Company" at bounding box center [714, 146] width 331 height 37
click at [826, 151] on span "Inspector" at bounding box center [714, 147] width 331 height 38
click at [961, 181] on div "Point of contact ▼ Inspector Inspector Company Inspector Company Email addresse…" at bounding box center [713, 230] width 1047 height 229
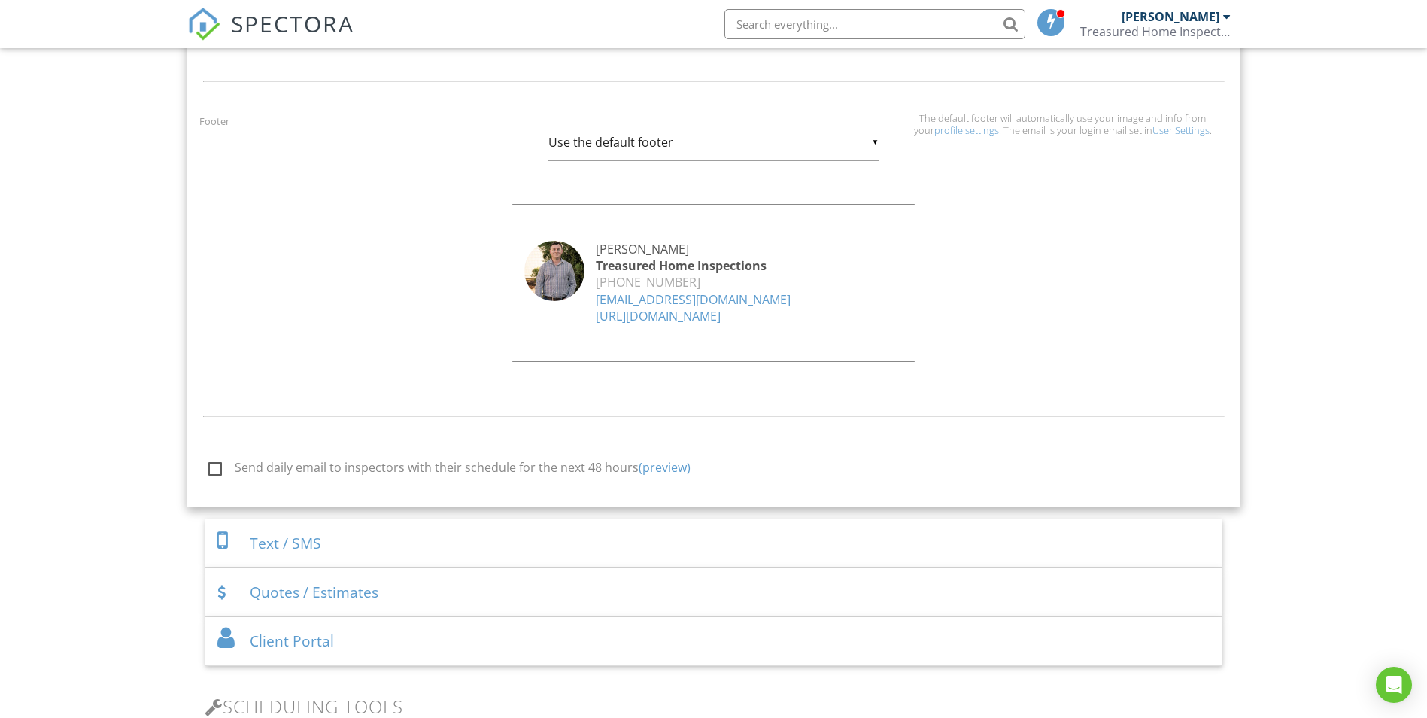
scroll to position [1579, 0]
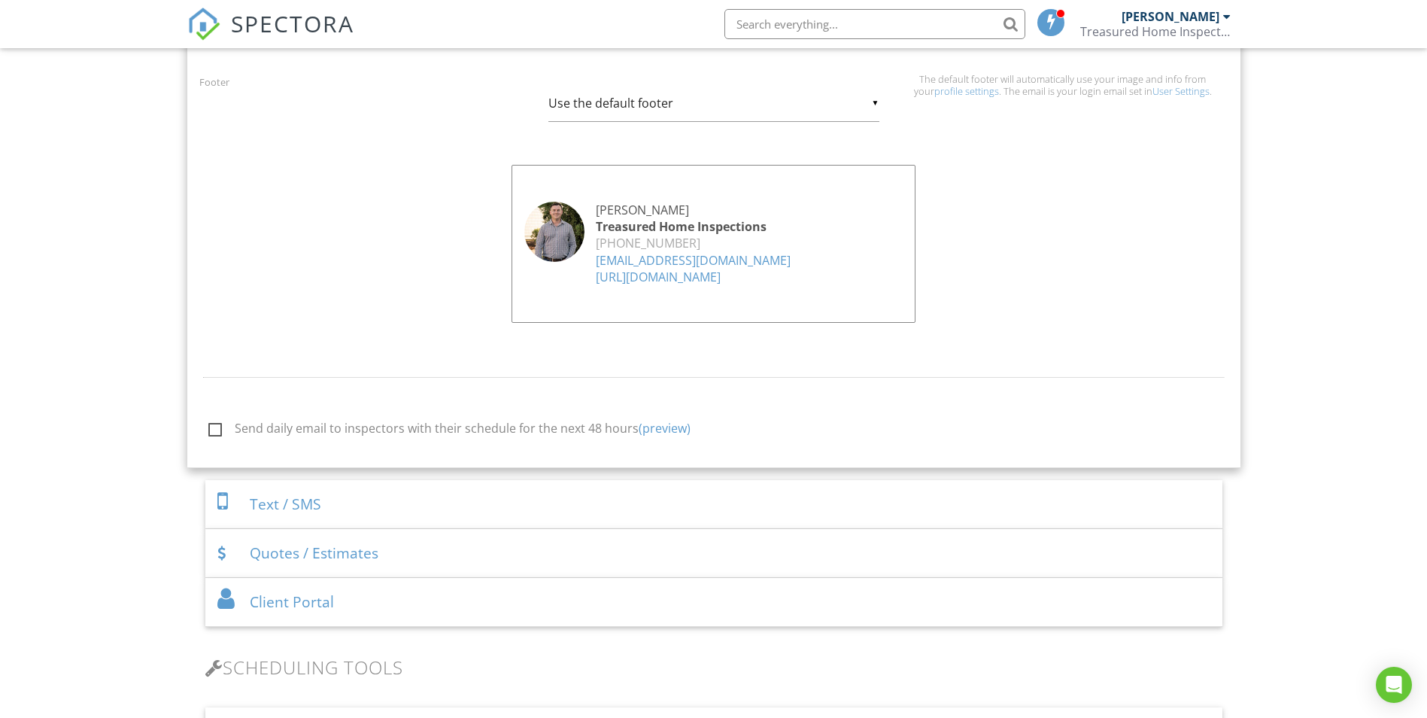
click at [409, 511] on div "Text / SMS" at bounding box center [713, 504] width 1017 height 49
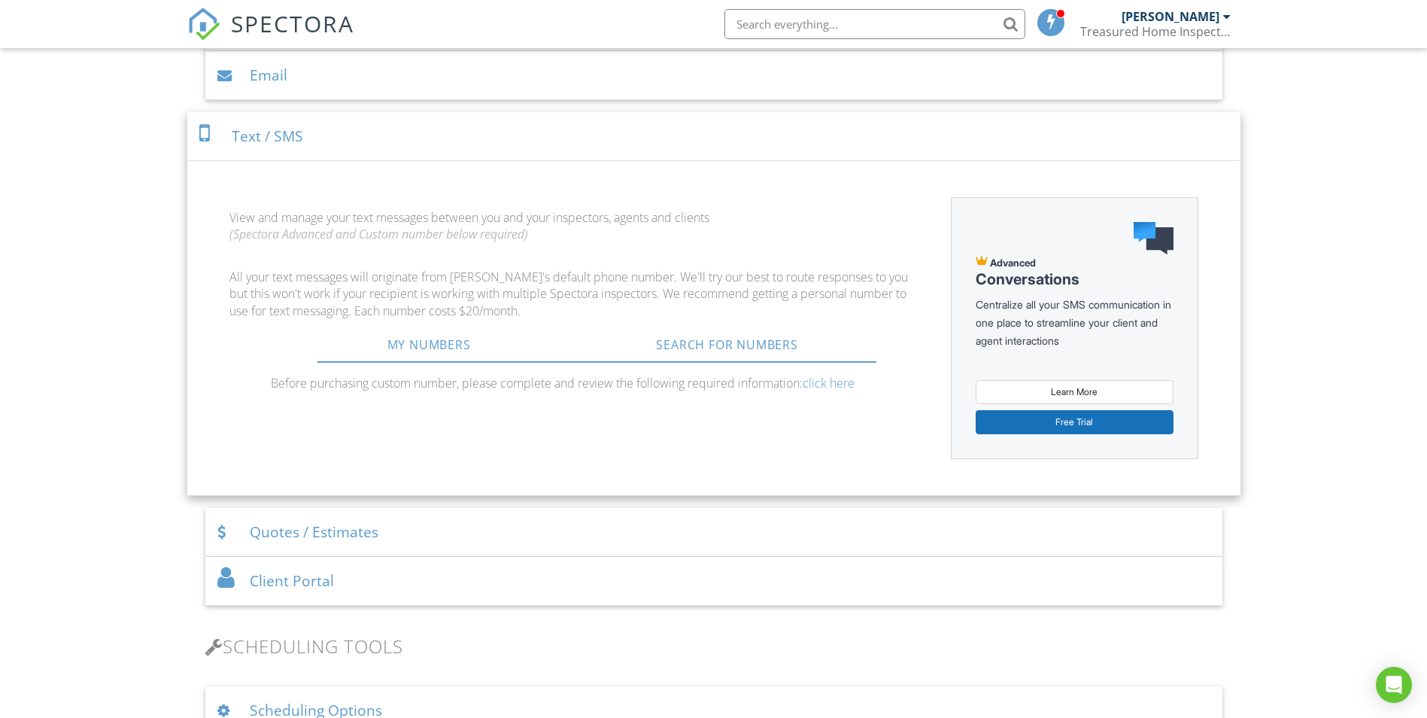
scroll to position [793, 0]
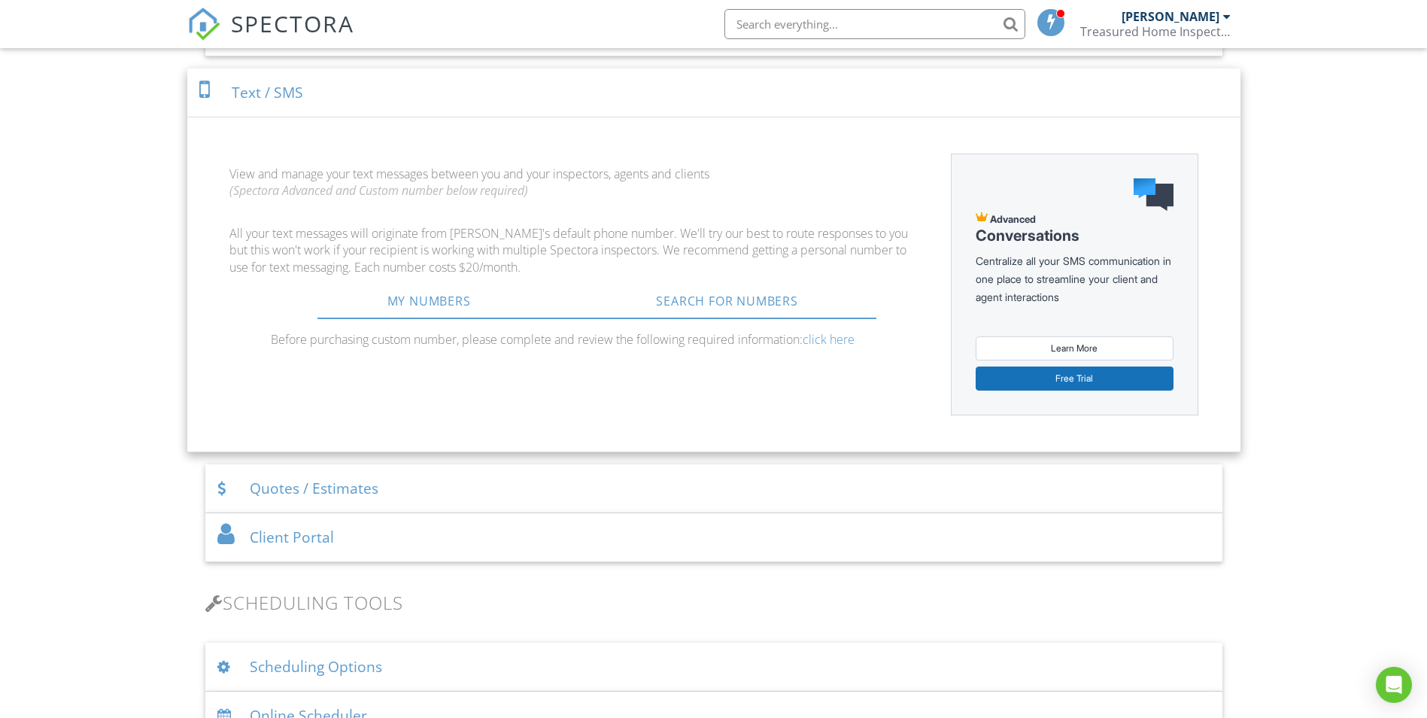
click at [482, 485] on div "Quotes / Estimates" at bounding box center [713, 488] width 1017 height 49
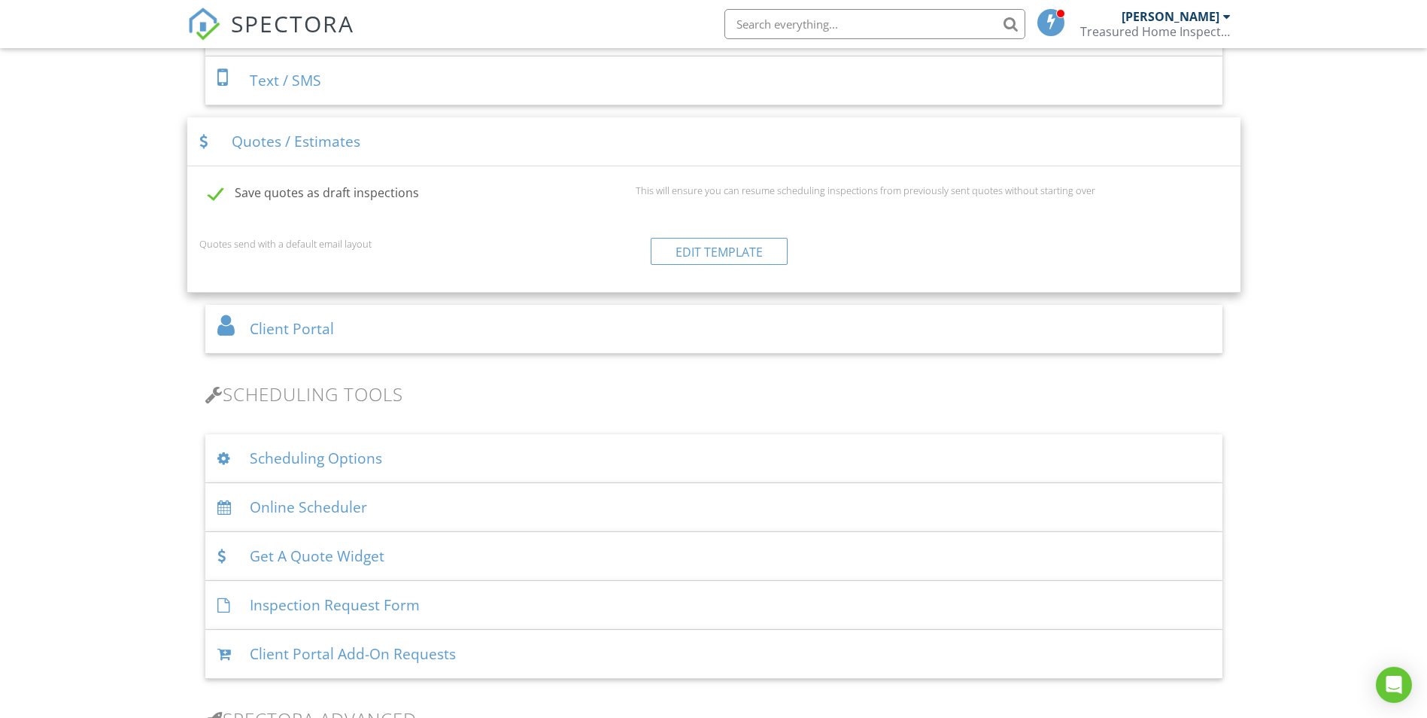
click at [474, 334] on div "Client Portal" at bounding box center [713, 329] width 1017 height 49
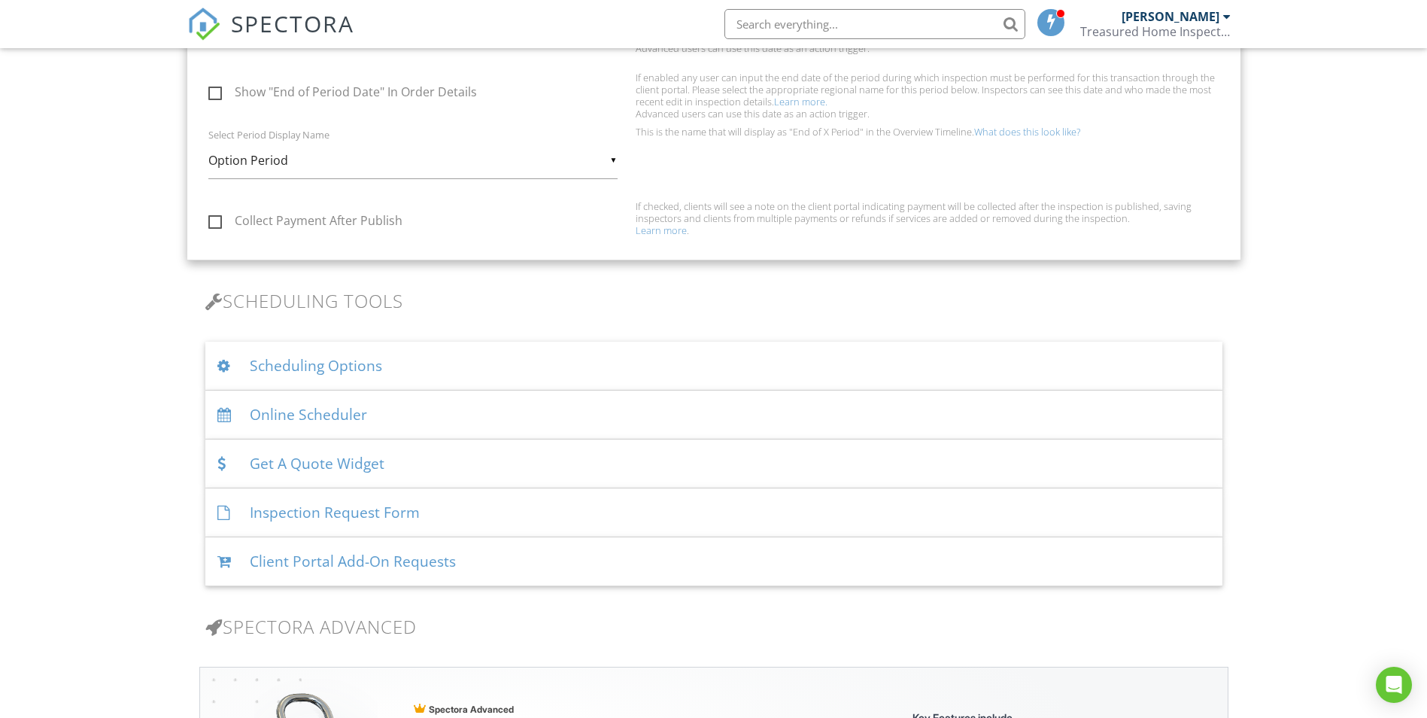
scroll to position [944, 0]
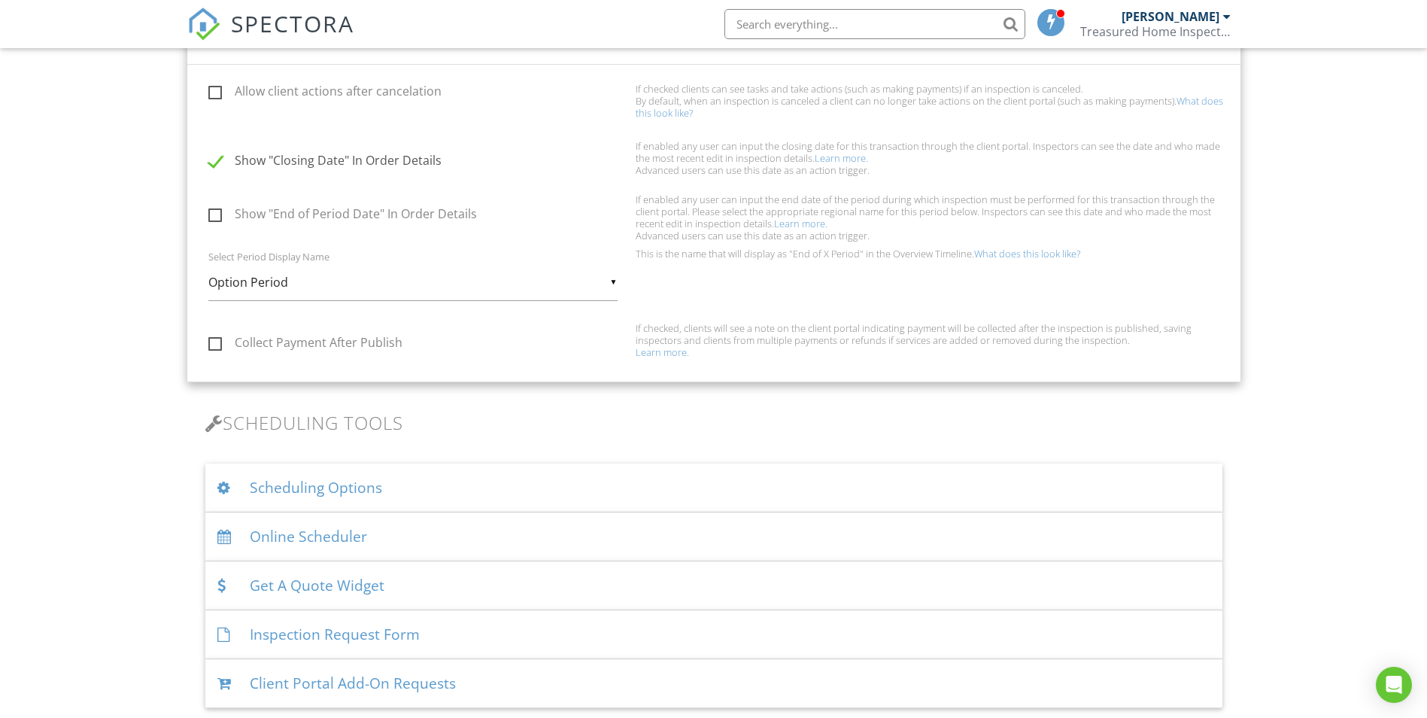
click at [494, 480] on div "Scheduling Options" at bounding box center [713, 487] width 1017 height 49
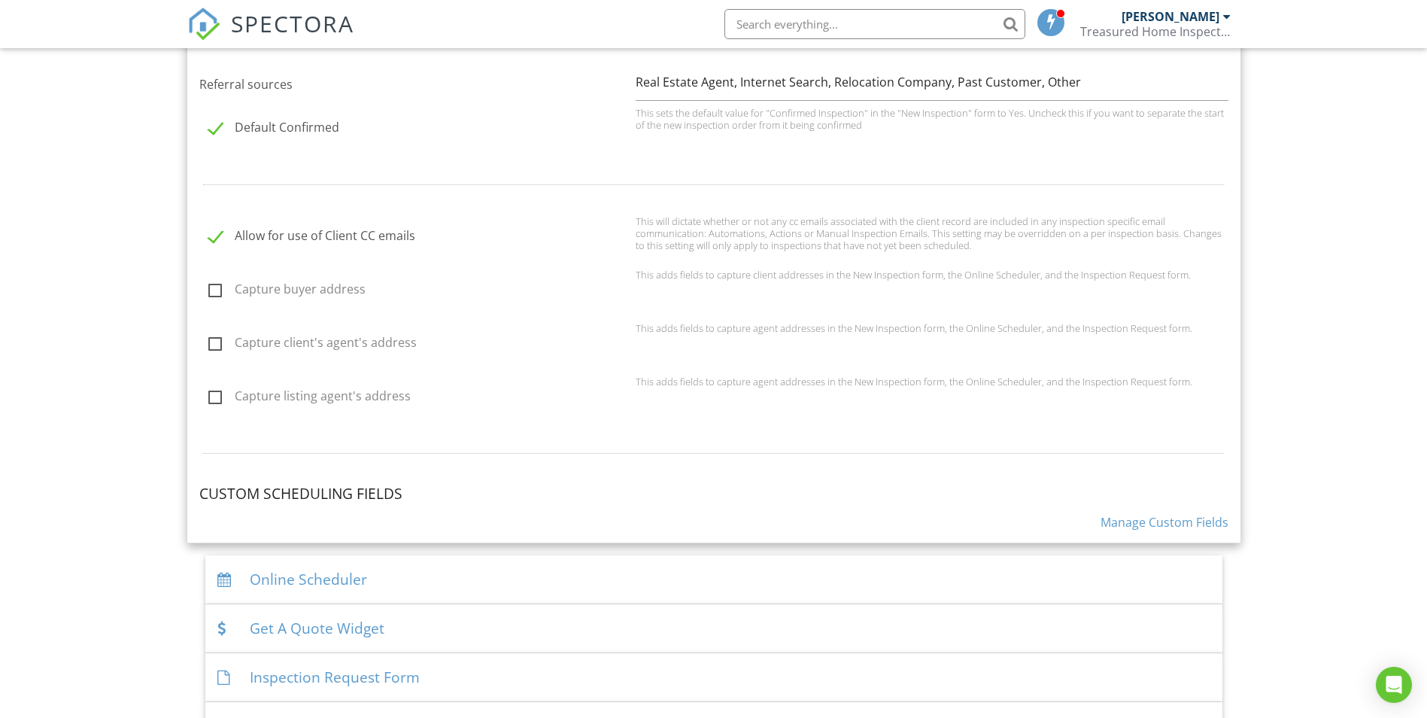
scroll to position [1621, 0]
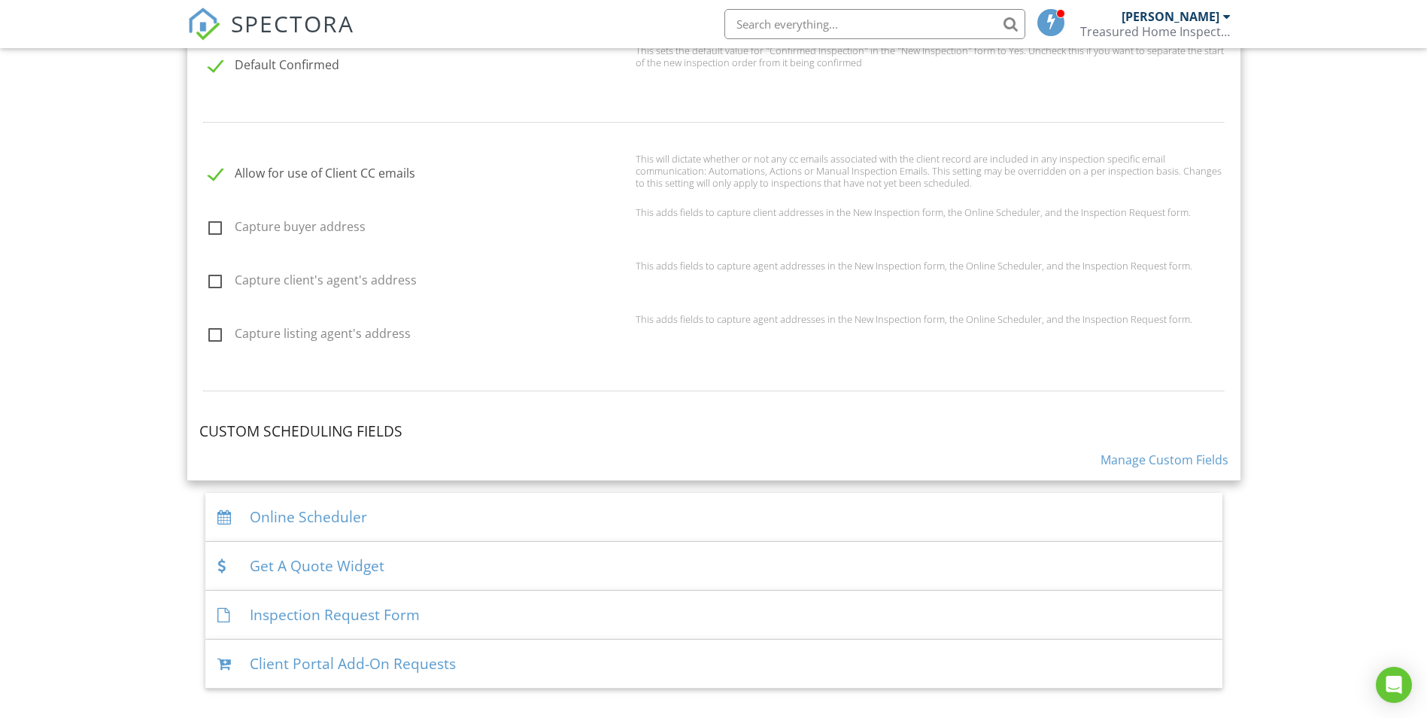
click at [530, 523] on div "Online Scheduler" at bounding box center [713, 517] width 1017 height 49
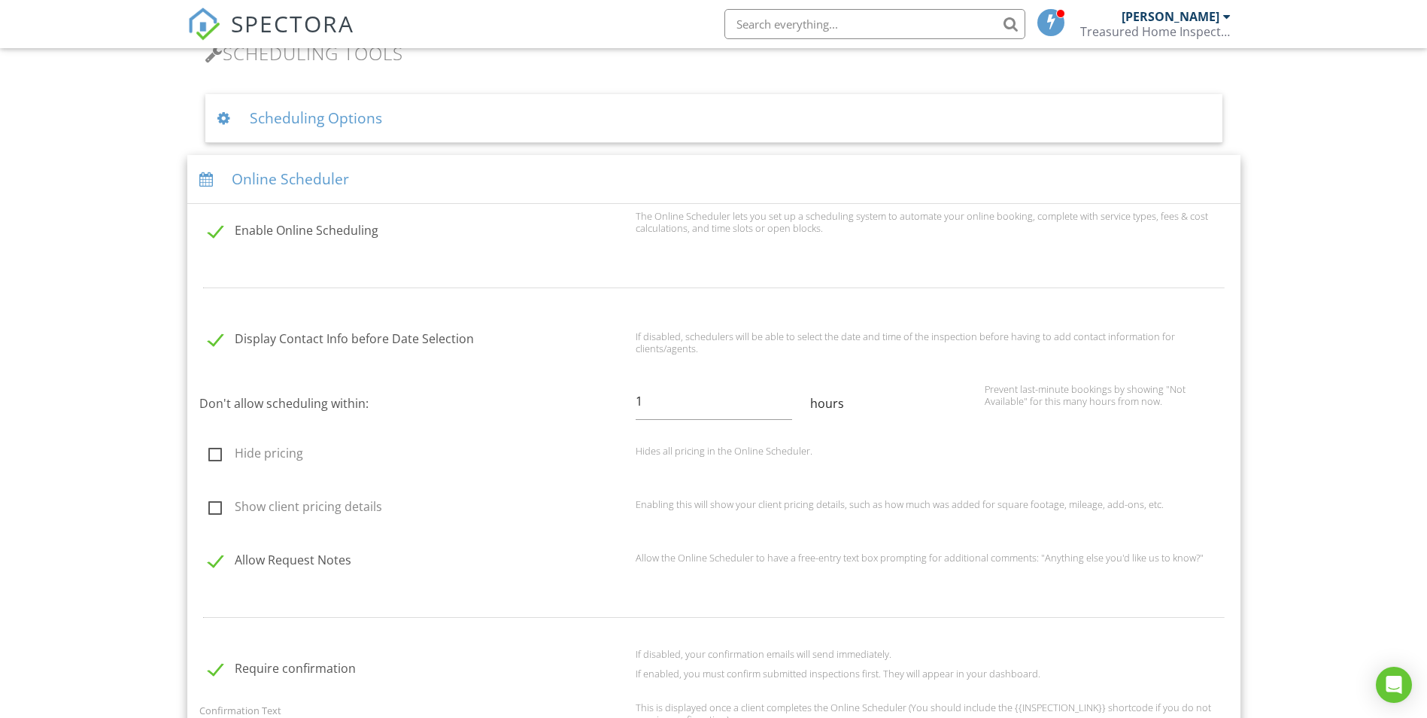
scroll to position [1315, 0]
click at [606, 399] on div "Don't allow scheduling within: 1 hours Prevent last-minute bookings by showing …" at bounding box center [713, 403] width 1047 height 44
drag, startPoint x: 634, startPoint y: 403, endPoint x: 621, endPoint y: 401, distance: 12.2
click at [623, 403] on div "Don't allow scheduling within: 3 hours Prevent last-minute bookings by showing …" at bounding box center [713, 403] width 1047 height 44
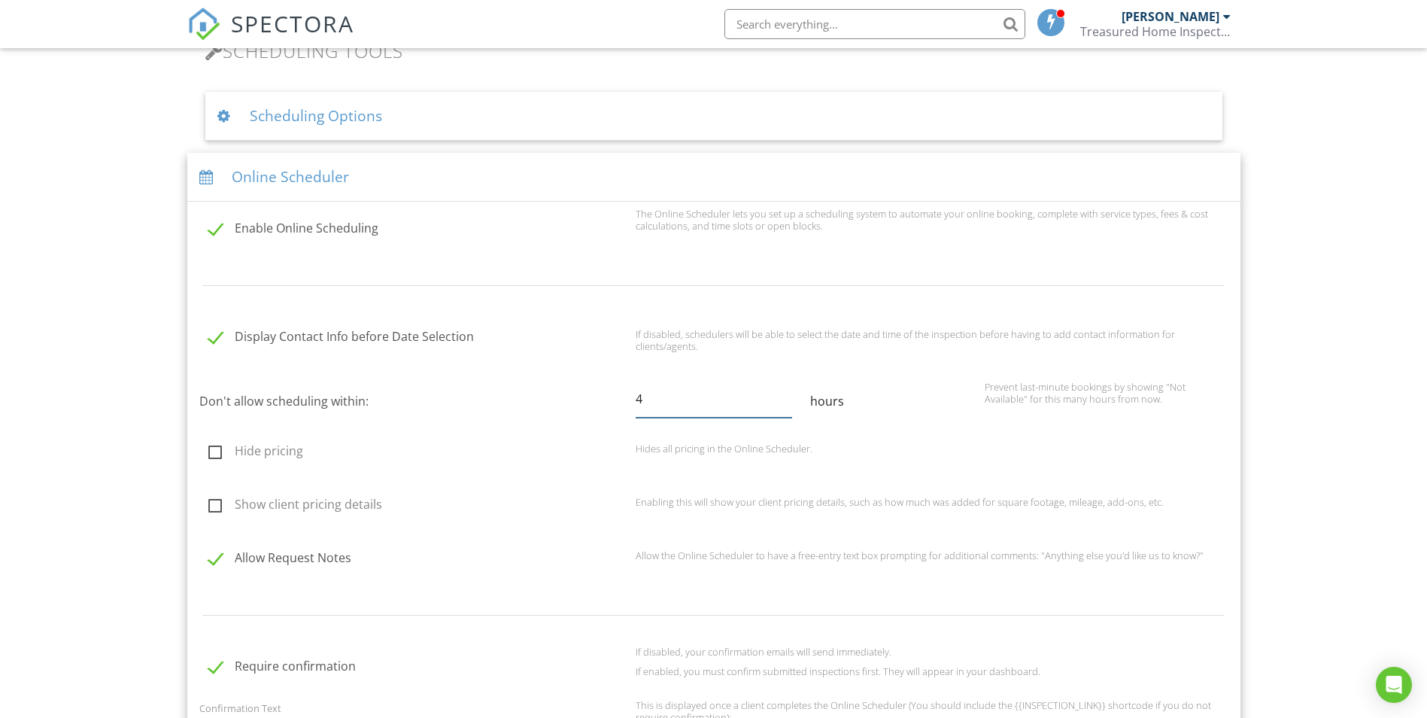
type input "4"
click at [572, 441] on div "Hide pricing Hides all pricing in the Online Scheduler." at bounding box center [713, 453] width 1047 height 47
click at [221, 502] on label "Show client pricing details" at bounding box center [417, 506] width 418 height 19
click at [209, 502] on input "Show client pricing details" at bounding box center [204, 507] width 10 height 10
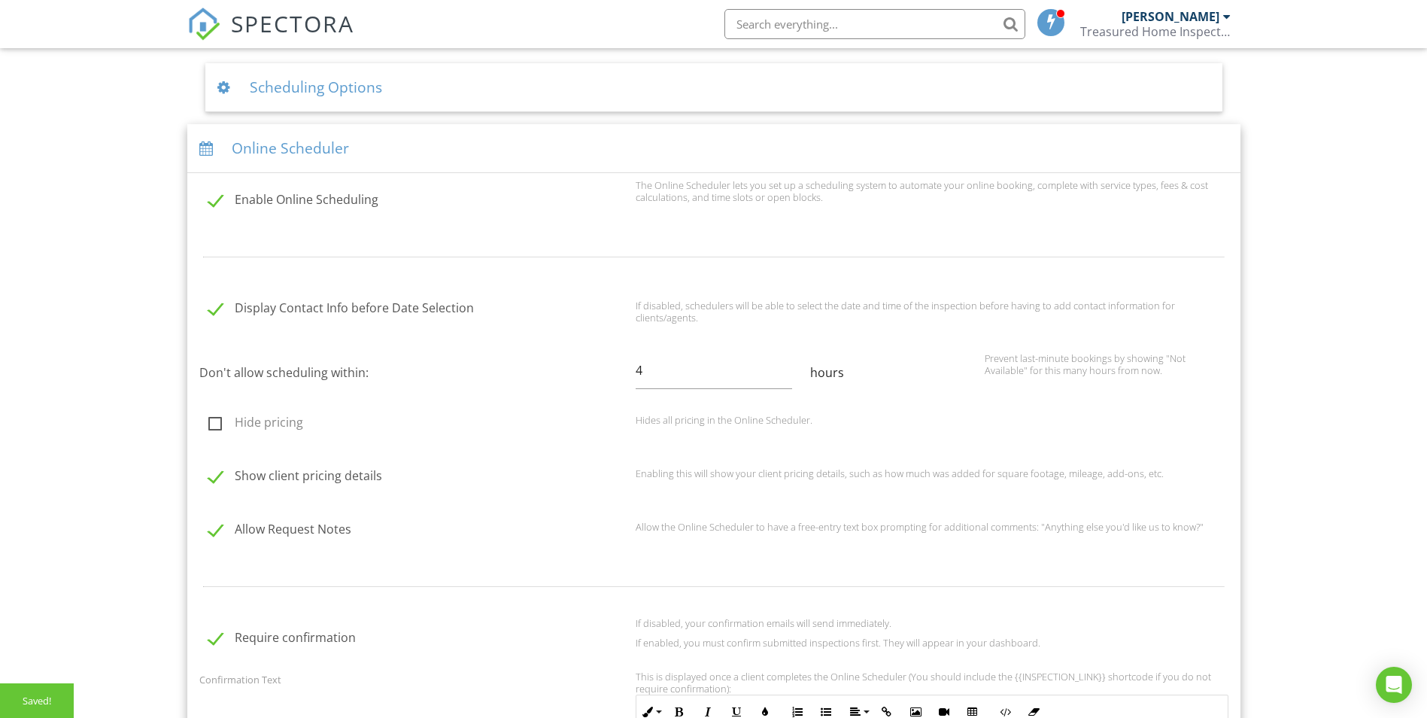
scroll to position [1390, 0]
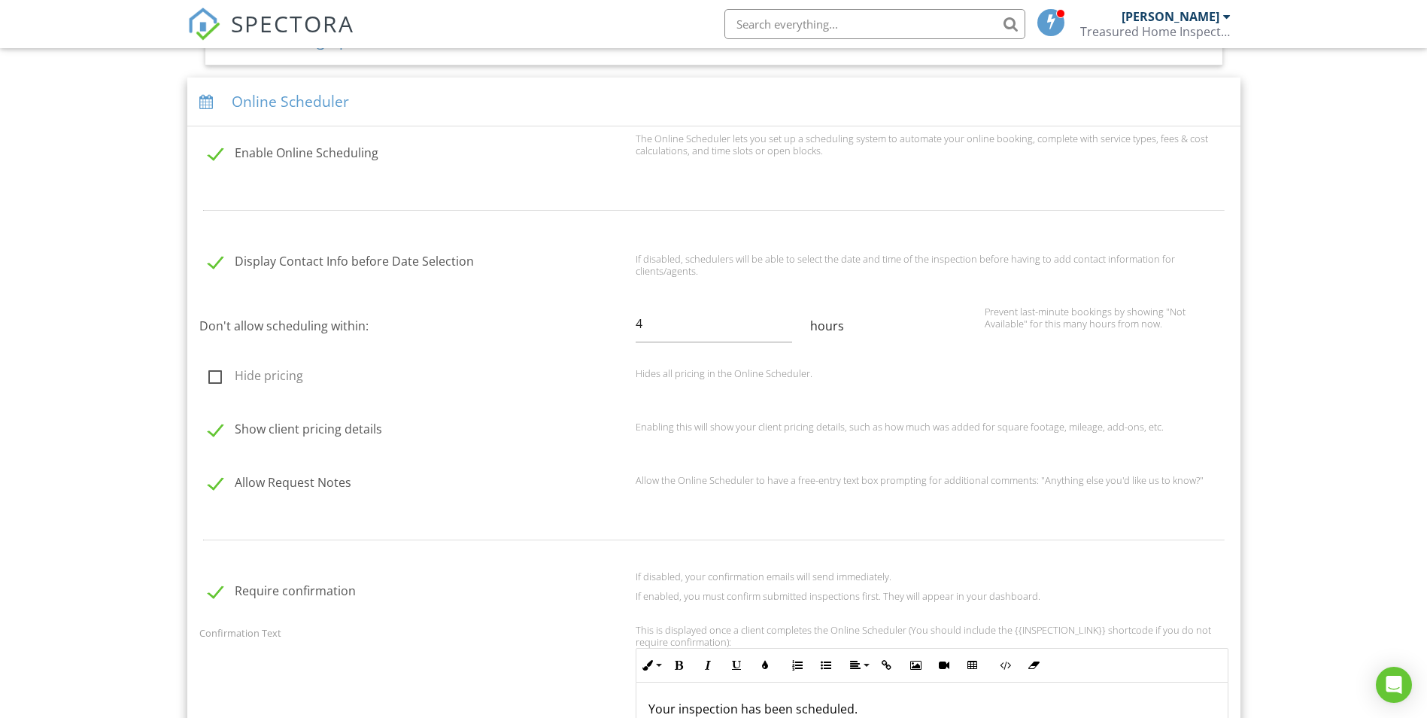
click at [293, 437] on label "Show client pricing details" at bounding box center [417, 431] width 418 height 19
checkbox input "false"
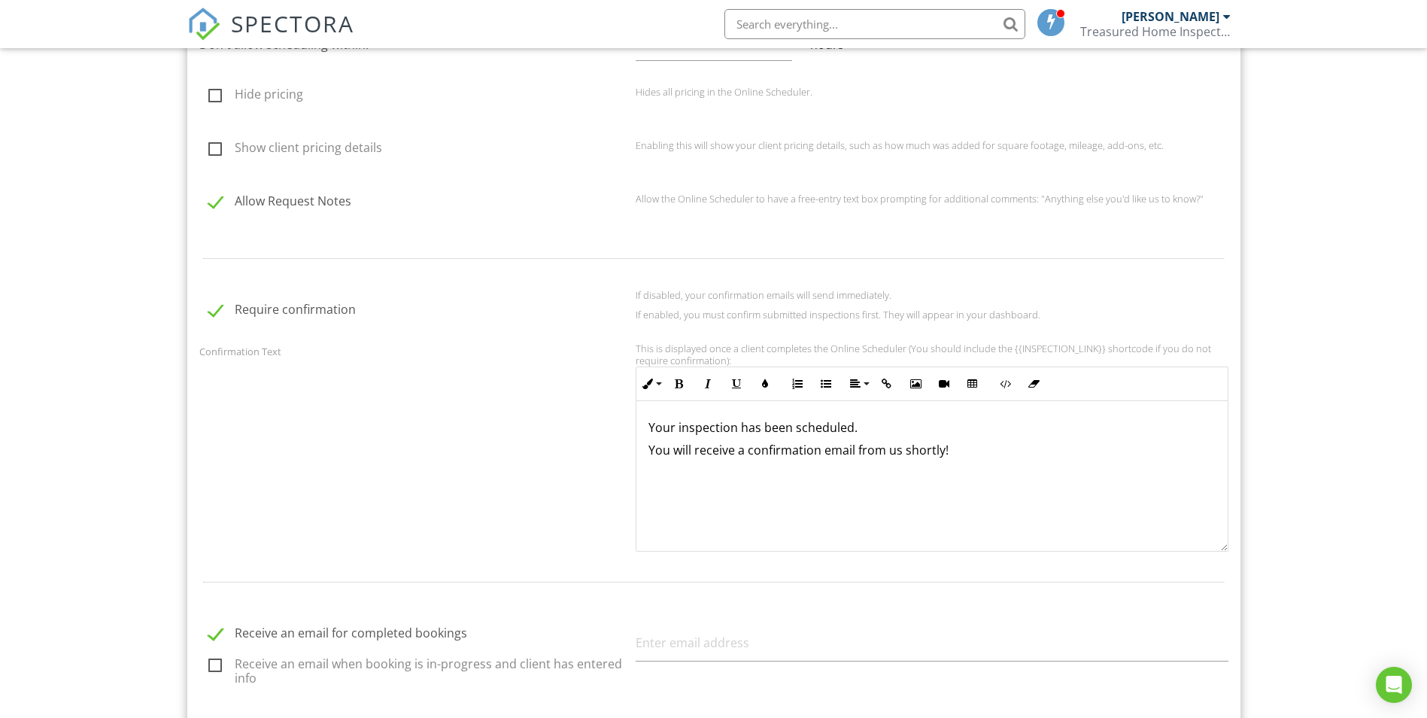
scroll to position [1767, 0]
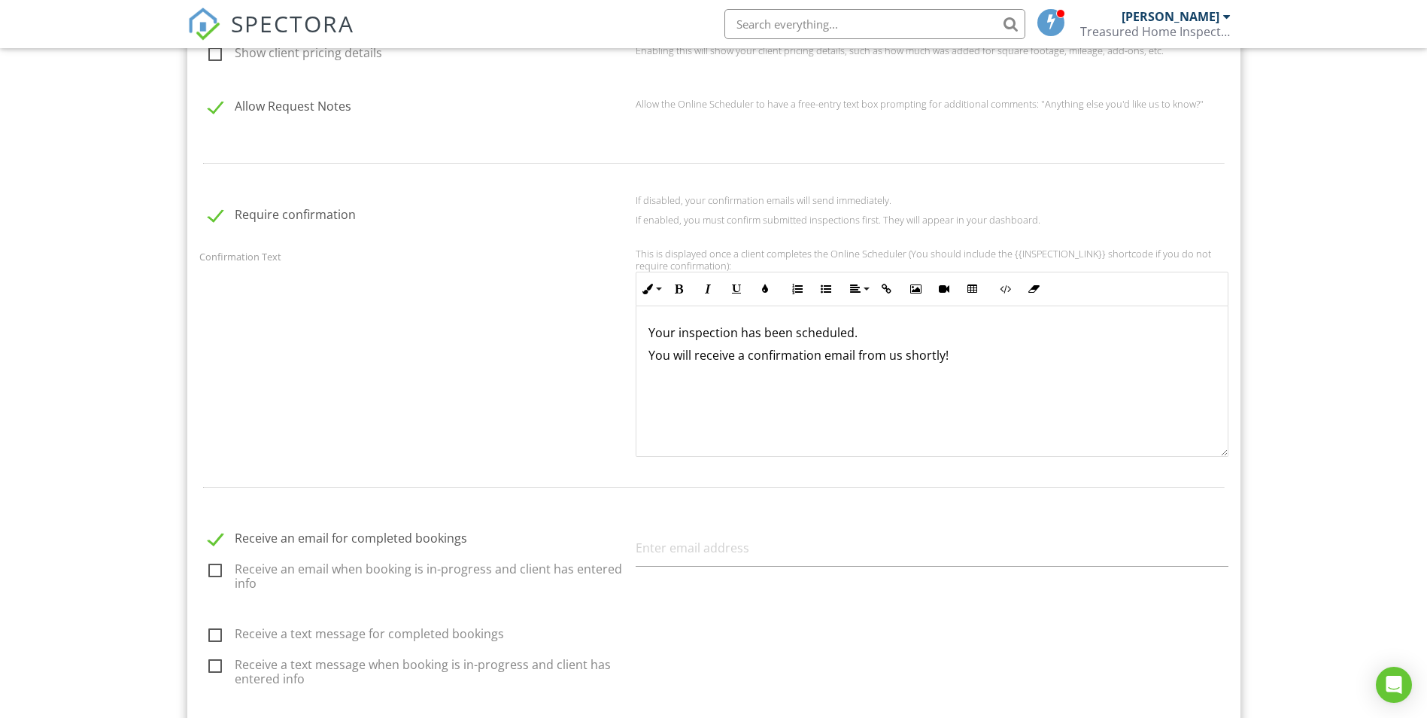
click at [220, 534] on label "Receive an email for completed bookings" at bounding box center [417, 540] width 418 height 19
click at [219, 536] on label "Receive an email for completed bookings" at bounding box center [417, 540] width 418 height 19
click at [209, 536] on input "Receive an email for completed bookings" at bounding box center [204, 541] width 10 height 10
checkbox input "true"
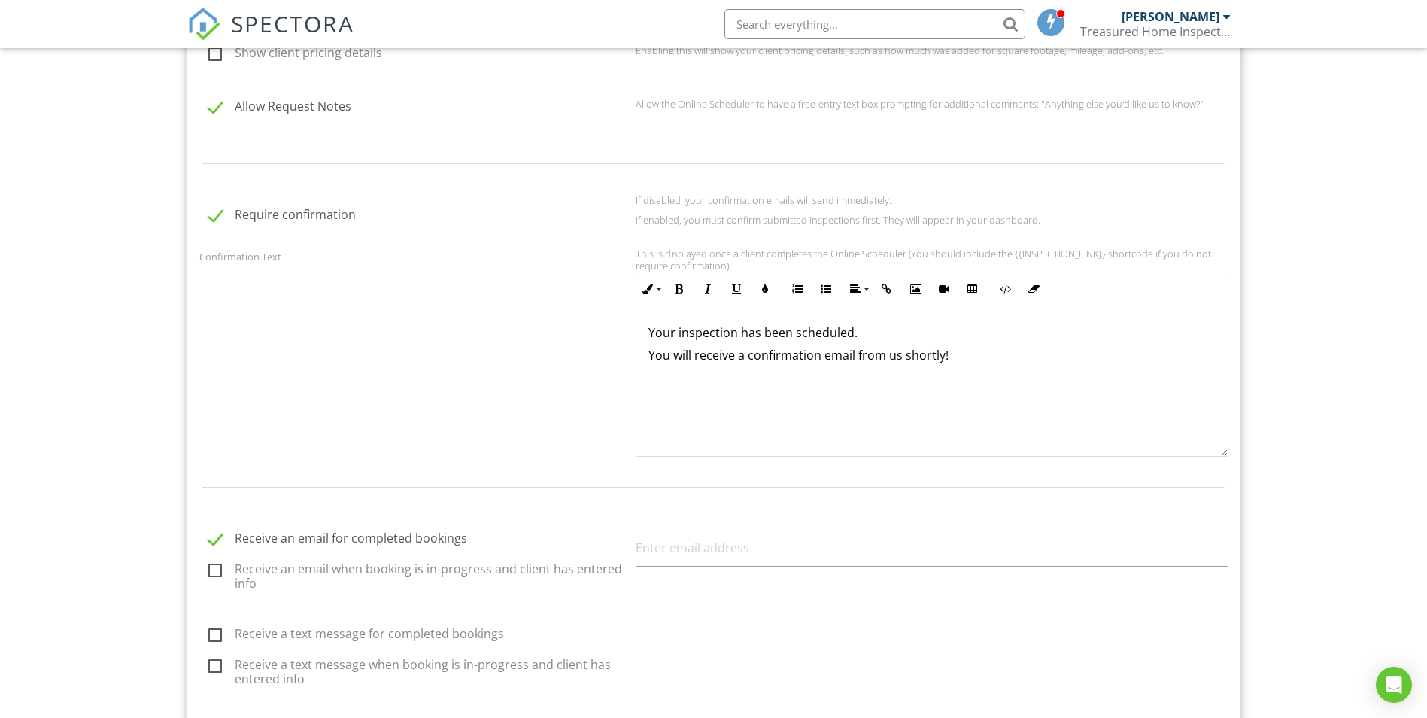
click at [220, 572] on label "Receive an email when booking is in-progress and client has entered info" at bounding box center [417, 571] width 418 height 19
click at [209, 572] on input "Receive an email when booking is in-progress and client has entered info" at bounding box center [204, 573] width 10 height 10
checkbox input "true"
click at [676, 548] on input "text" at bounding box center [932, 548] width 593 height 37
type input "TreasuredHomeInspections@gmail.com"
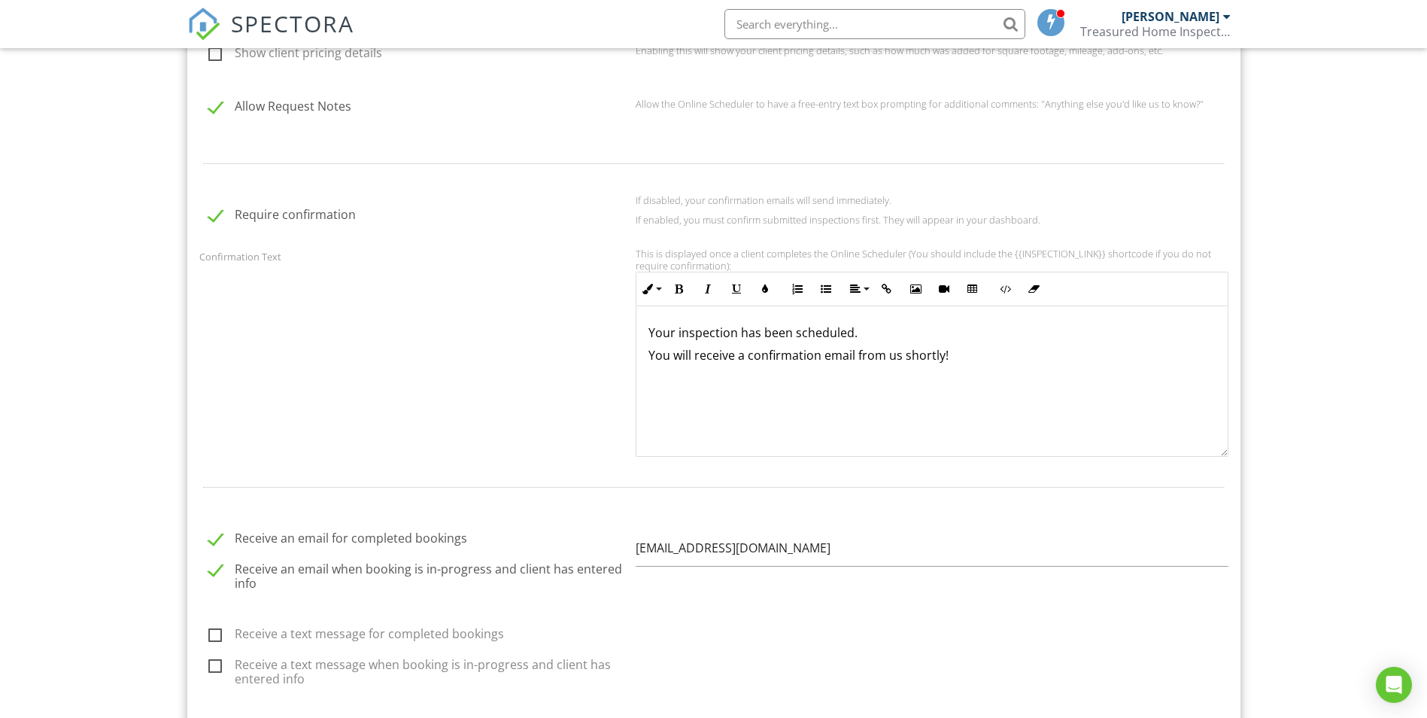
click at [424, 630] on label "Receive a text message for completed bookings" at bounding box center [417, 636] width 418 height 19
click at [209, 631] on input "Receive a text message for completed bookings" at bounding box center [204, 636] width 10 height 10
checkbox input "true"
click at [665, 639] on input "text" at bounding box center [932, 643] width 593 height 37
type input "910-406-8584"
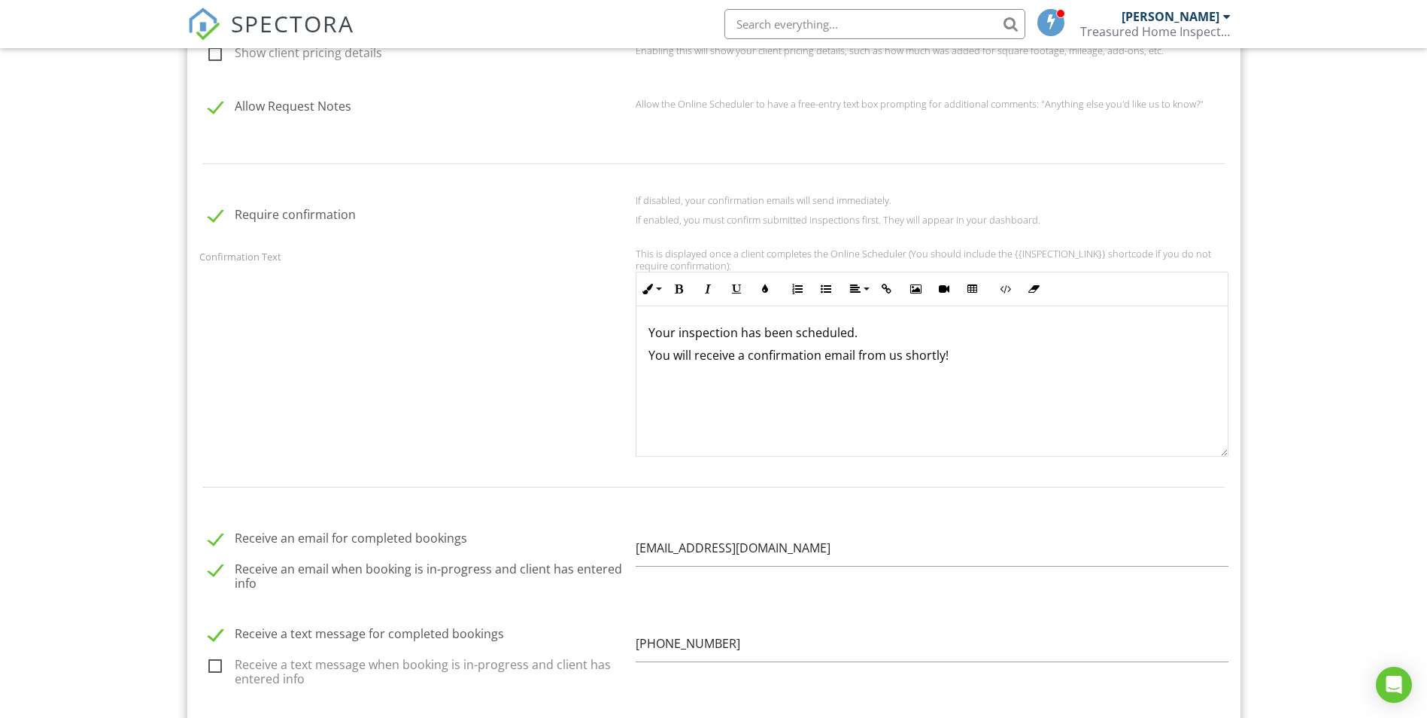
click at [455, 425] on div "Confirmation Text This is displayed once a client completes the Online Schedule…" at bounding box center [713, 352] width 1047 height 209
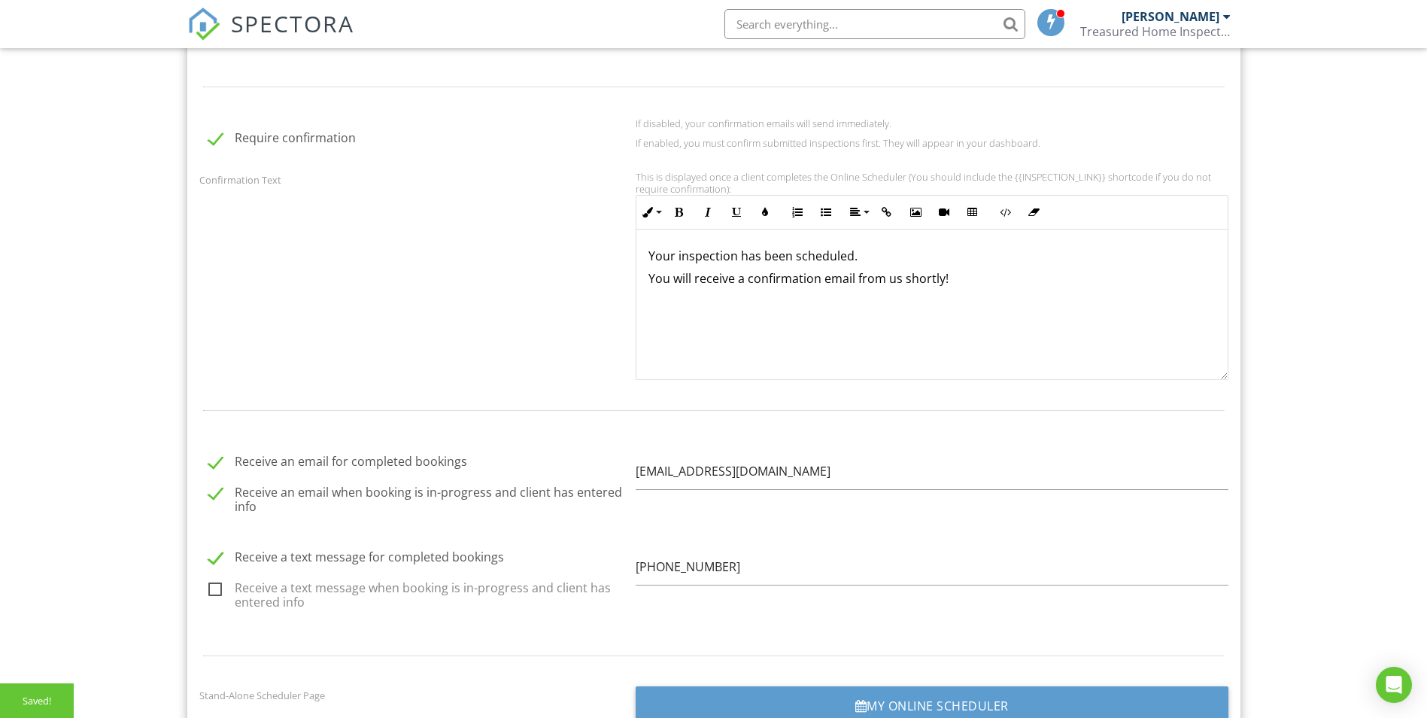
scroll to position [1917, 0]
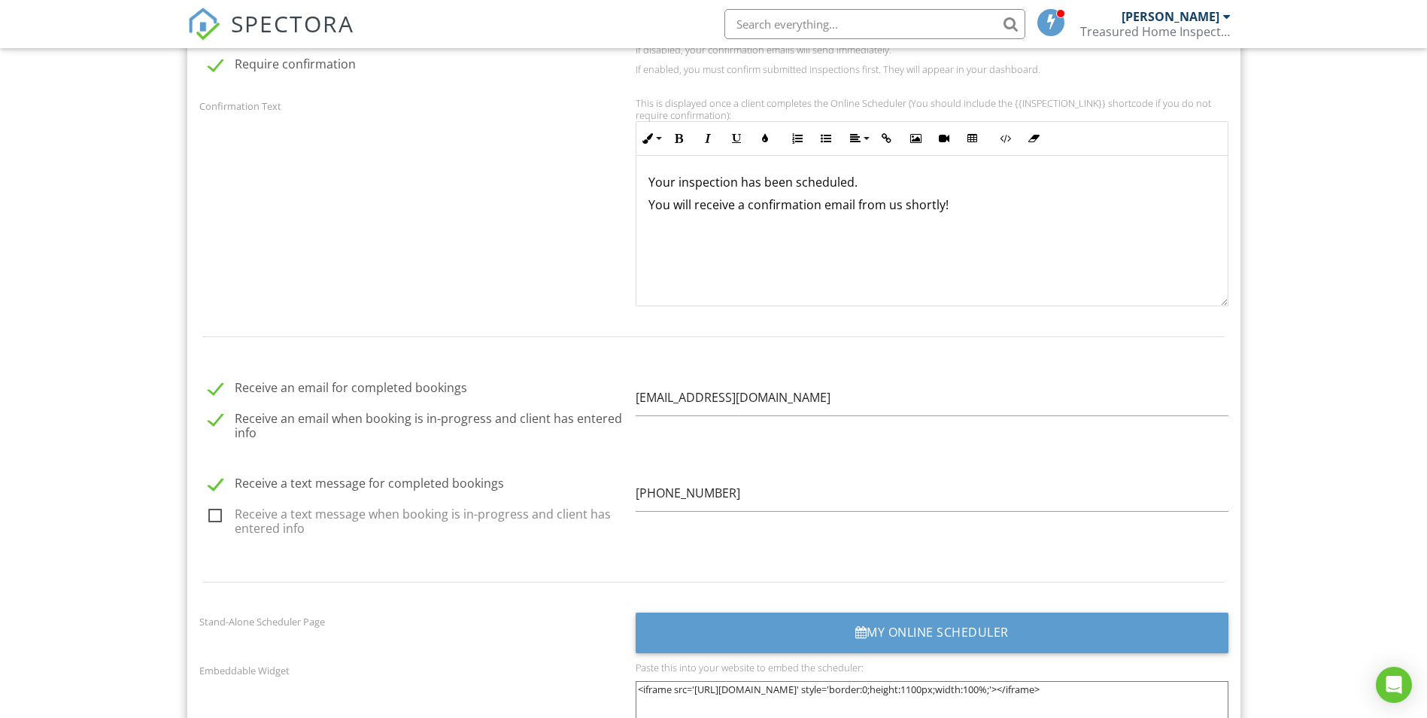
click at [337, 518] on label "Receive a text message when booking is in-progress and client has entered info" at bounding box center [417, 516] width 418 height 19
click at [209, 518] on input "Receive a text message when booking is in-progress and client has entered info" at bounding box center [204, 518] width 10 height 10
checkbox input "true"
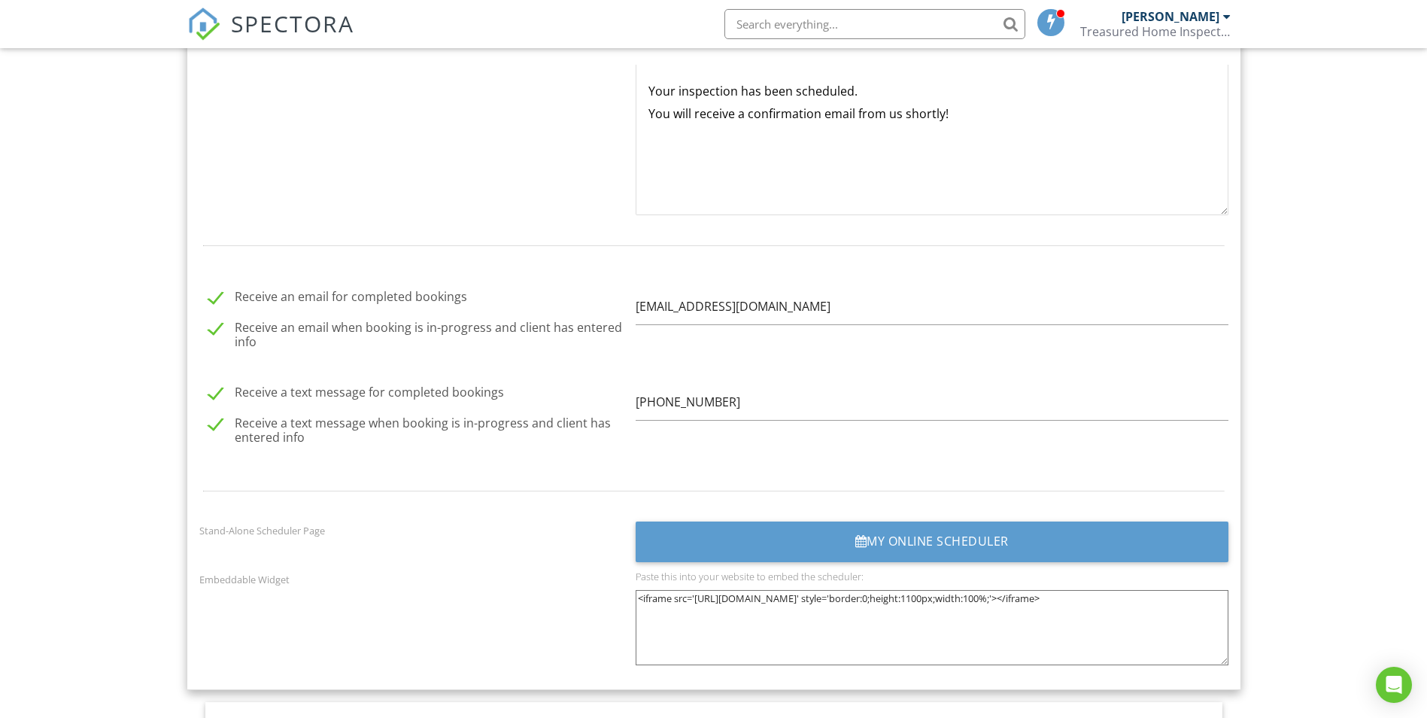
scroll to position [2068, 0]
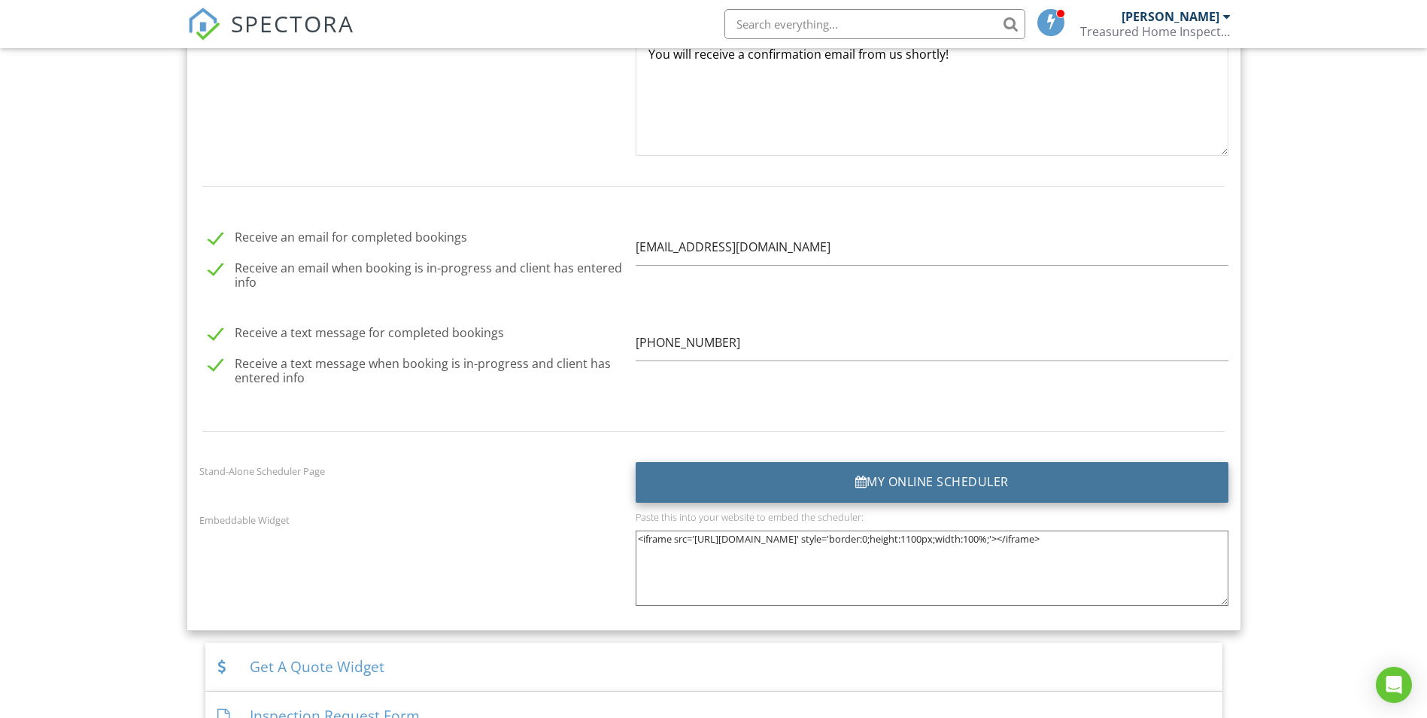
click at [858, 476] on div at bounding box center [861, 482] width 12 height 12
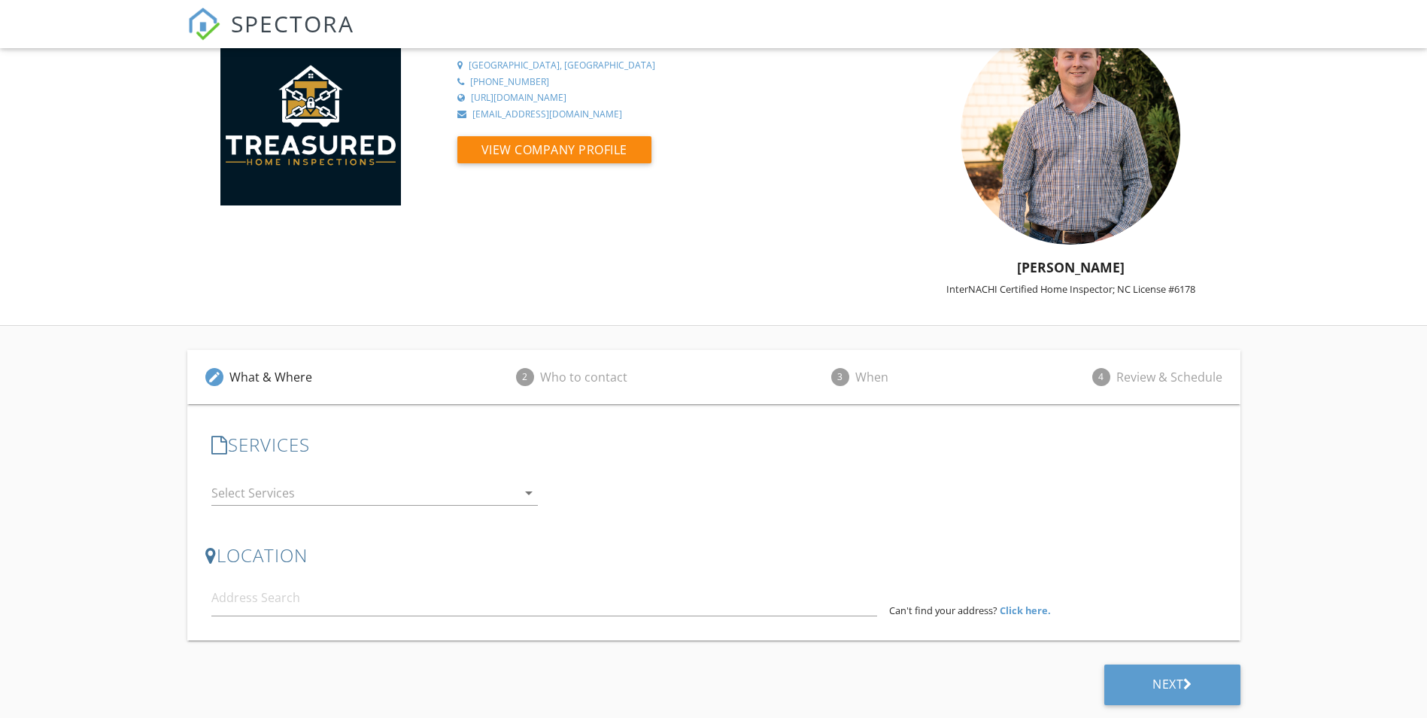
scroll to position [45, 0]
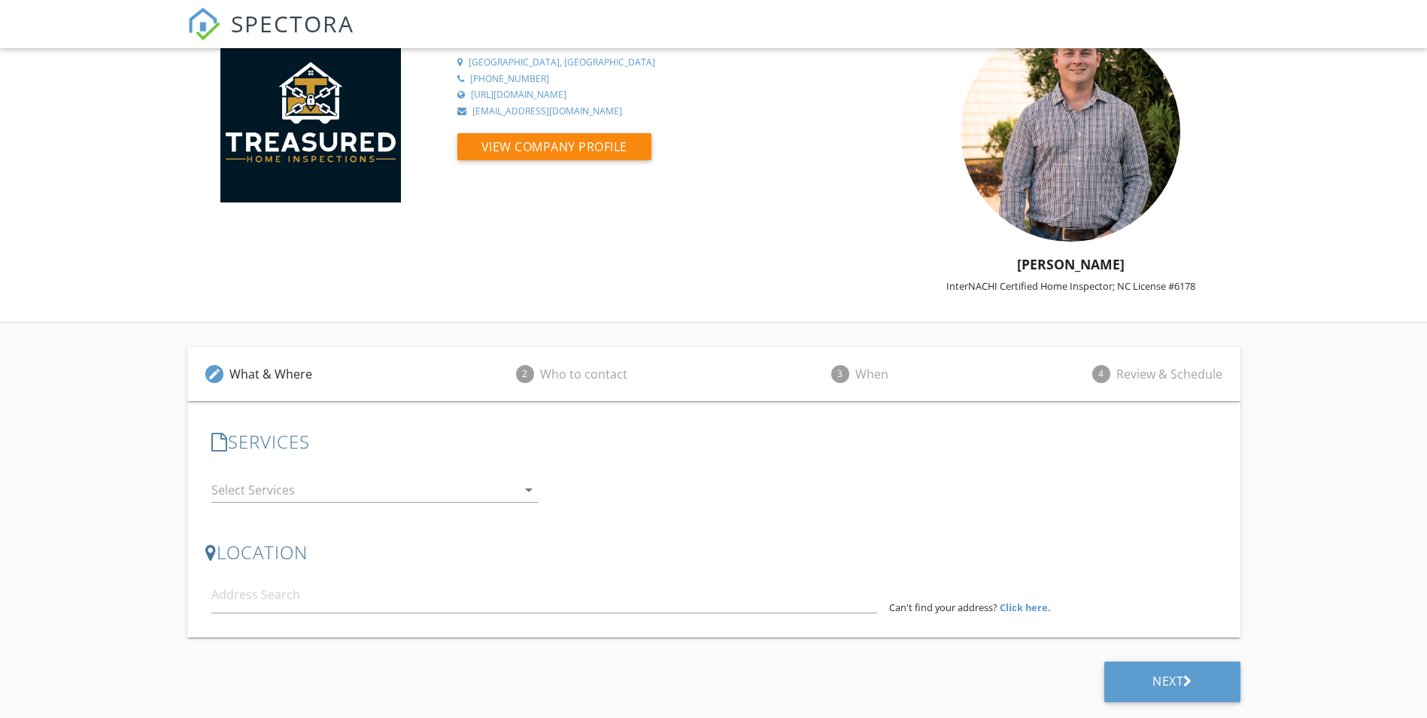
click at [500, 495] on div at bounding box center [364, 490] width 306 height 24
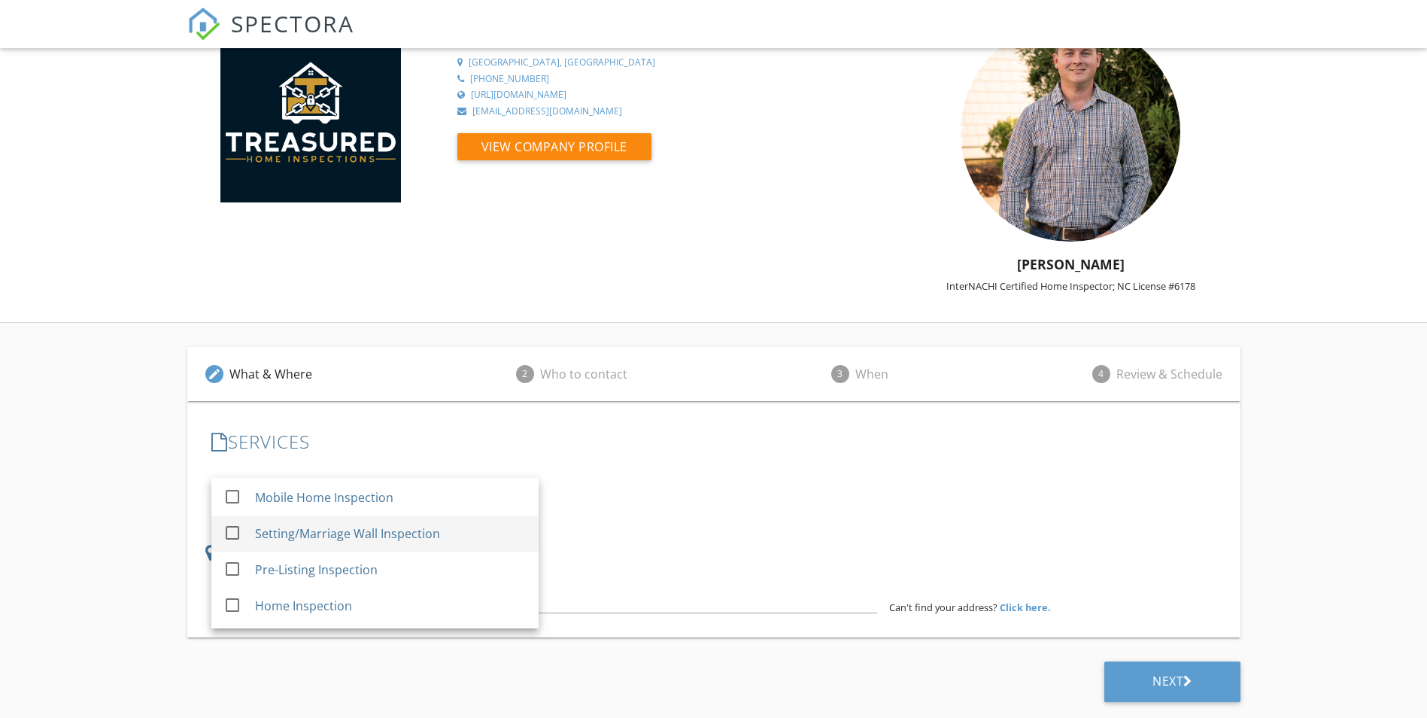
scroll to position [187, 0]
click at [358, 606] on div "Home Inspection" at bounding box center [390, 604] width 272 height 30
click at [644, 531] on div "LOCATION Address Form Can't find your address? Click here." at bounding box center [713, 578] width 1017 height 96
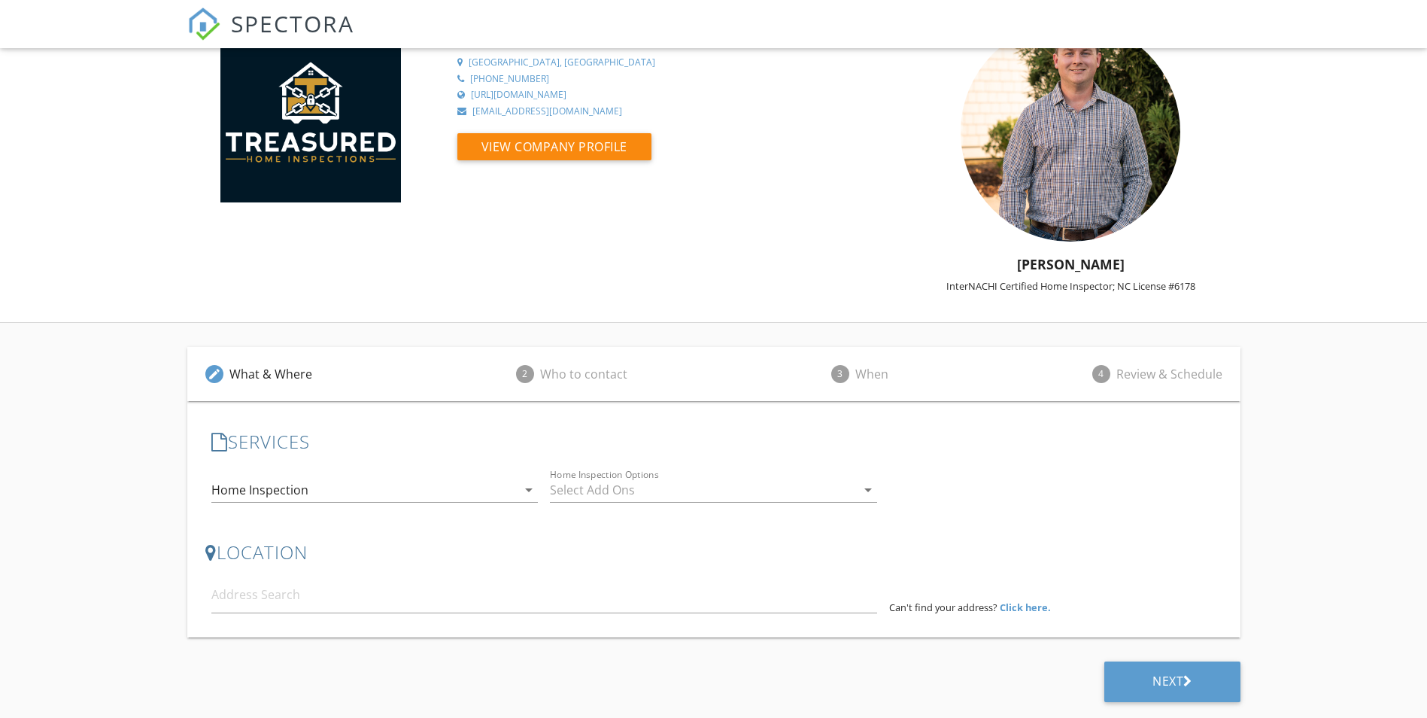
click at [609, 491] on div at bounding box center [703, 490] width 306 height 24
click at [549, 533] on div "LOCATION Address Form Can't find your address? Click here." at bounding box center [713, 578] width 1017 height 96
click at [420, 609] on input at bounding box center [544, 594] width 666 height 37
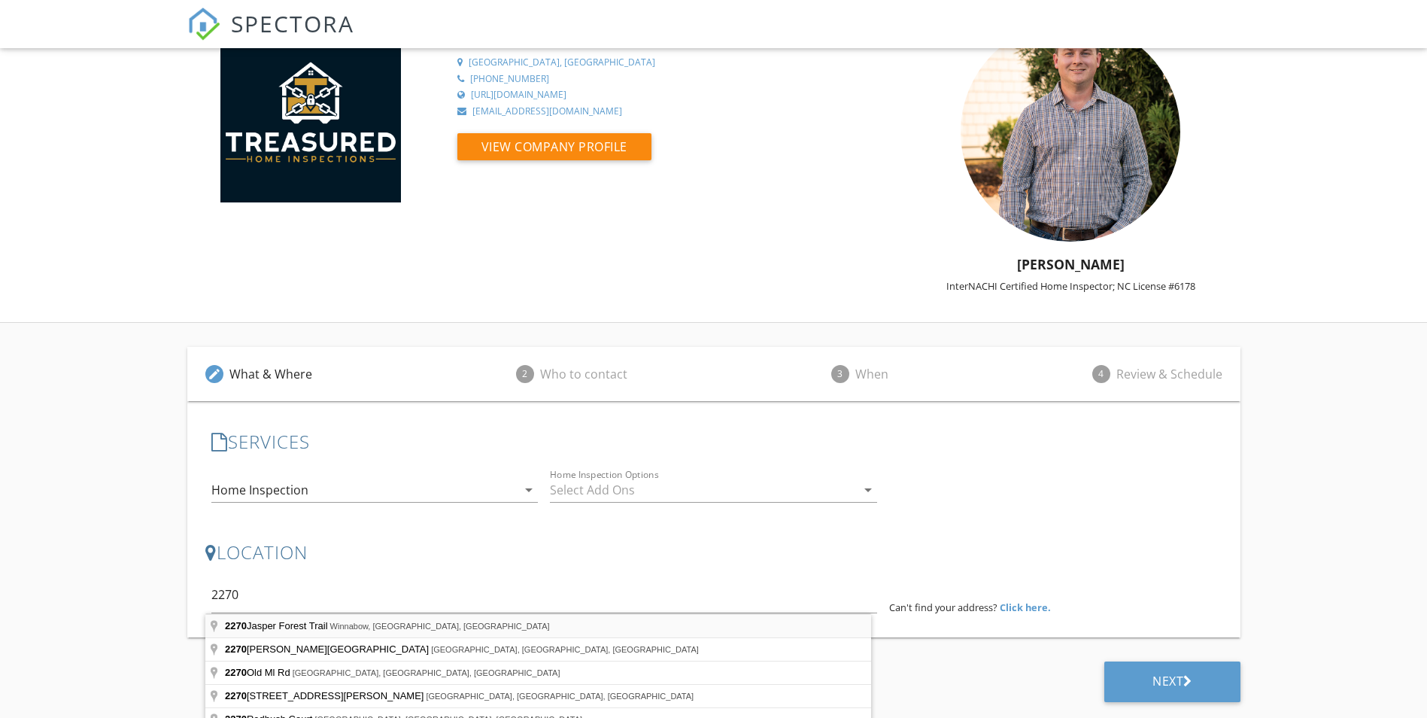
type input "[STREET_ADDRESS]"
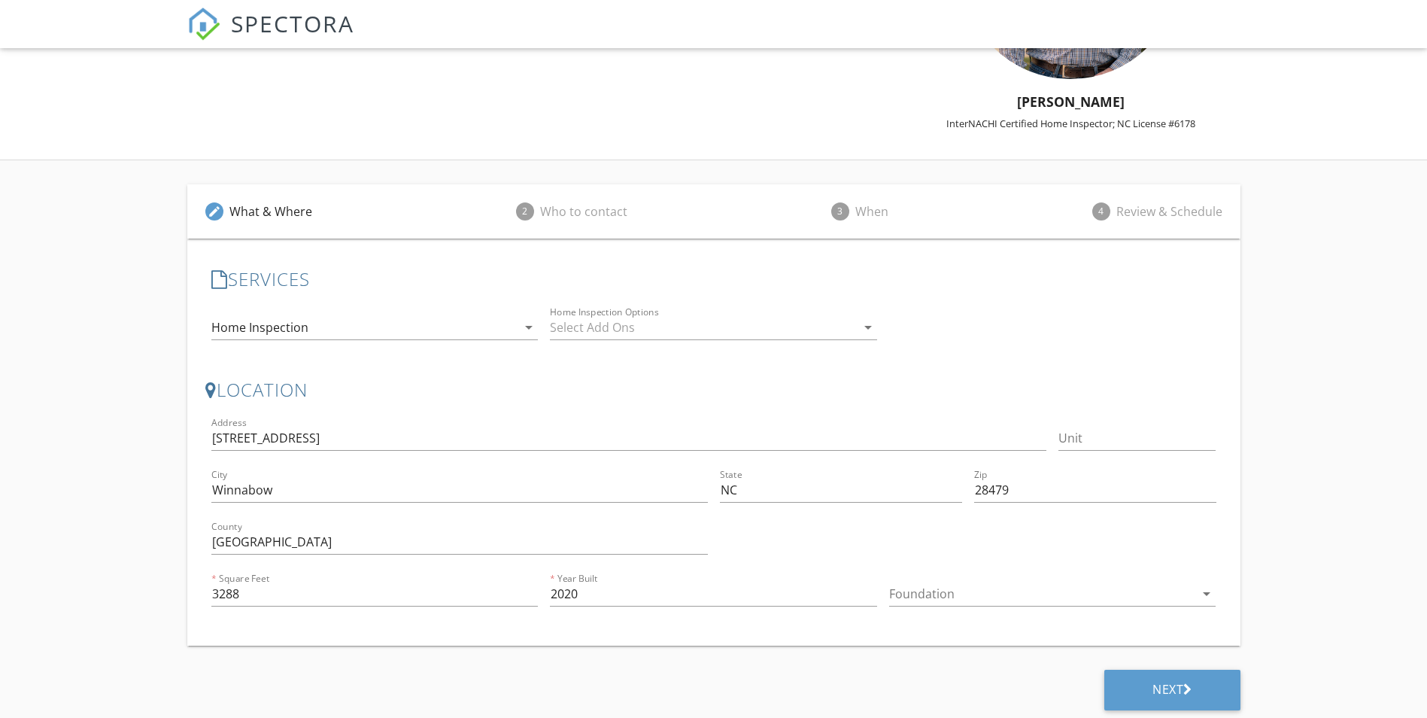
scroll to position [211, 0]
click at [638, 306] on div "check_box_outline_blank Mold Testing Addon Home Inspection Options arrow_drop_d…" at bounding box center [713, 326] width 327 height 49
click at [645, 327] on div at bounding box center [703, 323] width 306 height 24
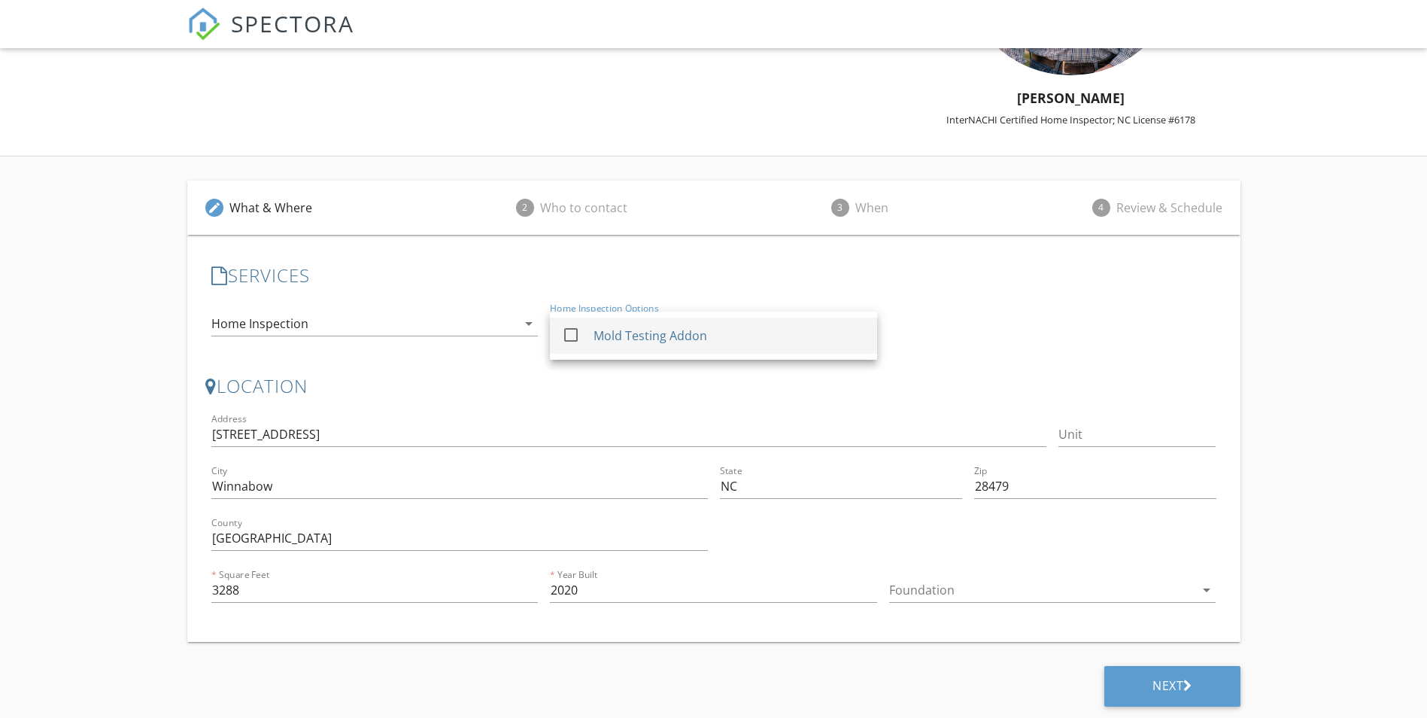
click at [642, 332] on div "Mold Testing Addon" at bounding box center [651, 336] width 114 height 18
click at [725, 390] on h3 "LOCATION" at bounding box center [713, 385] width 1017 height 20
click at [518, 327] on div "arrow_drop_down" at bounding box center [527, 324] width 21 height 18
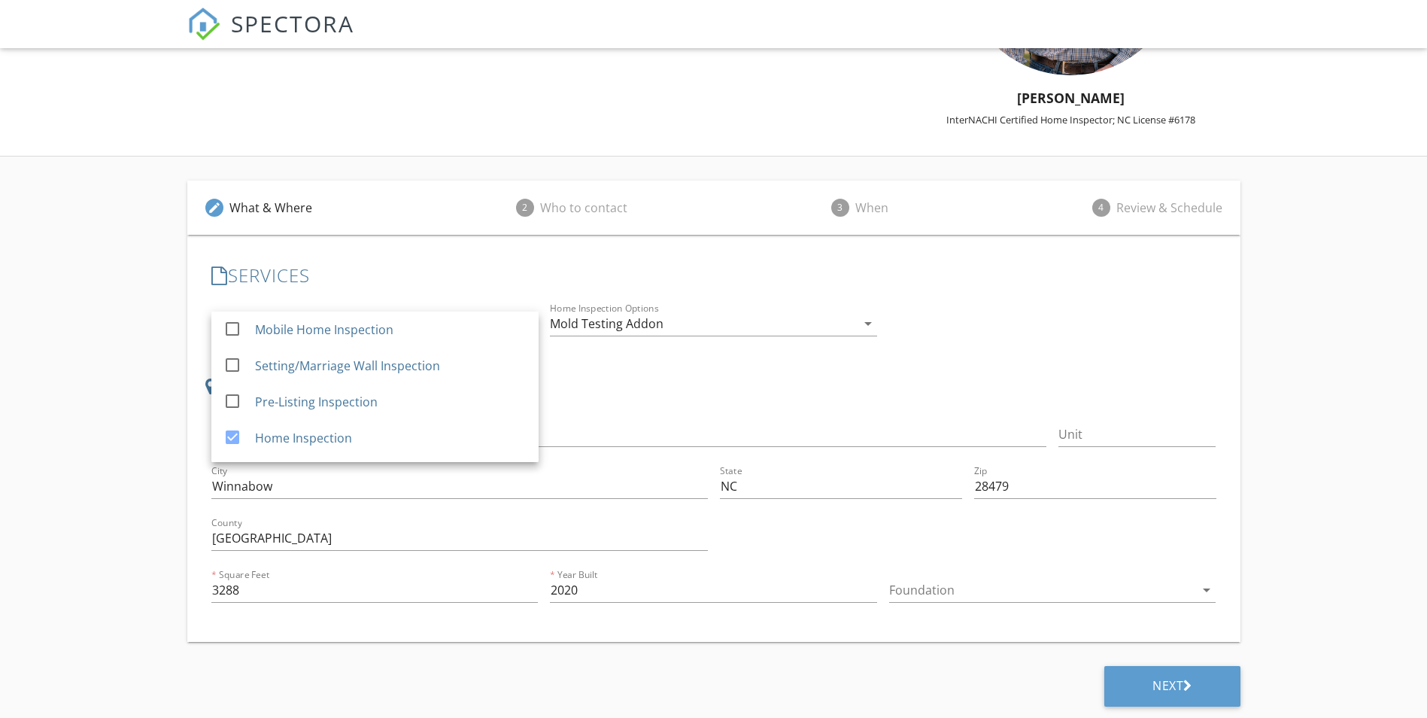
click at [655, 409] on div "LOCATION Address Search Address [STREET_ADDRESS][US_STATE] County Brunswick Squ…" at bounding box center [713, 496] width 1017 height 242
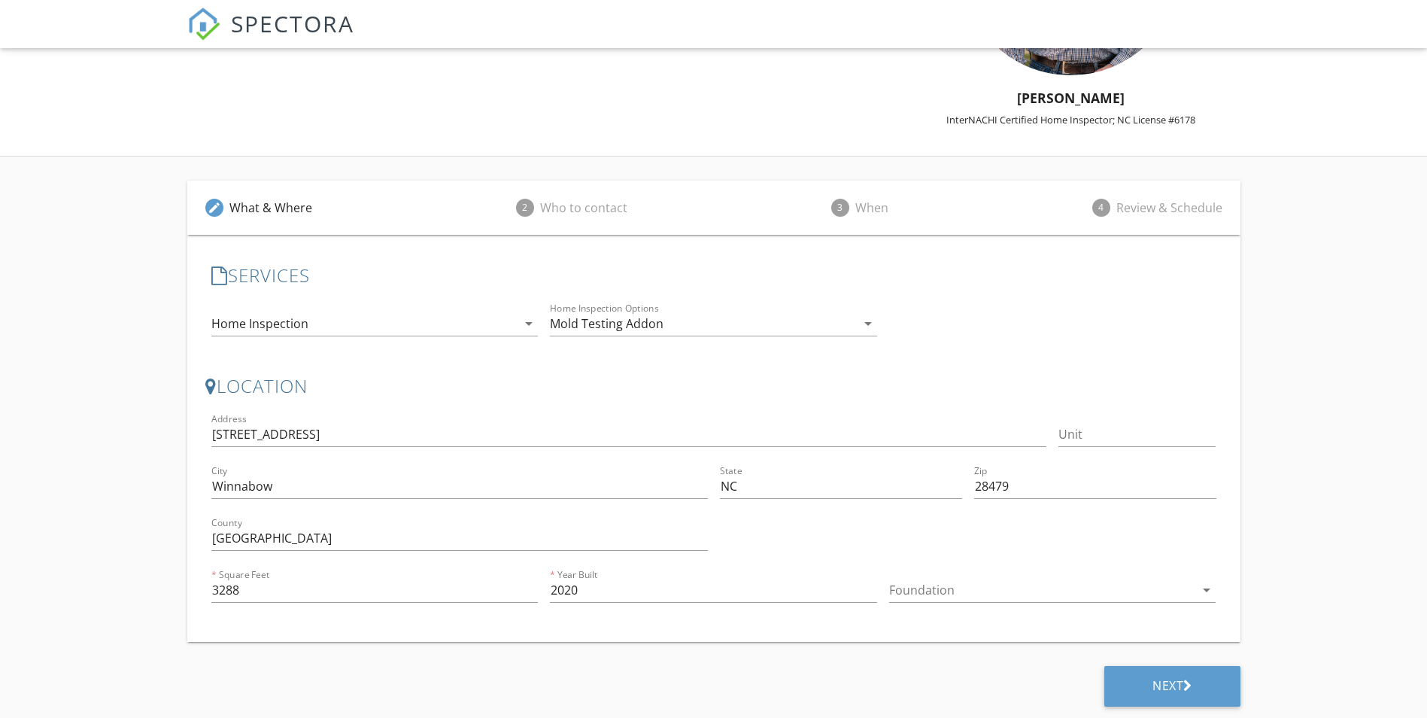
click at [1107, 589] on div at bounding box center [1042, 590] width 306 height 24
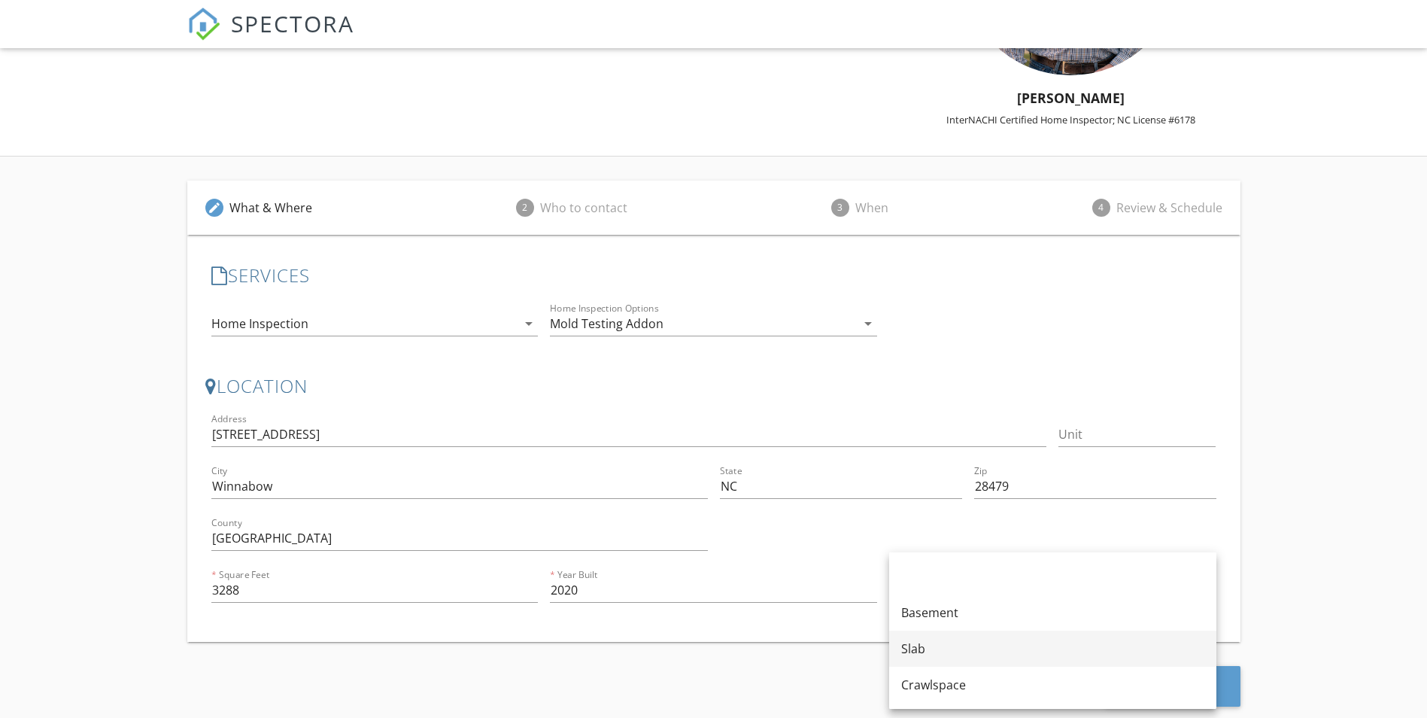
click at [948, 641] on div "Slab" at bounding box center [1052, 649] width 303 height 18
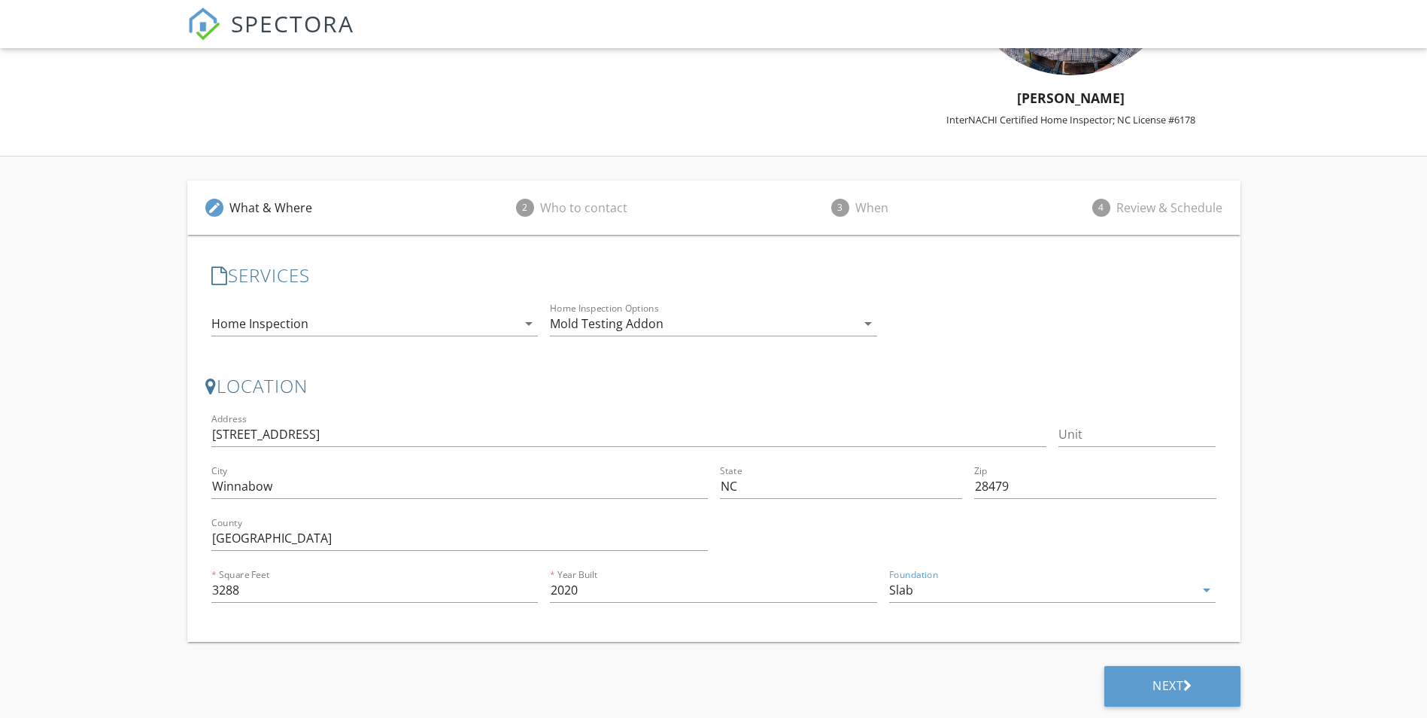
click at [855, 637] on div "SERVICES check_box_outline_blank Mold Testing check_box_outline_blank Pre-Drywa…" at bounding box center [713, 438] width 1053 height 407
click at [1170, 691] on div "Next" at bounding box center [1173, 685] width 40 height 15
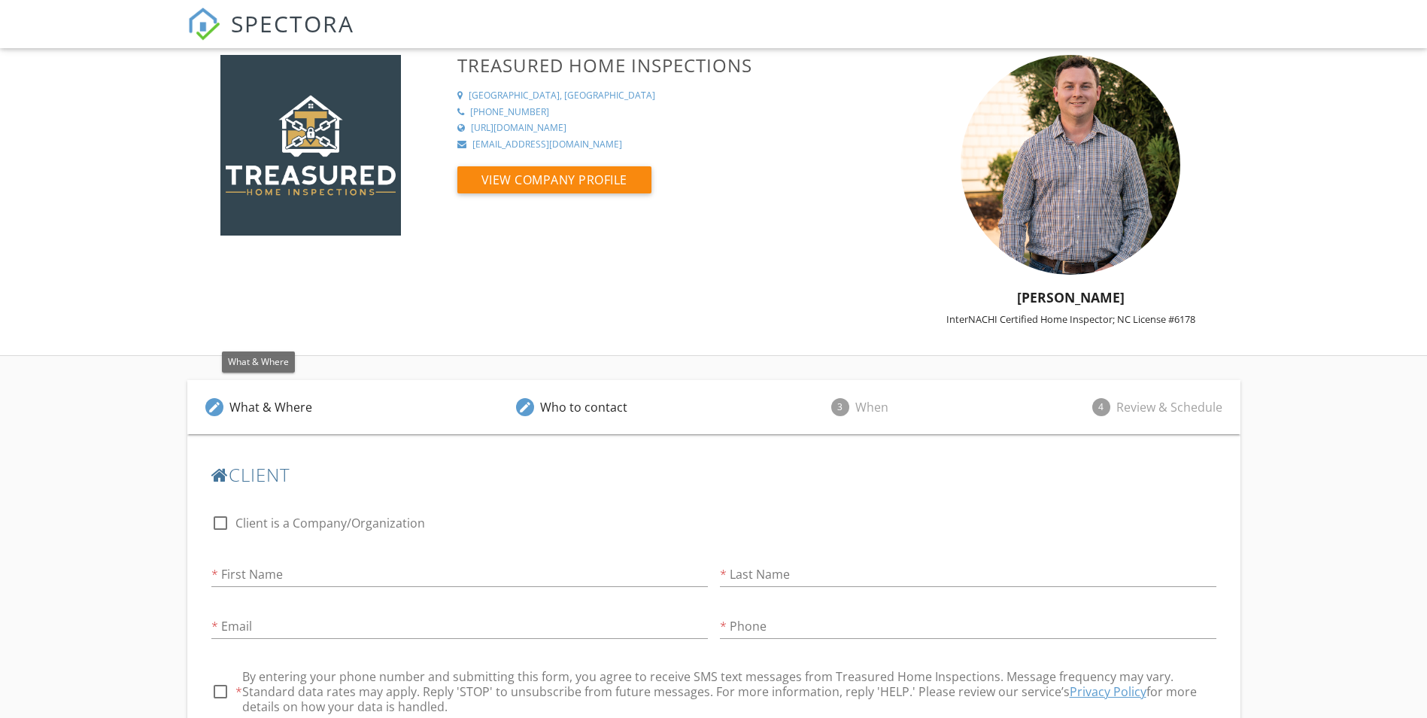
scroll to position [0, 0]
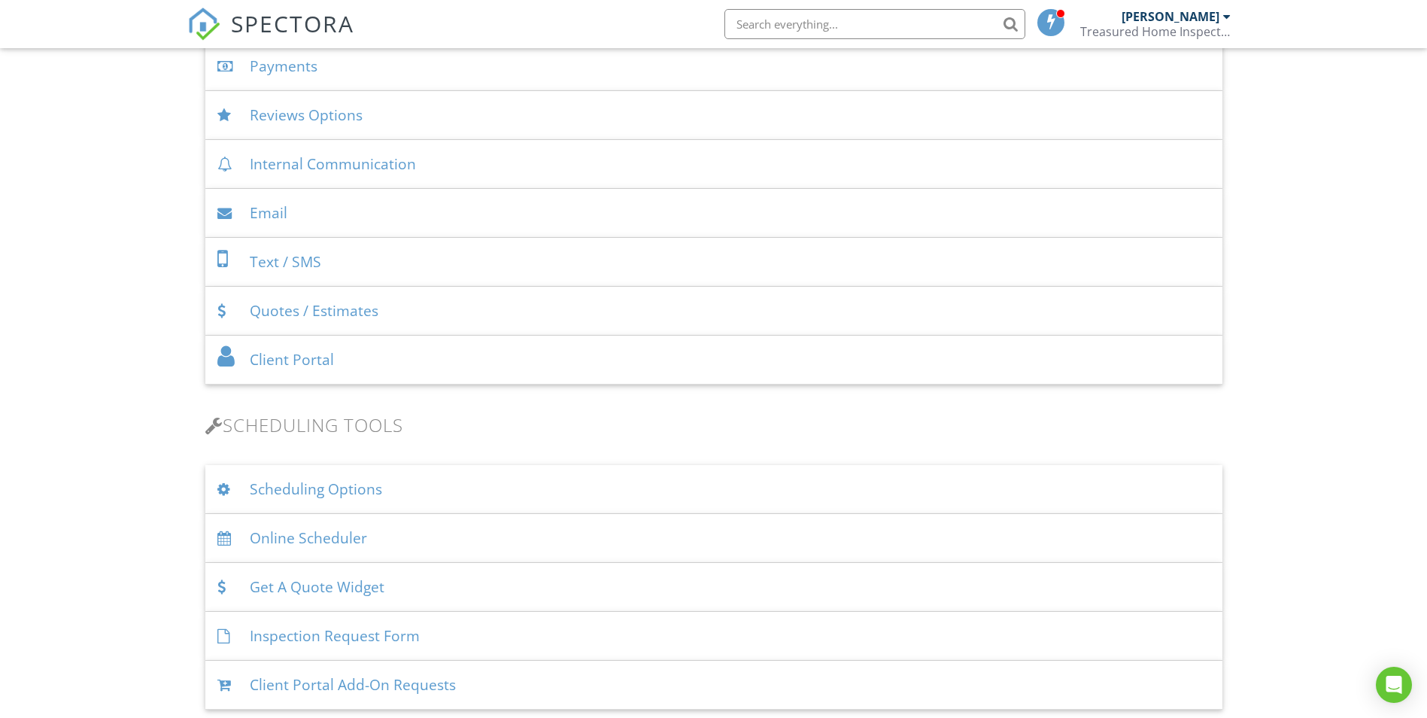
scroll to position [602, 0]
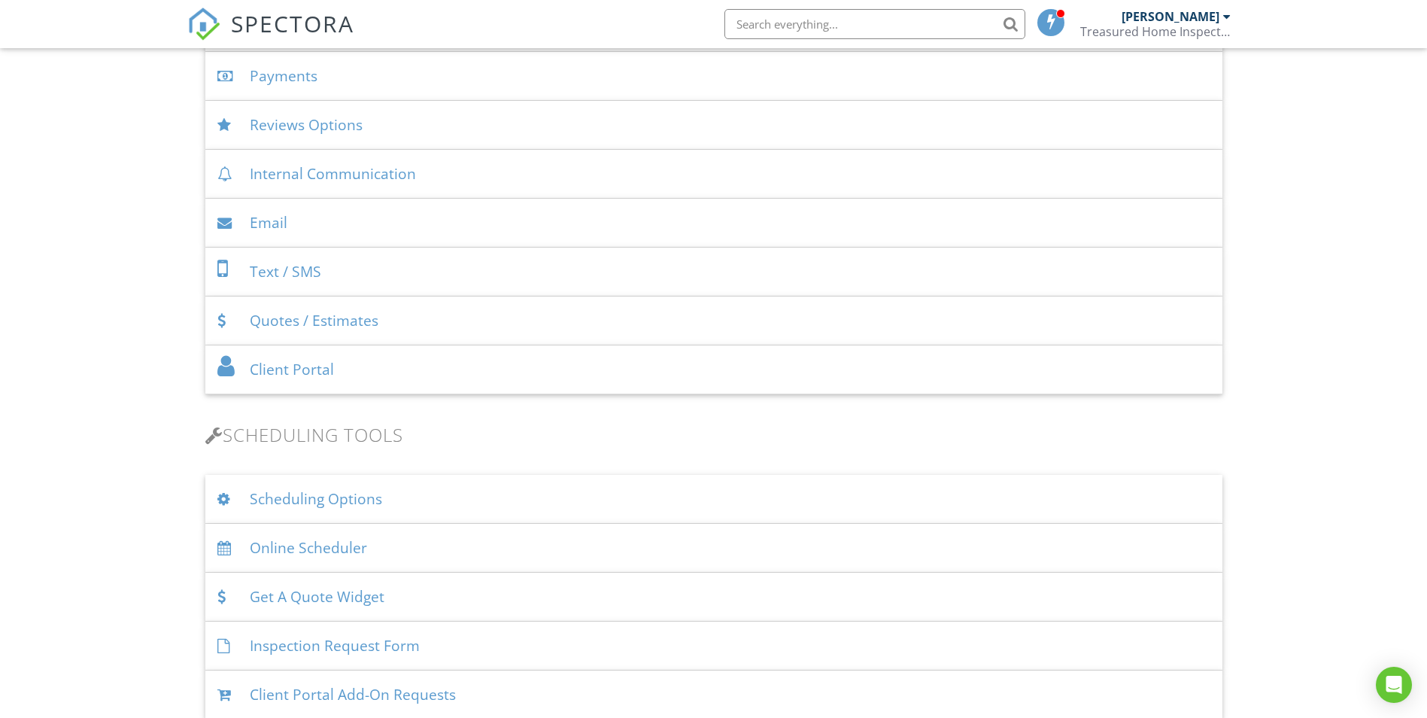
click at [301, 549] on div "Online Scheduler" at bounding box center [713, 548] width 1017 height 49
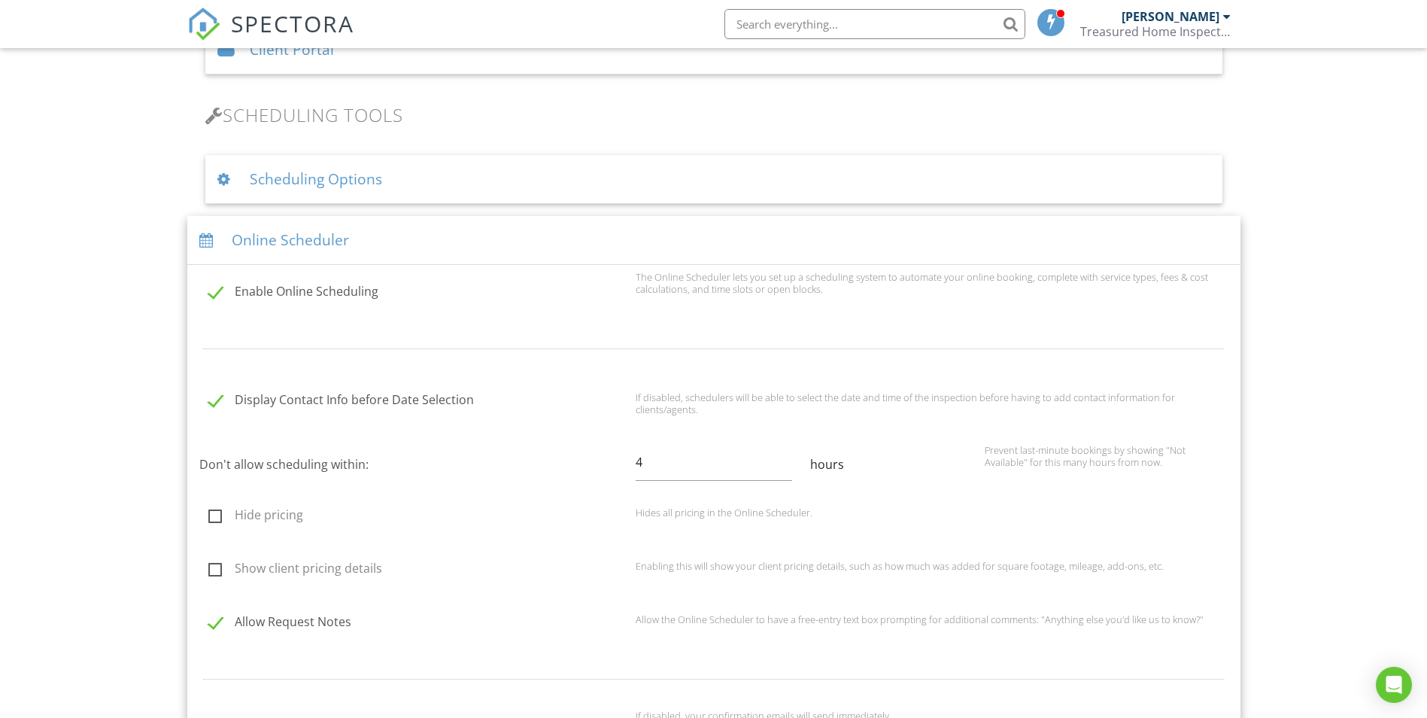
scroll to position [978, 0]
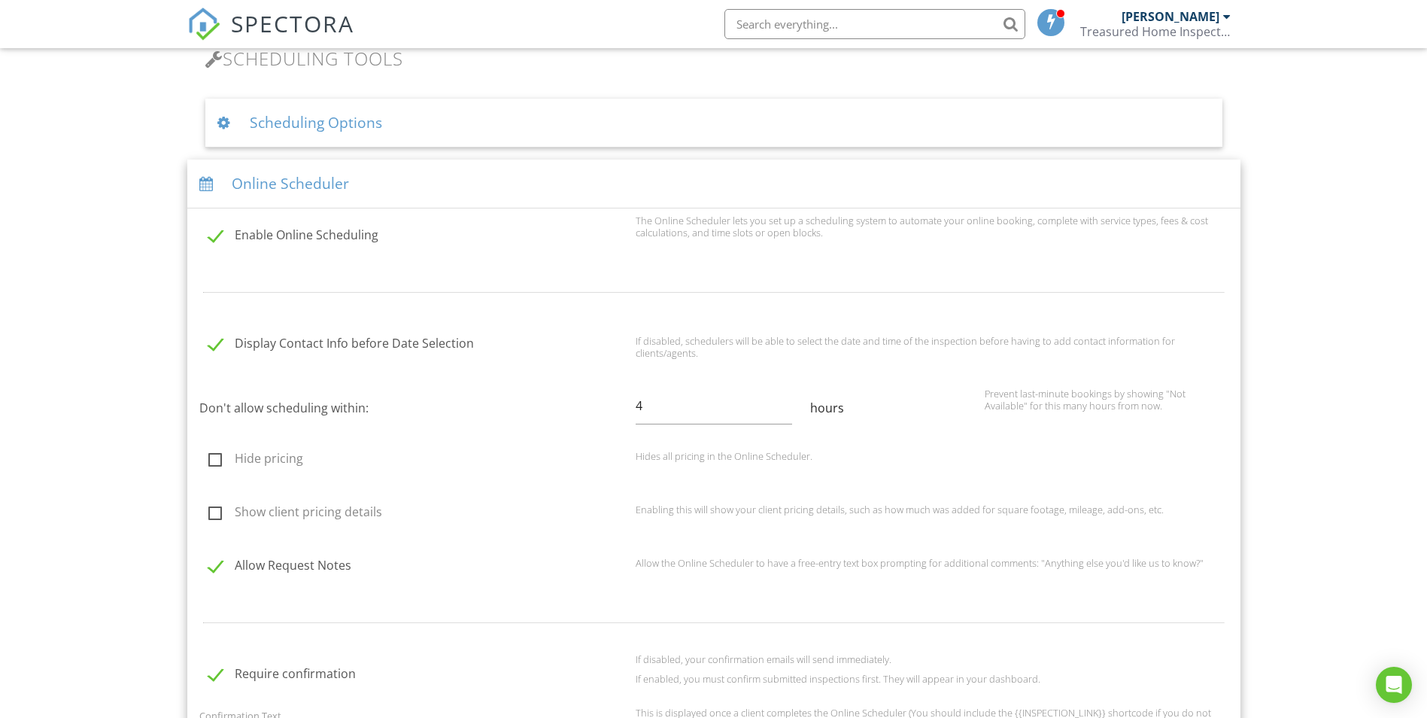
click at [211, 518] on label "Show client pricing details" at bounding box center [417, 514] width 418 height 19
click at [209, 518] on input "Show client pricing details" at bounding box center [204, 514] width 10 height 10
checkbox input "true"
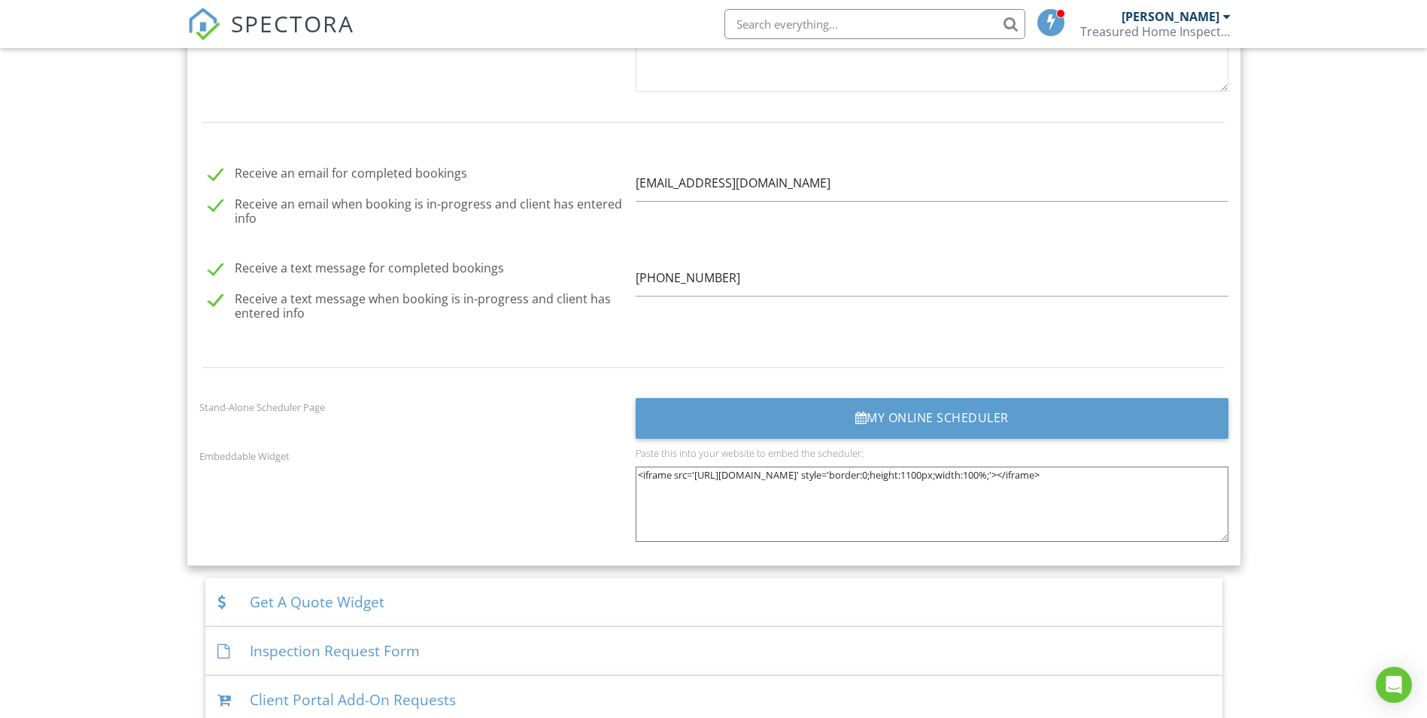
scroll to position [1806, 0]
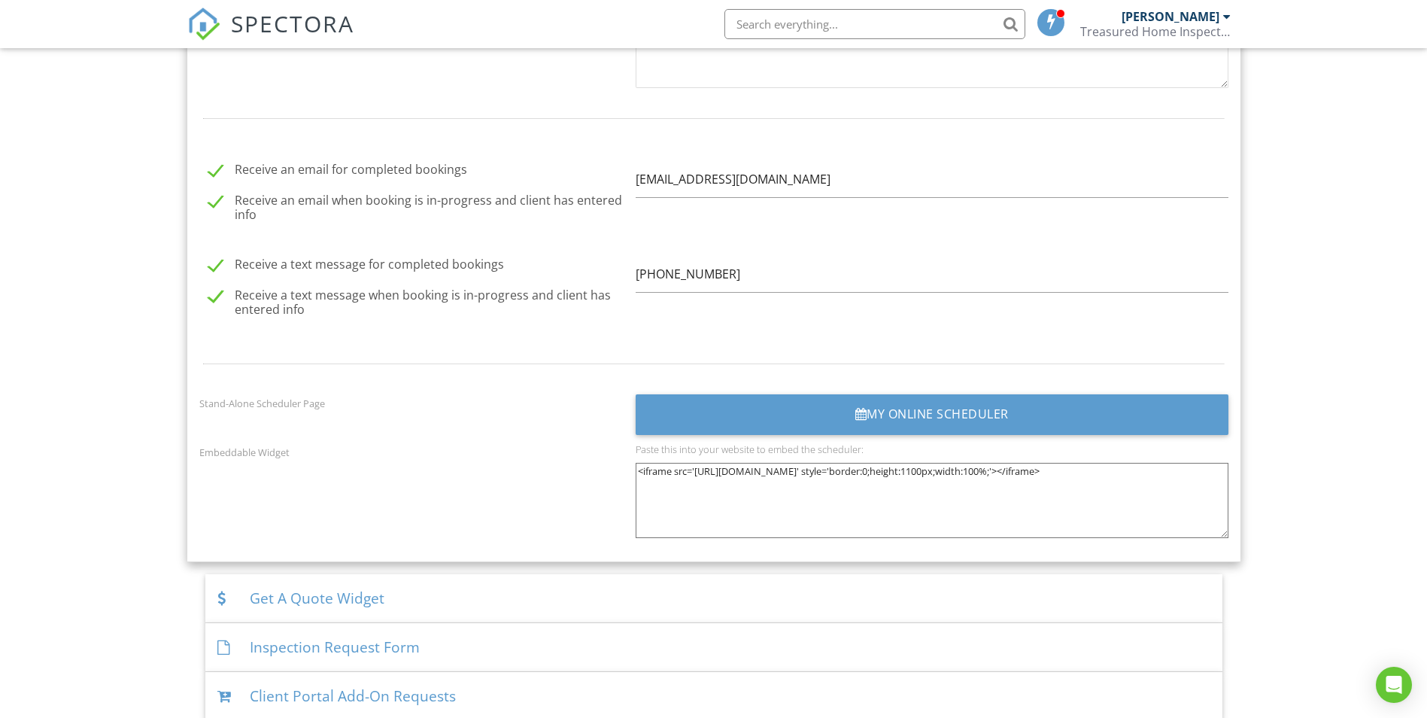
click at [784, 498] on textarea "<iframe src='[URL][DOMAIN_NAME]' style='border:0;height:1100px;width:100%;'></i…" at bounding box center [932, 500] width 593 height 75
click at [898, 498] on textarea "<iframe src='[URL][DOMAIN_NAME]' style='border:0;height:1100px;width:100%;'></i…" at bounding box center [932, 500] width 593 height 75
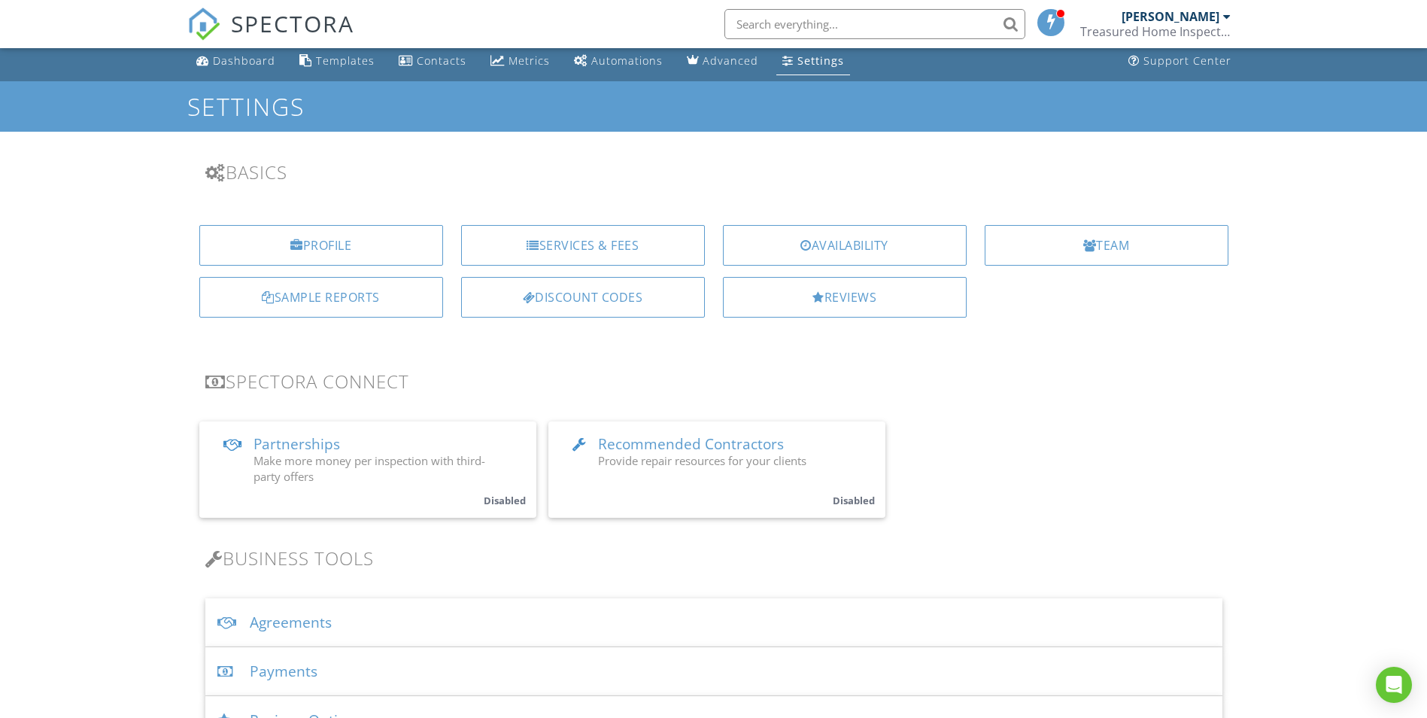
scroll to position [0, 0]
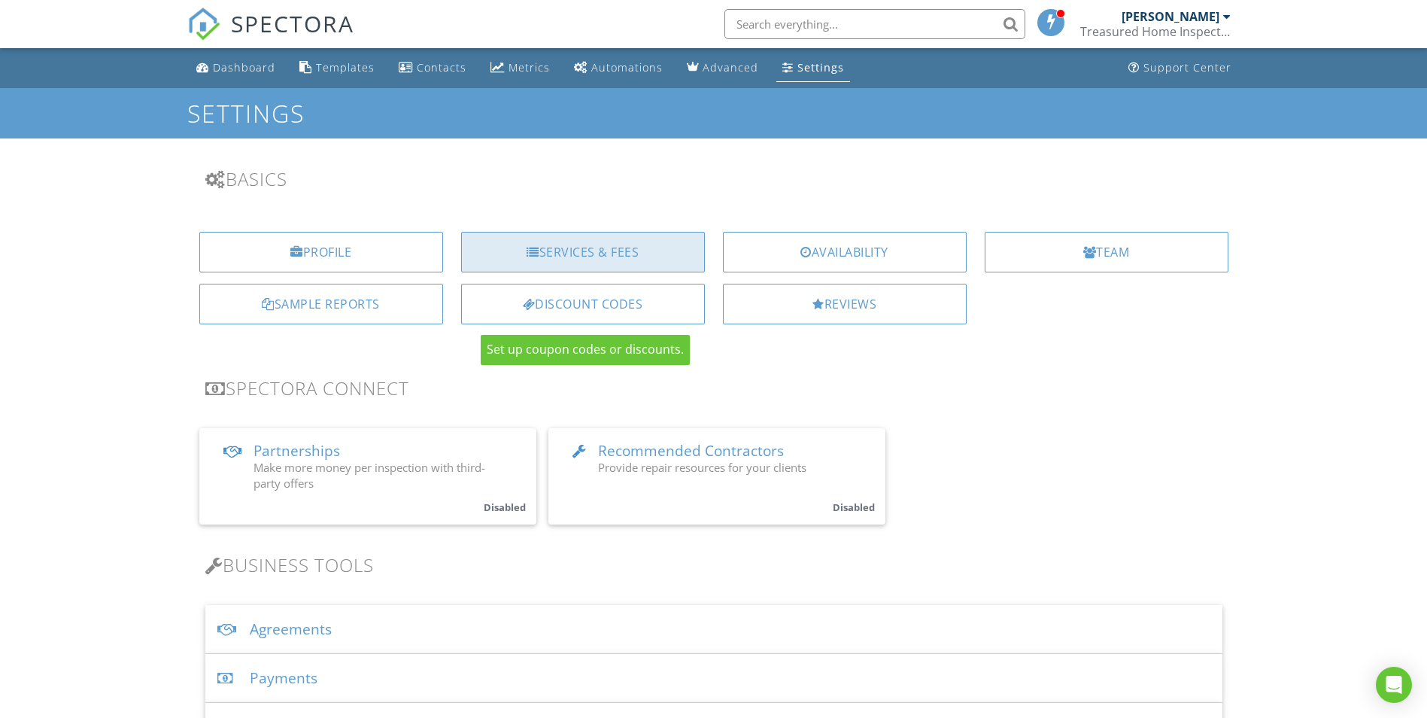
click at [573, 256] on div "Services & Fees" at bounding box center [583, 252] width 244 height 41
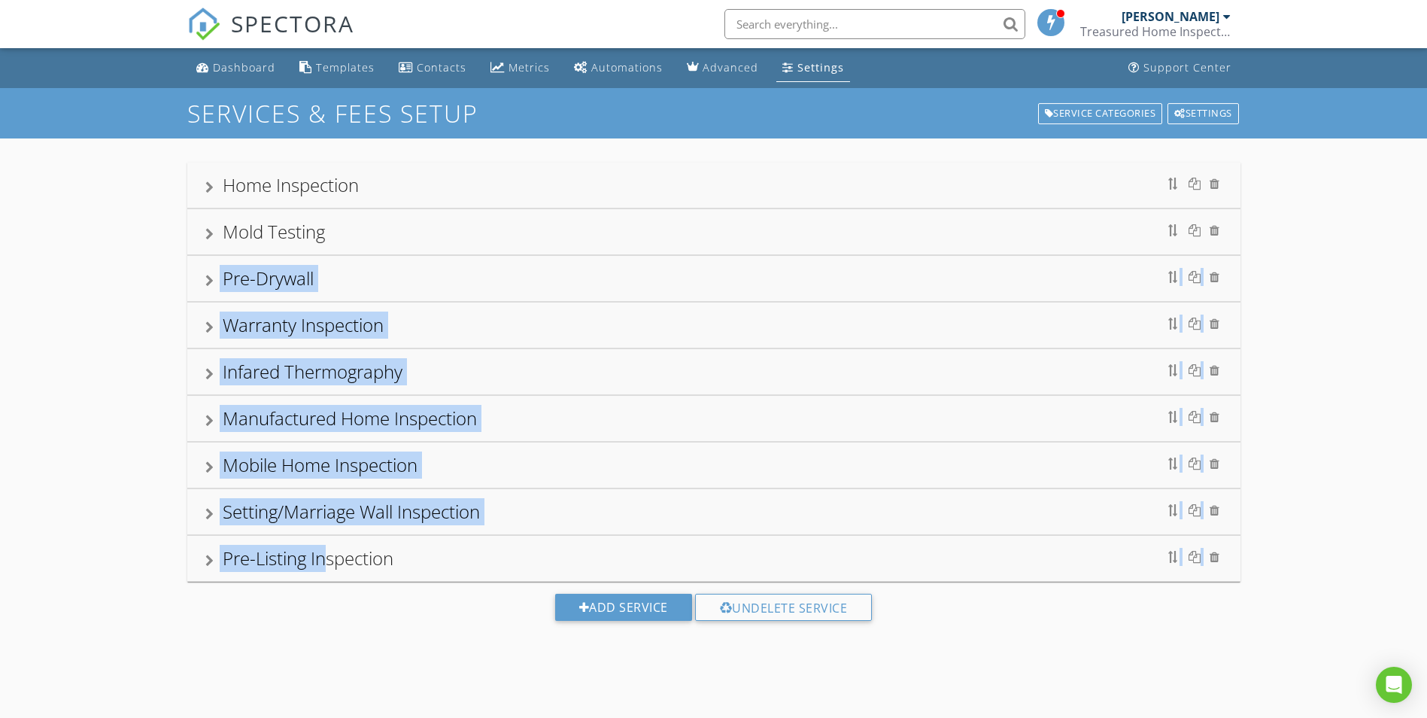
drag, startPoint x: 334, startPoint y: 479, endPoint x: 348, endPoint y: 219, distance: 260.7
click at [348, 219] on div "Home Inspection Mold Testing Pre-Drywall Warranty Inspection Infared Thermograp…" at bounding box center [713, 372] width 1053 height 419
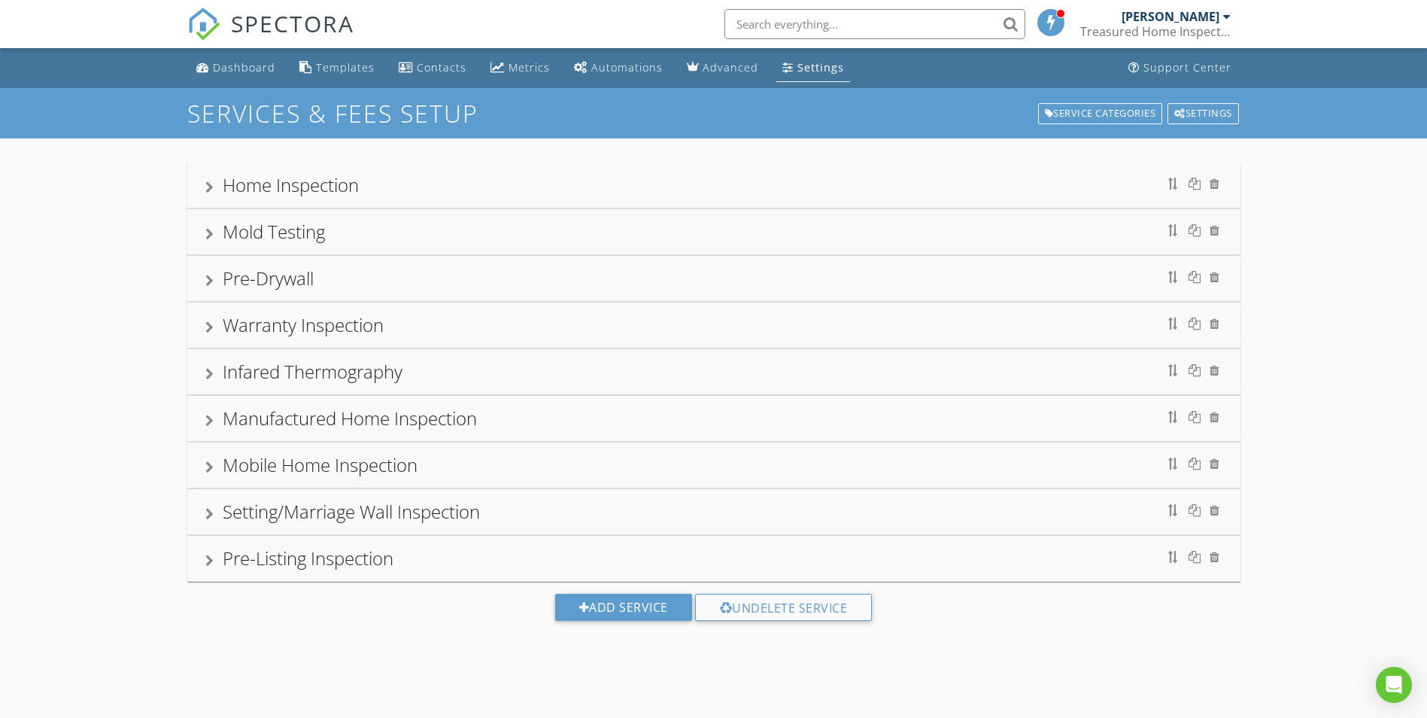
click at [1178, 681] on div "SERVICES & FEES SETUP Service Categories Settings Home Inspection Mold Testing …" at bounding box center [713, 447] width 1427 height 718
